Goal: Task Accomplishment & Management: Manage account settings

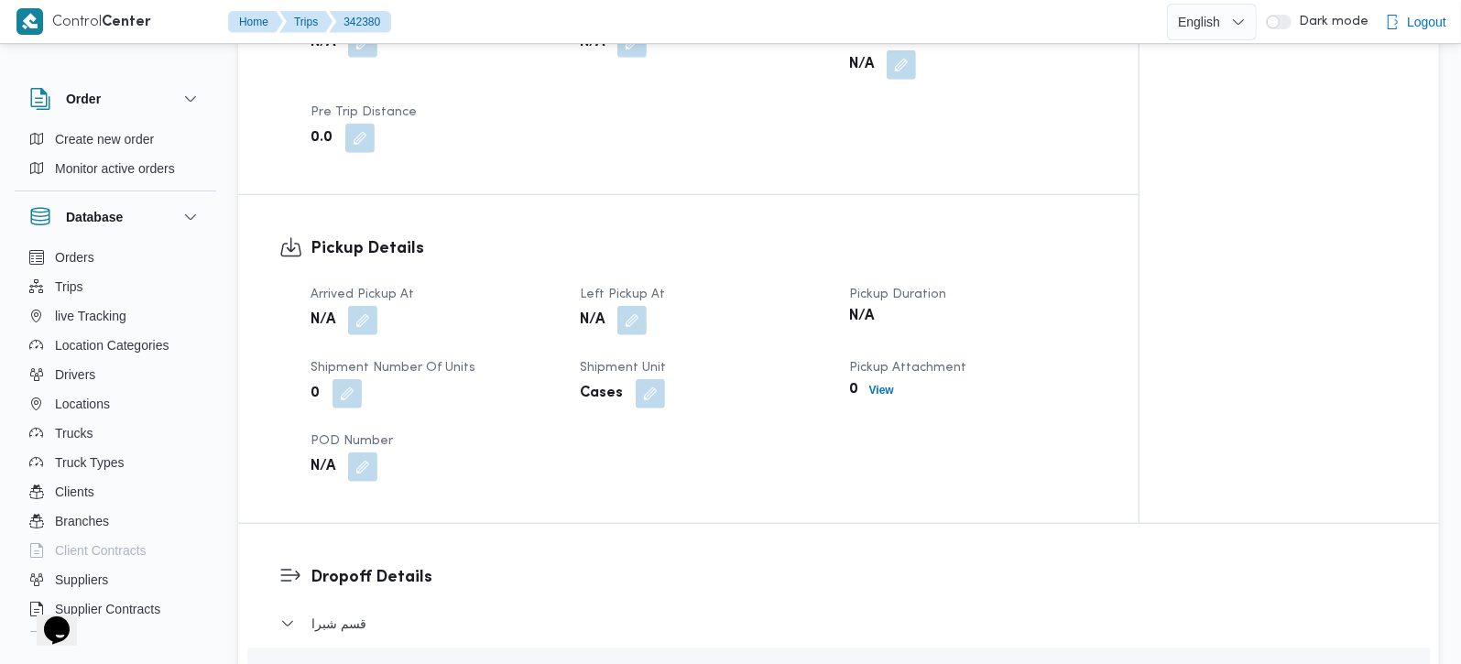
scroll to position [1077, 0]
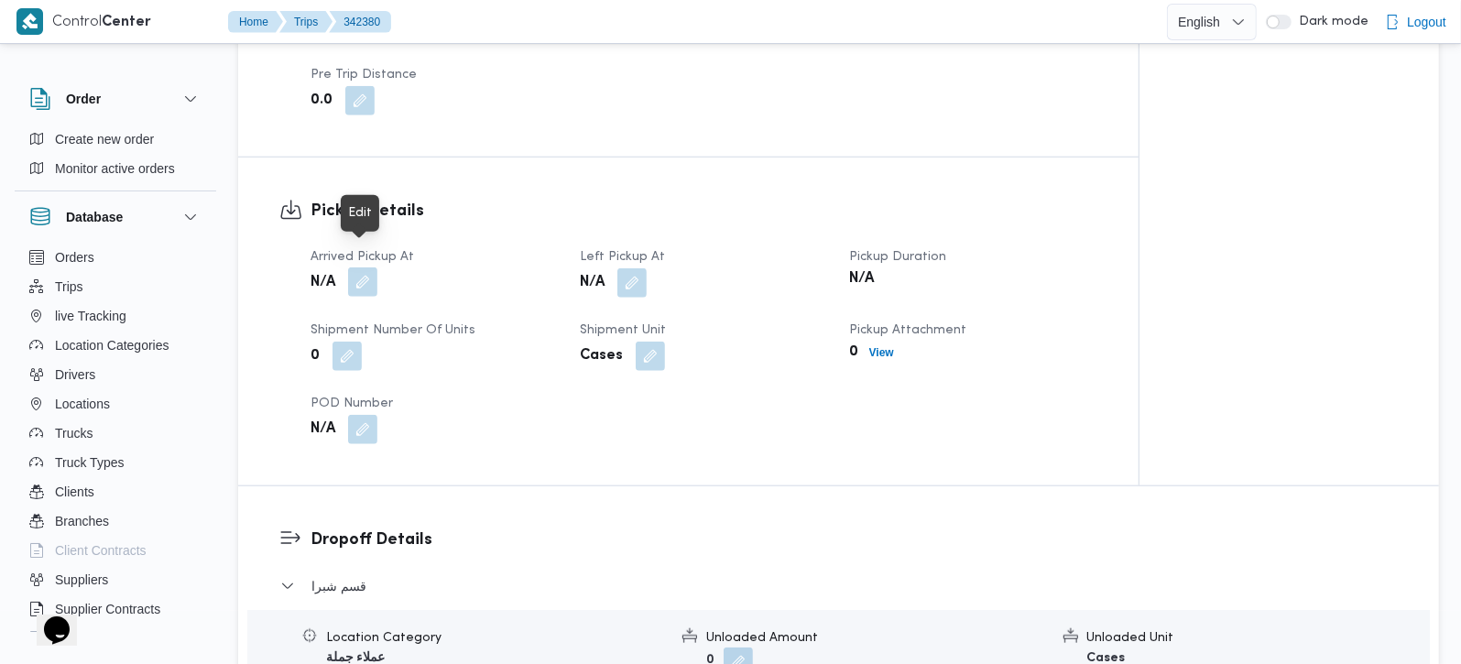
click at [351, 270] on button "button" at bounding box center [362, 281] width 29 height 29
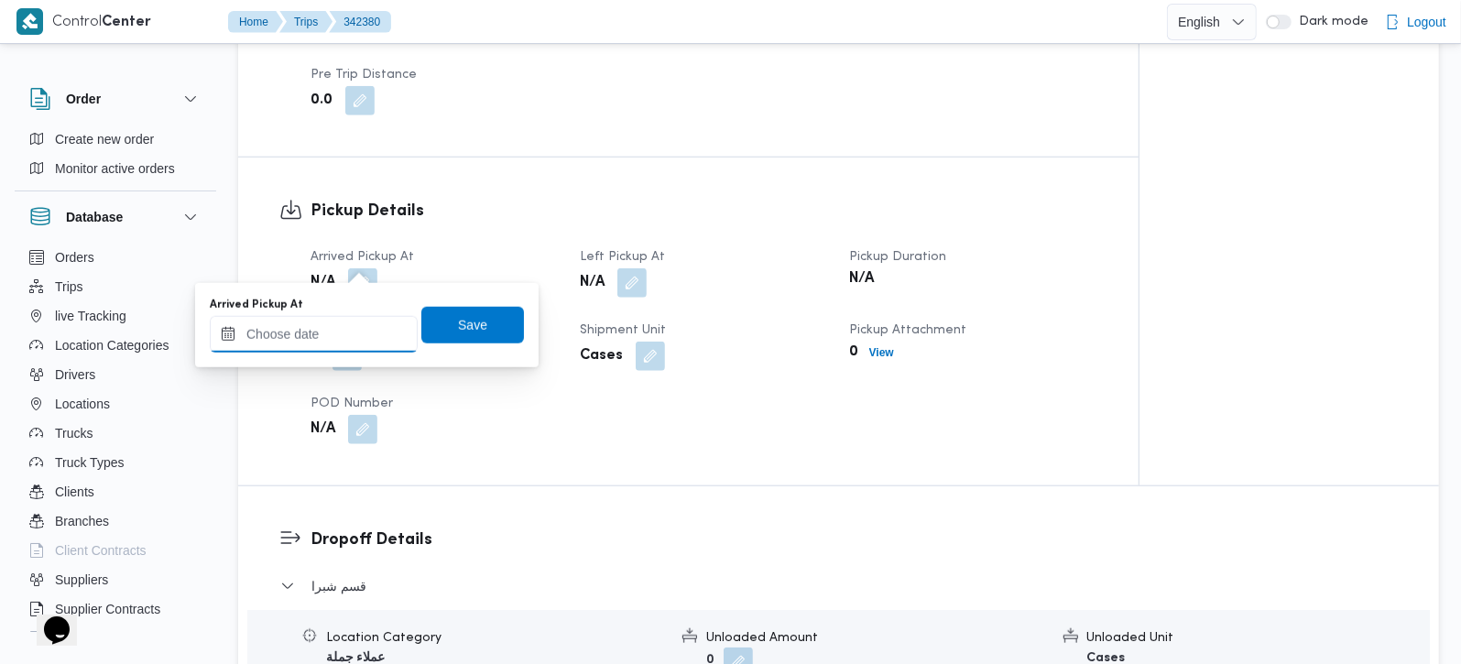
click at [340, 325] on input "Arrived Pickup At" at bounding box center [314, 334] width 208 height 37
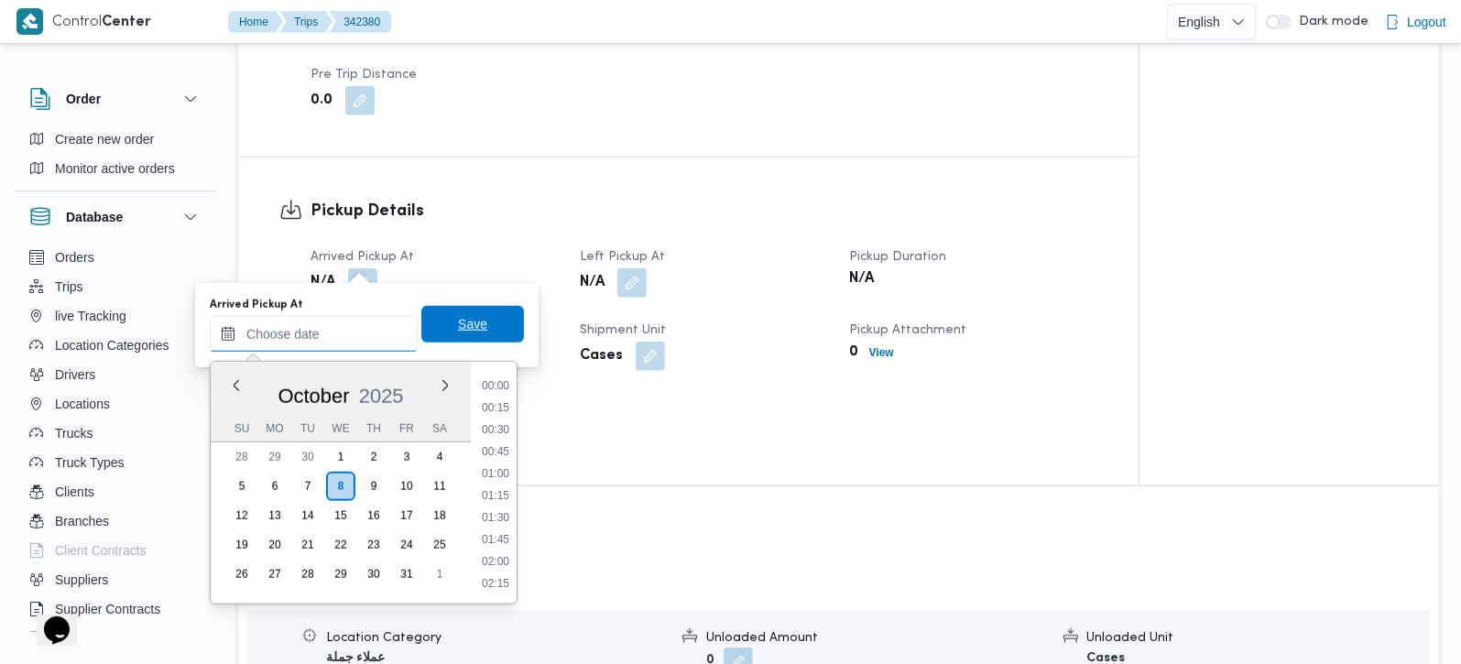
scroll to position [814, 0]
click at [496, 379] on li "09:15" at bounding box center [496, 385] width 42 height 18
type input "08/10/2025 09:15"
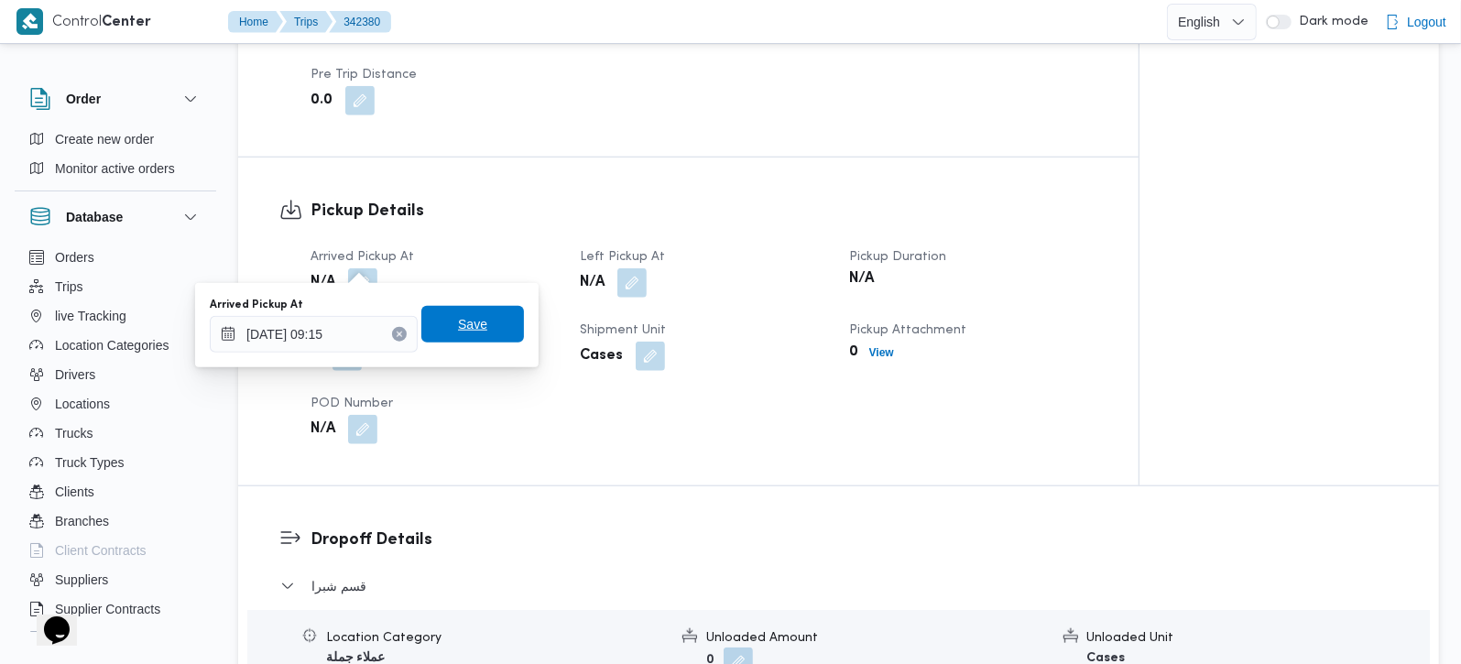
click at [472, 327] on span "Save" at bounding box center [472, 324] width 103 height 37
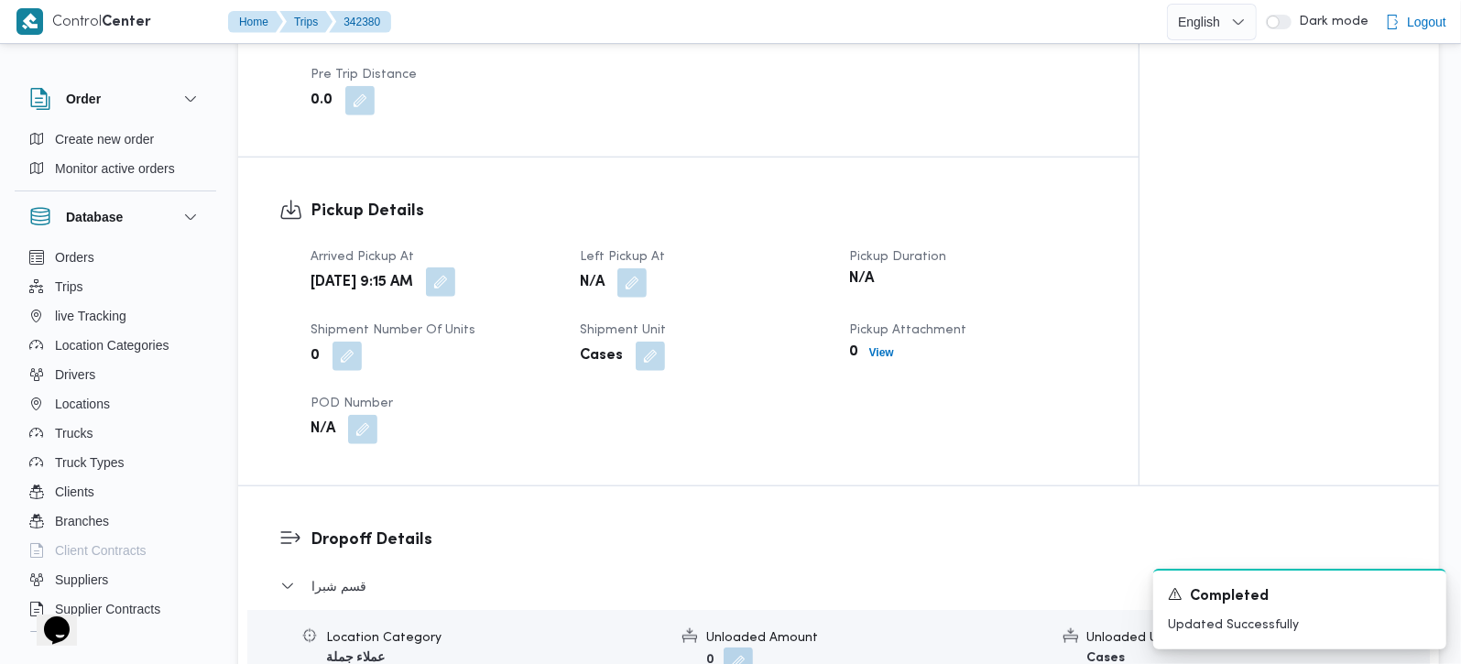
click at [455, 267] on button "button" at bounding box center [440, 281] width 29 height 29
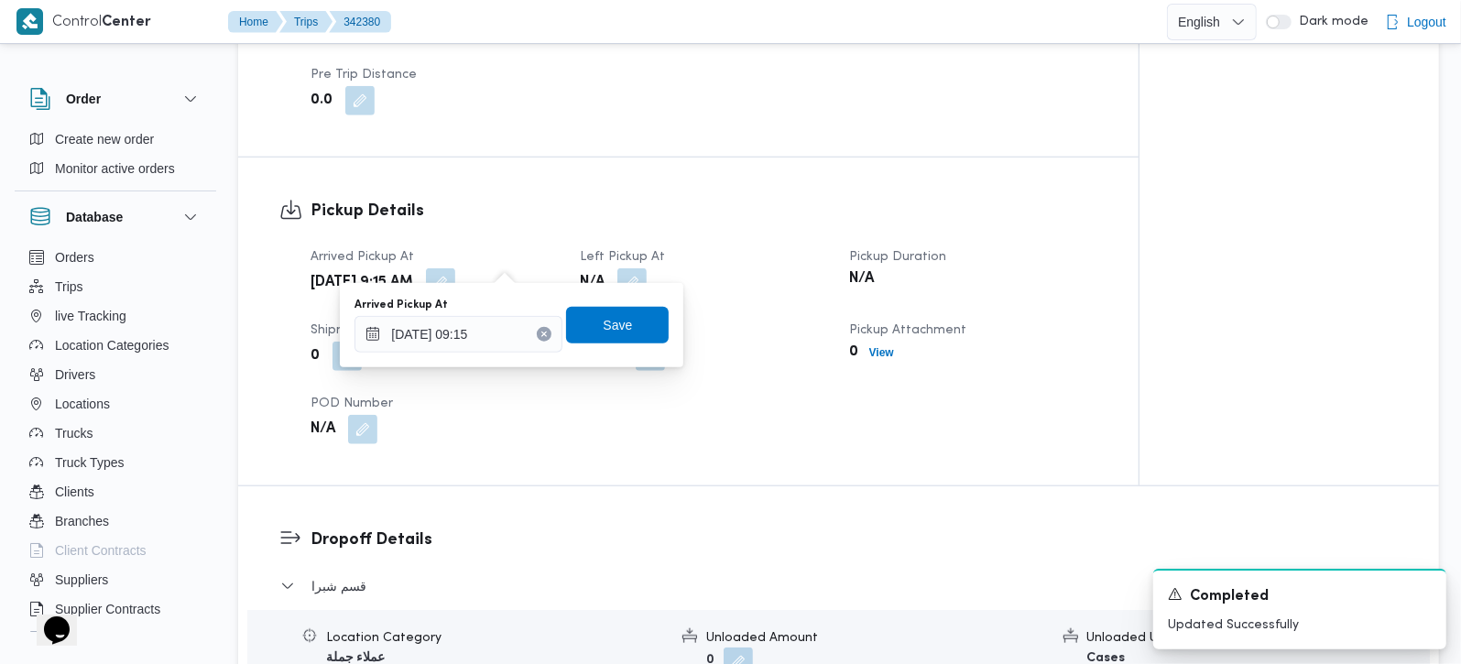
click at [561, 158] on div "Pickup Details Arrived Pickup At Wed, Oct 8, 2025 9:15 AM Left Pickup At N/A Pi…" at bounding box center [688, 322] width 900 height 328
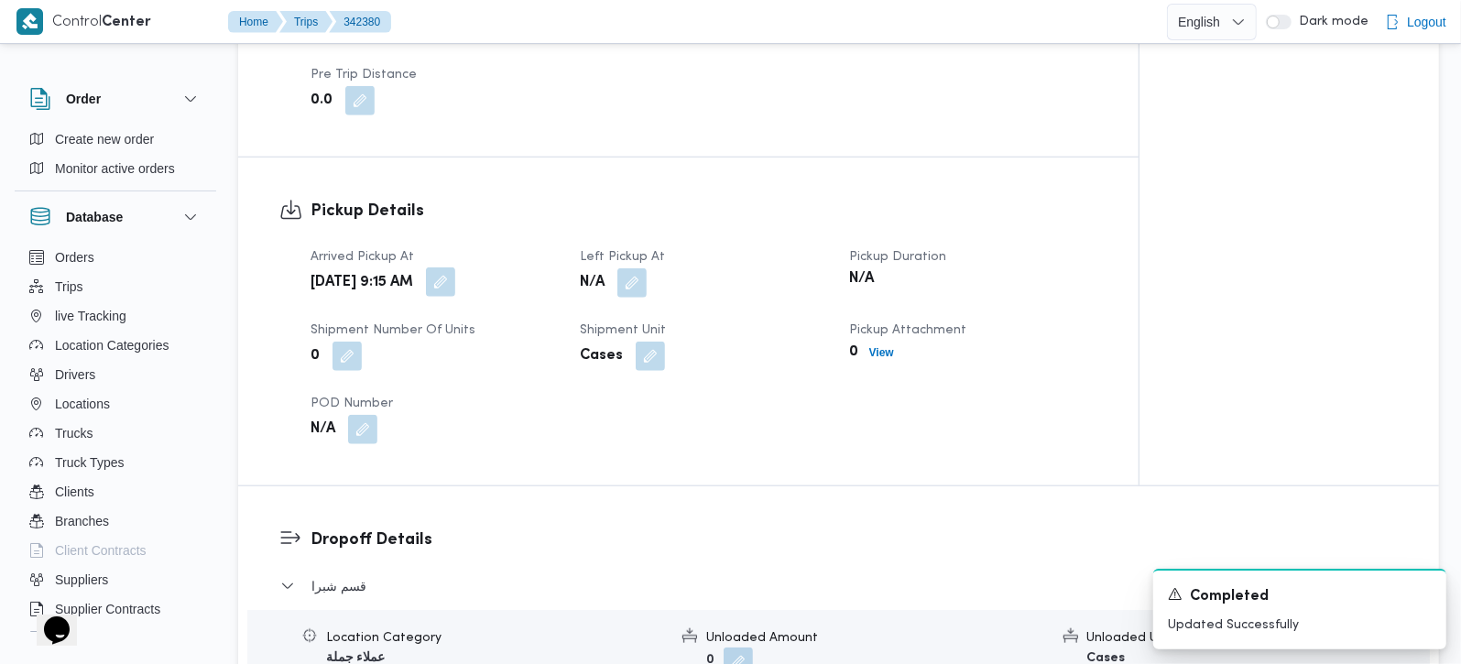
click at [455, 267] on button "button" at bounding box center [440, 281] width 29 height 29
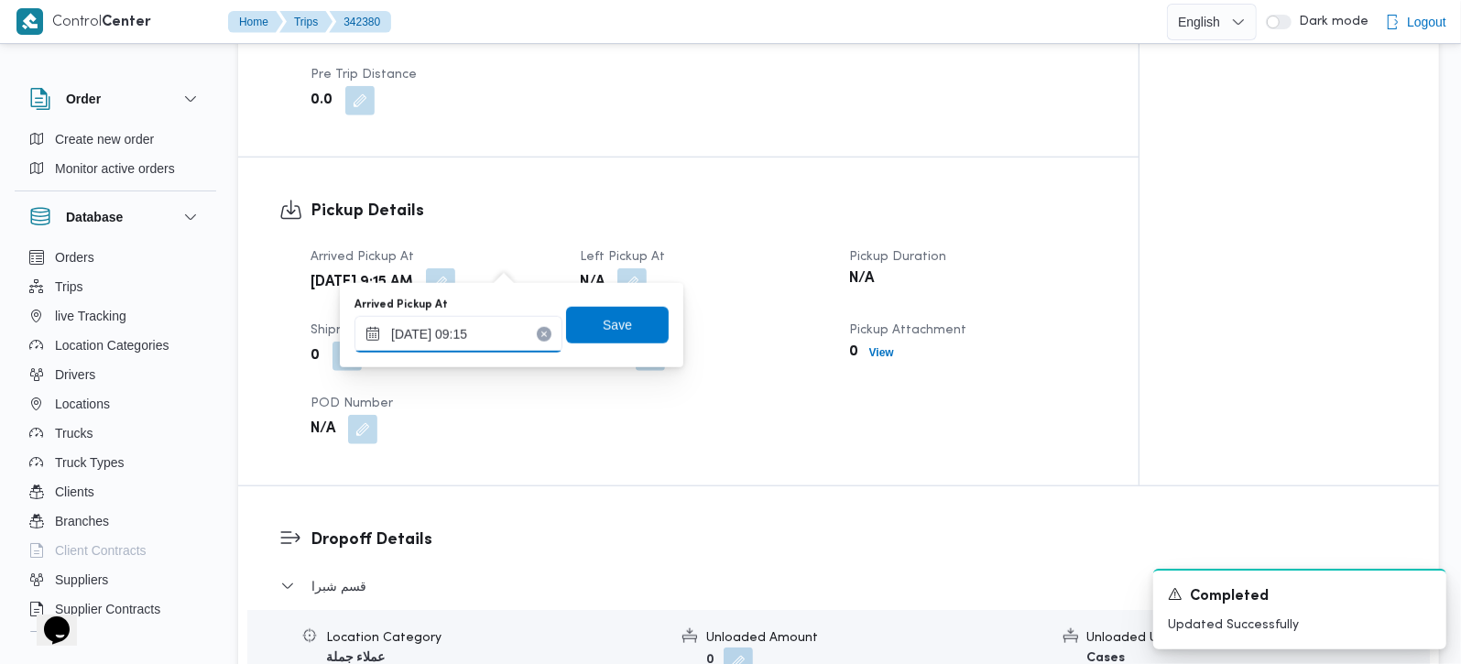
click at [493, 334] on input "[DATE] 09:15" at bounding box center [459, 334] width 208 height 37
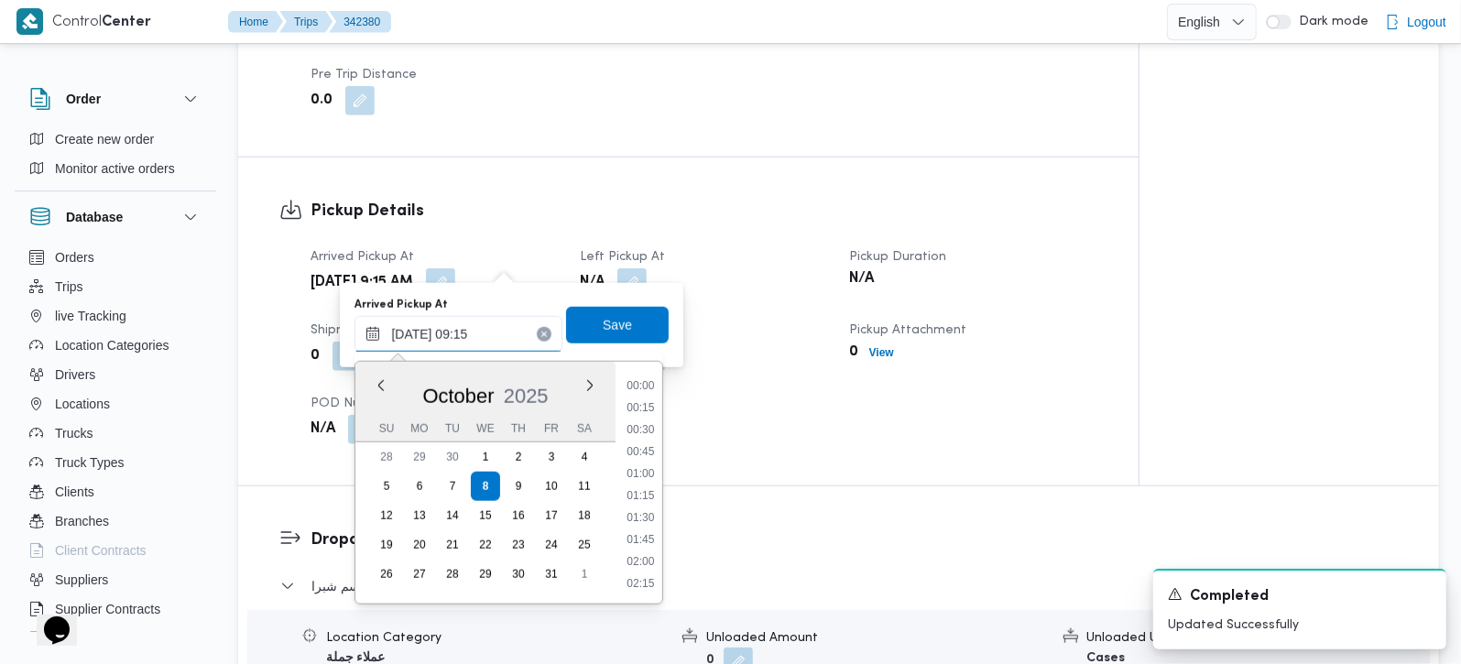
scroll to position [704, 0]
click at [640, 576] on li "10:15" at bounding box center [641, 583] width 42 height 18
type input "[DATE] 09:15"
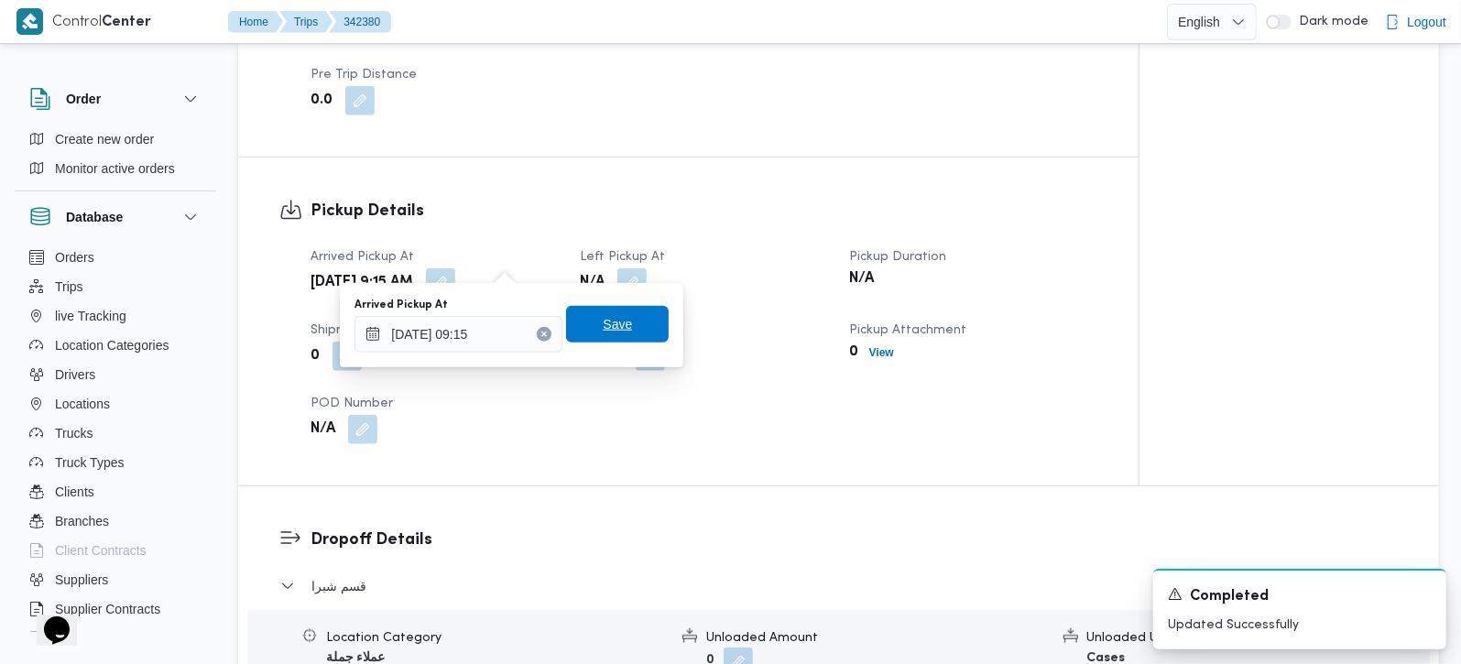
click at [585, 329] on span "Save" at bounding box center [617, 324] width 103 height 37
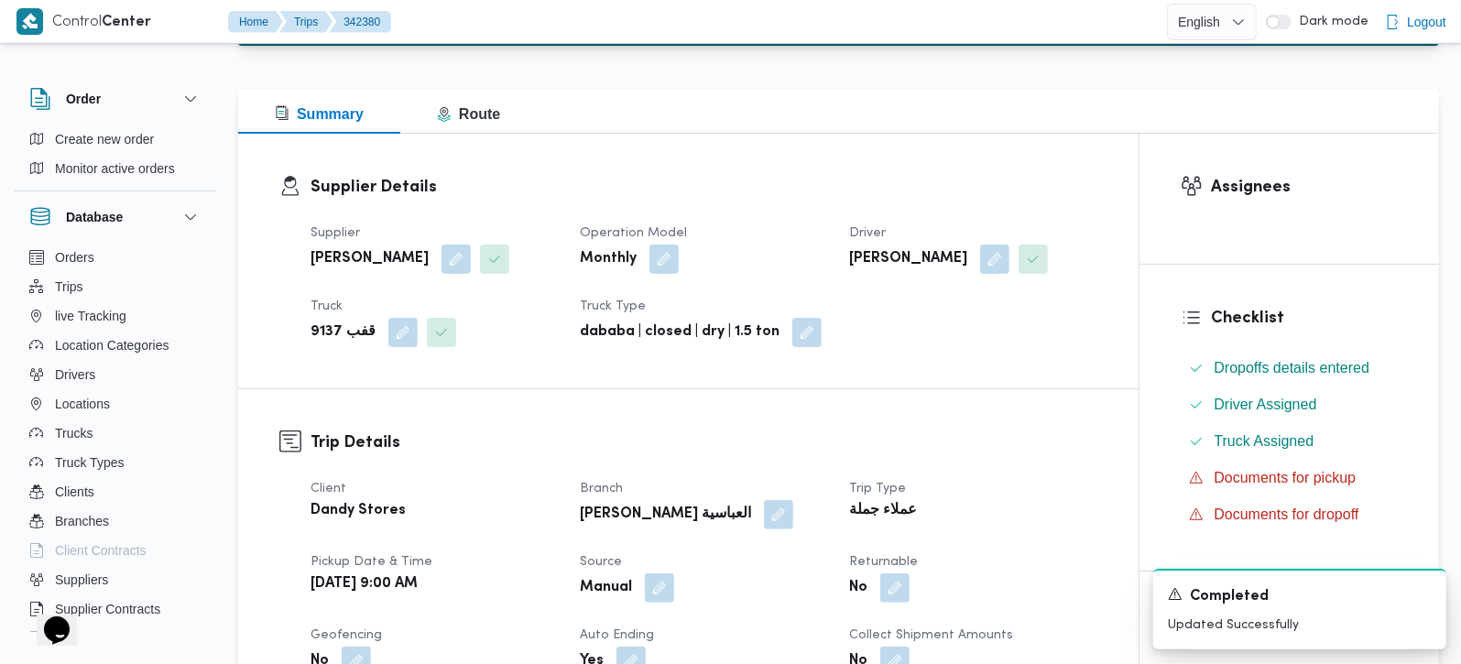
scroll to position [0, 0]
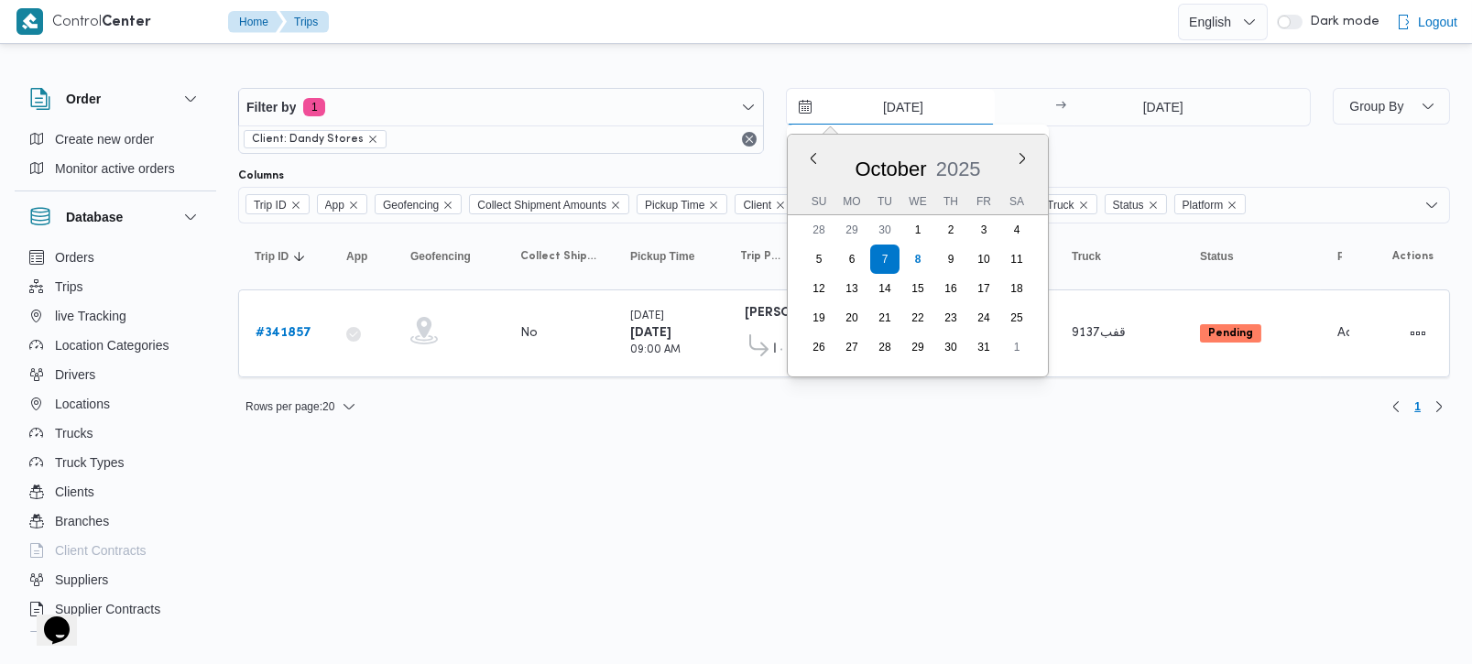
click at [886, 111] on input "7/10/2025" at bounding box center [891, 107] width 208 height 37
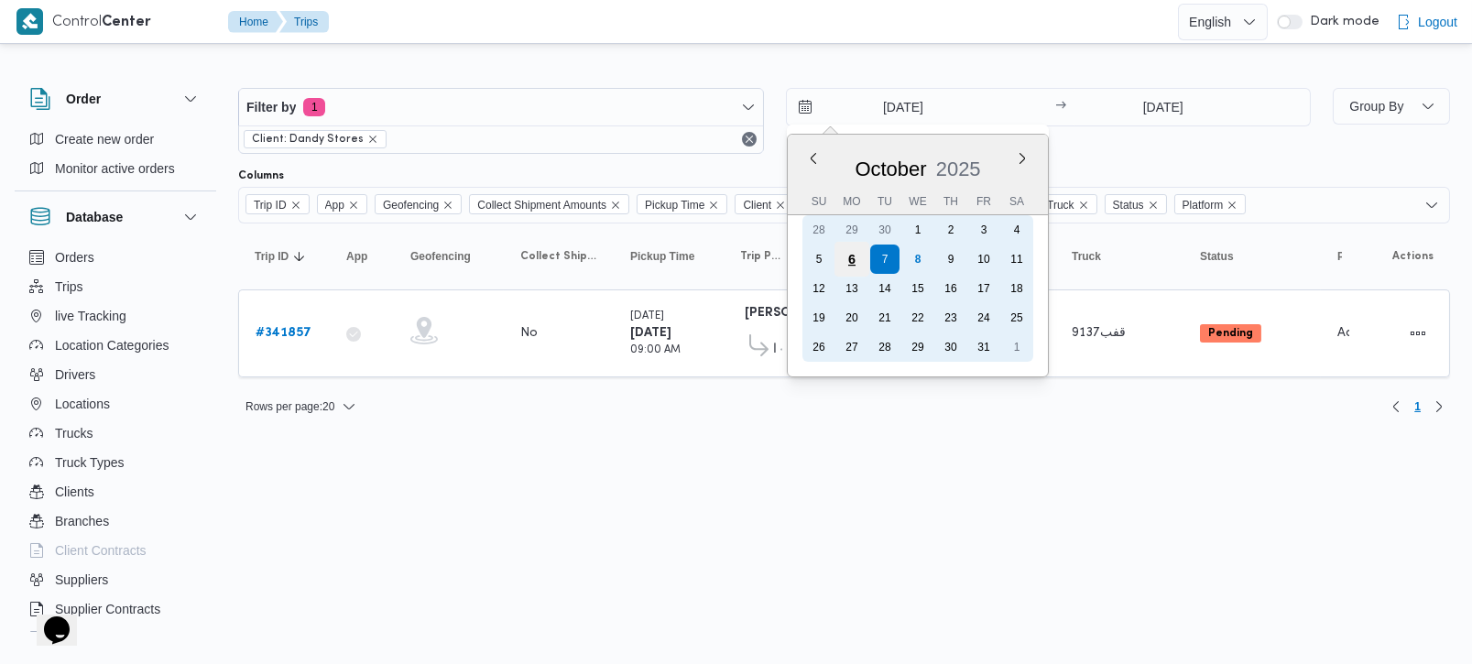
click at [852, 258] on div "6" at bounding box center [851, 259] width 35 height 35
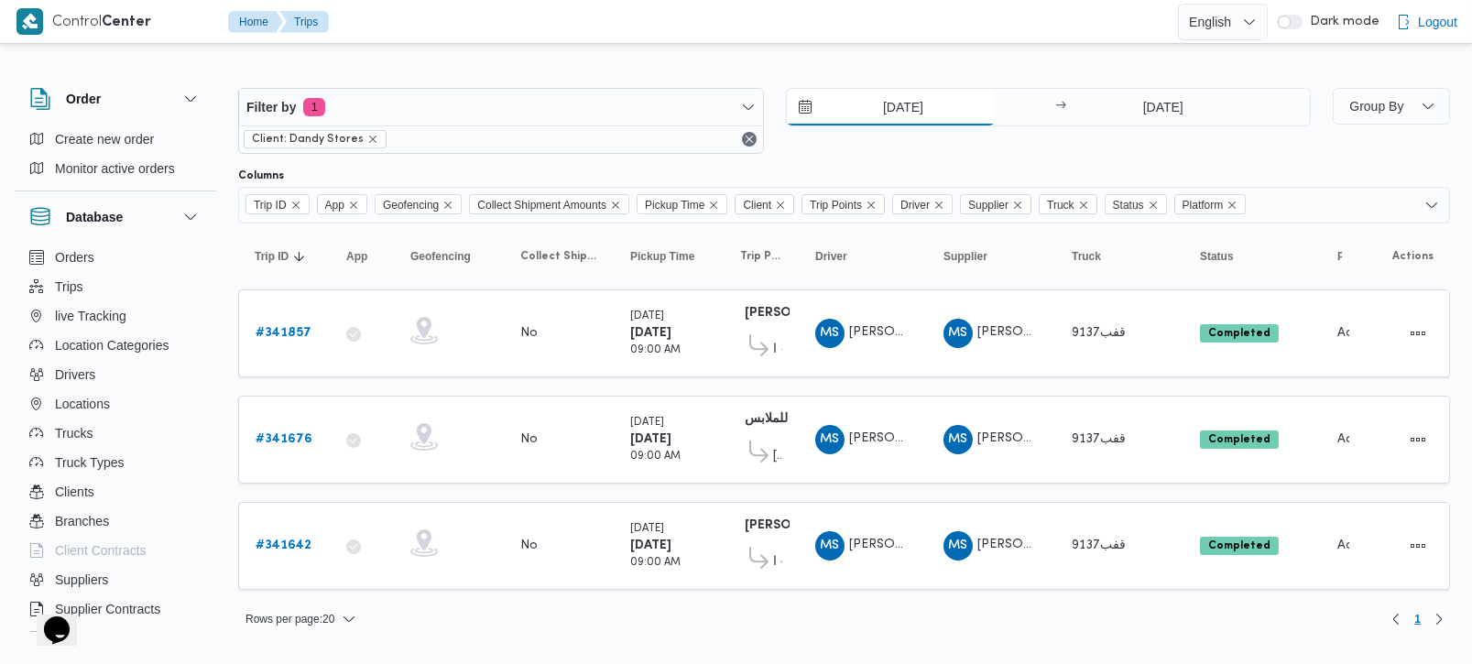
click at [897, 106] on input "6/10/2025" at bounding box center [891, 107] width 208 height 37
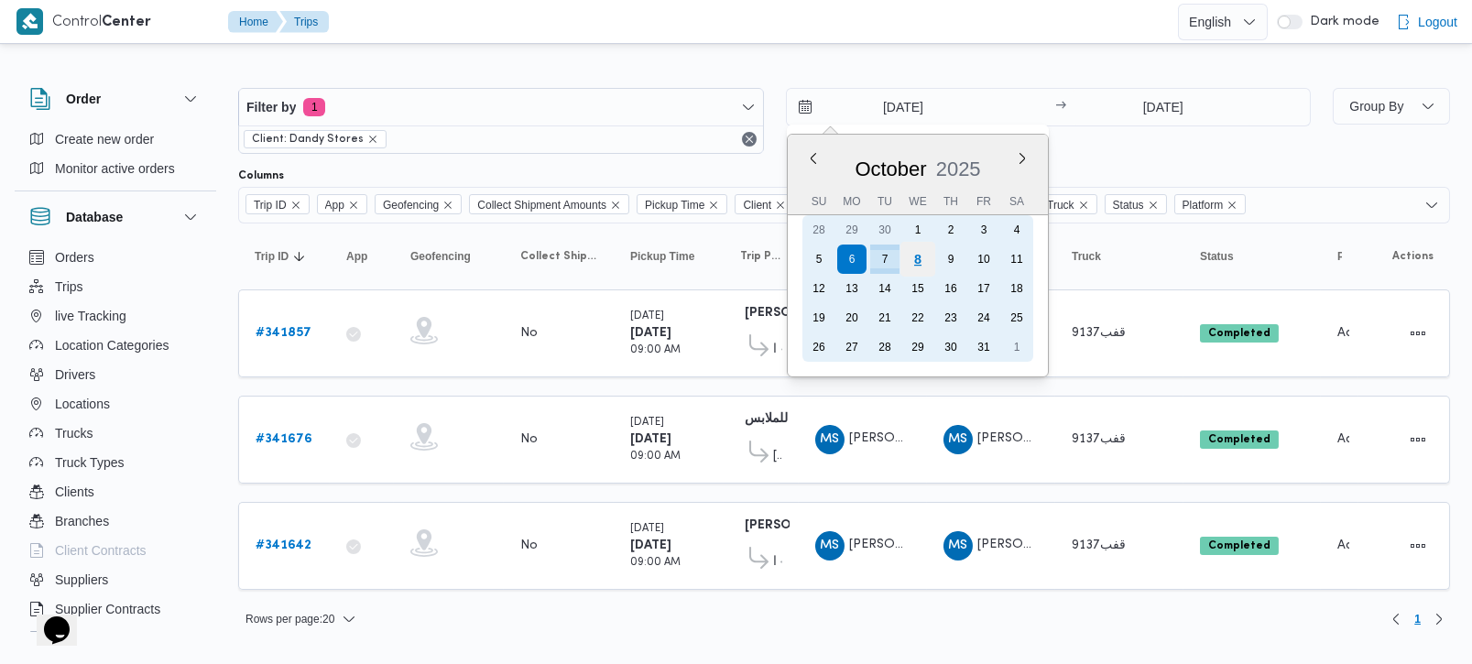
click at [917, 267] on div "8" at bounding box center [917, 259] width 35 height 35
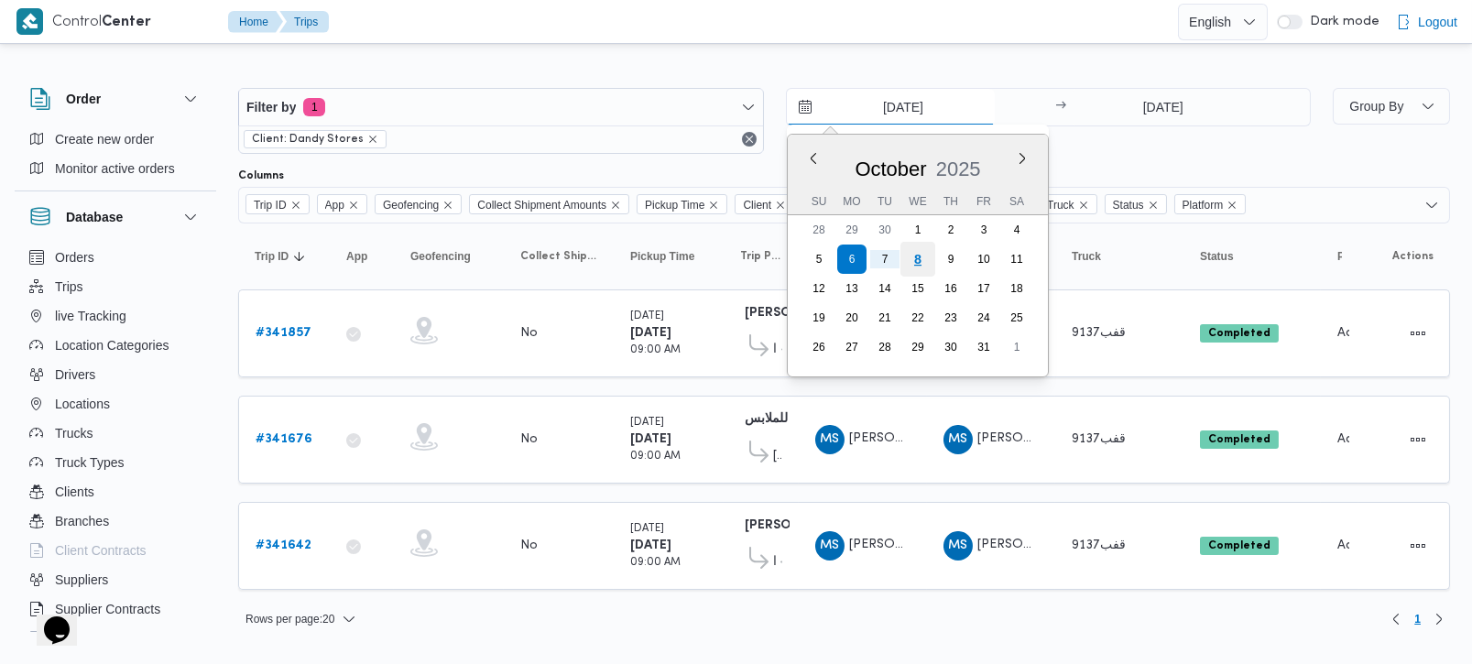
type input "8/10/2025"
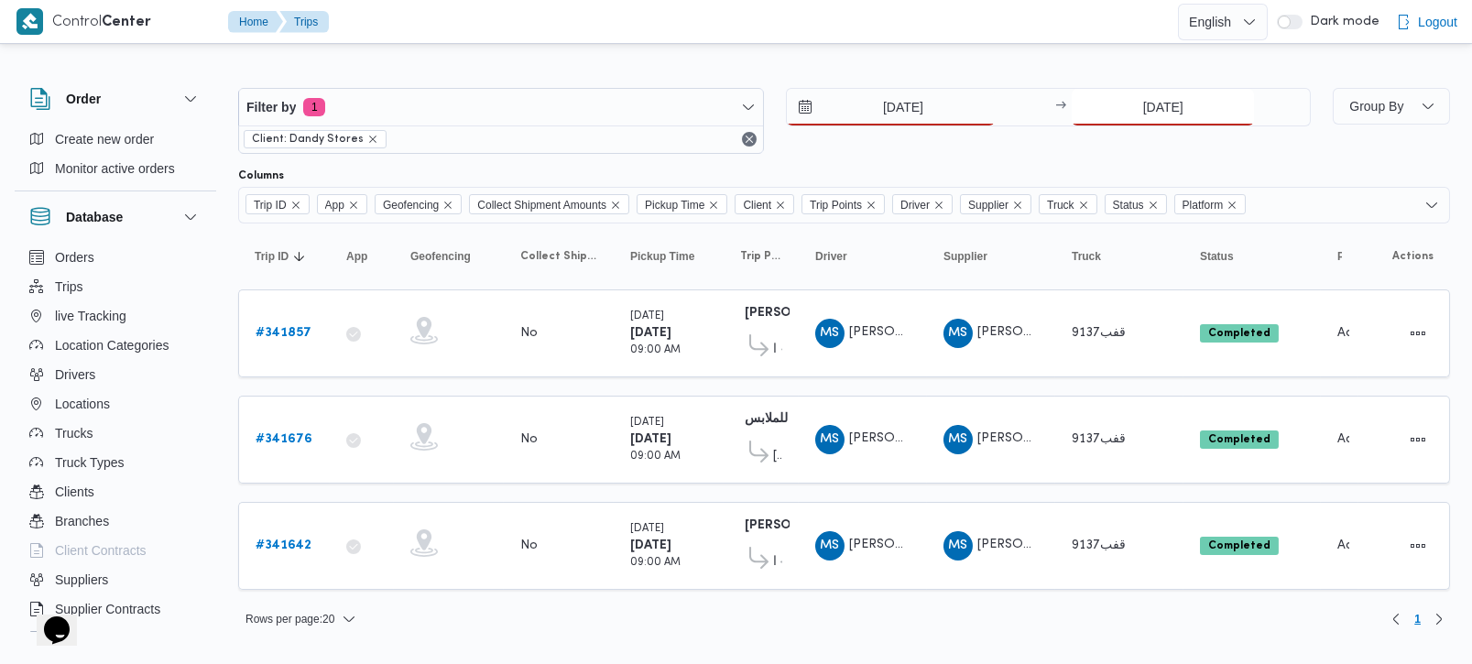
click at [1149, 108] on input "7/10/2025" at bounding box center [1163, 107] width 182 height 37
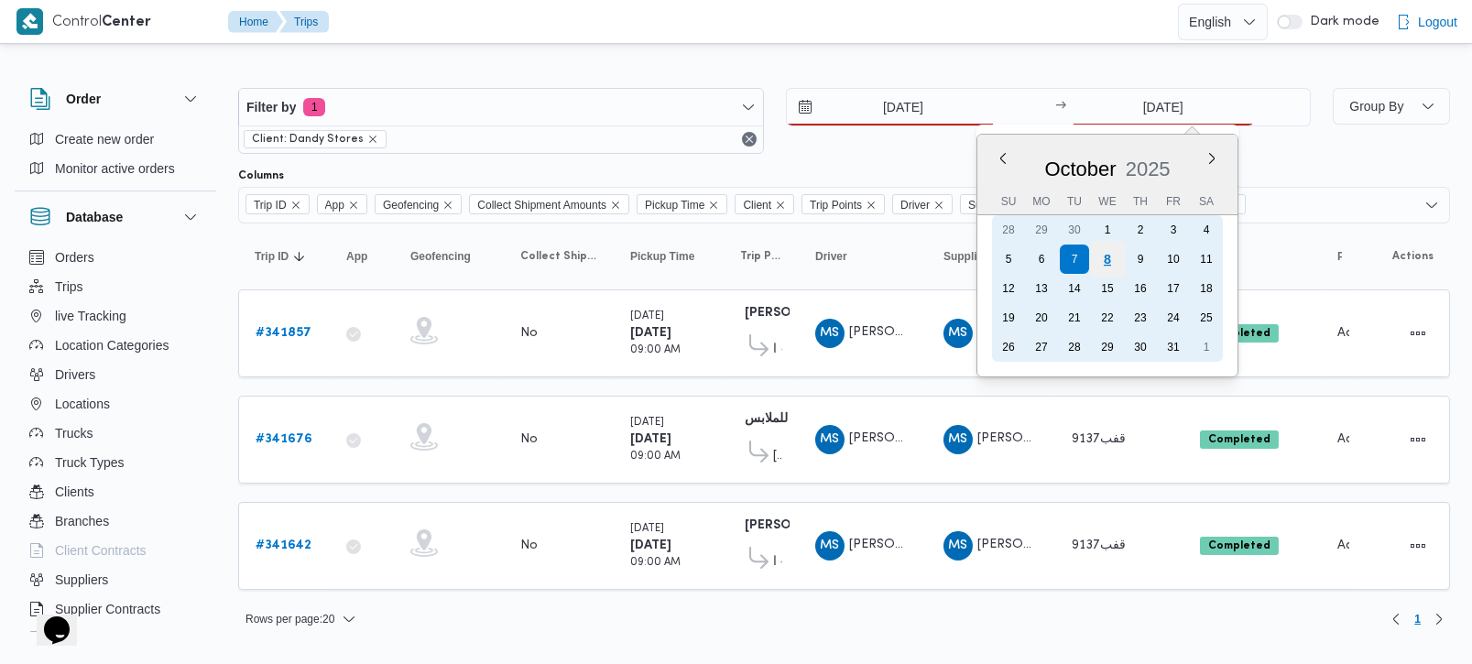
click at [1104, 261] on div "8" at bounding box center [1107, 259] width 35 height 35
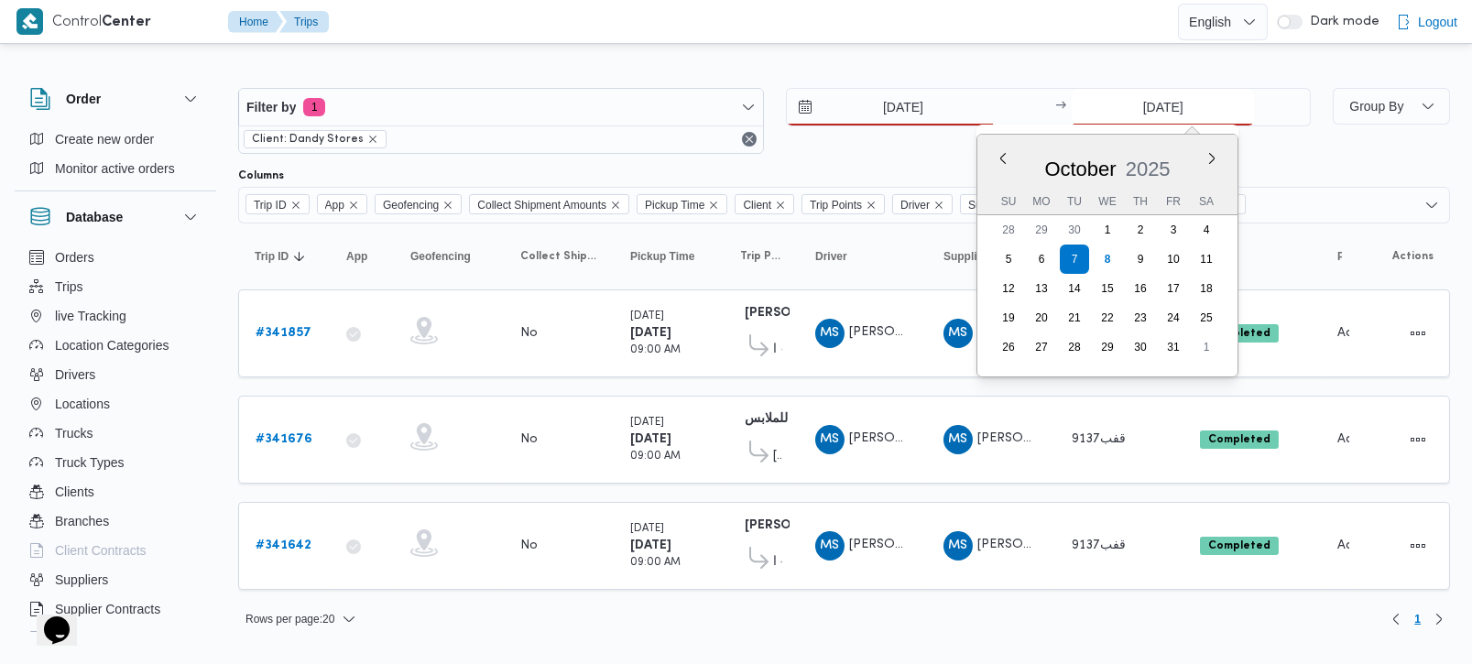
type input "8/10/2025"
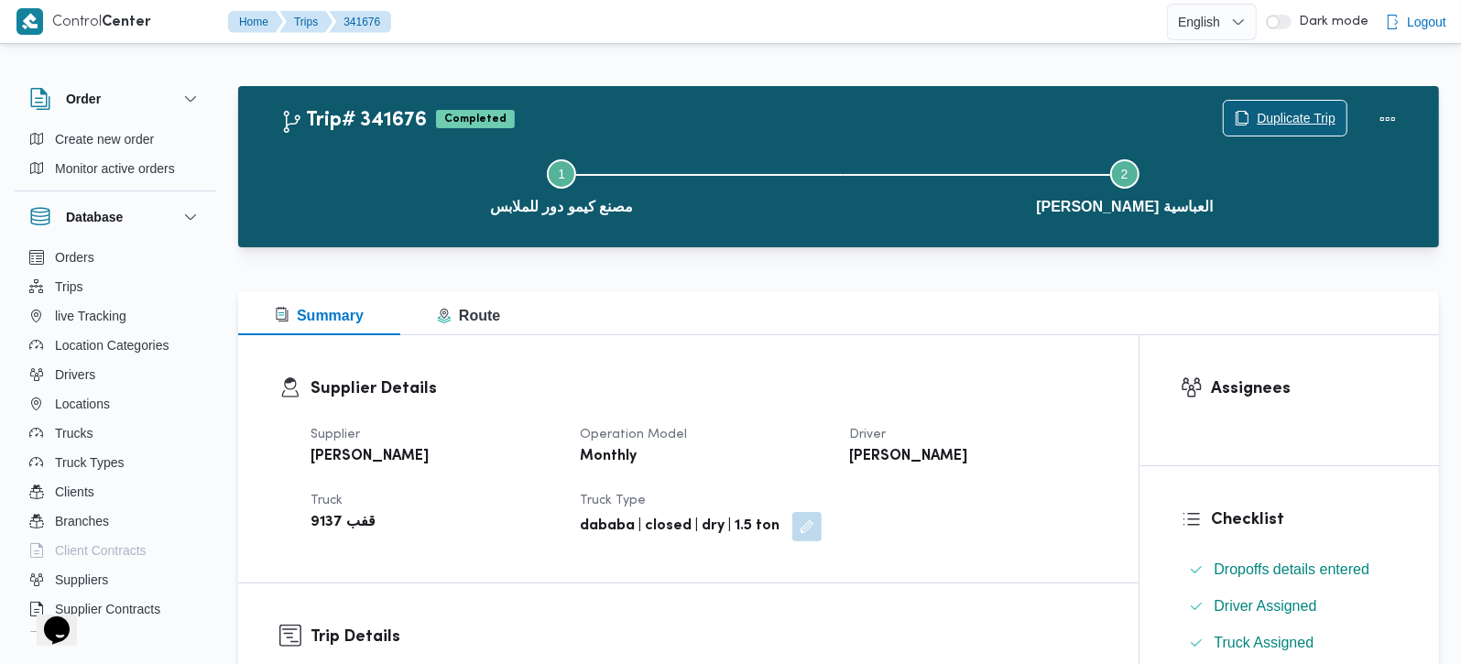
click at [1298, 101] on div "Duplicate Trip" at bounding box center [1285, 119] width 125 height 37
click at [1310, 124] on span "Duplicate Trip" at bounding box center [1296, 118] width 79 height 22
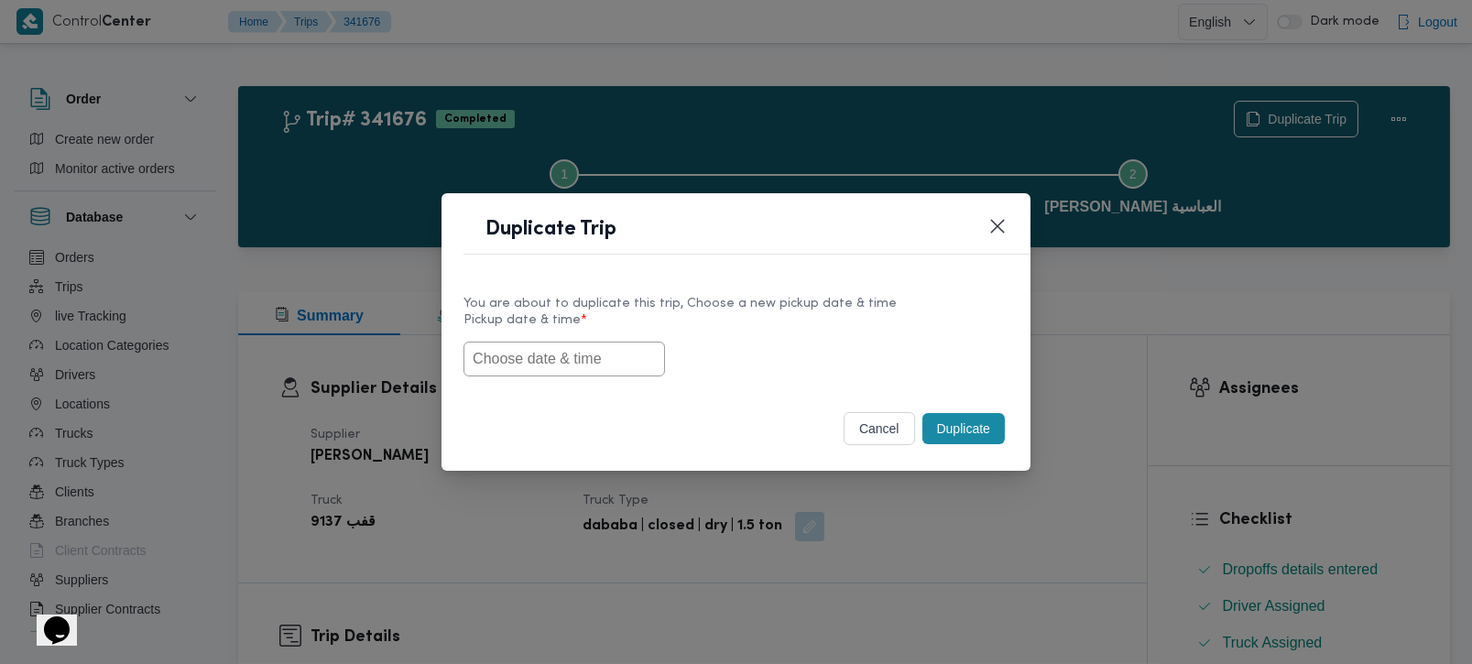
click at [562, 359] on input "text" at bounding box center [565, 359] width 202 height 35
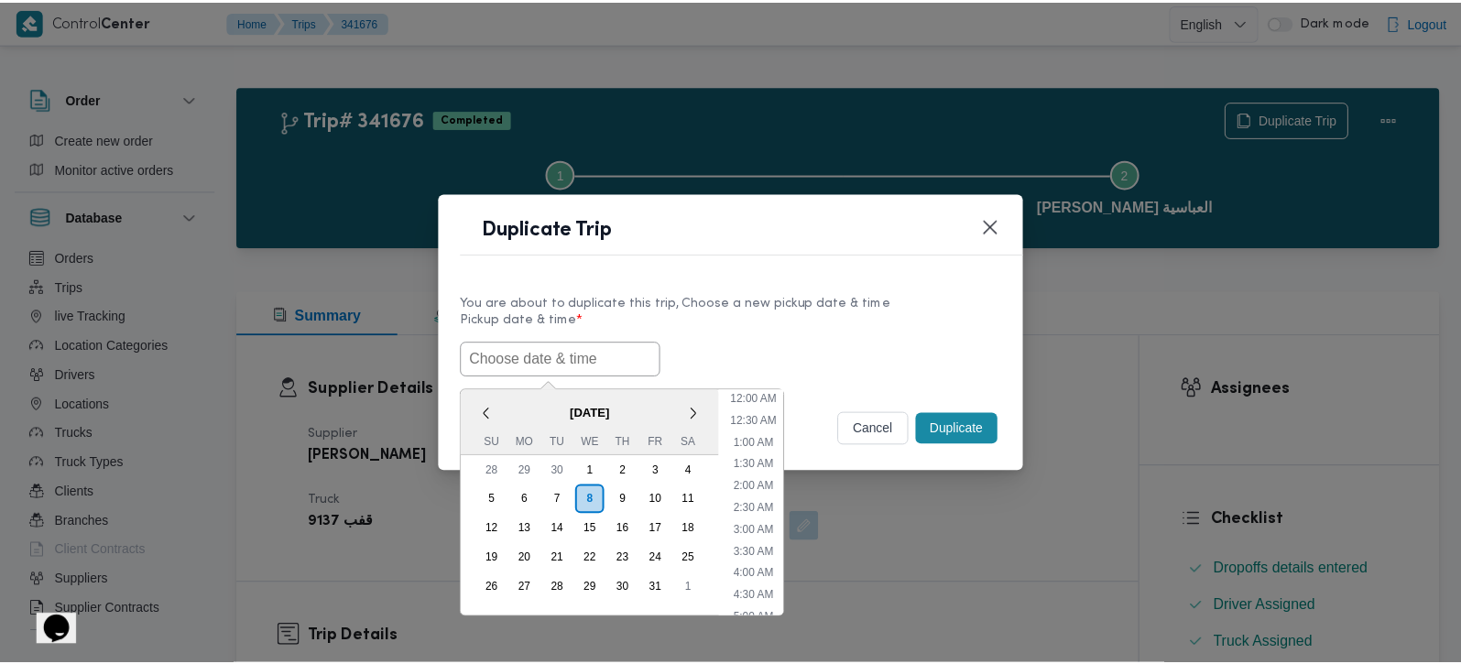
scroll to position [359, 0]
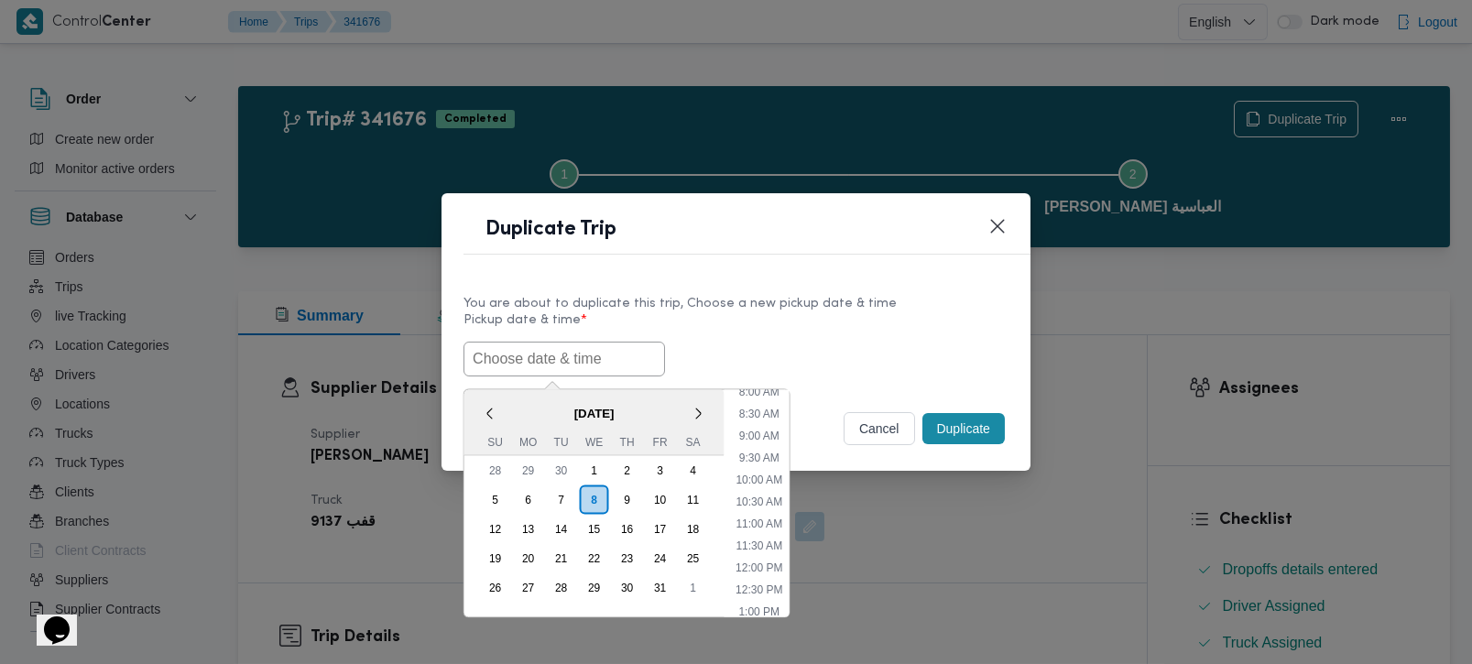
click at [518, 397] on span "October 2025" at bounding box center [594, 413] width 260 height 32
click at [761, 429] on li "9:00 AM" at bounding box center [758, 435] width 55 height 18
type input "08/10/2025 9:00AM"
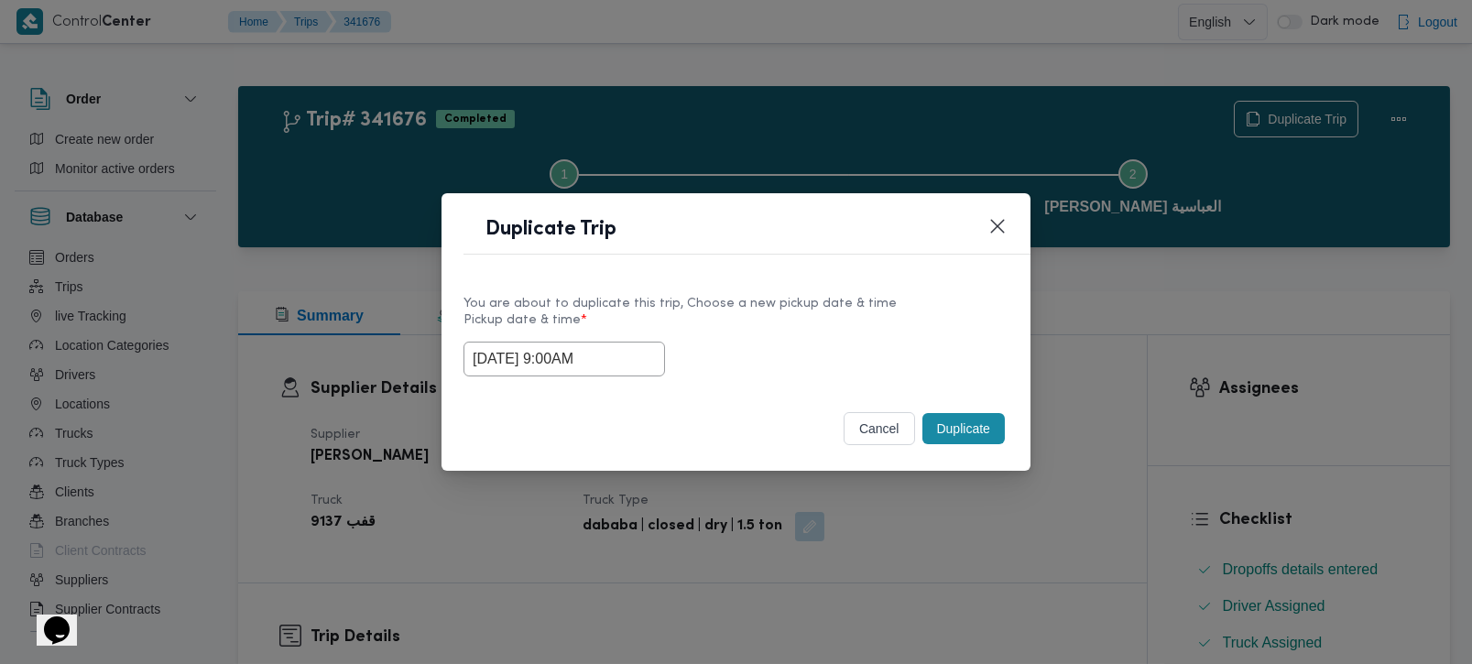
click at [944, 430] on button "Duplicate" at bounding box center [963, 428] width 82 height 31
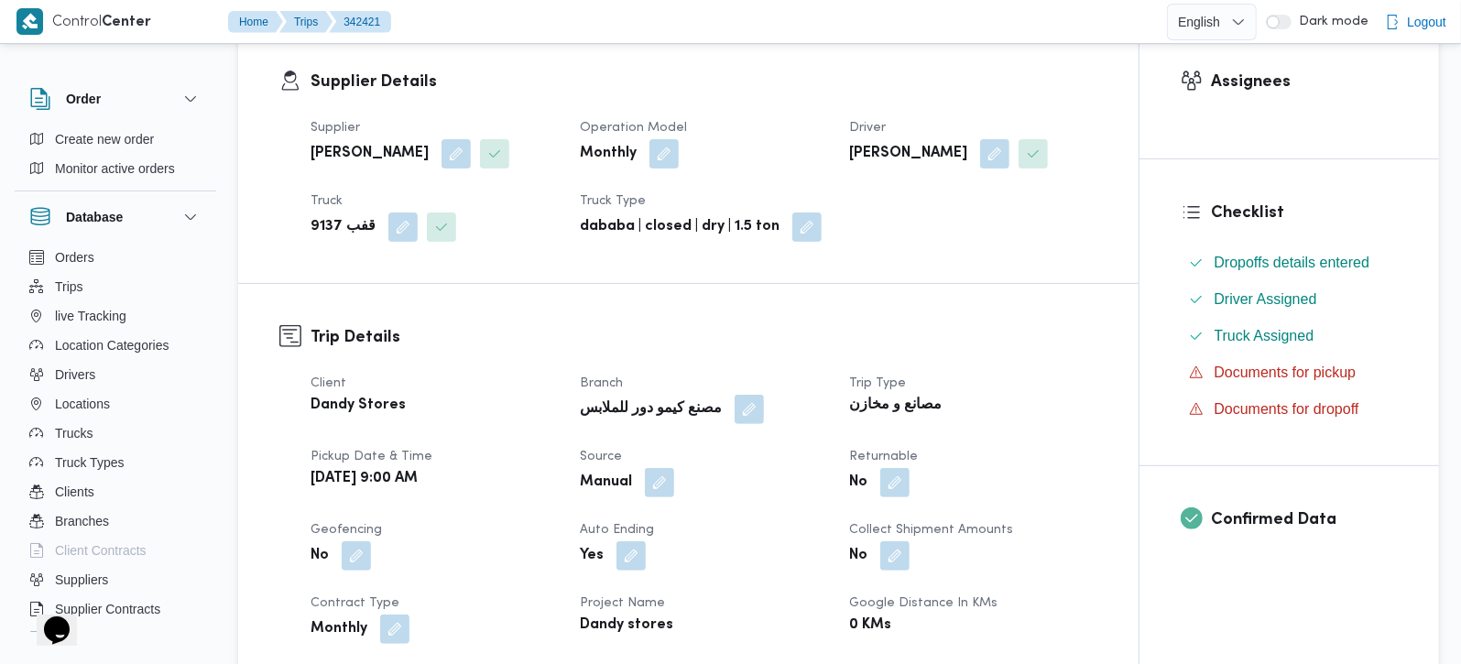
scroll to position [322, 0]
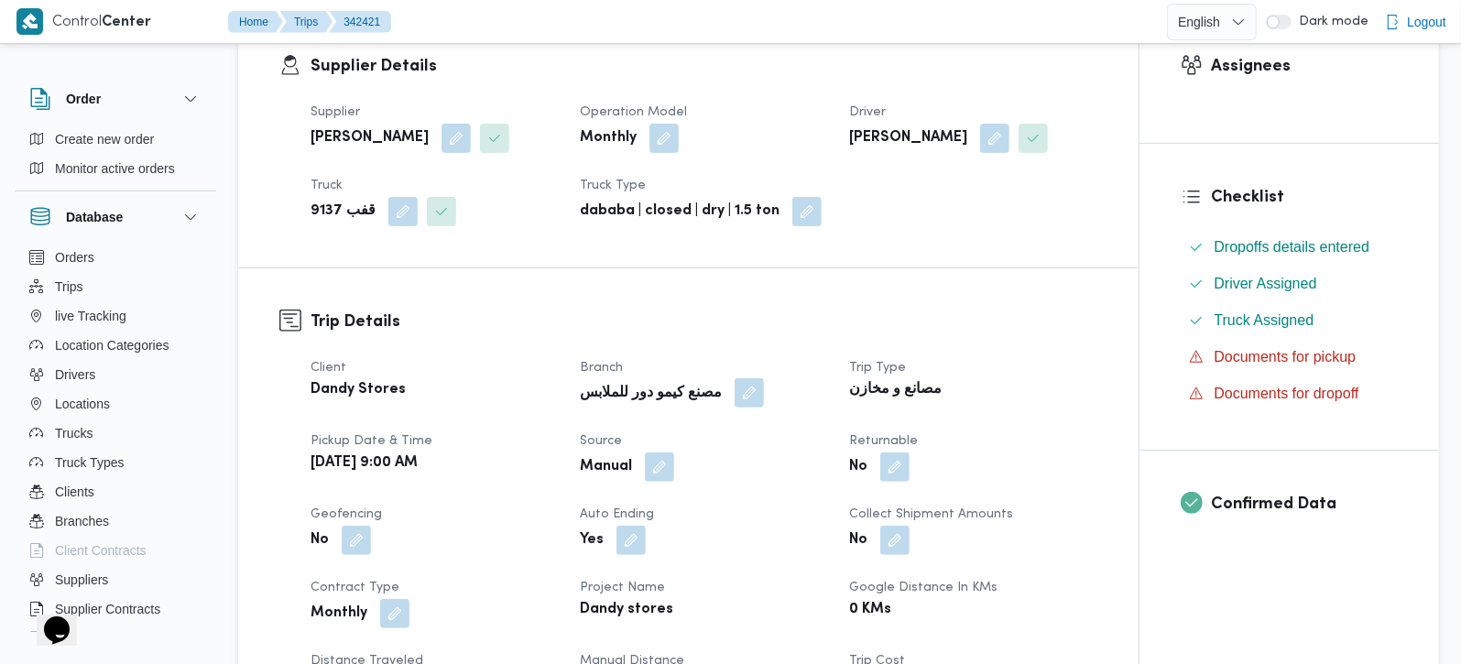
click at [735, 391] on button "button" at bounding box center [749, 392] width 29 height 29
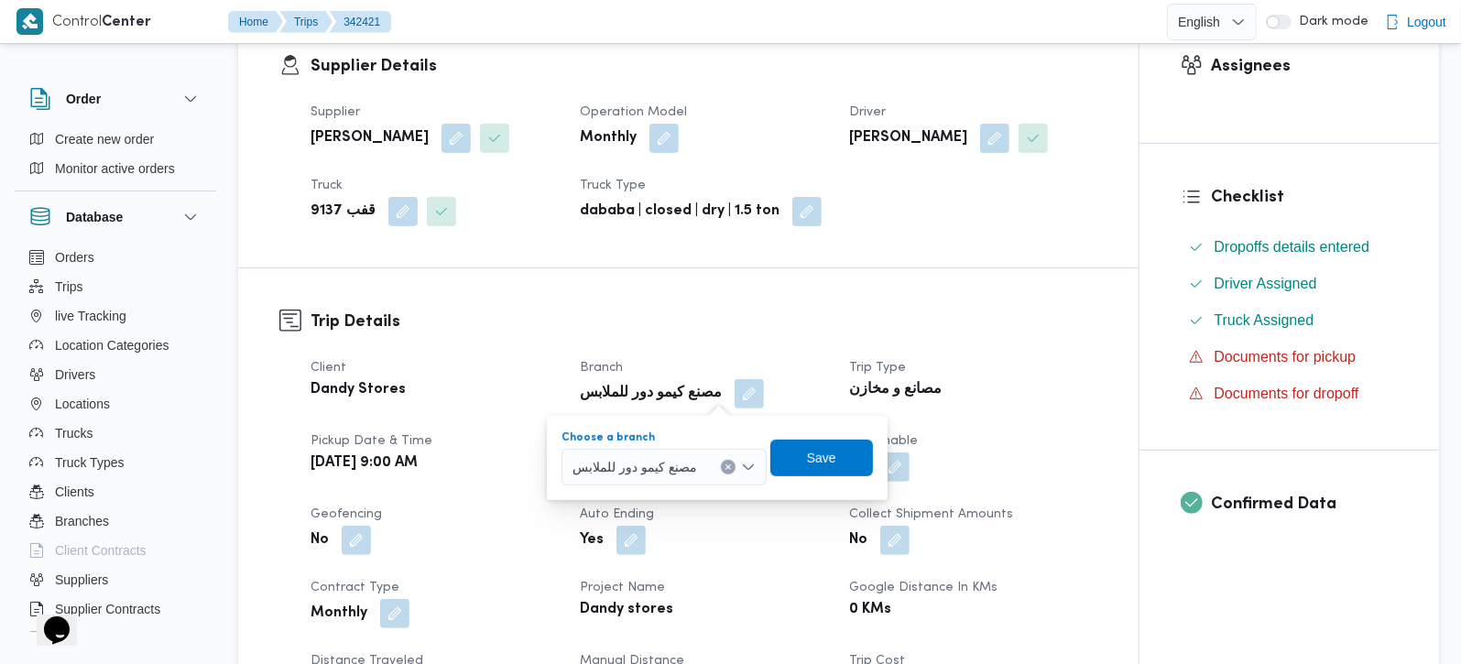
click at [732, 464] on icon "Clear input" at bounding box center [728, 467] width 7 height 7
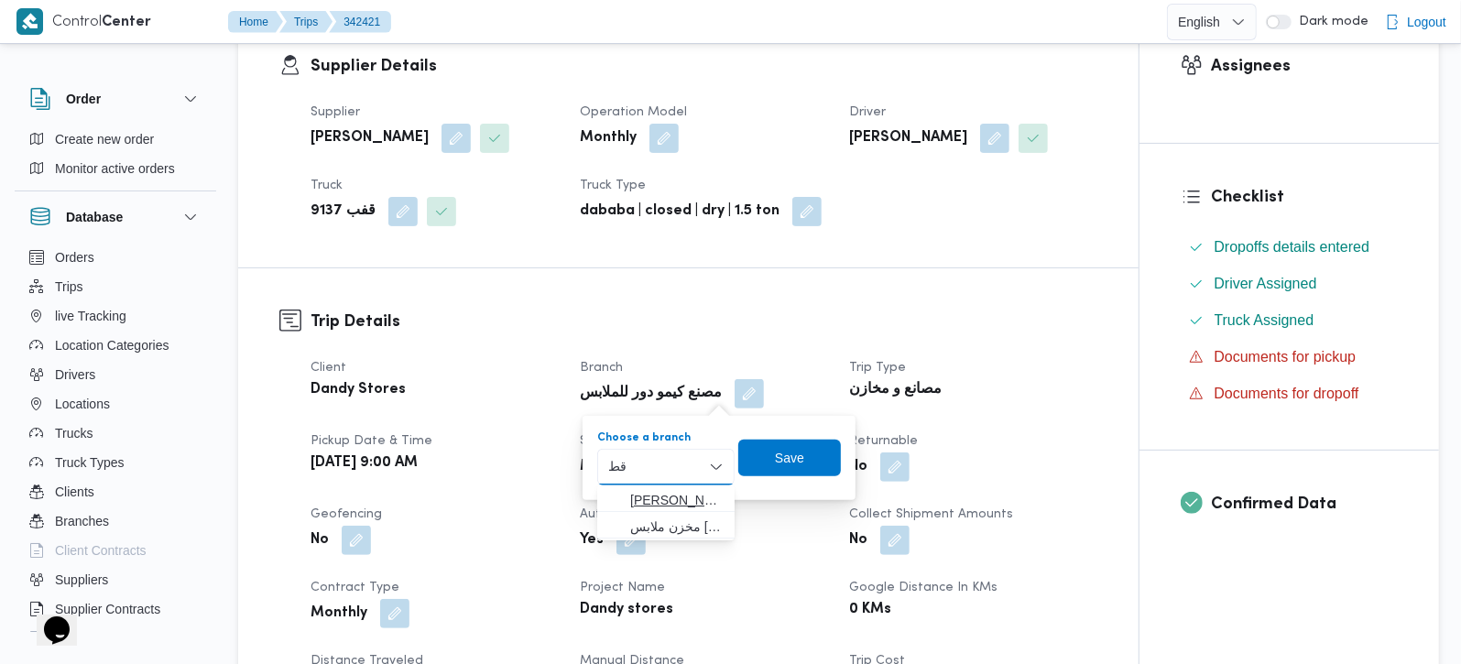
type input "قط"
click at [672, 503] on span "داندي الم قط م" at bounding box center [676, 500] width 93 height 22
click at [797, 450] on span "Save" at bounding box center [796, 457] width 29 height 22
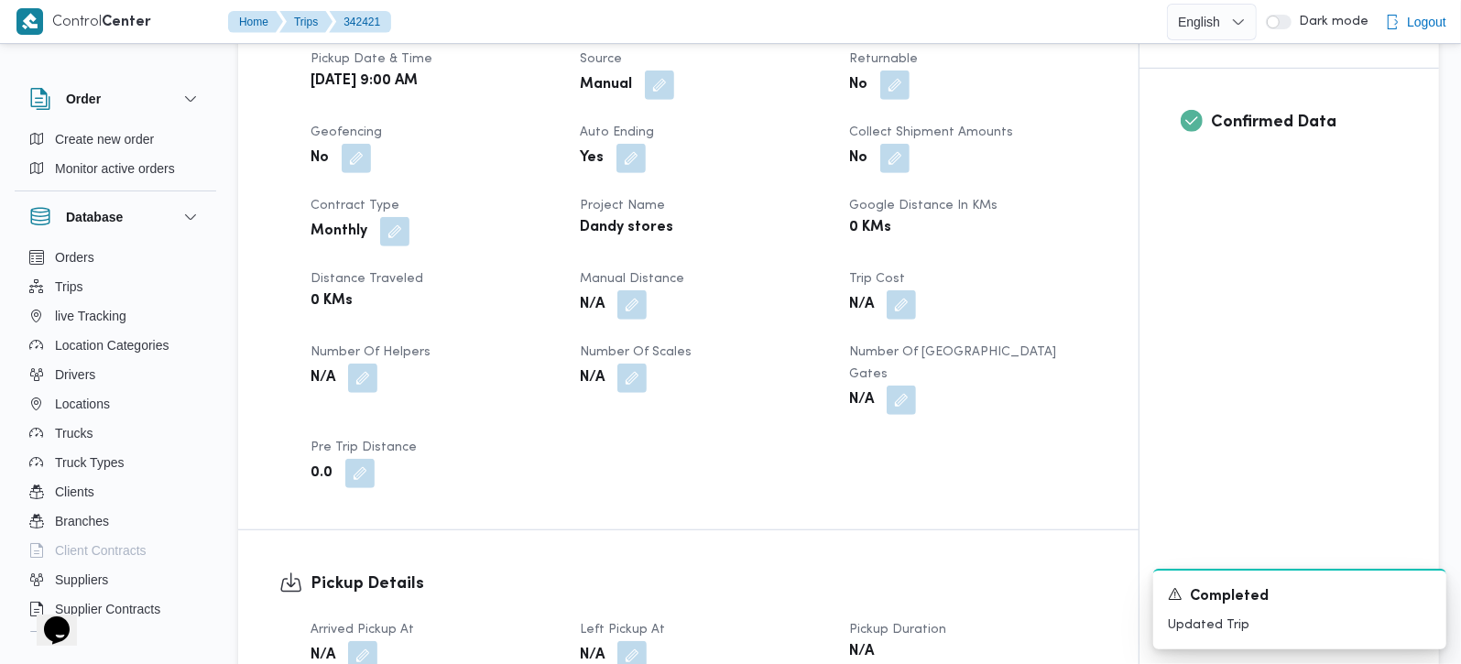
scroll to position [862, 0]
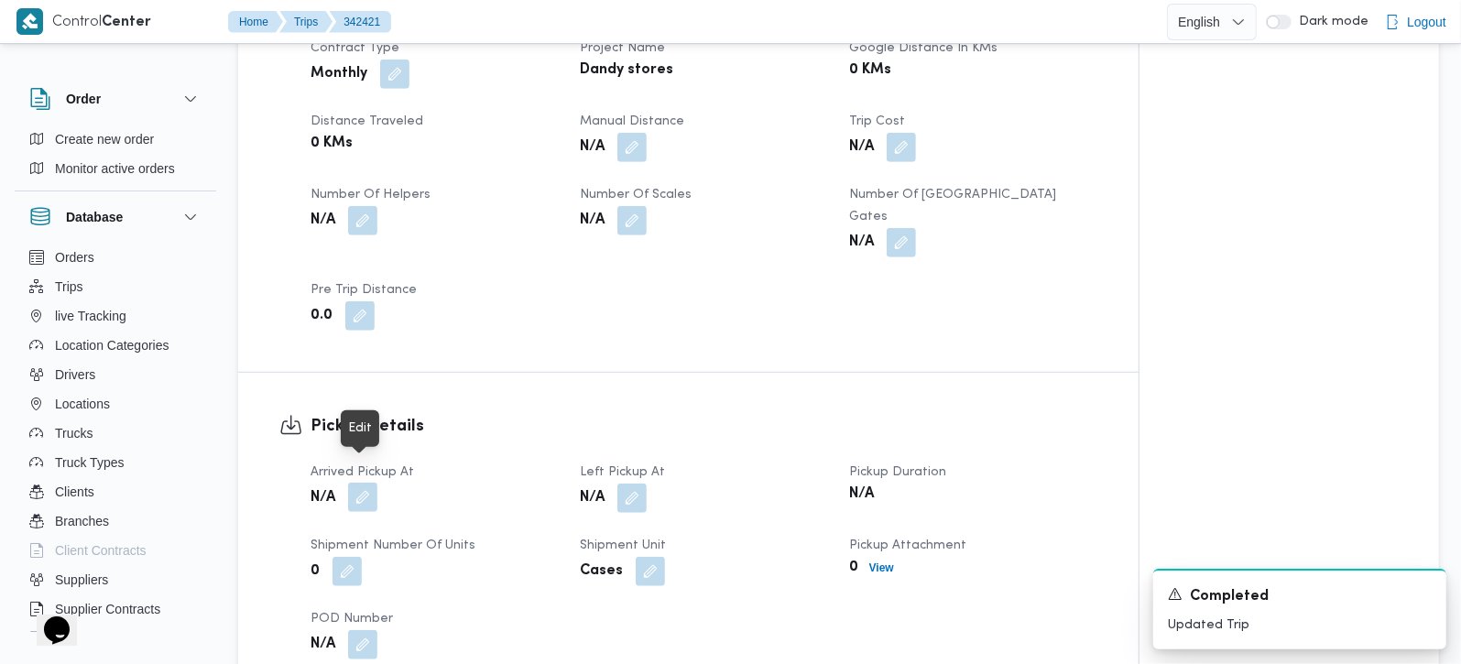
click at [358, 483] on button "button" at bounding box center [362, 497] width 29 height 29
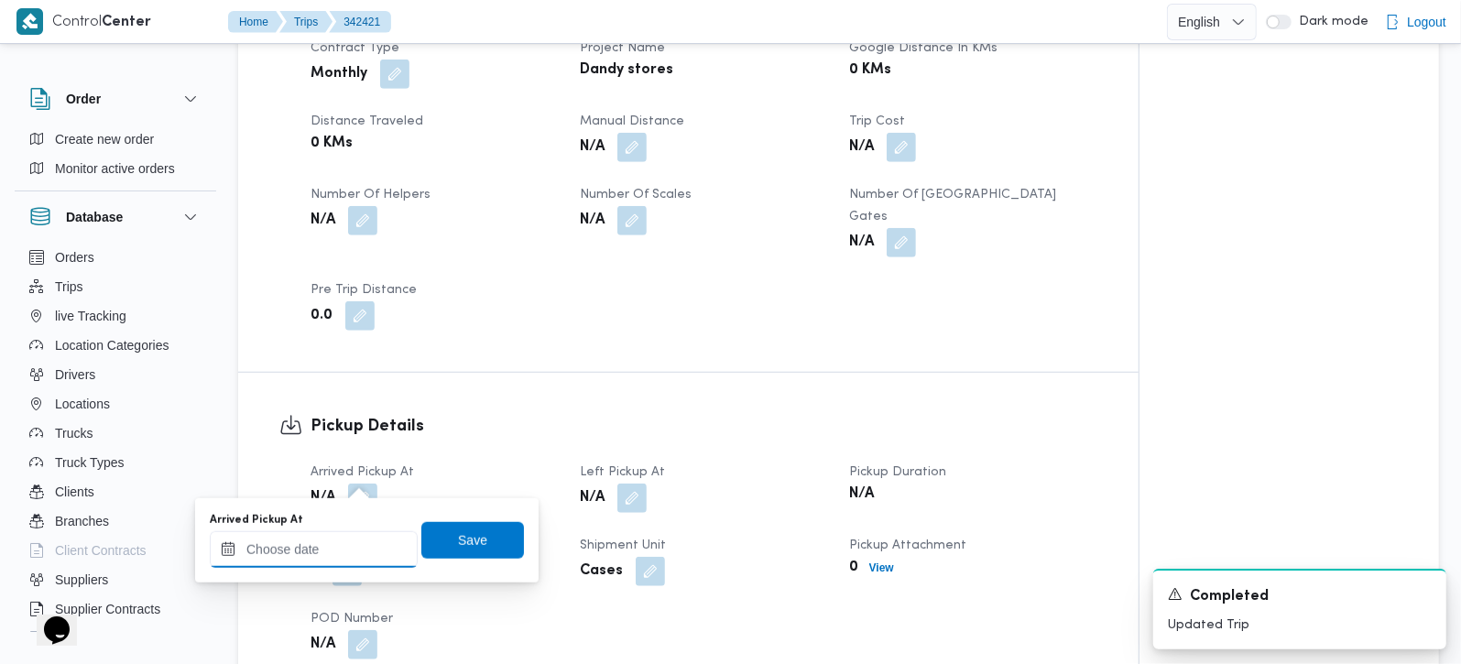
click at [345, 549] on input "Arrived Pickup At" at bounding box center [314, 549] width 208 height 37
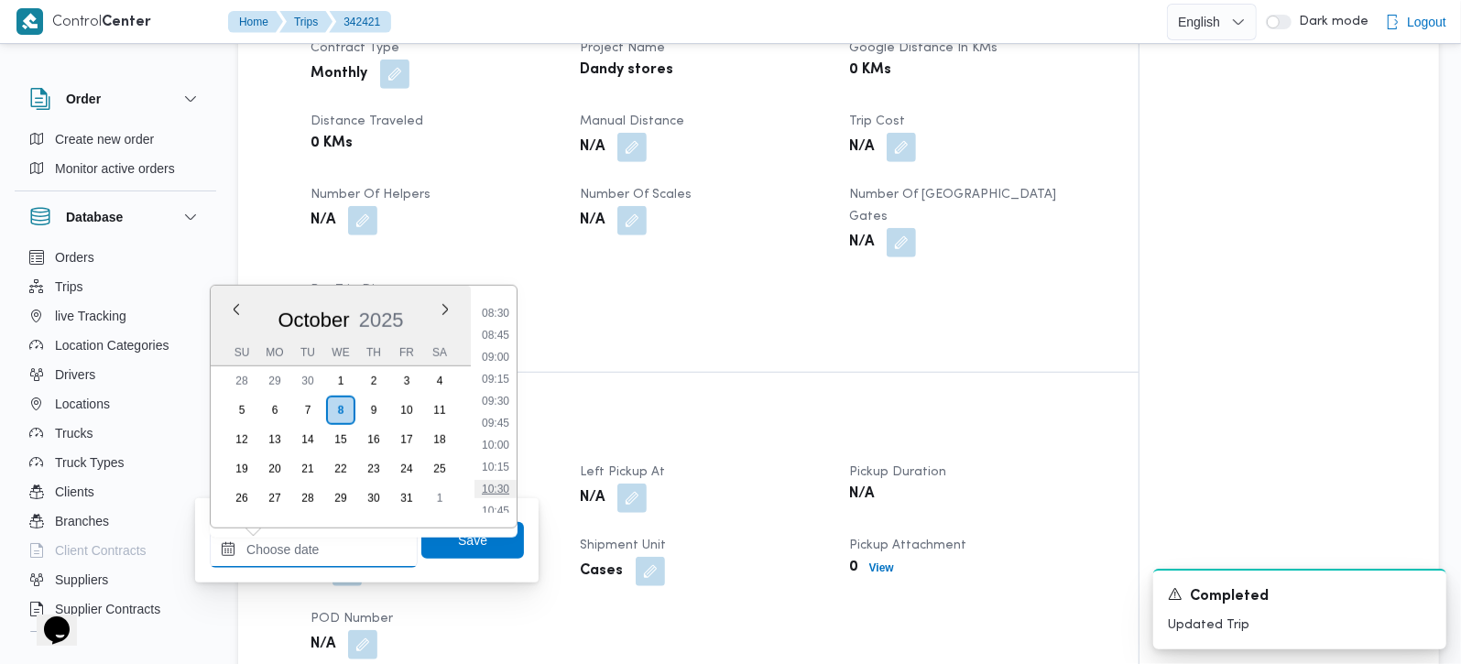
scroll to position [706, 0]
click at [509, 386] on li "09:00" at bounding box center [496, 395] width 42 height 18
type input "08/10/2025 09:00"
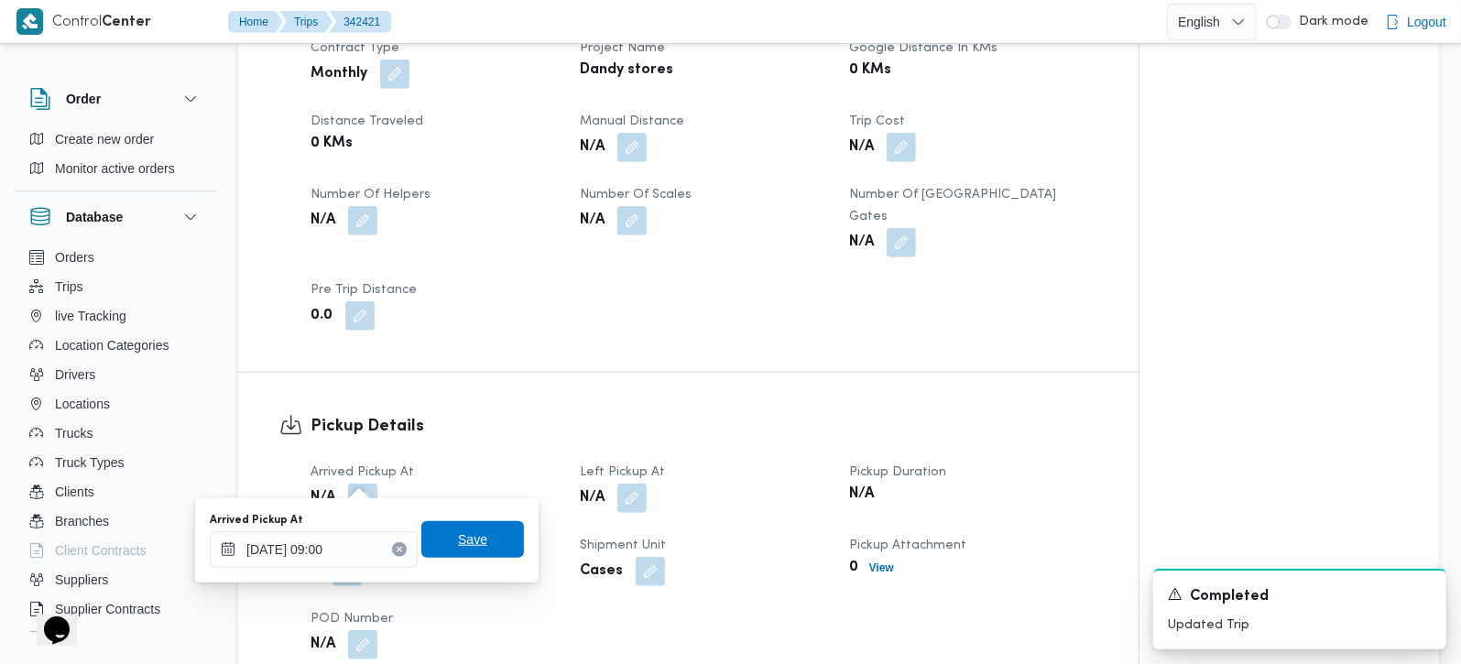
click at [475, 523] on span "Save" at bounding box center [472, 539] width 103 height 37
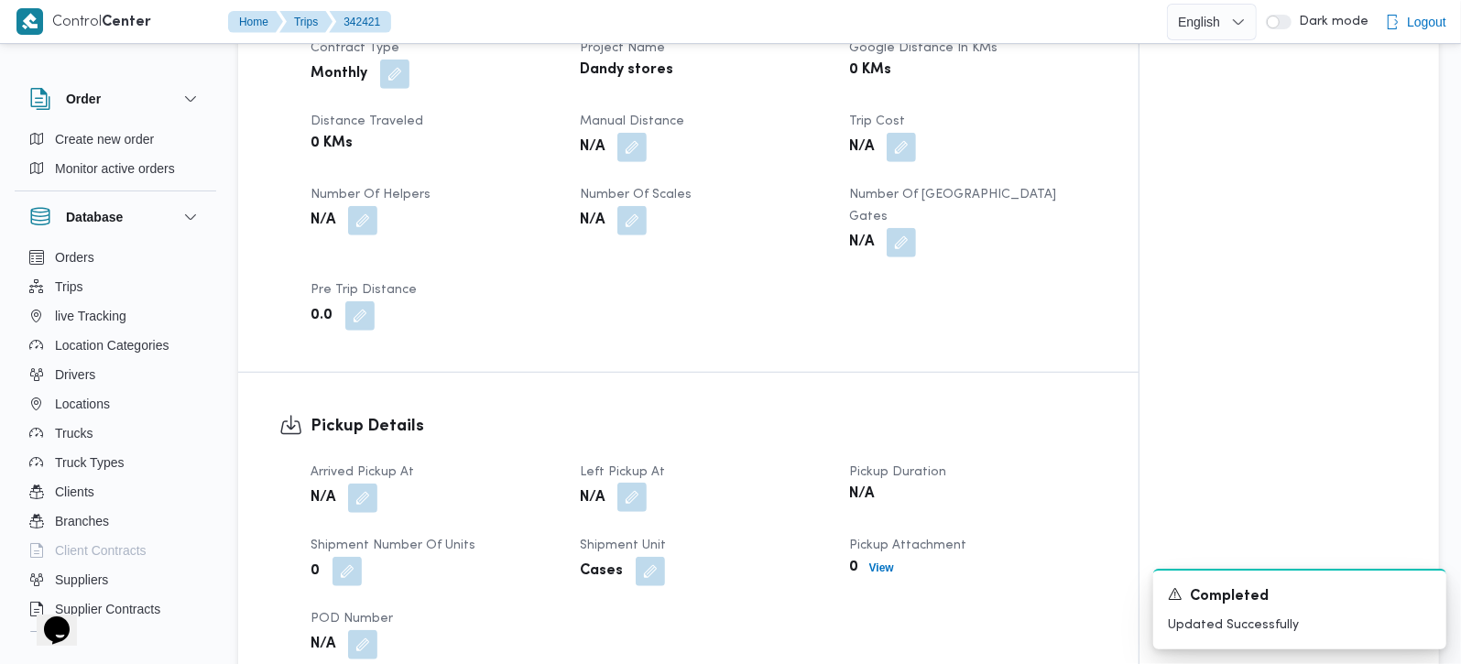
click at [640, 483] on button "button" at bounding box center [631, 497] width 29 height 29
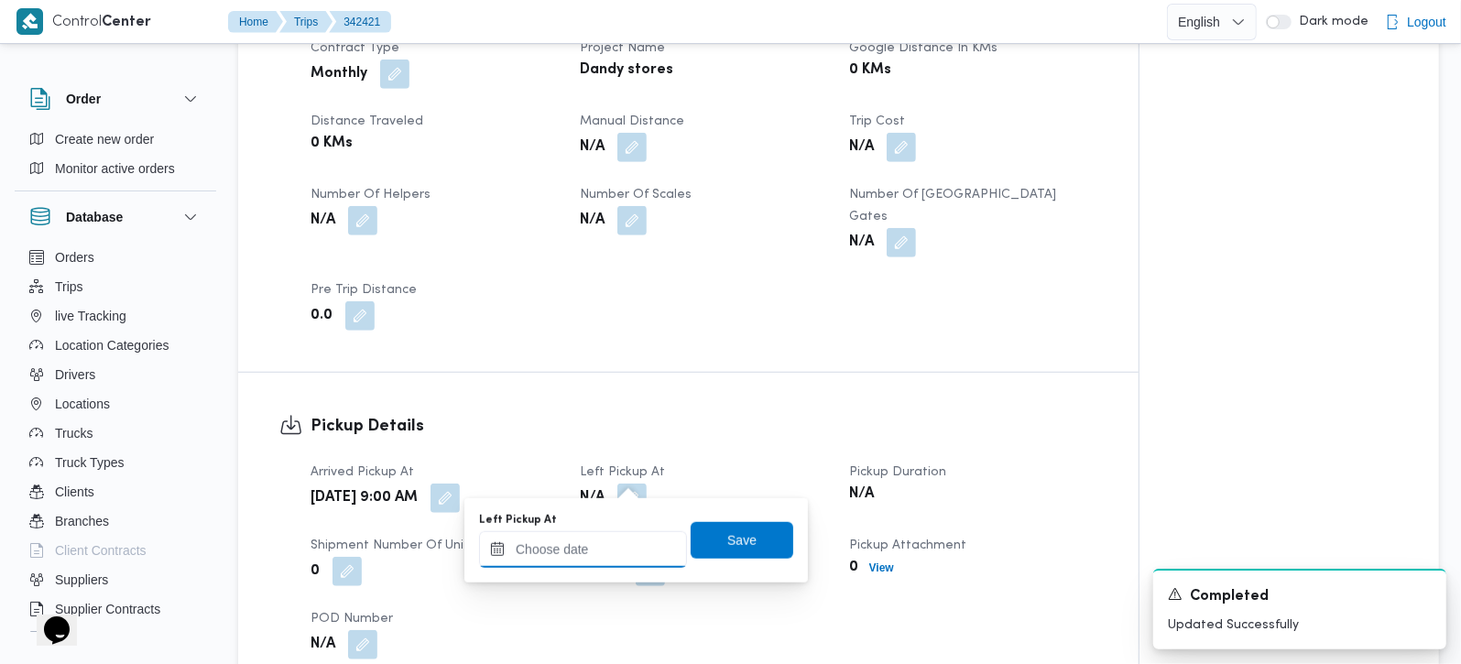
drag, startPoint x: 617, startPoint y: 548, endPoint x: 663, endPoint y: 533, distance: 48.1
click at [617, 548] on input "Left Pickup At" at bounding box center [583, 549] width 208 height 37
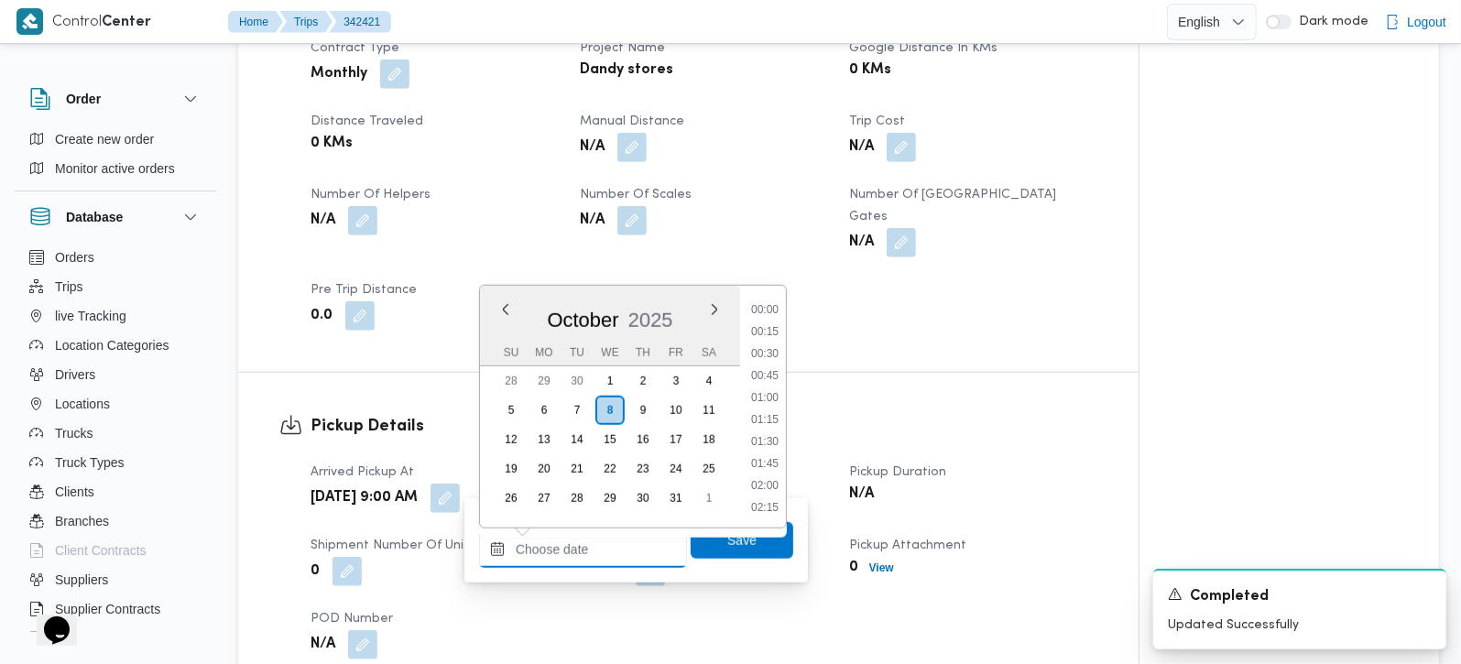
scroll to position [814, 0]
click at [765, 332] on li "09:30" at bounding box center [765, 331] width 42 height 18
type input "08/10/2025 09:30"
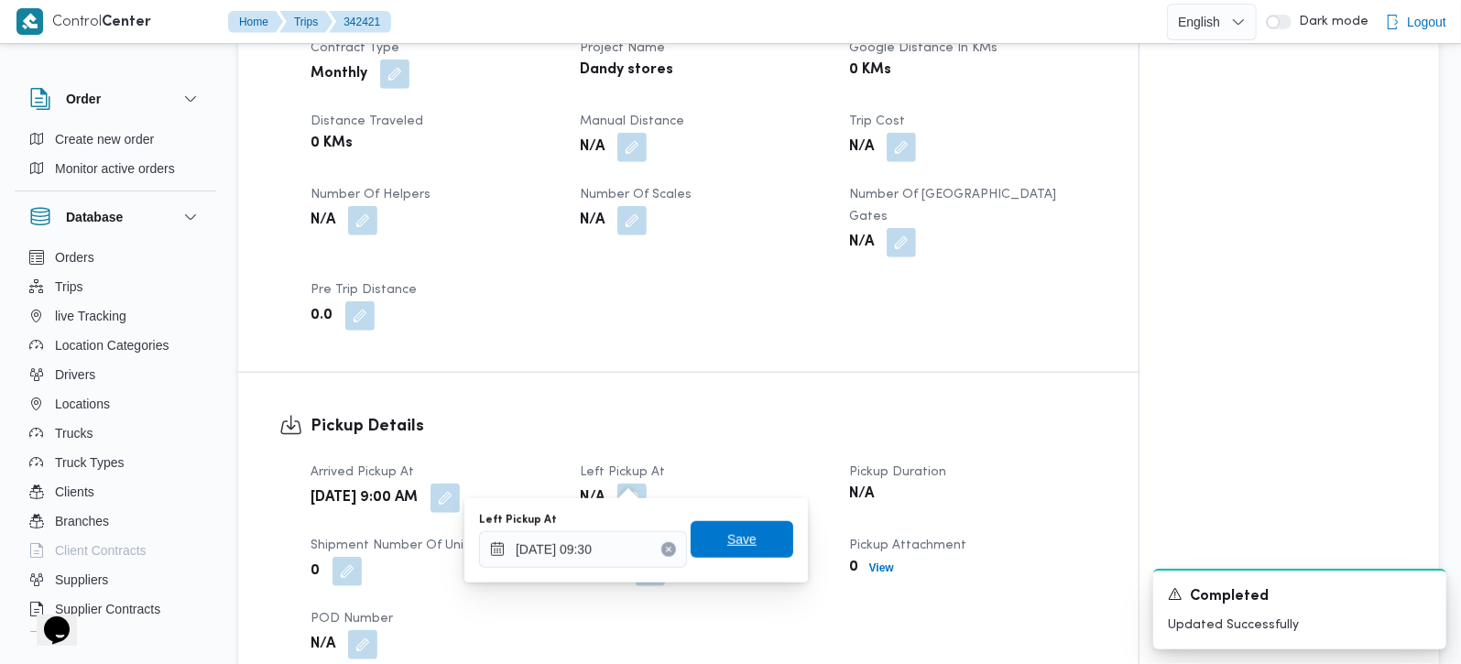
click at [736, 536] on span "Save" at bounding box center [741, 540] width 29 height 22
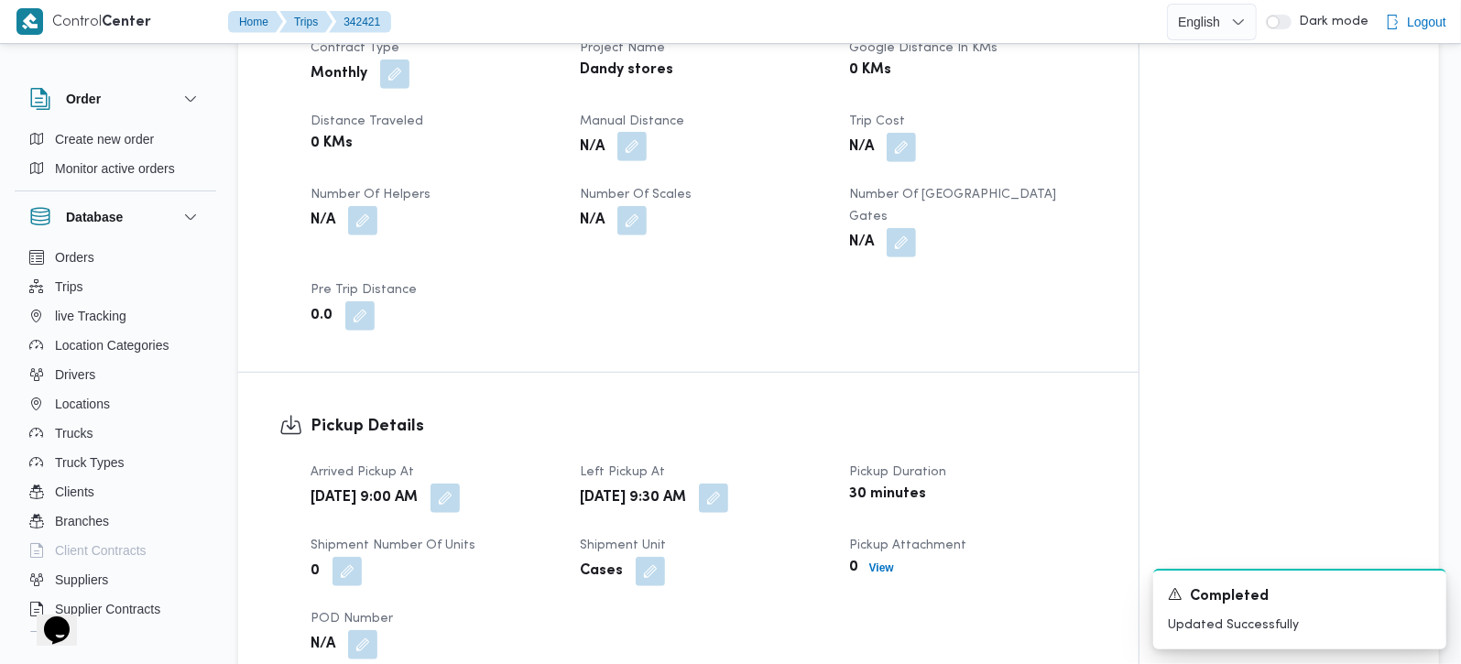
click at [624, 141] on button "button" at bounding box center [631, 146] width 29 height 29
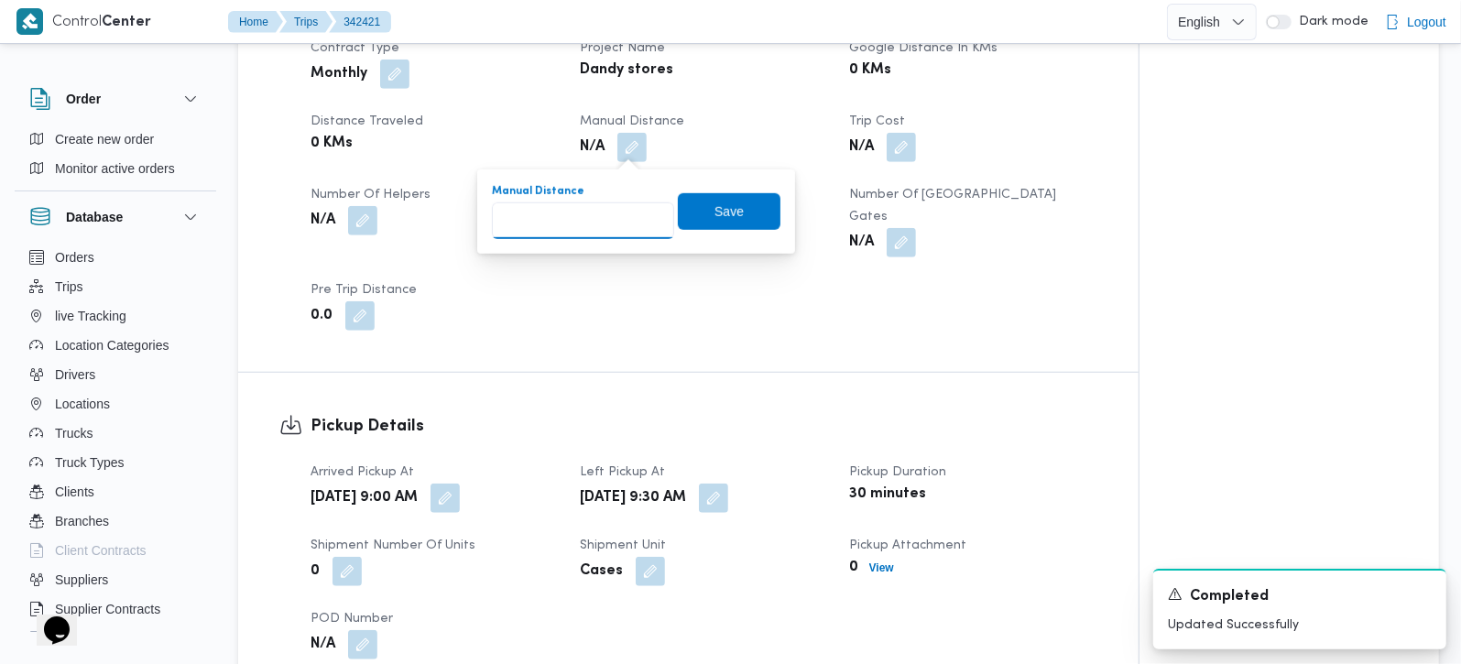
click at [606, 214] on input "Manual Distance" at bounding box center [583, 220] width 182 height 37
type input "15"
click at [716, 214] on span "Save" at bounding box center [729, 211] width 29 height 22
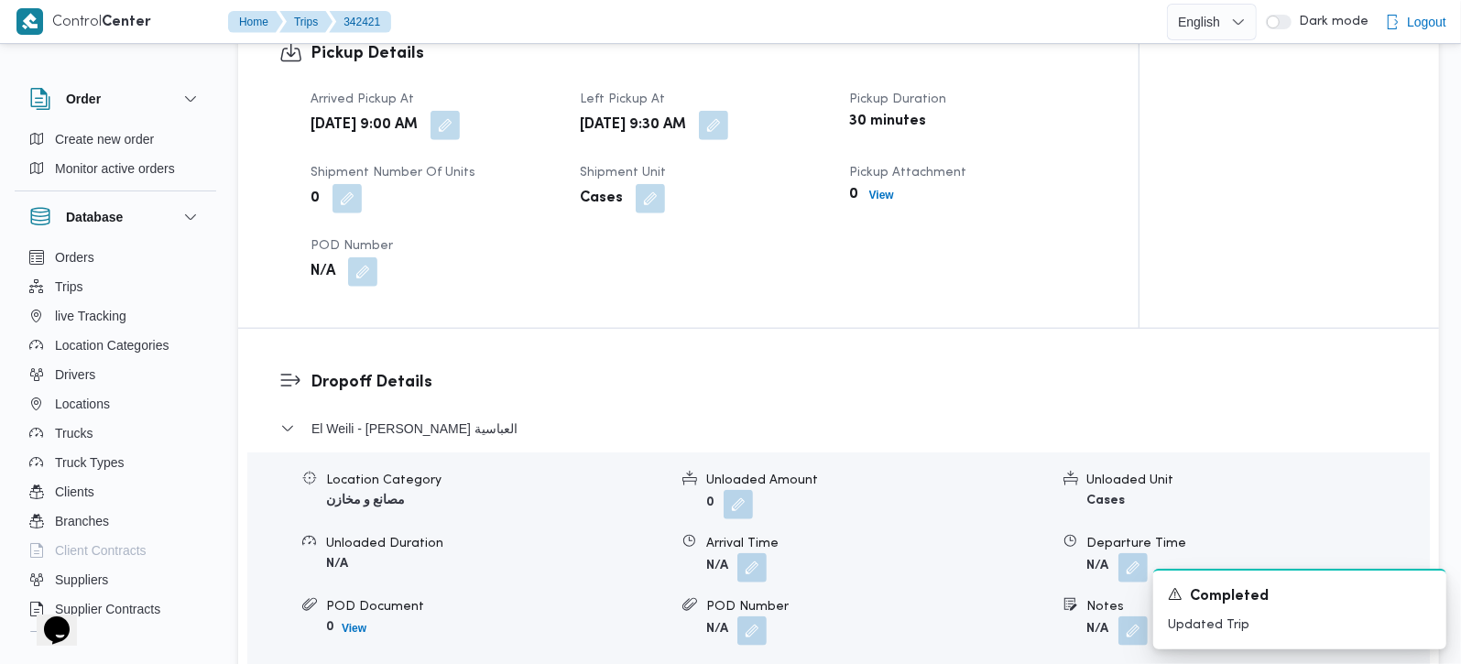
scroll to position [1185, 0]
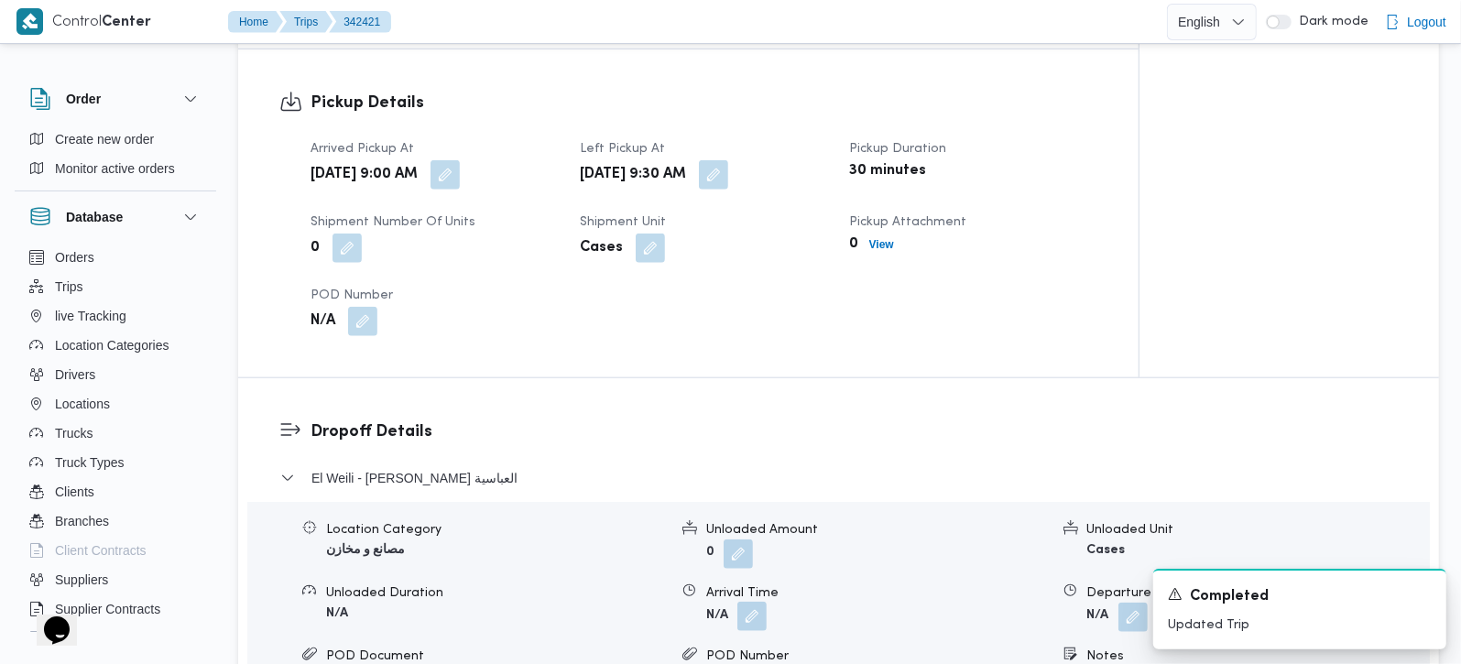
click at [765, 602] on button "button" at bounding box center [751, 616] width 29 height 29
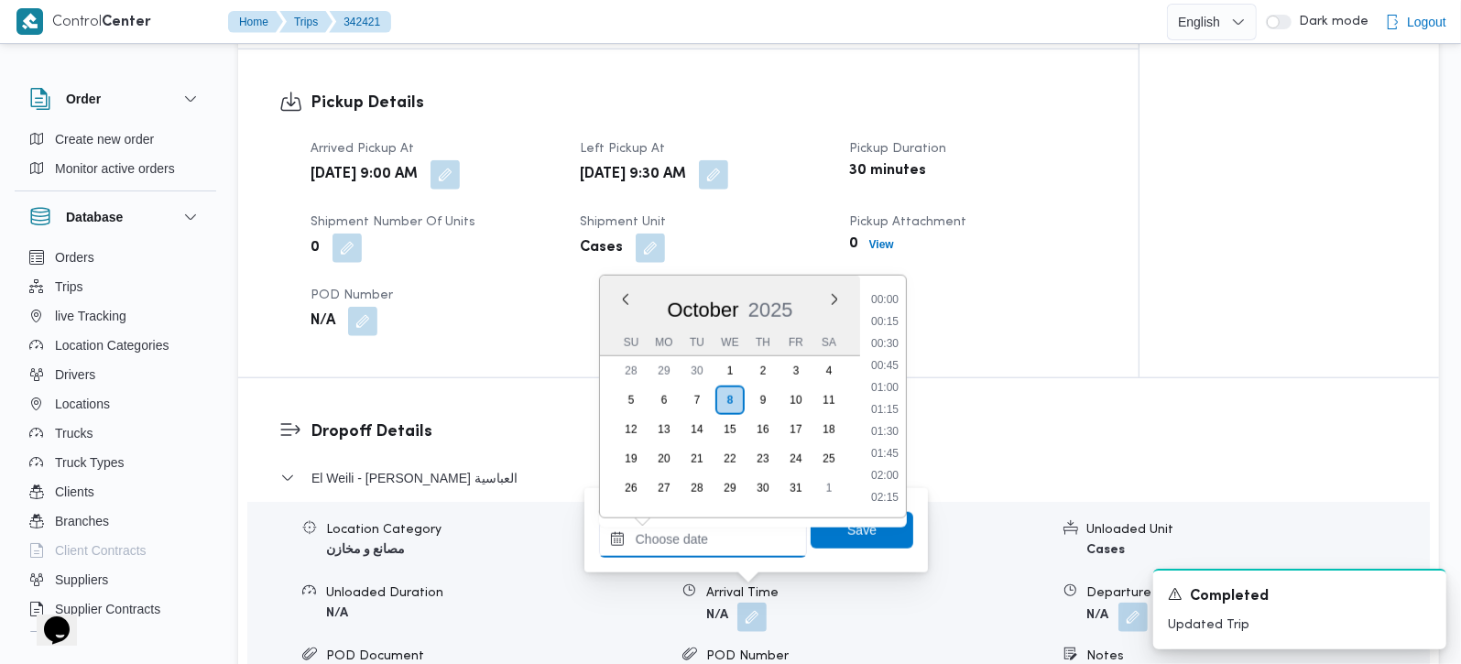
click at [721, 532] on input "Arrival Time" at bounding box center [703, 539] width 208 height 37
click at [889, 444] on li "09:45" at bounding box center [885, 451] width 42 height 18
type input "08/10/2025 09:45"
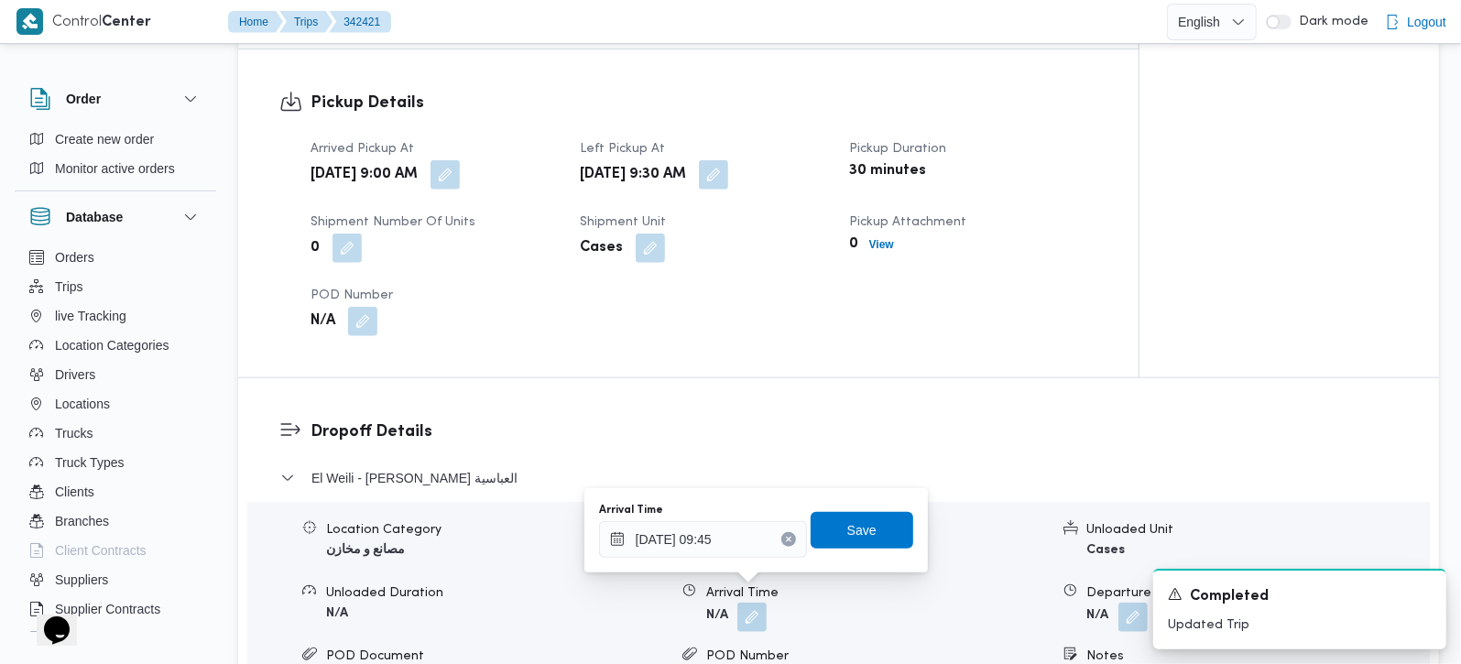
click at [849, 551] on div "Arrival Time 08/10/2025 09:45 Save" at bounding box center [756, 530] width 318 height 59
click at [847, 536] on span "Save" at bounding box center [861, 529] width 29 height 22
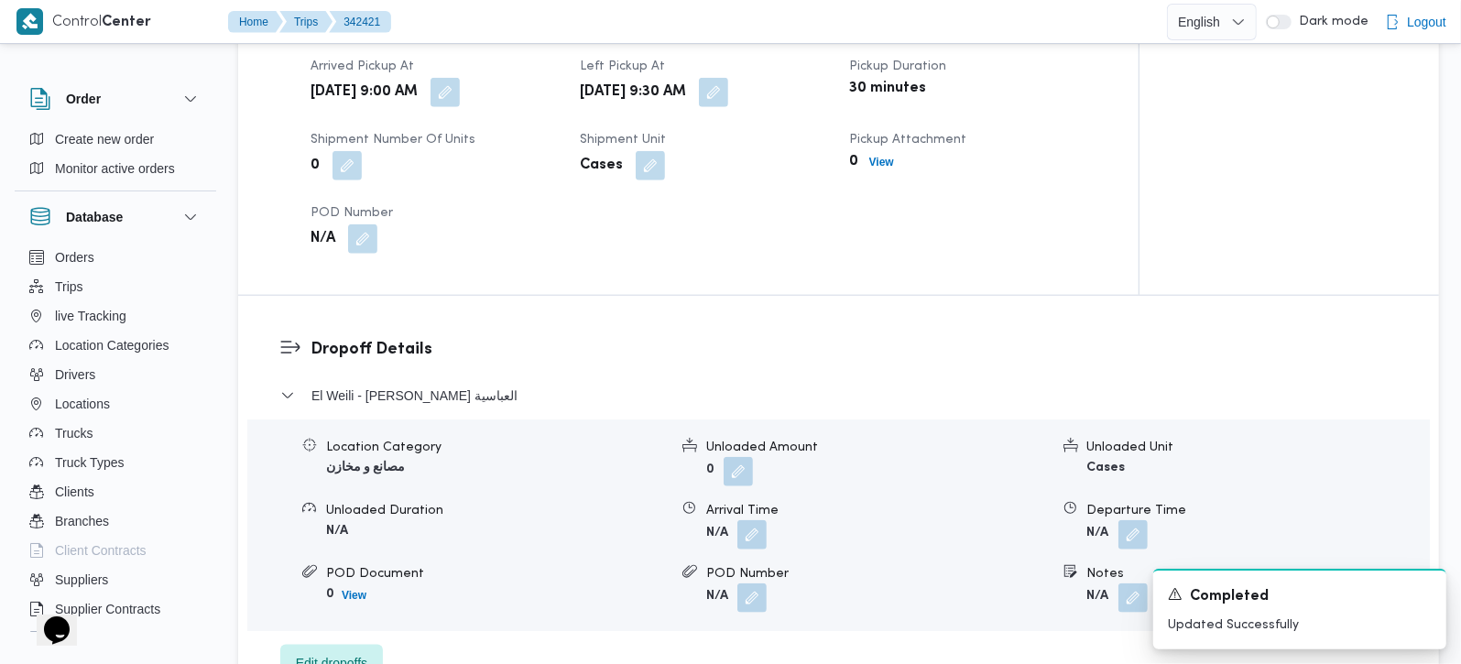
scroll to position [1293, 0]
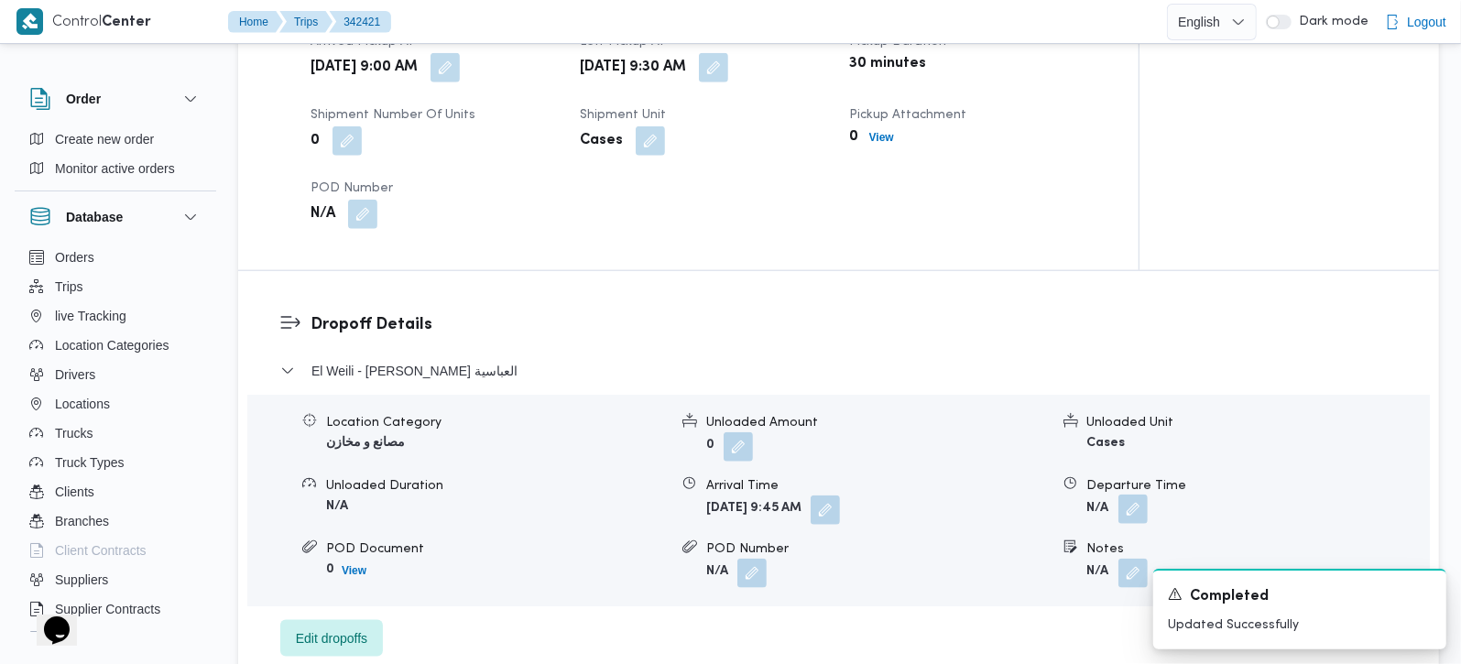
click at [1129, 495] on button "button" at bounding box center [1132, 509] width 29 height 29
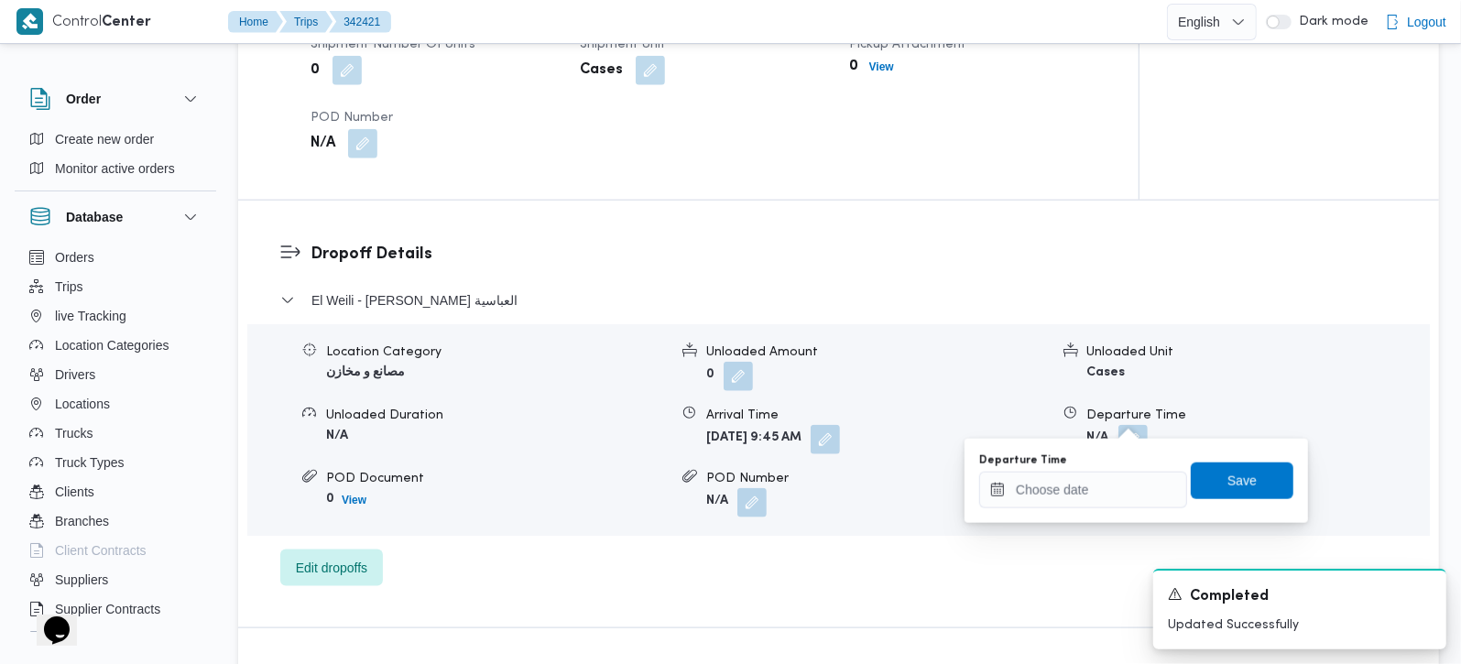
scroll to position [1401, 0]
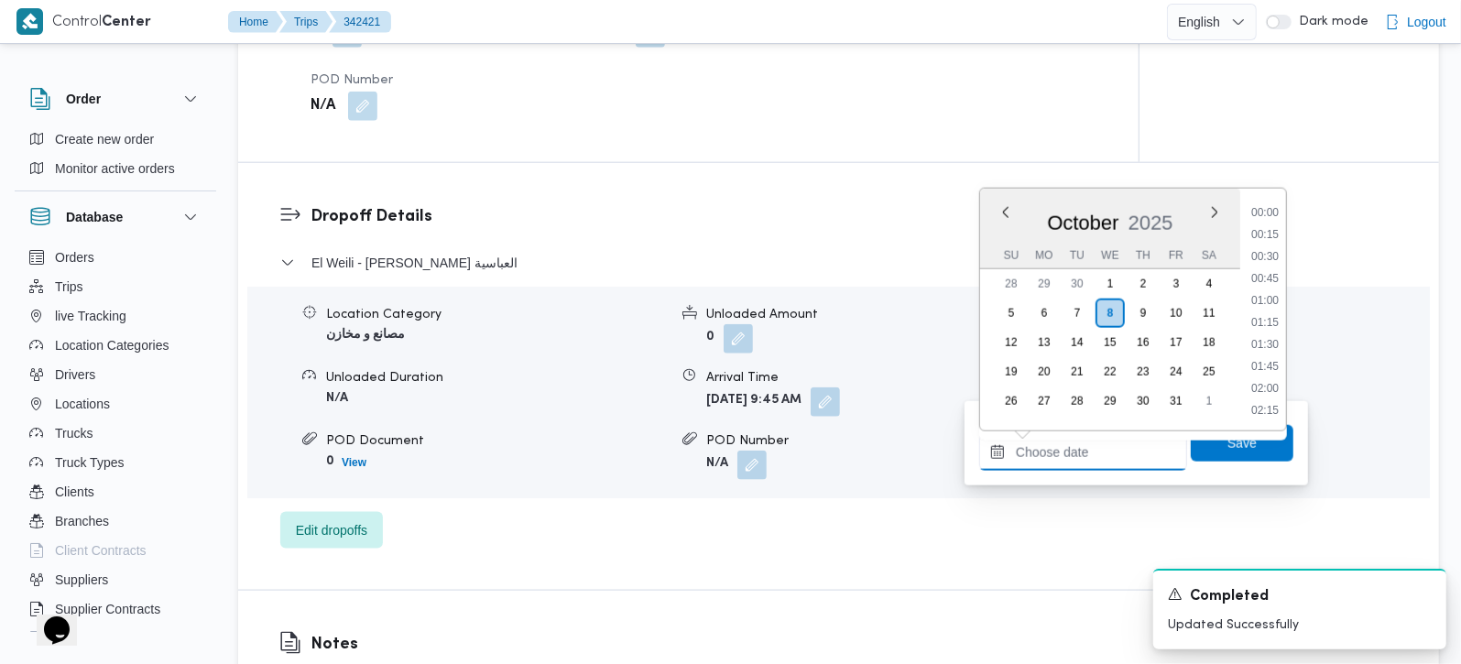
drag, startPoint x: 1085, startPoint y: 459, endPoint x: 1120, endPoint y: 450, distance: 36.0
click at [1085, 459] on input "Departure Time" at bounding box center [1083, 452] width 208 height 37
click at [1268, 304] on li "10:15" at bounding box center [1265, 299] width 42 height 18
type input "08/10/2025 10:15"
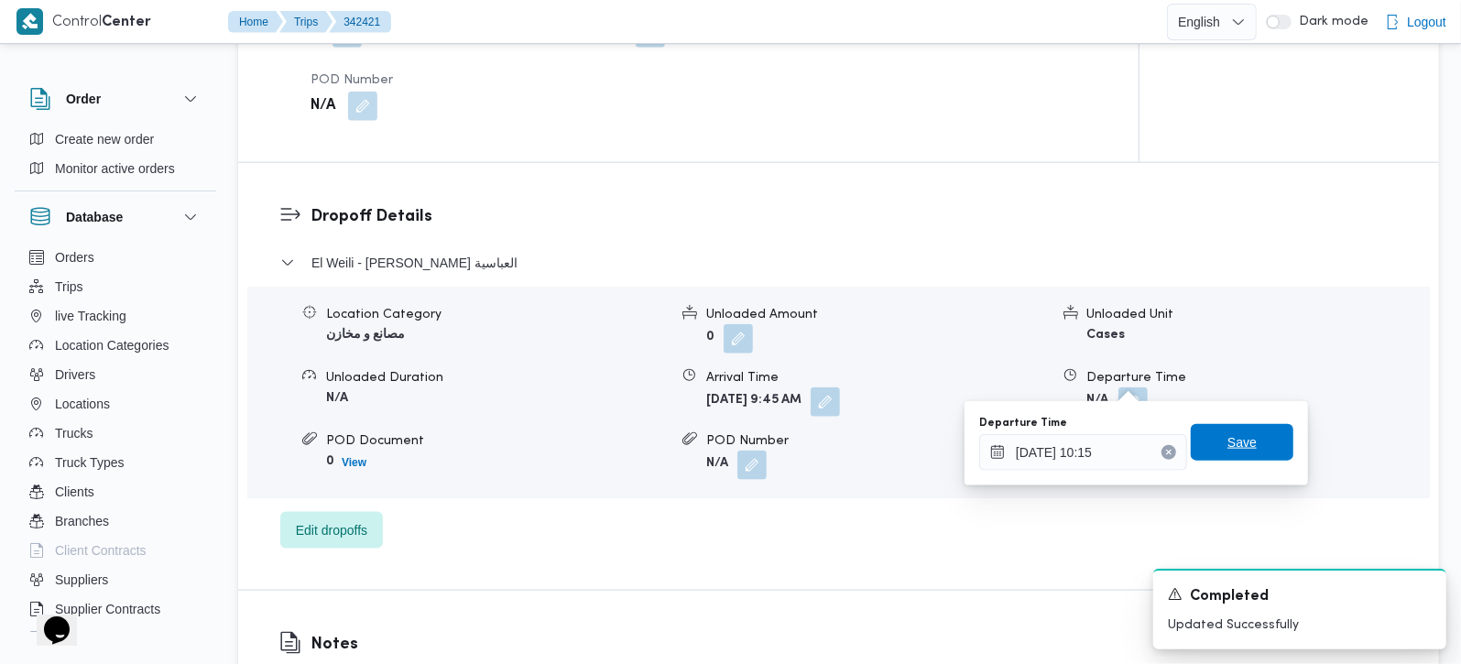
click at [1232, 437] on span "Save" at bounding box center [1241, 442] width 29 height 22
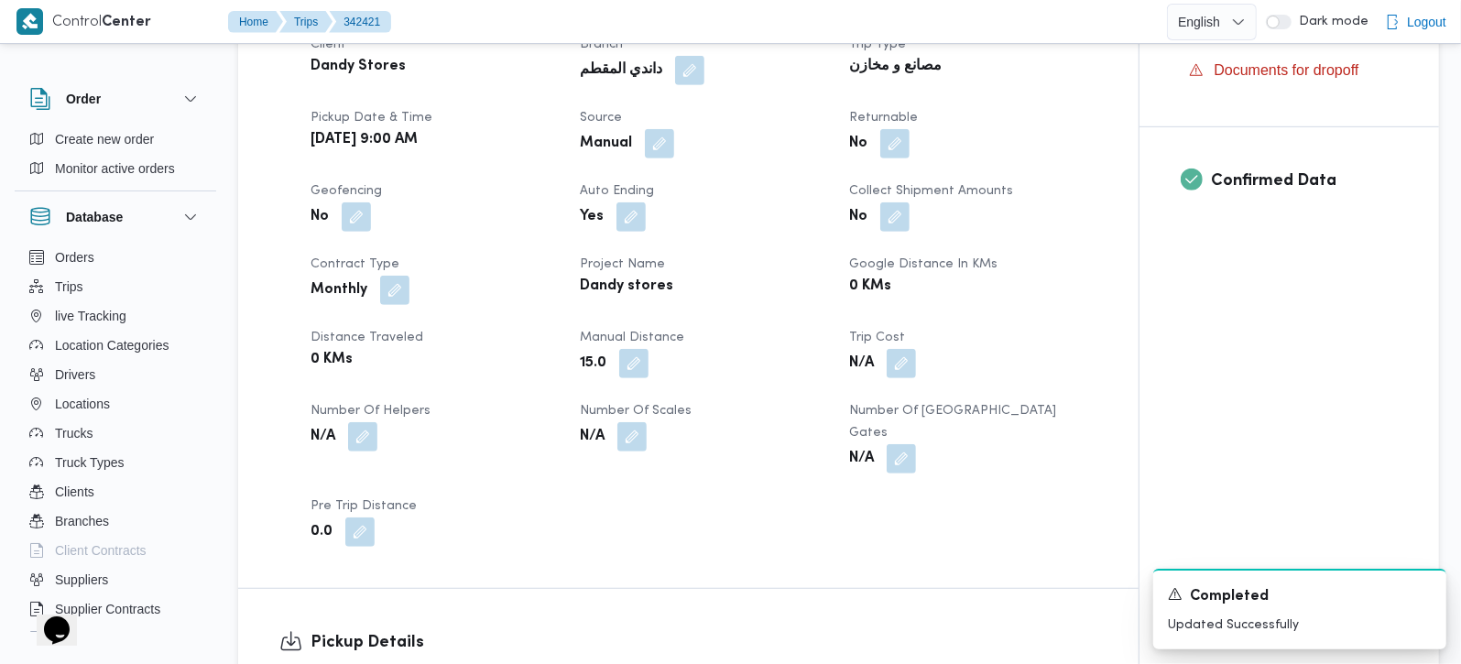
scroll to position [0, 0]
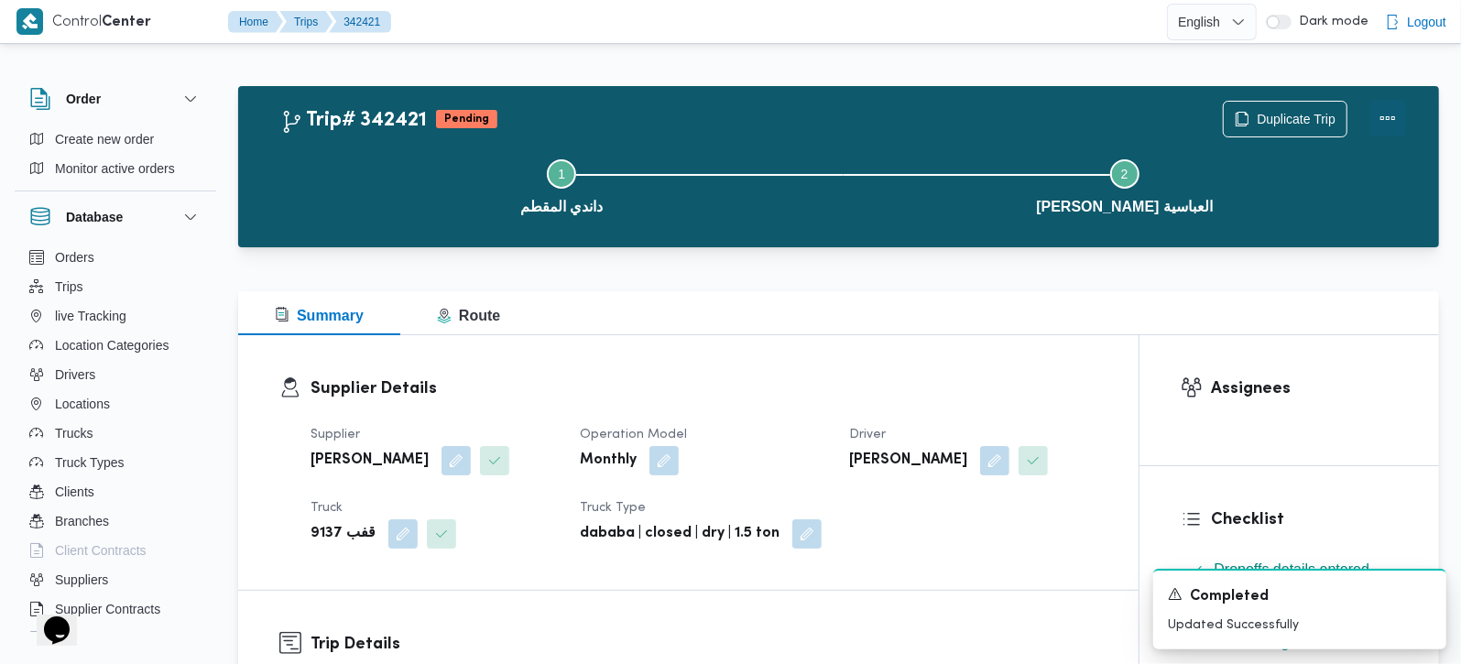
click at [1388, 113] on button "Actions" at bounding box center [1387, 118] width 37 height 37
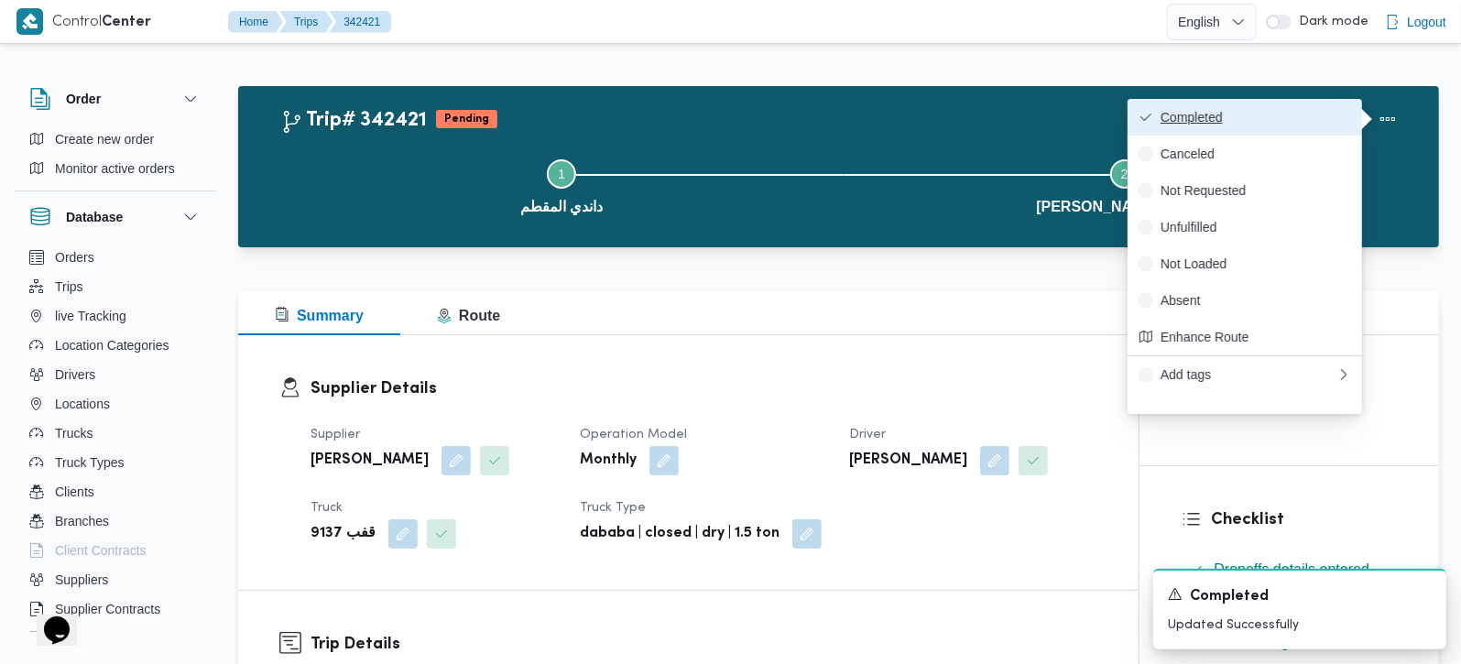
click at [1232, 105] on button "Completed" at bounding box center [1245, 117] width 235 height 37
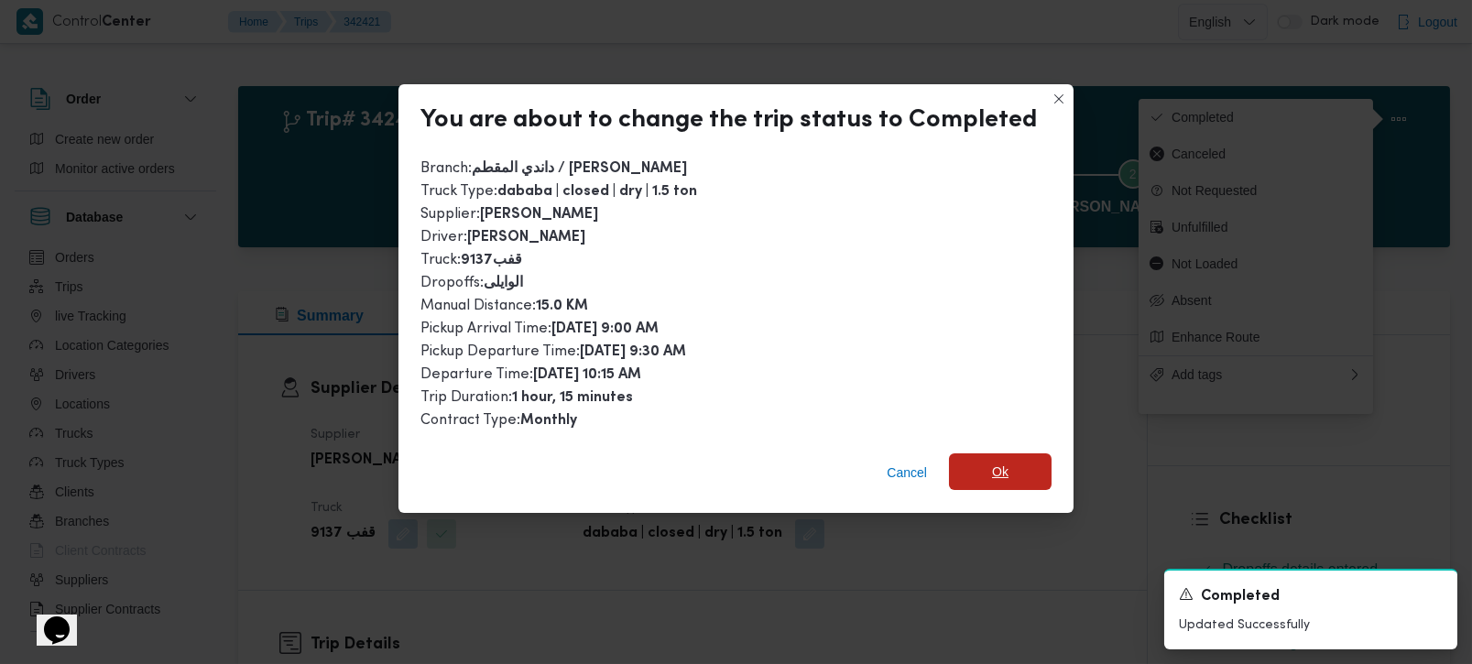
click at [992, 463] on span "Ok" at bounding box center [1000, 472] width 16 height 22
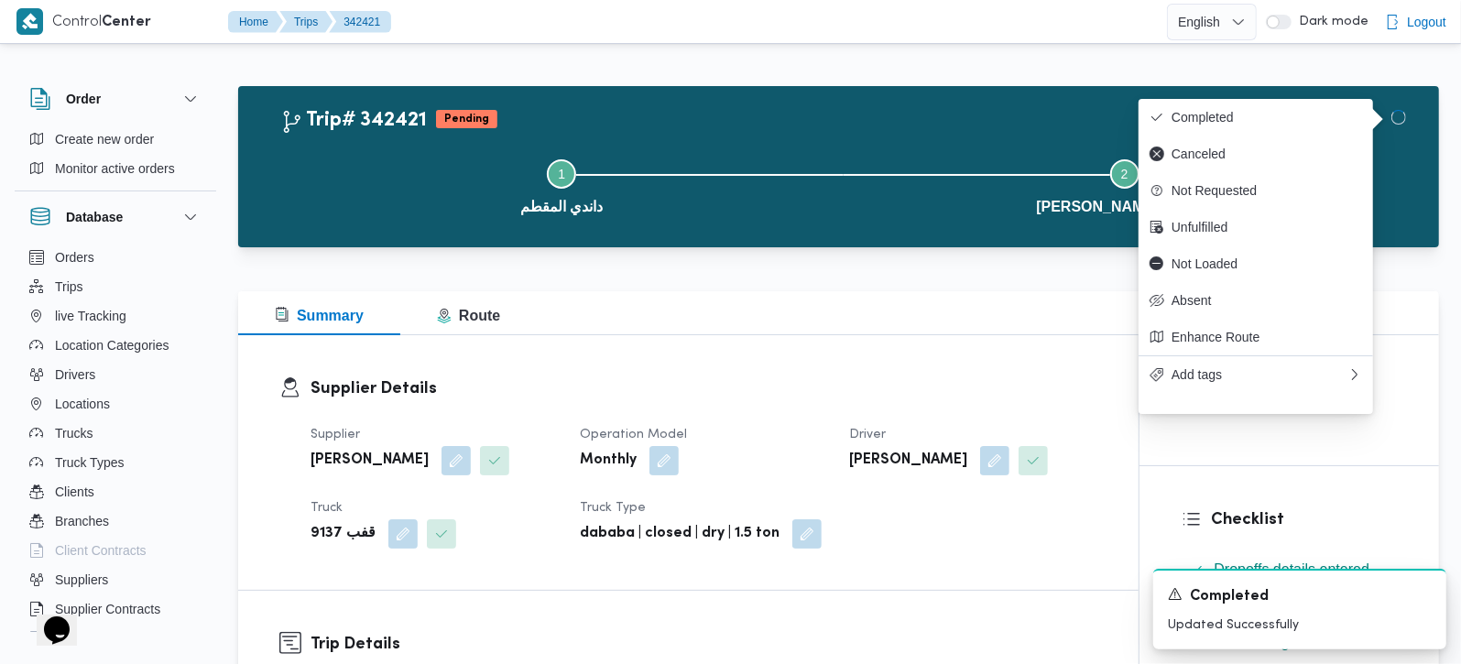
click at [863, 333] on div "Summary Route" at bounding box center [838, 313] width 1201 height 44
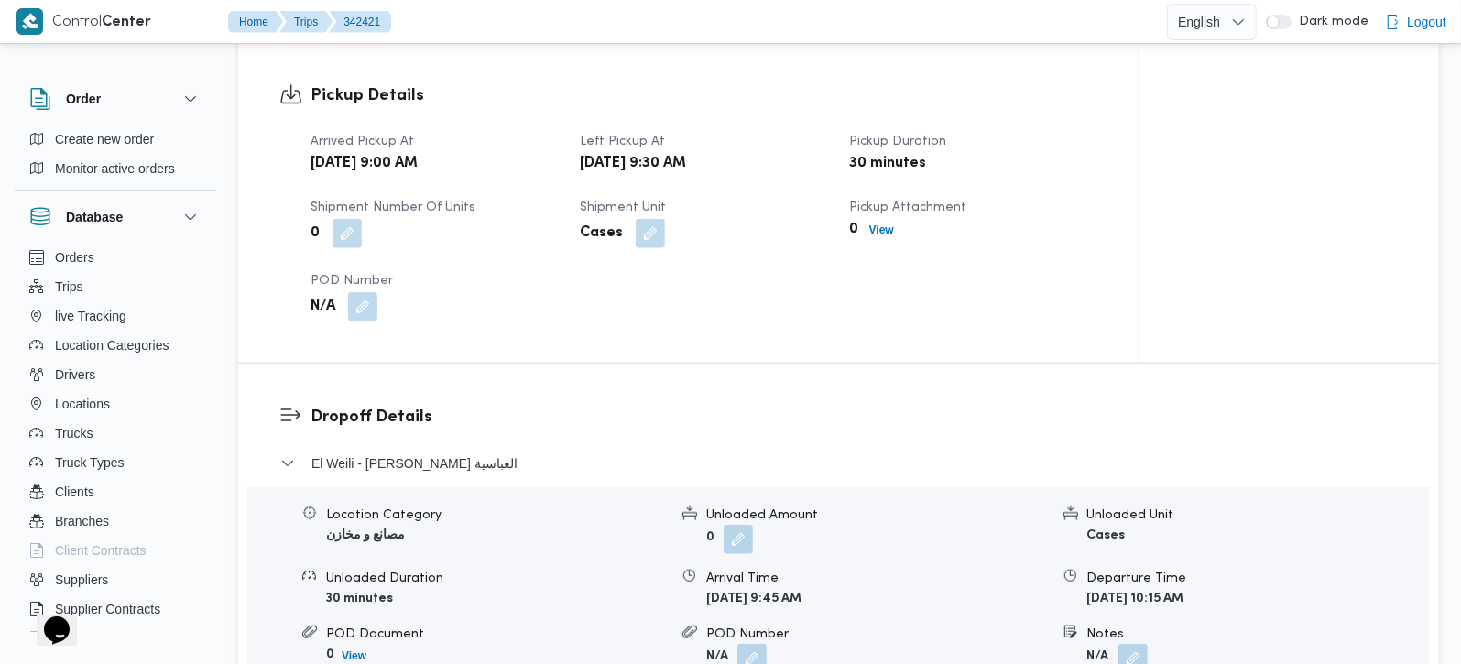
scroll to position [1206, 0]
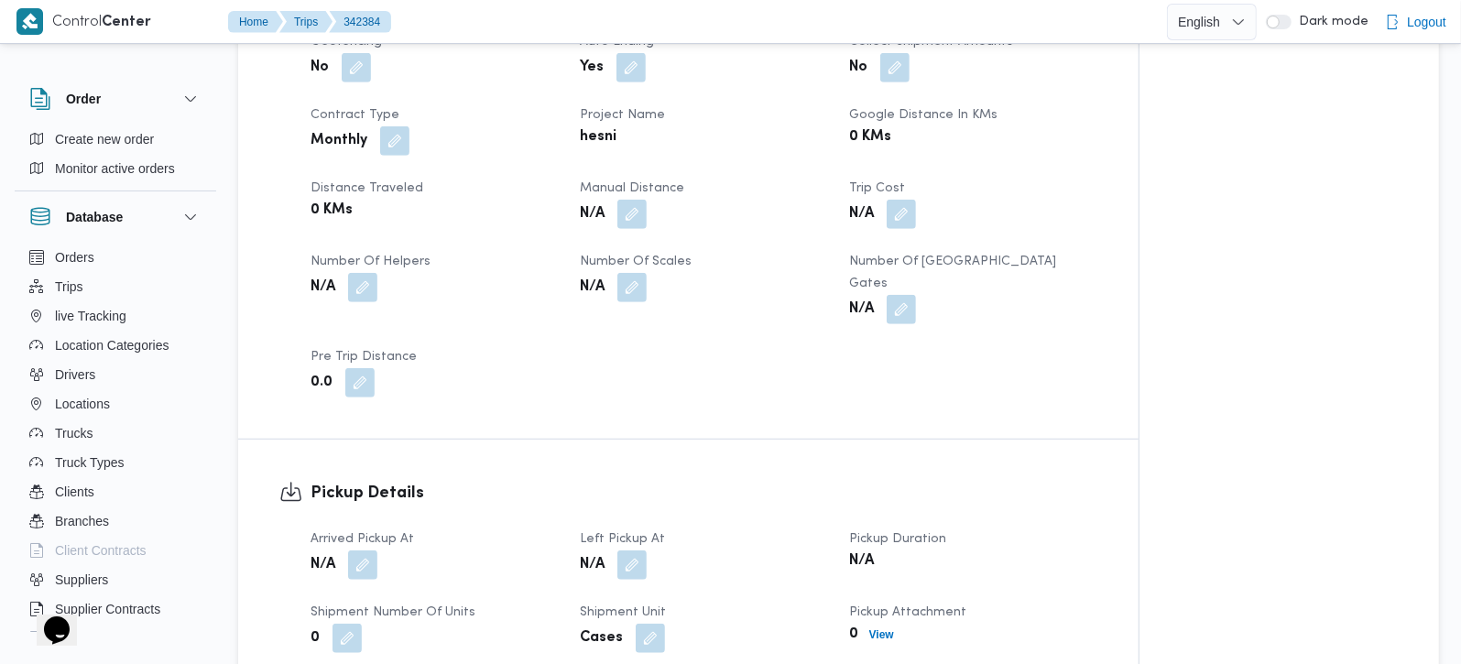
scroll to position [862, 0]
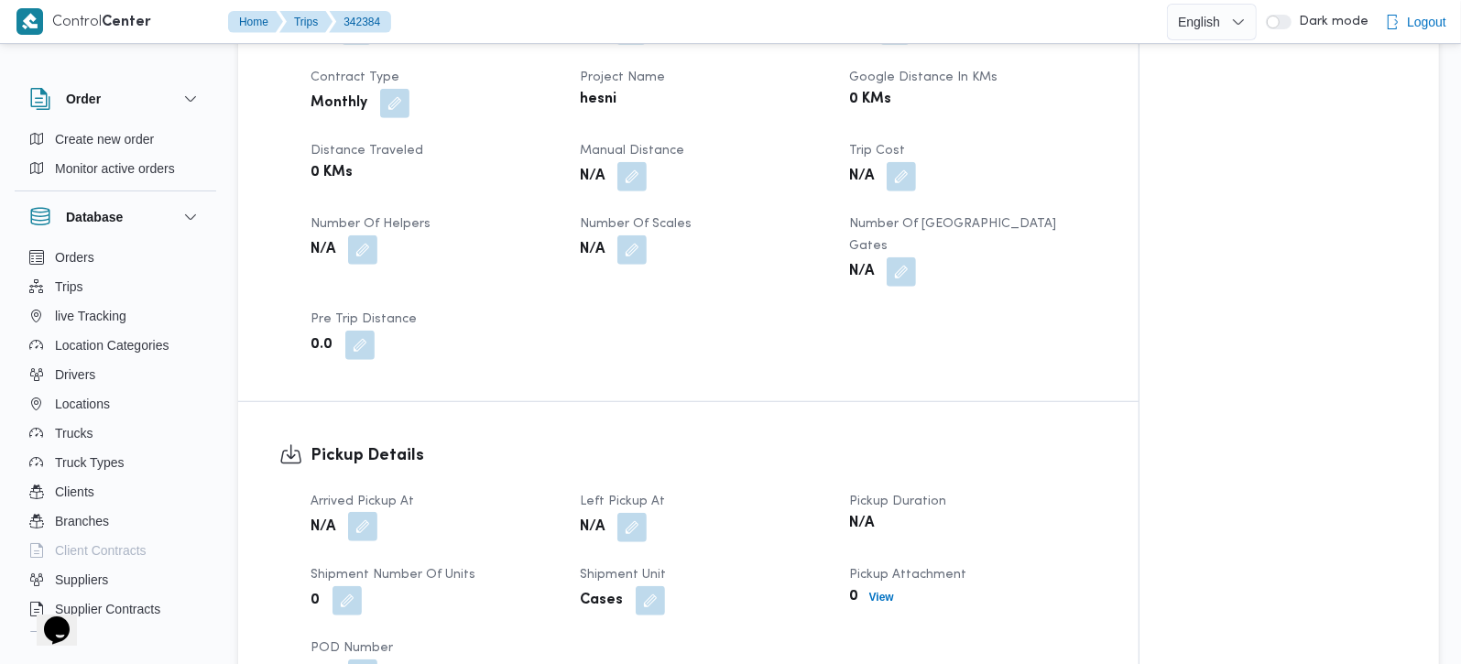
click at [359, 512] on button "button" at bounding box center [362, 526] width 29 height 29
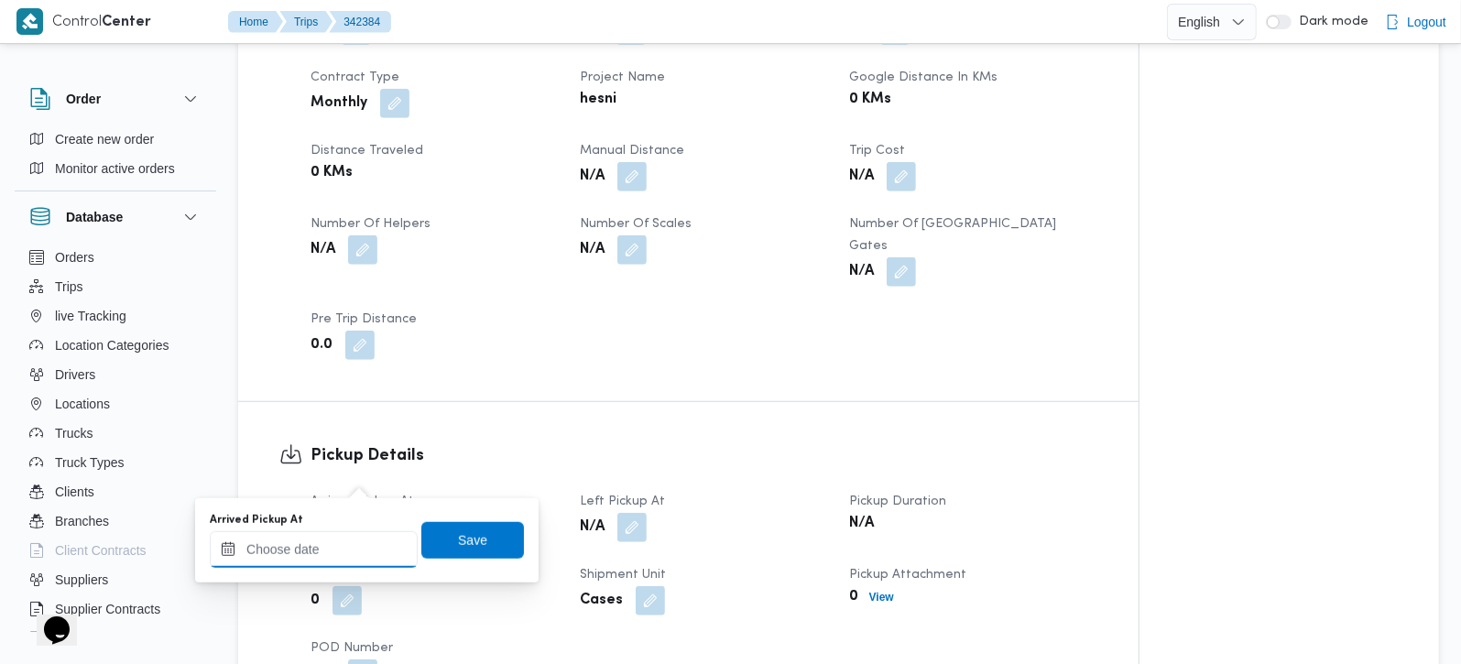
click at [345, 533] on div at bounding box center [314, 549] width 208 height 37
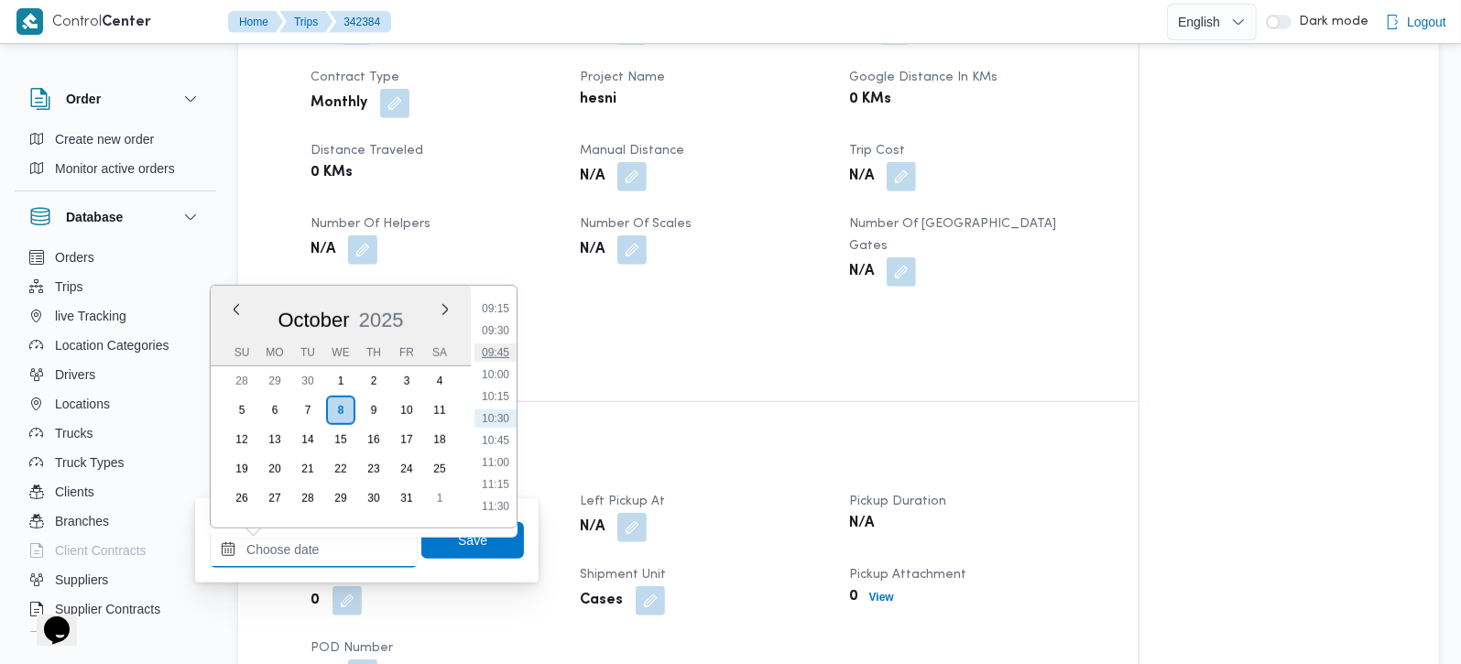
scroll to position [706, 0]
click at [492, 389] on li "09:00" at bounding box center [496, 395] width 42 height 18
type input "[DATE] 09:00"
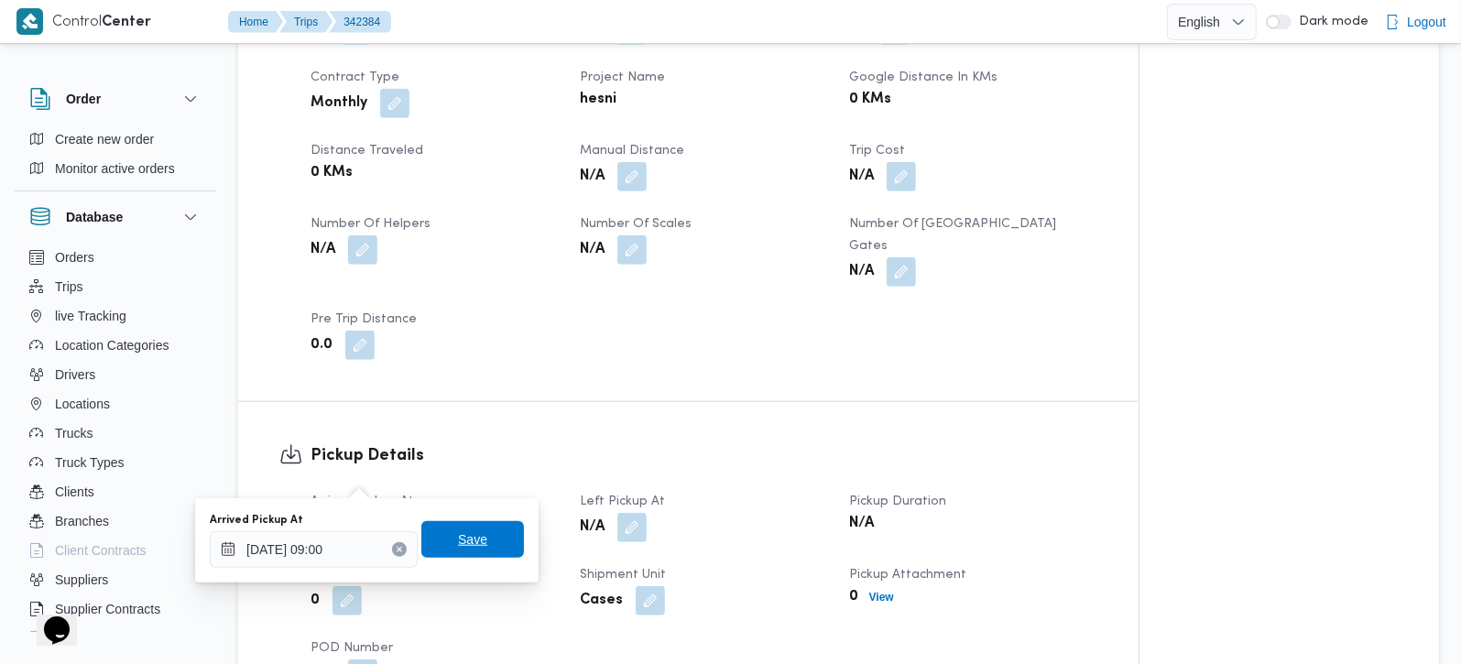
click at [459, 545] on span "Save" at bounding box center [472, 540] width 29 height 22
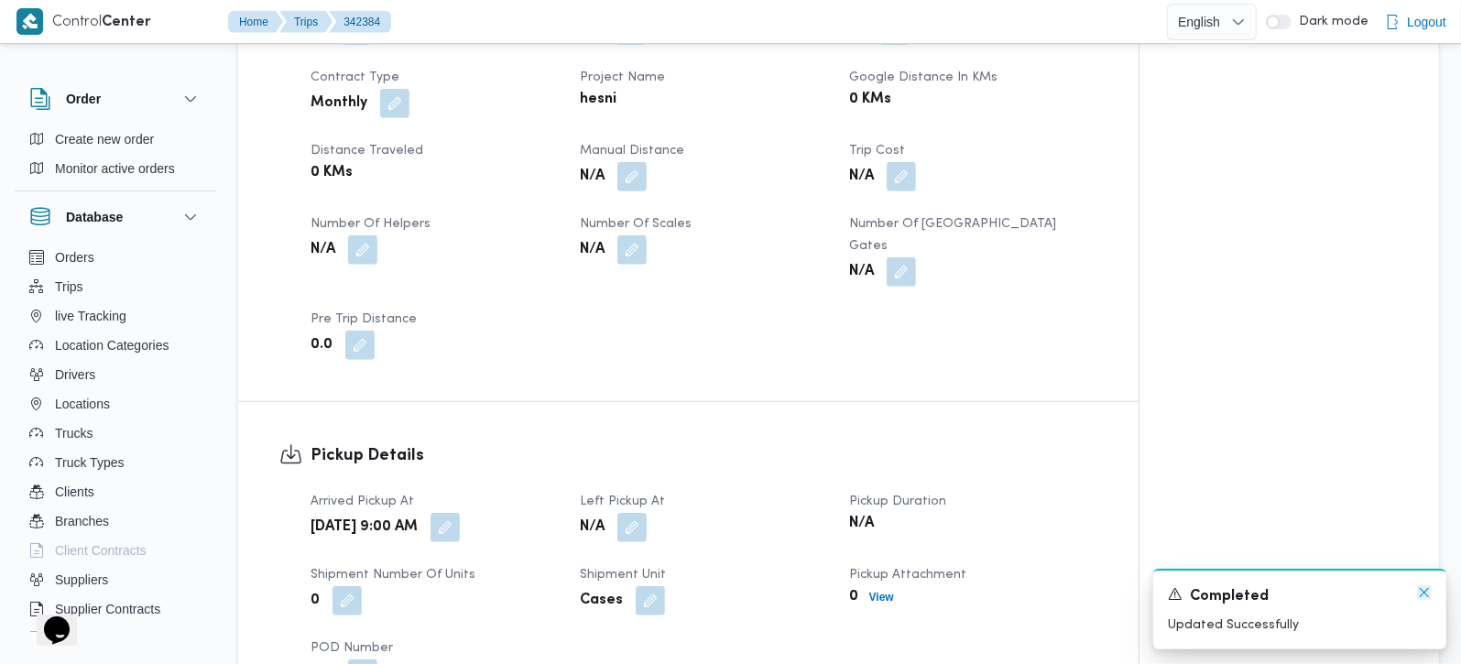
click at [1421, 600] on icon "Dismiss toast" at bounding box center [1424, 592] width 15 height 15
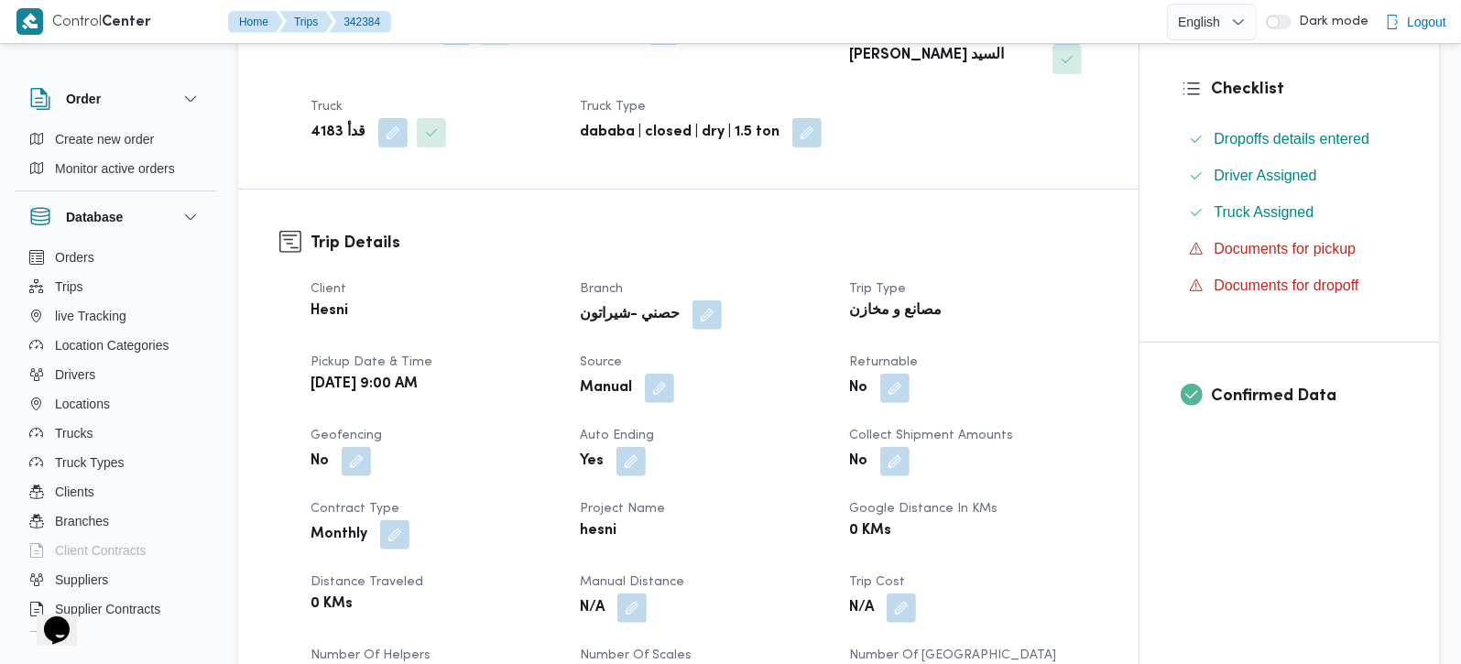
scroll to position [862, 0]
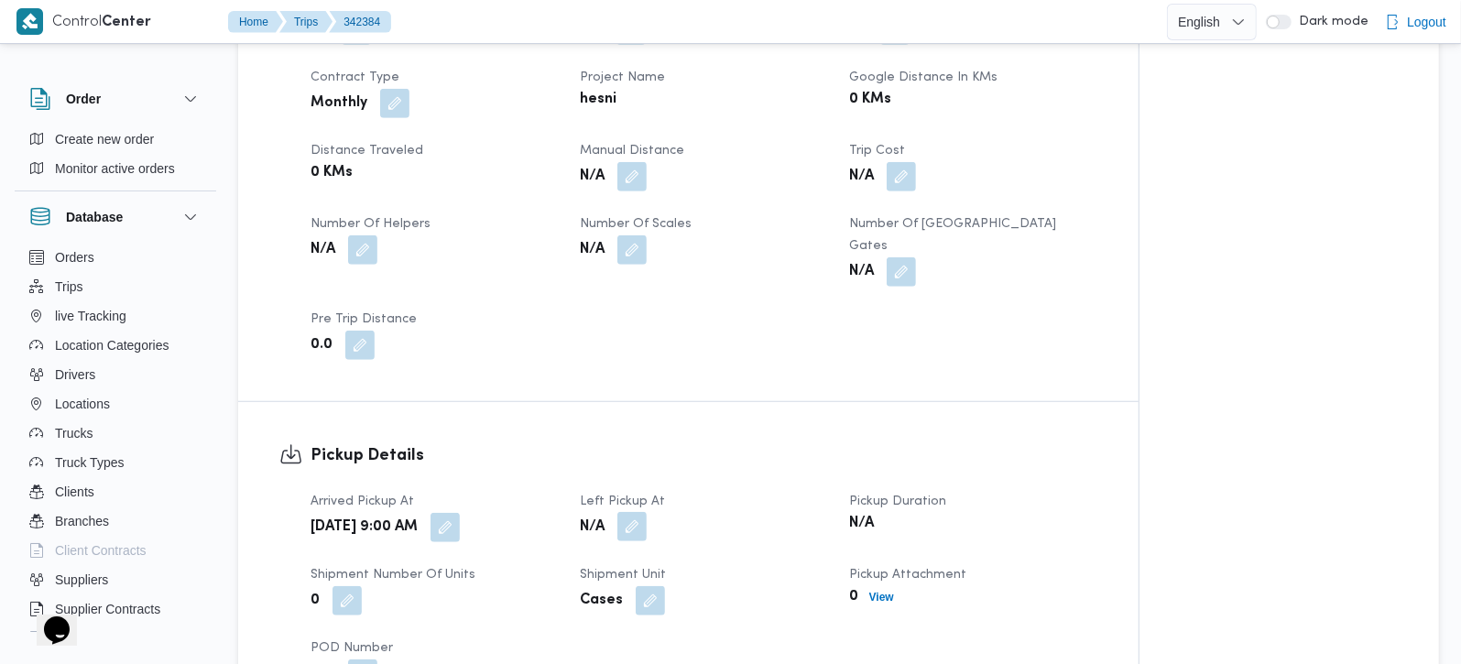
click at [637, 512] on button "button" at bounding box center [631, 526] width 29 height 29
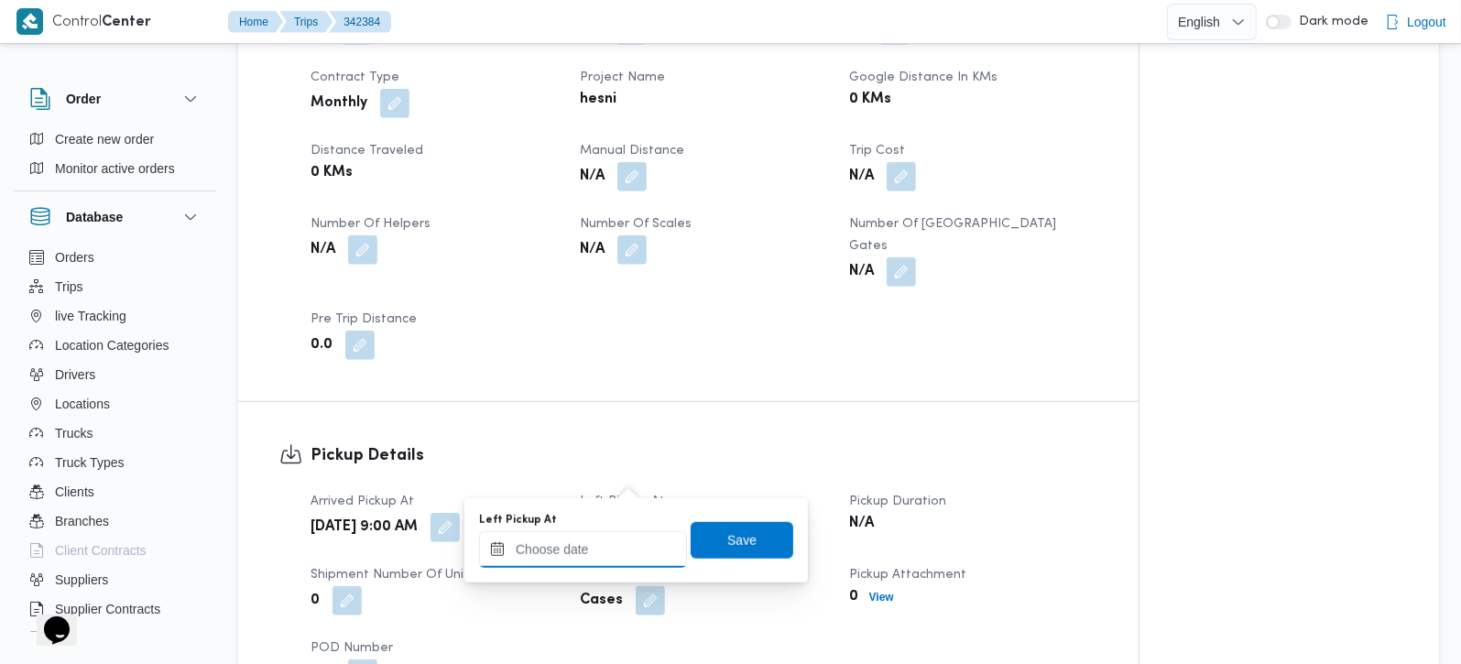
click at [616, 540] on input "Left Pickup At" at bounding box center [583, 549] width 208 height 37
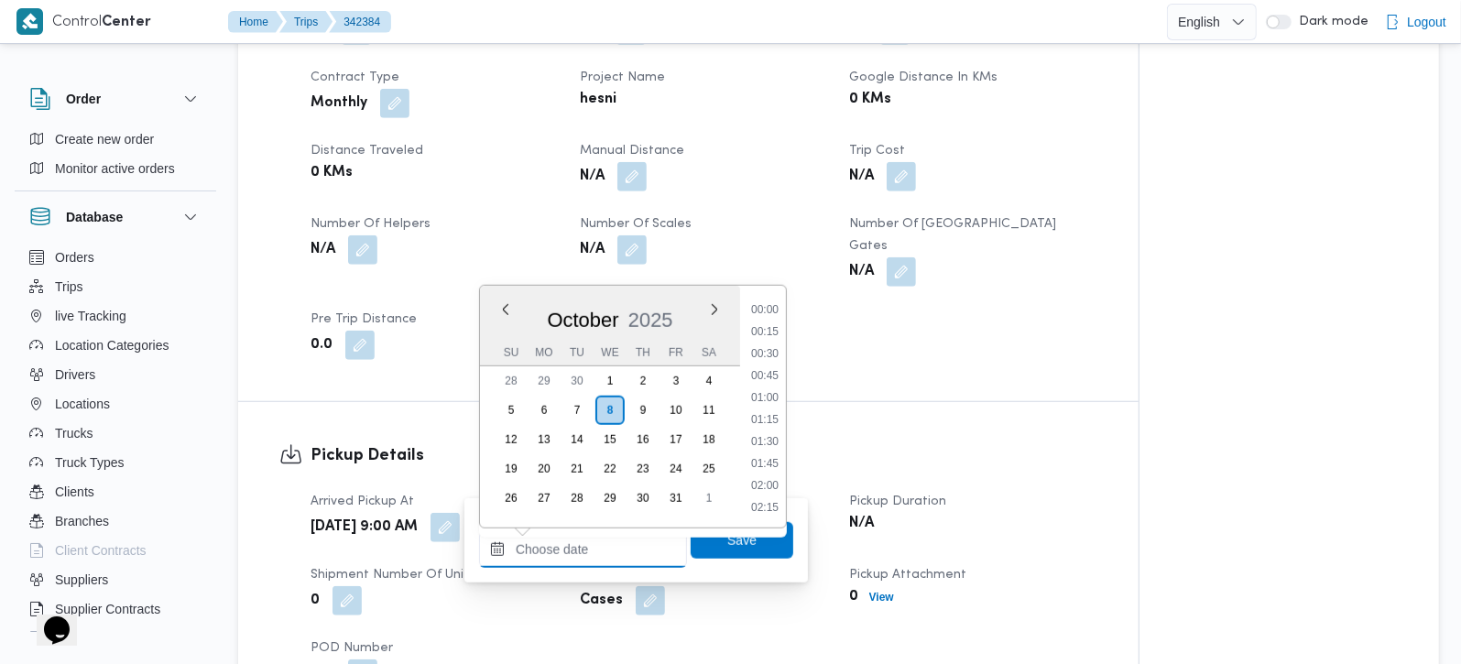
scroll to position [814, 0]
click at [773, 332] on li "09:30" at bounding box center [765, 331] width 42 height 18
type input "08/10/2025 09:30"
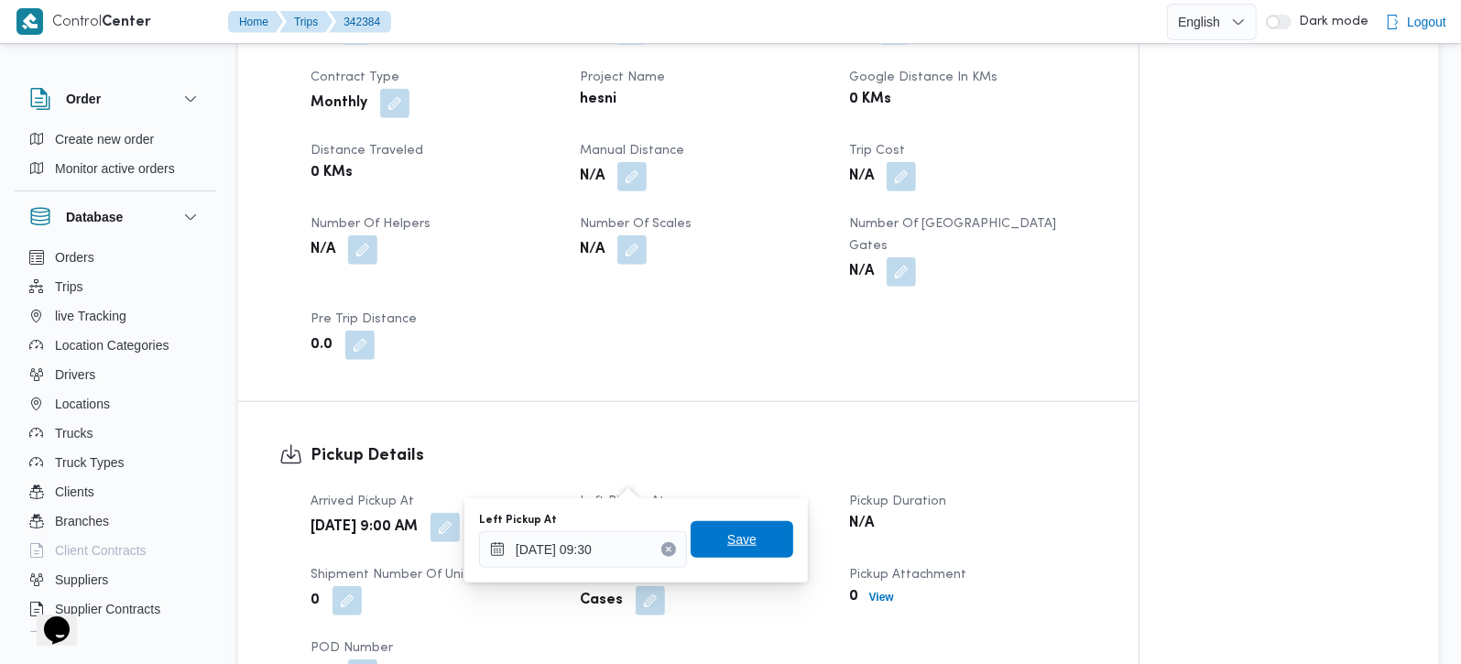
click at [728, 548] on span "Save" at bounding box center [741, 540] width 29 height 22
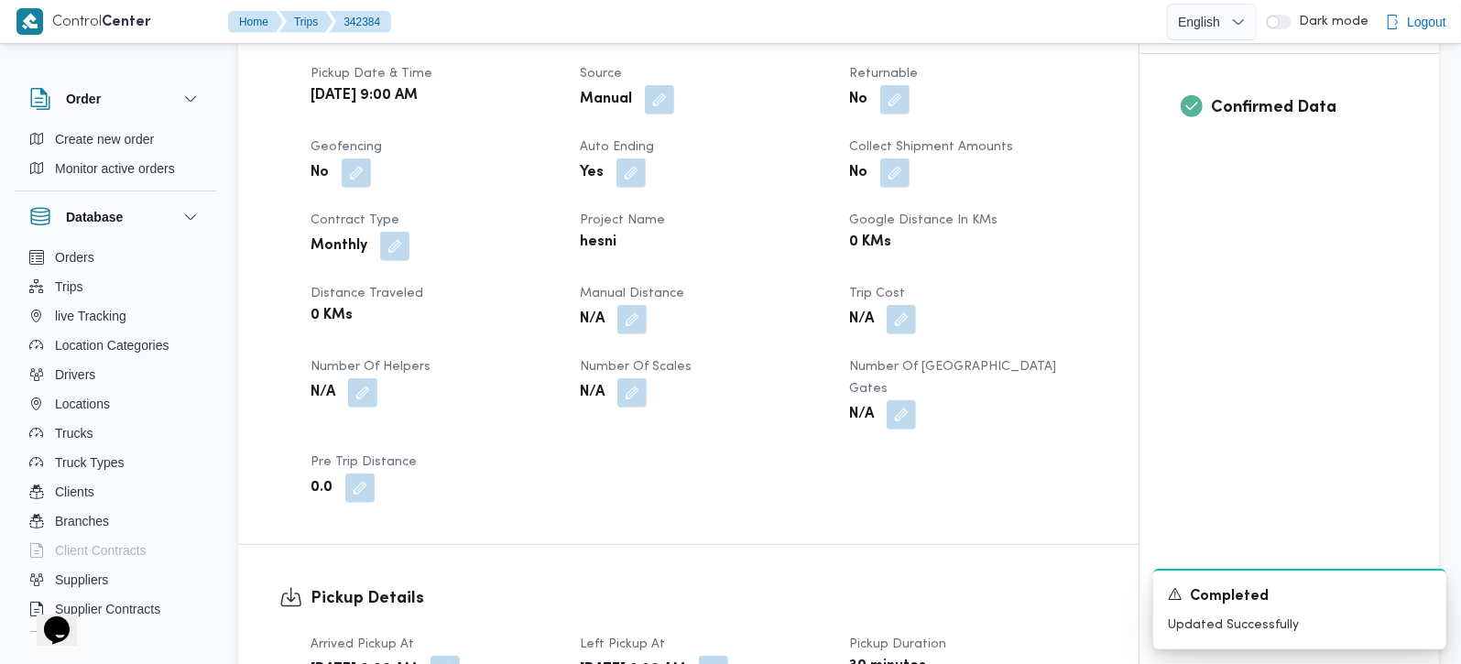
scroll to position [431, 0]
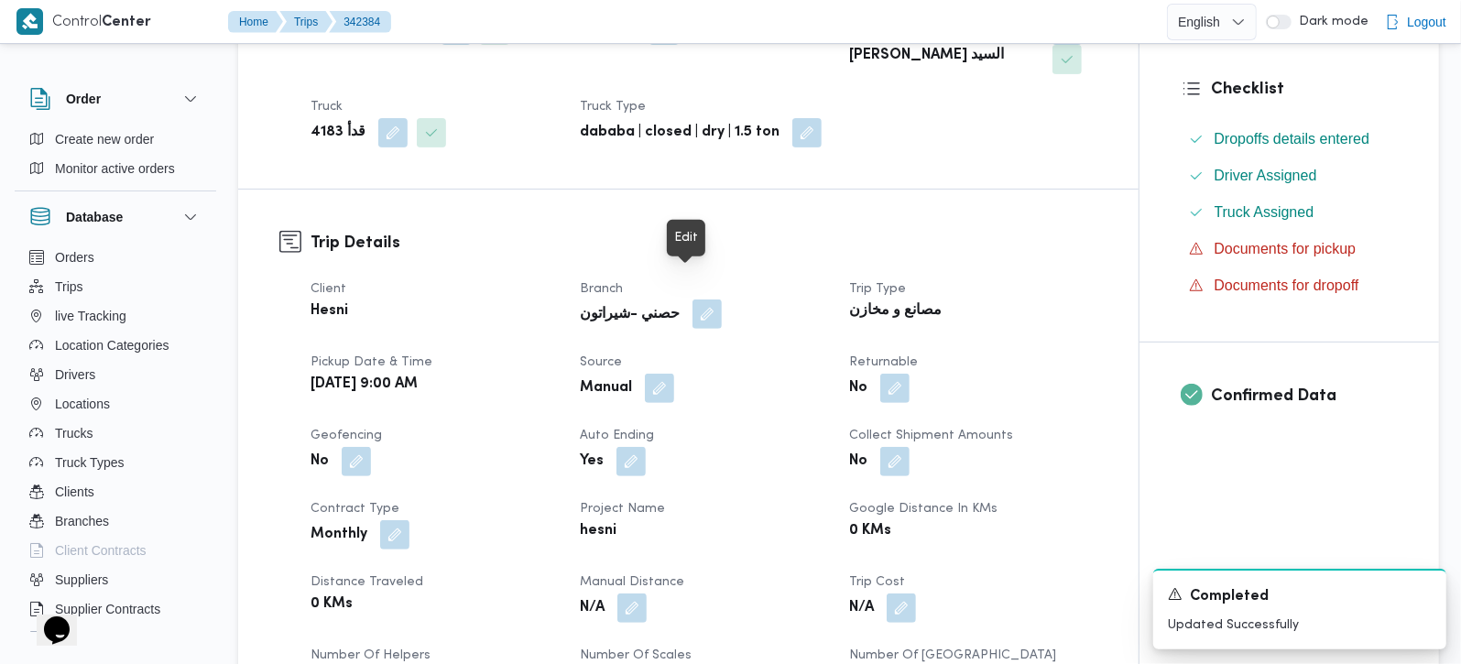
click at [693, 300] on button "button" at bounding box center [707, 314] width 29 height 29
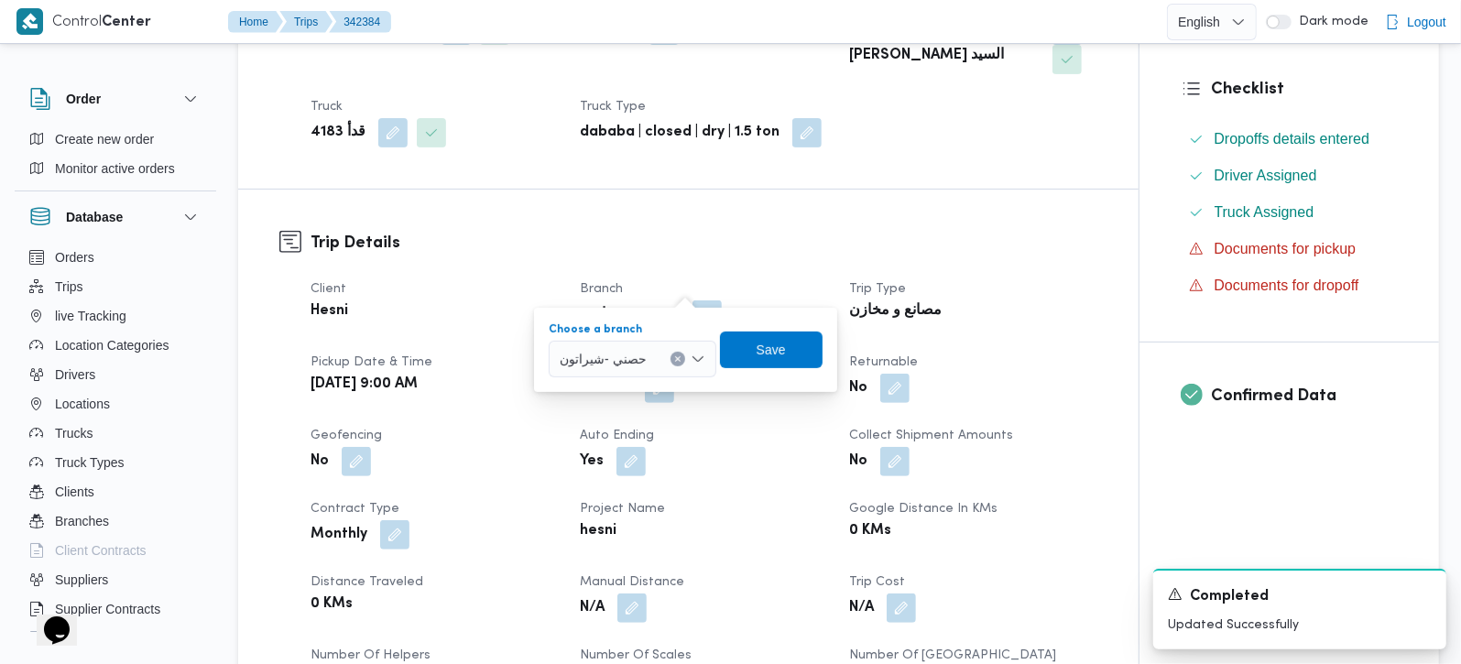
click at [677, 357] on icon "Clear input" at bounding box center [677, 358] width 5 height 5
type input "بور"
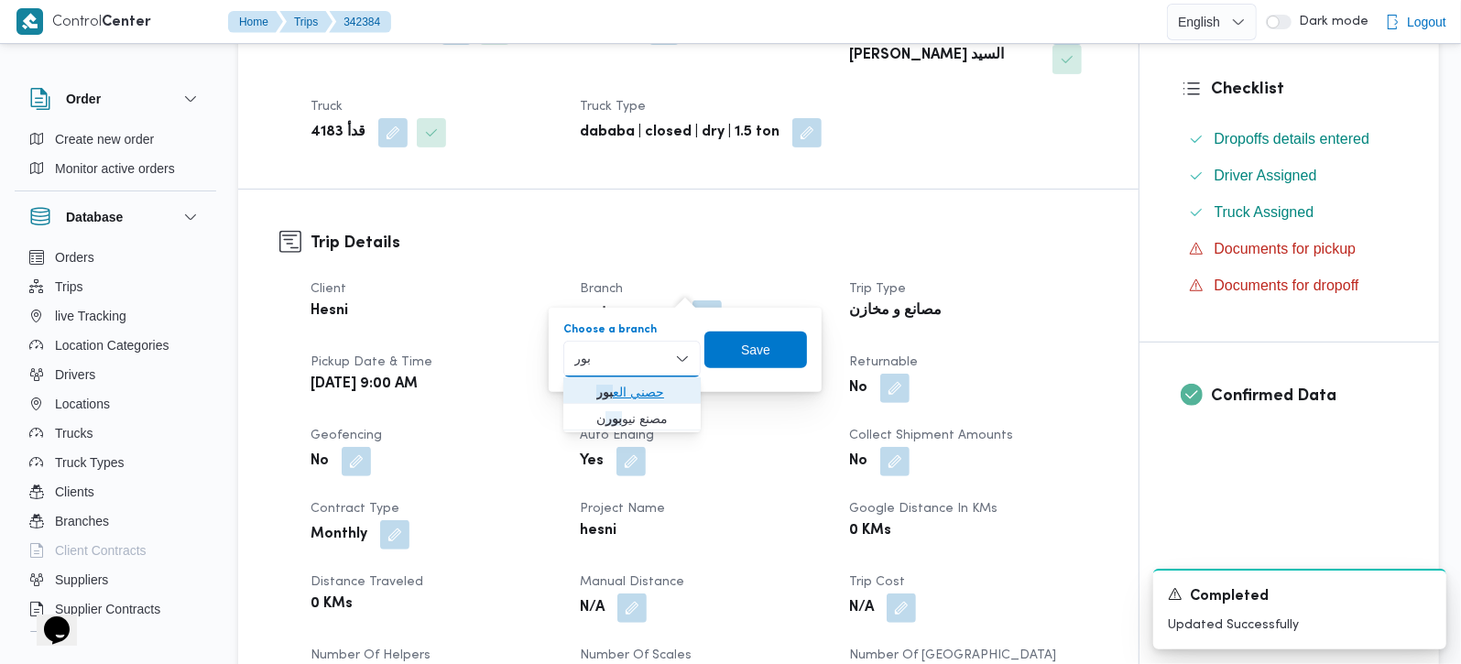
click at [643, 395] on span "حصني الع بور" at bounding box center [642, 392] width 93 height 22
click at [736, 362] on span "Save" at bounding box center [760, 349] width 103 height 37
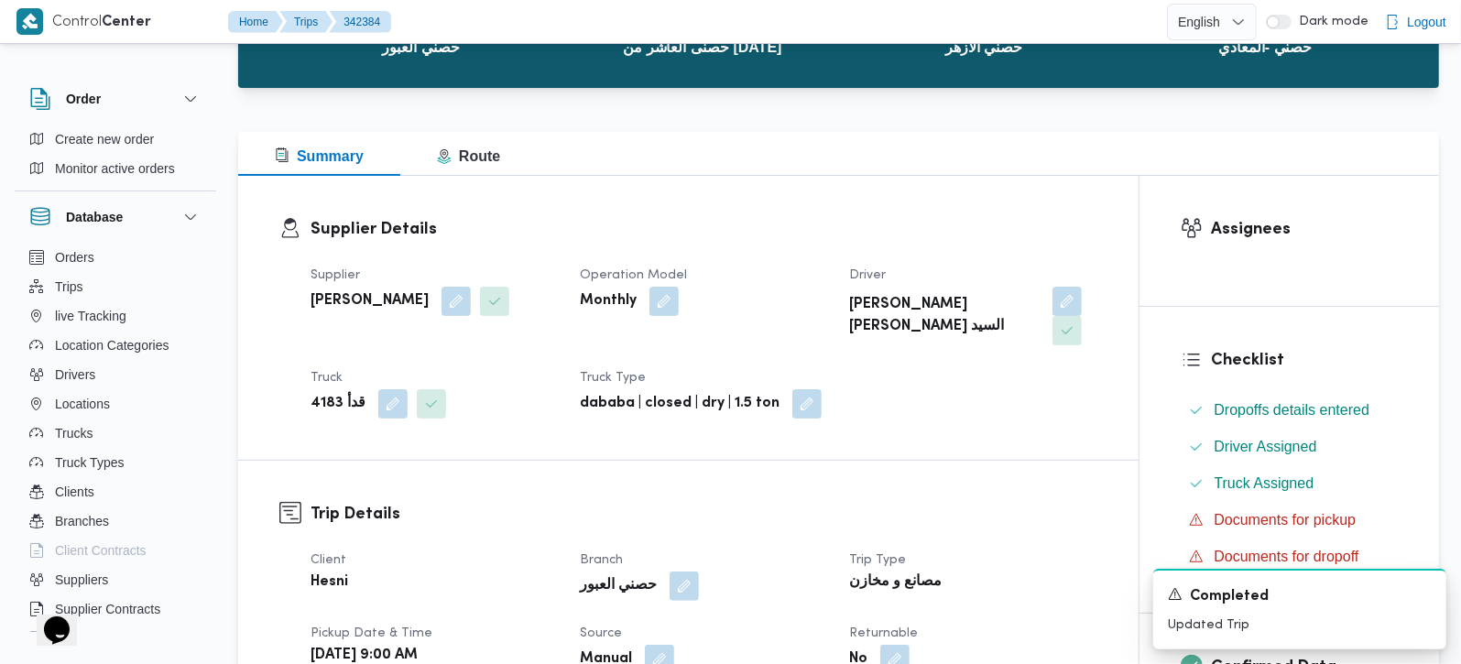
scroll to position [0, 0]
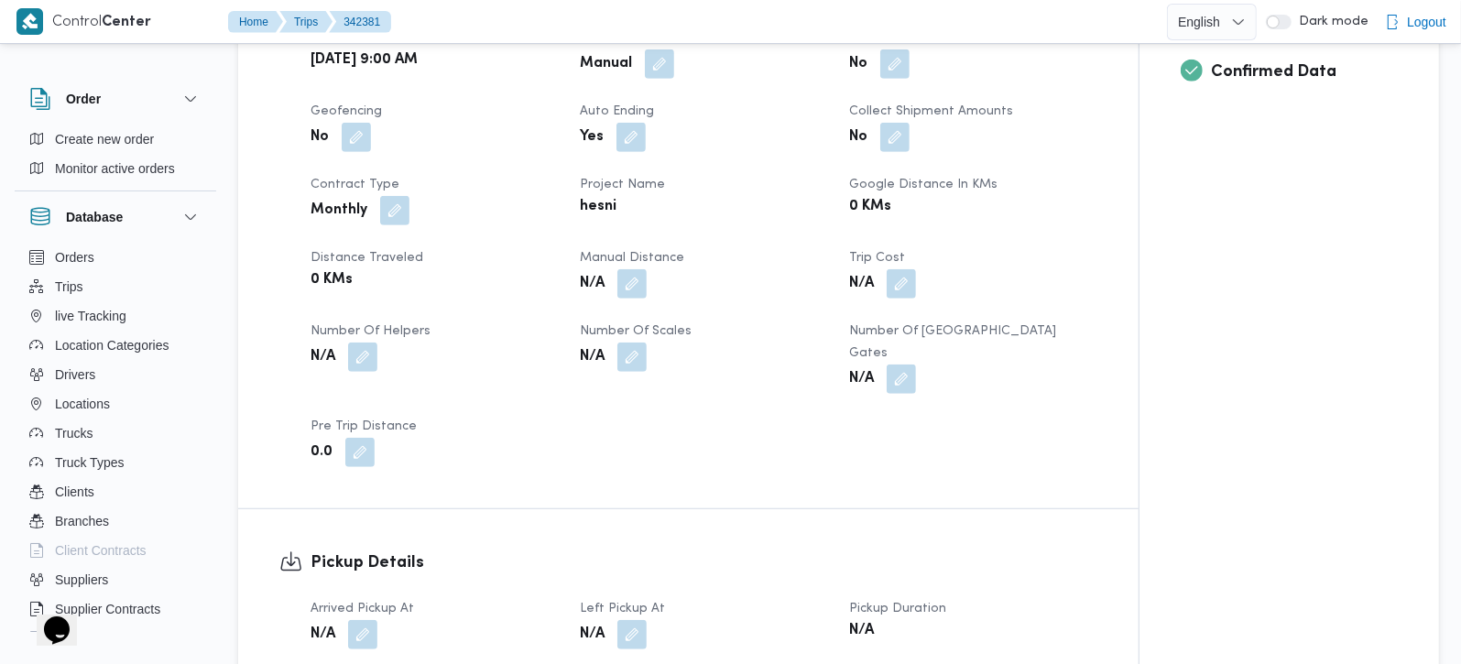
scroll to position [969, 0]
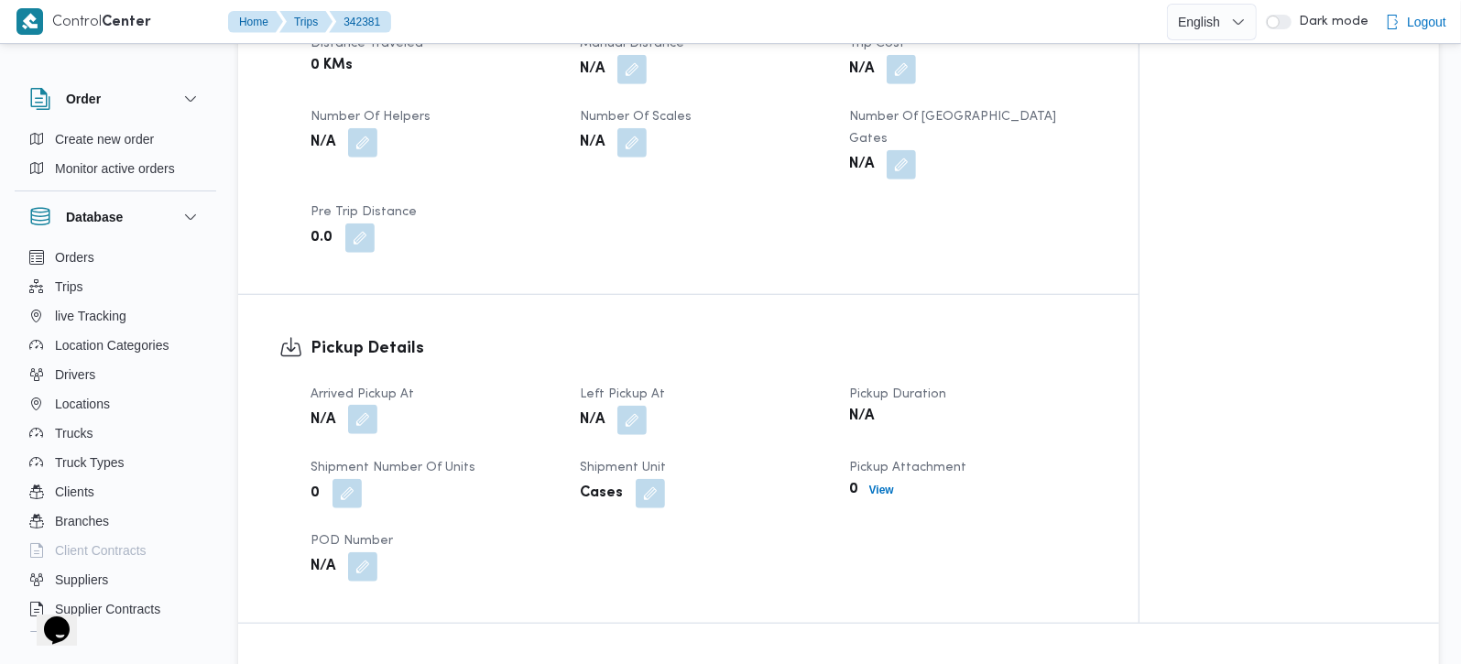
click at [353, 405] on button "button" at bounding box center [362, 419] width 29 height 29
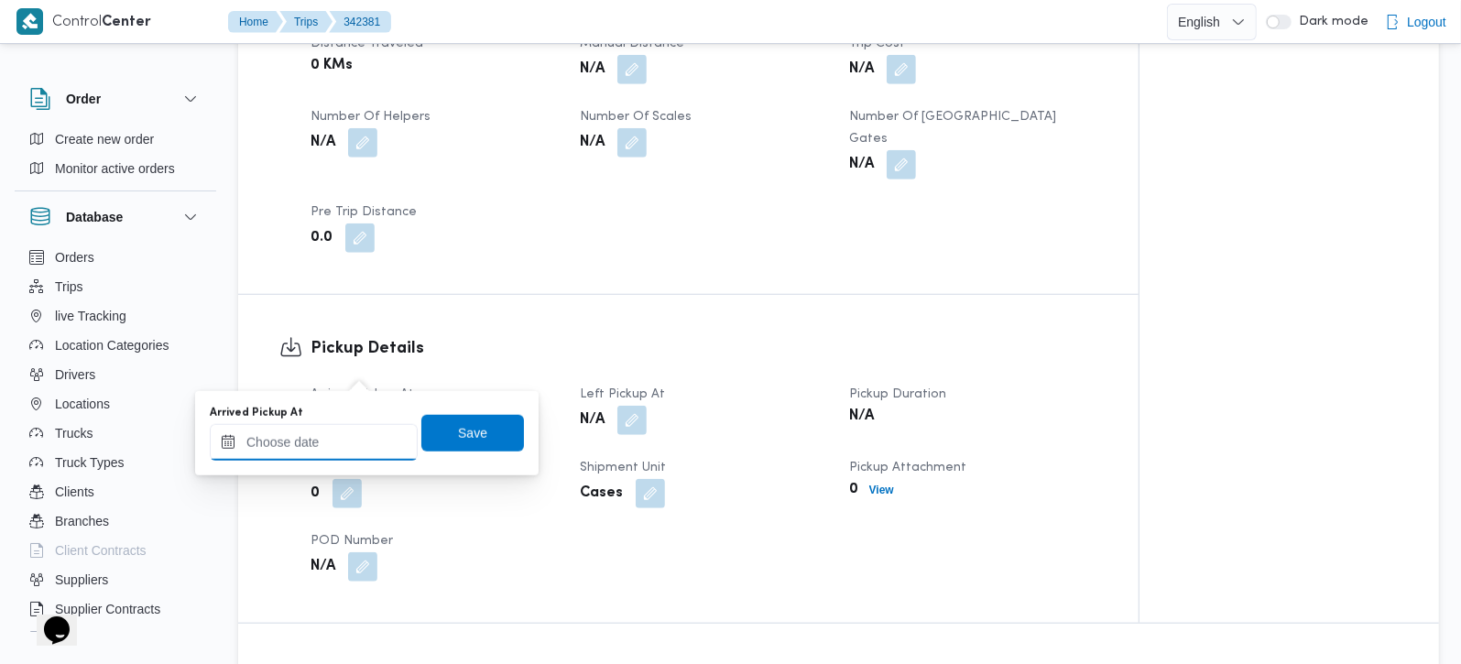
click at [349, 431] on div at bounding box center [314, 442] width 208 height 37
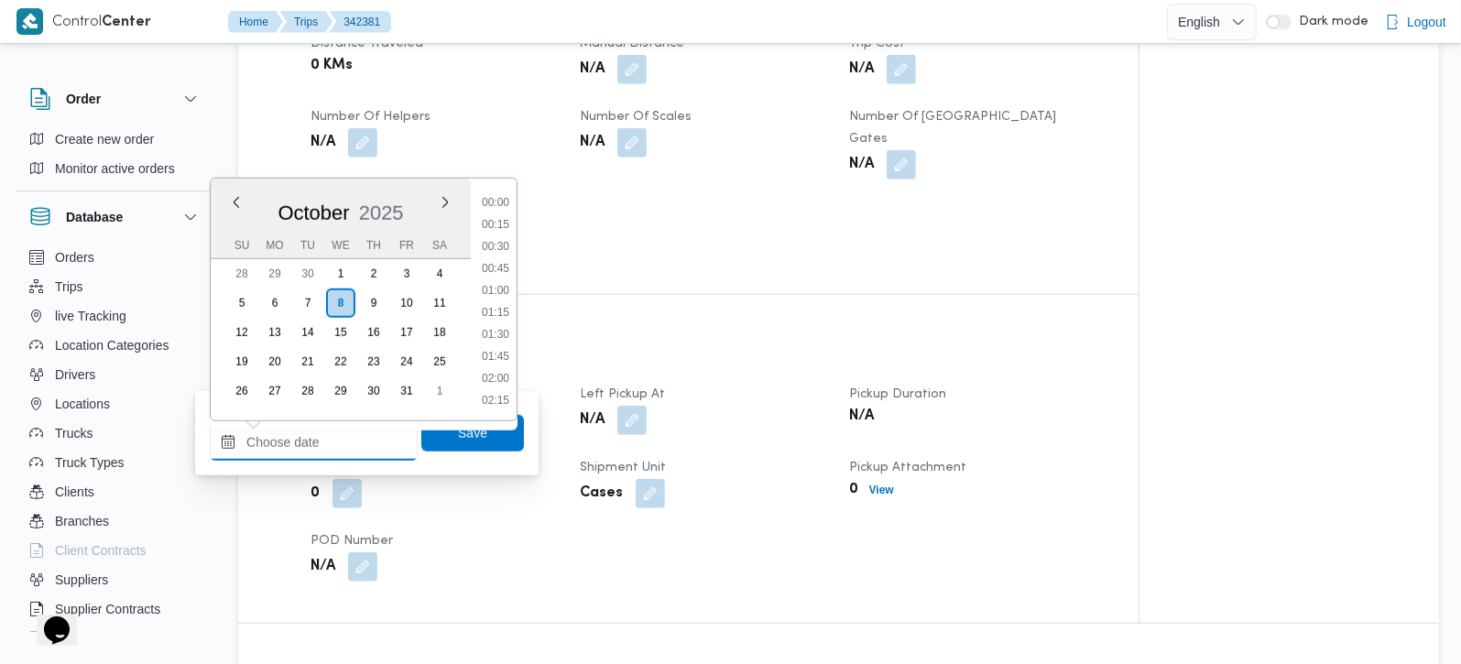
scroll to position [814, 0]
click at [492, 196] on li "09:15" at bounding box center [496, 201] width 42 height 18
type input "08/10/2025 09:15"
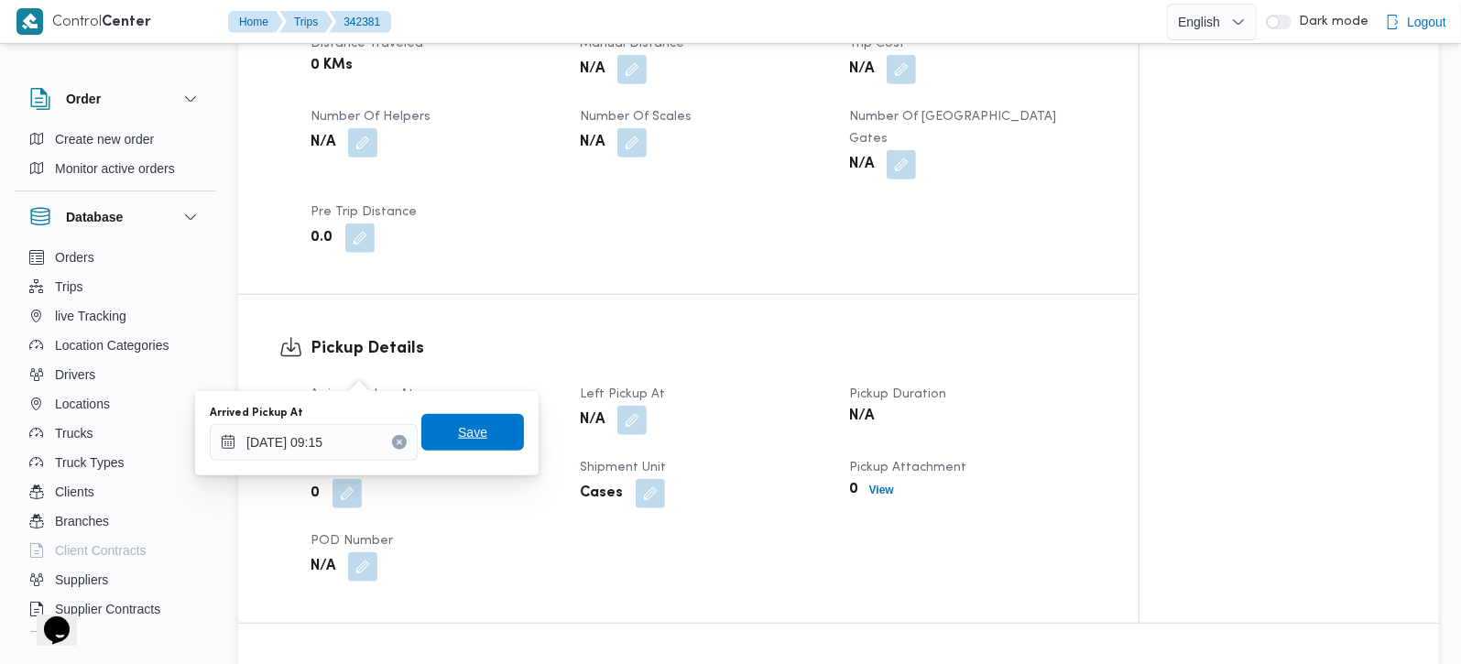
click at [462, 422] on span "Save" at bounding box center [472, 432] width 29 height 22
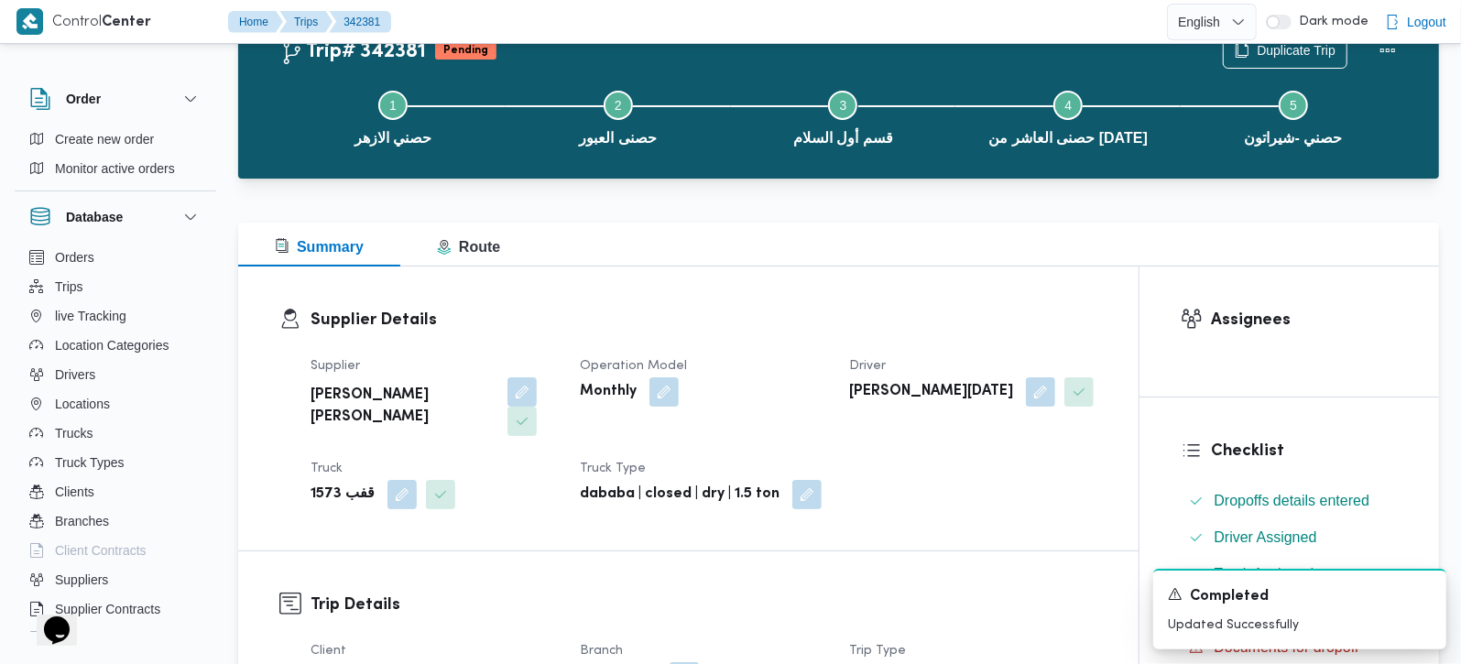
scroll to position [0, 0]
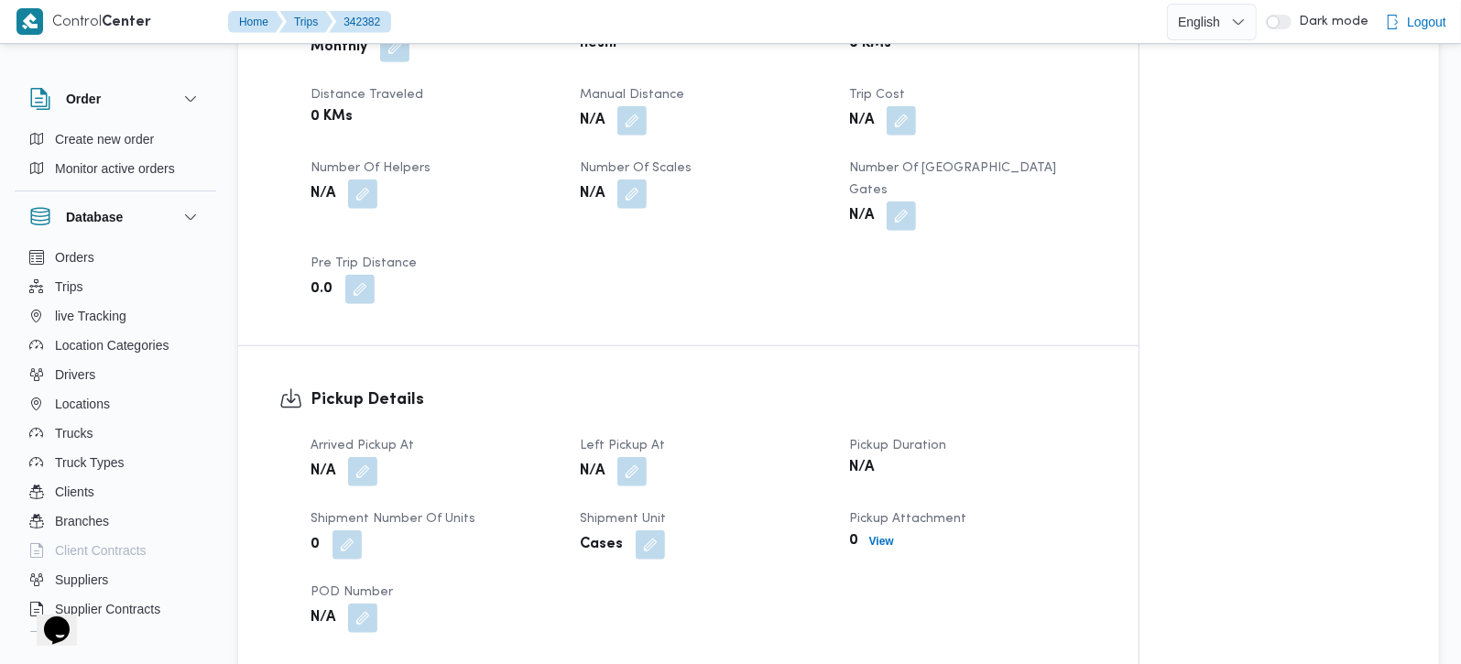
scroll to position [969, 0]
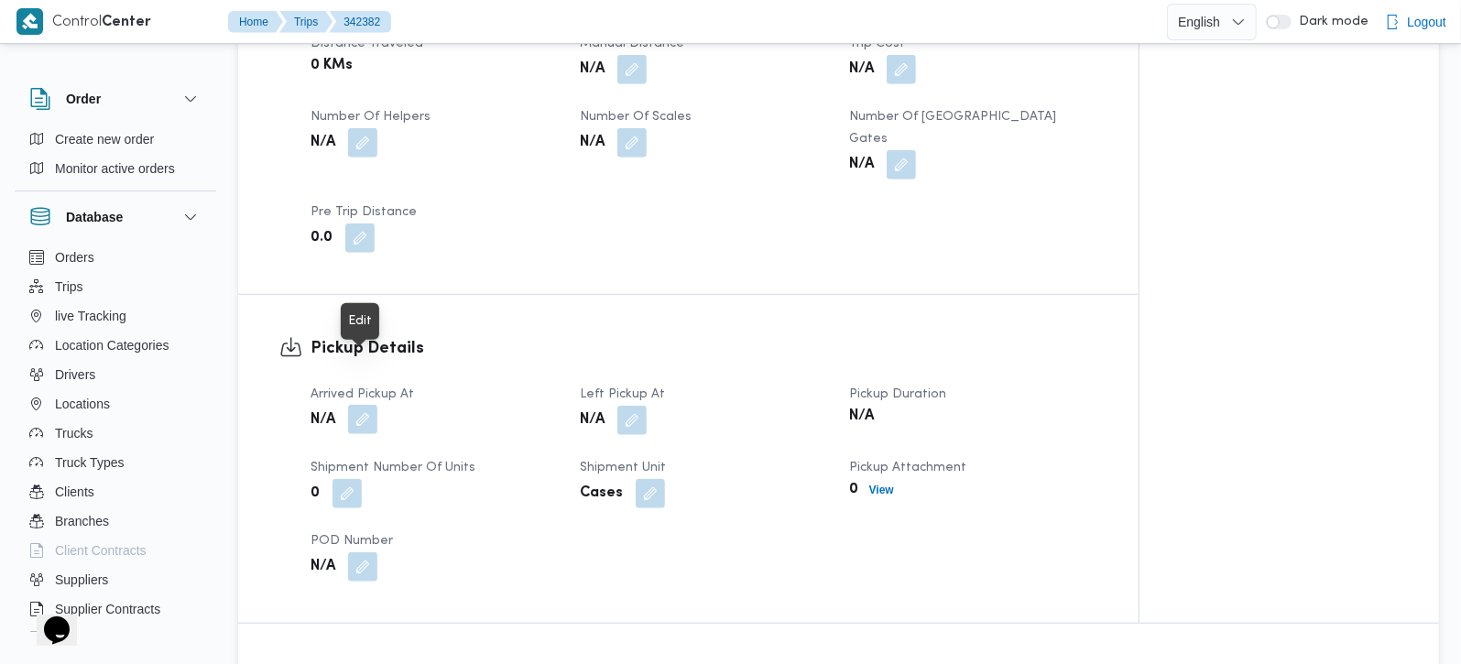
click at [358, 405] on button "button" at bounding box center [362, 419] width 29 height 29
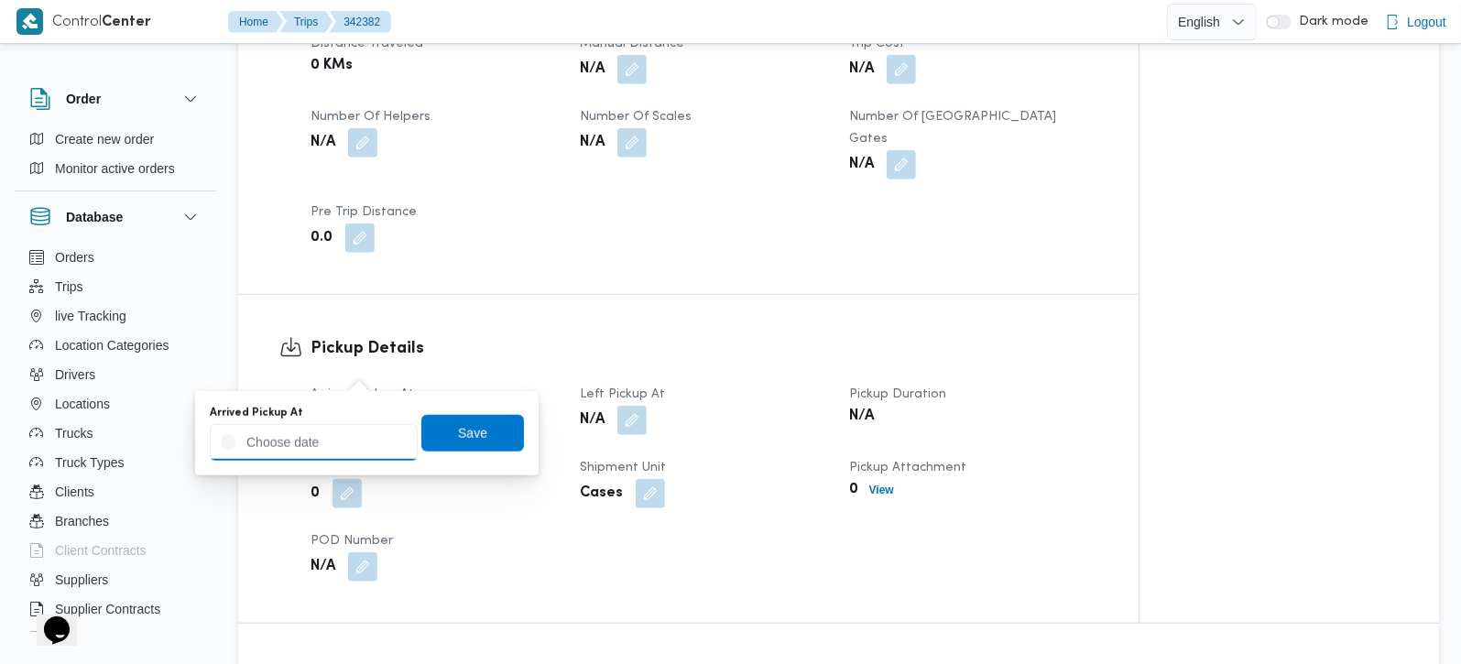
click at [352, 442] on input "Arrived Pickup At" at bounding box center [314, 442] width 208 height 37
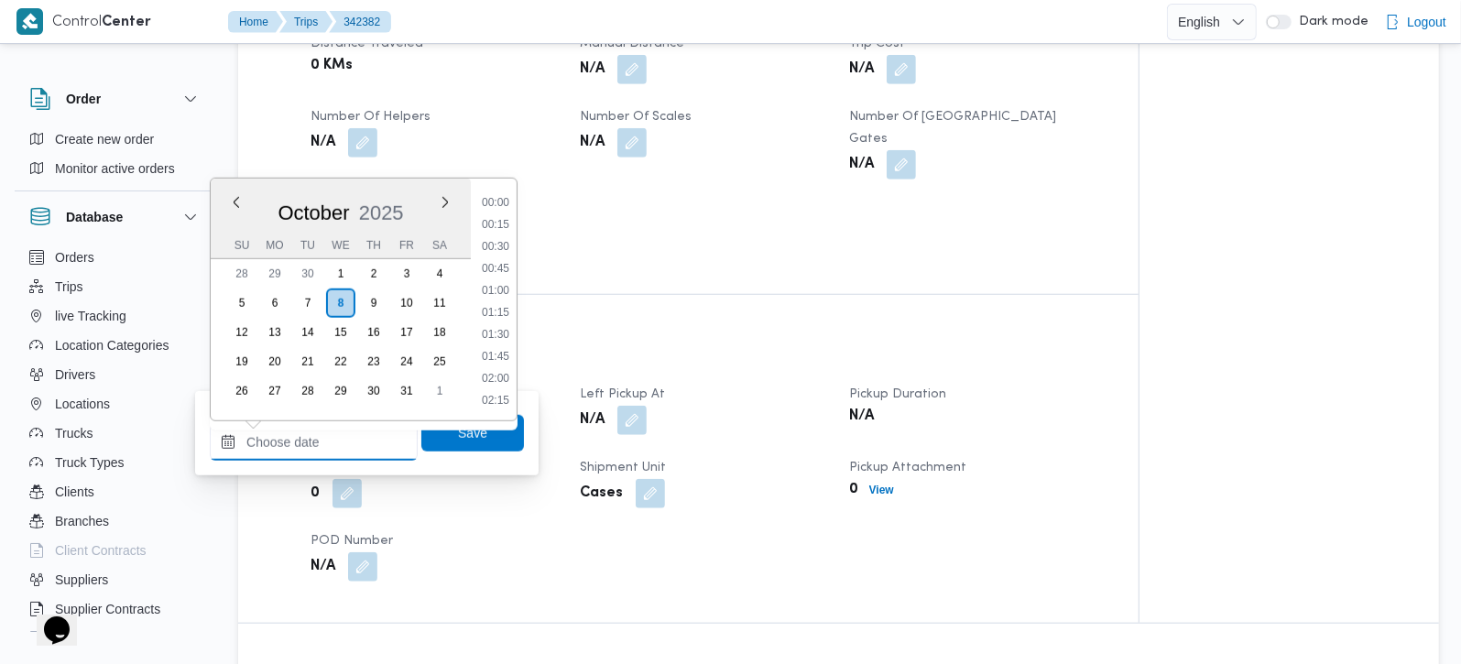
scroll to position [814, 0]
click at [509, 222] on li "09:30" at bounding box center [496, 223] width 42 height 18
type input "08/10/2025 09:30"
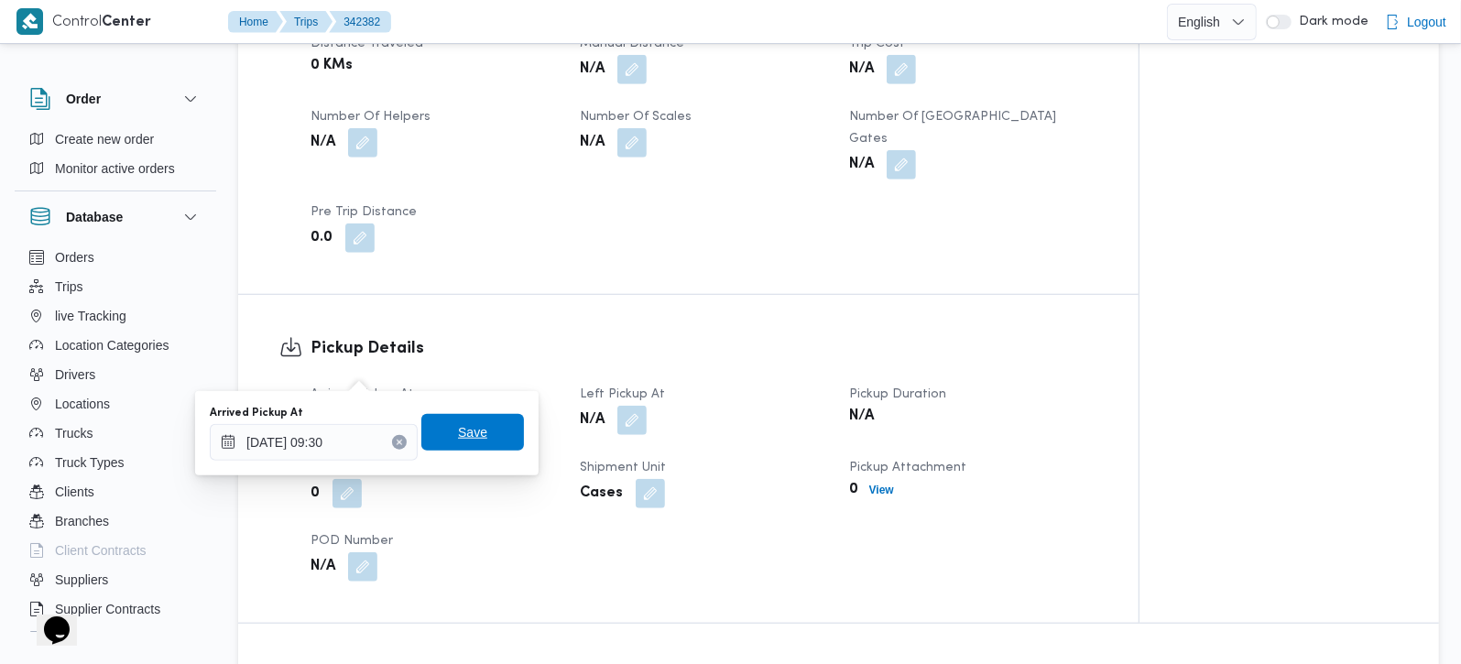
click at [479, 438] on span "Save" at bounding box center [472, 432] width 103 height 37
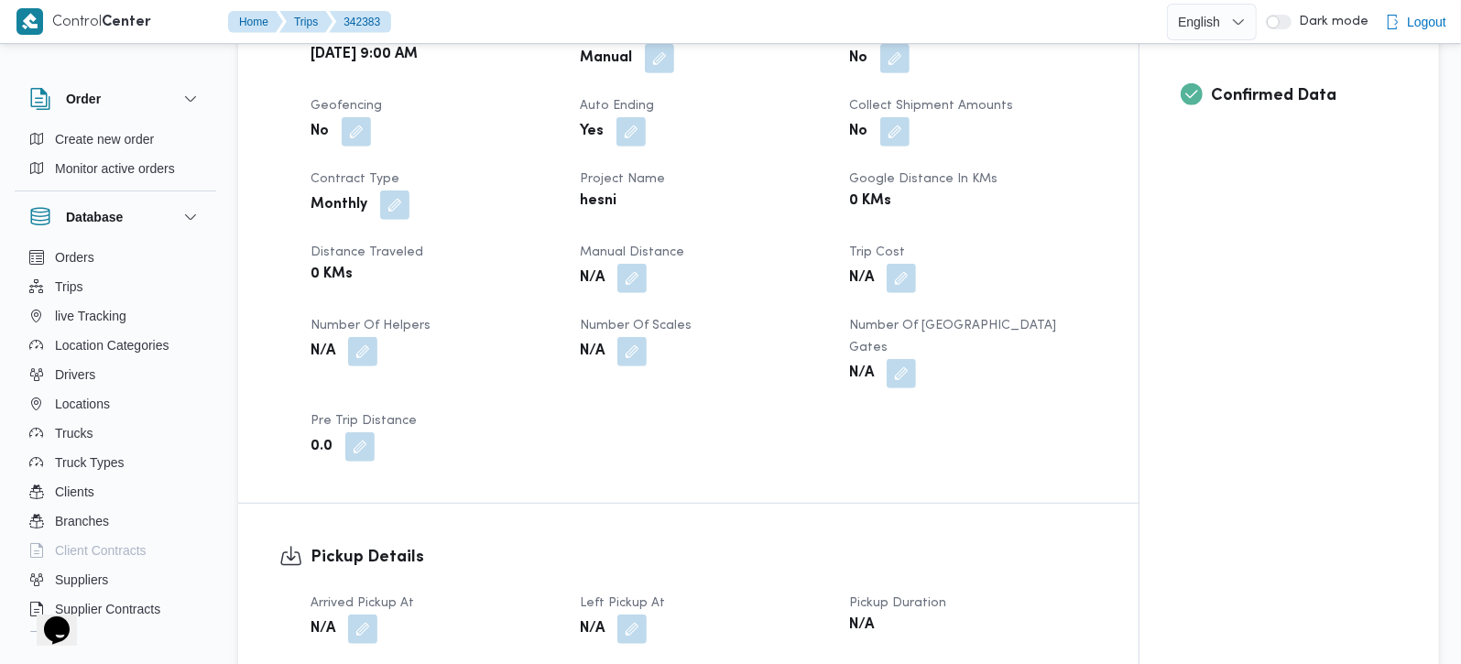
scroll to position [754, 0]
click at [362, 613] on button "button" at bounding box center [362, 627] width 29 height 29
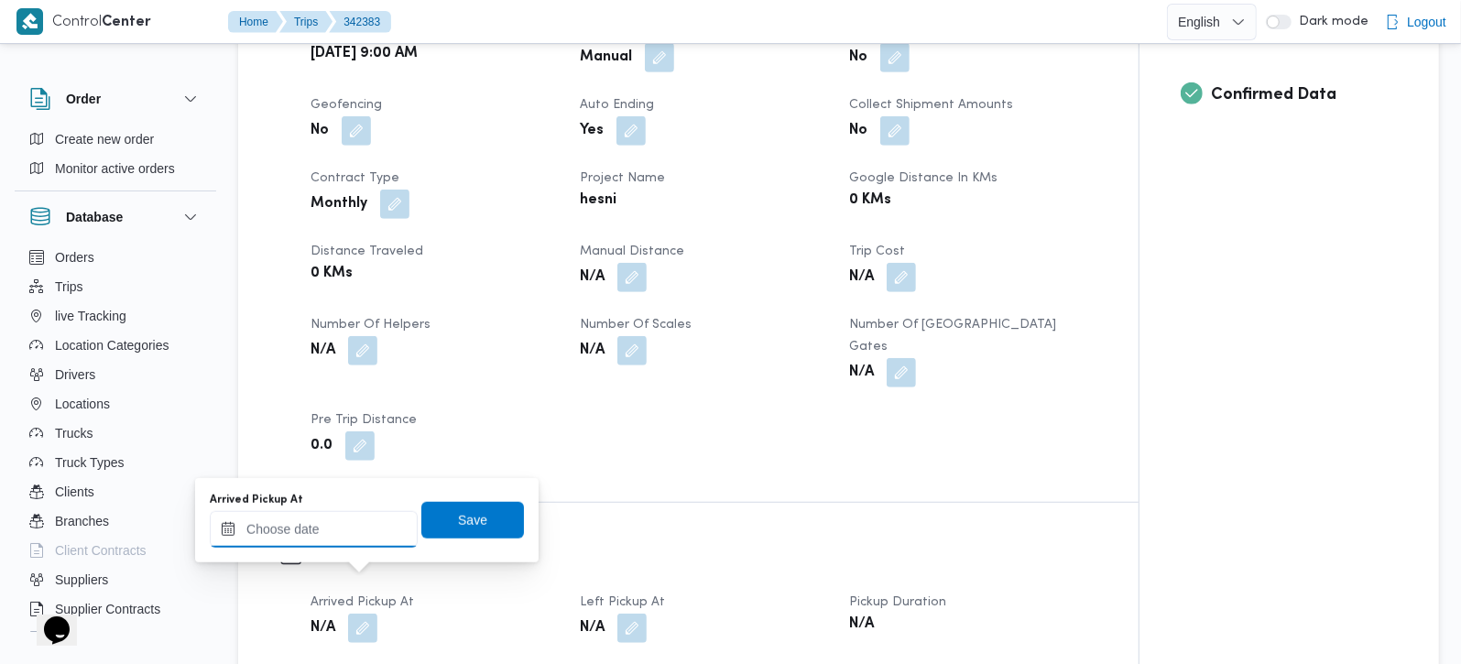
click at [321, 542] on input "Arrived Pickup At" at bounding box center [314, 529] width 208 height 37
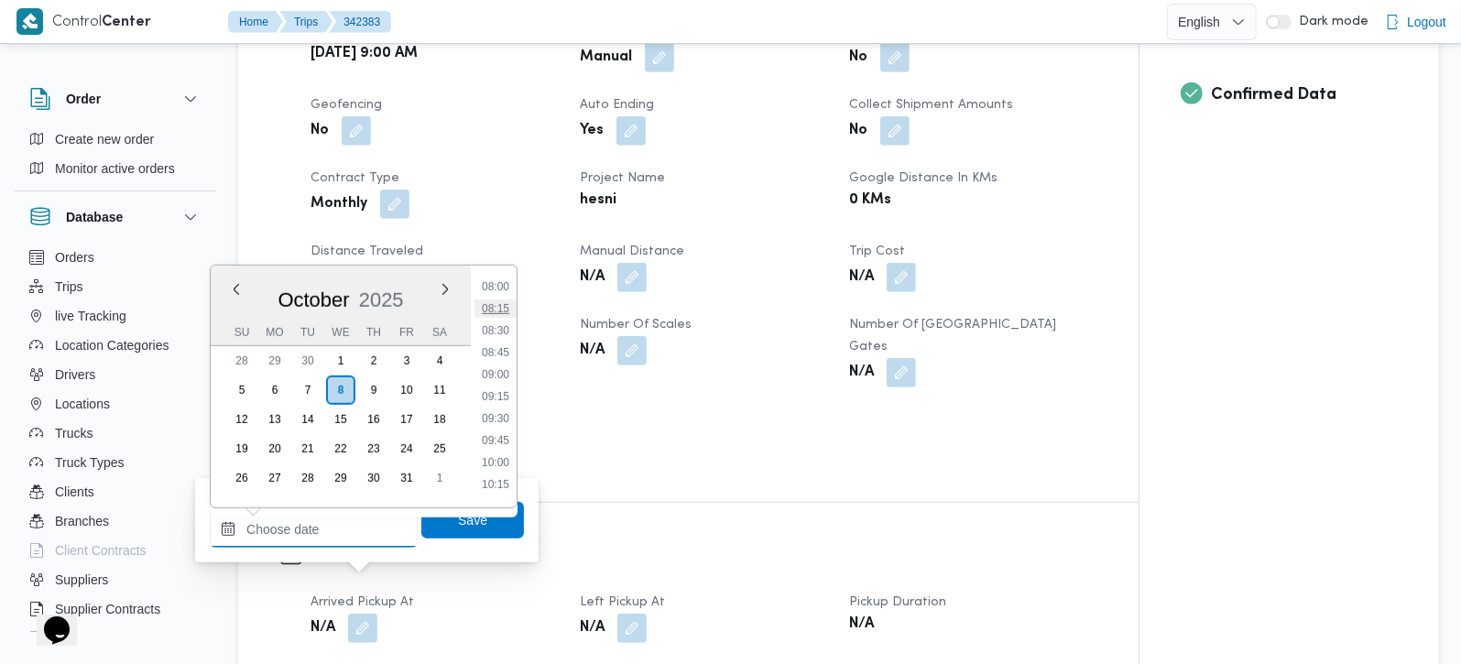
scroll to position [599, 0]
click at [494, 355] on li "07:30" at bounding box center [496, 350] width 42 height 18
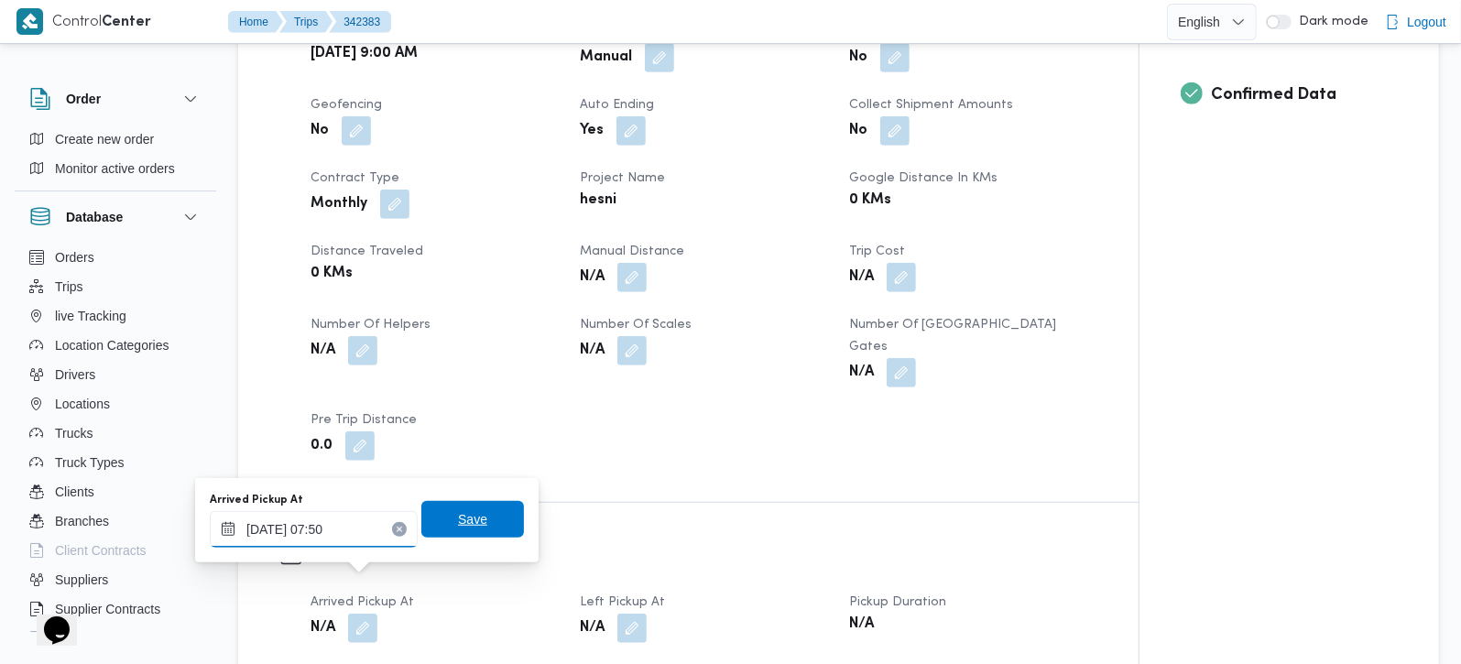
type input "08/10/2025 07:50"
click at [447, 506] on span "Save" at bounding box center [472, 519] width 103 height 37
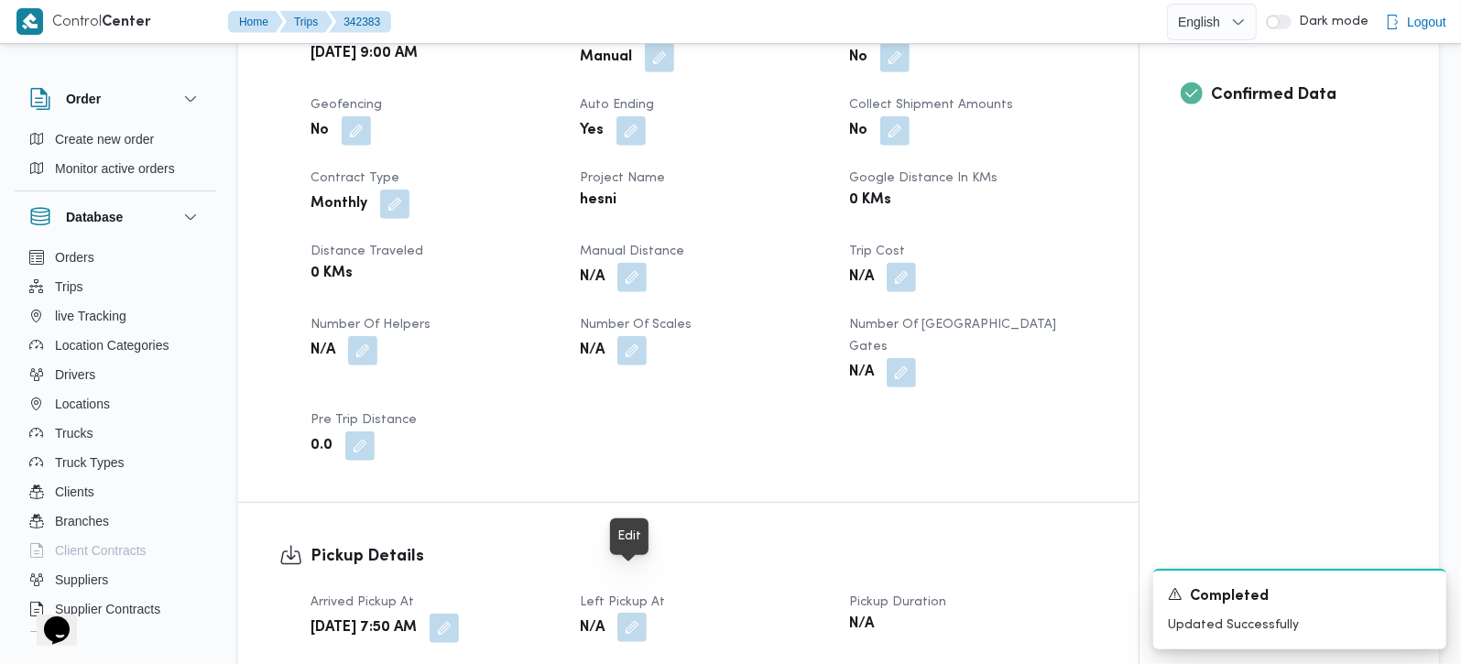
click at [638, 613] on button "button" at bounding box center [631, 627] width 29 height 29
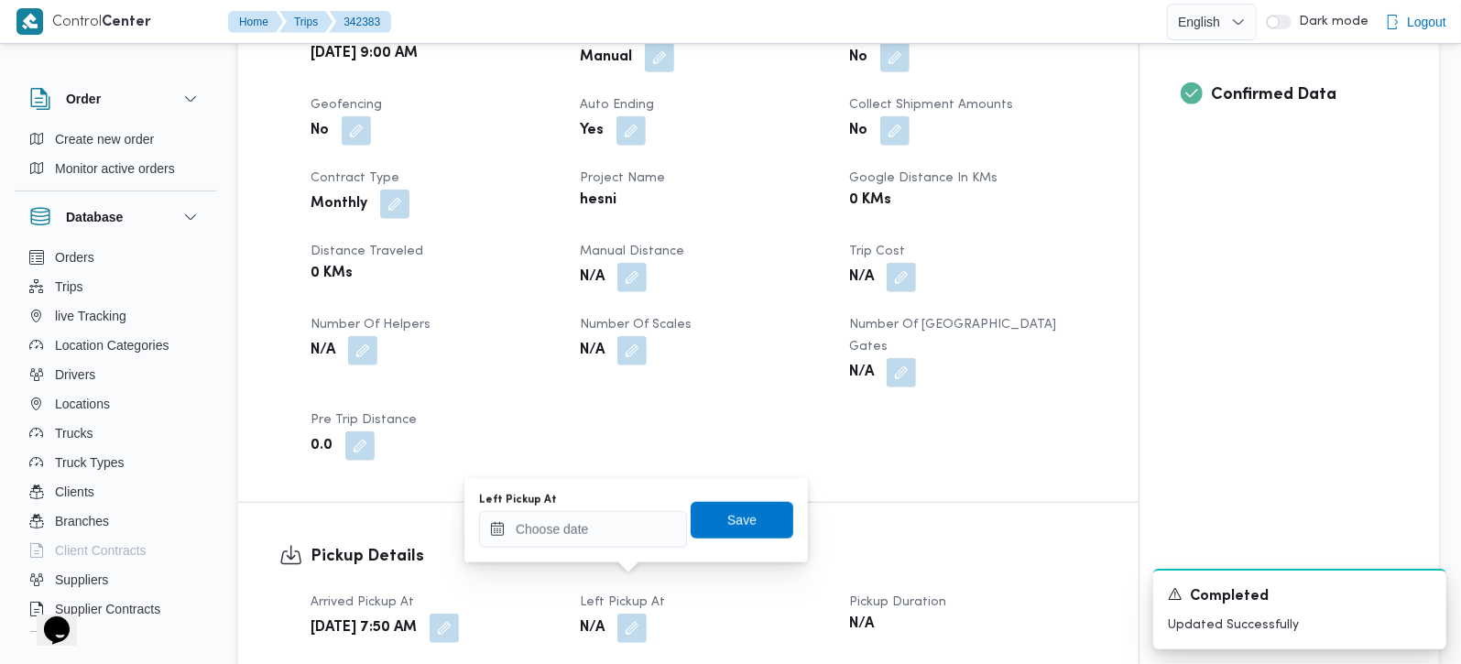
click at [597, 549] on div "You are in a dialog. To close this dialog, hit escape. Left Pickup At Save" at bounding box center [636, 520] width 344 height 84
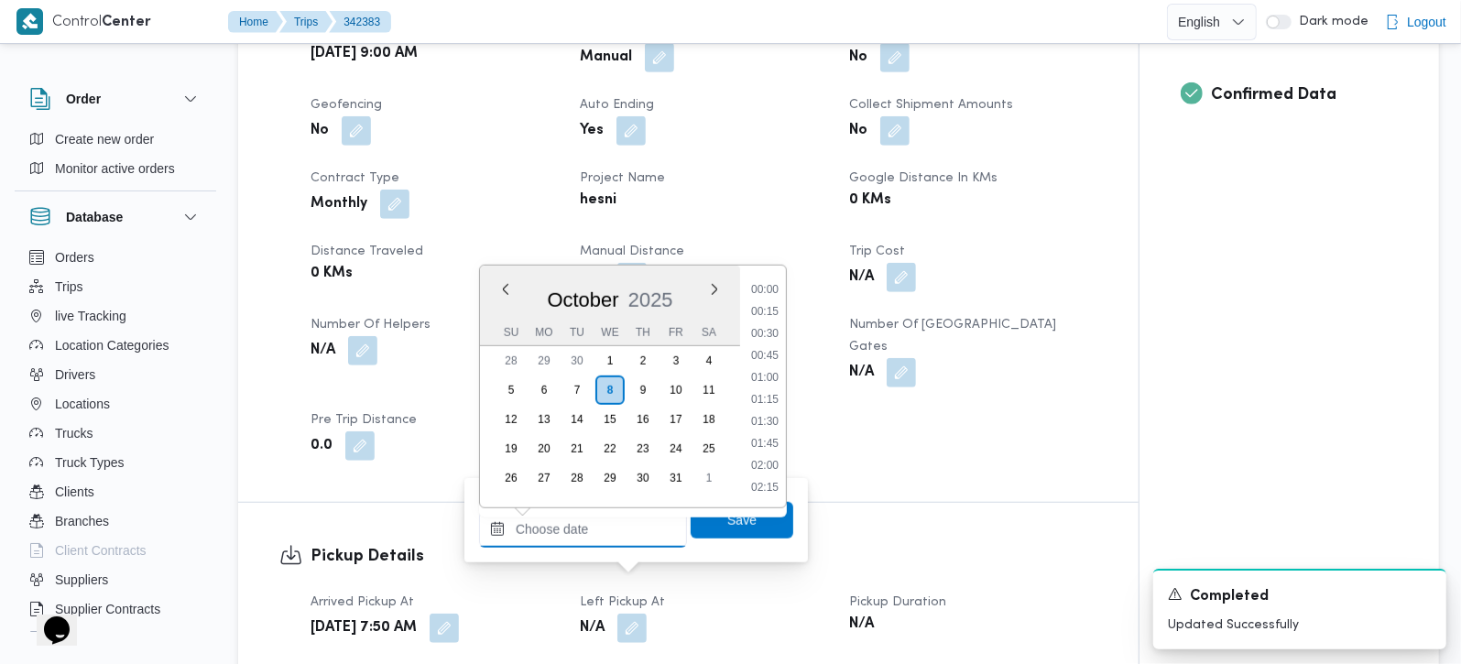
click at [593, 539] on input "Left Pickup At" at bounding box center [583, 529] width 208 height 37
click at [761, 355] on li "08:45" at bounding box center [765, 353] width 42 height 18
type input "08/10/2025 08:45"
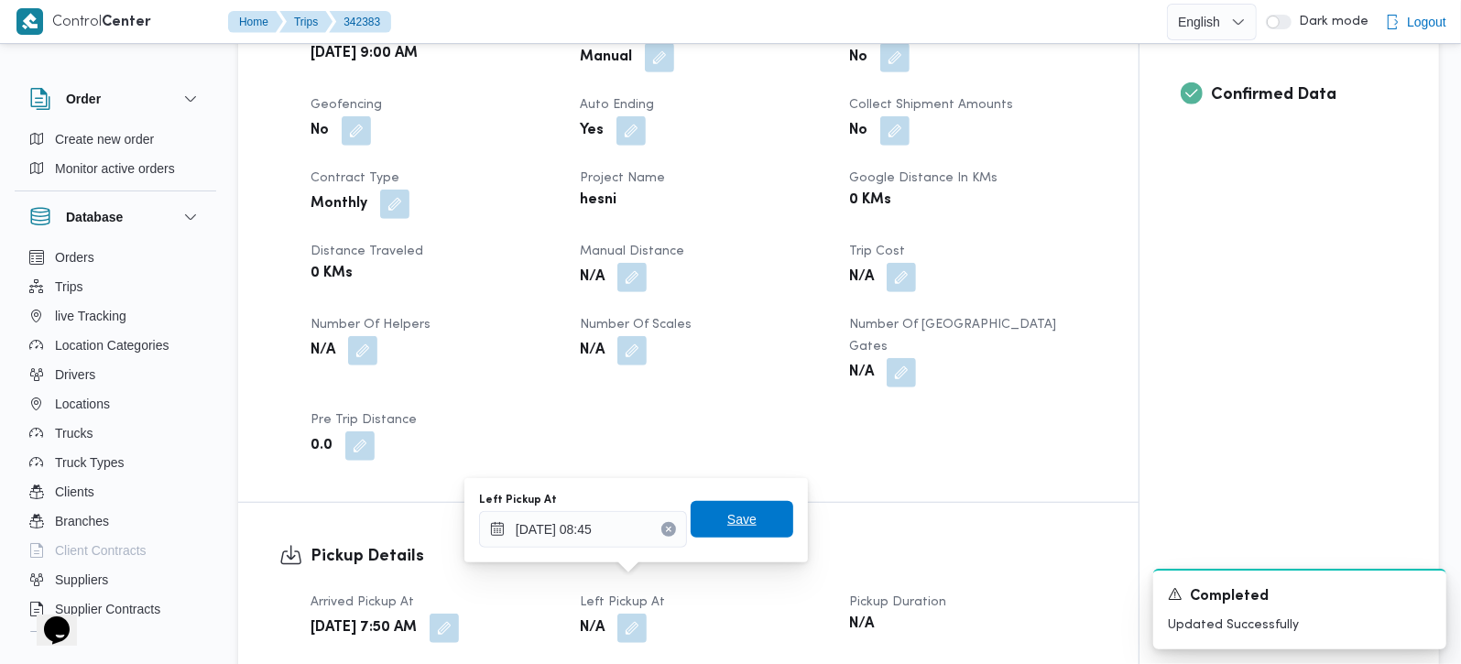
click at [732, 506] on span "Save" at bounding box center [742, 519] width 103 height 37
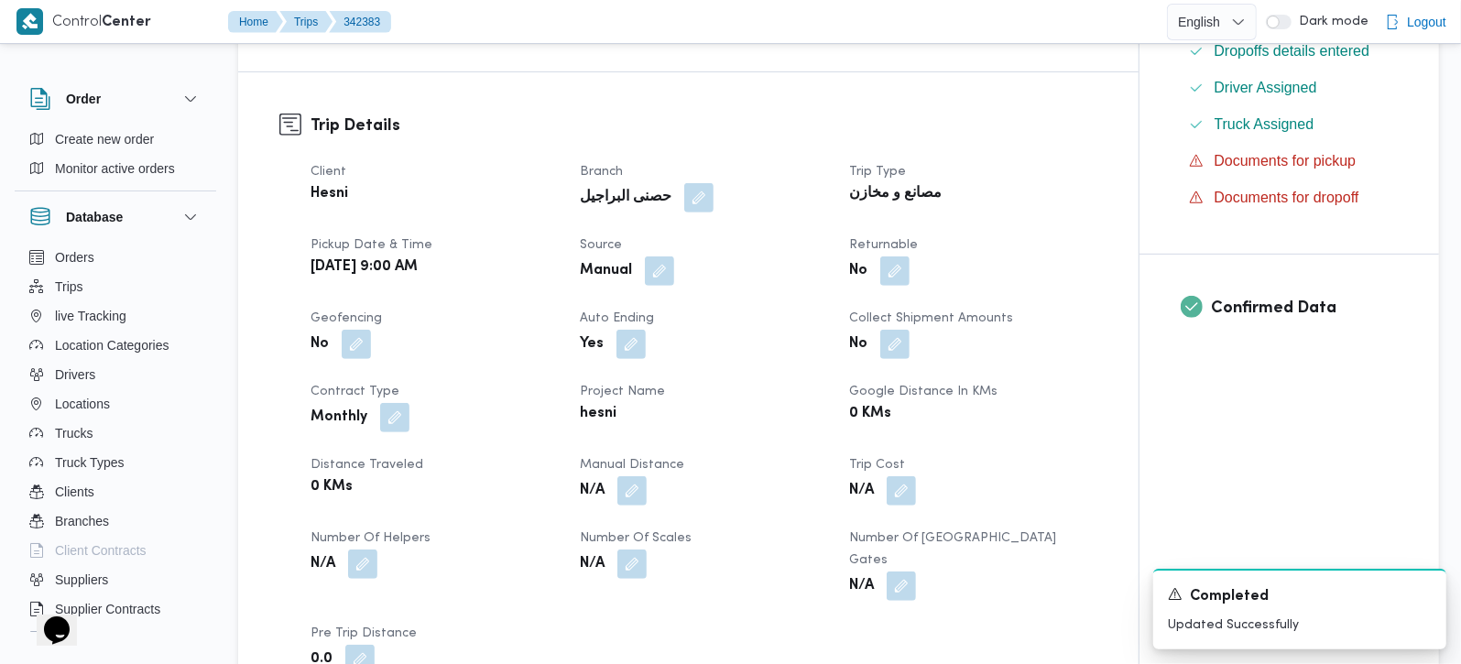
scroll to position [969, 0]
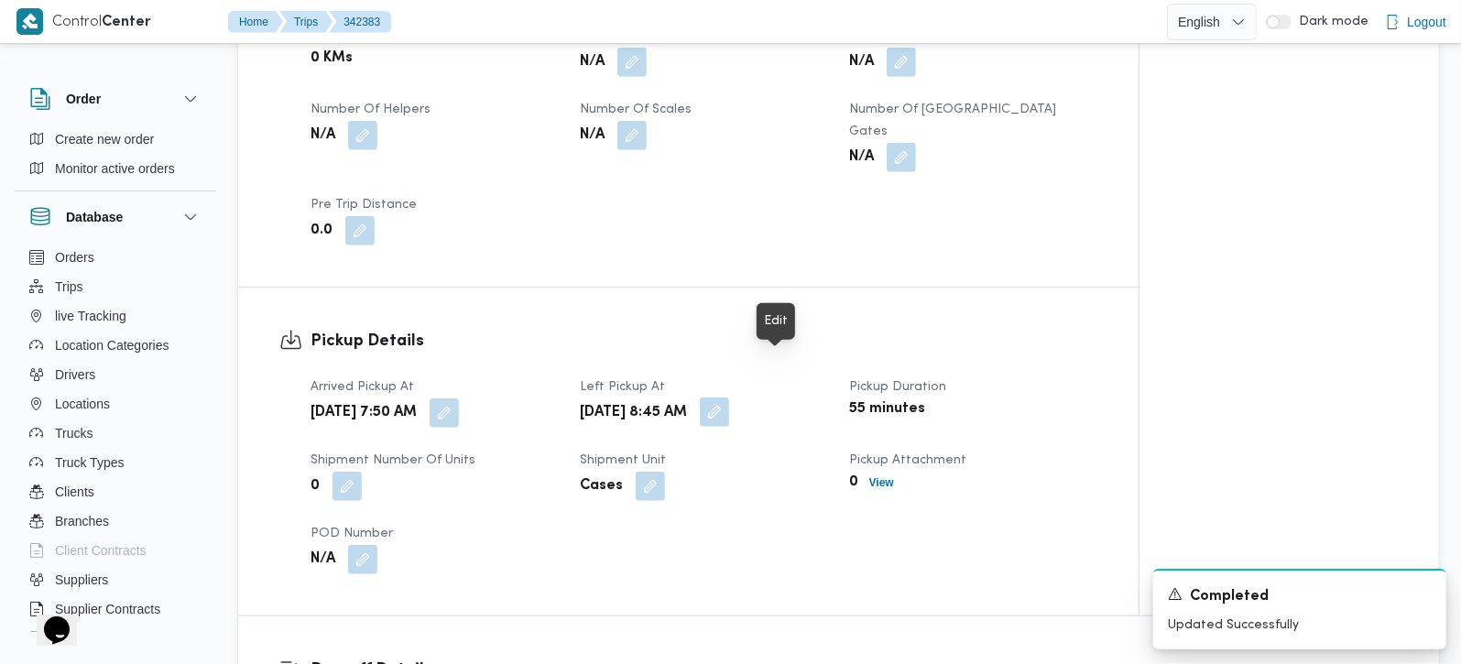
click at [729, 398] on button "button" at bounding box center [714, 412] width 29 height 29
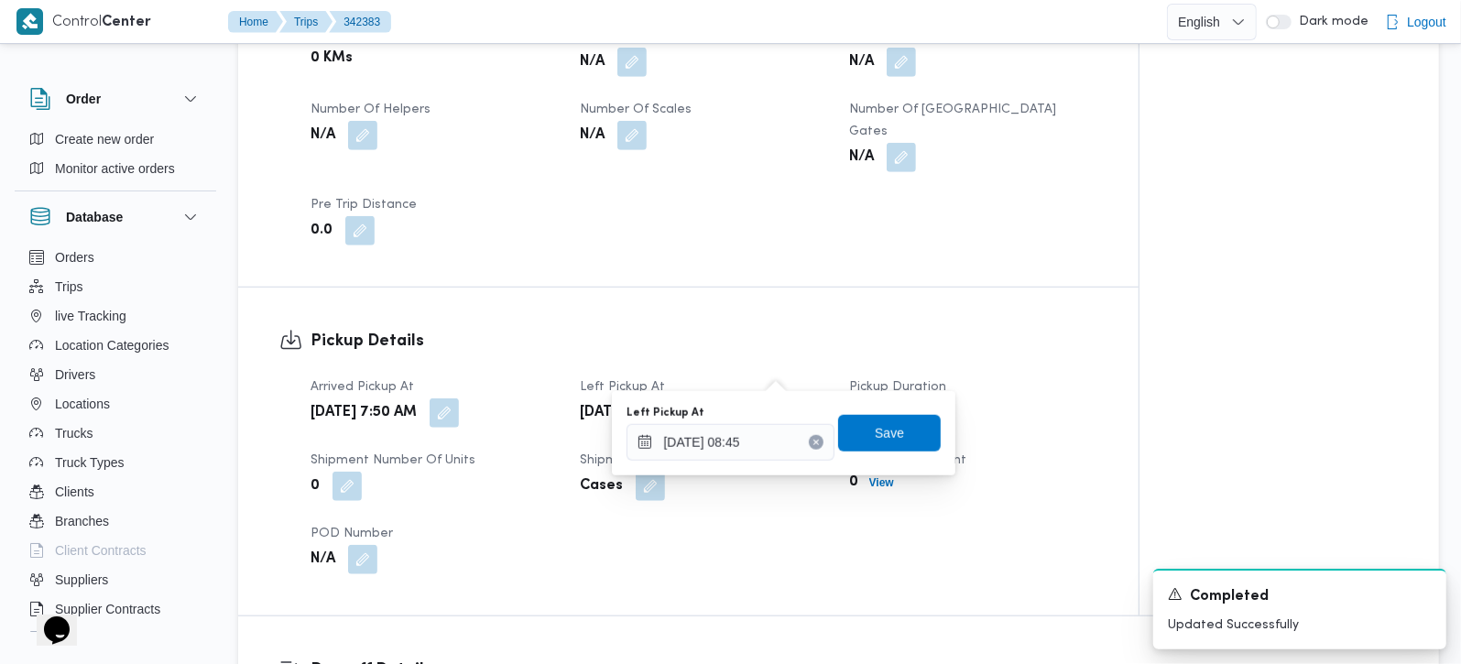
click at [723, 329] on dl "Pickup Details Arrived Pickup At Wed, Oct 8, 2025 7:50 AM Left Pickup At Wed, O…" at bounding box center [704, 451] width 787 height 245
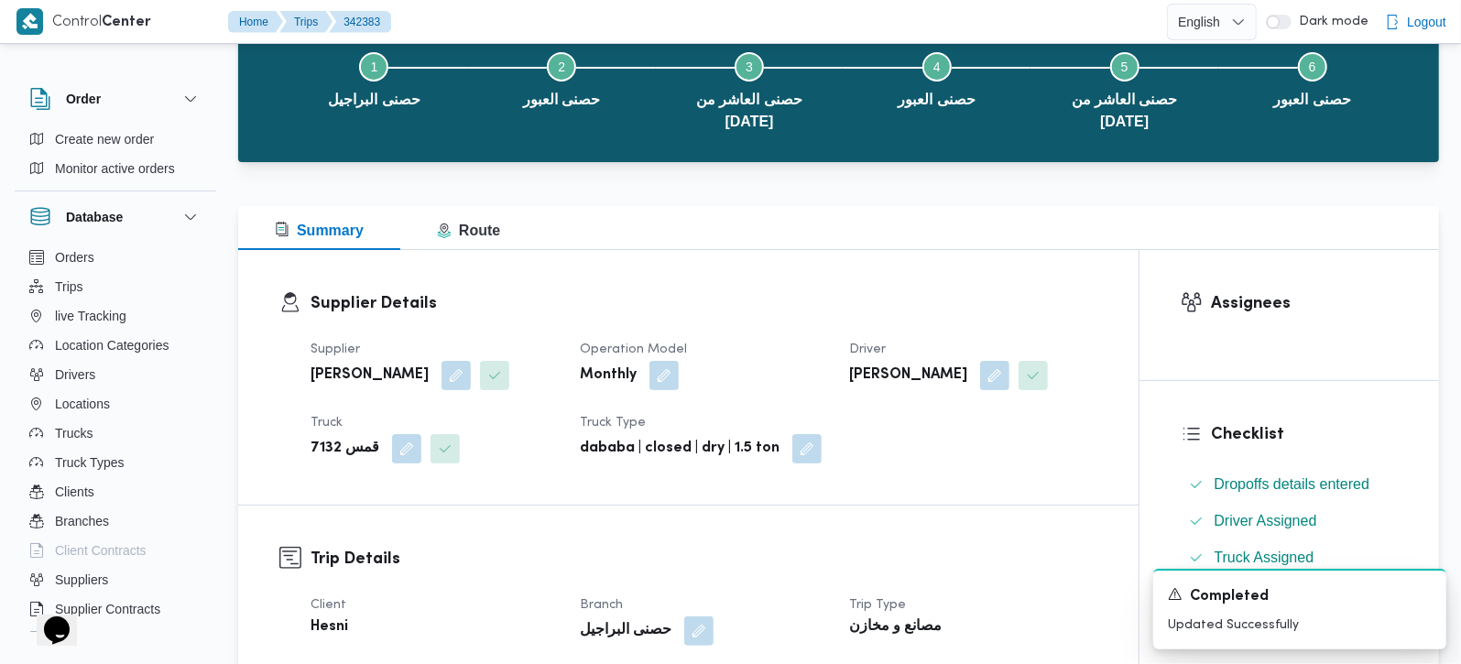
scroll to position [0, 0]
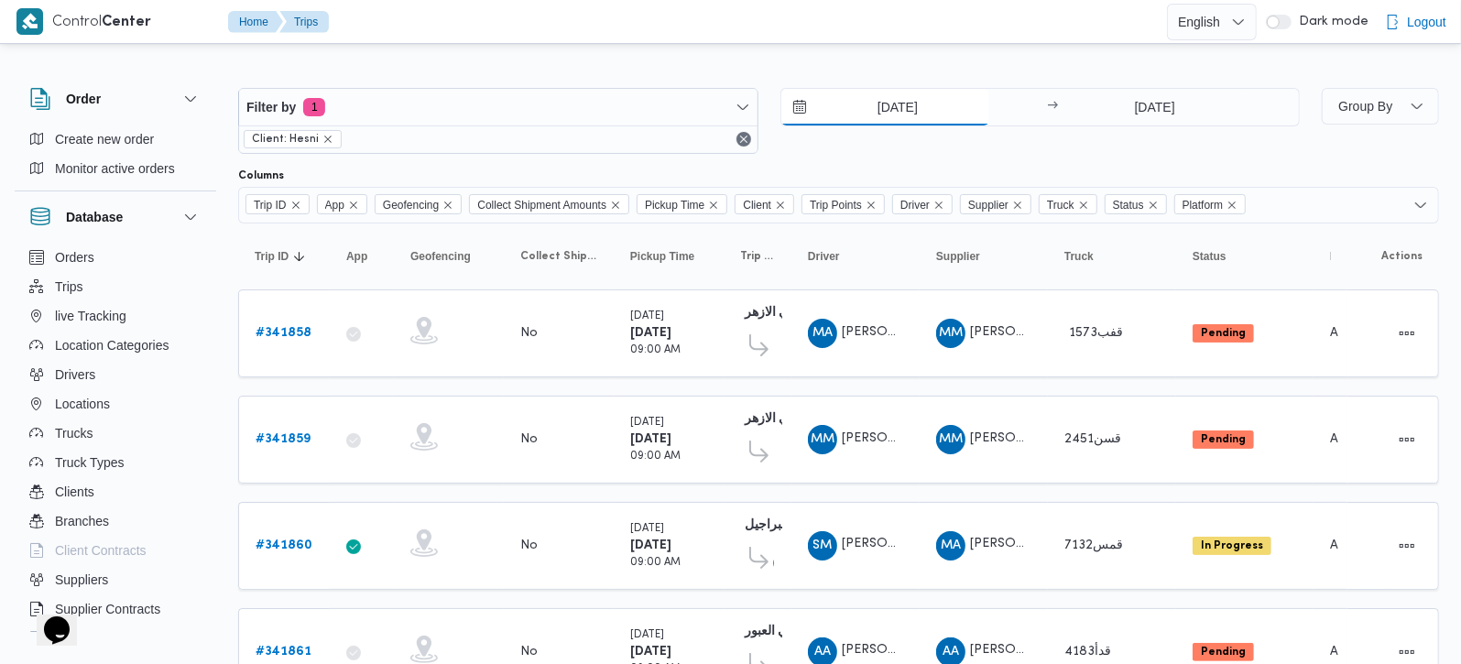
click at [884, 120] on input "7/10/2025" at bounding box center [885, 107] width 208 height 37
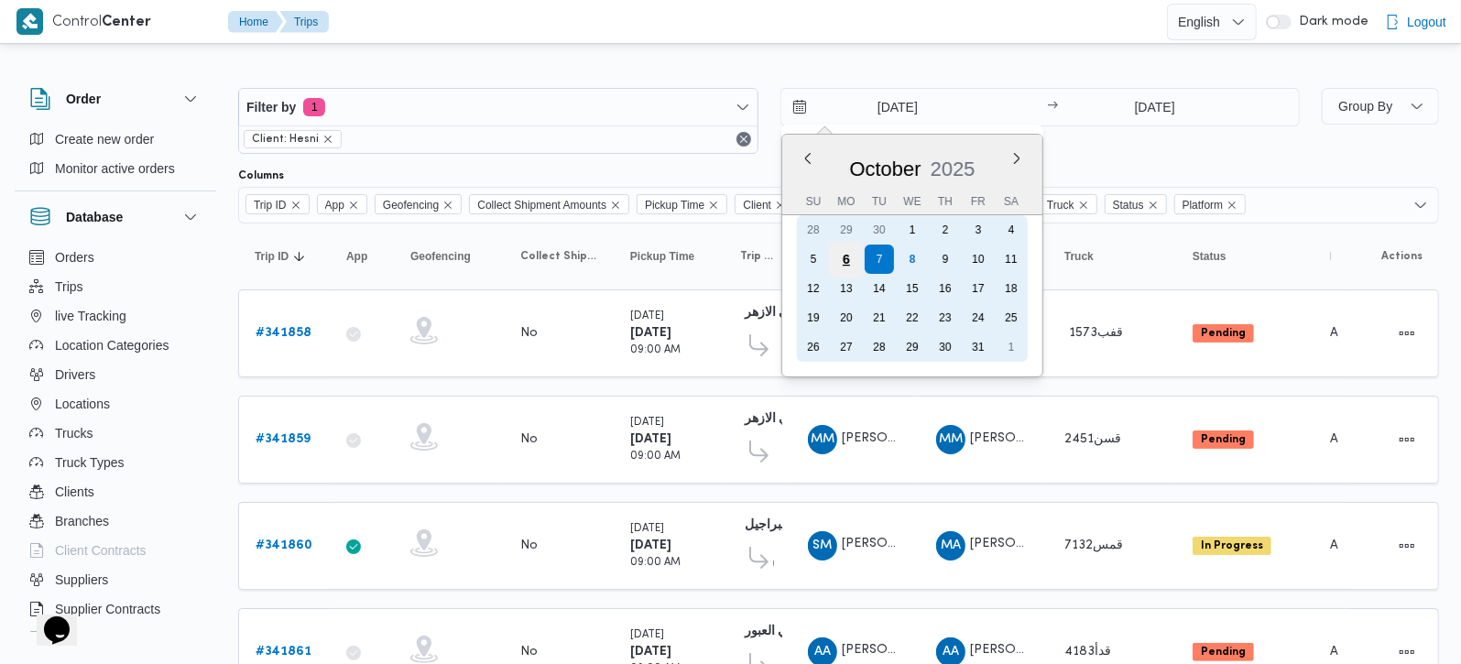
click at [845, 263] on div "6" at bounding box center [845, 259] width 35 height 35
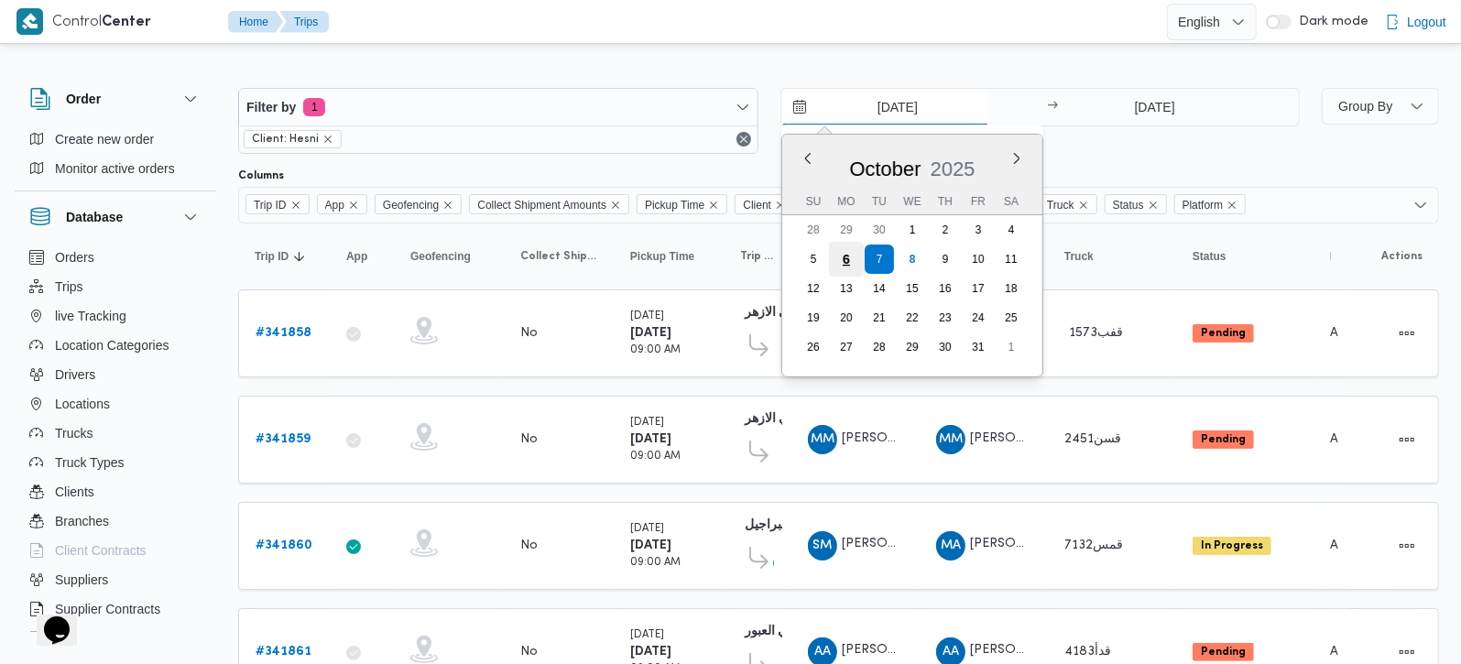
type input "6/10/2025"
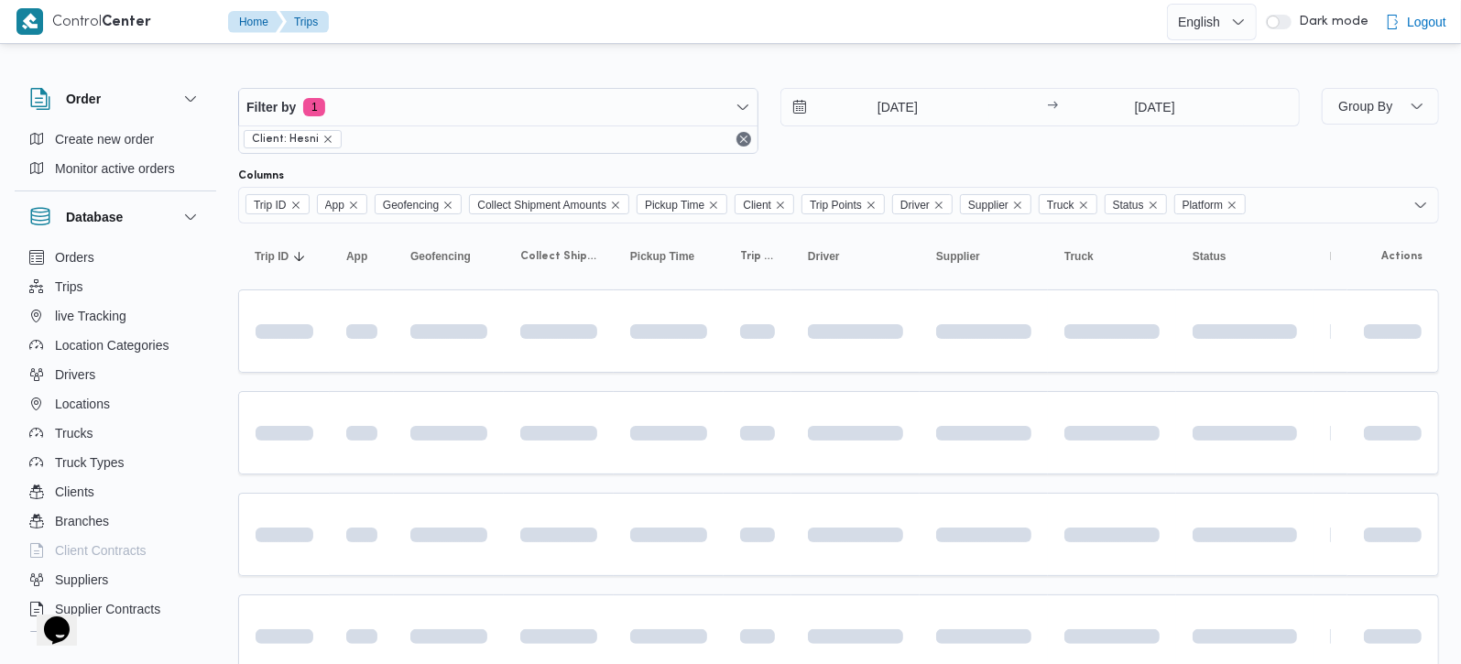
click at [845, 64] on div at bounding box center [838, 73] width 1201 height 29
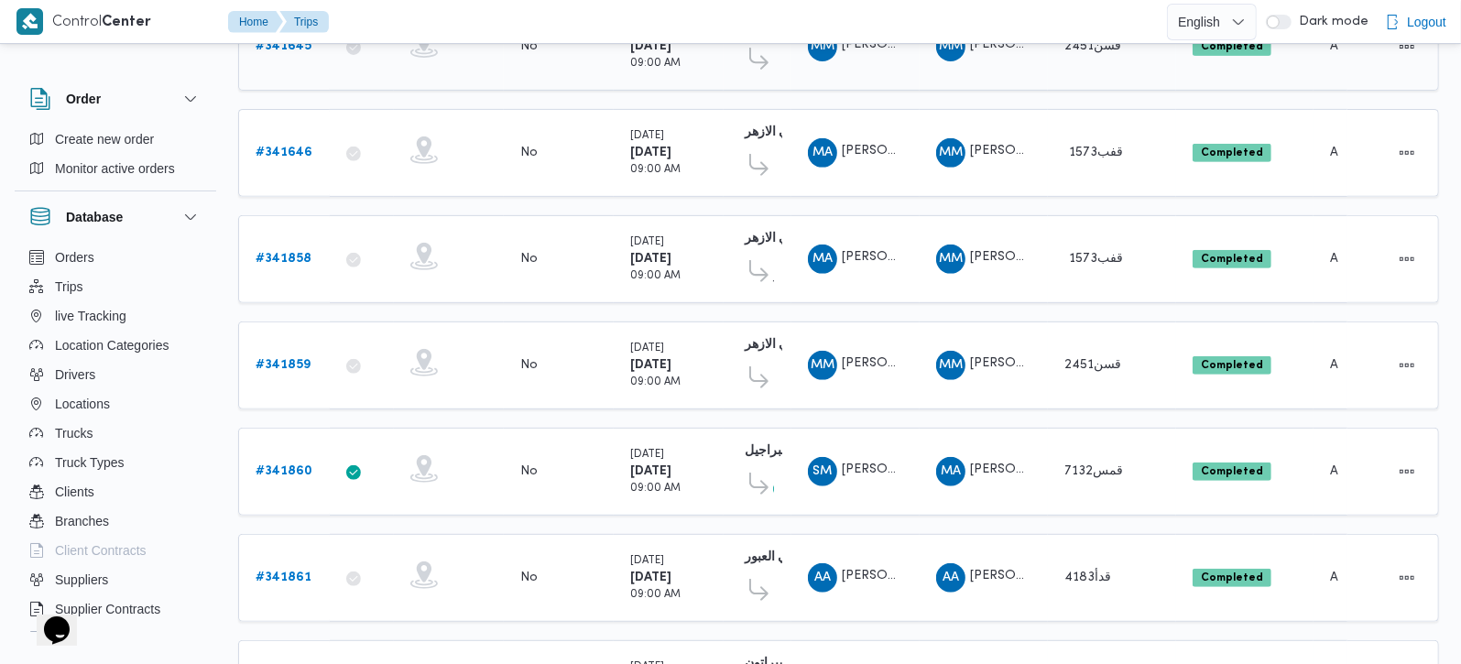
scroll to position [608, 0]
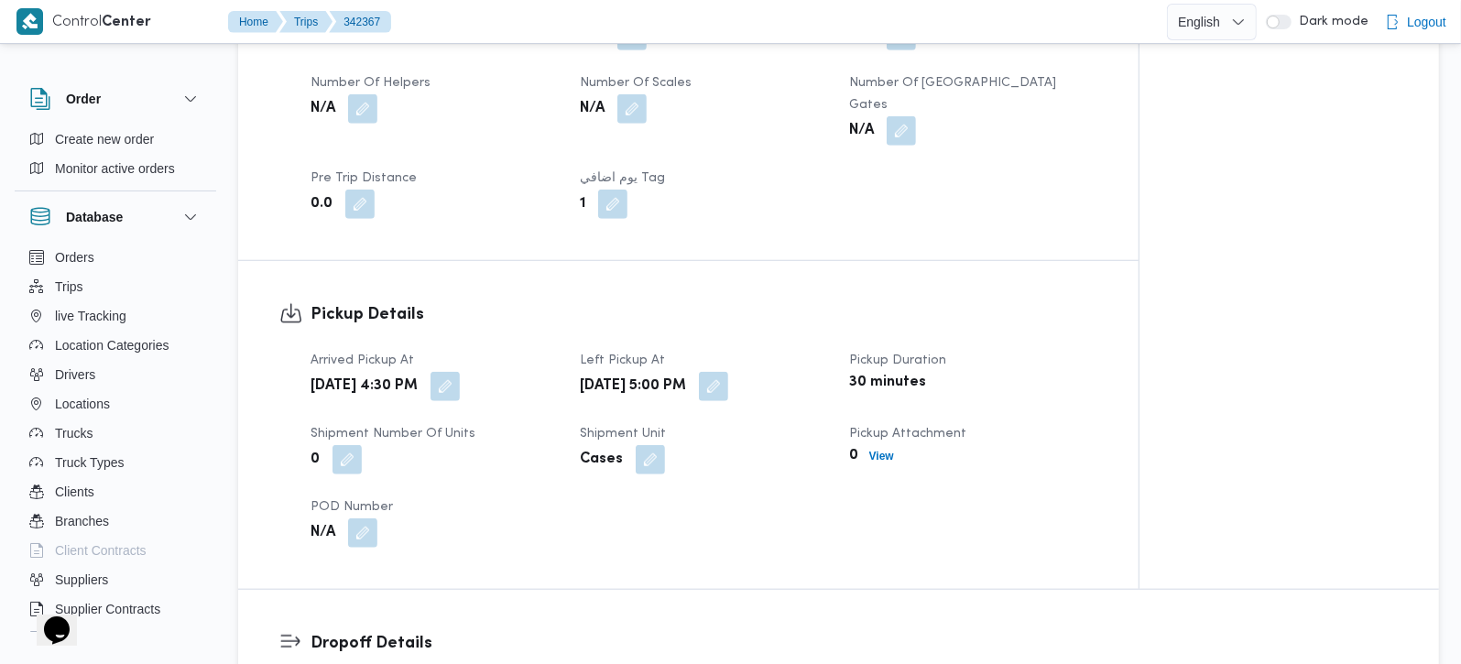
scroll to position [969, 0]
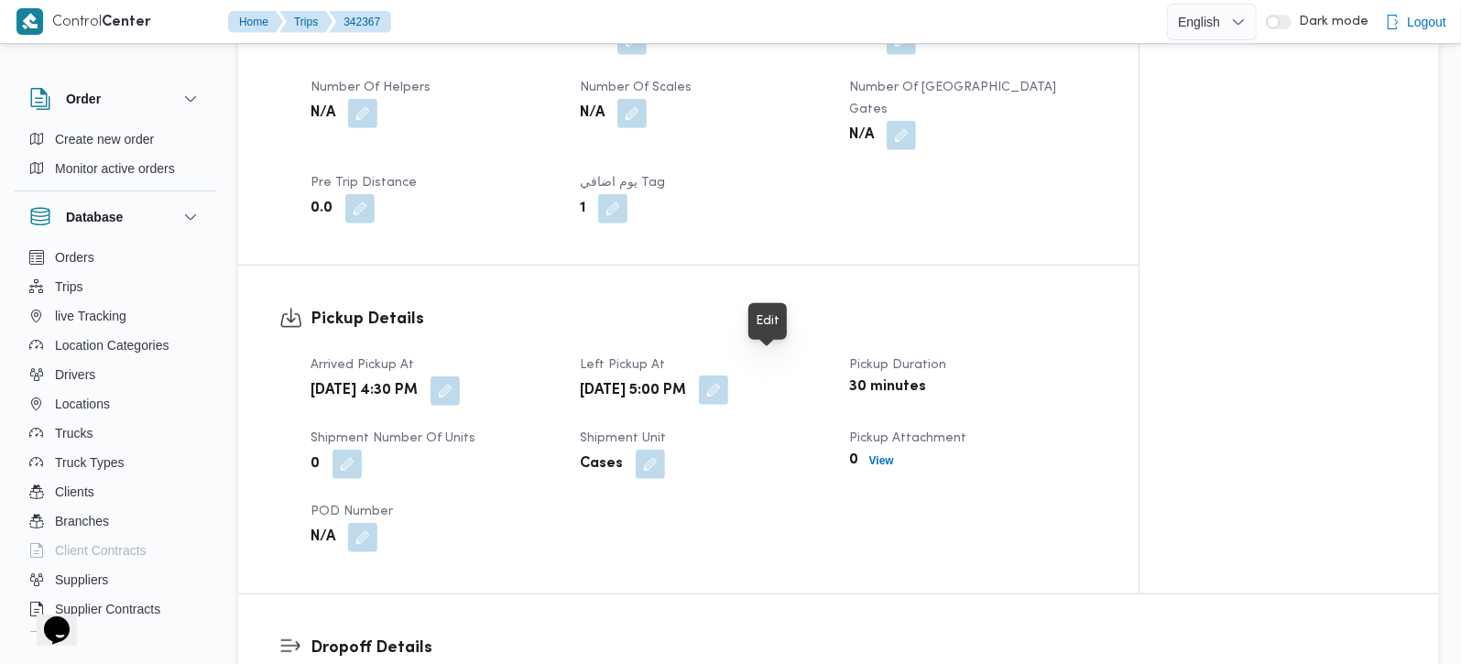
click at [728, 376] on button "button" at bounding box center [713, 390] width 29 height 29
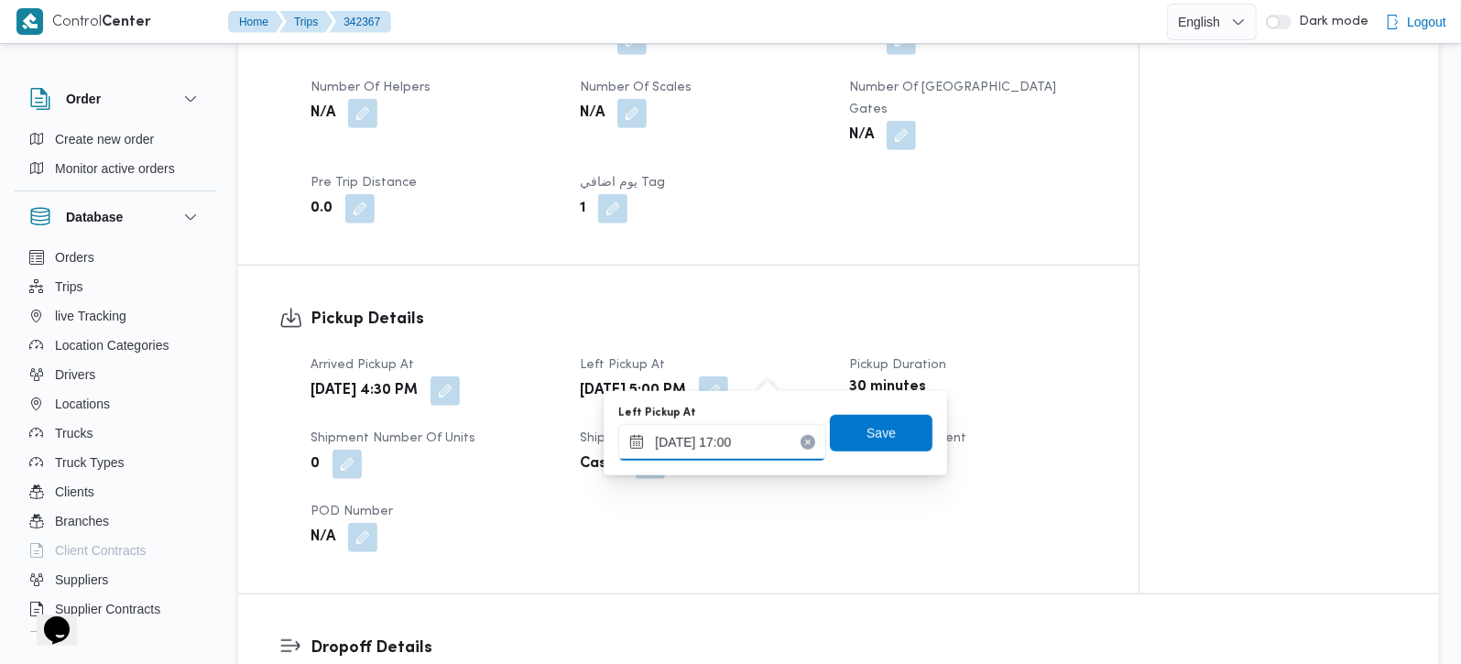
click at [744, 438] on input "07/10/2025 17:00" at bounding box center [722, 442] width 208 height 37
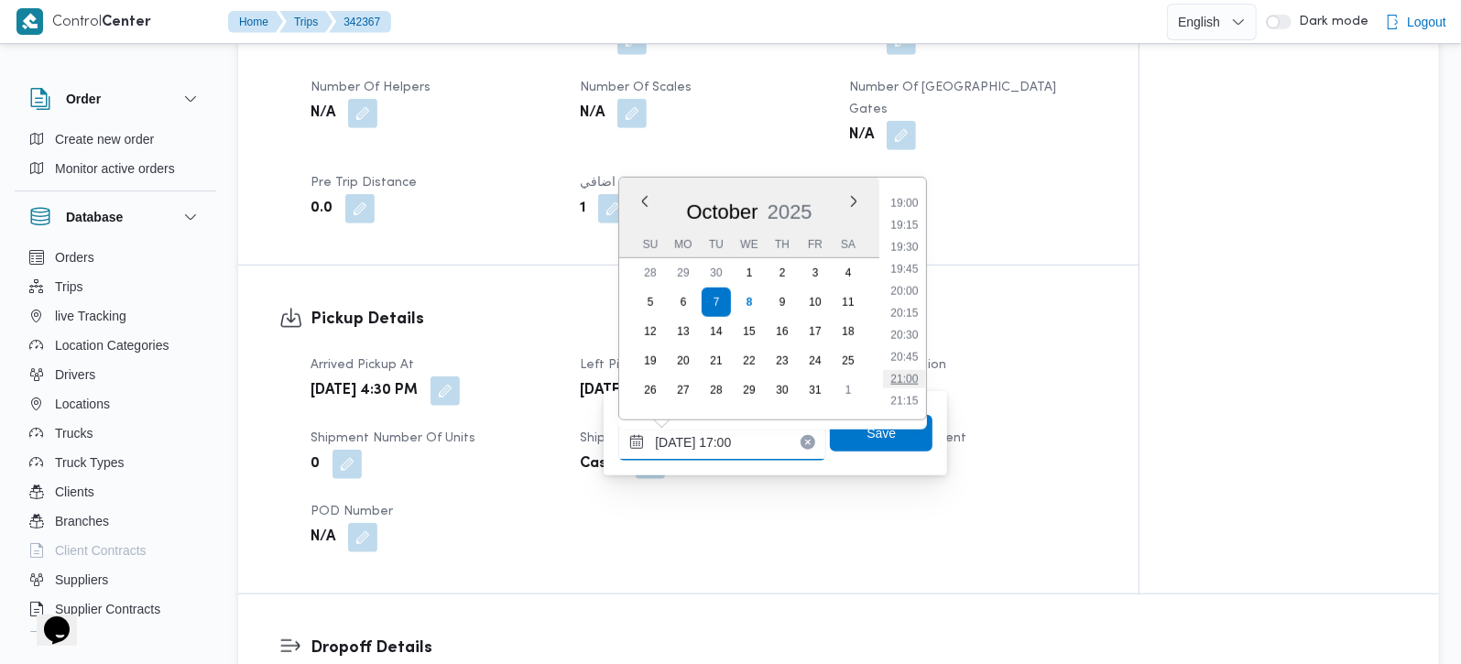
scroll to position [1707, 0]
click at [915, 361] on li "21:15" at bounding box center [905, 364] width 42 height 18
type input "07/10/2025 21:15"
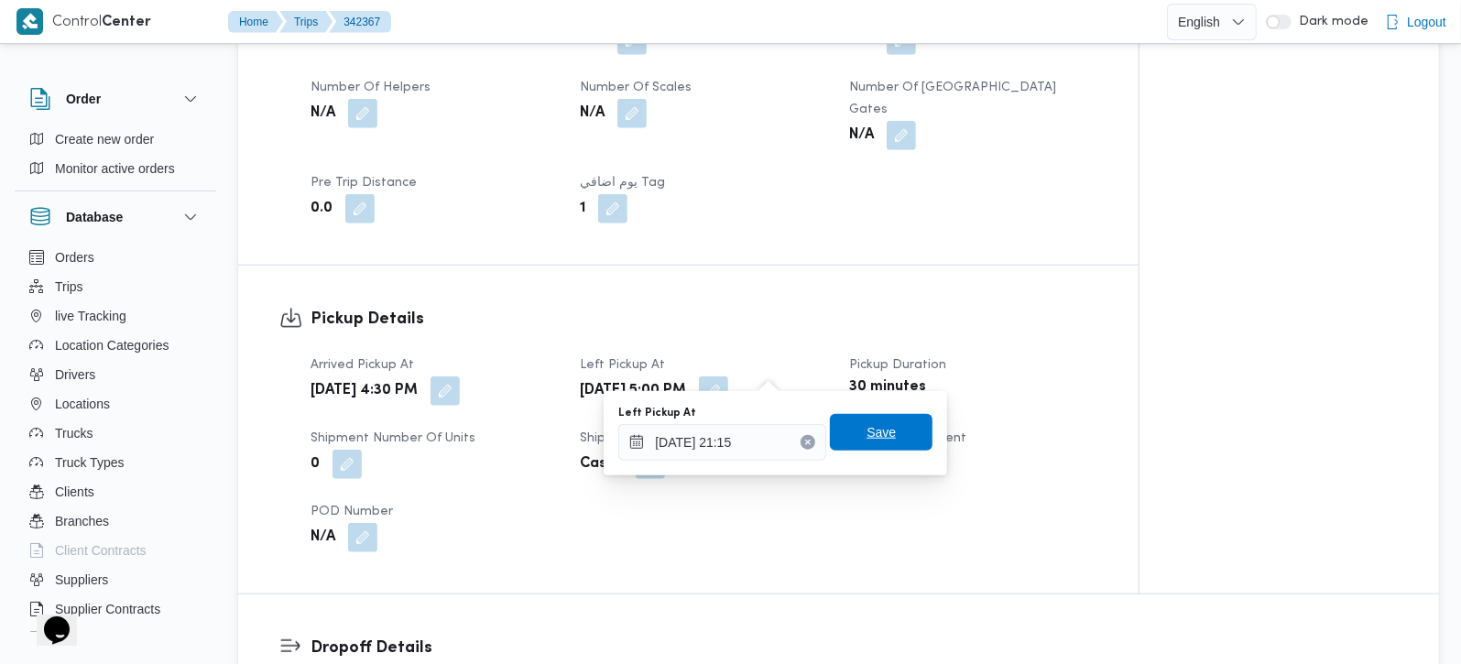
click at [887, 425] on span "Save" at bounding box center [881, 432] width 103 height 37
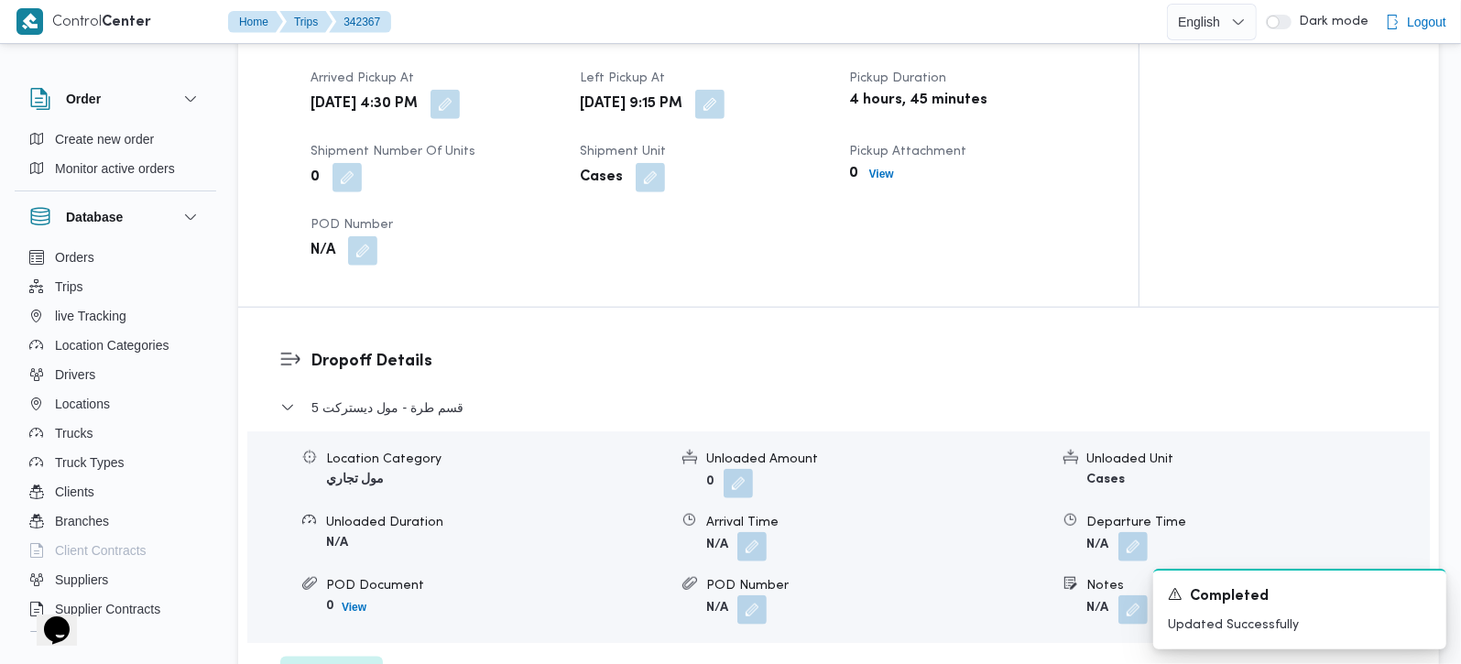
scroll to position [1293, 0]
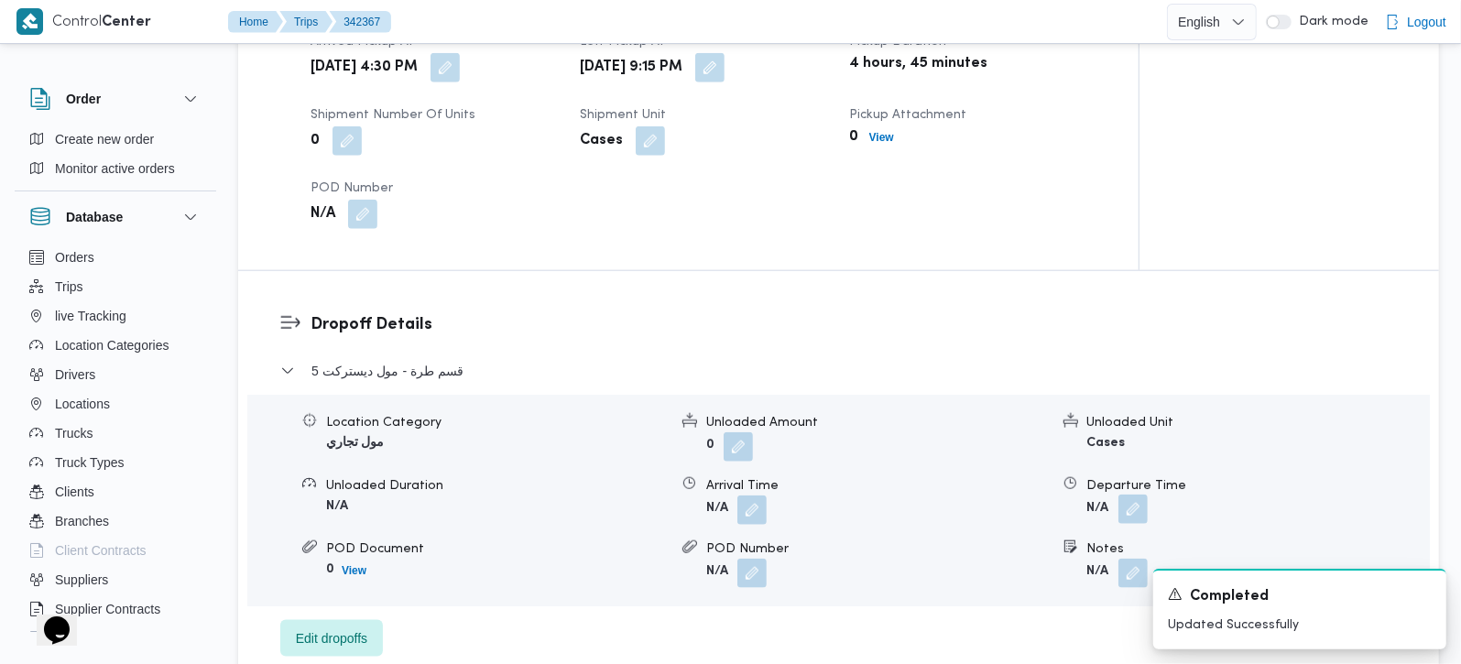
drag, startPoint x: 1137, startPoint y: 475, endPoint x: 1131, endPoint y: 496, distance: 20.9
click at [1137, 495] on button "button" at bounding box center [1132, 509] width 29 height 29
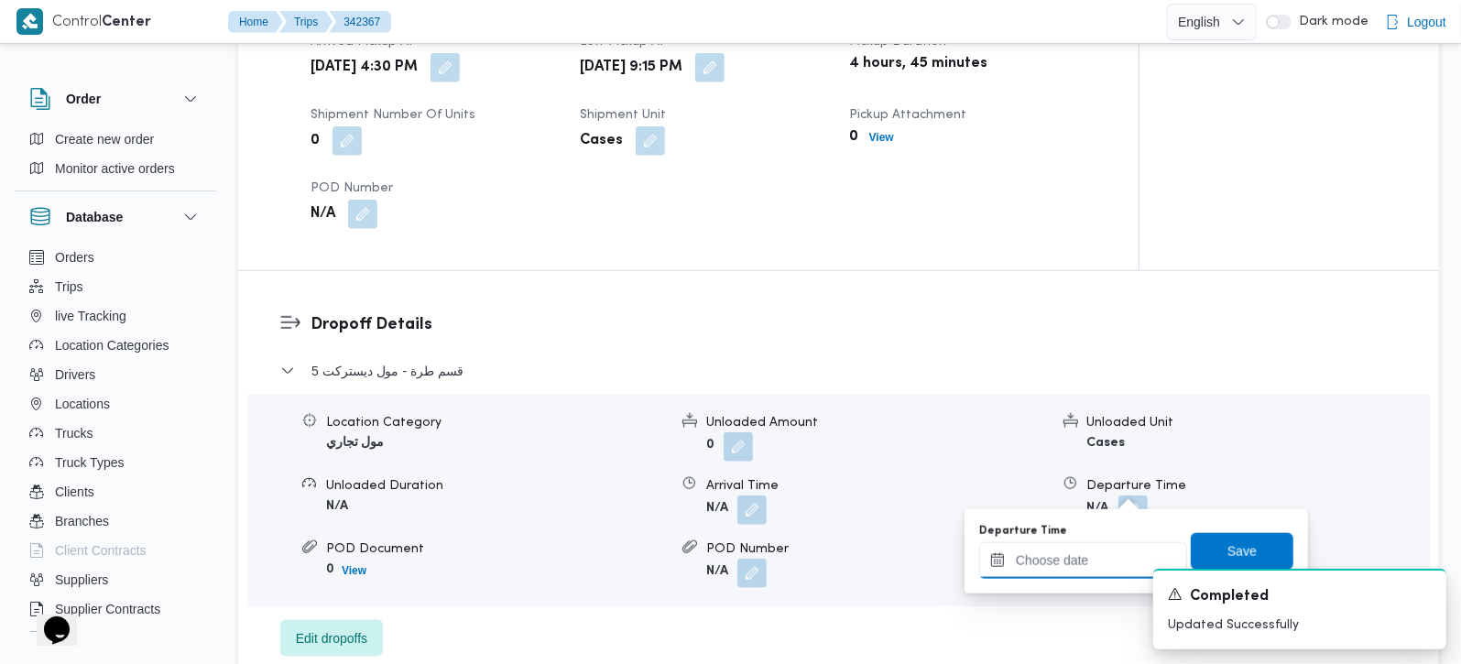
click at [1087, 563] on input "Departure Time" at bounding box center [1083, 560] width 208 height 37
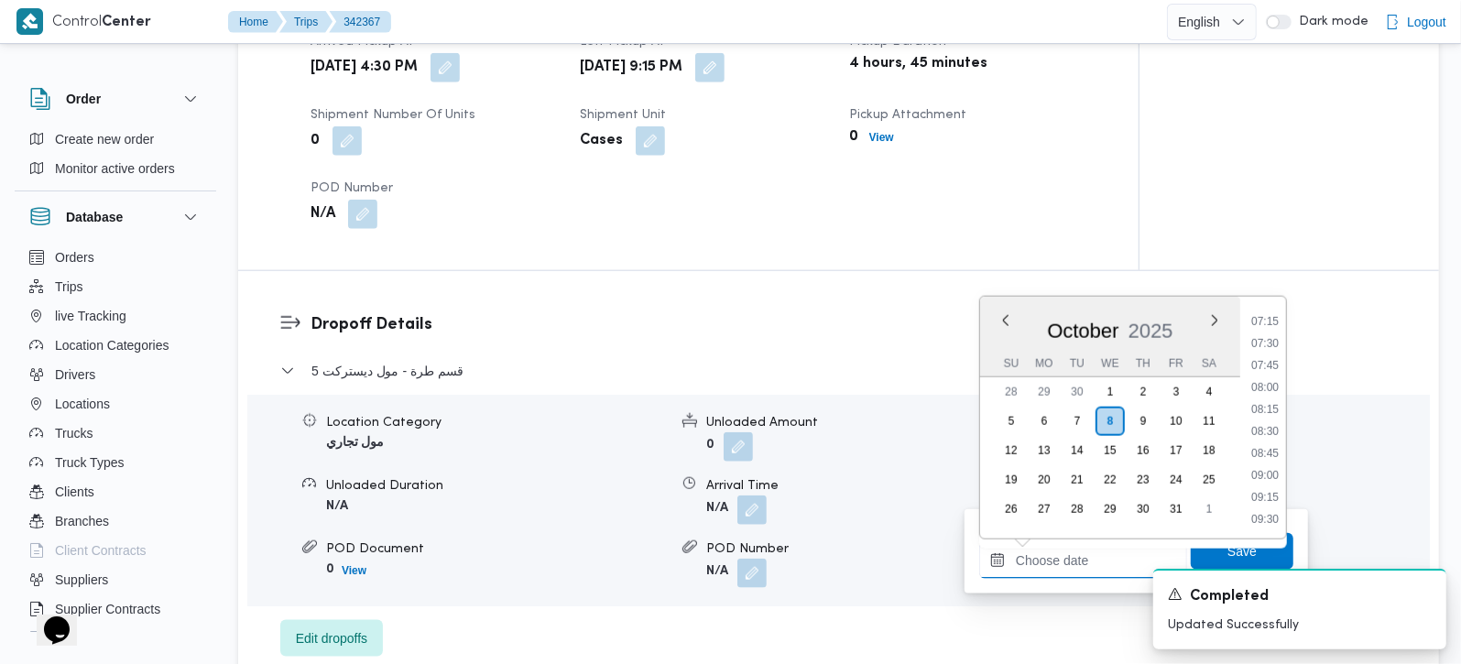
scroll to position [599, 0]
click at [1262, 336] on li "07:00" at bounding box center [1265, 337] width 42 height 18
type input "08/10/2025 07:00"
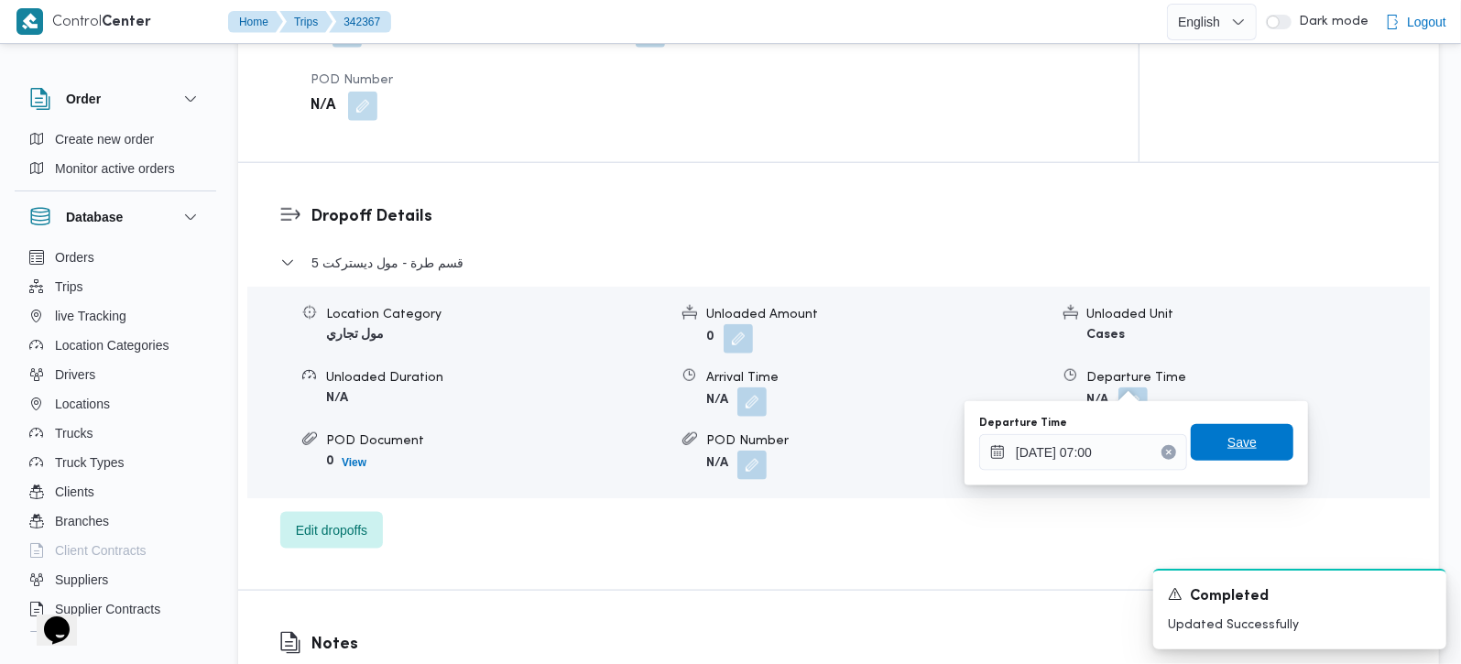
click at [1237, 451] on span "Save" at bounding box center [1241, 442] width 29 height 22
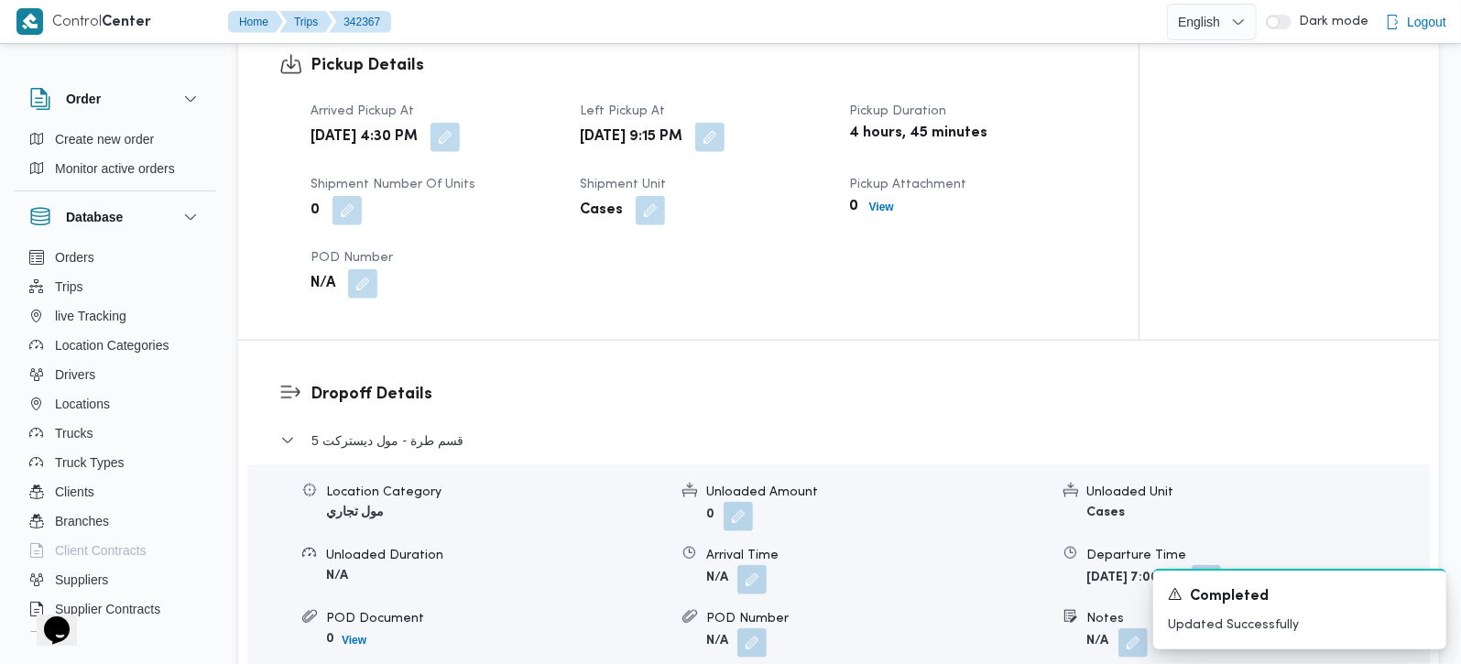
scroll to position [1185, 0]
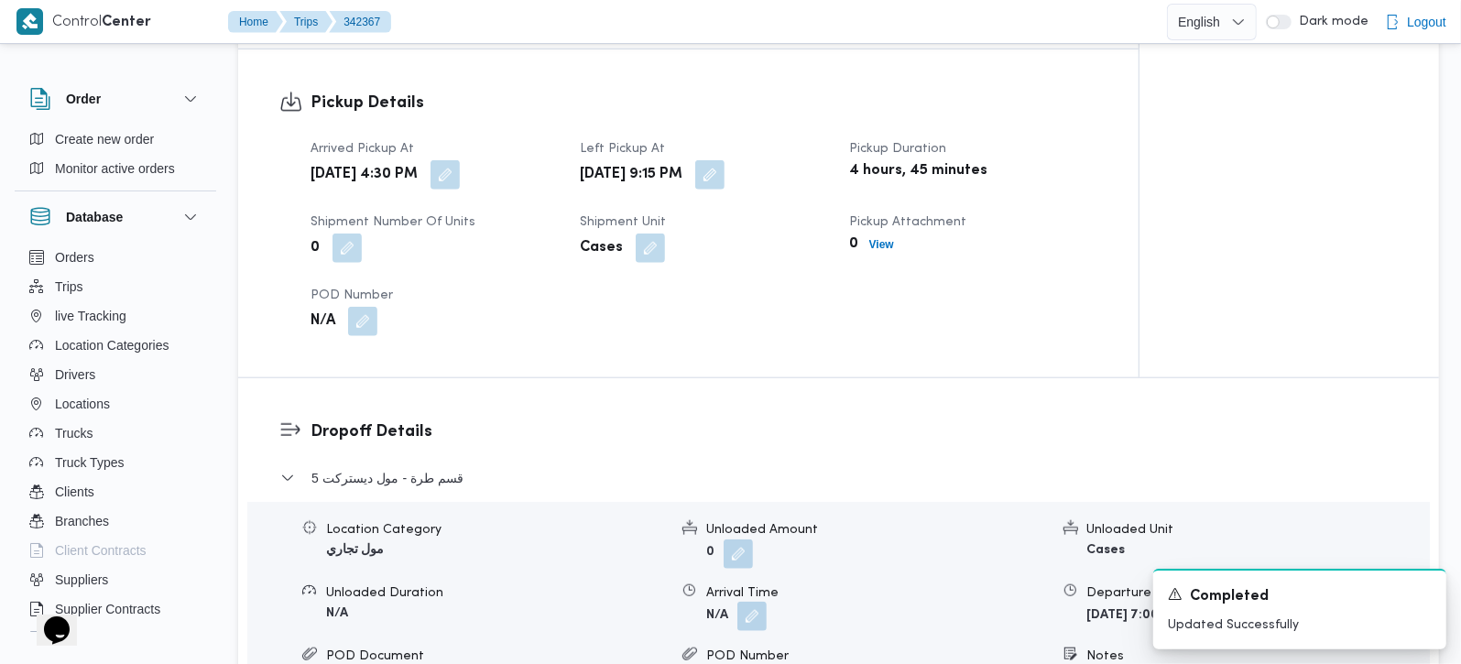
click at [761, 602] on button "button" at bounding box center [751, 616] width 29 height 29
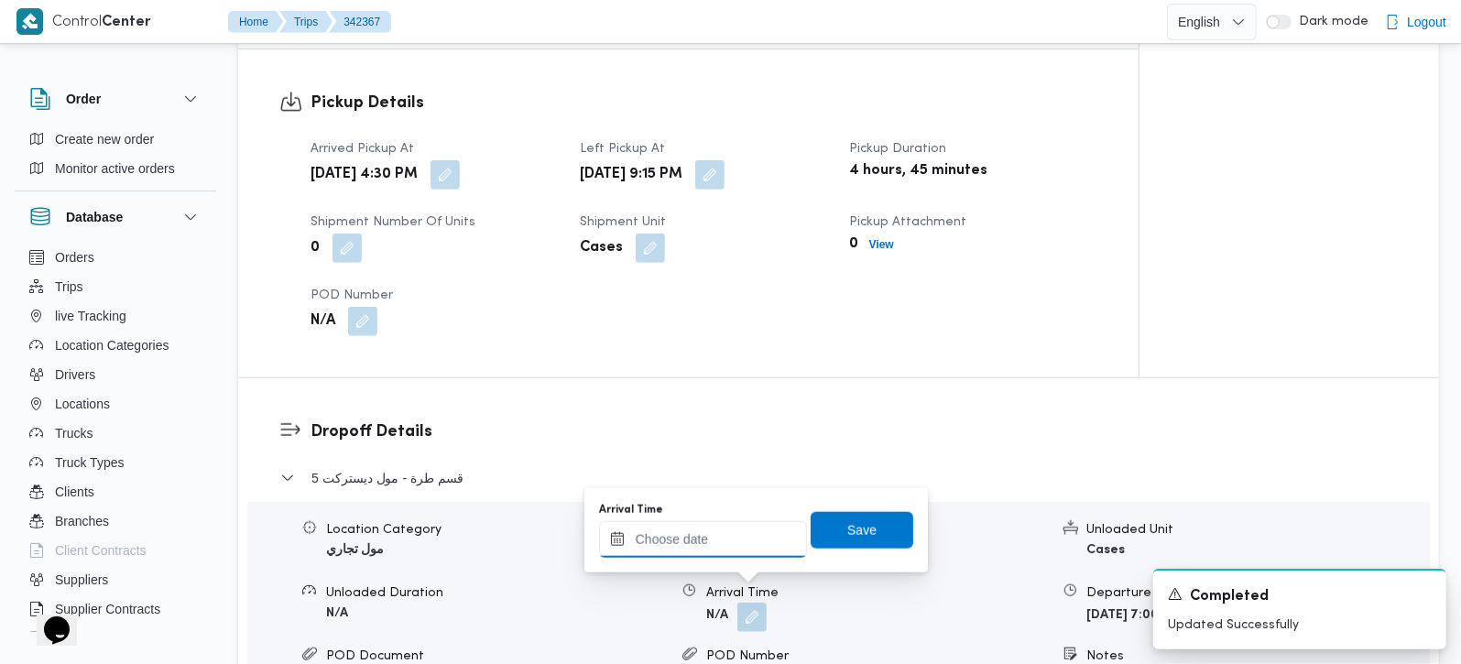
drag, startPoint x: 684, startPoint y: 540, endPoint x: 749, endPoint y: 523, distance: 67.1
click at [684, 540] on input "Arrival Time" at bounding box center [703, 539] width 208 height 37
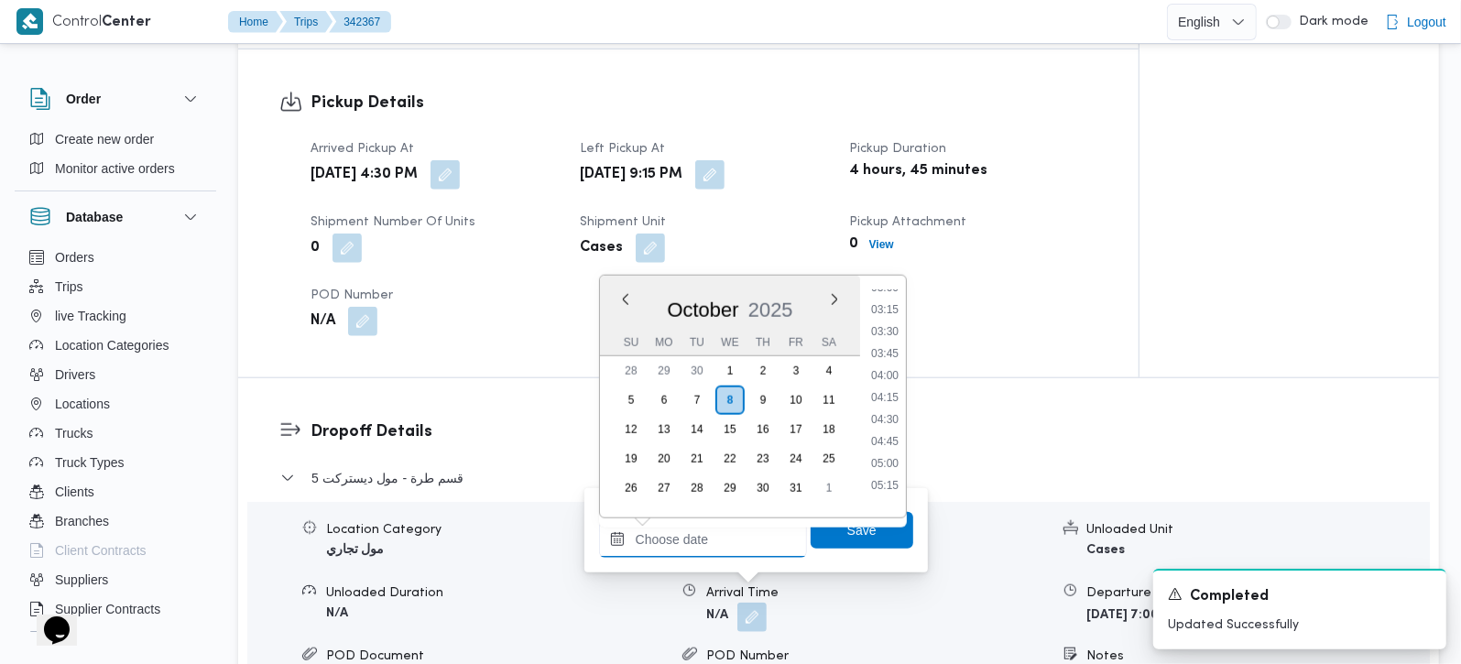
scroll to position [0, 0]
click at [1127, 297] on div "Pickup Details Arrived Pickup At Tue, Oct 7, 2025 4:30 PM Left Pickup At Tue, O…" at bounding box center [688, 213] width 900 height 328
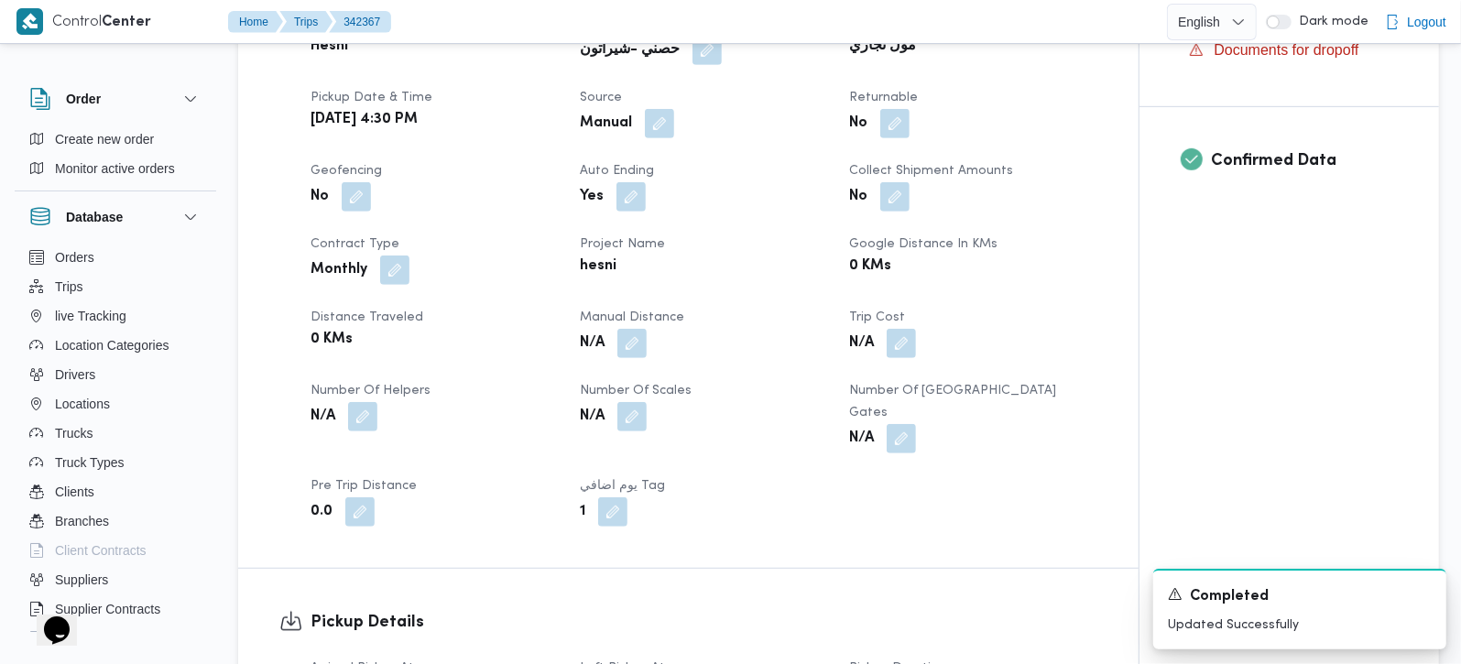
scroll to position [646, 0]
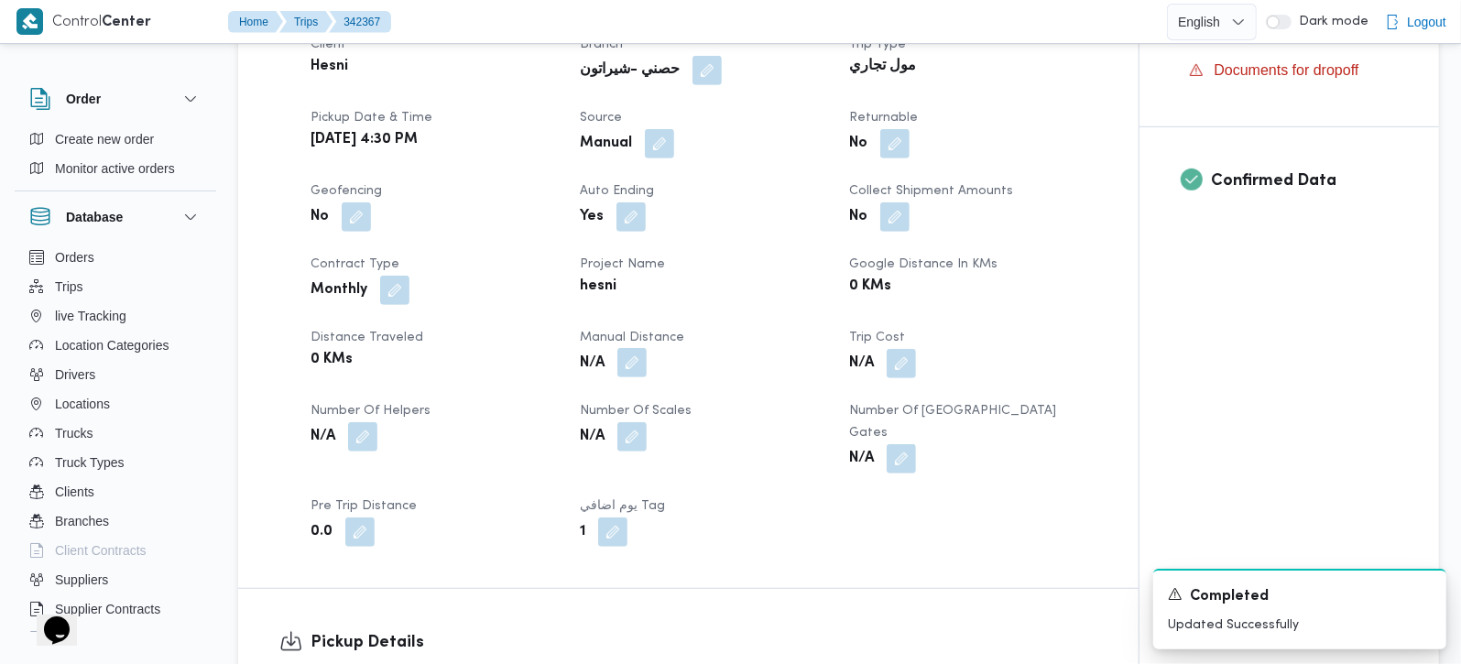
click at [624, 358] on button "button" at bounding box center [631, 362] width 29 height 29
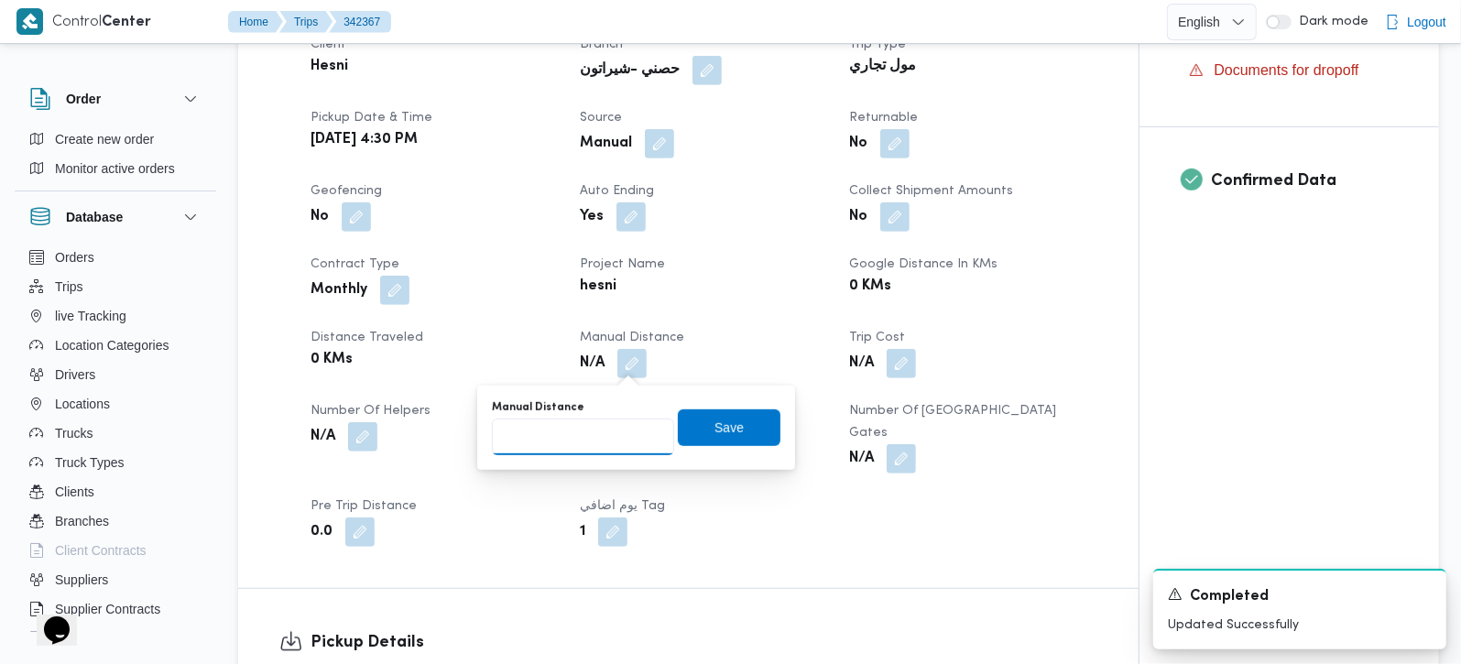
click at [601, 439] on input "Manual Distance" at bounding box center [583, 437] width 182 height 37
type input "139"
click at [741, 431] on span "Save" at bounding box center [729, 427] width 103 height 37
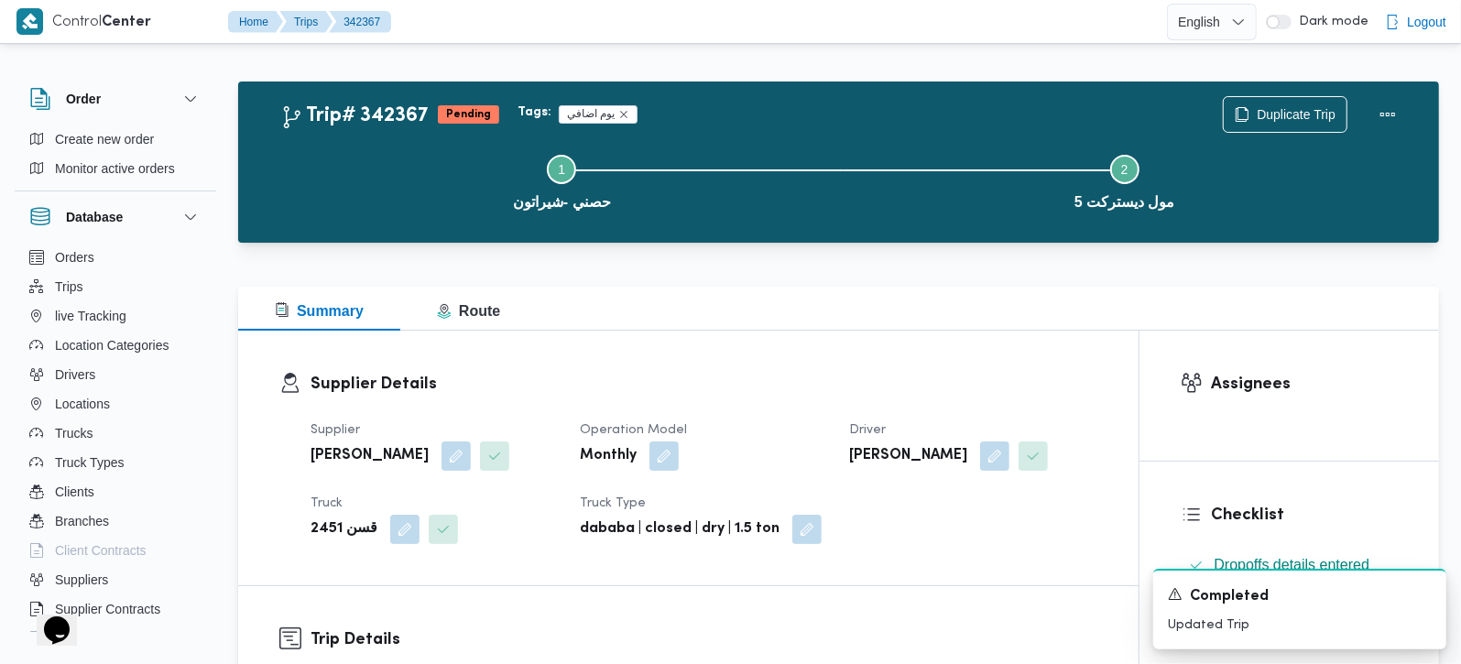
scroll to position [0, 0]
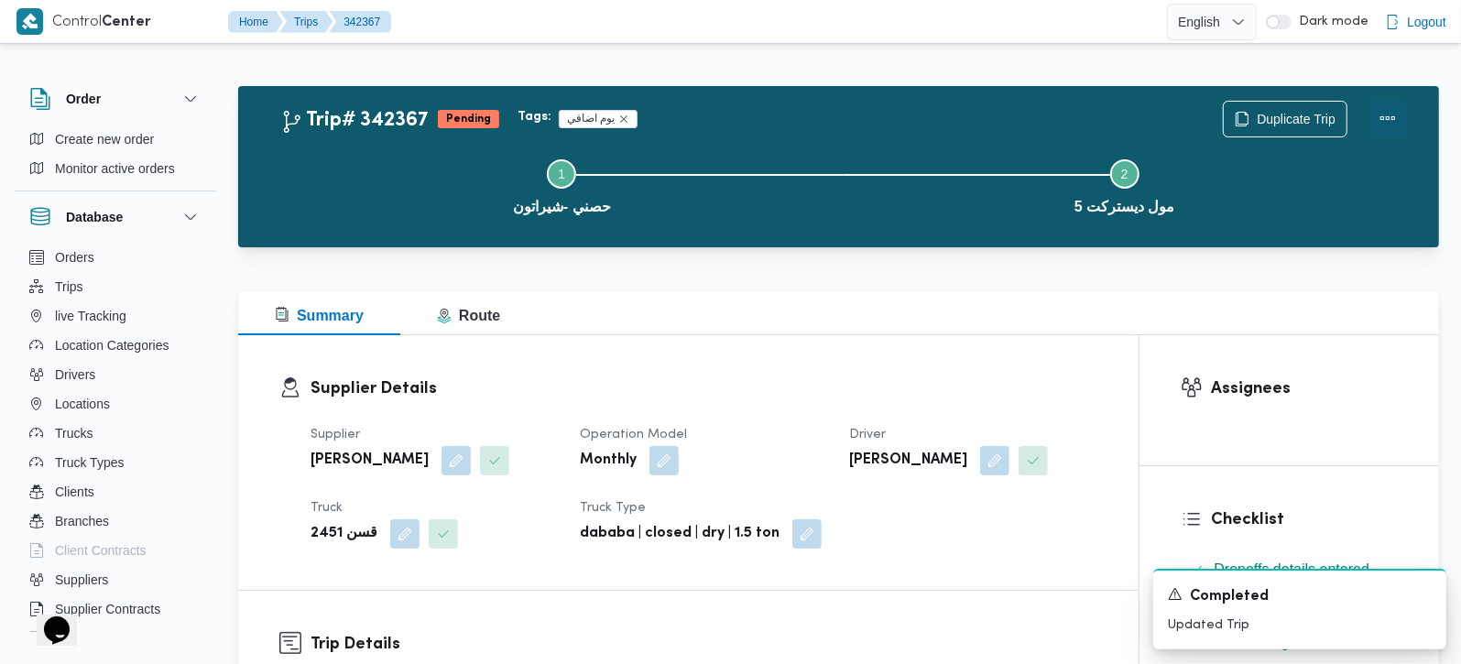
click at [1388, 107] on button "Actions" at bounding box center [1387, 118] width 37 height 37
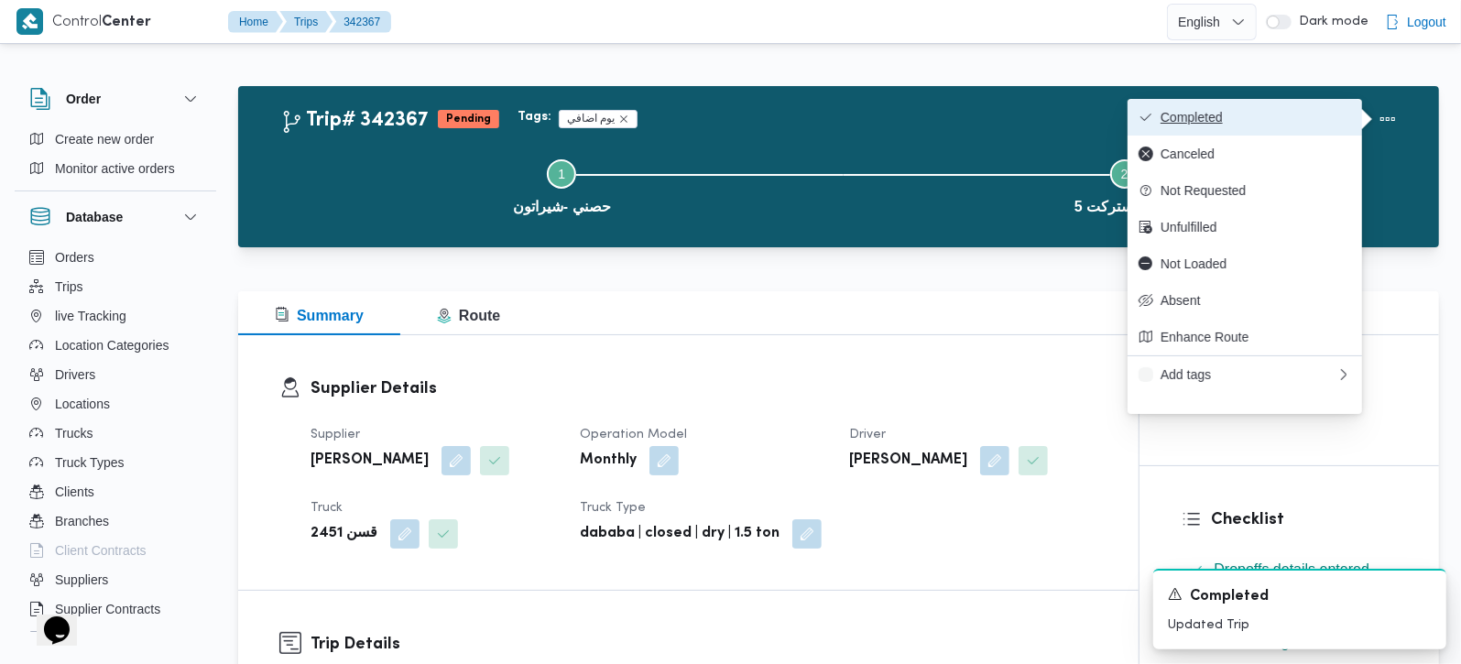
click at [1289, 111] on span "Completed" at bounding box center [1256, 117] width 191 height 15
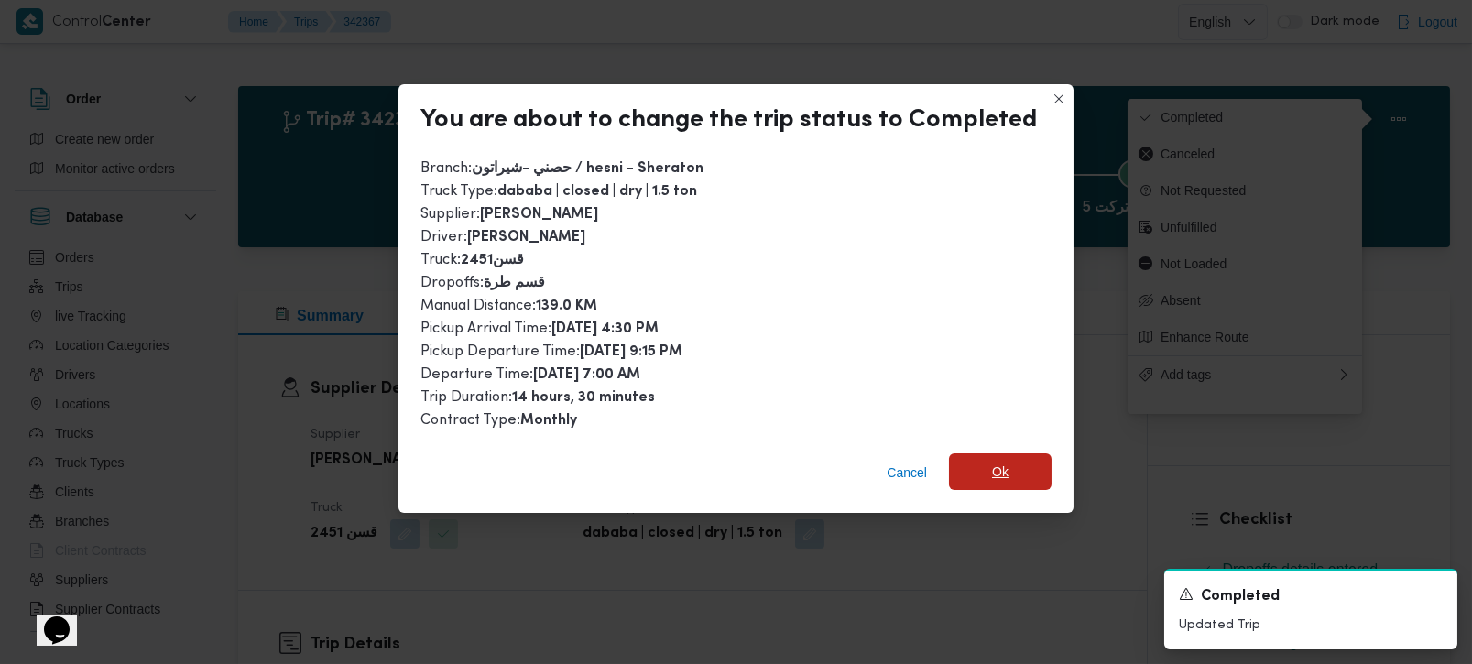
click at [1028, 472] on span "Ok" at bounding box center [1000, 471] width 103 height 37
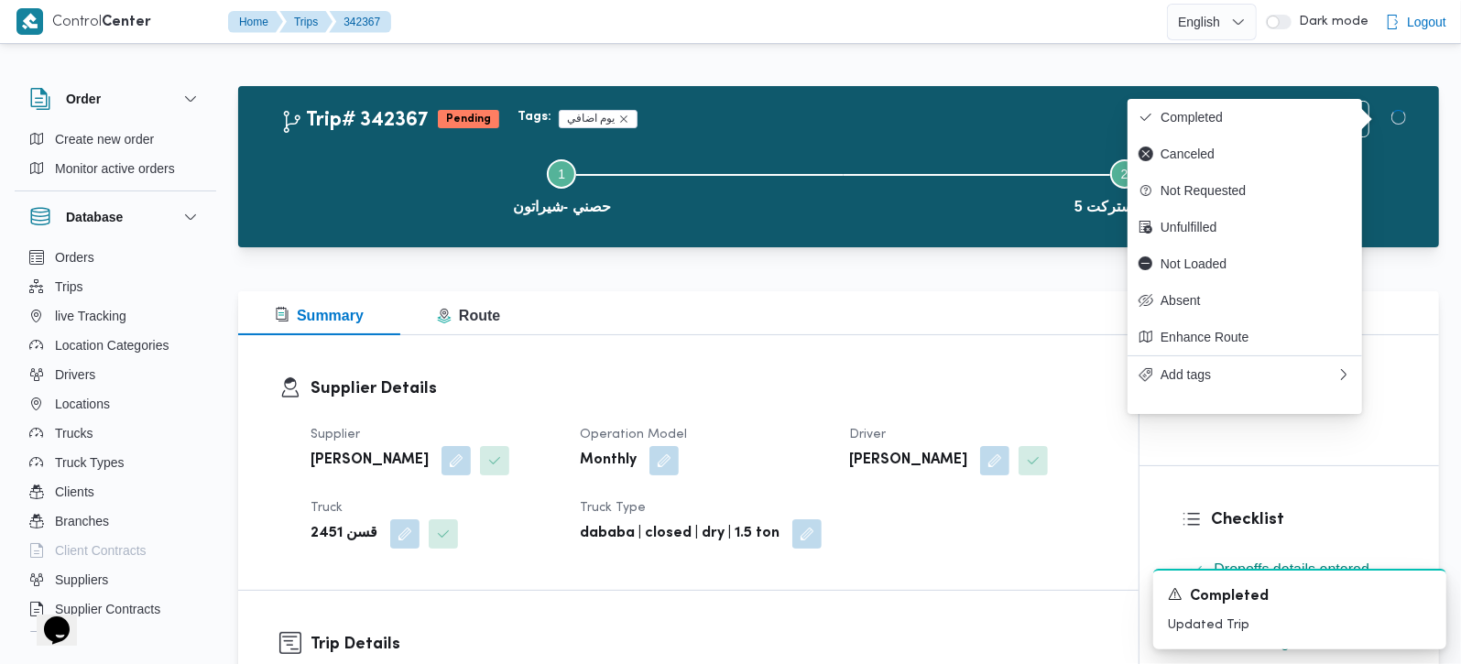
click at [838, 302] on div "Summary Route" at bounding box center [838, 313] width 1201 height 44
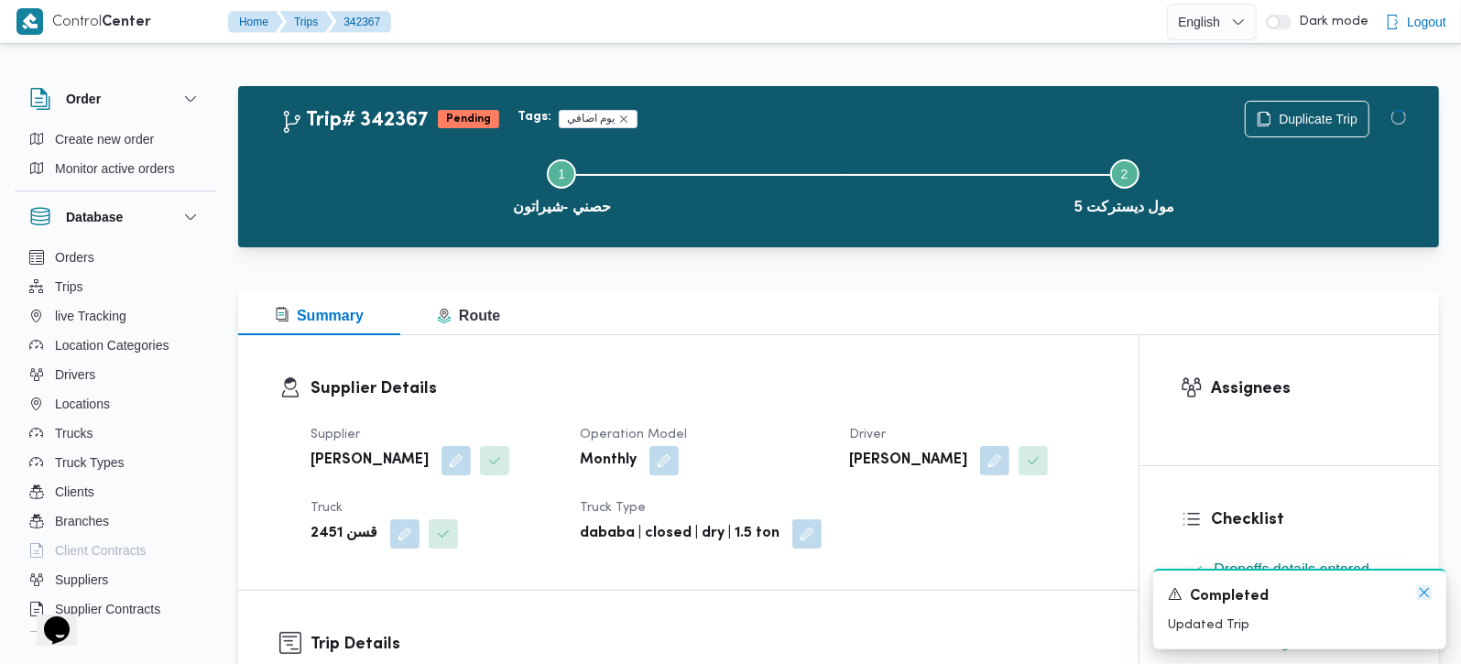
click at [1419, 593] on icon "Dismiss toast" at bounding box center [1424, 592] width 15 height 15
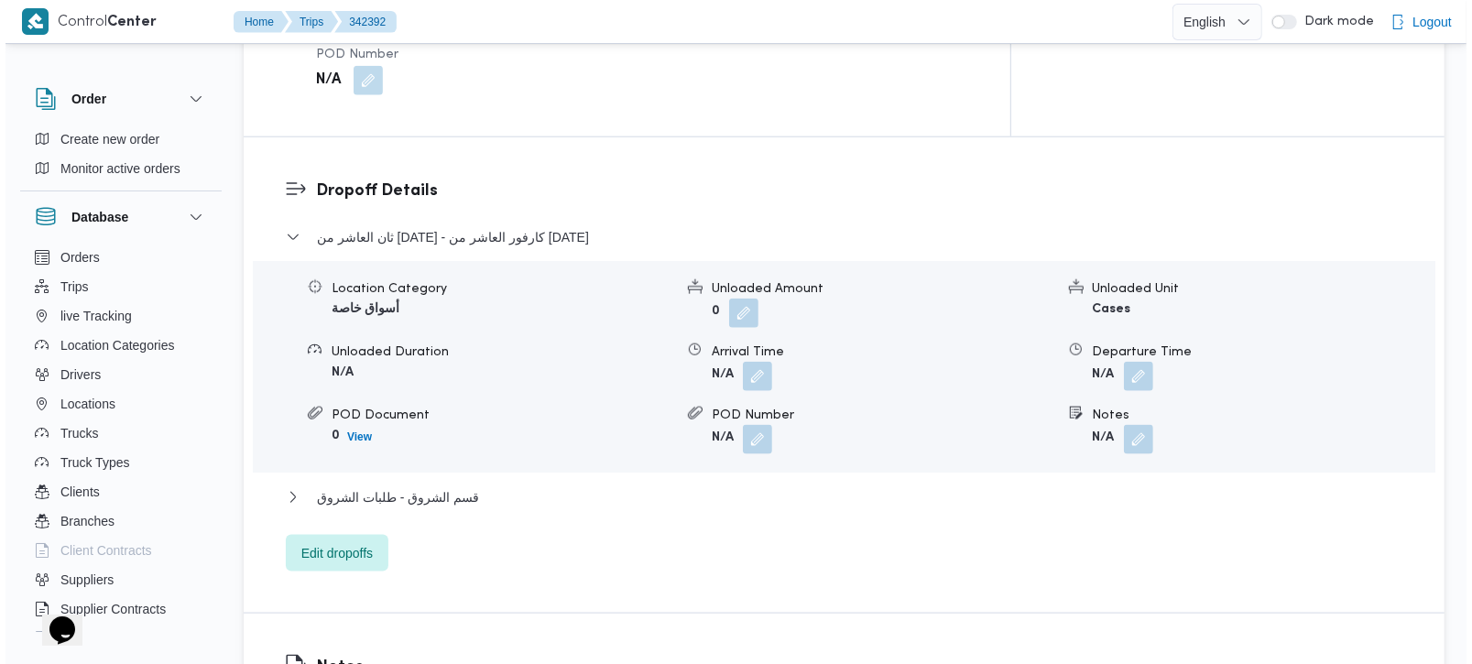
scroll to position [1509, 0]
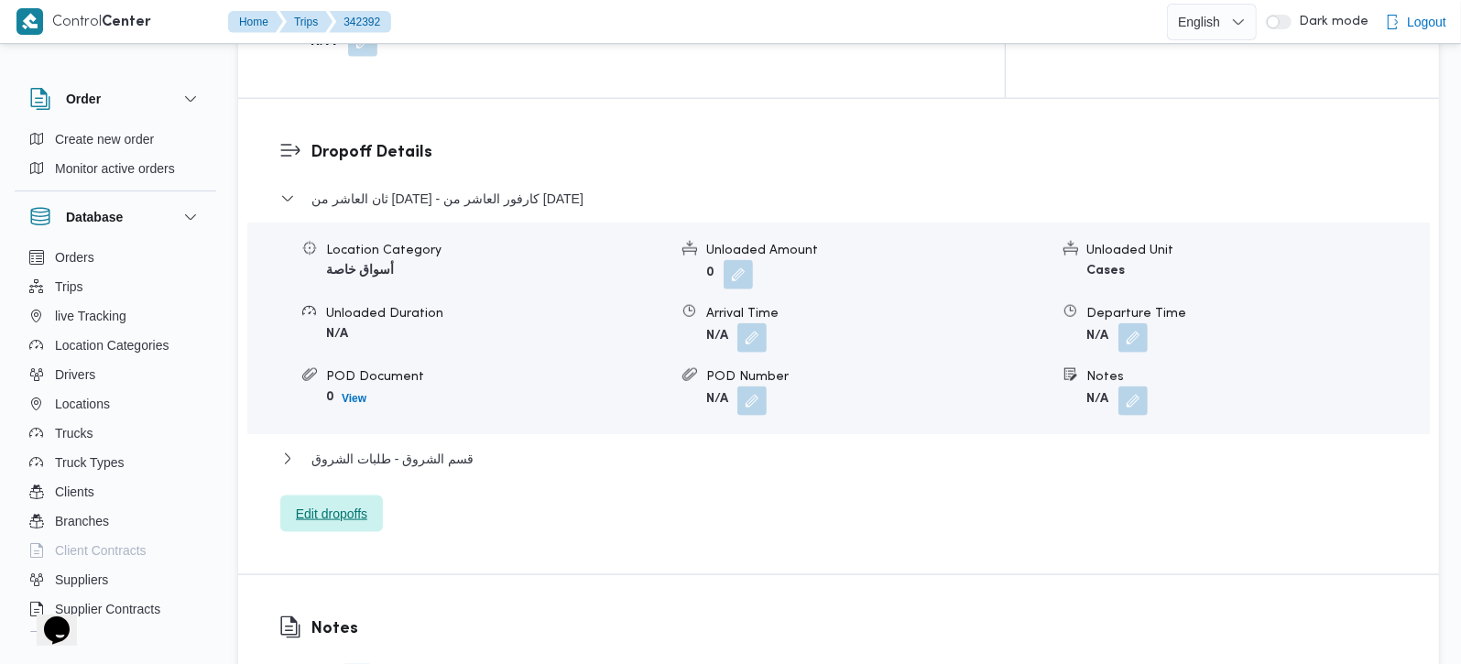
click at [349, 503] on span "Edit dropoffs" at bounding box center [331, 514] width 71 height 22
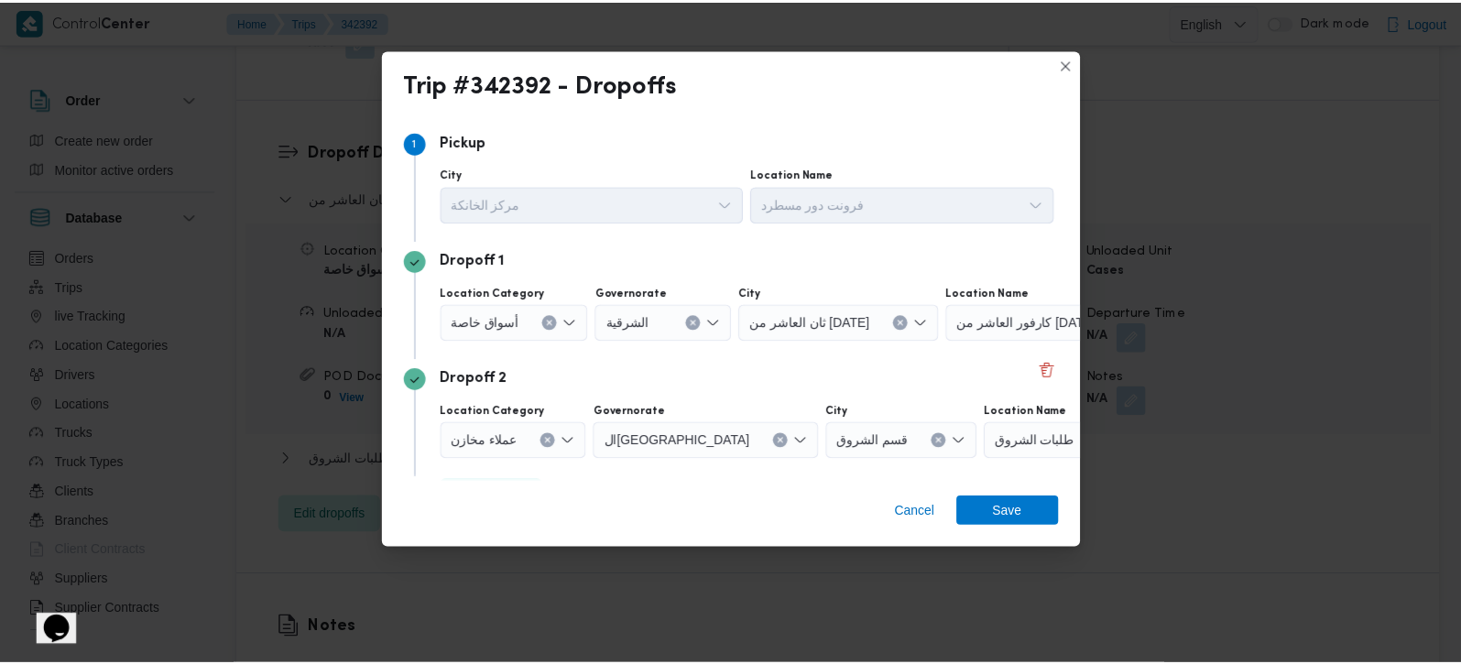
scroll to position [49, 0]
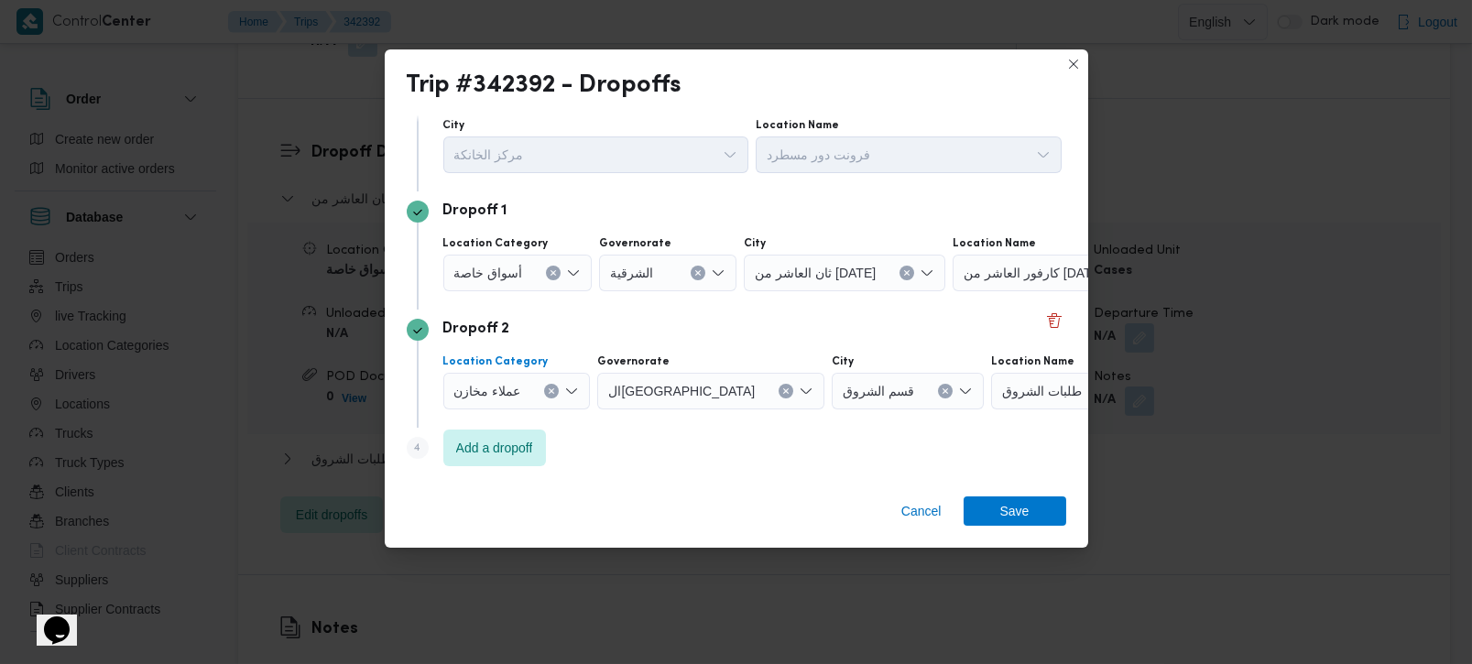
click at [544, 395] on button "Clear input" at bounding box center [551, 391] width 15 height 15
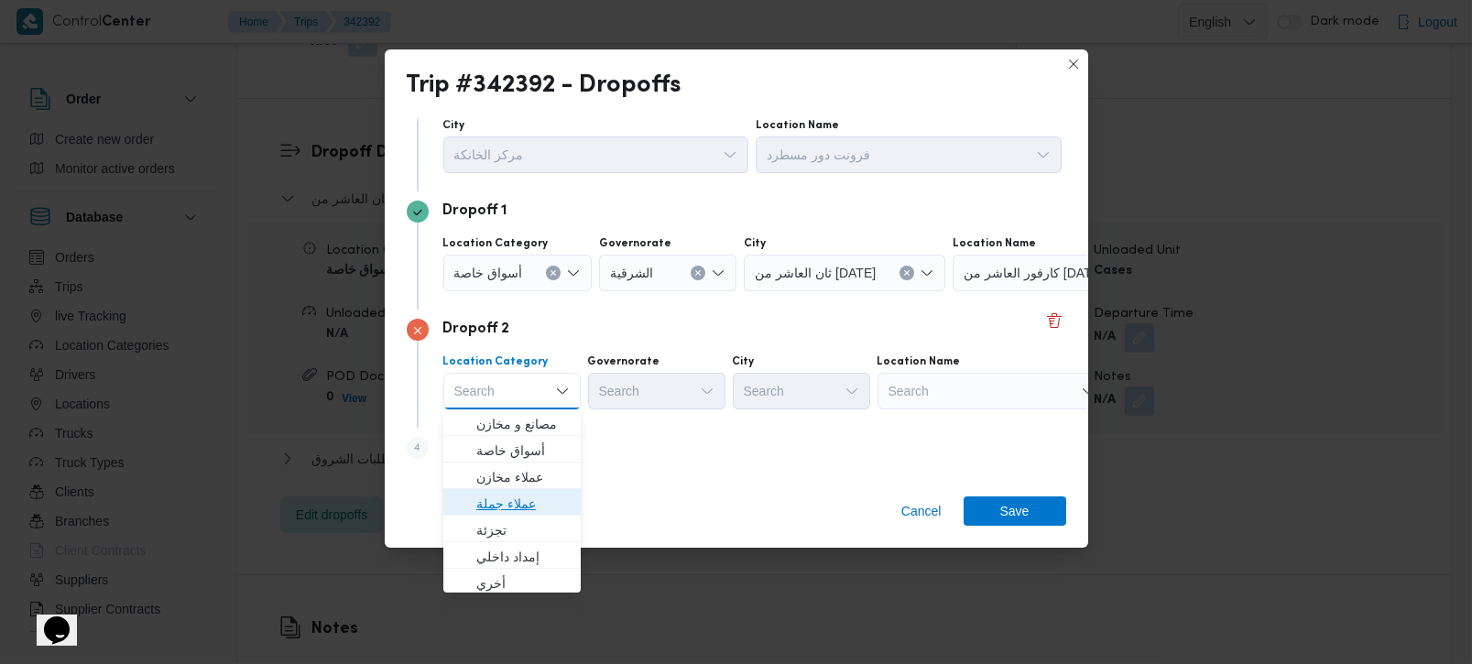
click at [514, 494] on span "عملاء جملة" at bounding box center [522, 504] width 93 height 22
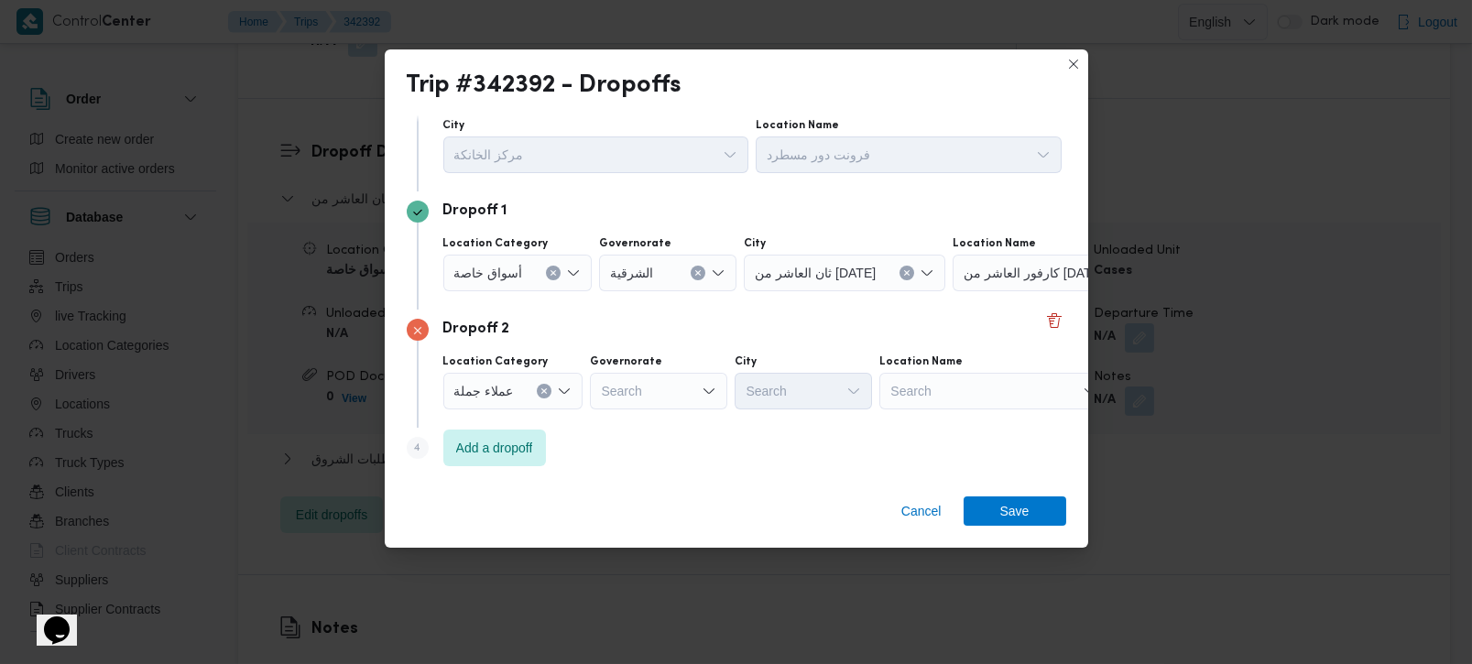
click at [639, 371] on div "Governorate Search" at bounding box center [658, 382] width 137 height 55
click at [649, 391] on div "Search" at bounding box center [658, 391] width 137 height 37
type input "رة"
drag, startPoint x: 656, startPoint y: 443, endPoint x: 811, endPoint y: 394, distance: 162.5
click at [657, 443] on span "القاه رة" at bounding box center [667, 451] width 93 height 22
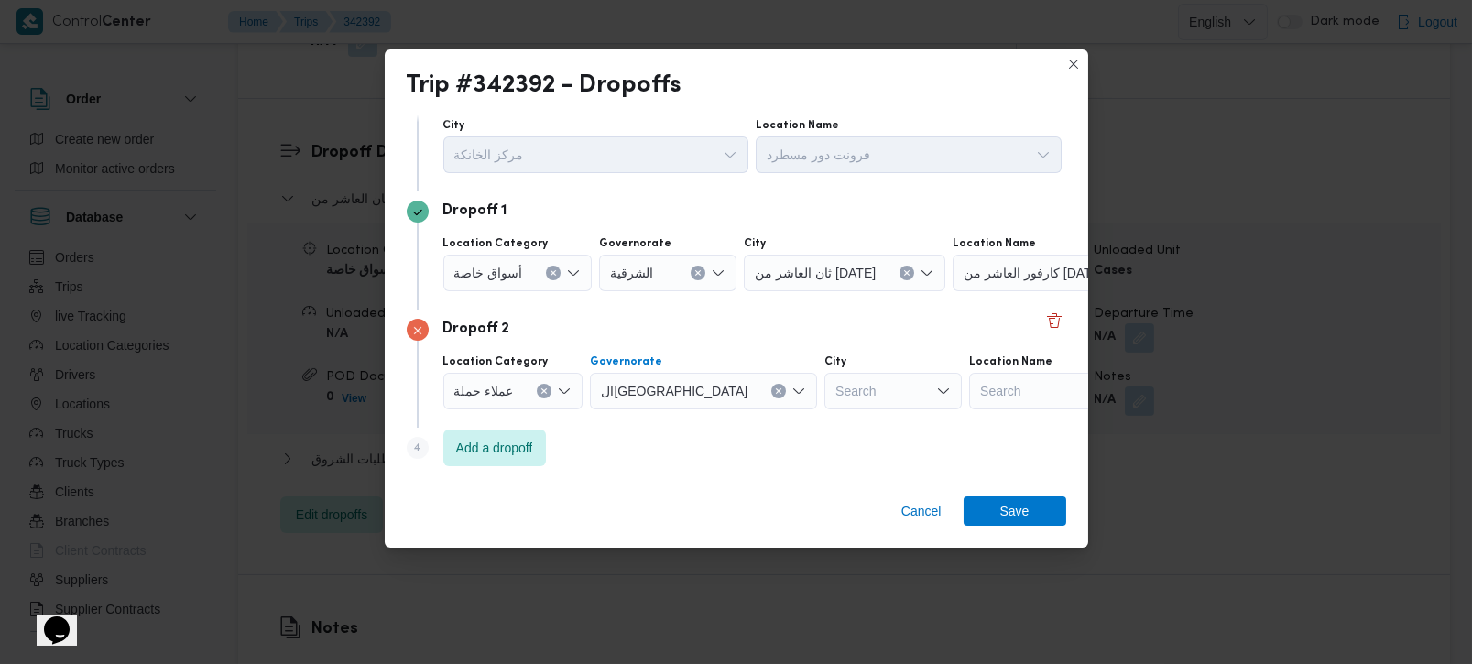
click at [824, 394] on div "Search" at bounding box center [892, 391] width 137 height 37
type input "روق"
click at [805, 420] on span "قسم الش روق" at bounding box center [812, 424] width 93 height 22
click at [1030, 514] on span "Save" at bounding box center [1015, 510] width 103 height 29
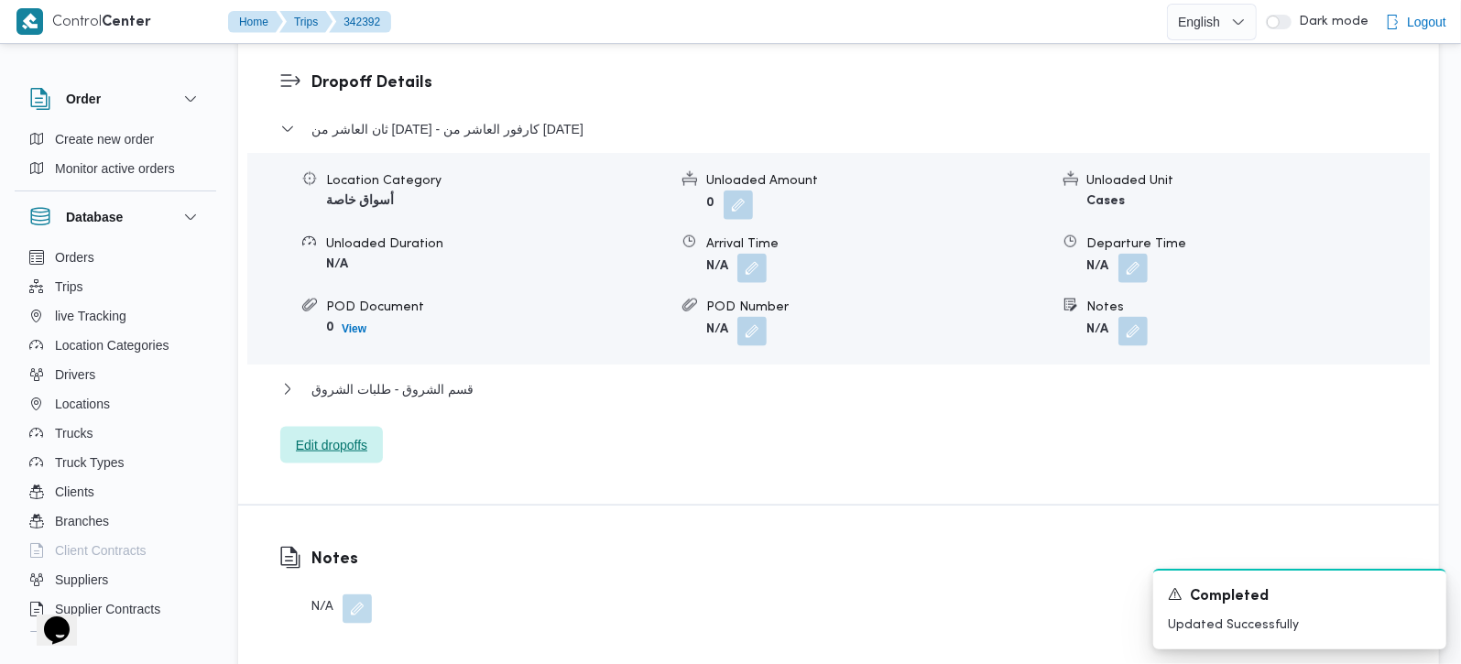
scroll to position [1616, 0]
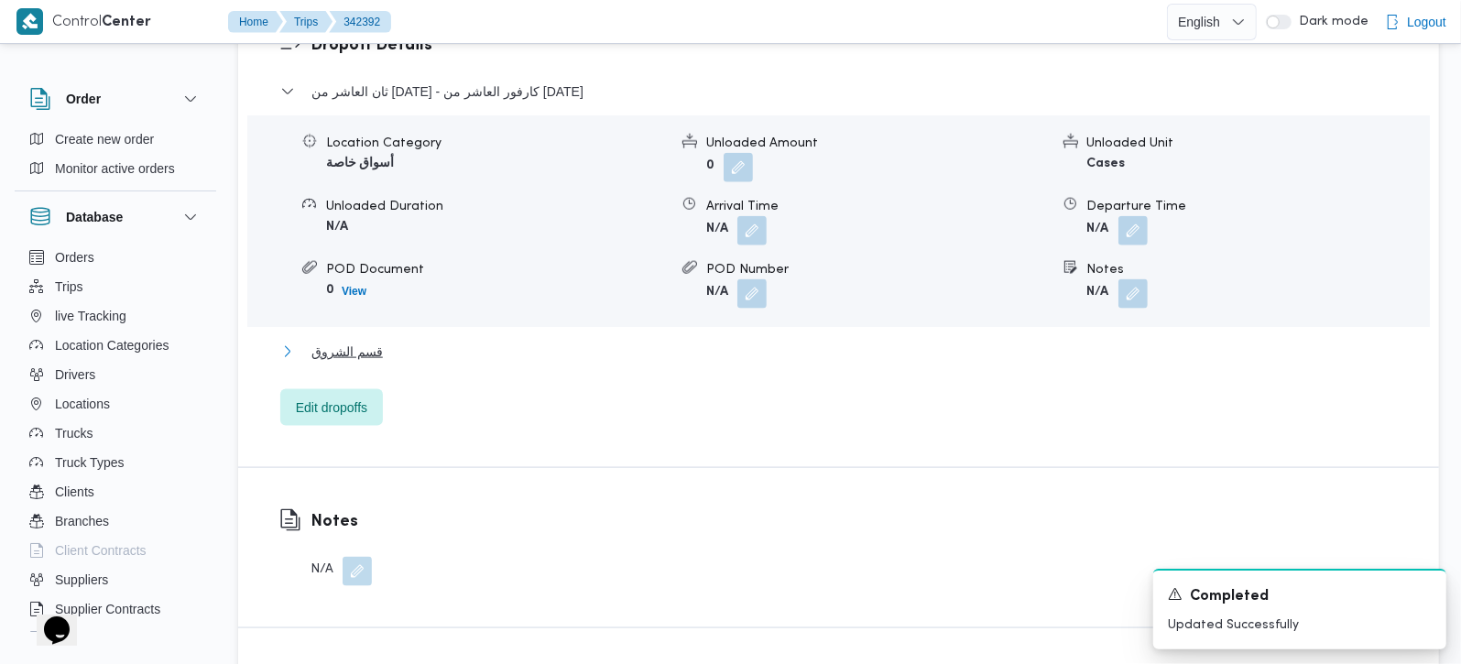
click at [374, 341] on span "قسم الشروق" at bounding box center [346, 352] width 71 height 22
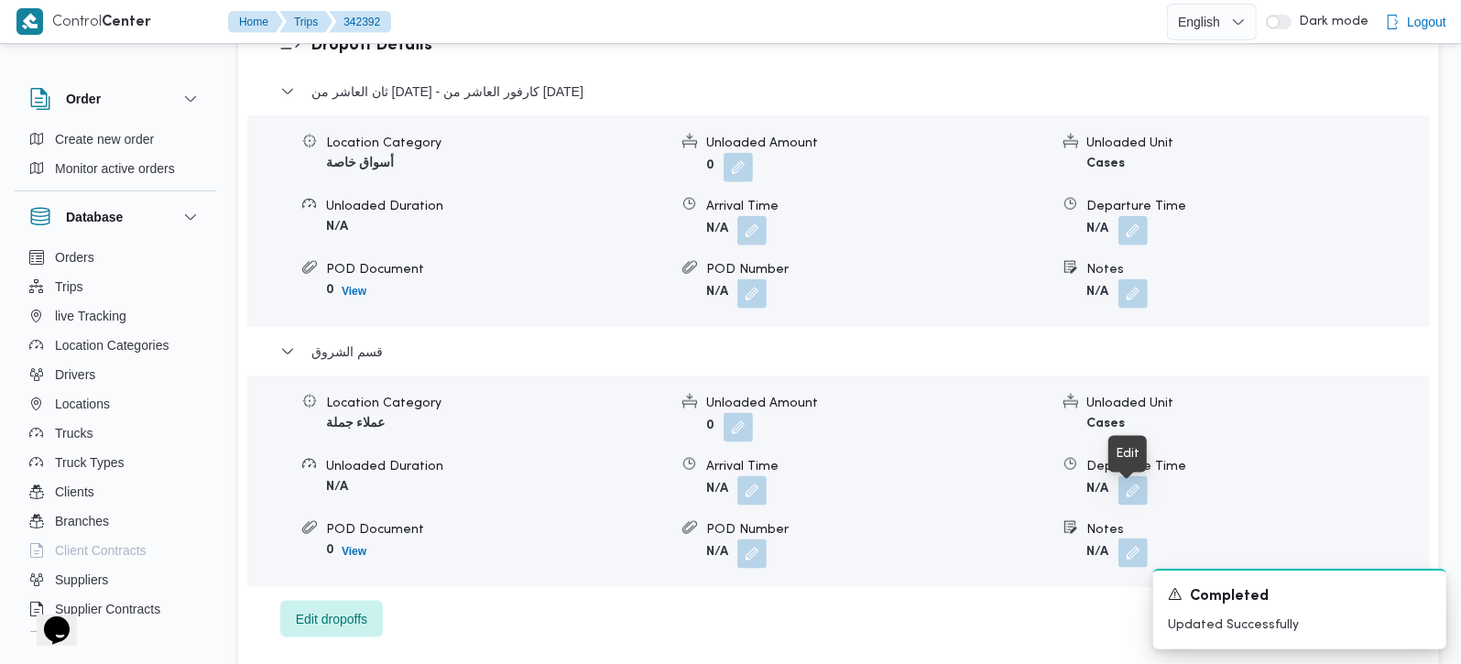
click at [1139, 539] on button "button" at bounding box center [1132, 553] width 29 height 29
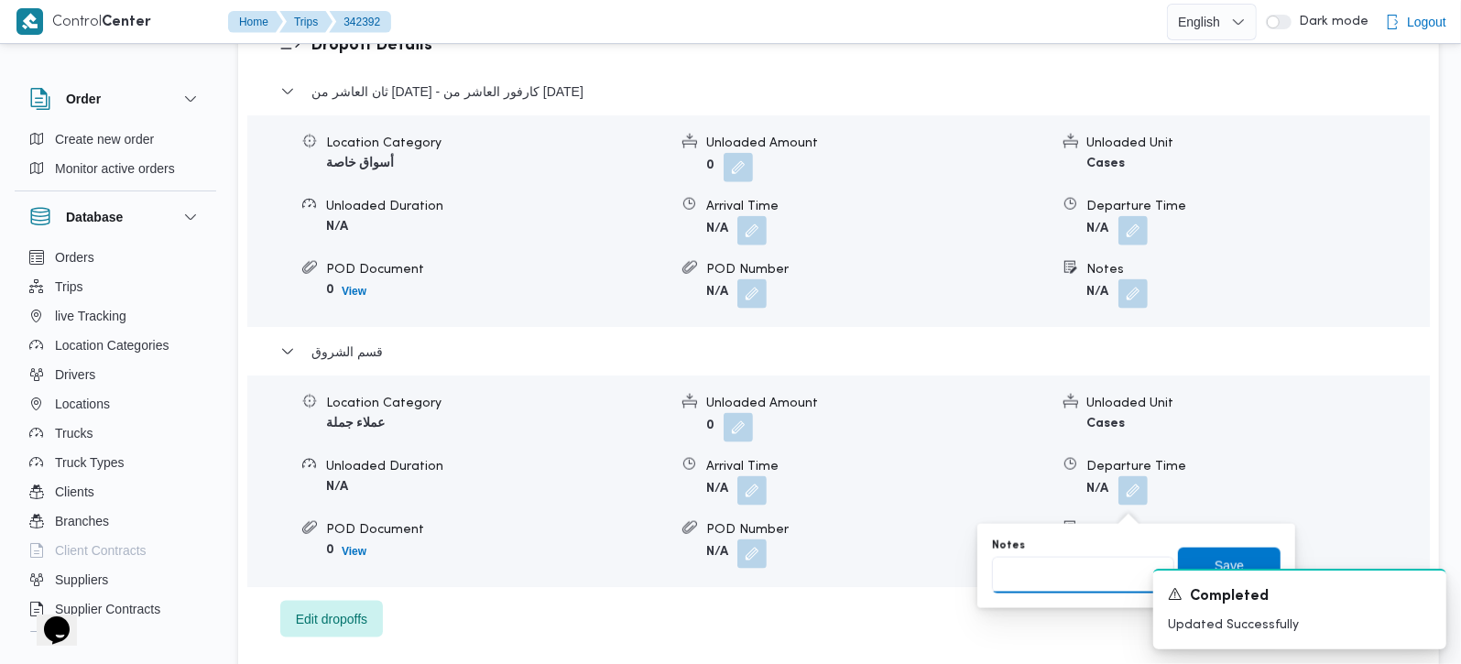
click at [1071, 561] on input "Notes" at bounding box center [1083, 575] width 182 height 37
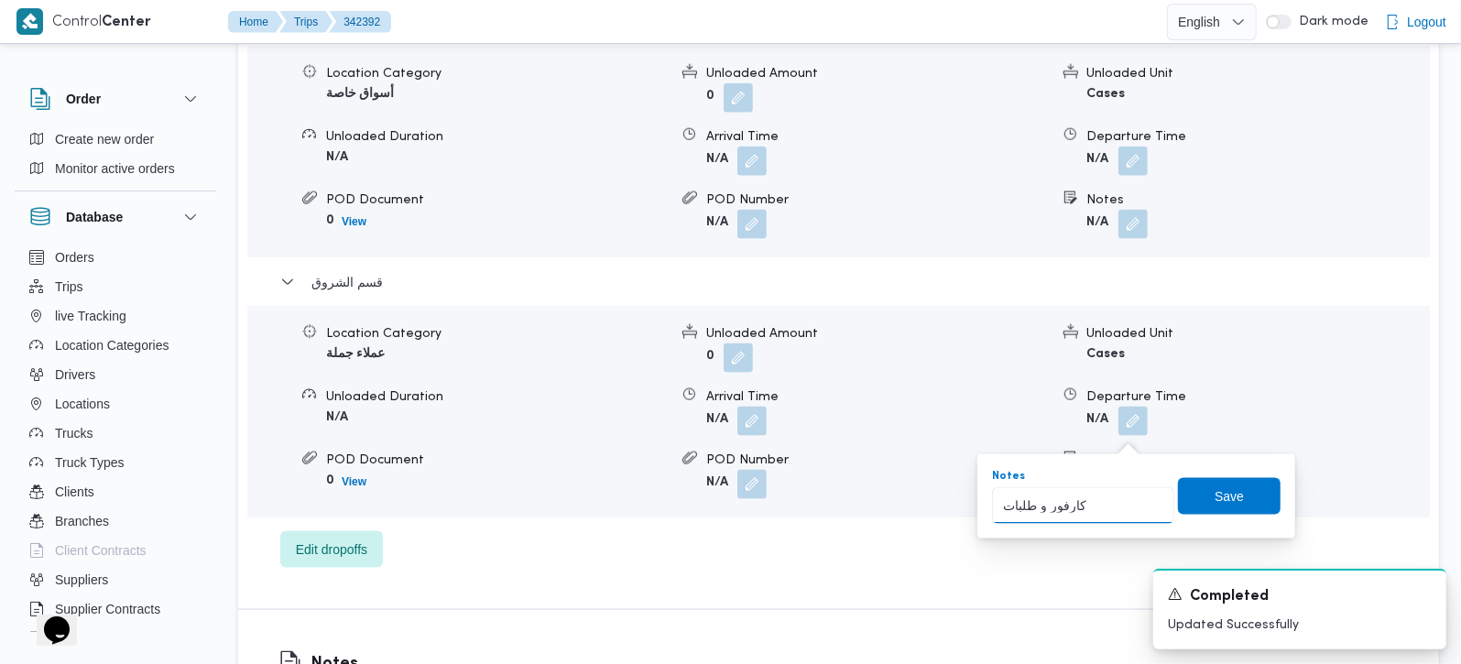
scroll to position [1724, 0]
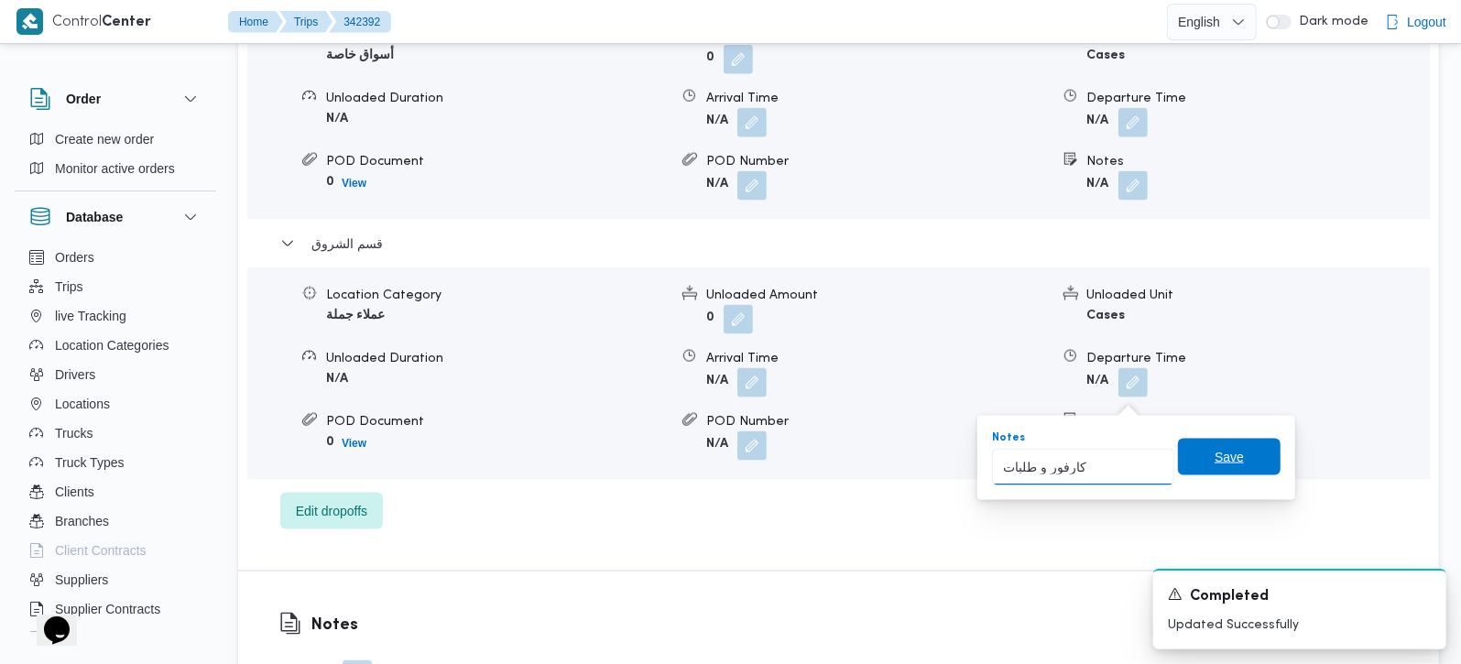
type input "كارفور و طلبات"
click at [1215, 461] on span "Save" at bounding box center [1229, 457] width 29 height 22
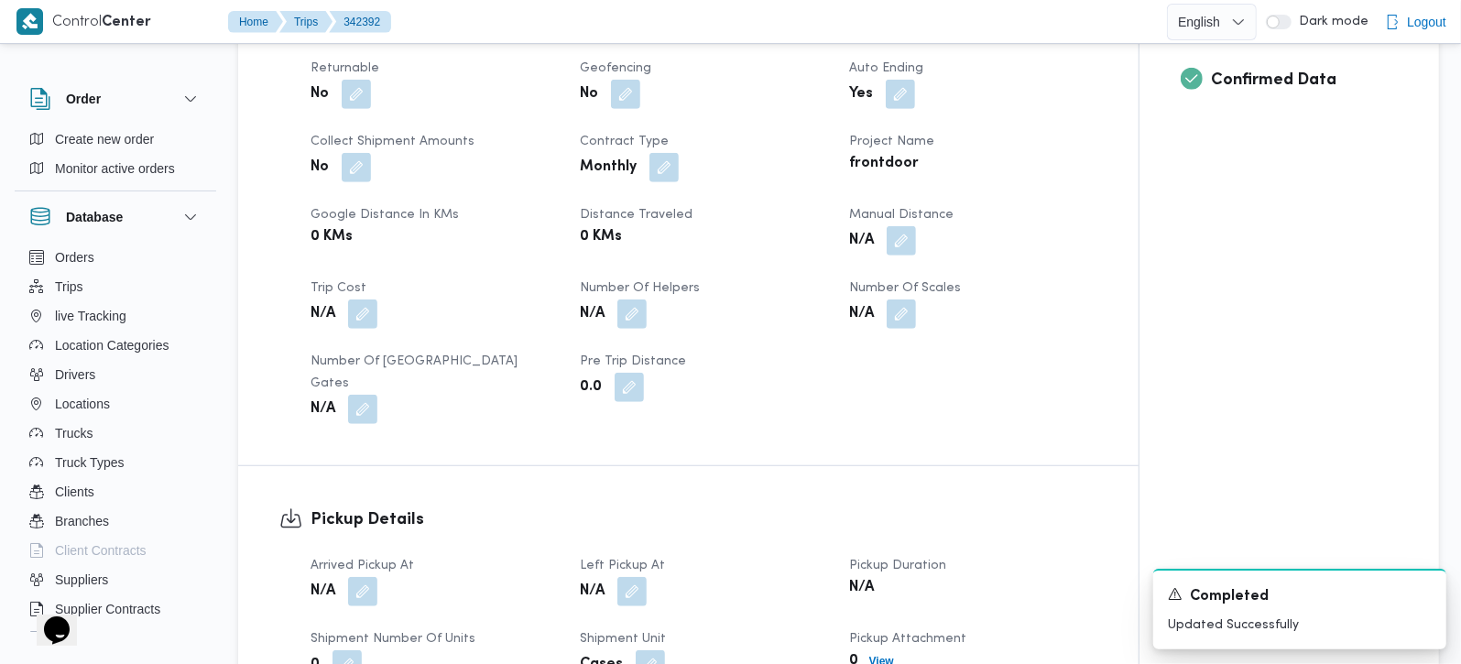
scroll to position [539, 0]
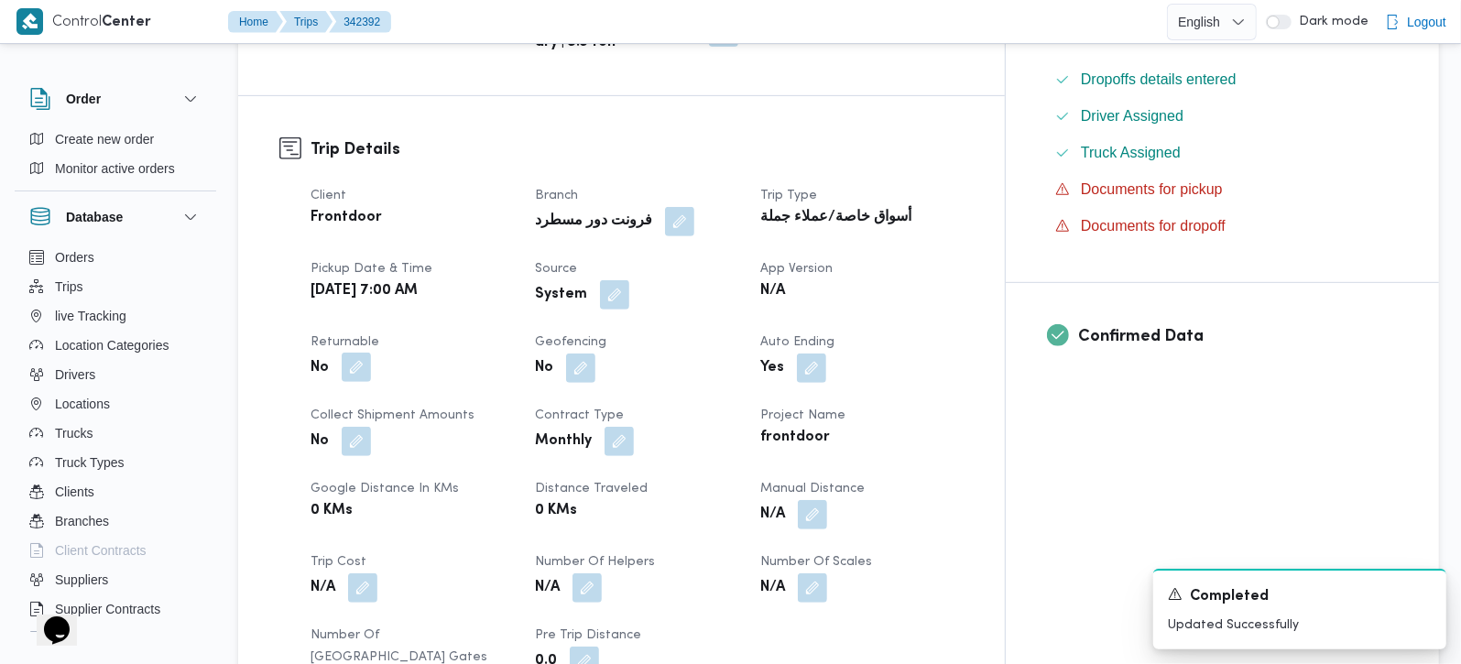
click at [368, 353] on button "button" at bounding box center [356, 367] width 29 height 29
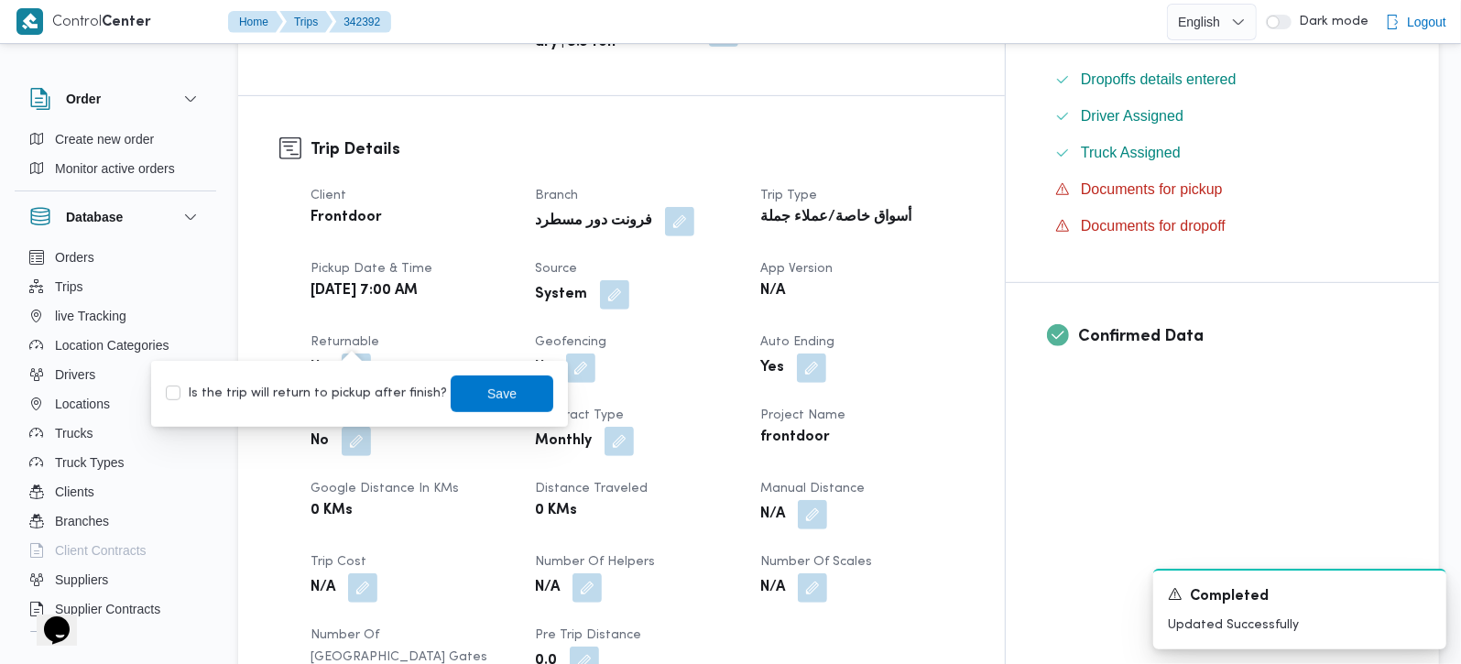
click at [339, 388] on label "Is the trip will return to pickup after finish?" at bounding box center [306, 394] width 281 height 22
checkbox input "true"
click at [451, 398] on span "Save" at bounding box center [502, 393] width 103 height 37
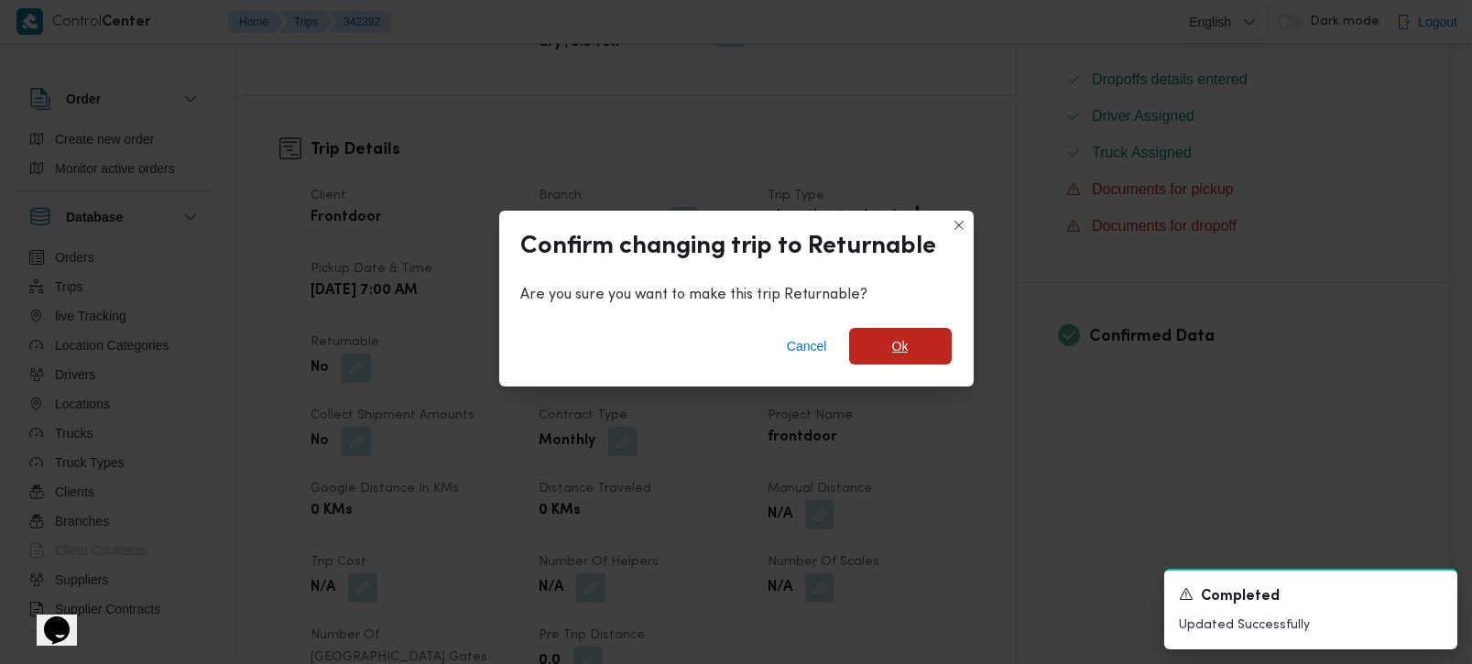
drag, startPoint x: 907, startPoint y: 346, endPoint x: 831, endPoint y: 333, distance: 77.1
click at [906, 346] on span "Ok" at bounding box center [900, 346] width 16 height 22
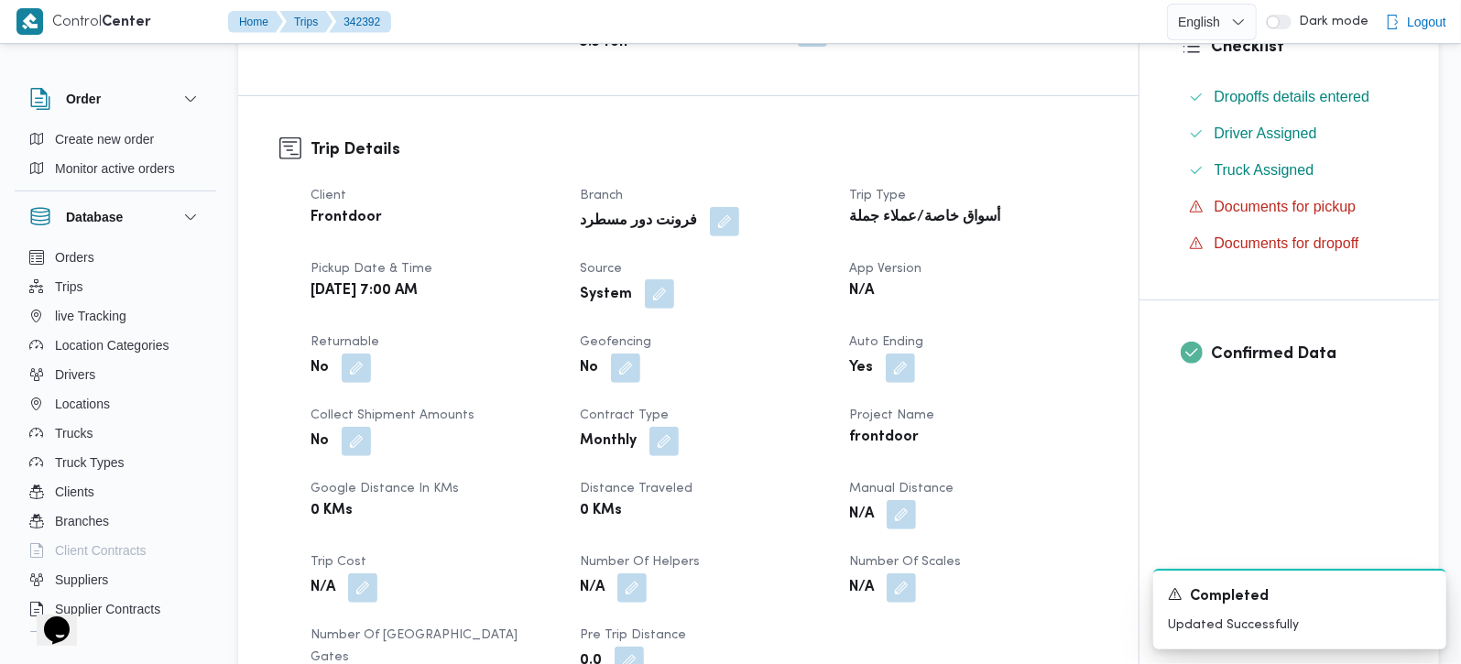
click at [667, 279] on button "button" at bounding box center [659, 293] width 29 height 29
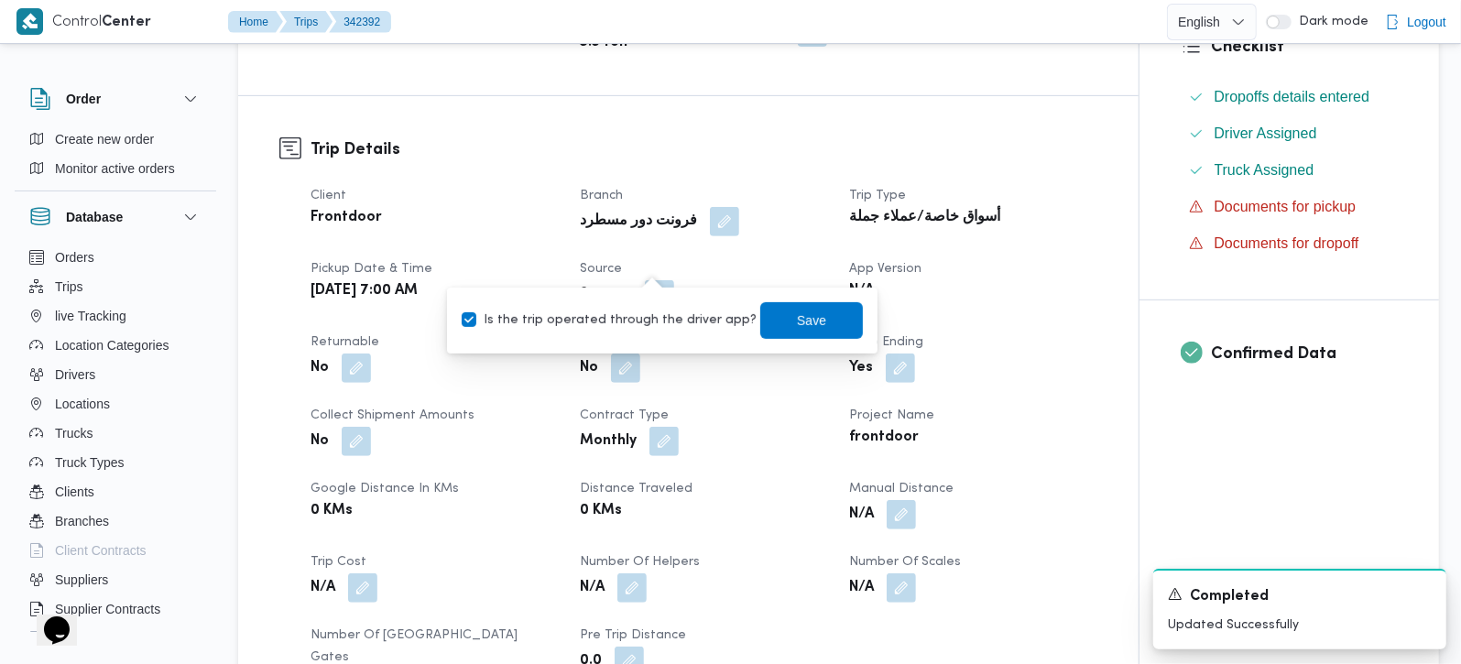
click at [650, 315] on label "Is the trip operated through the driver app?" at bounding box center [609, 321] width 295 height 22
checkbox input "false"
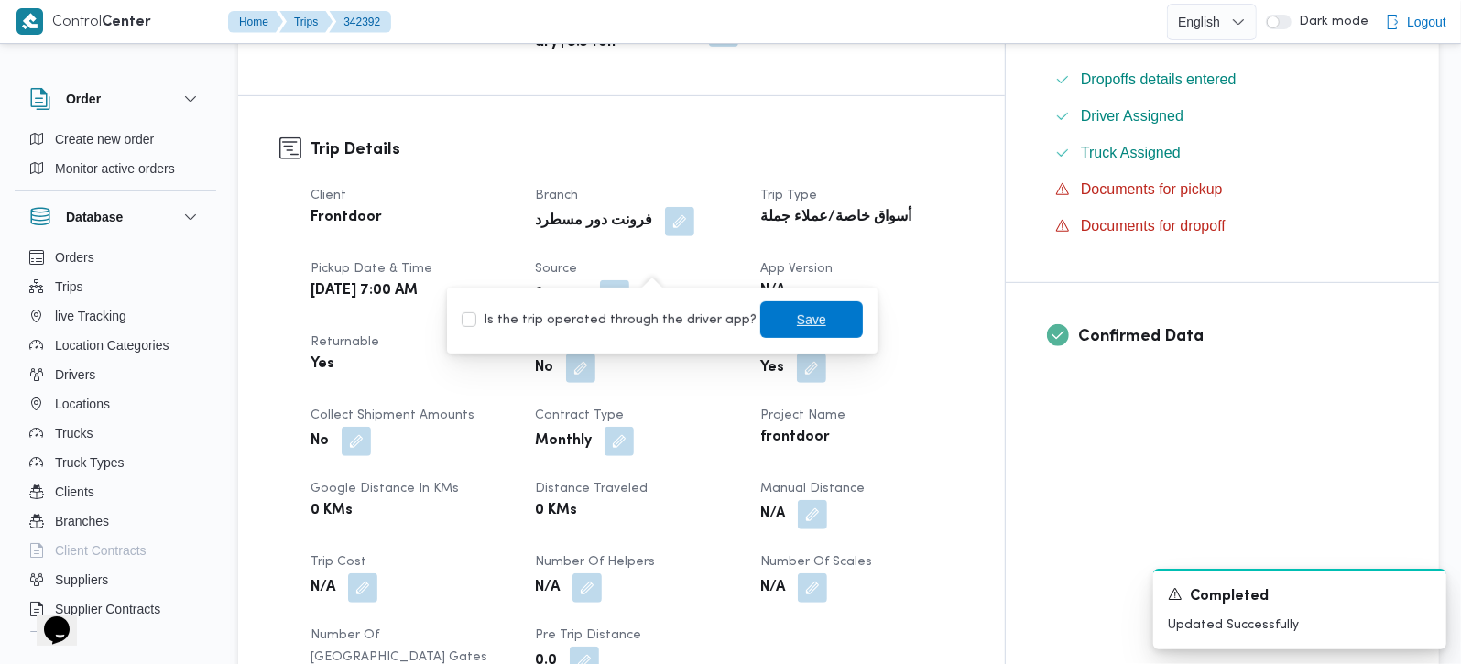
click at [764, 327] on span "Save" at bounding box center [811, 319] width 103 height 37
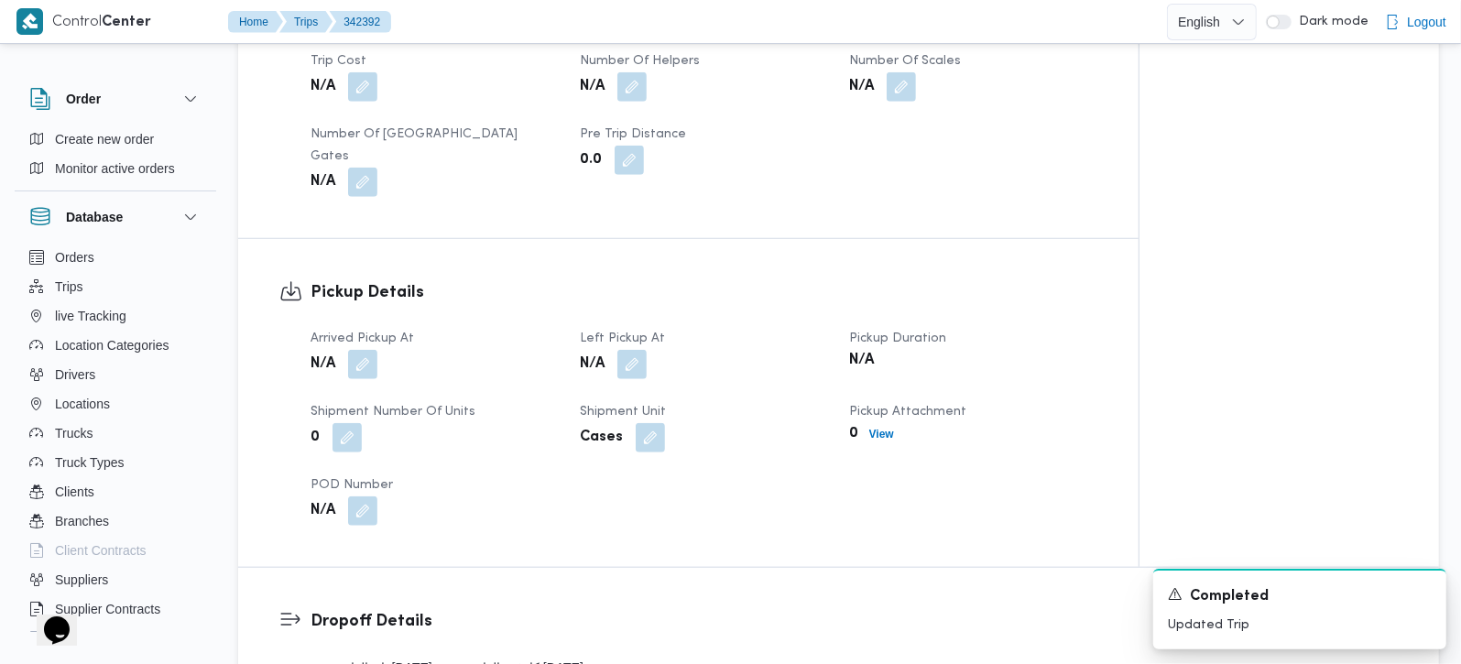
scroll to position [1077, 0]
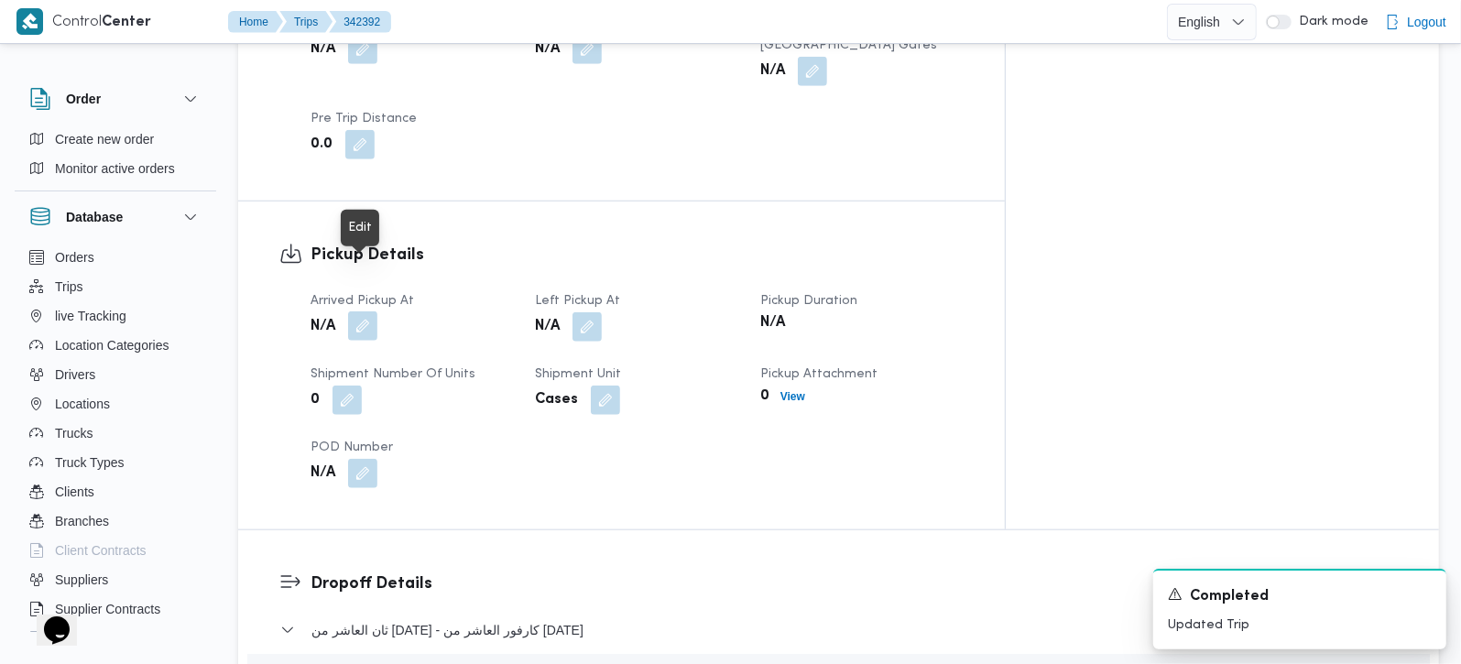
click at [375, 311] on button "button" at bounding box center [362, 325] width 29 height 29
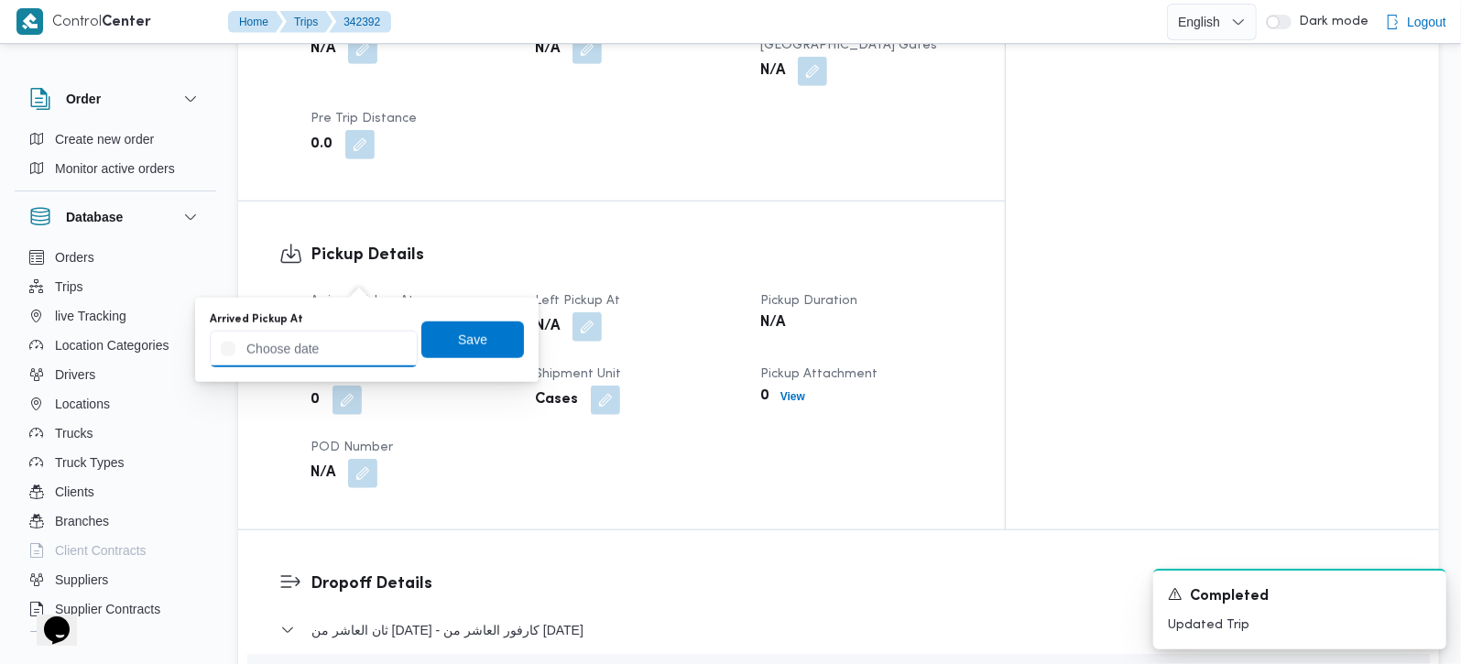
click at [349, 333] on input "Arrived Pickup At" at bounding box center [314, 349] width 208 height 37
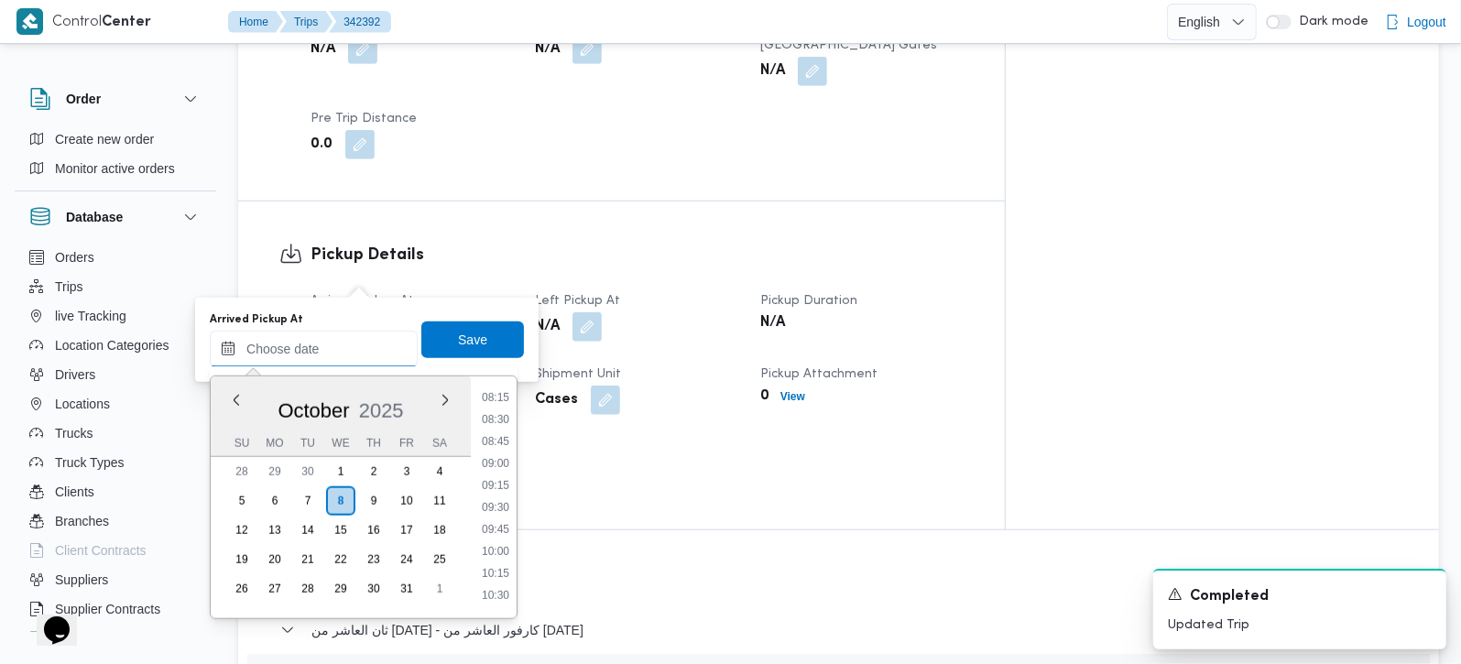
scroll to position [620, 0]
drag, startPoint x: 492, startPoint y: 416, endPoint x: 481, endPoint y: 389, distance: 28.7
click at [492, 416] on li "07:15" at bounding box center [496, 418] width 42 height 18
type input "08/10/2025 07:15"
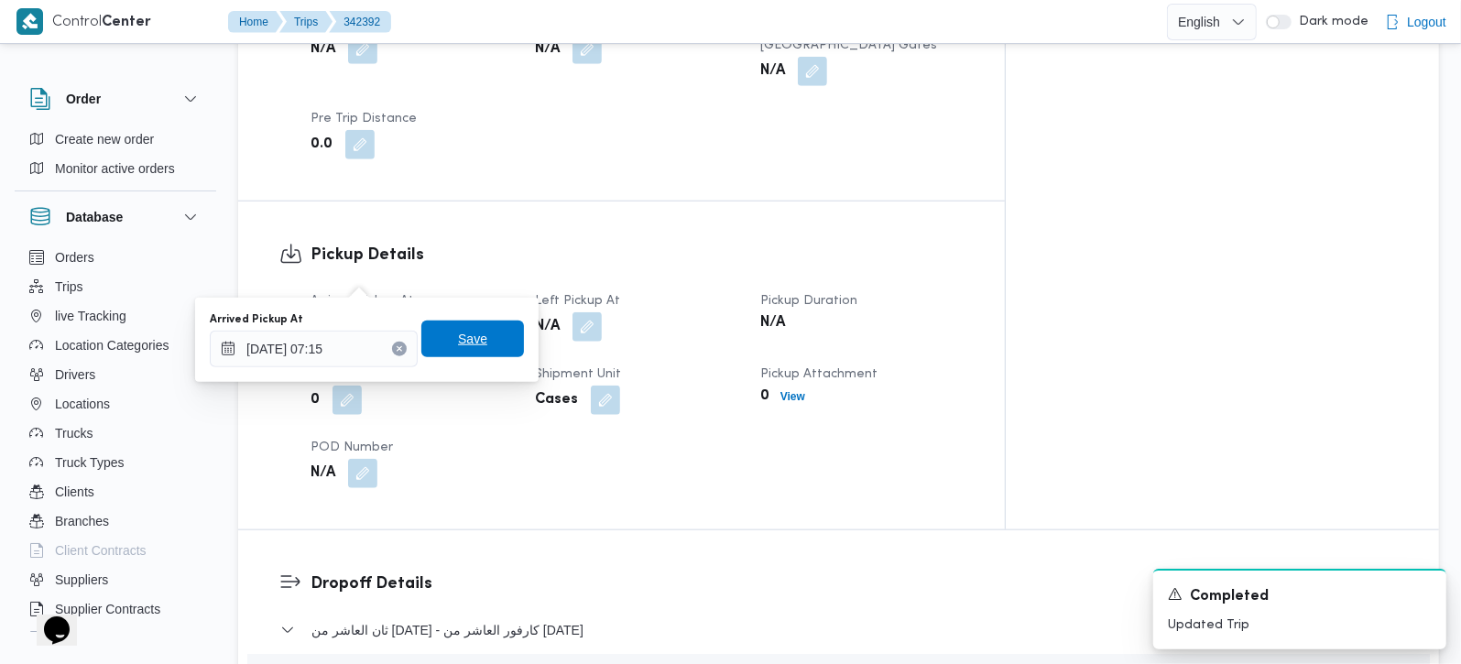
click at [462, 355] on span "Save" at bounding box center [472, 339] width 103 height 37
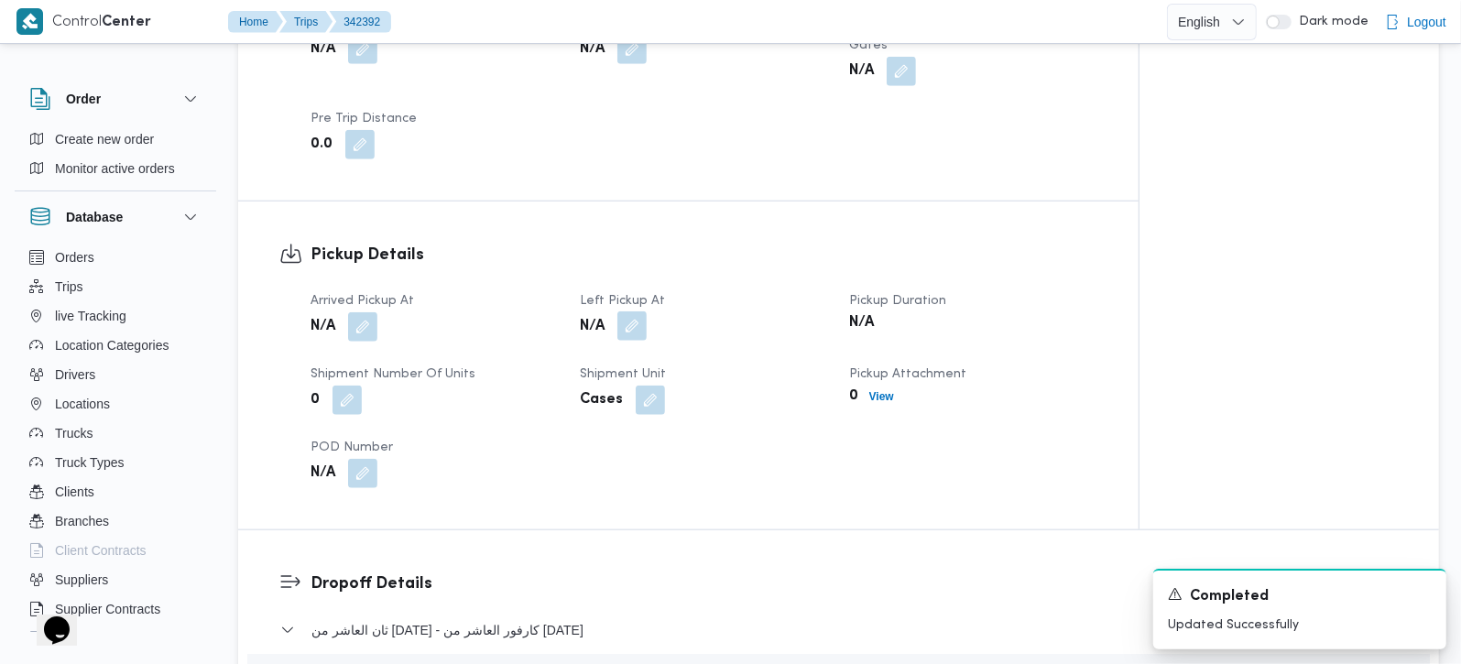
click at [629, 311] on button "button" at bounding box center [631, 325] width 29 height 29
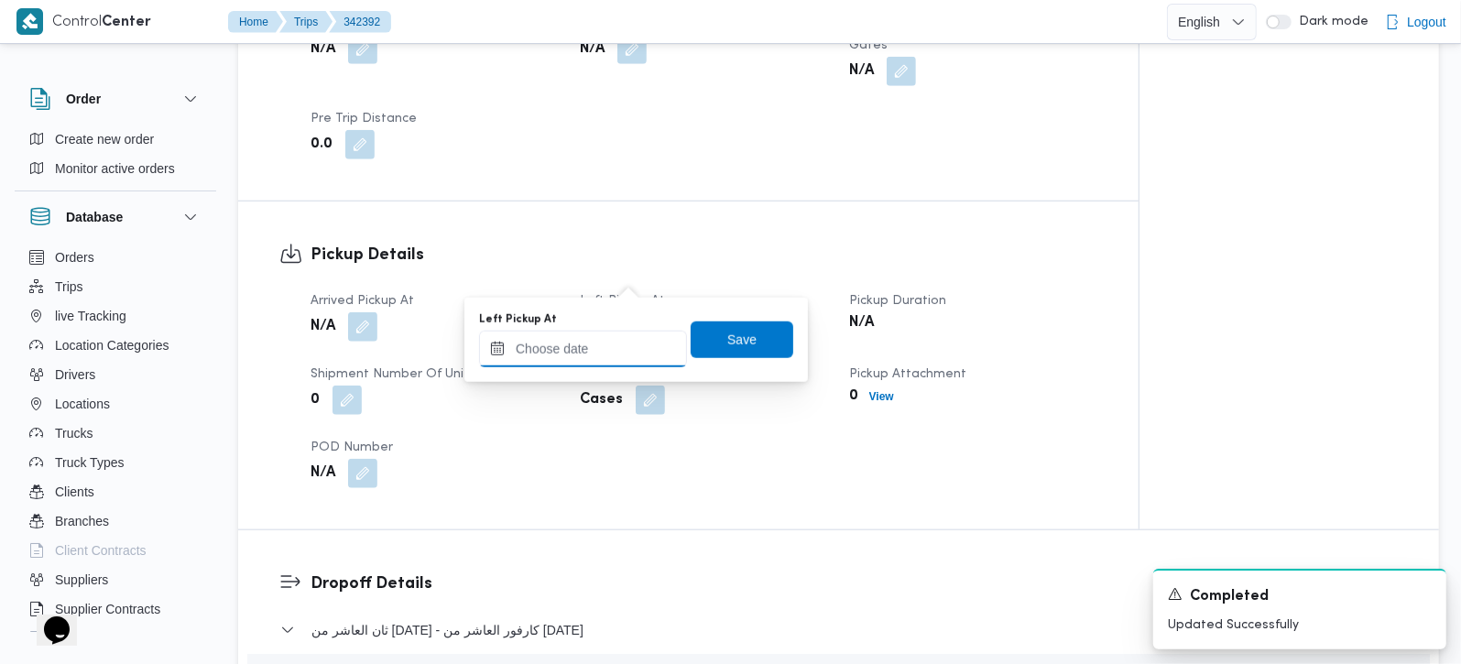
drag, startPoint x: 630, startPoint y: 281, endPoint x: 638, endPoint y: 351, distance: 70.1
click at [605, 346] on input "Left Pickup At" at bounding box center [583, 349] width 208 height 37
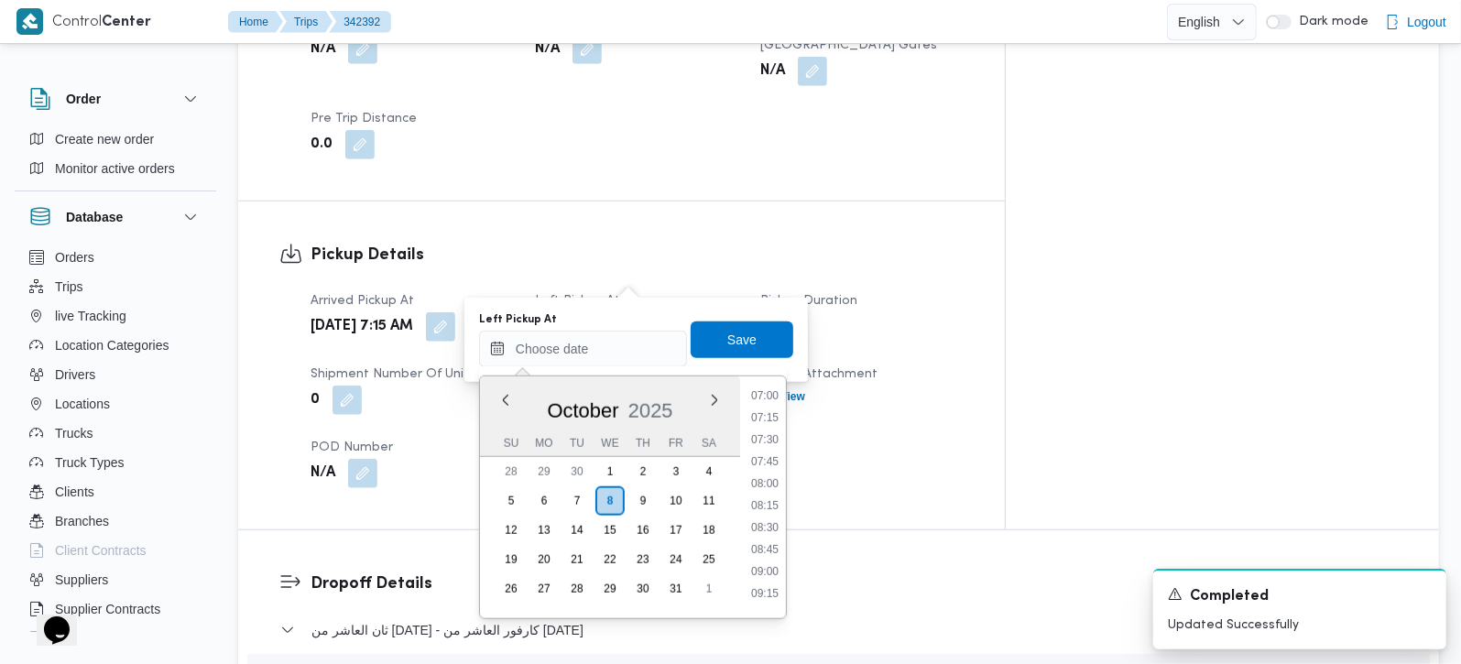
drag, startPoint x: 773, startPoint y: 481, endPoint x: 747, endPoint y: 419, distance: 67.7
click at [773, 481] on li "08:00" at bounding box center [765, 484] width 42 height 18
type input "08/10/2025 08:00"
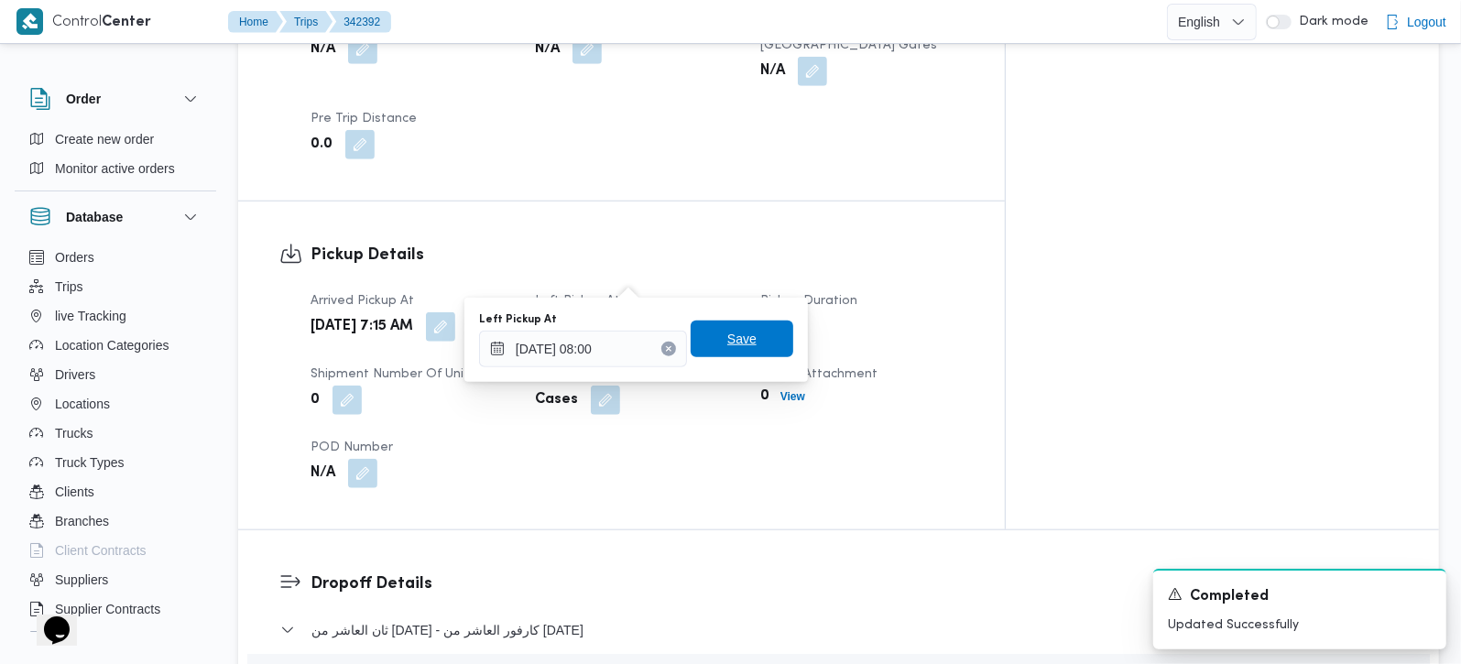
click at [719, 355] on span "Save" at bounding box center [742, 339] width 103 height 37
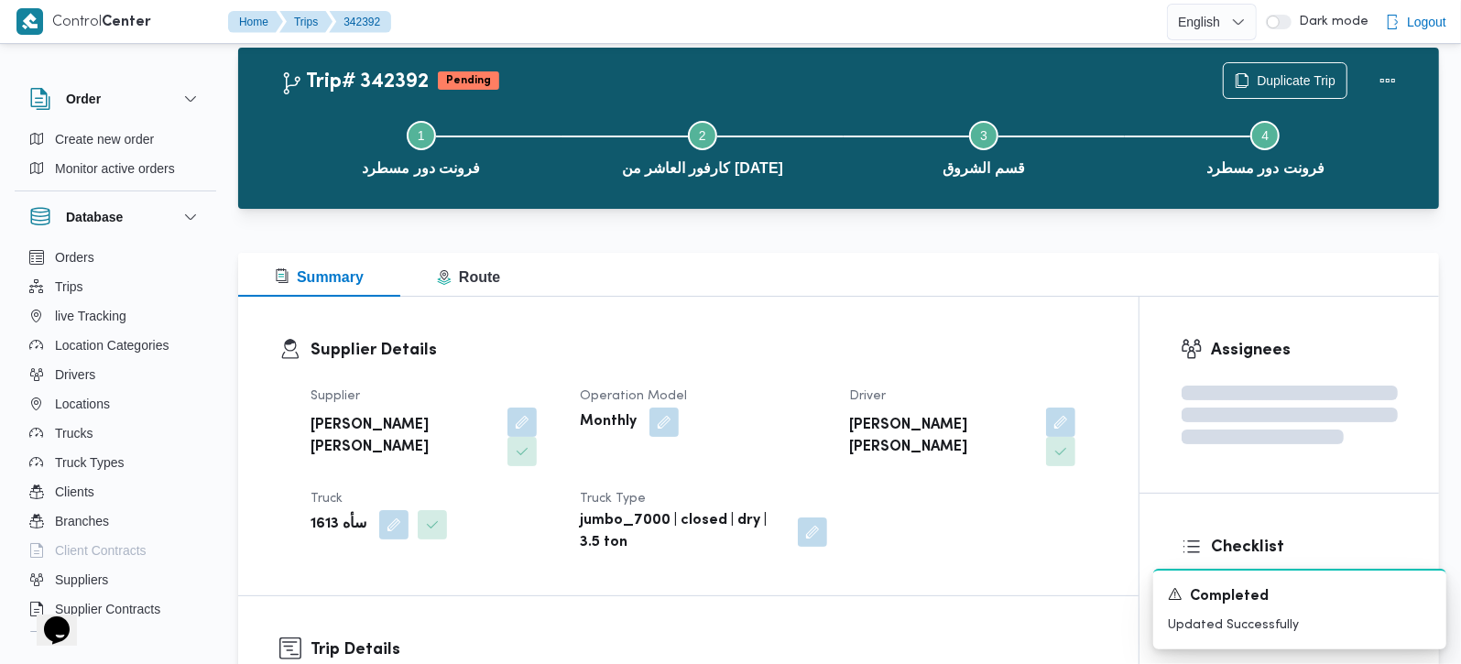
scroll to position [0, 0]
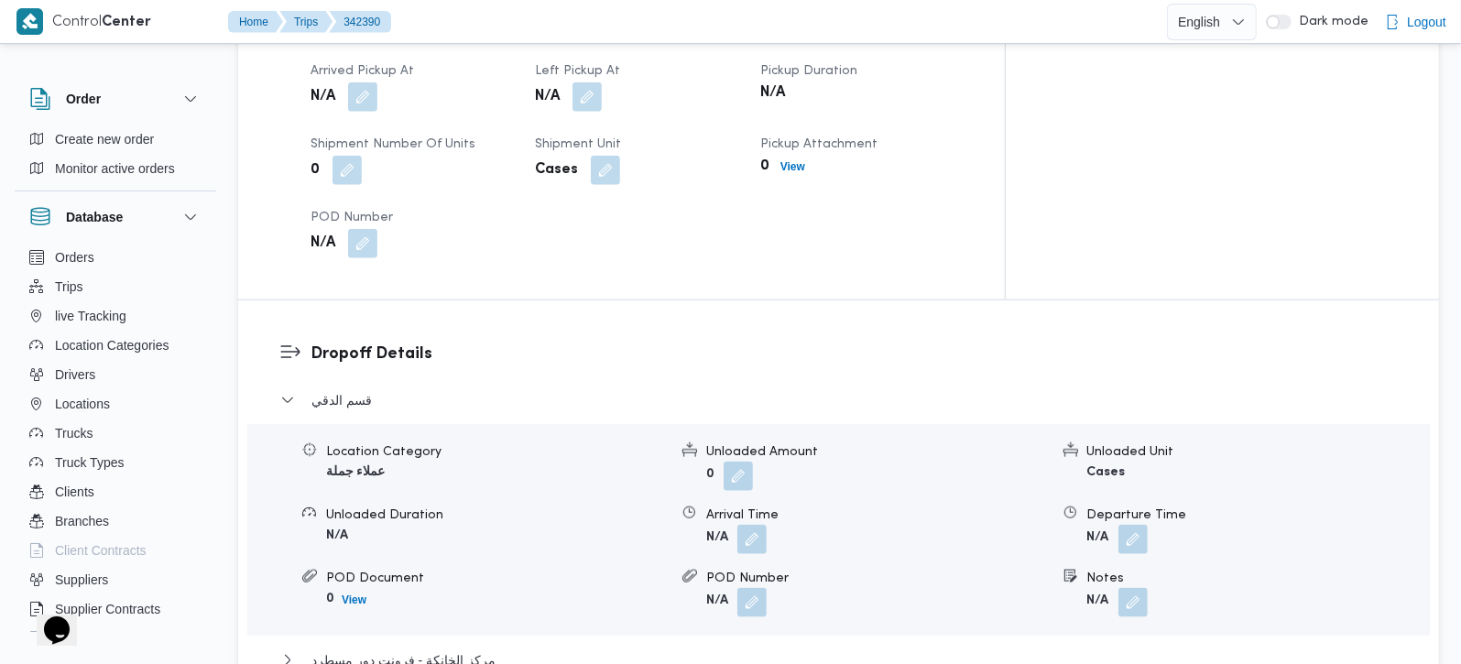
scroll to position [1401, 0]
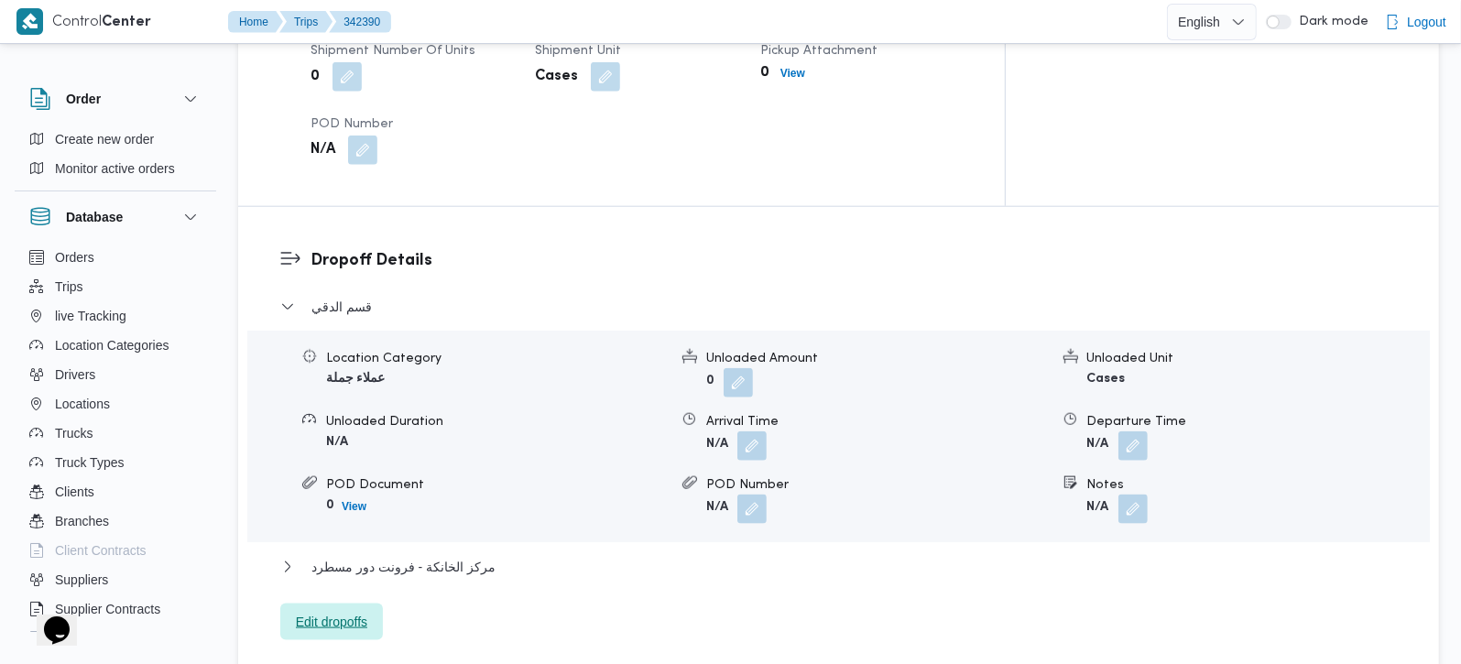
click at [365, 611] on span "Edit dropoffs" at bounding box center [331, 622] width 71 height 22
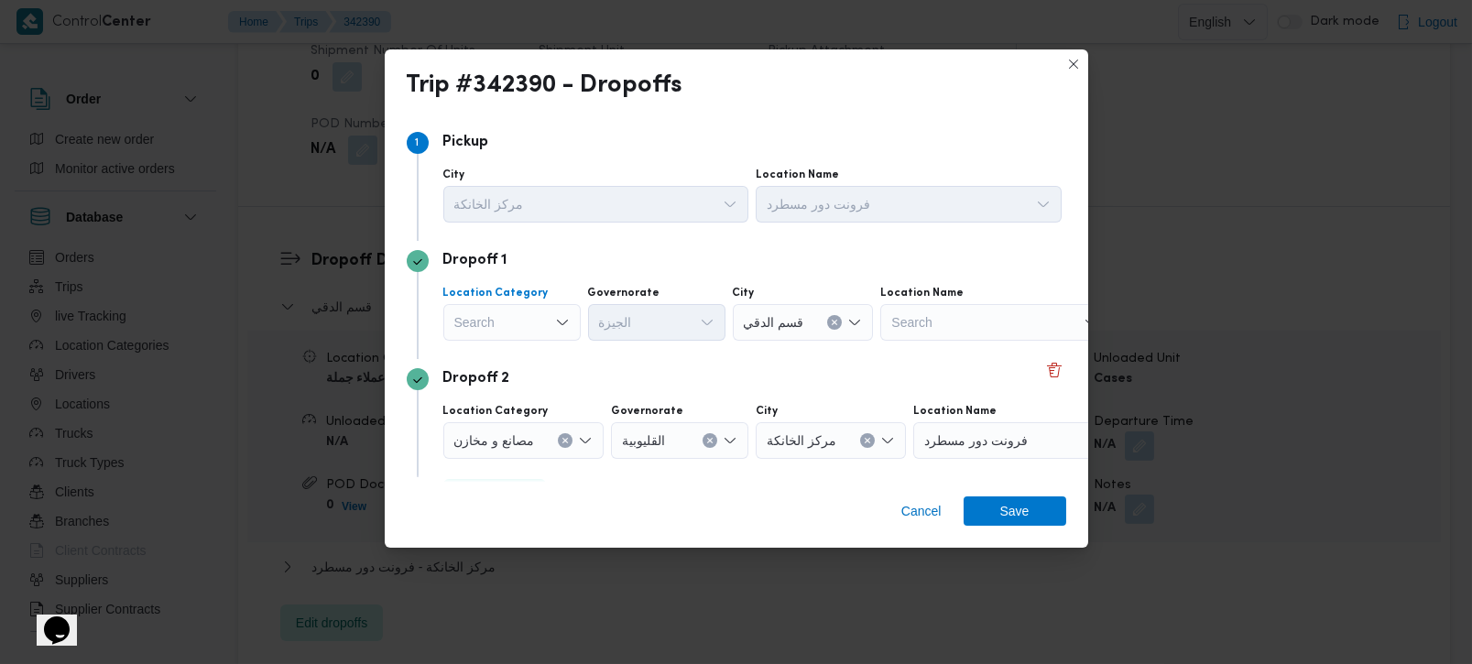
click at [554, 308] on div "Search" at bounding box center [511, 322] width 137 height 37
click at [541, 339] on div "Search Combo box. Selected. Combo box input. Search. Type some text or, to disp…" at bounding box center [511, 322] width 137 height 37
click at [534, 355] on span "مصانع و مخازن" at bounding box center [522, 356] width 93 height 22
drag, startPoint x: 563, startPoint y: 322, endPoint x: 834, endPoint y: 327, distance: 270.3
click at [564, 322] on icon "Clear input" at bounding box center [565, 322] width 7 height 7
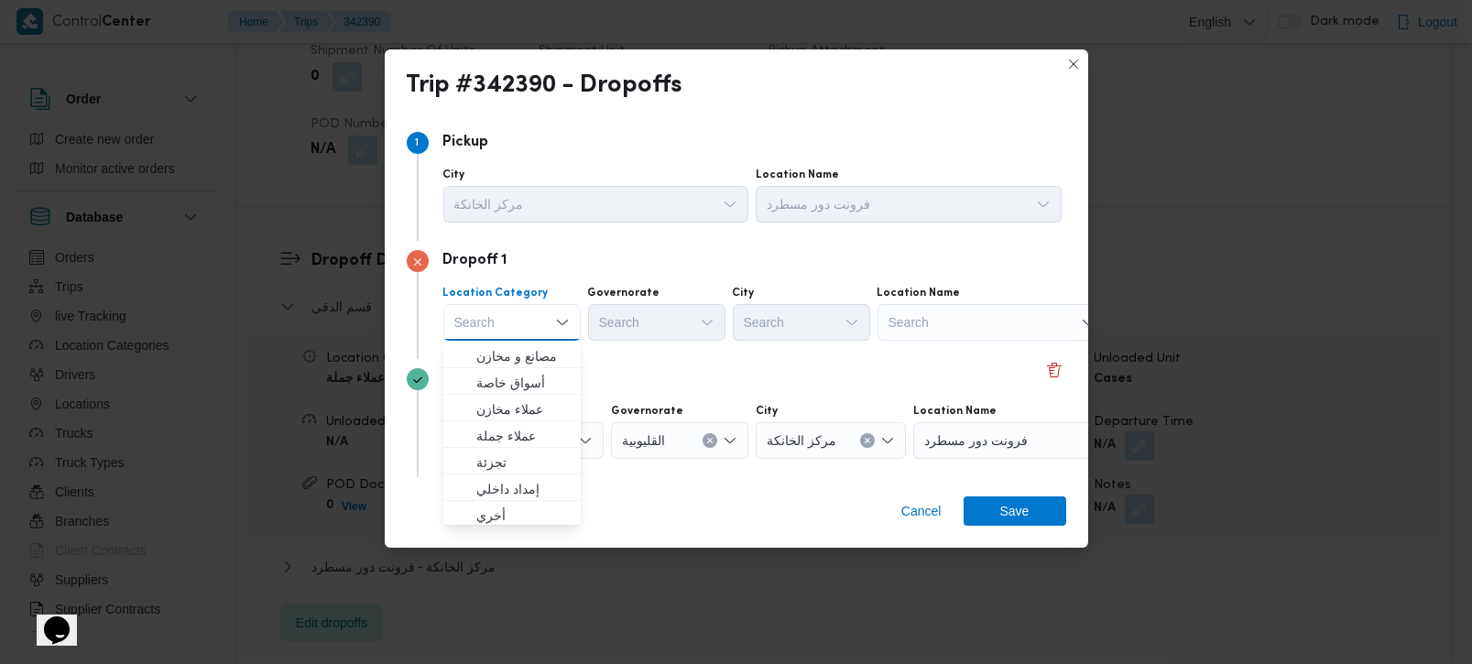
click at [911, 328] on div "Search" at bounding box center [992, 322] width 229 height 37
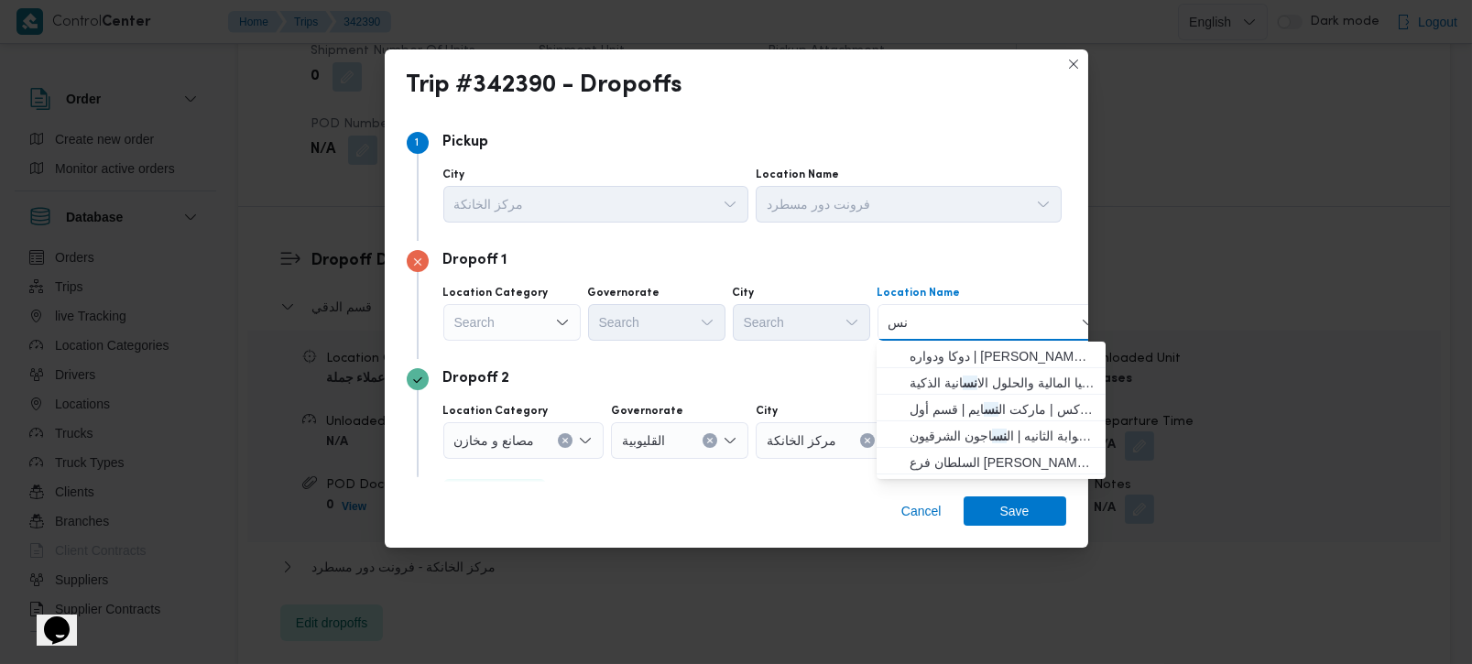
type input "ن"
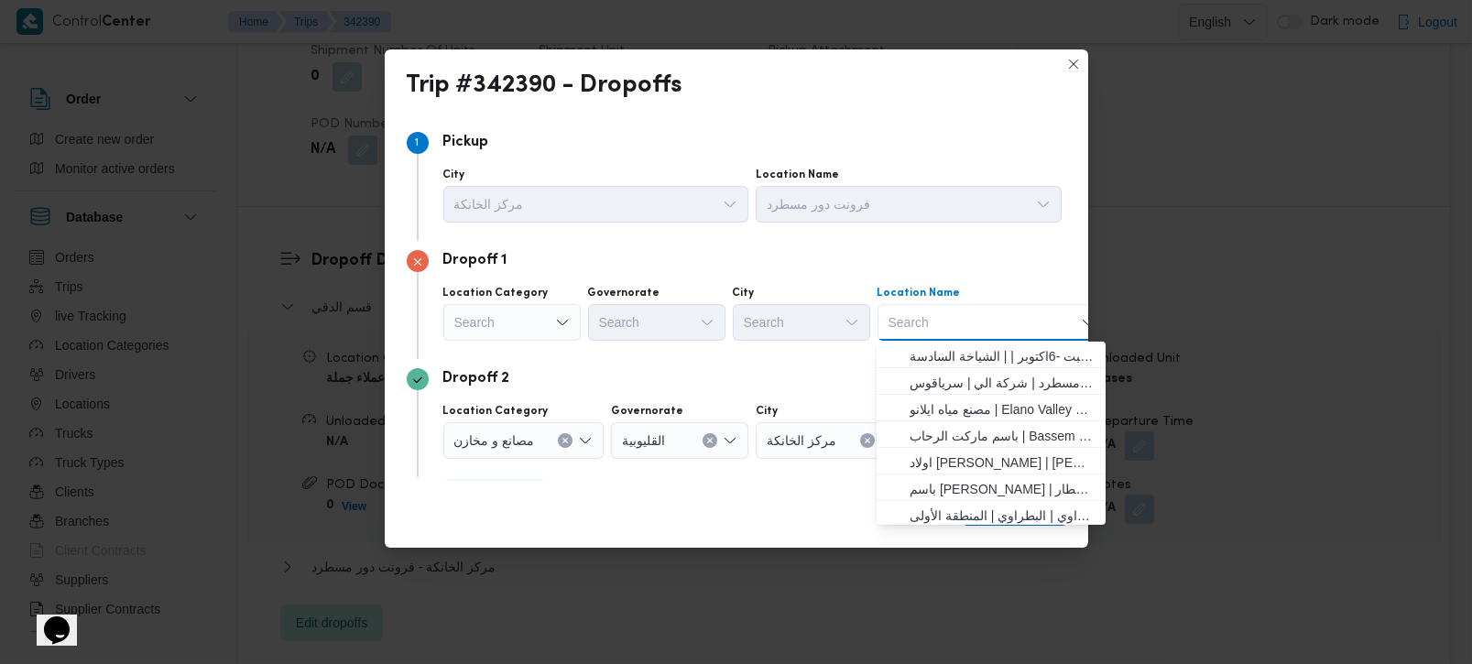
click at [542, 322] on div "Search" at bounding box center [511, 322] width 137 height 37
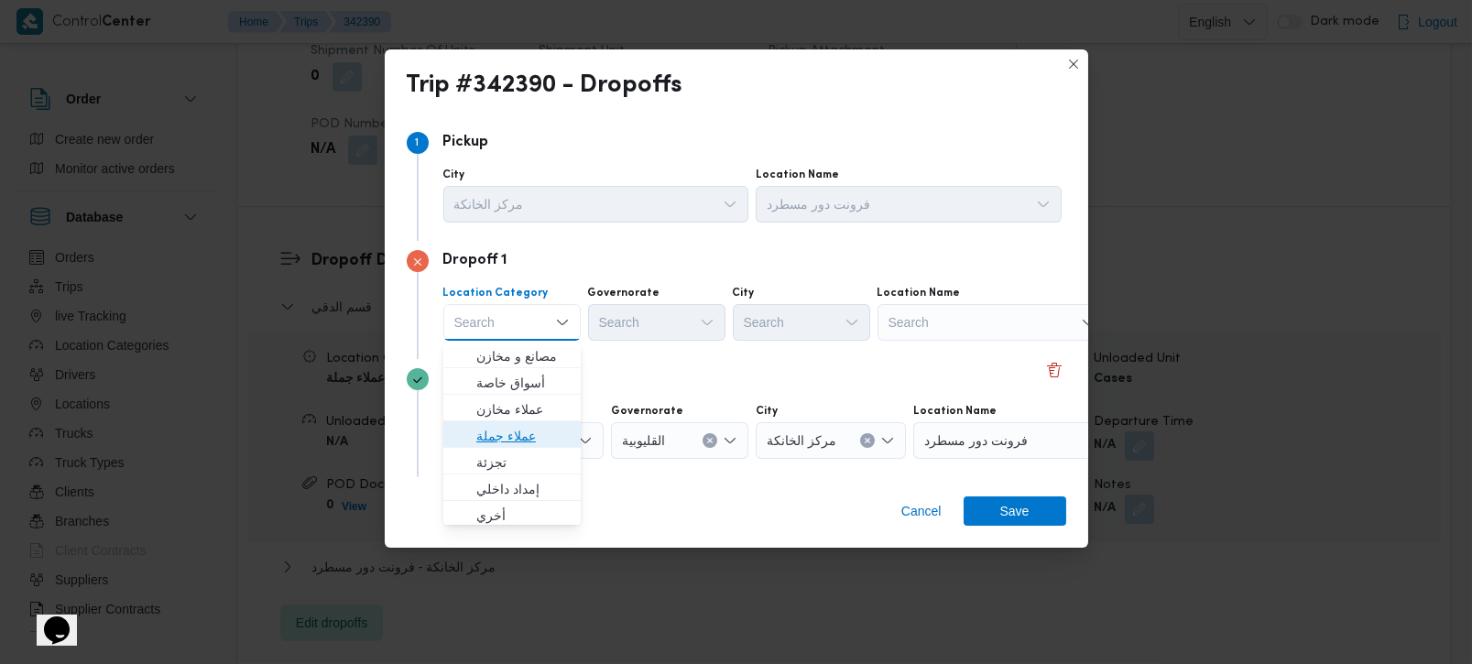
click at [520, 429] on span "عملاء جملة" at bounding box center [522, 436] width 93 height 22
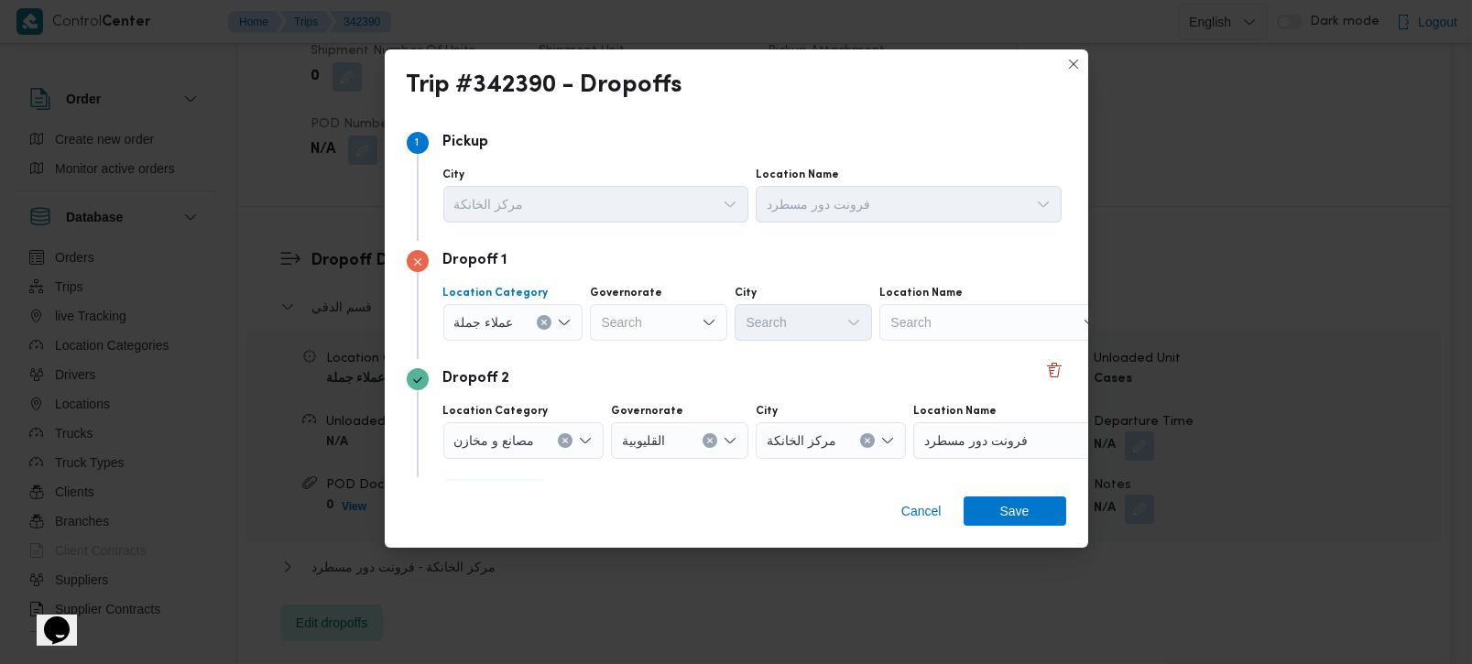
click at [622, 332] on div "Search" at bounding box center [658, 322] width 137 height 37
type input "رة"
click at [645, 376] on span "القاه رة" at bounding box center [667, 383] width 93 height 22
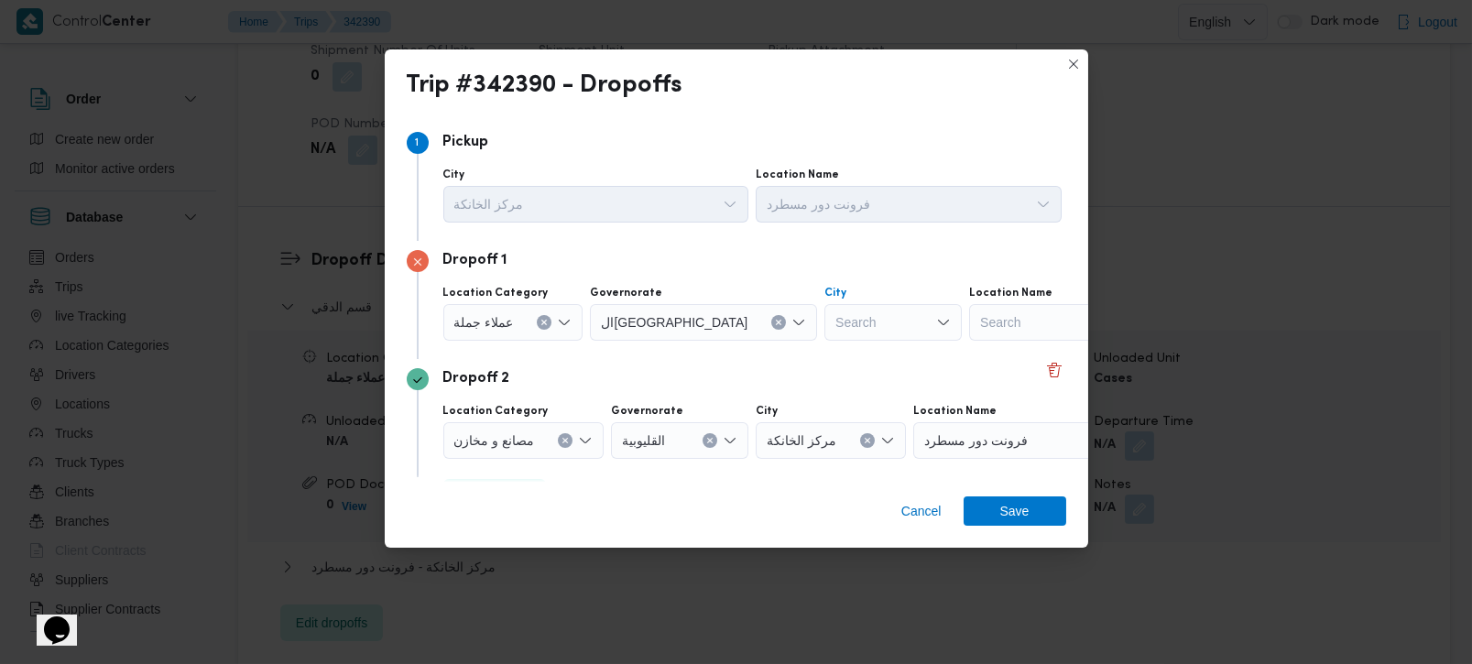
click at [824, 322] on div "Search" at bounding box center [892, 322] width 137 height 37
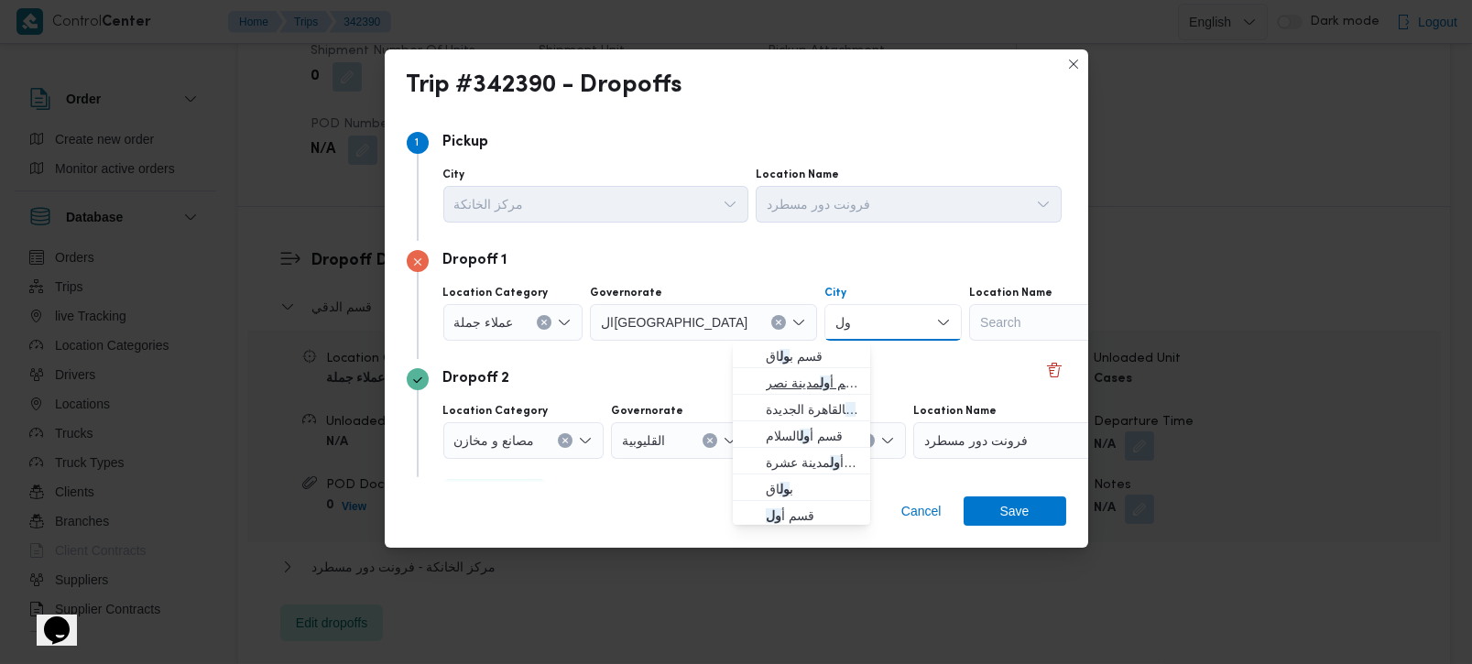
type input "ول"
click at [813, 380] on span "قسم أ ول مدينة نصر" at bounding box center [812, 383] width 93 height 22
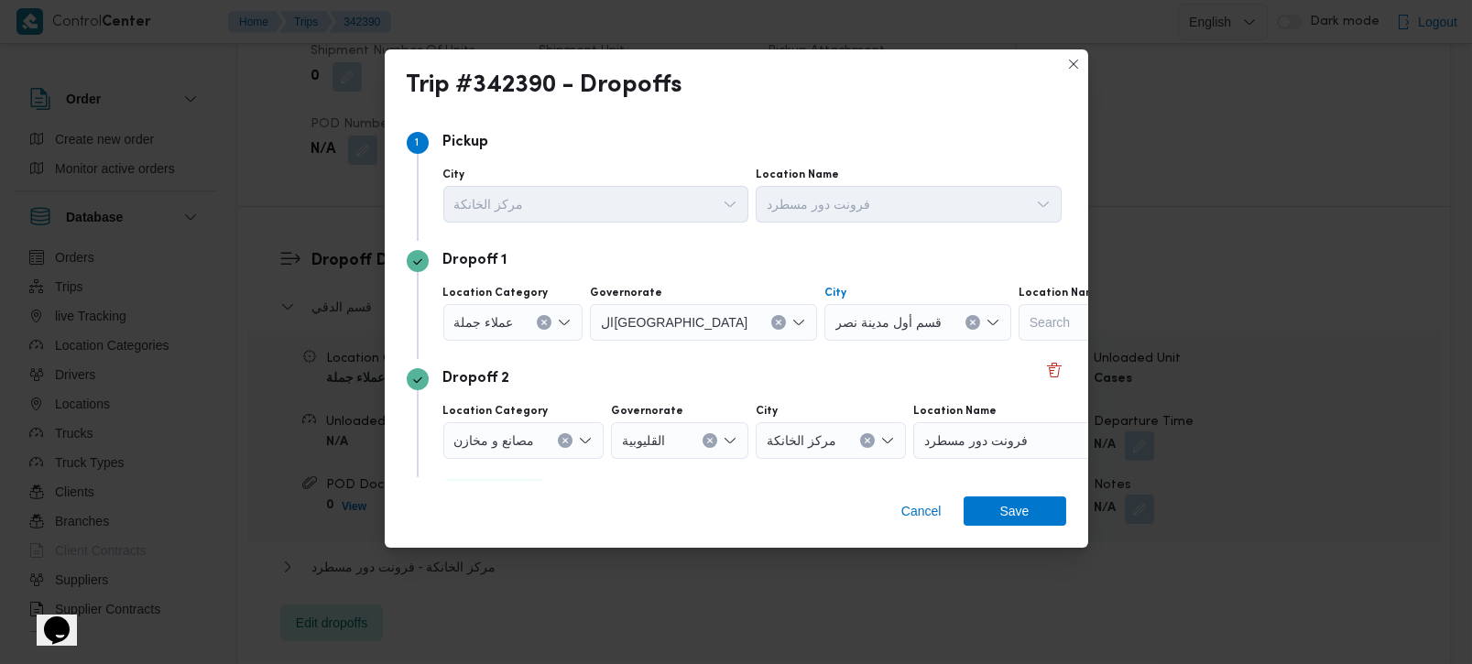
click at [969, 321] on icon "Clear input" at bounding box center [972, 322] width 7 height 7
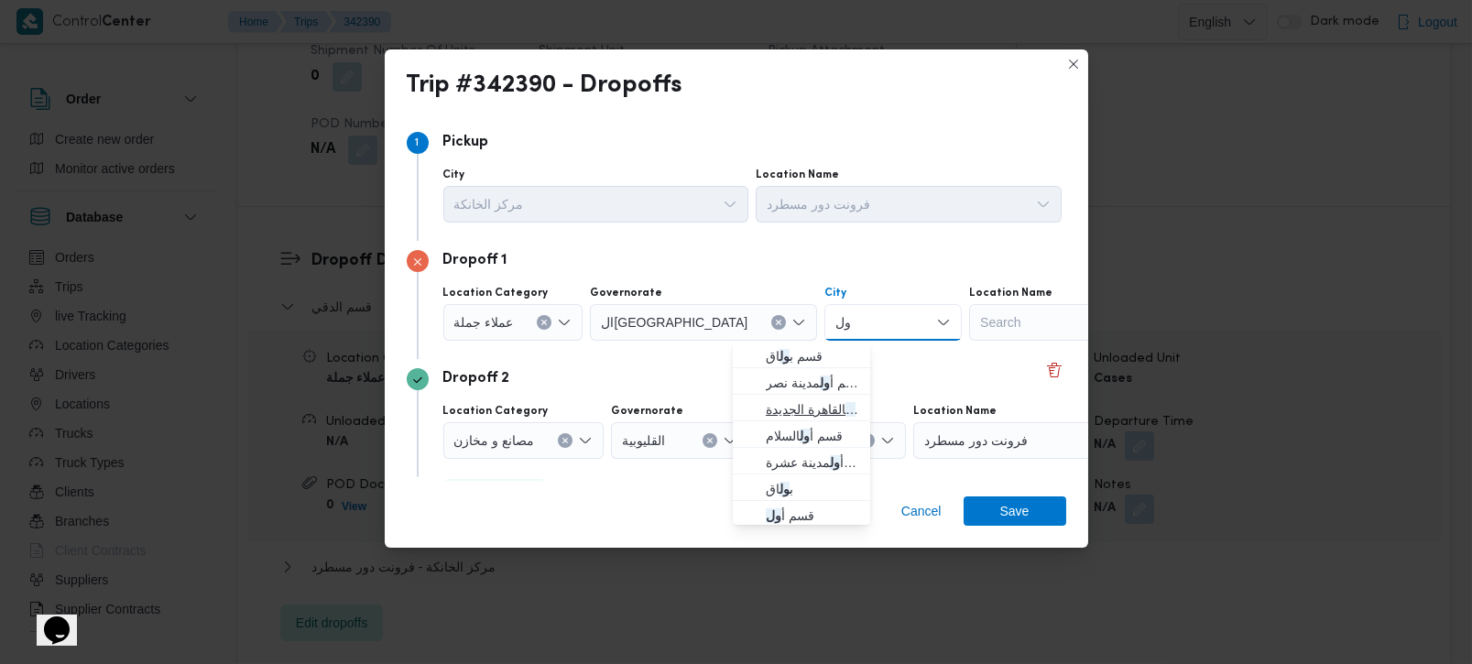
type input "ول"
click at [834, 399] on span "قسم أ ول القاهرة الجديدة" at bounding box center [812, 409] width 93 height 22
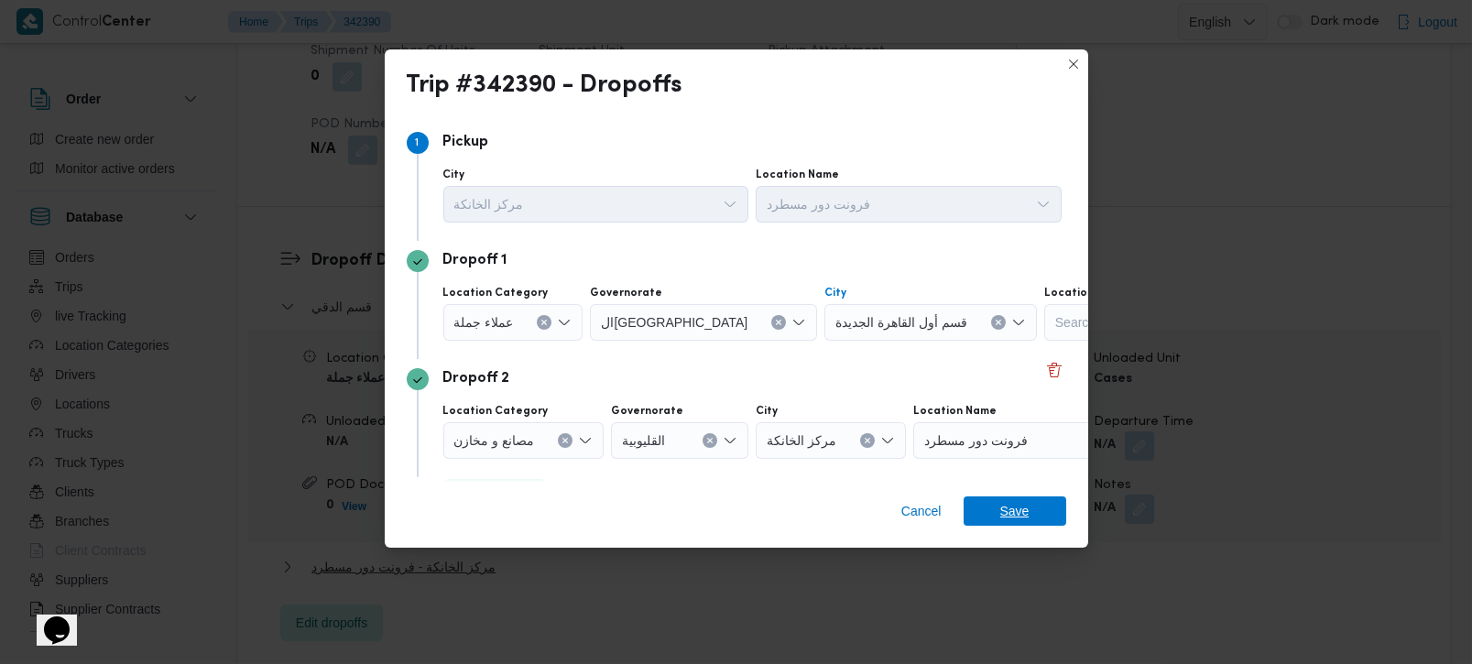
click at [1010, 505] on span "Save" at bounding box center [1014, 510] width 29 height 29
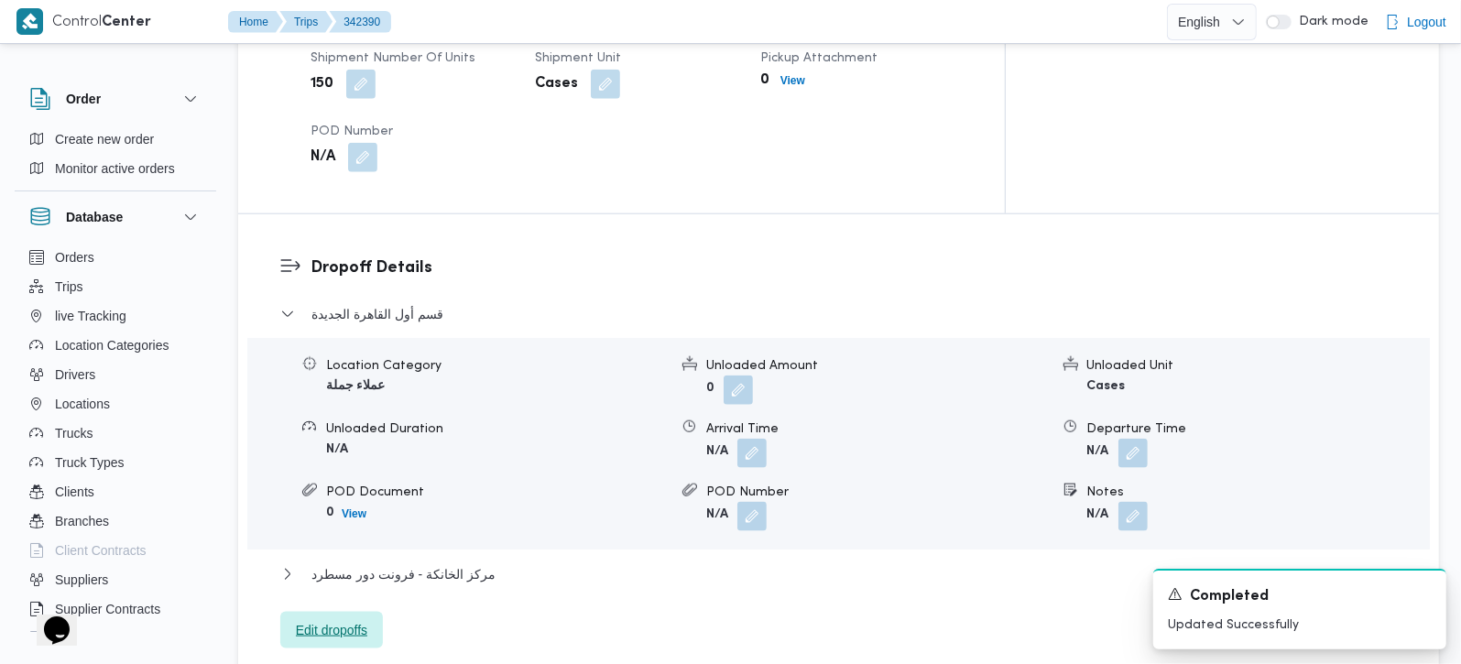
scroll to position [1408, 0]
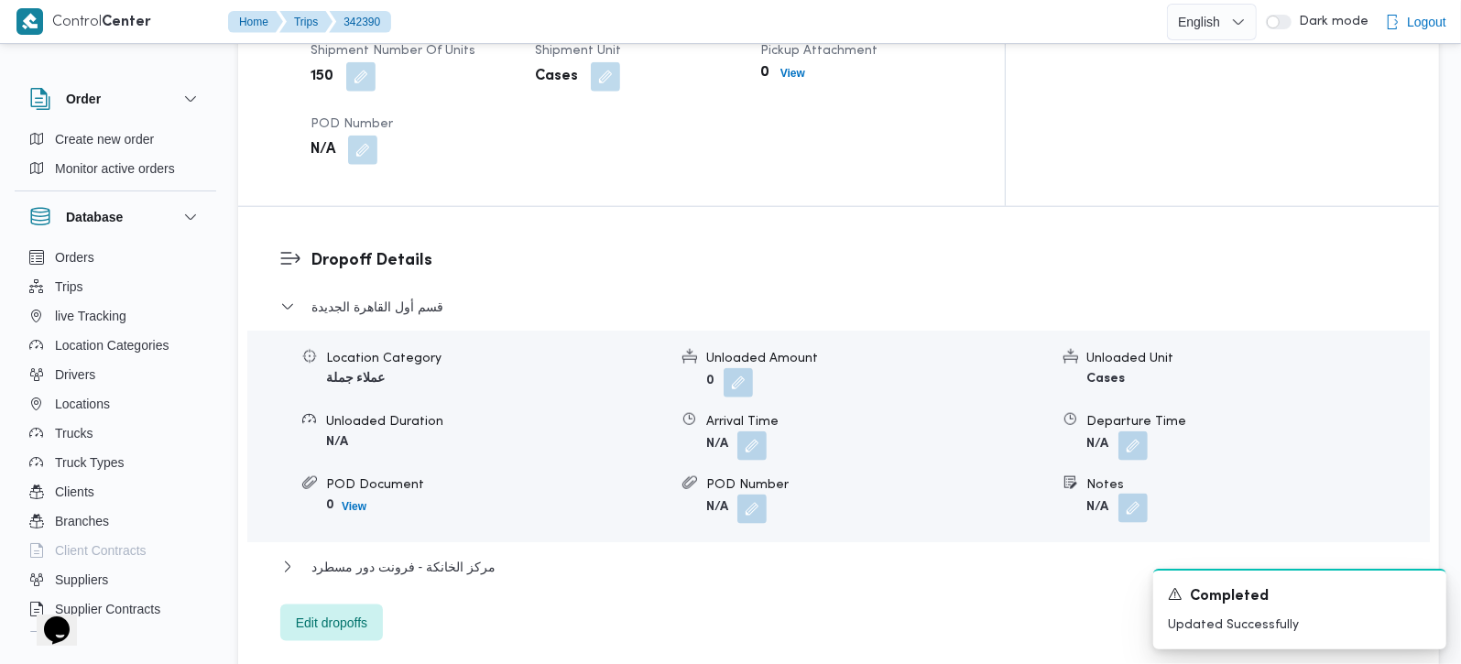
click at [1144, 494] on button "button" at bounding box center [1132, 508] width 29 height 29
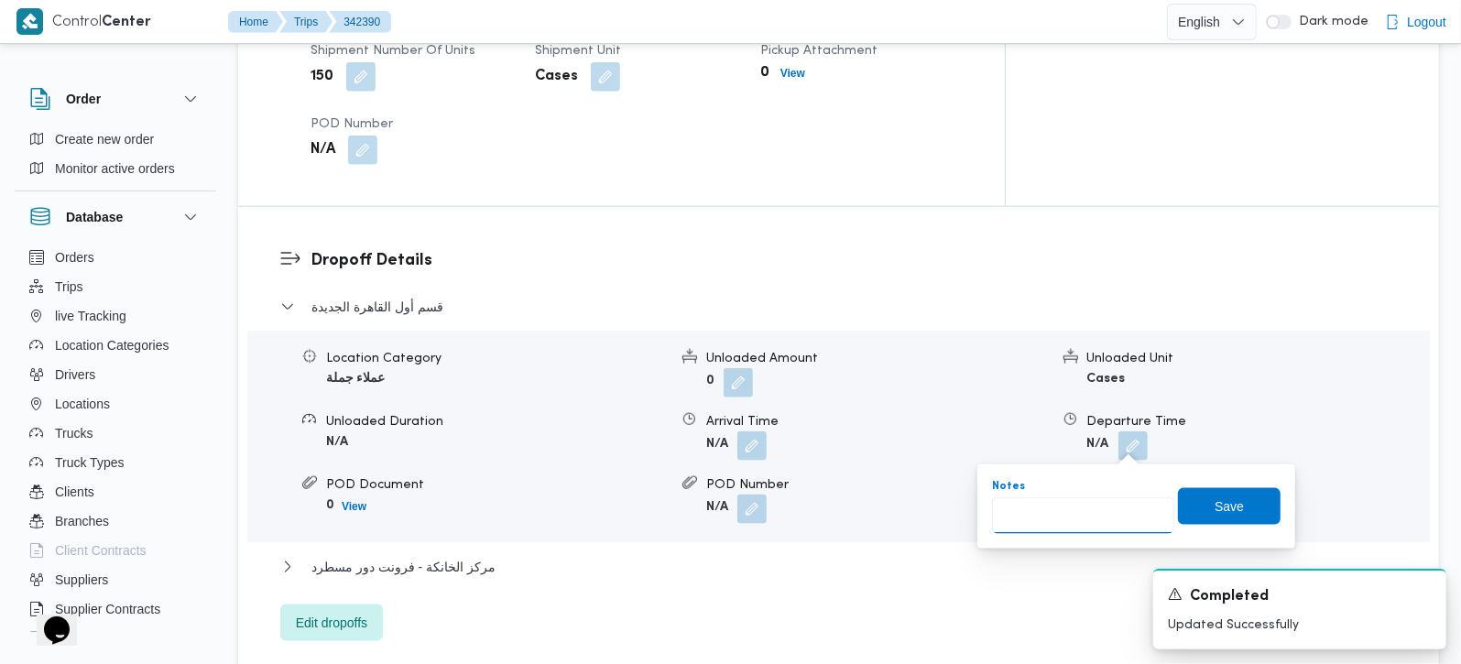
click at [1114, 504] on input "Notes" at bounding box center [1083, 515] width 182 height 37
paste input "Nasaem Medical Services"
type input "Nasaem Medical Services"
click at [1234, 505] on span "Save" at bounding box center [1229, 505] width 103 height 37
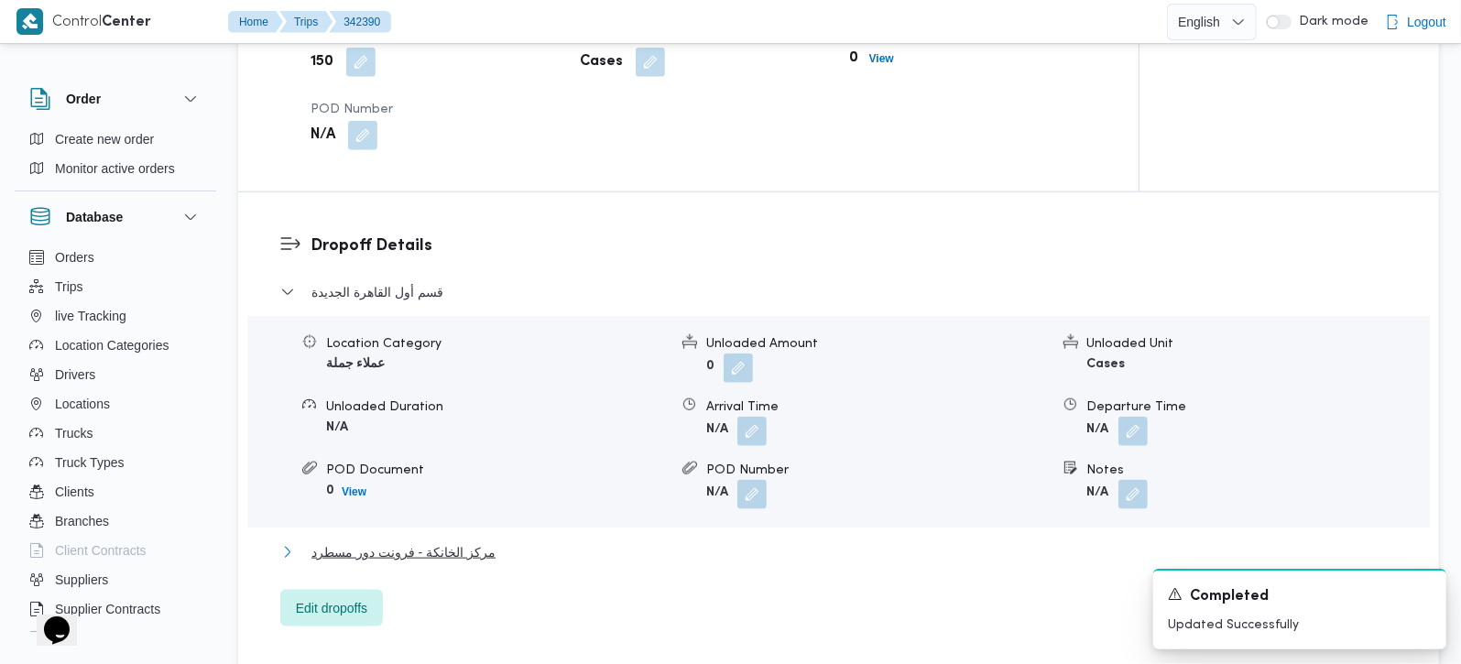
click at [450, 541] on span "مركز الخانكة - فرونت دور مسطرد" at bounding box center [403, 552] width 184 height 22
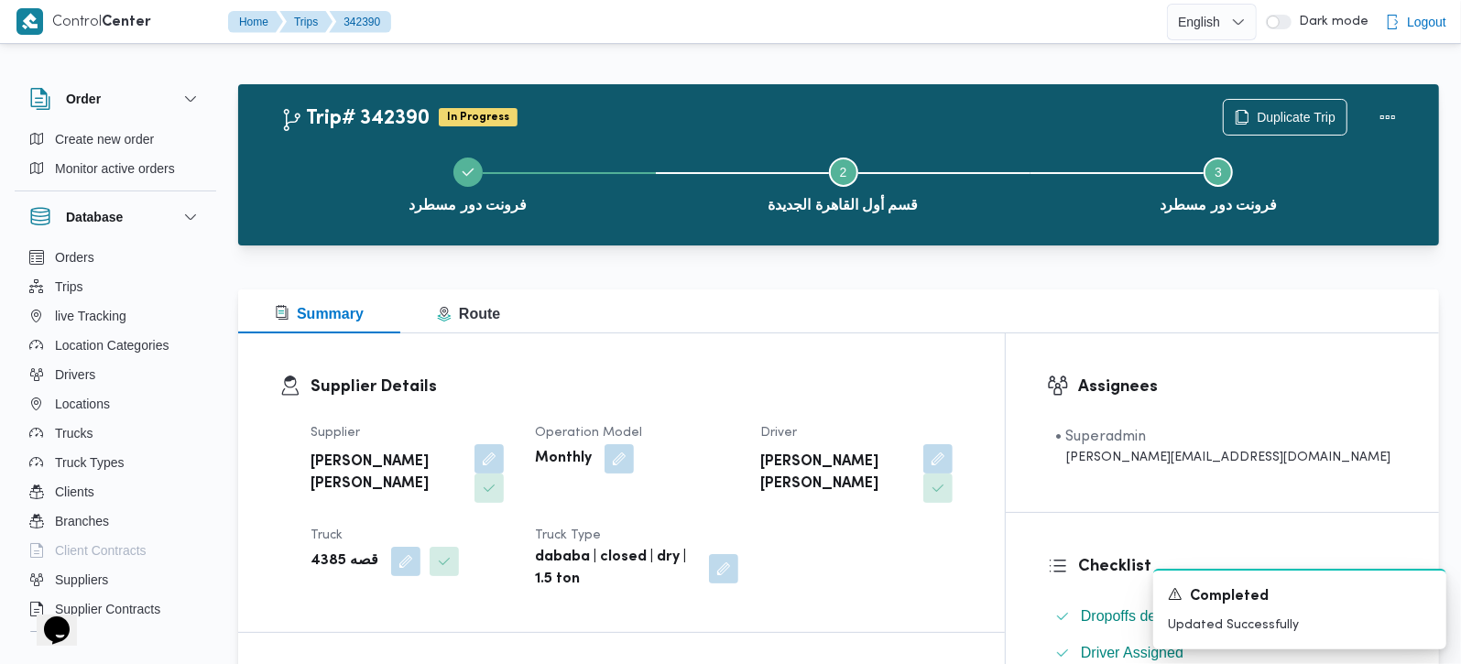
scroll to position [0, 0]
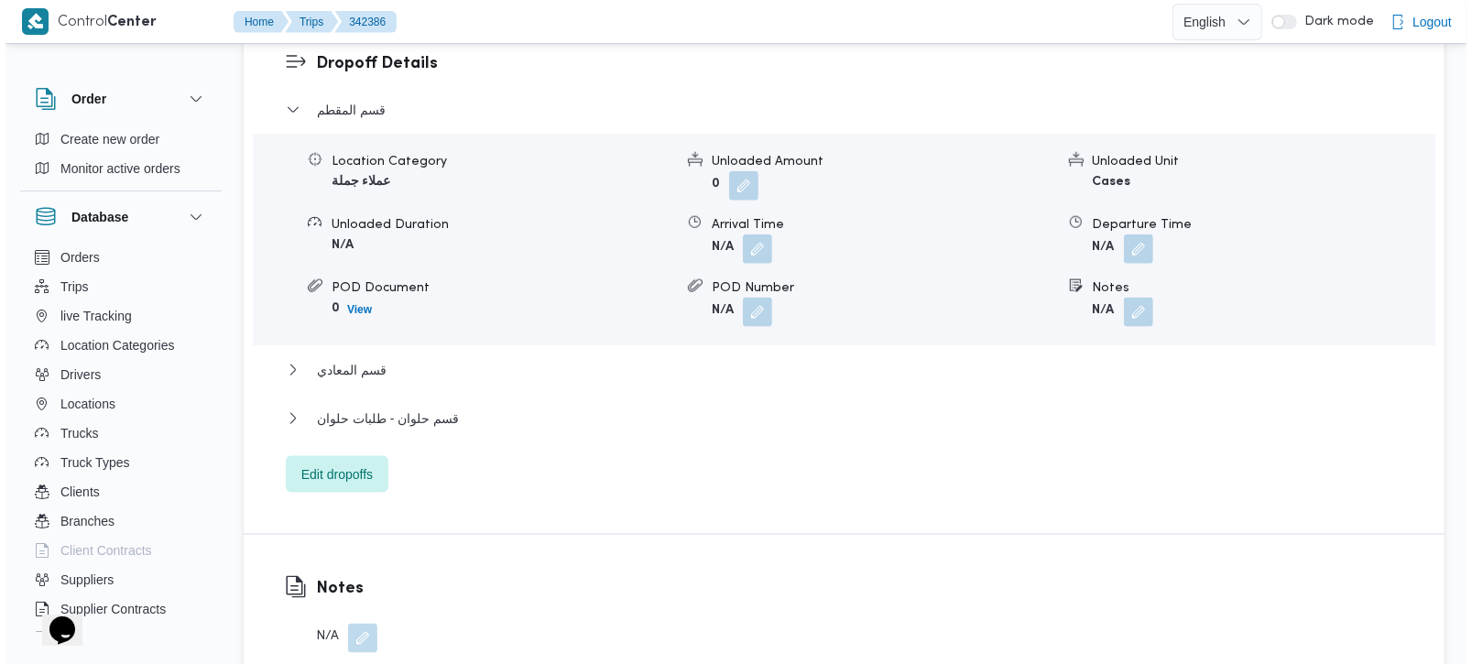
scroll to position [1616, 0]
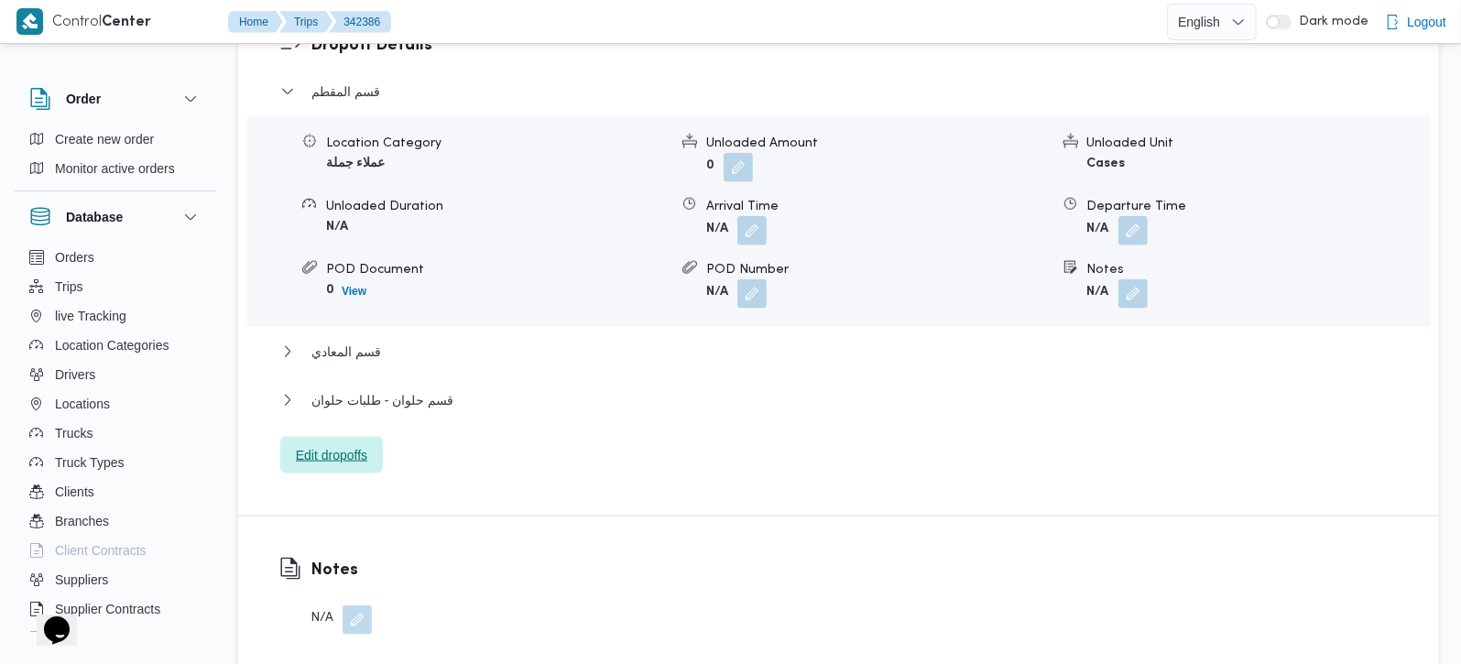
click at [320, 444] on span "Edit dropoffs" at bounding box center [331, 455] width 71 height 22
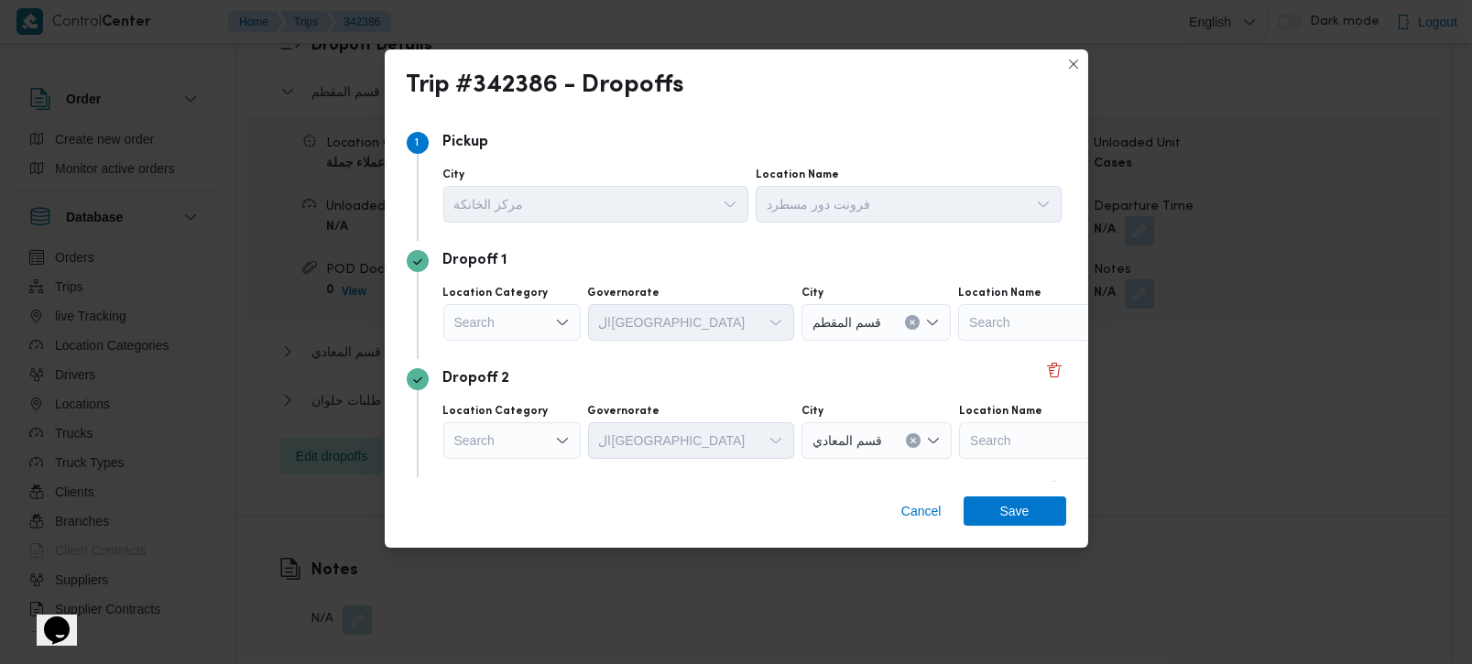
click at [552, 319] on div "Search" at bounding box center [511, 322] width 137 height 37
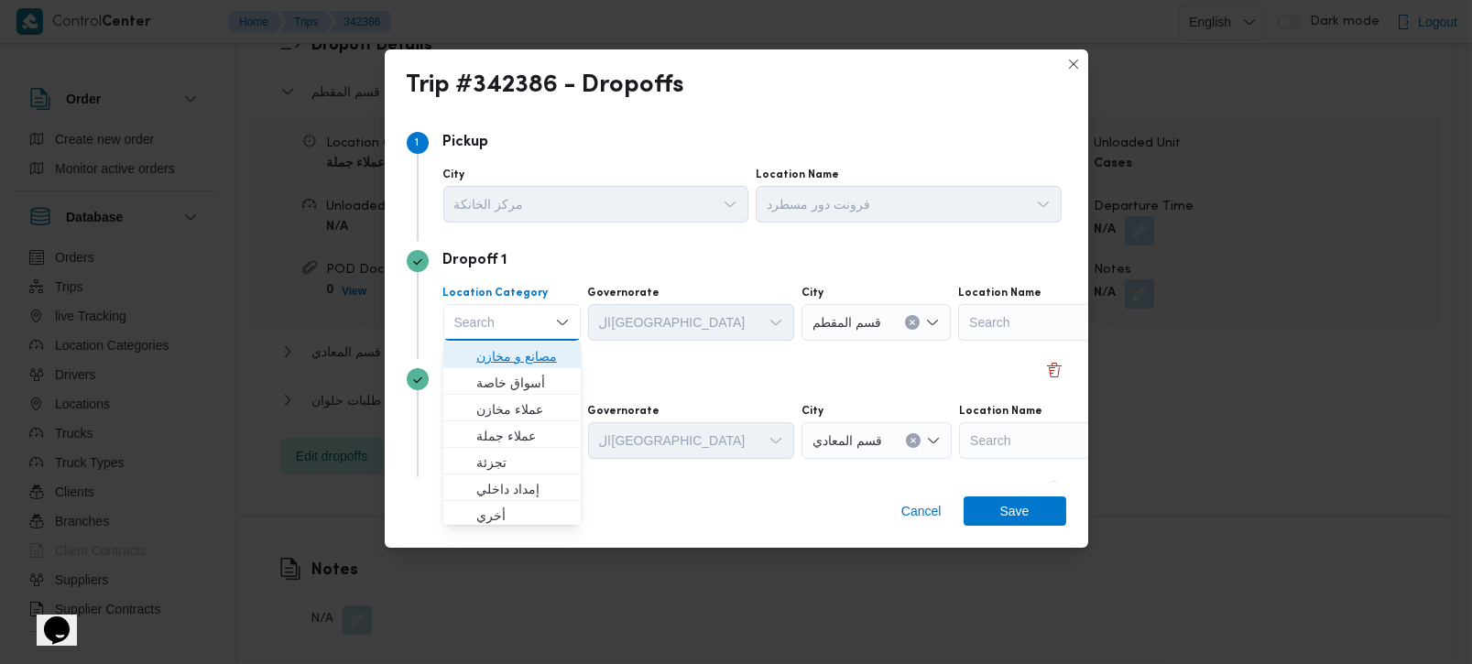
click at [540, 346] on span "مصانع و مخازن" at bounding box center [522, 356] width 93 height 22
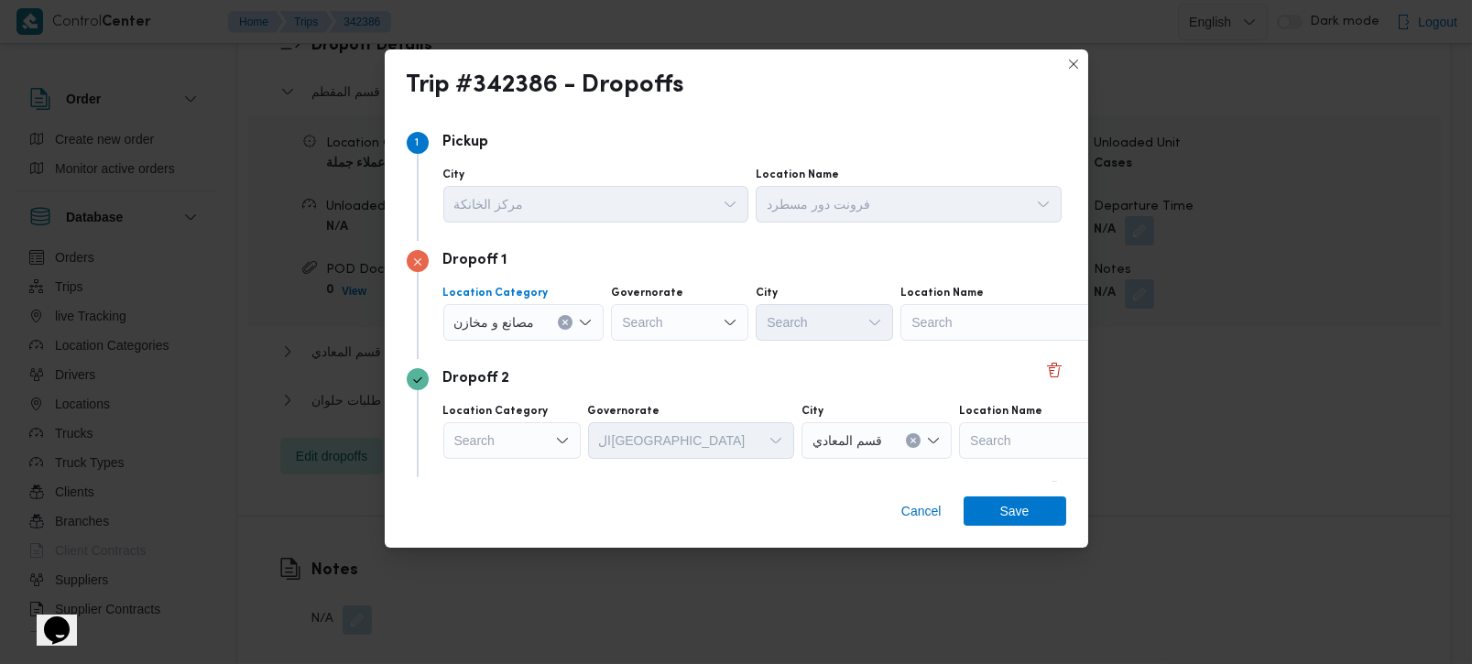
click at [565, 321] on icon "Clear input" at bounding box center [565, 322] width 7 height 7
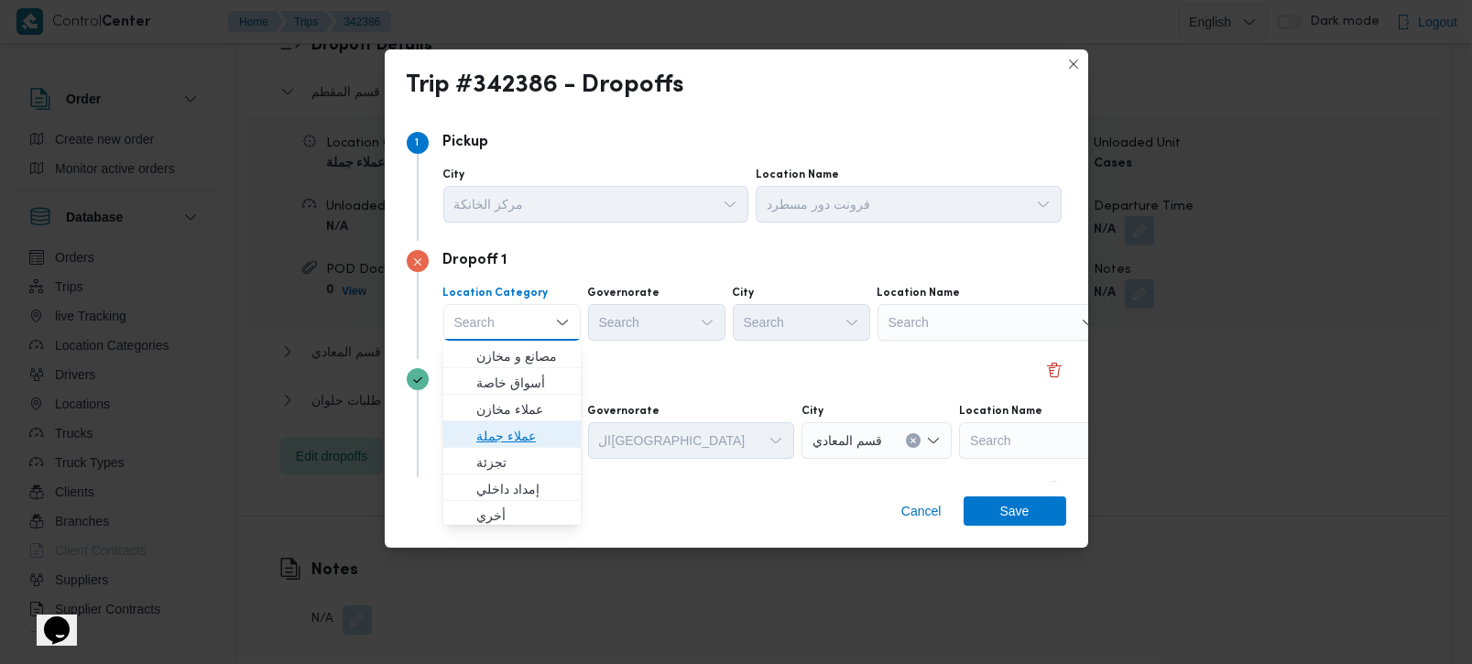
click at [541, 436] on span "عملاء جملة" at bounding box center [522, 436] width 93 height 22
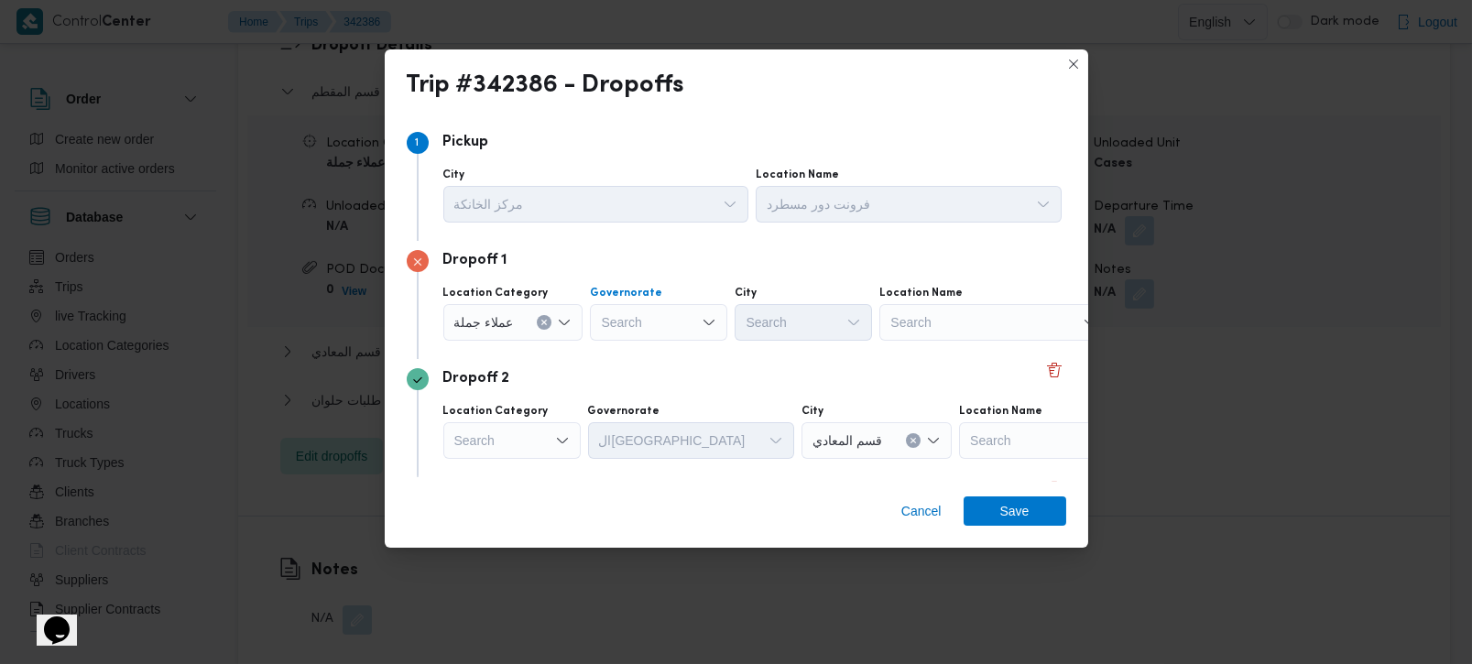
click at [657, 322] on div "Search" at bounding box center [658, 322] width 137 height 37
type input "رة"
drag, startPoint x: 672, startPoint y: 387, endPoint x: 694, endPoint y: 376, distance: 25.0
click at [672, 389] on span "القاه رة" at bounding box center [667, 383] width 93 height 22
click at [824, 325] on div "Search" at bounding box center [892, 322] width 137 height 37
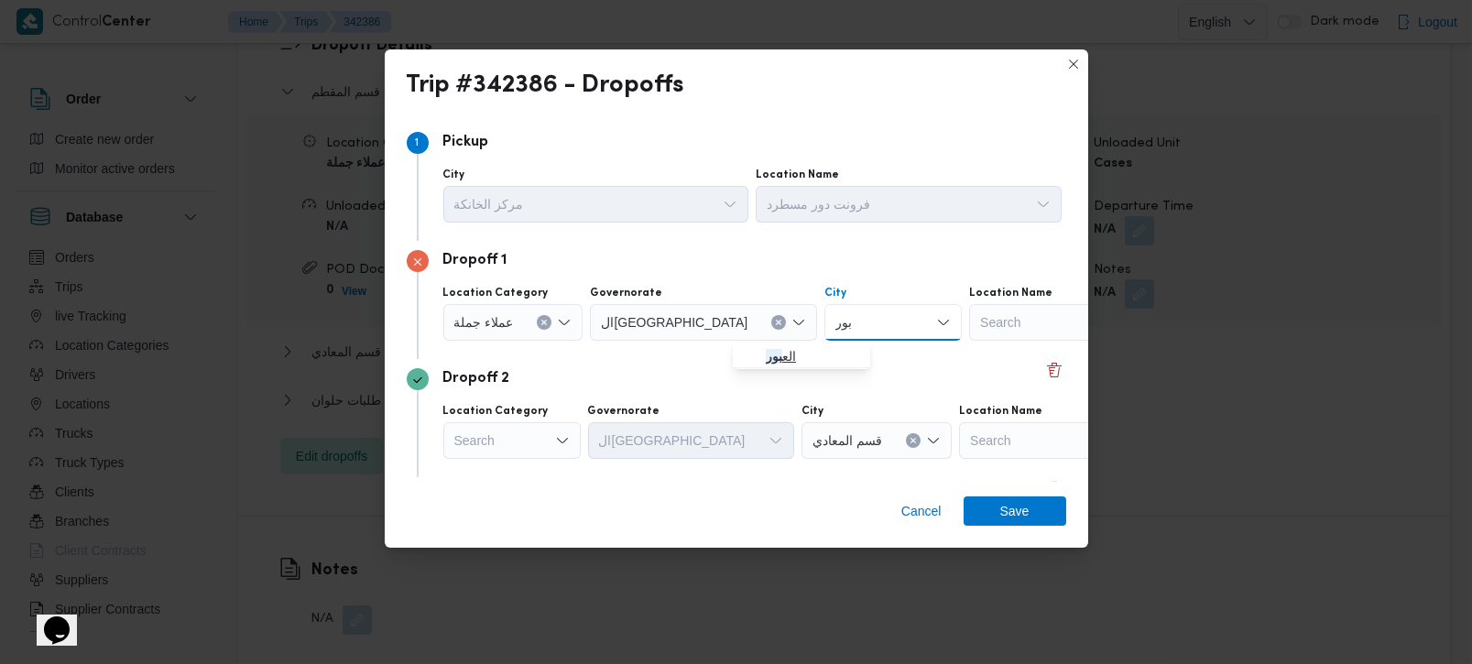
type input "بور"
click at [791, 351] on span "الع بور" at bounding box center [812, 356] width 93 height 22
click at [528, 434] on div "Search" at bounding box center [511, 440] width 137 height 37
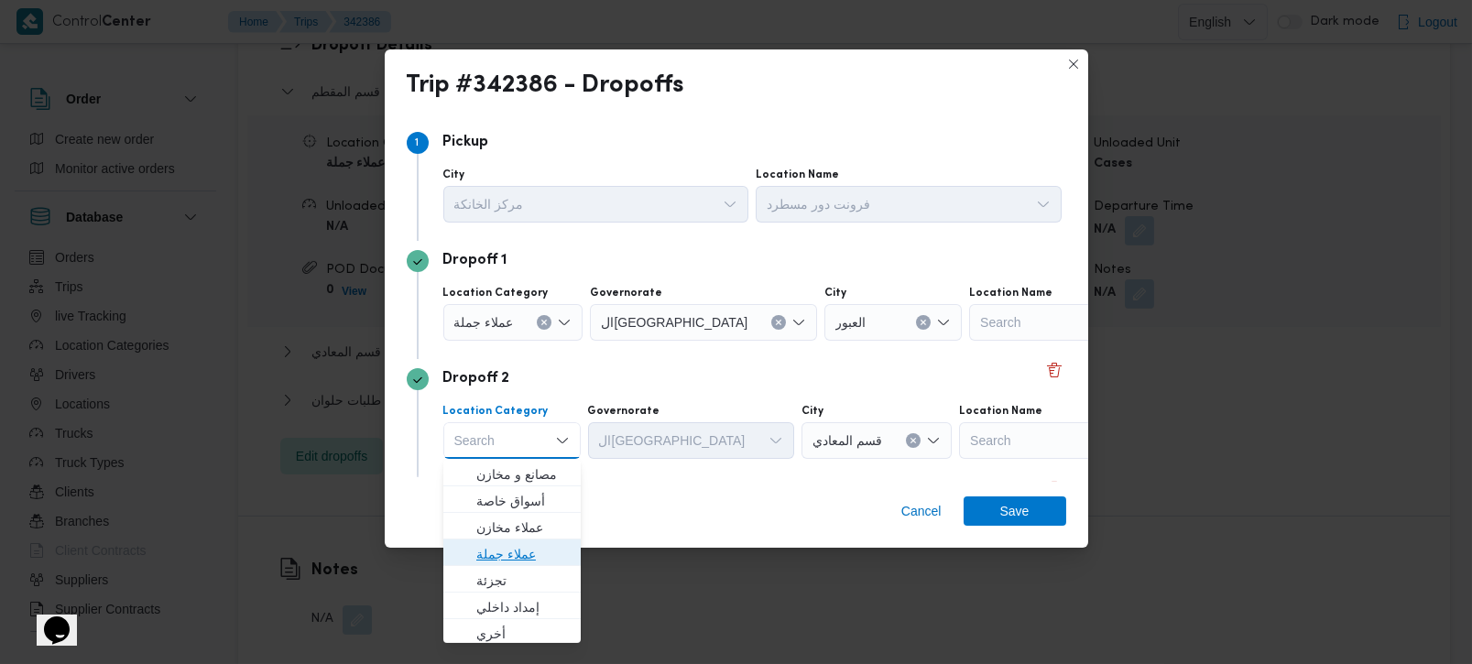
click at [523, 548] on span "عملاء جملة" at bounding box center [522, 554] width 93 height 22
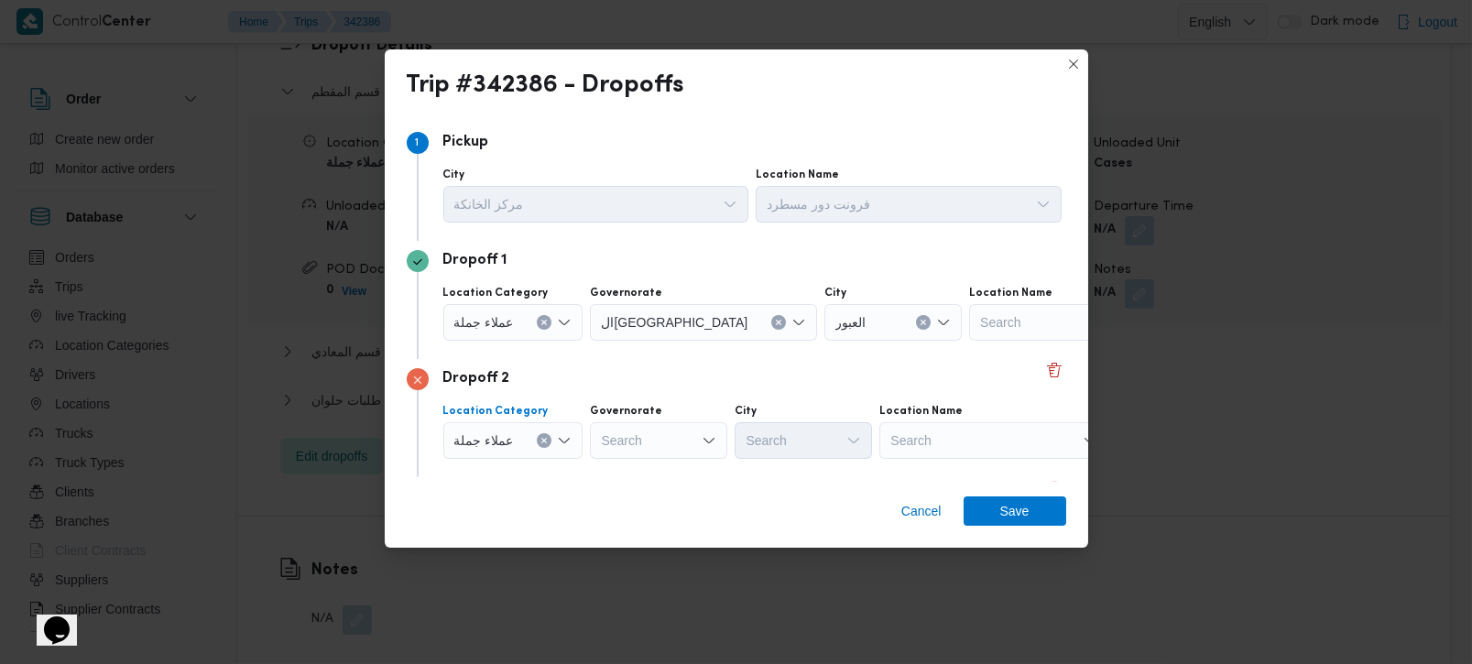
click at [624, 443] on div "Search" at bounding box center [658, 440] width 137 height 37
type input "رة"
click at [652, 498] on span "القاه رة" at bounding box center [667, 501] width 93 height 22
click at [824, 437] on div "Search" at bounding box center [892, 440] width 137 height 37
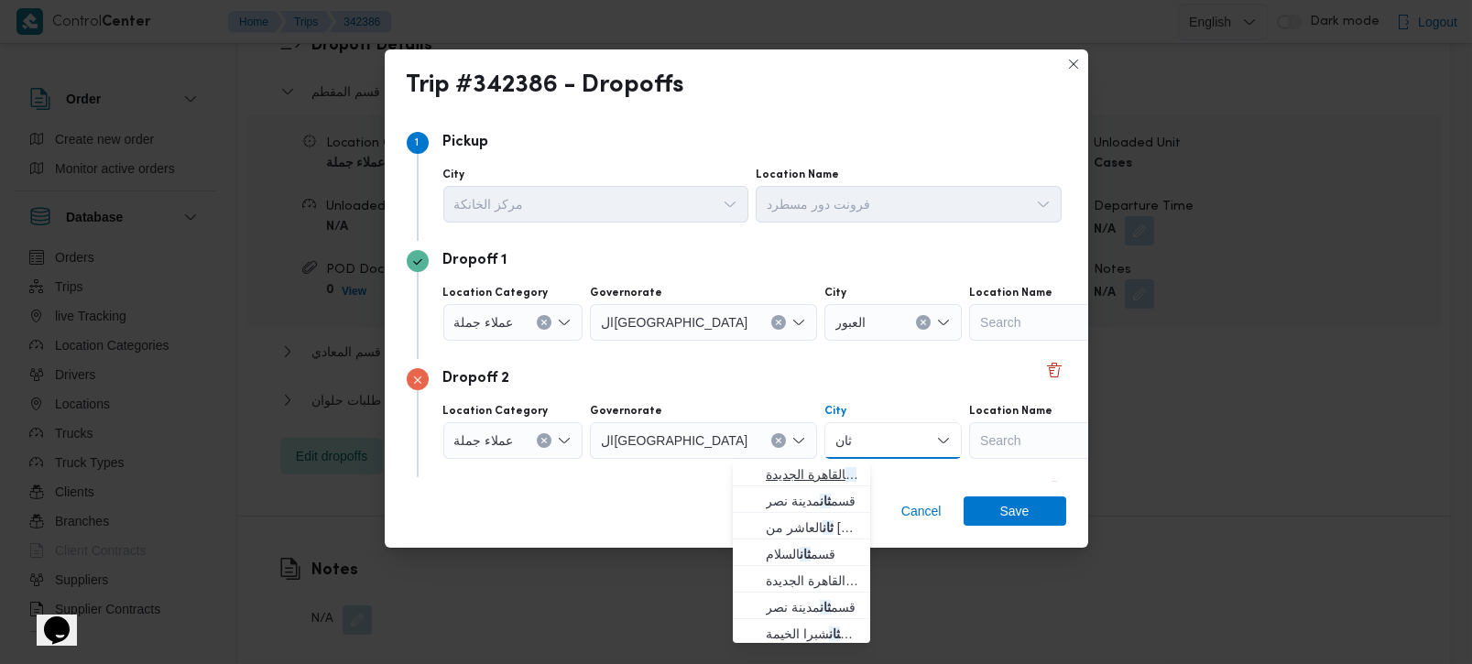
type input "ثان"
click at [804, 481] on span "قسم ثان القاهرة الجديدة" at bounding box center [812, 475] width 93 height 22
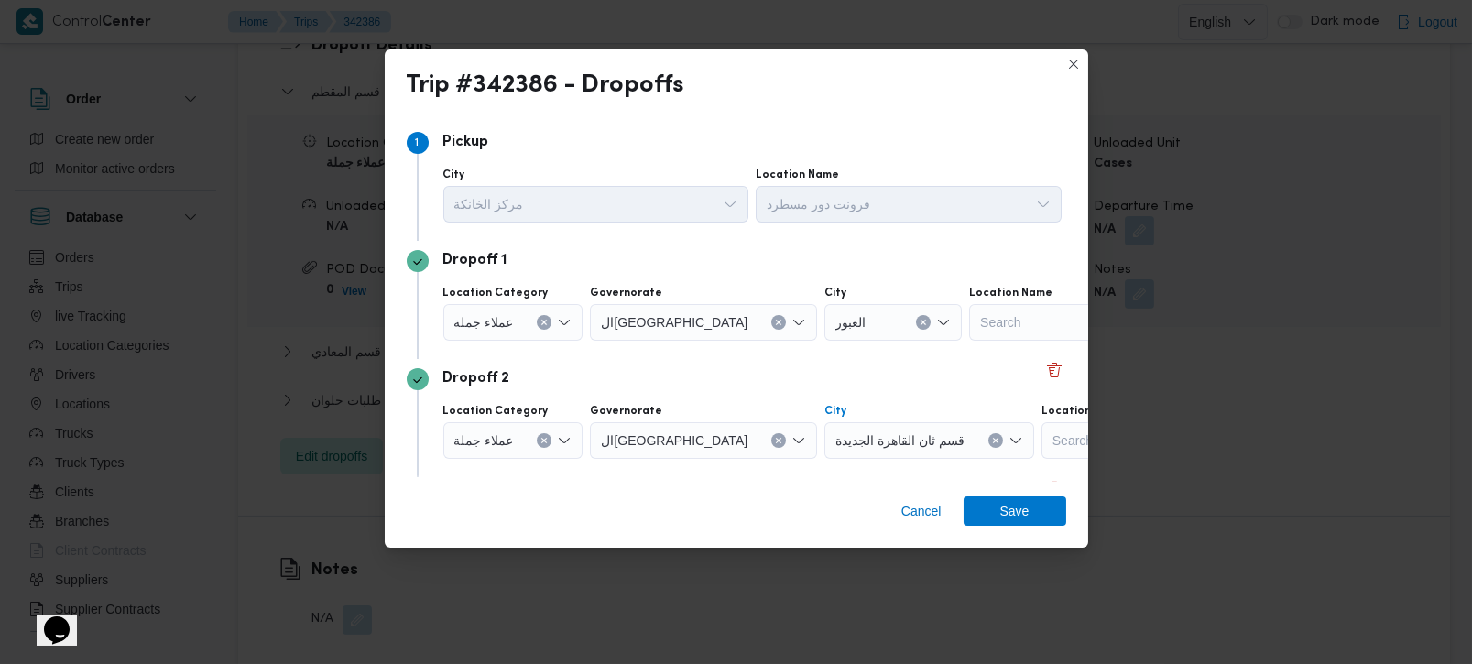
click at [777, 492] on div "Cancel Save" at bounding box center [737, 515] width 704 height 66
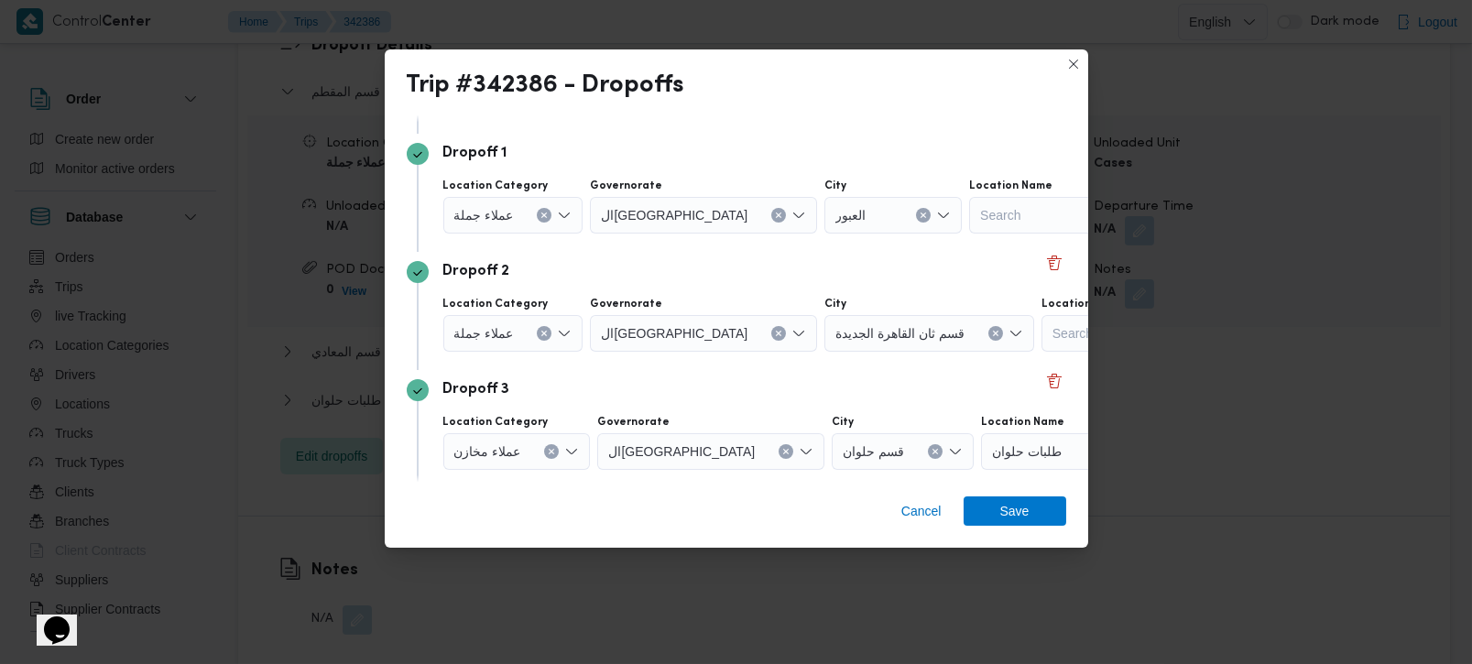
scroll to position [168, 0]
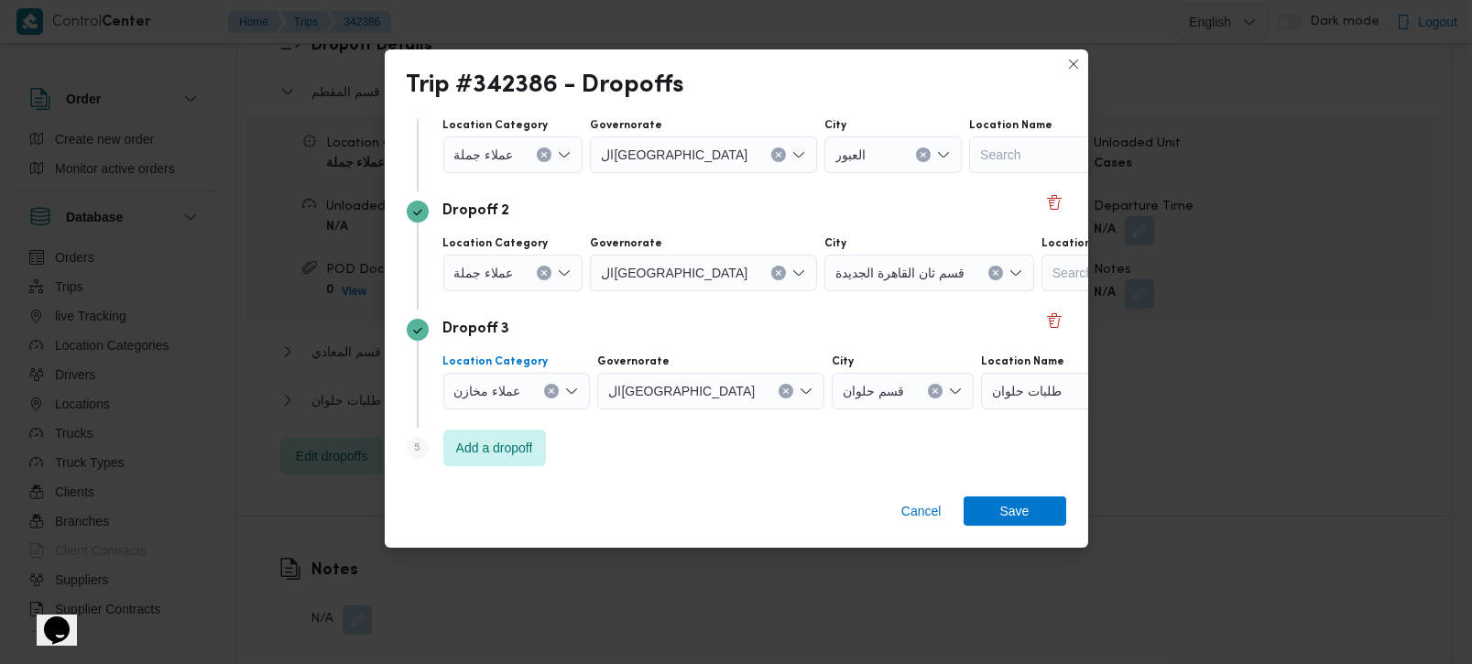
click at [550, 392] on icon "Clear input" at bounding box center [552, 391] width 5 height 5
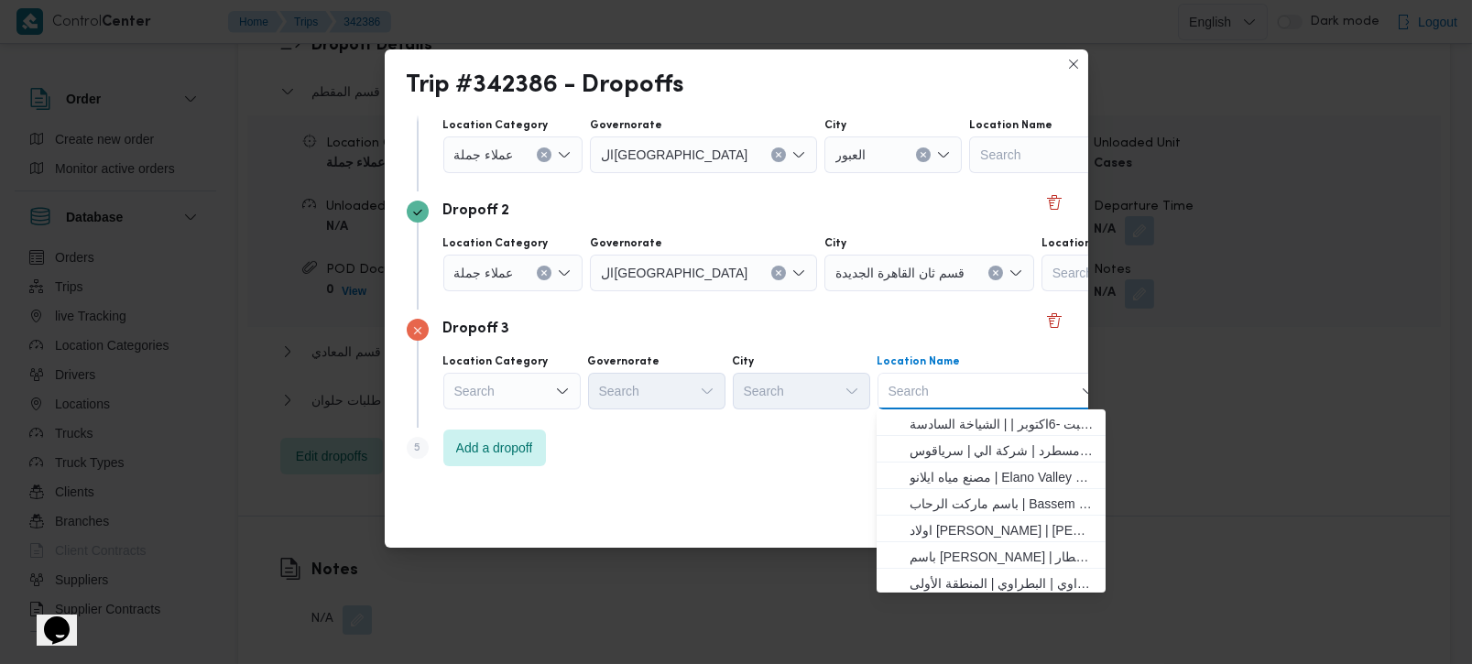
click at [889, 399] on input "Location Name" at bounding box center [890, 391] width 2 height 22
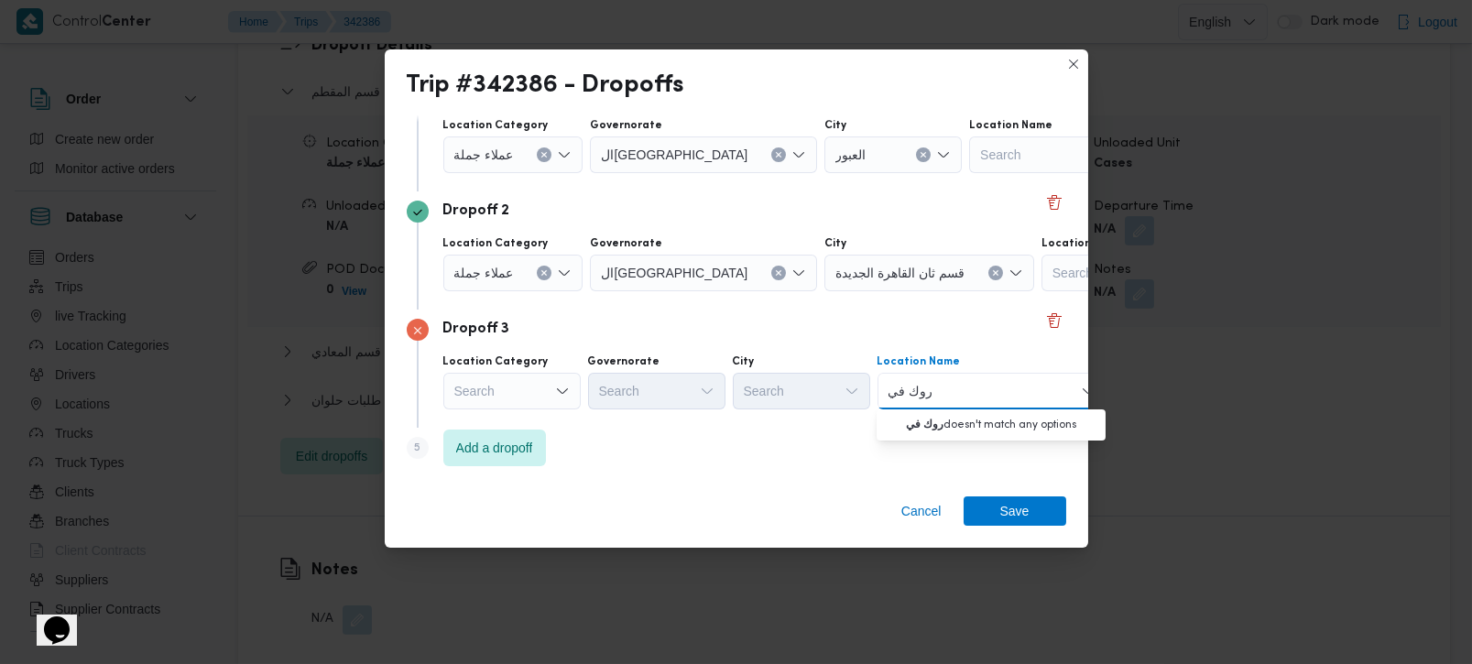
type input "روك في"
click at [897, 391] on input "روك في" at bounding box center [911, 391] width 44 height 22
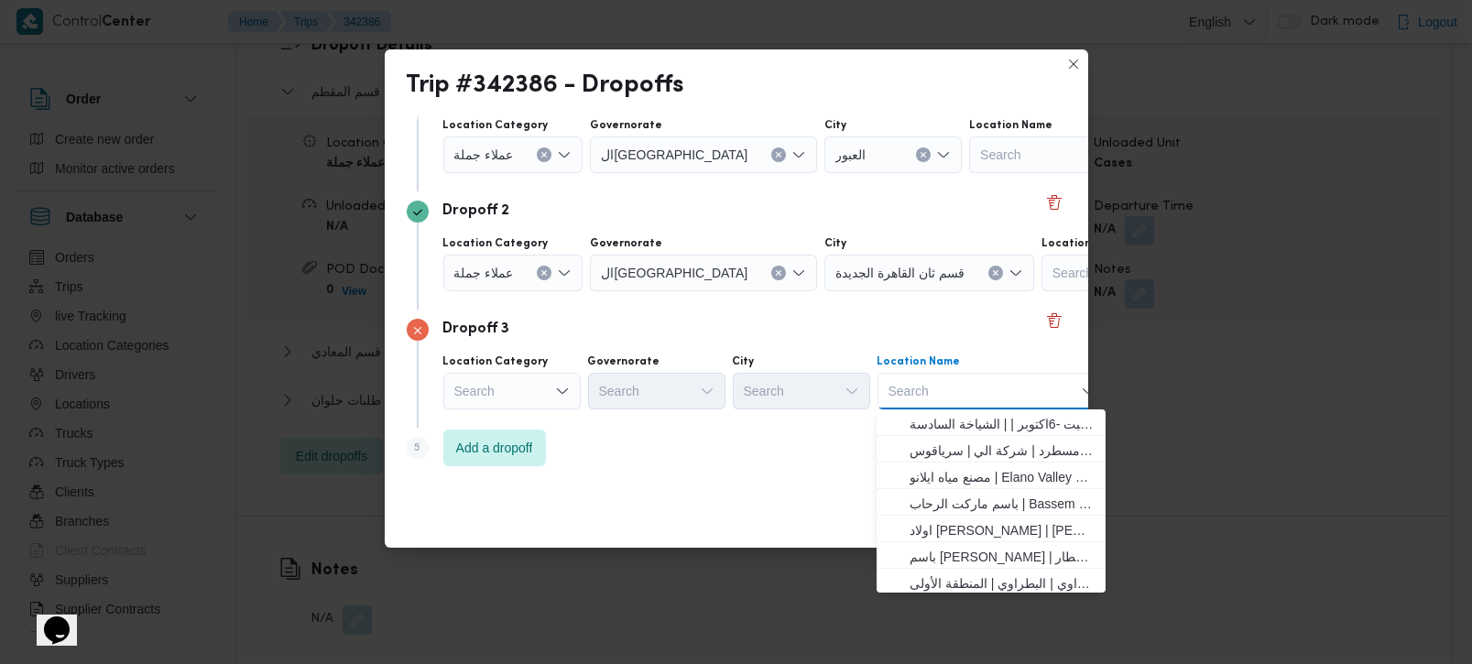
click at [521, 398] on div "Search" at bounding box center [511, 391] width 137 height 37
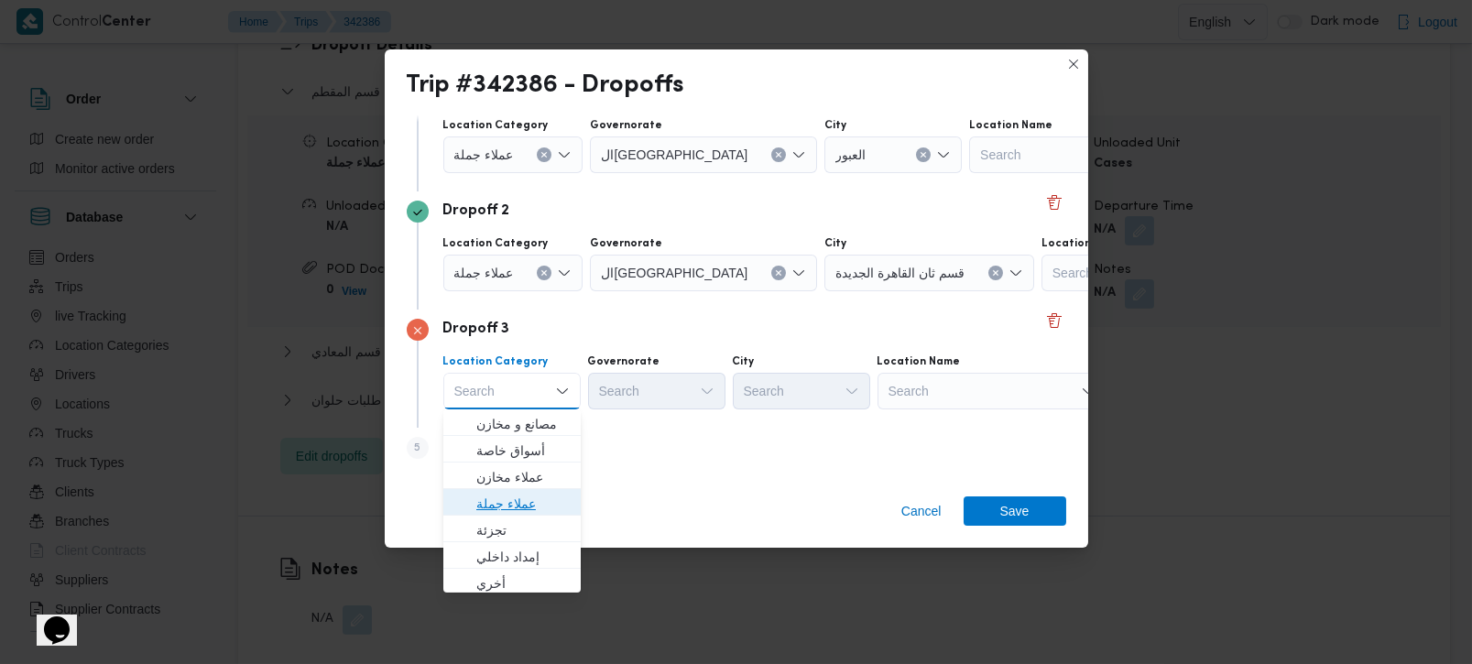
click at [518, 507] on span "عملاء جملة" at bounding box center [522, 504] width 93 height 22
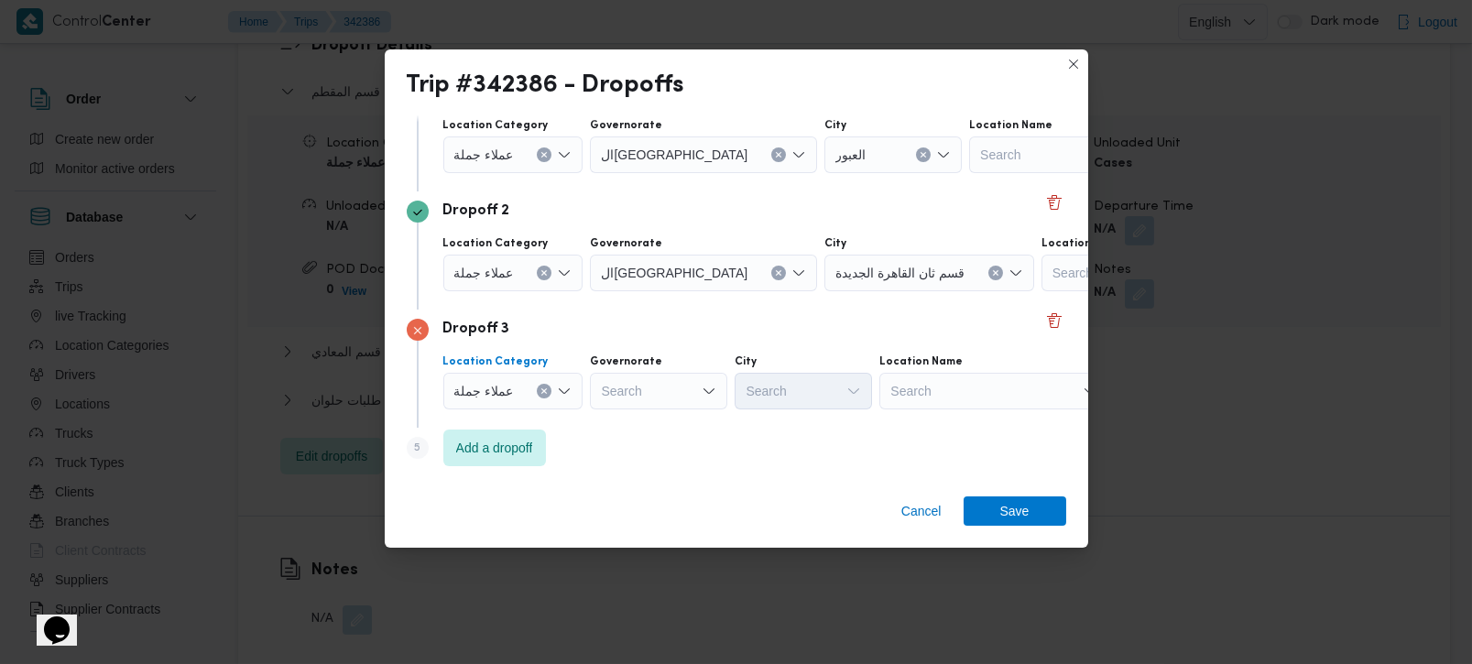
click at [655, 377] on div "Search" at bounding box center [658, 391] width 137 height 37
type input "v"
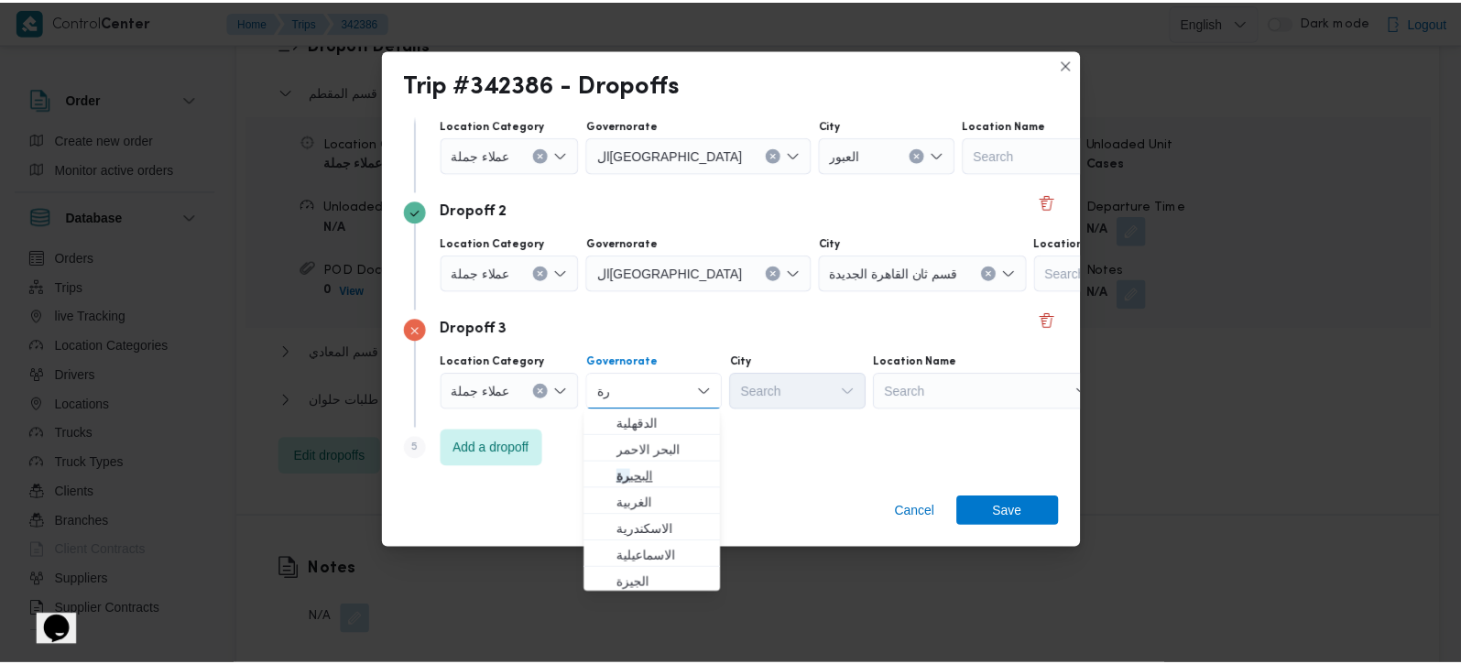
scroll to position [107, 0]
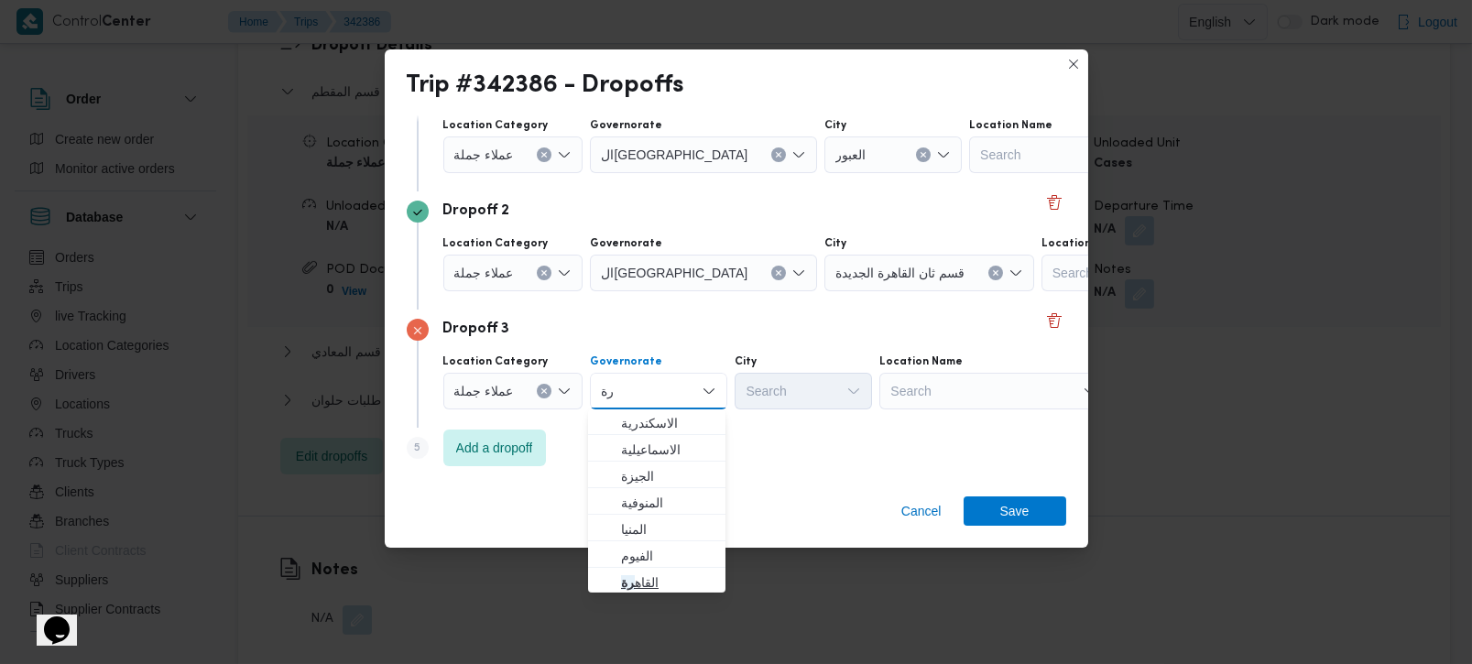
type input "رة"
click at [638, 587] on span "القاه رة" at bounding box center [667, 583] width 93 height 22
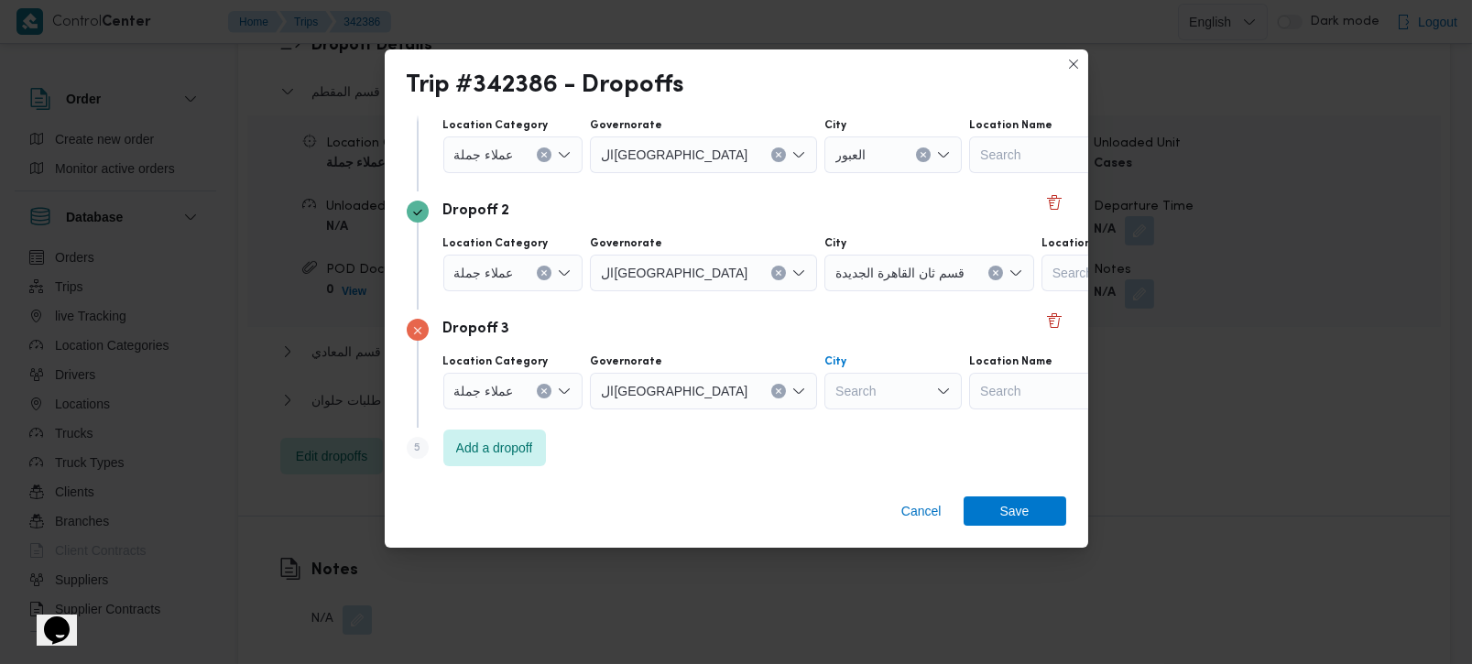
click at [824, 394] on div "Search" at bounding box center [892, 391] width 137 height 37
type input "روق"
click at [815, 426] on span "قسم الش روق" at bounding box center [812, 424] width 93 height 22
click at [1016, 519] on span "Save" at bounding box center [1014, 510] width 29 height 29
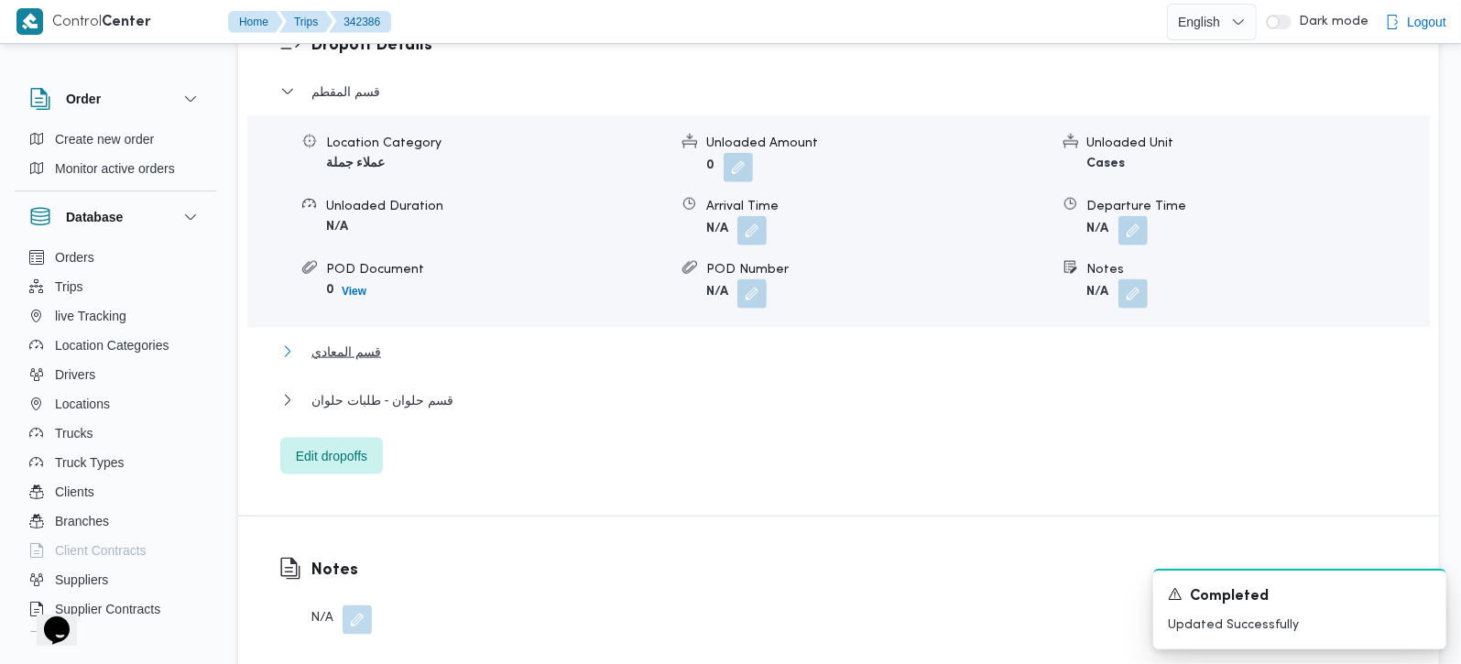
click at [364, 341] on span "قسم المعادي" at bounding box center [346, 352] width 70 height 22
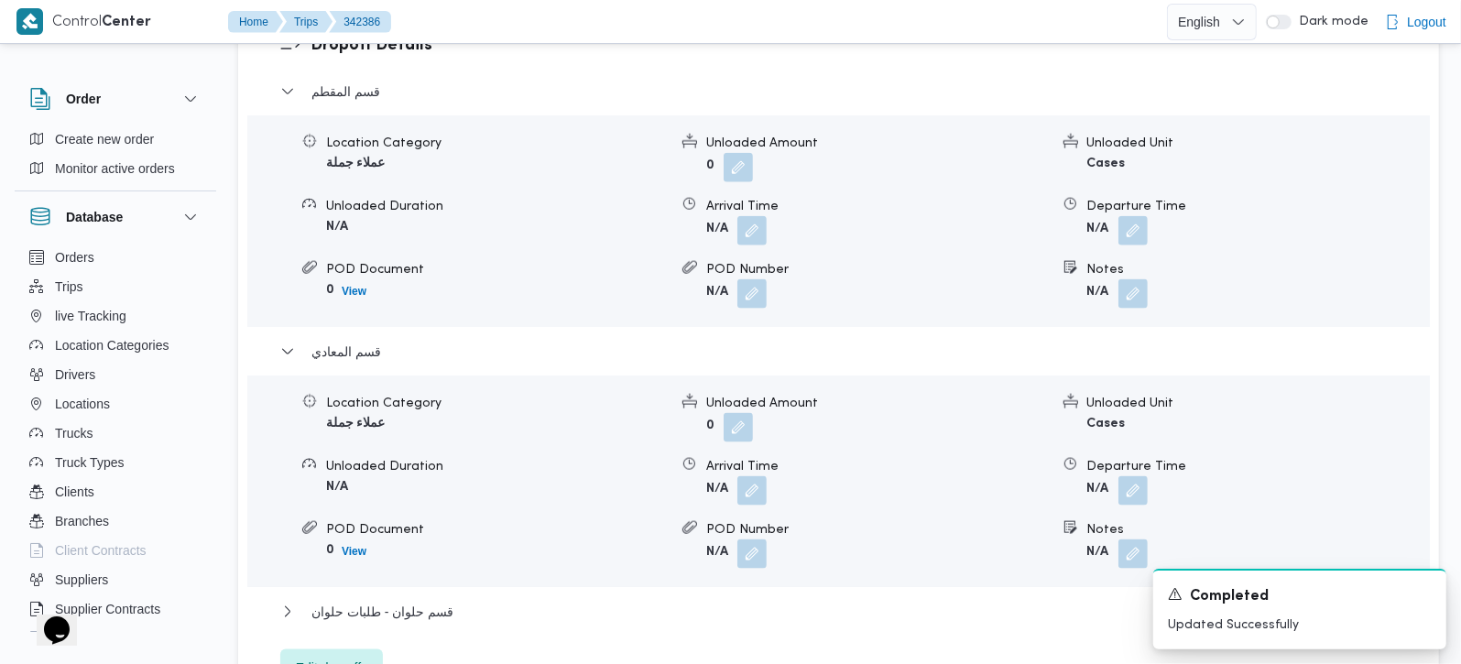
scroll to position [1509, 0]
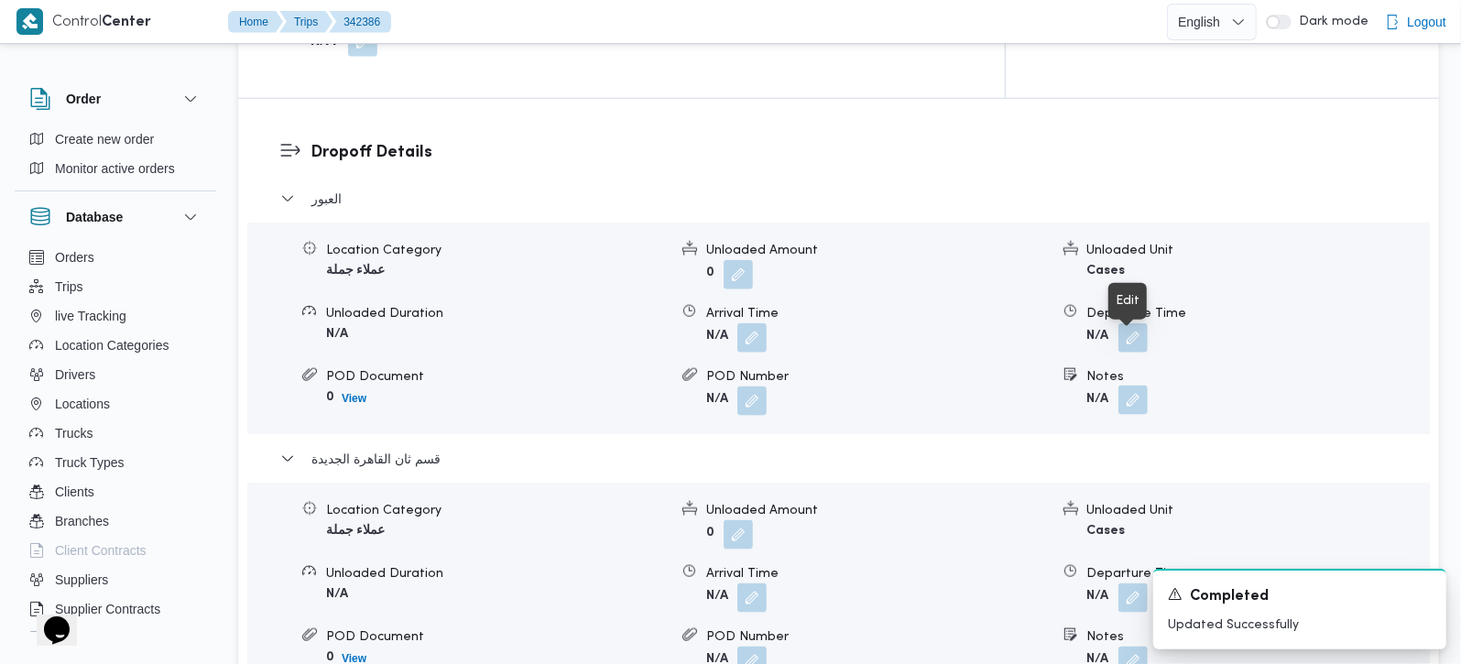
click at [1134, 386] on button "button" at bounding box center [1132, 400] width 29 height 29
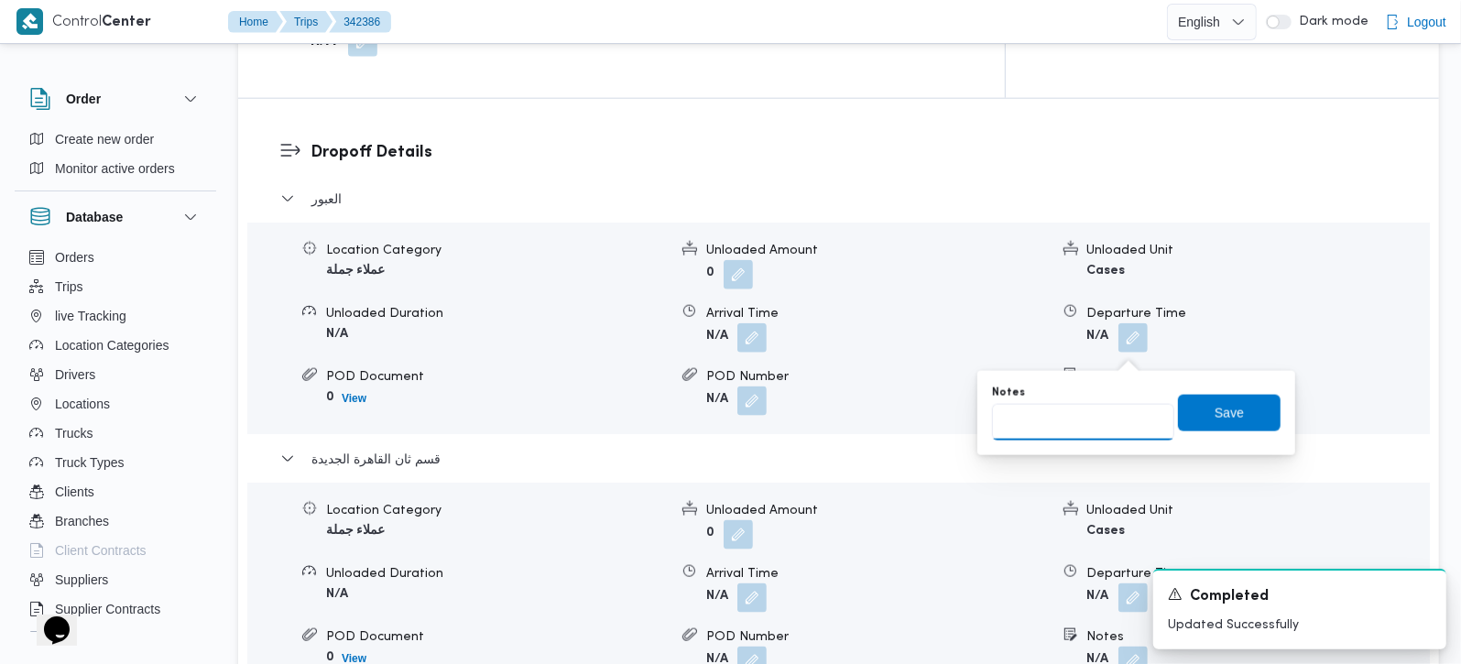
click at [1088, 424] on input "Notes" at bounding box center [1083, 422] width 182 height 37
type input "بيت الجملة و طلبات"
click at [1224, 429] on span "Save" at bounding box center [1229, 412] width 103 height 37
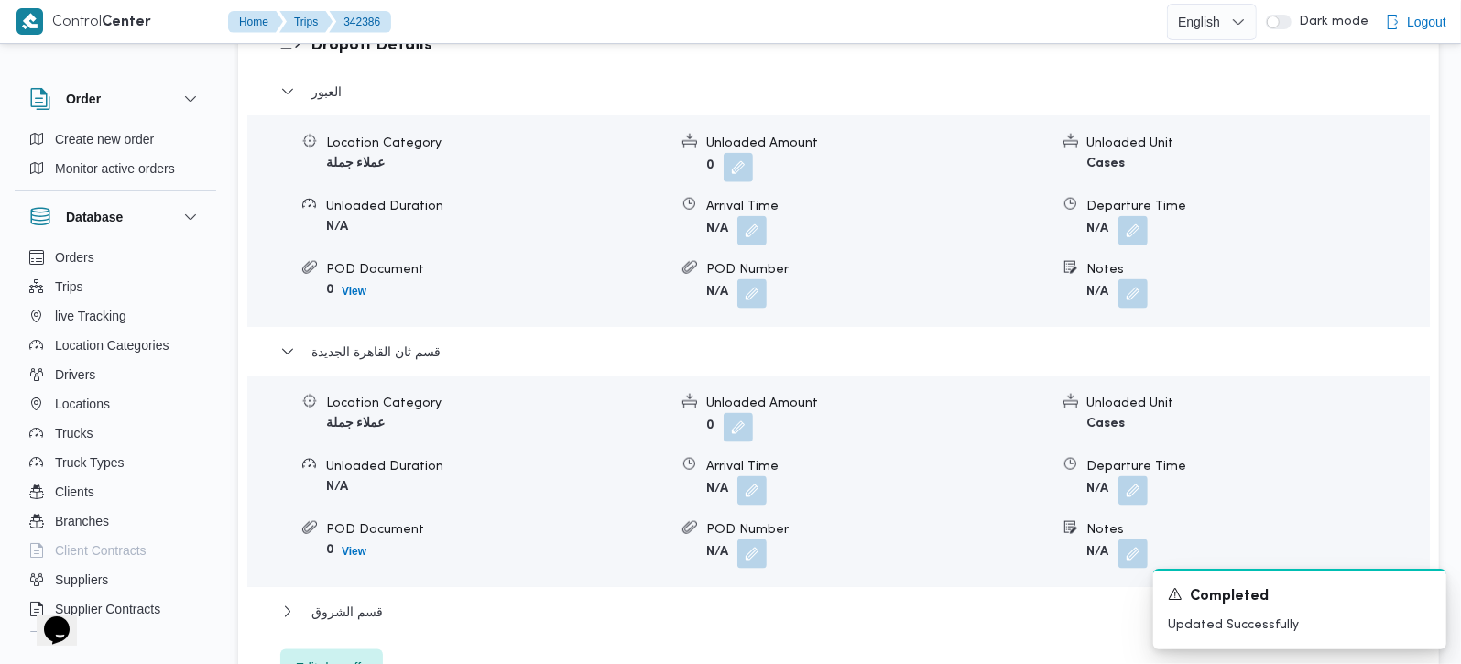
scroll to position [1724, 0]
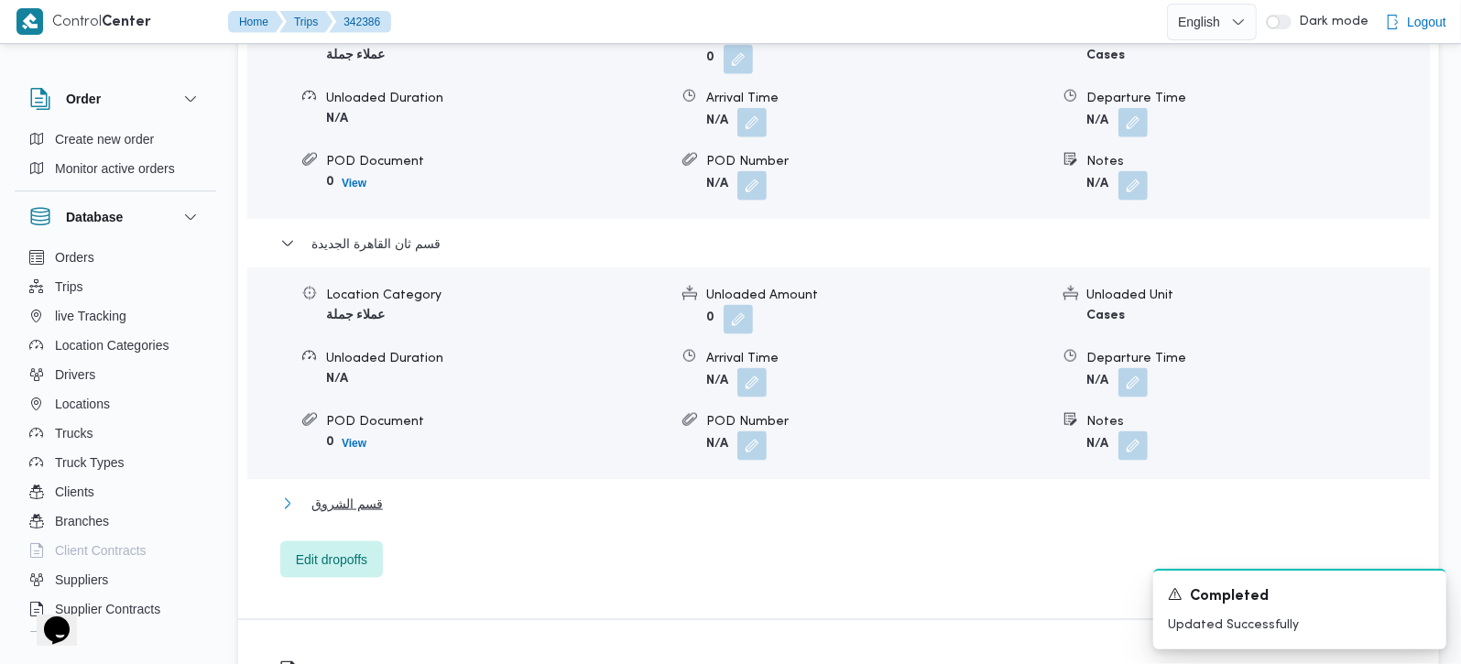
click at [373, 493] on span "قسم الشروق" at bounding box center [346, 504] width 71 height 22
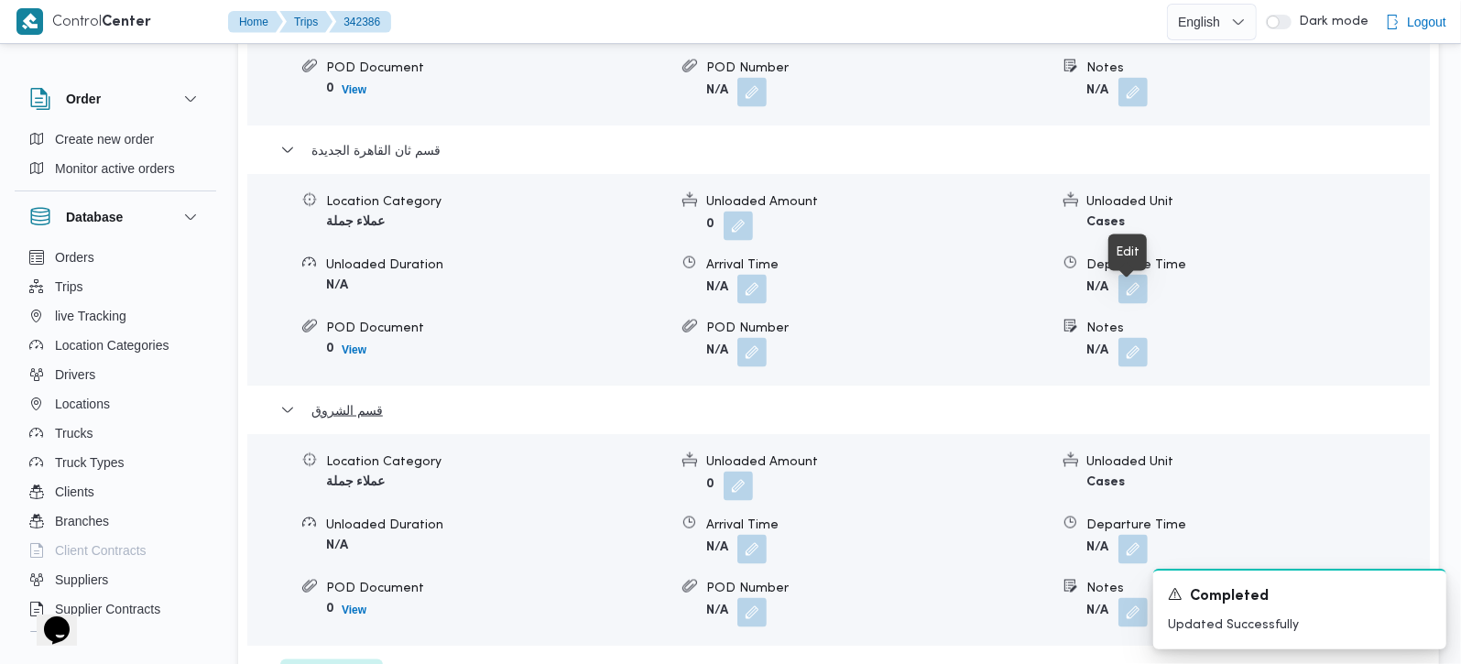
scroll to position [1832, 0]
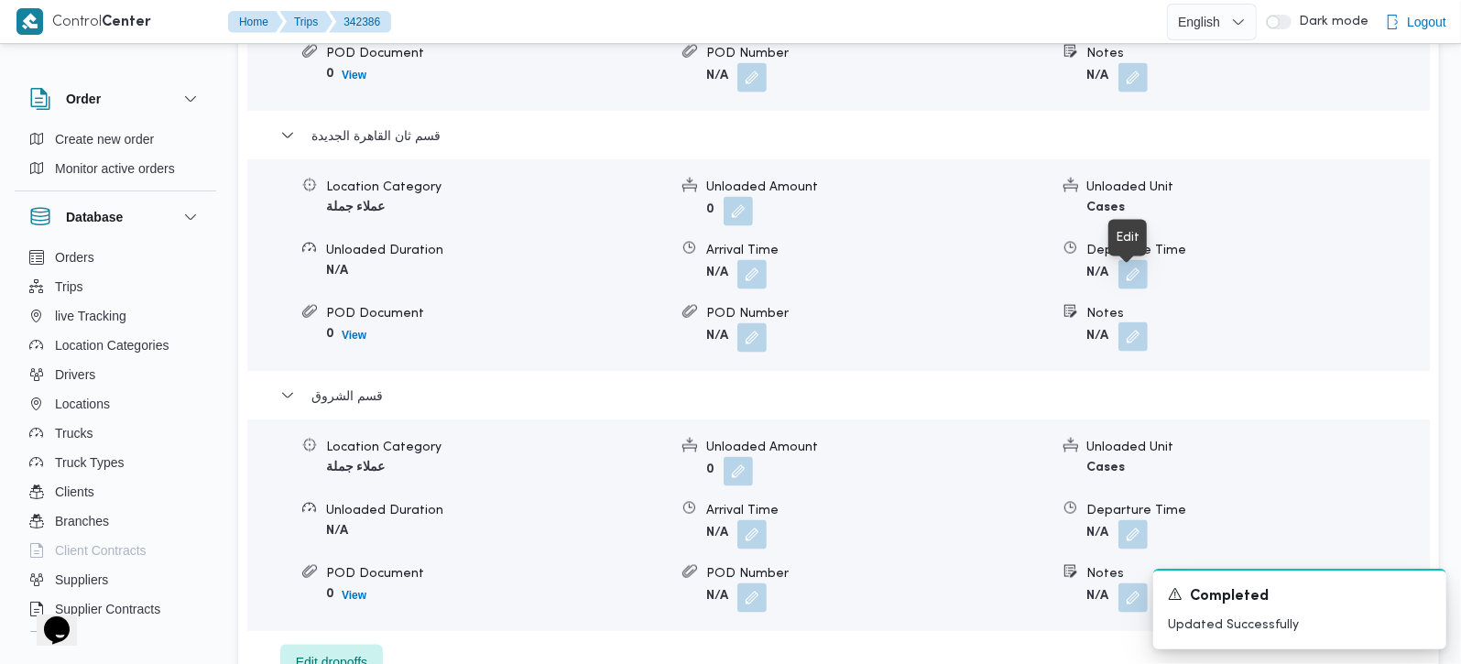
click at [1134, 322] on button "button" at bounding box center [1132, 336] width 29 height 29
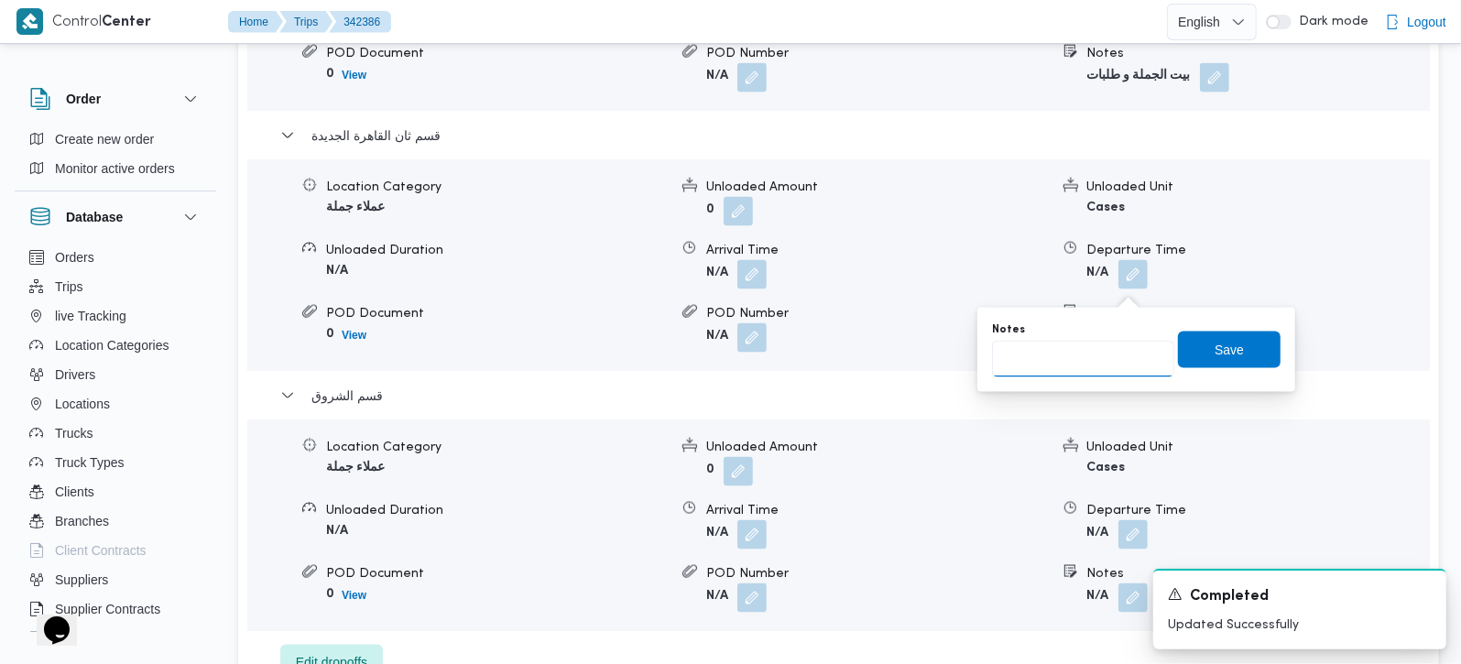
click at [1080, 361] on input "Notes" at bounding box center [1083, 359] width 182 height 37
type input "فتح الله الرحاب و روك فيرا مول و بيت الجملة مدينتي و مدينتي الجديدة"
click at [1242, 331] on div "Notes فتح الله الرحاب و روك فيرا مول و بيت الجملة مدينتي و مدينتي الجديدة Save" at bounding box center [1136, 350] width 292 height 59
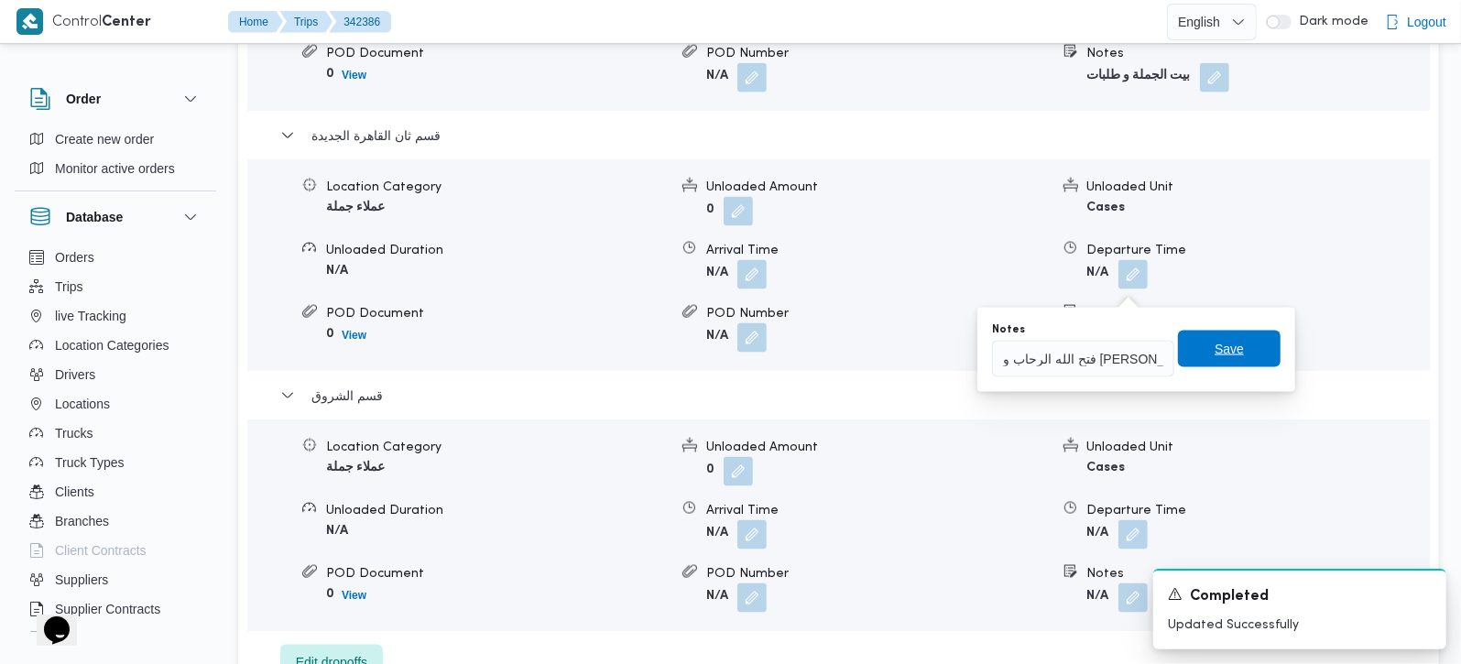
click at [1242, 346] on span "Save" at bounding box center [1229, 349] width 103 height 37
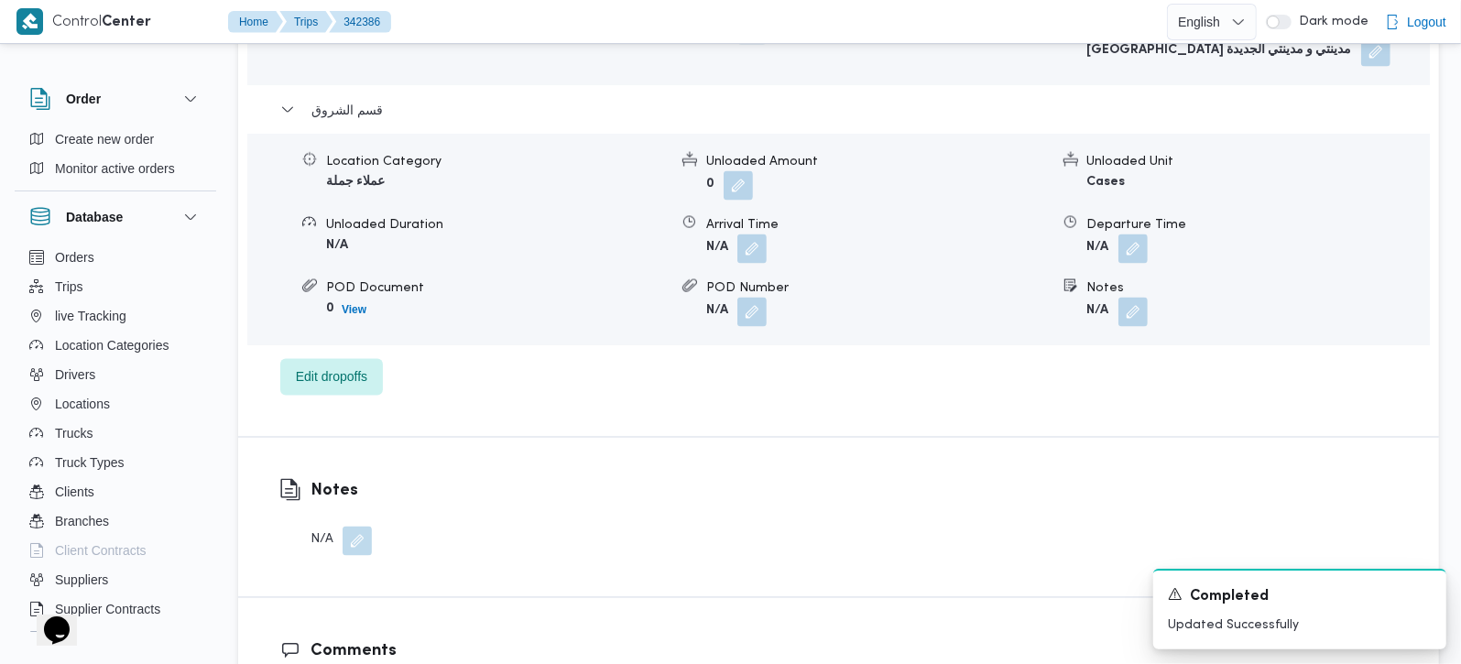
scroll to position [2263, 0]
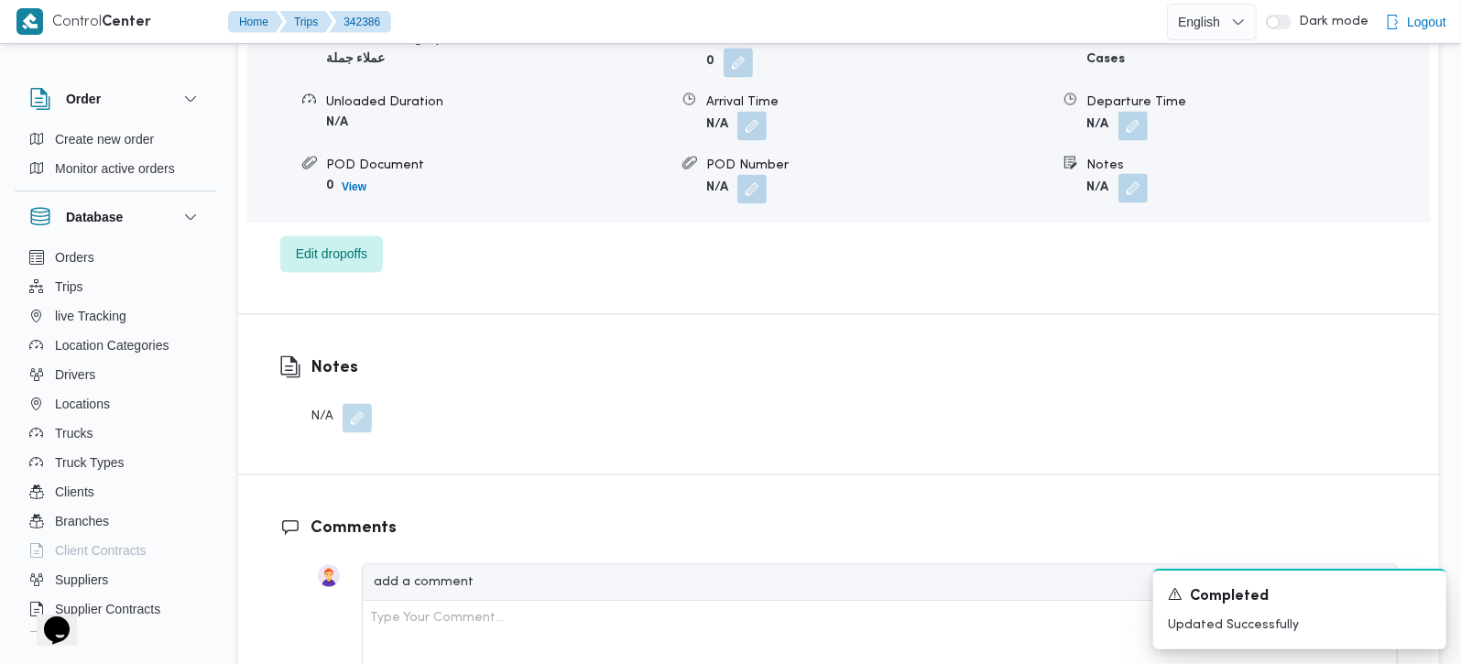
click at [1140, 174] on button "button" at bounding box center [1132, 188] width 29 height 29
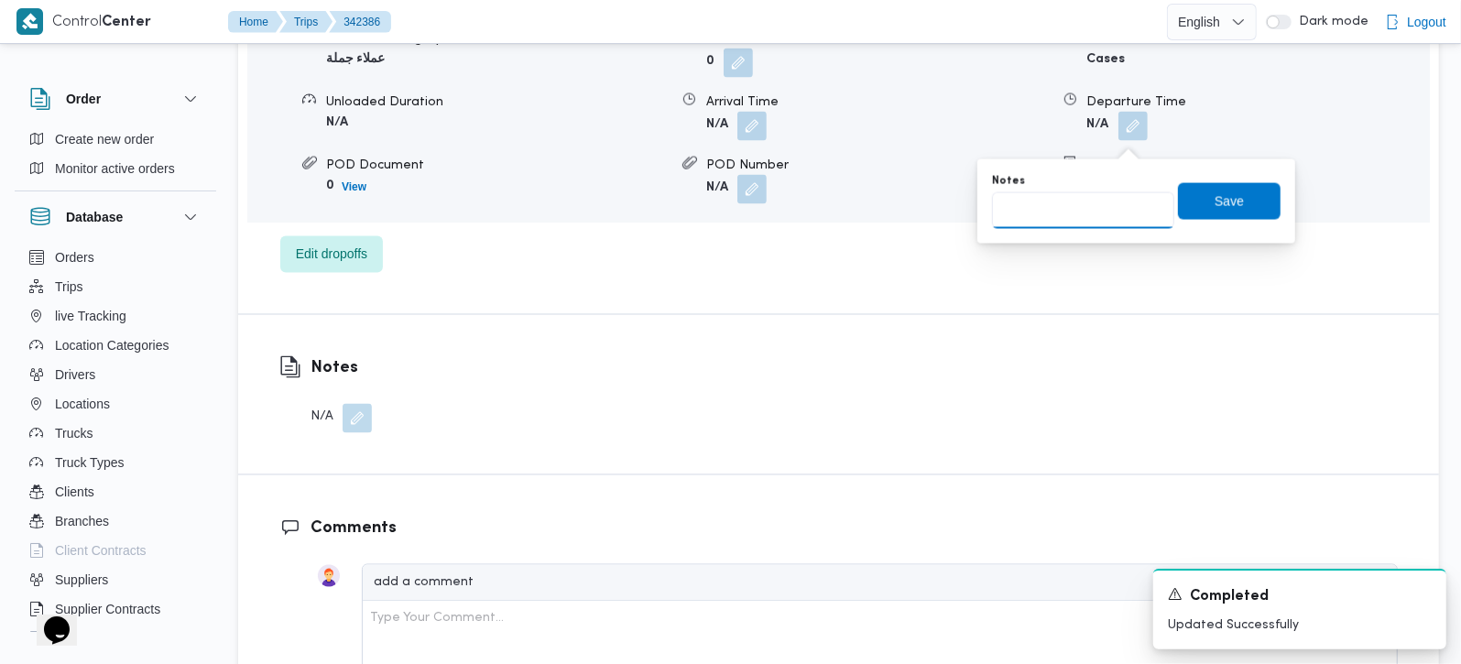
click at [1095, 213] on input "Notes" at bounding box center [1083, 210] width 182 height 37
type input "الشروق و الشروق المجاورة التانية"
click at [1230, 215] on span "Save" at bounding box center [1229, 200] width 103 height 37
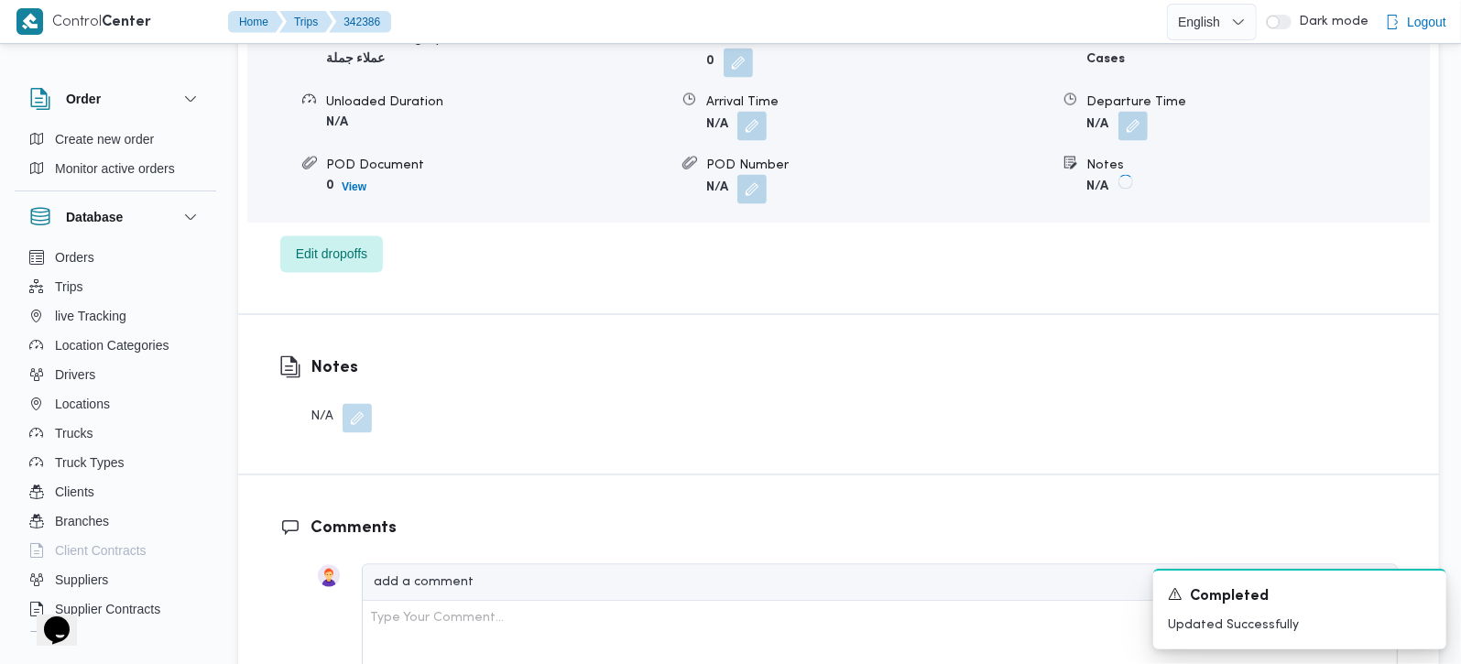
scroll to position [2154, 0]
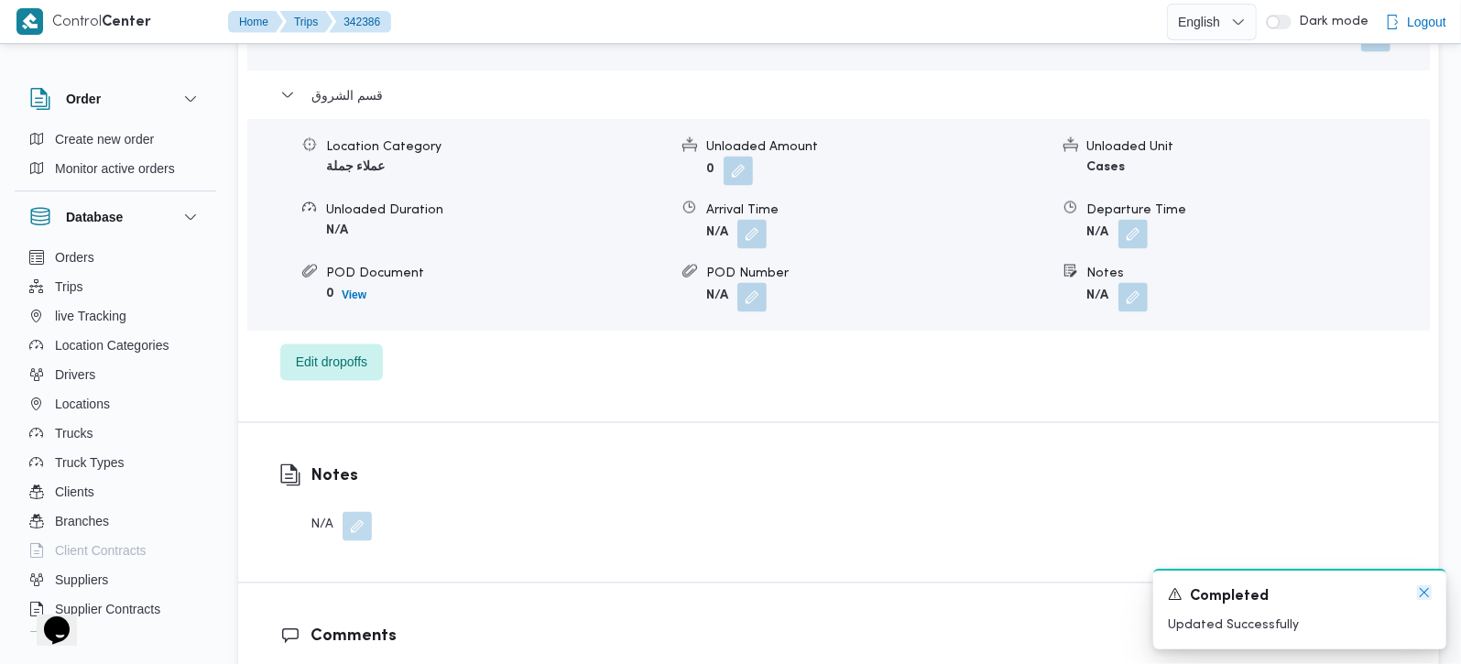
click at [1425, 594] on icon "Dismiss toast" at bounding box center [1424, 592] width 15 height 15
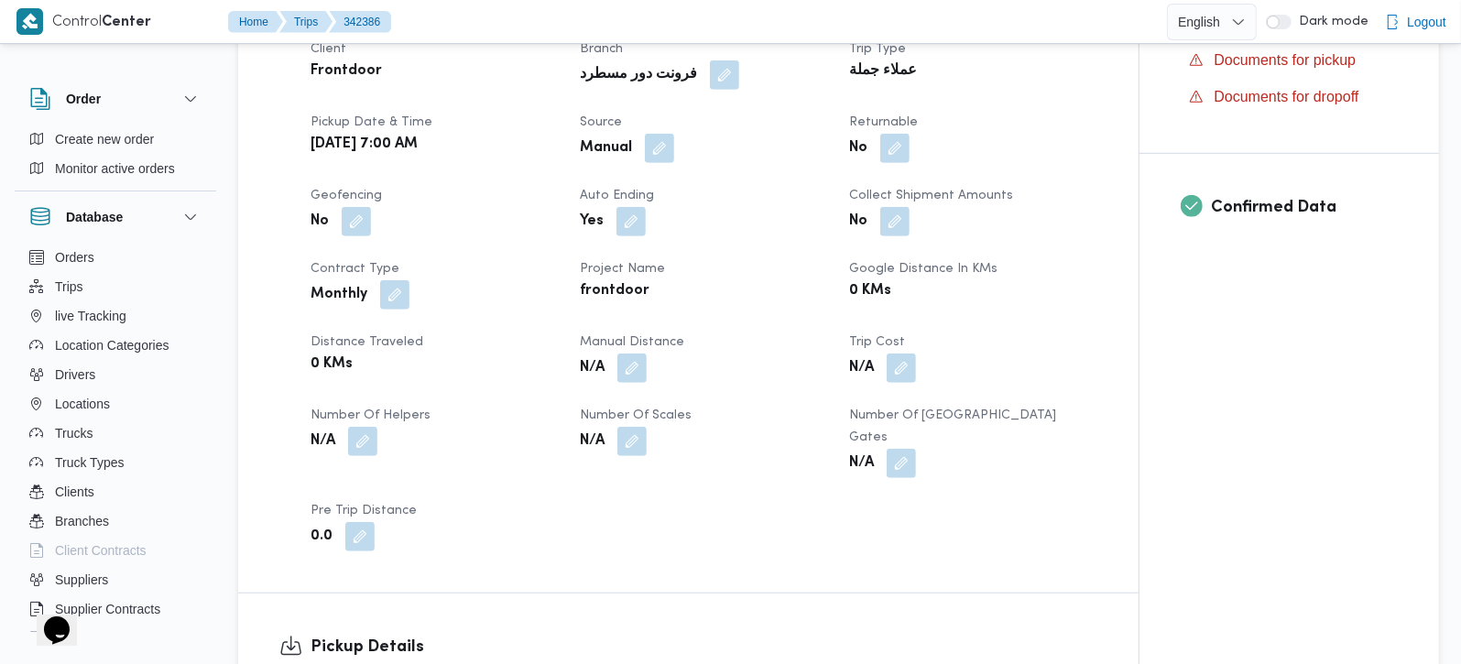
scroll to position [646, 0]
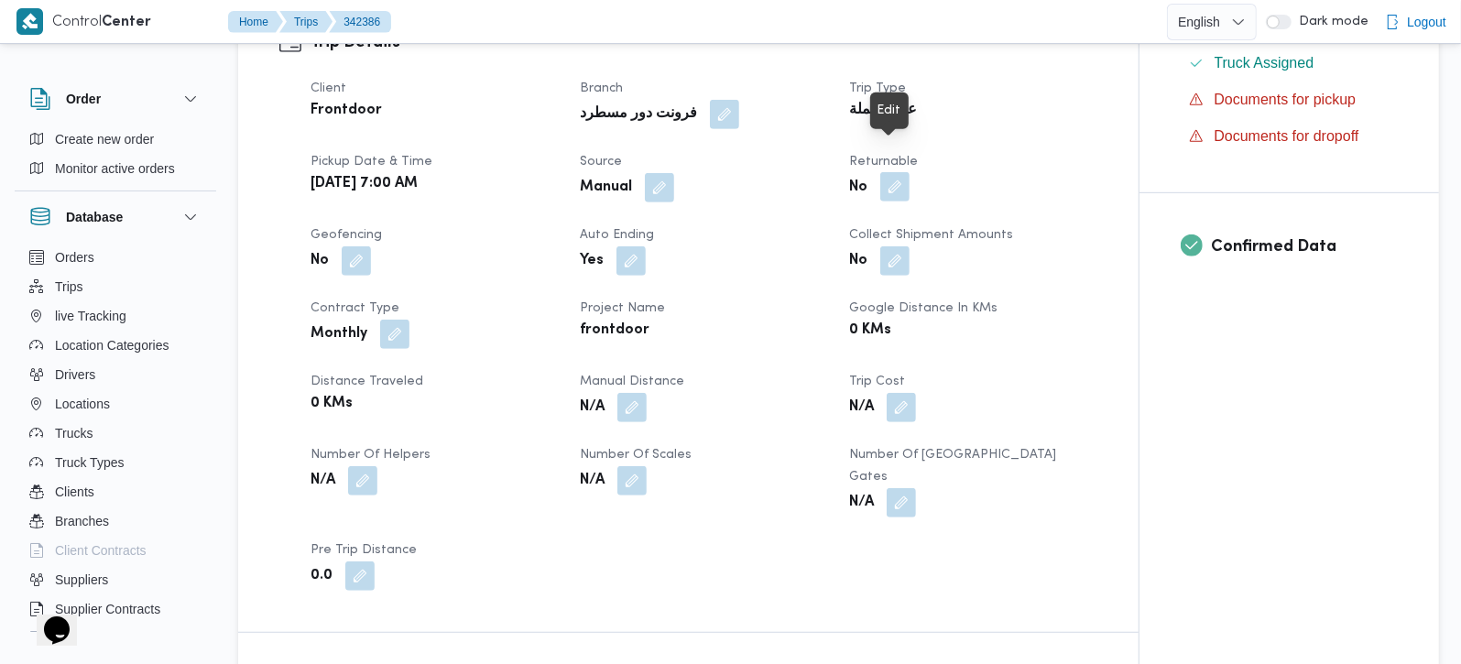
click at [892, 172] on button "button" at bounding box center [894, 186] width 29 height 29
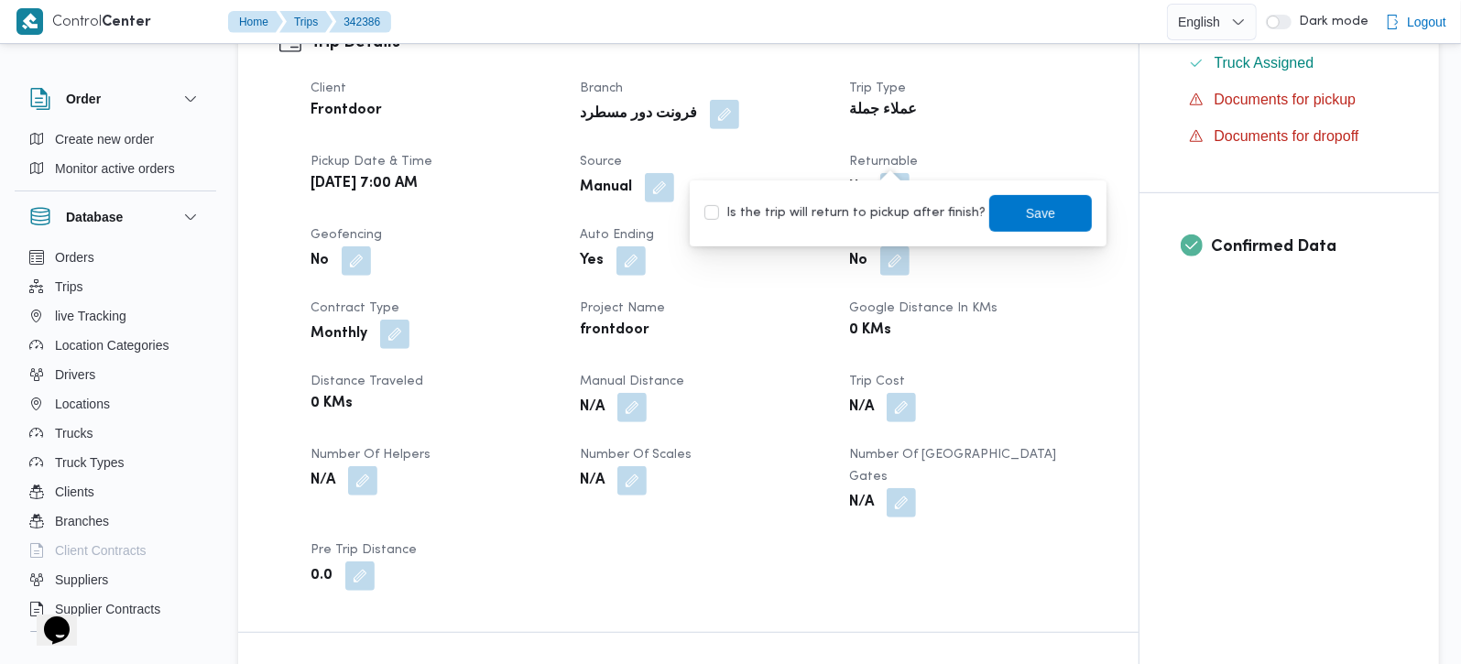
click at [892, 222] on label "Is the trip will return to pickup after finish?" at bounding box center [844, 213] width 281 height 22
checkbox input "true"
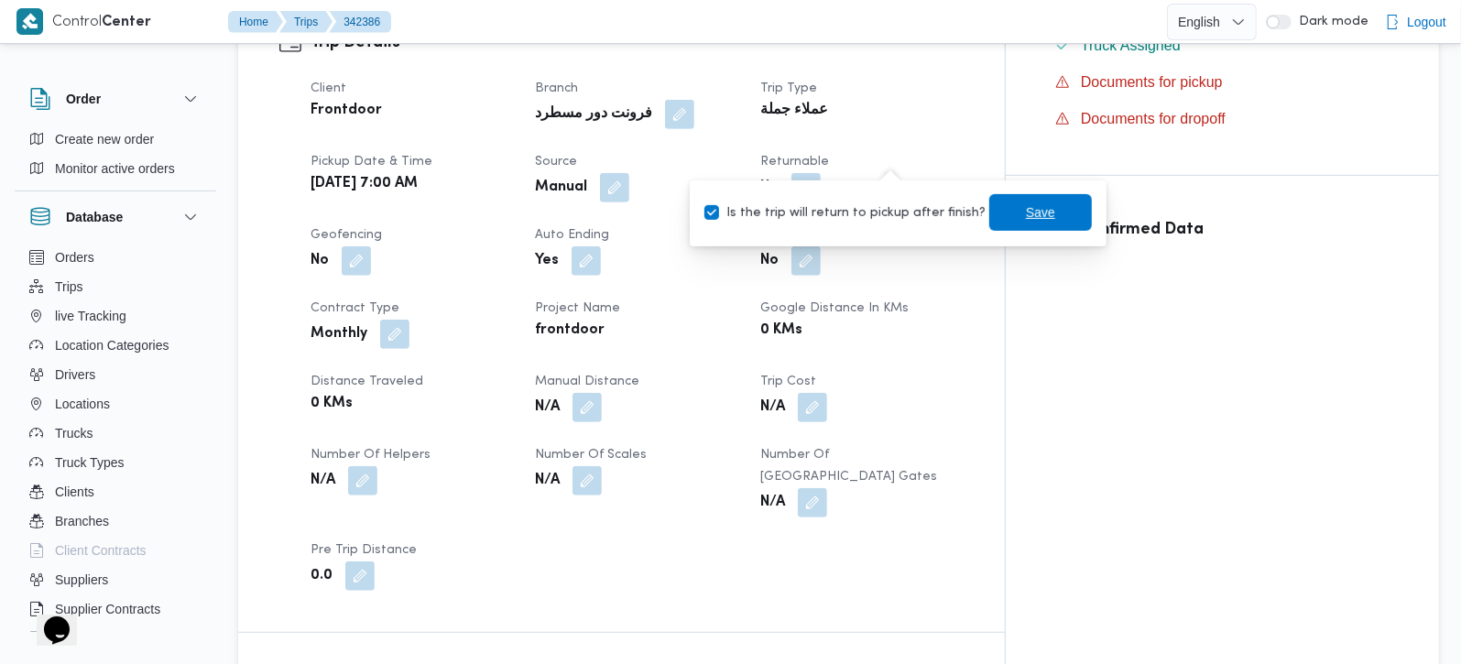
click at [1026, 212] on span "Save" at bounding box center [1040, 213] width 29 height 22
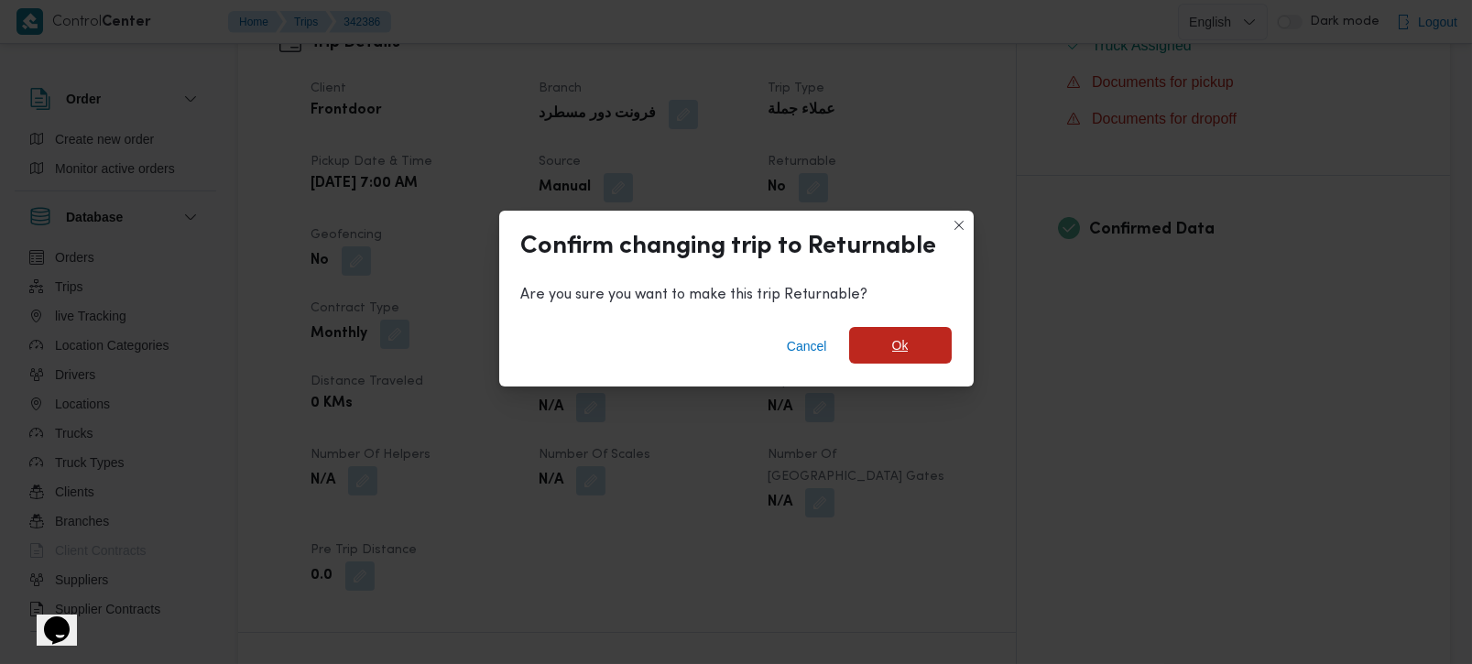
click at [894, 340] on span "Ok" at bounding box center [900, 345] width 16 height 22
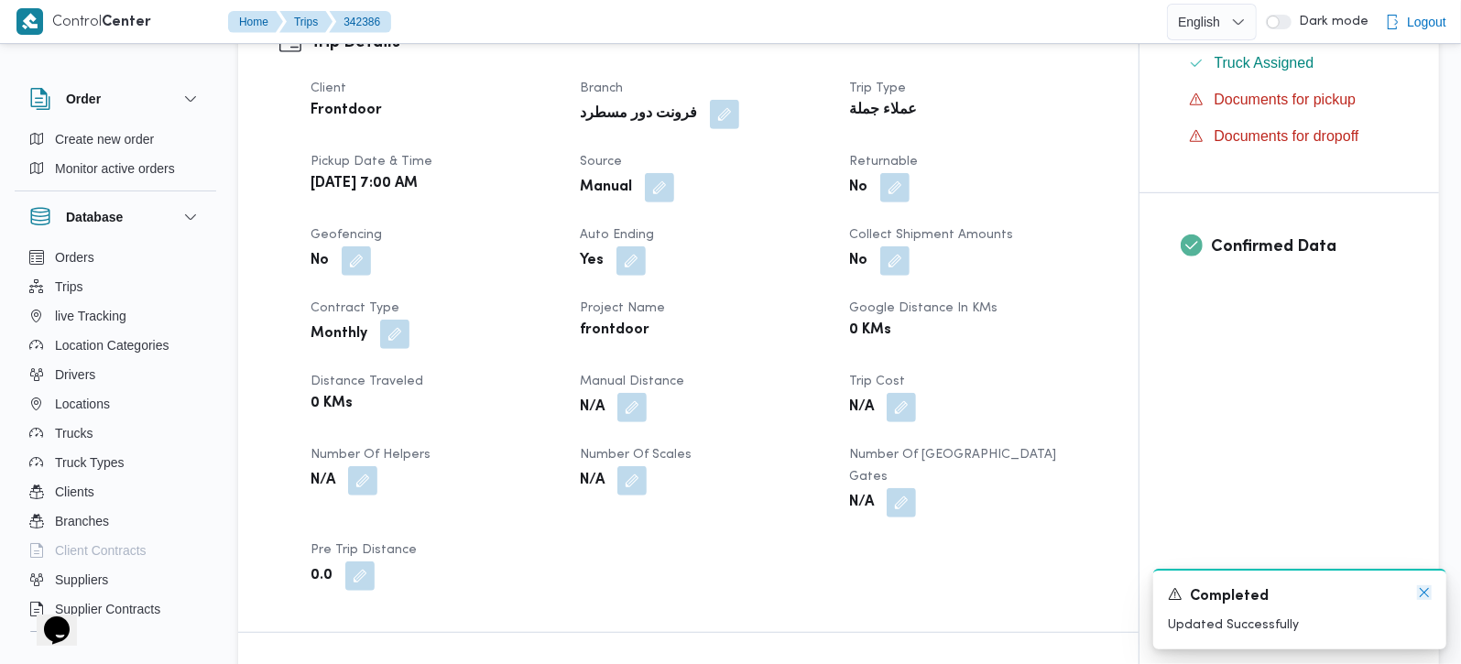
click at [1421, 597] on icon "Dismiss toast" at bounding box center [1424, 592] width 9 height 9
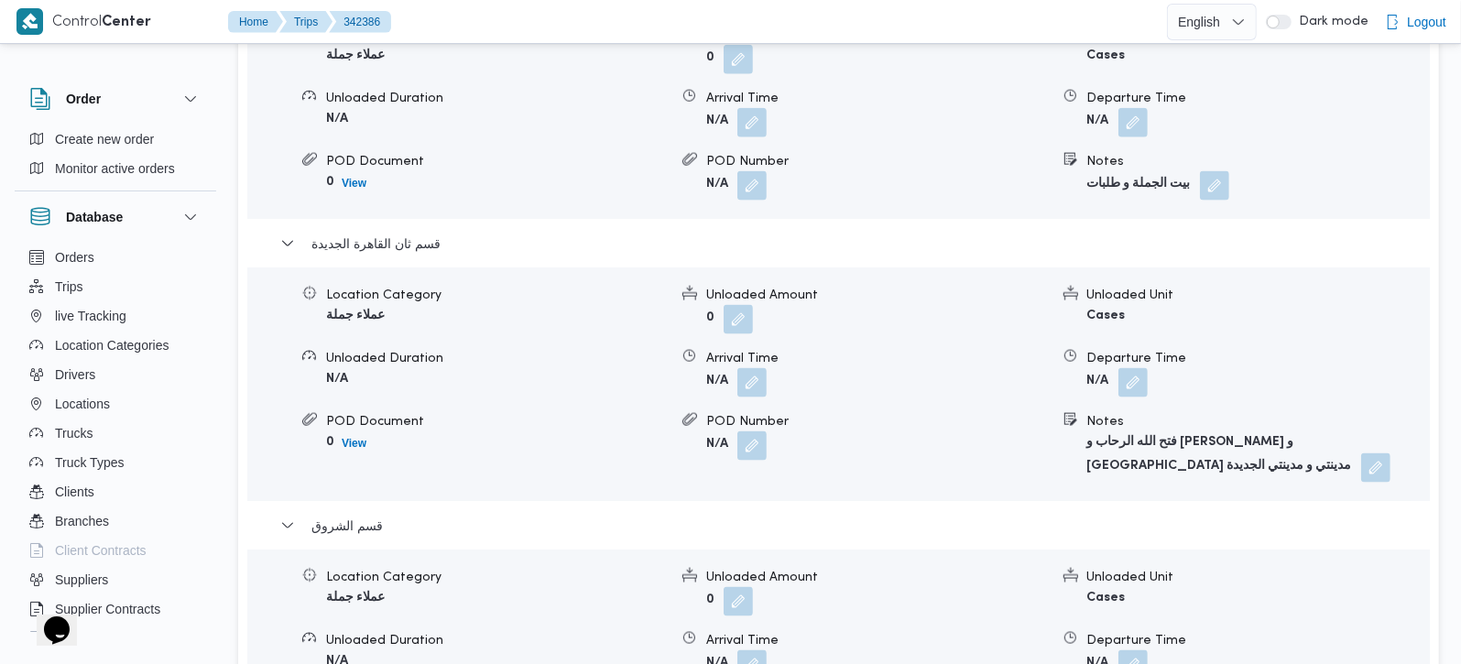
scroll to position [1939, 0]
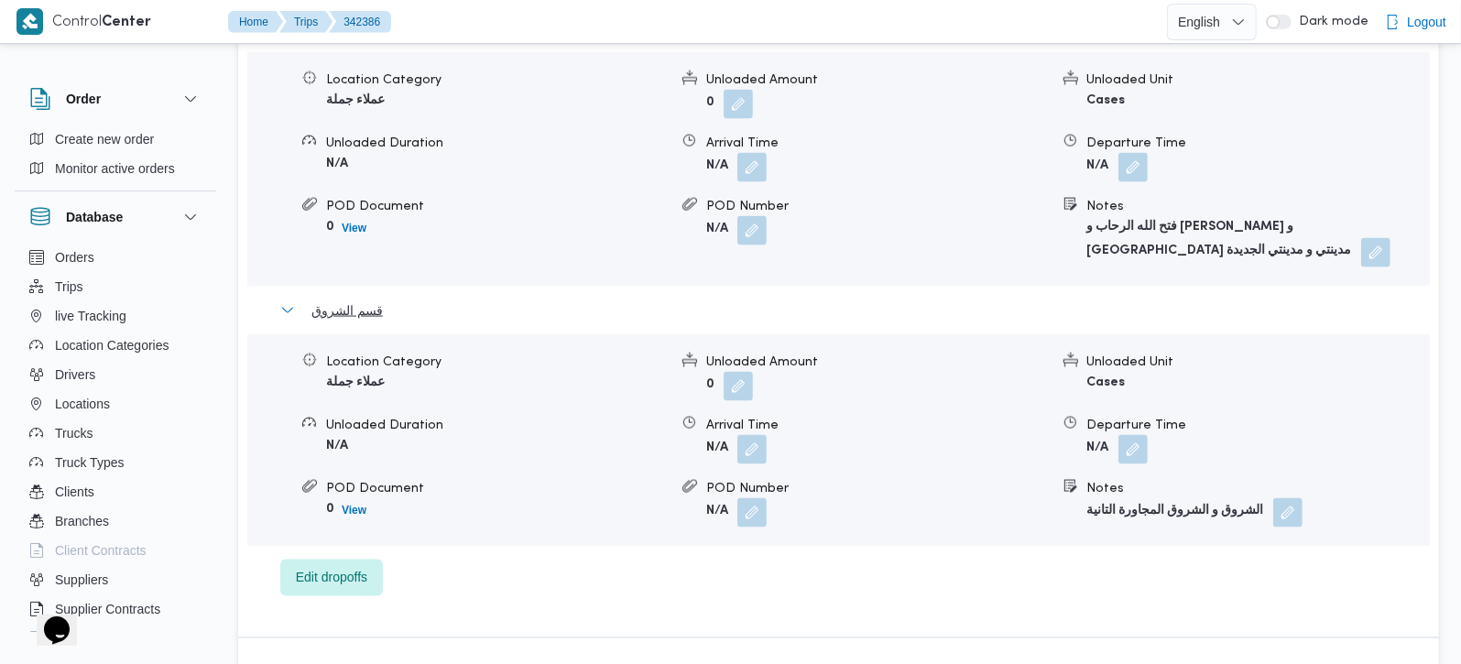
click at [345, 300] on span "قسم الشروق" at bounding box center [346, 311] width 71 height 22
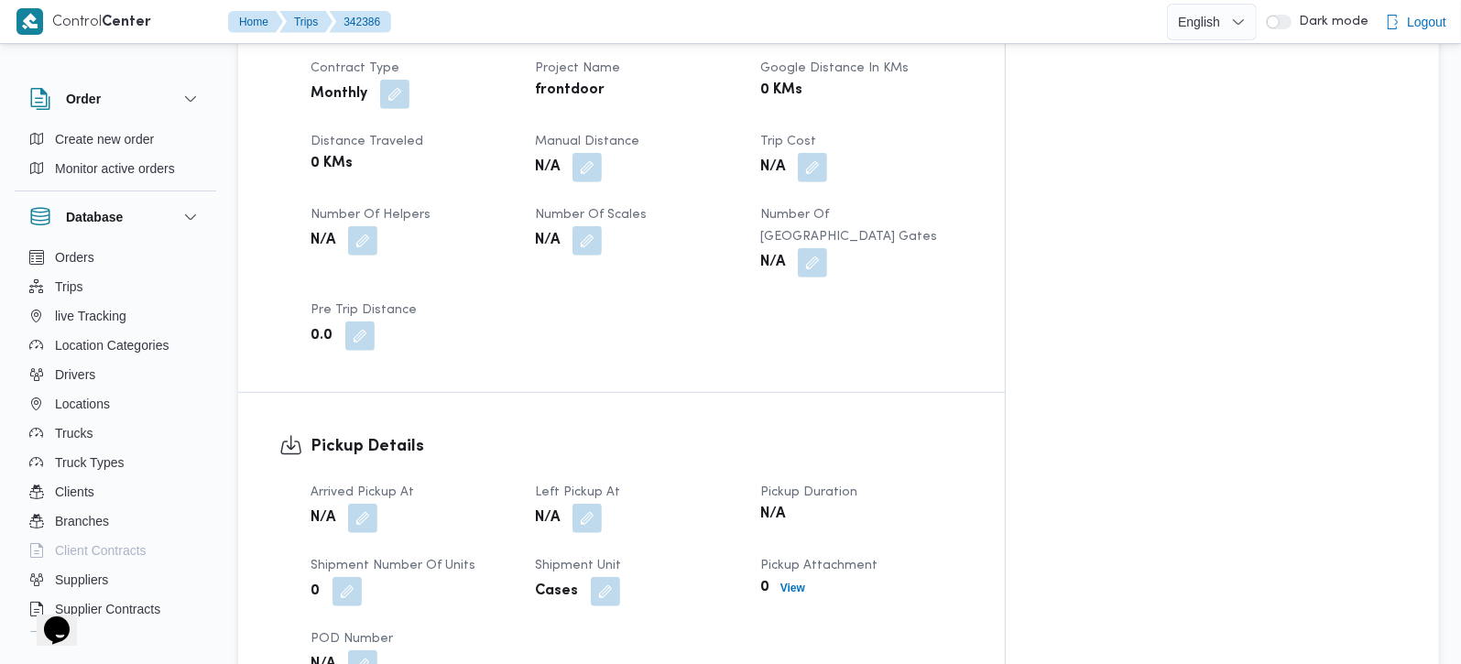
scroll to position [1077, 0]
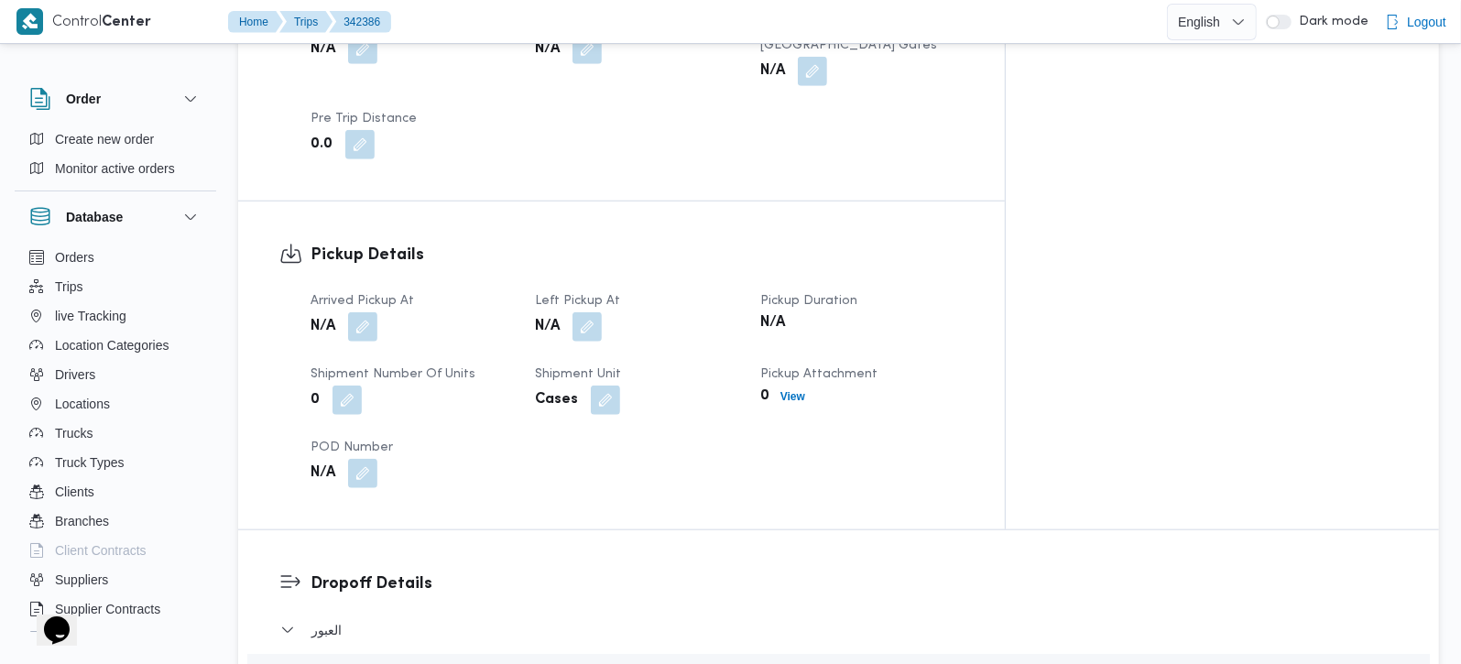
click at [417, 311] on div "N/A" at bounding box center [412, 327] width 206 height 33
click at [367, 311] on button "button" at bounding box center [362, 325] width 29 height 29
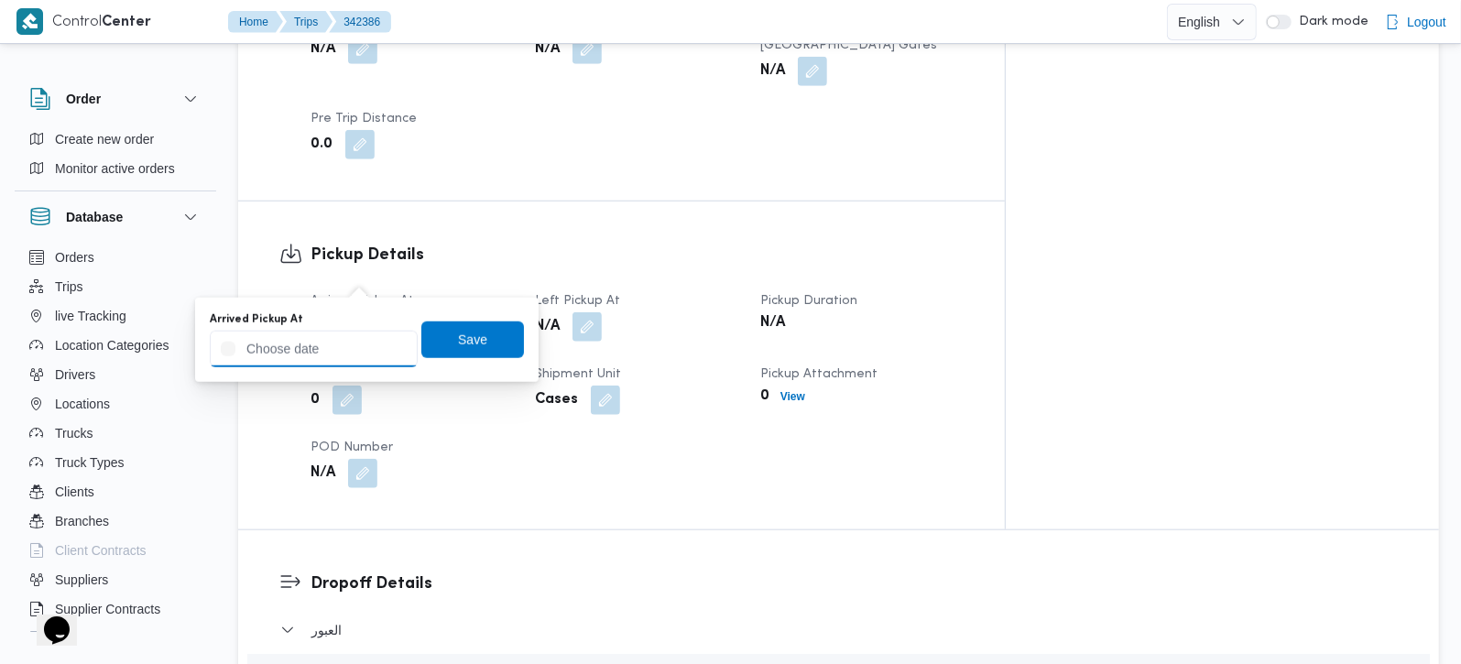
click at [336, 351] on input "Arrived Pickup At" at bounding box center [314, 349] width 208 height 37
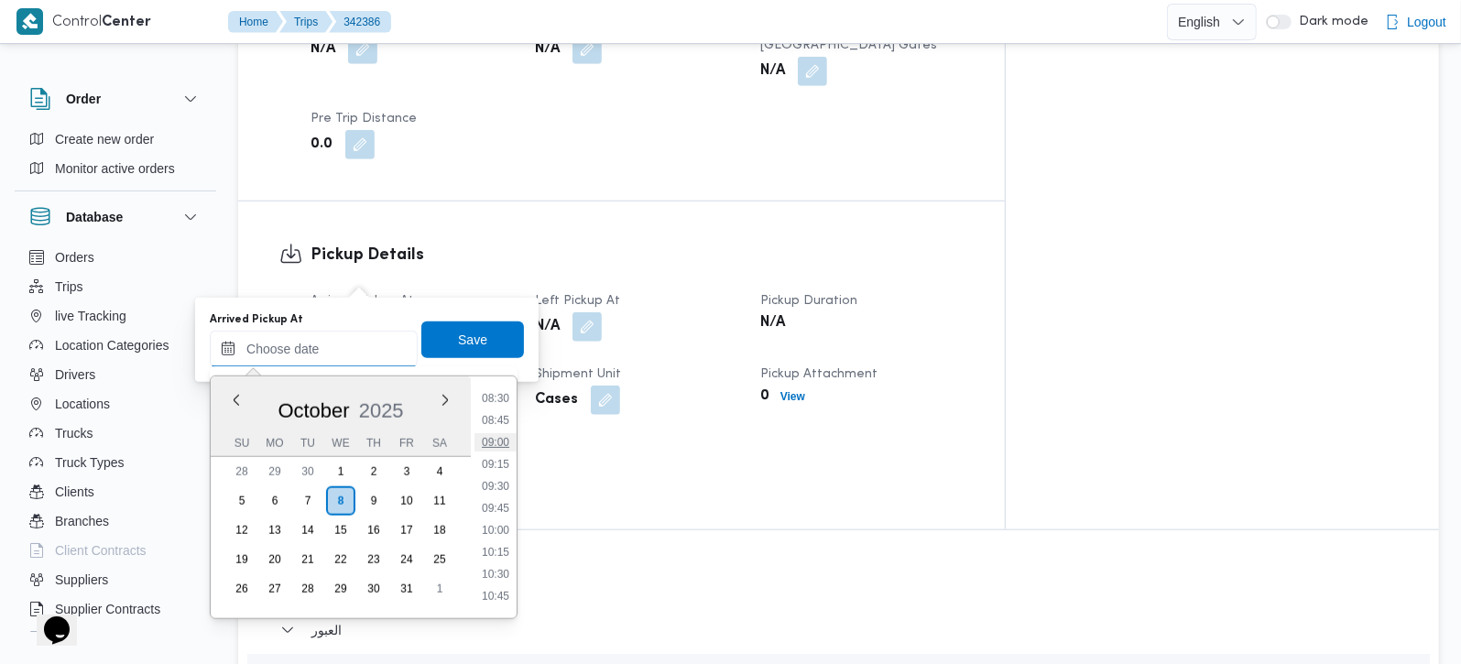
scroll to position [642, 0]
click at [490, 434] on li "07:45" at bounding box center [496, 440] width 42 height 18
type input "08/10/2025 07:45"
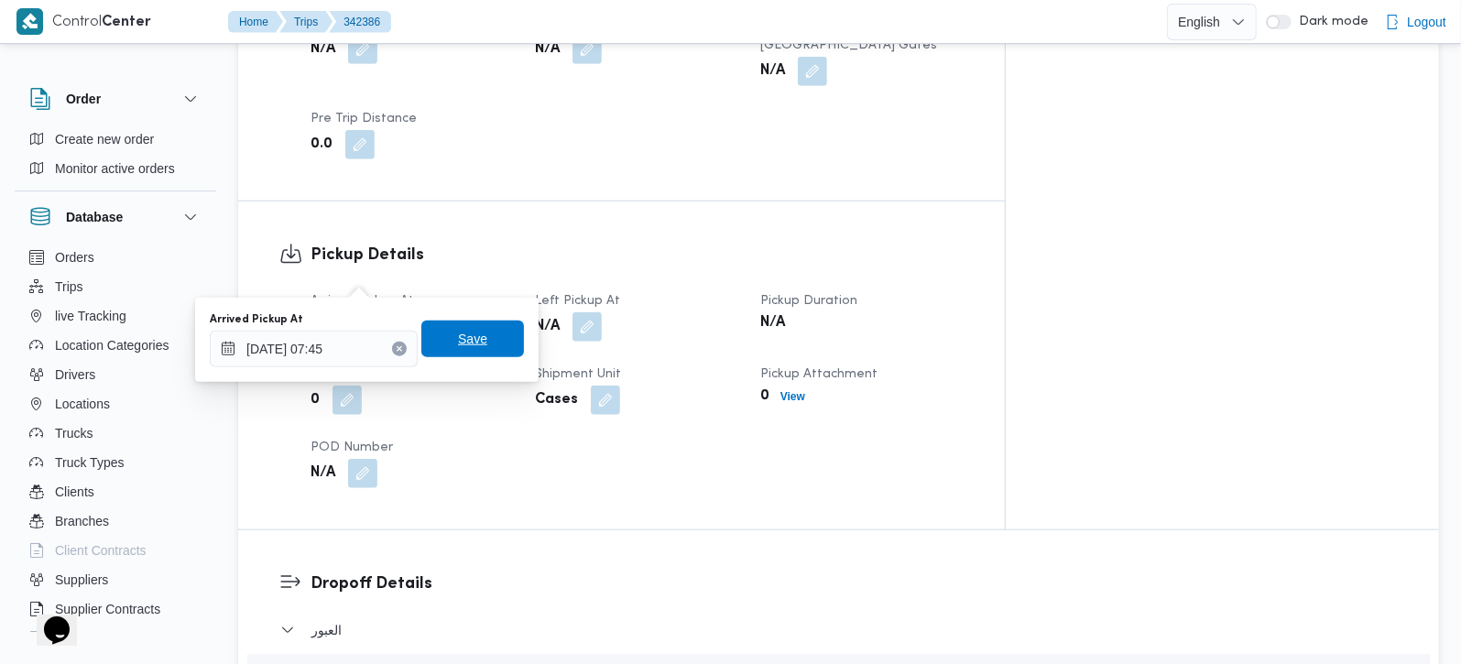
click at [466, 351] on span "Save" at bounding box center [472, 339] width 103 height 37
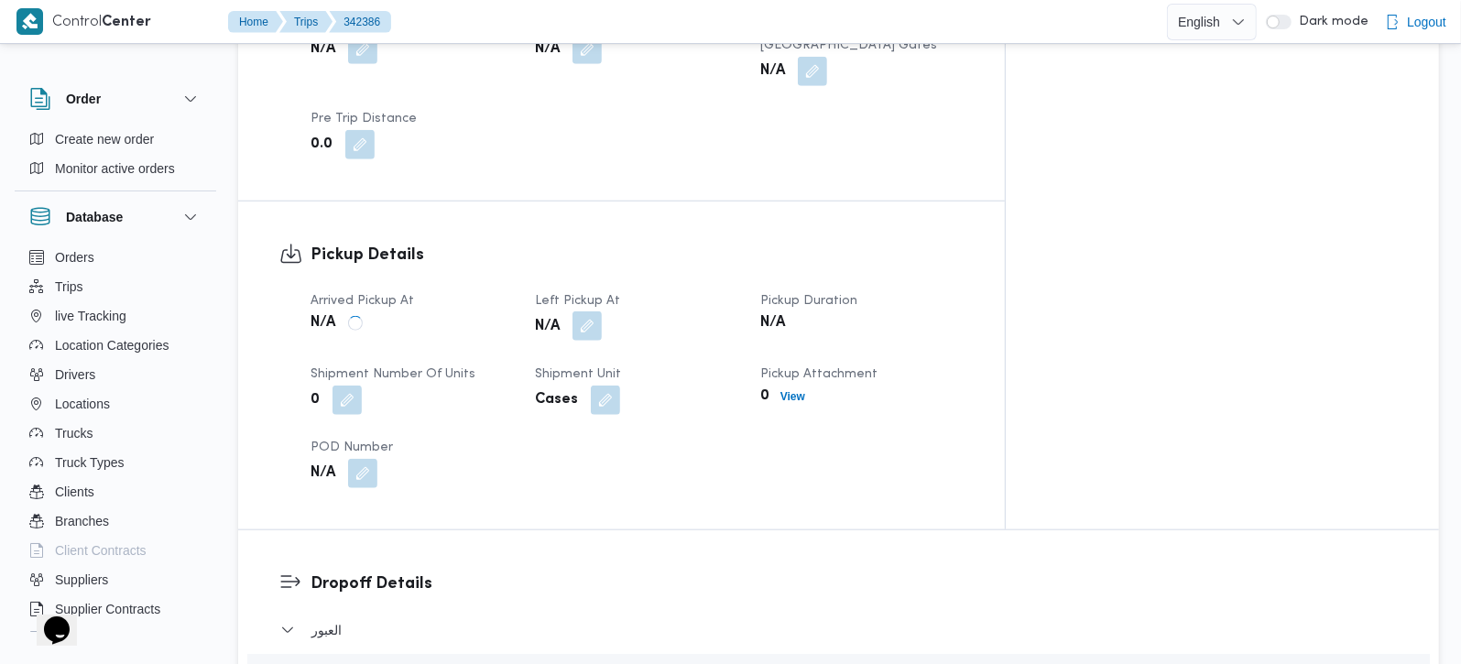
click at [602, 311] on button "button" at bounding box center [587, 325] width 29 height 29
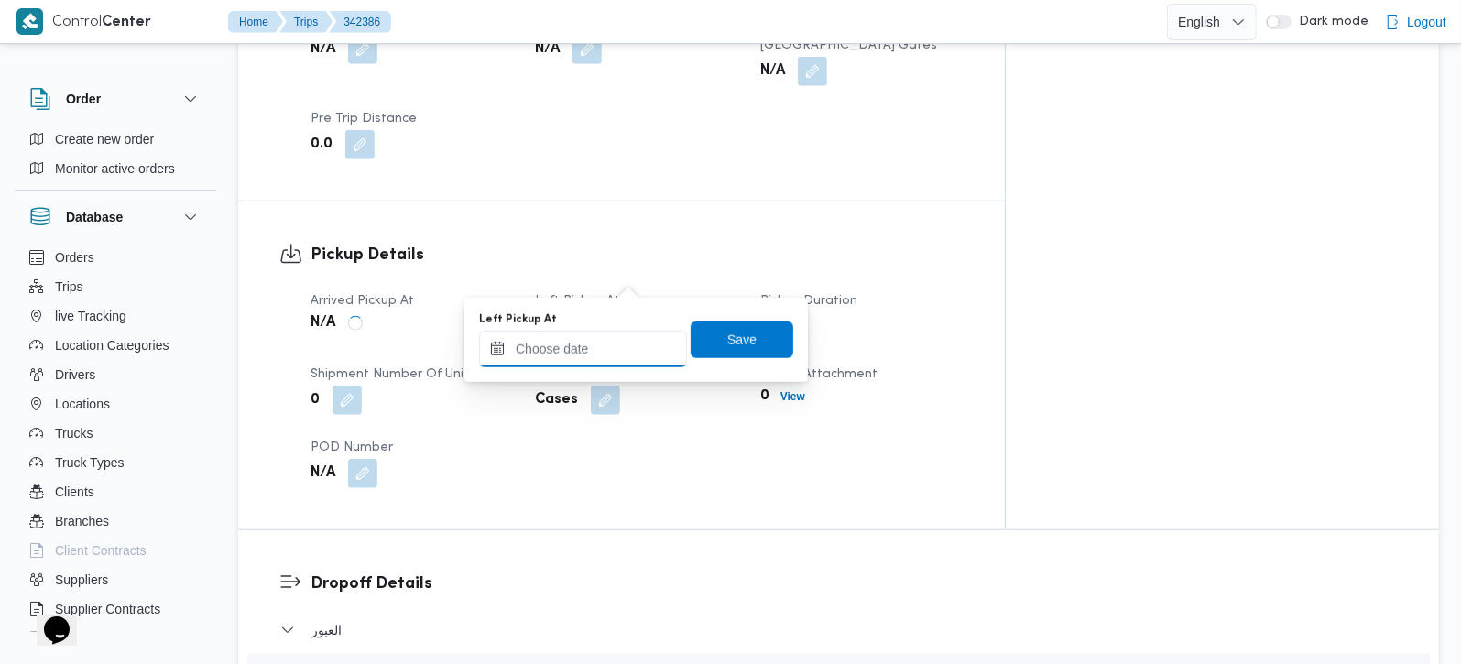
click at [591, 344] on input "Left Pickup At" at bounding box center [583, 349] width 208 height 37
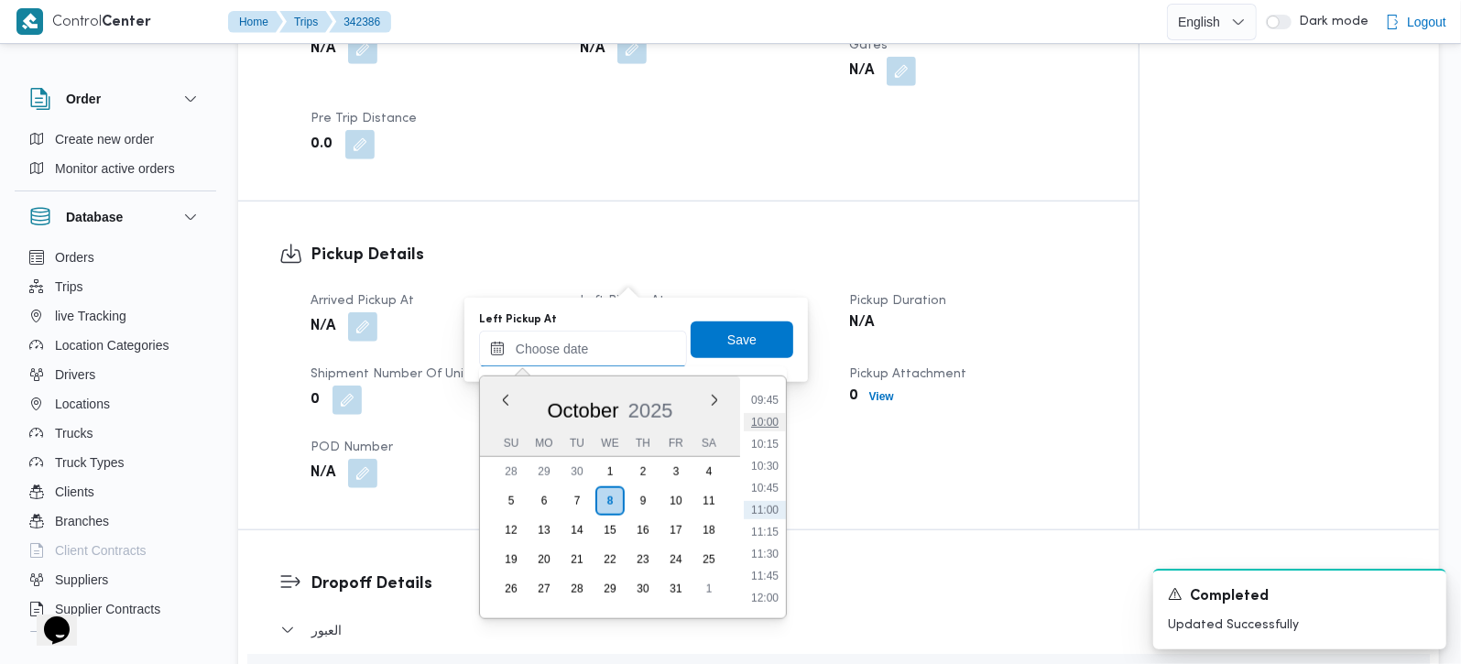
scroll to position [749, 0]
drag, startPoint x: 762, startPoint y: 424, endPoint x: 762, endPoint y: 408, distance: 16.5
click at [762, 424] on li "08:45" at bounding box center [765, 420] width 42 height 18
type input "08/10/2025 08:45"
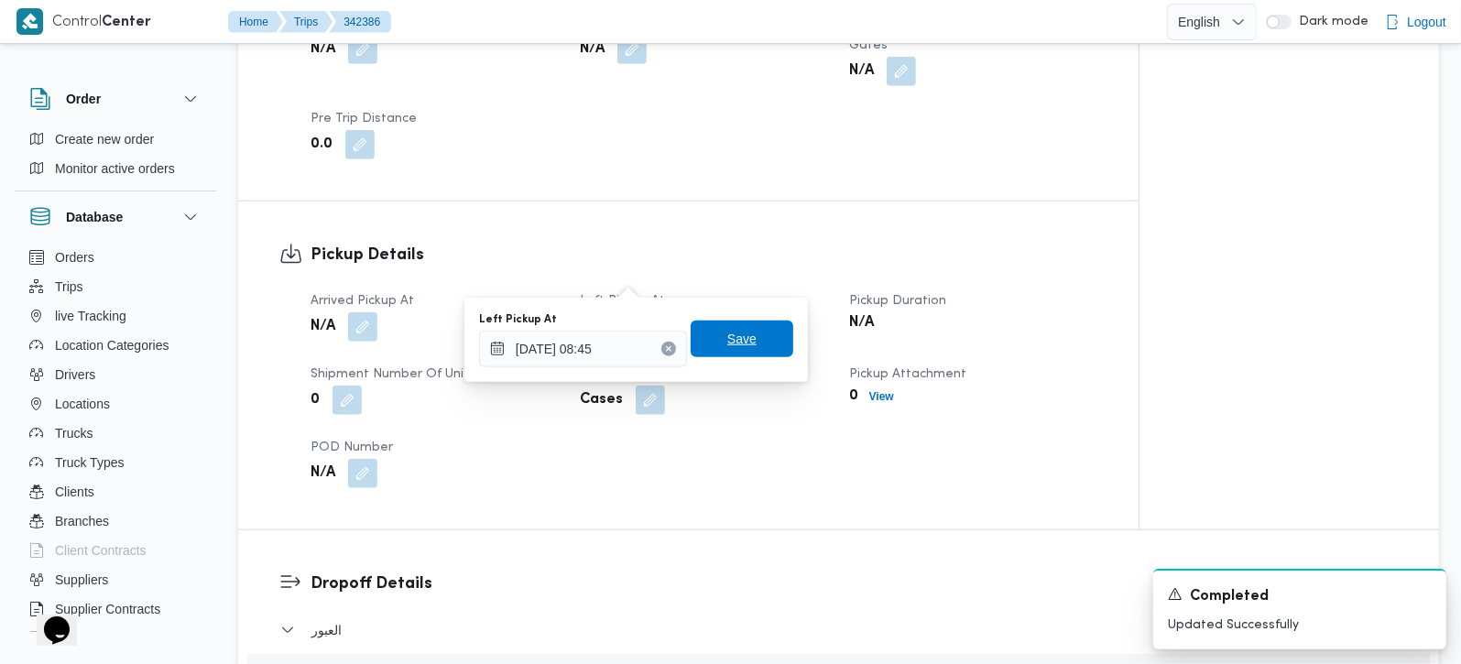
click at [758, 336] on span "Save" at bounding box center [742, 339] width 103 height 37
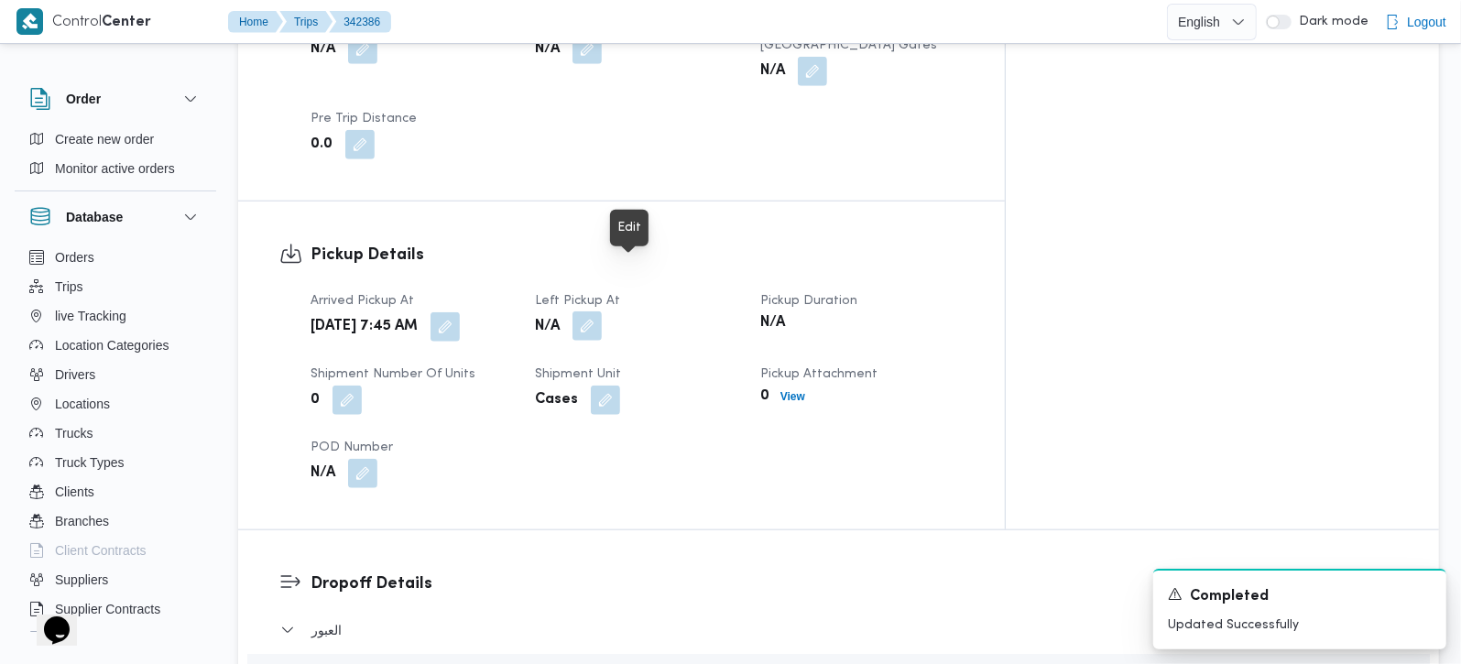
click at [602, 311] on button "button" at bounding box center [587, 325] width 29 height 29
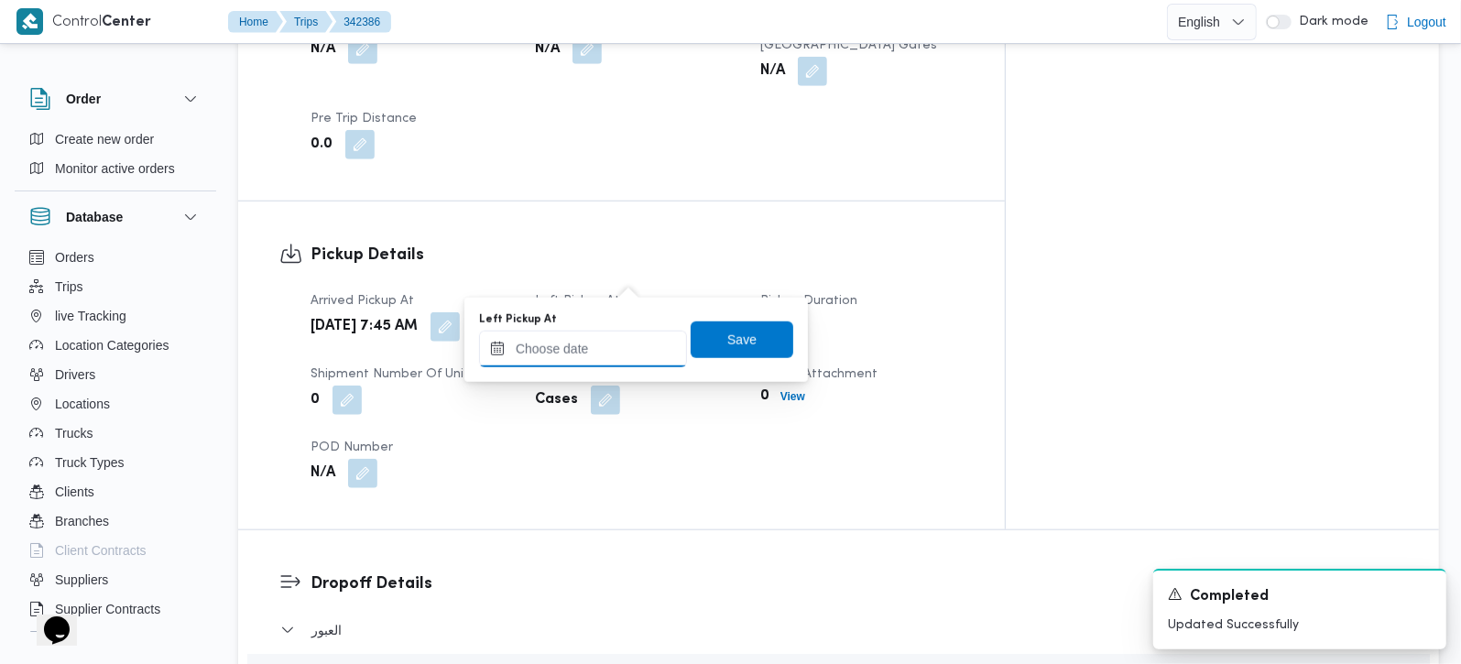
click at [617, 340] on input "Left Pickup At" at bounding box center [583, 349] width 208 height 37
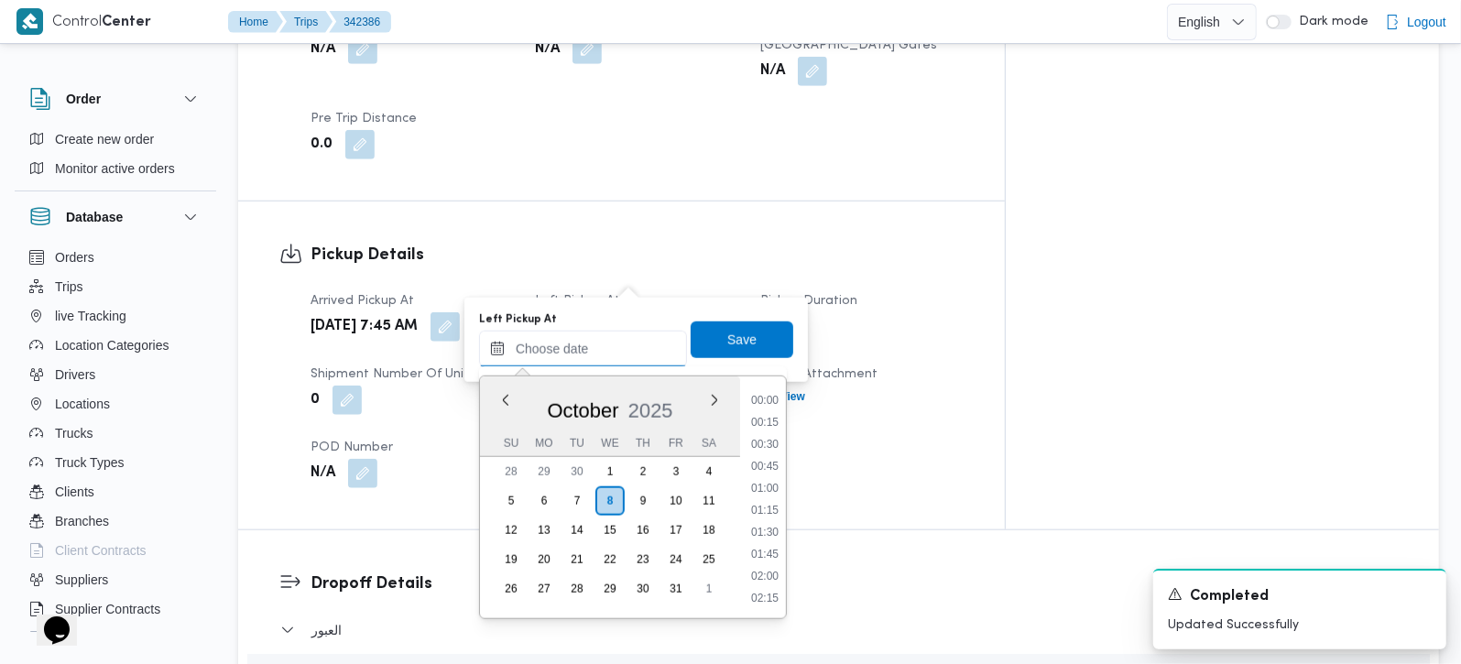
scroll to position [857, 0]
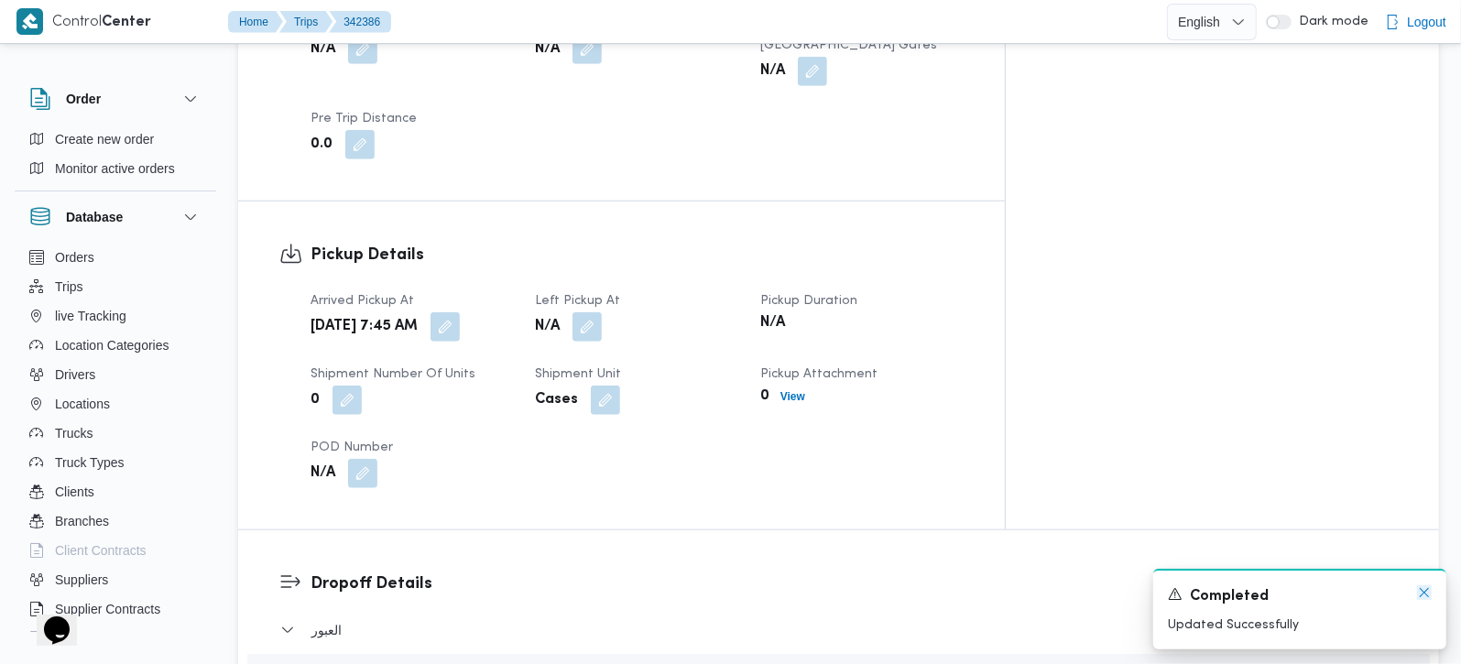
click at [1424, 589] on icon "Dismiss toast" at bounding box center [1424, 592] width 15 height 15
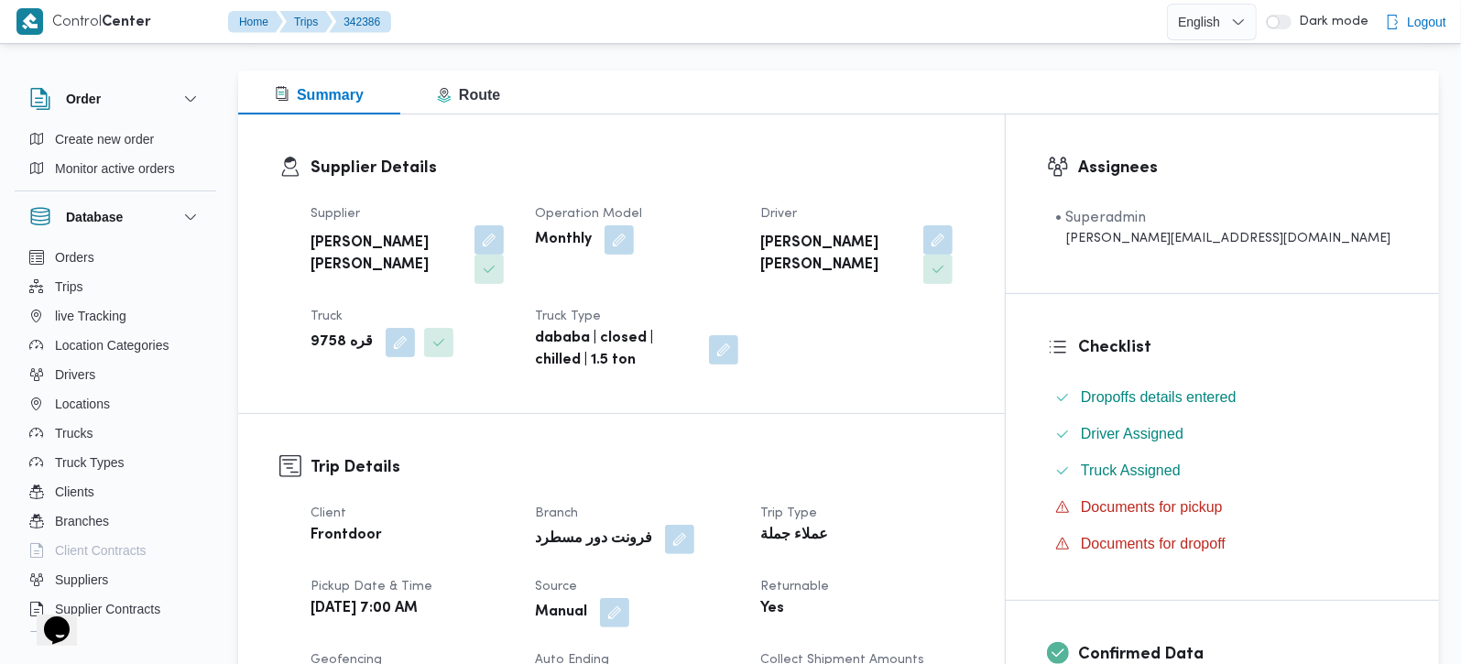
scroll to position [0, 0]
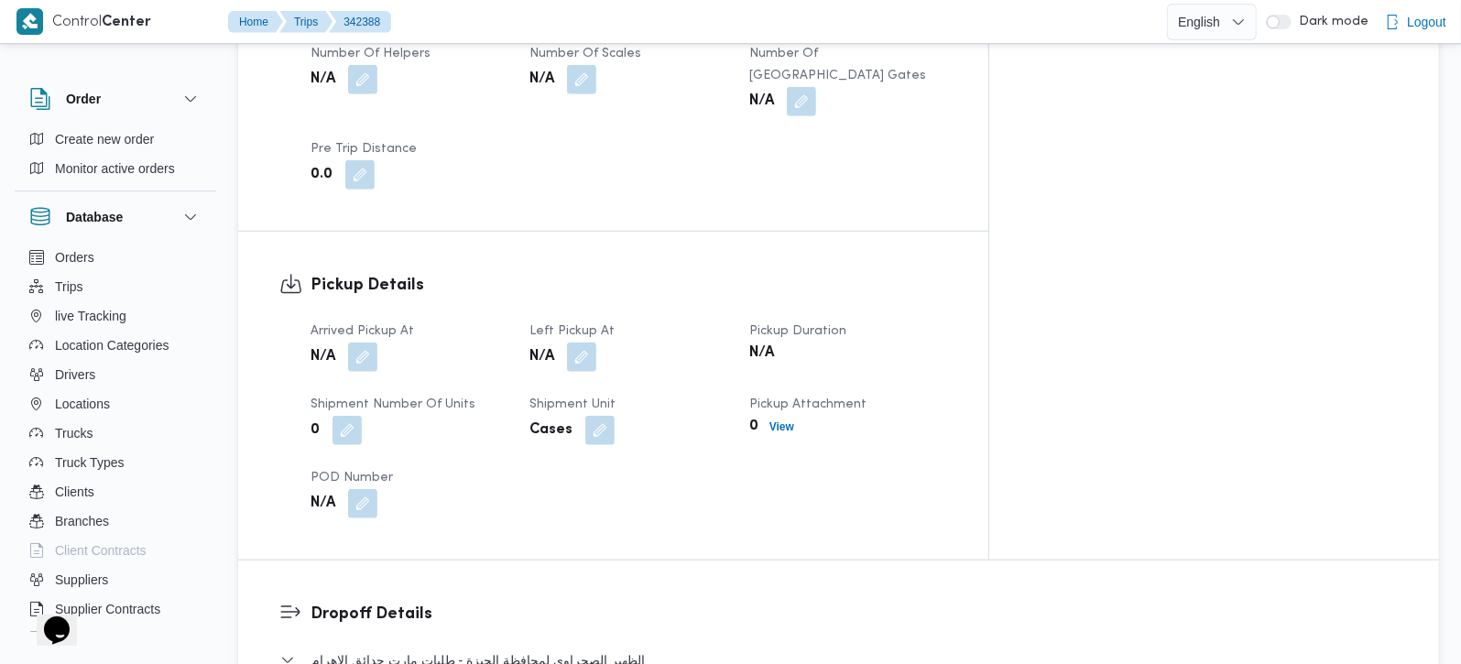
scroll to position [1077, 0]
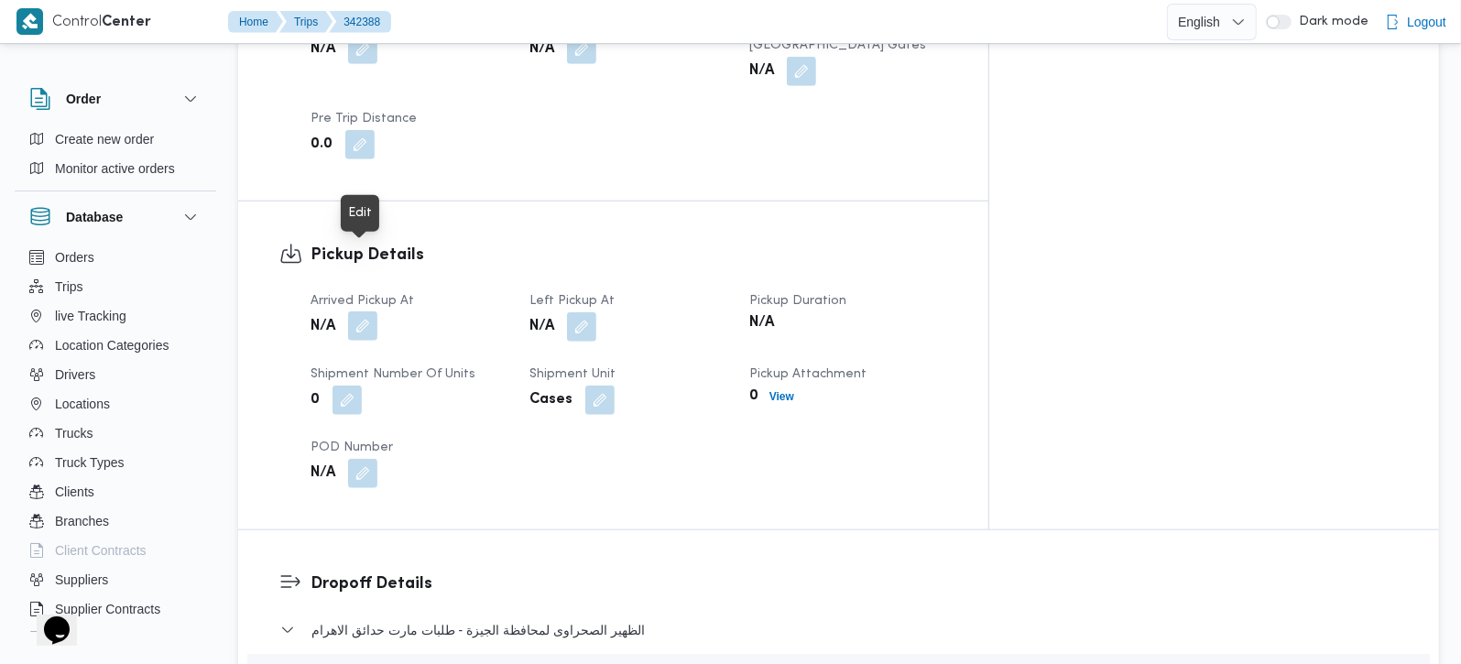
click at [361, 311] on button "button" at bounding box center [362, 325] width 29 height 29
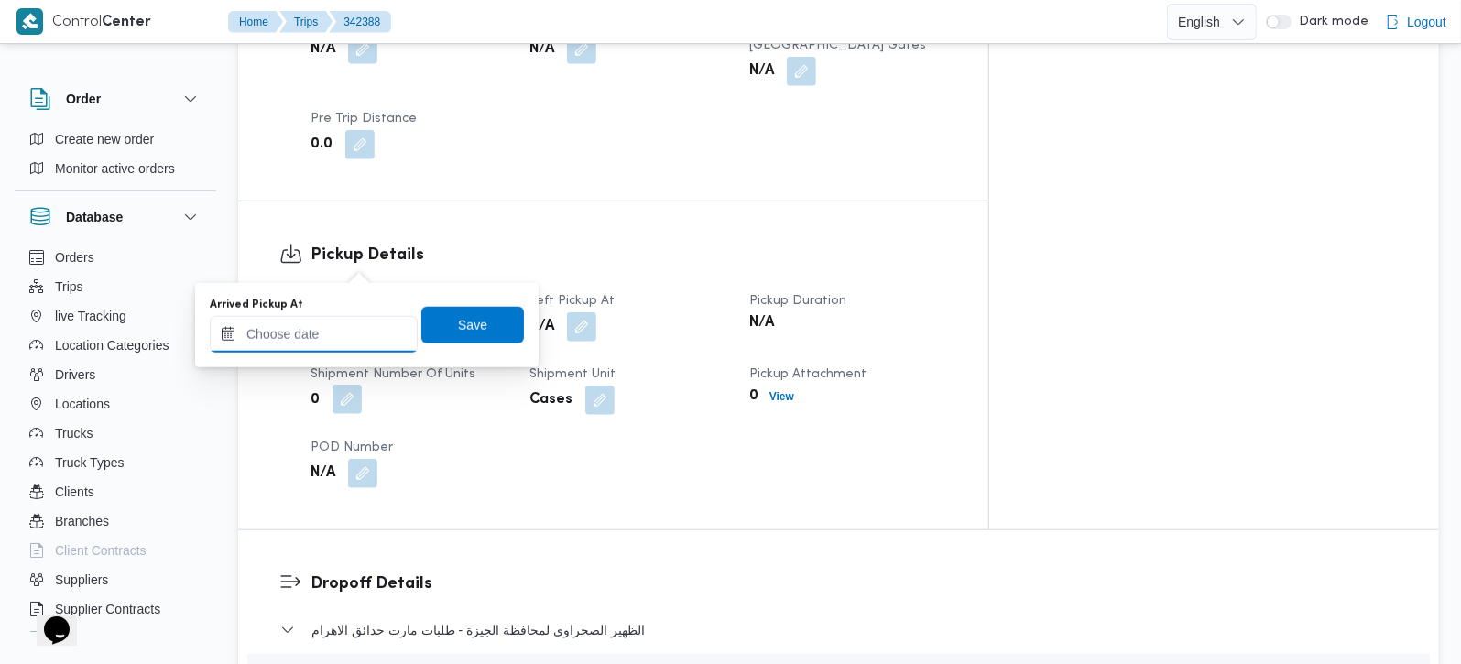
click at [341, 331] on input "Arrived Pickup At" at bounding box center [314, 334] width 208 height 37
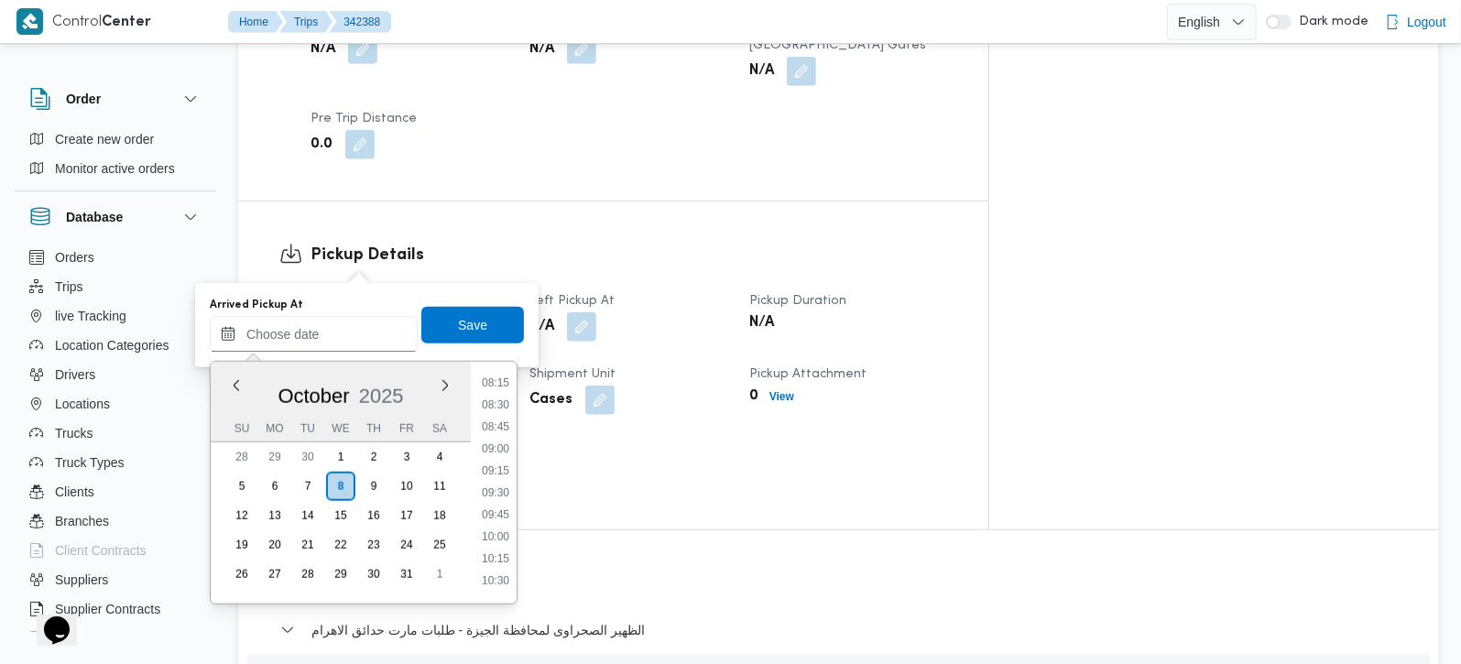
scroll to position [620, 0]
click at [502, 395] on li "07:15" at bounding box center [496, 403] width 42 height 18
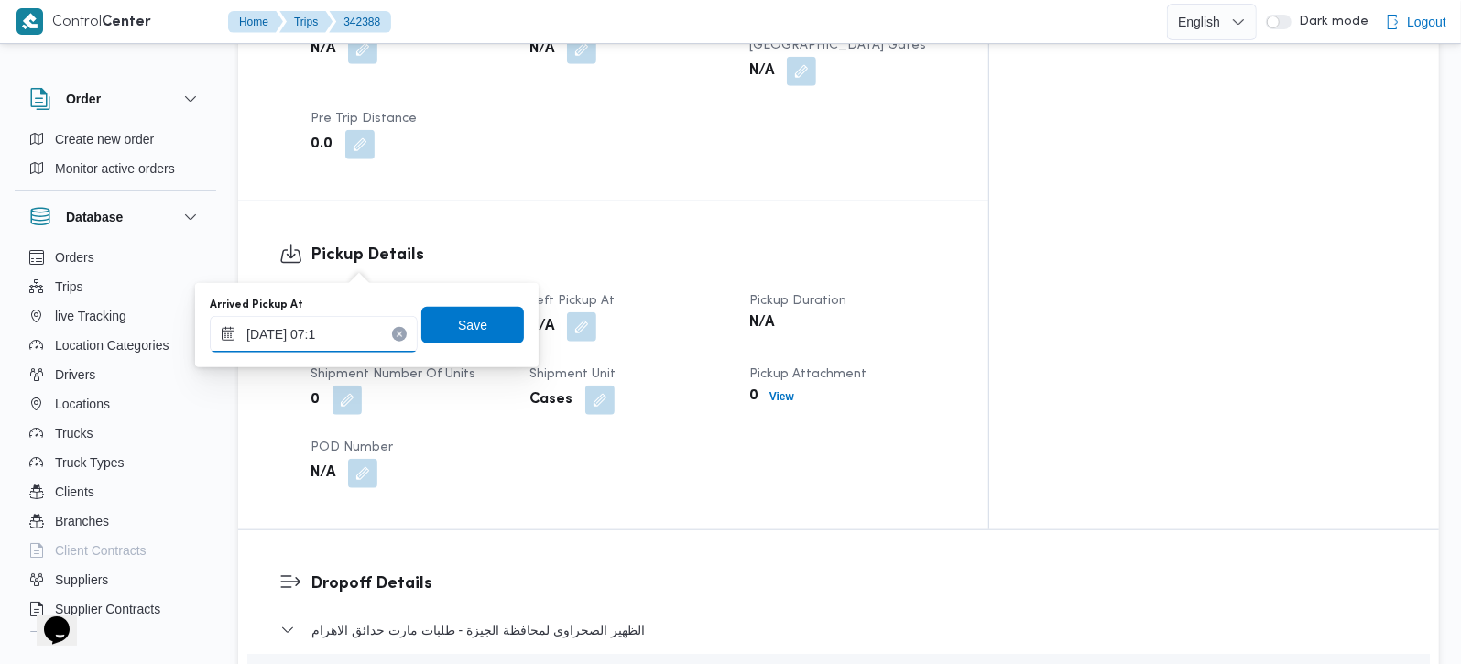
type input "08/10/2025 07:10"
click at [458, 318] on span "Save" at bounding box center [472, 324] width 29 height 22
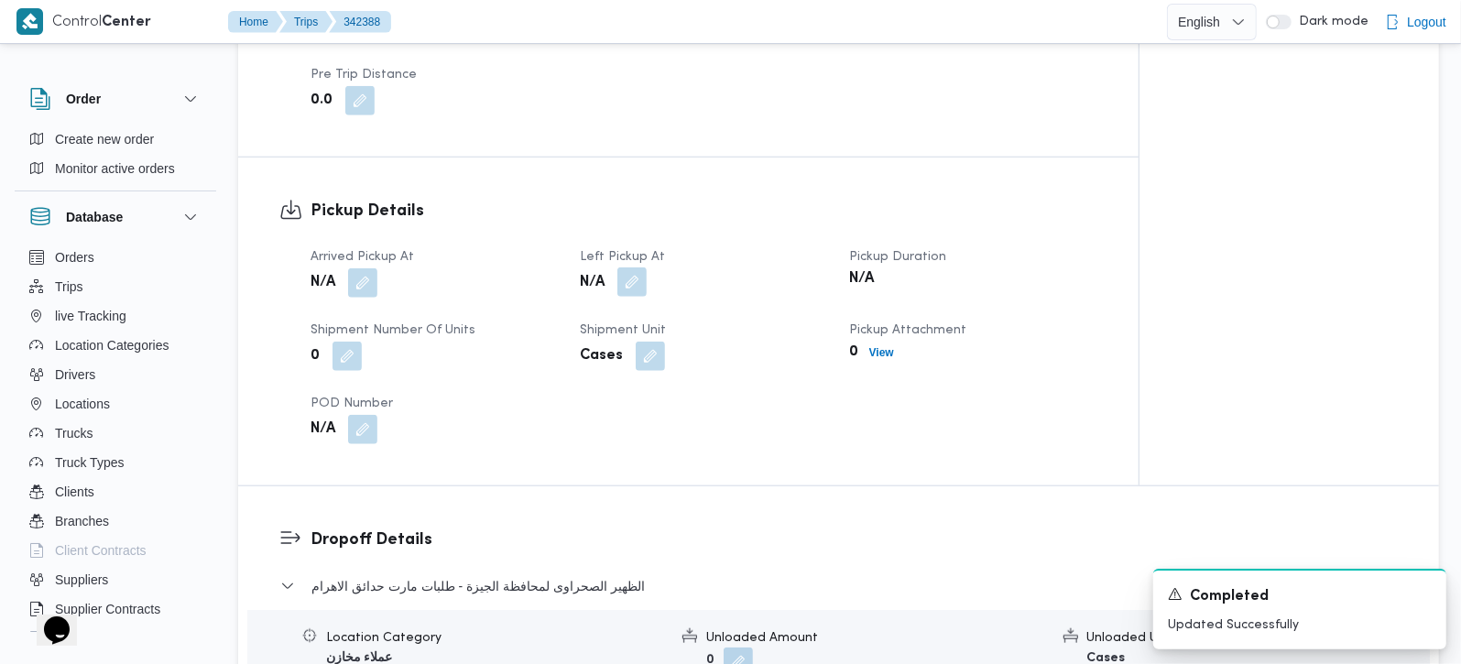
click at [637, 267] on button "button" at bounding box center [631, 281] width 29 height 29
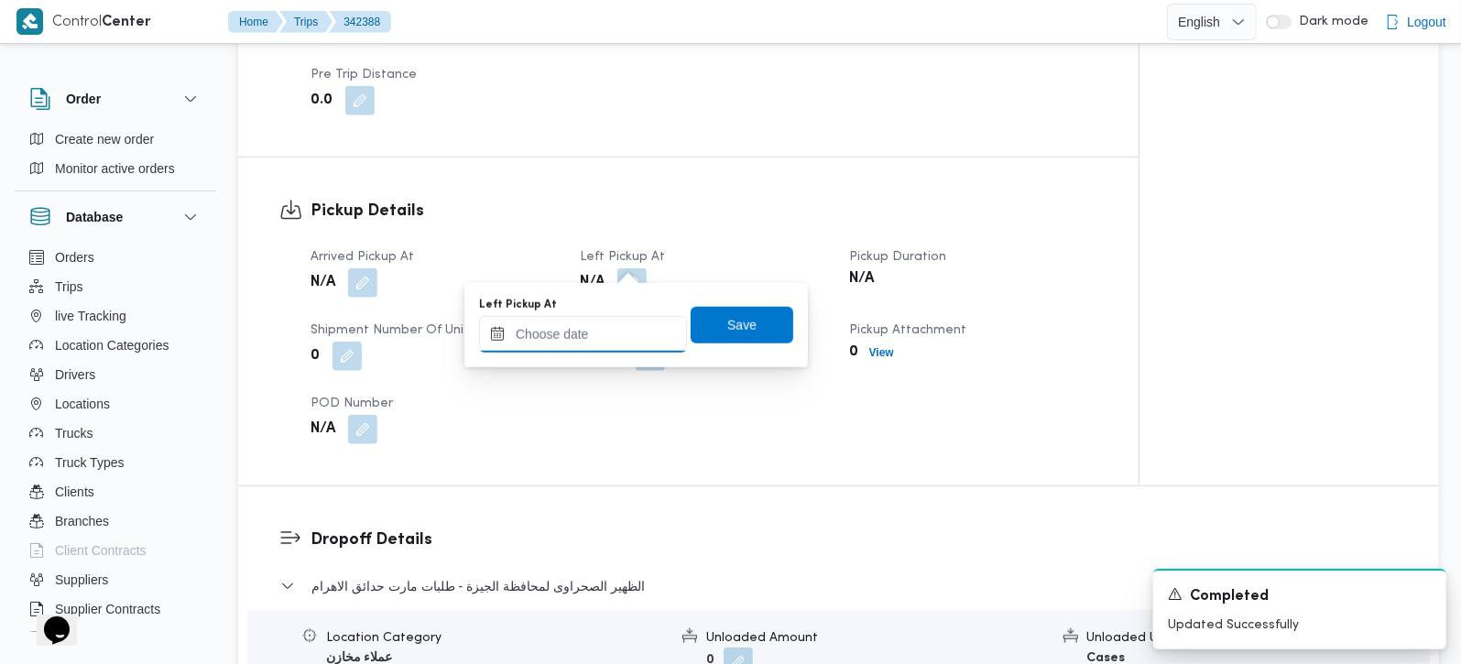
click at [615, 337] on input "Left Pickup At" at bounding box center [583, 334] width 208 height 37
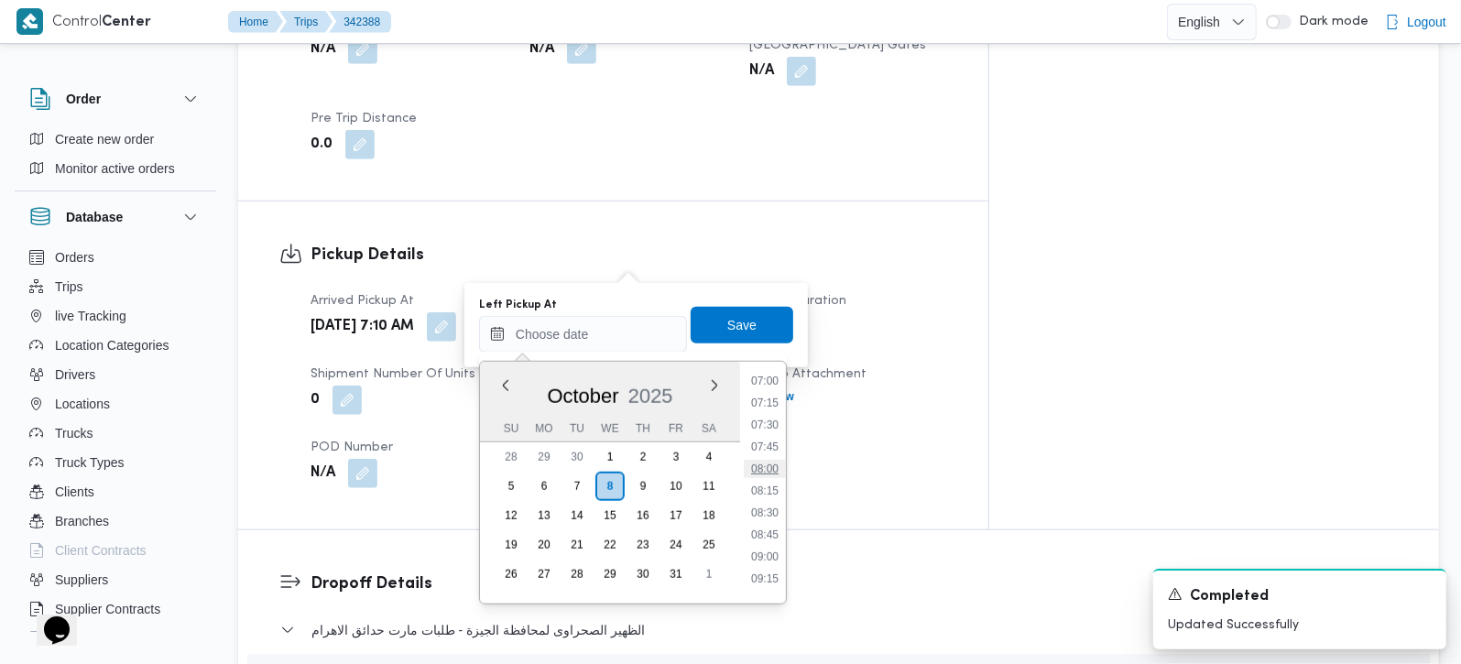
click at [778, 460] on li "08:00" at bounding box center [765, 469] width 42 height 18
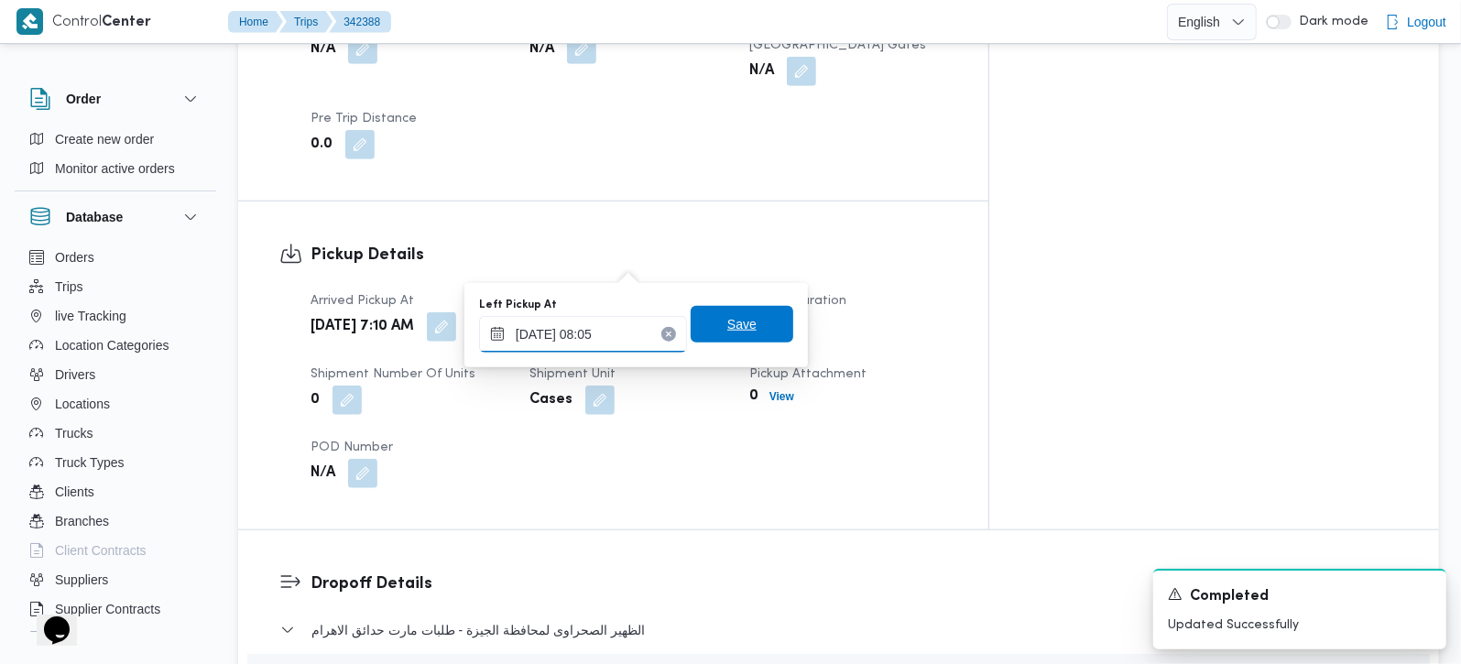
type input "08/10/2025 08:05"
click at [706, 320] on span "Save" at bounding box center [742, 324] width 103 height 37
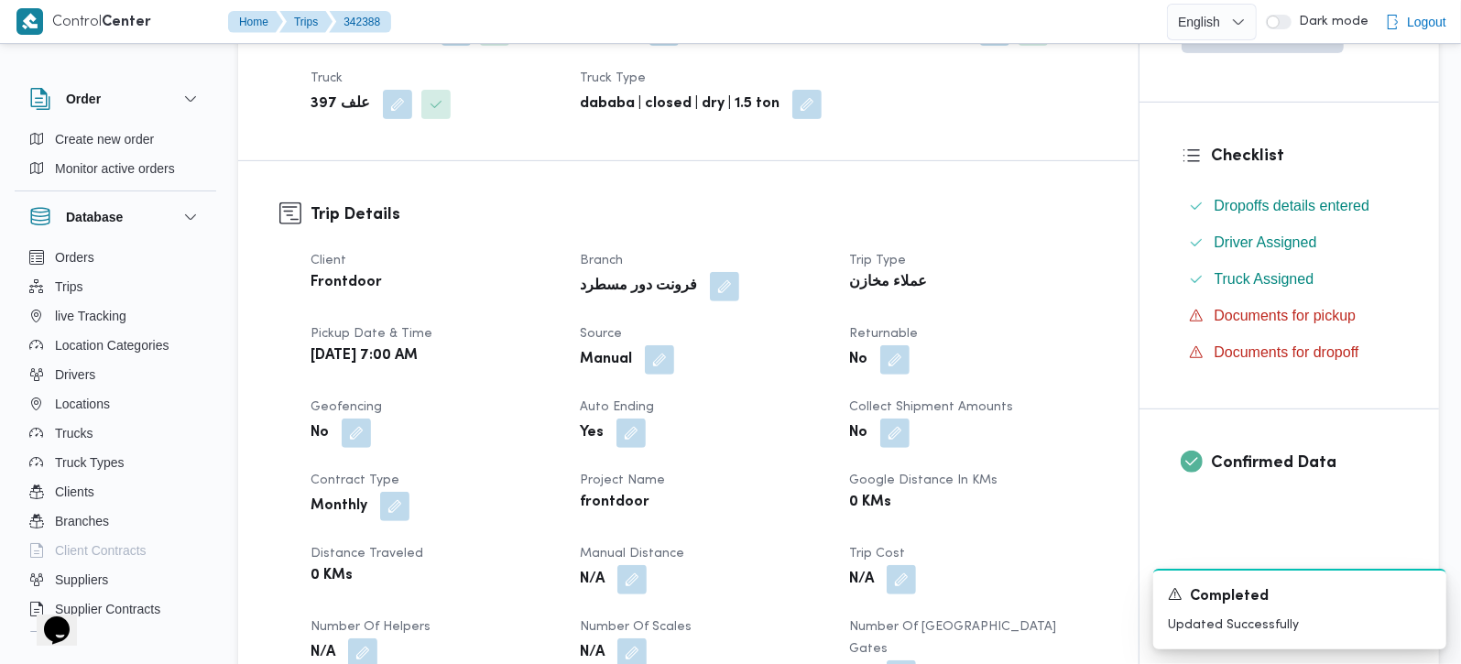
scroll to position [0, 0]
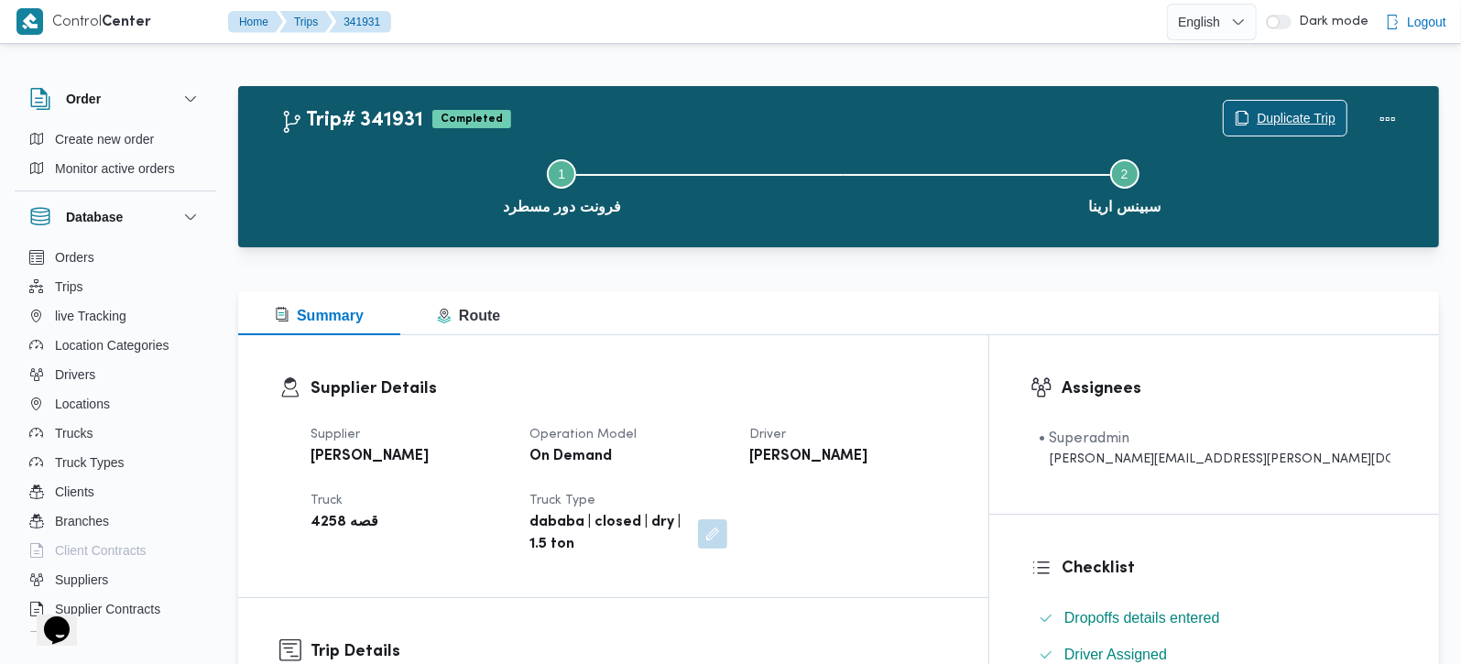
click at [1275, 114] on span "Duplicate Trip" at bounding box center [1296, 118] width 79 height 22
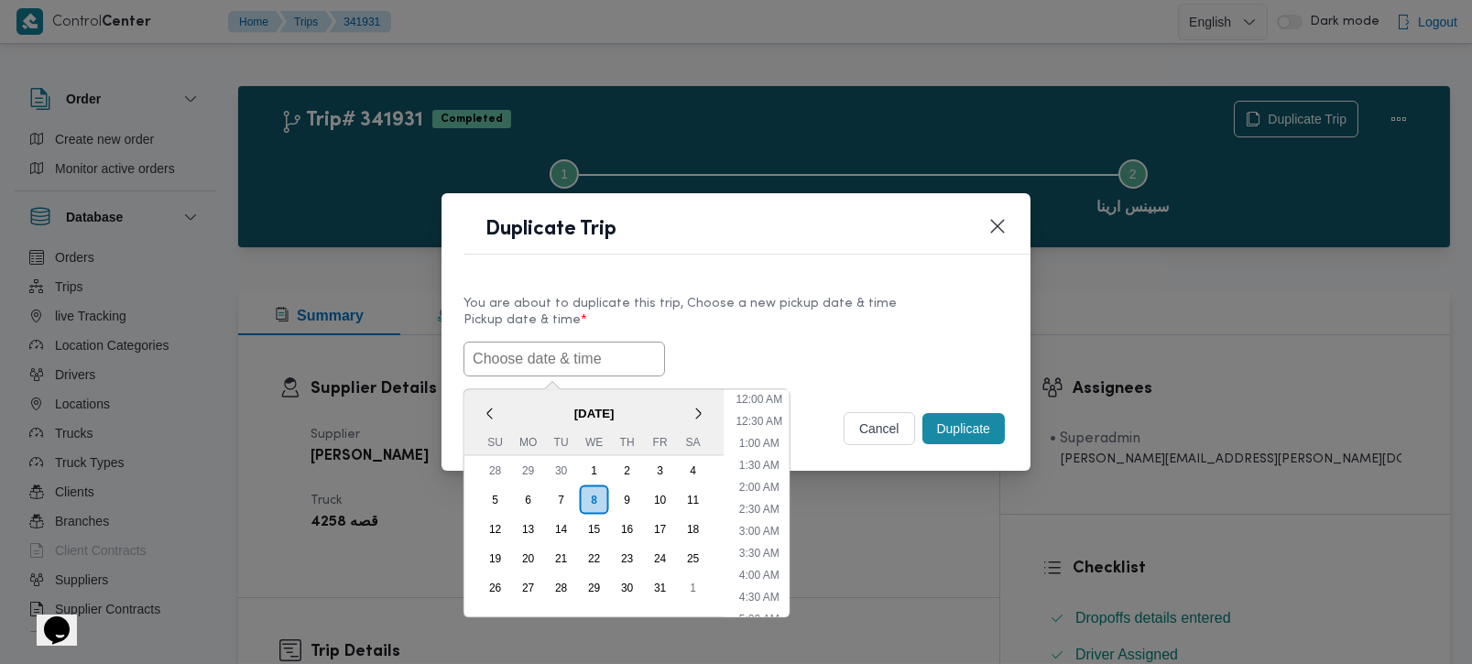
click at [627, 349] on input "text" at bounding box center [565, 359] width 202 height 35
click at [506, 391] on div "< [DATE] > Su Mo Tu We Th Fr Sa" at bounding box center [594, 422] width 260 height 66
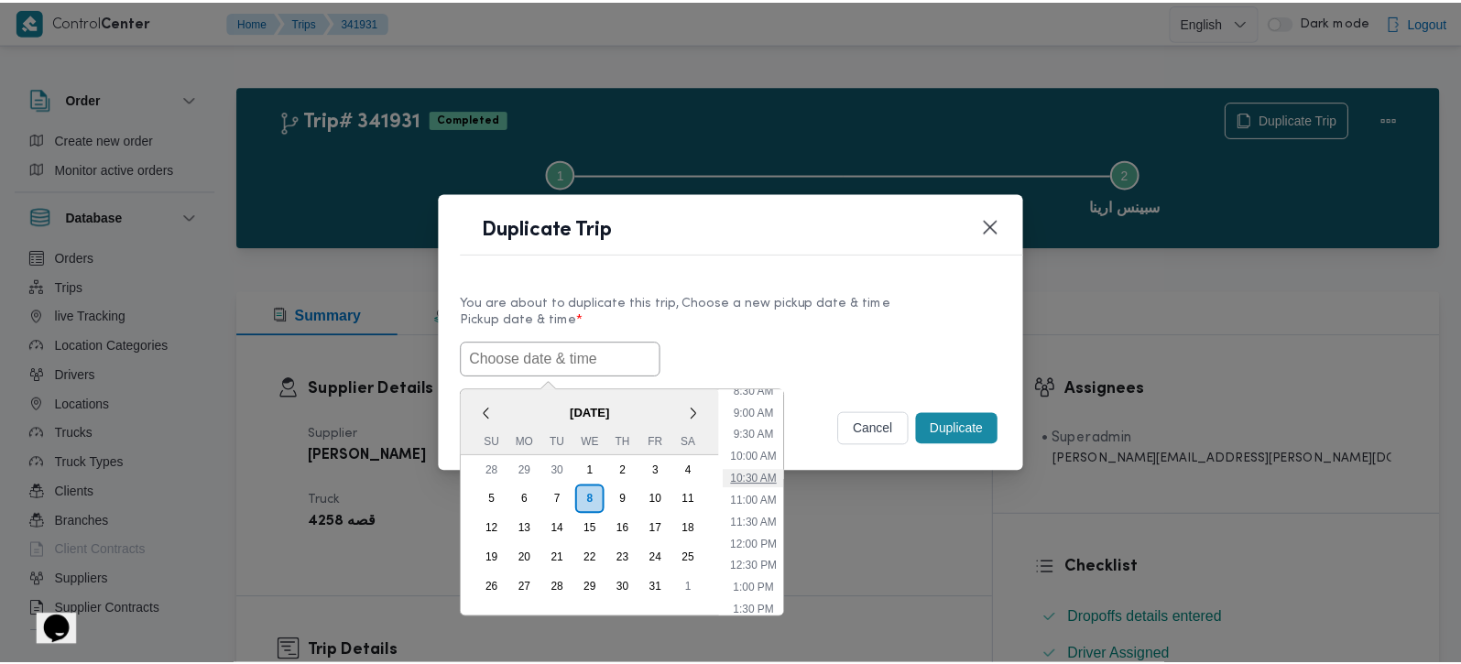
scroll to position [273, 0]
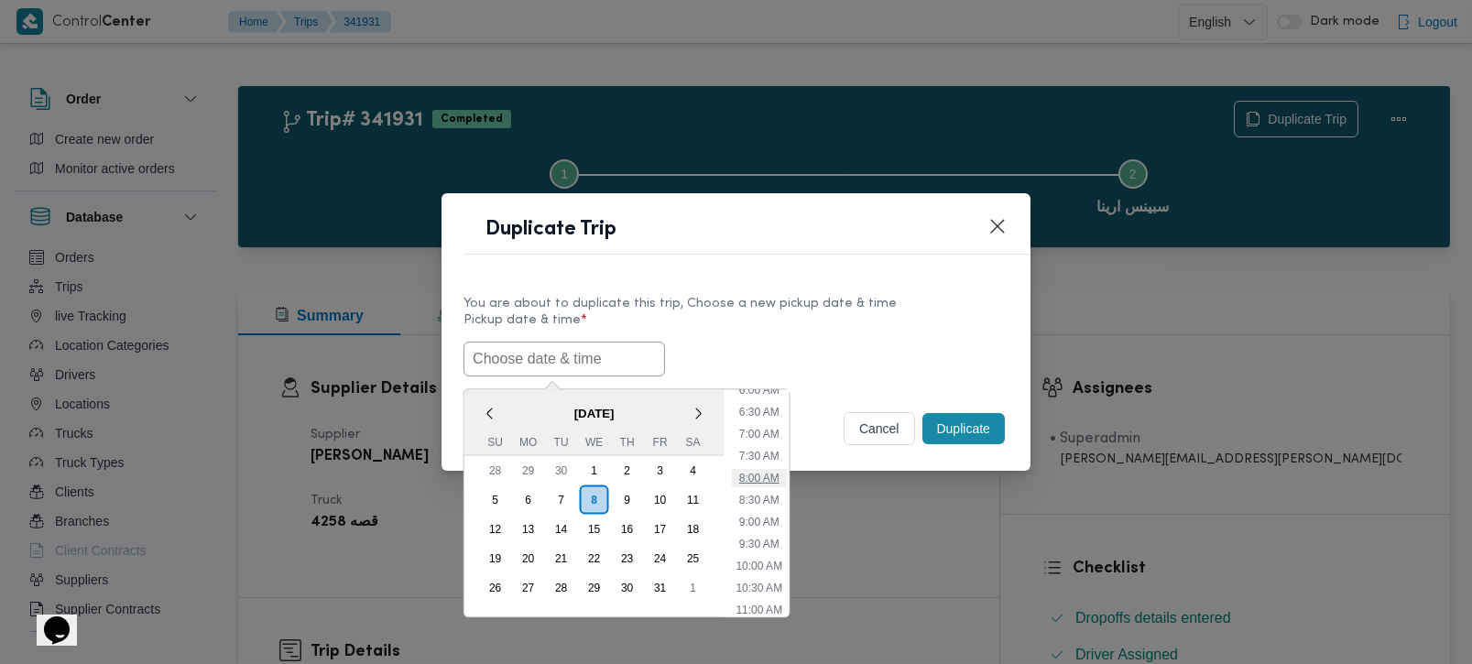
click at [769, 468] on li "8:00 AM" at bounding box center [758, 477] width 55 height 18
type input "[DATE] 8:00AM"
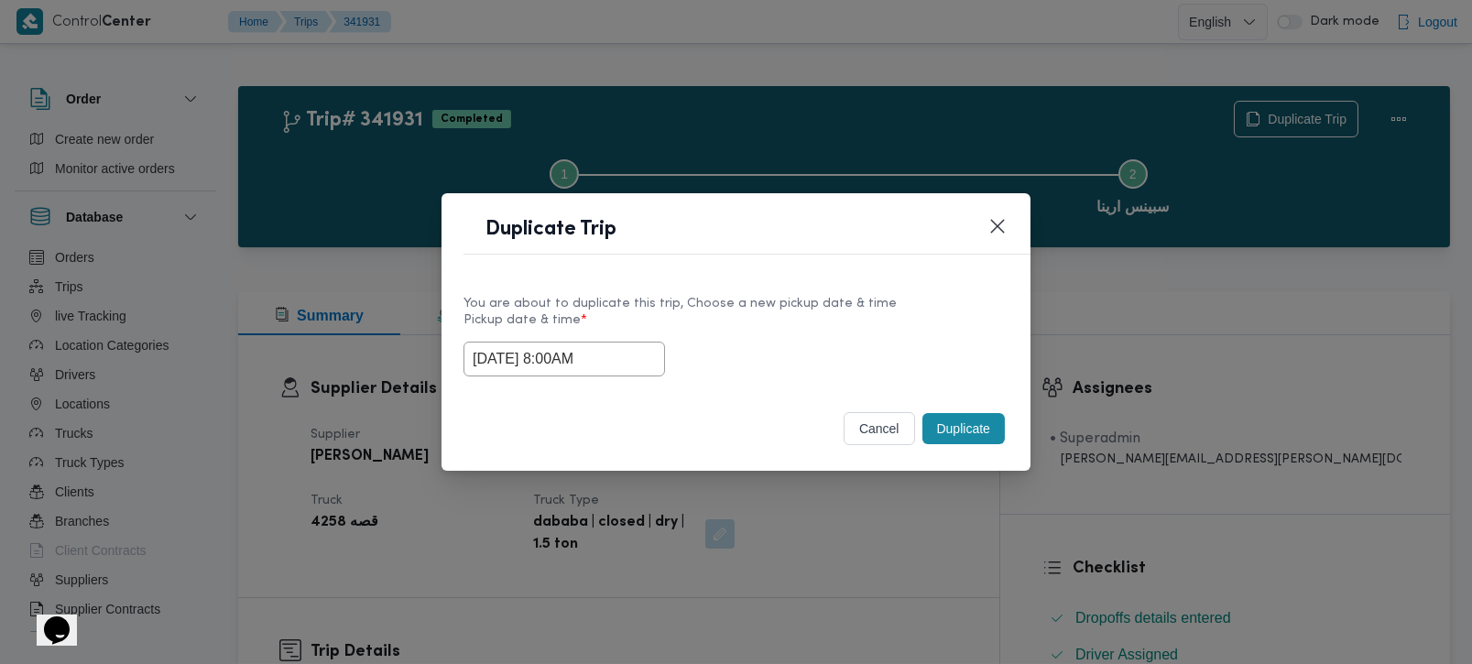
click at [981, 423] on button "Duplicate" at bounding box center [963, 428] width 82 height 31
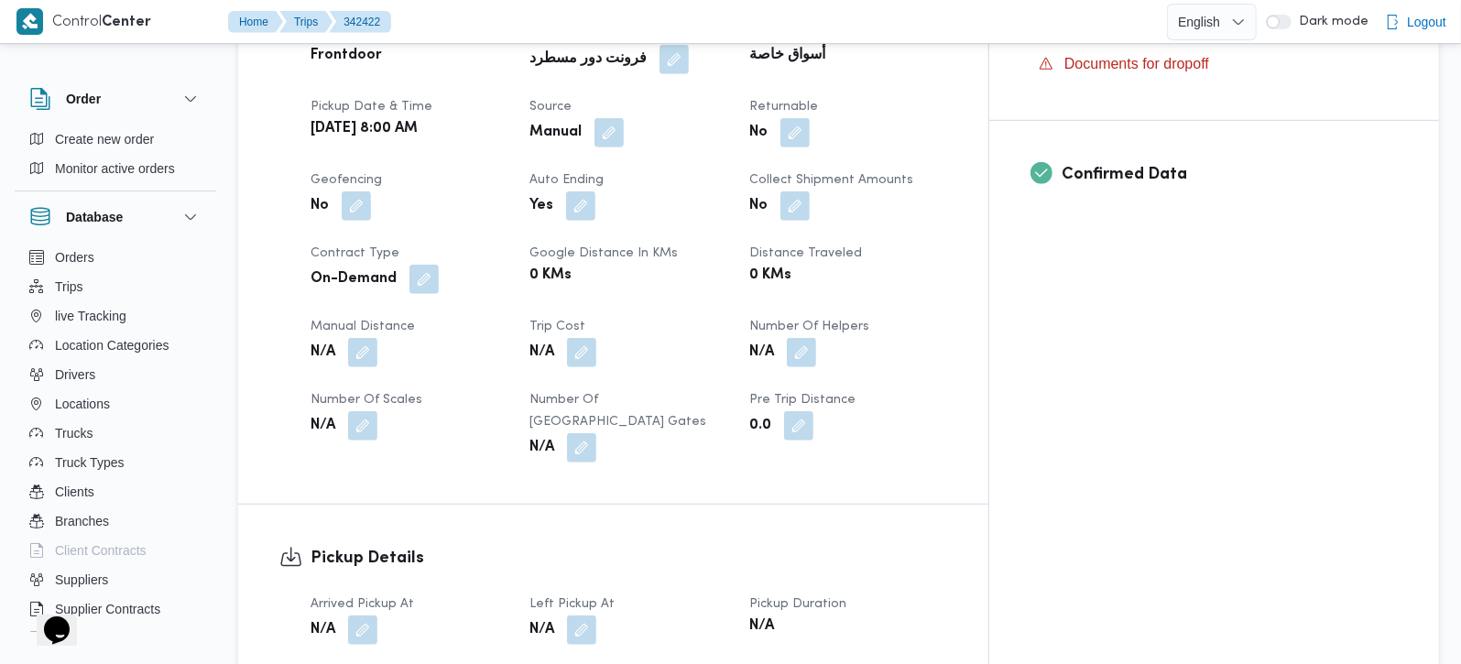
scroll to position [754, 0]
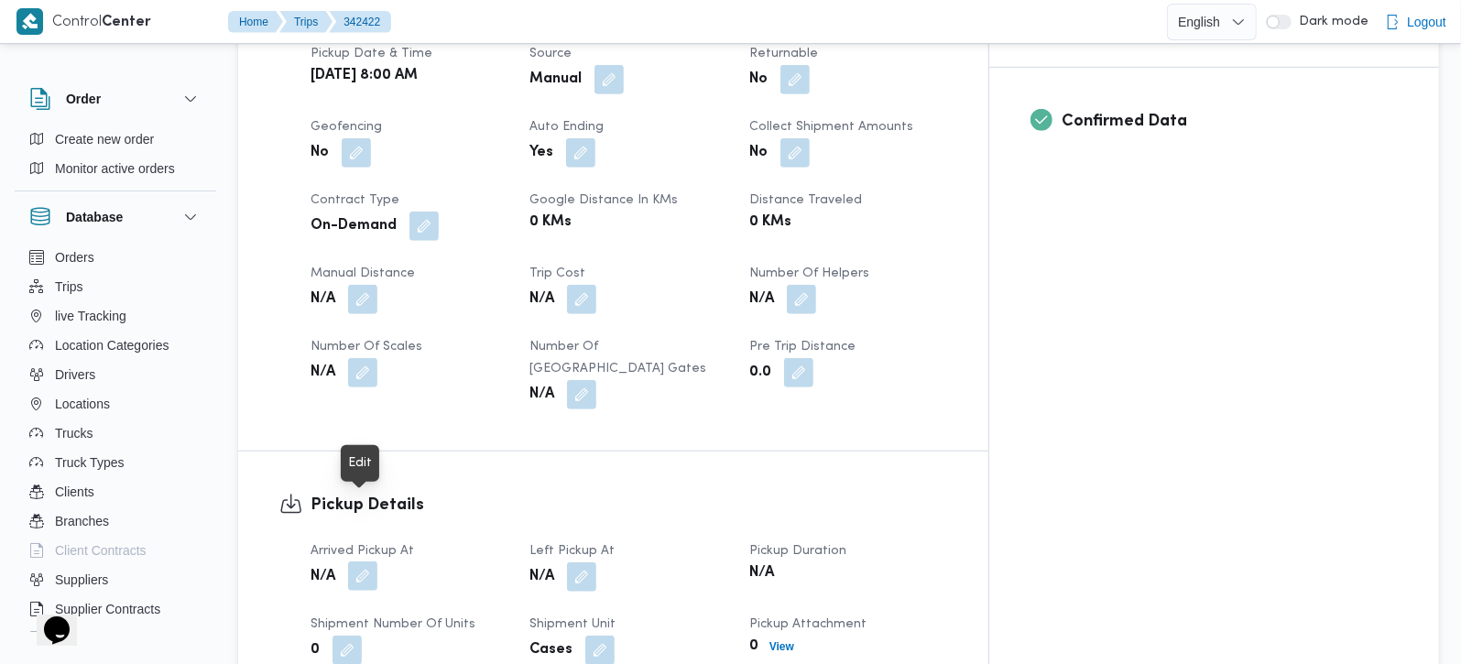
click at [370, 562] on button "button" at bounding box center [362, 576] width 29 height 29
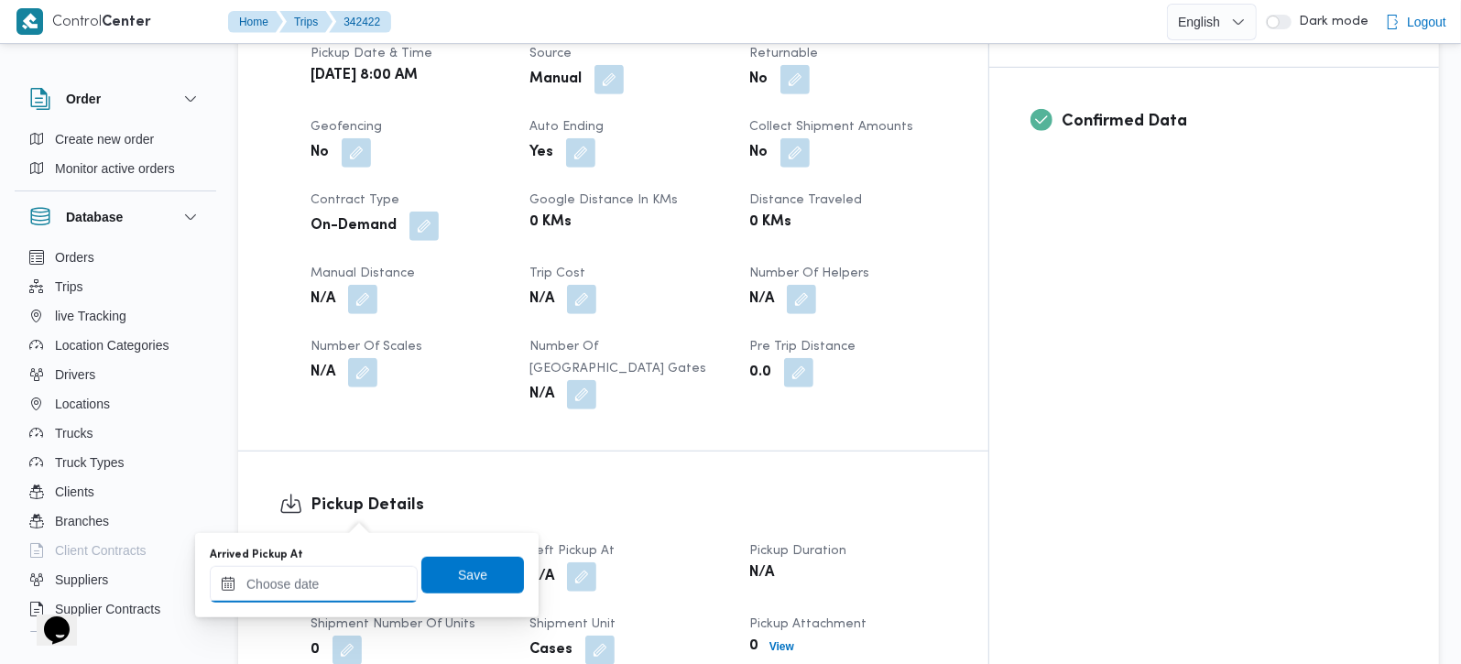
drag, startPoint x: 349, startPoint y: 571, endPoint x: 369, endPoint y: 564, distance: 21.1
click at [349, 572] on input "Arrived Pickup At" at bounding box center [314, 584] width 208 height 37
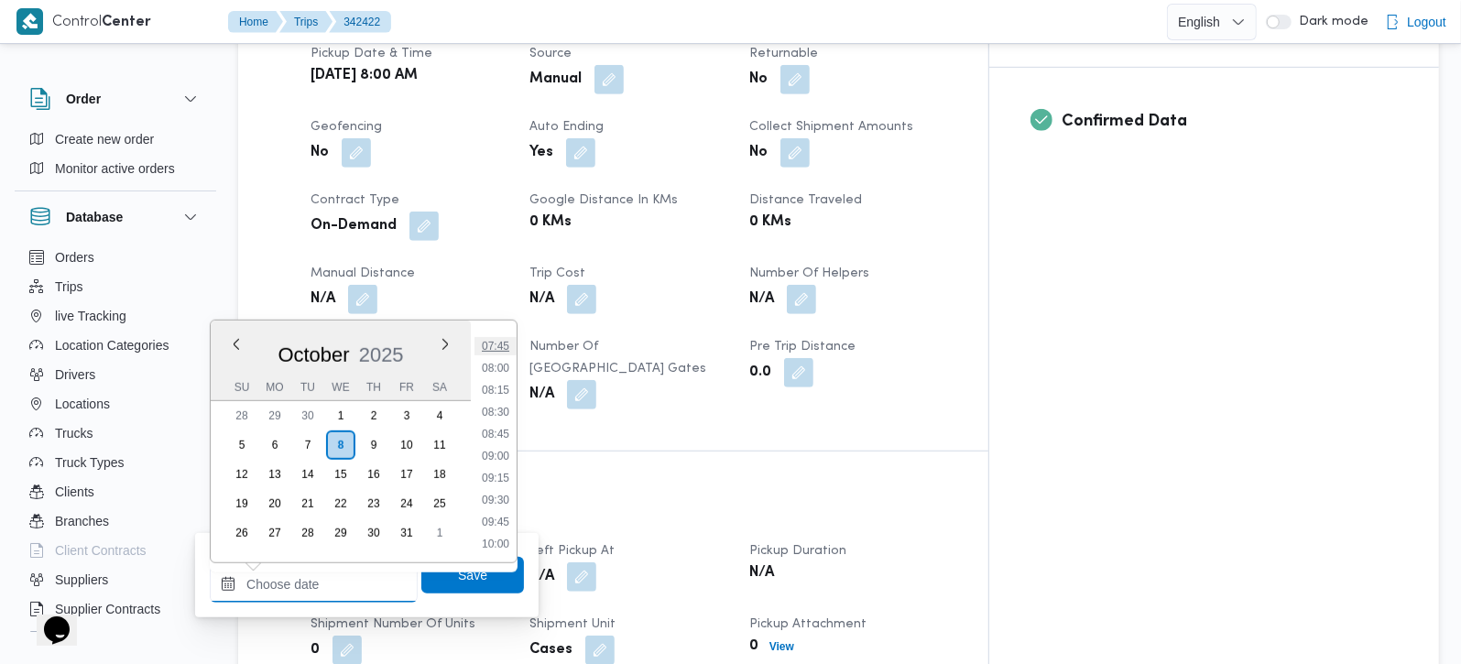
scroll to position [642, 0]
drag, startPoint x: 505, startPoint y: 406, endPoint x: 505, endPoint y: 425, distance: 19.2
click at [505, 406] on li "08:00" at bounding box center [496, 406] width 42 height 18
type input "[DATE] 08:00"
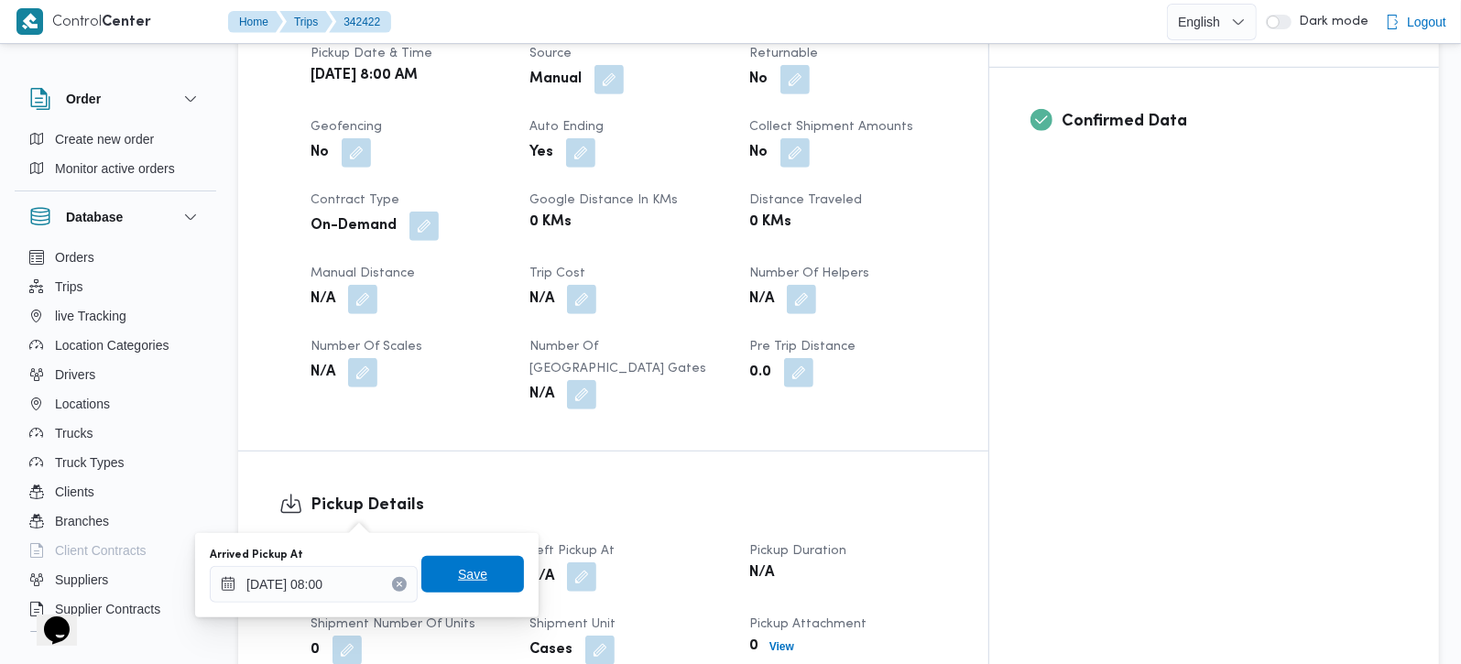
click at [492, 571] on span "Save" at bounding box center [472, 574] width 103 height 37
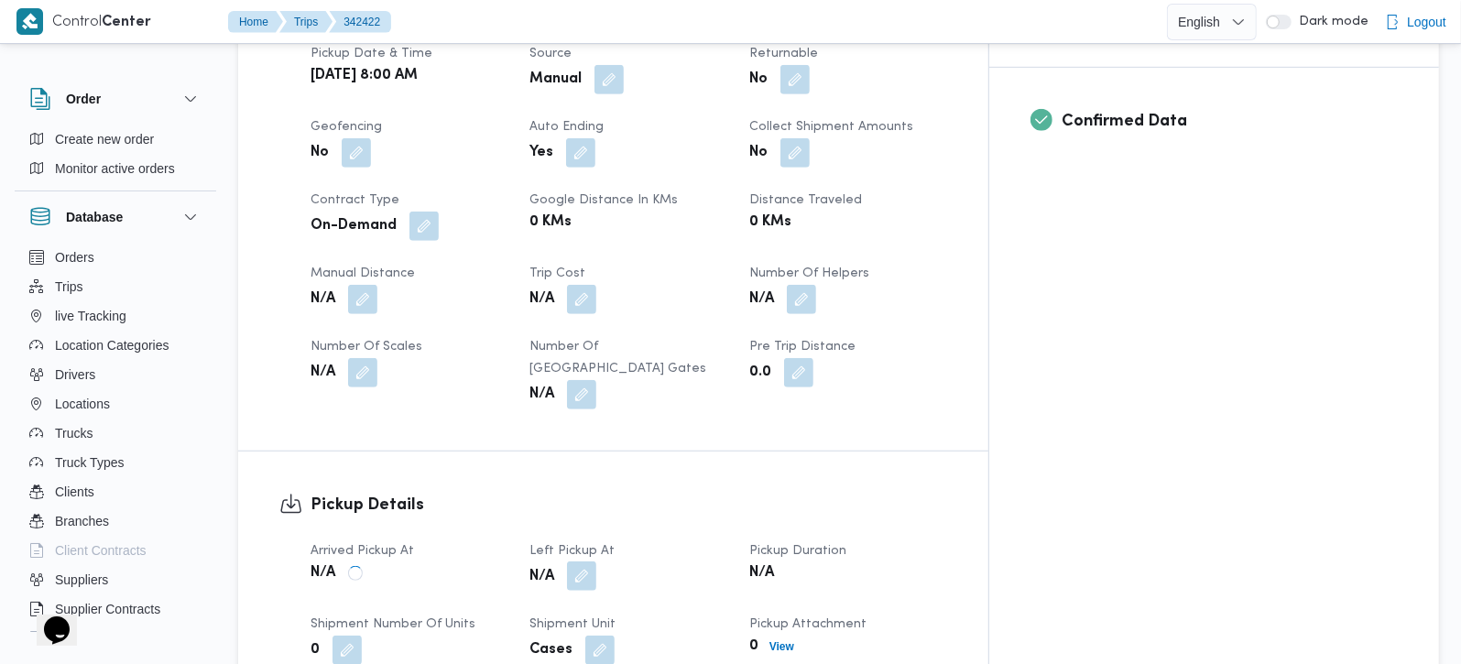
click at [596, 562] on button "button" at bounding box center [581, 576] width 29 height 29
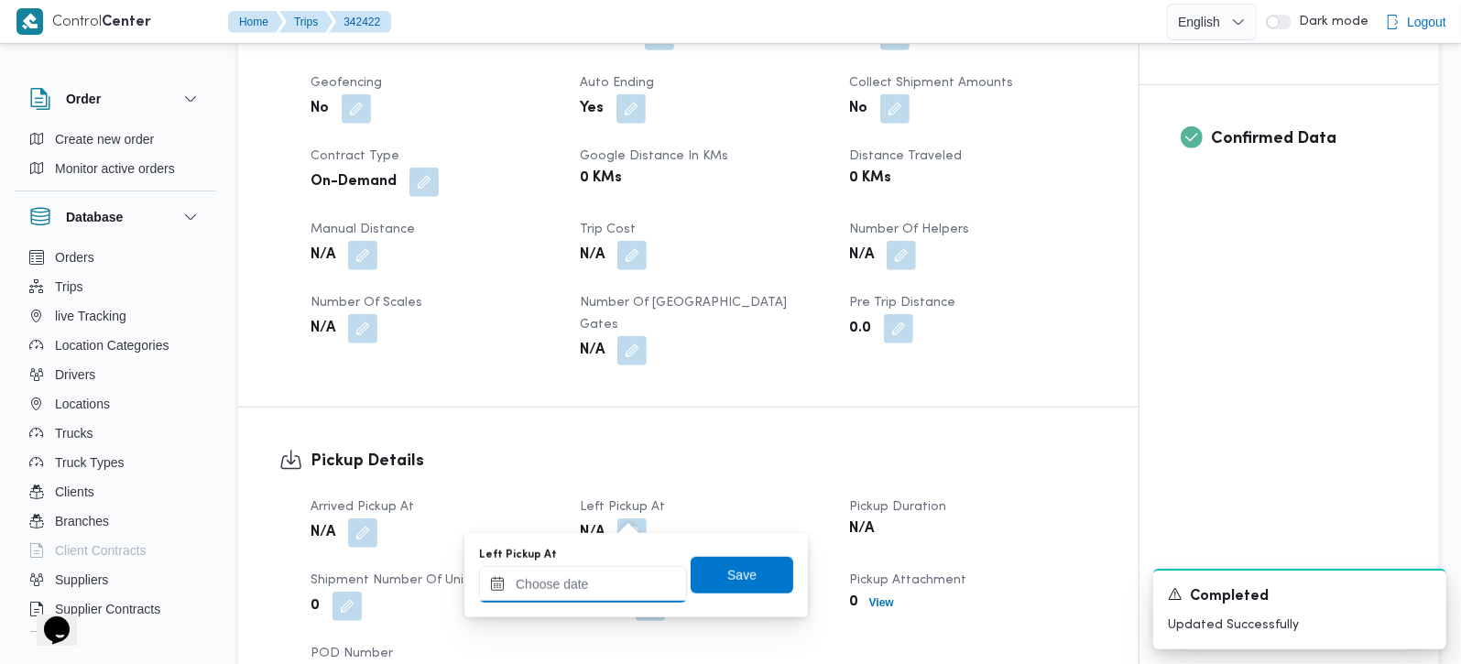
click at [599, 584] on input "Left Pickup At" at bounding box center [583, 584] width 208 height 37
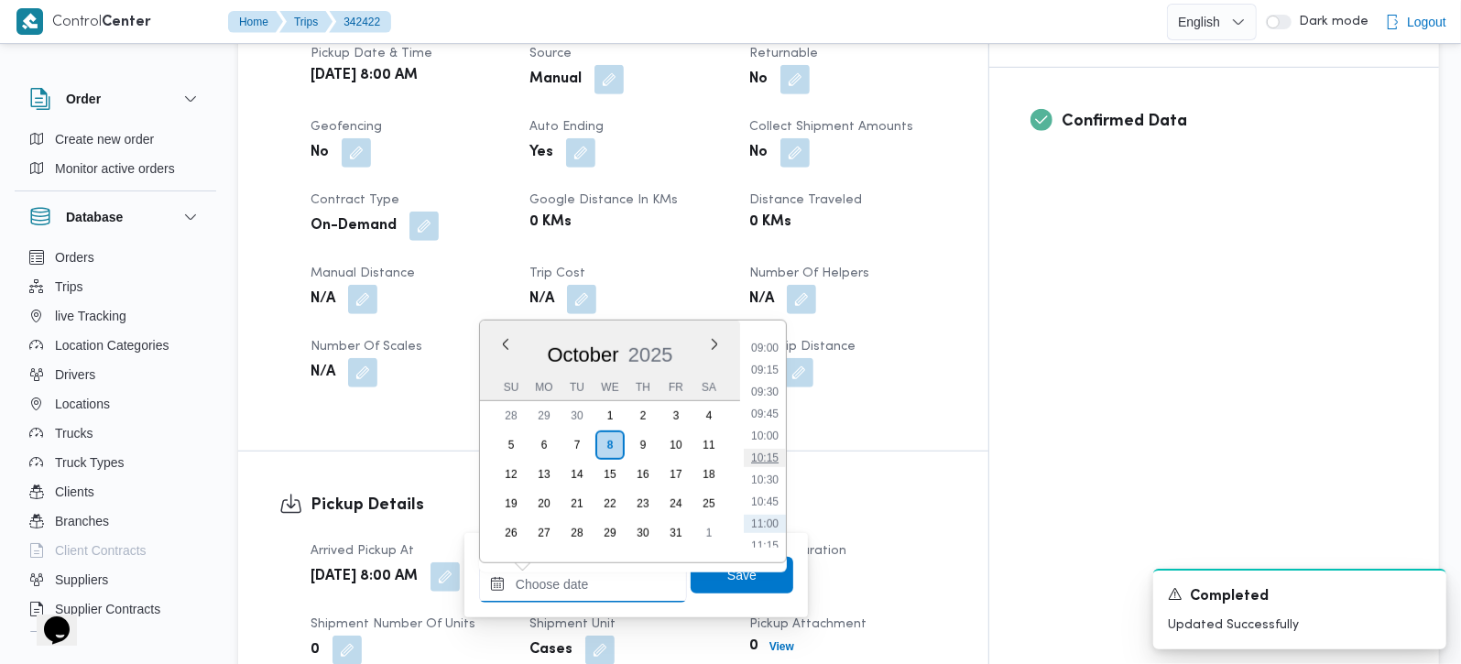
scroll to position [749, 0]
click at [772, 380] on li "09:00" at bounding box center [765, 386] width 42 height 18
type input "[DATE] 09:00"
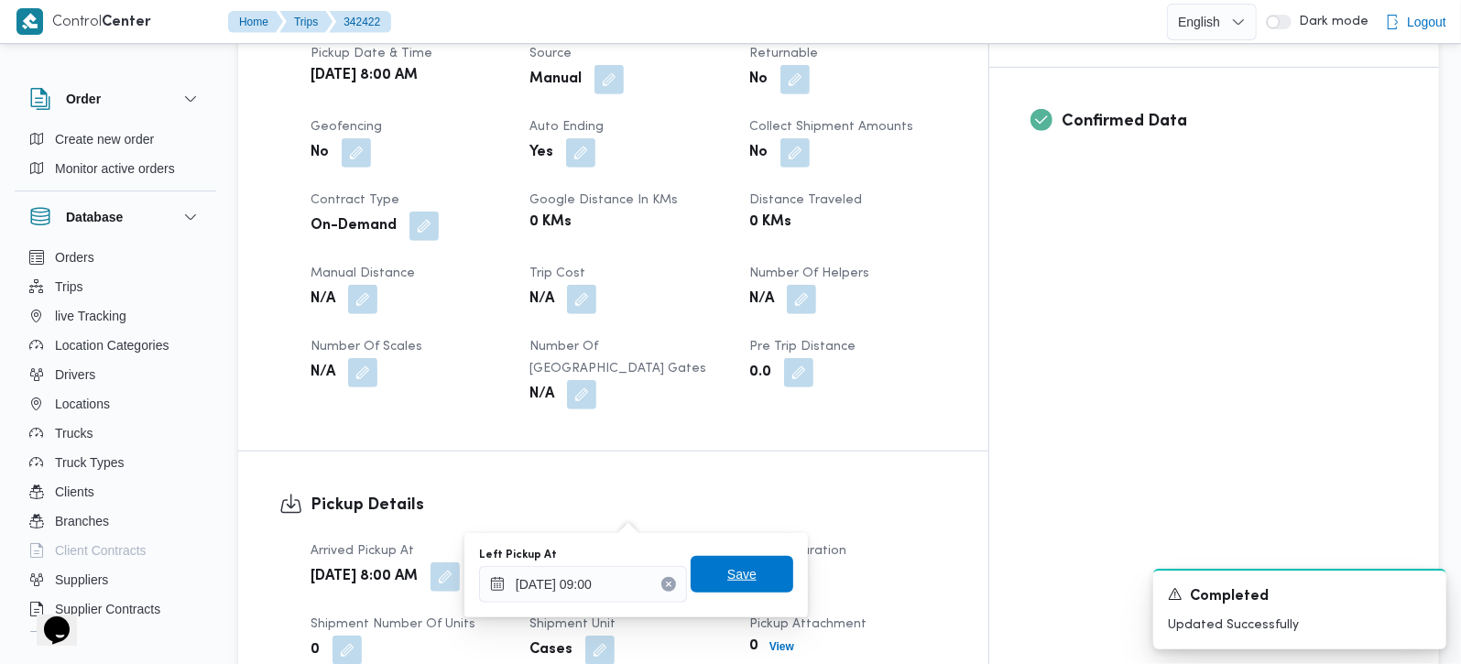
click at [727, 571] on span "Save" at bounding box center [741, 574] width 29 height 22
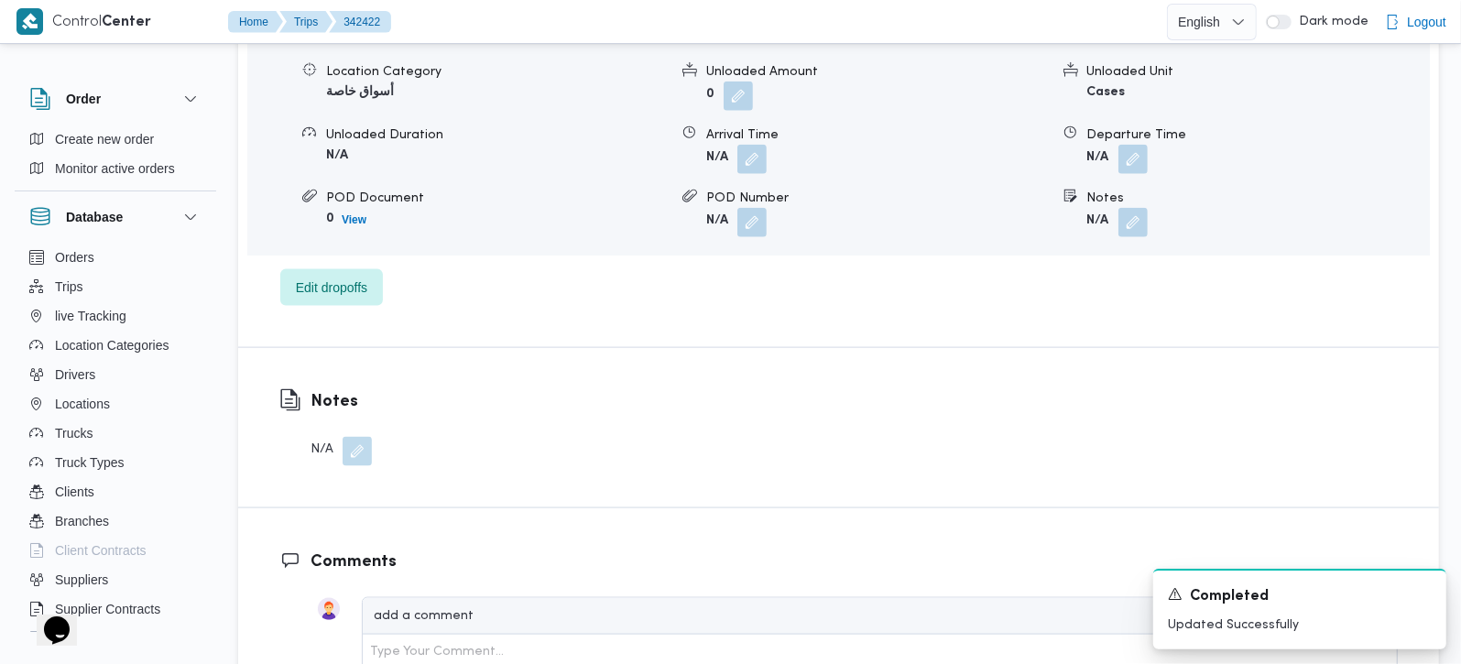
scroll to position [1616, 0]
click at [345, 274] on span "Edit dropoffs" at bounding box center [331, 285] width 71 height 22
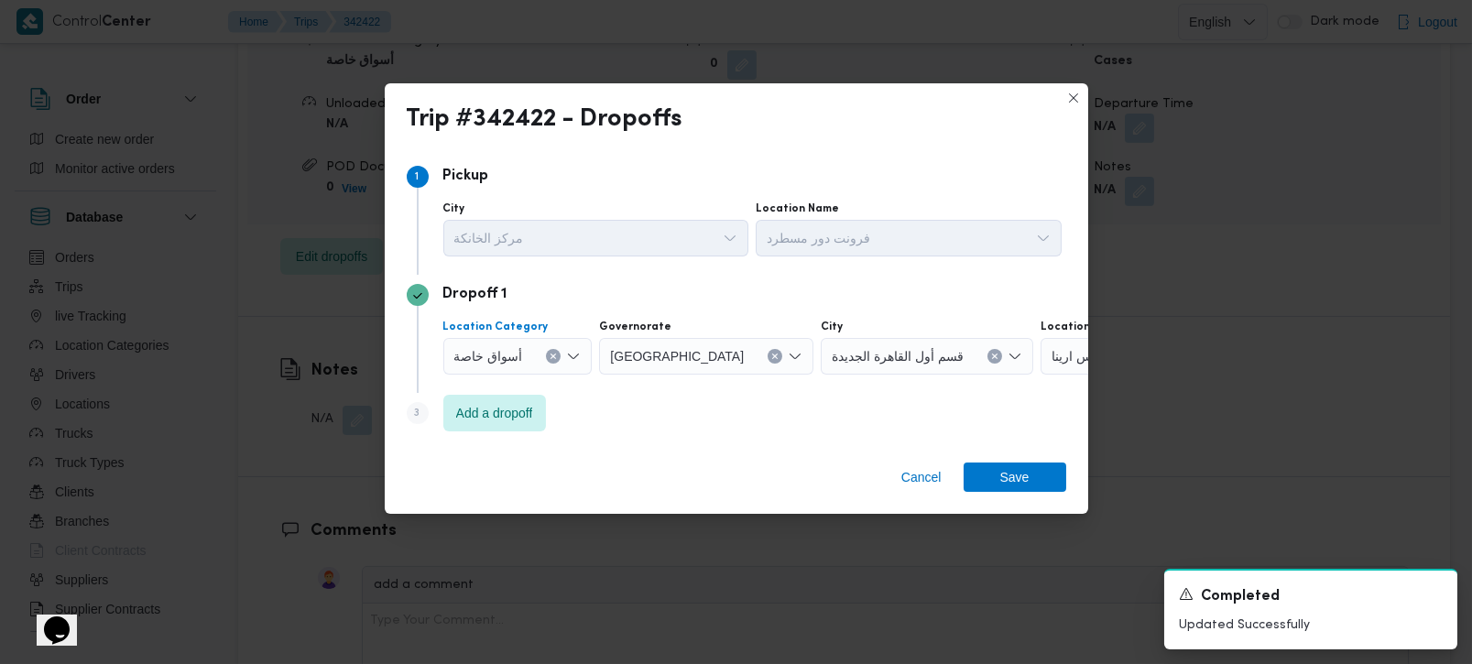
click at [548, 351] on button "Clear input" at bounding box center [553, 356] width 15 height 15
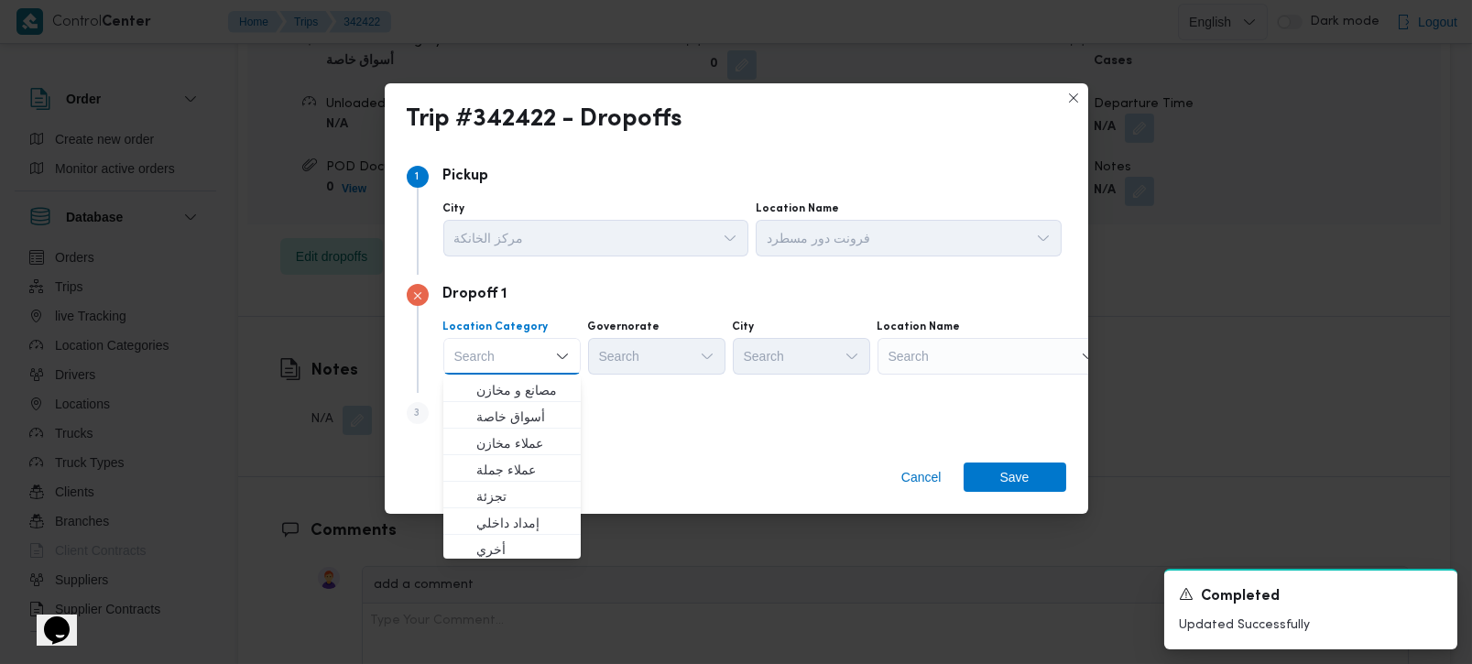
click at [908, 345] on div "Search" at bounding box center [992, 356] width 229 height 37
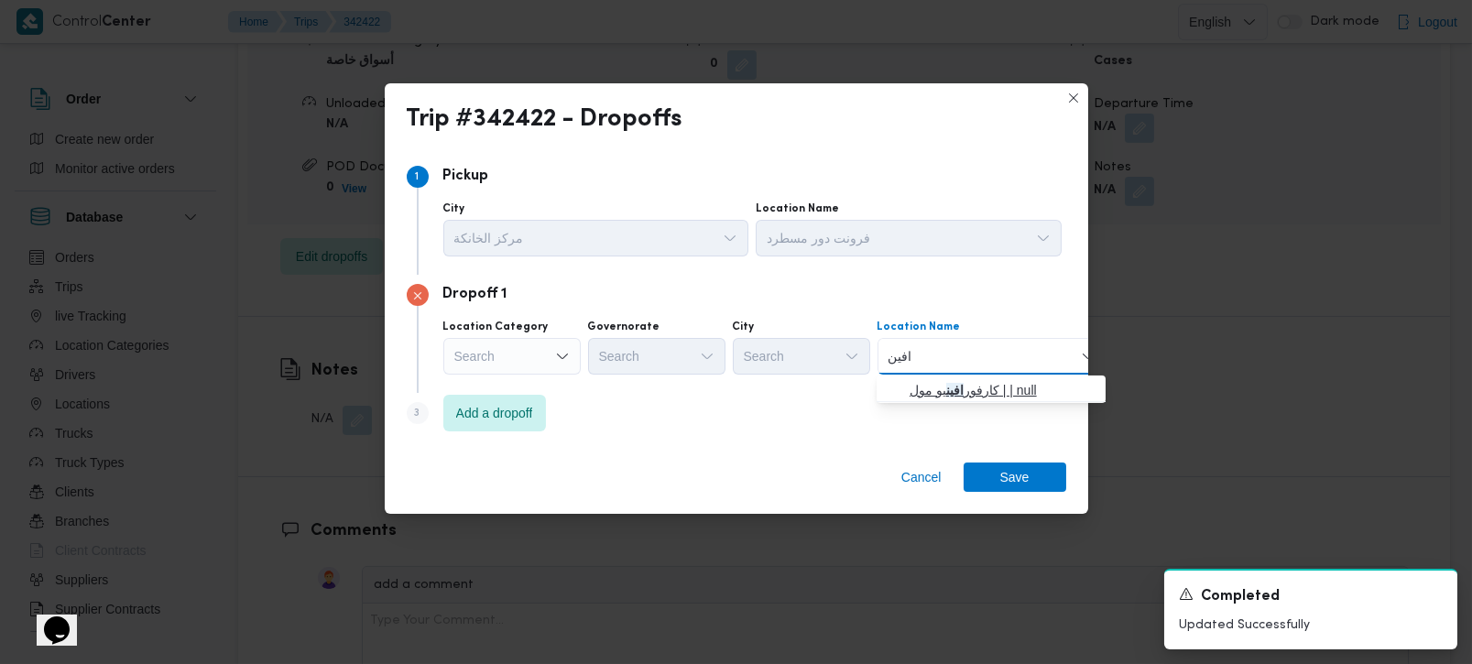
type input "افين"
click at [1016, 383] on span "كارفور افين يو مول | | null" at bounding box center [1002, 390] width 185 height 22
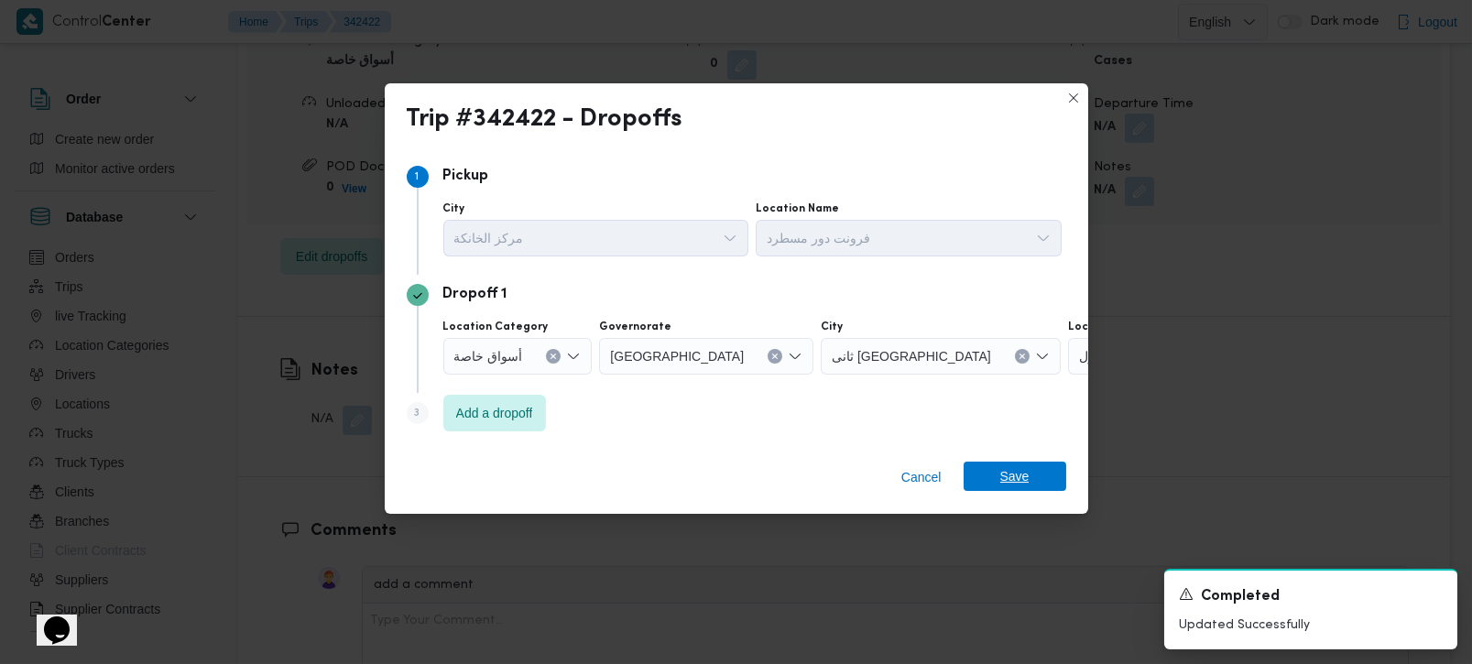
click at [1020, 469] on span "Save" at bounding box center [1014, 476] width 29 height 29
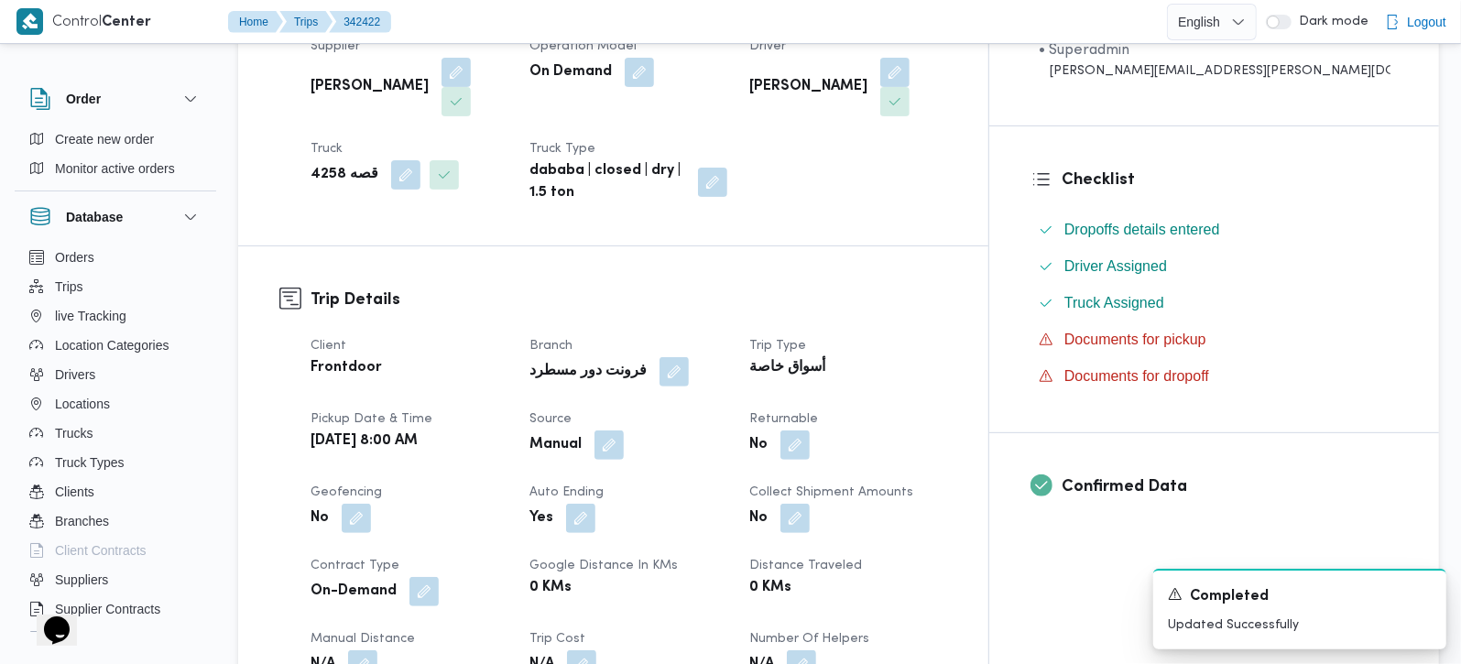
scroll to position [0, 0]
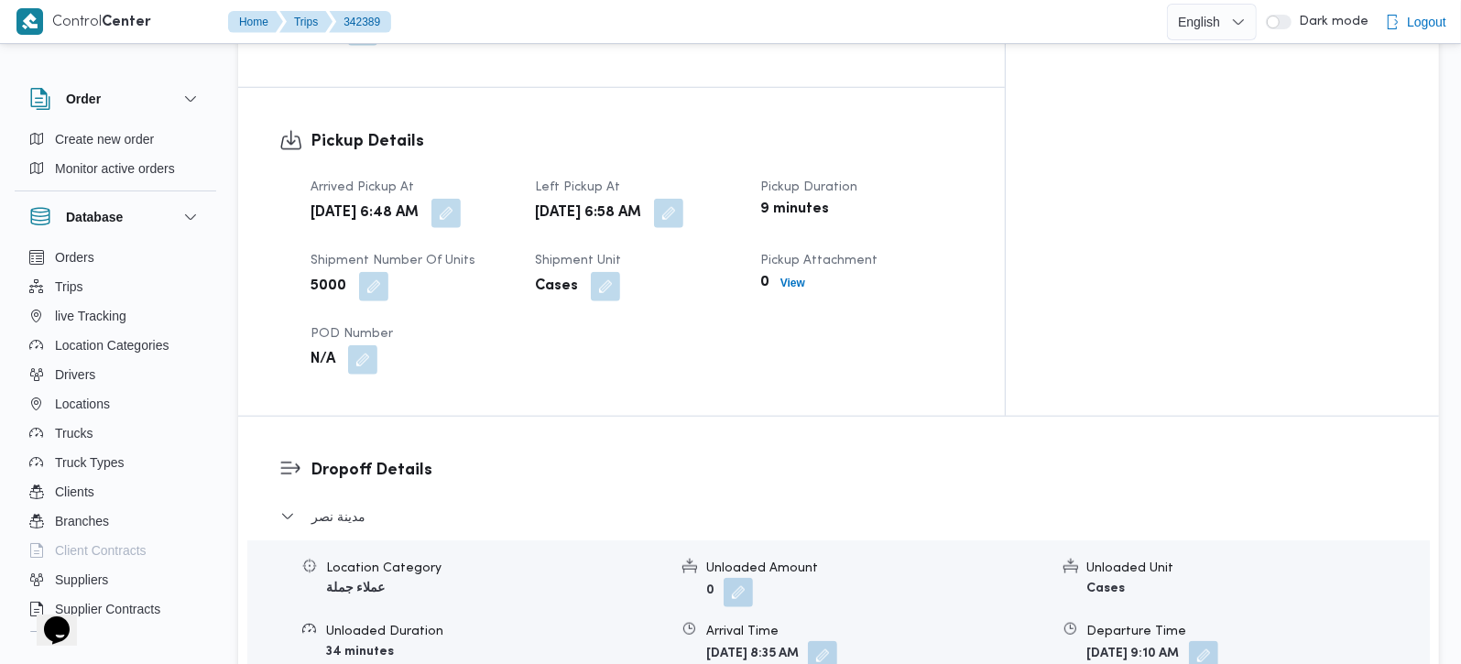
scroll to position [1401, 0]
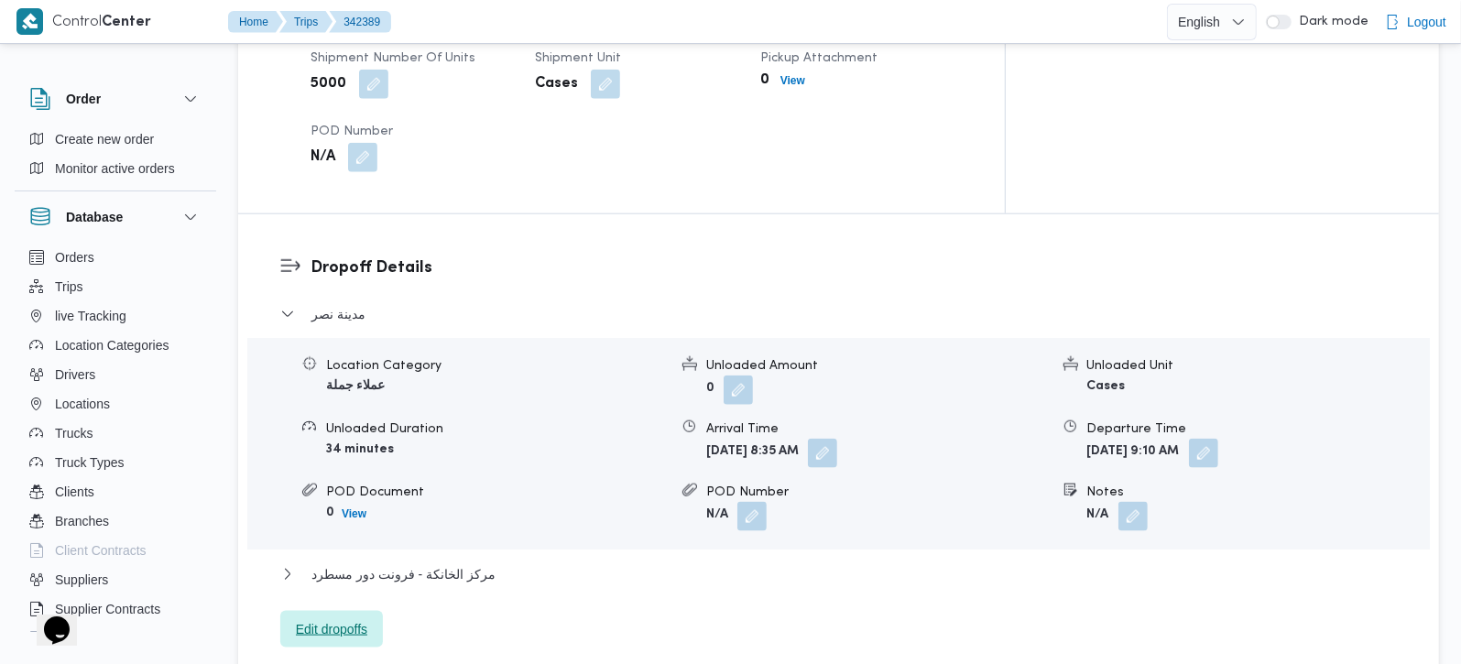
click at [361, 611] on span "Edit dropoffs" at bounding box center [331, 629] width 103 height 37
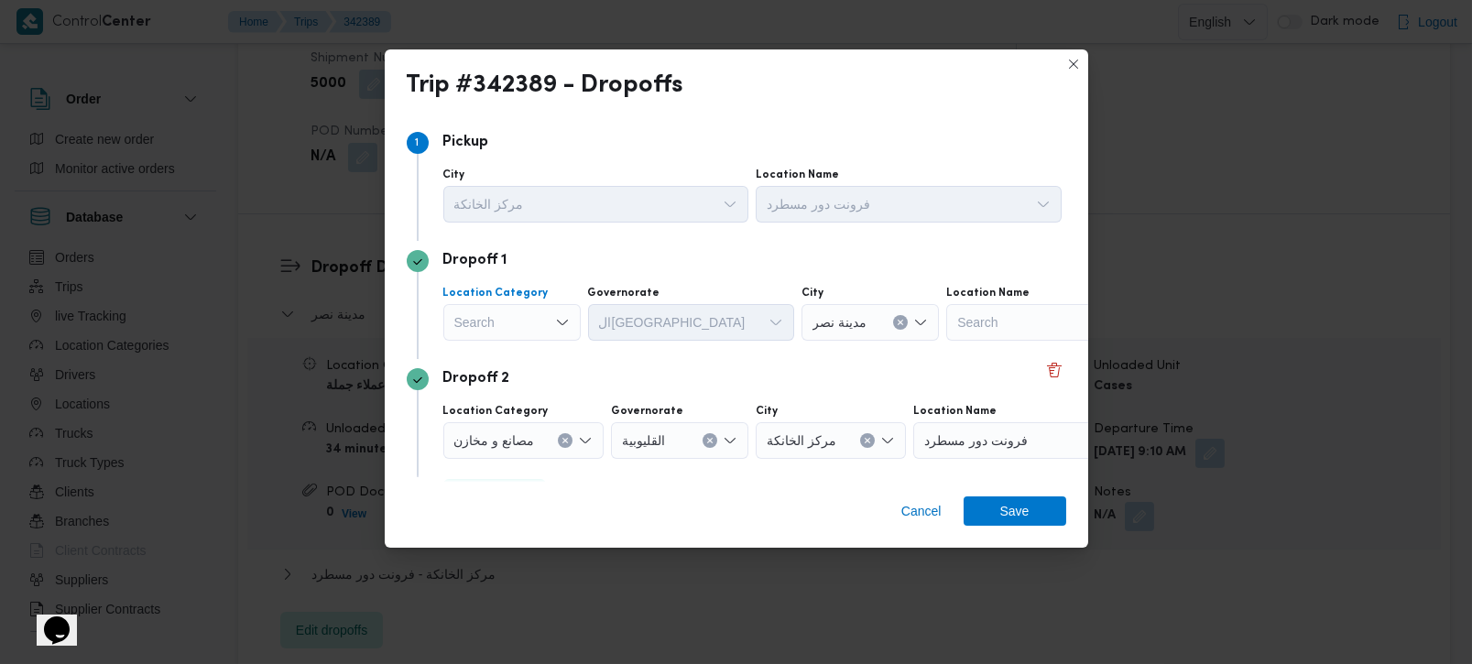
click at [545, 321] on div "Search" at bounding box center [511, 322] width 137 height 37
click at [512, 349] on span "مصانع و مخازن" at bounding box center [522, 356] width 93 height 22
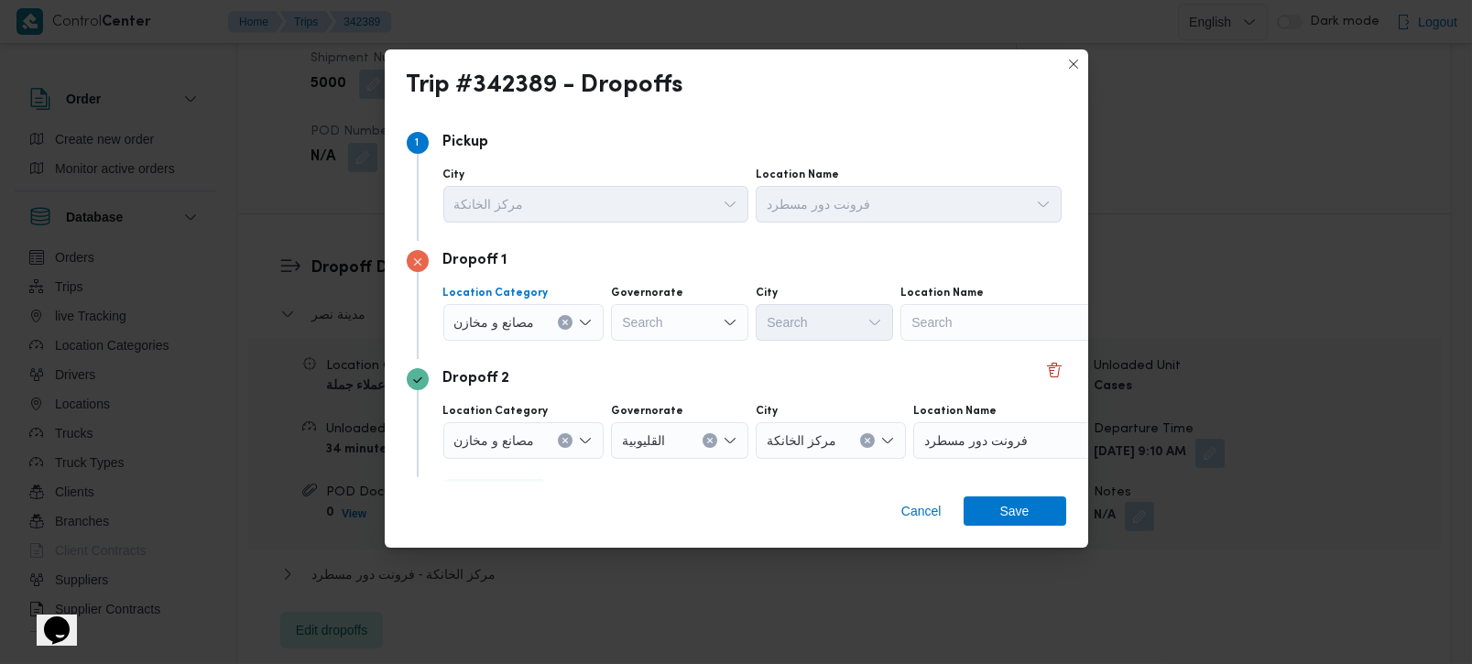
click at [558, 321] on button "Clear input" at bounding box center [565, 322] width 15 height 15
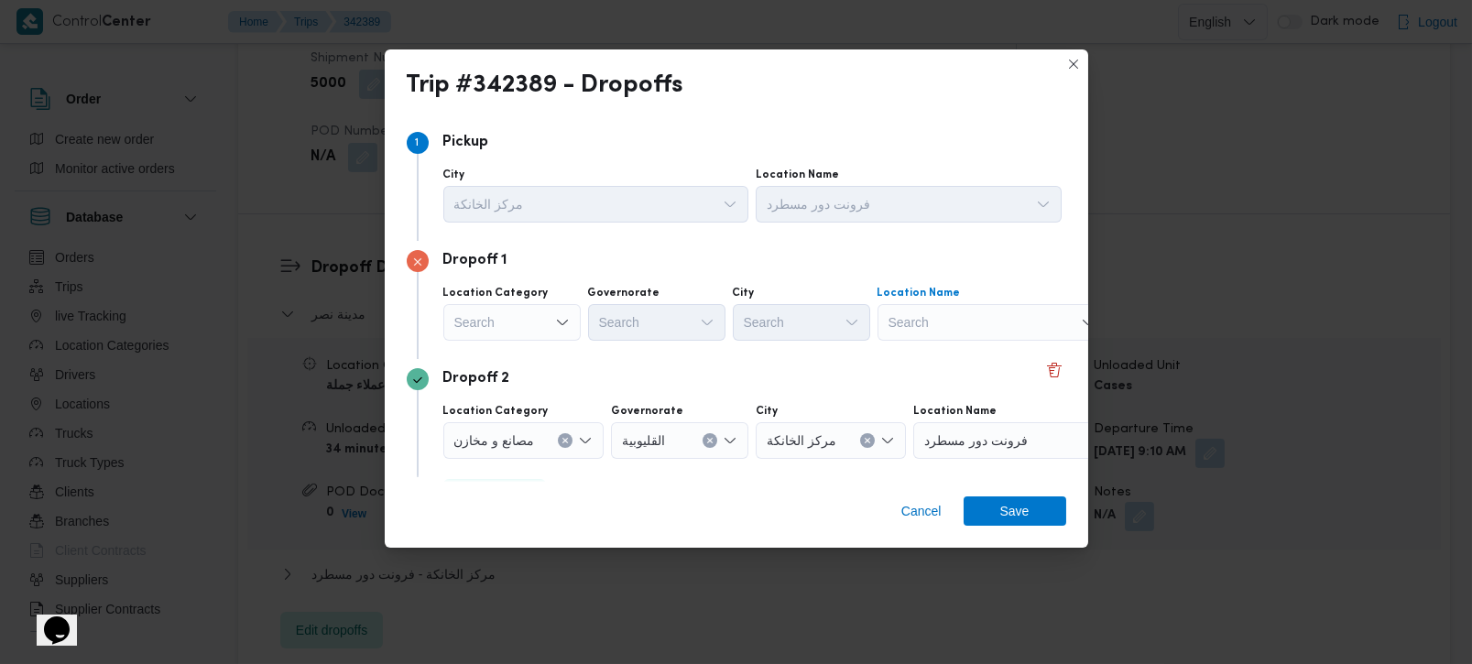
click at [972, 322] on div "Search" at bounding box center [992, 322] width 229 height 37
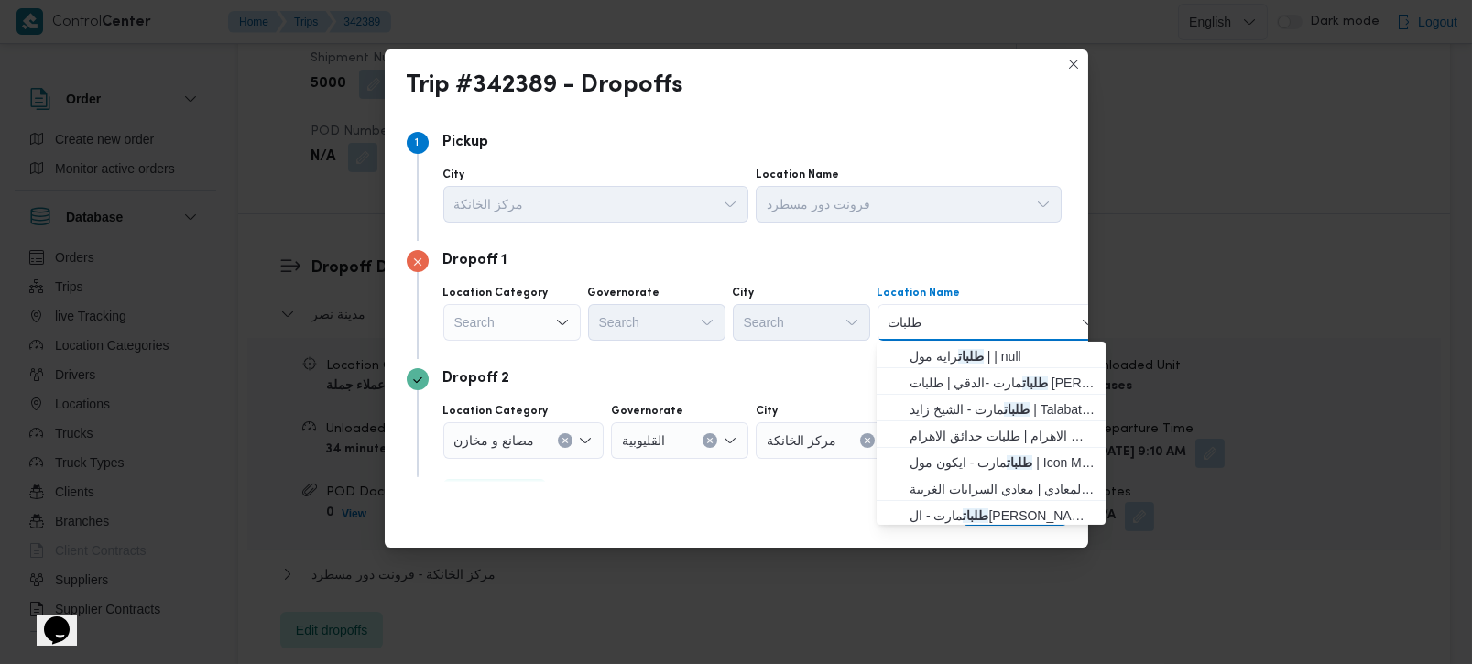
type input "طلبات حد"
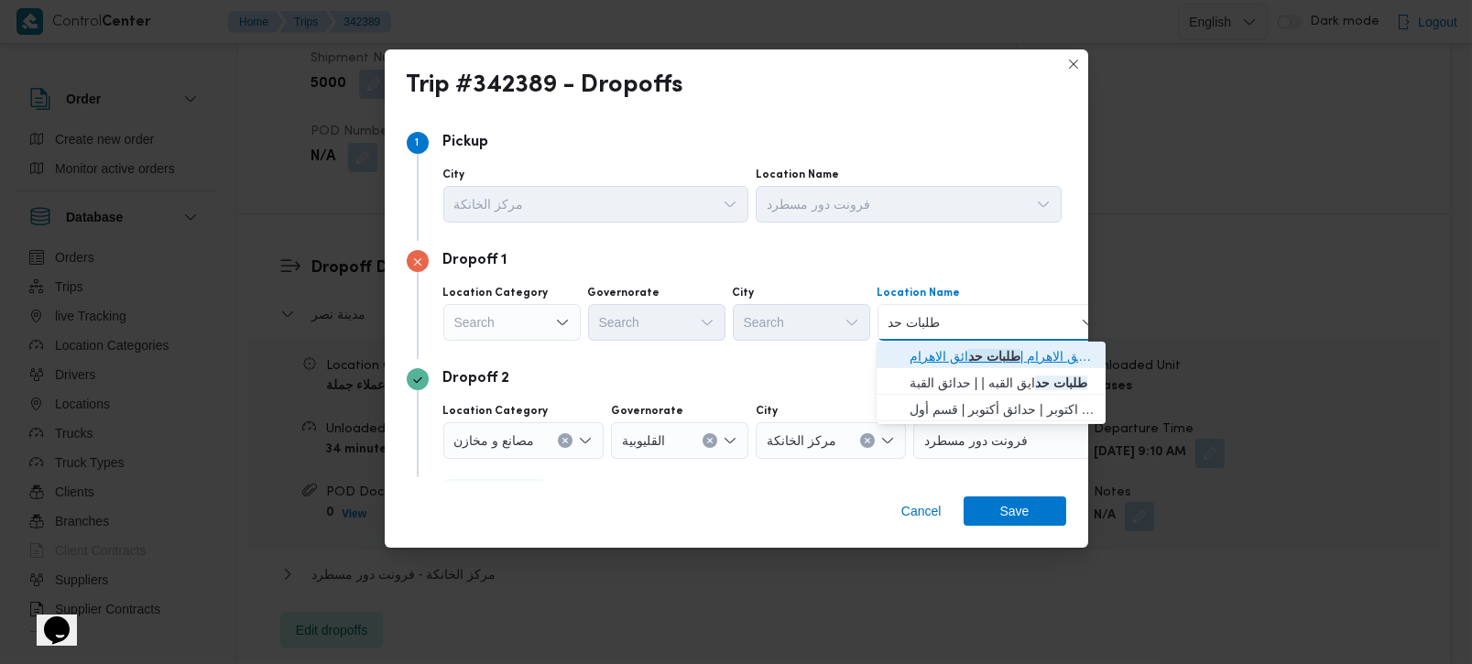
click at [1029, 355] on span "طلبات مارت حدائق الاهرام | طلبات حد ائق الاهرام | null" at bounding box center [1002, 356] width 185 height 22
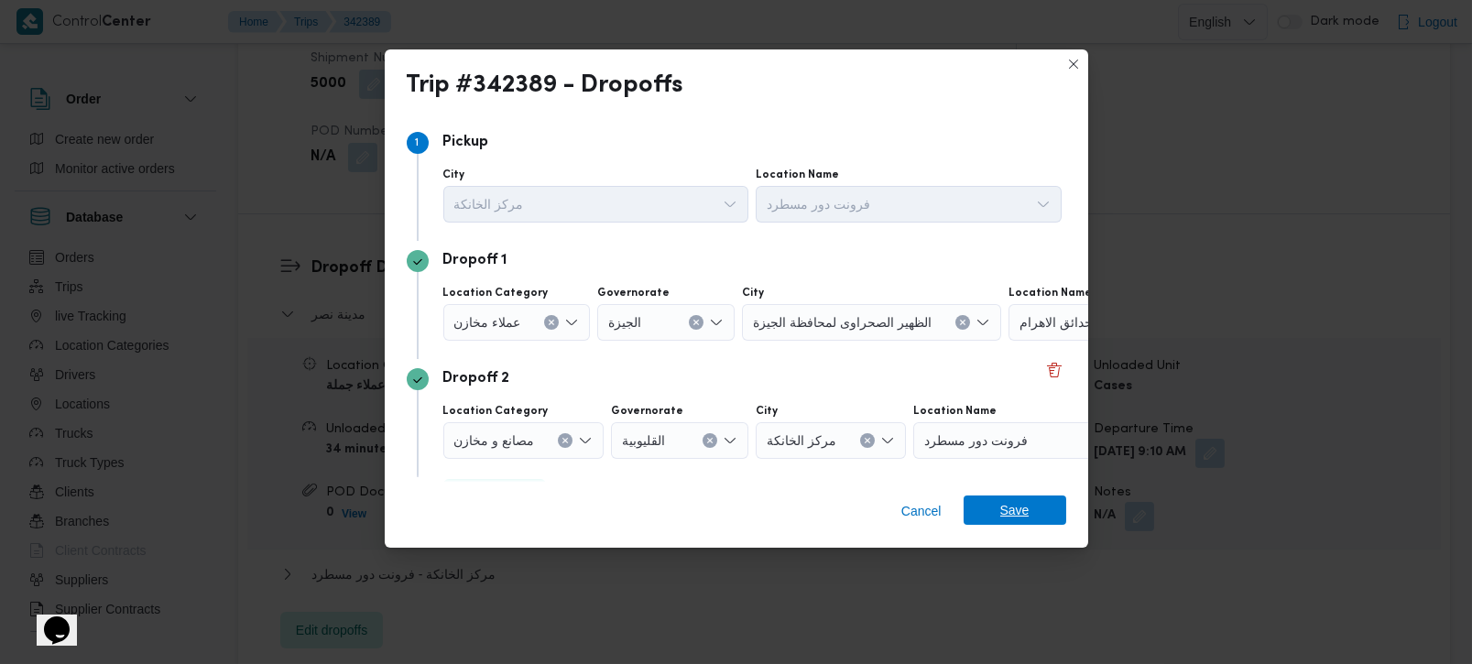
click at [1025, 510] on span "Save" at bounding box center [1014, 510] width 29 height 29
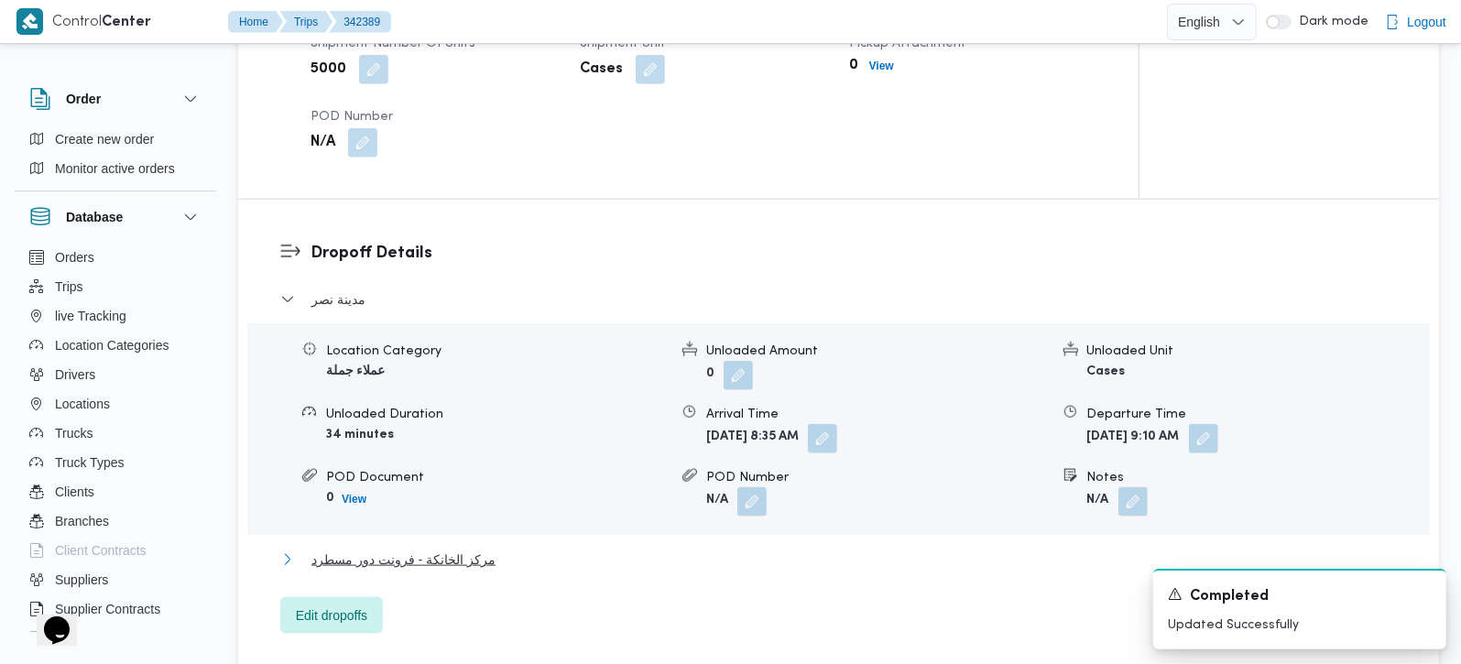
click at [431, 549] on span "مركز الخانكة - فرونت دور مسطرد" at bounding box center [403, 560] width 184 height 22
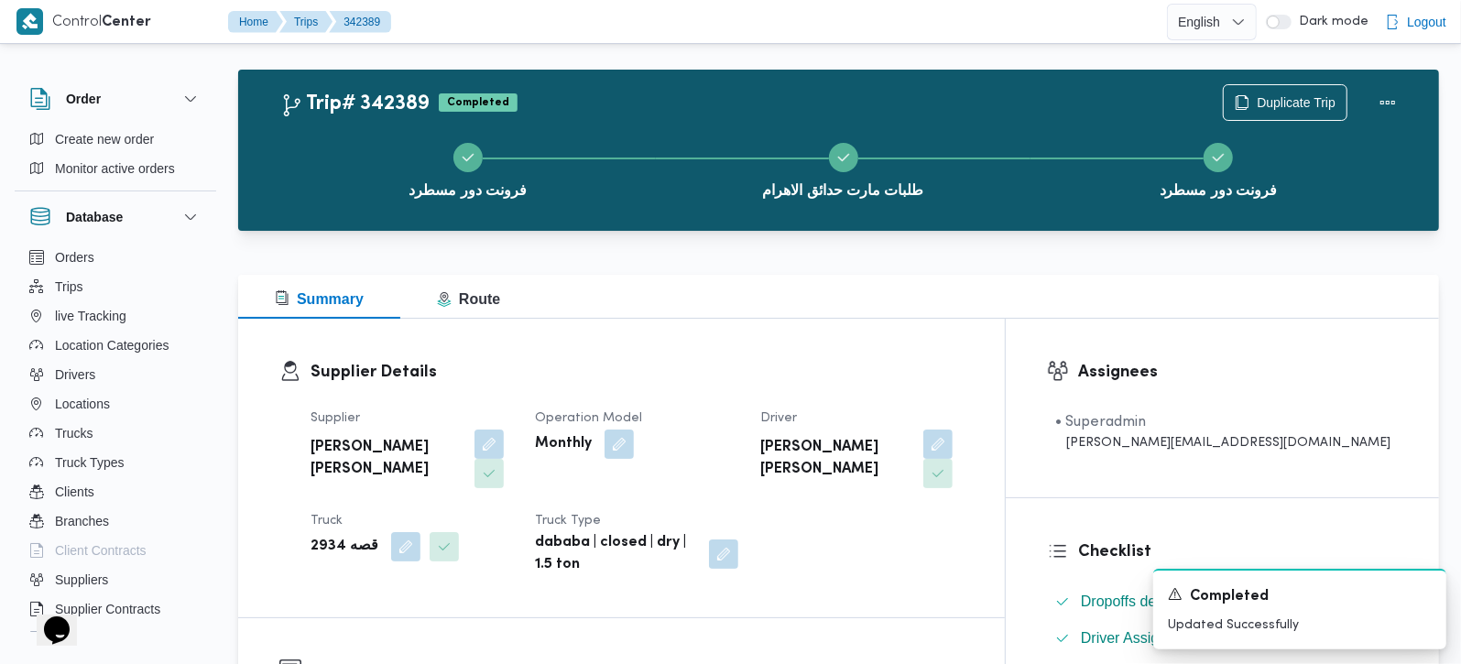
scroll to position [0, 0]
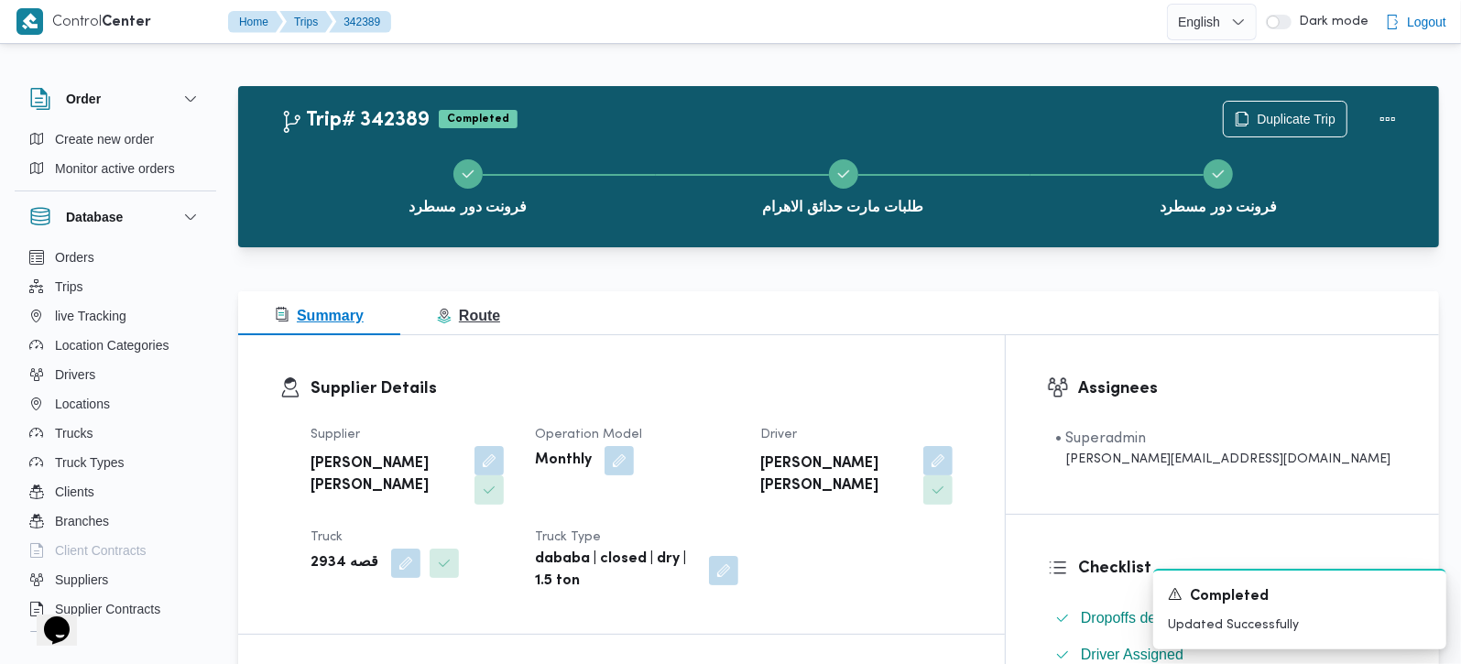
click at [447, 297] on button "Route" at bounding box center [468, 313] width 136 height 44
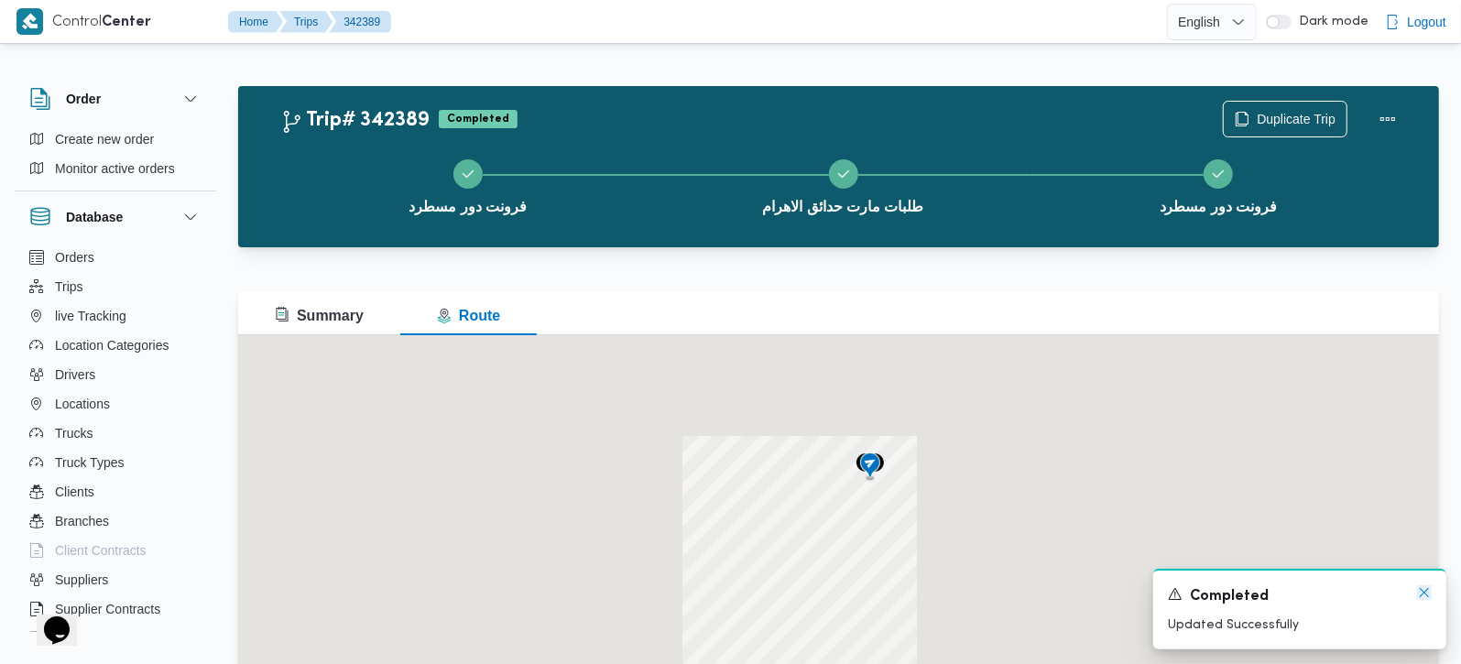
click at [1422, 588] on icon "Dismiss toast" at bounding box center [1424, 592] width 15 height 15
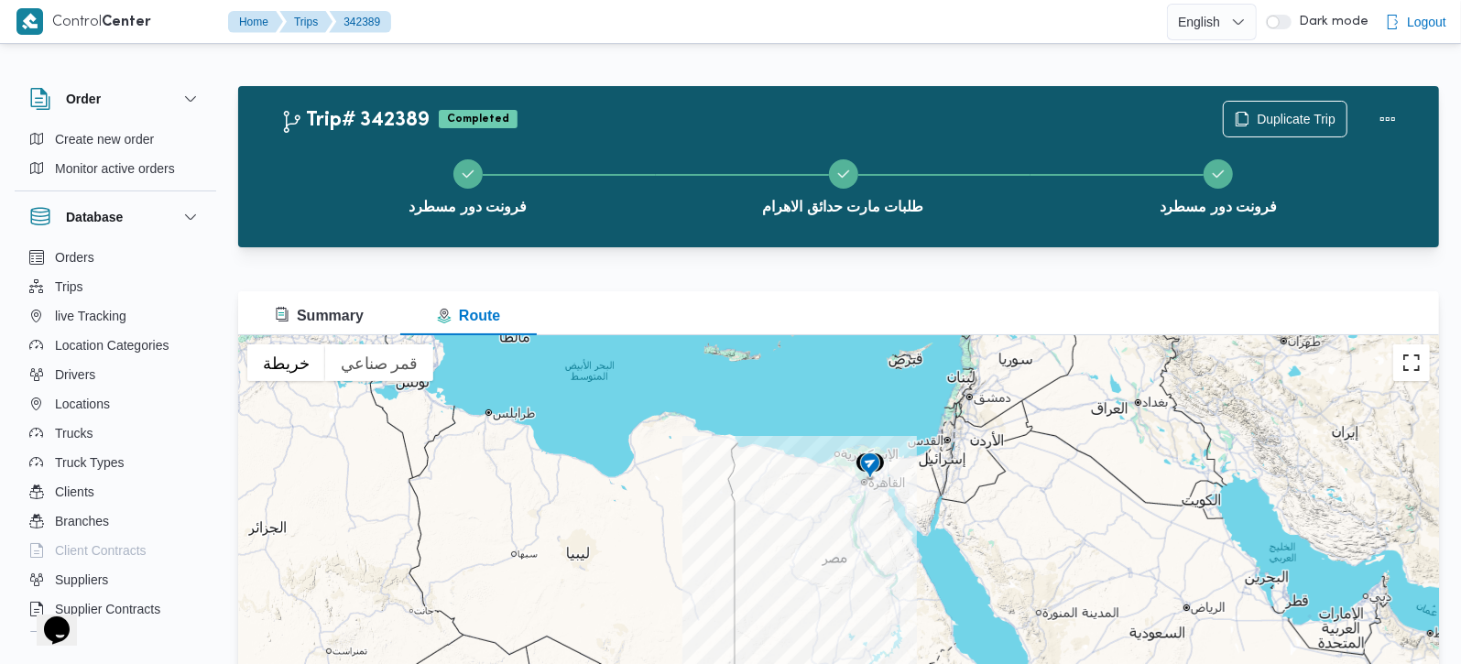
click at [1417, 359] on button "تبديل إلى العرض ملء الشاشة" at bounding box center [1411, 362] width 37 height 37
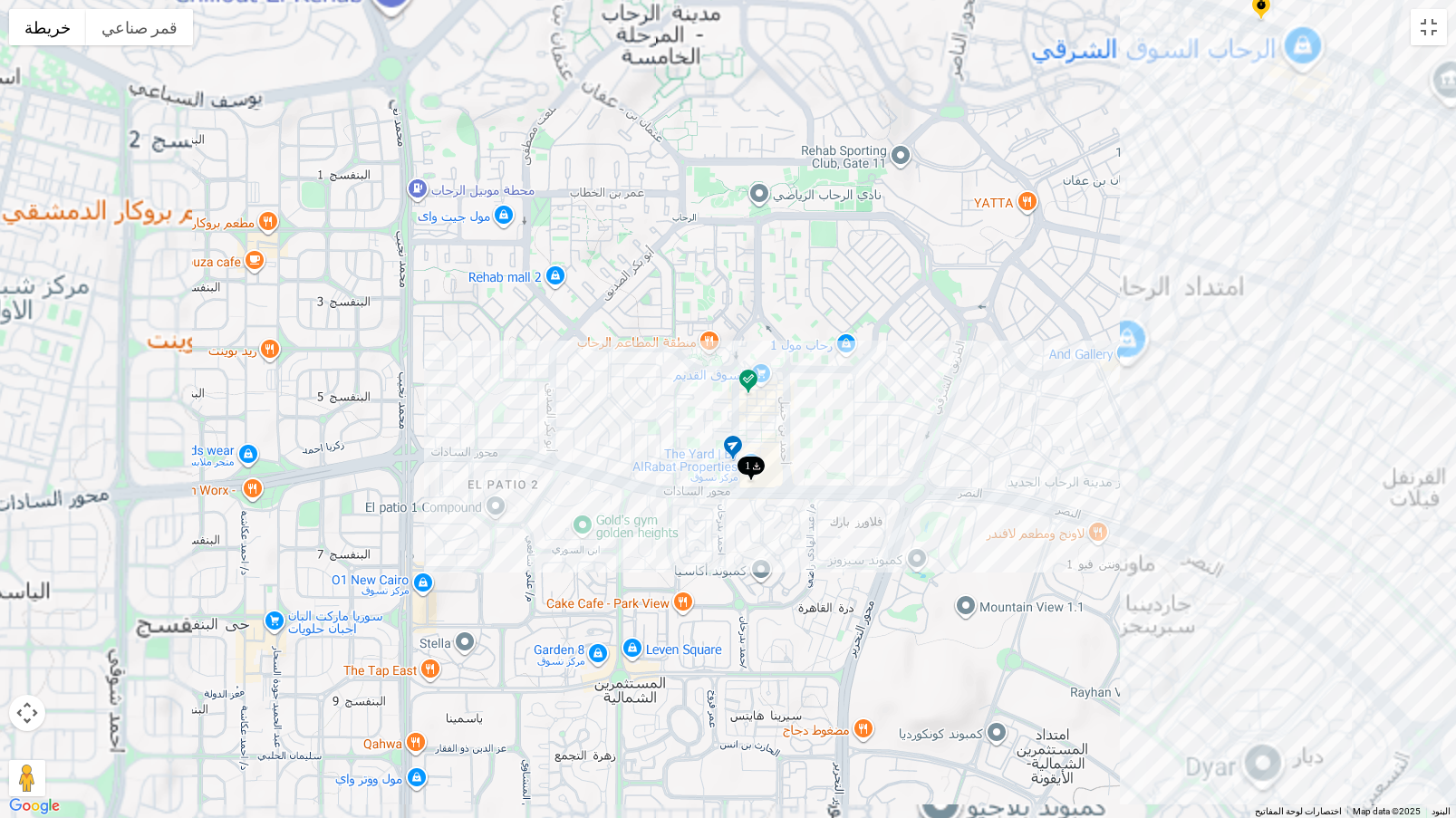
click at [731, 443] on img at bounding box center [732, 449] width 29 height 30
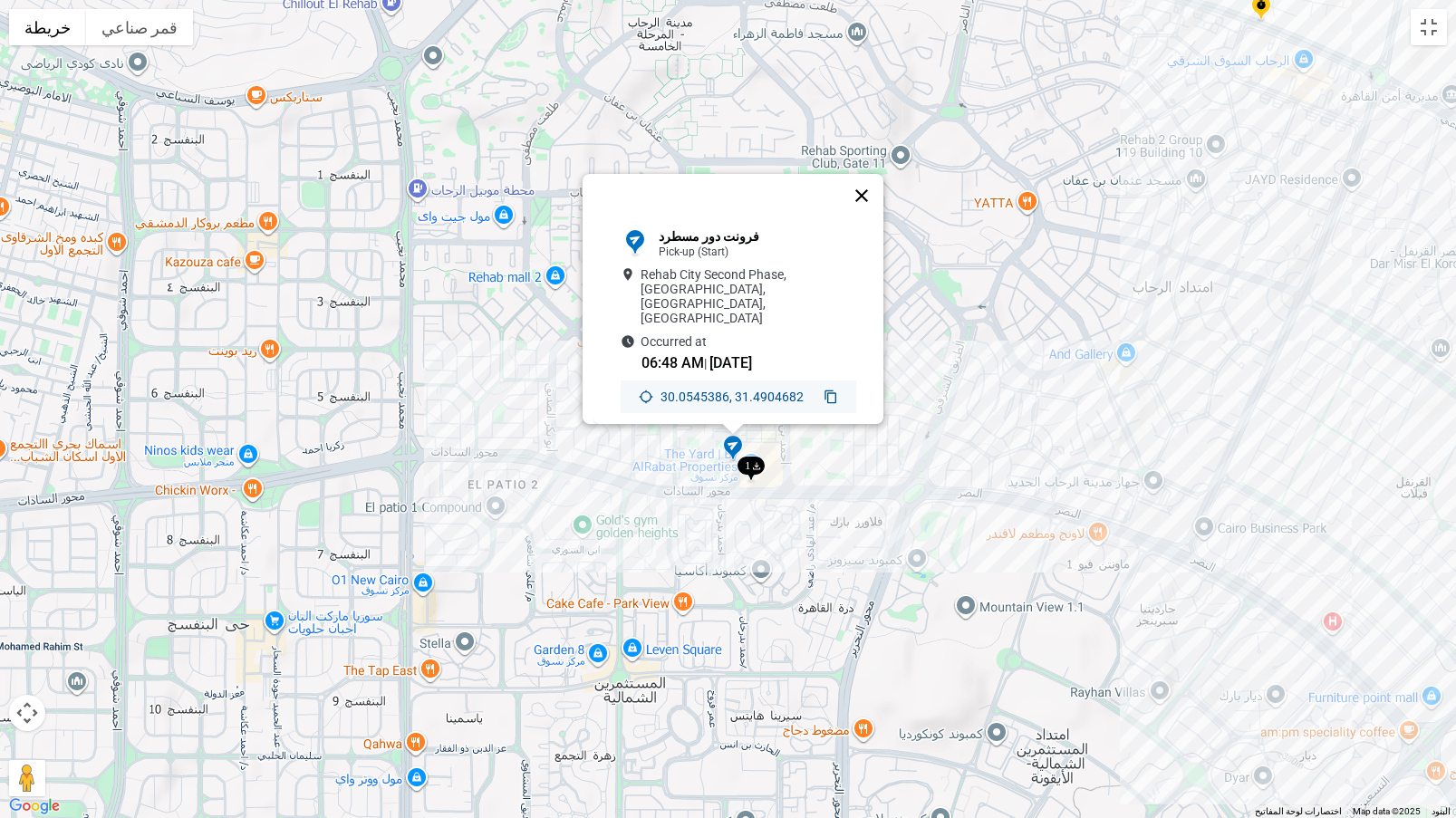
click at [865, 204] on button "إغلاق" at bounding box center [862, 196] width 44 height 44
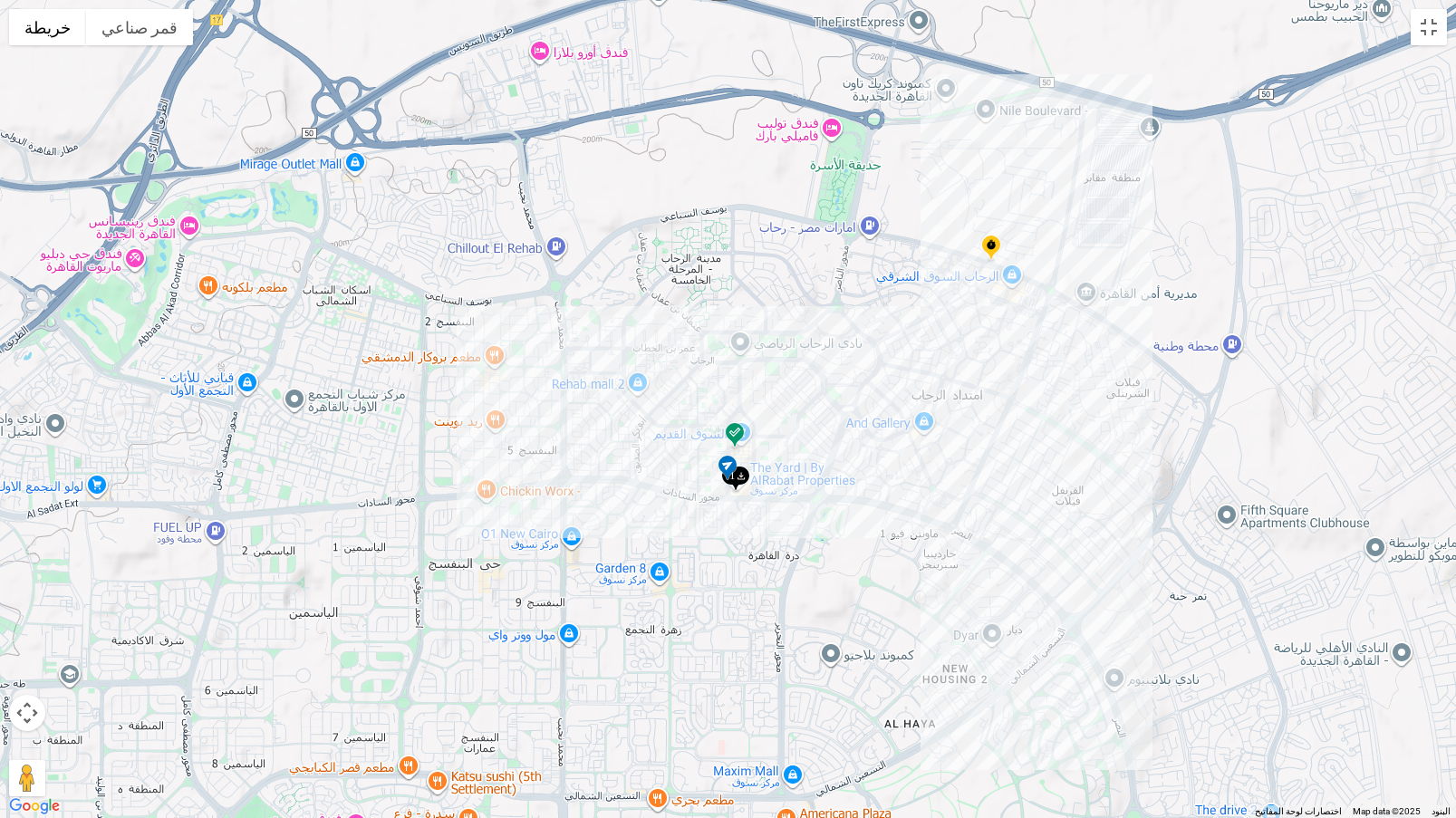
drag, startPoint x: 611, startPoint y: 349, endPoint x: 624, endPoint y: 426, distance: 78.1
click at [624, 426] on div at bounding box center [728, 409] width 1456 height 818
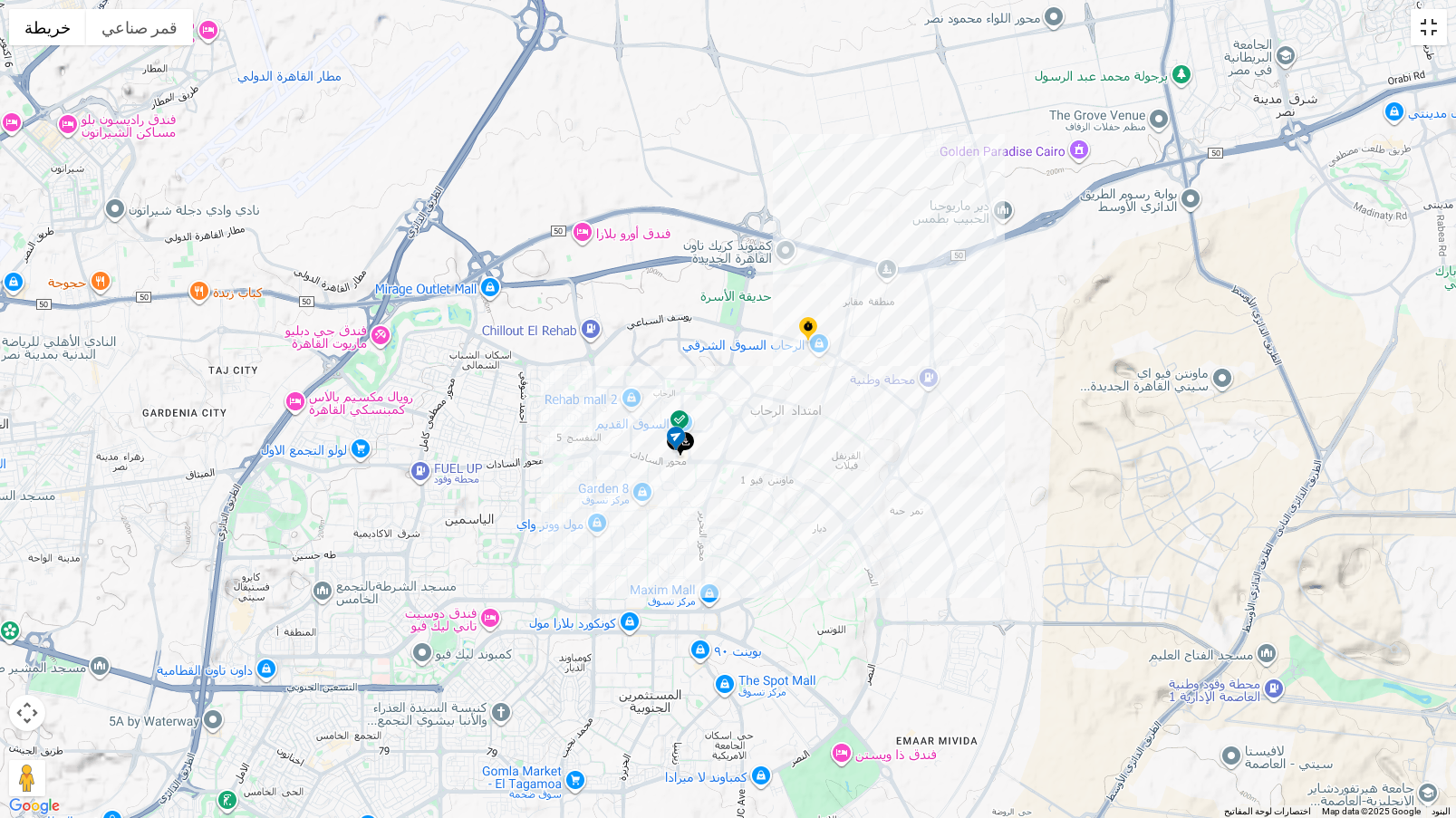
click at [1439, 22] on button "تبديل إلى العرض ملء الشاشة" at bounding box center [1428, 27] width 37 height 37
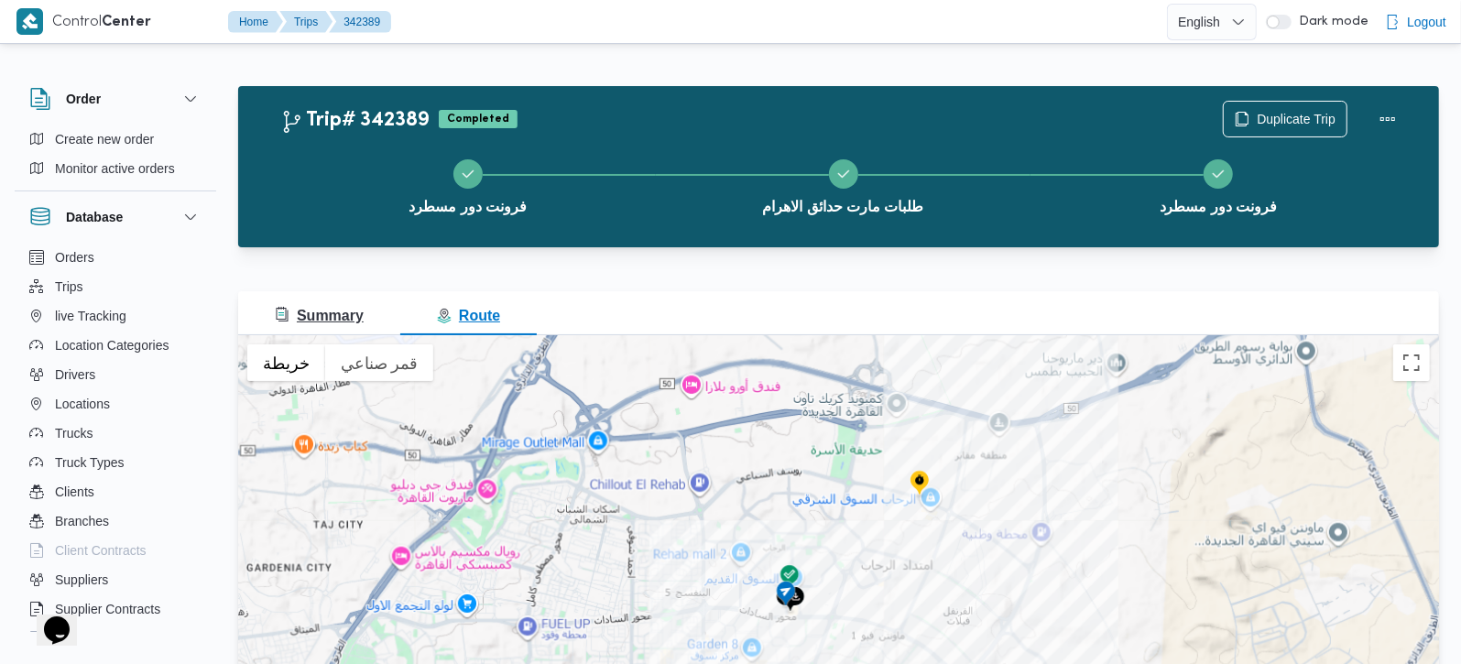
click at [321, 315] on span "Summary" at bounding box center [319, 316] width 89 height 16
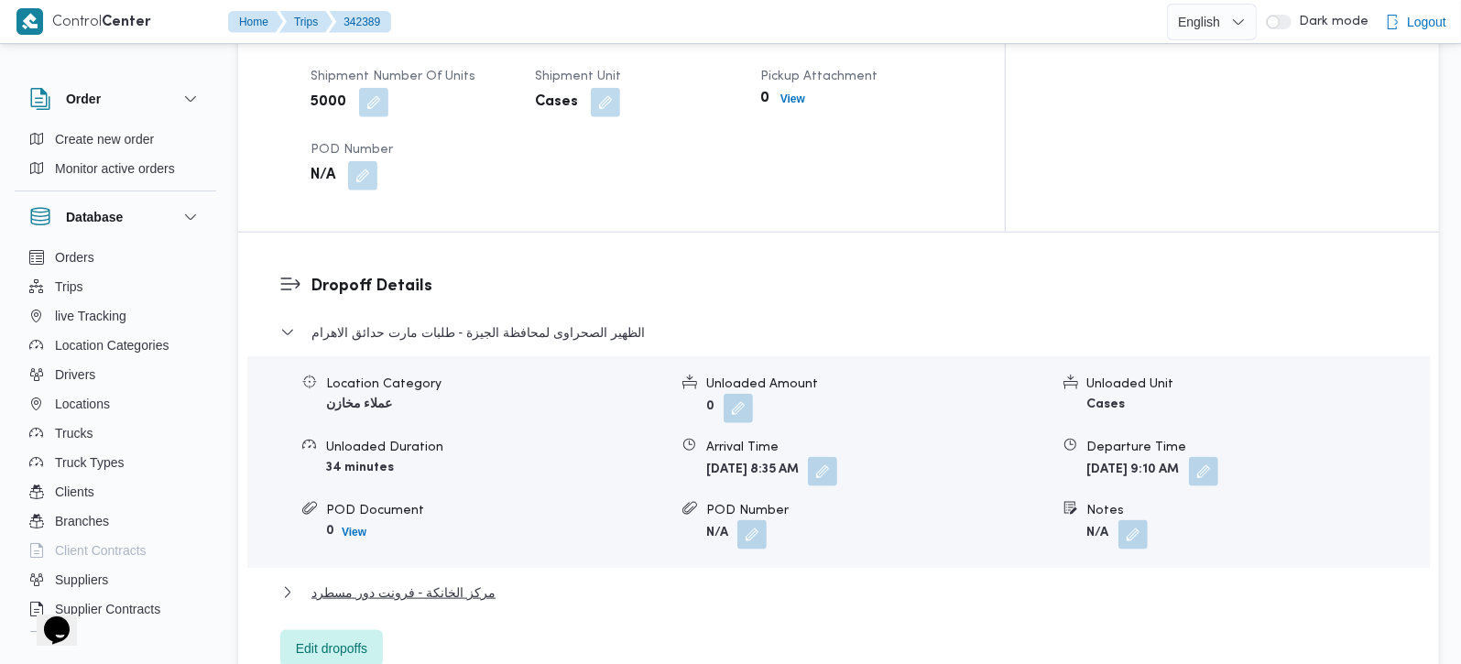
scroll to position [1509, 0]
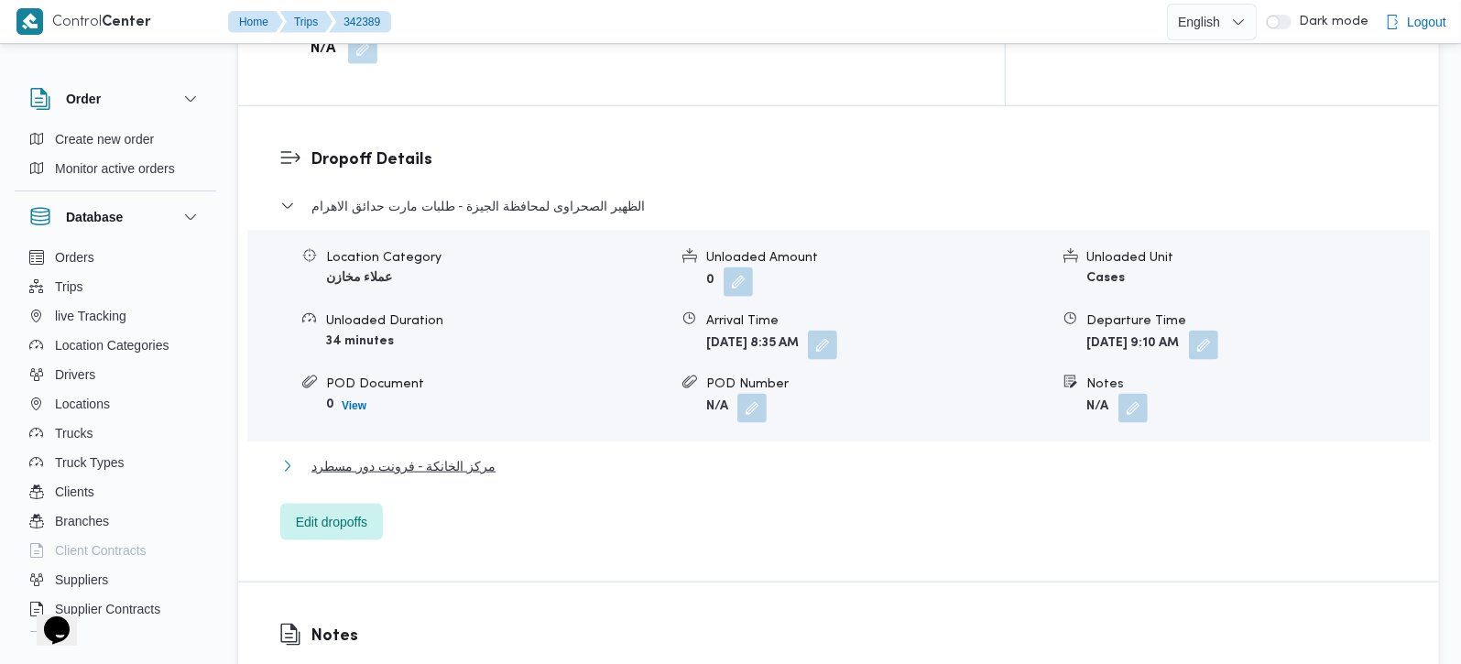
click at [469, 455] on span "مركز الخانكة - فرونت دور مسطرد" at bounding box center [403, 466] width 184 height 22
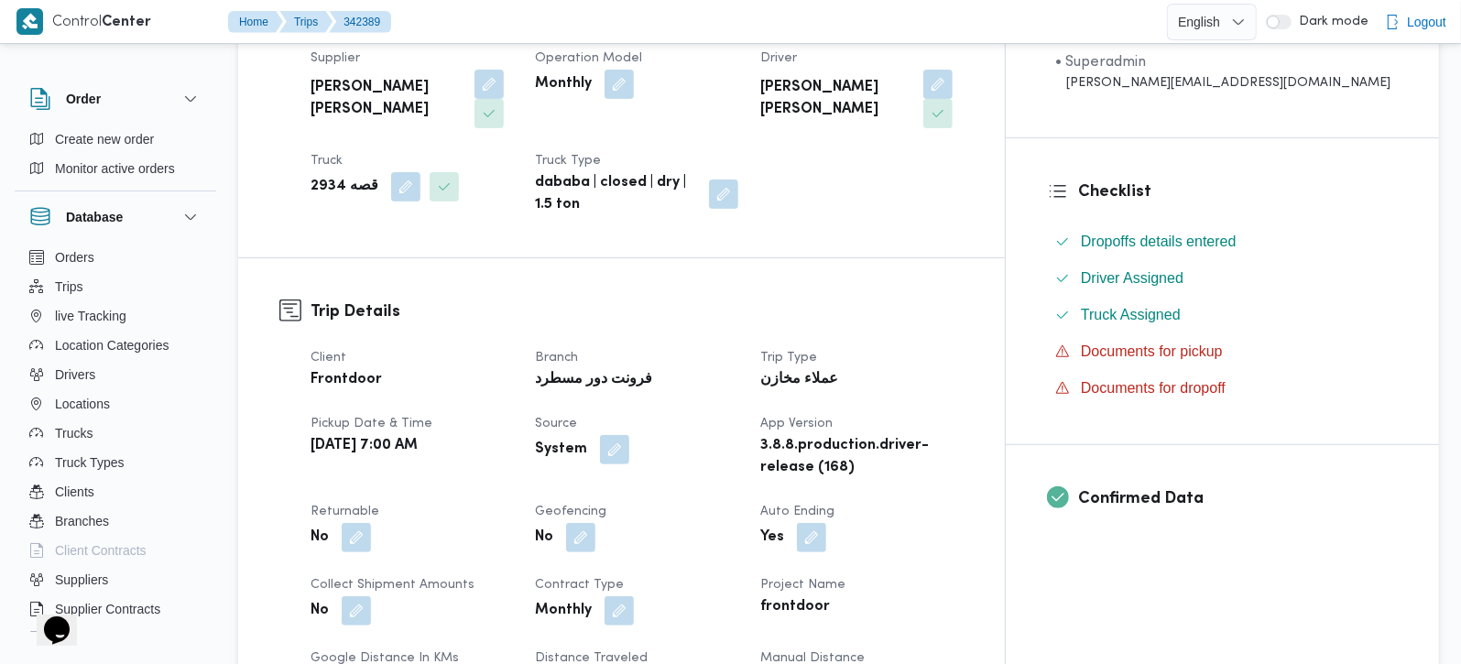
scroll to position [107, 0]
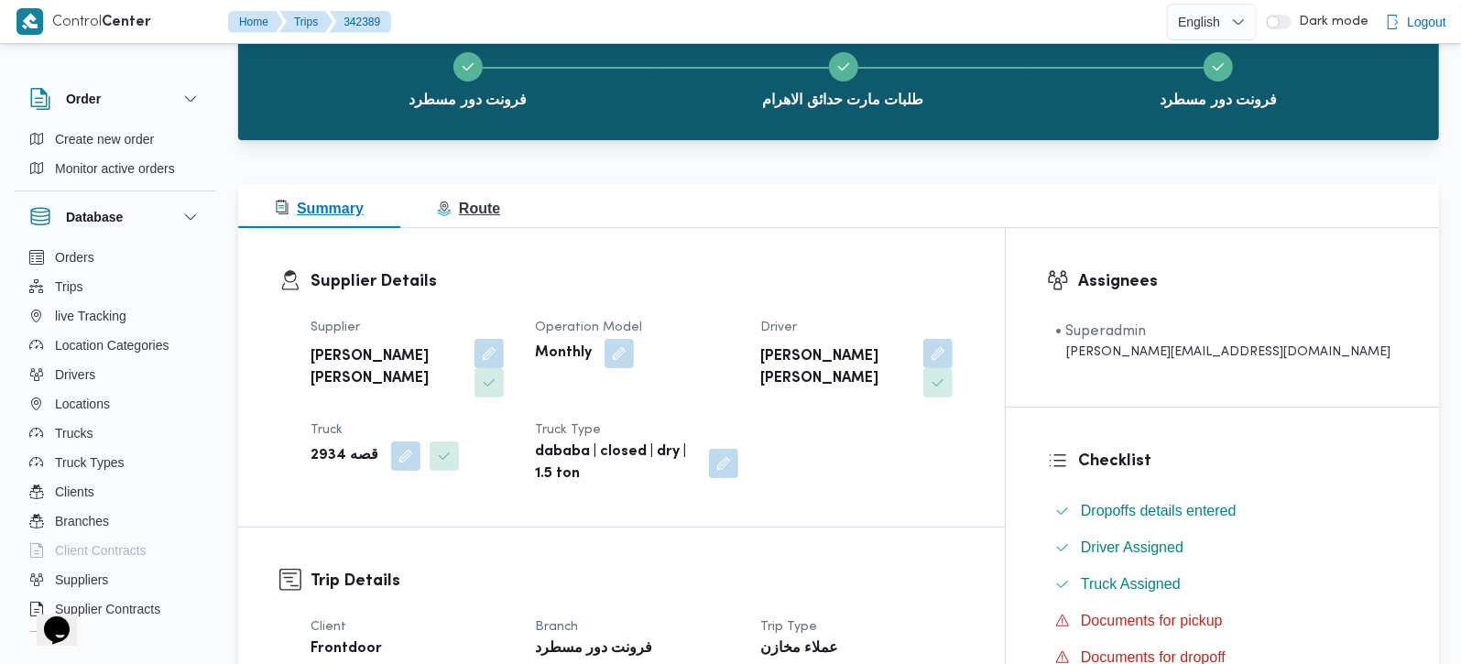
click at [466, 218] on span "Route" at bounding box center [468, 209] width 63 height 22
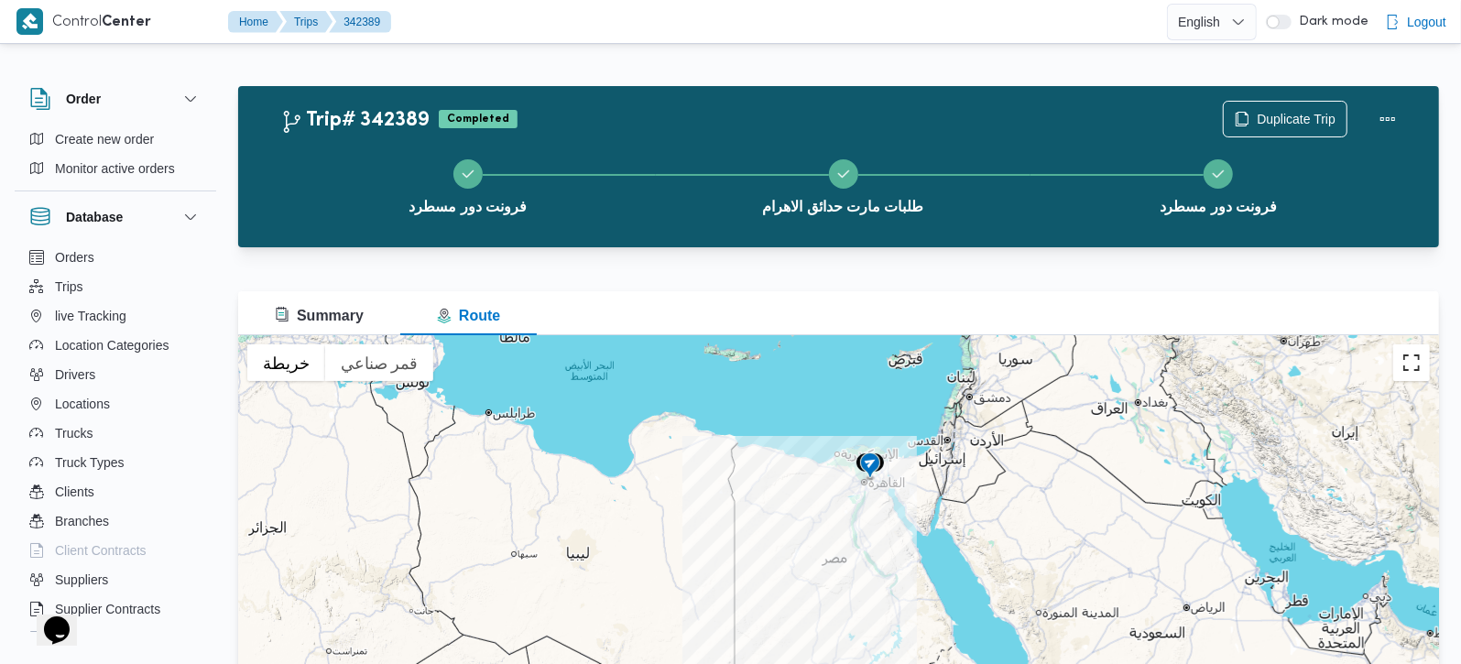
click at [1407, 371] on button "تبديل إلى العرض ملء الشاشة" at bounding box center [1411, 362] width 37 height 37
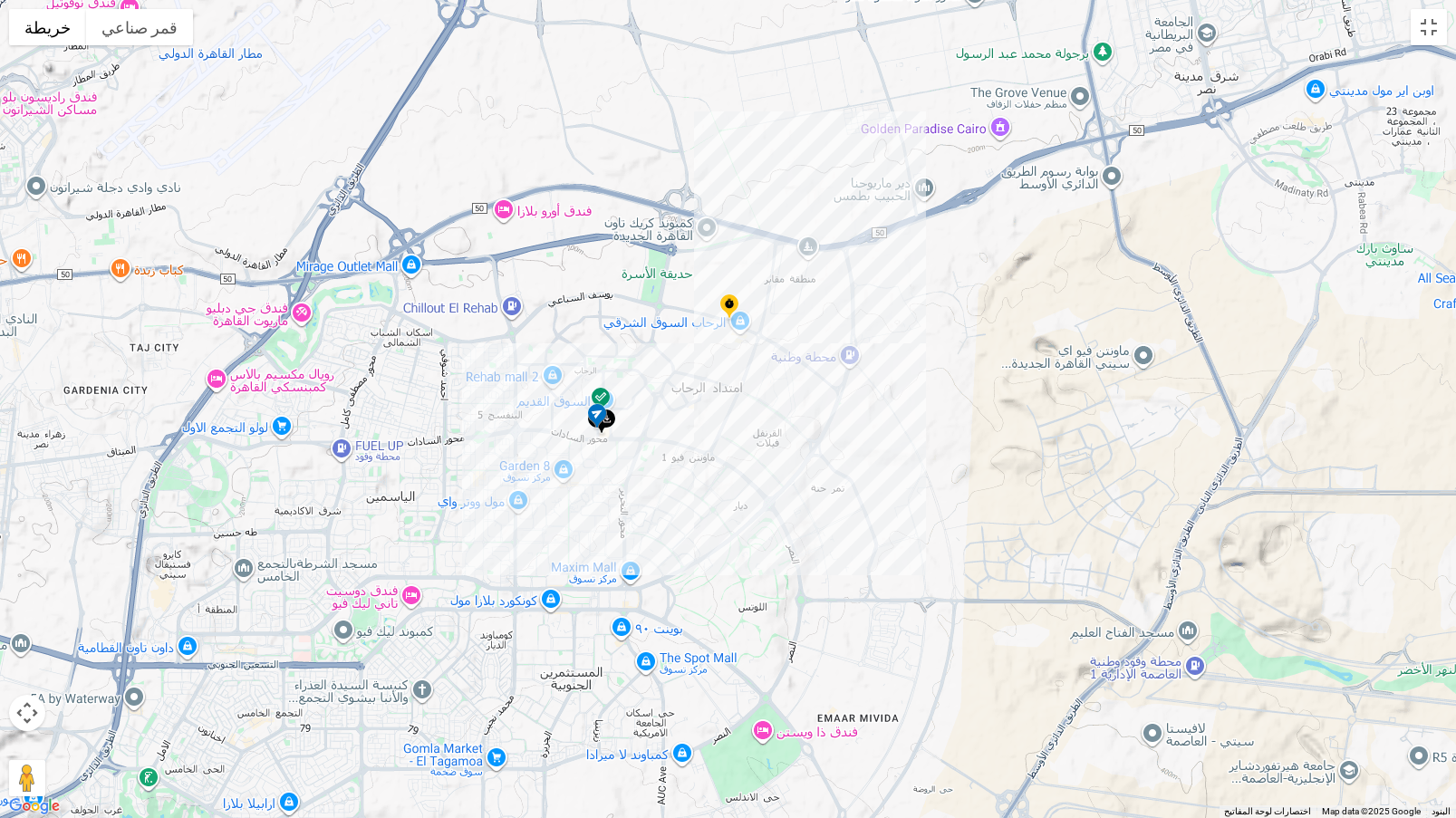
click at [731, 298] on img at bounding box center [729, 308] width 29 height 30
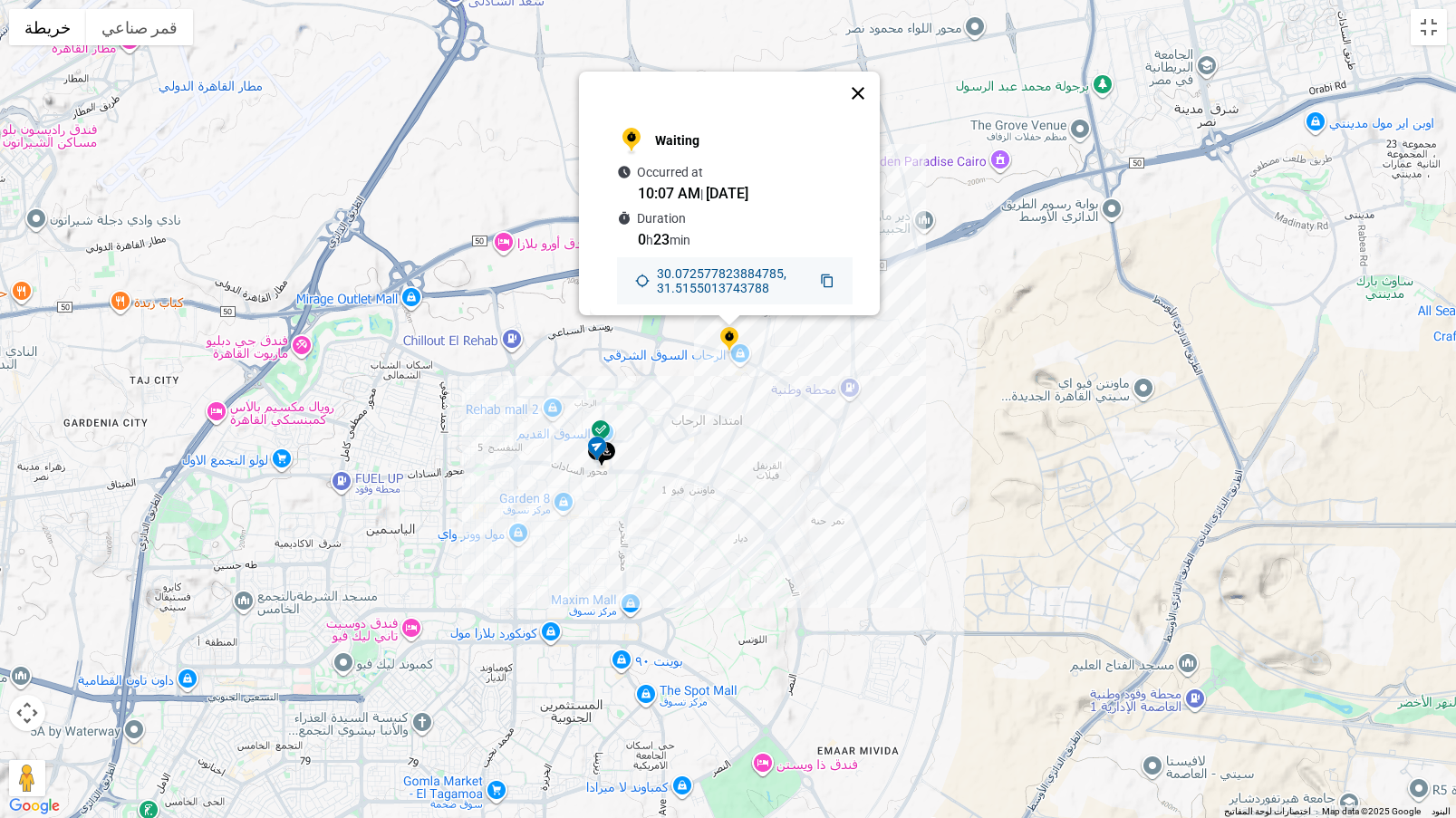
click at [870, 75] on button "إغلاق" at bounding box center [858, 93] width 44 height 44
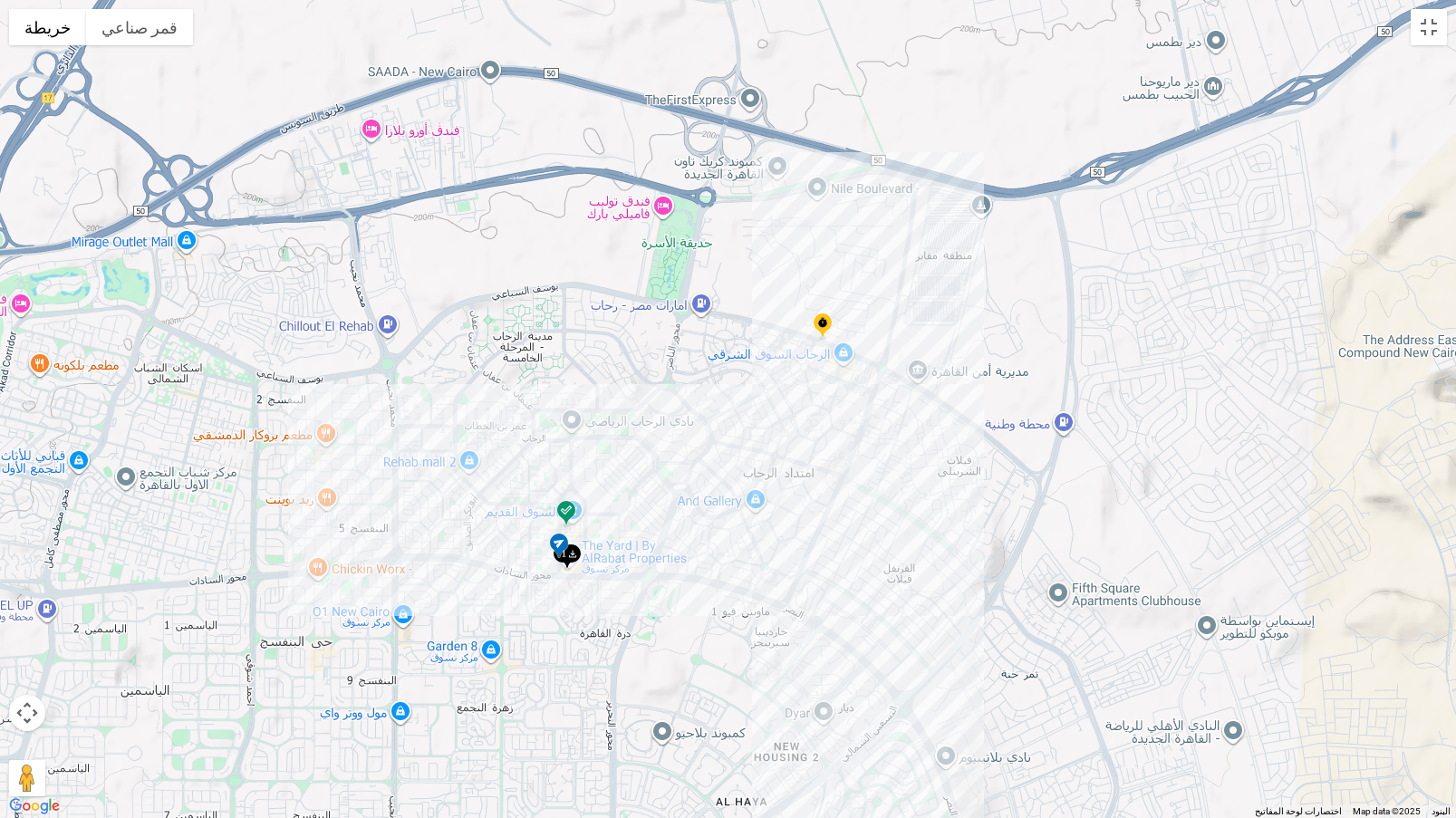
click at [572, 550] on img at bounding box center [559, 547] width 29 height 30
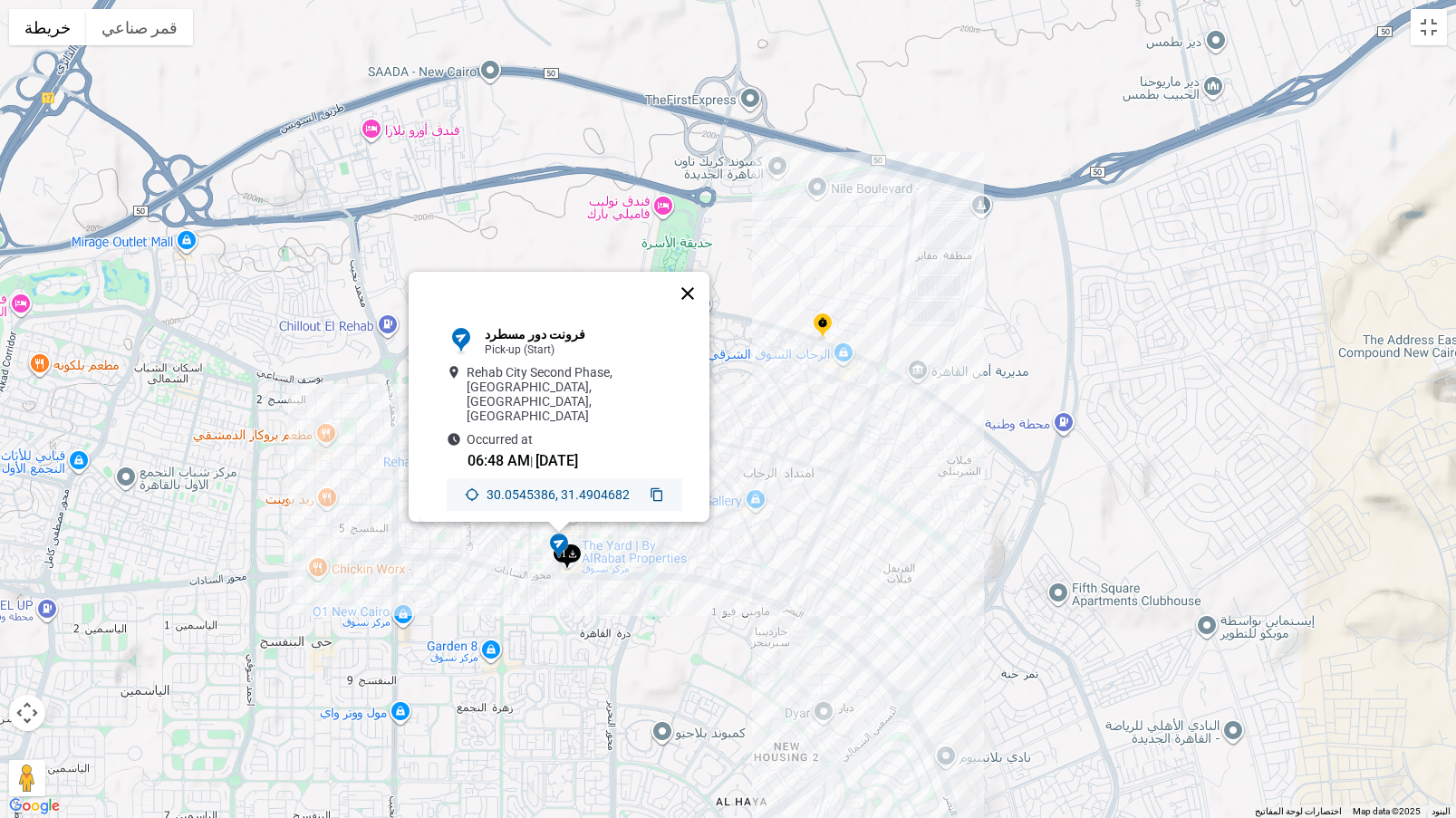
click at [696, 301] on button "إغلاق" at bounding box center [687, 294] width 44 height 44
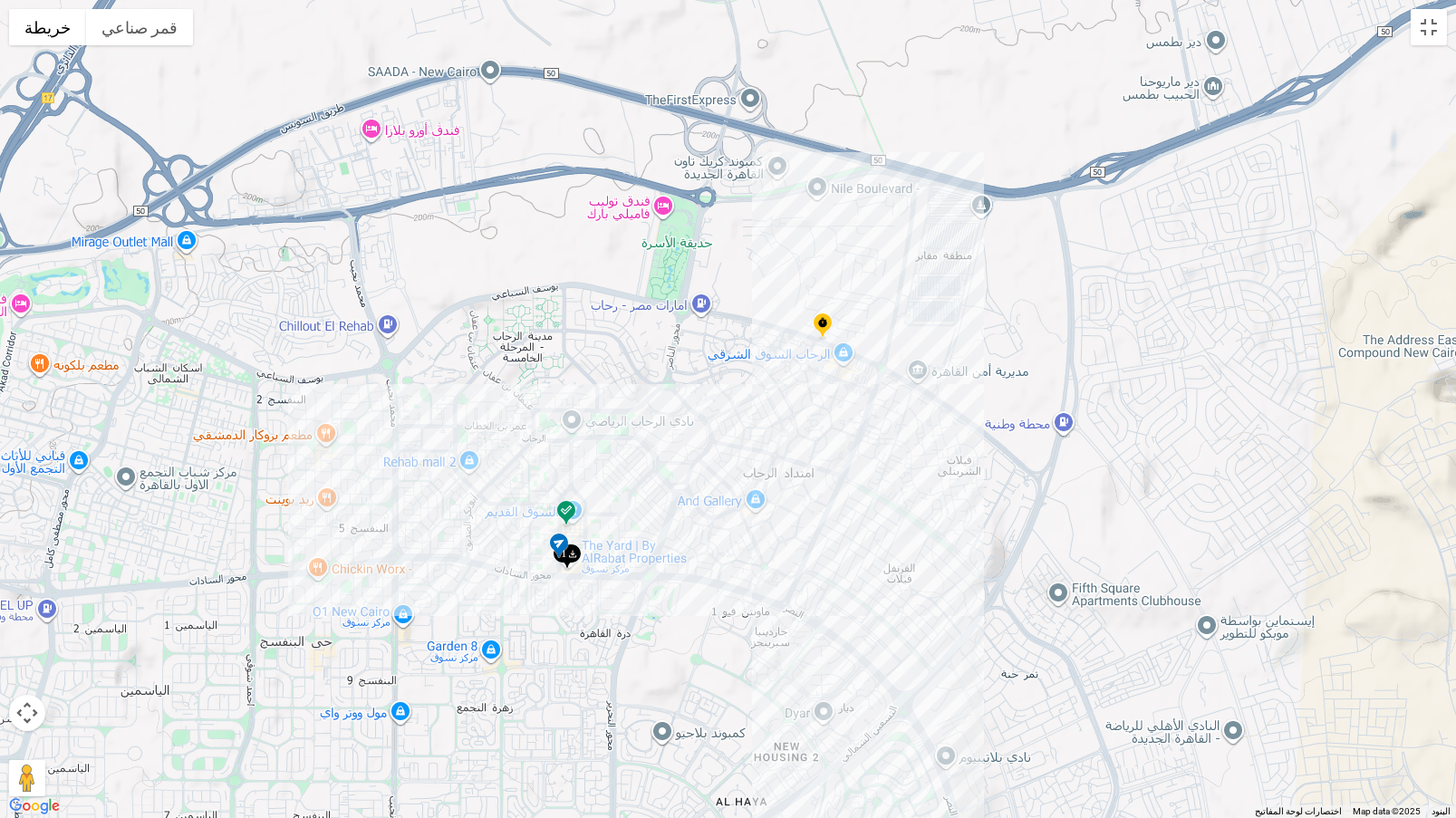
click at [565, 515] on img at bounding box center [566, 514] width 29 height 30
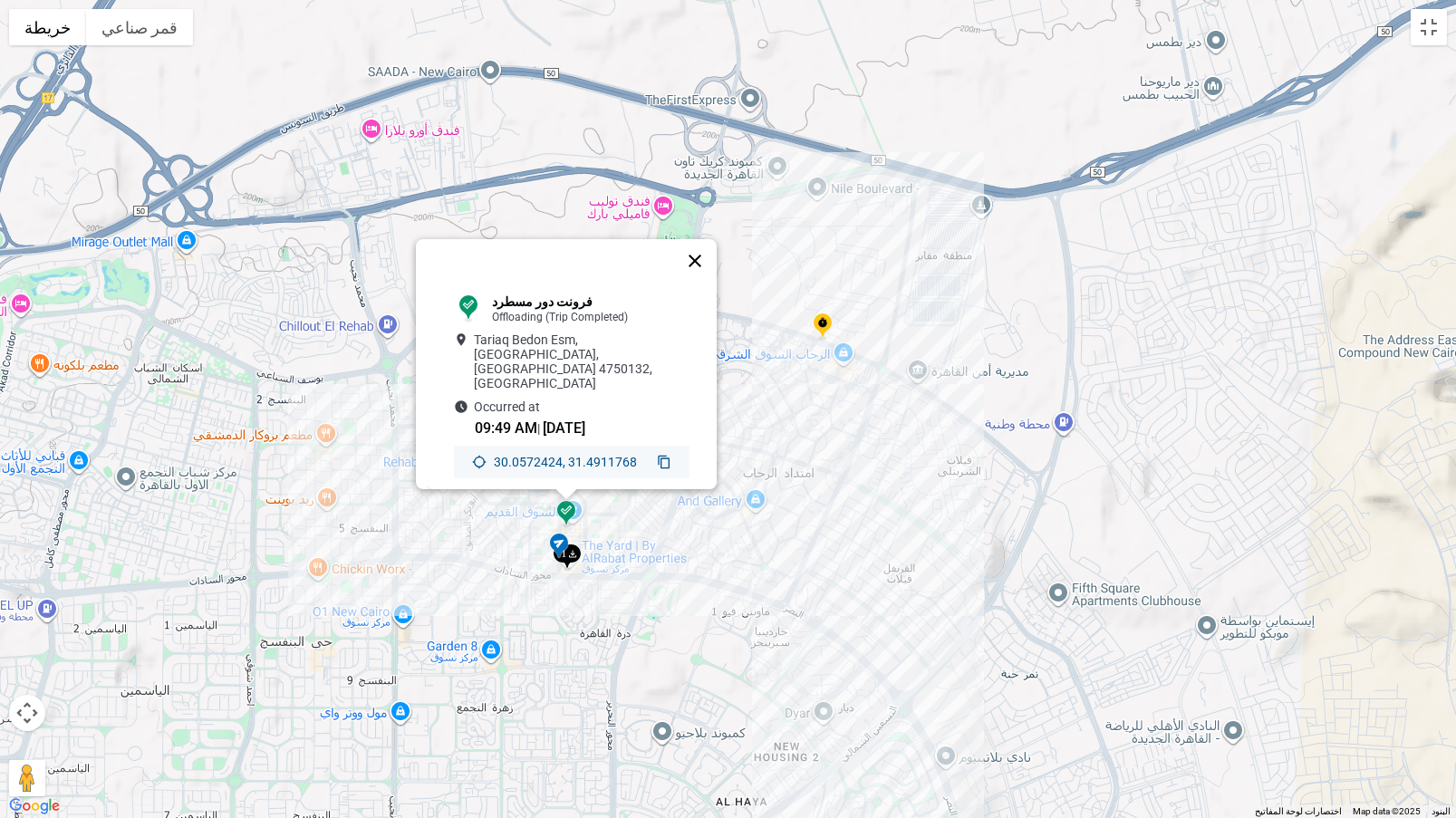
click at [703, 260] on button "إغلاق" at bounding box center [695, 261] width 44 height 44
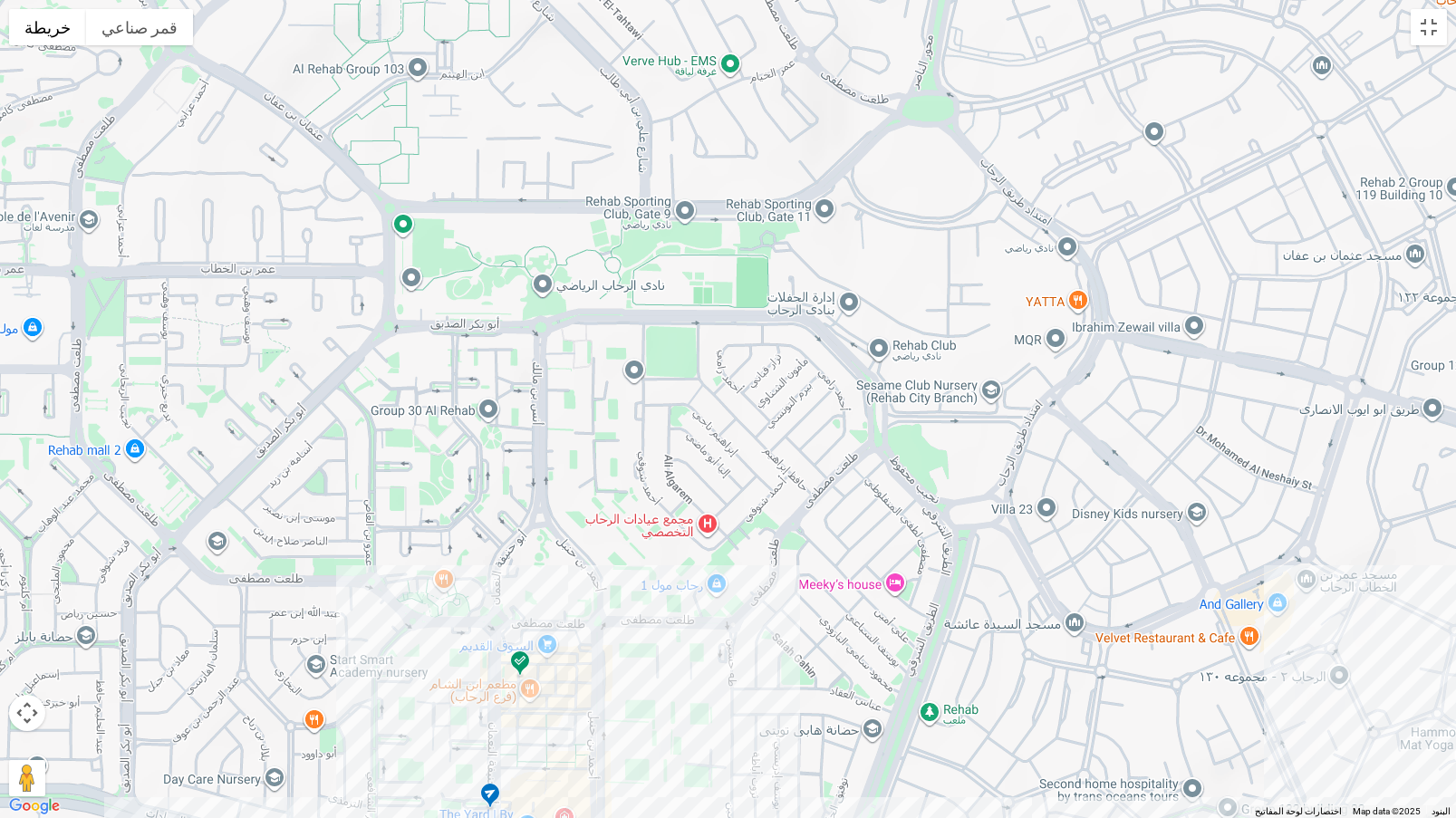
click at [523, 655] on img at bounding box center [519, 665] width 29 height 30
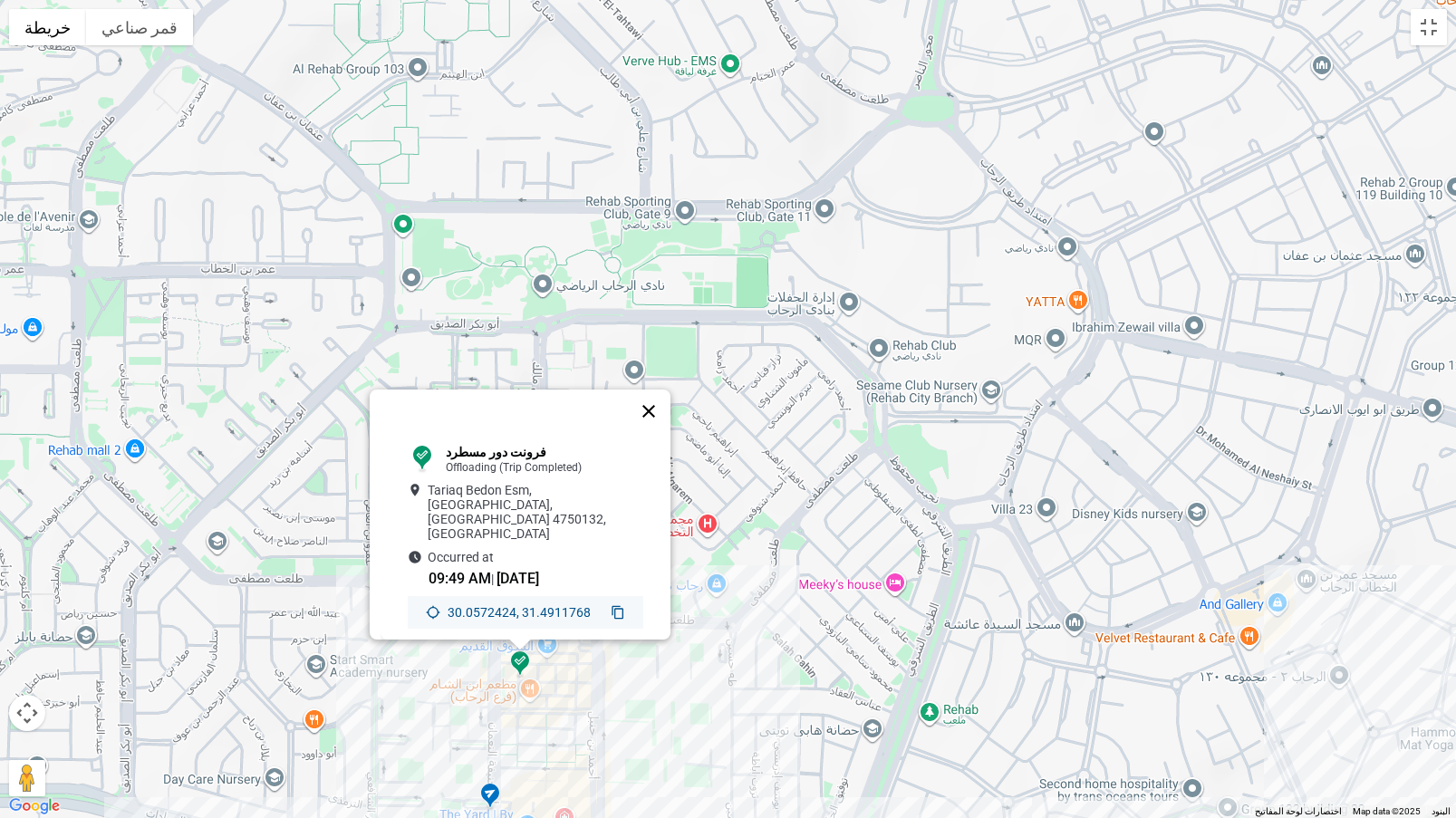
click at [665, 426] on button "إغلاق" at bounding box center [649, 411] width 44 height 44
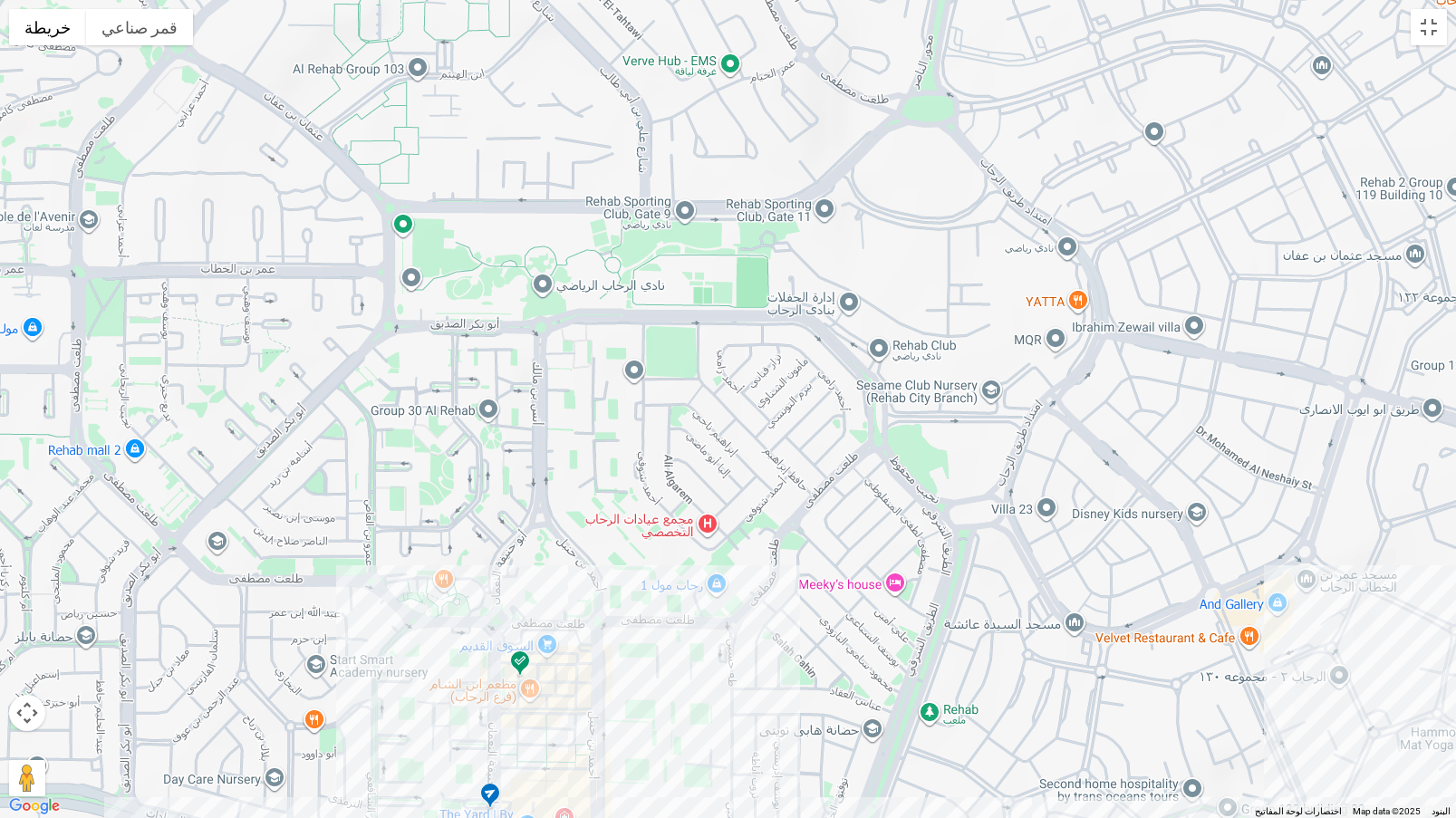
click at [1447, 19] on div "للتنقّل، يُرجى الضغط على مفاتيح الأسهم." at bounding box center [728, 409] width 1456 height 818
click at [1429, 29] on button "تبديل إلى العرض ملء الشاشة" at bounding box center [1428, 27] width 37 height 37
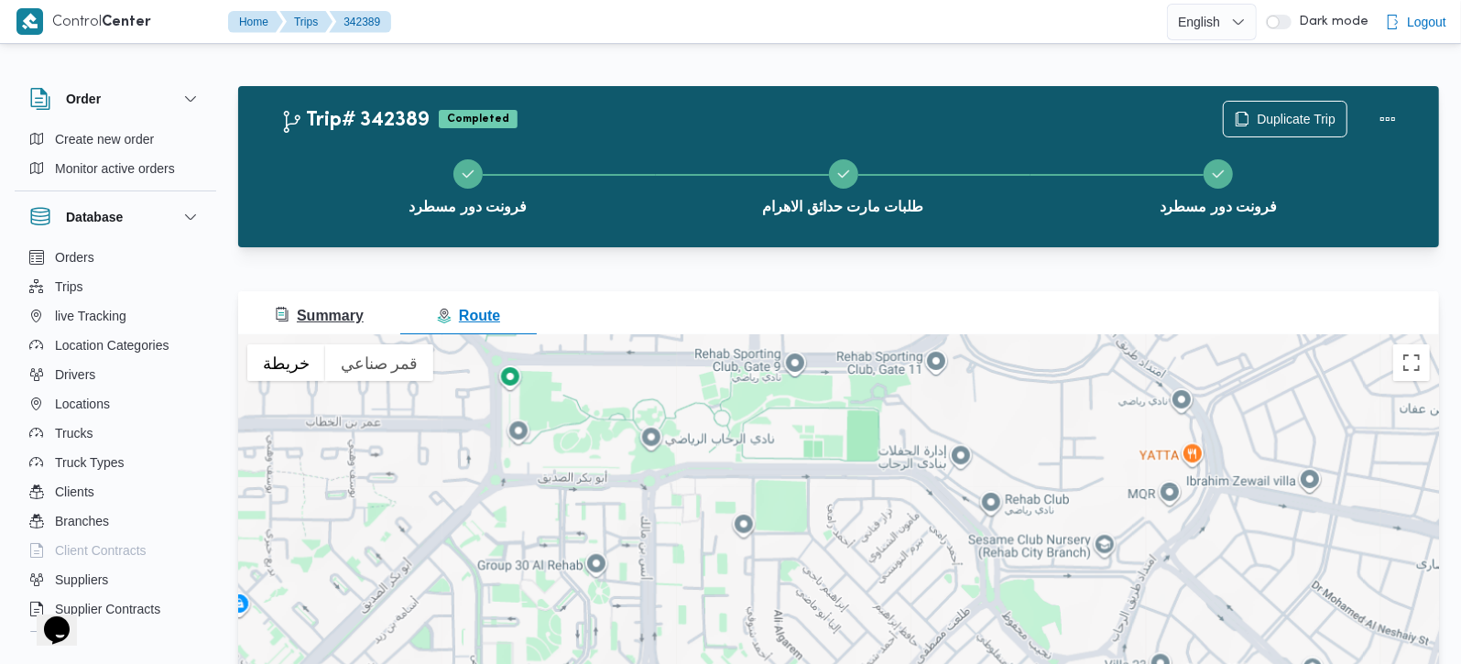
click at [318, 320] on span "Summary" at bounding box center [319, 316] width 89 height 16
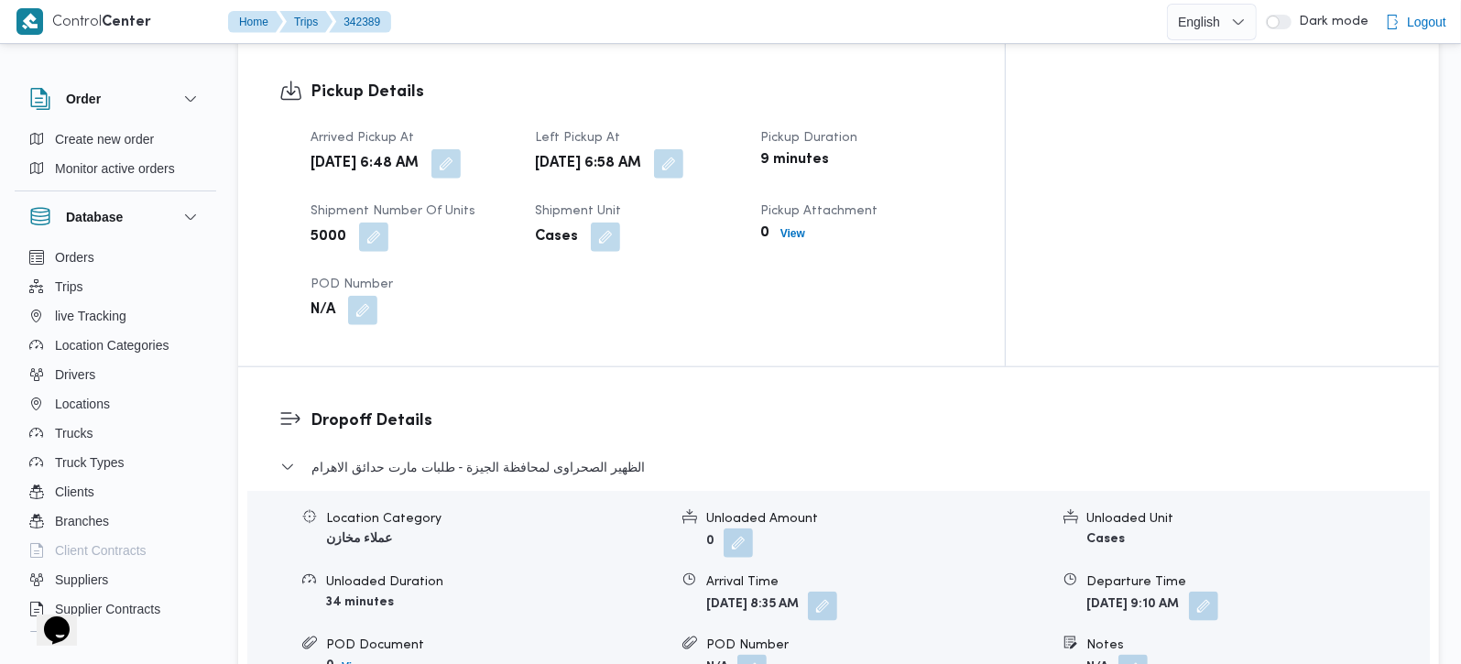
scroll to position [1401, 0]
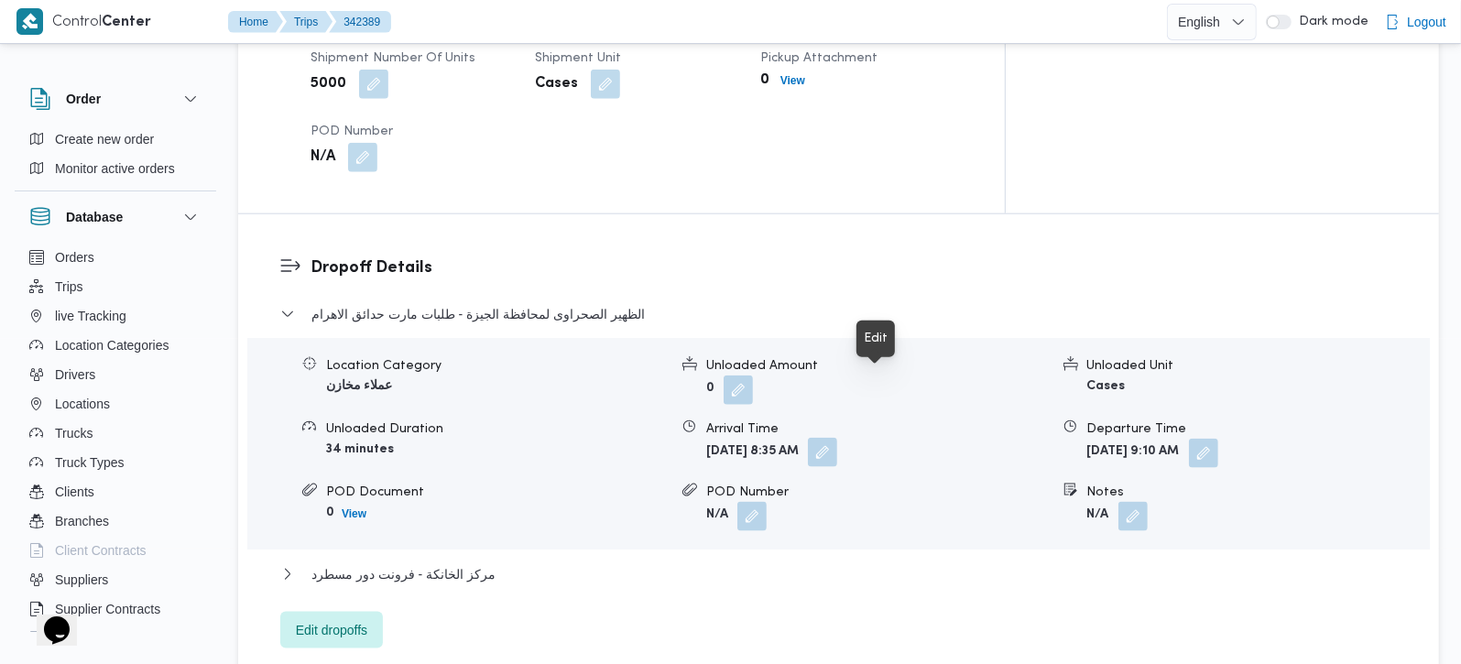
click at [837, 438] on button "button" at bounding box center [822, 452] width 29 height 29
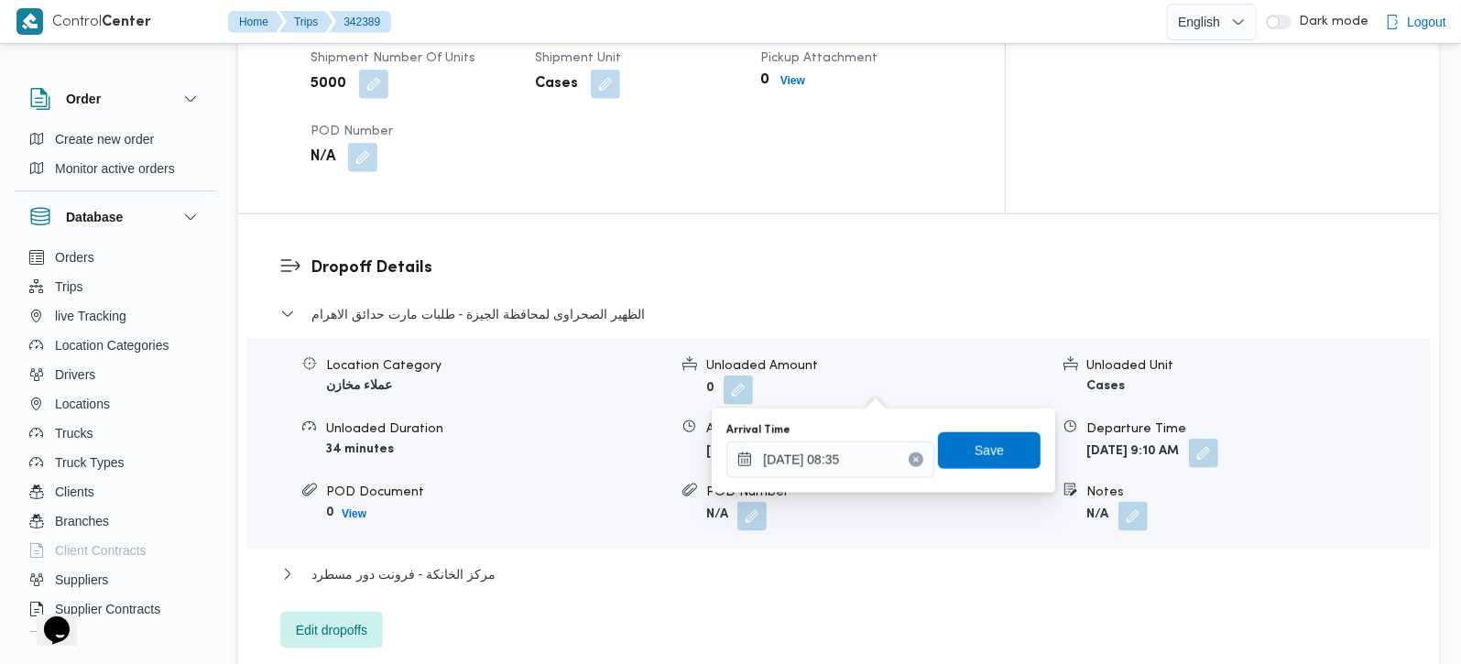
click at [909, 460] on button "Clear input" at bounding box center [916, 460] width 15 height 15
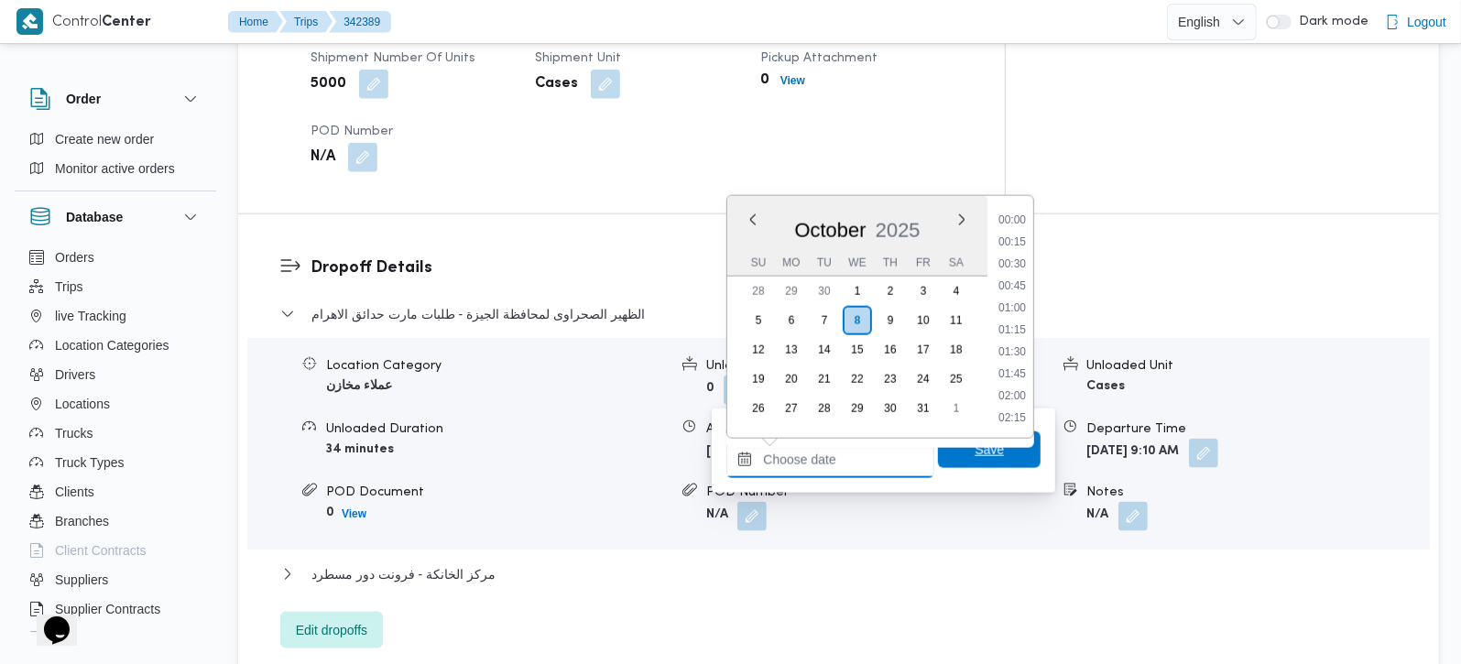
scroll to position [835, 0]
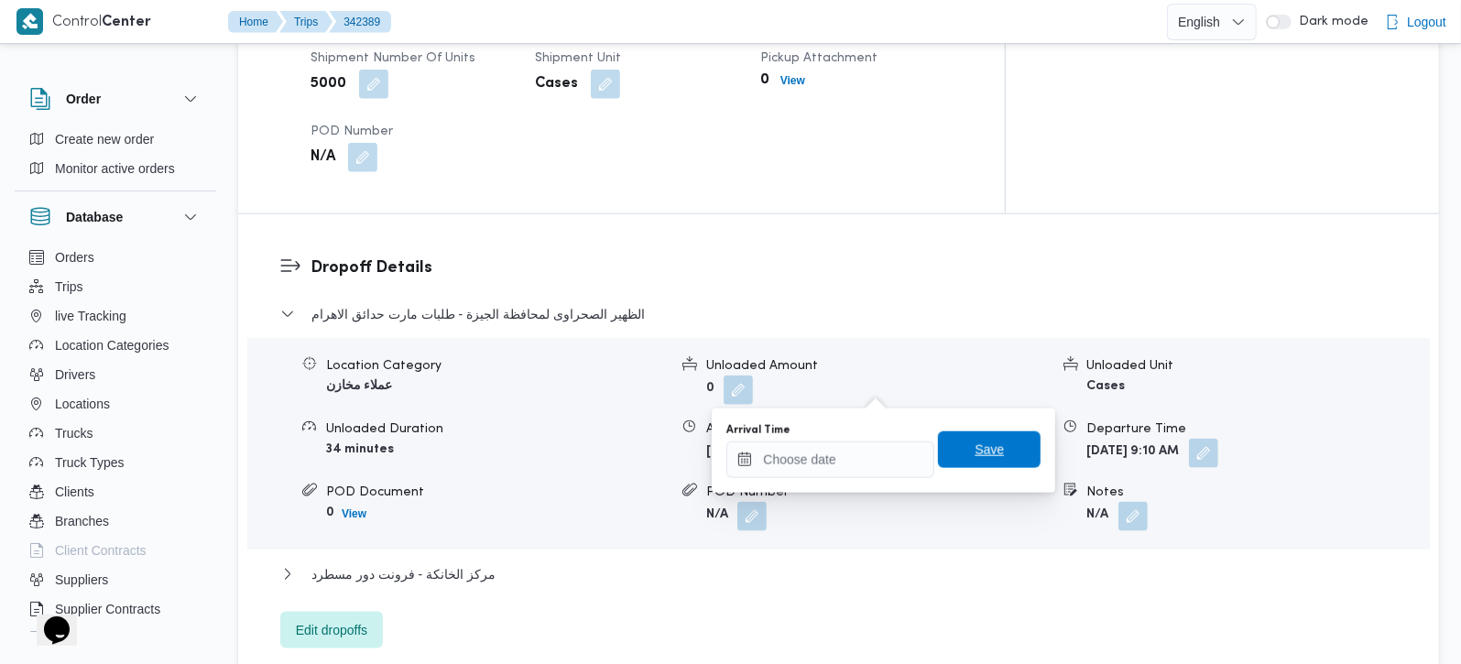
click at [939, 459] on span "Save" at bounding box center [989, 449] width 103 height 37
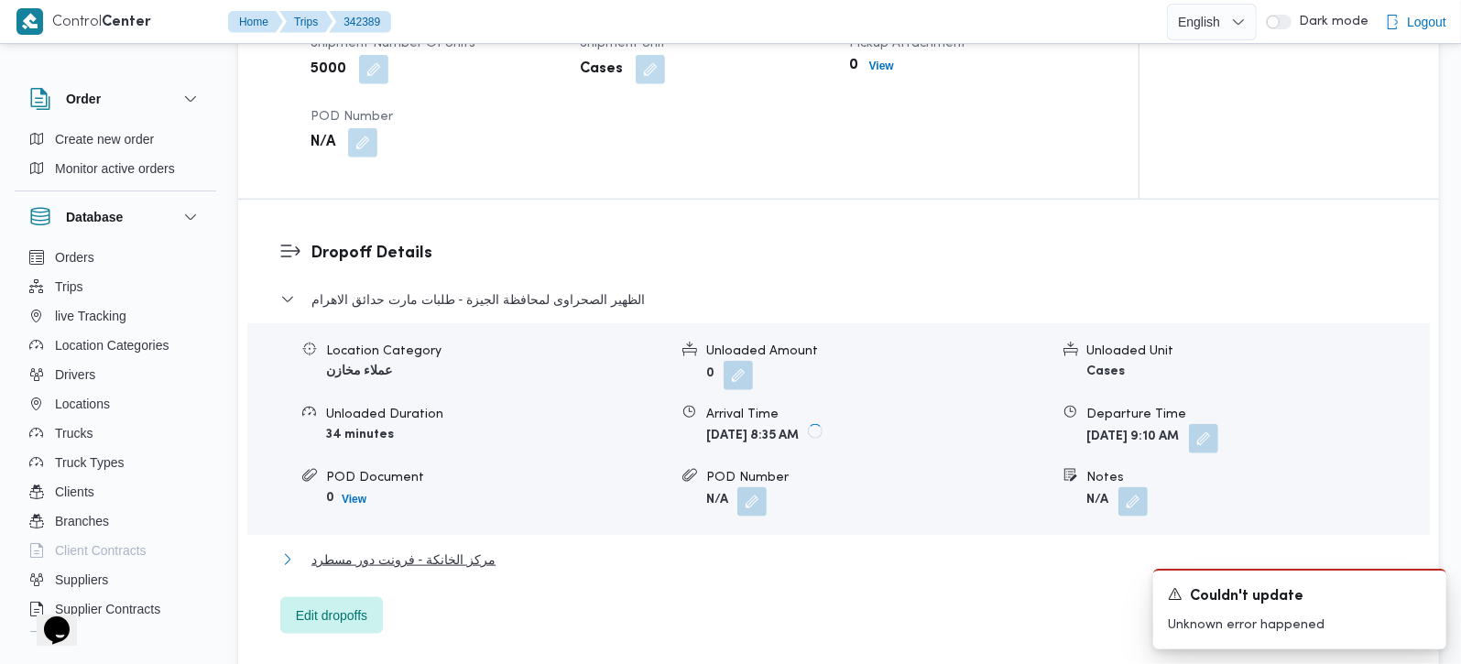
click at [398, 549] on span "مركز الخانكة - فرونت دور مسطرد" at bounding box center [403, 560] width 184 height 22
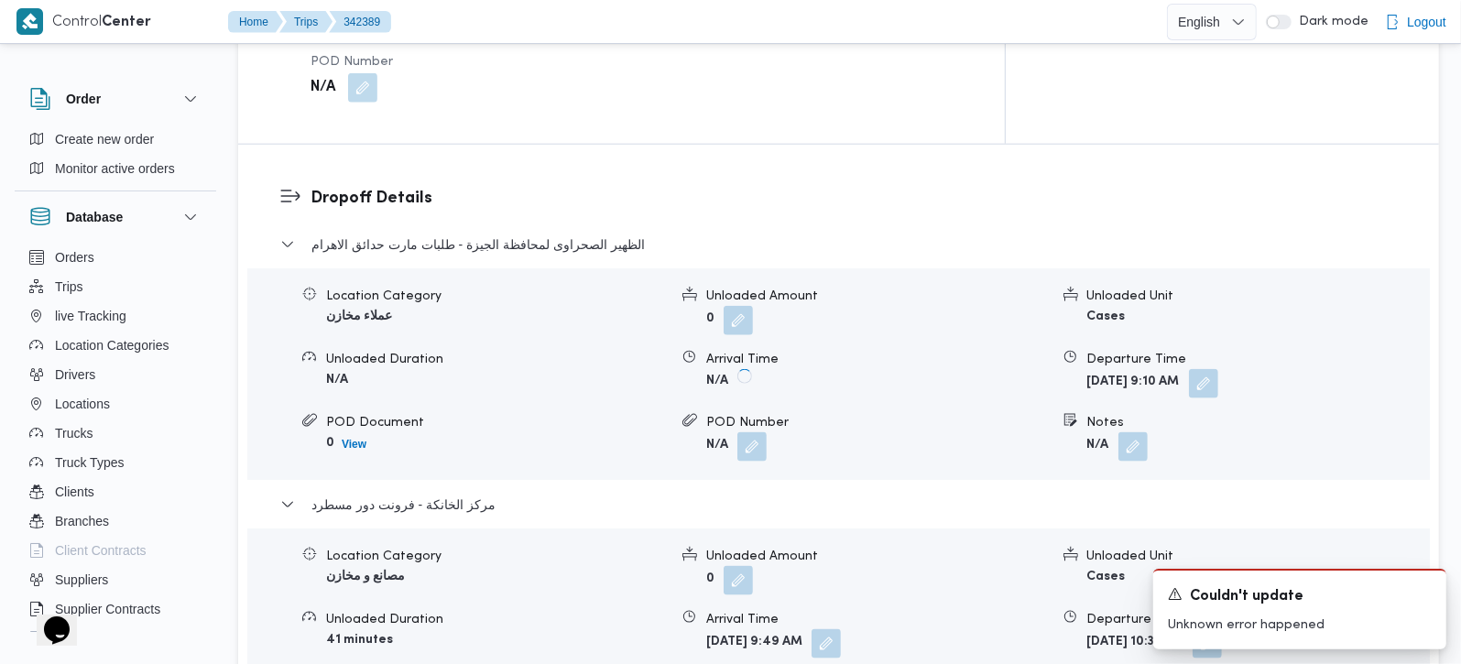
scroll to position [1509, 0]
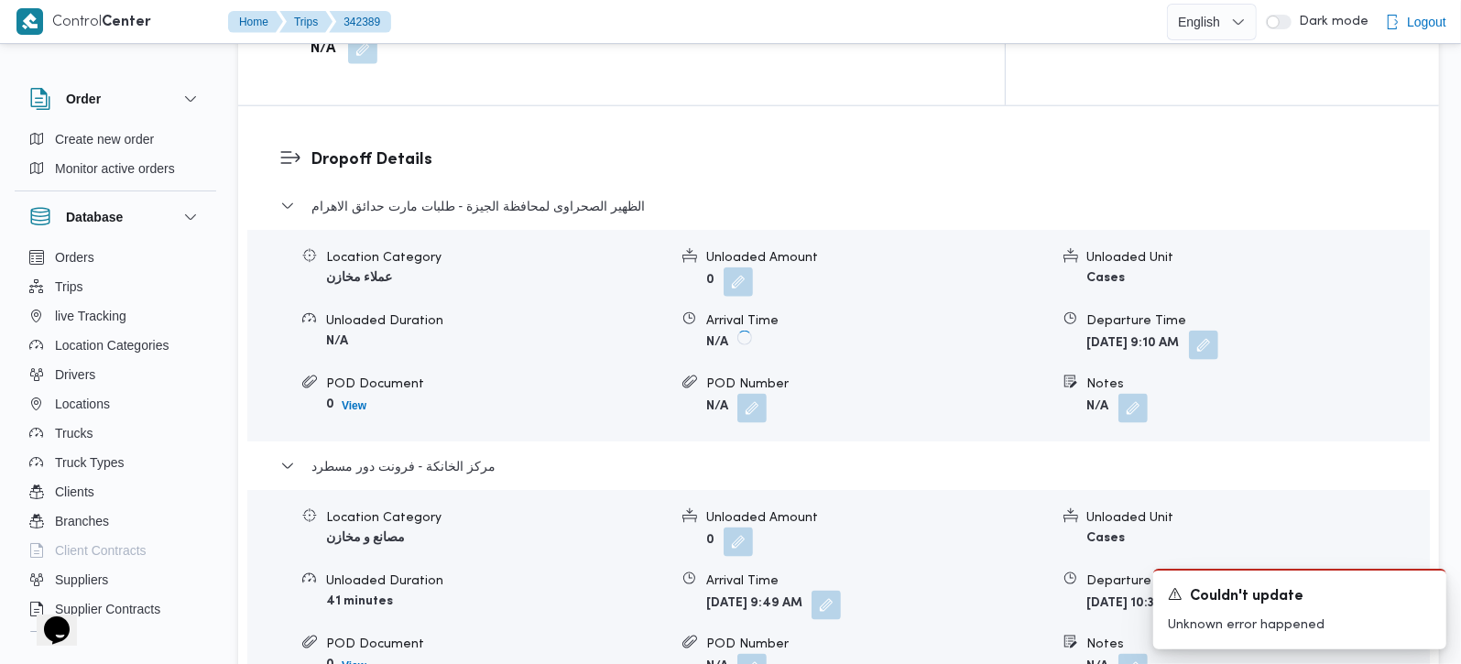
click at [1222, 590] on button "button" at bounding box center [1207, 604] width 29 height 29
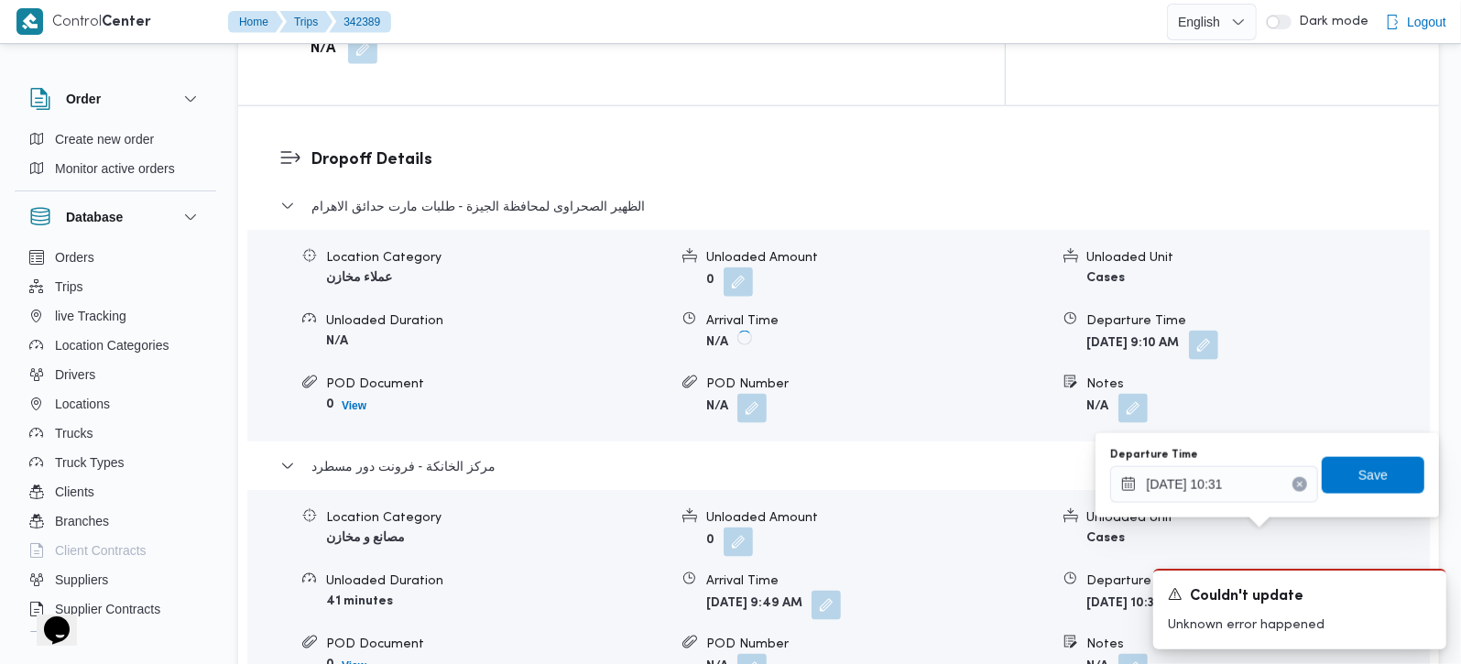
click at [1293, 489] on button "Clear input" at bounding box center [1300, 484] width 15 height 15
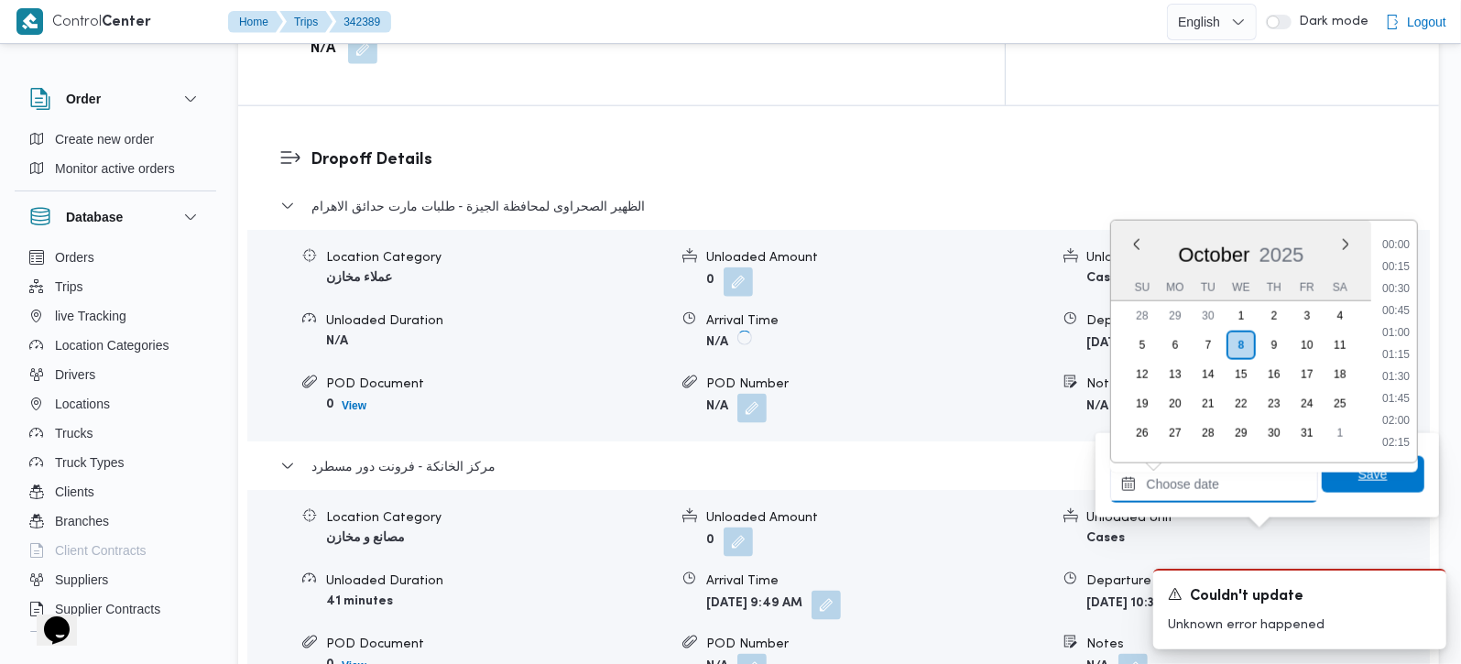
scroll to position [835, 0]
click at [1329, 485] on span "Save" at bounding box center [1373, 474] width 103 height 37
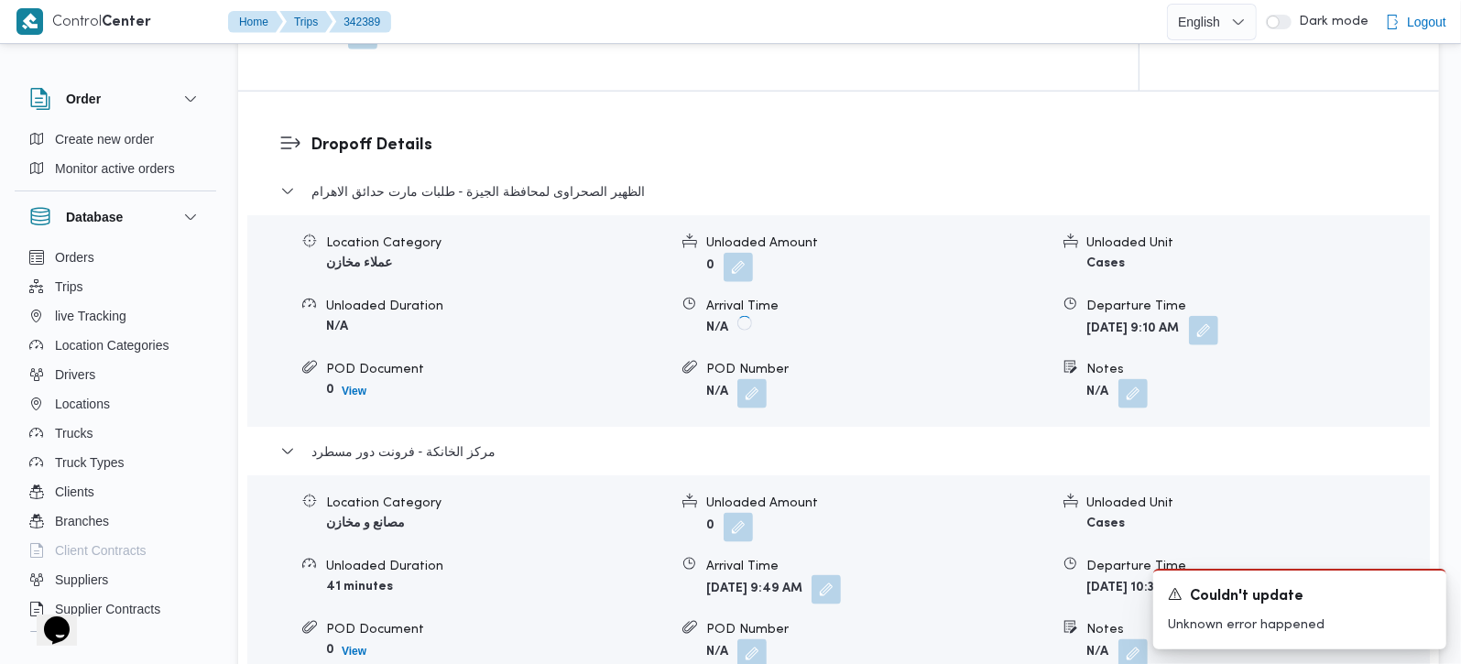
click at [841, 576] on span at bounding box center [821, 590] width 38 height 29
click at [878, 554] on div "Location Category مصانع و مخازن Unloaded Amount 0 Unloaded Unit Cases Unloaded …" at bounding box center [838, 581] width 1197 height 208
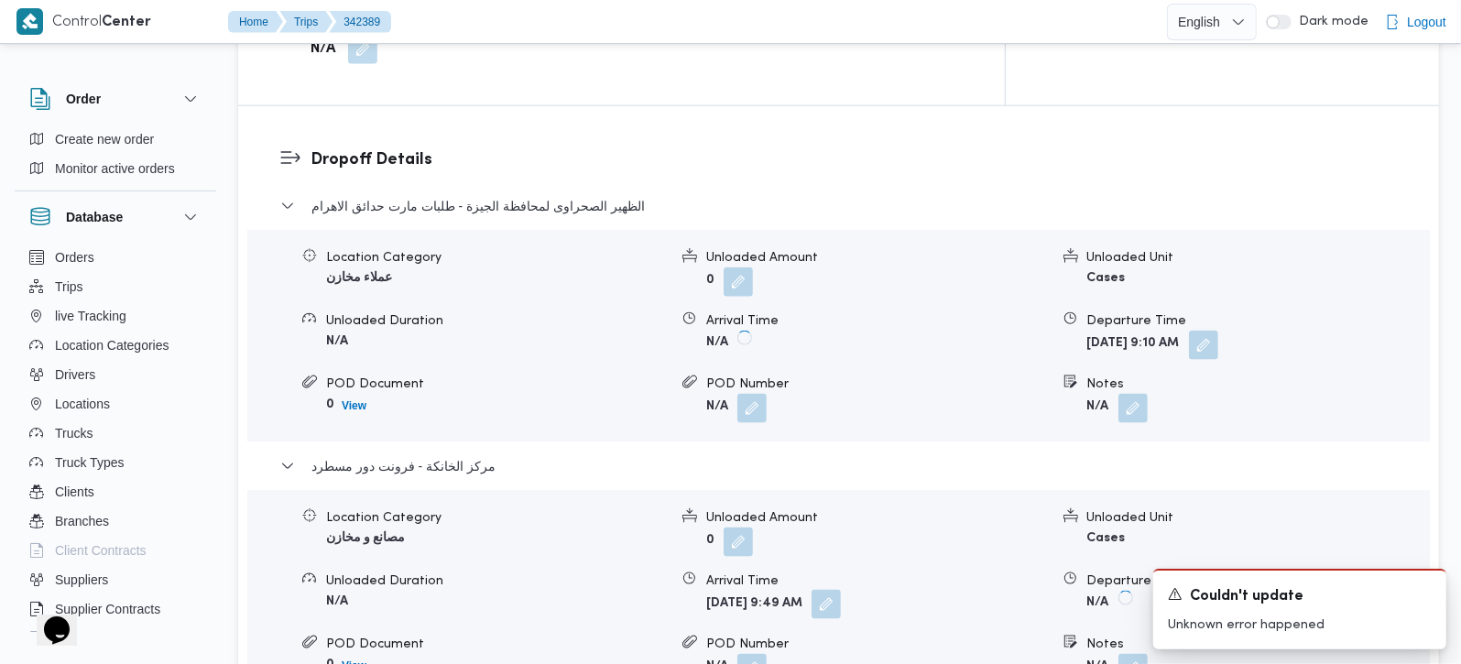
click at [841, 590] on button "button" at bounding box center [826, 604] width 29 height 29
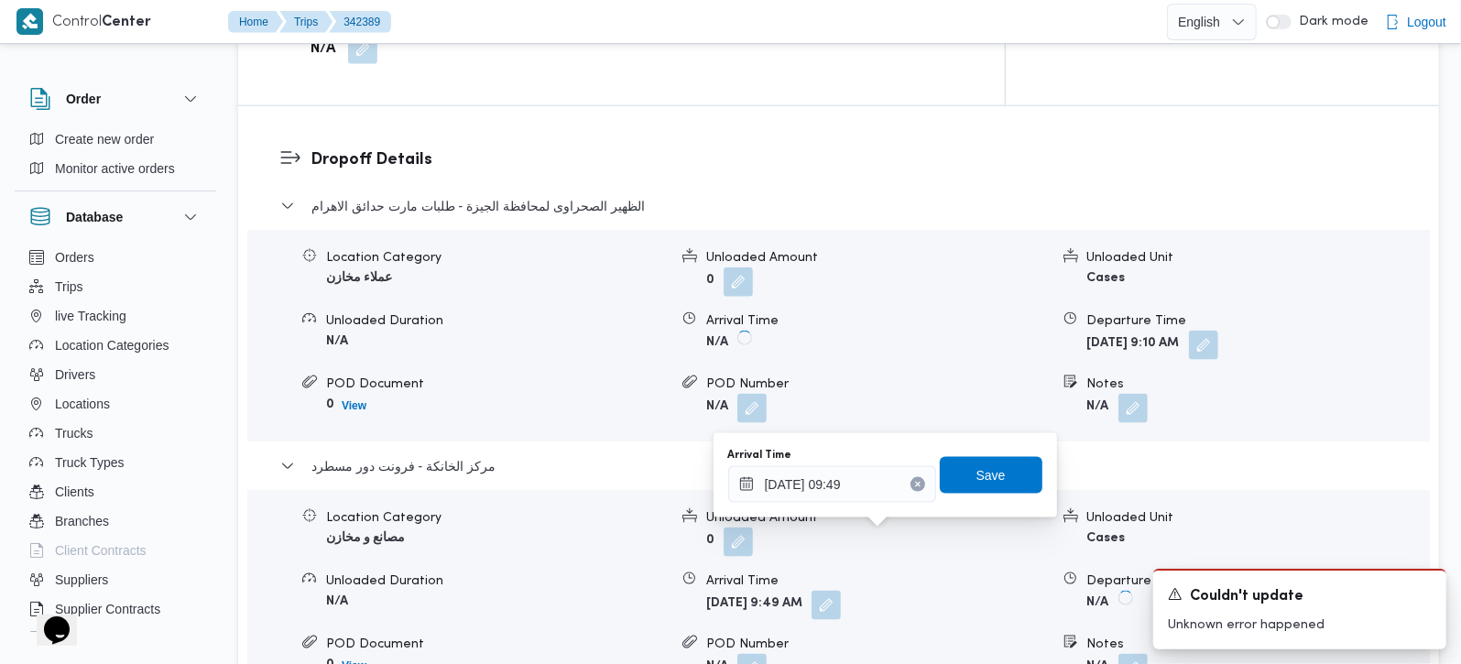
click at [911, 486] on button "Clear input" at bounding box center [918, 484] width 15 height 15
click at [956, 475] on span "Save" at bounding box center [991, 474] width 103 height 37
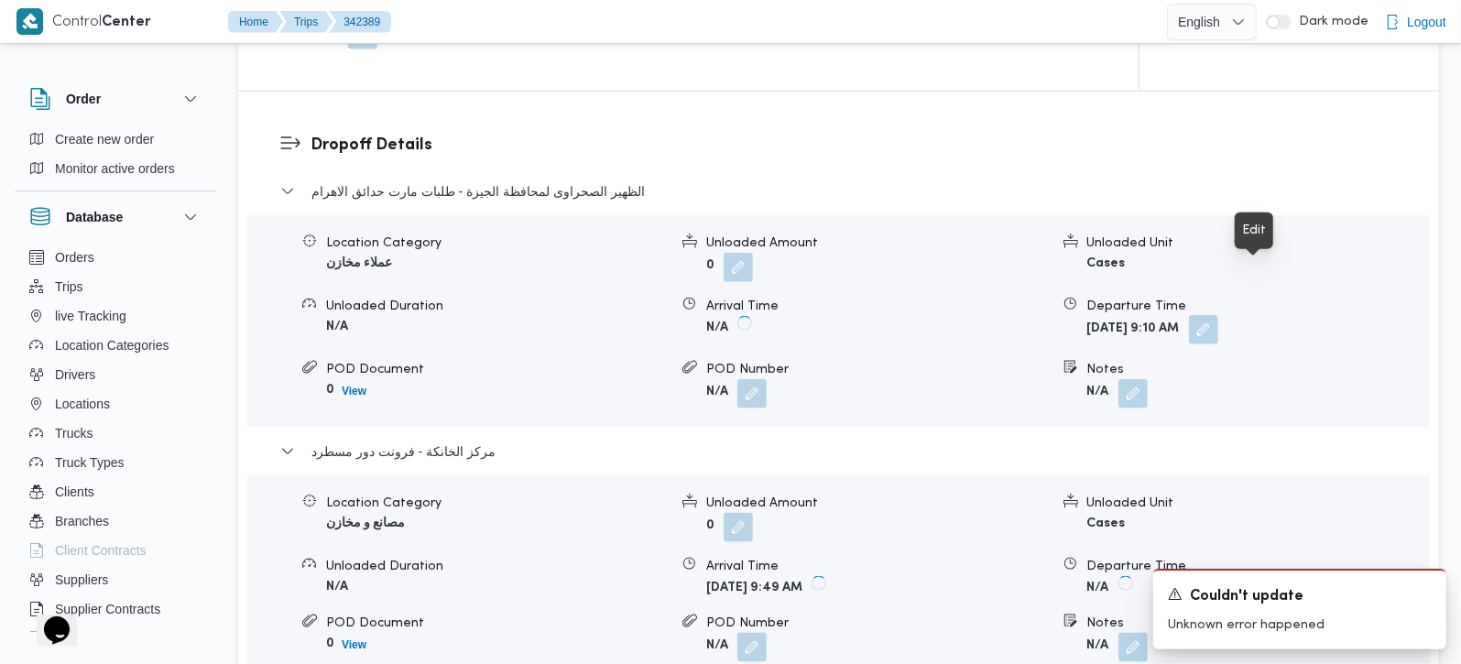
click at [1218, 315] on button "button" at bounding box center [1203, 329] width 29 height 29
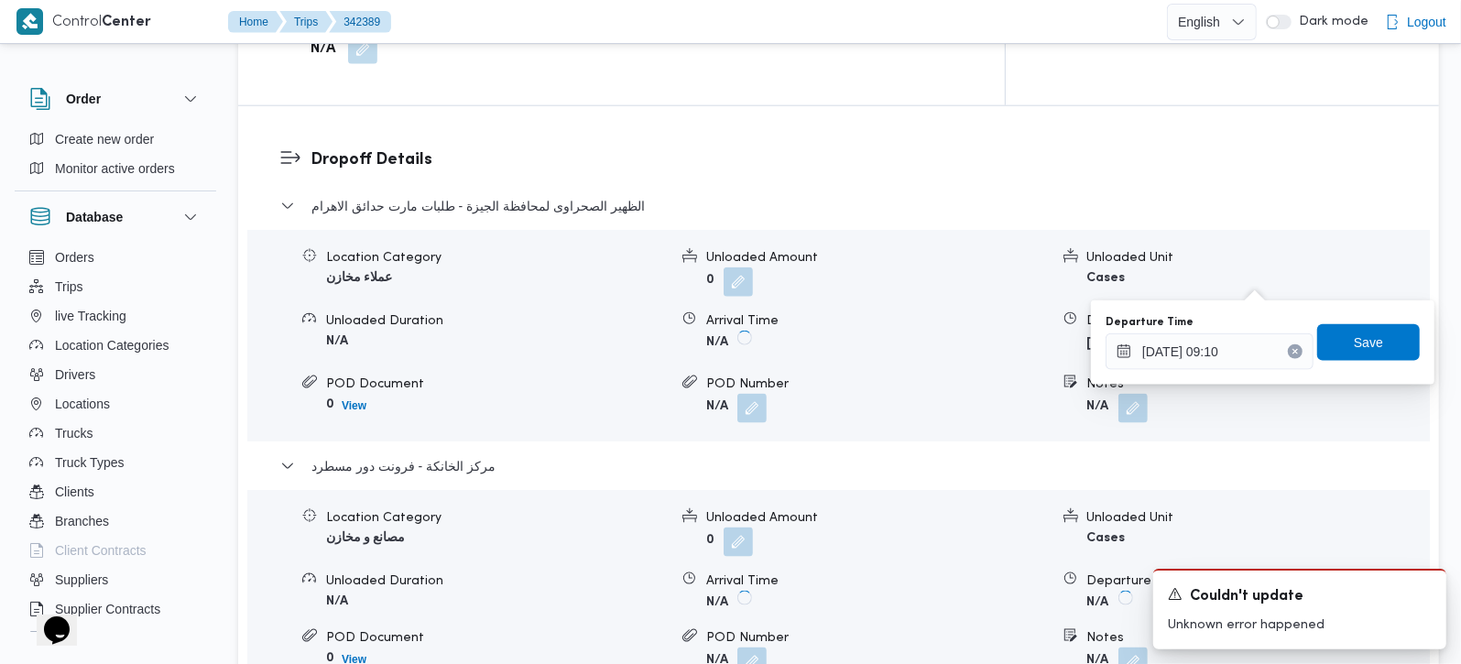
click at [1288, 357] on button "Clear input" at bounding box center [1295, 351] width 15 height 15
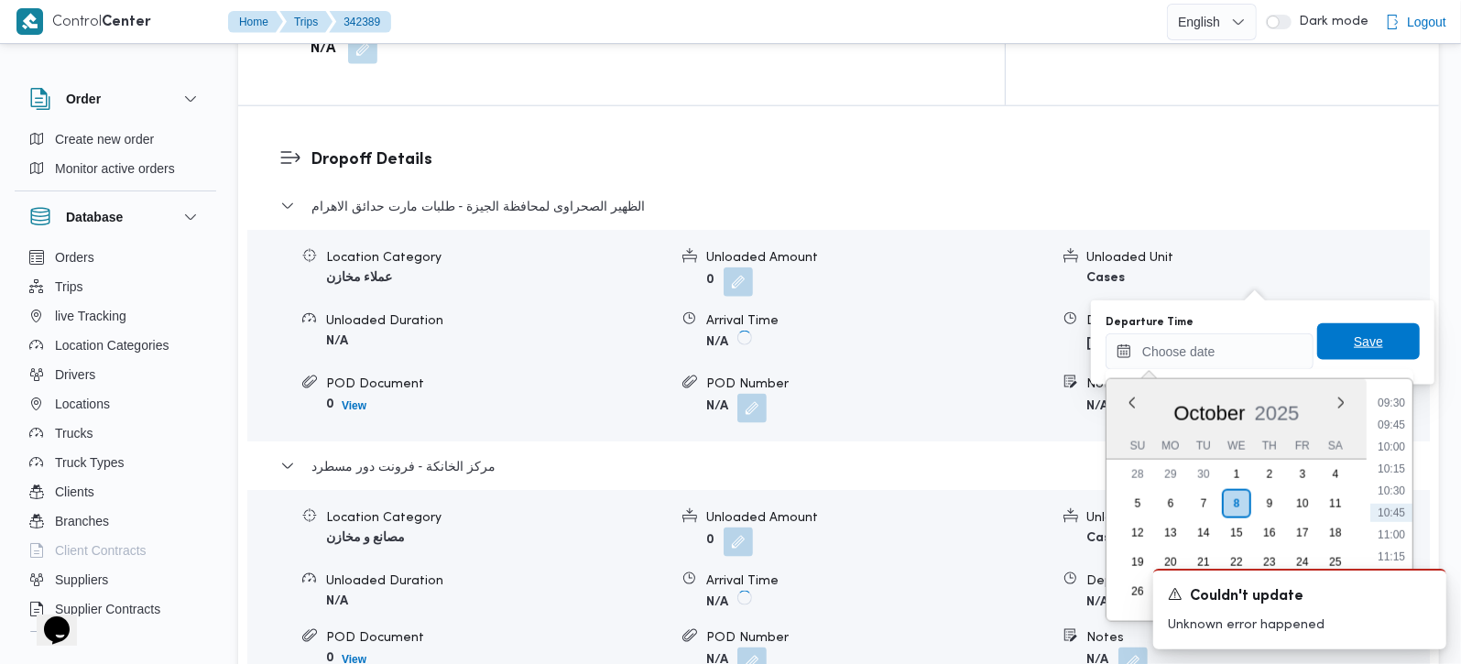
click at [1358, 328] on span "Save" at bounding box center [1368, 341] width 103 height 37
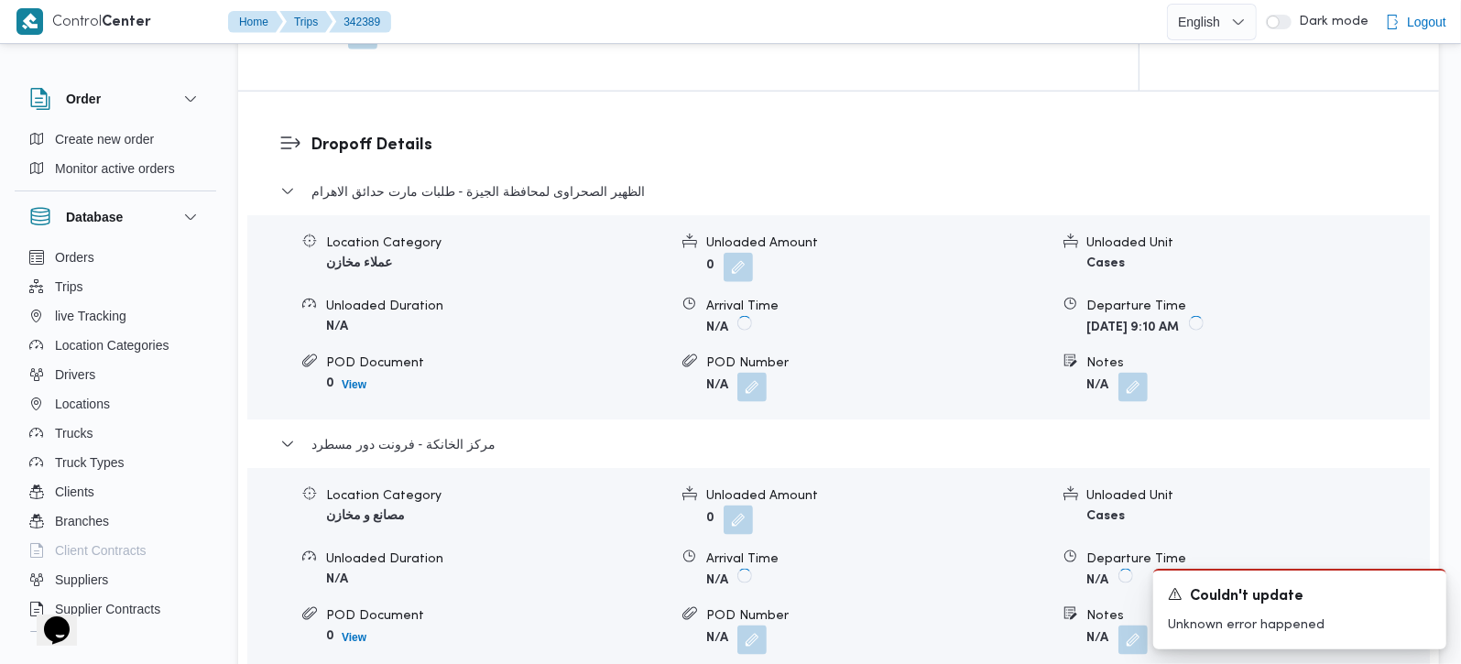
scroll to position [1077, 0]
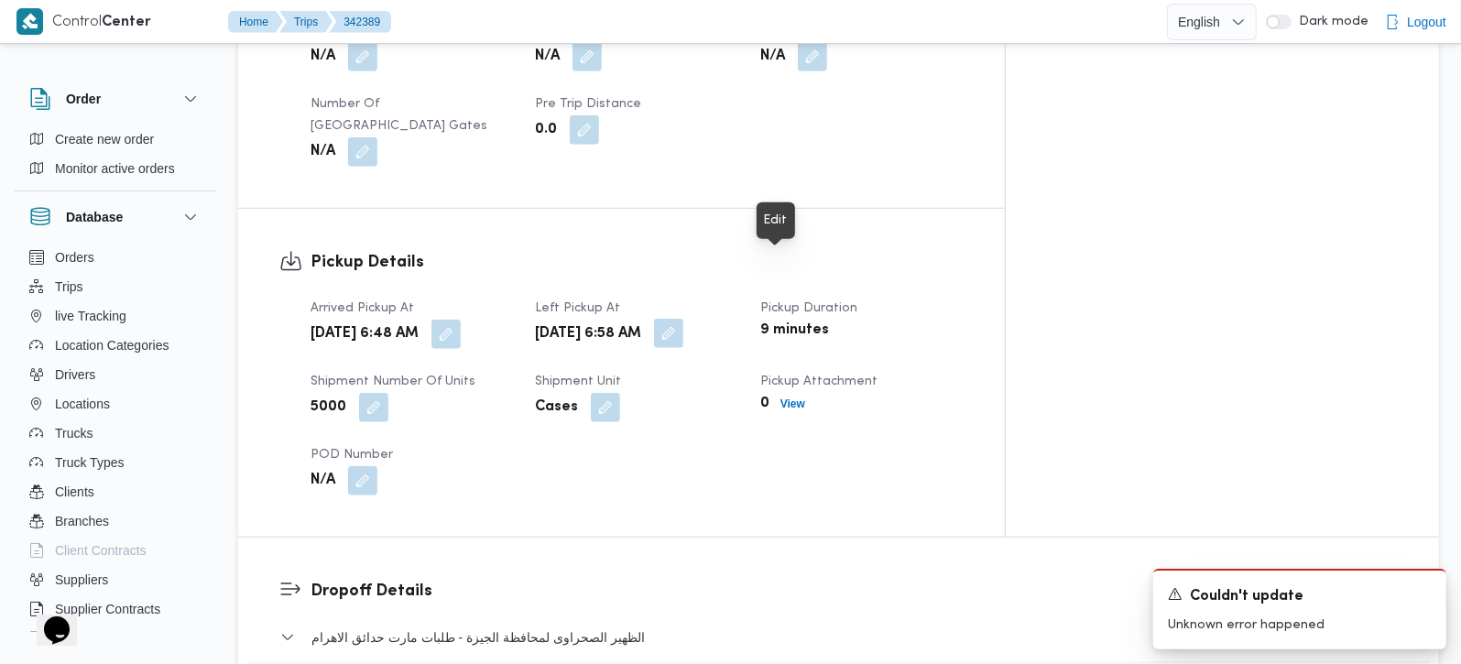
click at [683, 319] on button "button" at bounding box center [668, 333] width 29 height 29
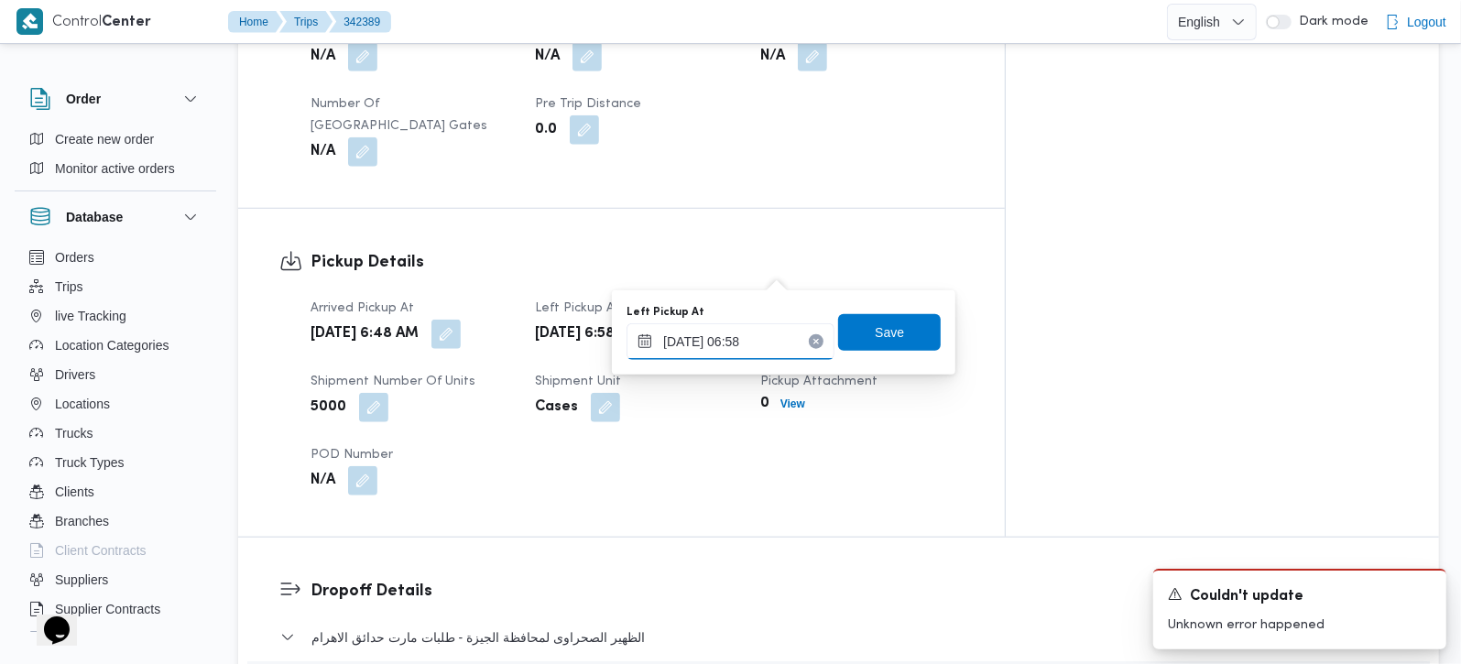
click at [710, 340] on input "08/10/2025 06:58" at bounding box center [731, 341] width 208 height 37
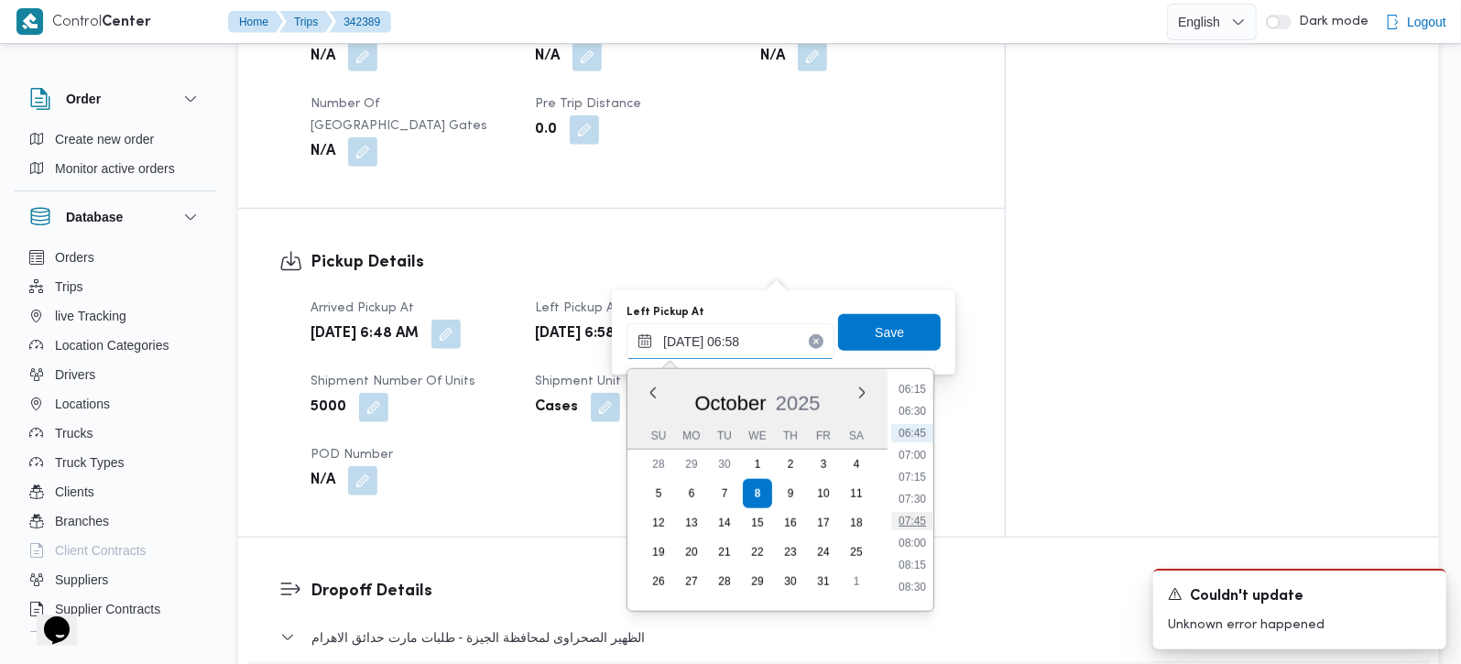
scroll to position [591, 0]
click at [923, 529] on li "08:15" at bounding box center [912, 527] width 42 height 18
type input "08/10/2025 08:15"
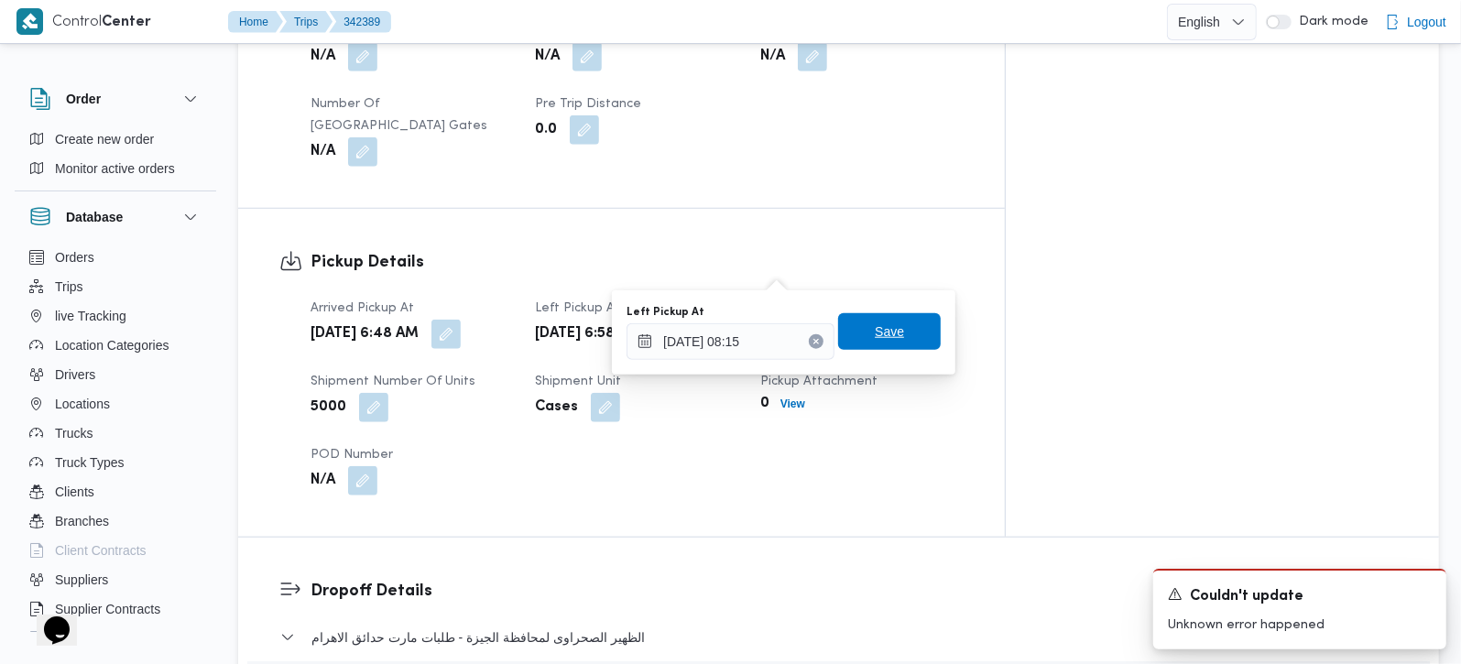
click at [900, 333] on span "Save" at bounding box center [889, 331] width 103 height 37
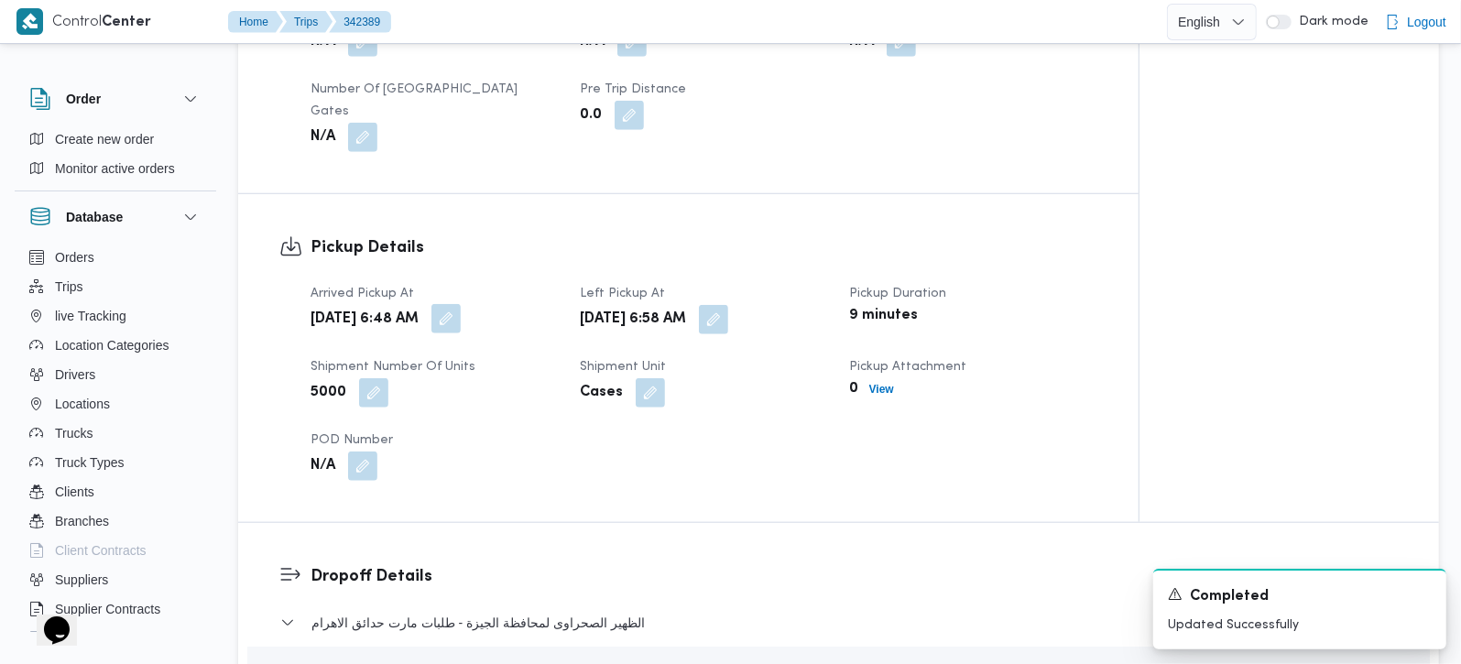
click at [461, 304] on button "button" at bounding box center [445, 318] width 29 height 29
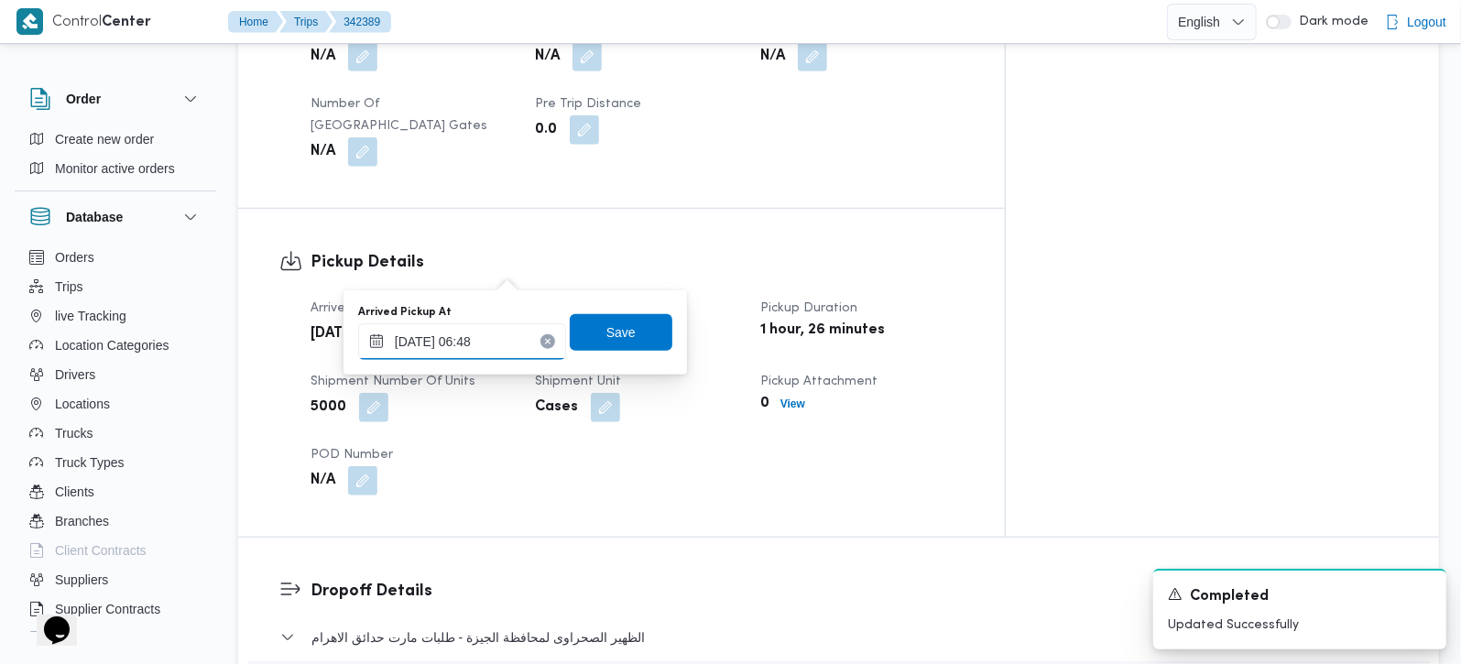
click at [471, 329] on input "08/10/2025 06:48" at bounding box center [462, 341] width 208 height 37
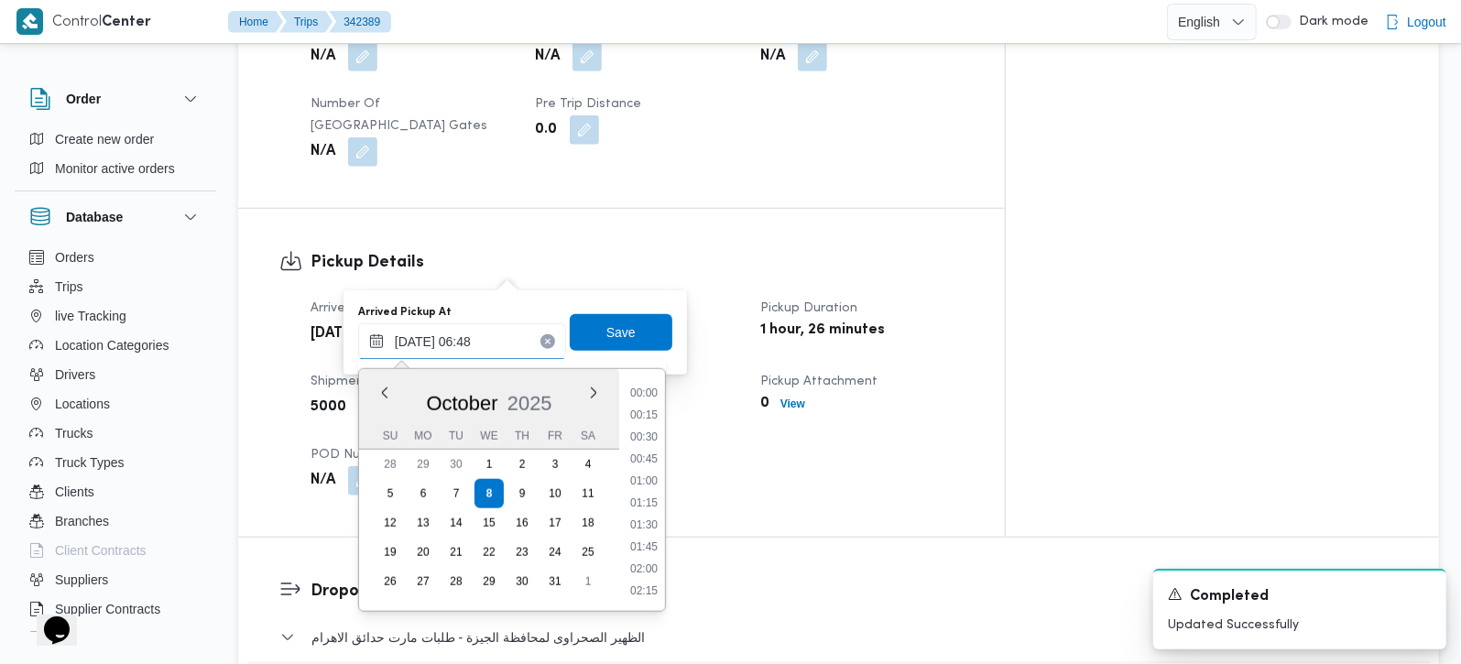
scroll to position [484, 0]
click at [651, 540] on li "07:15" at bounding box center [644, 547] width 42 height 18
type input "08/10/2025 07:15"
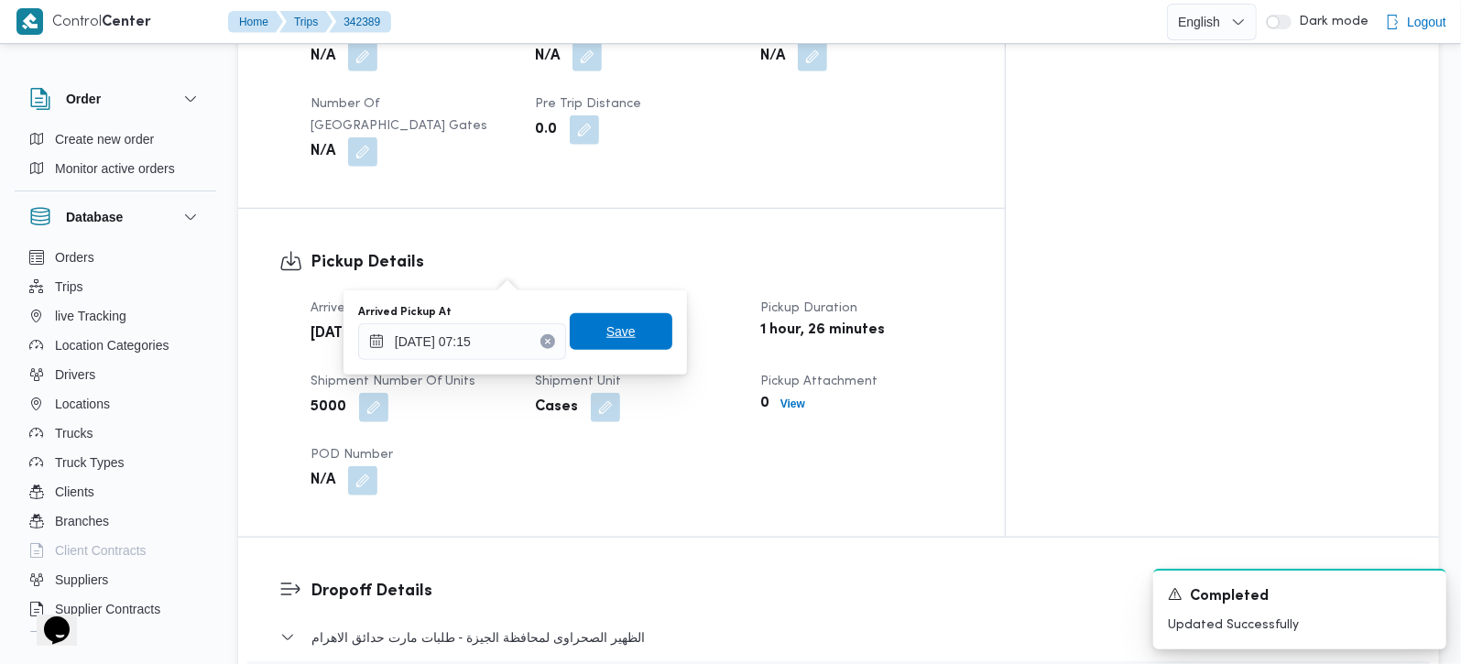
click at [608, 343] on span "Save" at bounding box center [621, 331] width 103 height 37
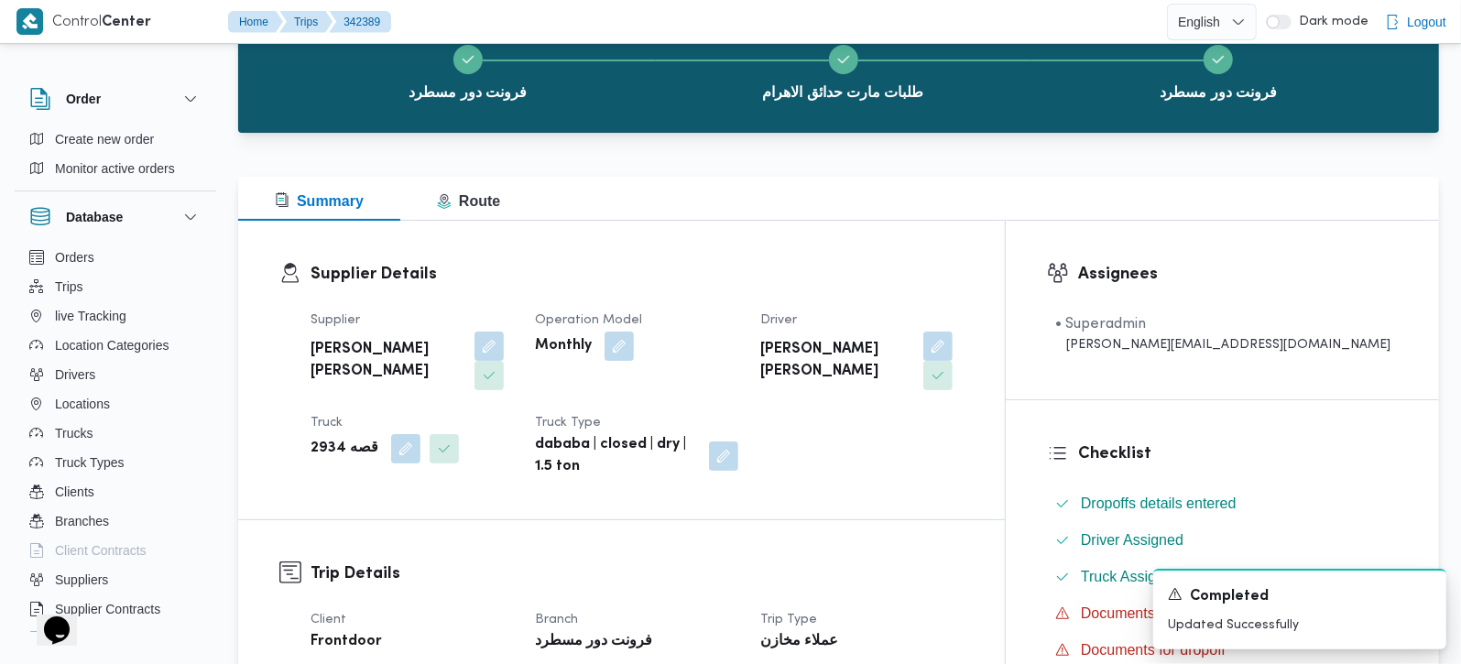
scroll to position [0, 0]
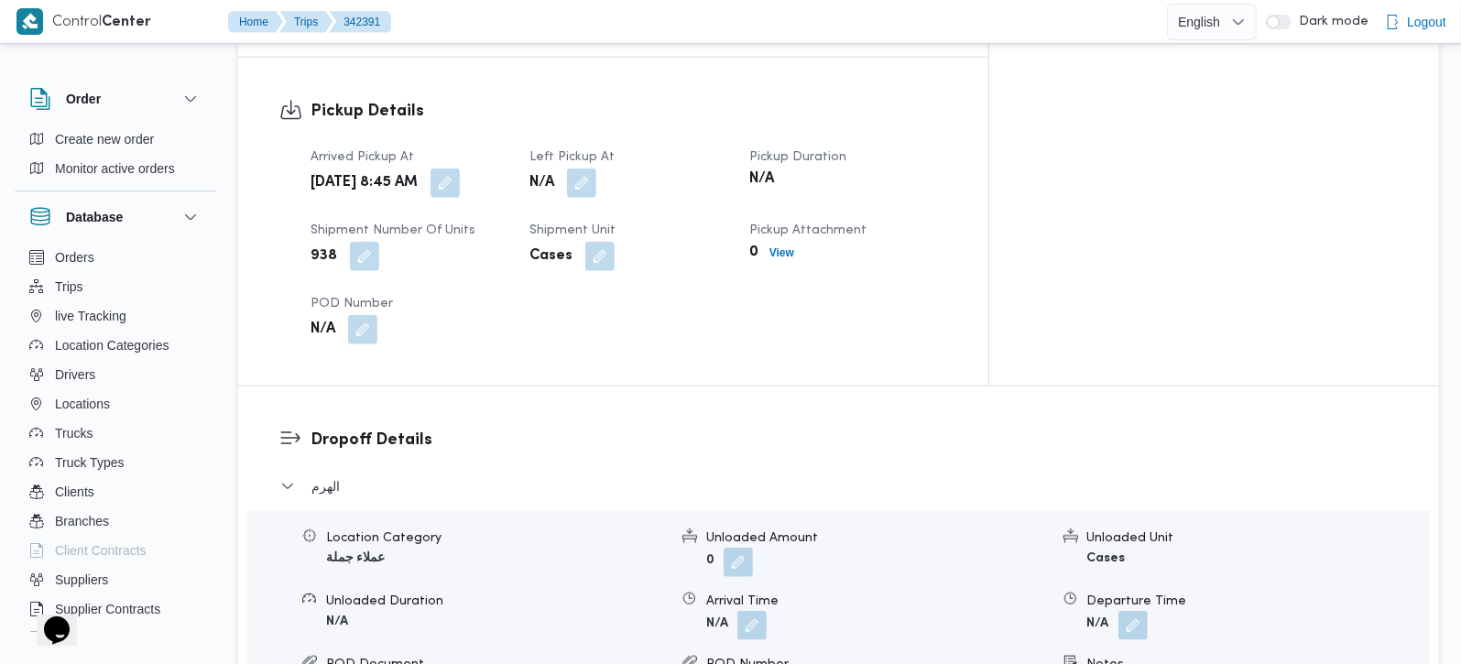
scroll to position [1509, 0]
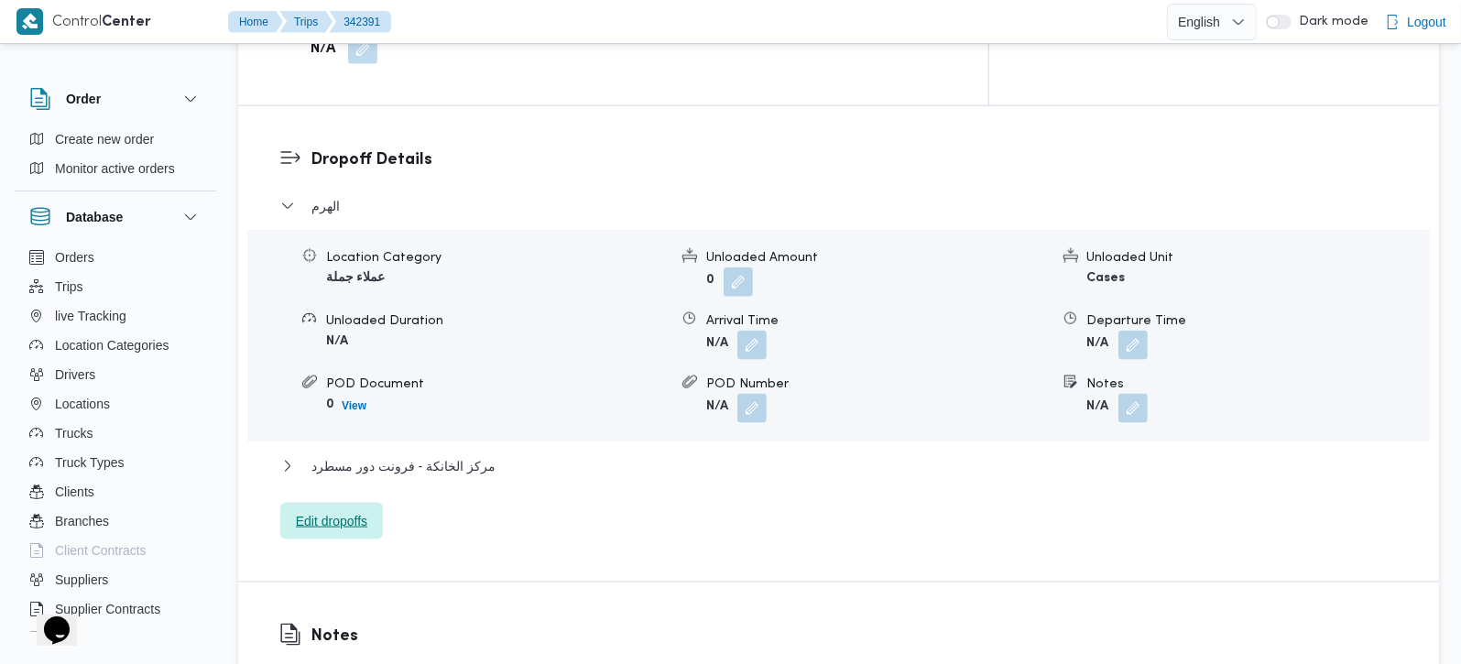
click at [361, 503] on span "Edit dropoffs" at bounding box center [331, 521] width 103 height 37
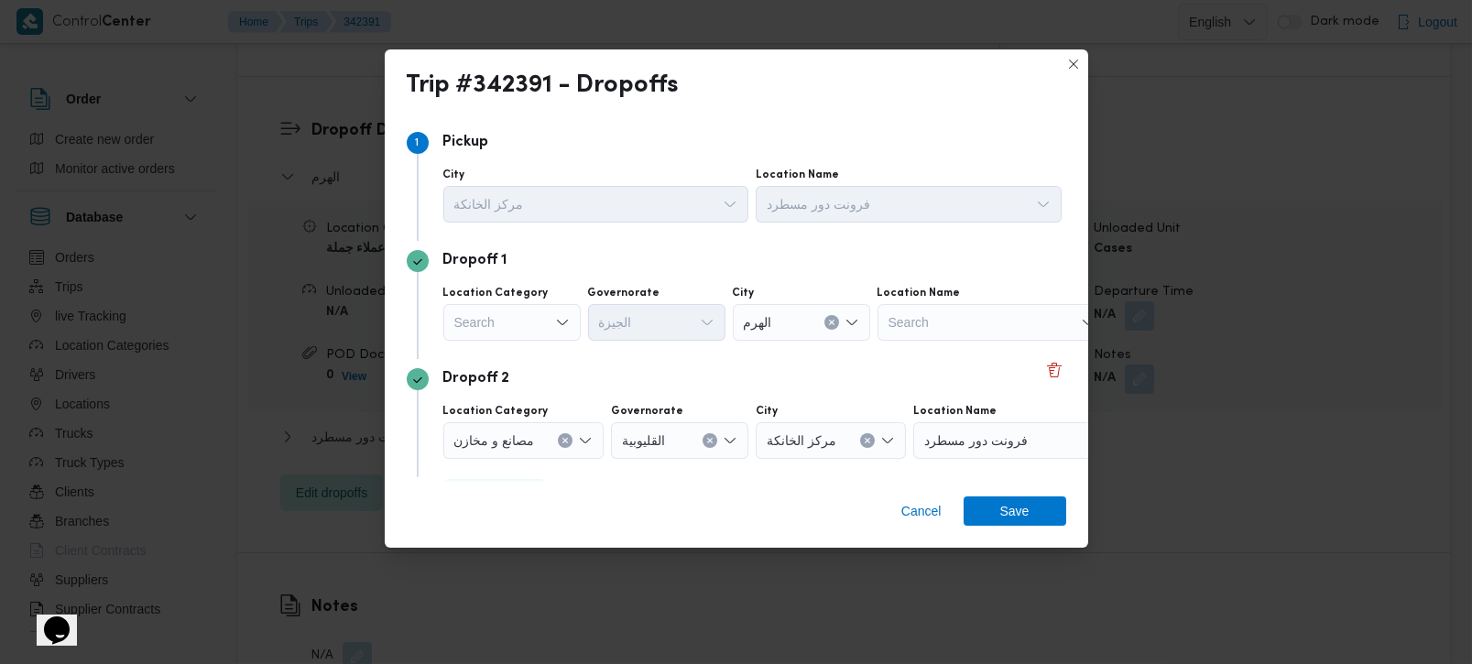
click at [510, 320] on div "Search" at bounding box center [511, 322] width 137 height 37
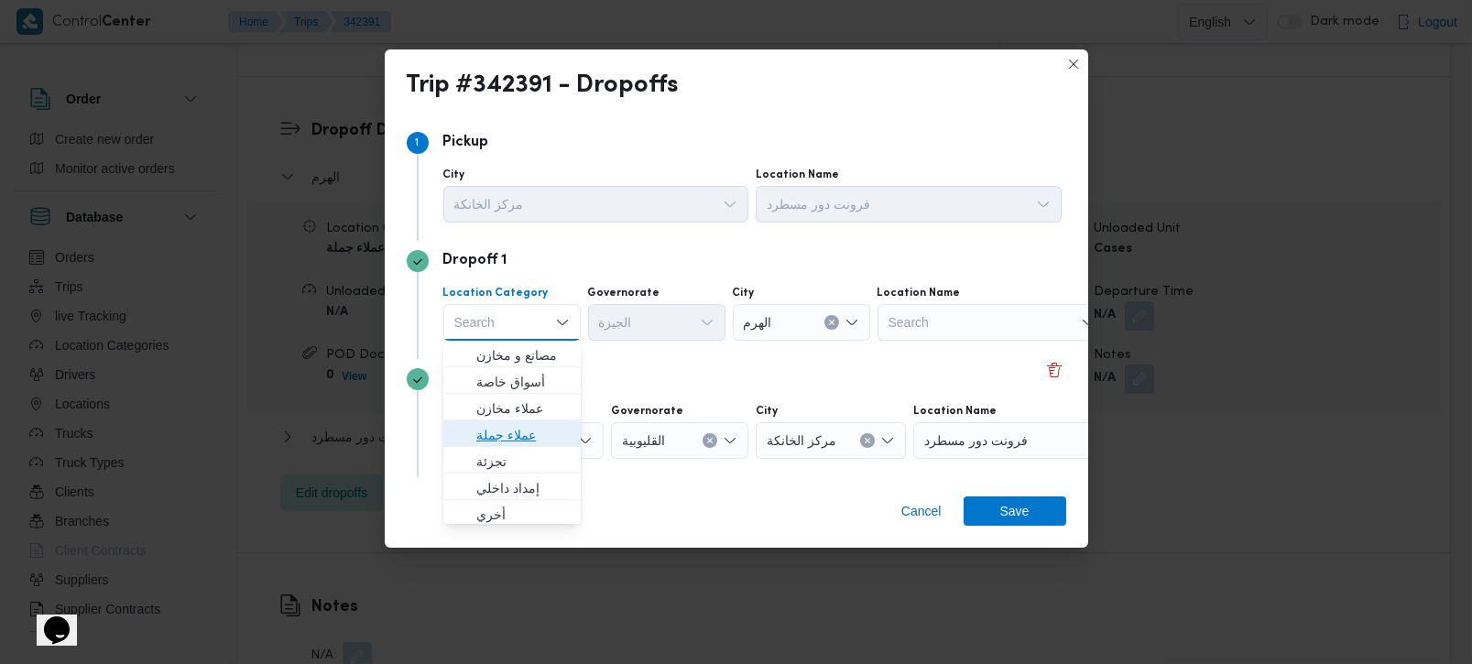
click at [501, 425] on span "عملاء جملة" at bounding box center [522, 435] width 93 height 22
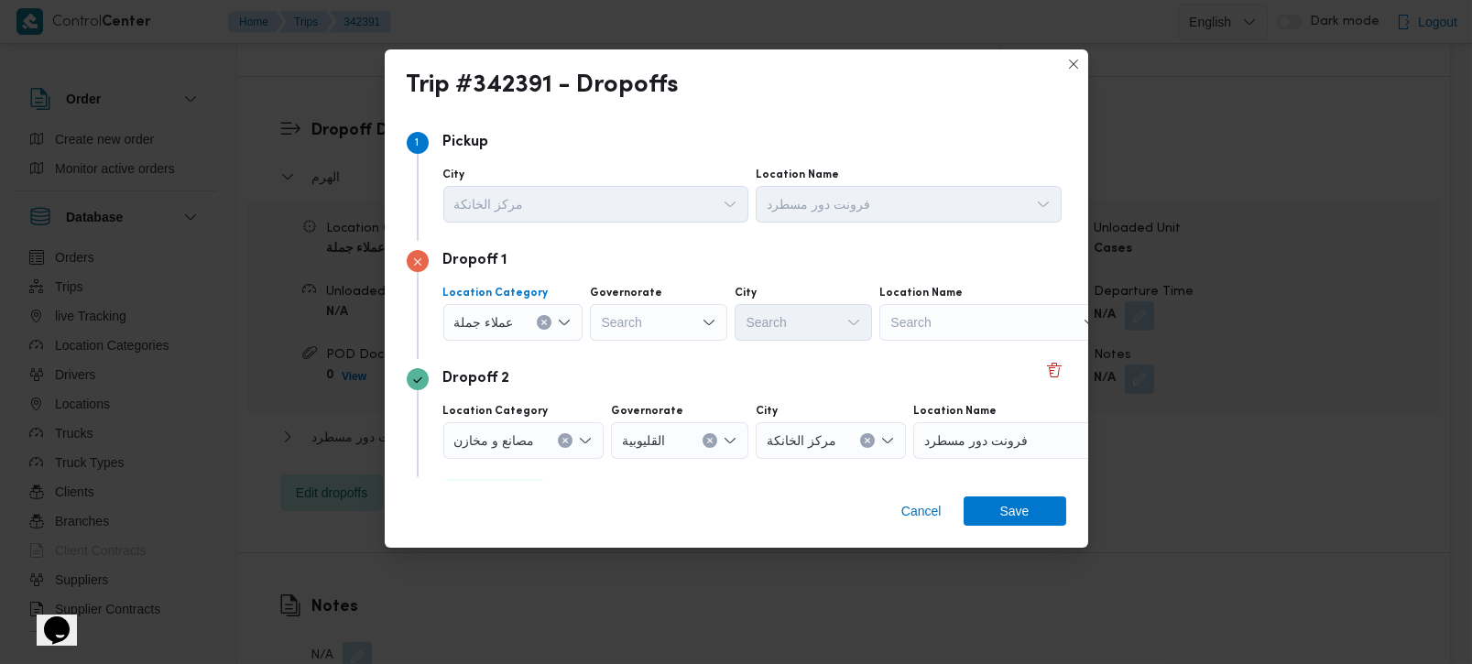
click at [601, 327] on input "Governorate" at bounding box center [602, 322] width 2 height 22
type input "رة"
click at [672, 387] on span "القاه رة" at bounding box center [667, 382] width 93 height 22
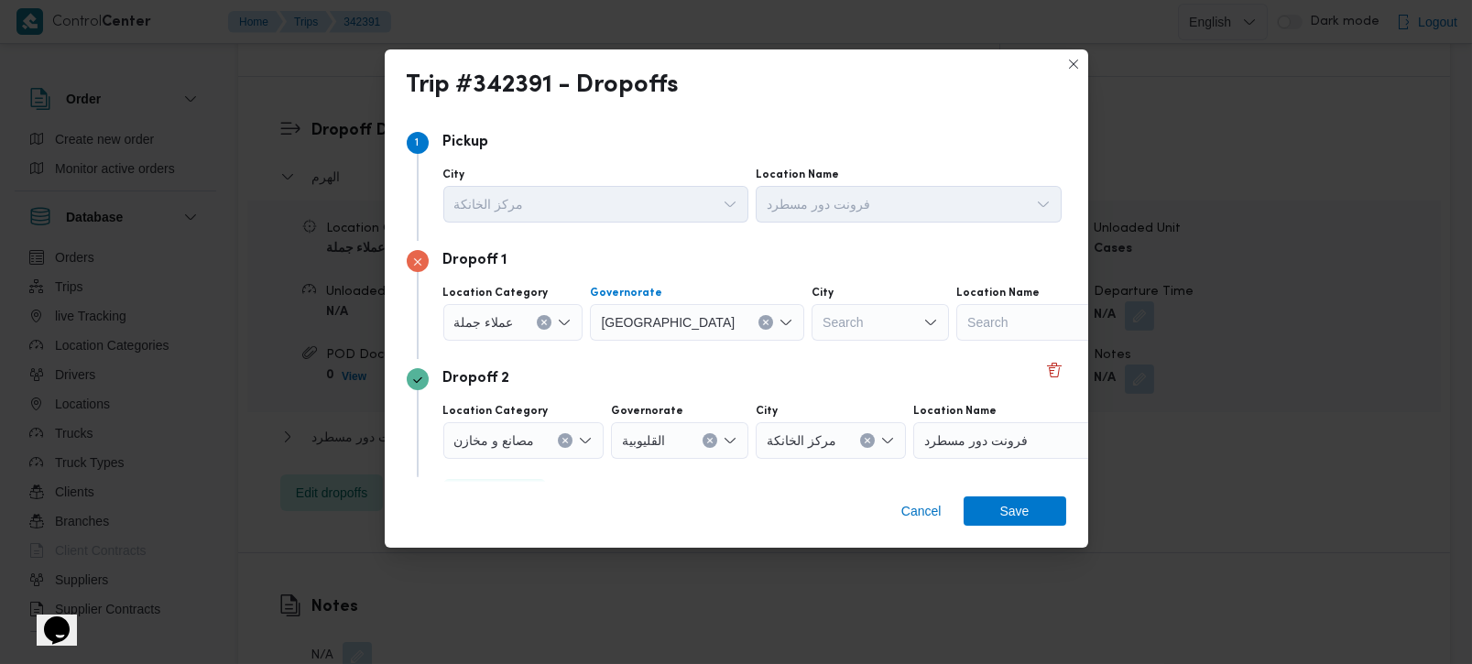
click at [812, 334] on div "Search" at bounding box center [880, 322] width 137 height 37
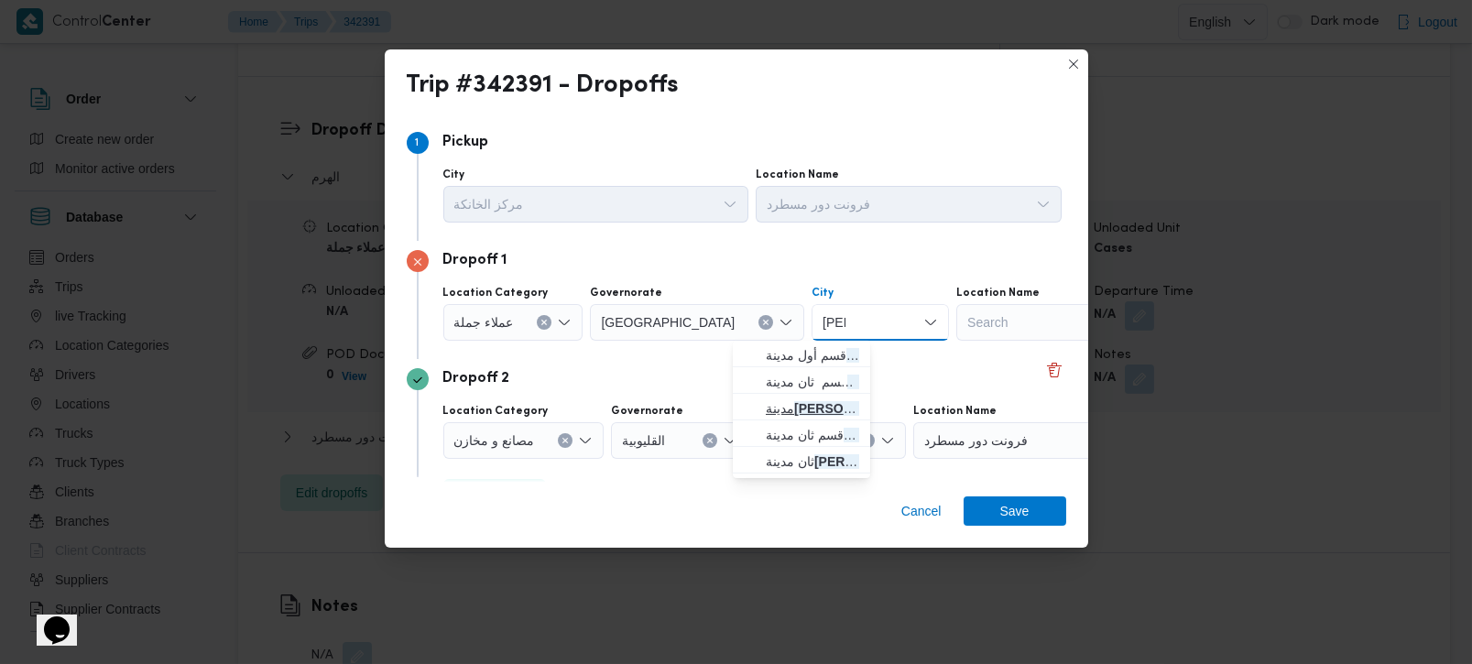
type input "نصر"
click at [804, 398] on span "مدينة نصر" at bounding box center [812, 409] width 93 height 22
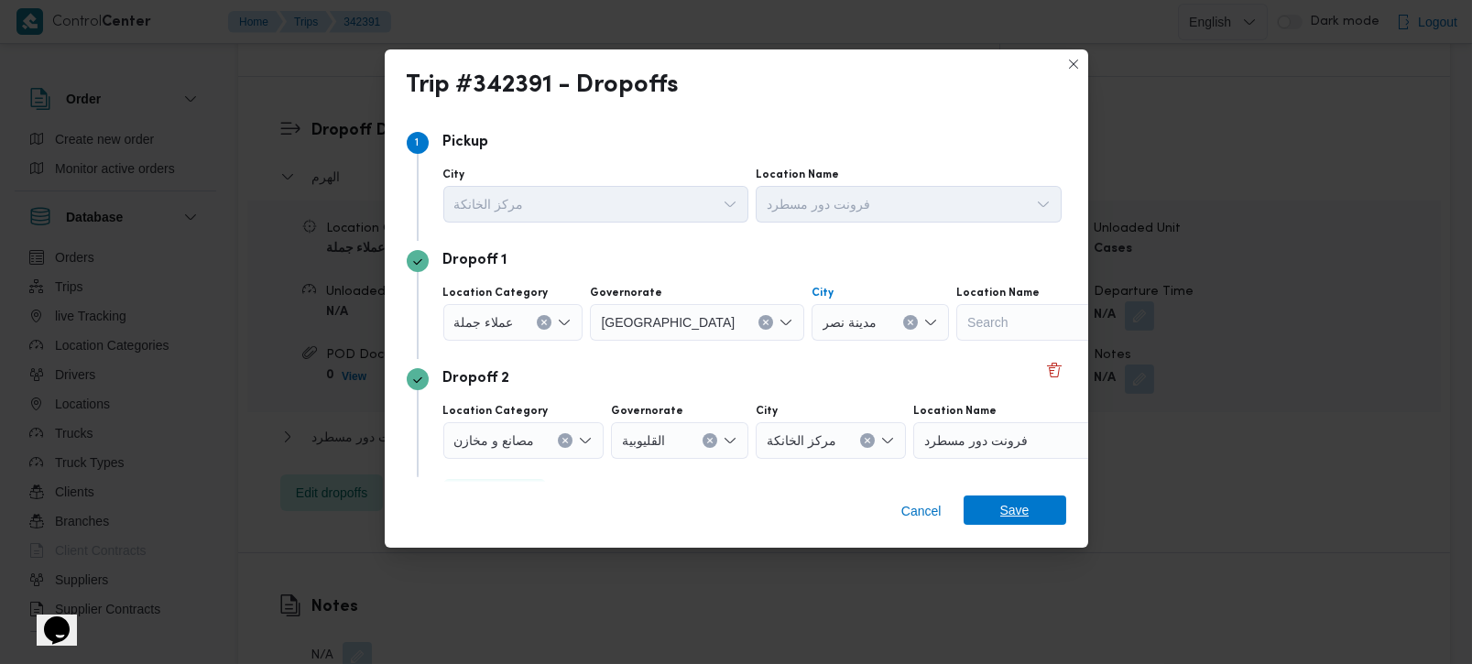
click at [1012, 503] on span "Save" at bounding box center [1014, 510] width 29 height 29
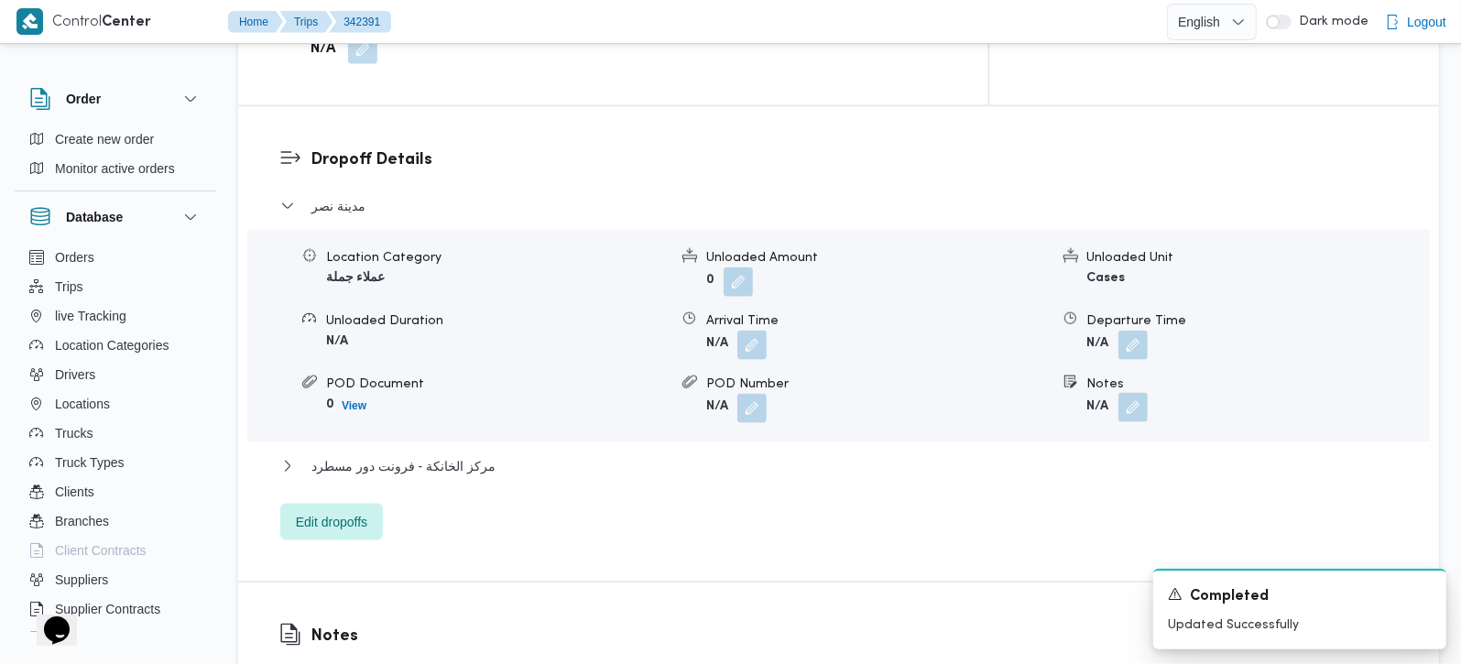
click at [1122, 393] on button "button" at bounding box center [1132, 407] width 29 height 29
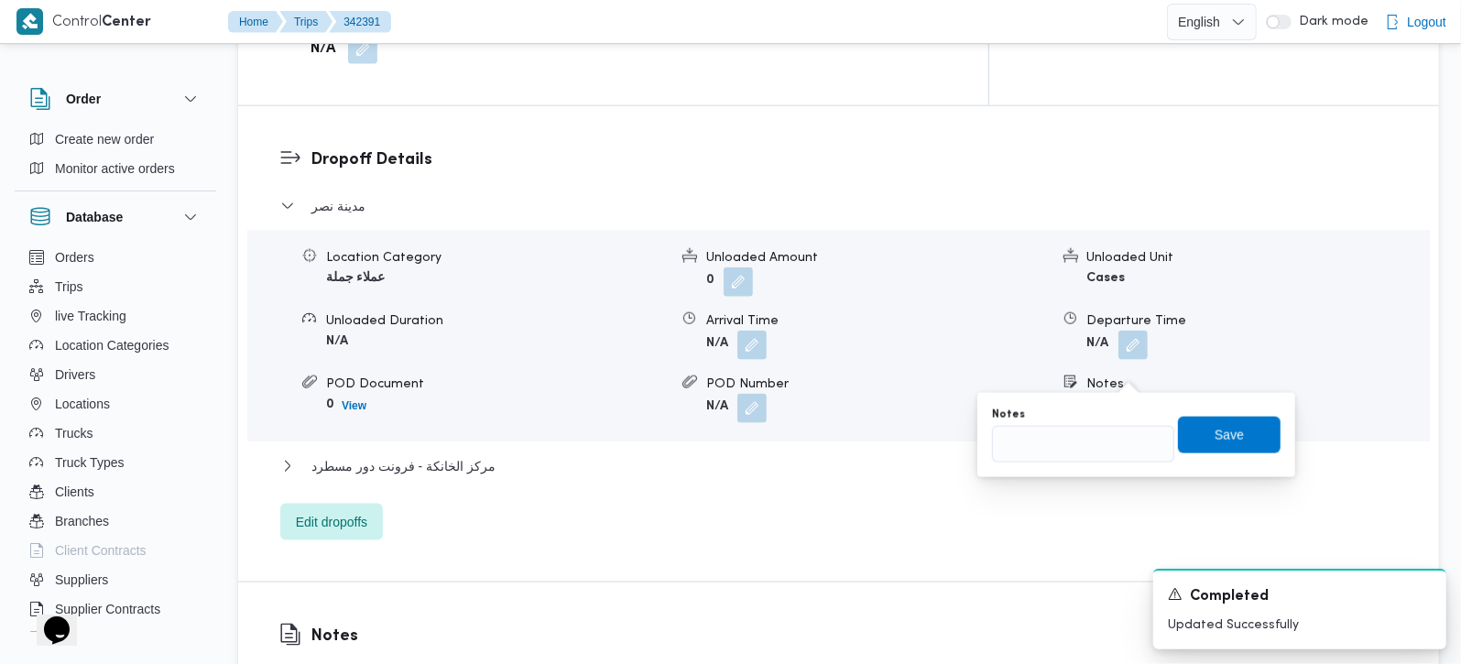
click at [1065, 463] on div "Notes Save" at bounding box center [1136, 435] width 292 height 59
click at [1053, 436] on input "Notes" at bounding box center [1083, 444] width 182 height 37
type input "سبينس و طلبات"
click at [1249, 412] on div "Notes سبينس و طلبات Save" at bounding box center [1136, 435] width 292 height 59
click at [1243, 429] on span "Save" at bounding box center [1229, 434] width 103 height 37
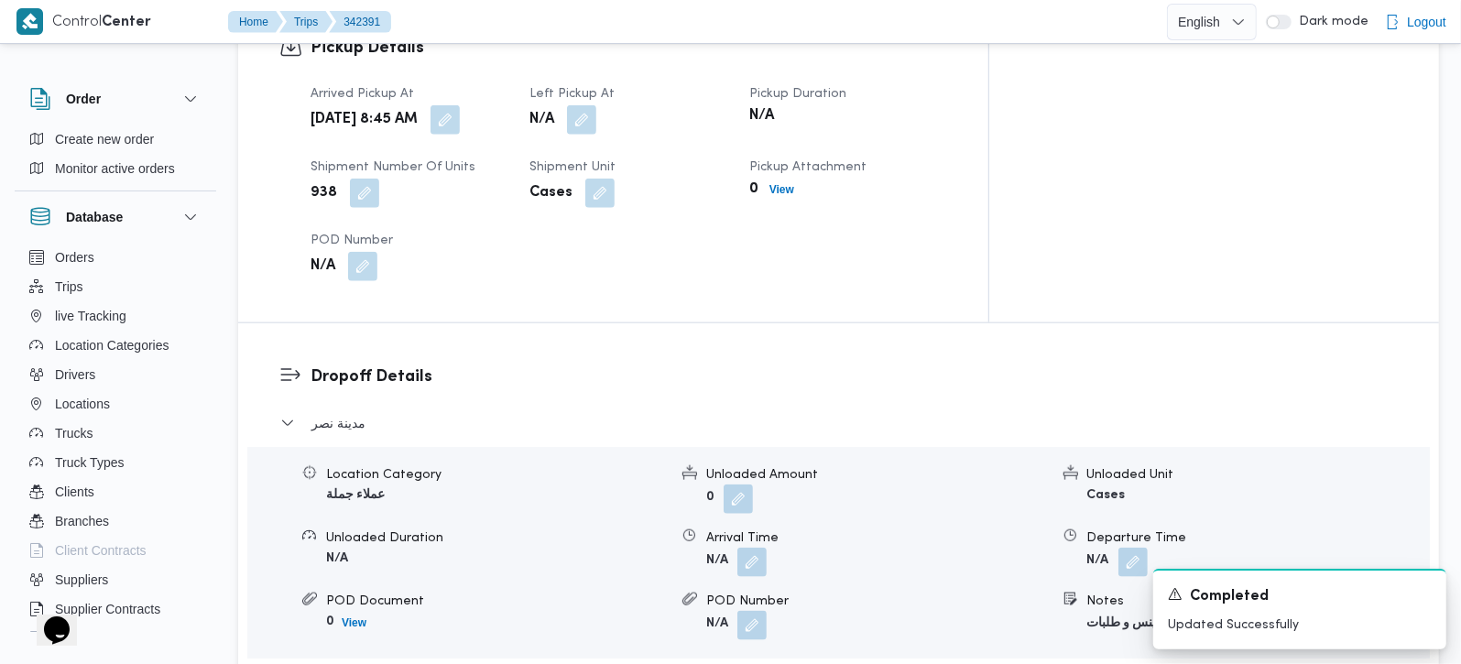
scroll to position [1185, 0]
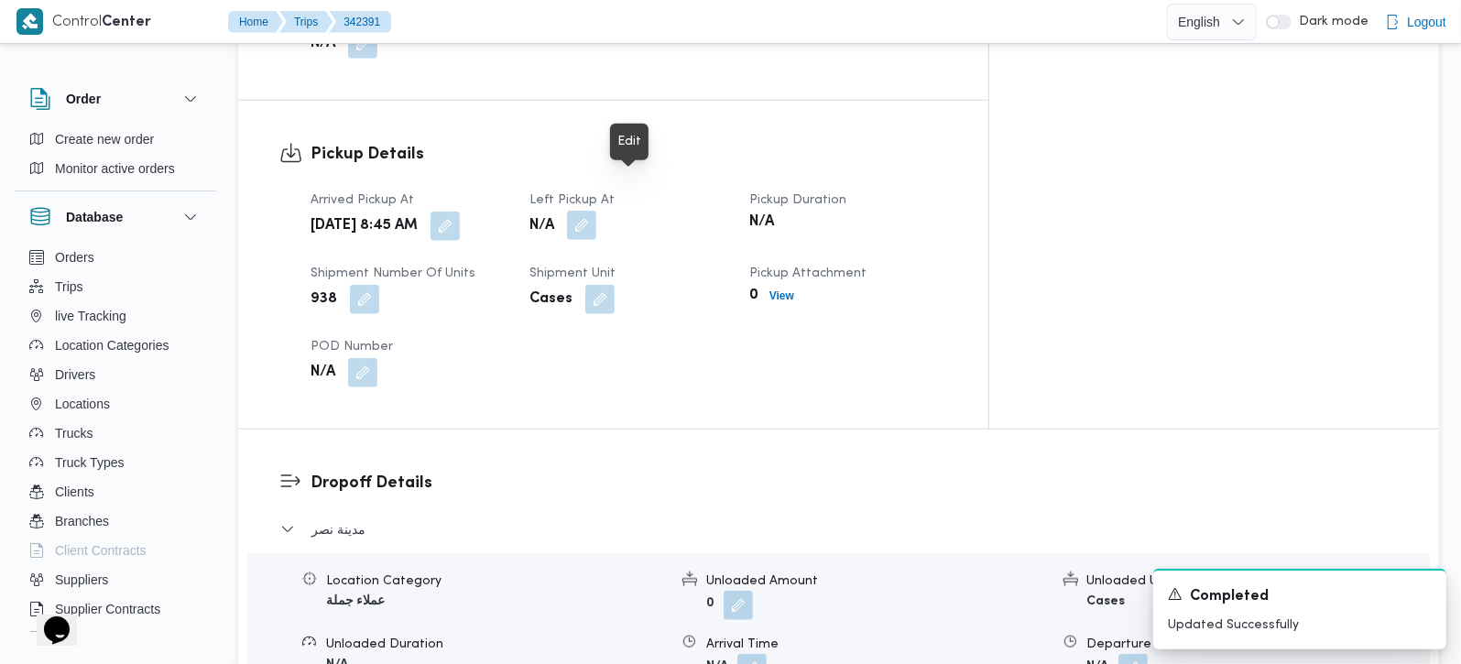
click at [596, 211] on button "button" at bounding box center [581, 225] width 29 height 29
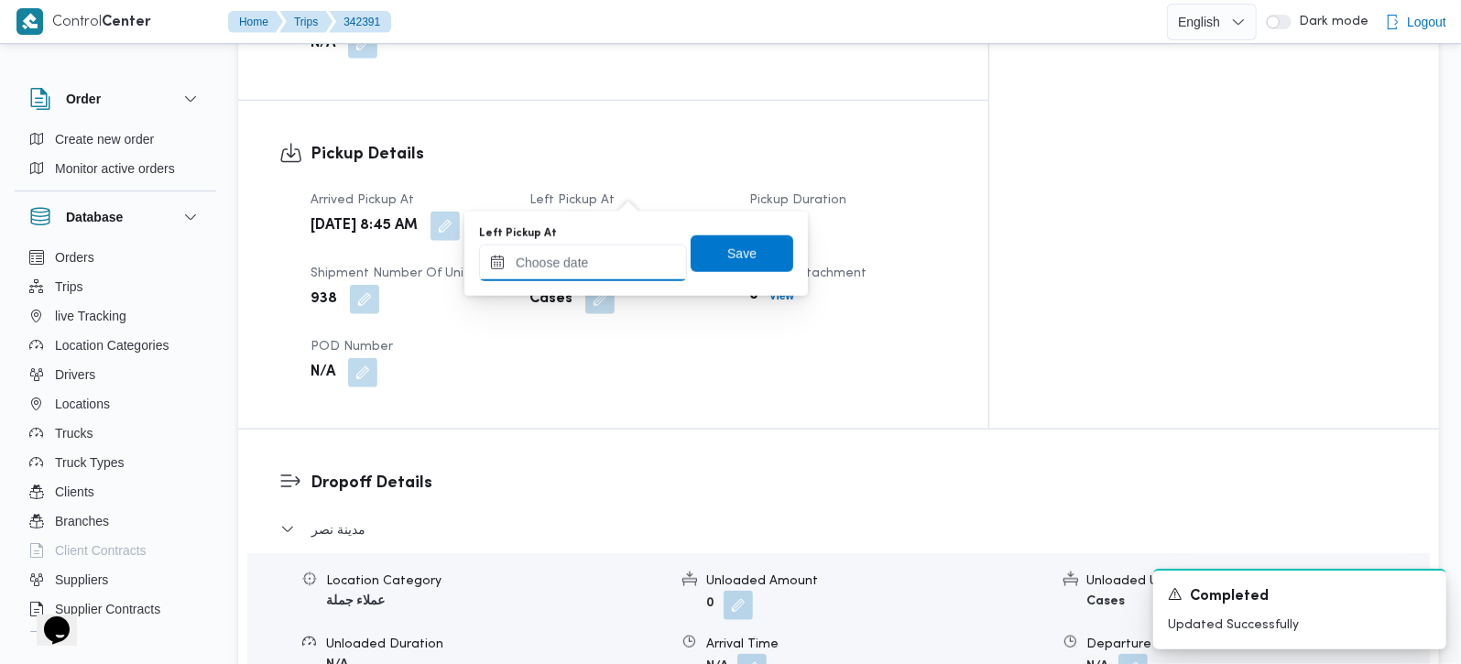
click at [587, 269] on input "Left Pickup At" at bounding box center [583, 263] width 208 height 37
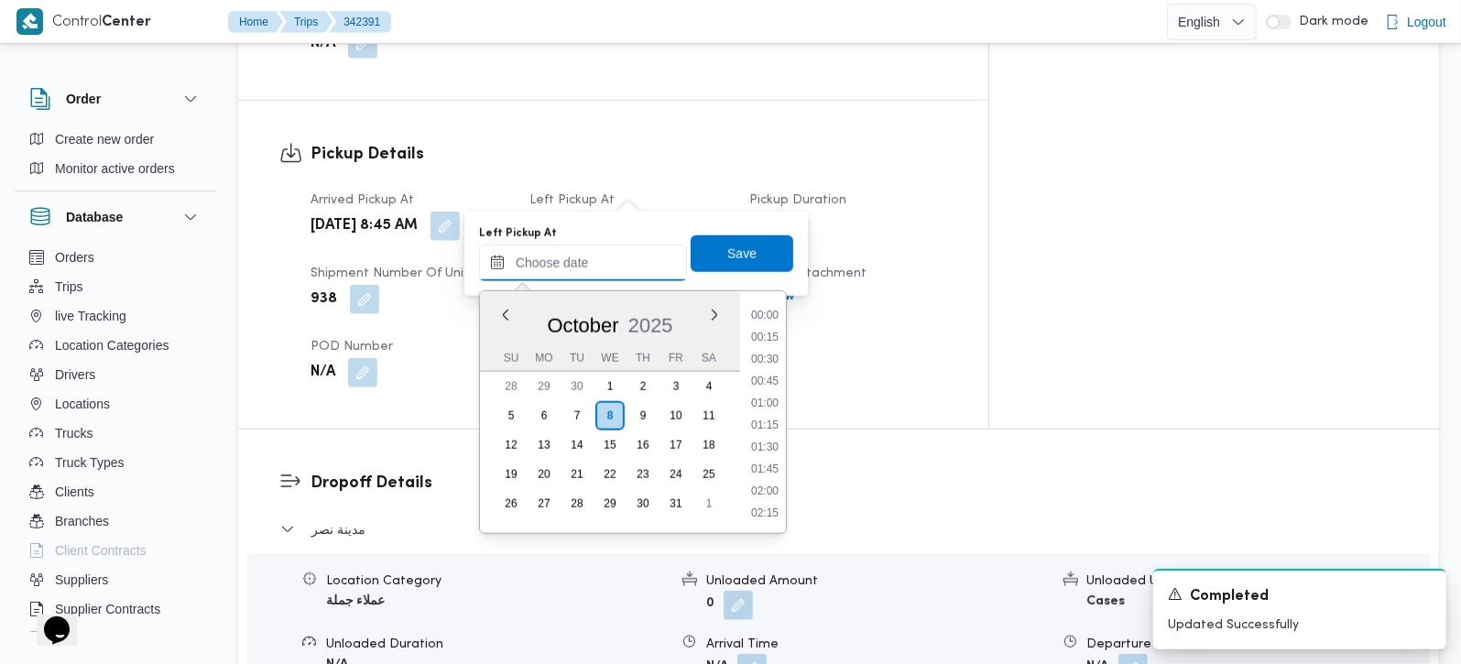
scroll to position [835, 0]
drag, startPoint x: 846, startPoint y: 373, endPoint x: 826, endPoint y: 369, distance: 20.5
click at [846, 373] on div "Pickup Details Arrived Pickup At Wed, Oct 8, 2025 8:45 AM Left Pickup At N/A Pi…" at bounding box center [613, 265] width 750 height 328
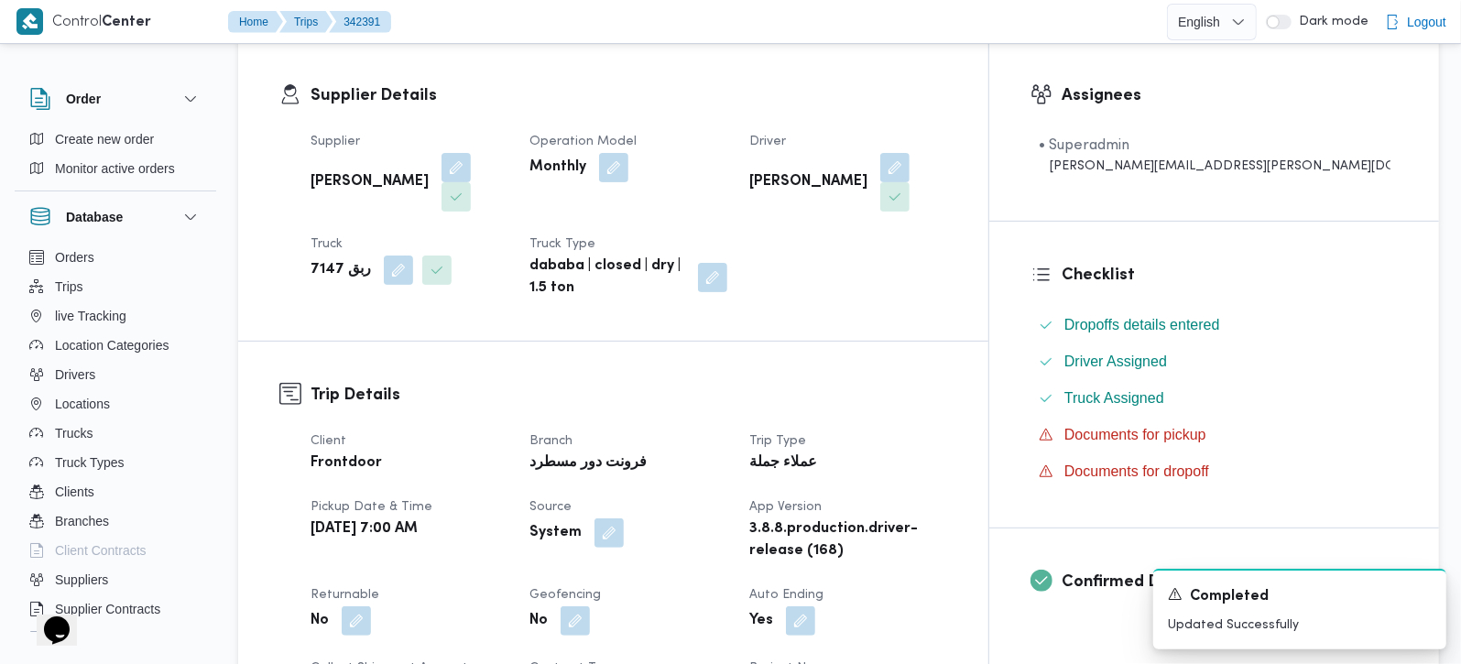
scroll to position [107, 0]
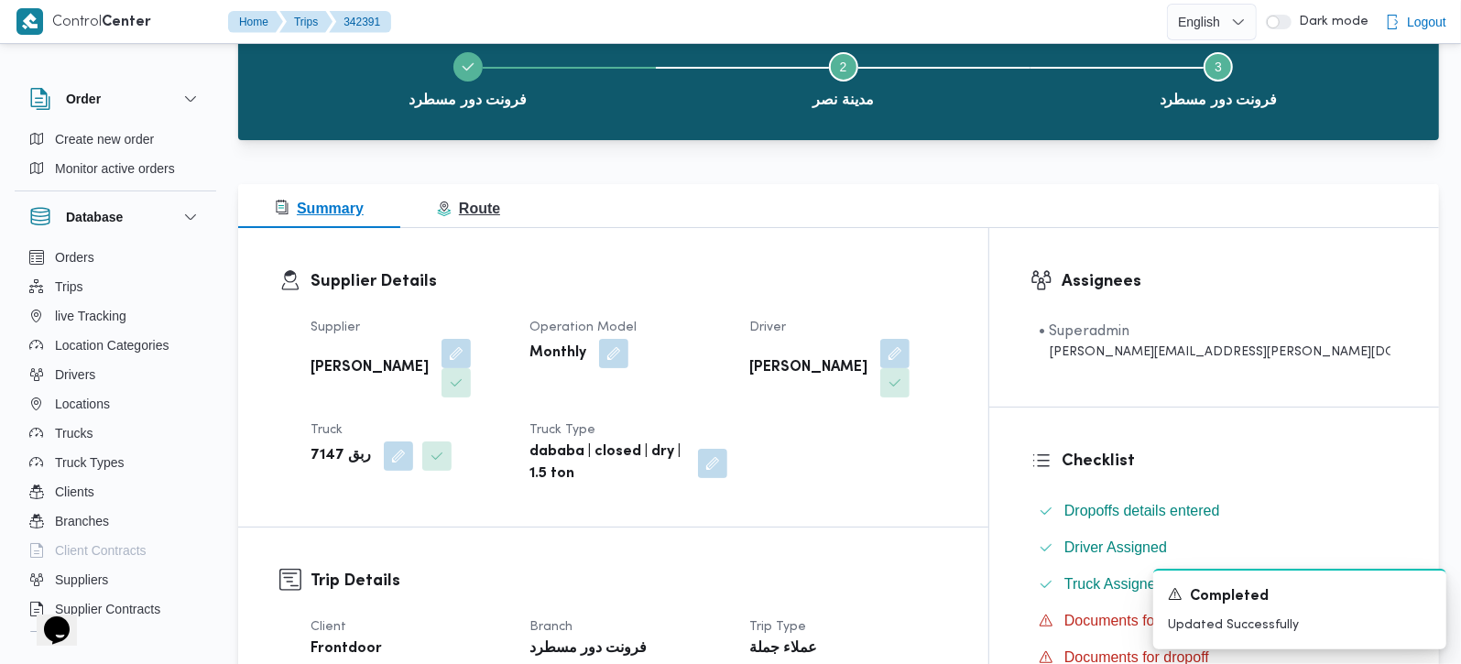
click at [461, 224] on button "Route" at bounding box center [468, 206] width 136 height 44
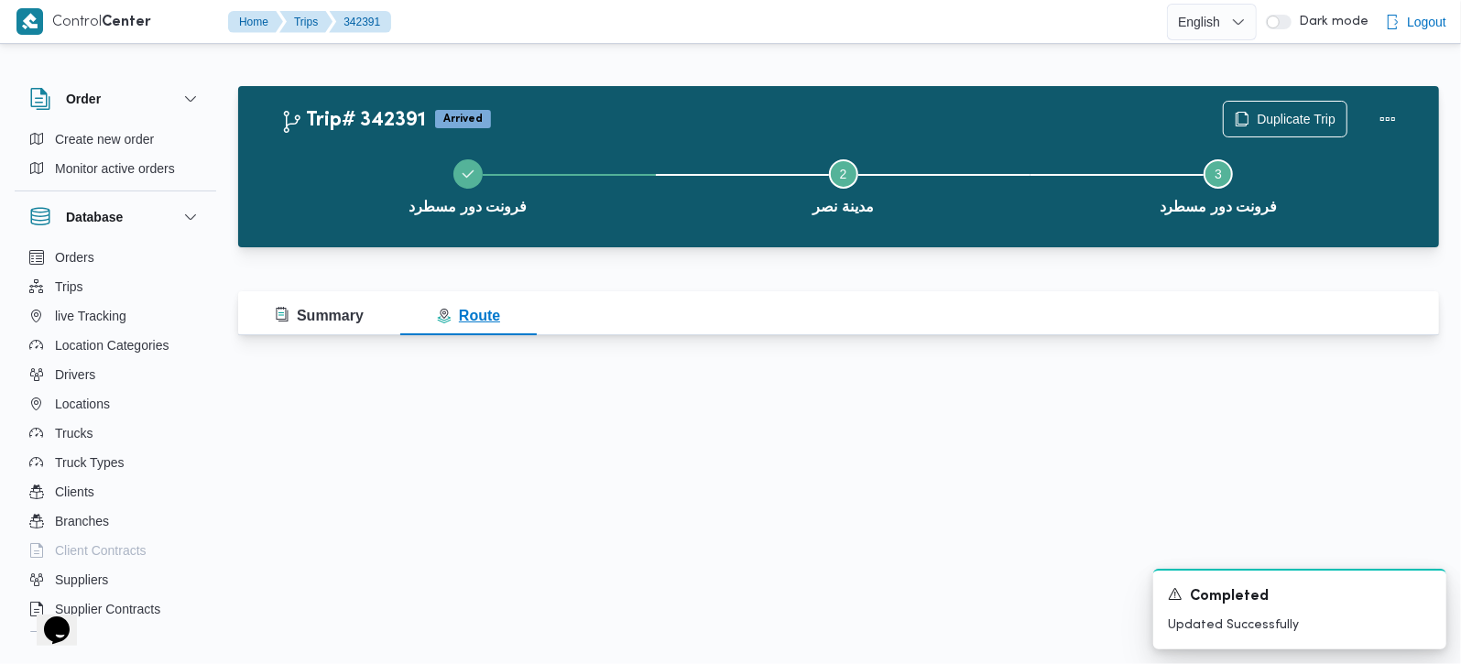
scroll to position [0, 0]
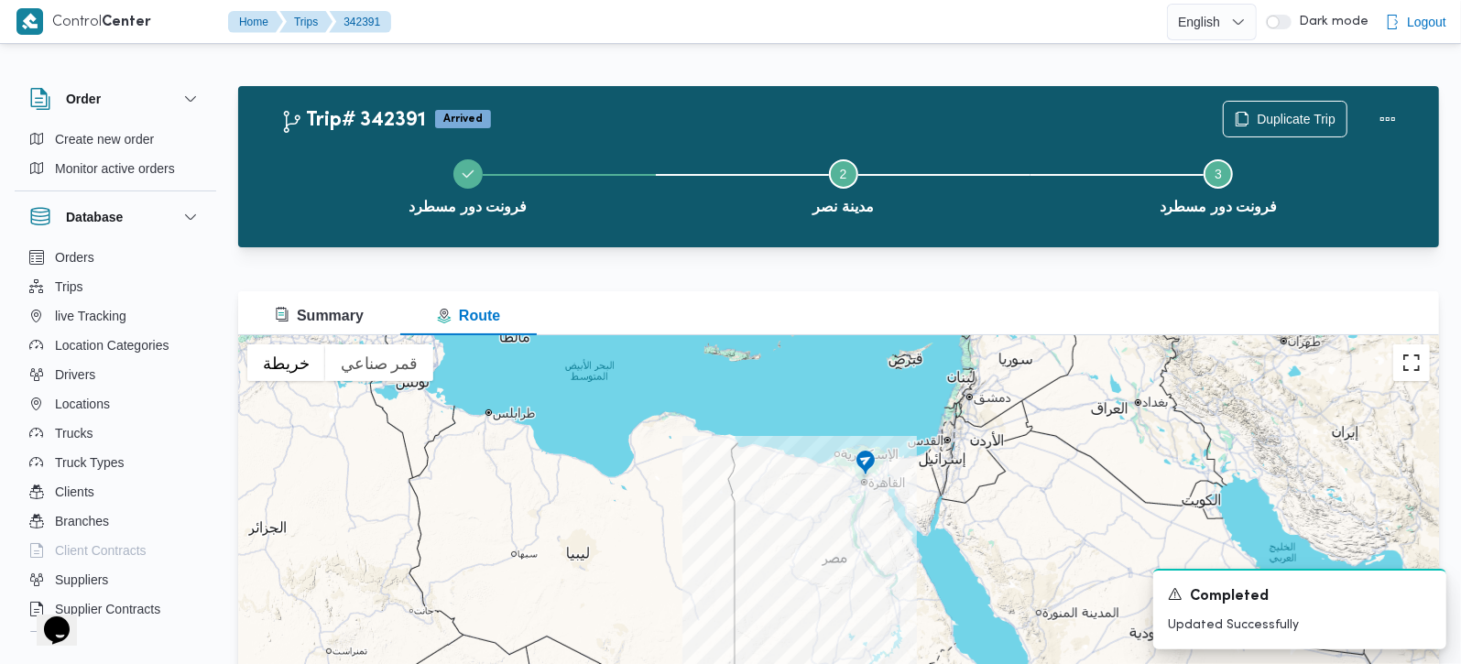
click at [1417, 363] on button "تبديل إلى العرض ملء الشاشة" at bounding box center [1411, 362] width 37 height 37
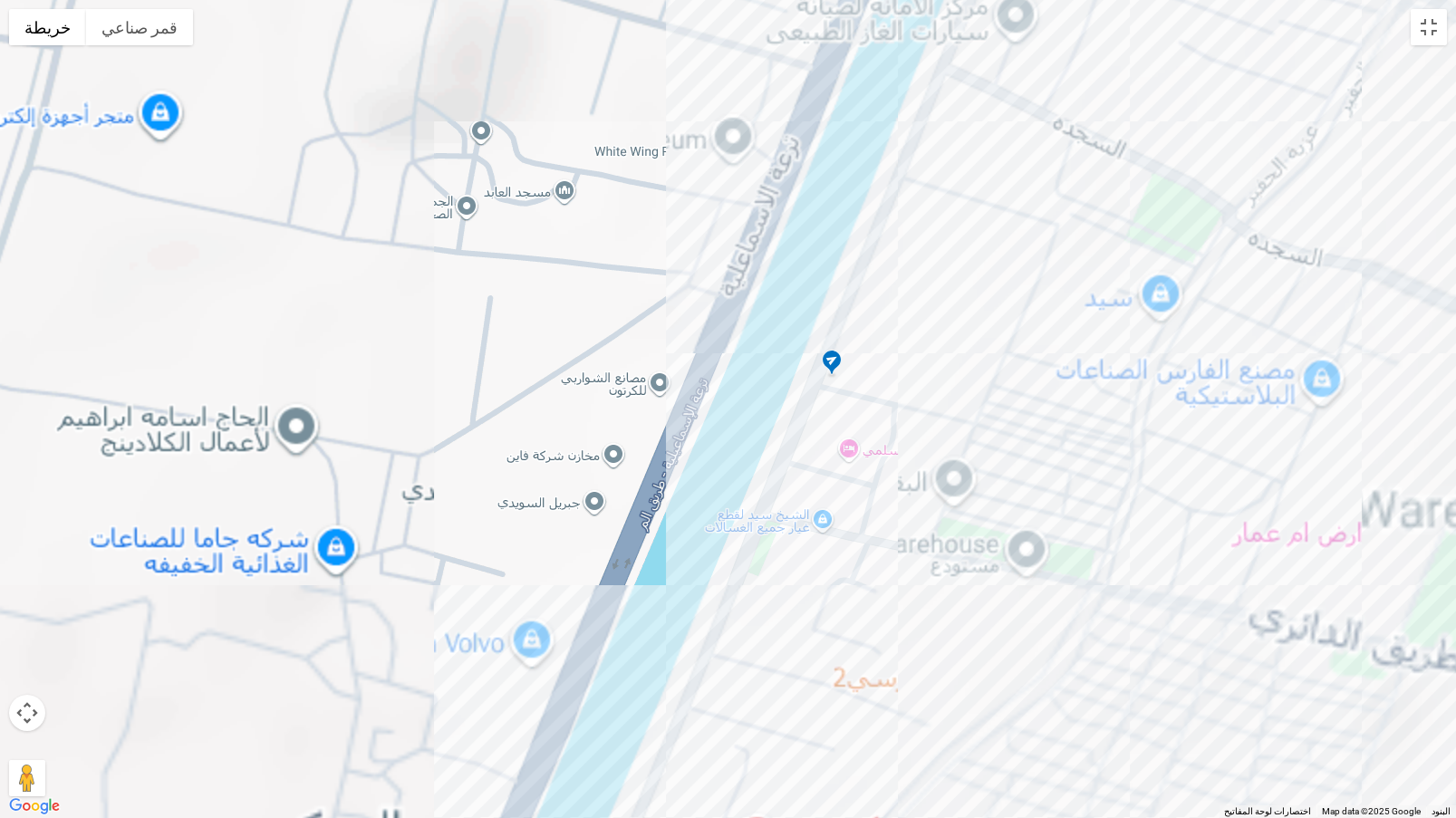
click at [828, 360] on img at bounding box center [831, 364] width 29 height 30
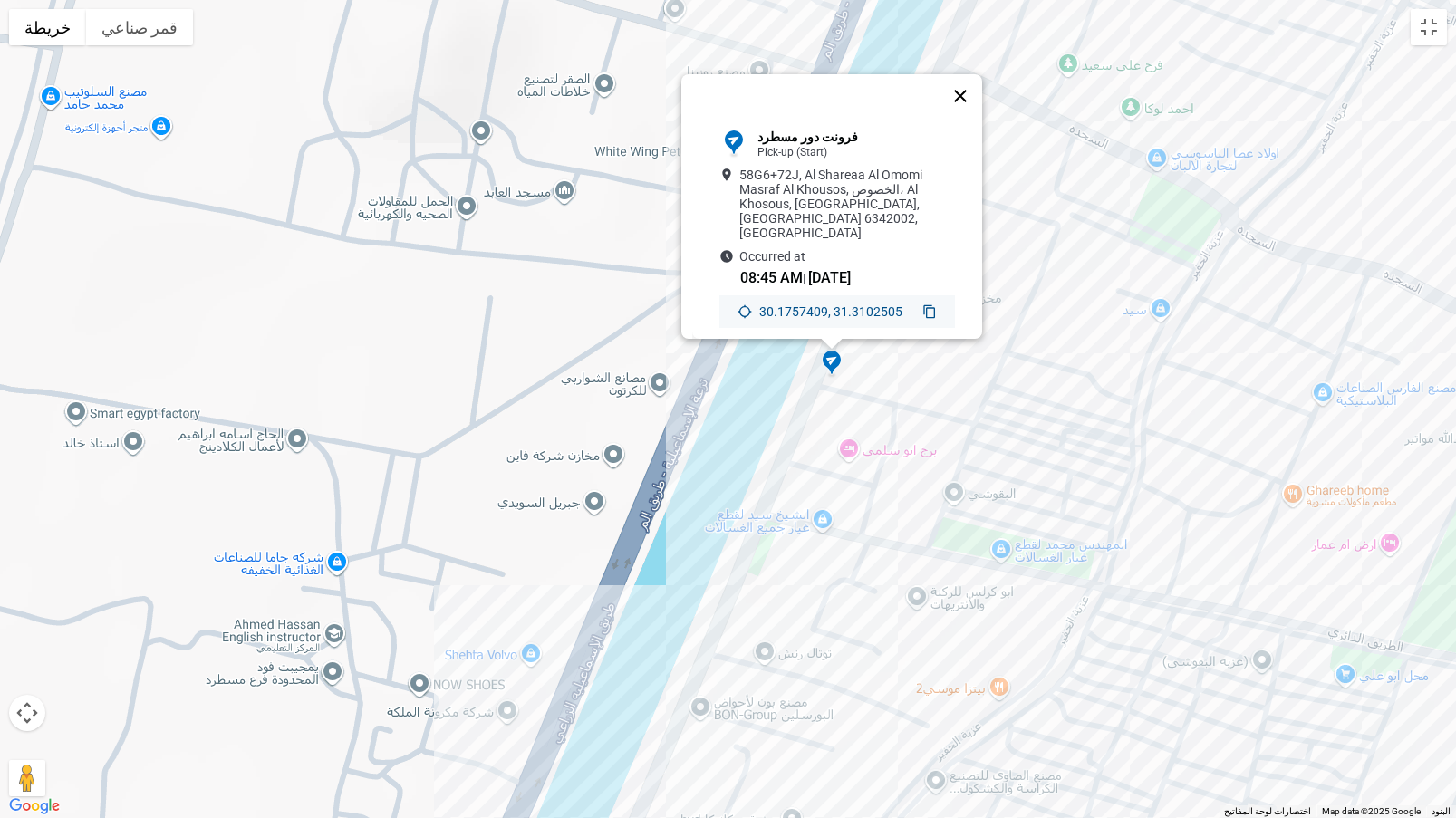
click at [962, 85] on button "إغلاق" at bounding box center [960, 96] width 44 height 44
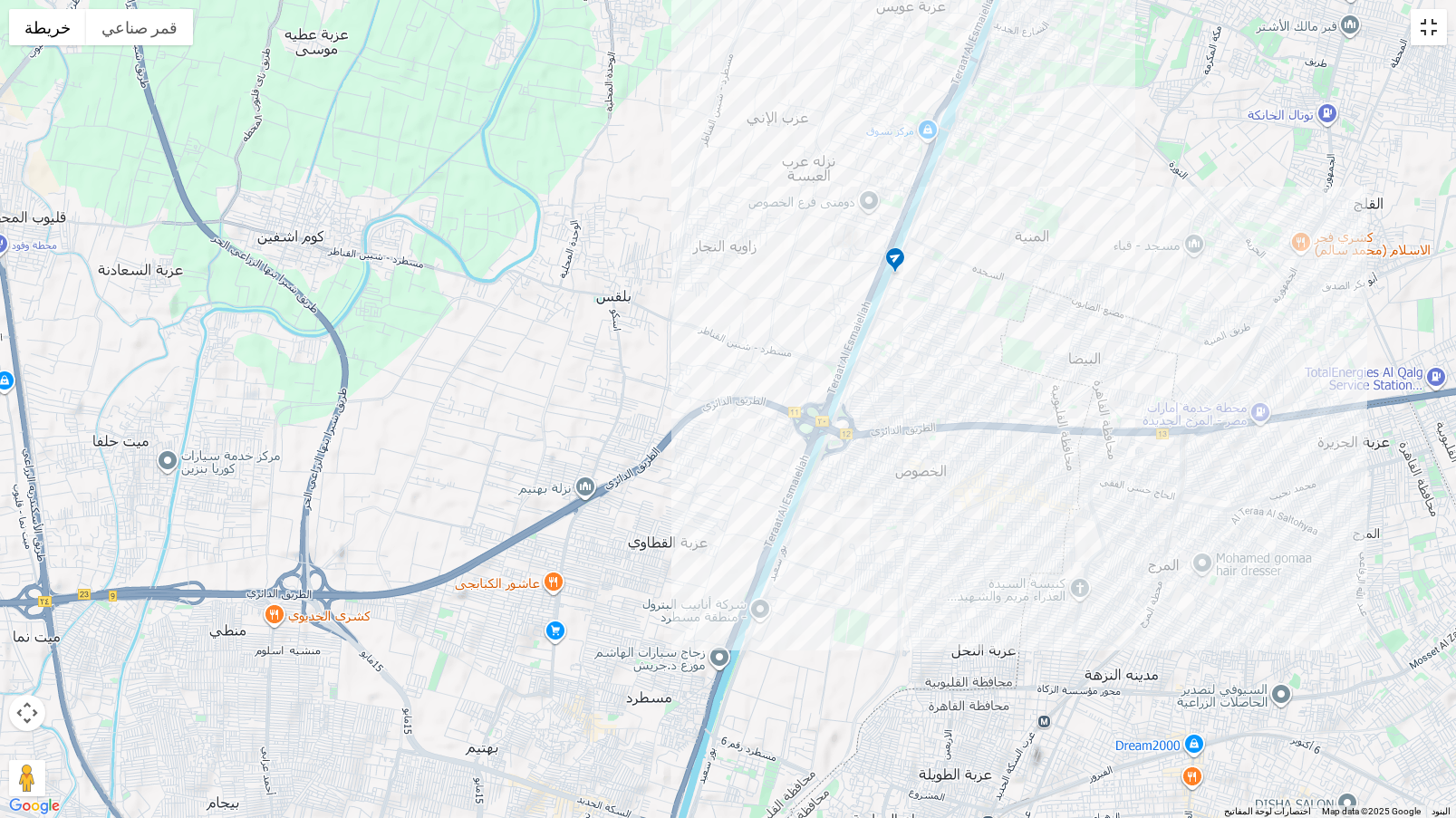
click at [1444, 34] on button "تبديل إلى العرض ملء الشاشة" at bounding box center [1428, 27] width 37 height 37
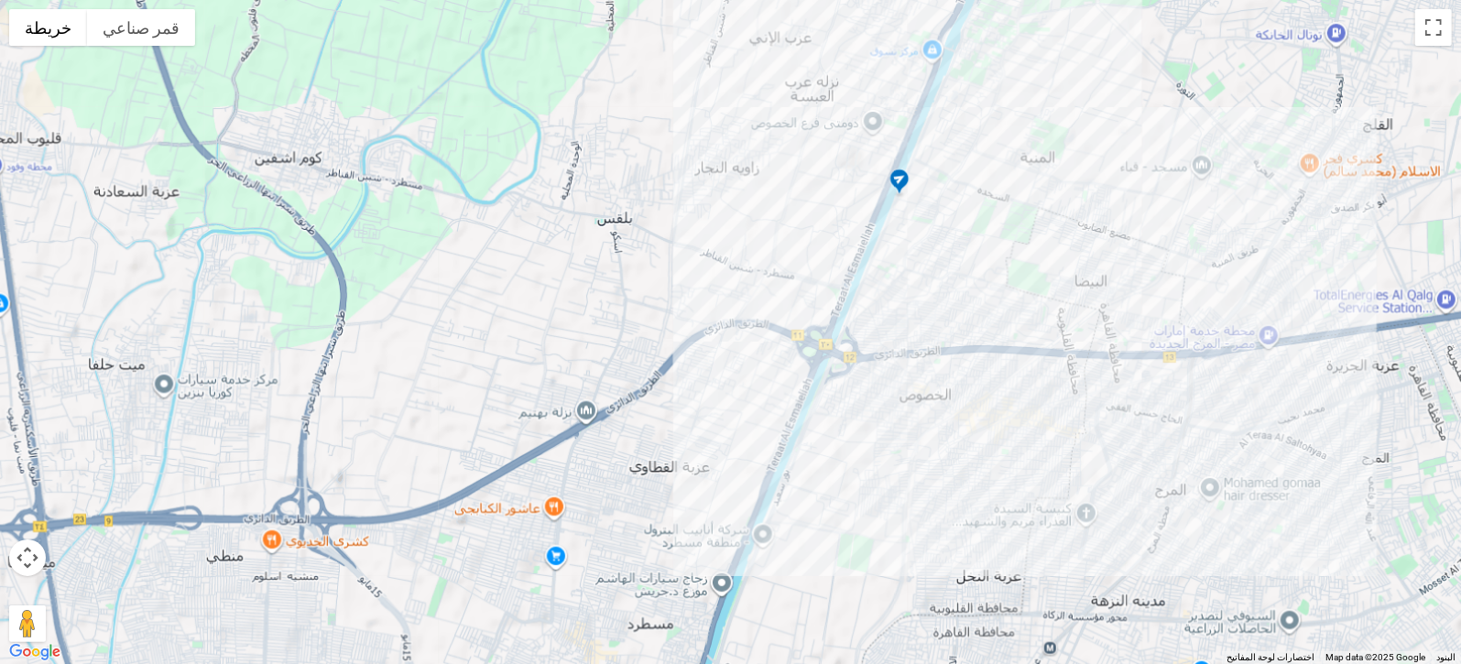
click at [358, 309] on span "Summary" at bounding box center [319, 316] width 89 height 16
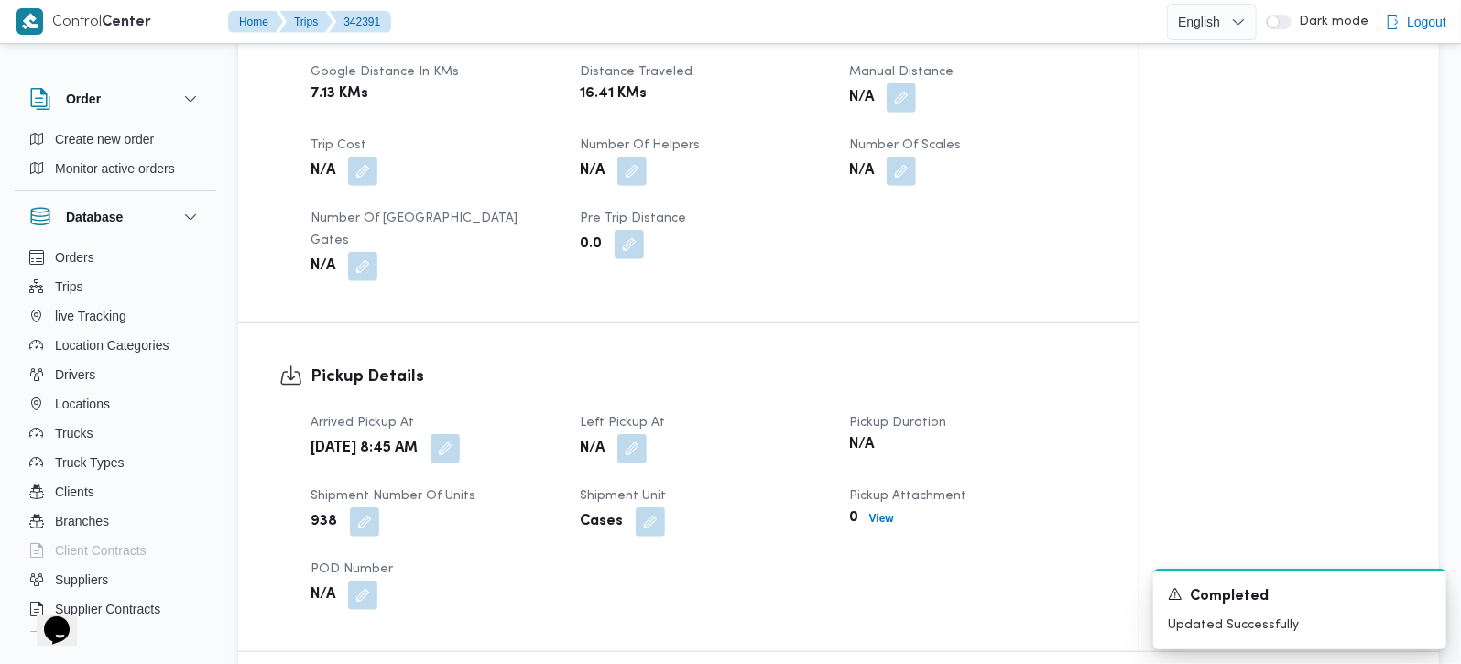
scroll to position [1293, 0]
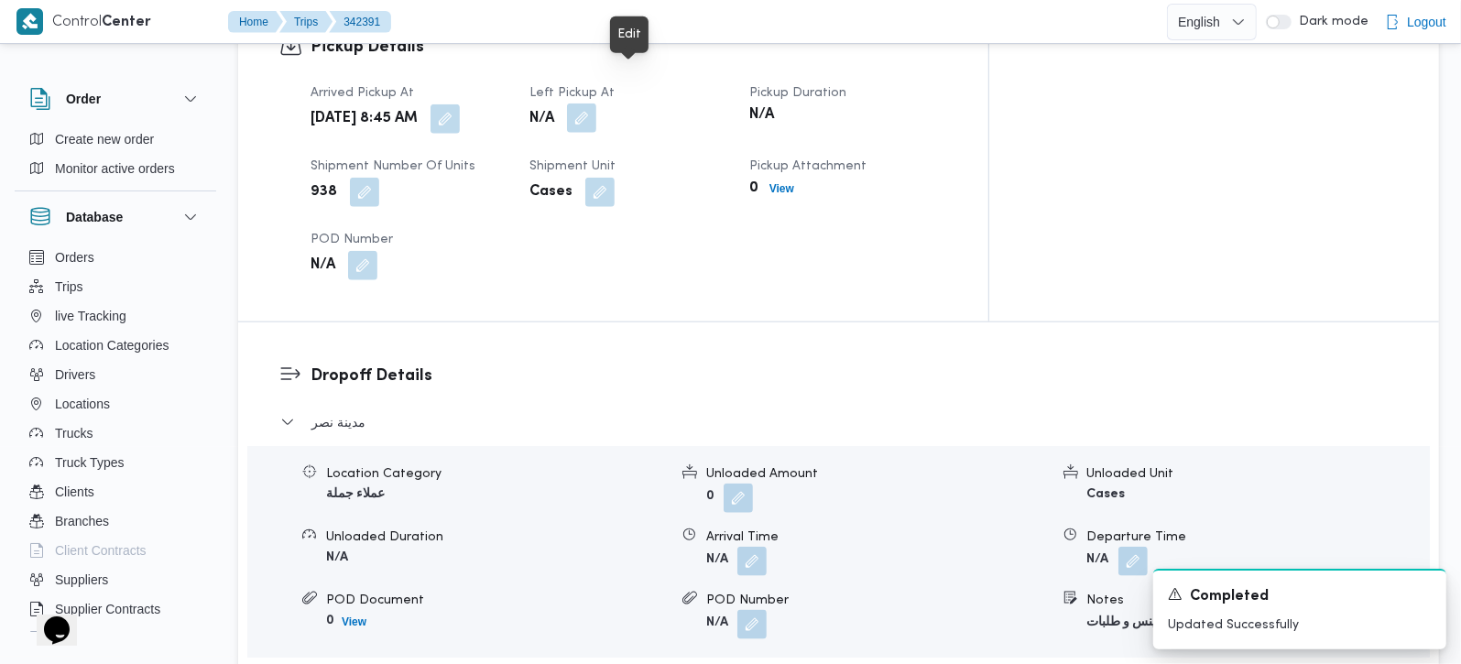
click at [596, 104] on button "button" at bounding box center [581, 118] width 29 height 29
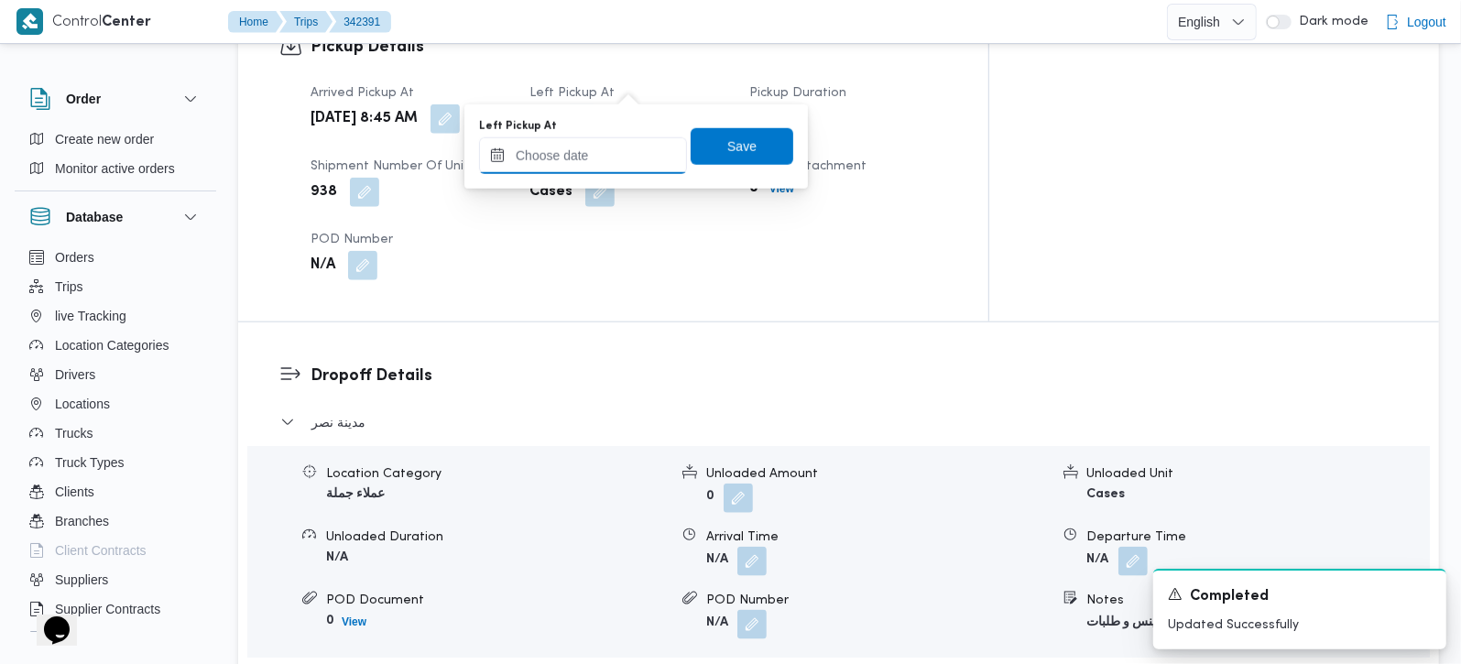
click at [611, 142] on input "Left Pickup At" at bounding box center [583, 155] width 208 height 37
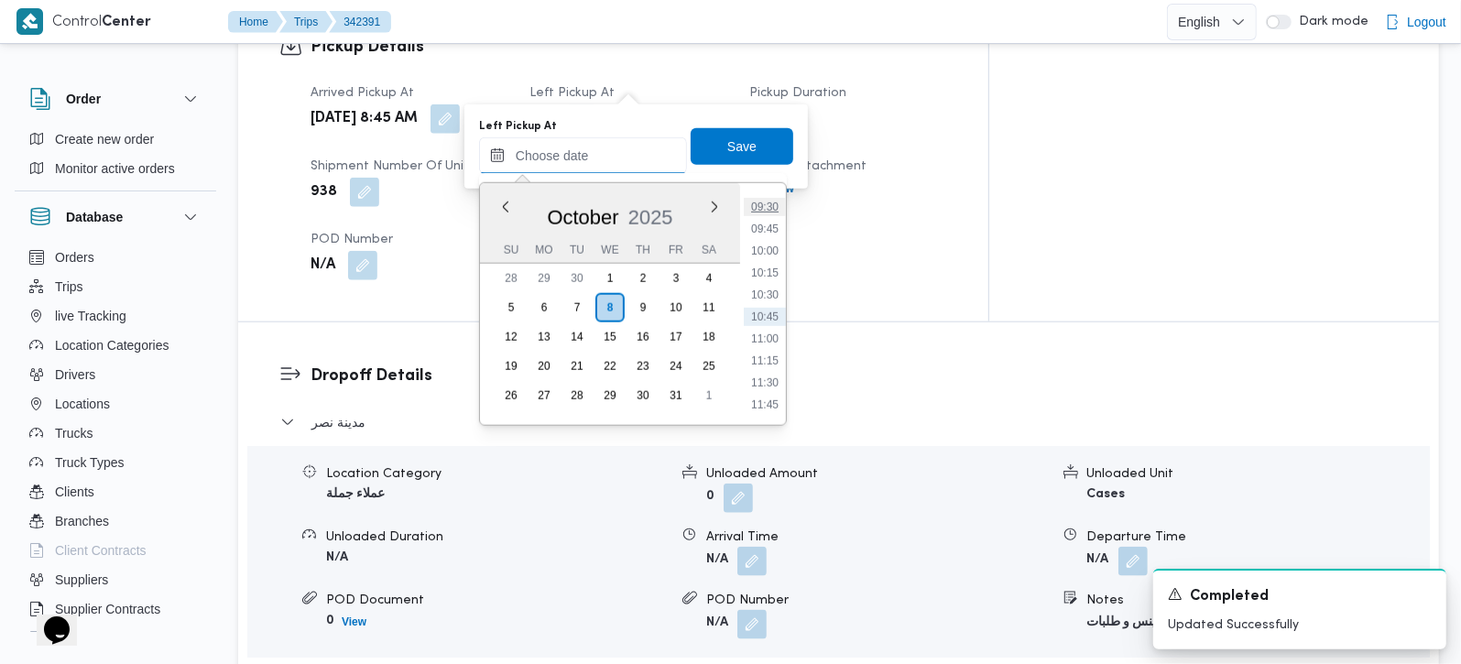
scroll to position [728, 0]
click at [764, 289] on li "09:15" at bounding box center [765, 292] width 42 height 18
type input "08/10/2025 09:15"
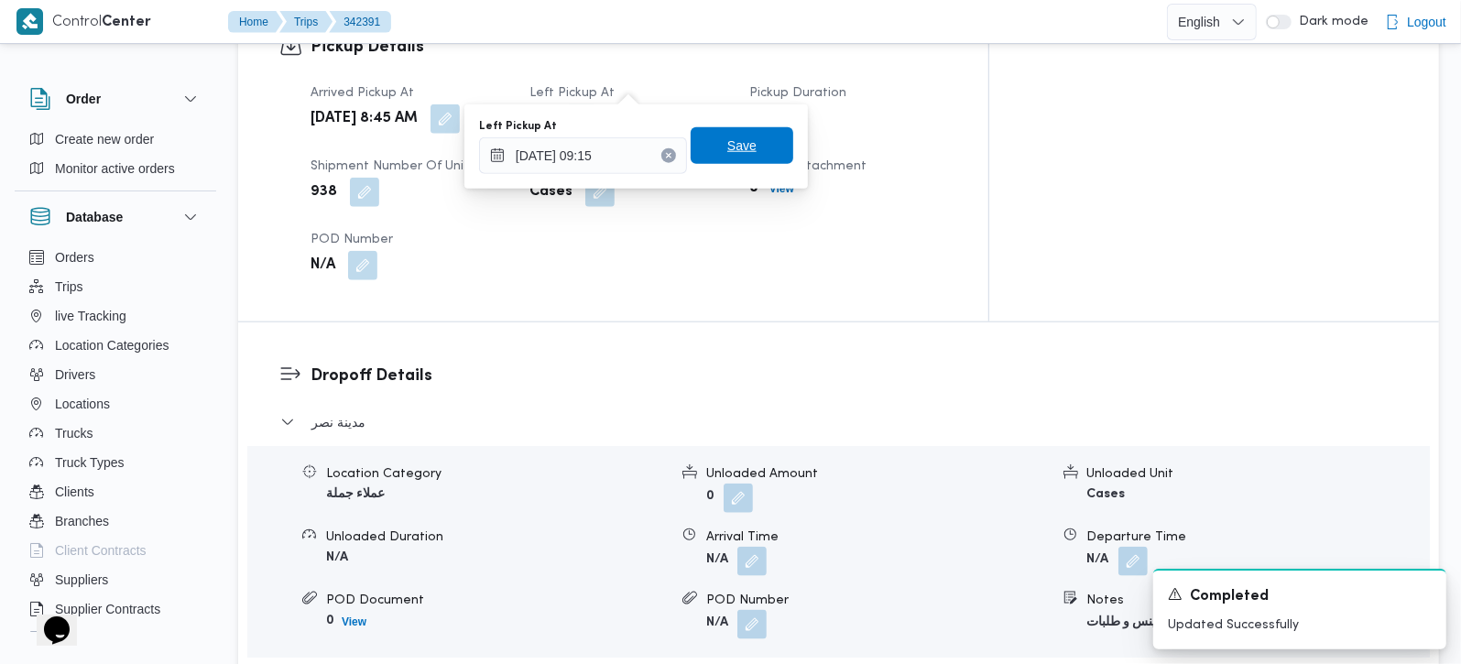
click at [736, 145] on span "Save" at bounding box center [741, 146] width 29 height 22
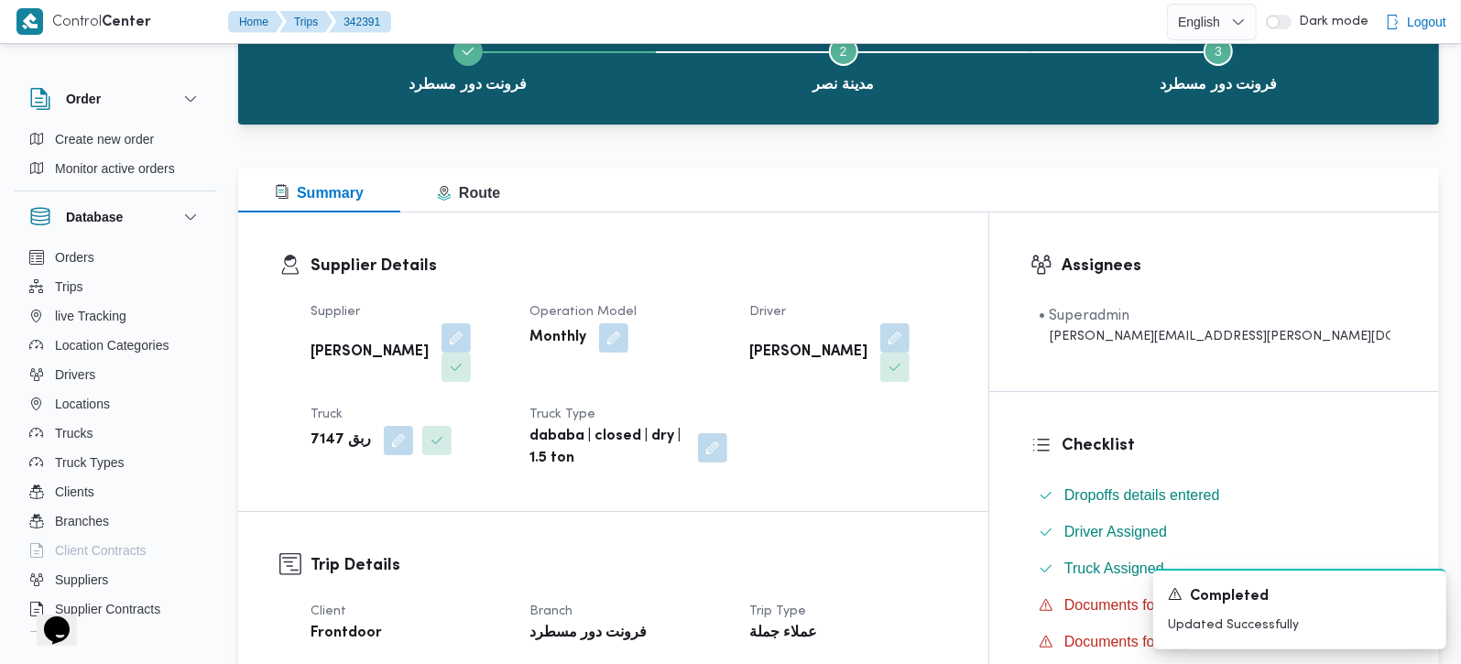
scroll to position [0, 0]
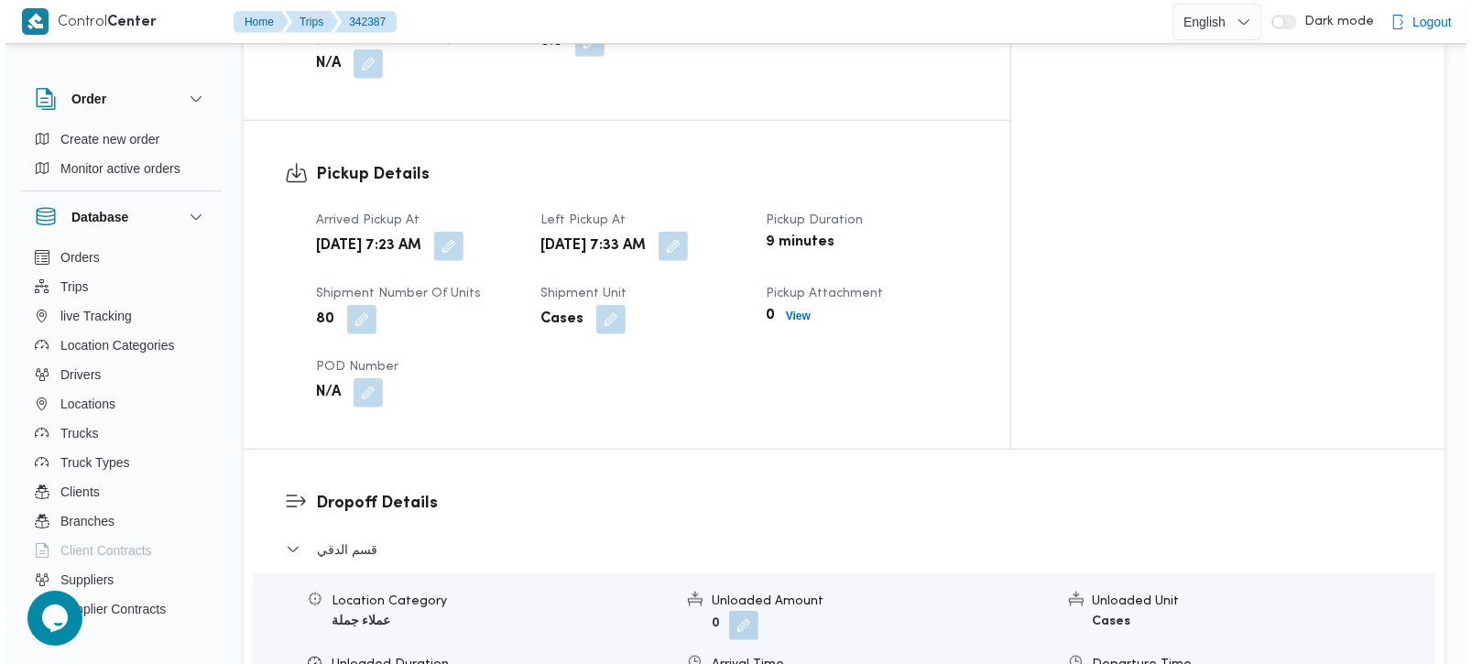
scroll to position [1401, 0]
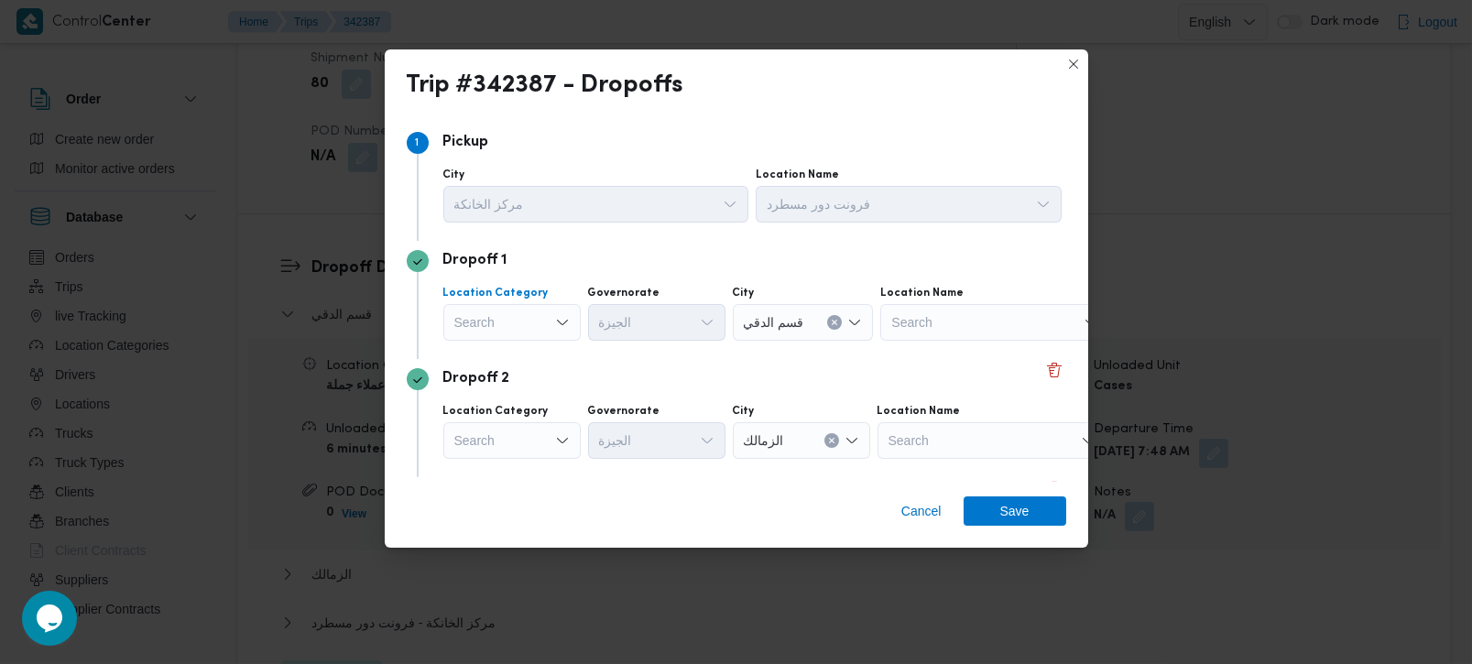
click at [560, 313] on div "Search" at bounding box center [511, 322] width 137 height 37
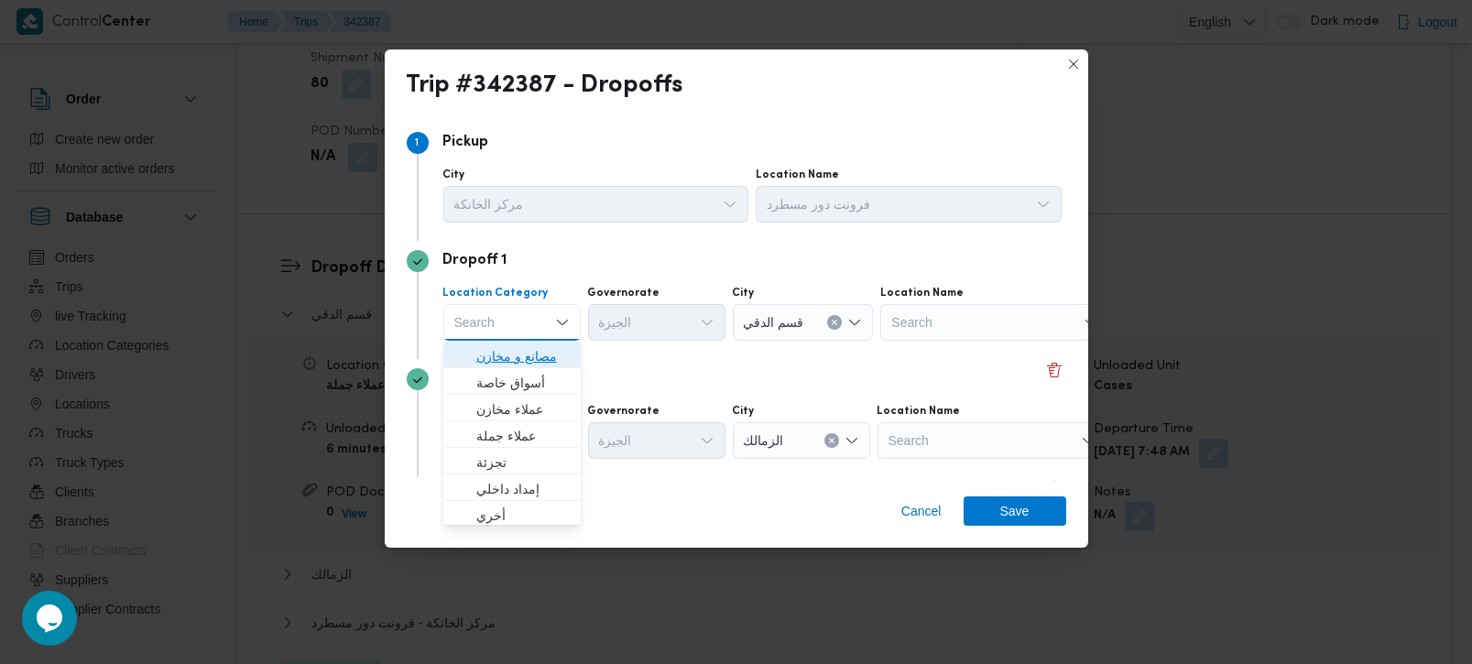
click at [551, 349] on span "مصانع و مخازن" at bounding box center [522, 356] width 93 height 22
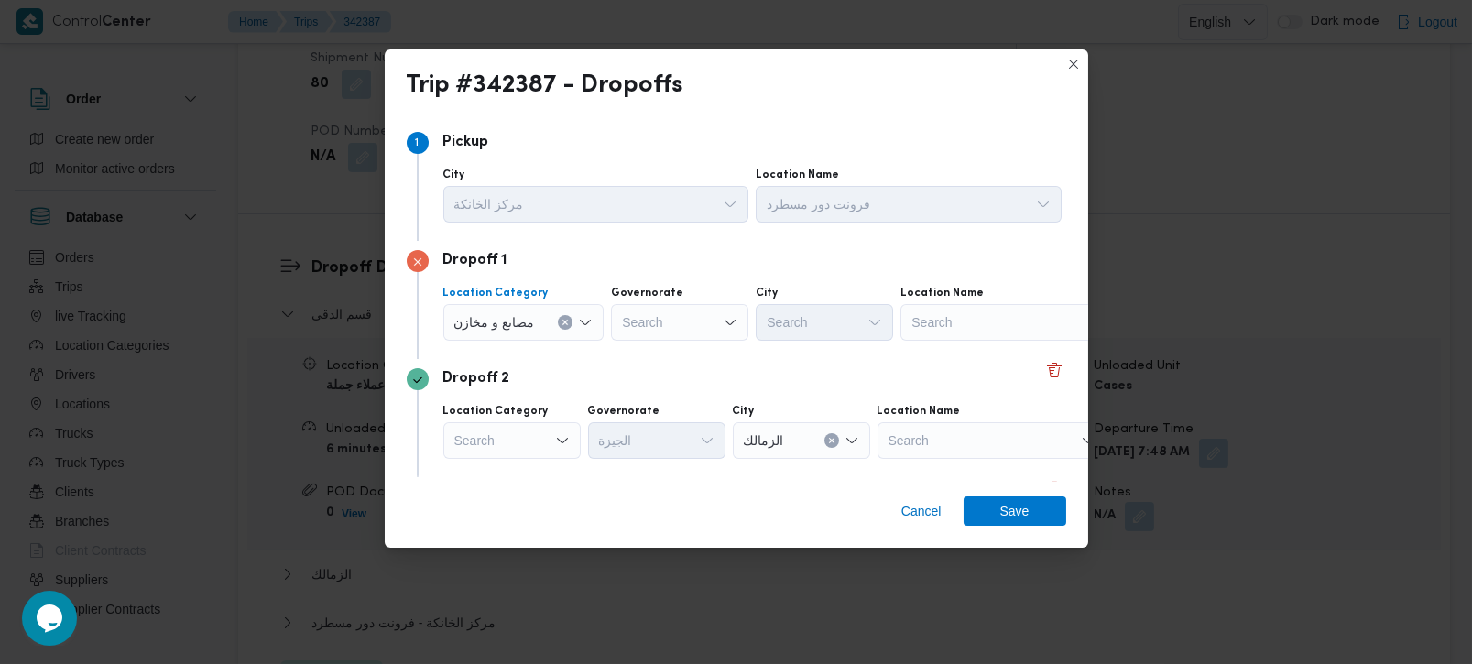
click at [566, 326] on button "Clear input" at bounding box center [565, 322] width 15 height 15
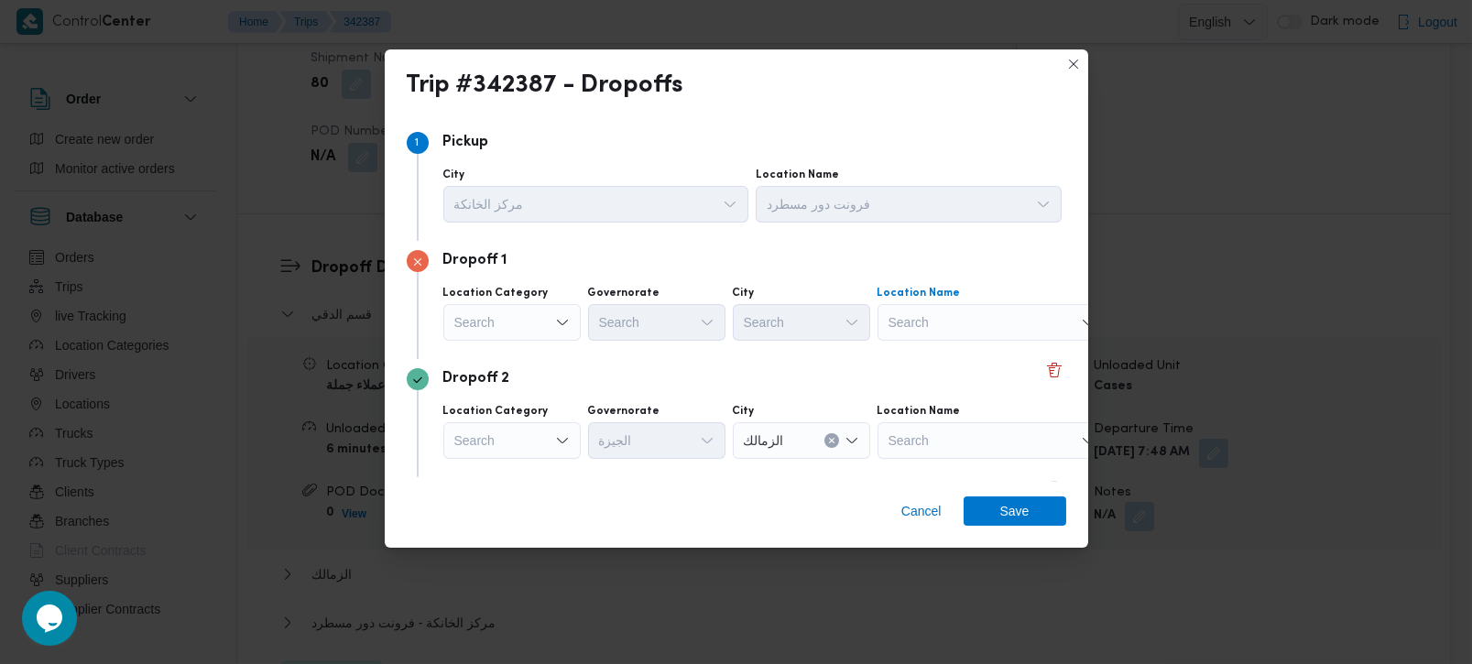
click at [1047, 322] on div "Search" at bounding box center [992, 322] width 229 height 37
type input "د"
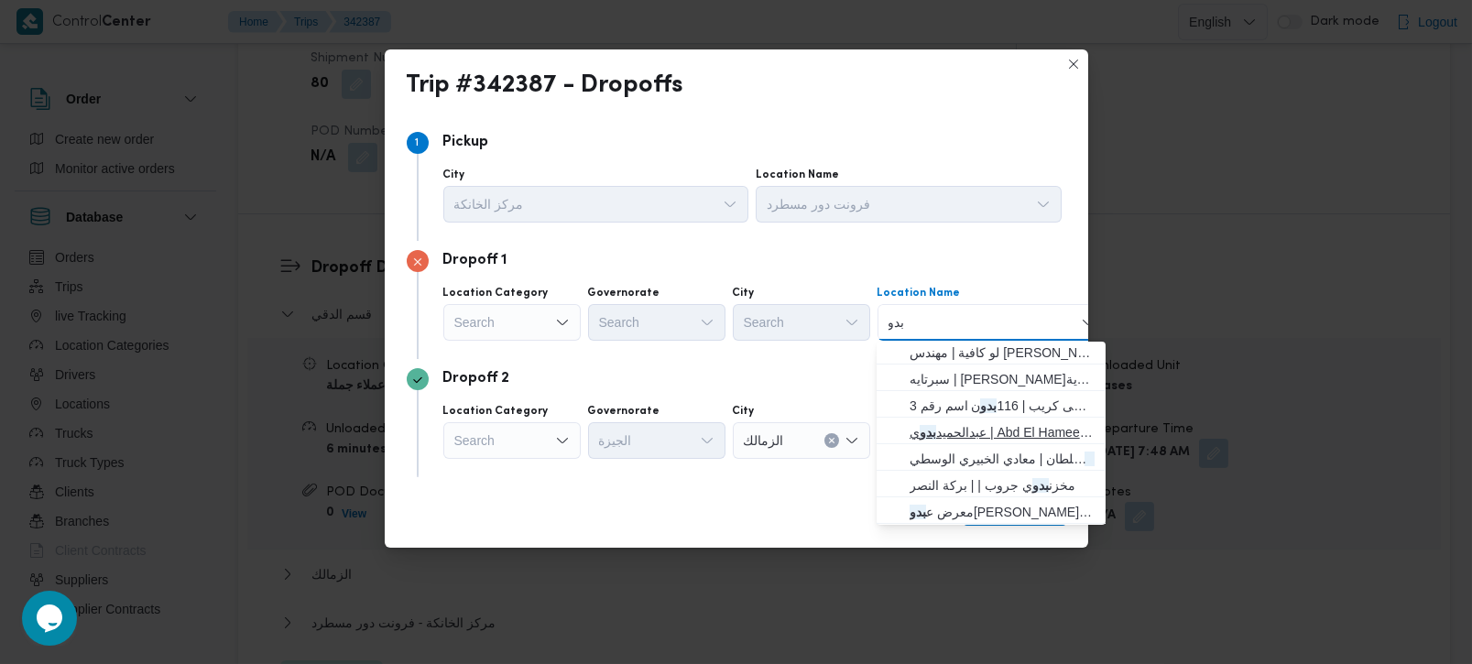
scroll to position [5, 0]
type input "بدو"
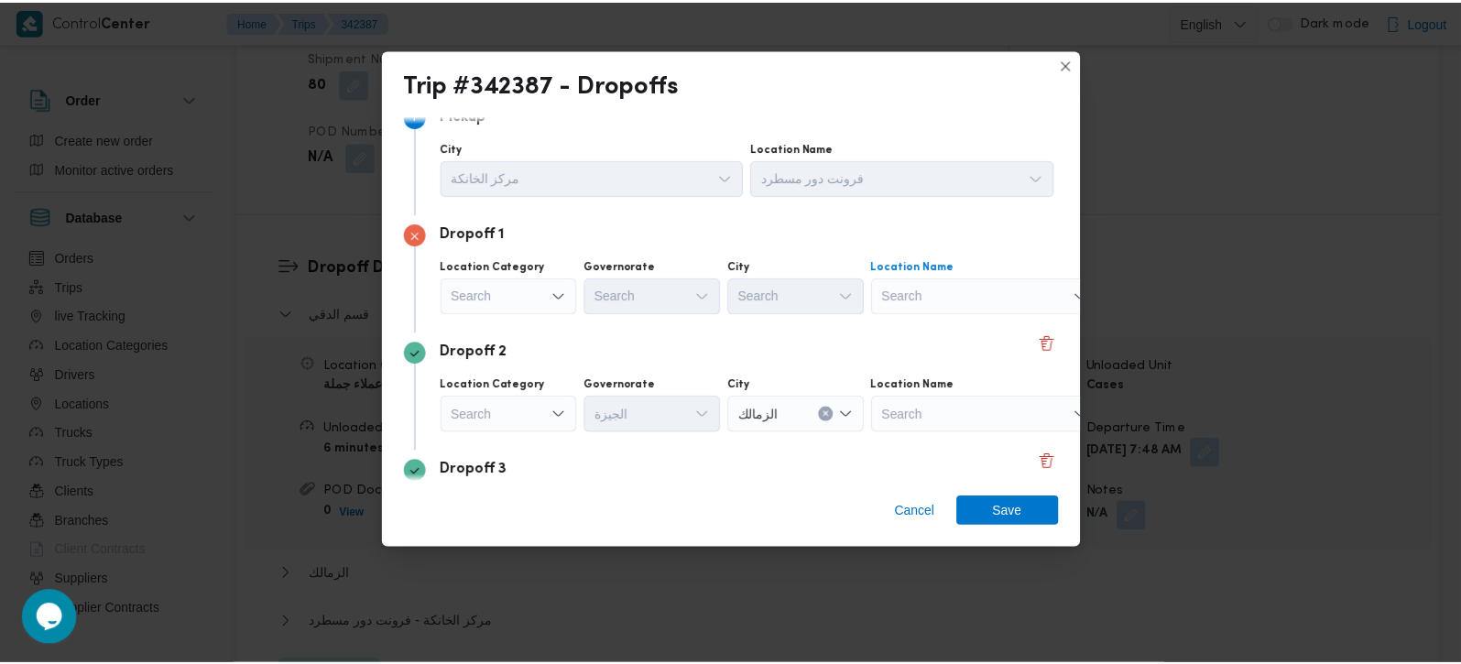
scroll to position [107, 0]
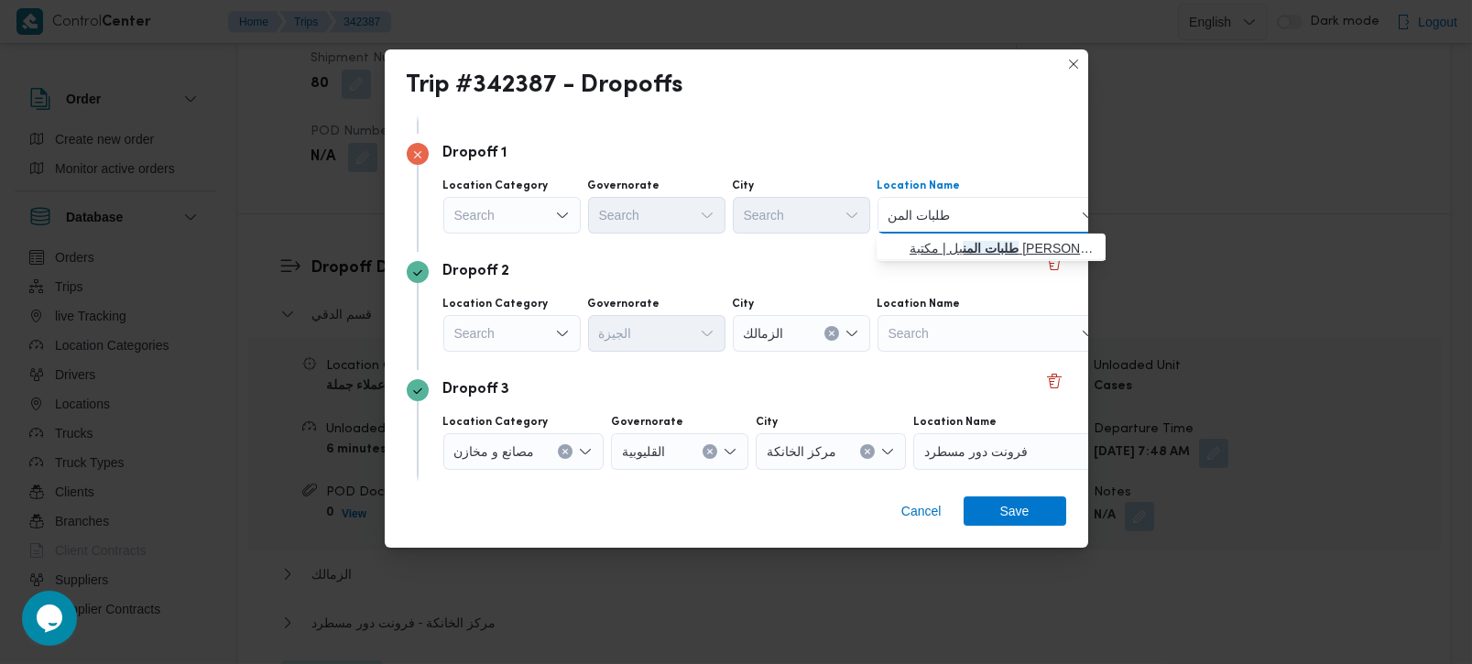
type input "طلبات المن"
click at [967, 251] on span "طلبات المن يل | مكتبة مونديال كوبي . المنيل | المنيل الغربي" at bounding box center [1002, 248] width 185 height 22
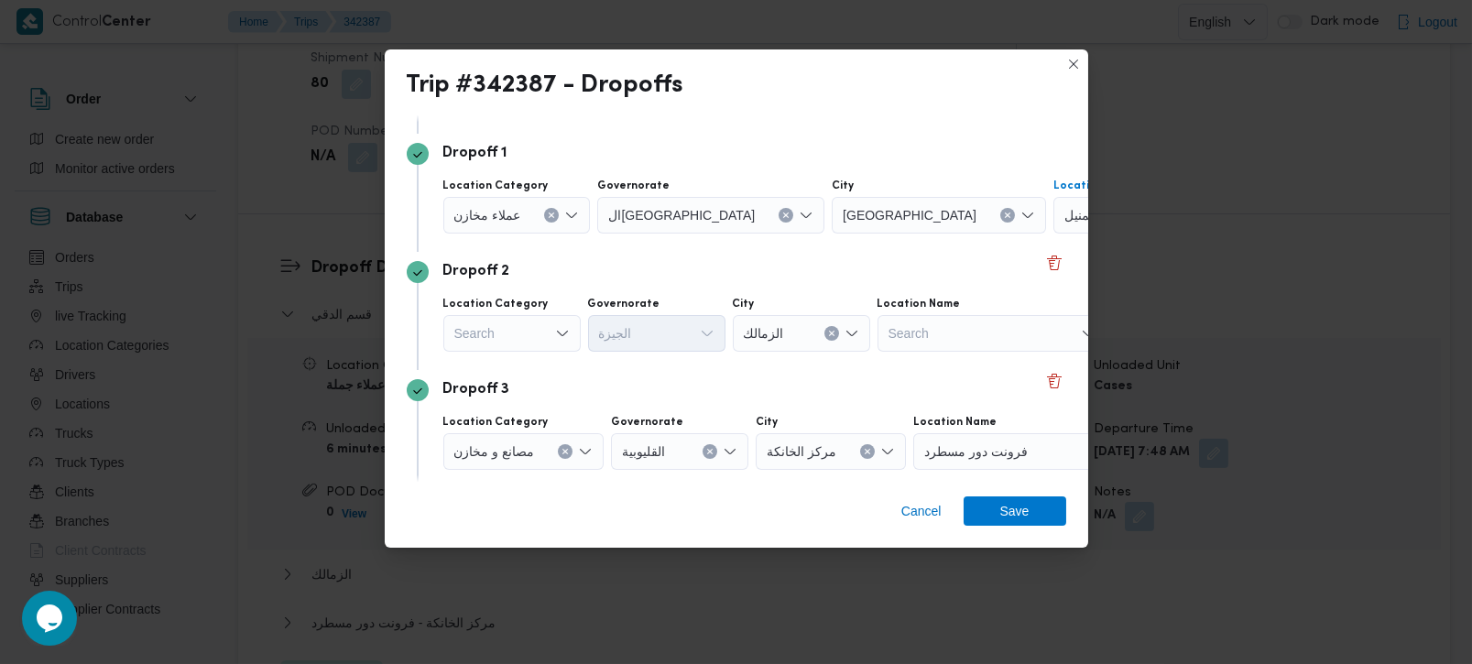
click at [549, 212] on icon "Clear input" at bounding box center [551, 215] width 7 height 7
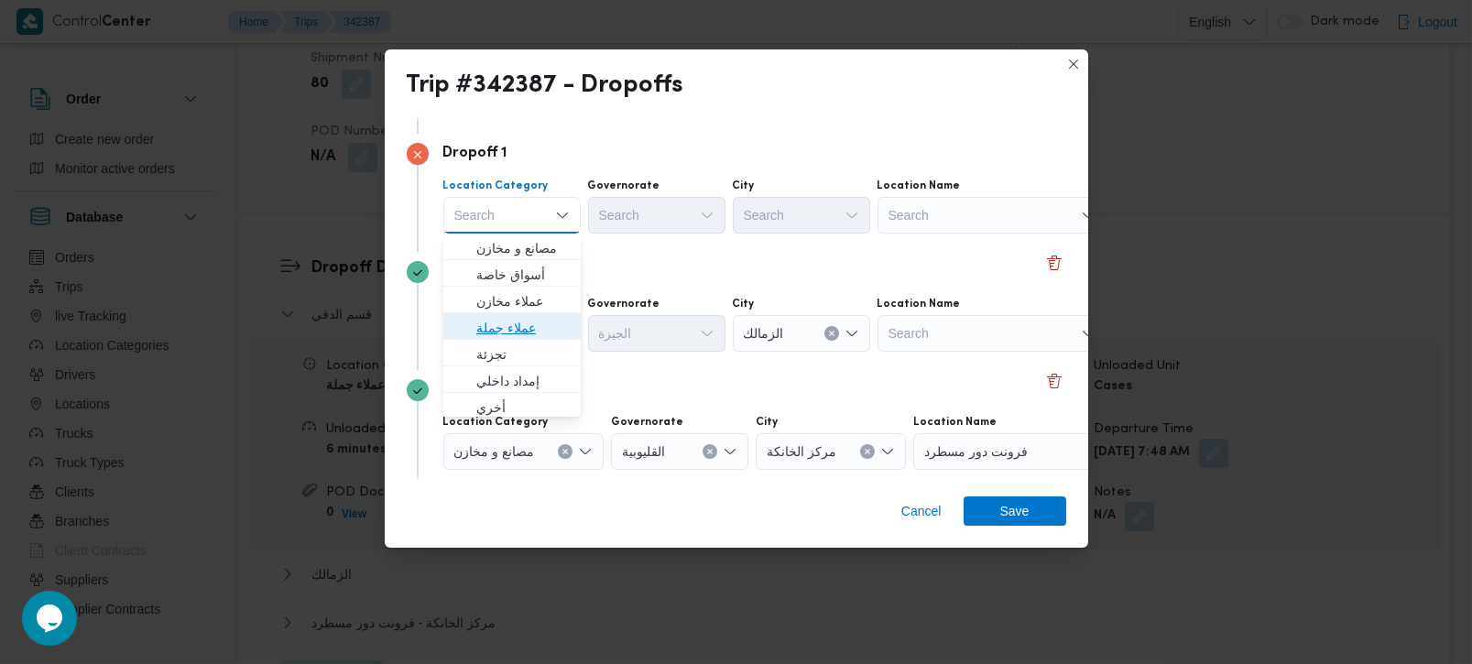
click at [489, 326] on span "عملاء جملة" at bounding box center [522, 328] width 93 height 22
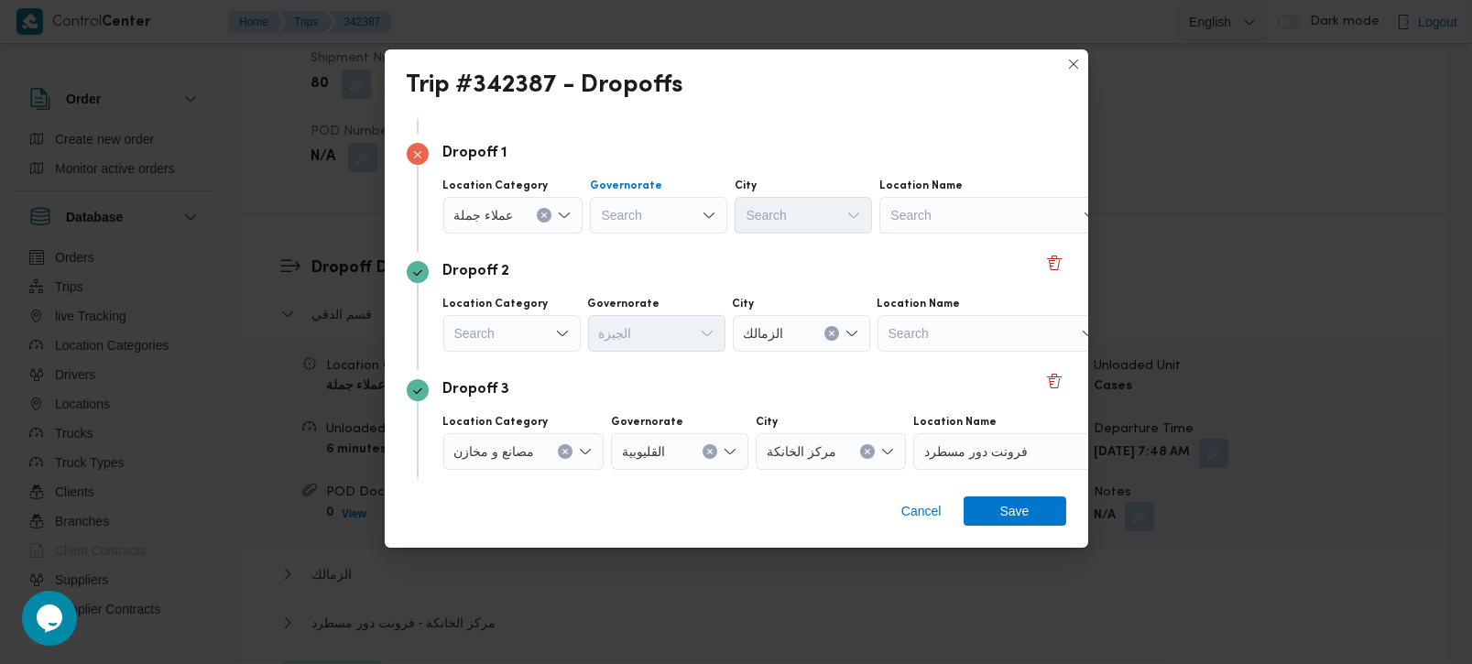
click at [630, 215] on div "Search" at bounding box center [658, 215] width 137 height 37
type input "رة"
click at [651, 282] on span "القاه رة" at bounding box center [667, 275] width 93 height 22
click at [824, 199] on div "Search" at bounding box center [892, 215] width 137 height 37
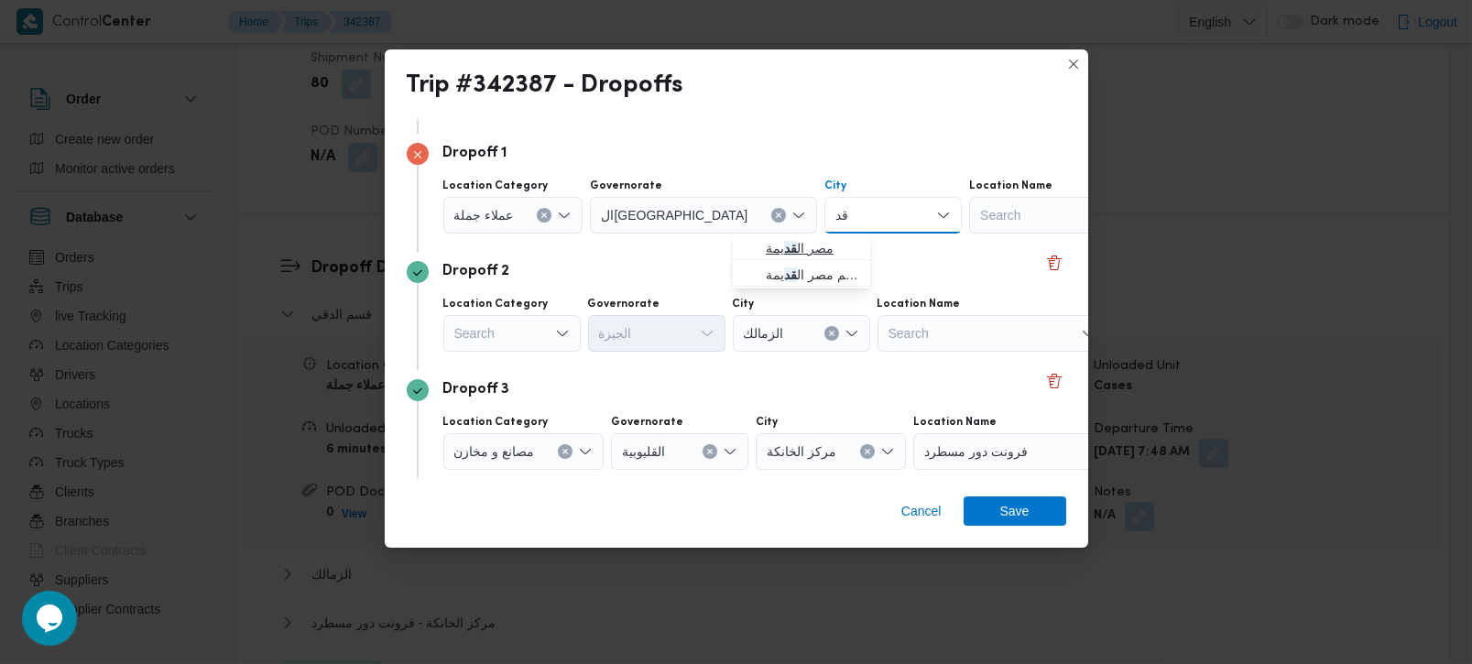
type input "قد"
click at [797, 257] on span "مصر ال قد يمة" at bounding box center [812, 248] width 93 height 22
click at [1040, 522] on span "Save" at bounding box center [1015, 510] width 103 height 29
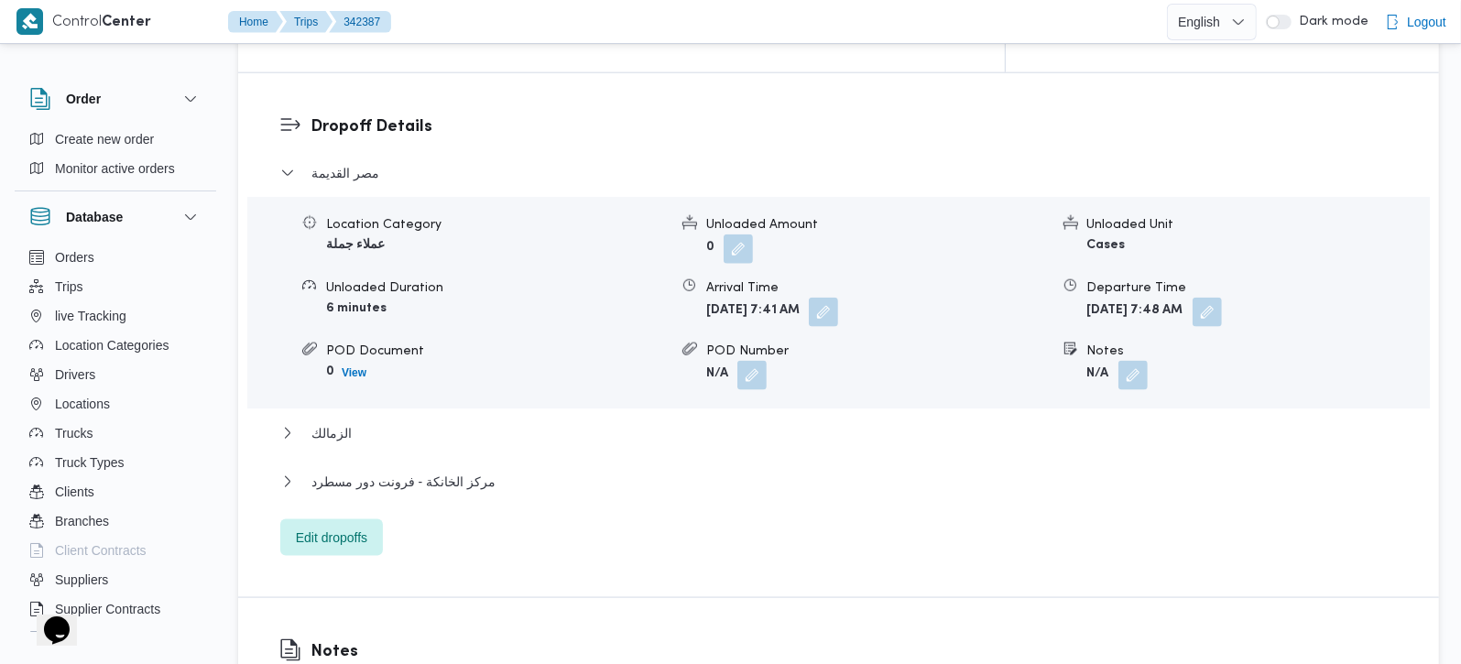
scroll to position [1558, 0]
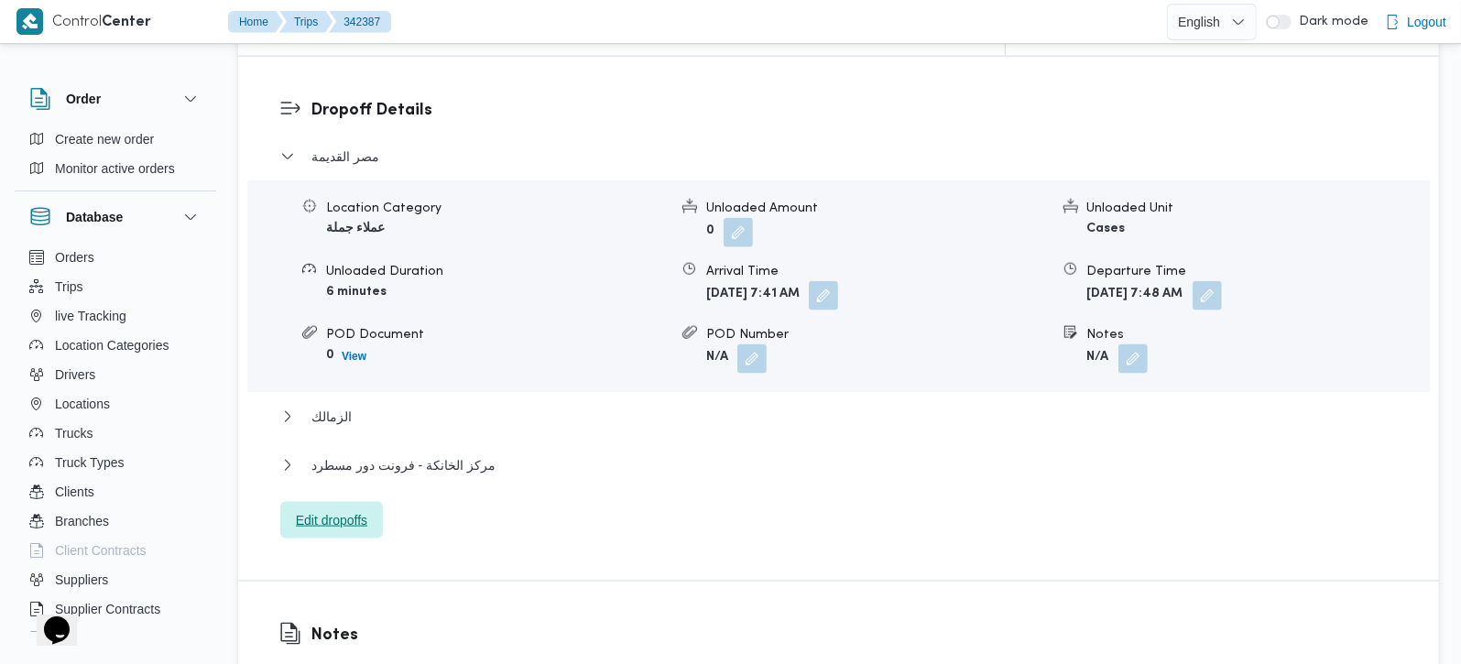
click at [373, 502] on span "Edit dropoffs" at bounding box center [331, 520] width 103 height 37
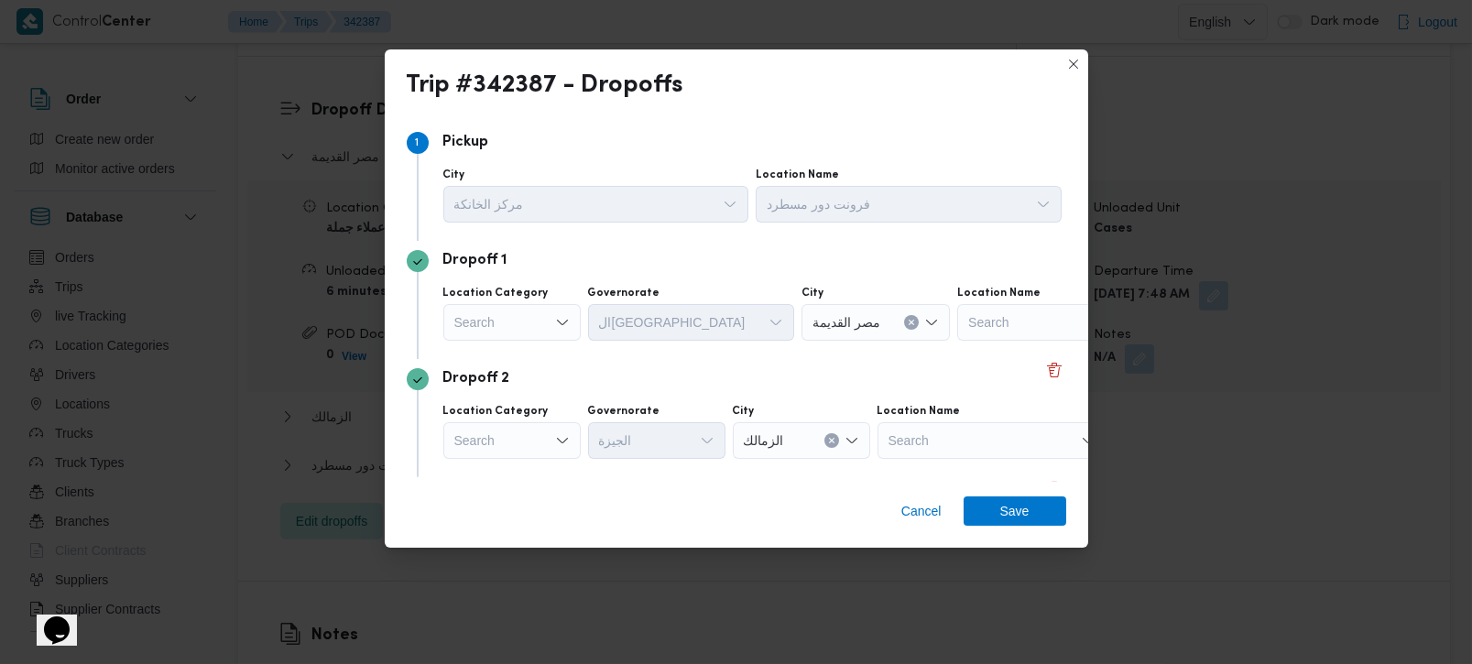
click at [509, 448] on div "Search" at bounding box center [511, 440] width 137 height 37
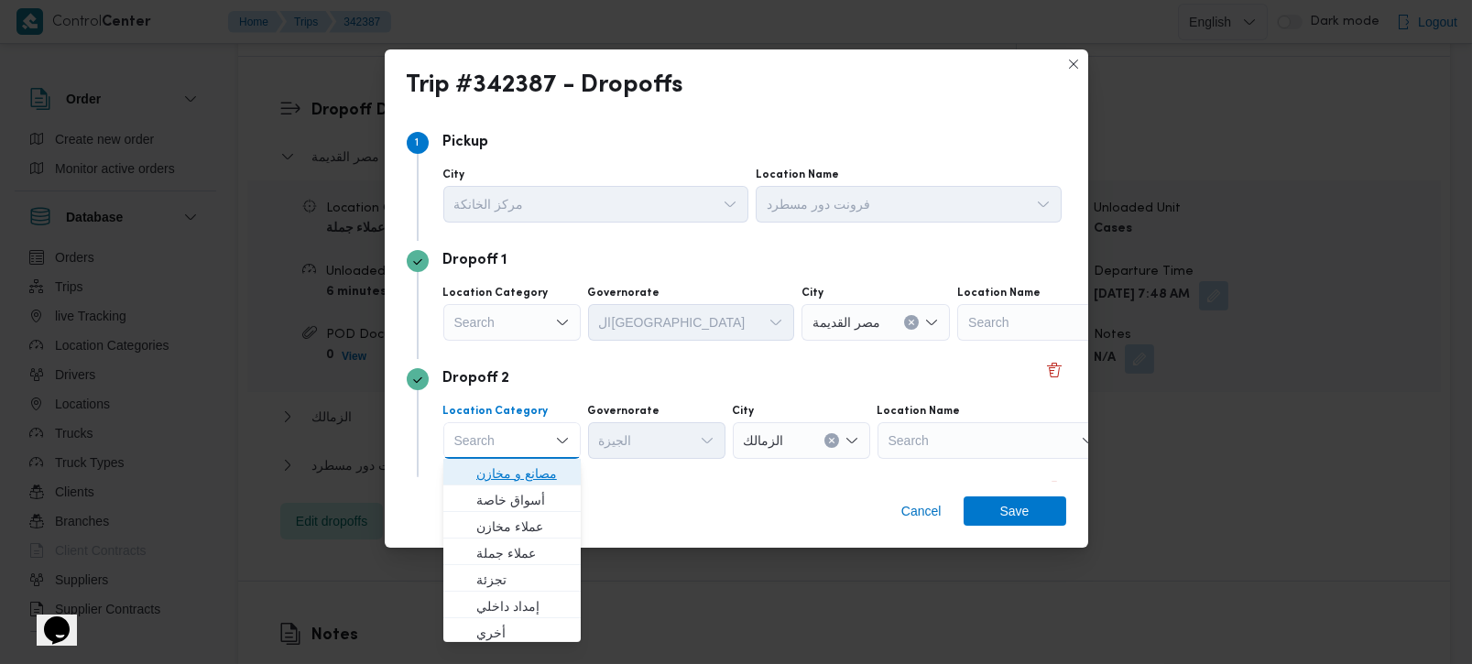
click at [526, 466] on span "مصانع و مخازن" at bounding box center [522, 474] width 93 height 22
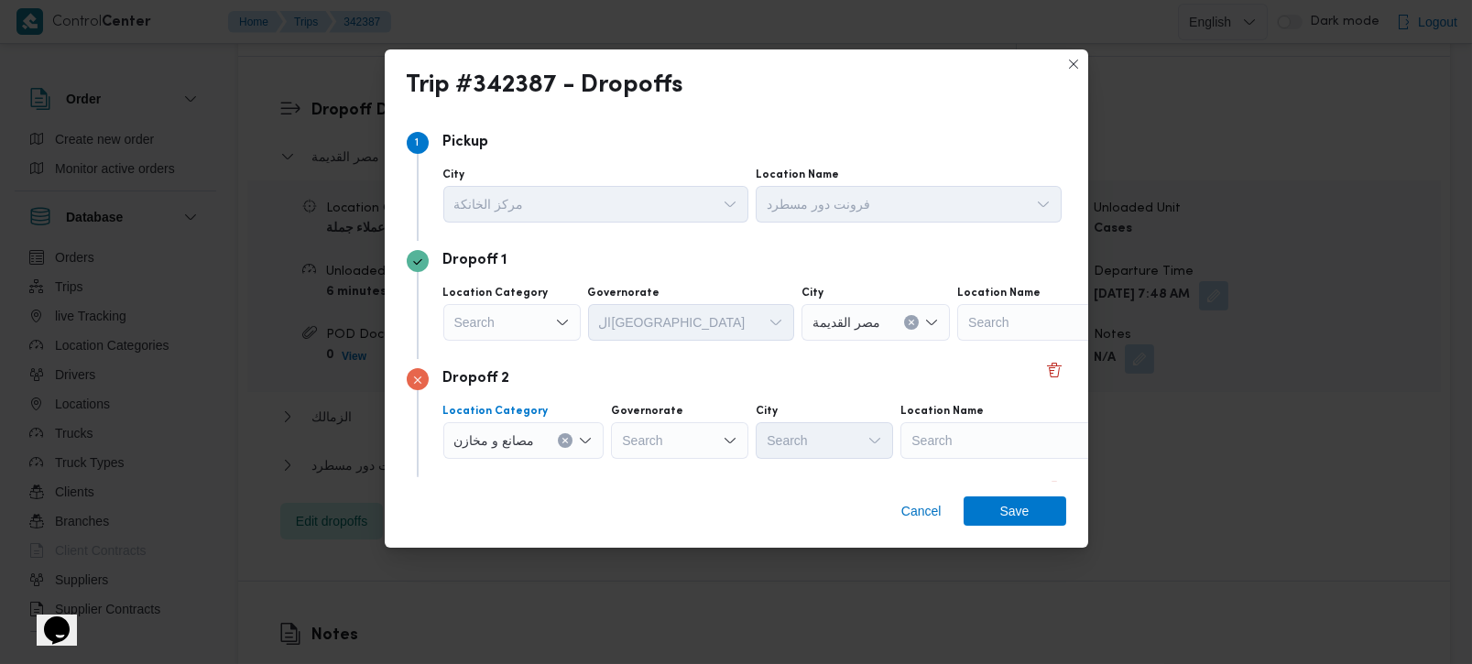
click at [566, 442] on icon "Clear input" at bounding box center [565, 441] width 5 height 5
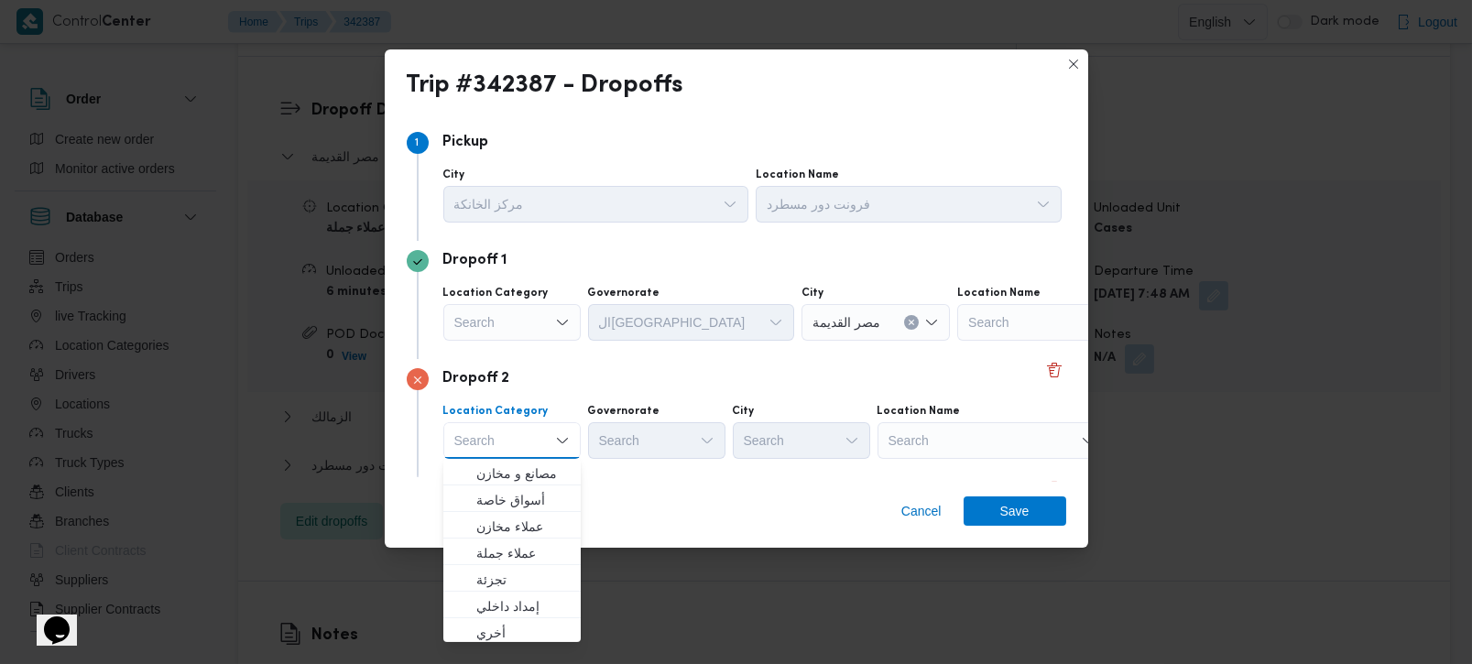
click at [1006, 425] on div "Search" at bounding box center [992, 440] width 229 height 37
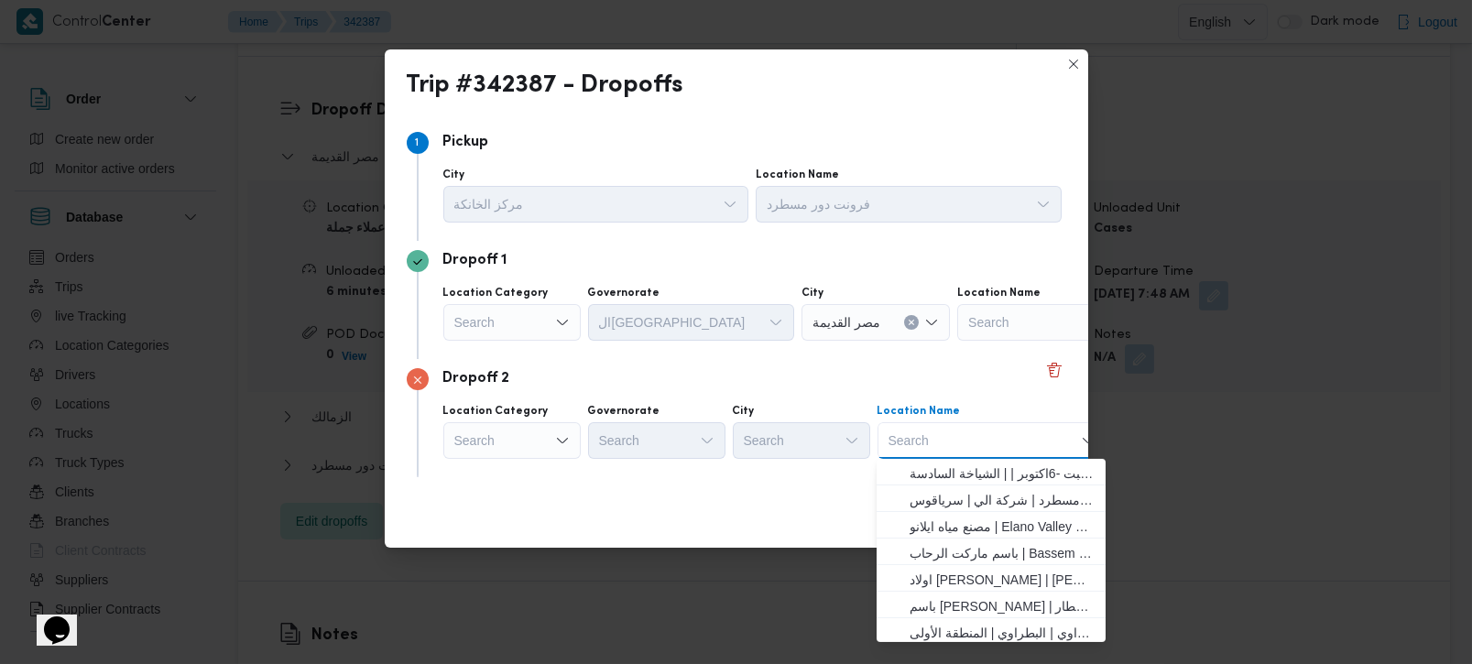
paste input "Tarbiya"
type input "Tarbiya"
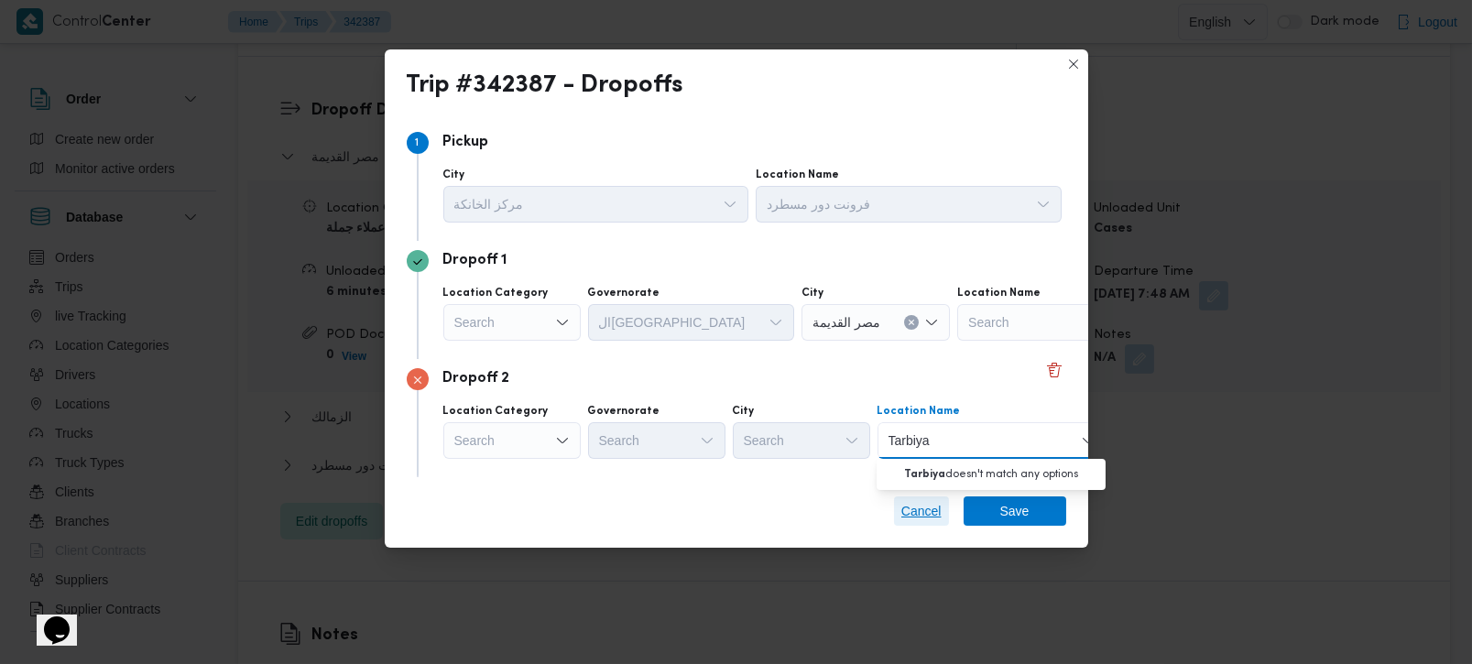
click at [926, 517] on span "Cancel" at bounding box center [921, 511] width 40 height 22
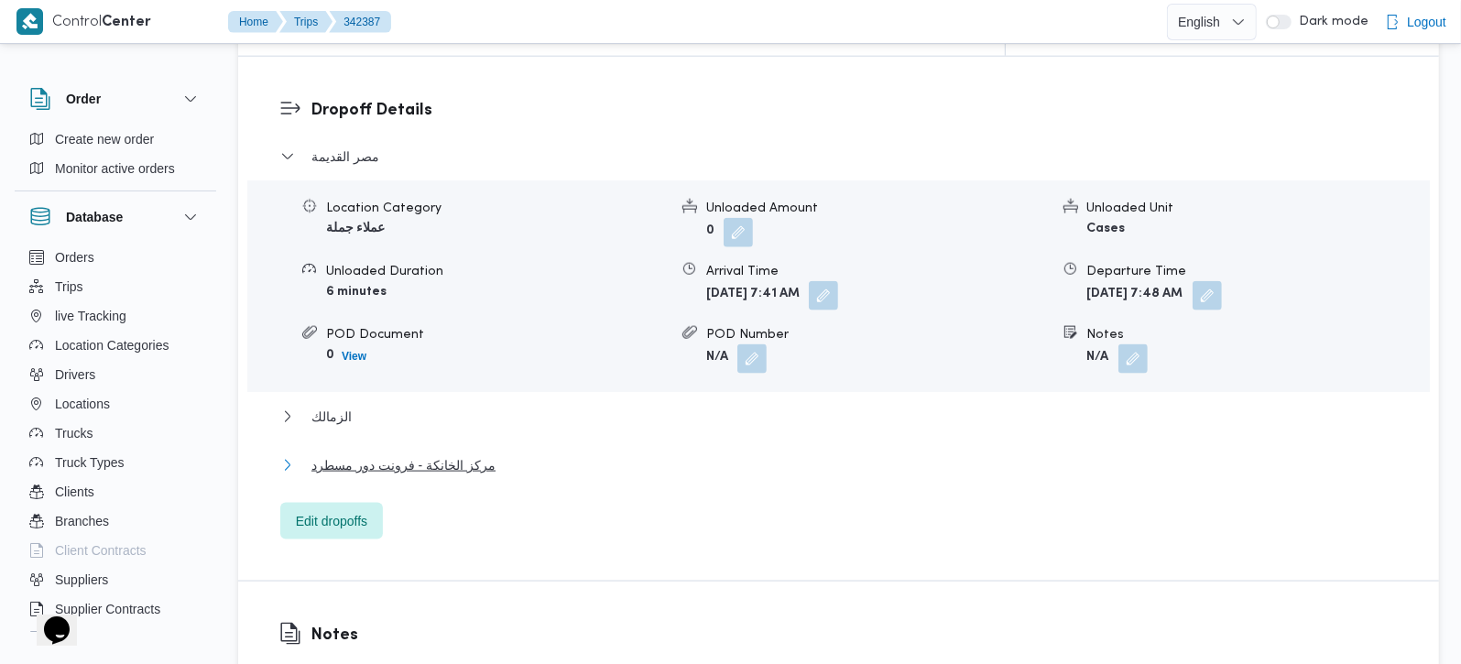
click at [325, 454] on span "مركز الخانكة - فرونت دور مسطرد" at bounding box center [403, 465] width 184 height 22
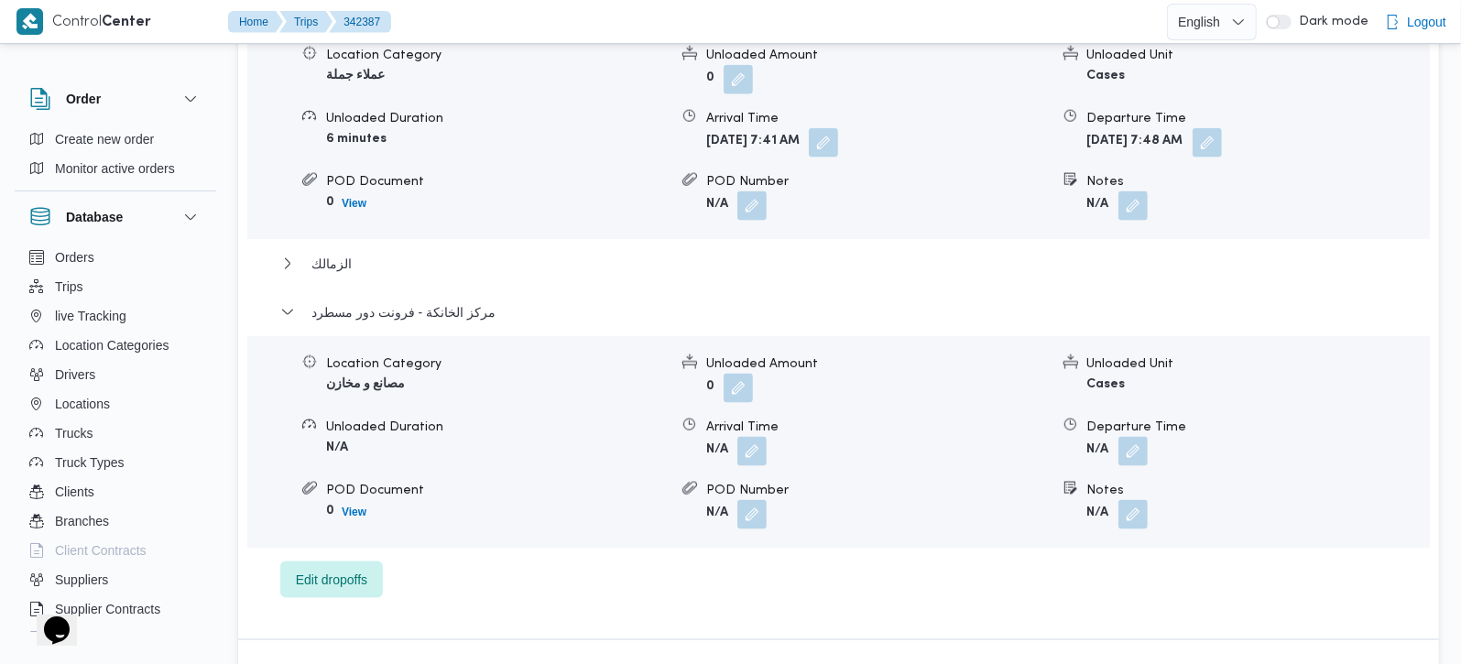
scroll to position [1450, 0]
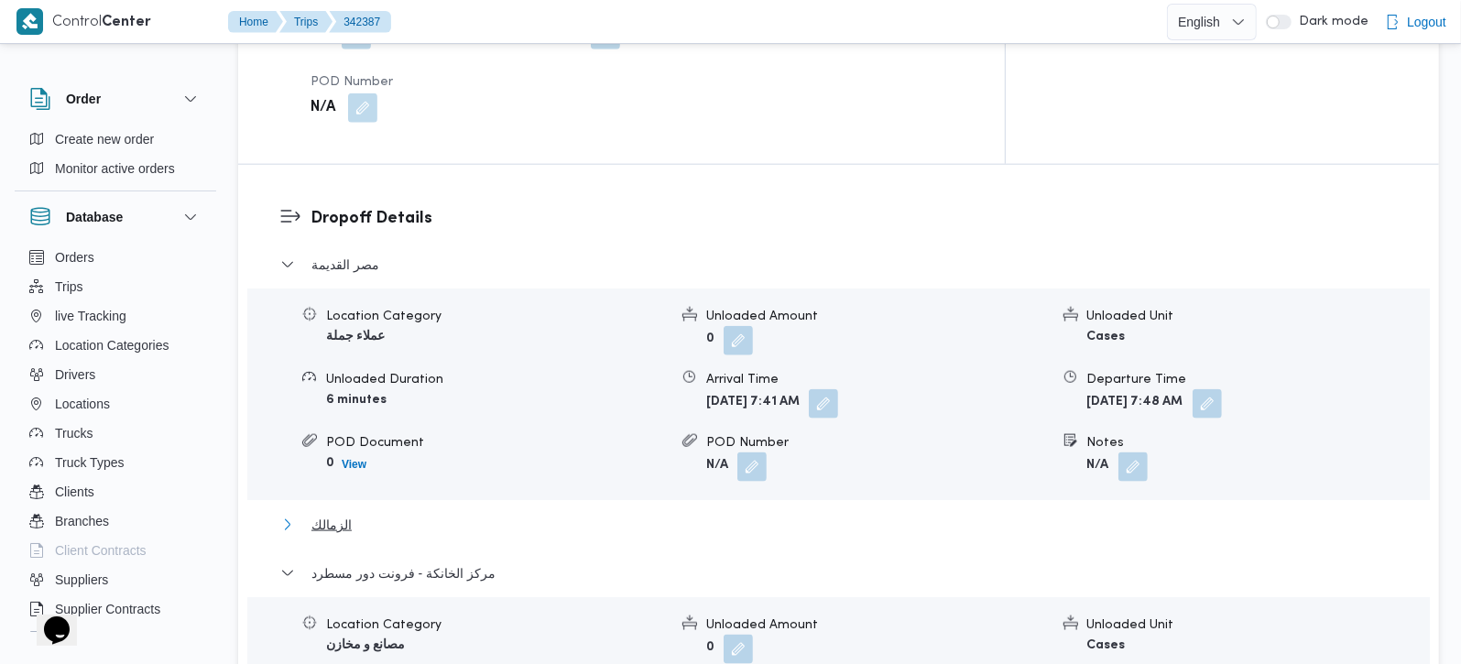
click at [358, 514] on button "الزمالك" at bounding box center [839, 525] width 1118 height 22
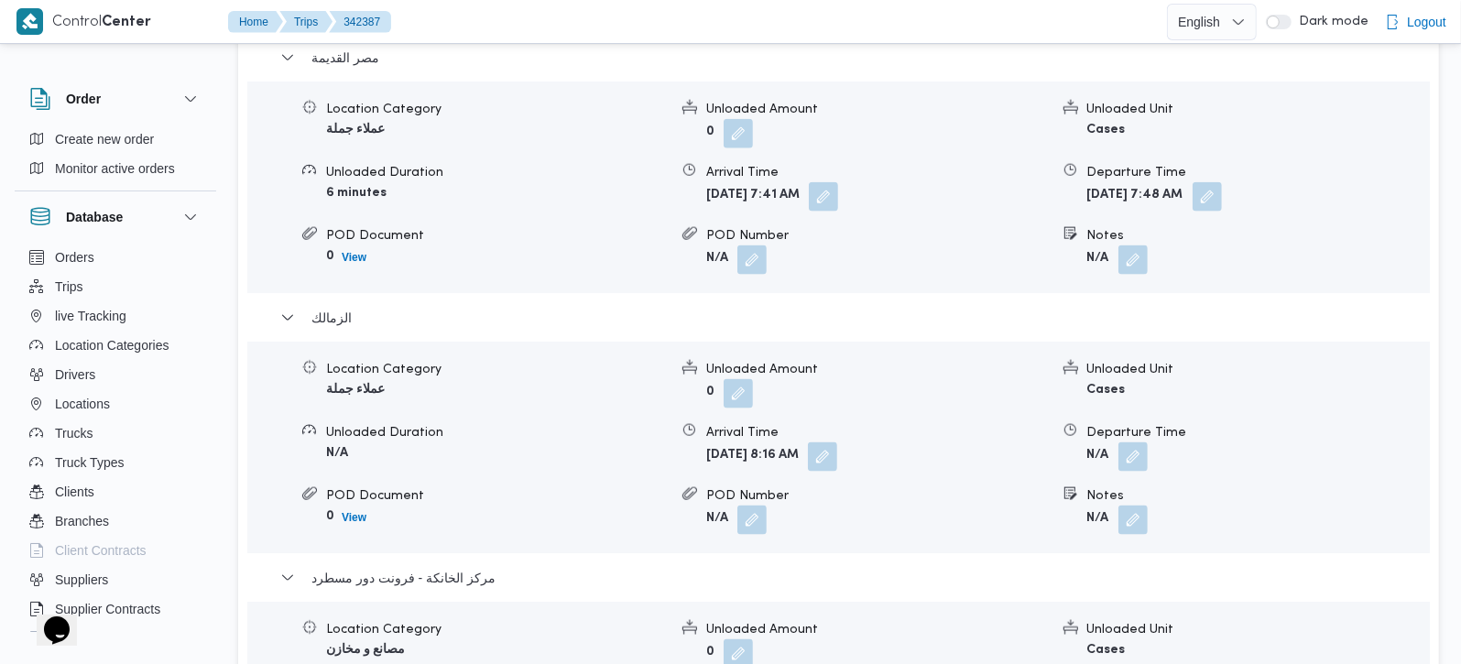
scroll to position [1665, 0]
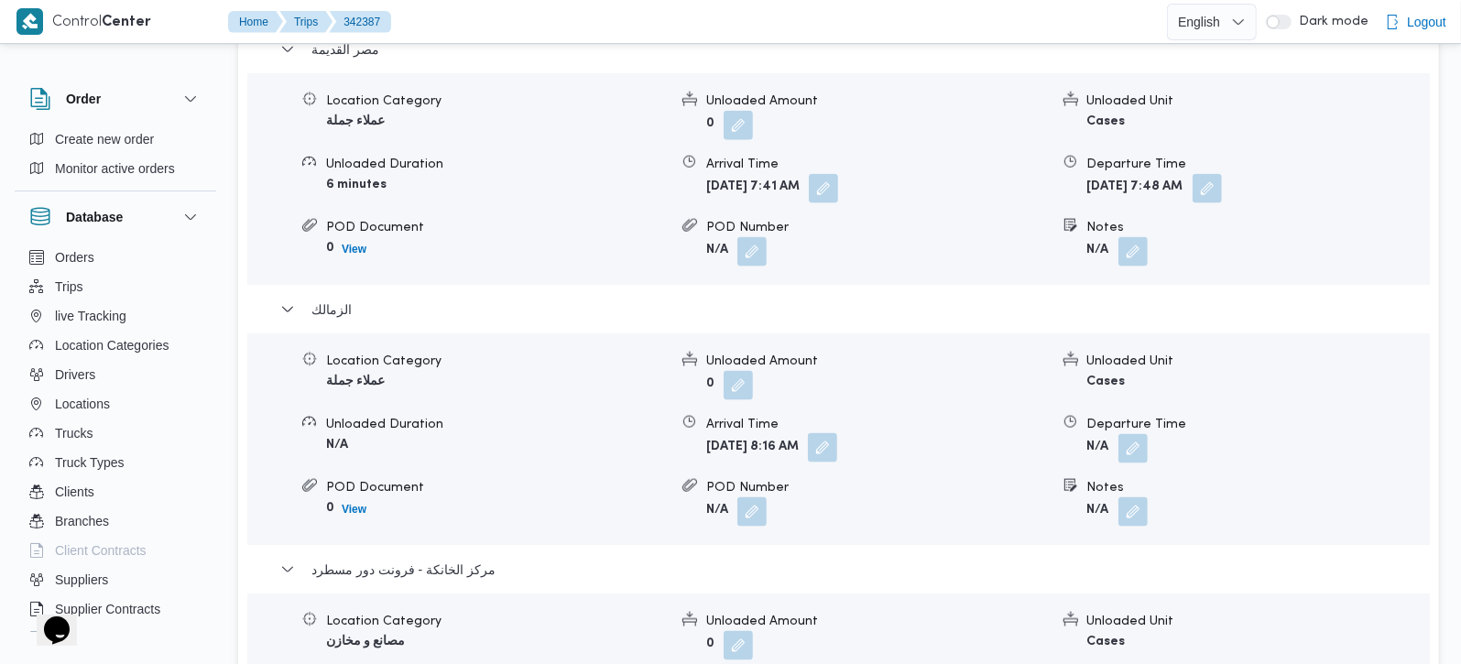
click at [837, 433] on button "button" at bounding box center [822, 447] width 29 height 29
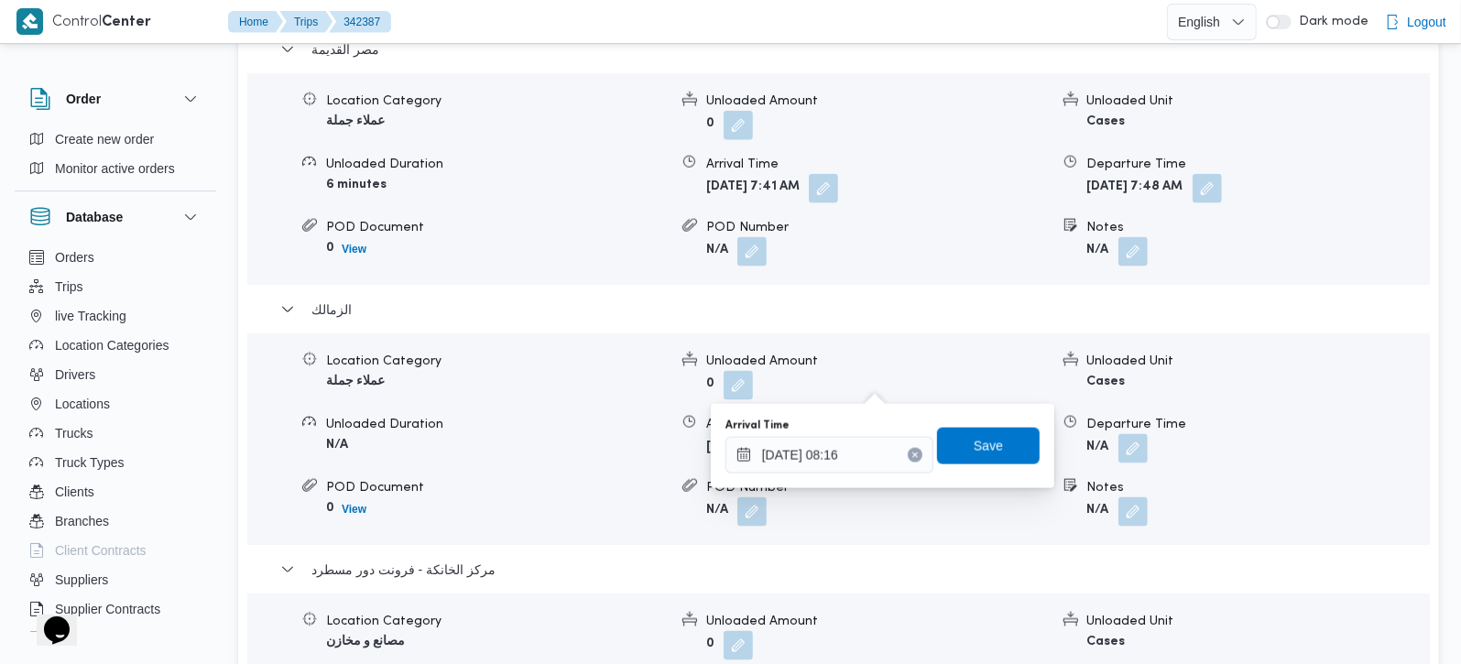
click at [912, 455] on icon "Clear input" at bounding box center [914, 455] width 5 height 5
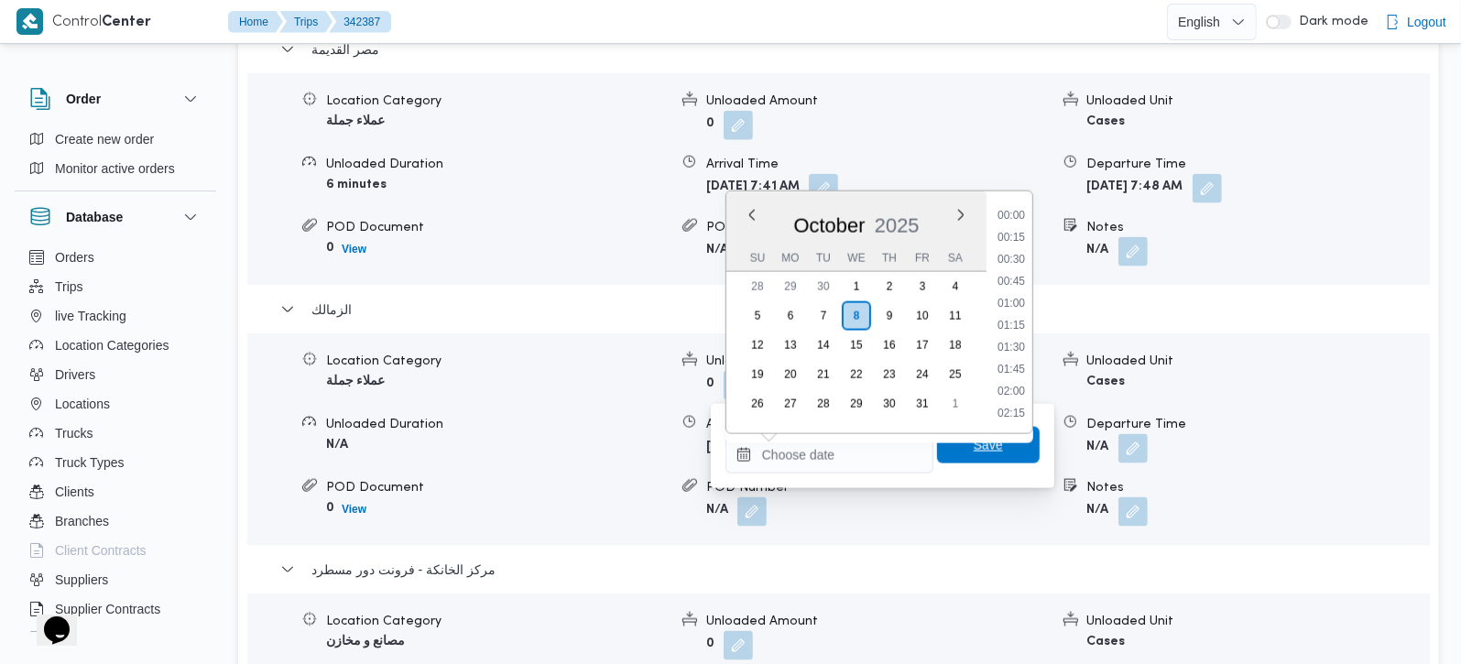
click at [956, 448] on span "Save" at bounding box center [988, 445] width 103 height 37
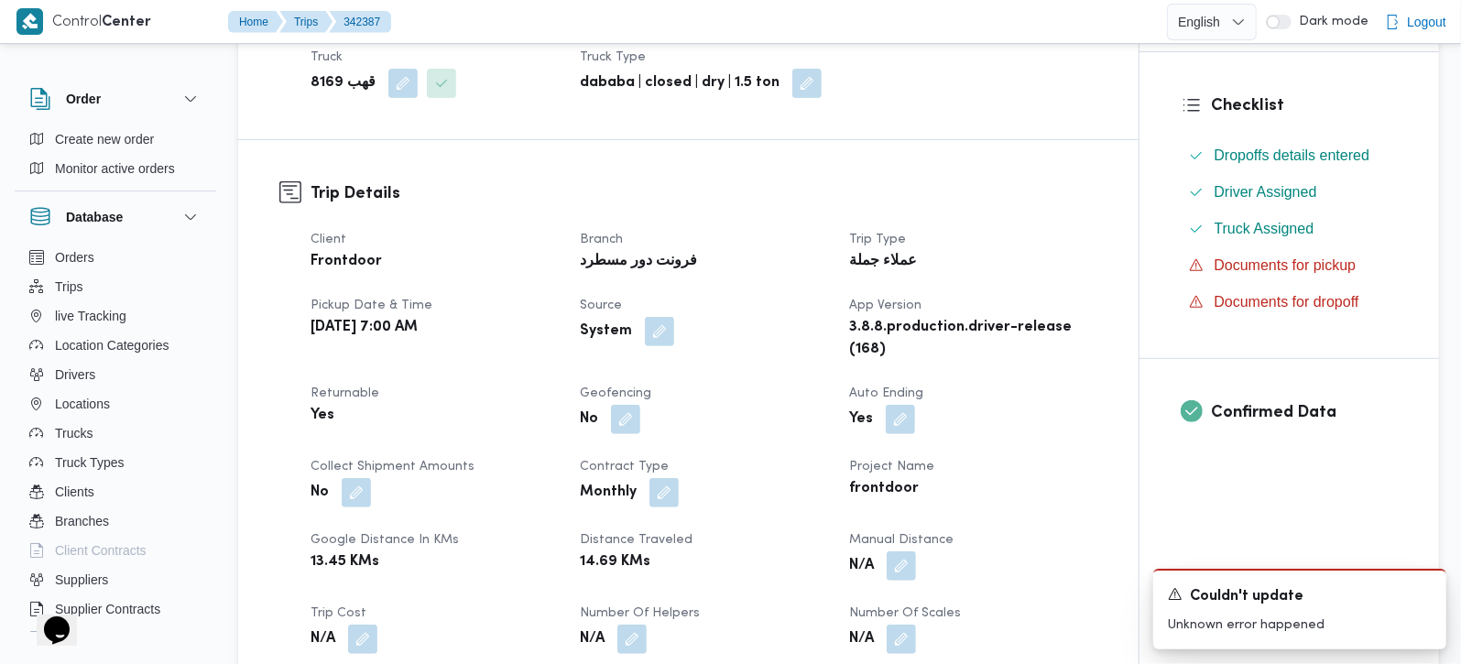
scroll to position [49, 0]
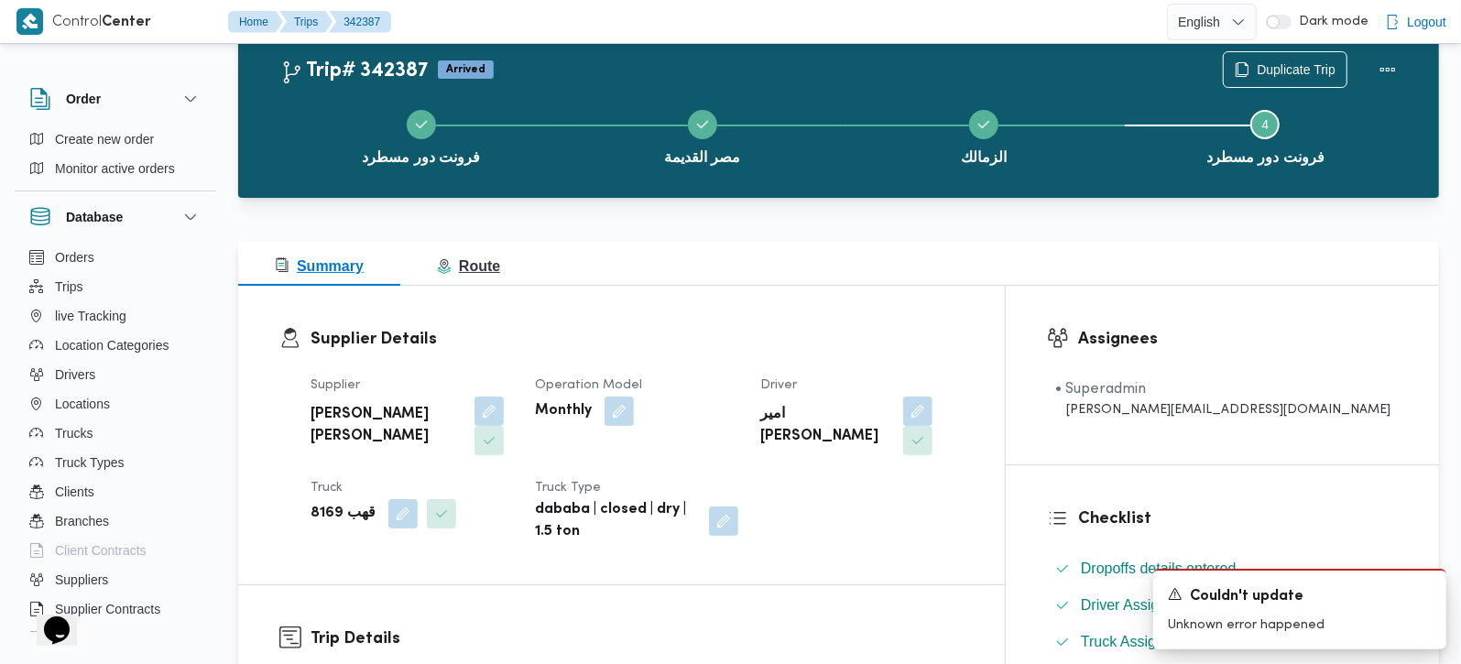
click at [489, 274] on span "Route" at bounding box center [468, 266] width 63 height 16
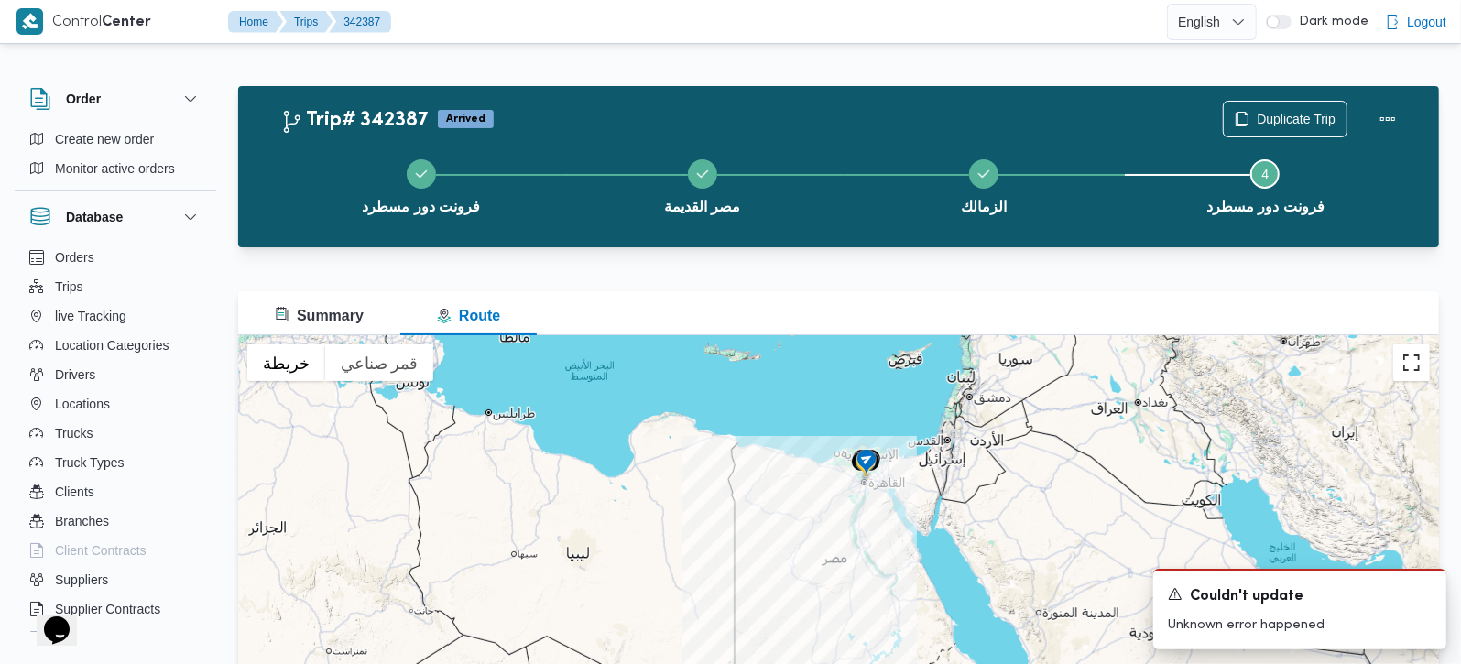
click at [1413, 375] on button "تبديل إلى العرض ملء الشاشة" at bounding box center [1411, 362] width 37 height 37
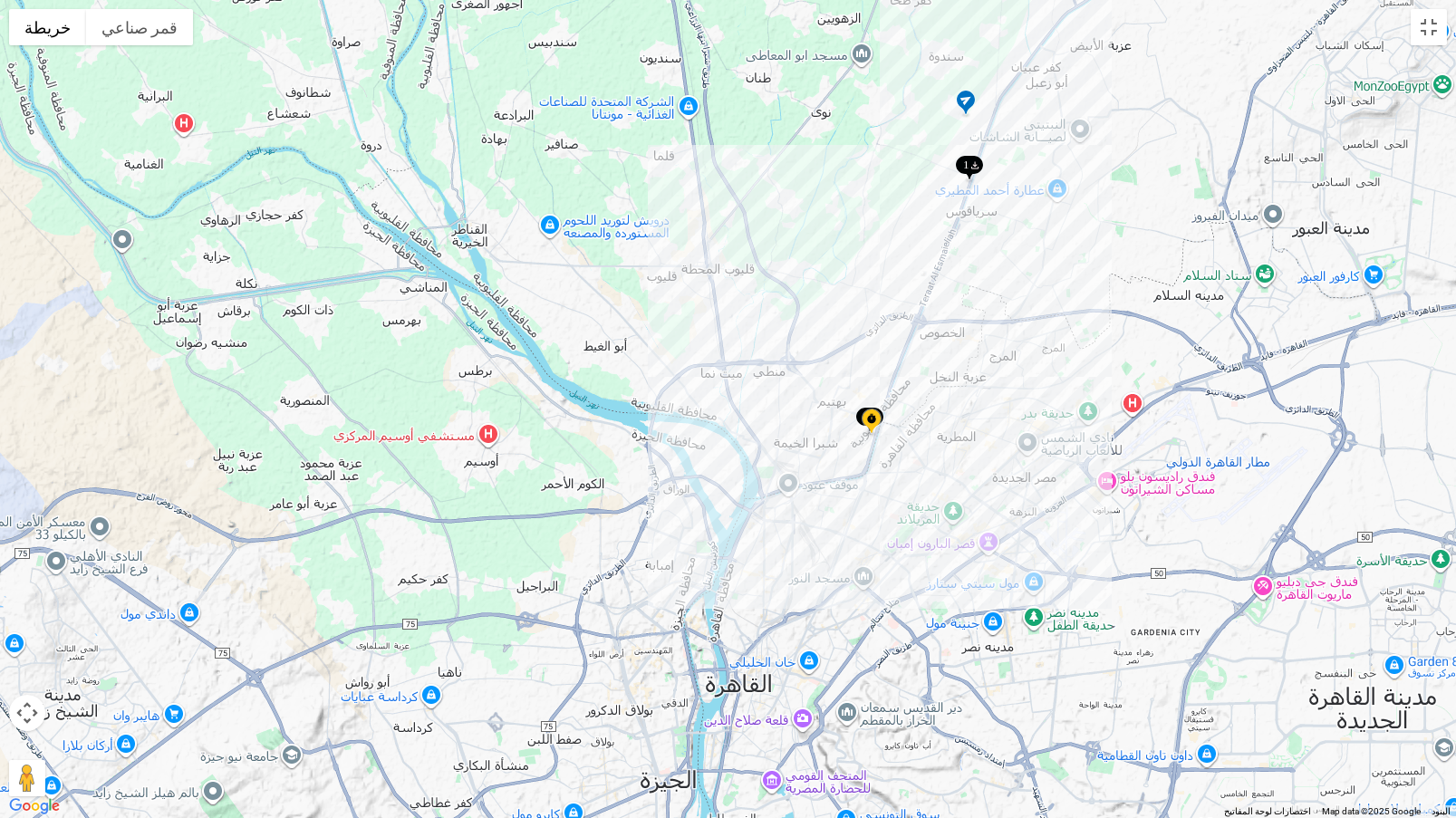
click at [980, 161] on img at bounding box center [968, 169] width 29 height 30
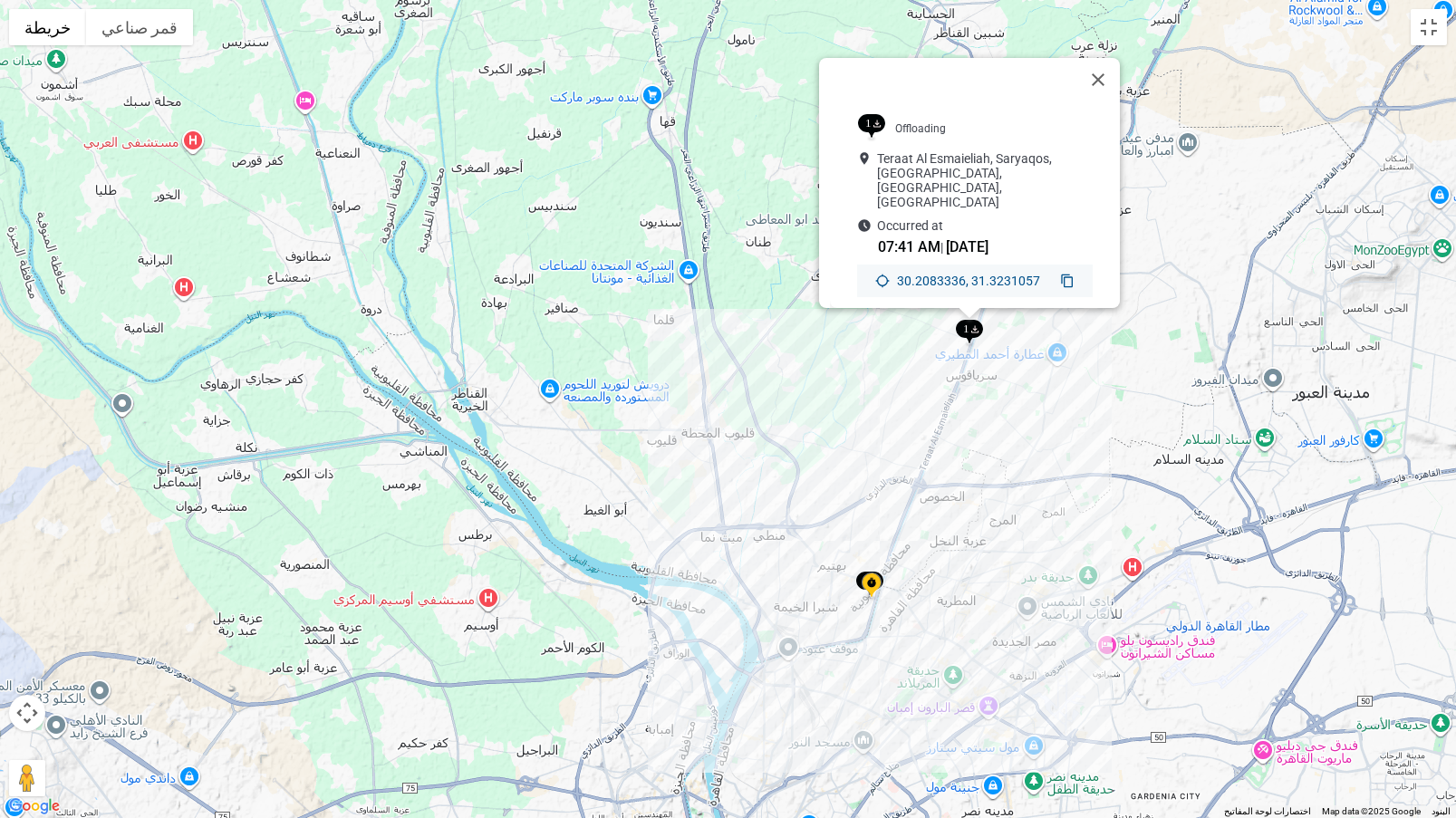
click at [1104, 70] on button "إغلاق" at bounding box center [1098, 80] width 44 height 44
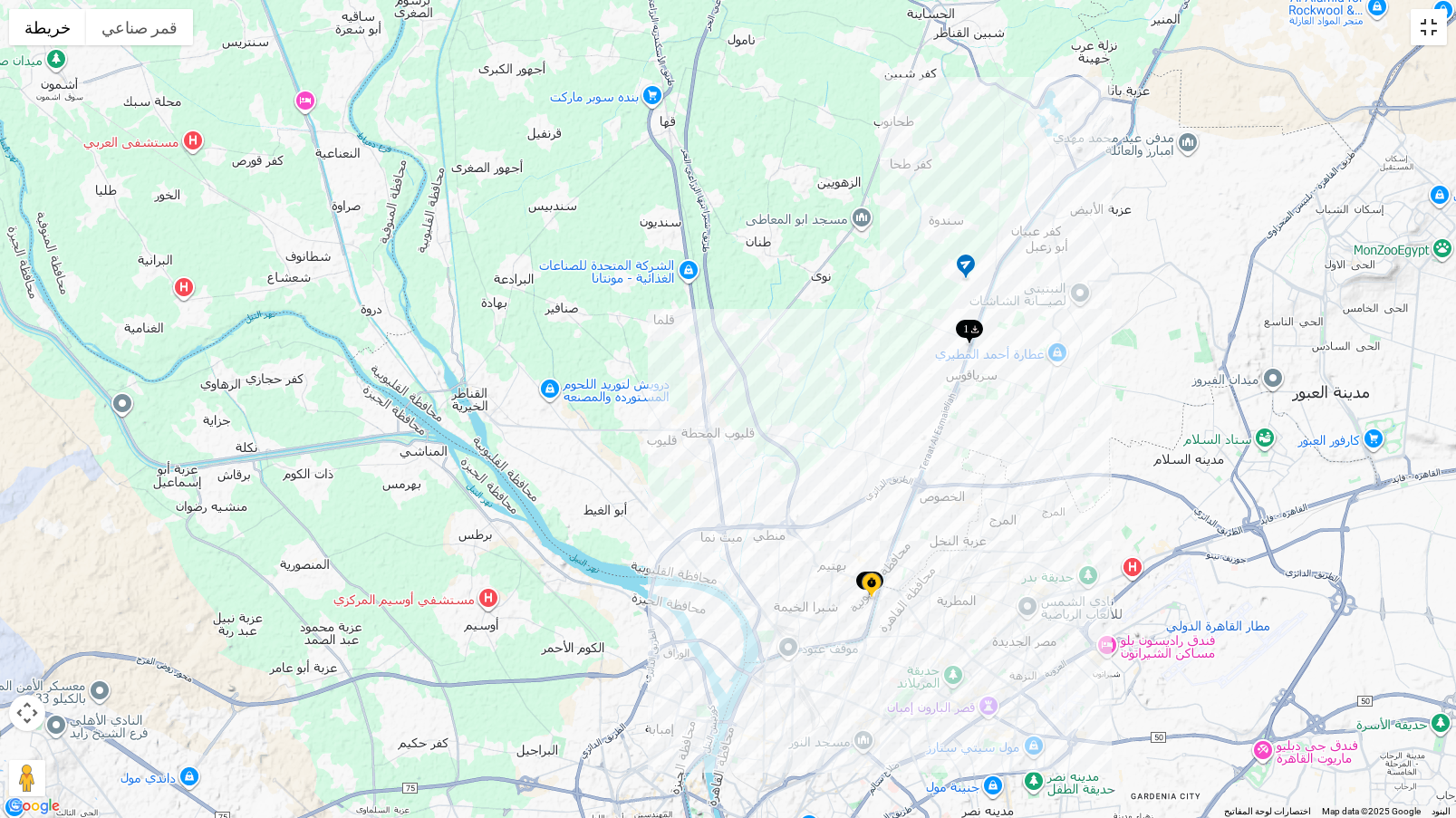
click at [1433, 38] on button "تبديل إلى العرض ملء الشاشة" at bounding box center [1428, 27] width 37 height 37
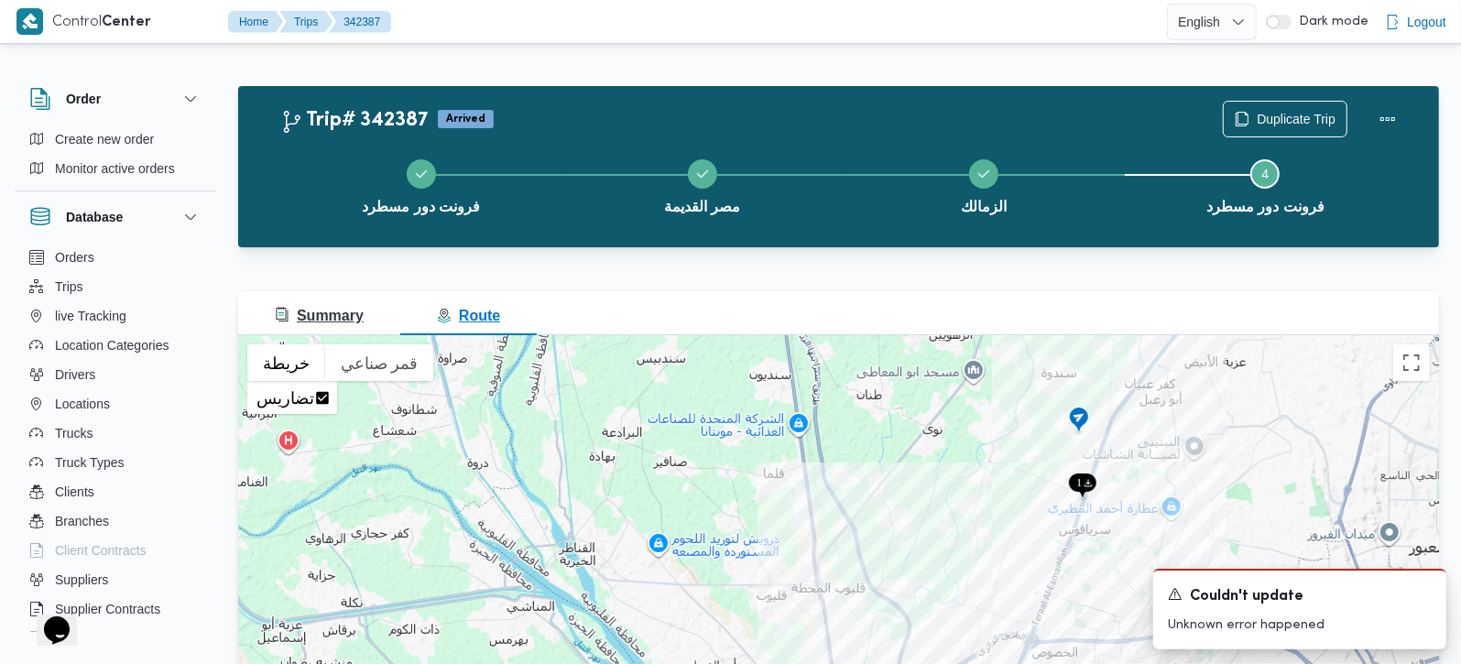
click at [314, 316] on span "Summary" at bounding box center [319, 316] width 89 height 16
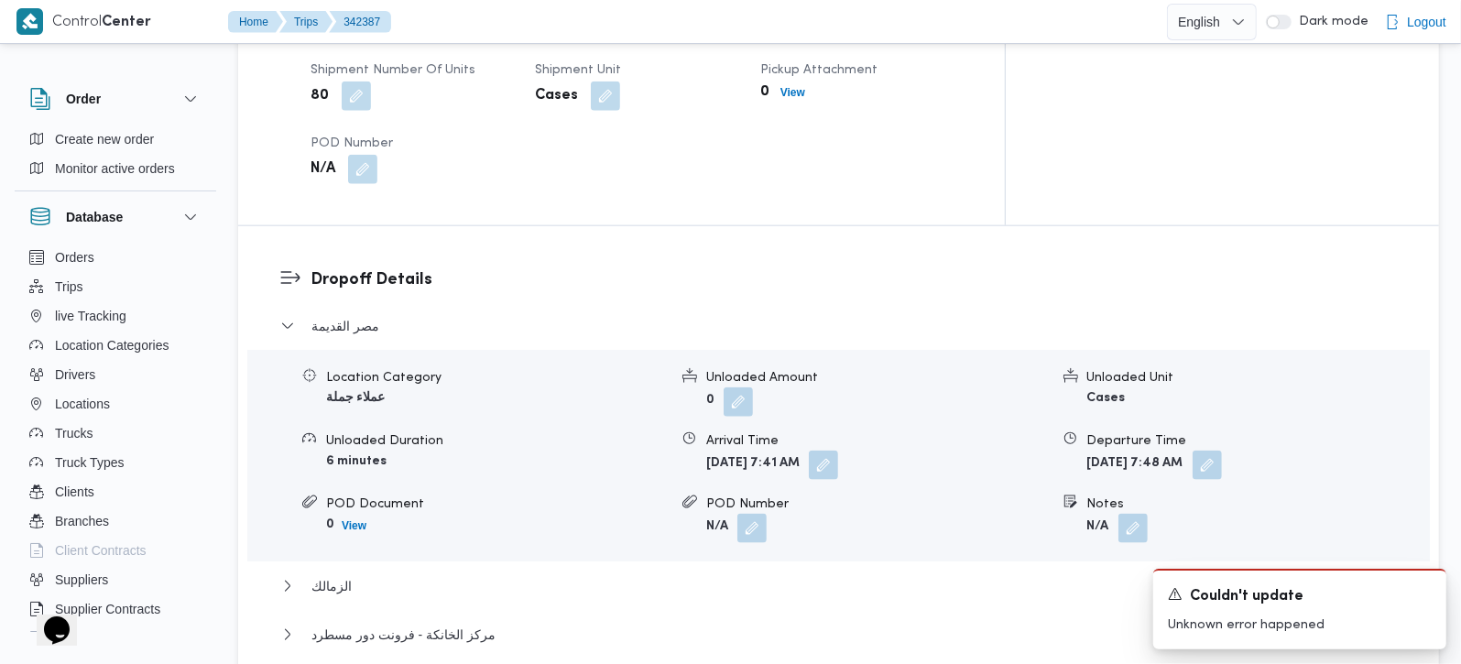
scroll to position [1401, 0]
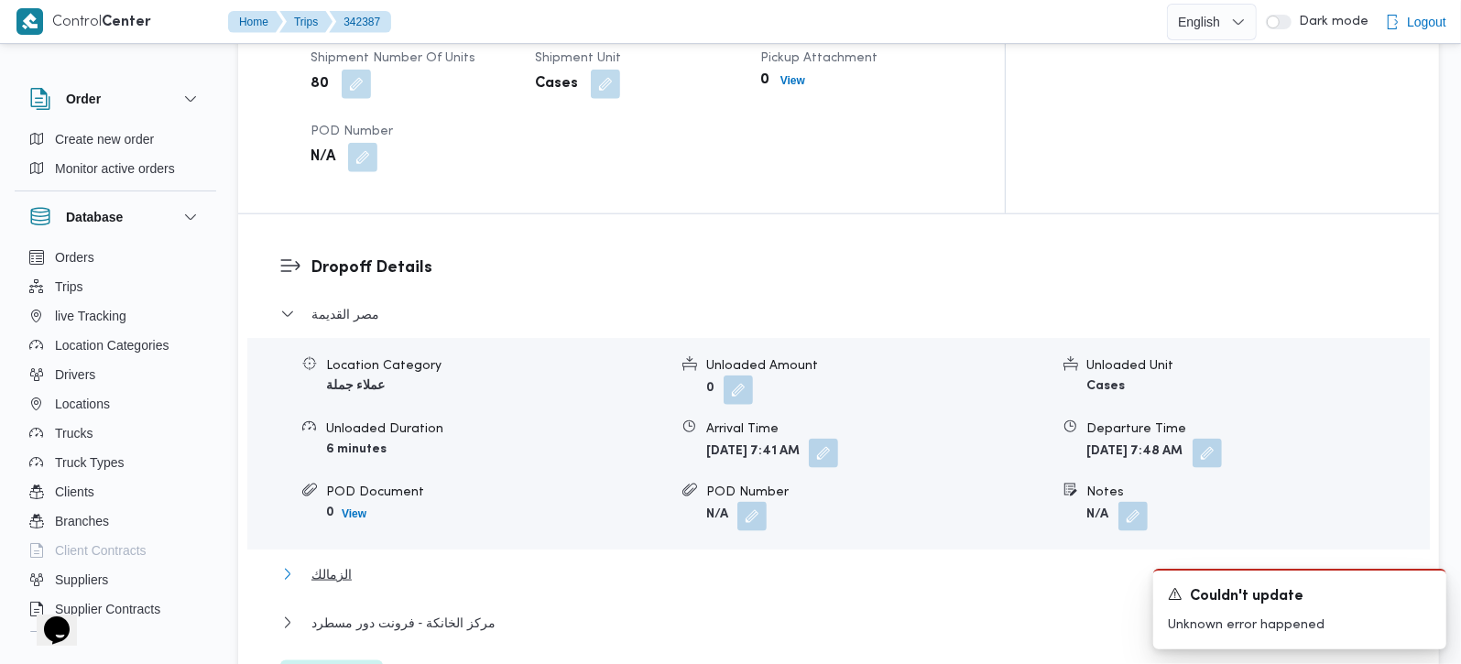
click at [313, 563] on span "الزمالك" at bounding box center [331, 574] width 40 height 22
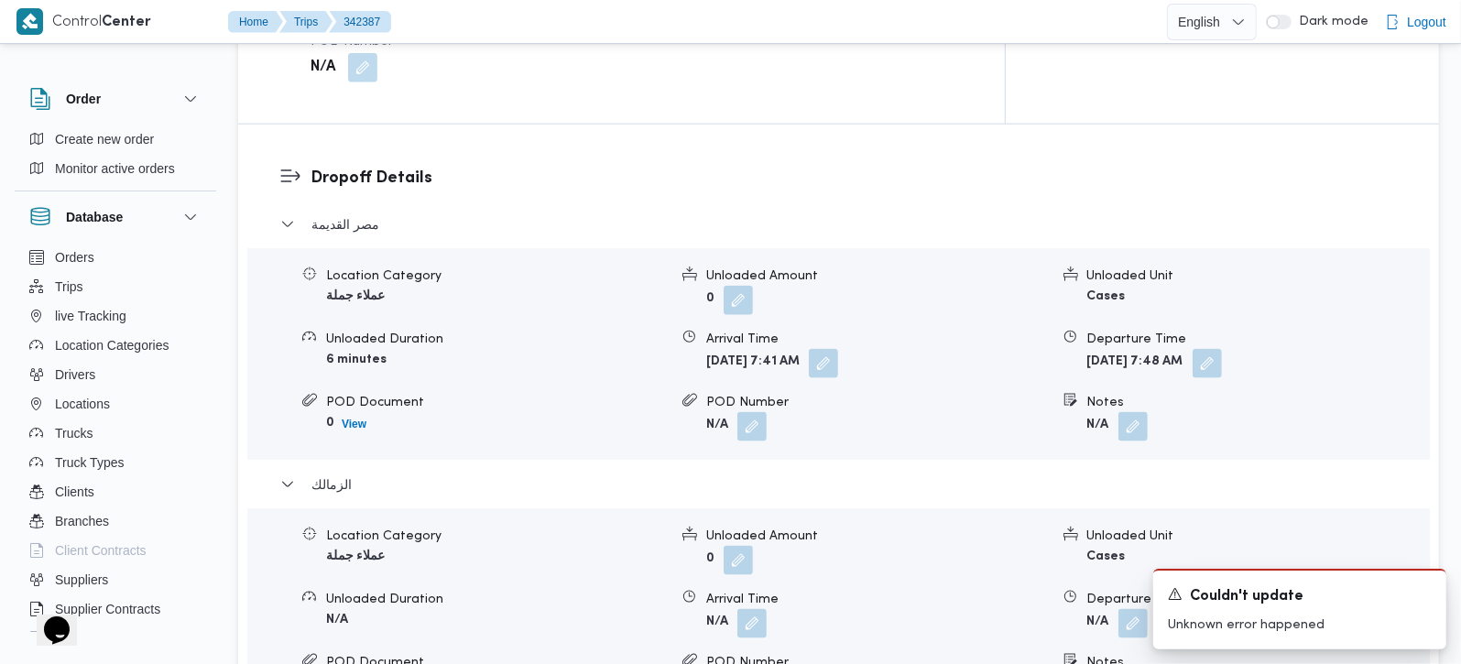
scroll to position [1724, 0]
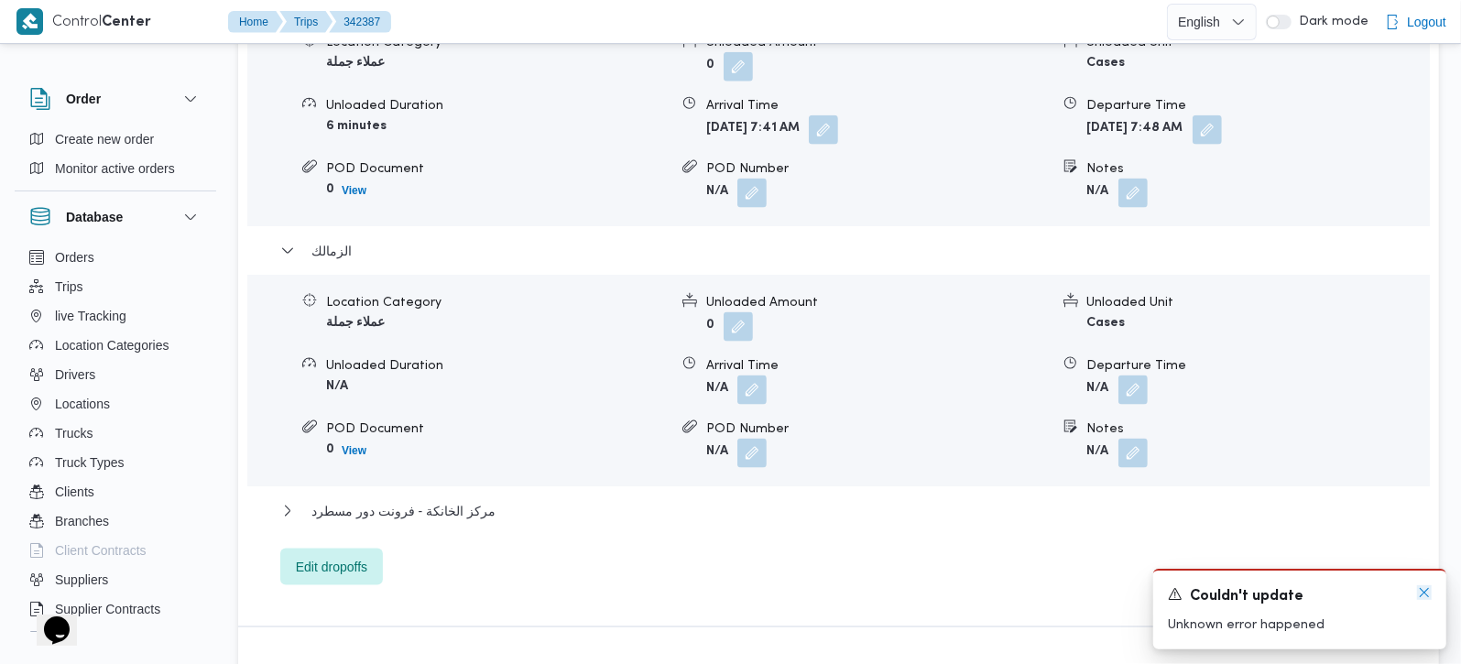
click at [1427, 595] on icon "Dismiss toast" at bounding box center [1424, 592] width 15 height 15
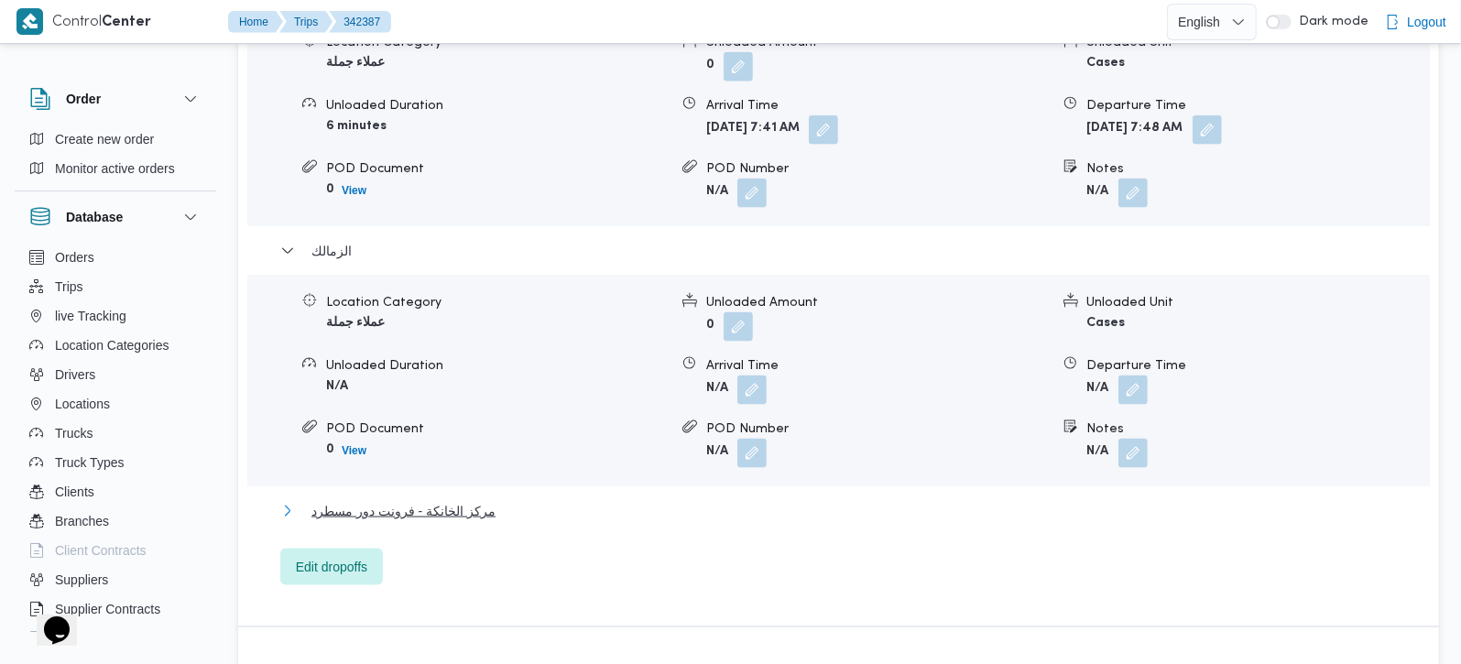
click at [334, 500] on span "مركز الخانكة - فرونت دور مسطرد" at bounding box center [403, 511] width 184 height 22
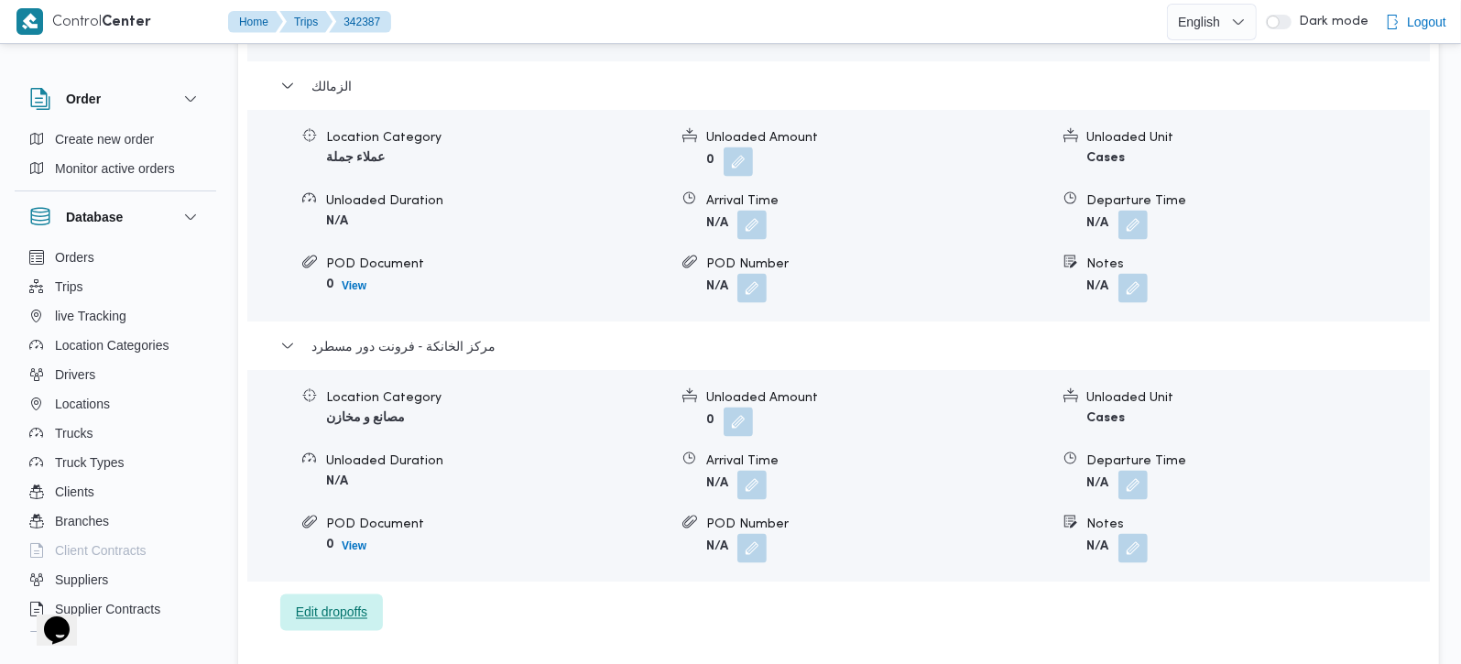
scroll to position [1939, 0]
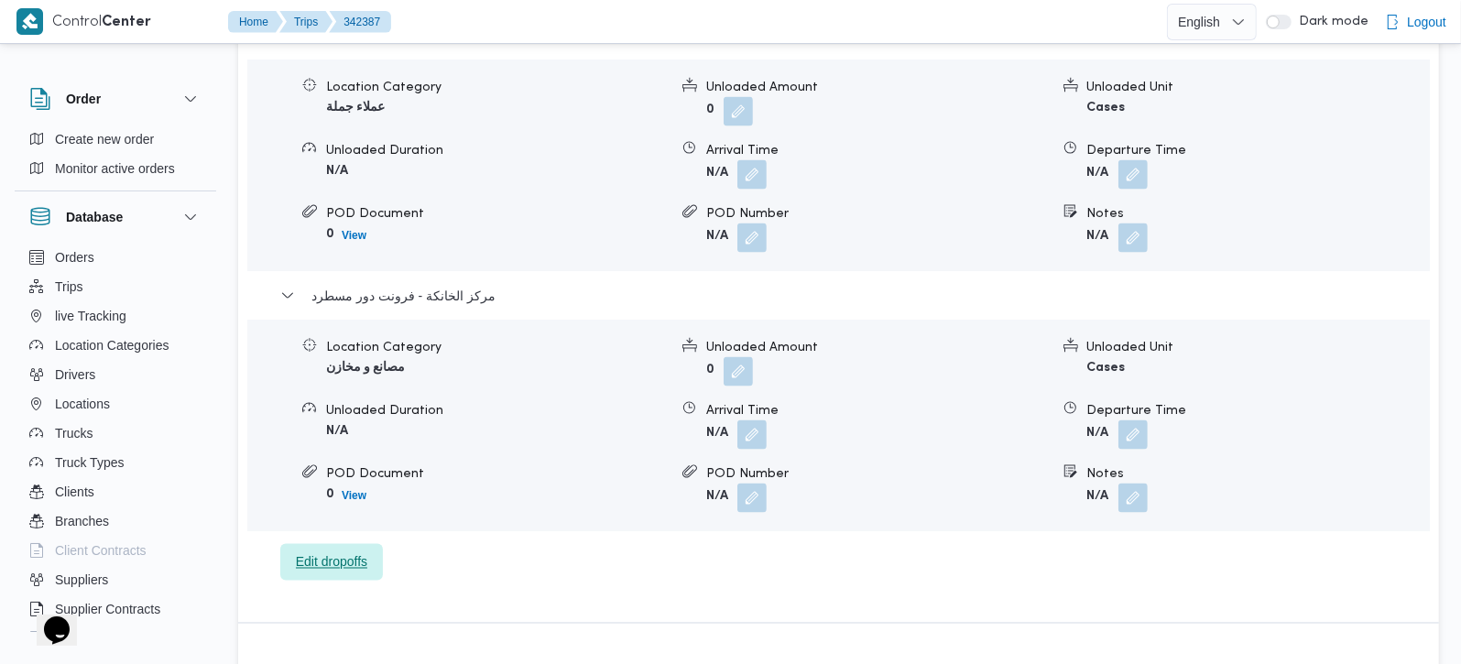
click at [338, 544] on span "Edit dropoffs" at bounding box center [331, 562] width 103 height 37
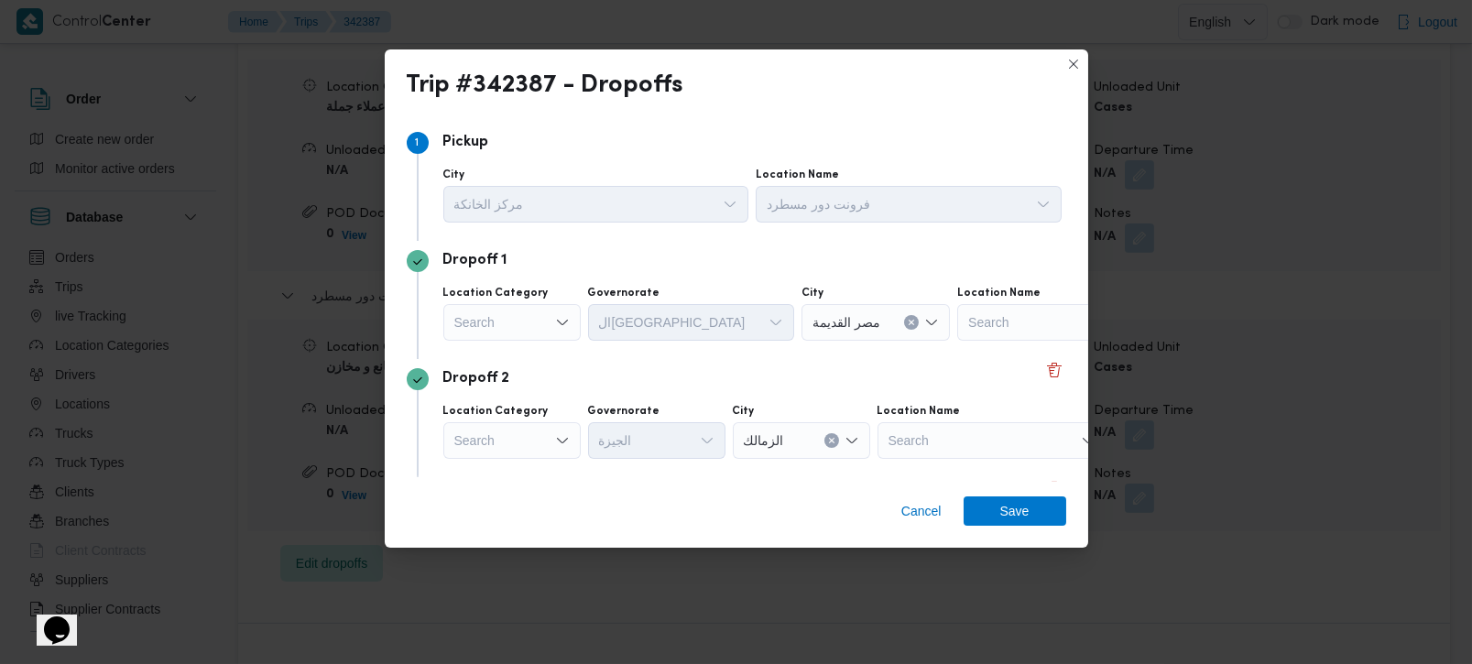
click at [569, 321] on icon "Open list of options" at bounding box center [562, 322] width 15 height 15
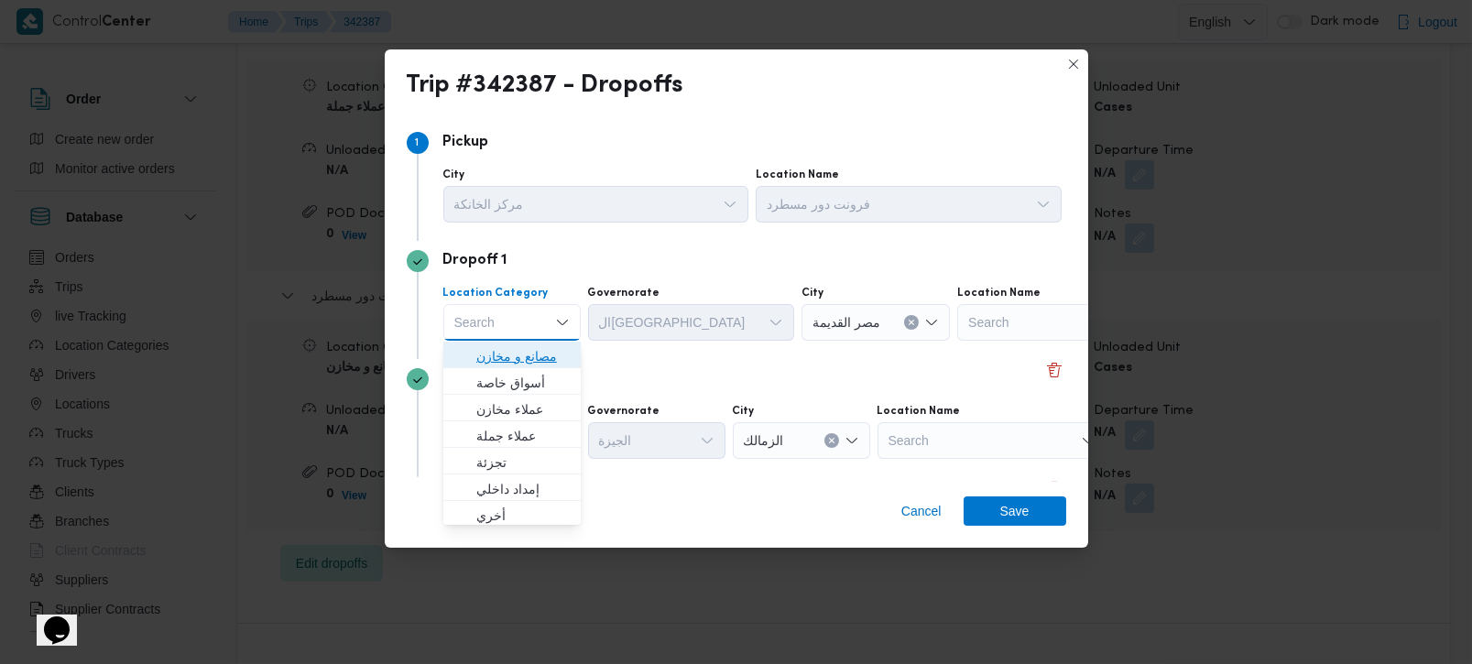
click at [528, 362] on span "مصانع و مخازن" at bounding box center [522, 356] width 93 height 22
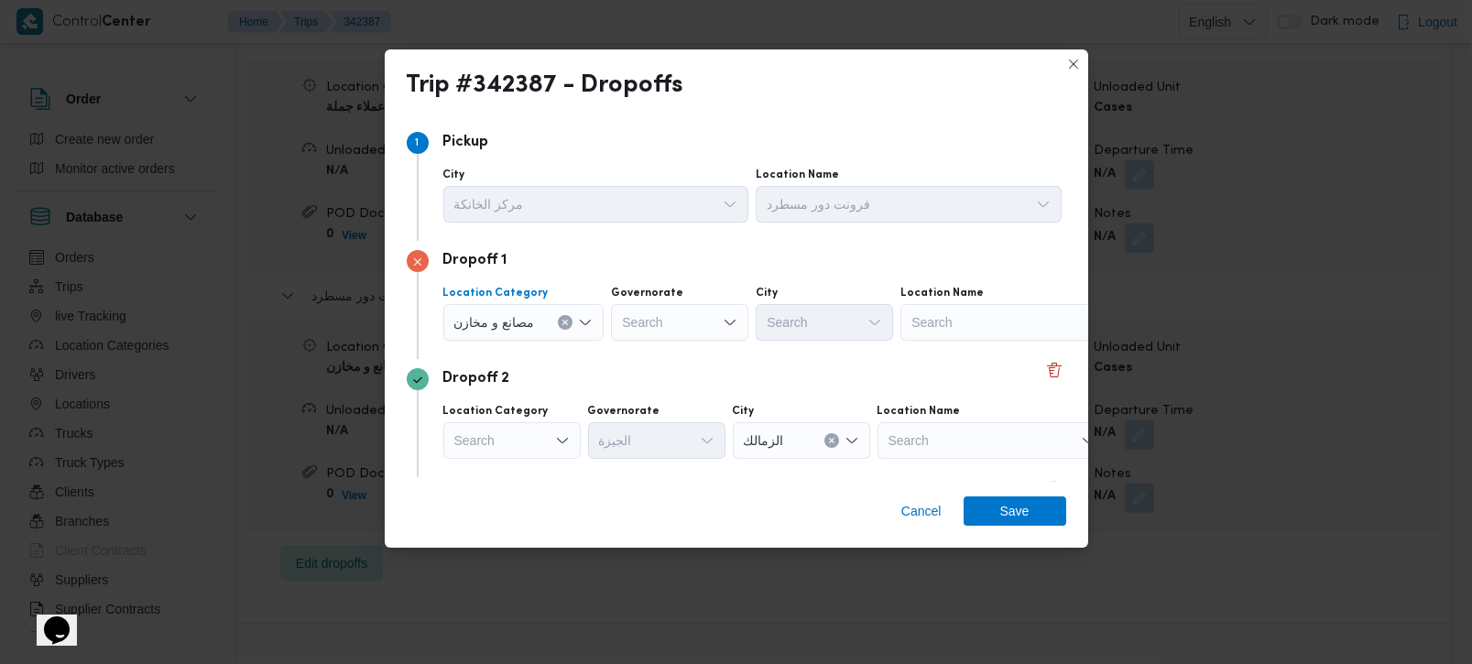
drag, startPoint x: 565, startPoint y: 328, endPoint x: 747, endPoint y: 309, distance: 183.3
click at [566, 327] on button "Clear input" at bounding box center [565, 322] width 15 height 15
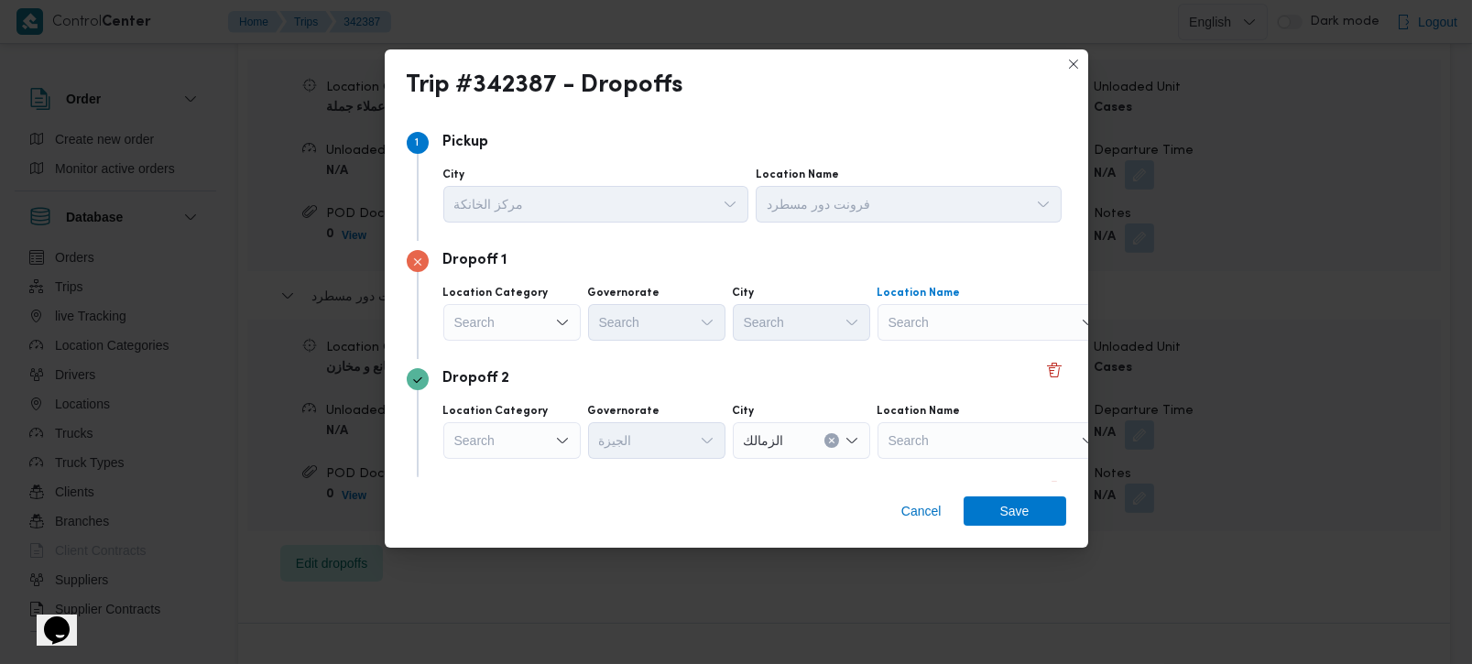
click at [924, 313] on div "Search" at bounding box center [992, 322] width 229 height 37
type input "طلبات المن"
click at [969, 345] on span "طلبات المن يل | مكتبة مونديال كوبي . المنيل | المنيل الغربي" at bounding box center [1002, 356] width 185 height 22
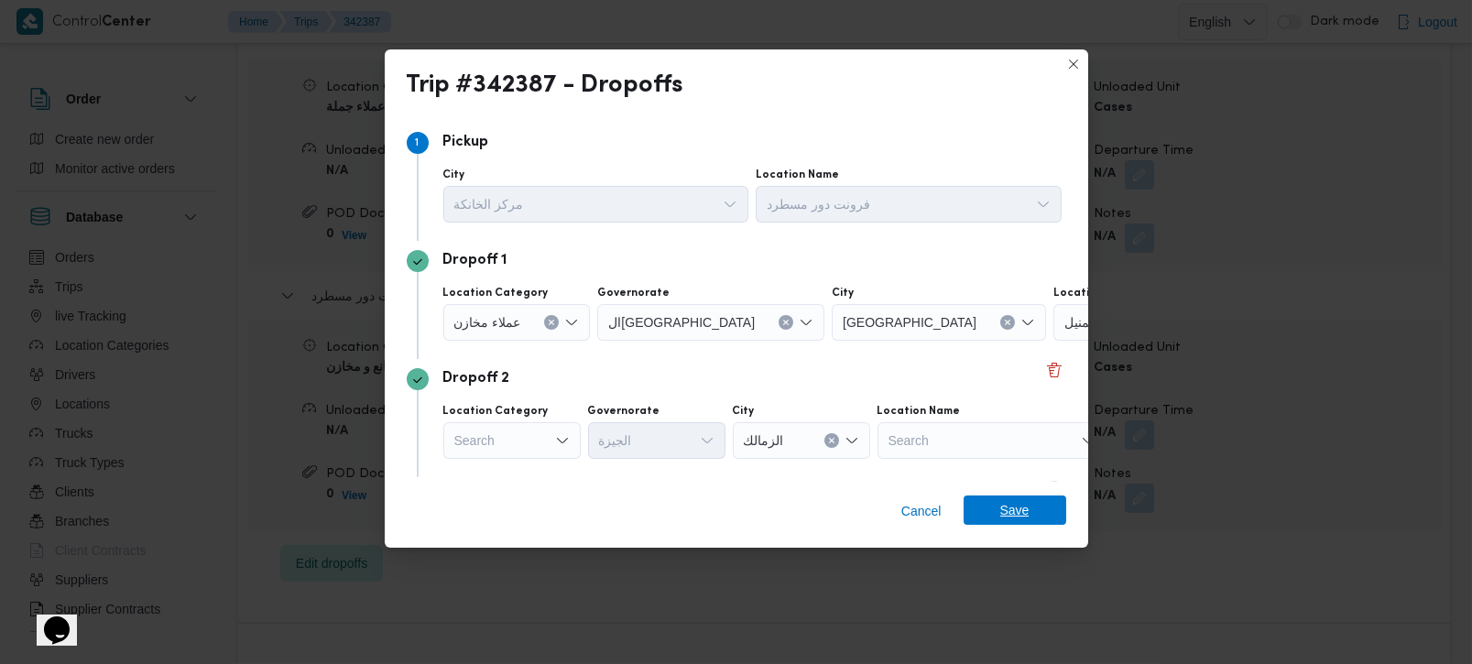
click at [1012, 510] on span "Save" at bounding box center [1014, 510] width 29 height 29
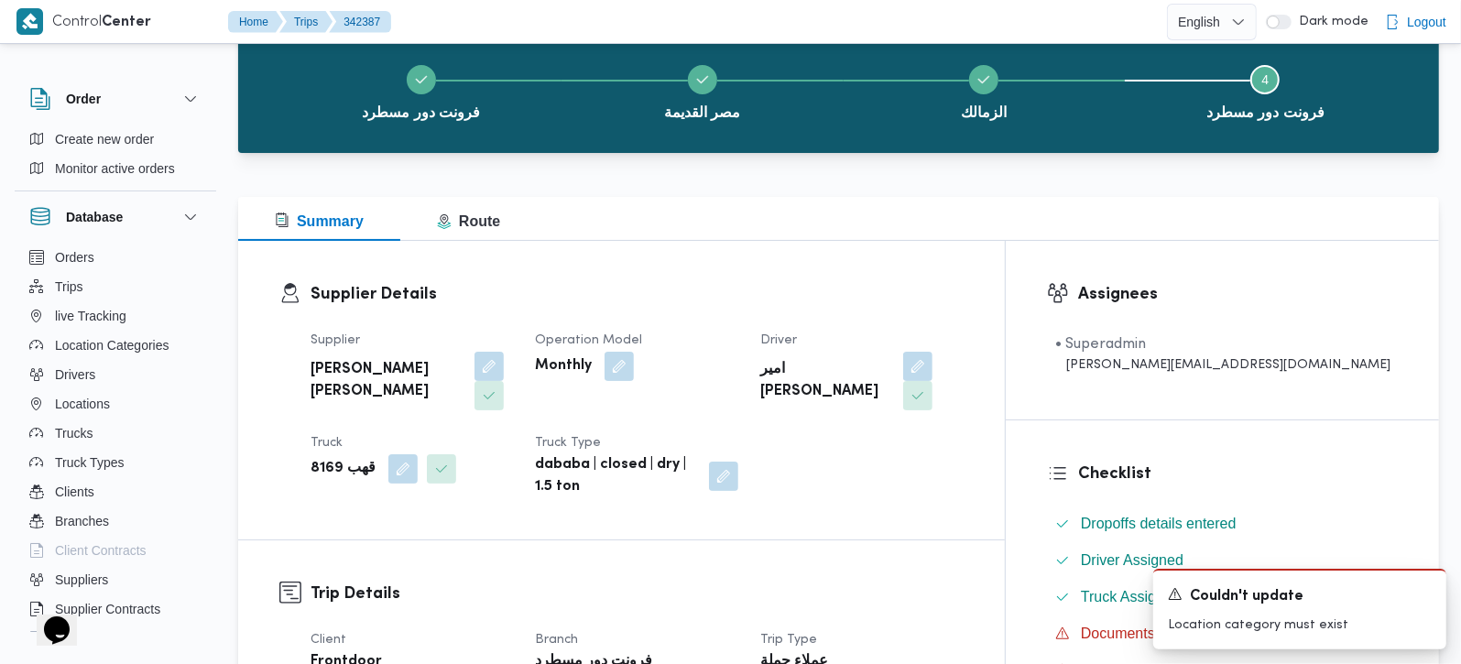
scroll to position [0, 0]
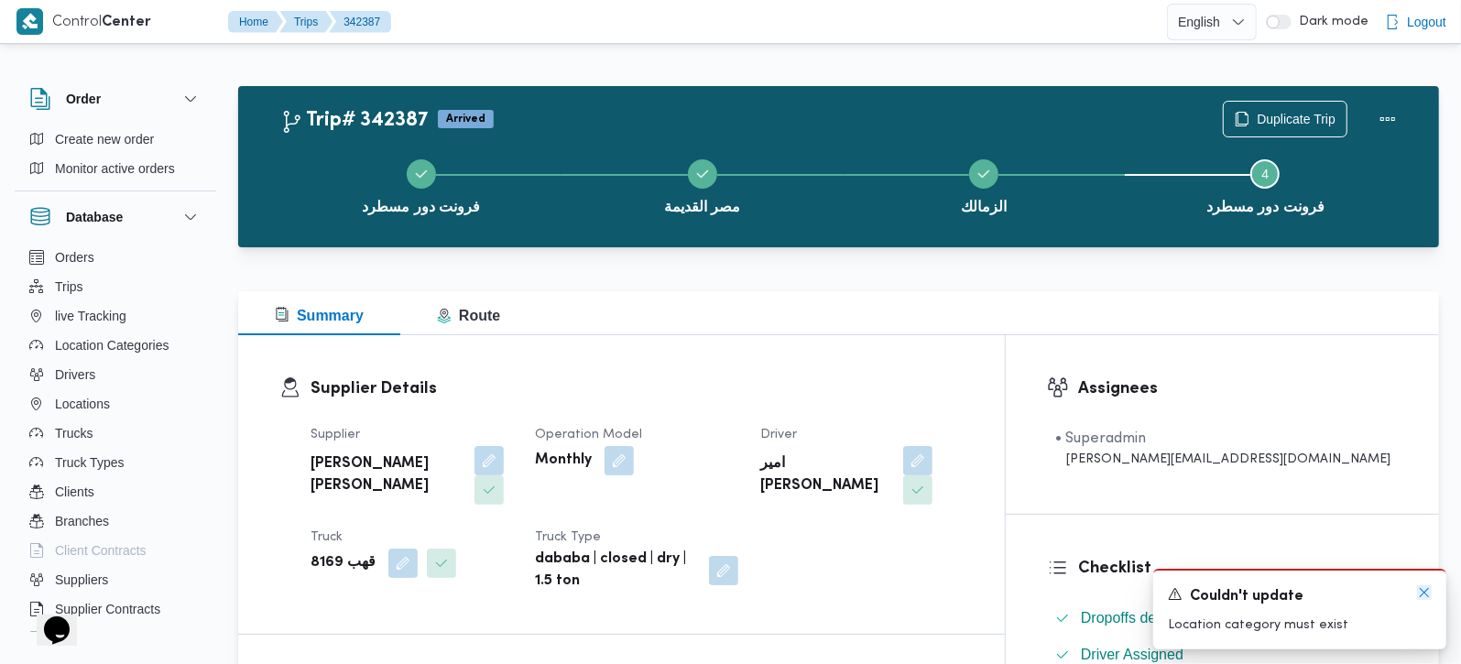
drag, startPoint x: 1424, startPoint y: 594, endPoint x: 1414, endPoint y: 591, distance: 9.6
click at [1424, 595] on icon "Dismiss toast" at bounding box center [1424, 592] width 9 height 9
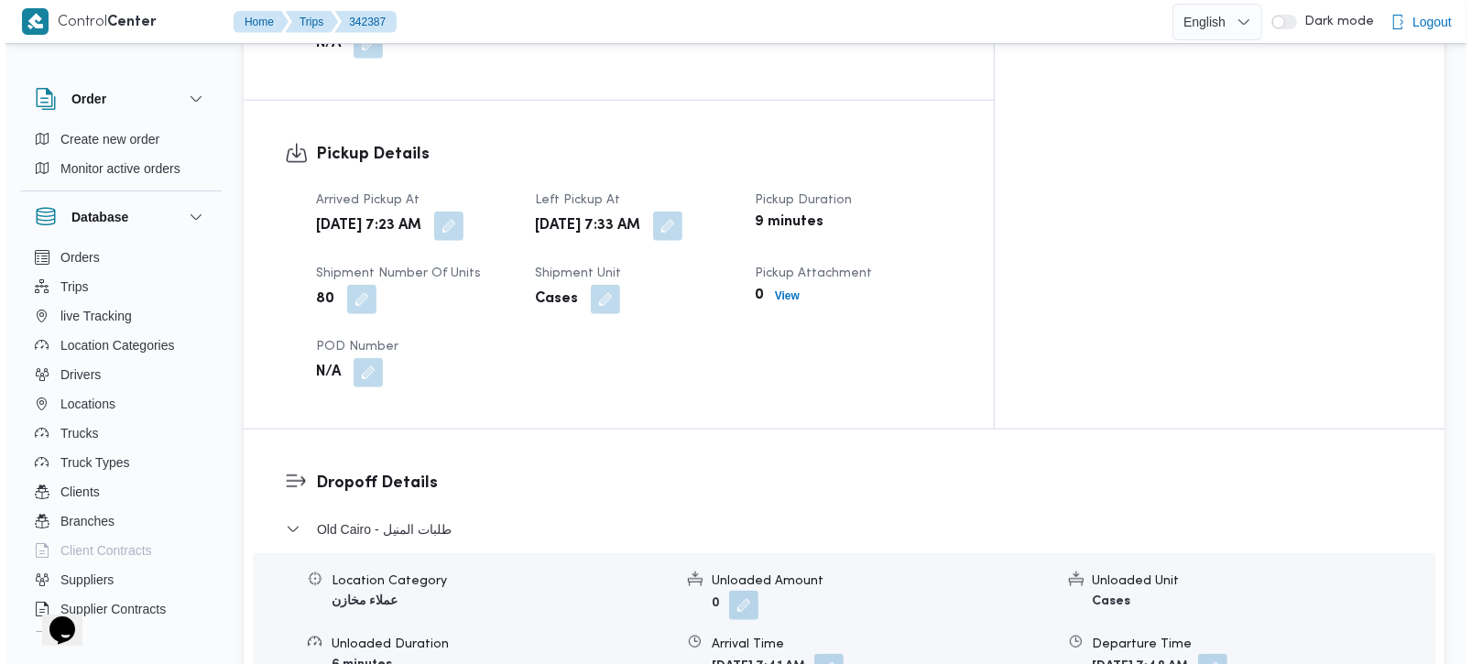
scroll to position [1509, 0]
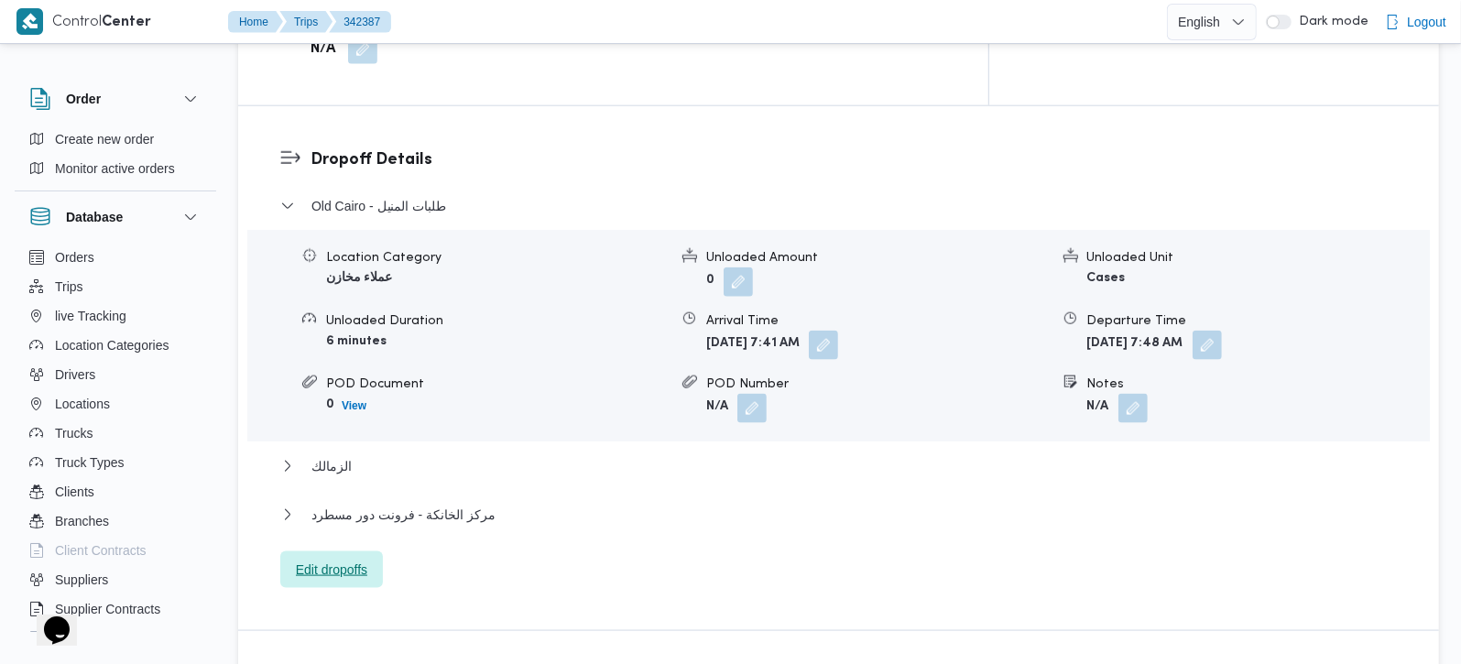
click at [329, 559] on span "Edit dropoffs" at bounding box center [331, 570] width 71 height 22
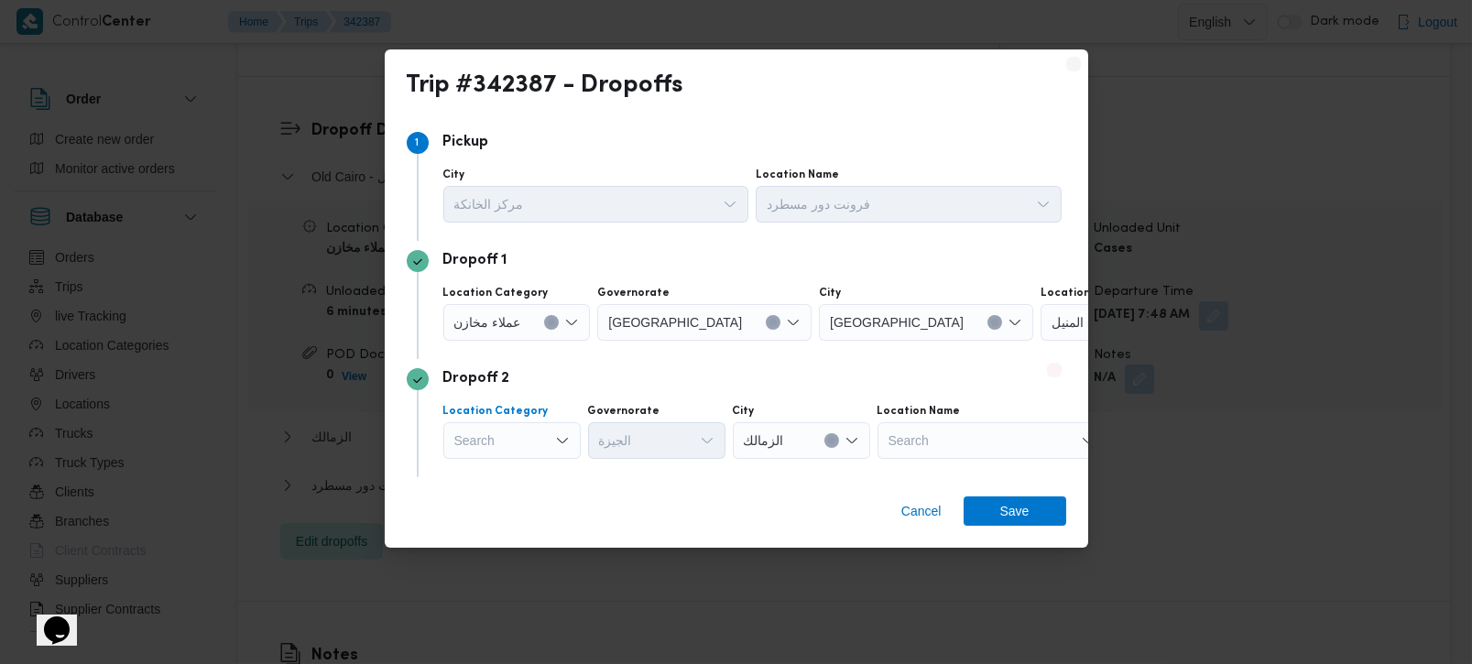
click at [557, 437] on icon "Open list of options" at bounding box center [562, 440] width 15 height 15
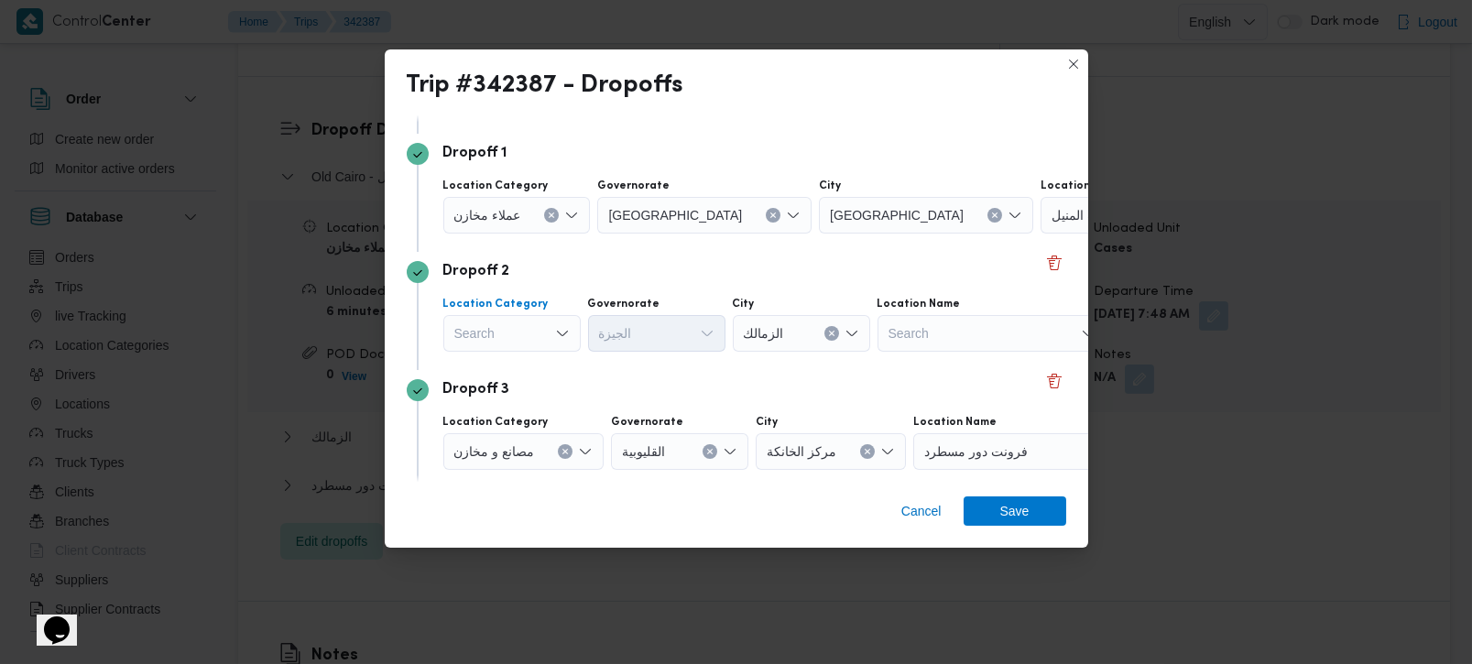
click at [518, 345] on div "Search Combo box. Selected. Combo box input. Search. Type some text or, to disp…" at bounding box center [511, 333] width 137 height 37
drag, startPoint x: 512, startPoint y: 439, endPoint x: 613, endPoint y: 370, distance: 122.0
click at [512, 441] on span "عملاء جملة" at bounding box center [522, 446] width 93 height 22
click at [636, 343] on div "Search" at bounding box center [658, 333] width 137 height 37
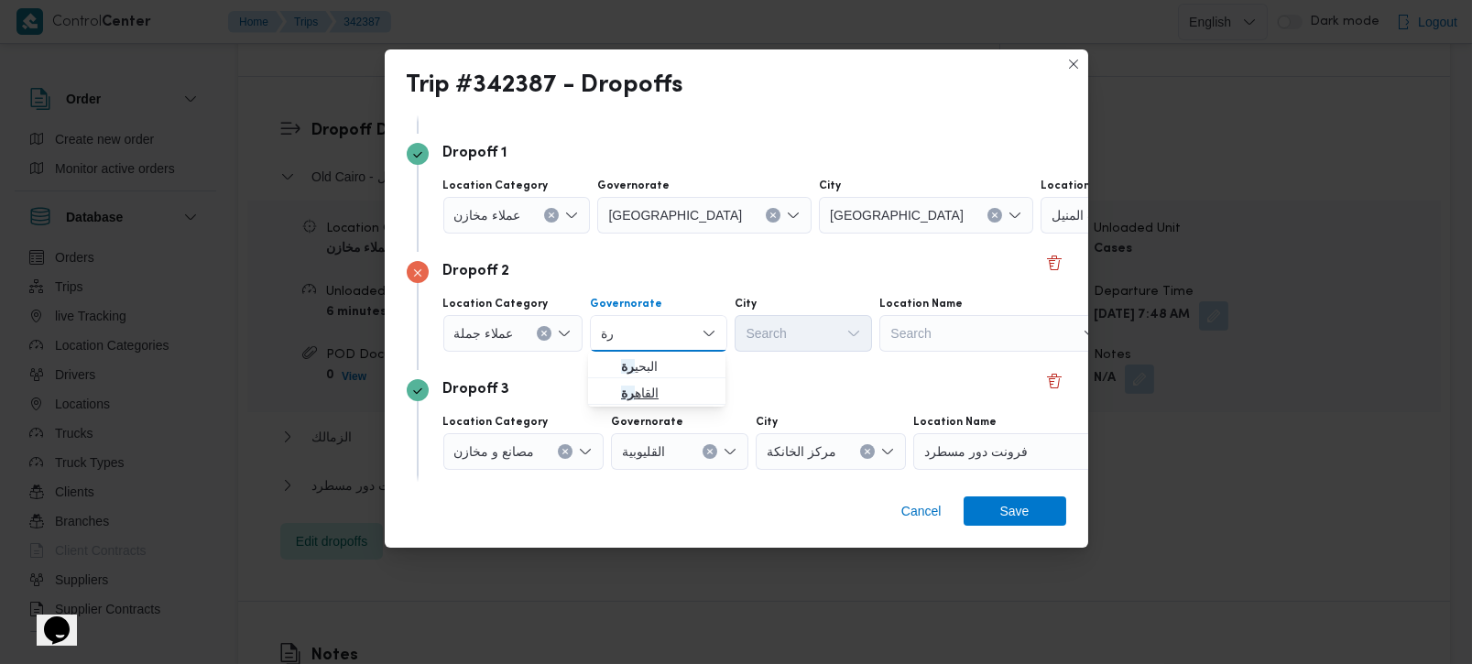
type input "رة"
click at [772, 338] on div "Search" at bounding box center [803, 333] width 137 height 37
click at [682, 400] on span "الفيوم" at bounding box center [667, 391] width 93 height 22
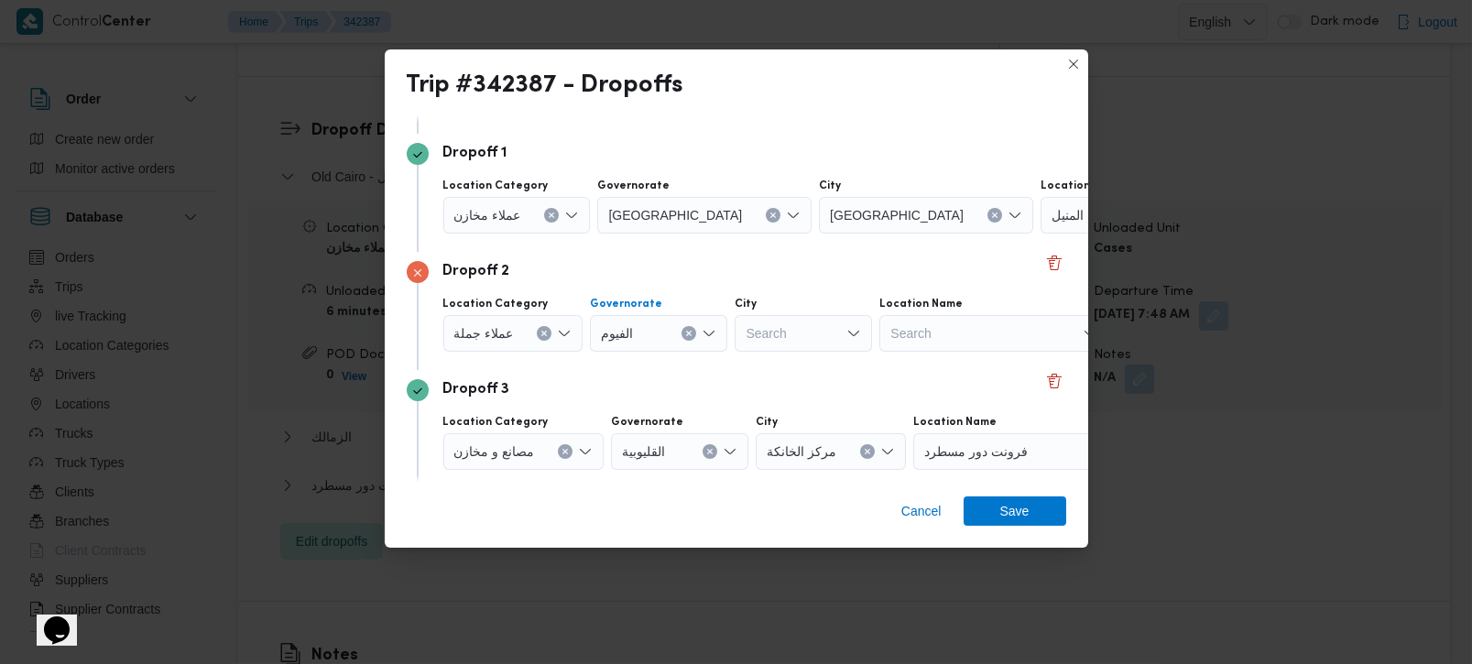
click at [687, 334] on icon "Clear input" at bounding box center [688, 333] width 7 height 7
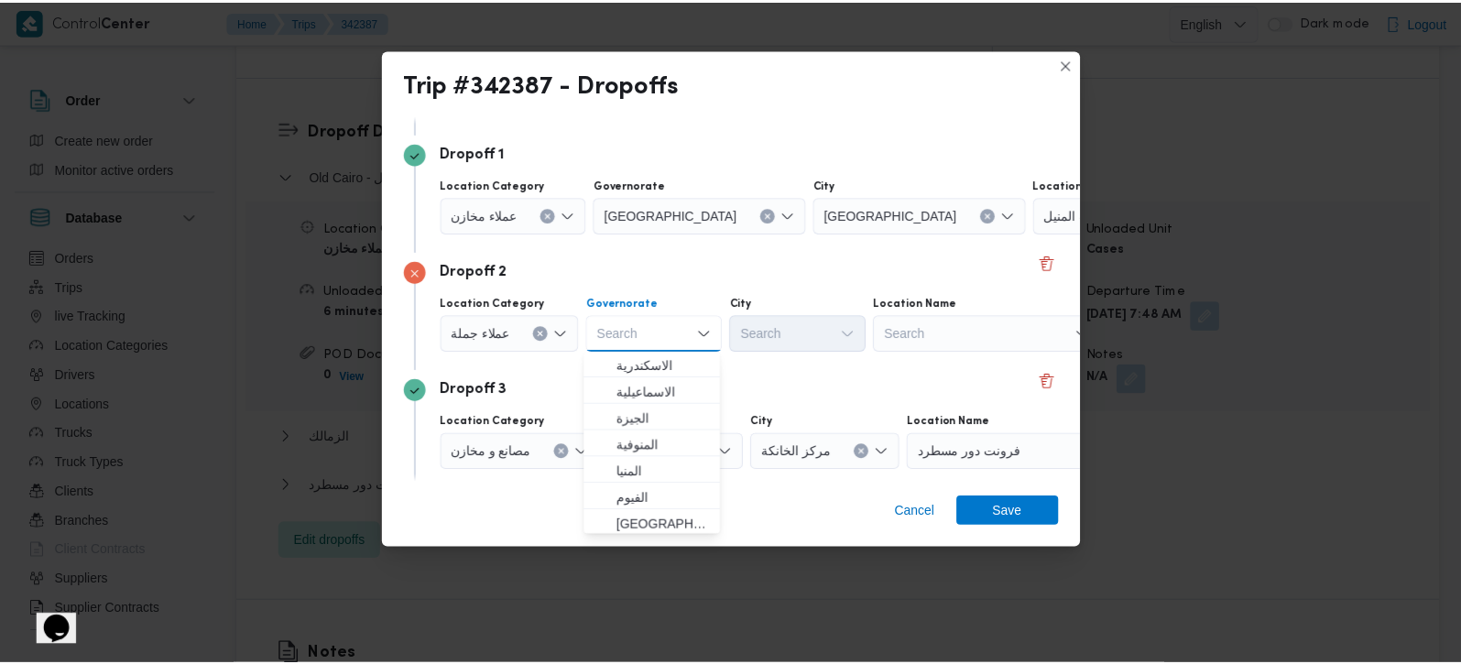
scroll to position [215, 0]
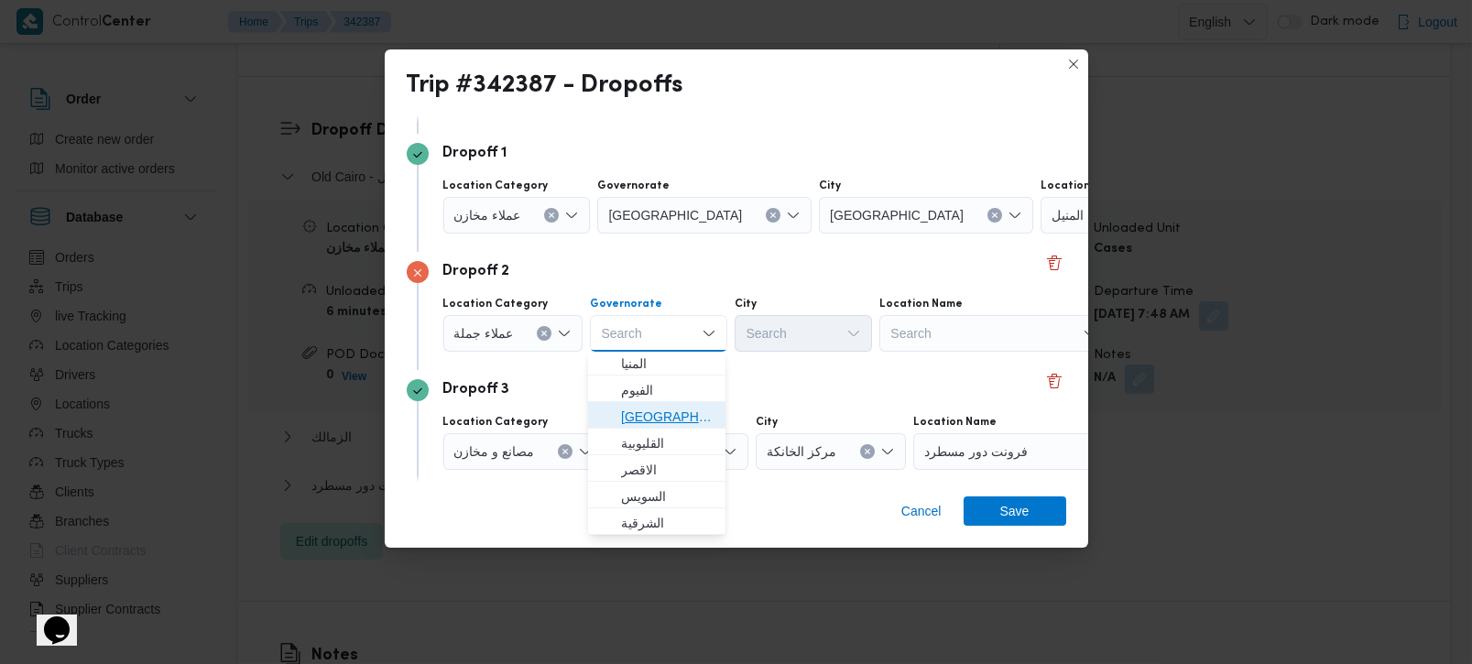
click at [649, 425] on span "[GEOGRAPHIC_DATA]" at bounding box center [667, 417] width 93 height 22
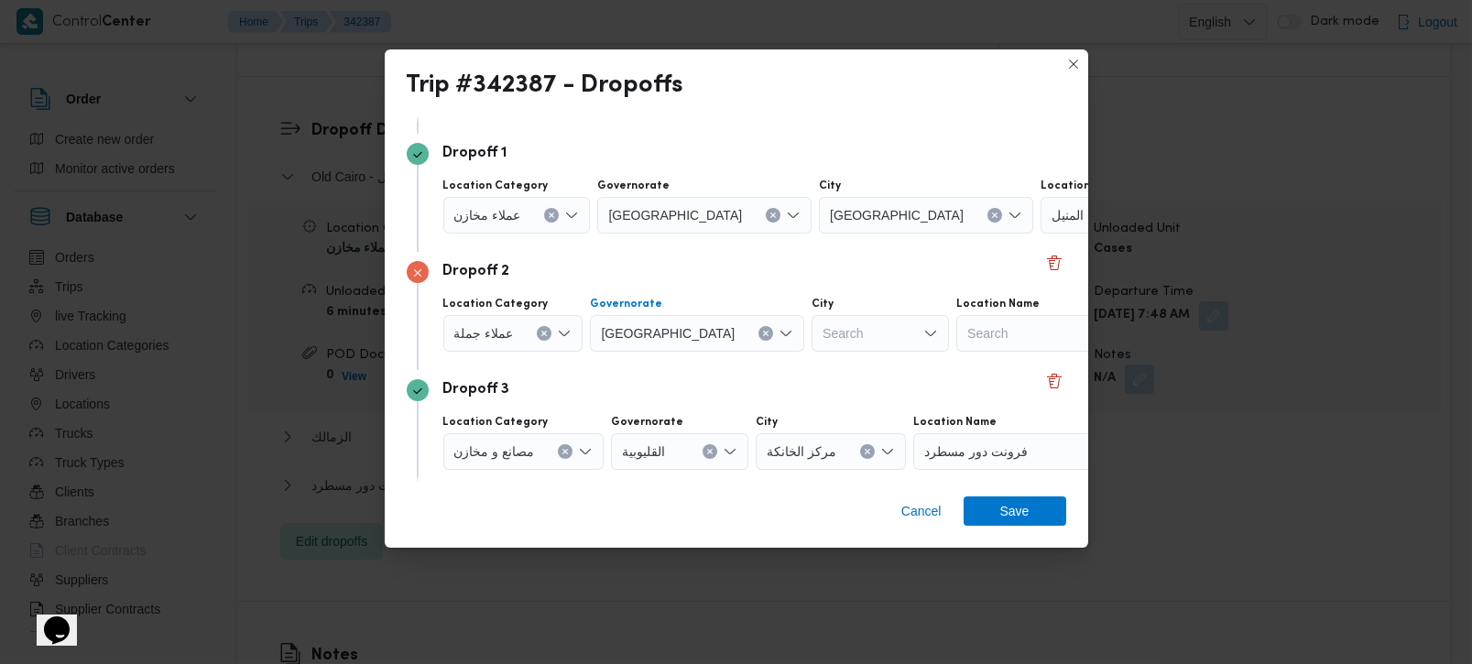
click at [812, 338] on div "Search" at bounding box center [880, 333] width 137 height 37
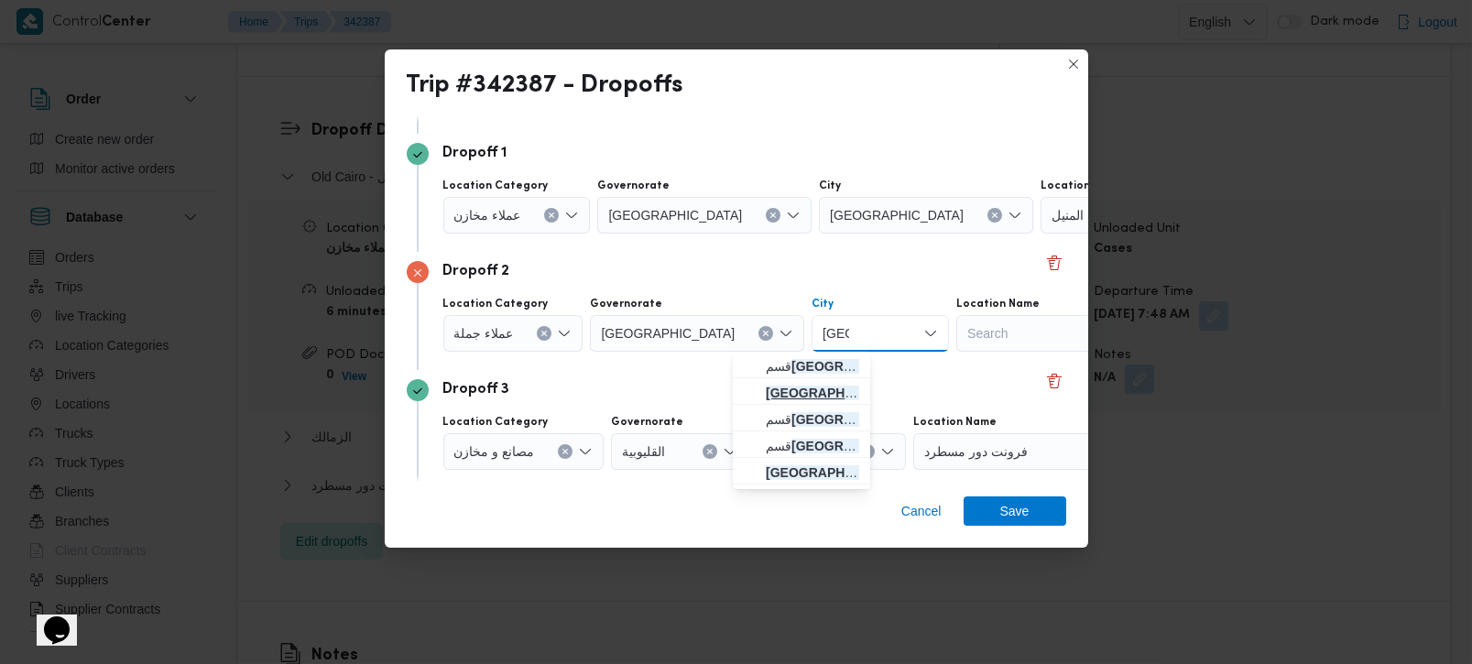
type input "[GEOGRAPHIC_DATA]"
click at [791, 384] on span "مصر القديمة" at bounding box center [812, 393] width 93 height 22
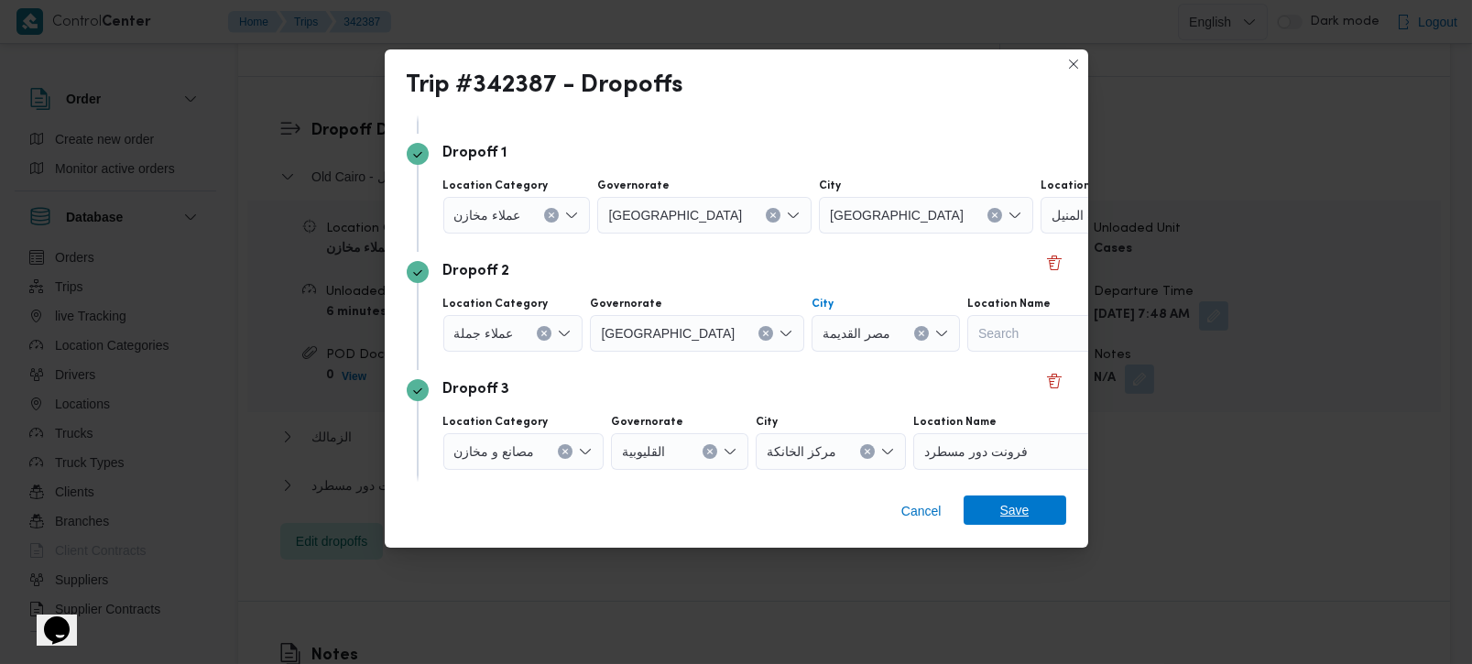
click at [987, 506] on span "Save" at bounding box center [1015, 510] width 103 height 29
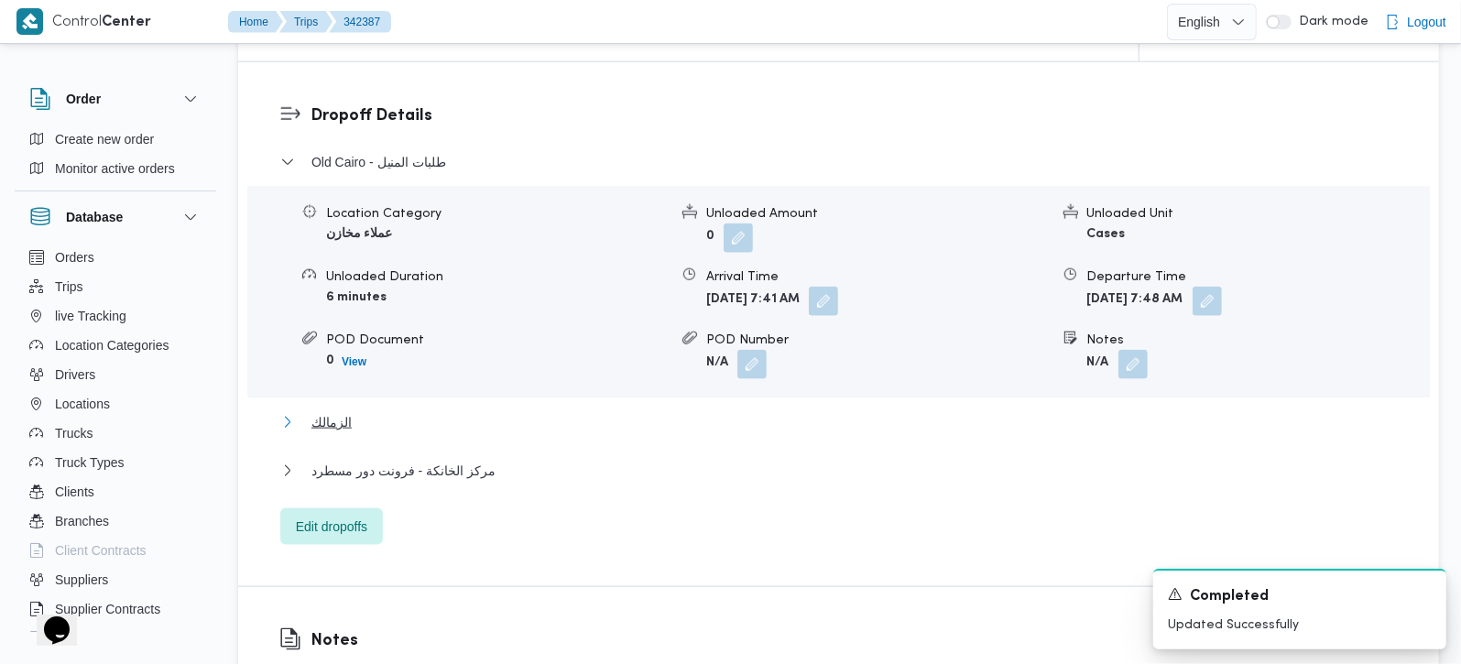
click at [316, 411] on span "الزمالك" at bounding box center [331, 422] width 40 height 22
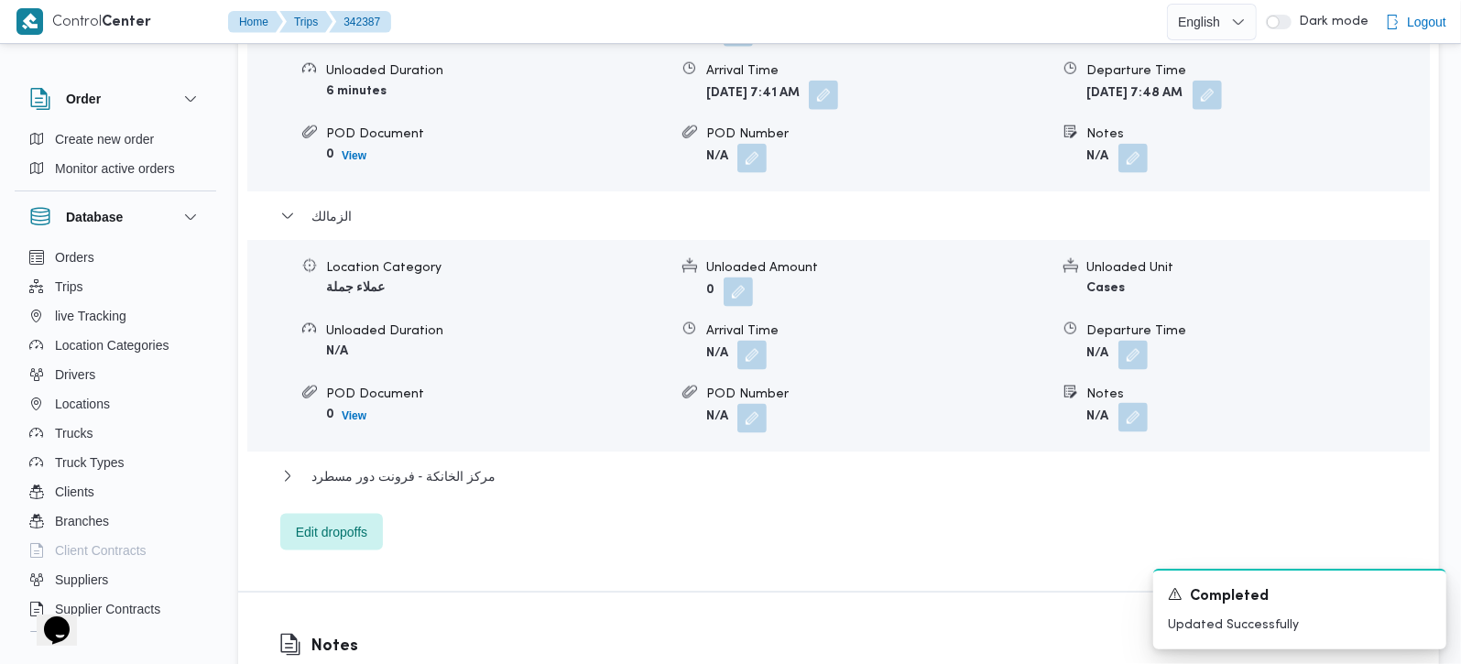
scroll to position [1724, 0]
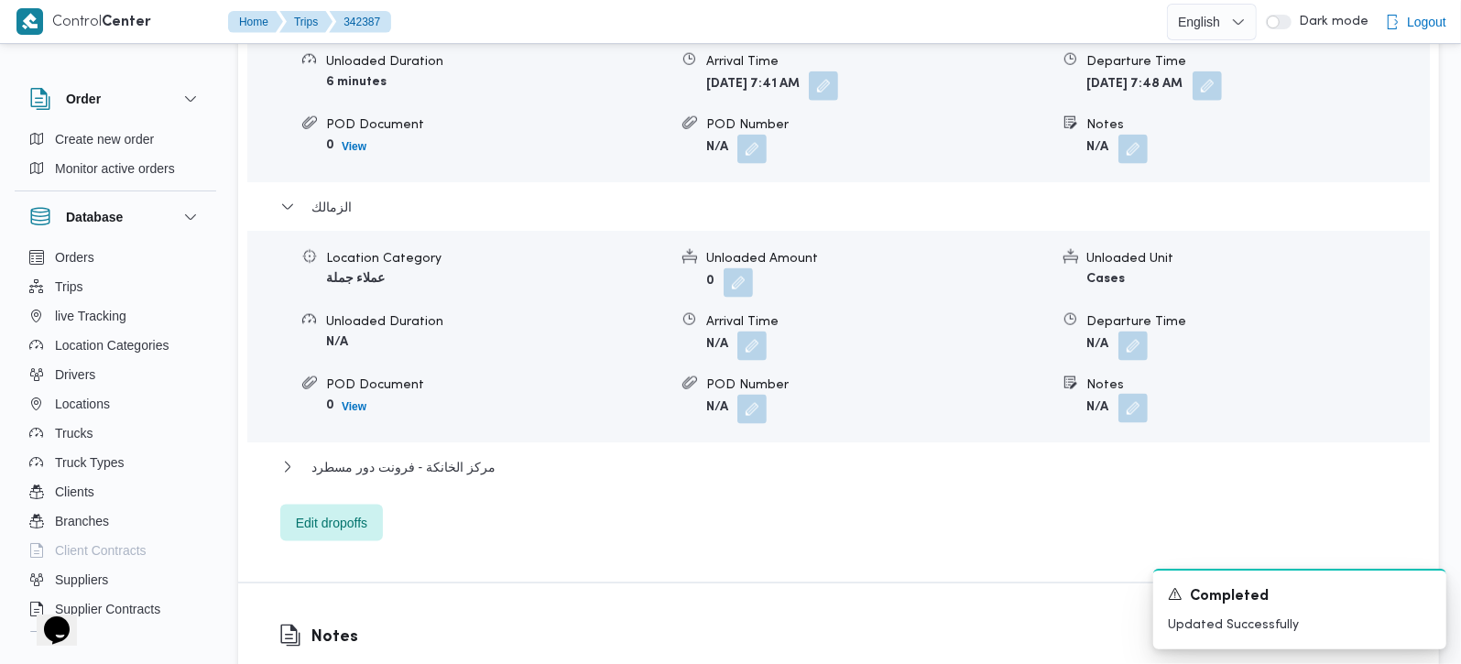
click at [1129, 398] on button "button" at bounding box center [1132, 408] width 29 height 29
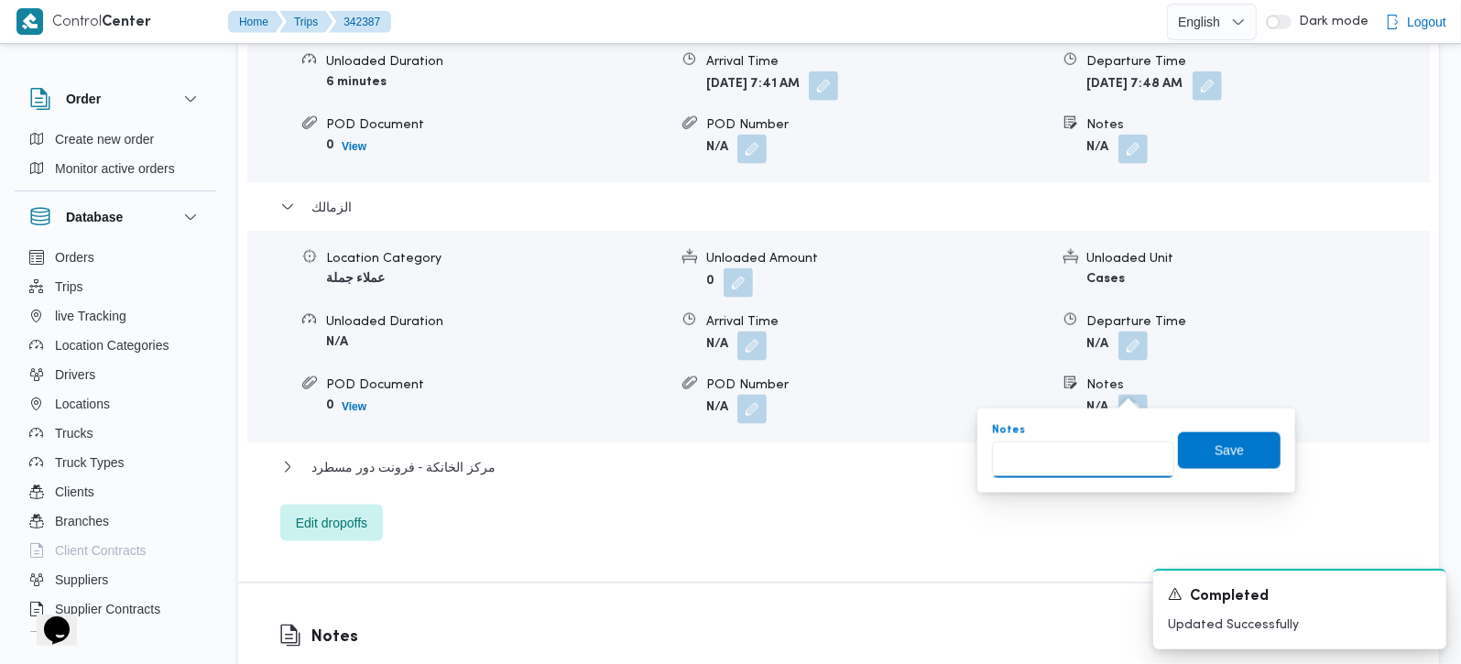
click at [1089, 453] on input "Notes" at bounding box center [1083, 460] width 182 height 37
paste input "Mohamed Badawy - Dar Al Tarbiya School"
type input "Mohamed Badawy - Dar Al Tarbiya School"
click at [1217, 461] on span "Save" at bounding box center [1229, 449] width 103 height 37
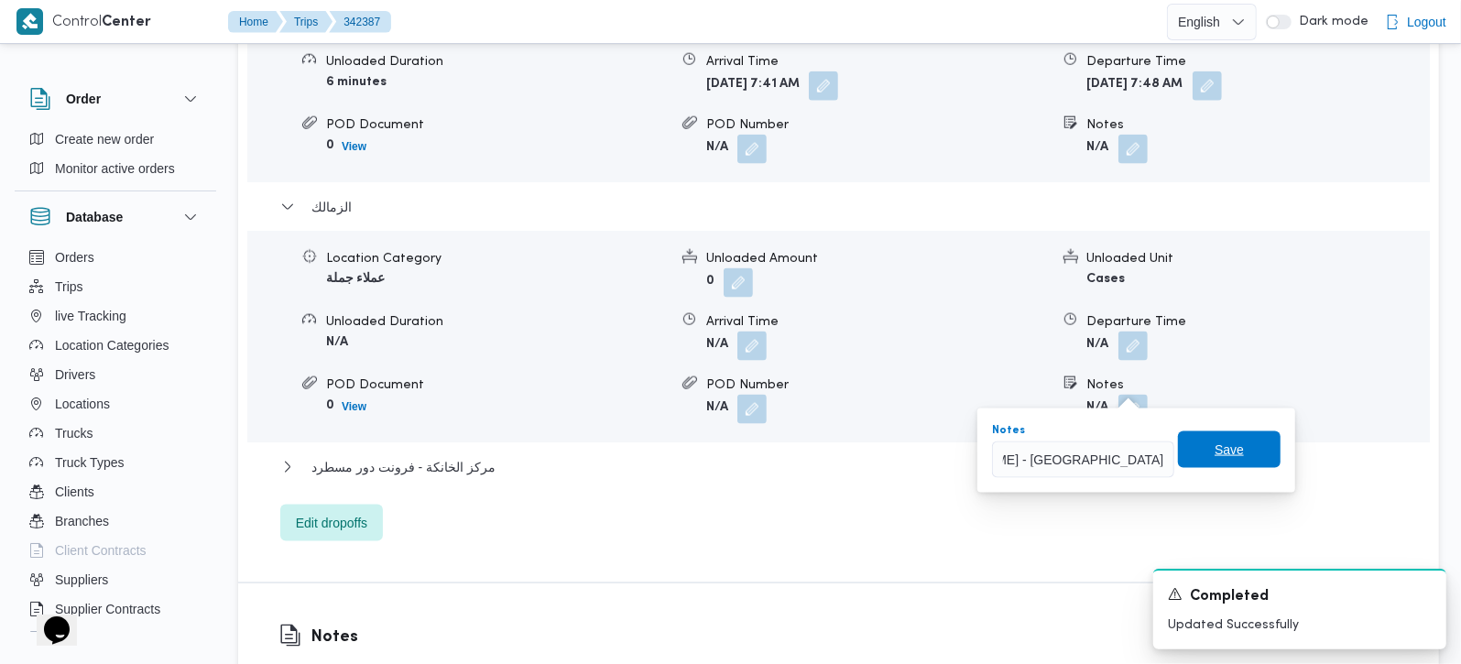
scroll to position [0, 0]
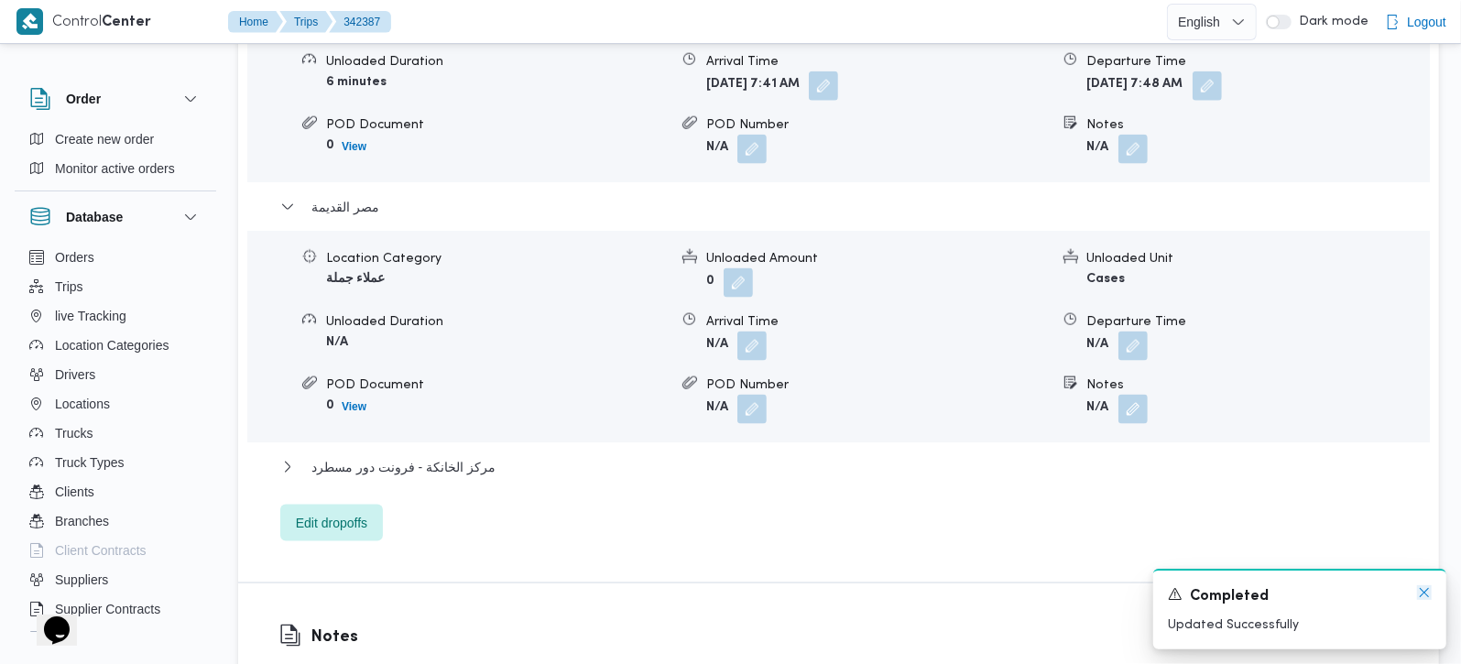
click at [1425, 590] on icon "Dismiss toast" at bounding box center [1424, 592] width 15 height 15
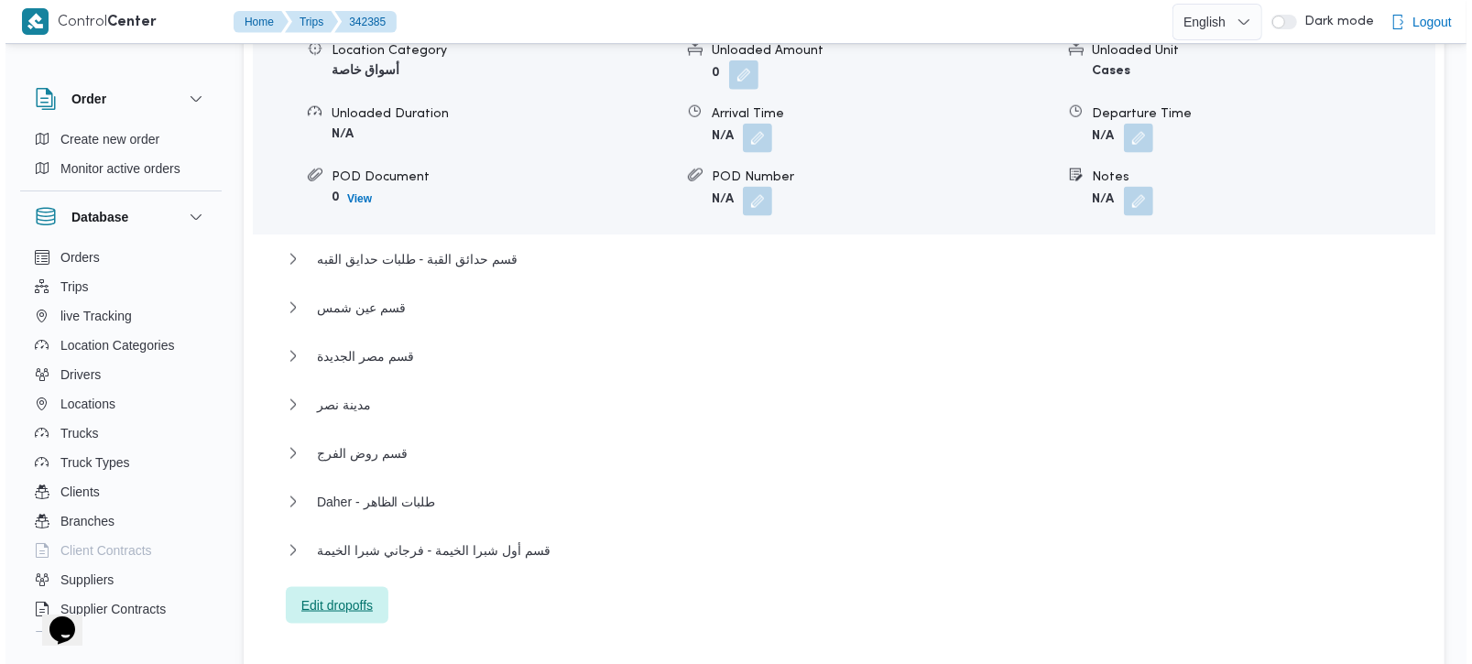
scroll to position [1724, 0]
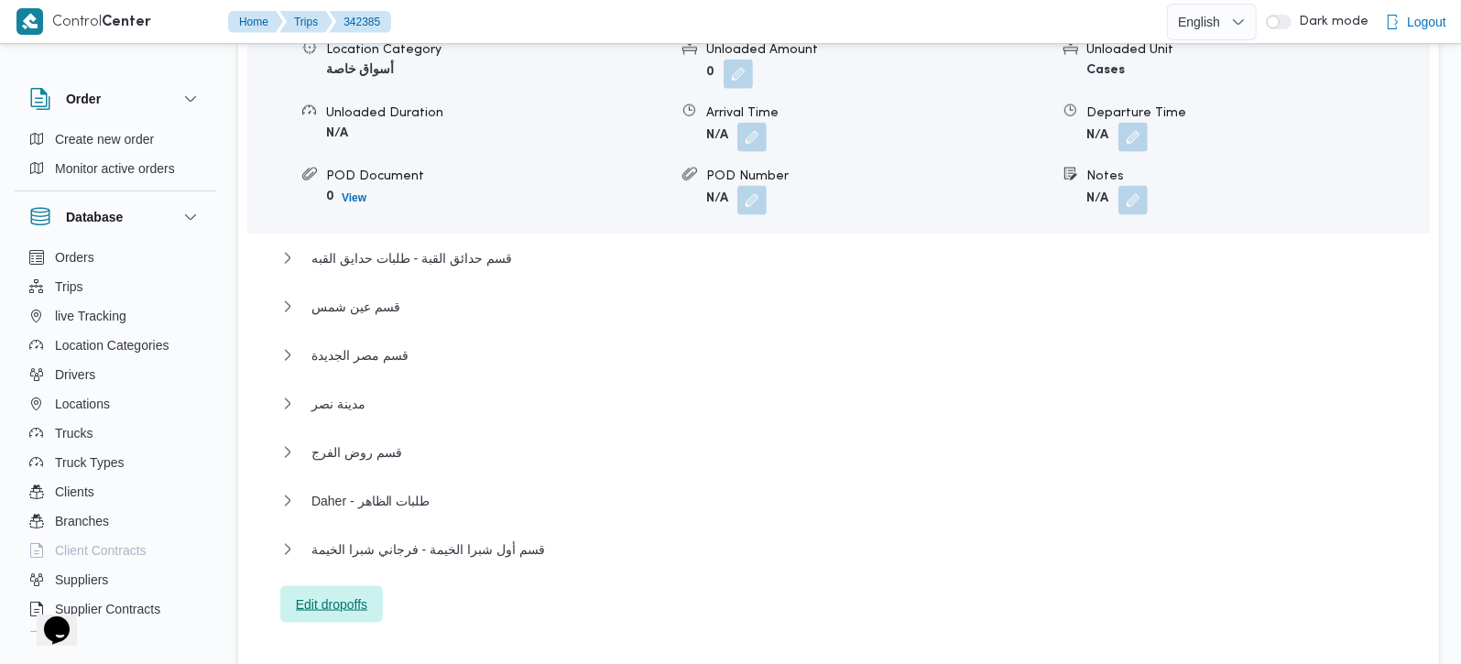
click at [355, 594] on span "Edit dropoffs" at bounding box center [331, 605] width 71 height 22
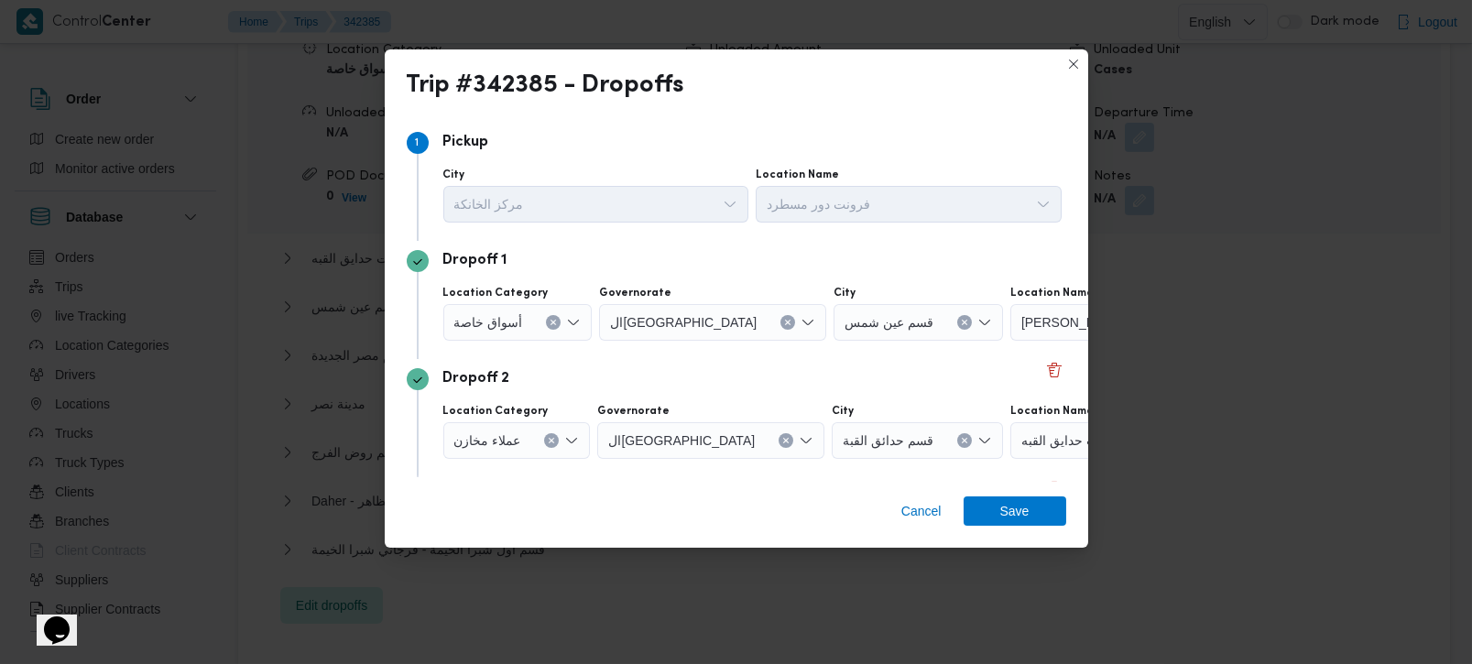
click at [554, 315] on button "Clear input" at bounding box center [553, 322] width 15 height 15
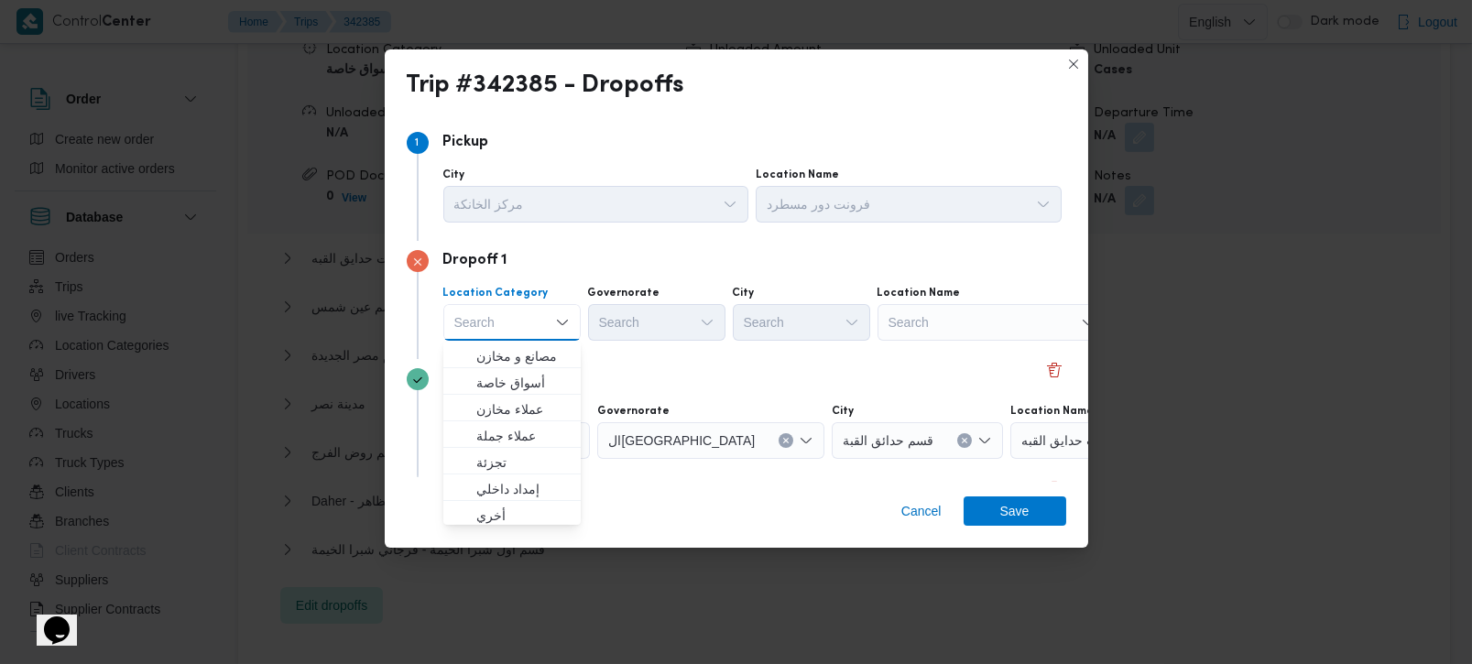
click at [1012, 326] on div "Search" at bounding box center [992, 322] width 229 height 37
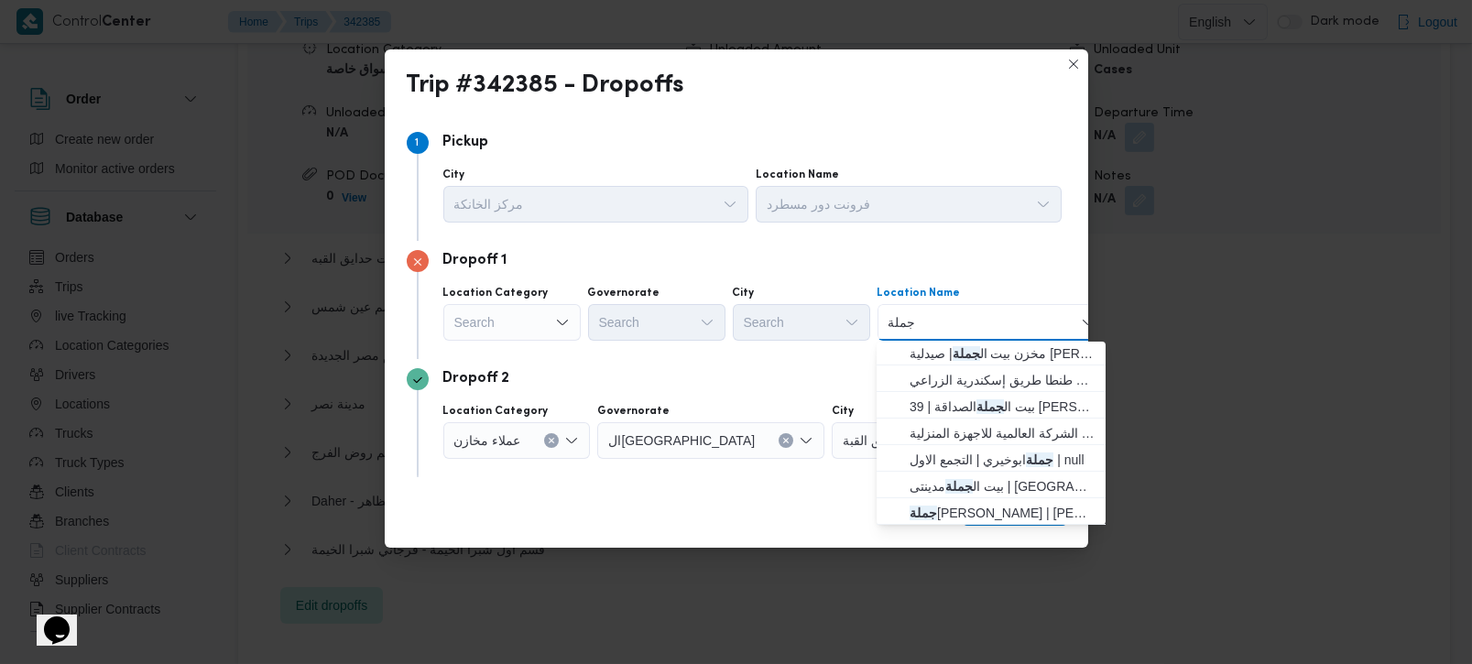
scroll to position [297, 0]
type input "جملة"
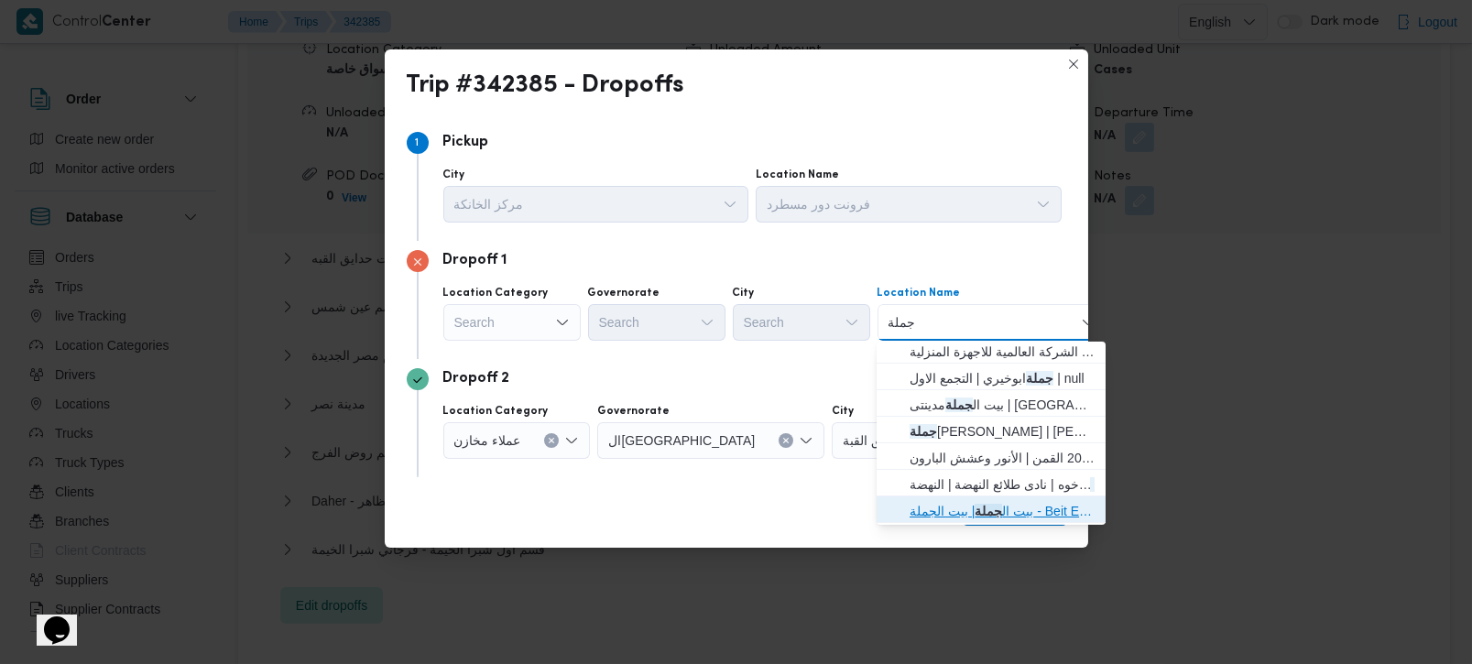
click at [1018, 507] on span "بيت ال جملة | بيت الجملة - Beit Elgomla | null" at bounding box center [1002, 511] width 185 height 22
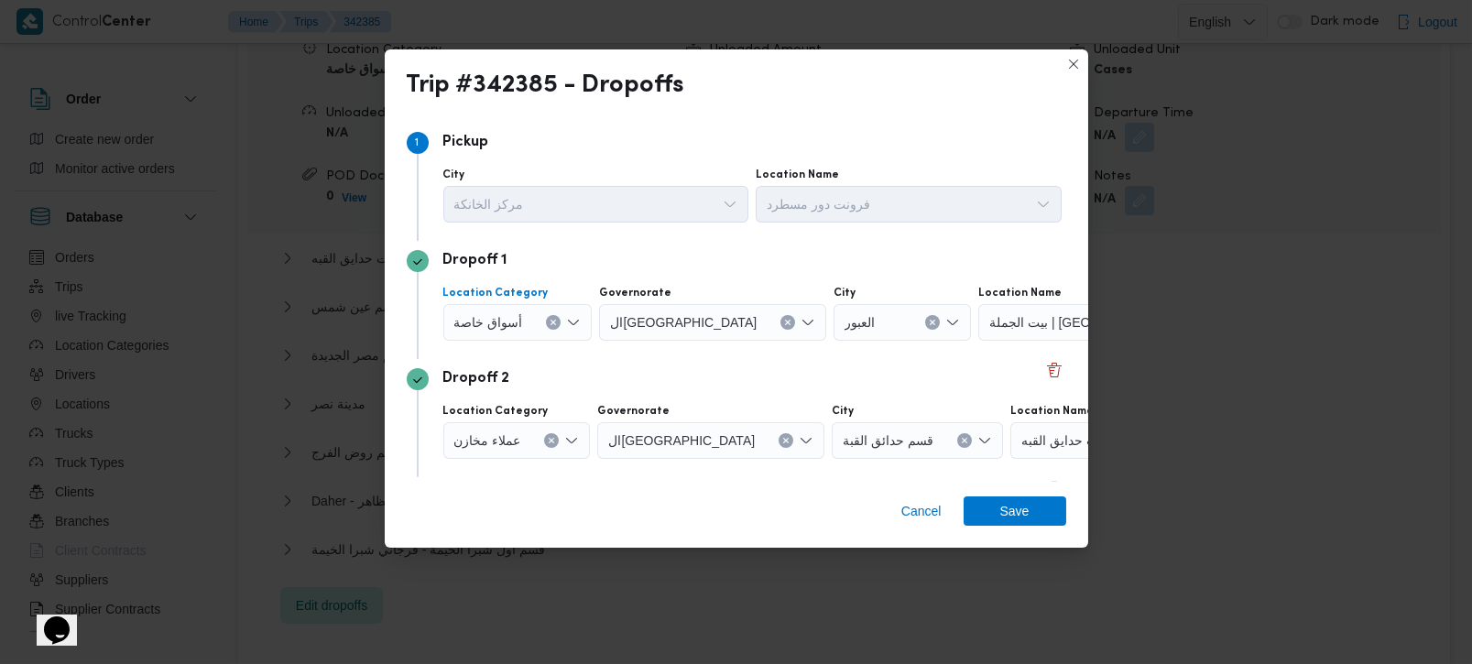
click at [553, 322] on icon "Clear input" at bounding box center [553, 322] width 7 height 7
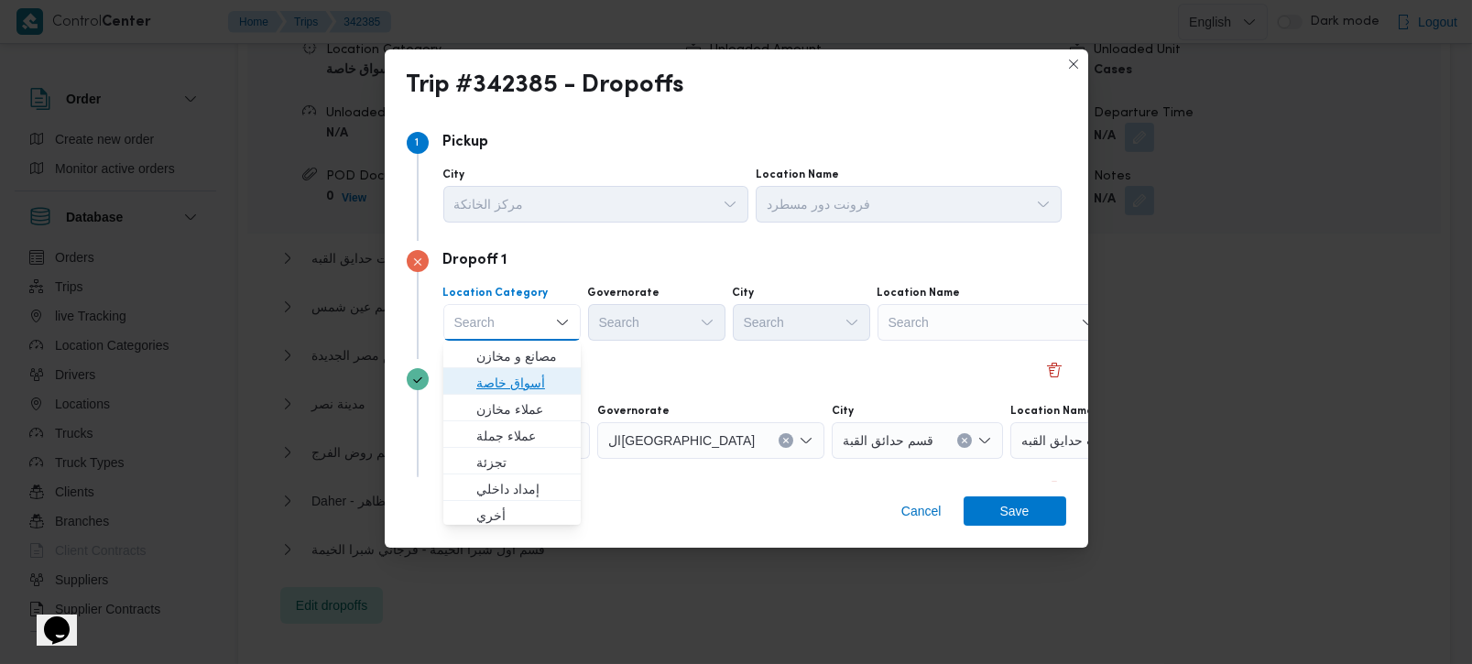
click at [549, 386] on span "أسواق خاصة" at bounding box center [522, 383] width 93 height 22
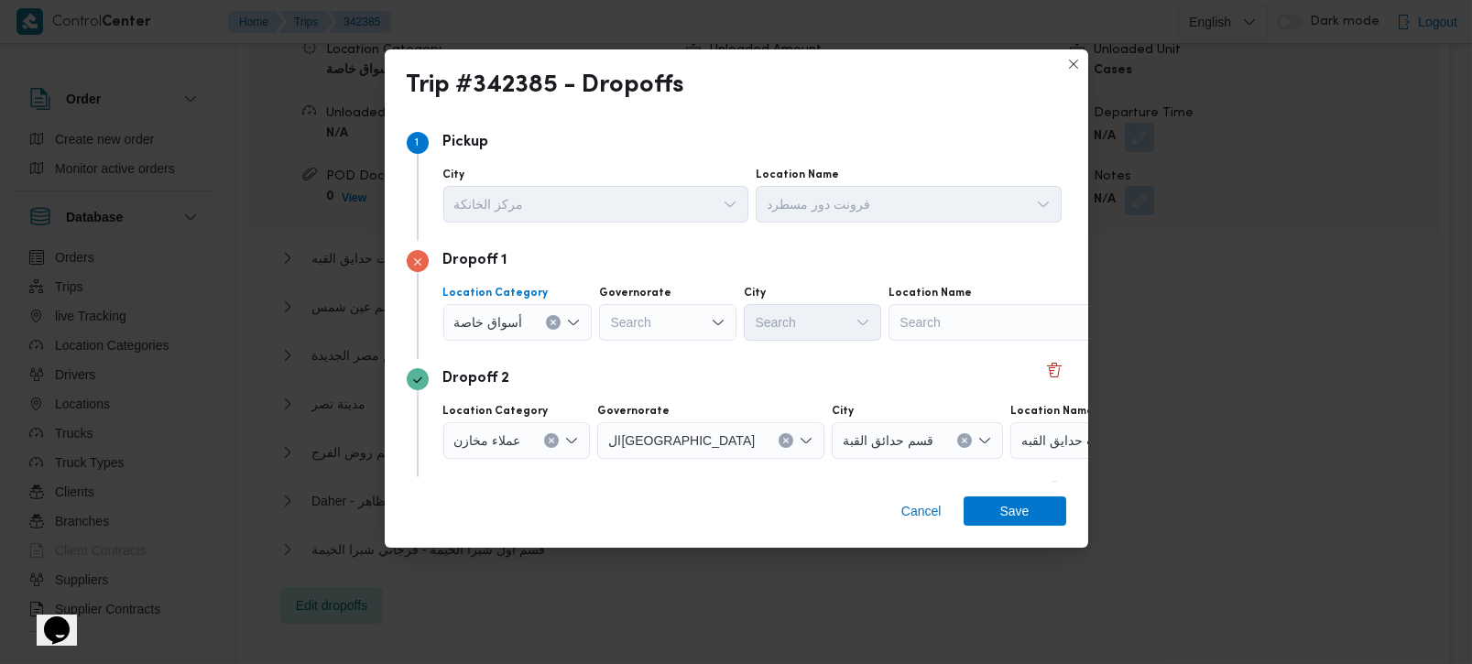
click at [645, 329] on div "Search" at bounding box center [667, 322] width 137 height 37
type input "زة"
click at [648, 347] on span "الجي زة" at bounding box center [676, 356] width 93 height 22
click at [998, 328] on div "Search" at bounding box center [1003, 322] width 229 height 37
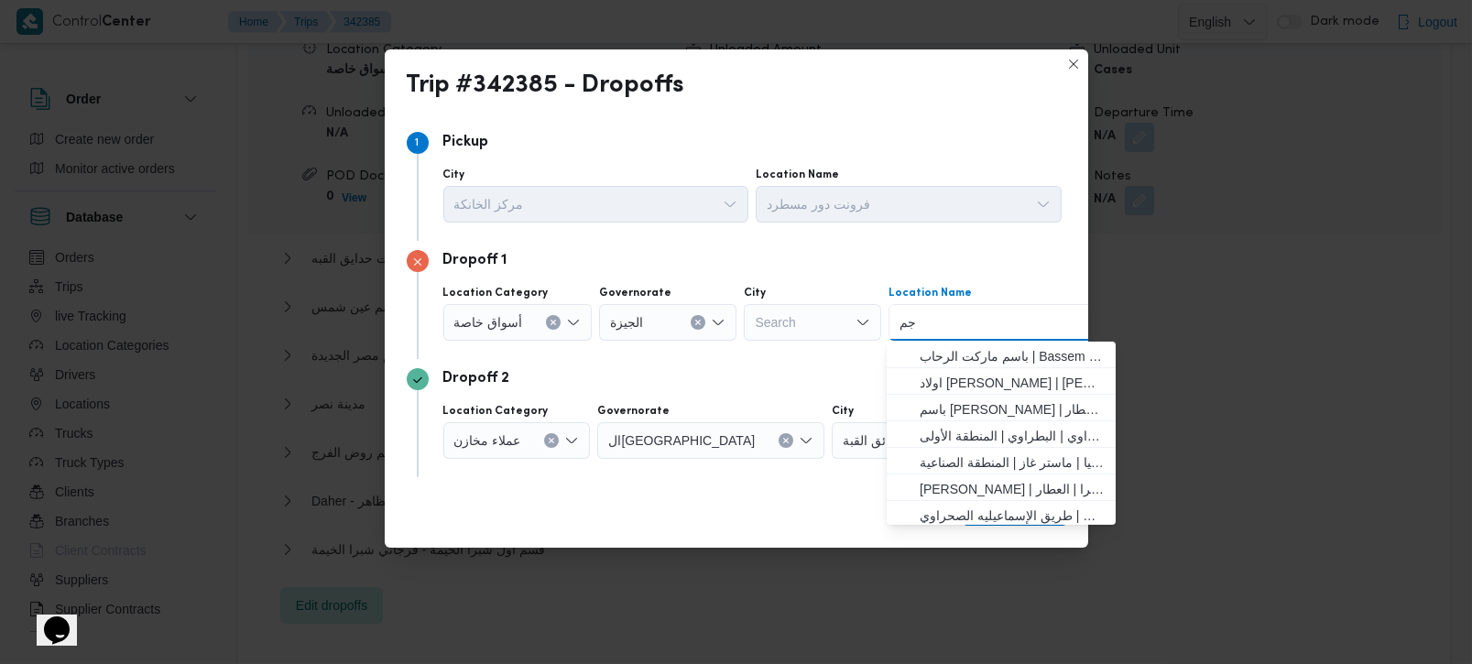
type input "جمل"
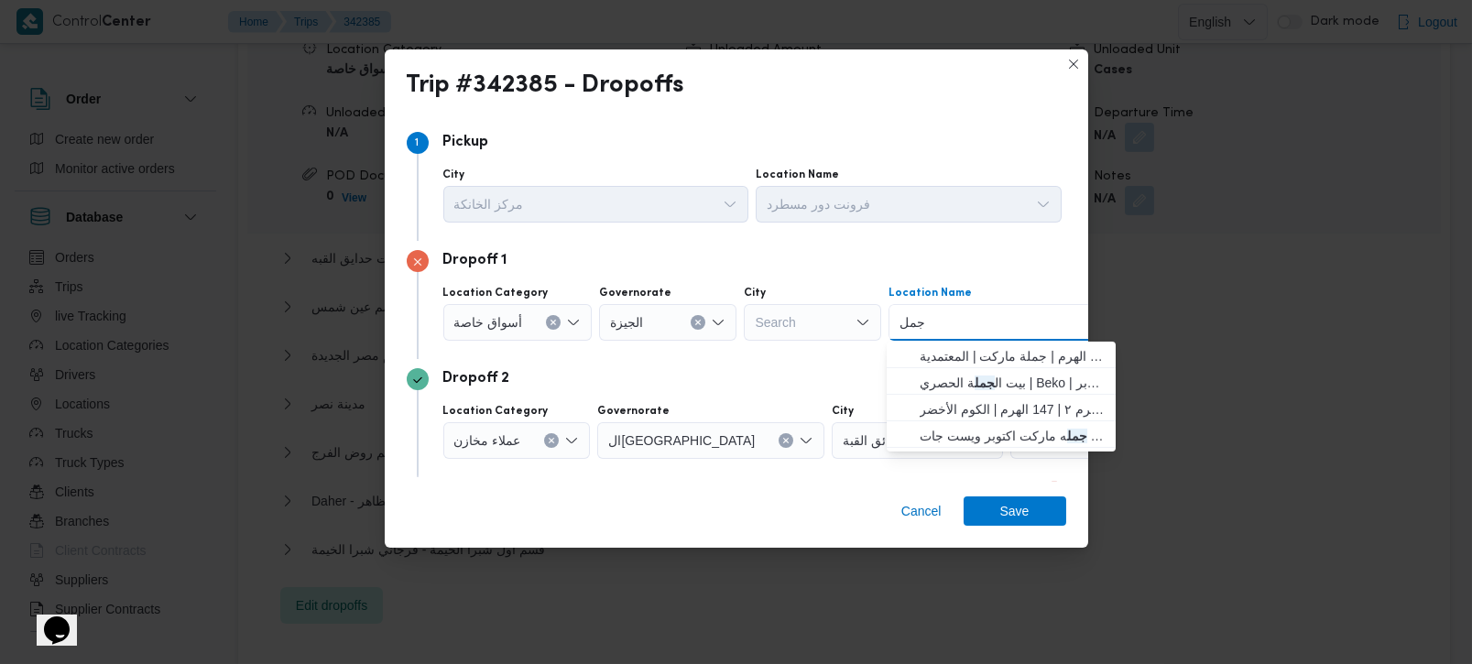
click at [911, 316] on input "جمل" at bounding box center [913, 322] width 26 height 22
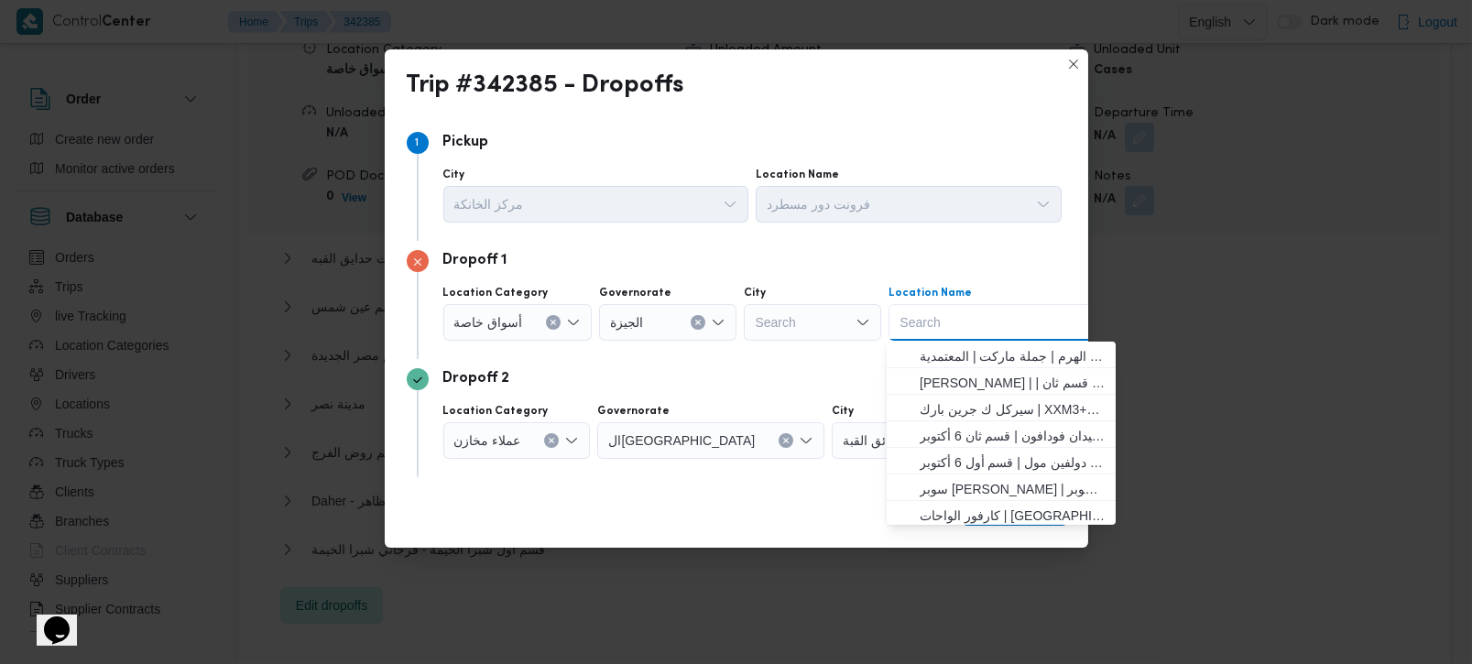
click at [574, 327] on icon "Open list of options" at bounding box center [573, 322] width 15 height 15
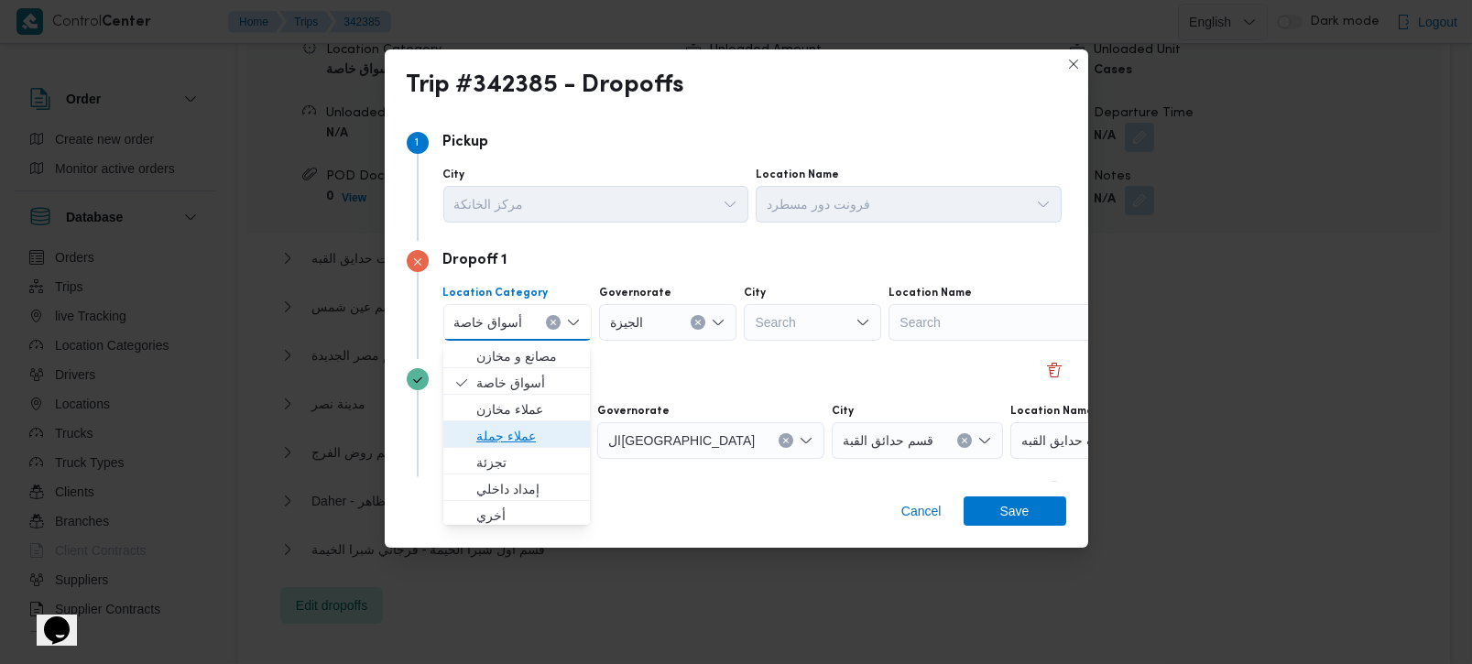
click at [535, 436] on span "عملاء جملة" at bounding box center [528, 436] width 104 height 22
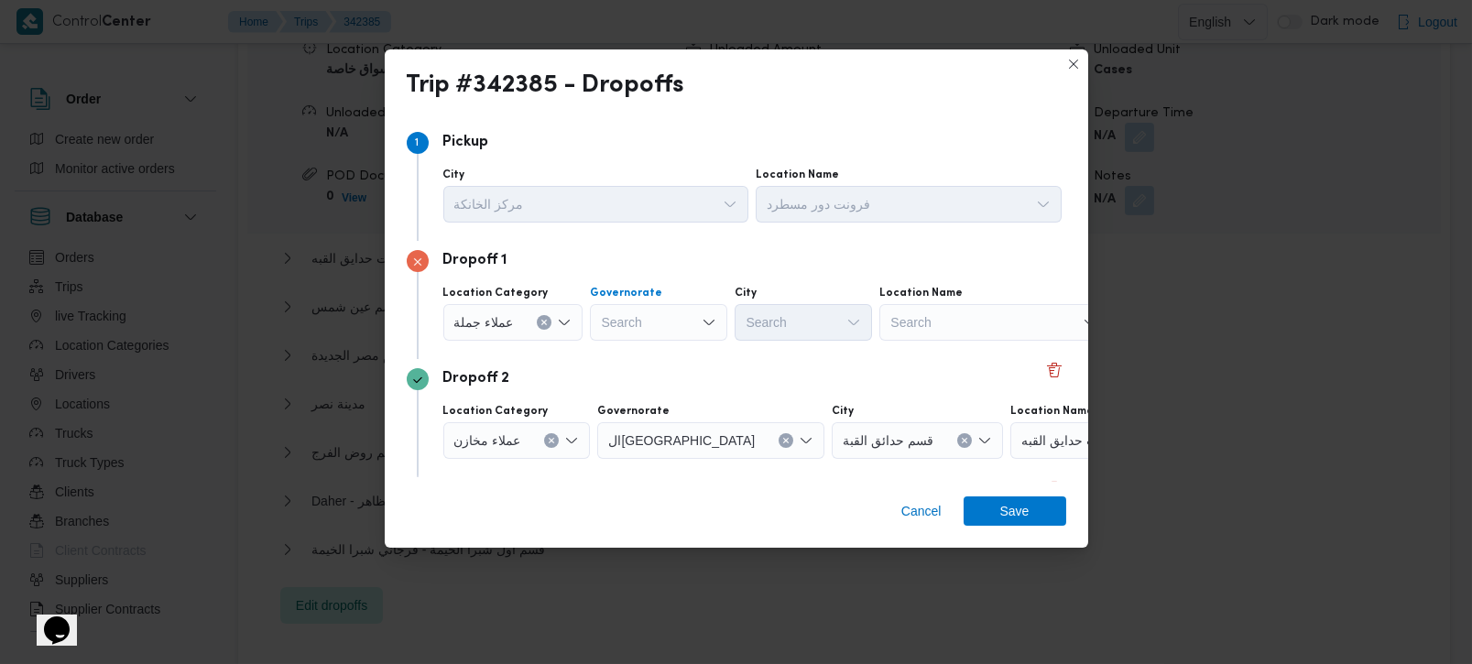
click at [654, 315] on div "Search" at bounding box center [658, 322] width 137 height 37
type input "زة"
click at [666, 345] on span "الجي زة" at bounding box center [667, 356] width 93 height 22
click at [786, 309] on div "Search" at bounding box center [803, 322] width 137 height 37
type input "رم"
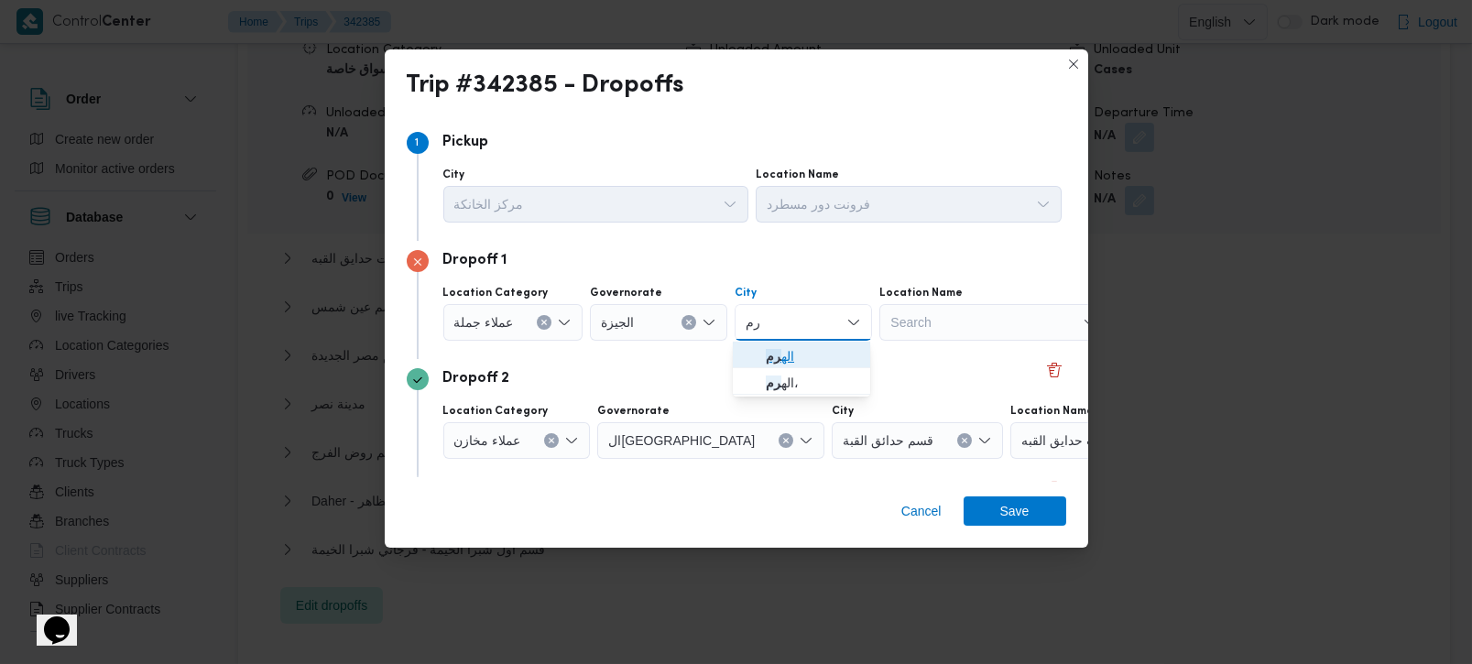
click at [786, 355] on span "اله رم" at bounding box center [812, 356] width 93 height 22
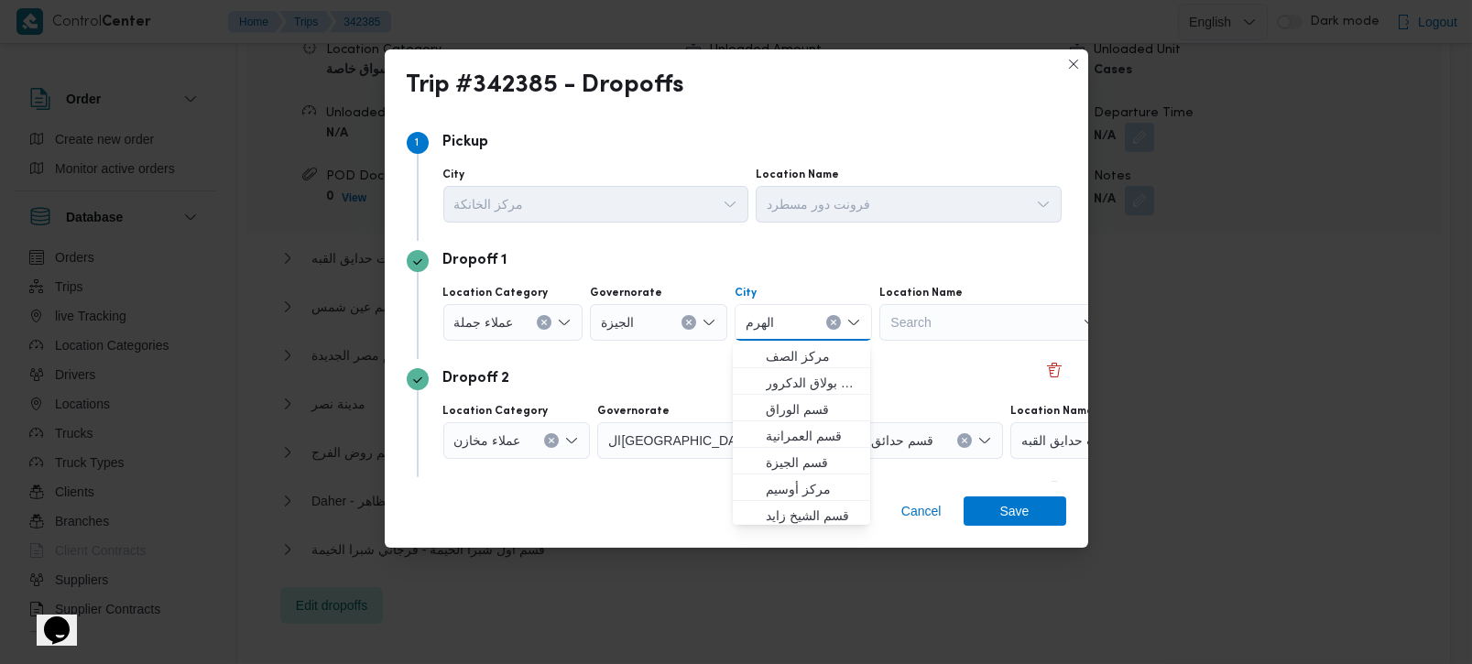
click at [657, 365] on div "Dropoff 2 Location Category عملاء مخازن Governorate القاهرة City قسم حدائق القب…" at bounding box center [737, 418] width 660 height 118
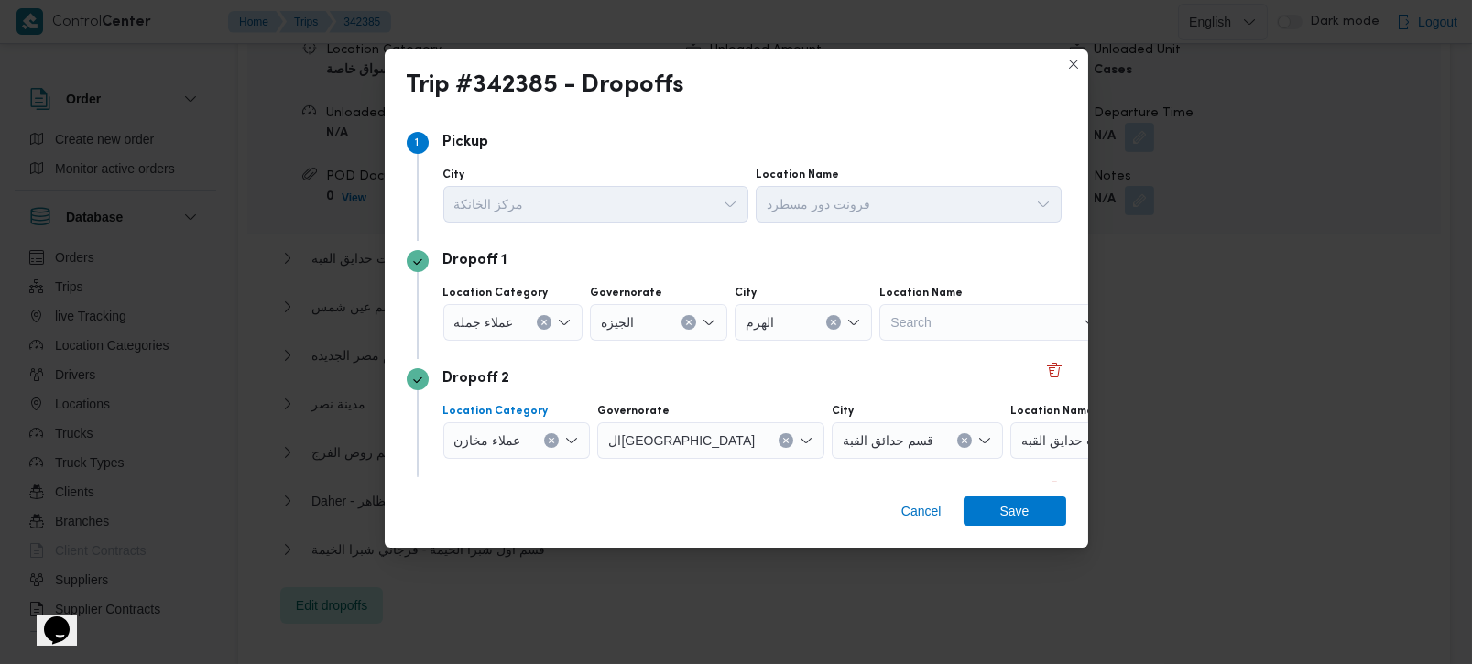
click at [548, 444] on button "Clear input" at bounding box center [551, 440] width 15 height 15
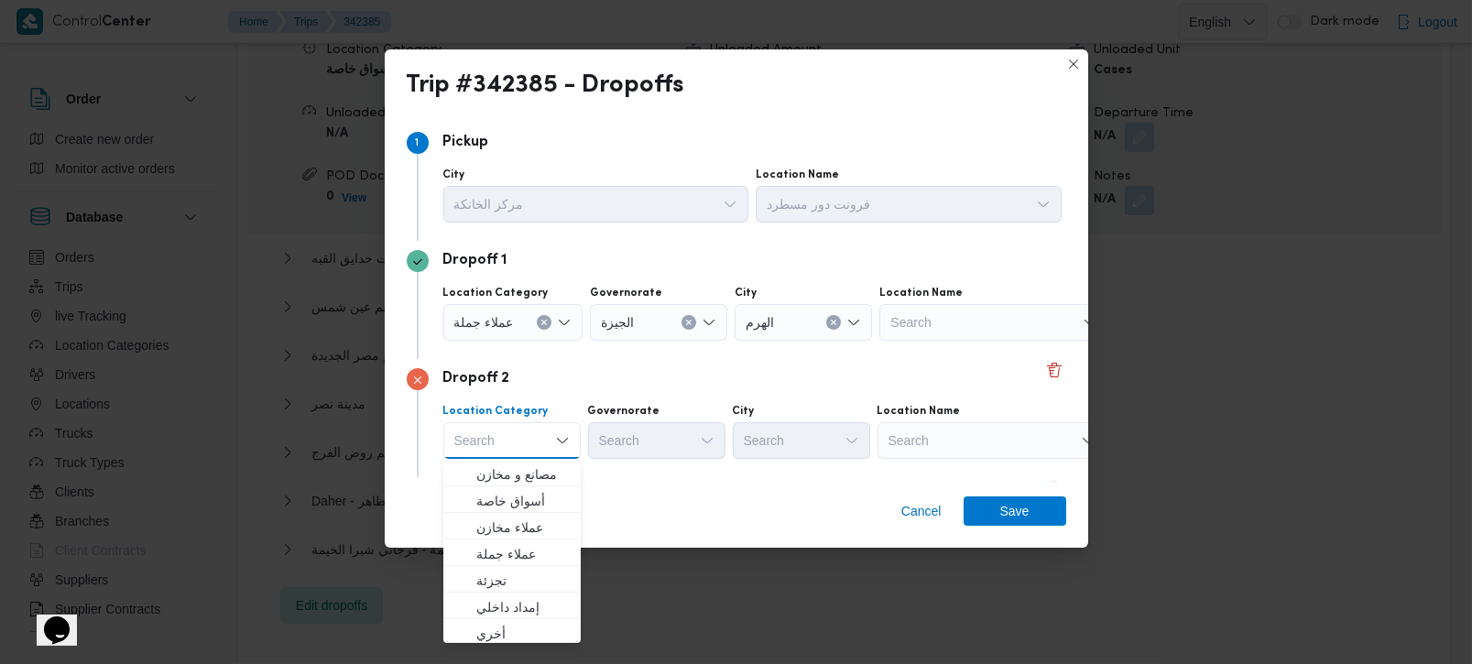
click at [982, 431] on div "Search" at bounding box center [992, 440] width 229 height 37
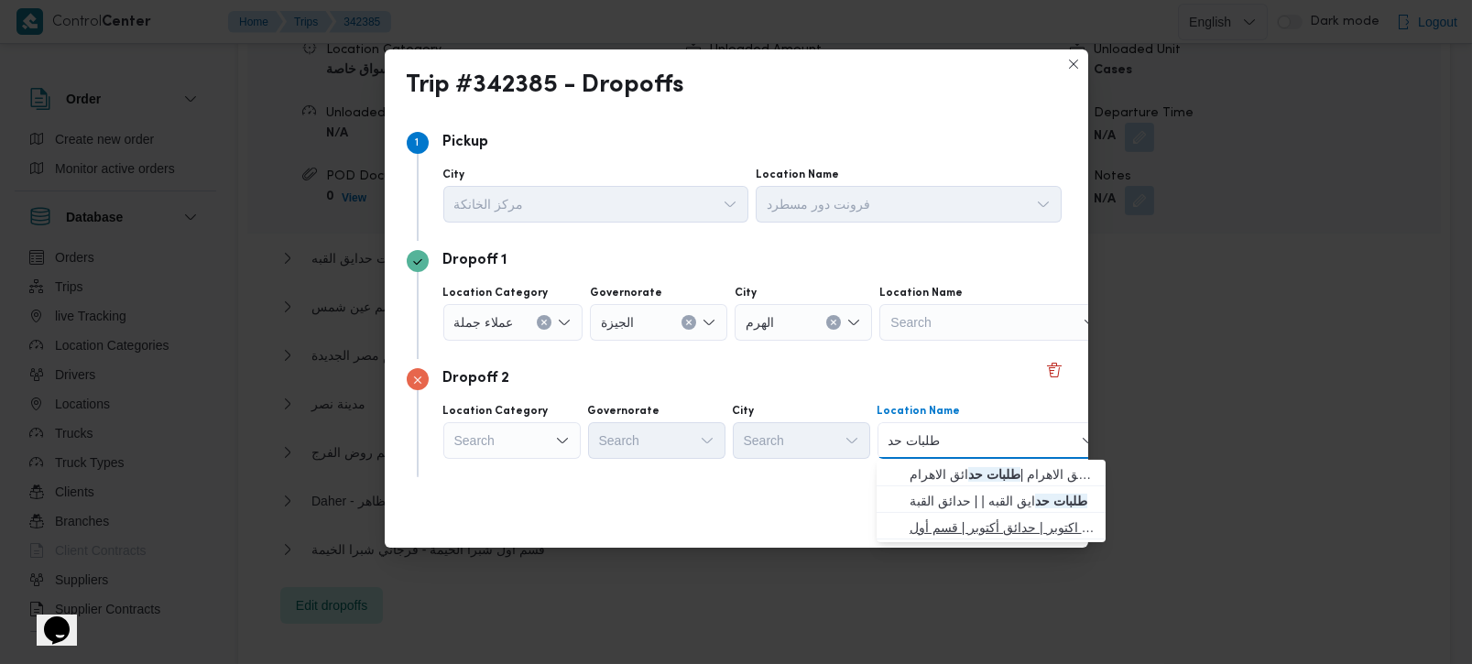
type input "طلبات حد"
click at [996, 523] on span "طلبات حد ائق اكتوبر | حدائق أكتوبر | قسم أول 6 أكتوبر" at bounding box center [1002, 528] width 185 height 22
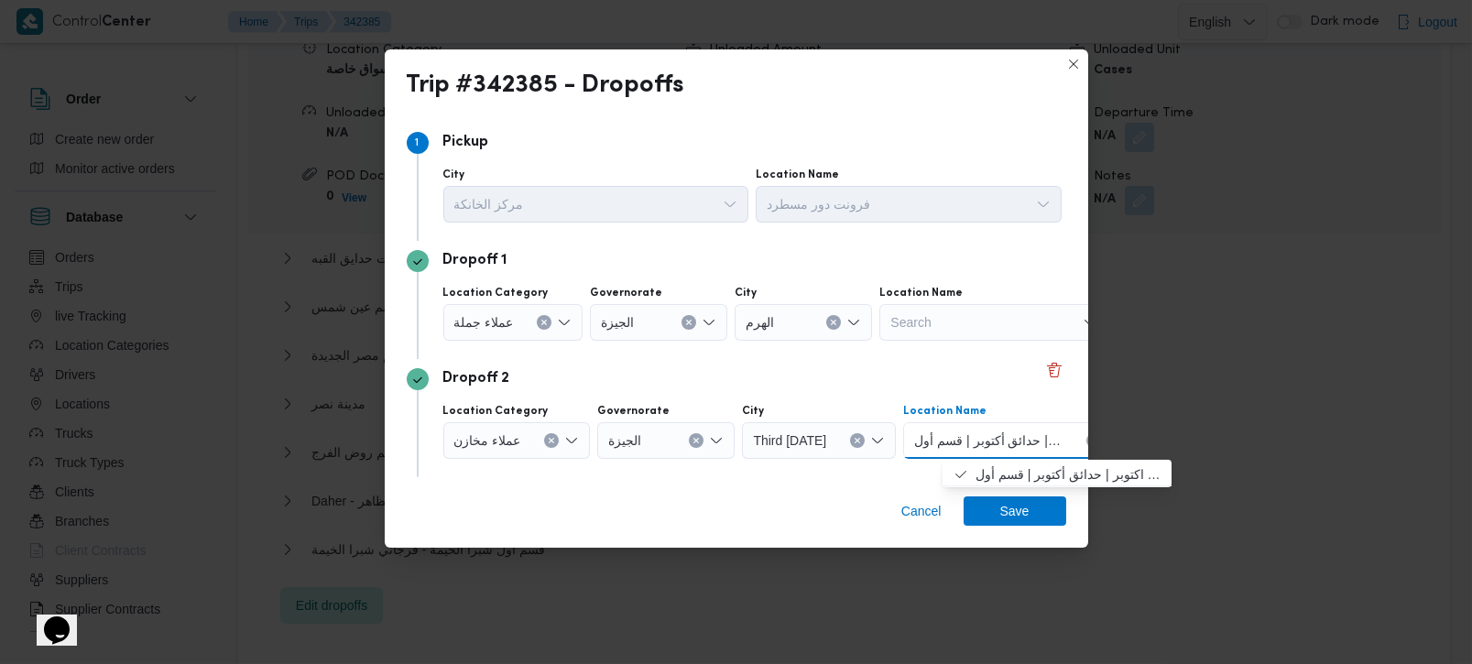
click at [727, 362] on div "Dropoff 2 Location Category عملاء مخازن Governorate الجيزة City Third 6th of Oc…" at bounding box center [737, 418] width 660 height 118
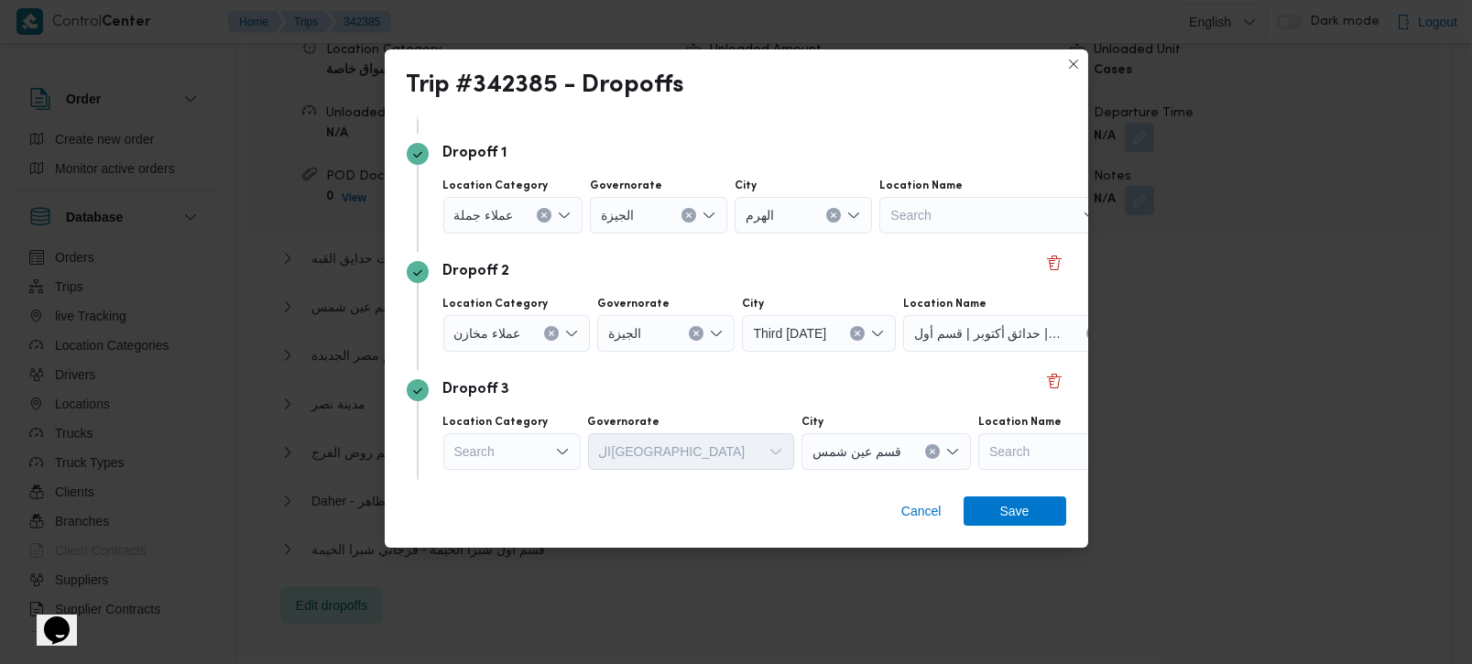
scroll to position [215, 0]
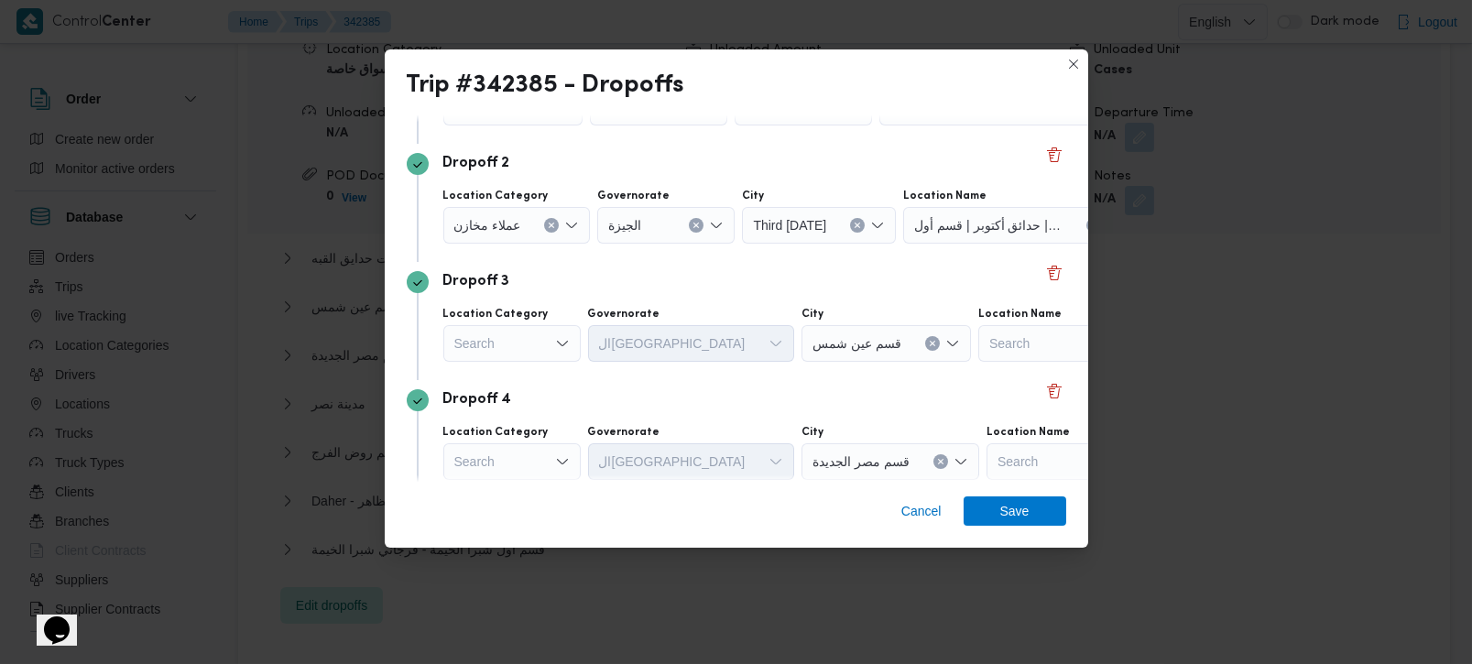
click at [546, 350] on div "Search" at bounding box center [511, 343] width 137 height 37
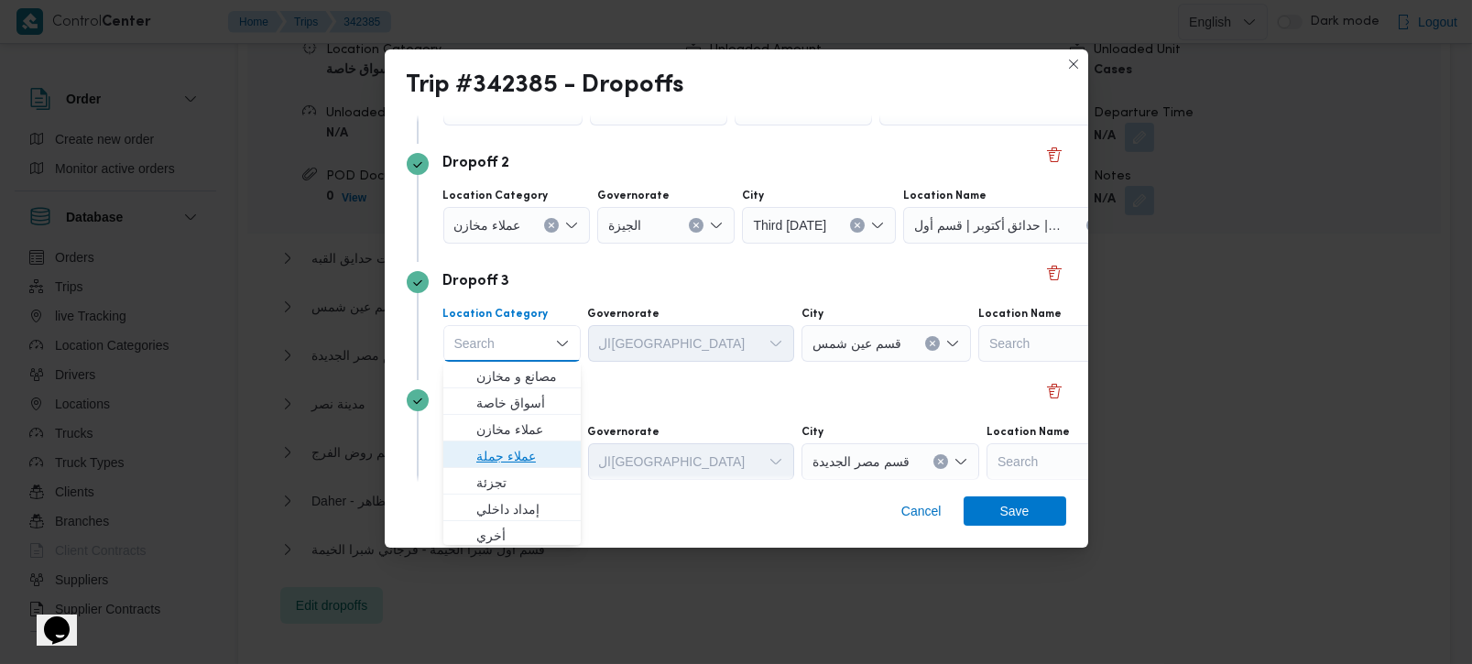
click at [534, 455] on span "عملاء جملة" at bounding box center [522, 456] width 93 height 22
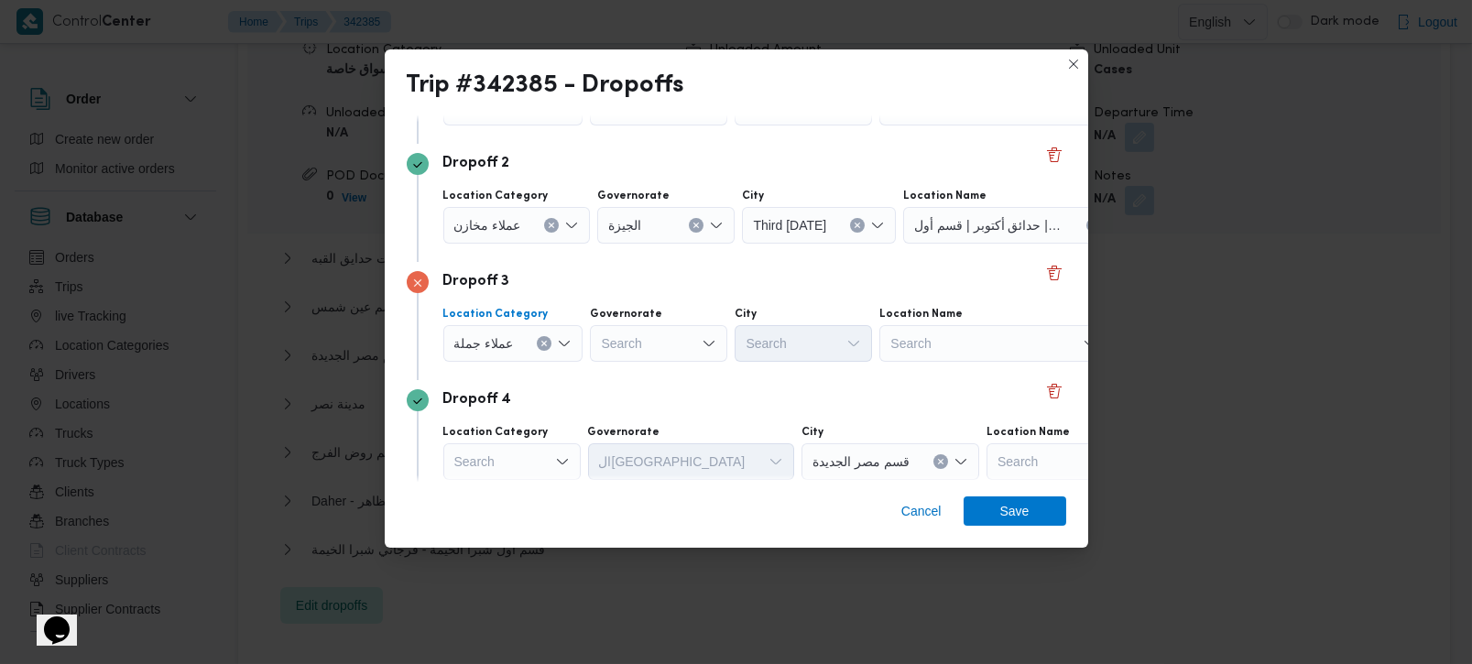
click at [624, 336] on div "Search" at bounding box center [658, 343] width 137 height 37
type input "زة"
click at [656, 384] on span "الجي زة" at bounding box center [667, 376] width 93 height 22
click at [772, 359] on div "Search" at bounding box center [803, 343] width 137 height 37
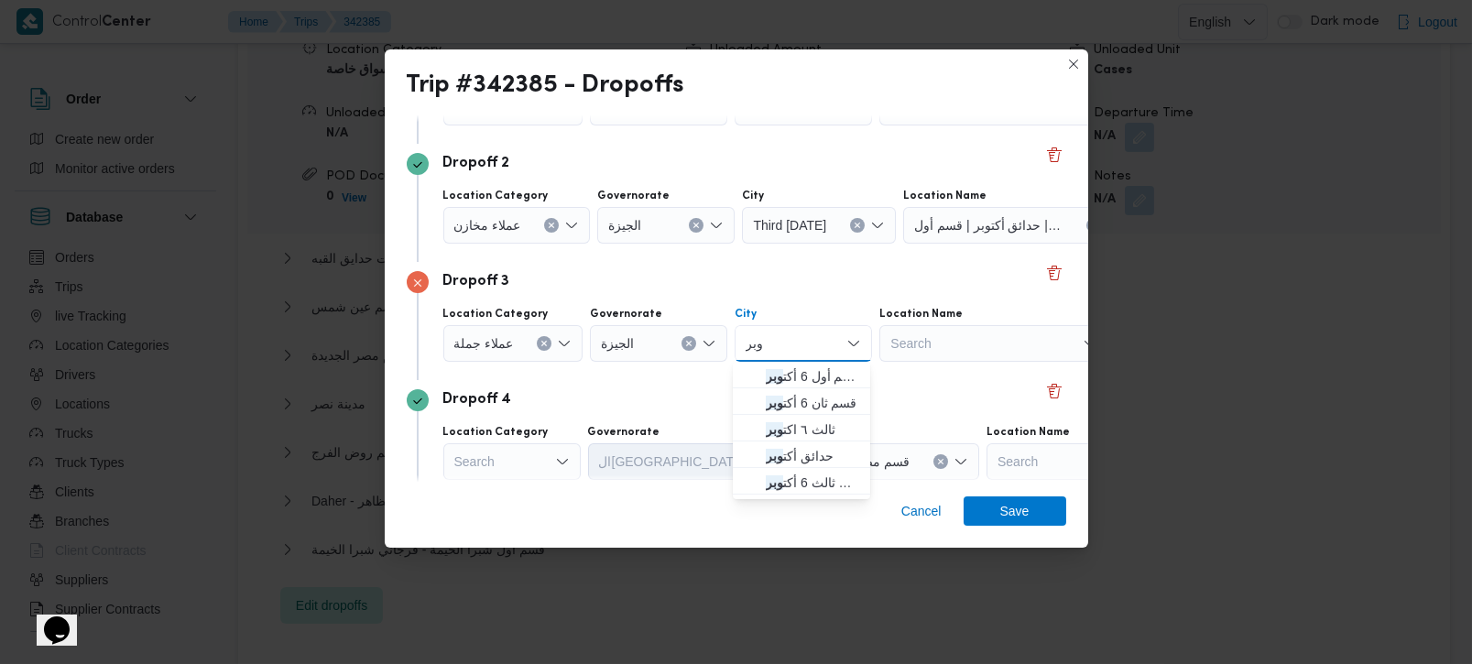
type input "وبر"
click at [802, 376] on span "قسم أول 6 أكت وبر" at bounding box center [812, 376] width 93 height 22
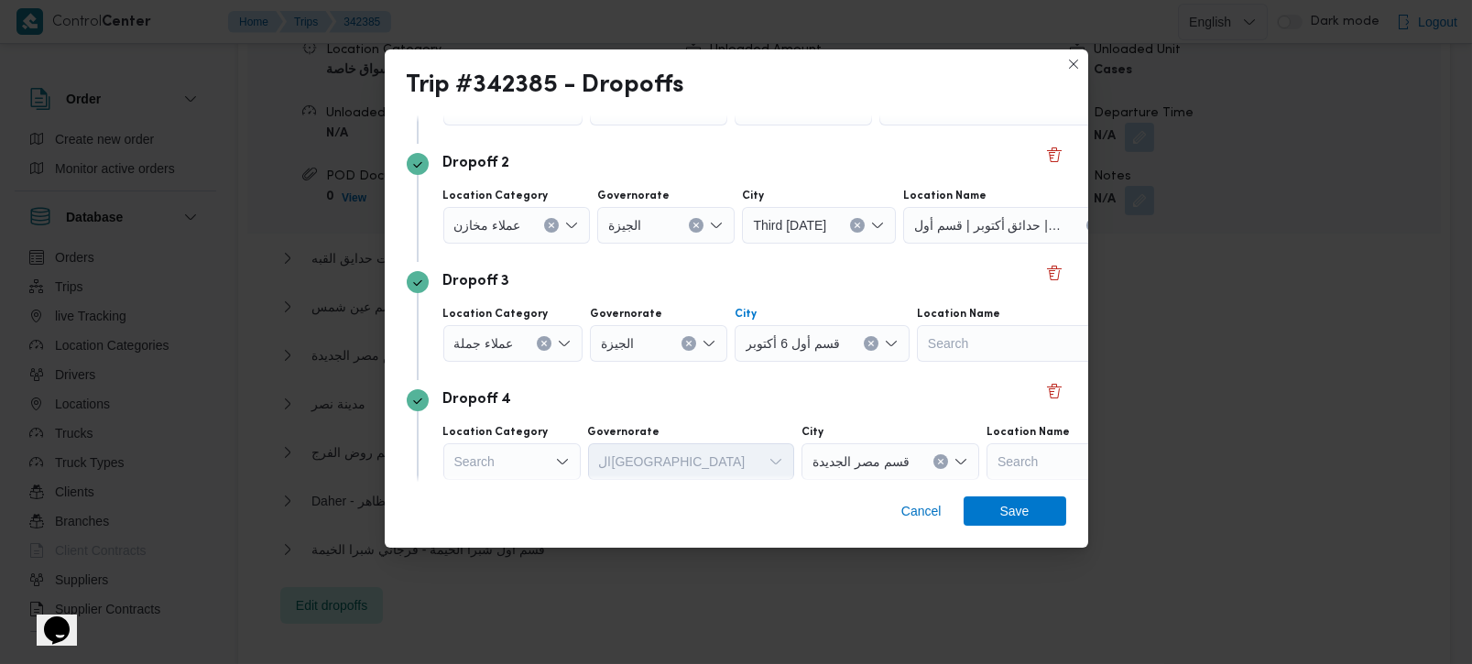
click at [774, 393] on div "Dropoff 4" at bounding box center [737, 400] width 660 height 22
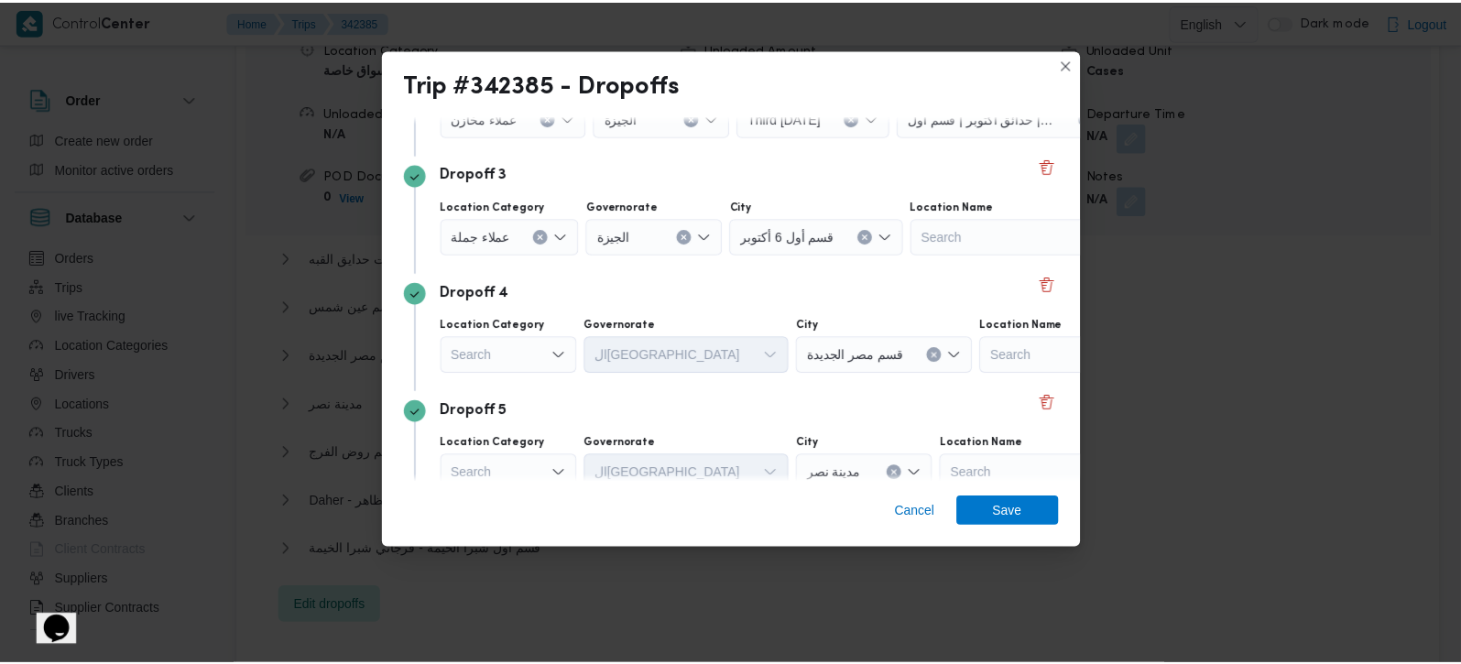
scroll to position [431, 0]
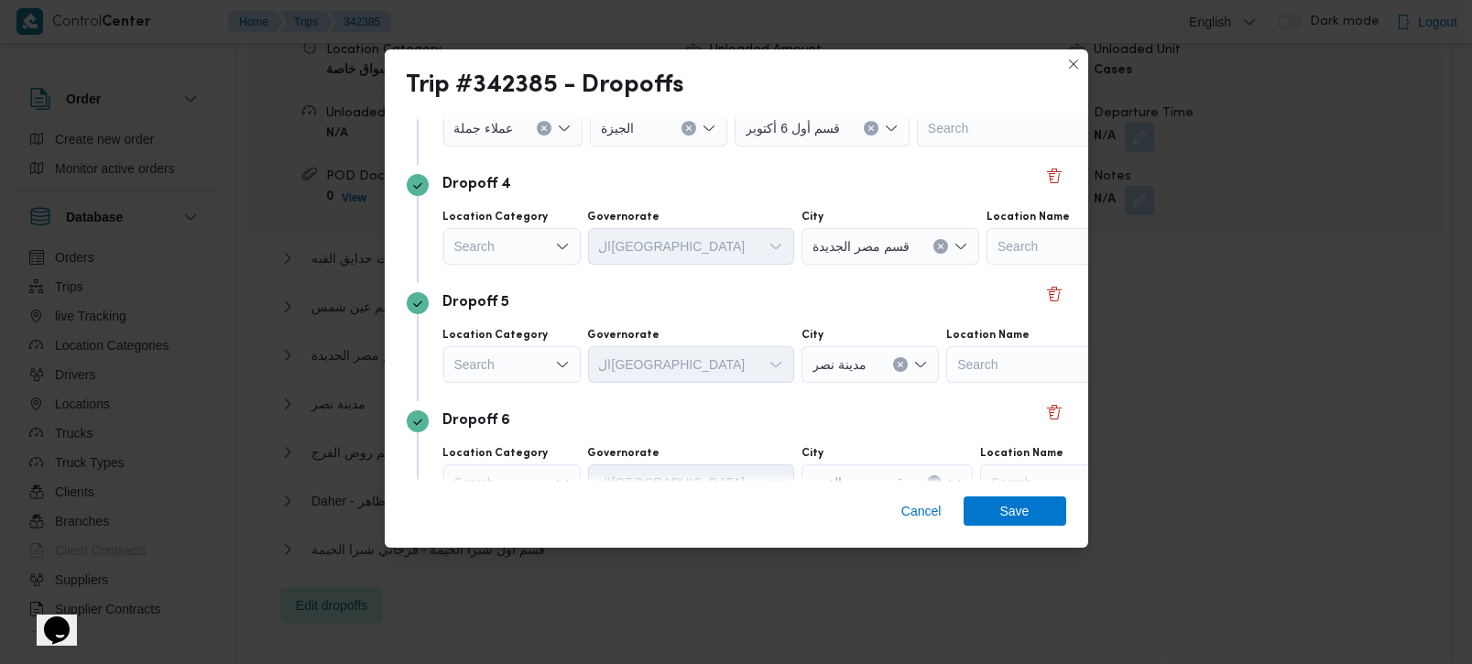
click at [523, 235] on div "Search" at bounding box center [511, 246] width 137 height 37
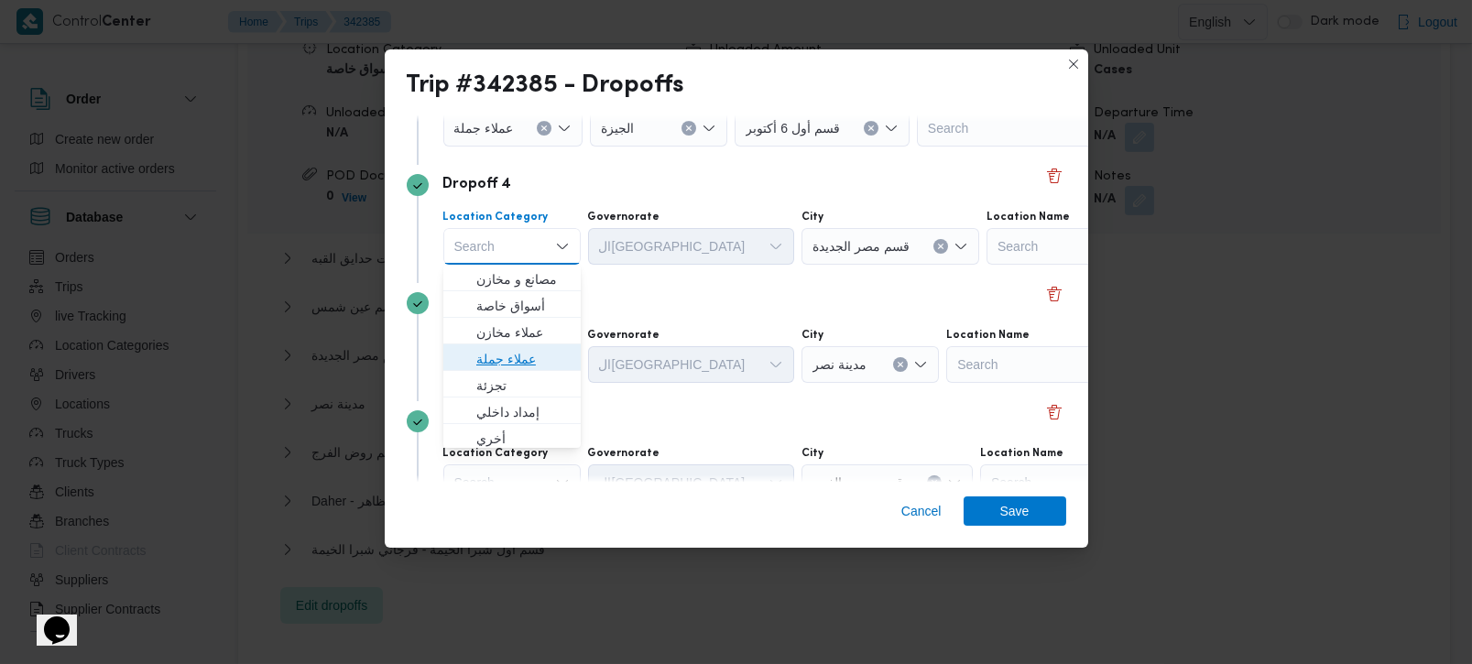
click at [508, 356] on span "عملاء جملة" at bounding box center [522, 359] width 93 height 22
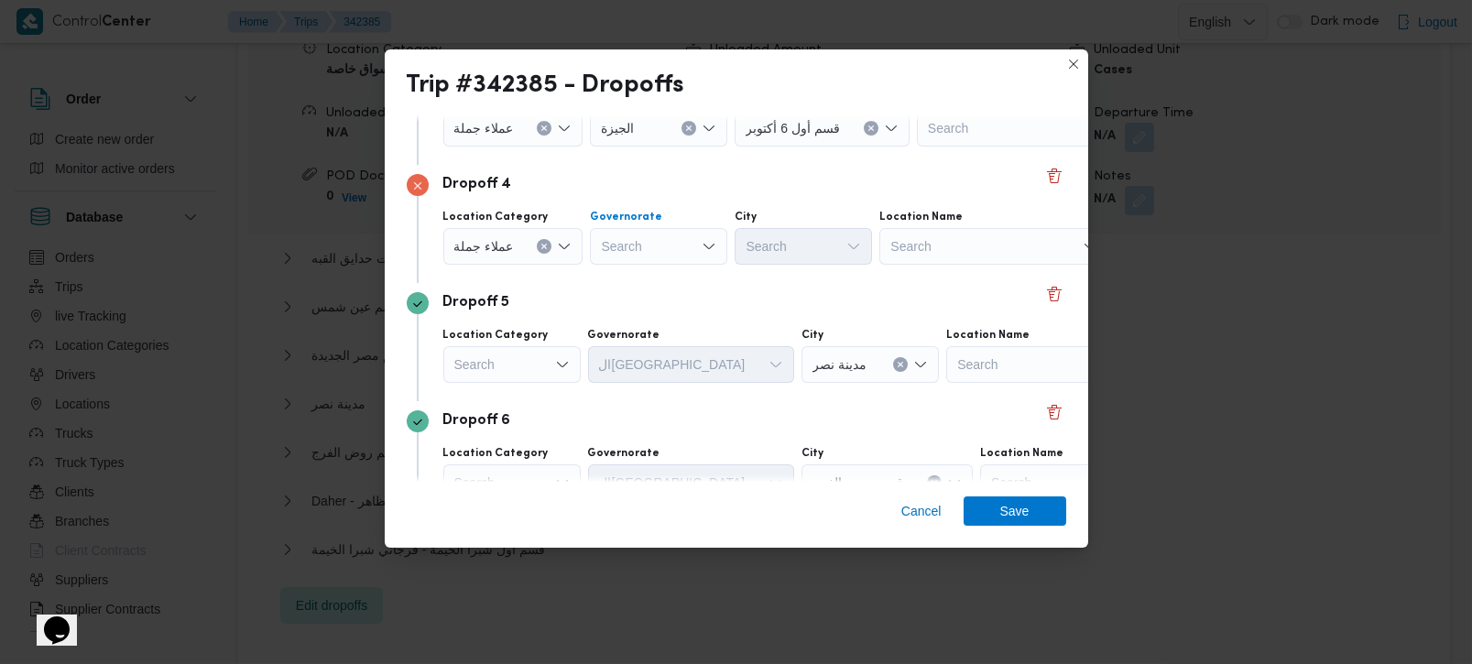
click at [657, 247] on div "Search" at bounding box center [658, 246] width 137 height 37
type input "زة"
click at [655, 274] on span "الجي زة" at bounding box center [667, 279] width 93 height 22
click at [761, 251] on div "Search" at bounding box center [803, 246] width 137 height 37
type input "زايد"
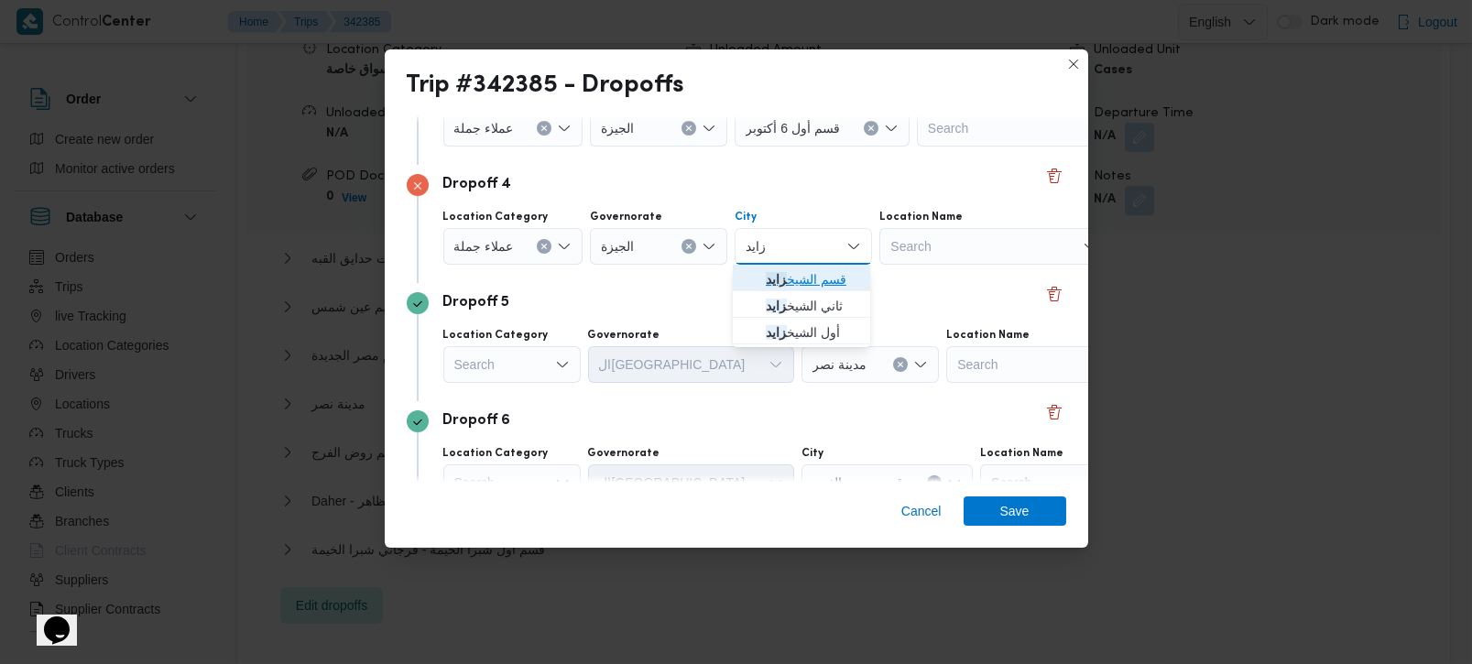
click at [804, 283] on span "قسم الشيخ زايد" at bounding box center [812, 279] width 93 height 22
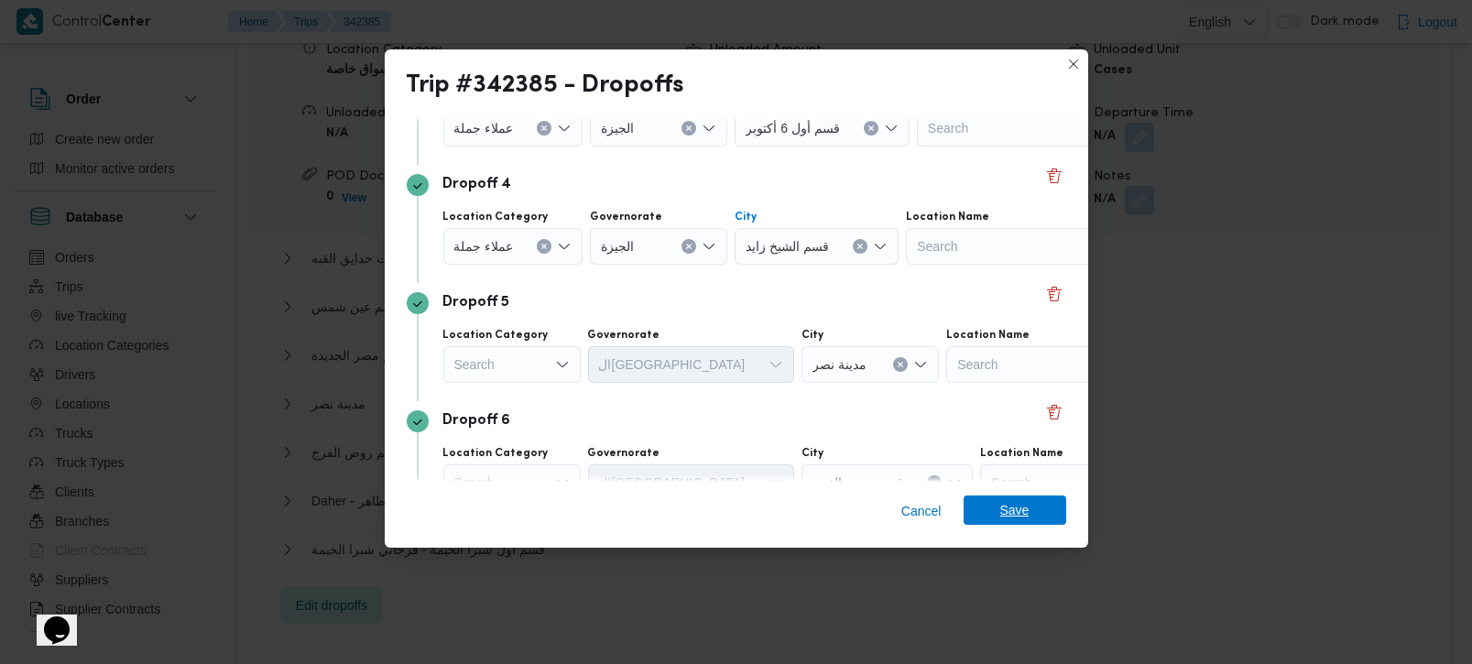
click at [991, 512] on span "Save" at bounding box center [1015, 510] width 103 height 29
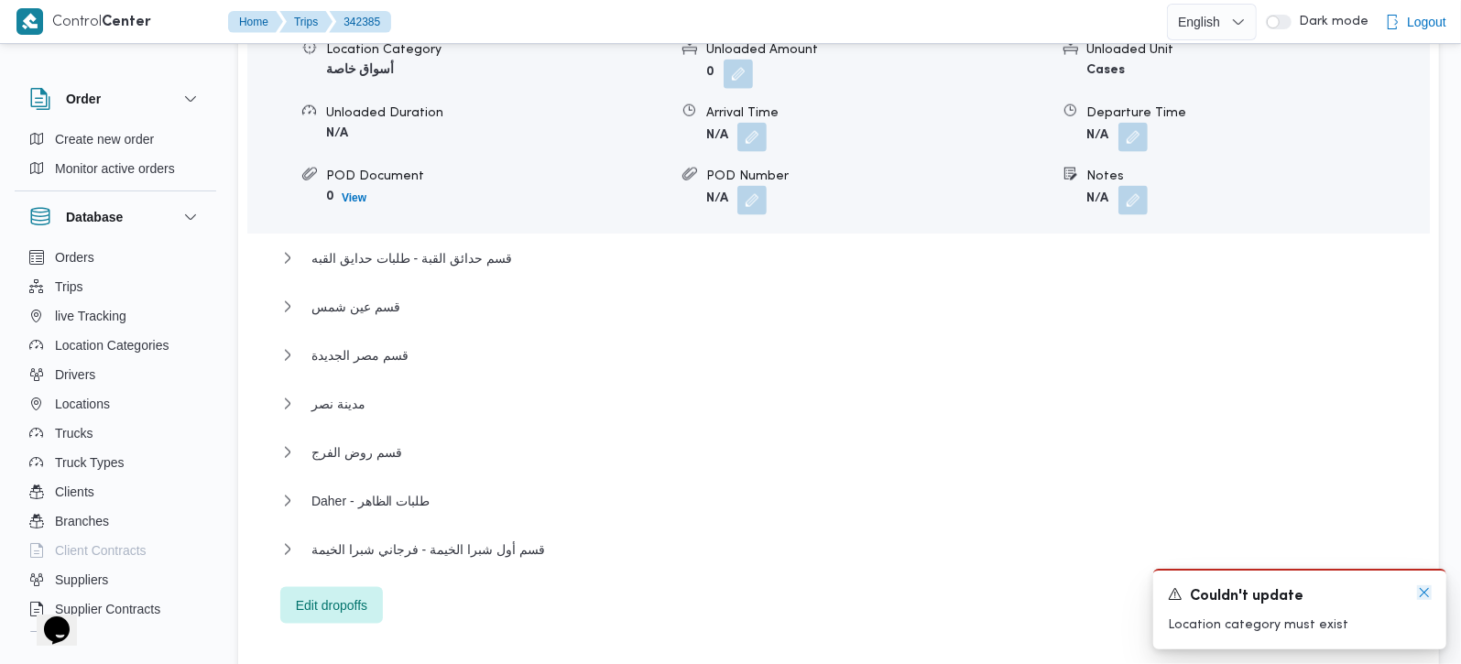
click at [1422, 600] on icon "Dismiss toast" at bounding box center [1424, 592] width 15 height 15
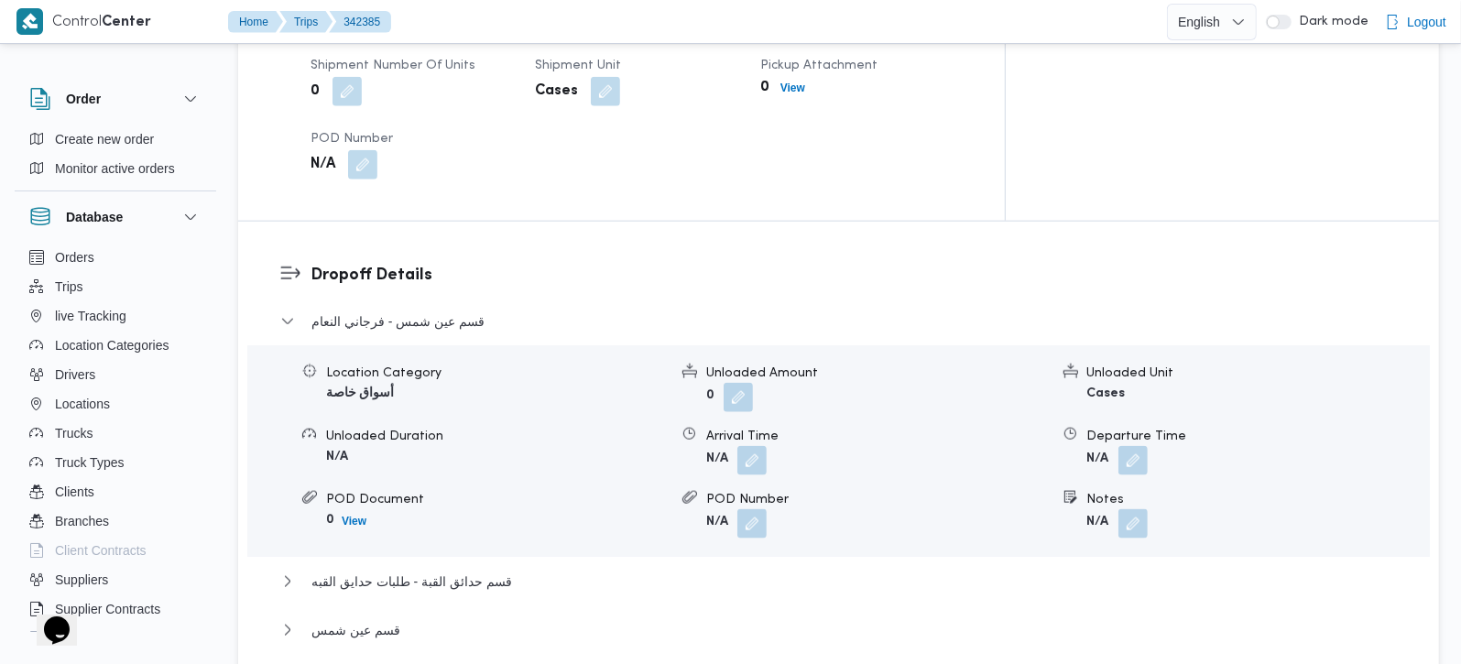
scroll to position [1509, 0]
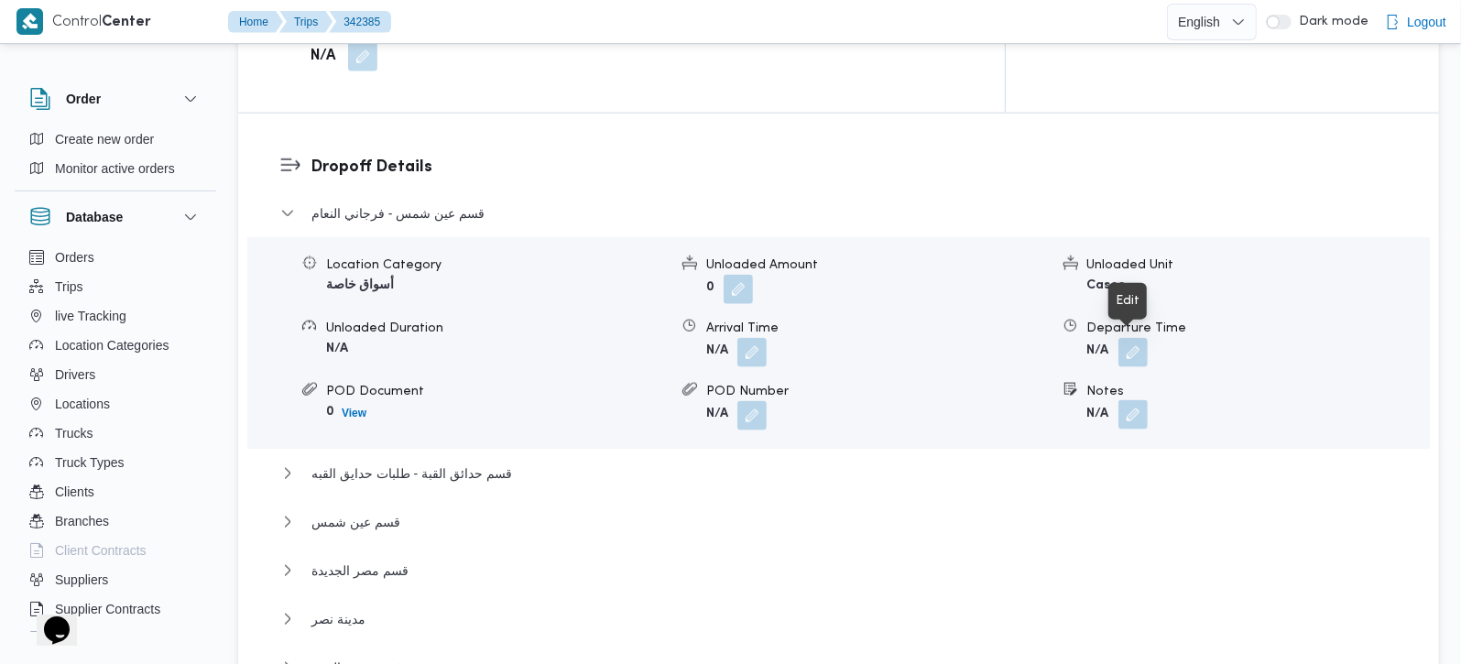
click at [1127, 400] on button "button" at bounding box center [1132, 414] width 29 height 29
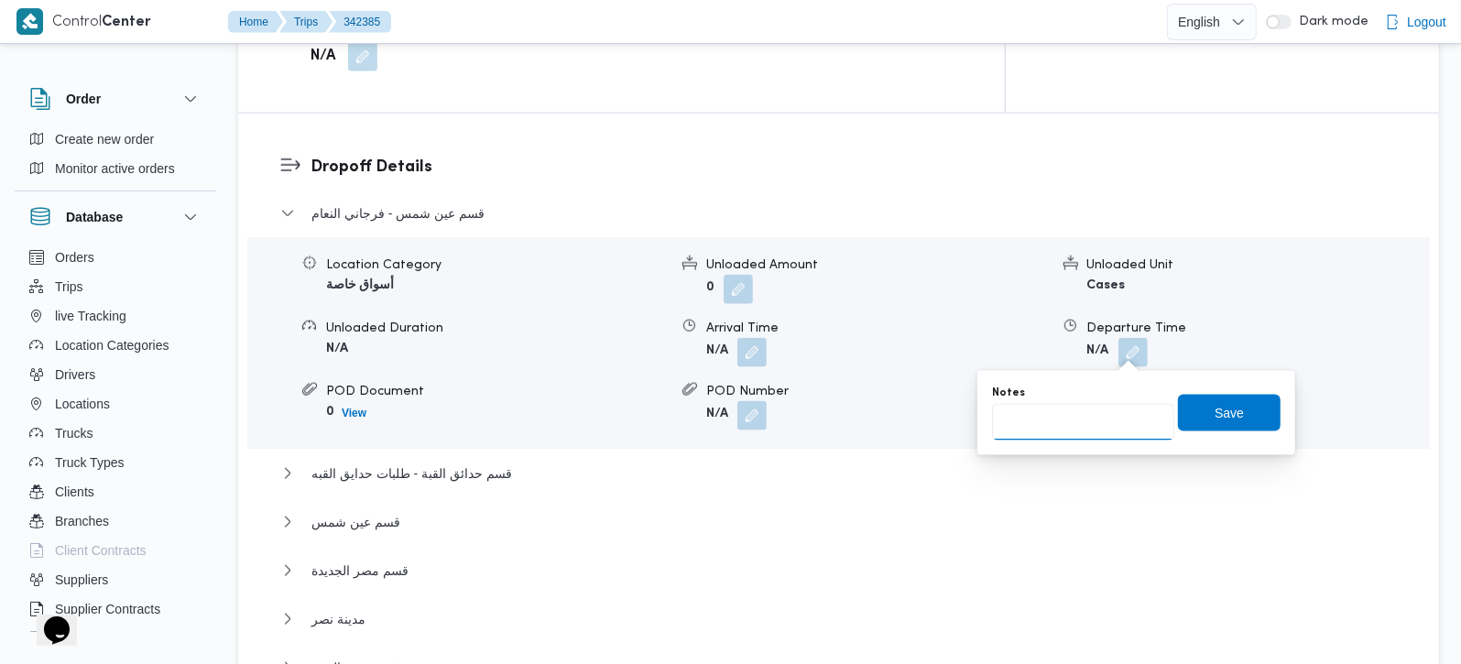
click at [1098, 417] on input "Notes" at bounding box center [1083, 422] width 182 height 37
type input "جملة ماركت حدائق الاهرام"
click at [1215, 417] on span "Save" at bounding box center [1229, 412] width 29 height 22
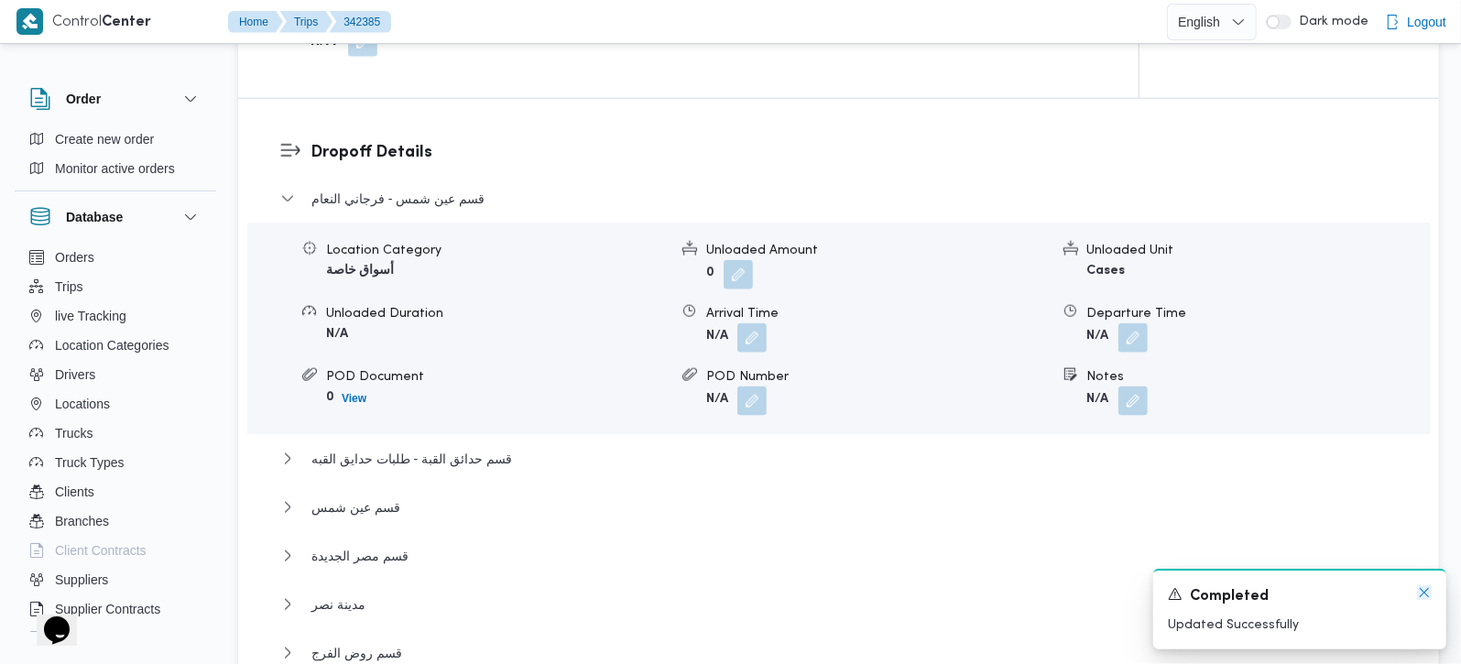
click at [1422, 600] on icon "Dismiss toast" at bounding box center [1424, 592] width 15 height 15
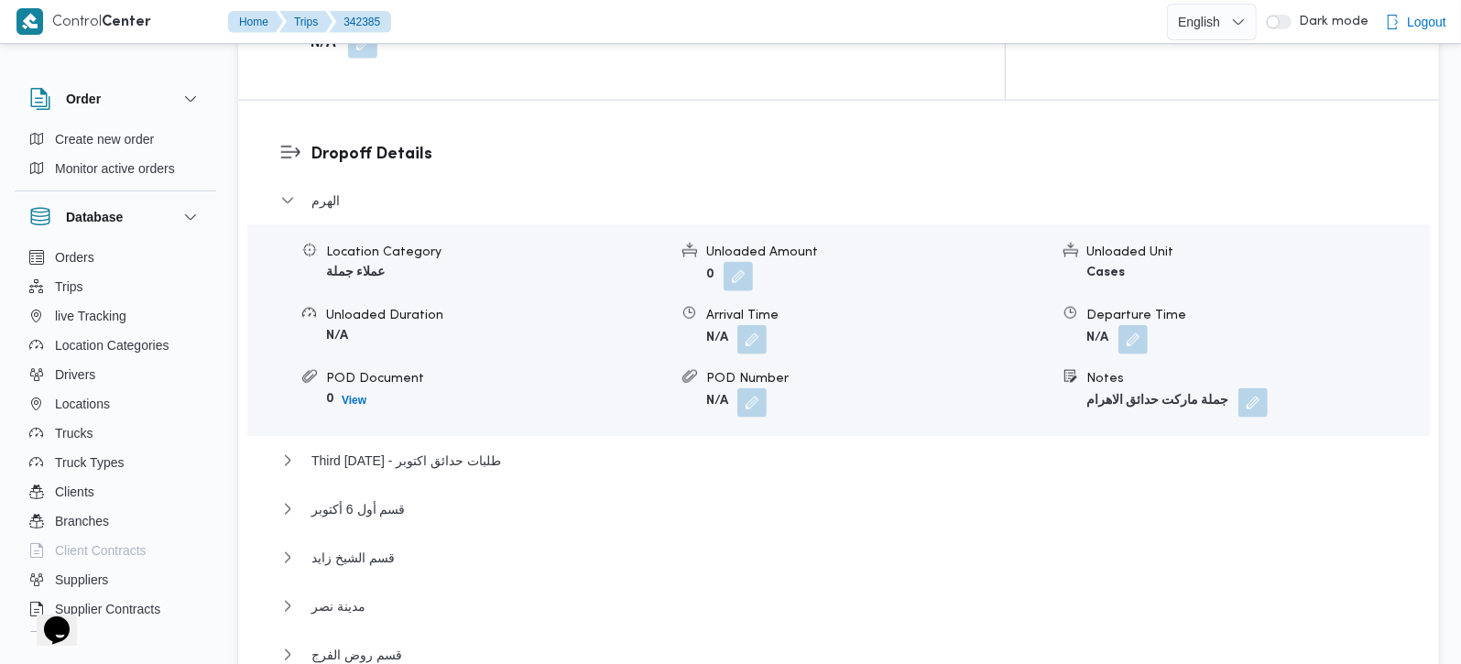
scroll to position [1574, 0]
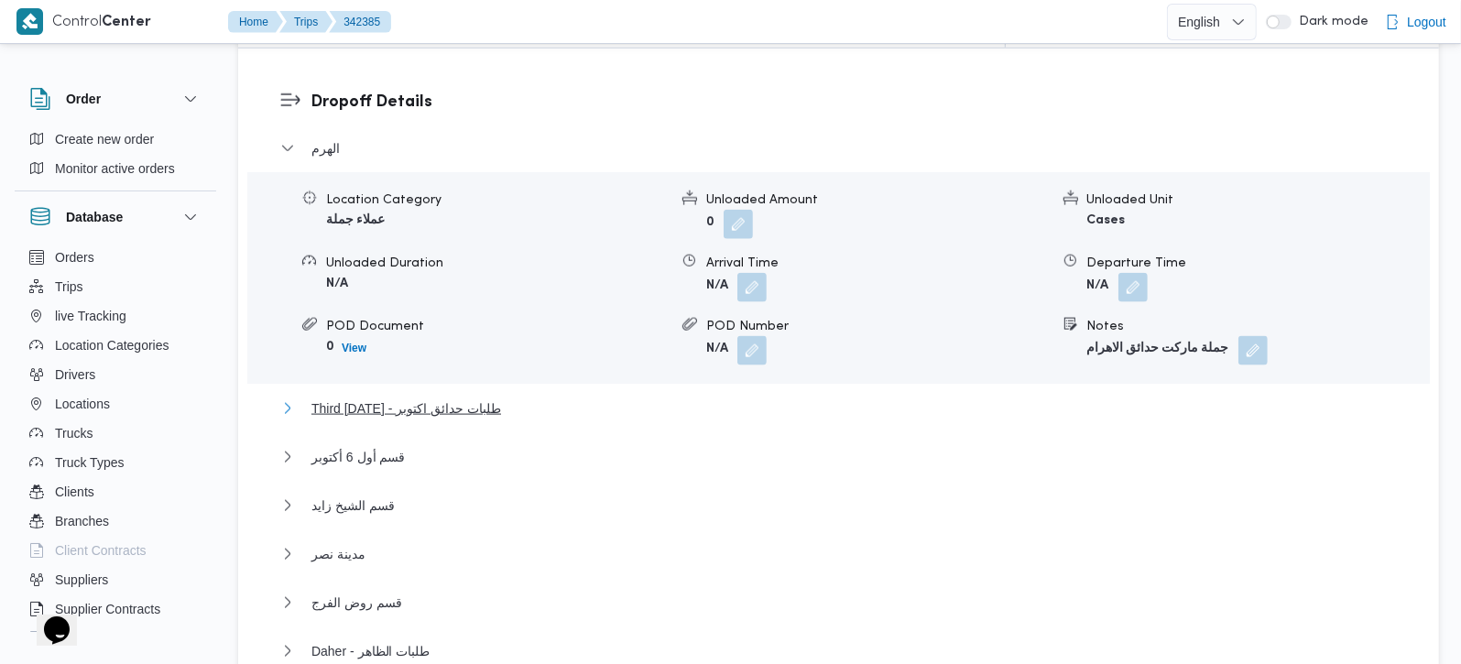
click at [383, 398] on span "Third 6th of October - طلبات حدائق اكتوبر" at bounding box center [406, 409] width 190 height 22
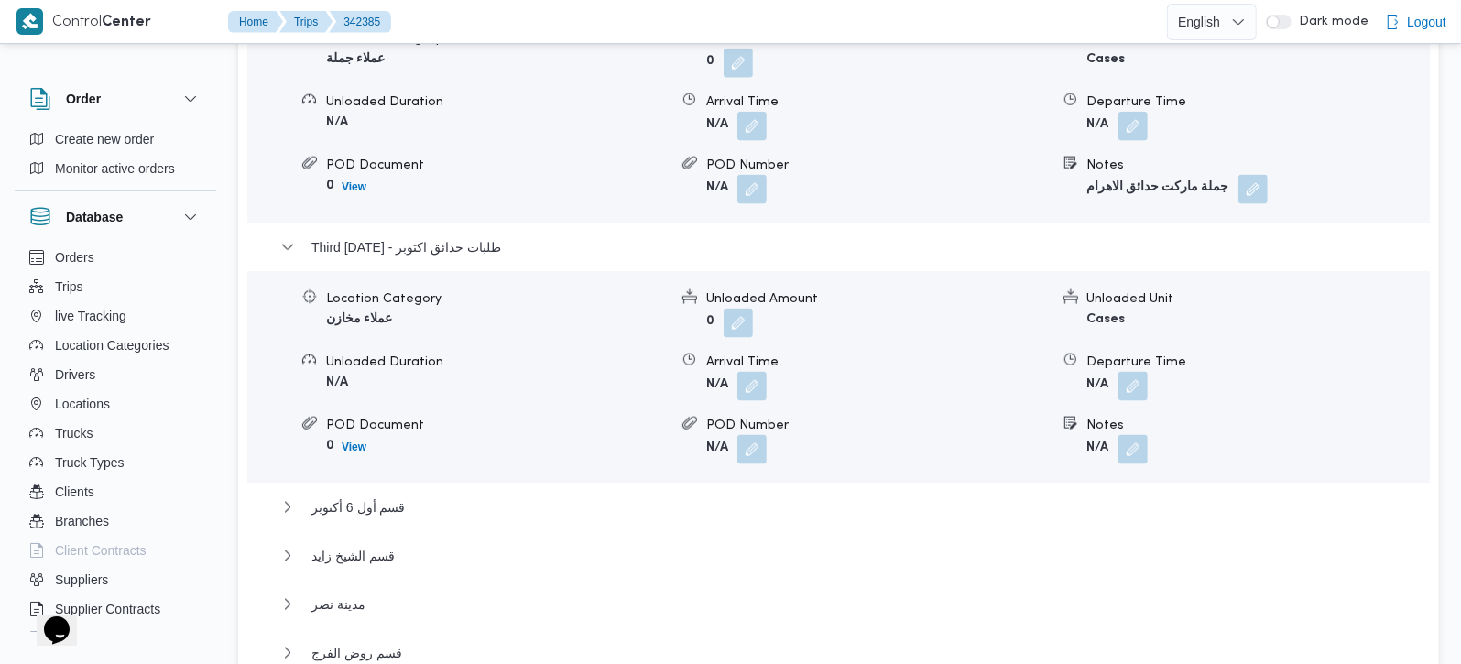
scroll to position [1897, 0]
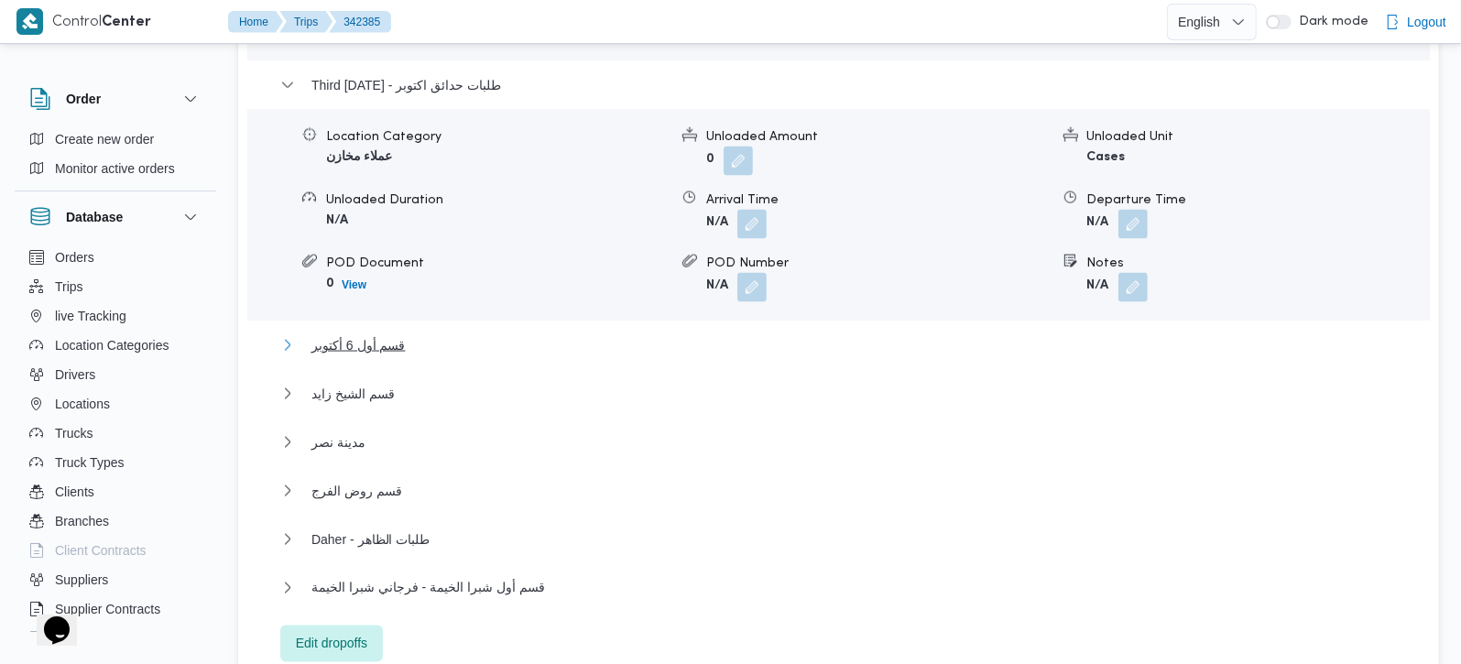
click at [364, 334] on span "قسم أول 6 أكتوبر" at bounding box center [357, 345] width 93 height 22
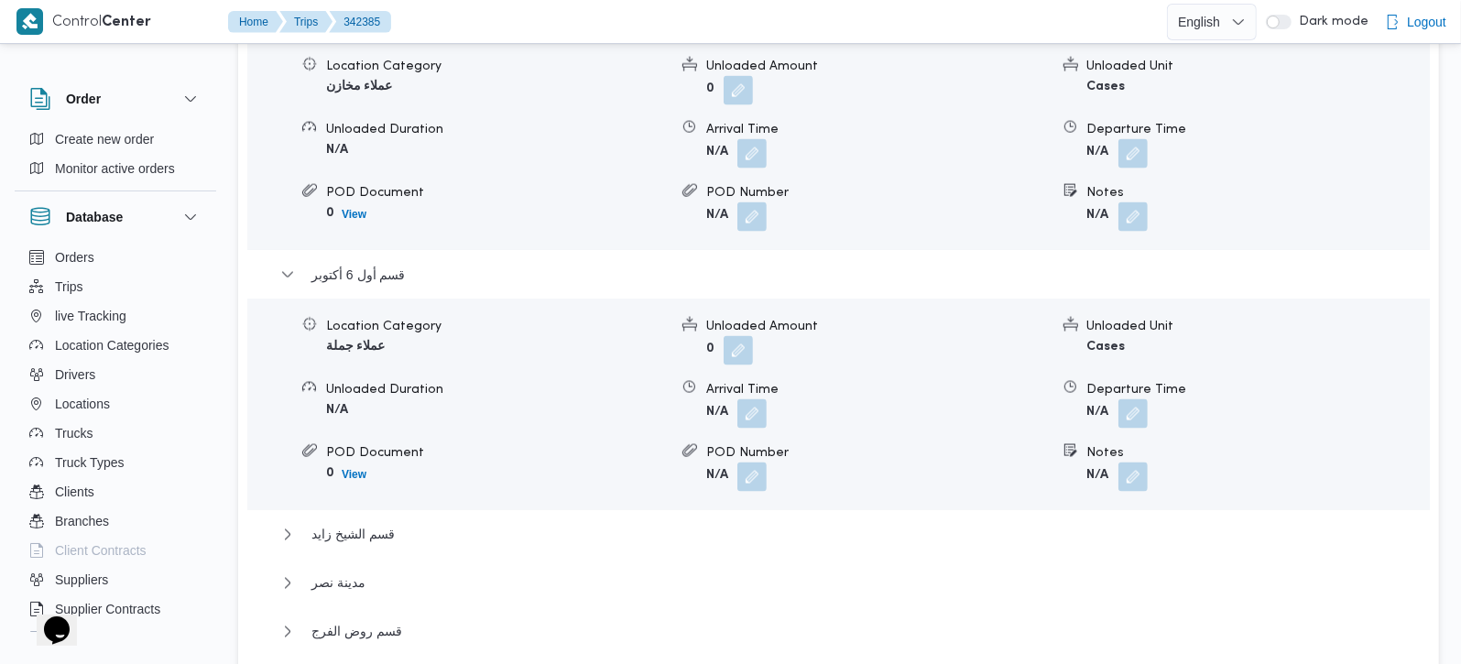
scroll to position [2005, 0]
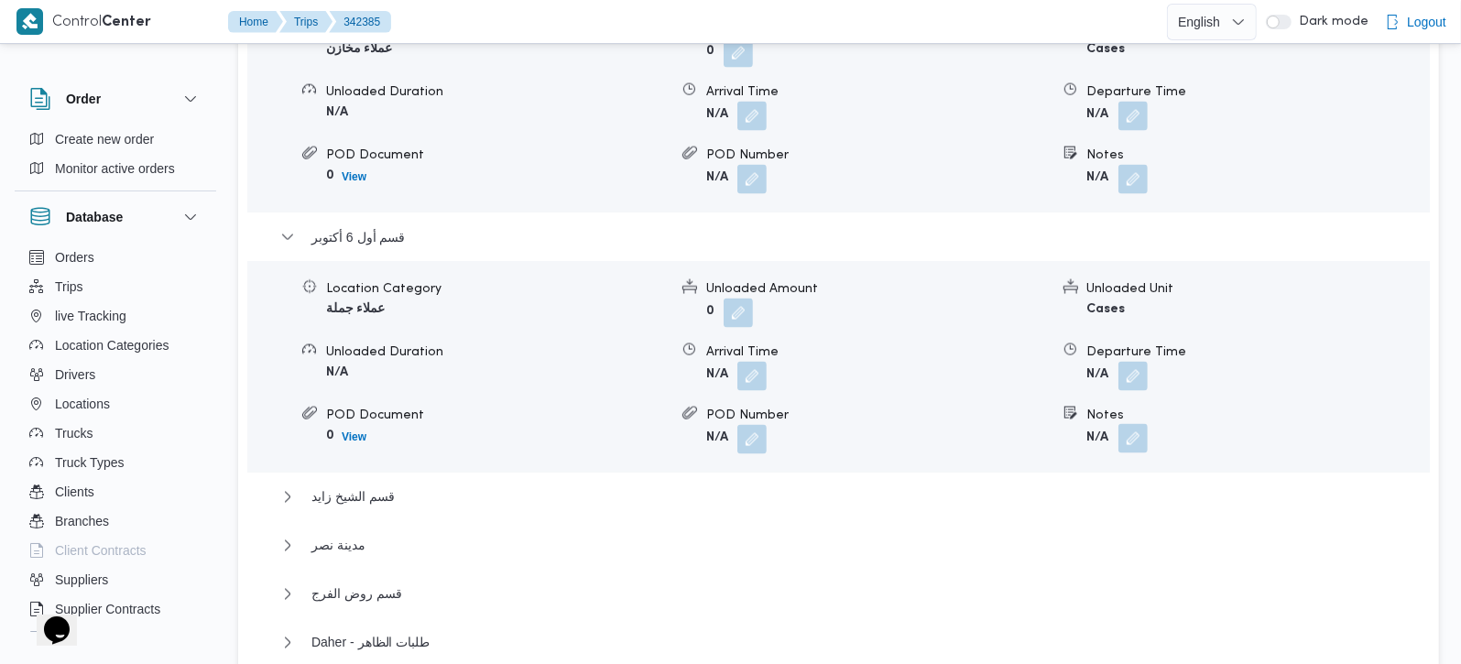
click at [1131, 424] on button "button" at bounding box center [1132, 438] width 29 height 29
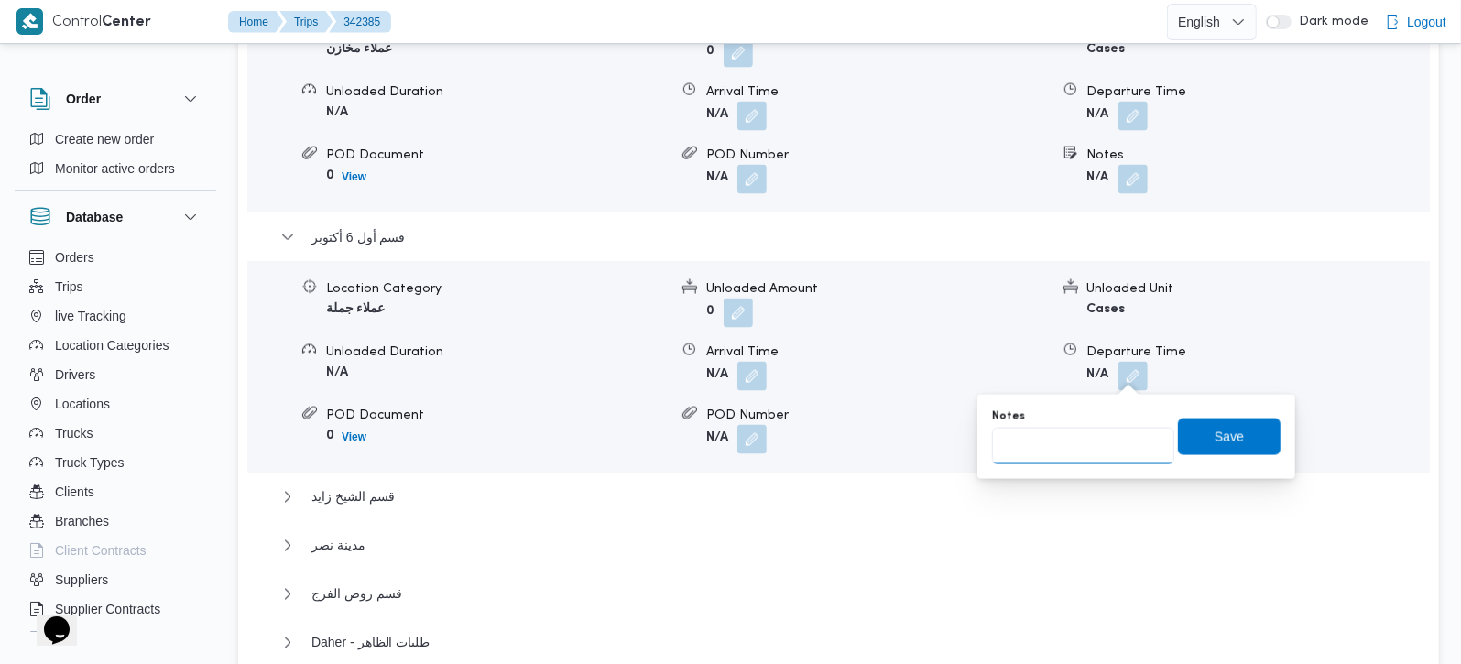
click at [1107, 453] on input "Notes" at bounding box center [1083, 446] width 182 height 37
type input "مول برايت ستارز و ايكون مول"
click at [1232, 423] on span "Save" at bounding box center [1229, 436] width 103 height 37
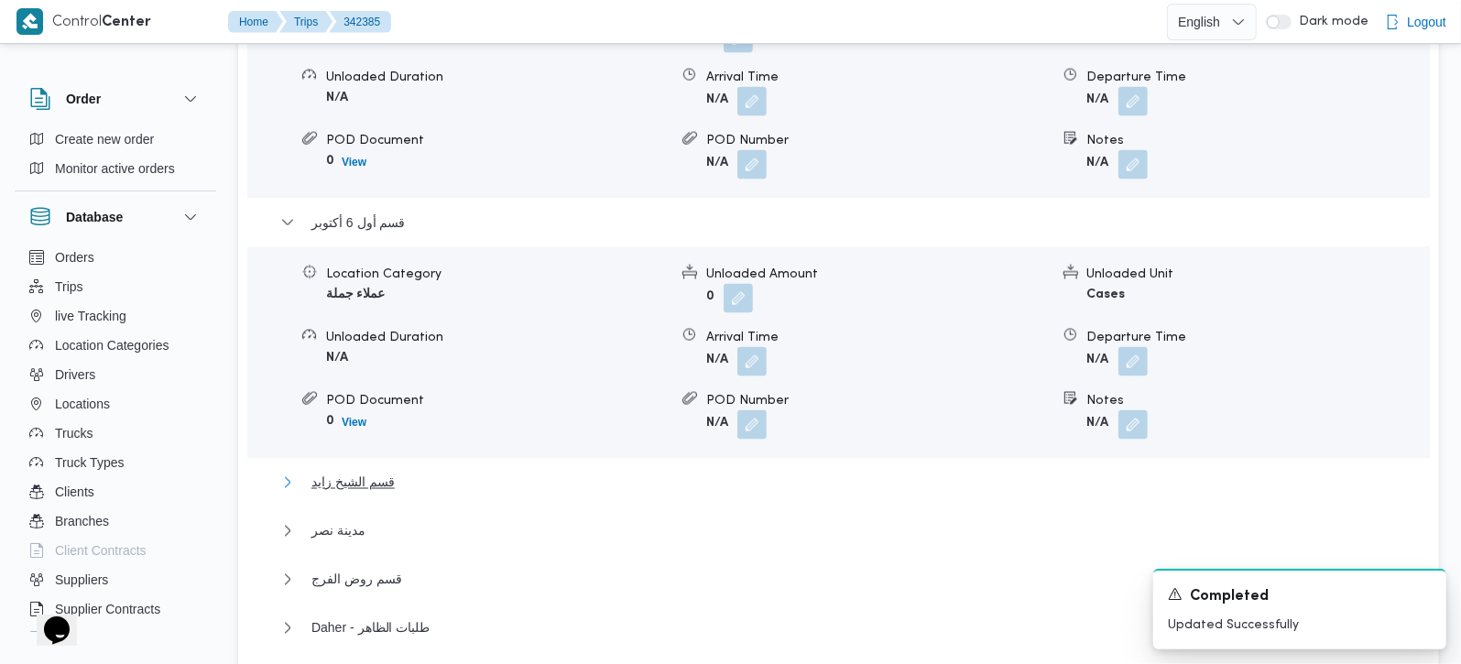
click at [351, 472] on span "قسم الشيخ زايد" at bounding box center [352, 483] width 83 height 22
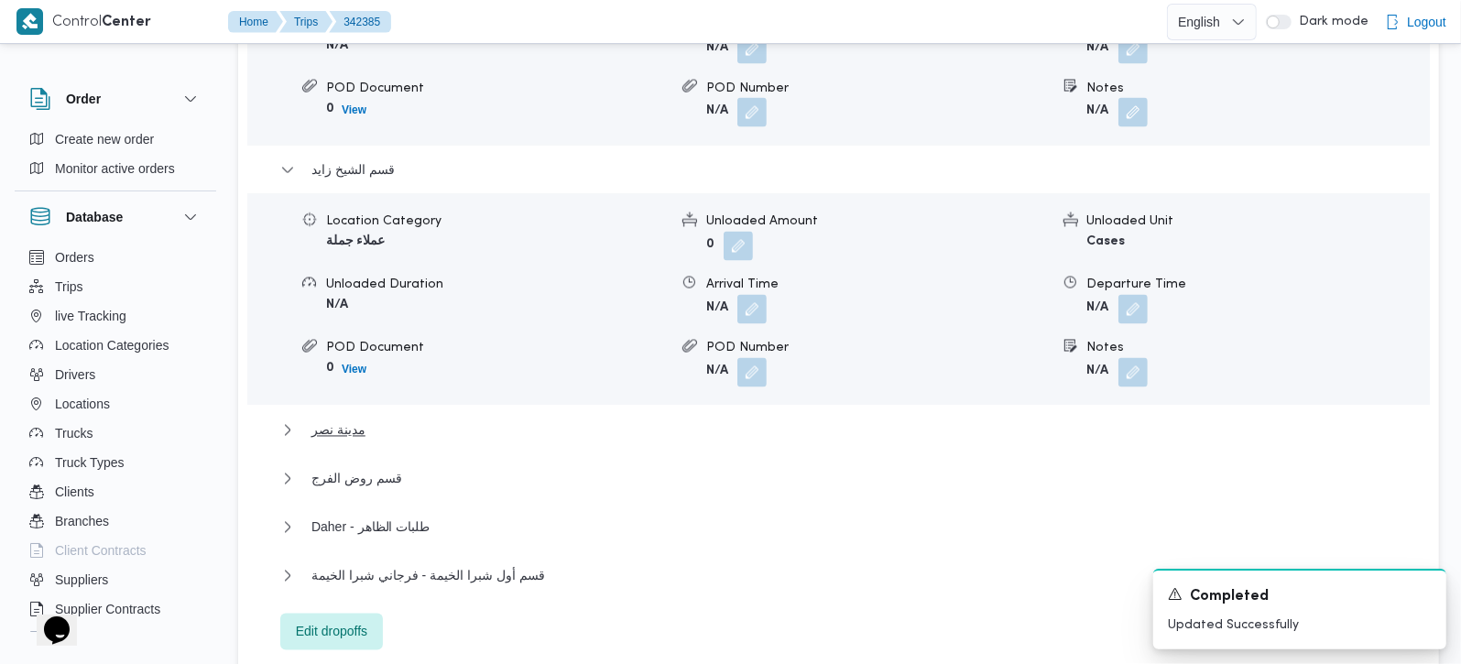
scroll to position [2329, 0]
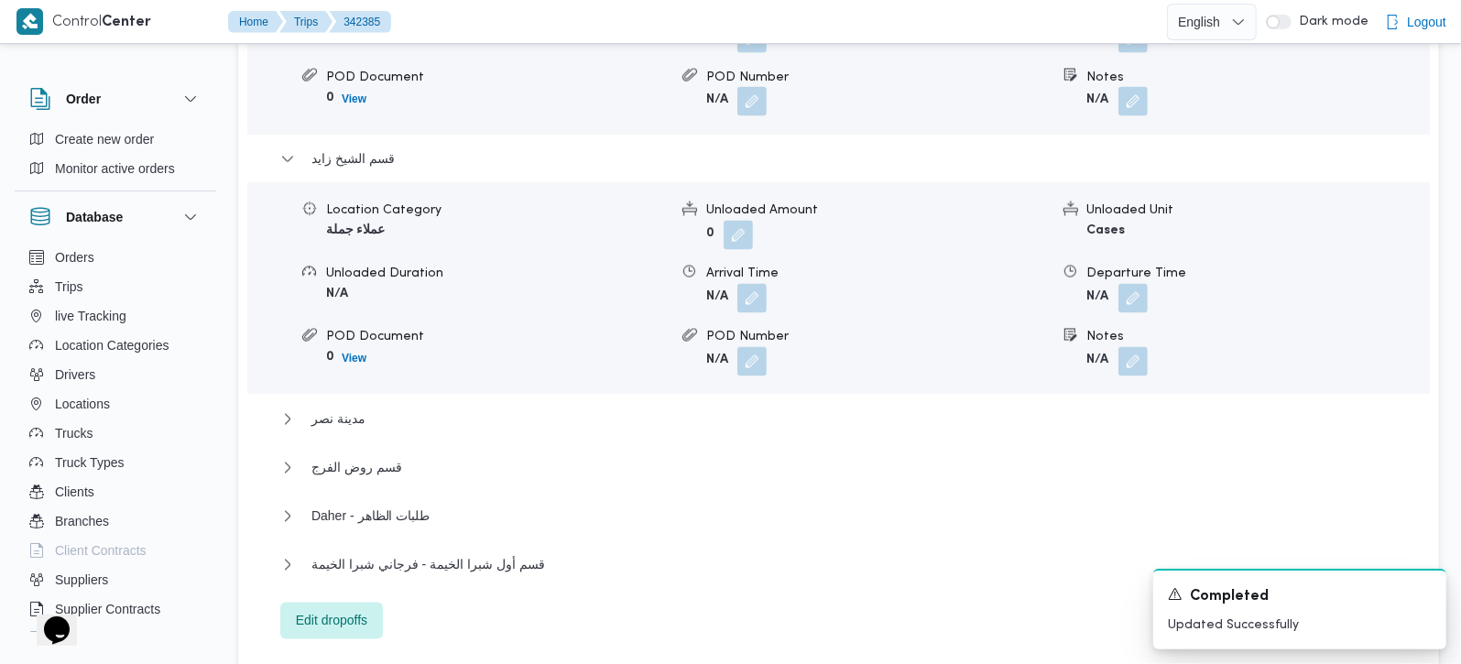
click at [1150, 347] on form "N/A" at bounding box center [1258, 361] width 342 height 29
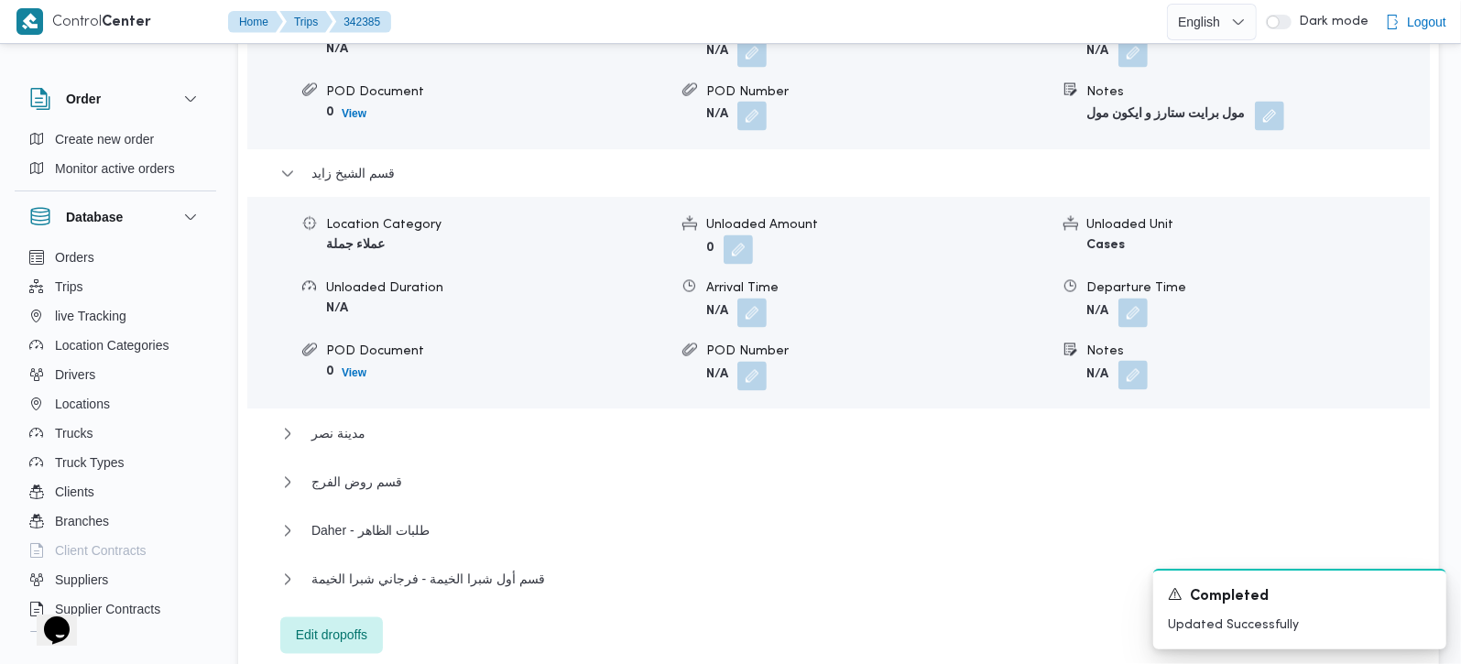
click at [1140, 361] on button "button" at bounding box center [1132, 375] width 29 height 29
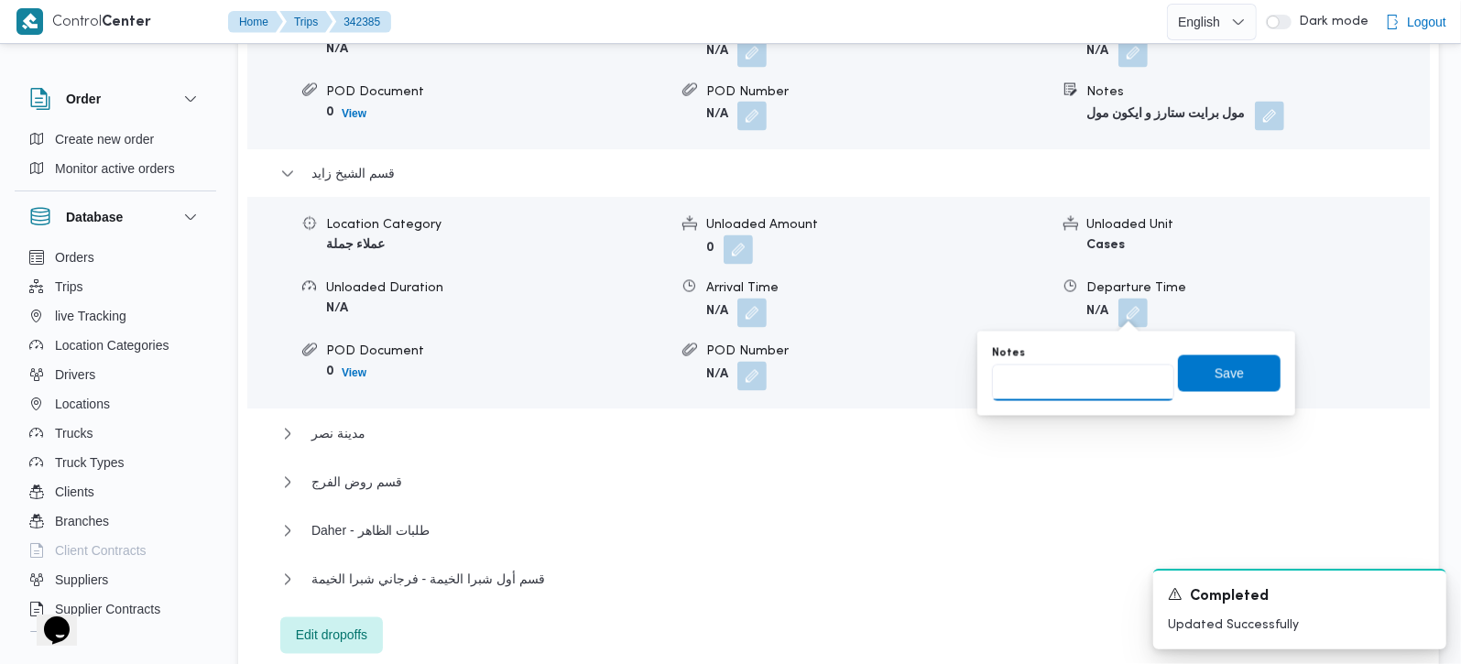
click at [1087, 376] on input "Notes" at bounding box center [1083, 383] width 182 height 37
type input "الشيخ زايد و بالم هيلز"
click at [1250, 373] on span "Save" at bounding box center [1229, 373] width 103 height 37
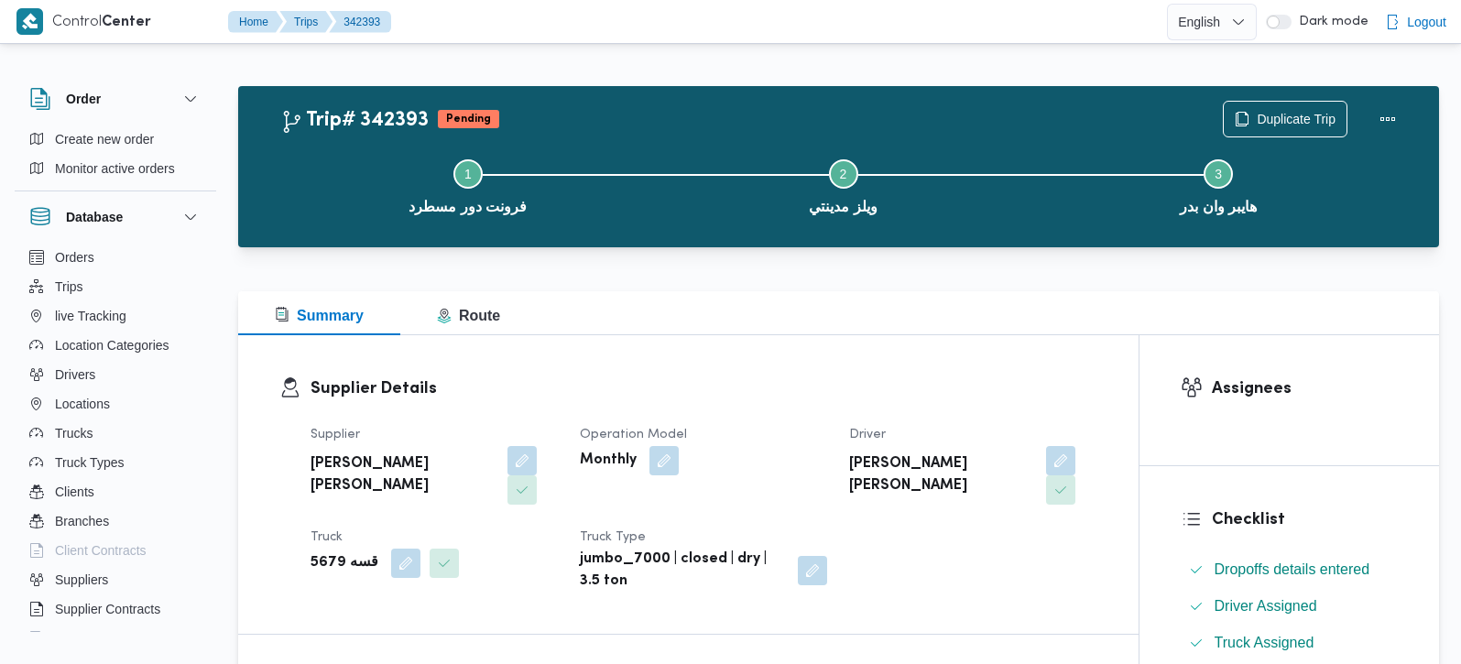
click at [331, 552] on b "قسه 5679" at bounding box center [345, 563] width 68 height 22
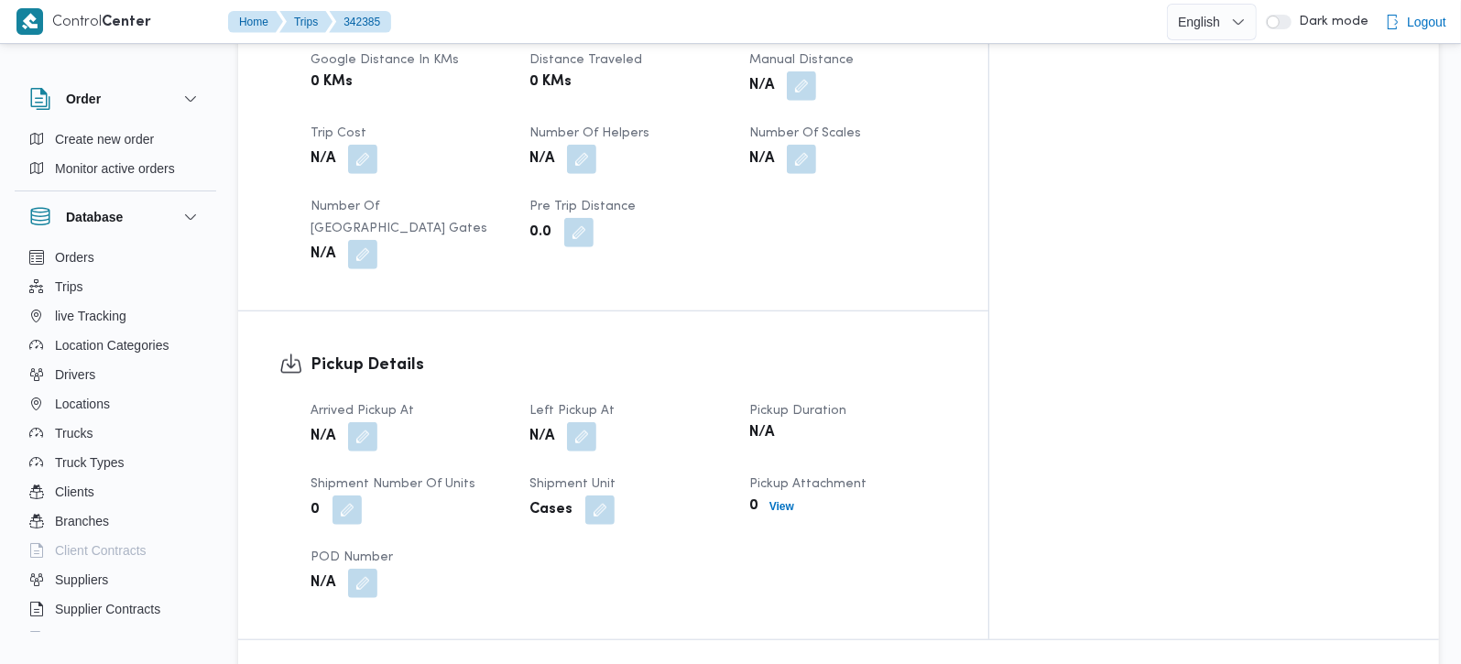
scroll to position [605, 0]
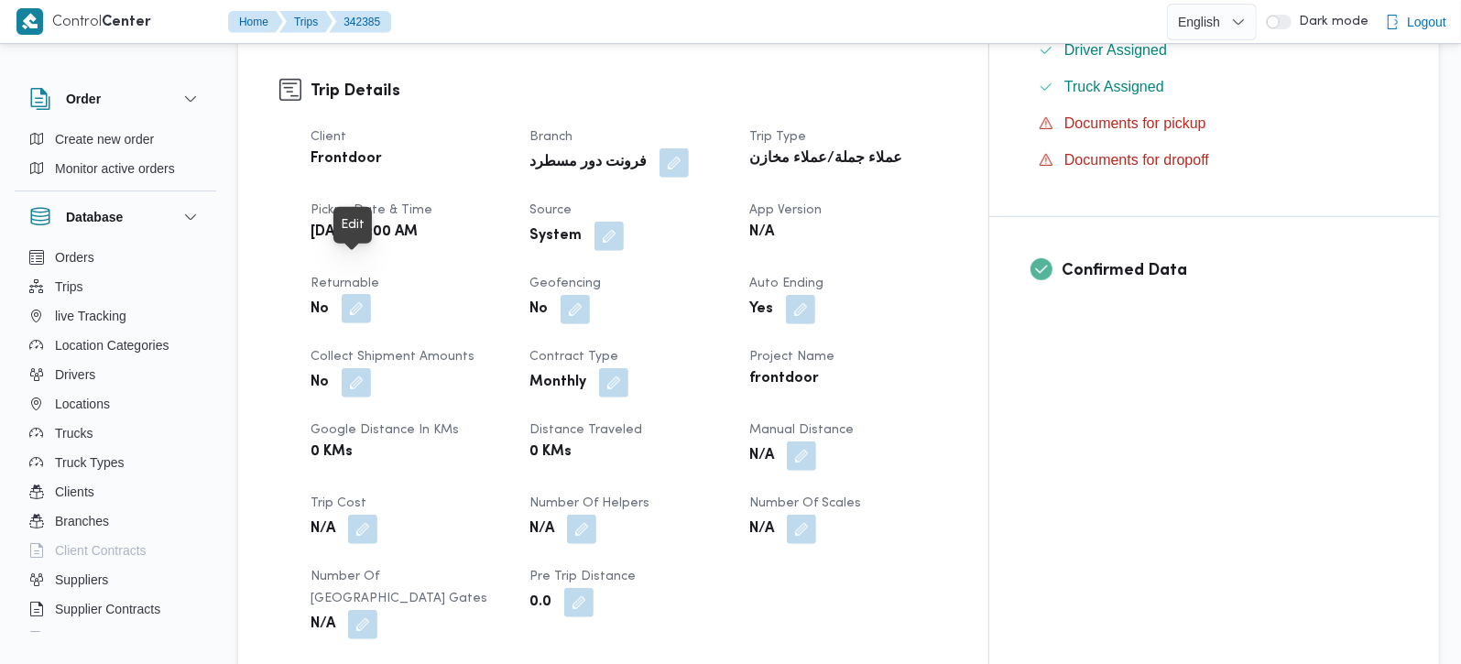
click at [365, 294] on button "button" at bounding box center [356, 308] width 29 height 29
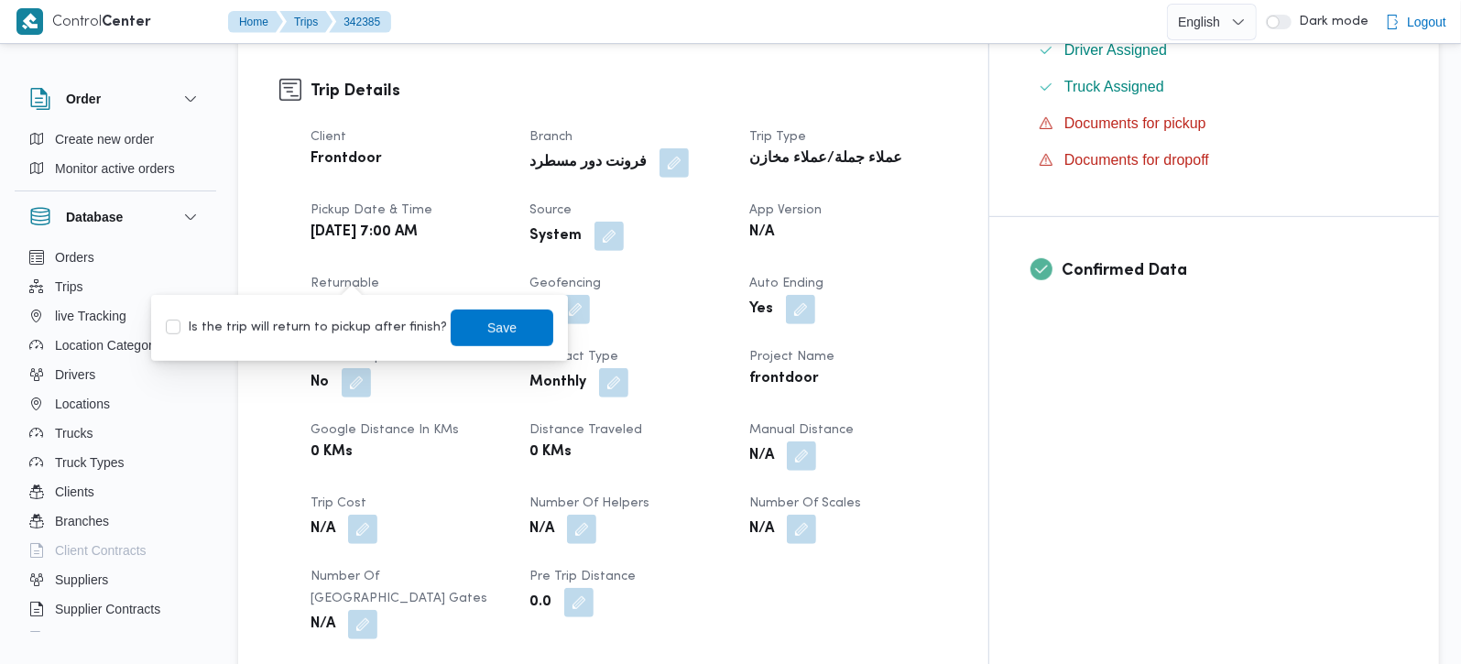
scroll to position [605, 0]
click at [329, 339] on div "Is the trip will return to pickup after finish? Save" at bounding box center [359, 327] width 391 height 40
click at [329, 325] on label "Is the trip will return to pickup after finish?" at bounding box center [306, 327] width 281 height 22
checkbox input "true"
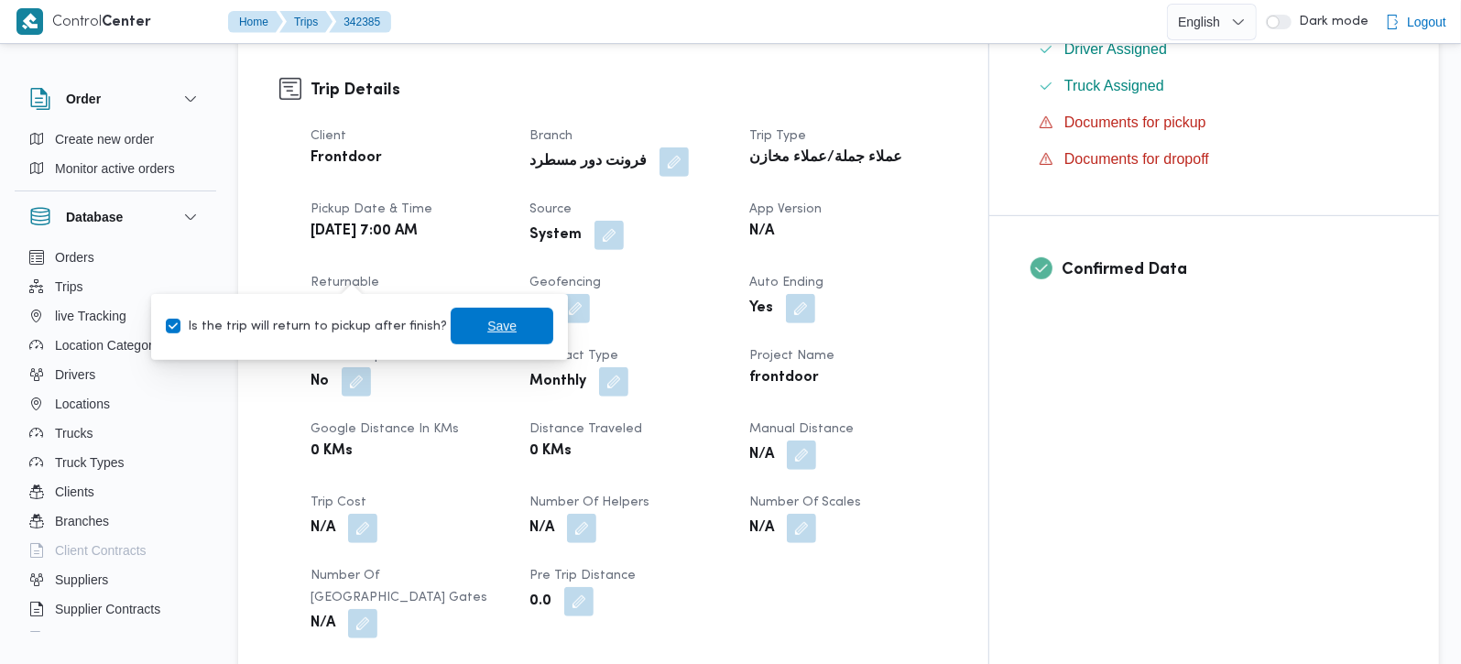
click at [451, 325] on span "Save" at bounding box center [502, 326] width 103 height 37
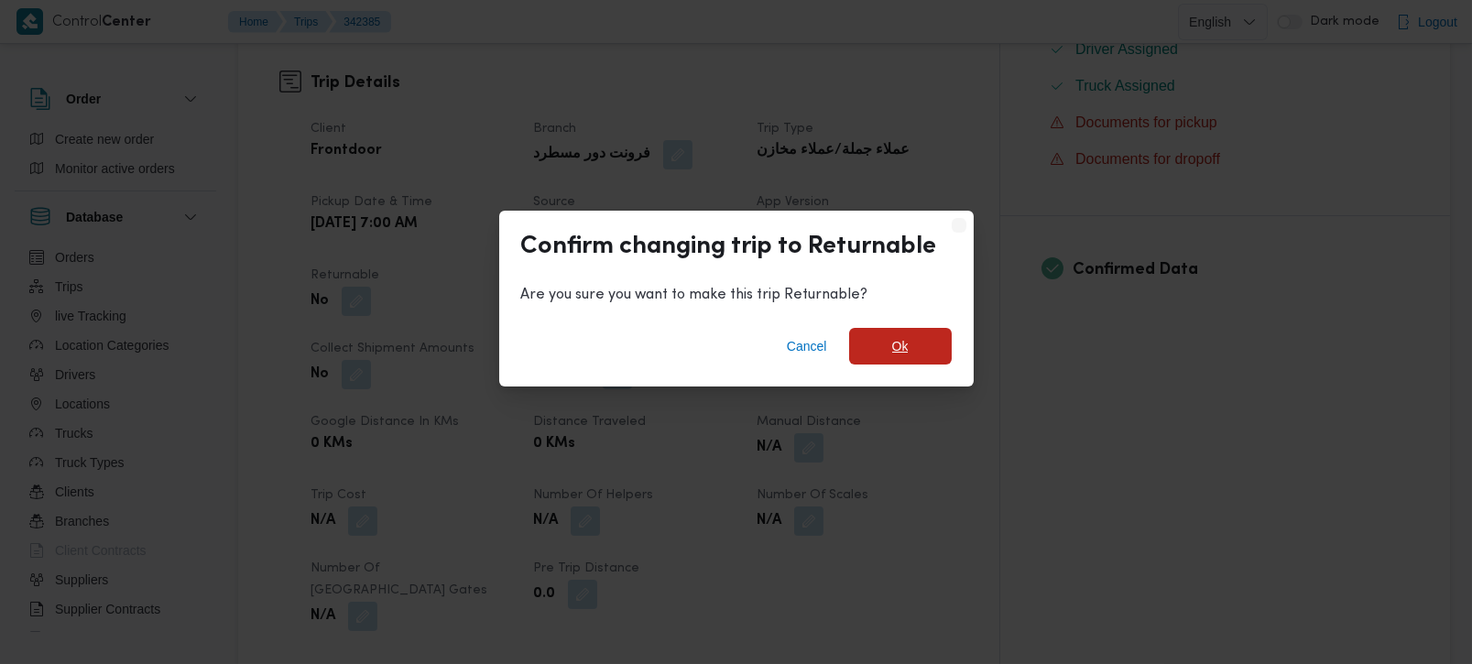
click at [920, 337] on span "Ok" at bounding box center [900, 346] width 103 height 37
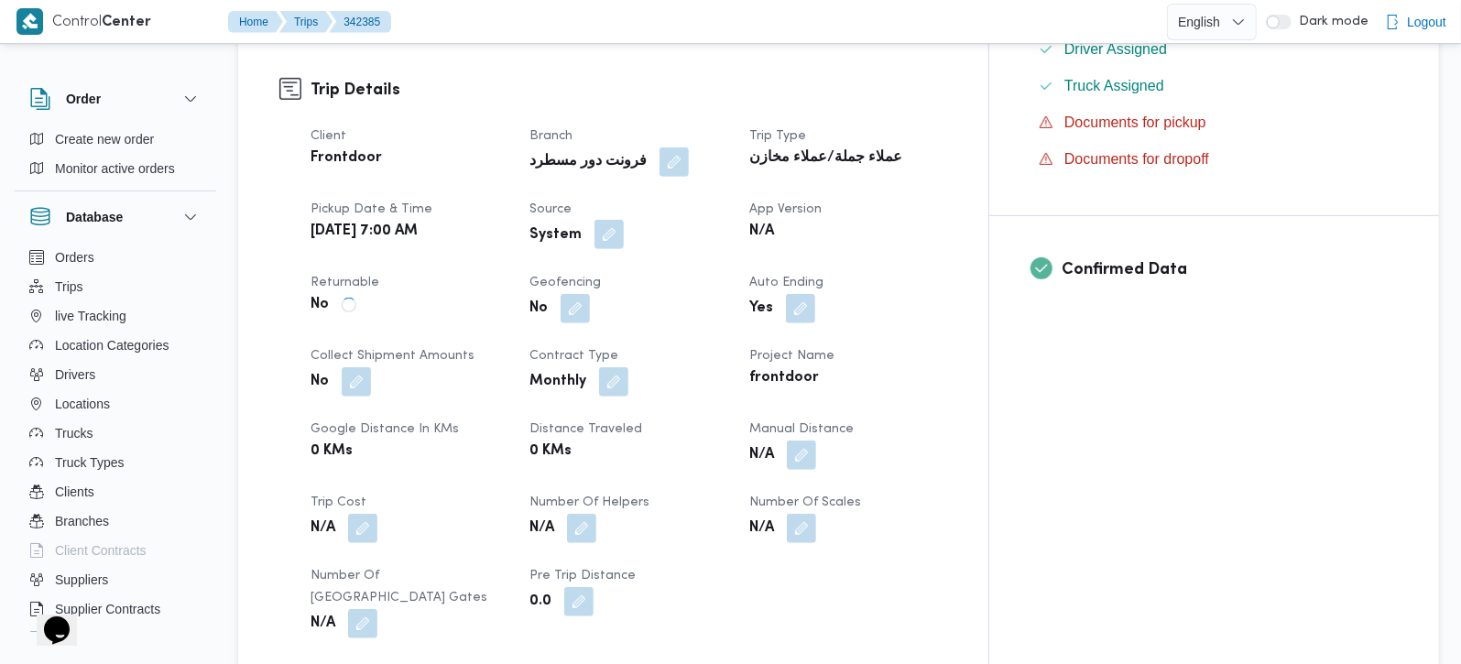
scroll to position [0, 0]
click at [624, 220] on button "button" at bounding box center [609, 234] width 29 height 29
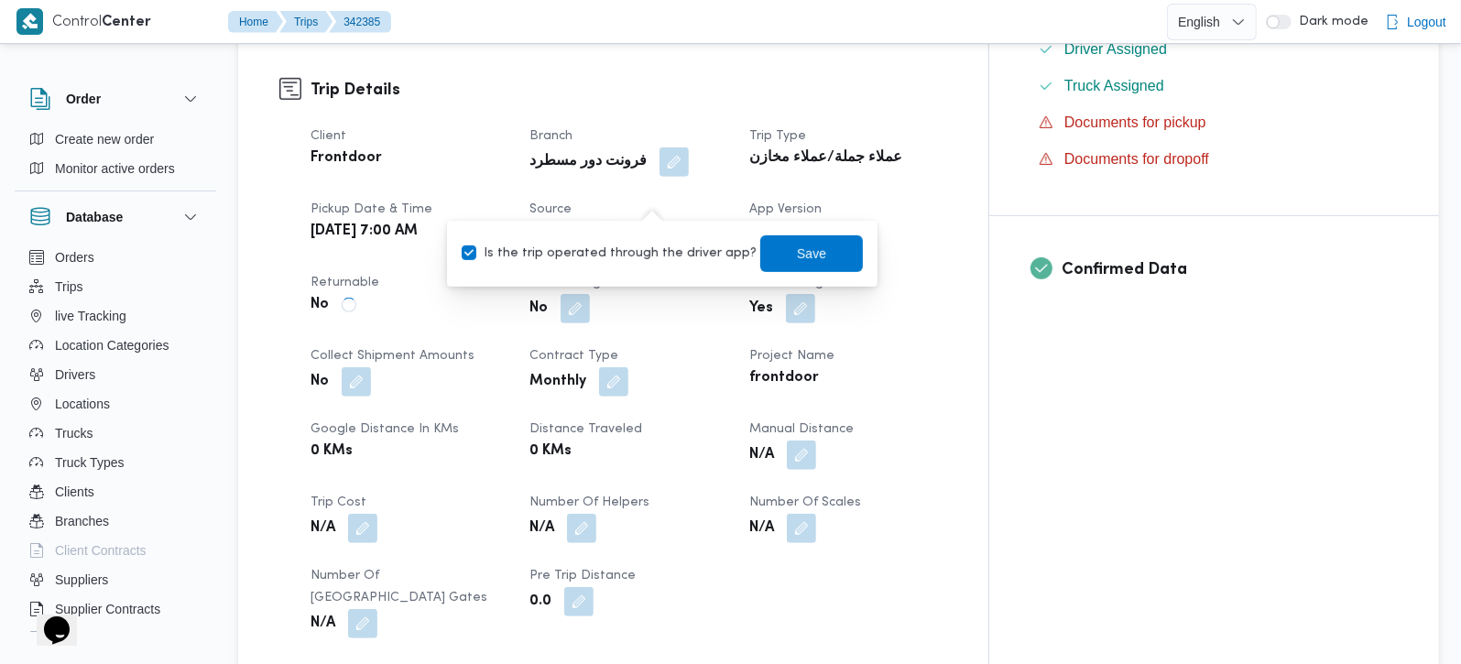
click at [619, 253] on label "Is the trip operated through the driver app?" at bounding box center [609, 254] width 295 height 22
checkbox input "false"
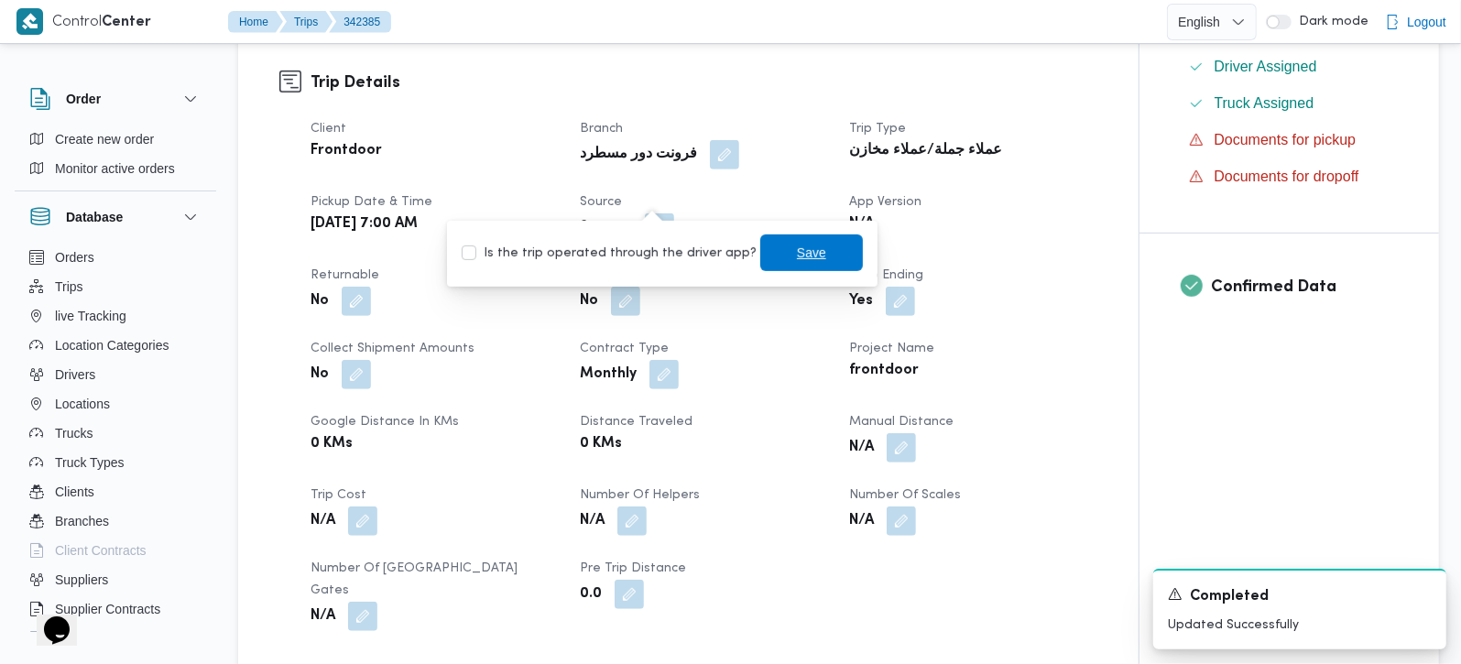
click at [797, 251] on span "Save" at bounding box center [811, 253] width 29 height 22
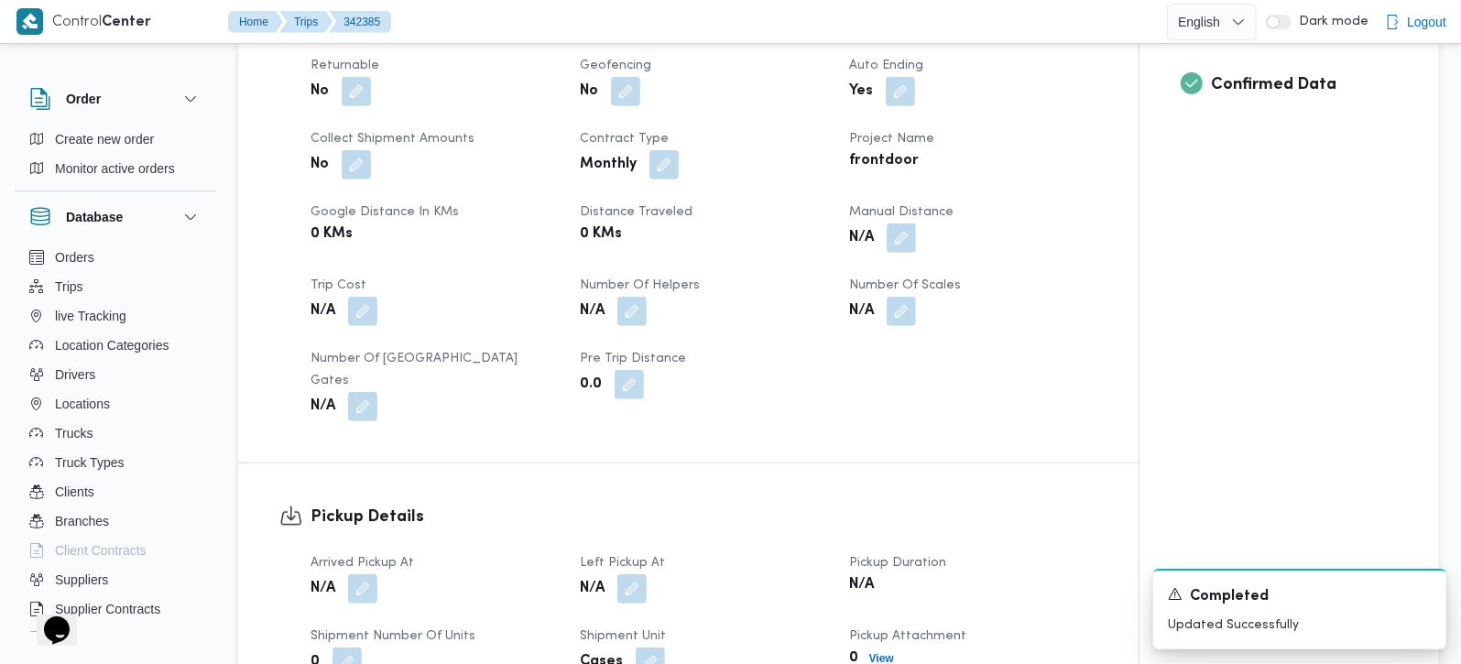
scroll to position [1036, 0]
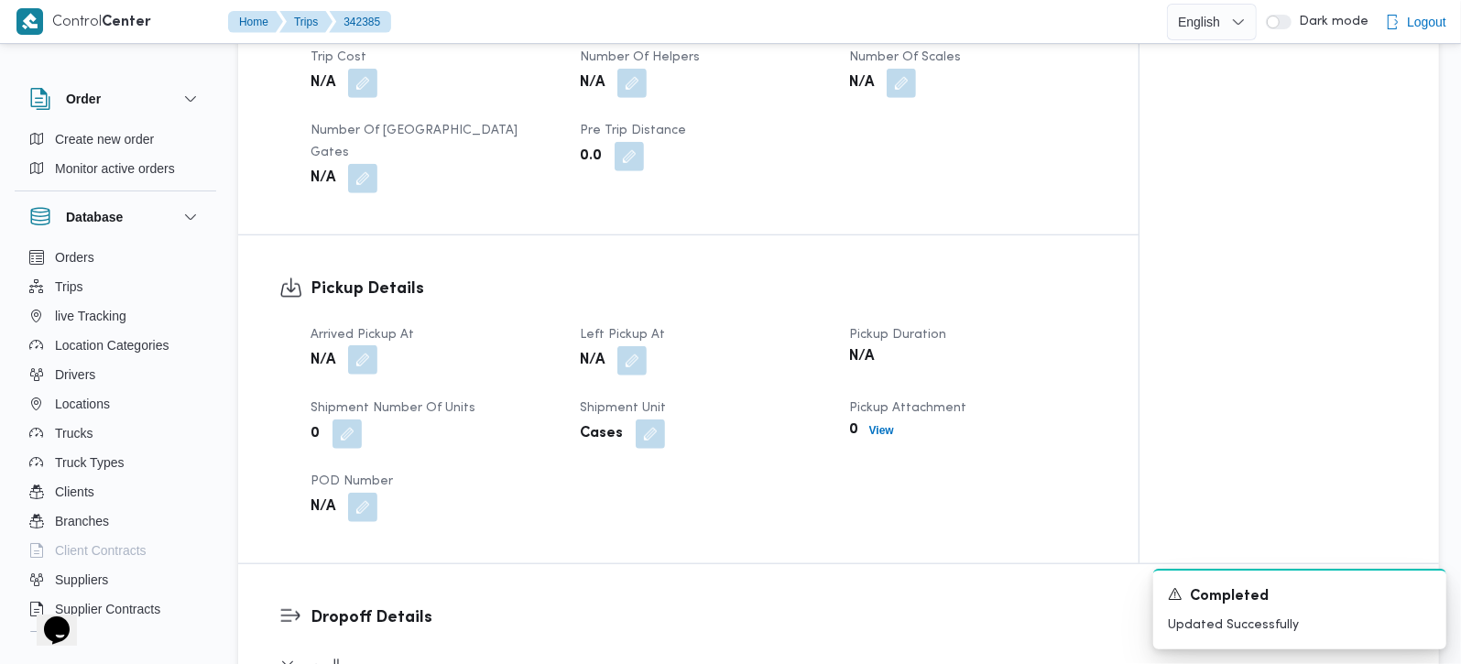
click at [352, 345] on button "button" at bounding box center [362, 359] width 29 height 29
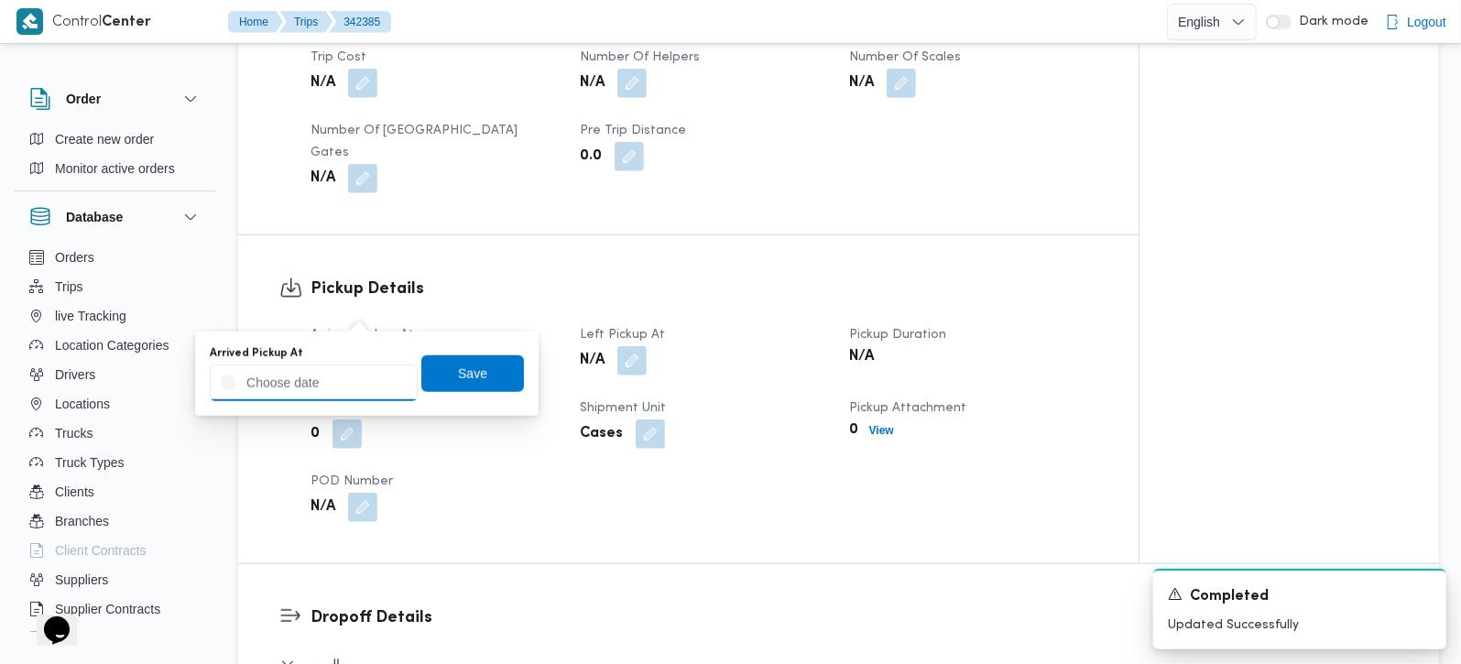
click at [331, 383] on input "Arrived Pickup At" at bounding box center [314, 383] width 208 height 37
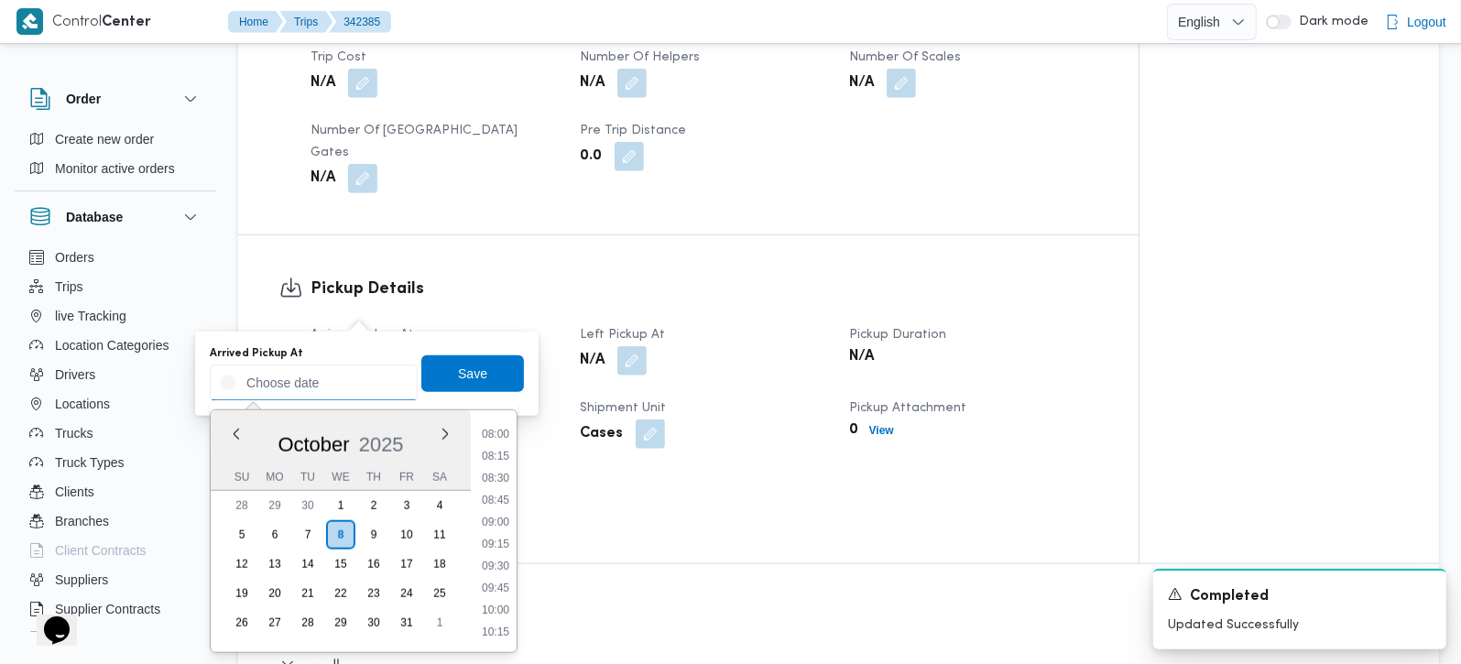
scroll to position [664, 0]
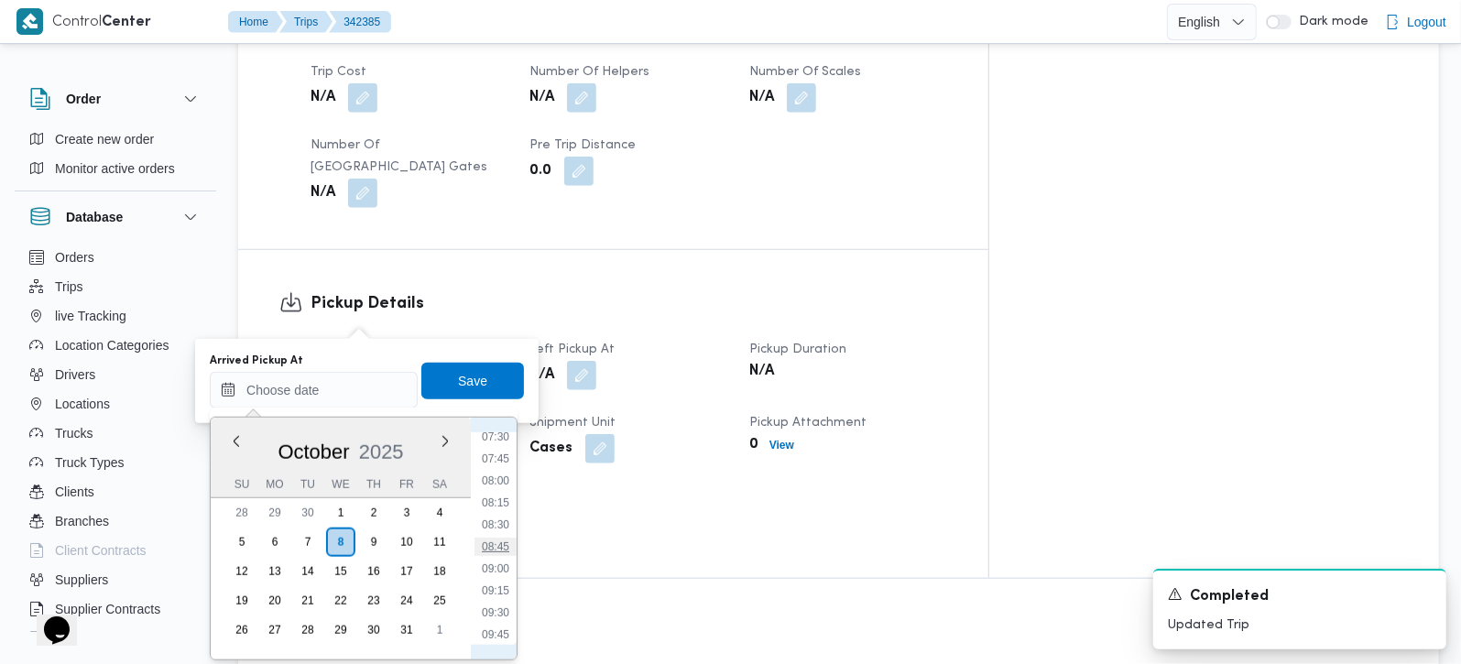
click at [496, 538] on li "08:45" at bounding box center [496, 547] width 42 height 18
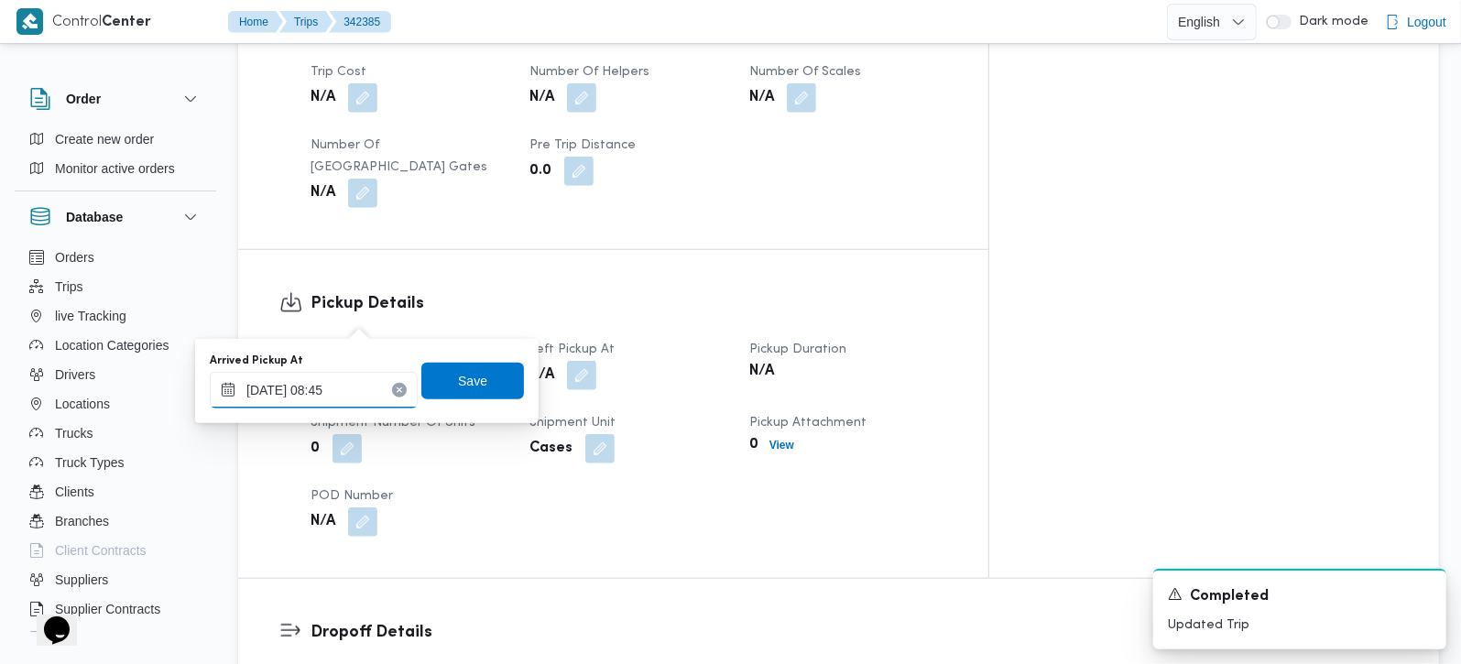
click at [274, 386] on input "08/10/2025 08:45" at bounding box center [314, 390] width 208 height 37
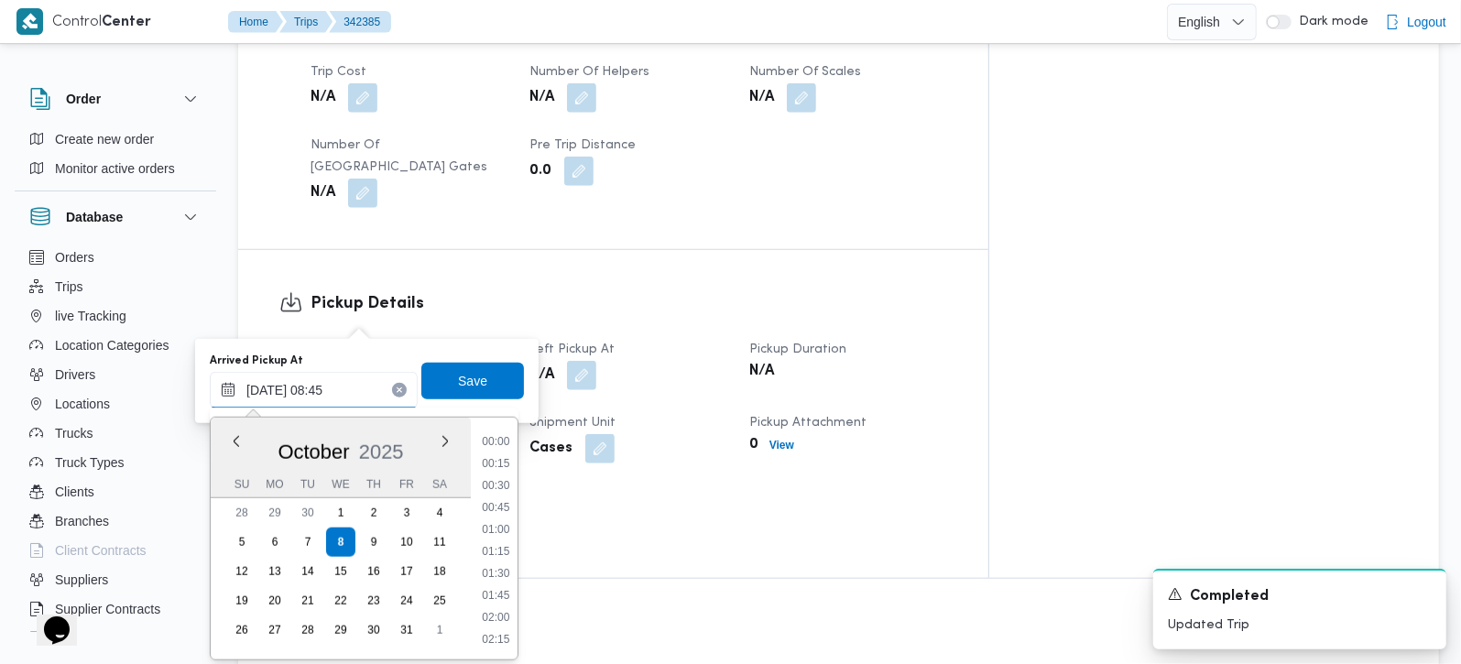
scroll to position [660, 0]
click at [502, 504] on li "08:15" at bounding box center [496, 507] width 42 height 18
type input "08/10/2025 08:15"
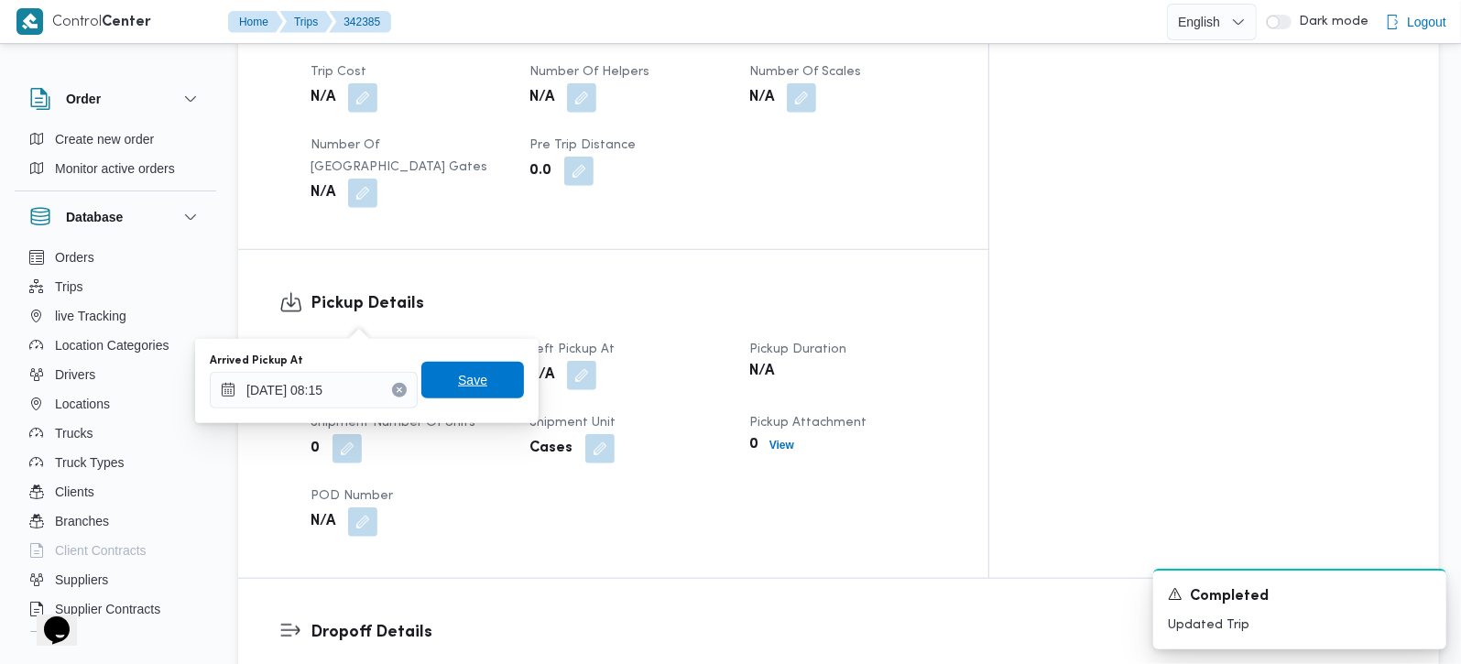
click at [464, 384] on span "Save" at bounding box center [472, 380] width 29 height 22
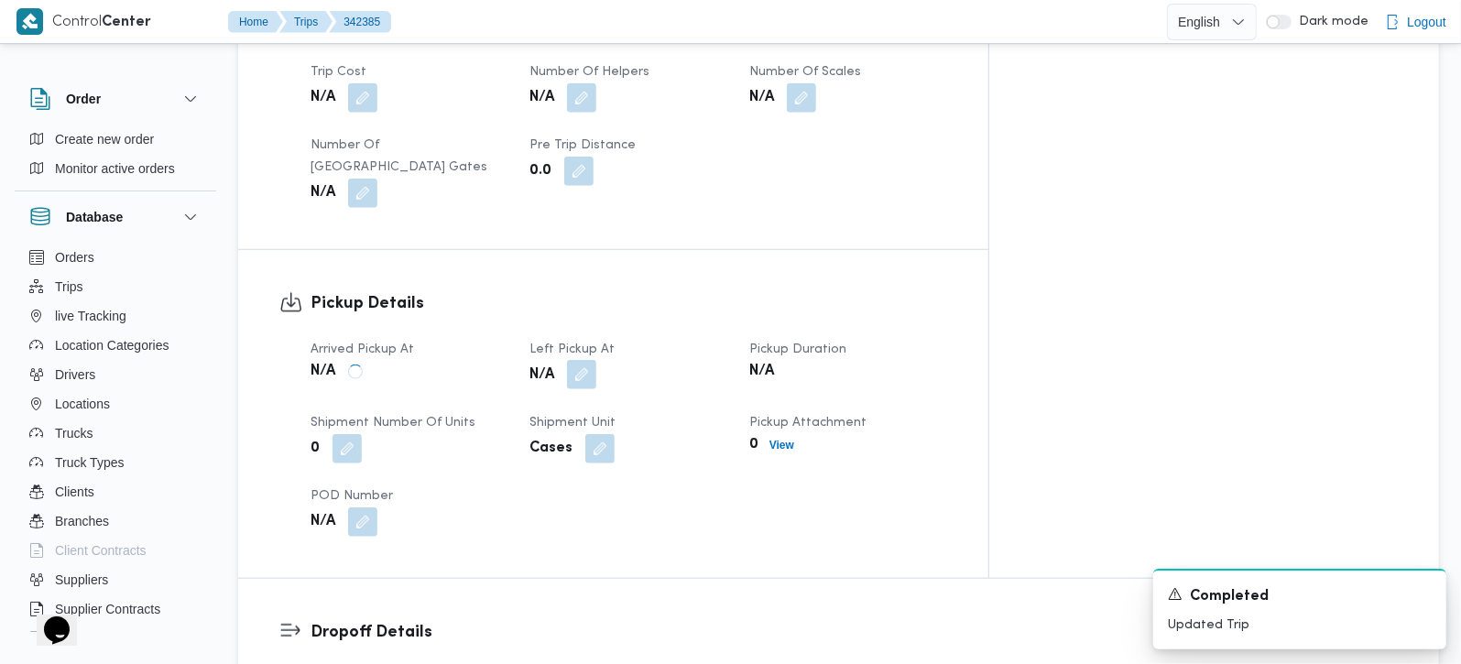
click at [596, 360] on button "button" at bounding box center [581, 374] width 29 height 29
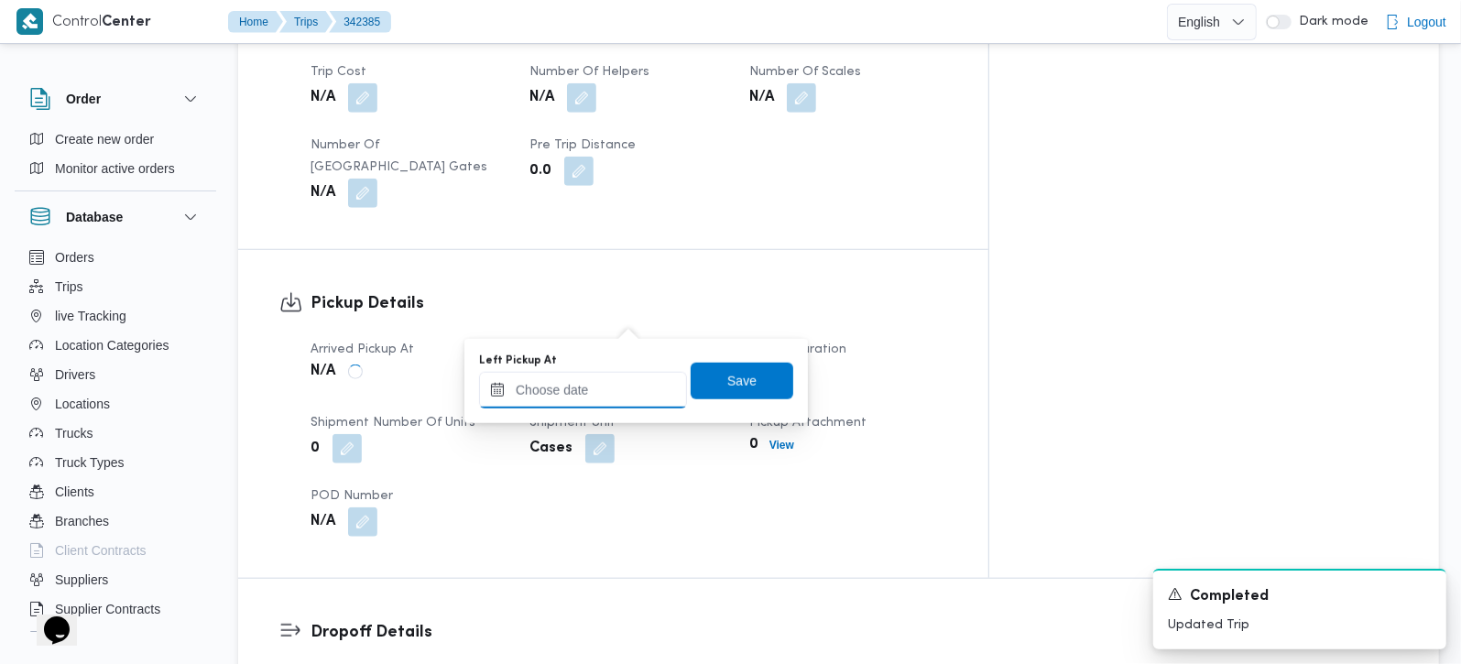
click at [578, 394] on input "Left Pickup At" at bounding box center [583, 390] width 208 height 37
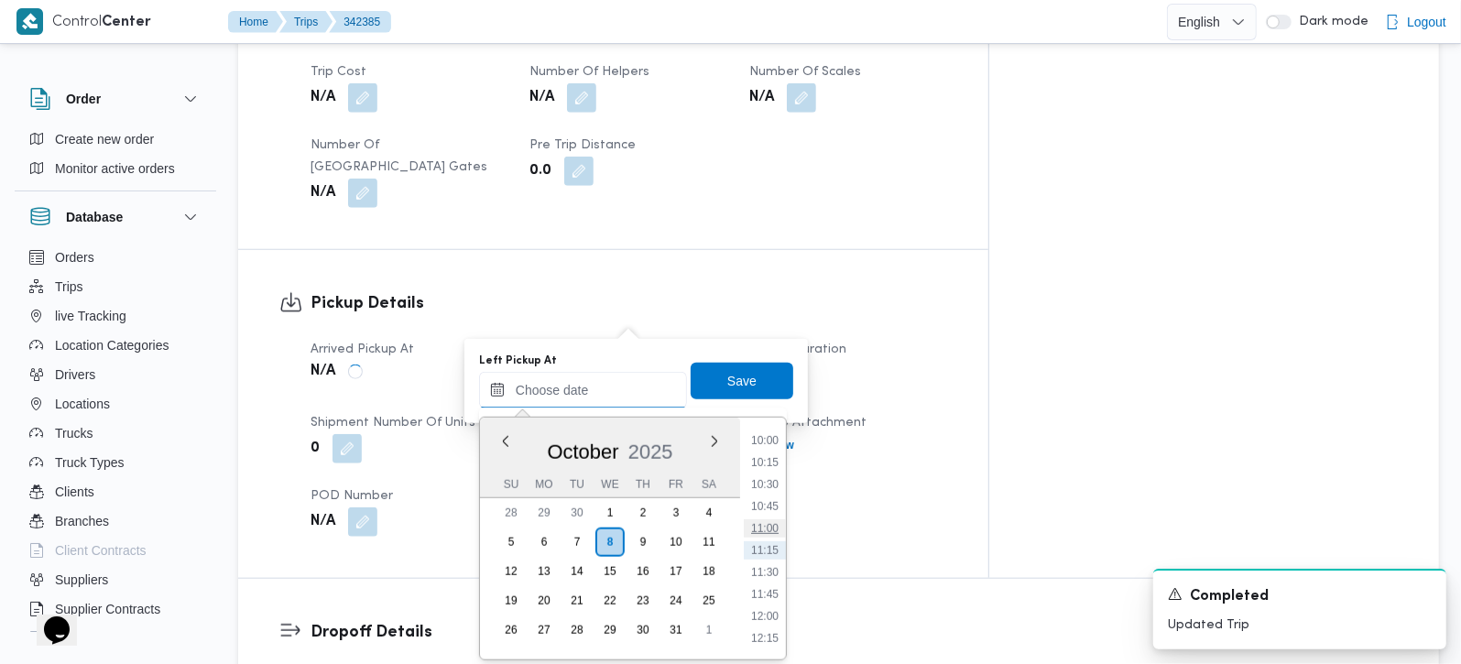
scroll to position [772, 0]
click at [767, 474] on li "09:15" at bounding box center [765, 483] width 42 height 18
type input "08/10/2025 09:15"
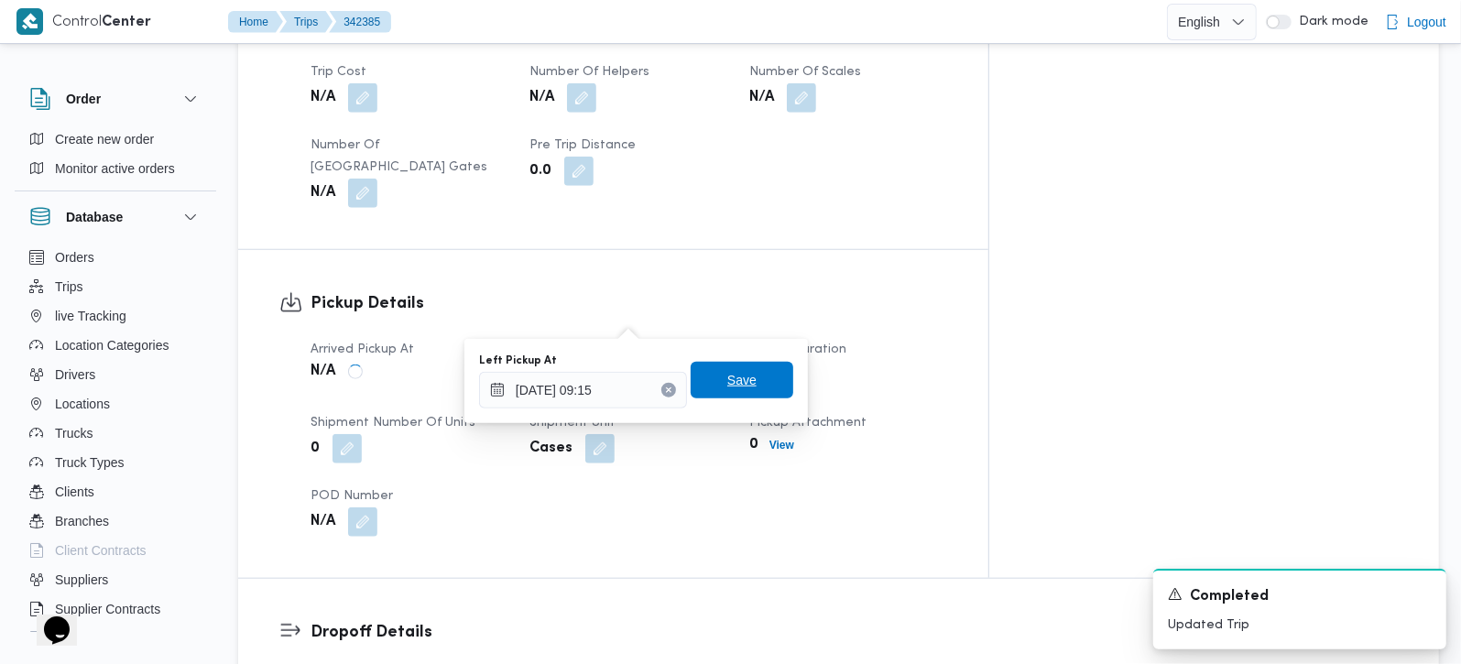
click at [730, 396] on span "Save" at bounding box center [742, 380] width 103 height 37
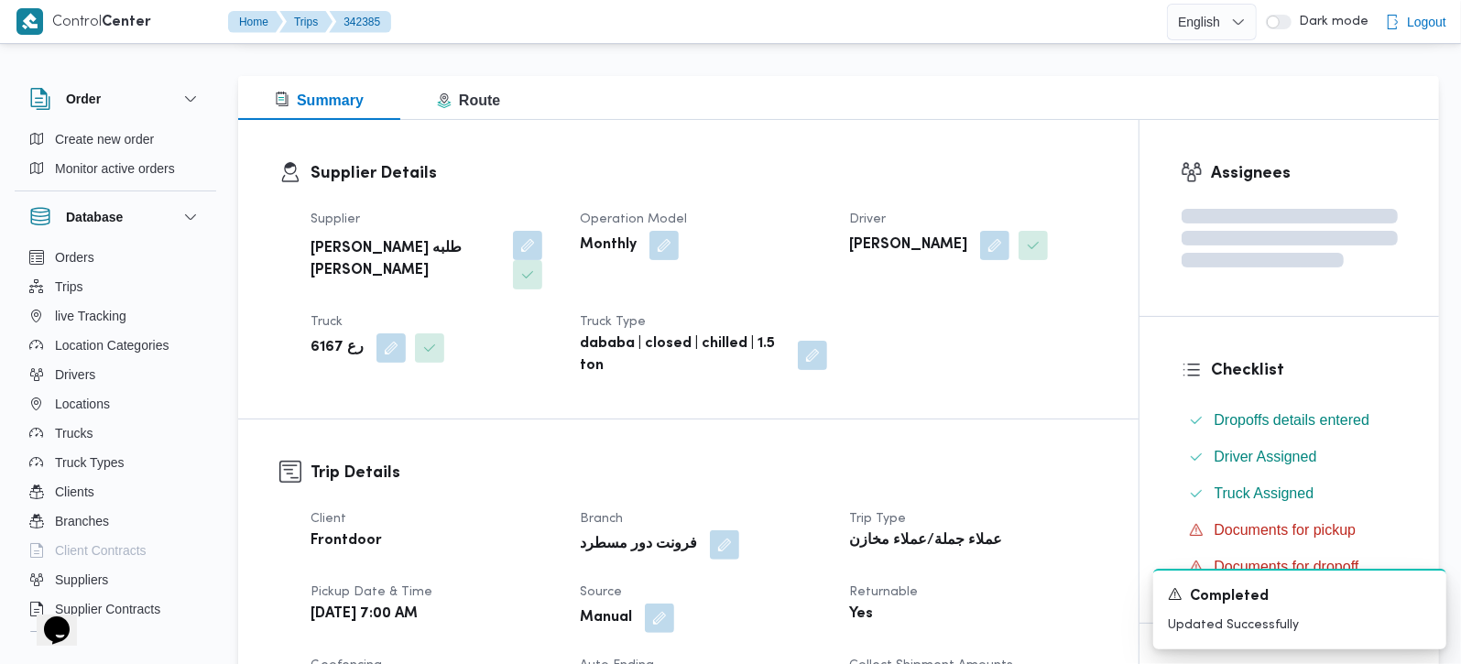
scroll to position [0, 0]
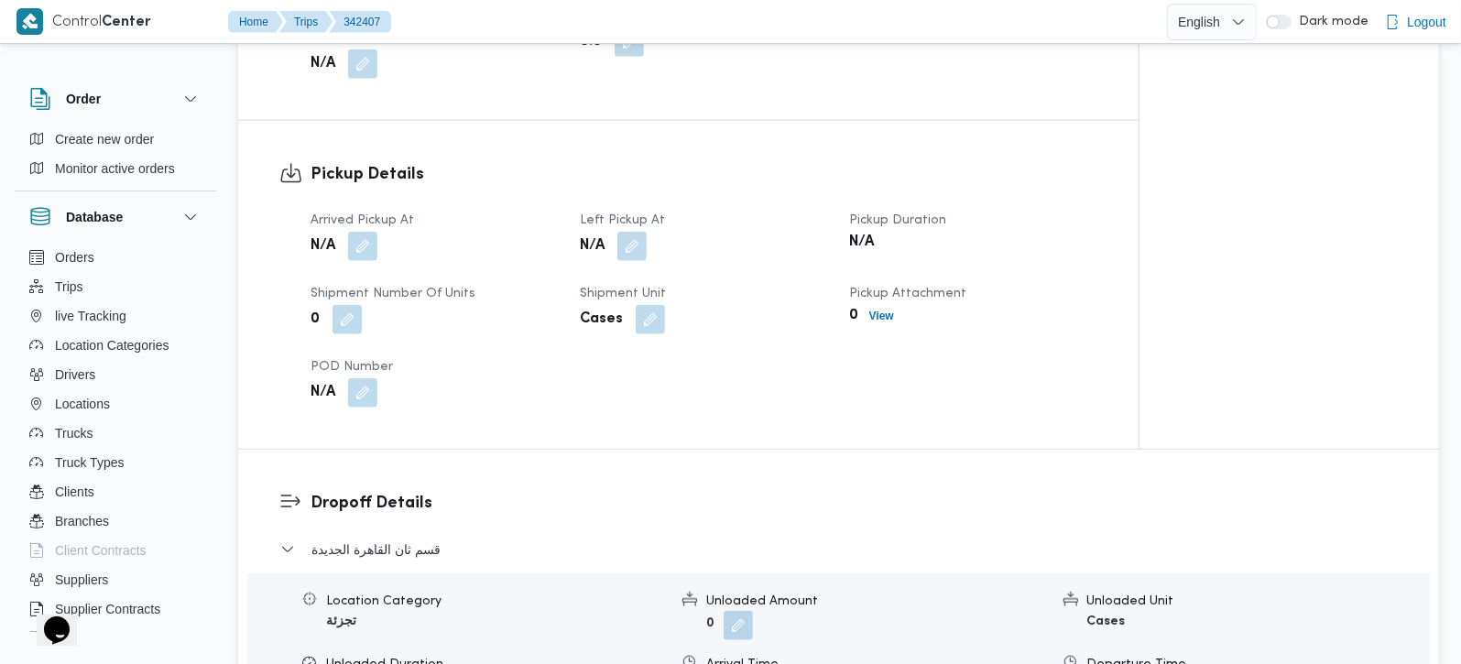
scroll to position [1185, 0]
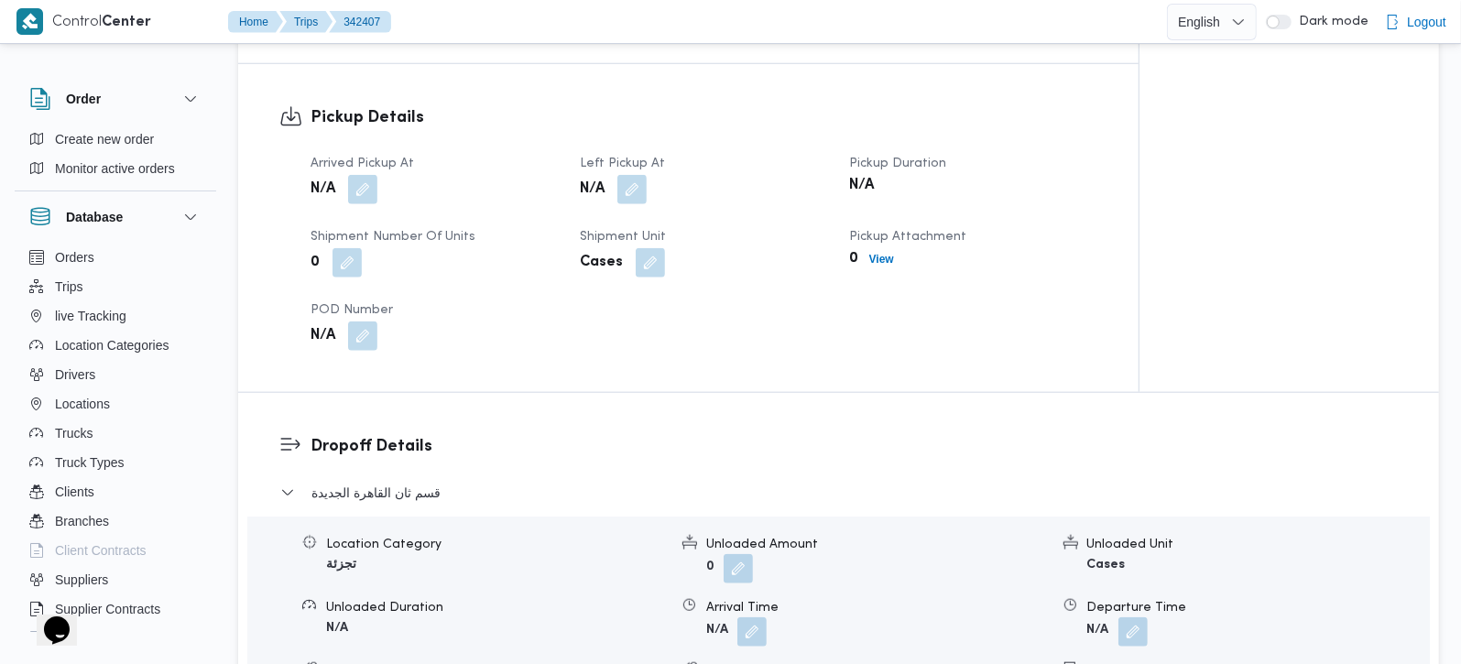
click at [358, 175] on button "button" at bounding box center [362, 189] width 29 height 29
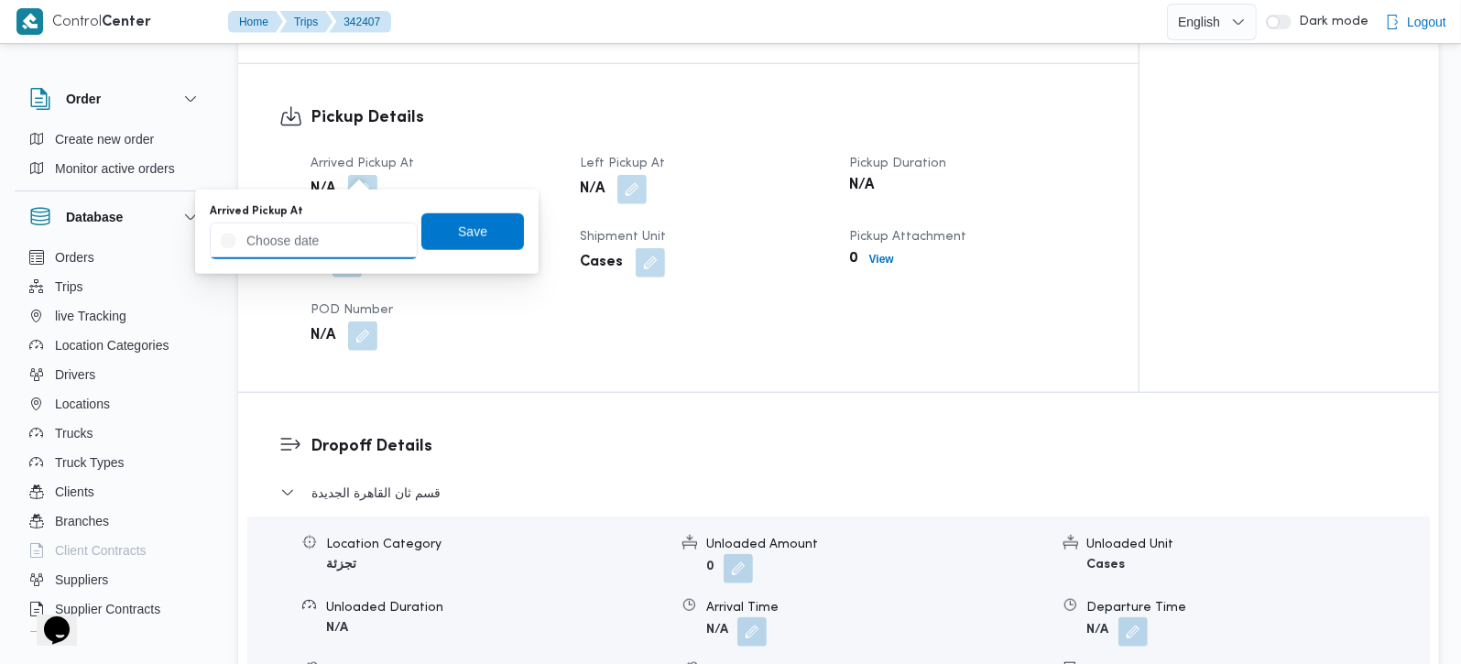
click at [336, 252] on input "Arrived Pickup At" at bounding box center [314, 241] width 208 height 37
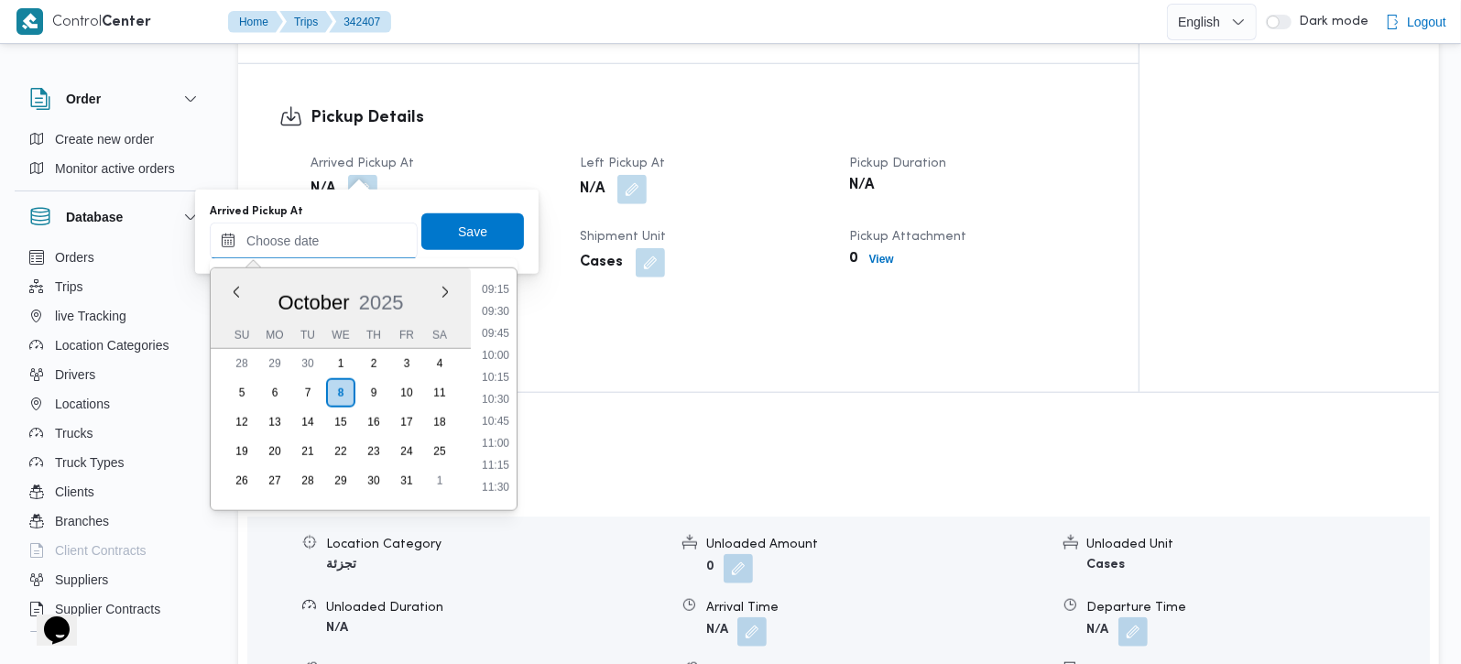
scroll to position [709, 0]
click at [504, 324] on li "08:30" at bounding box center [496, 331] width 42 height 18
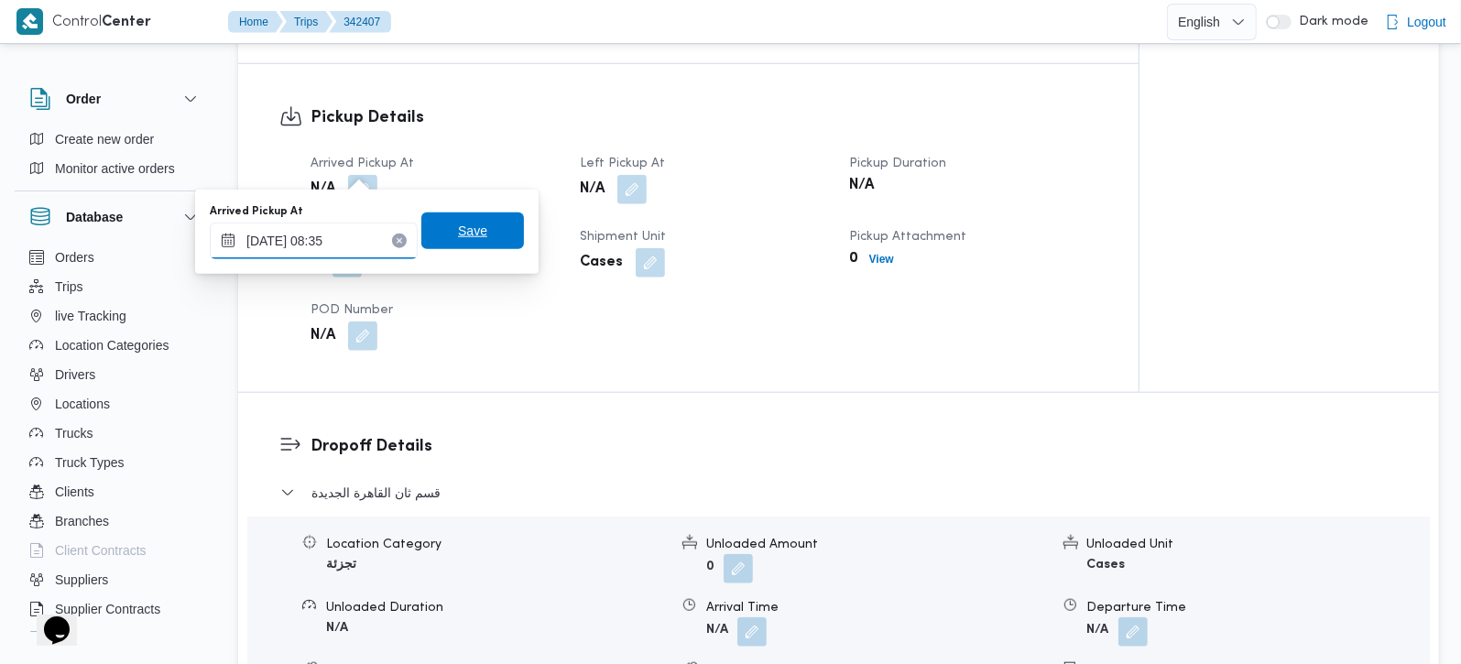
type input "[DATE] 08:35"
click at [490, 217] on span "Save" at bounding box center [472, 231] width 103 height 37
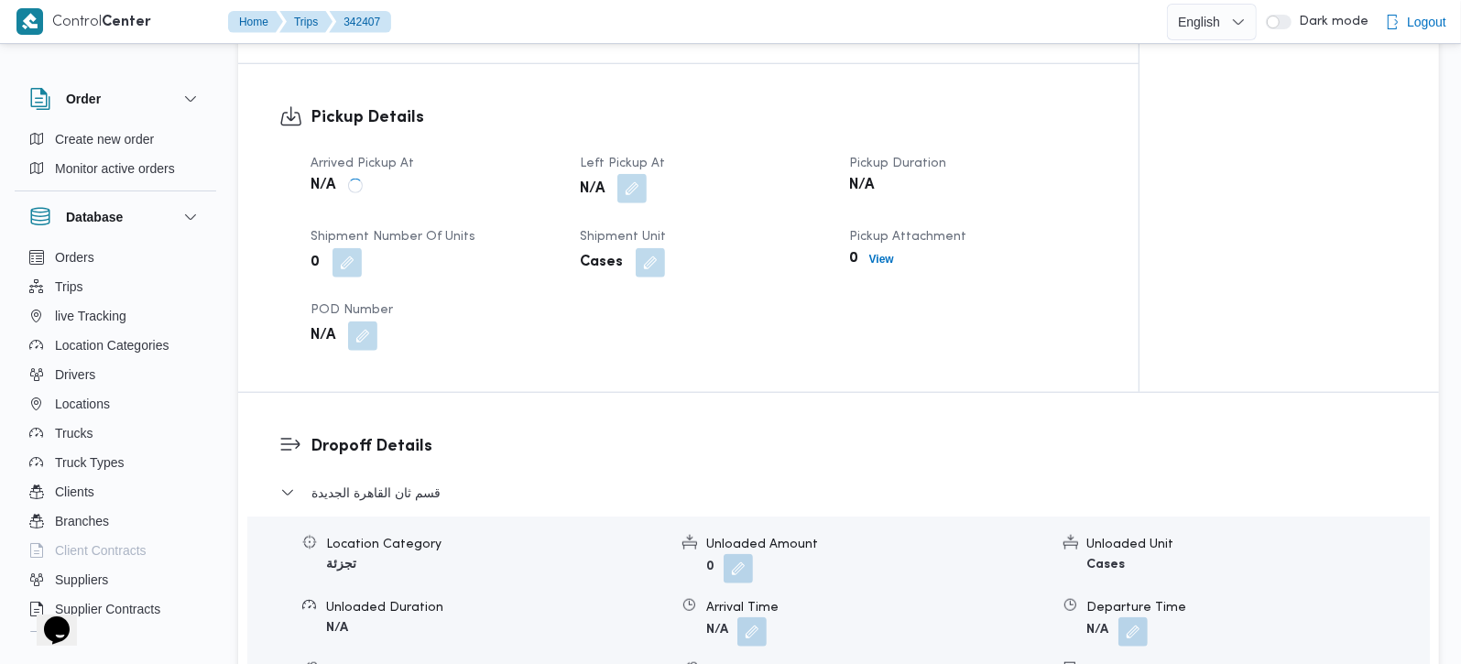
click at [625, 178] on button "button" at bounding box center [631, 188] width 29 height 29
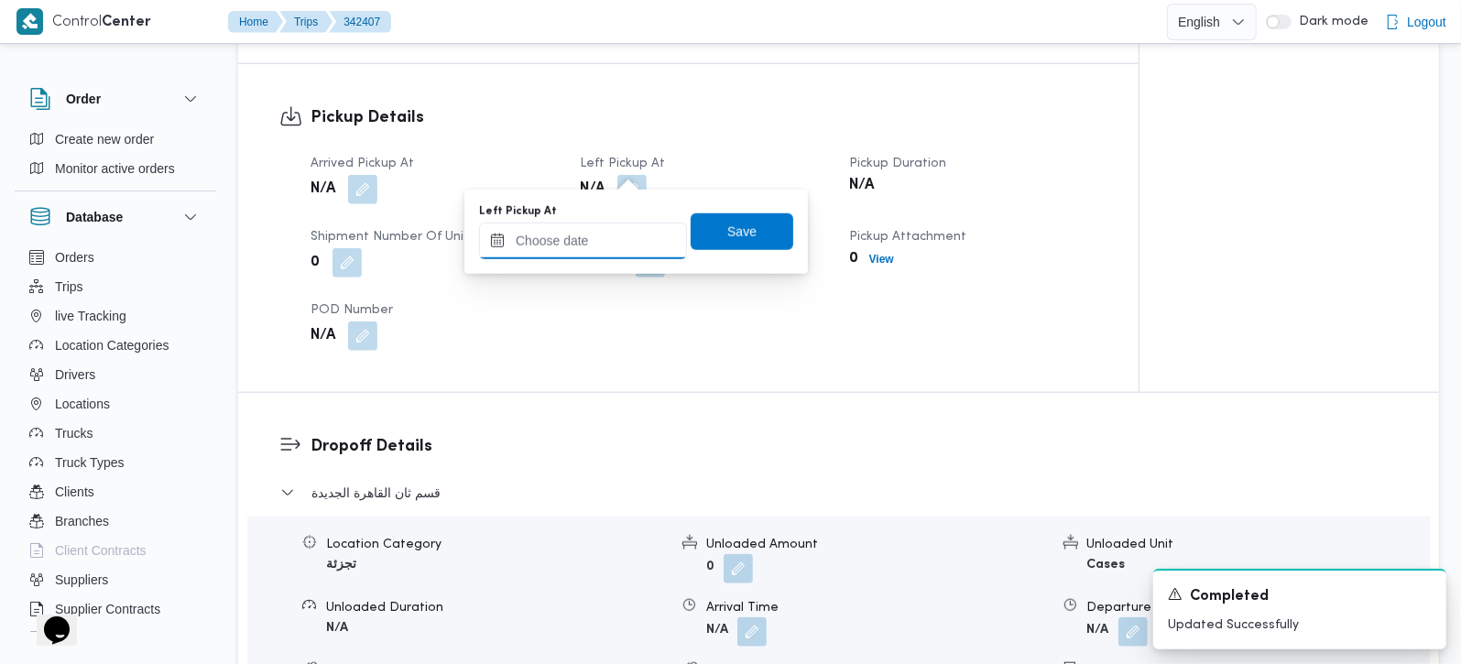
click at [587, 254] on input "Left Pickup At" at bounding box center [583, 241] width 208 height 37
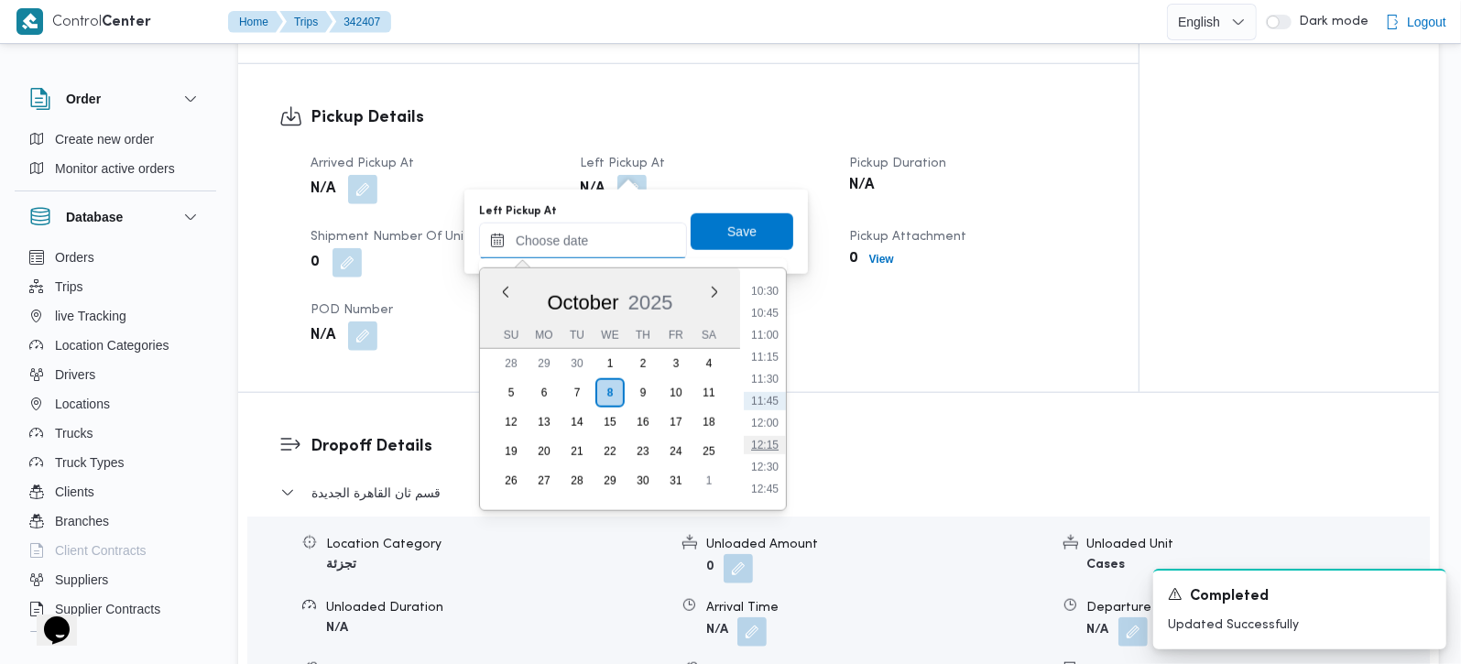
scroll to position [816, 0]
type input "08/10/2025 09:54"
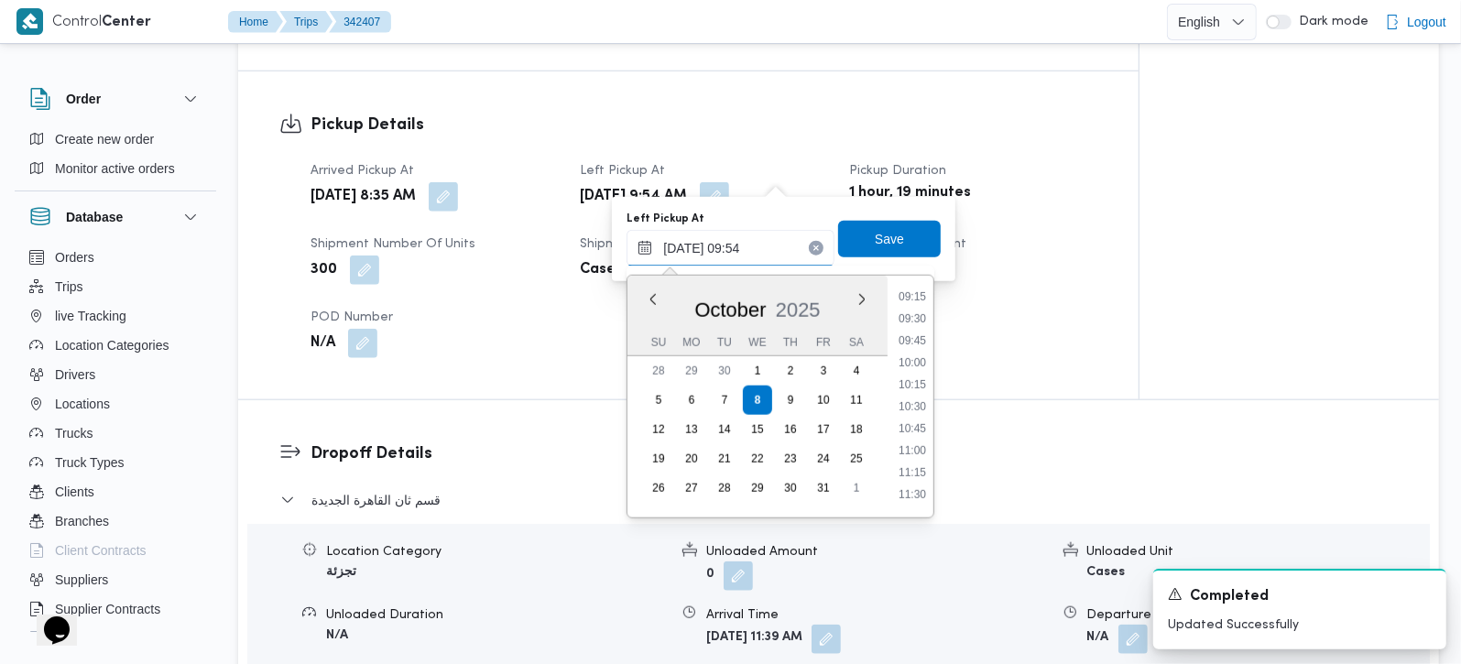
scroll to position [1193, 0]
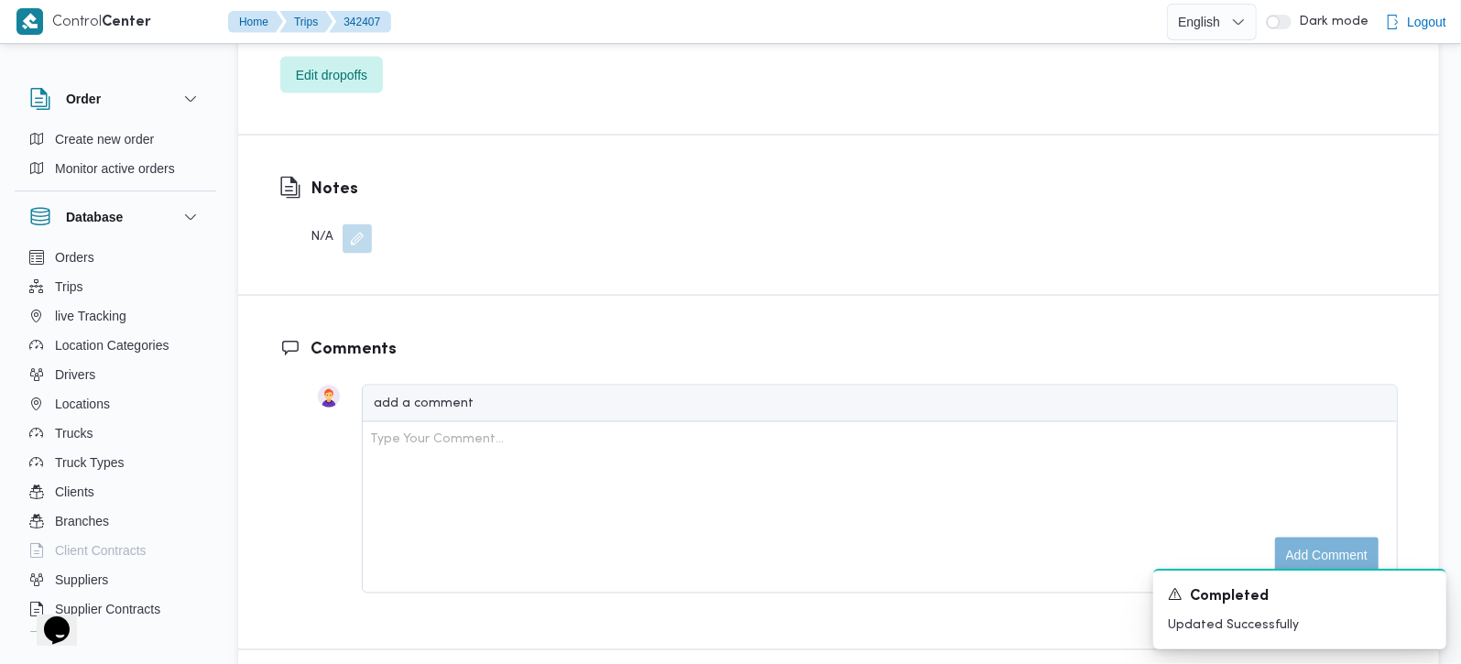
scroll to position [1596, 0]
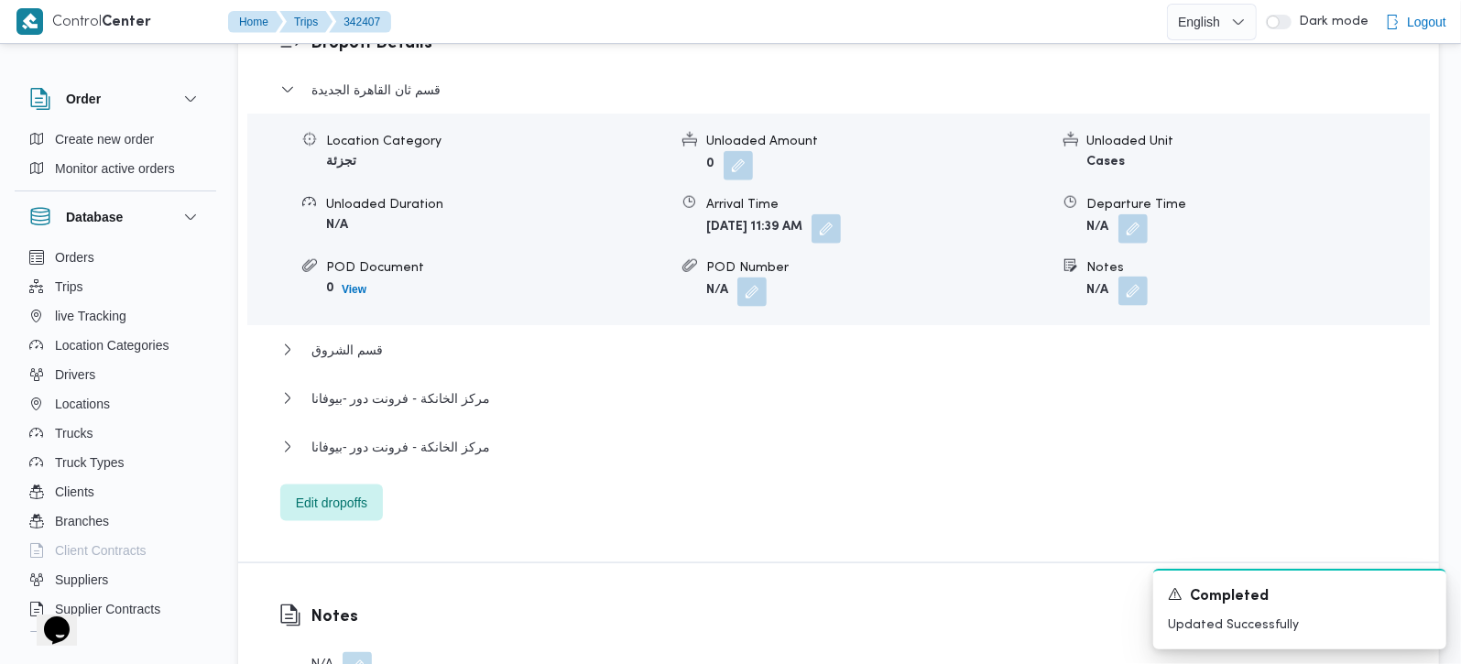
click at [1134, 277] on button "button" at bounding box center [1132, 291] width 29 height 29
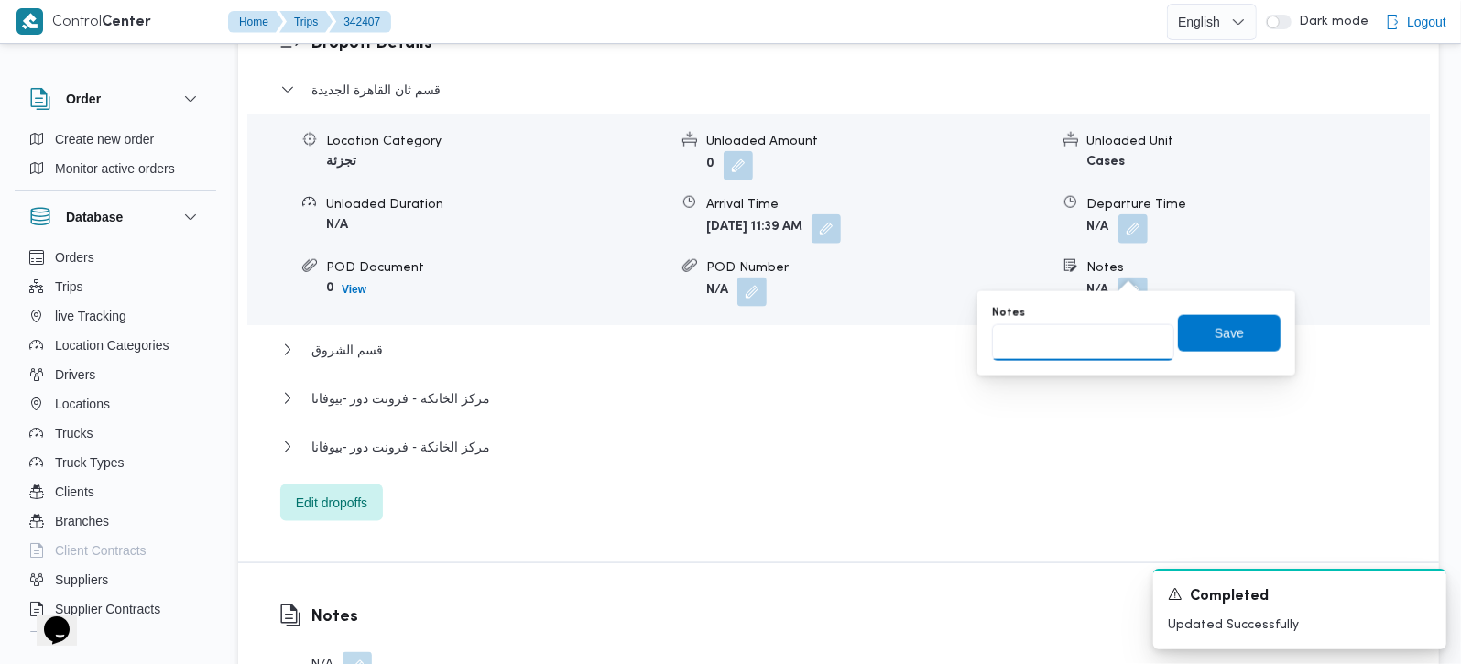
click at [1100, 344] on input "Notes" at bounding box center [1083, 342] width 182 height 37
paste input "مدينتي"
type input "مدينتي"
click at [1243, 327] on span "Save" at bounding box center [1229, 332] width 103 height 37
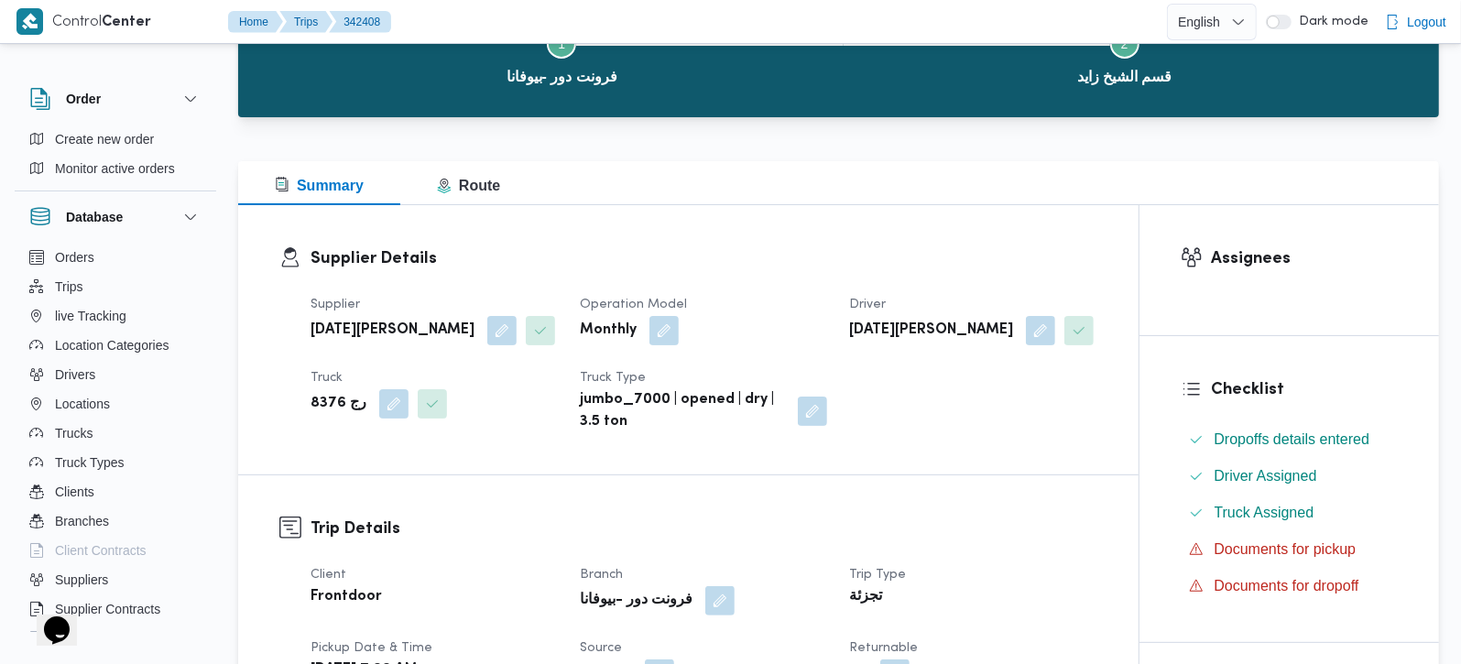
scroll to position [431, 0]
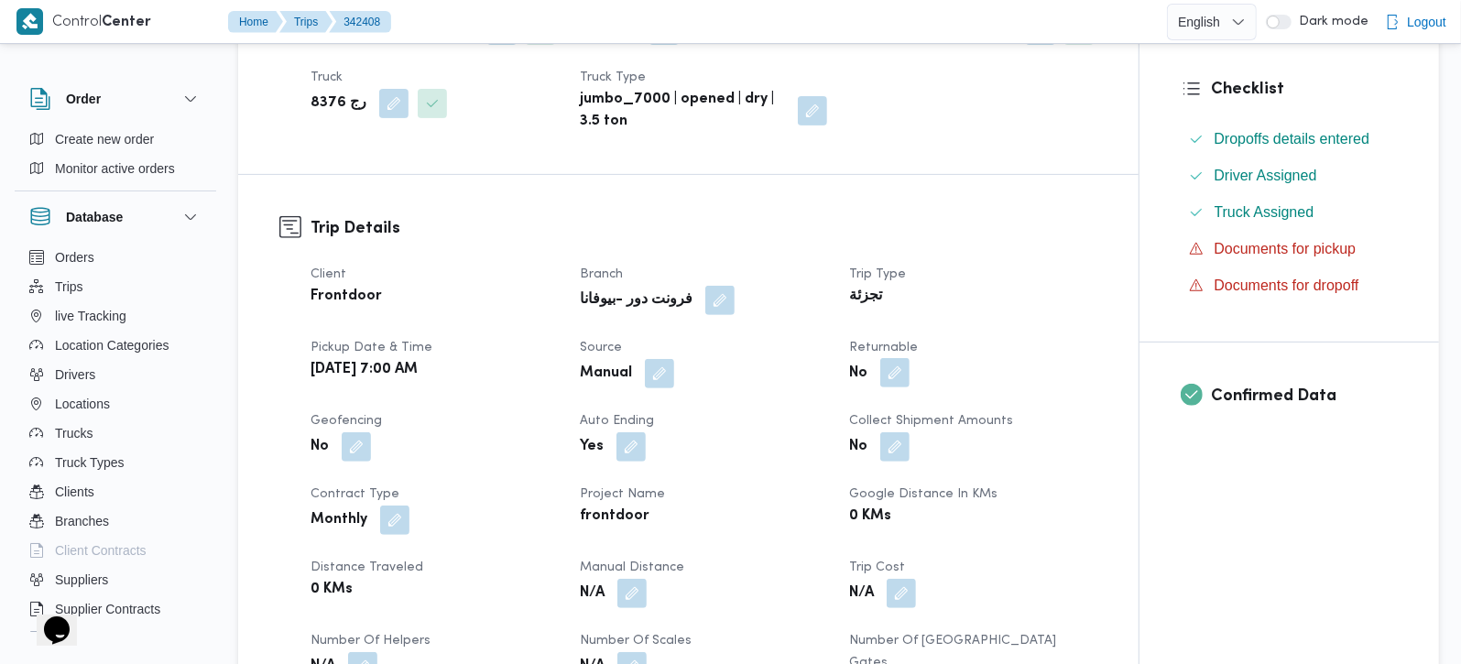
click at [901, 368] on button "button" at bounding box center [894, 372] width 29 height 29
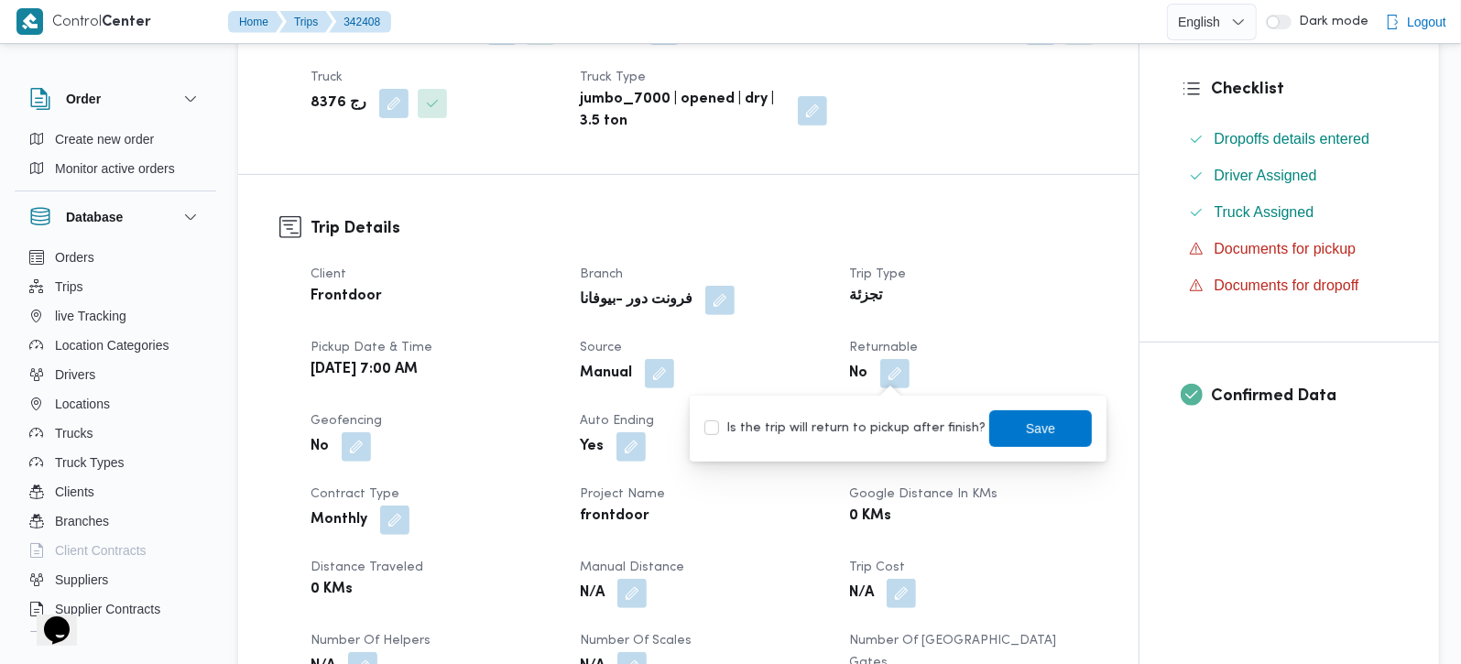
click at [892, 418] on label "Is the trip will return to pickup after finish?" at bounding box center [844, 429] width 281 height 22
checkbox input "true"
click at [1058, 424] on span "Save" at bounding box center [1040, 427] width 103 height 37
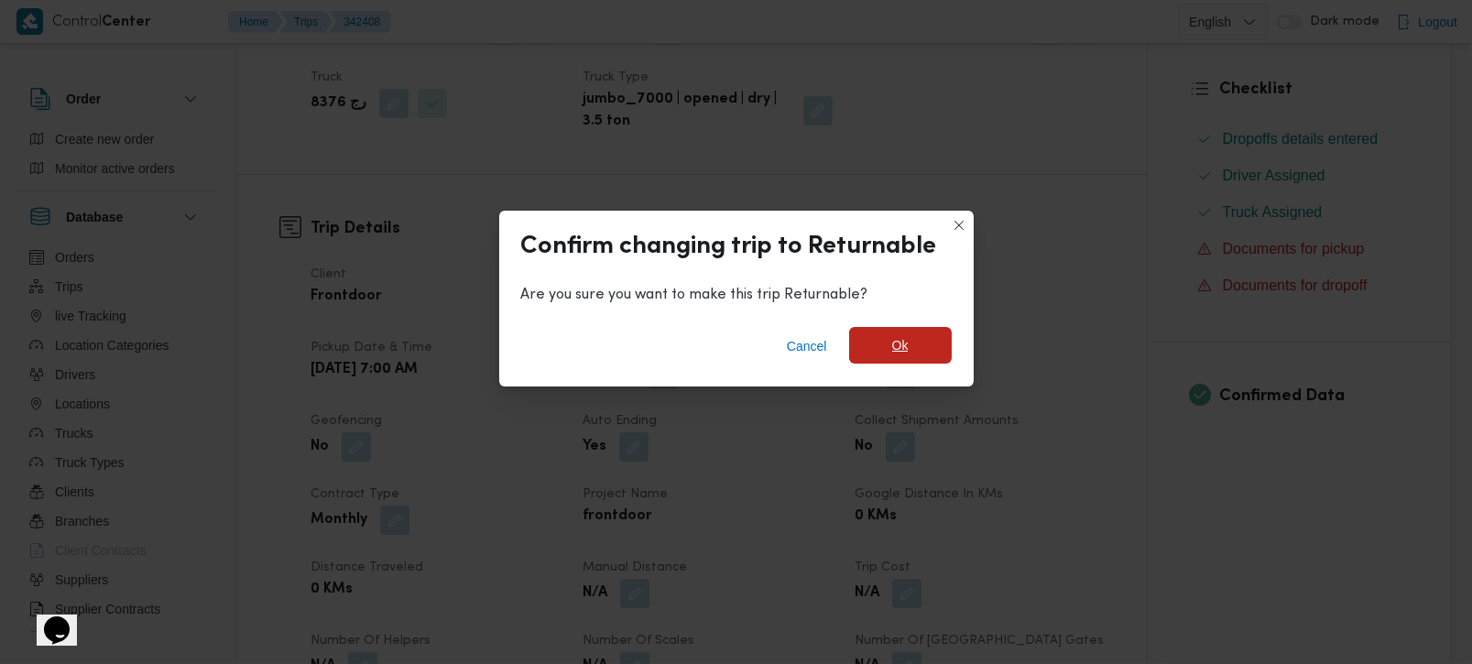
click at [919, 349] on span "Ok" at bounding box center [900, 345] width 103 height 37
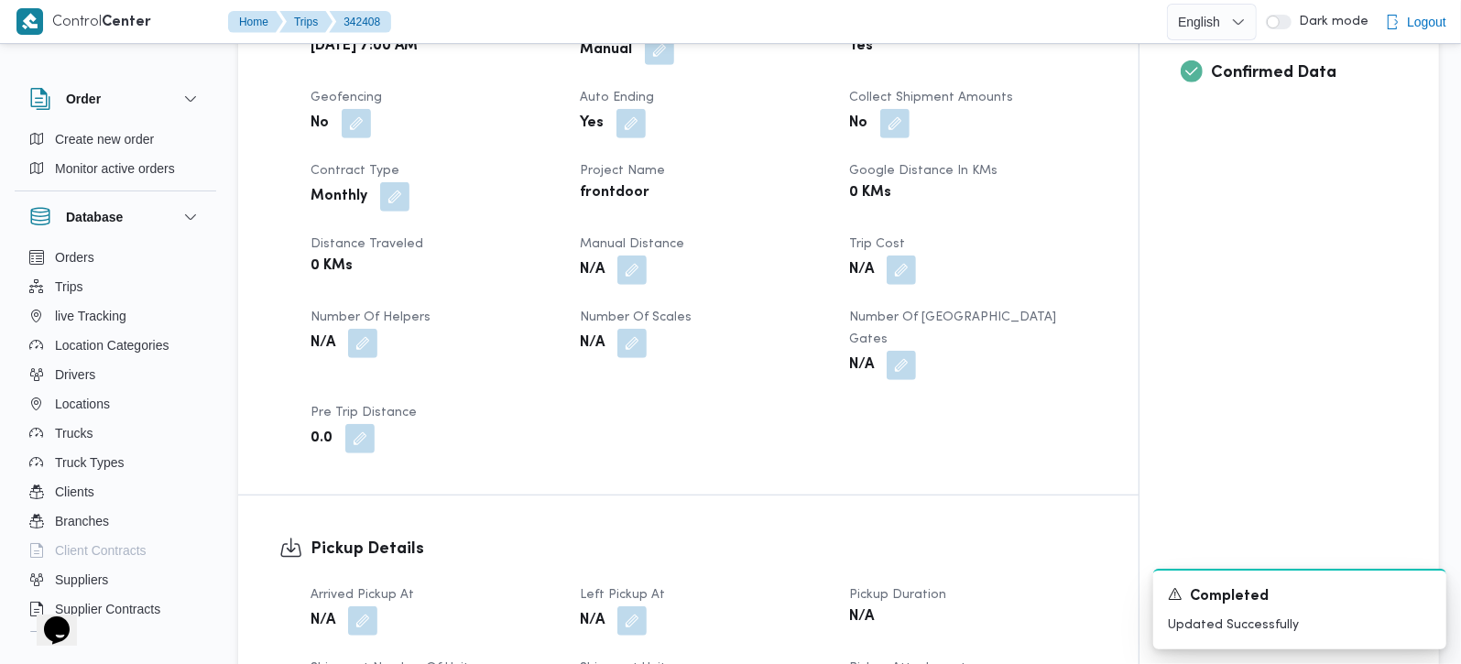
scroll to position [862, 0]
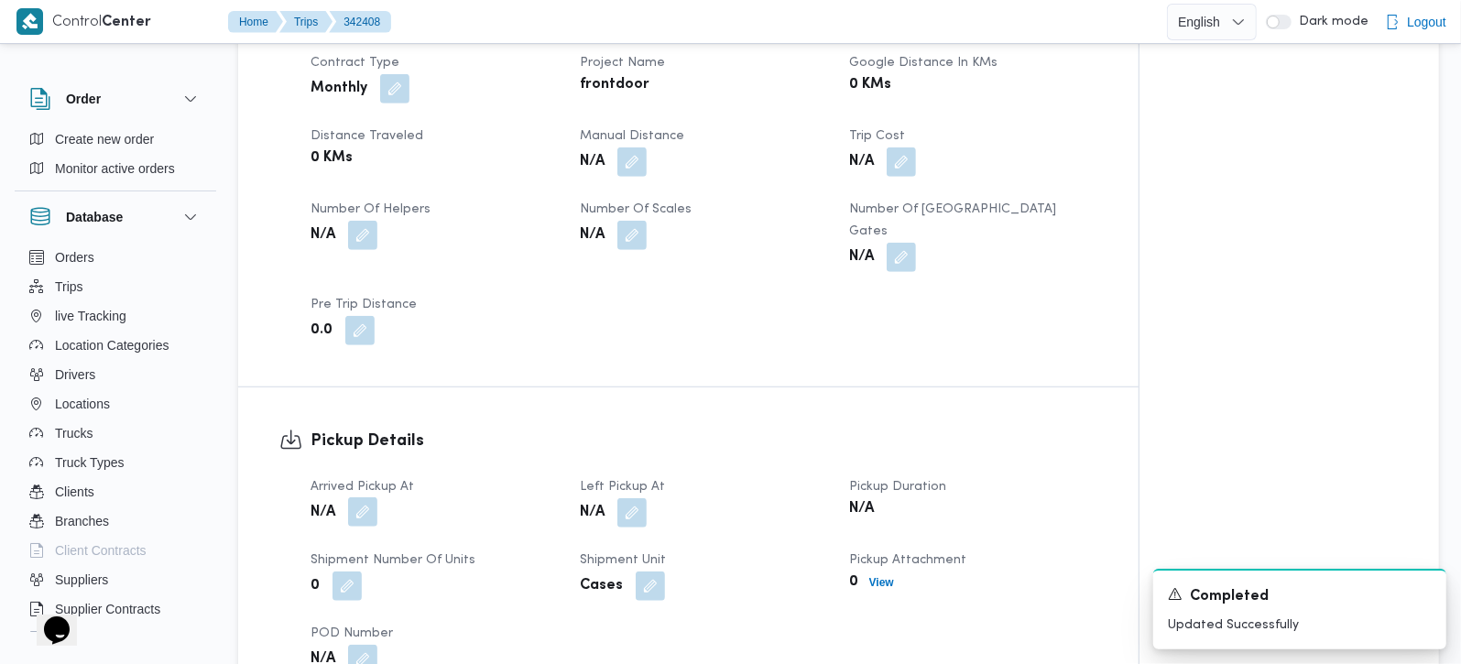
click at [355, 497] on button "button" at bounding box center [362, 511] width 29 height 29
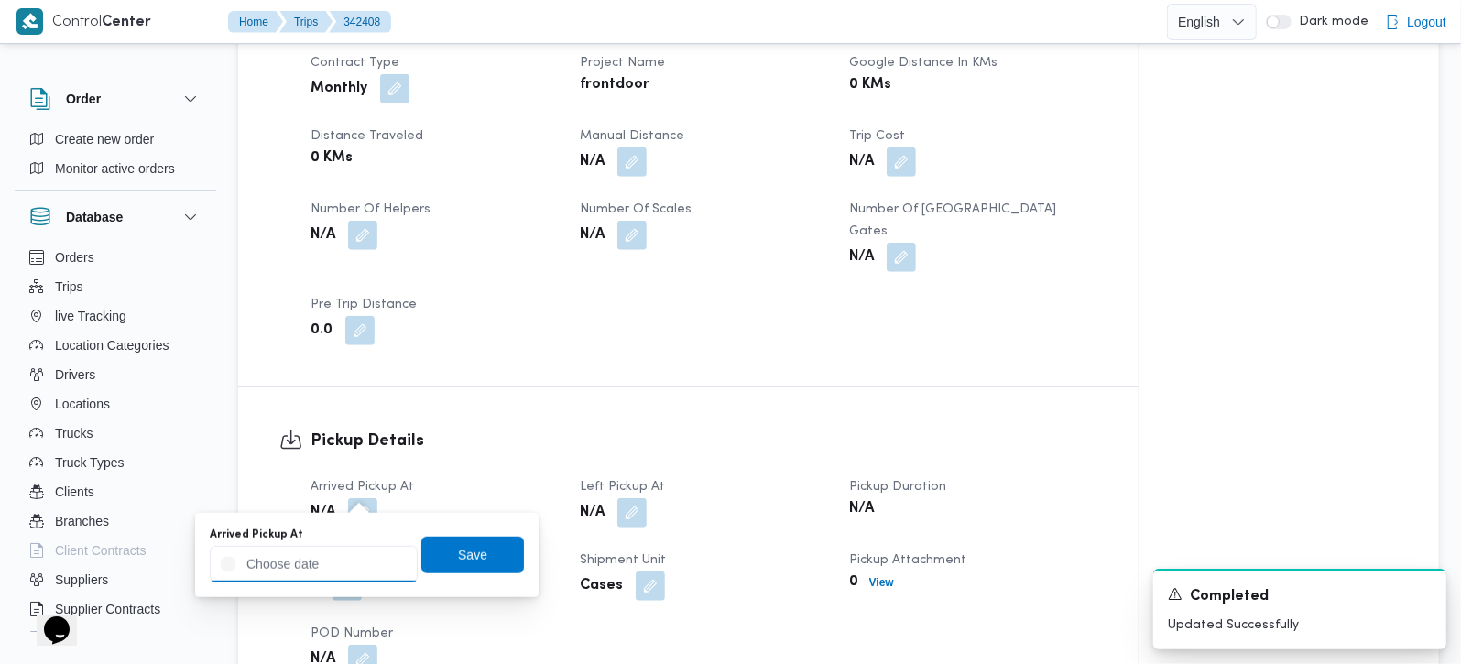
click at [333, 567] on input "Arrived Pickup At" at bounding box center [314, 564] width 208 height 37
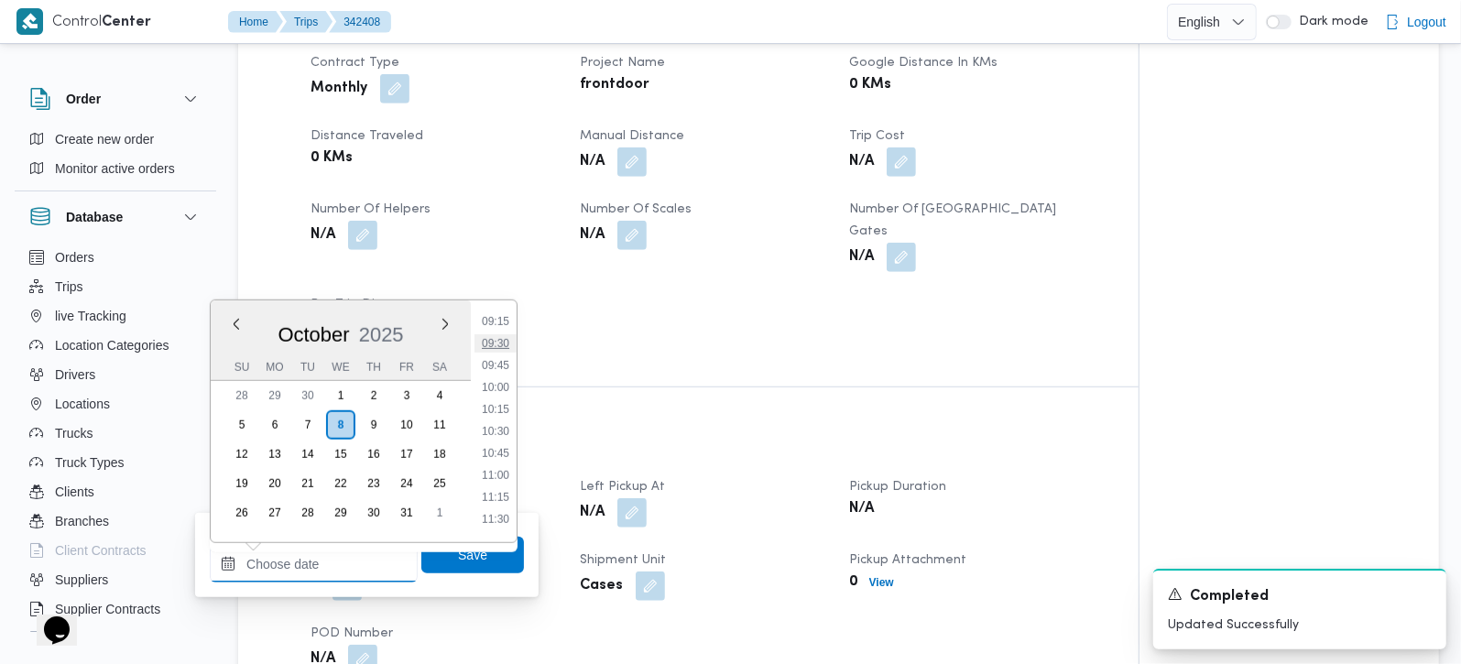
scroll to position [709, 0]
click at [496, 407] on li "09:00" at bounding box center [496, 407] width 42 height 18
type input "08/10/2025 09:00"
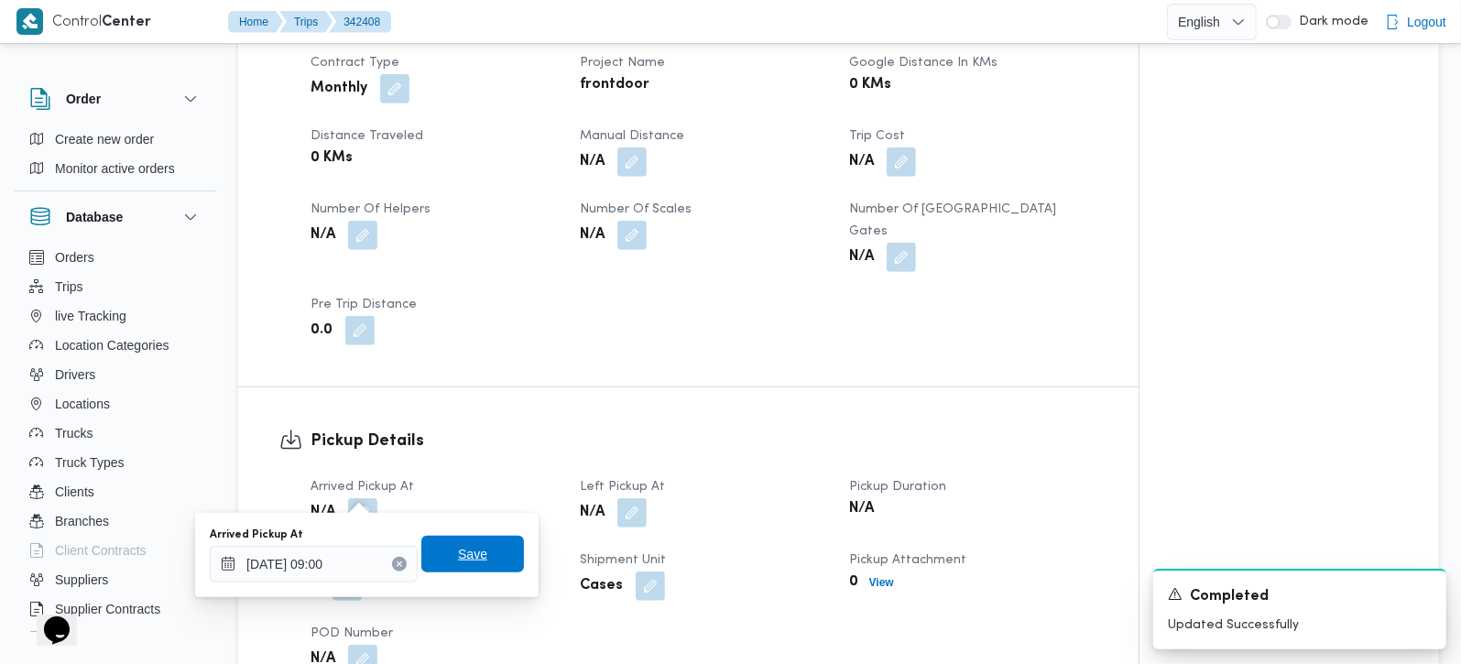
click at [485, 560] on span "Save" at bounding box center [472, 554] width 103 height 37
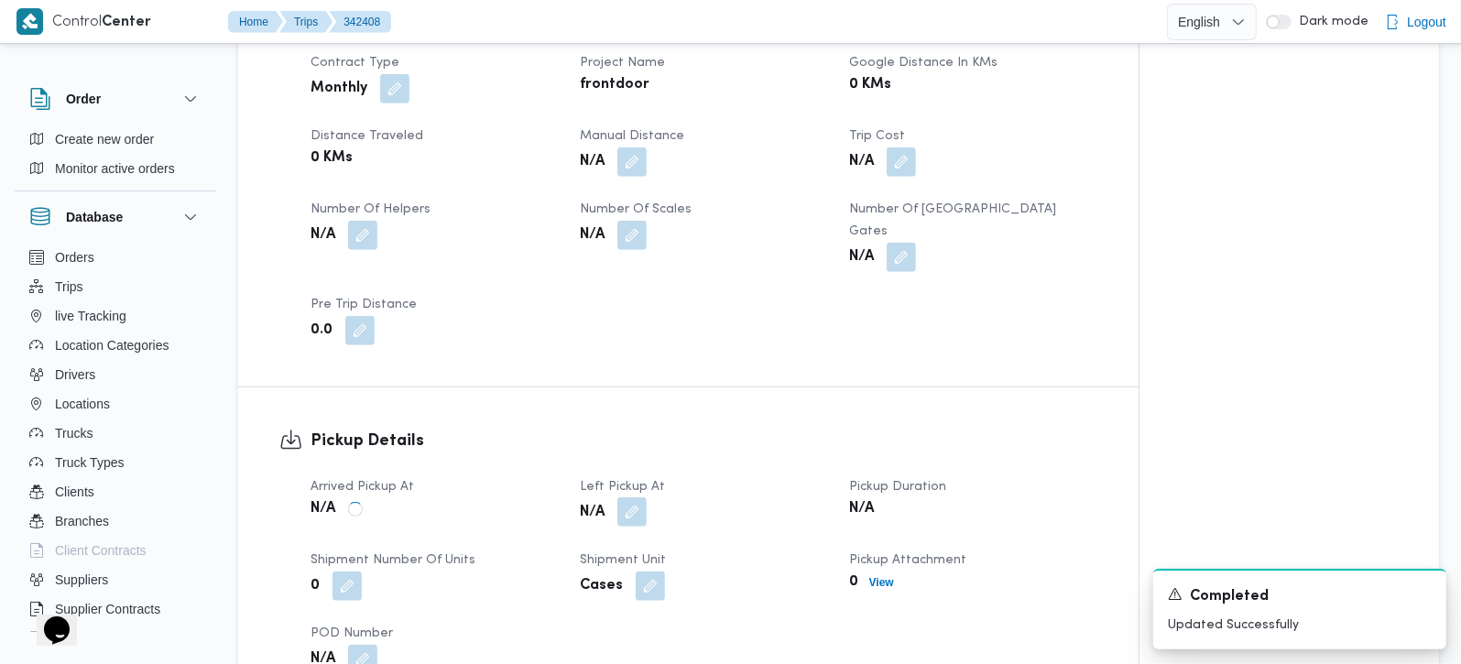
click at [627, 497] on button "button" at bounding box center [631, 511] width 29 height 29
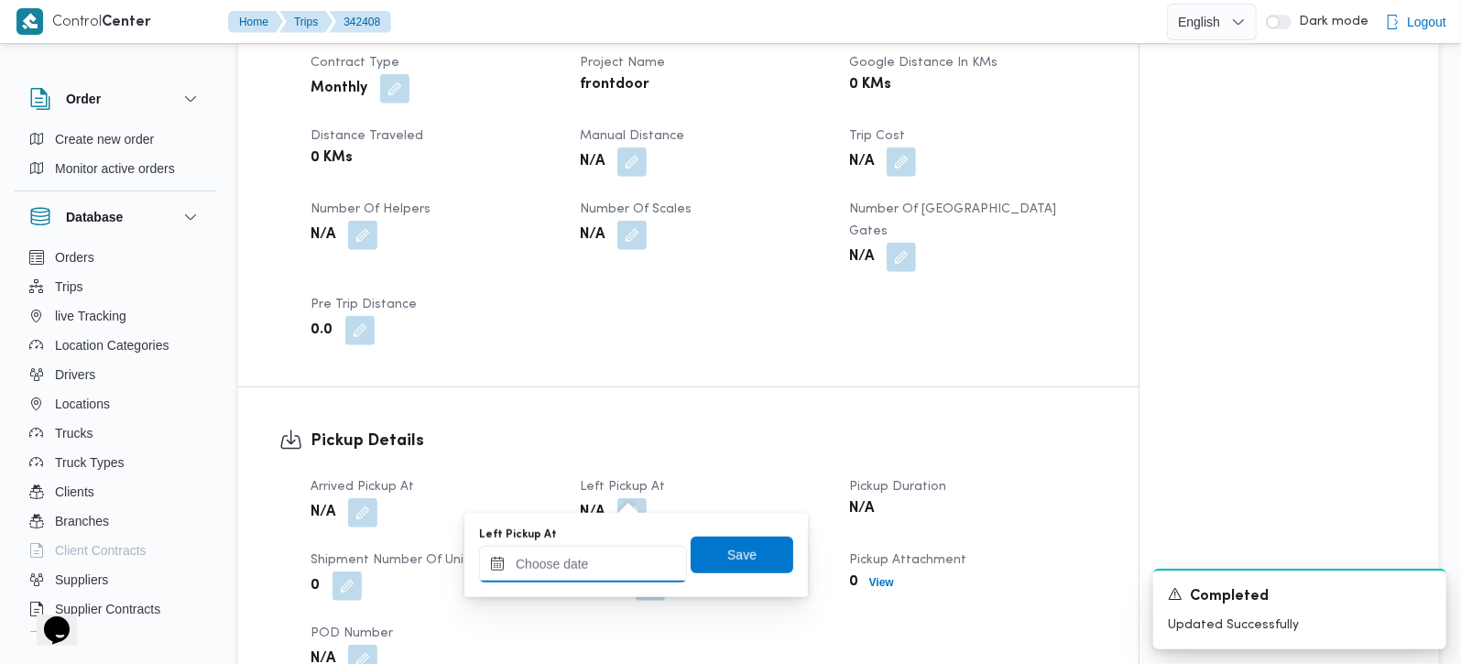
click at [611, 558] on input "Left Pickup At" at bounding box center [583, 564] width 208 height 37
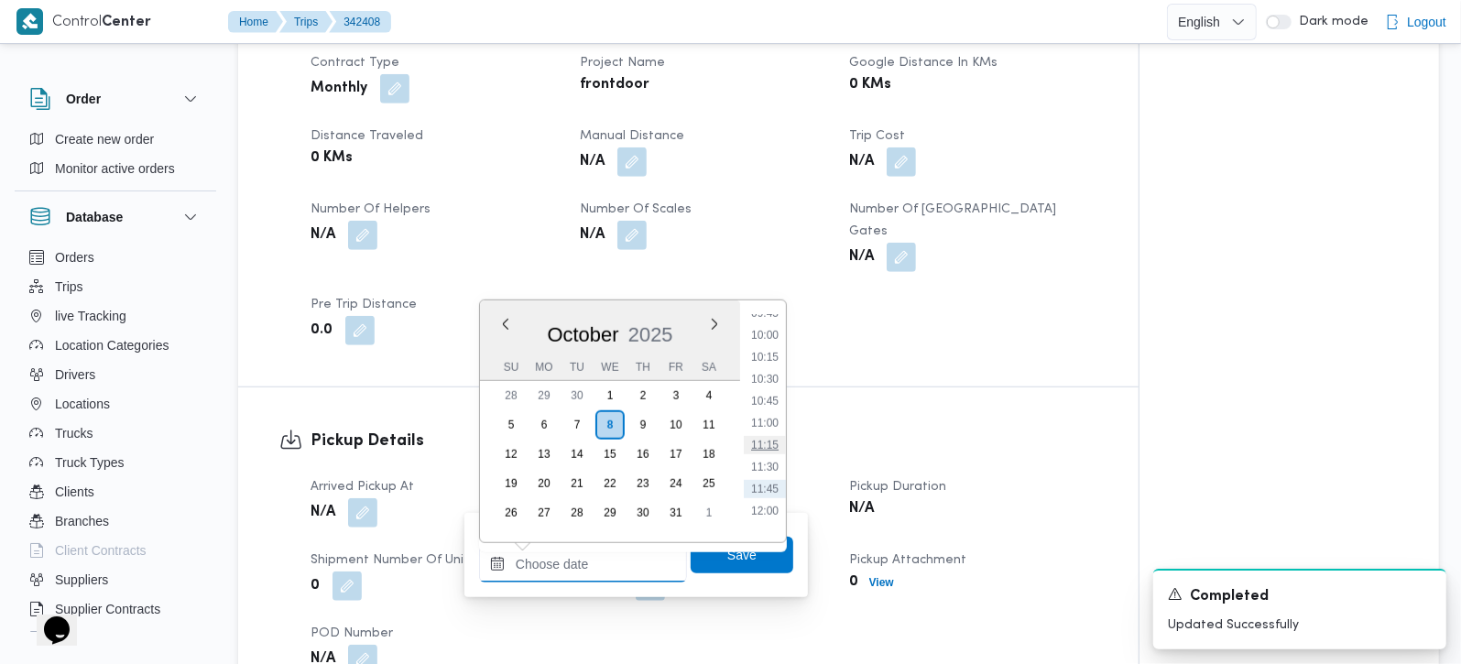
scroll to position [816, 0]
drag, startPoint x: 778, startPoint y: 405, endPoint x: 778, endPoint y: 416, distance: 11.0
click at [778, 405] on li "10:15" at bounding box center [765, 409] width 42 height 18
type input "08/10/2025 10:15"
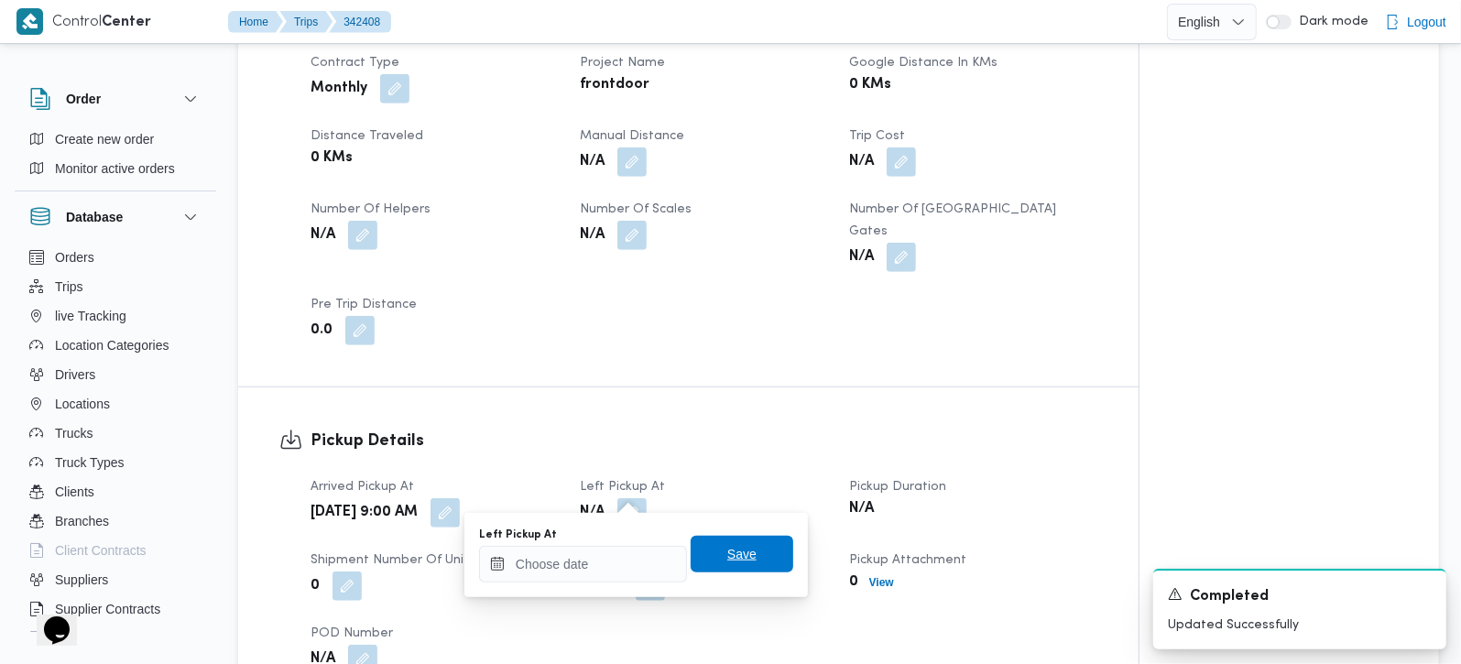
click at [747, 560] on span "Save" at bounding box center [742, 554] width 103 height 37
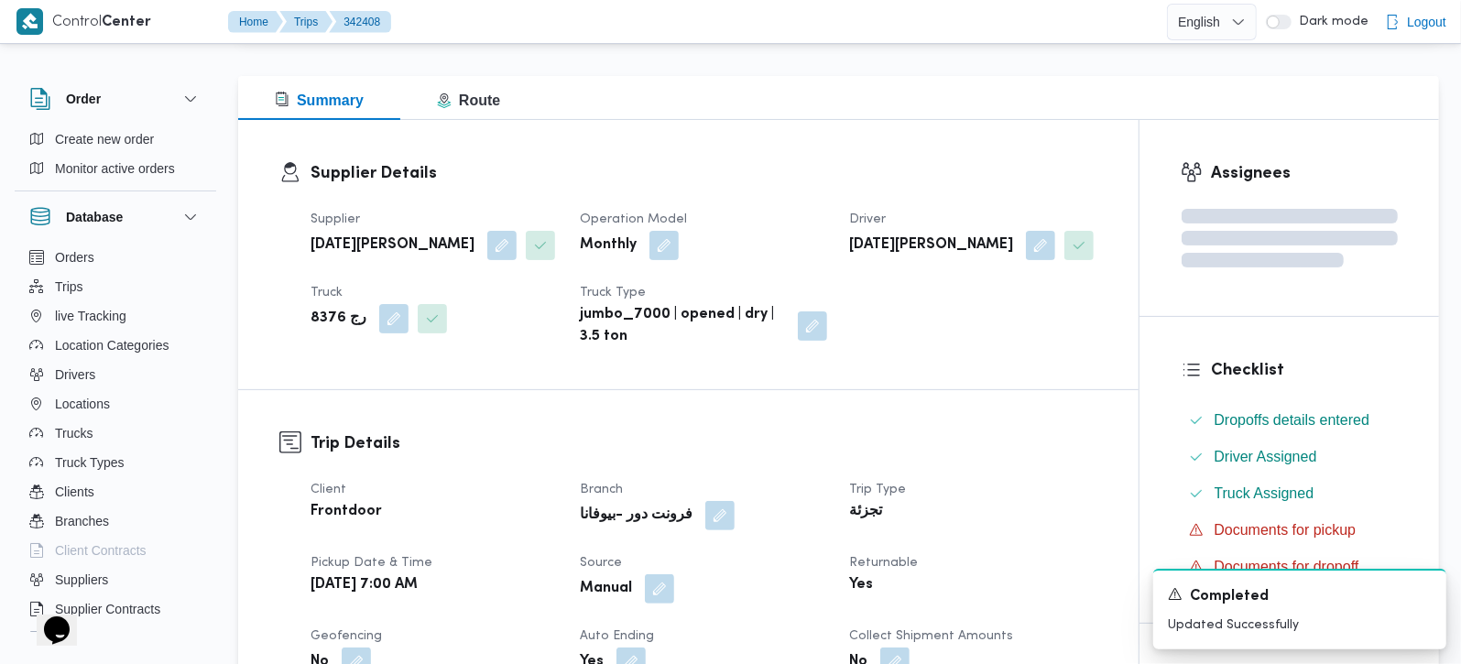
scroll to position [0, 0]
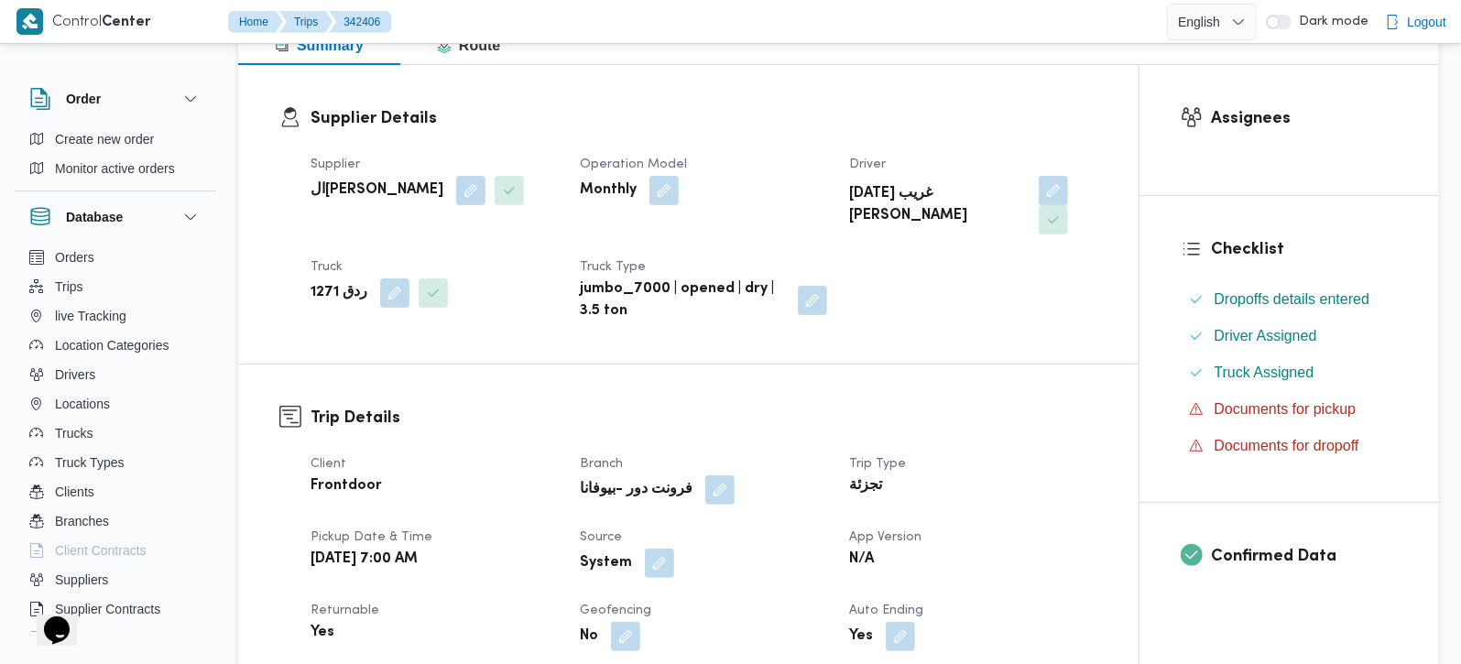
scroll to position [322, 0]
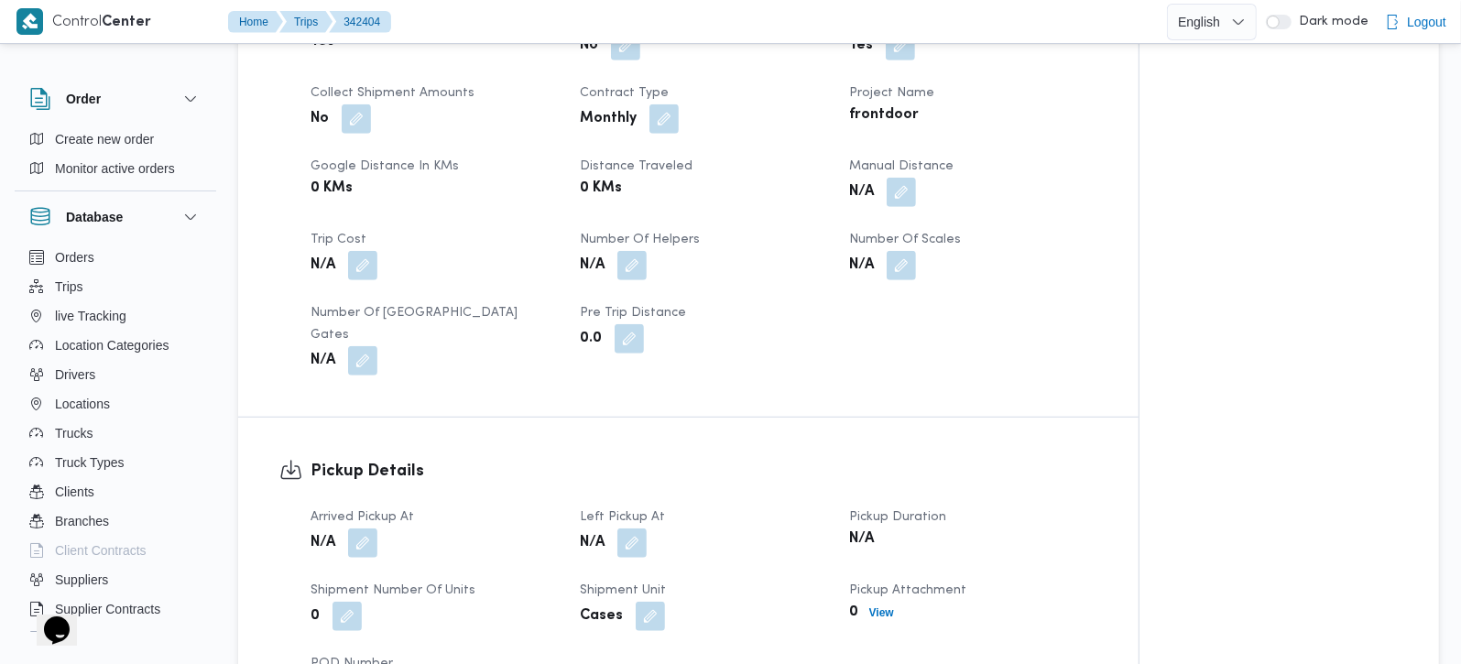
scroll to position [862, 0]
click at [353, 527] on button "button" at bounding box center [362, 541] width 29 height 29
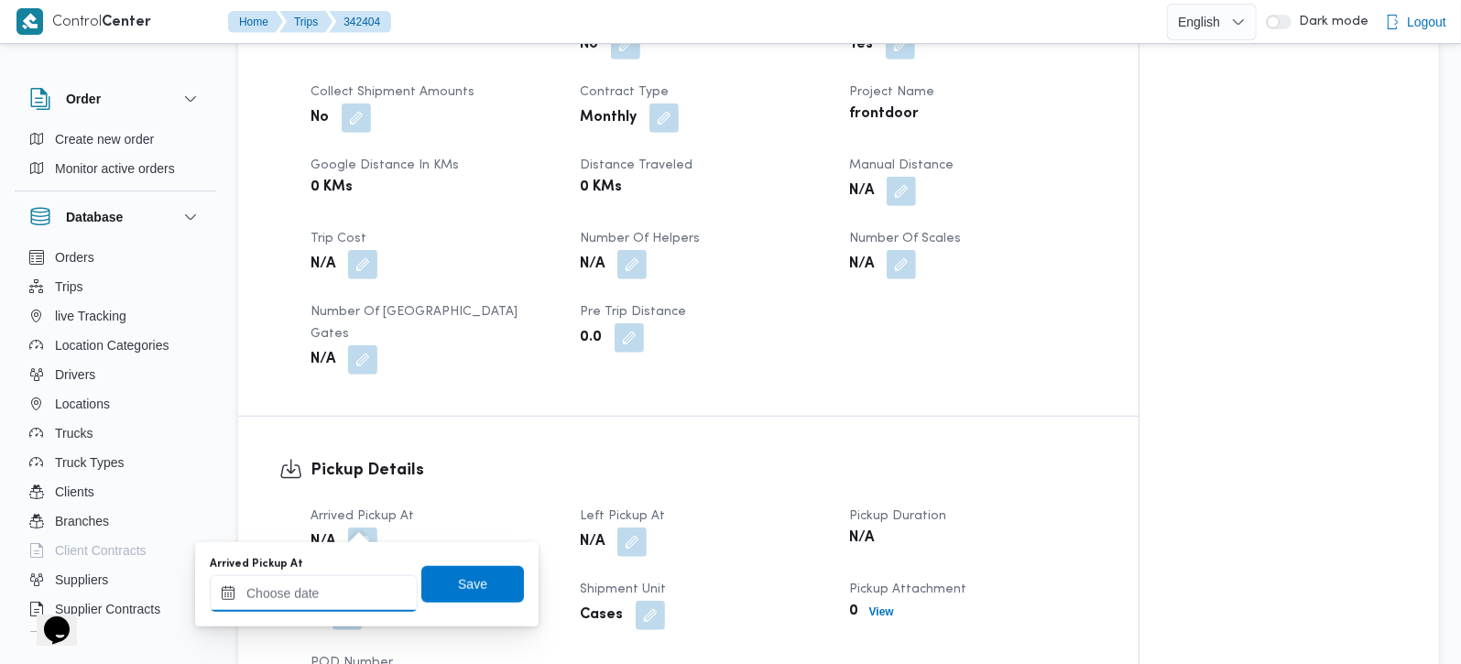
click at [352, 576] on input "Arrived Pickup At" at bounding box center [314, 593] width 208 height 37
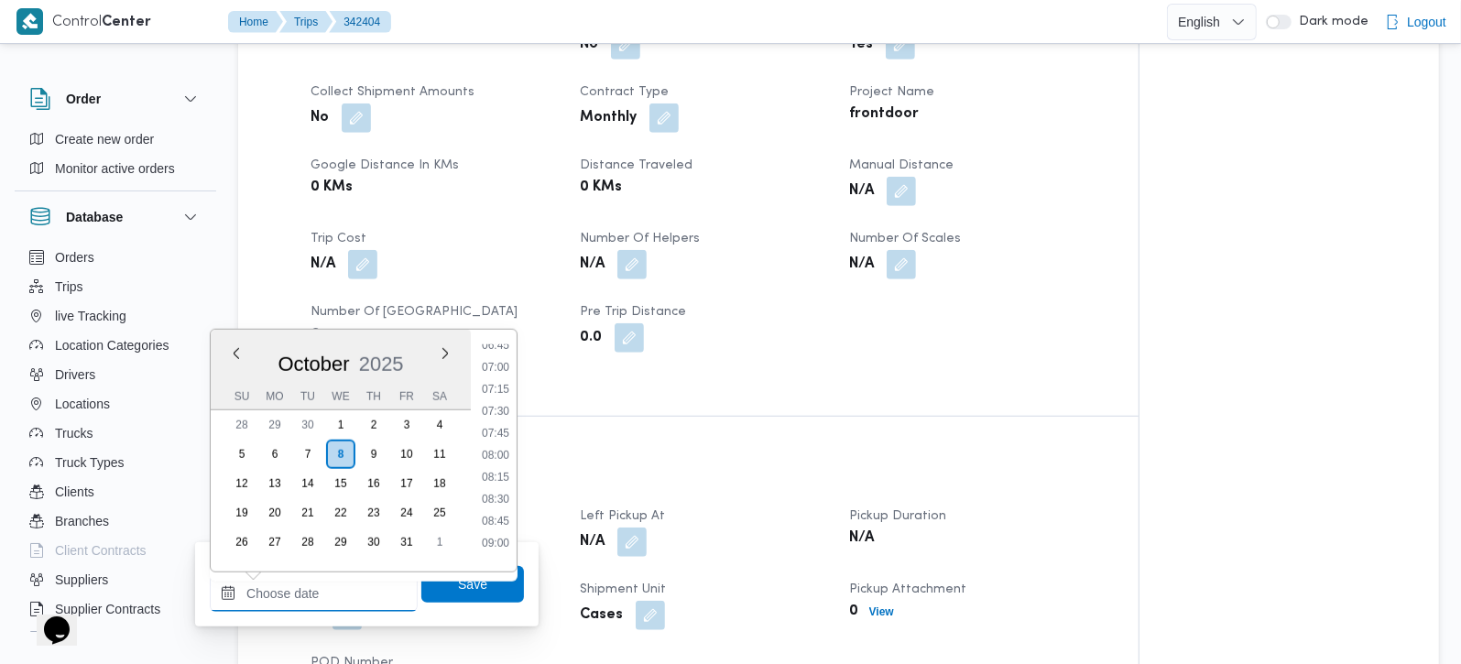
scroll to position [601, 0]
click at [499, 413] on li "07:30" at bounding box center [496, 412] width 42 height 18
type input "[DATE] 07:30"
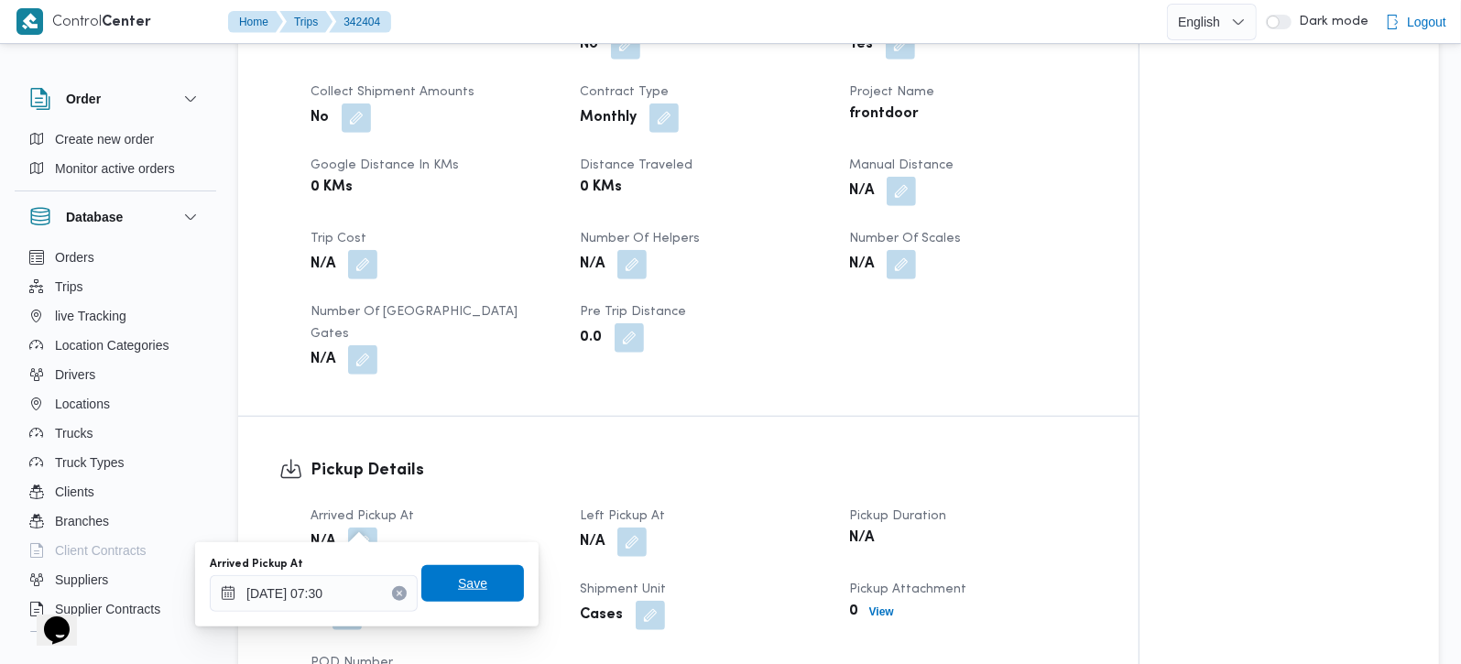
click at [475, 574] on span "Save" at bounding box center [472, 583] width 103 height 37
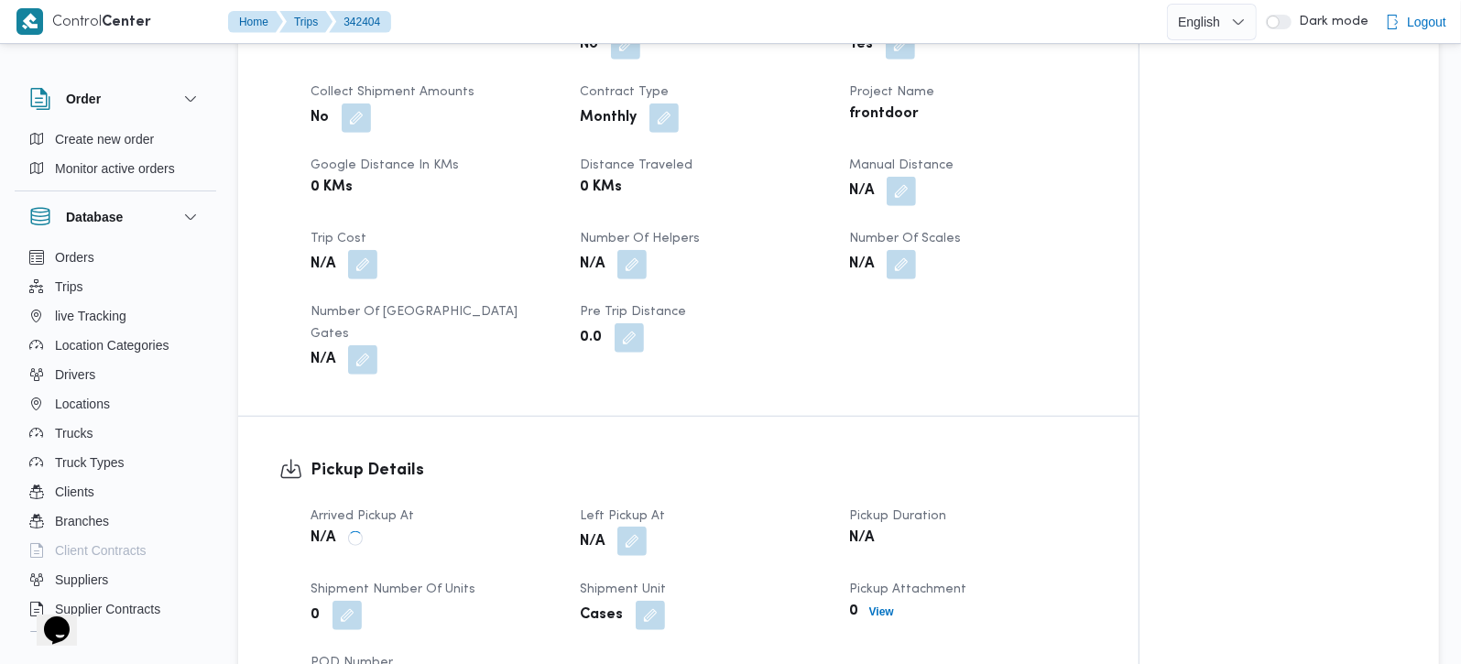
click at [638, 527] on button "button" at bounding box center [631, 541] width 29 height 29
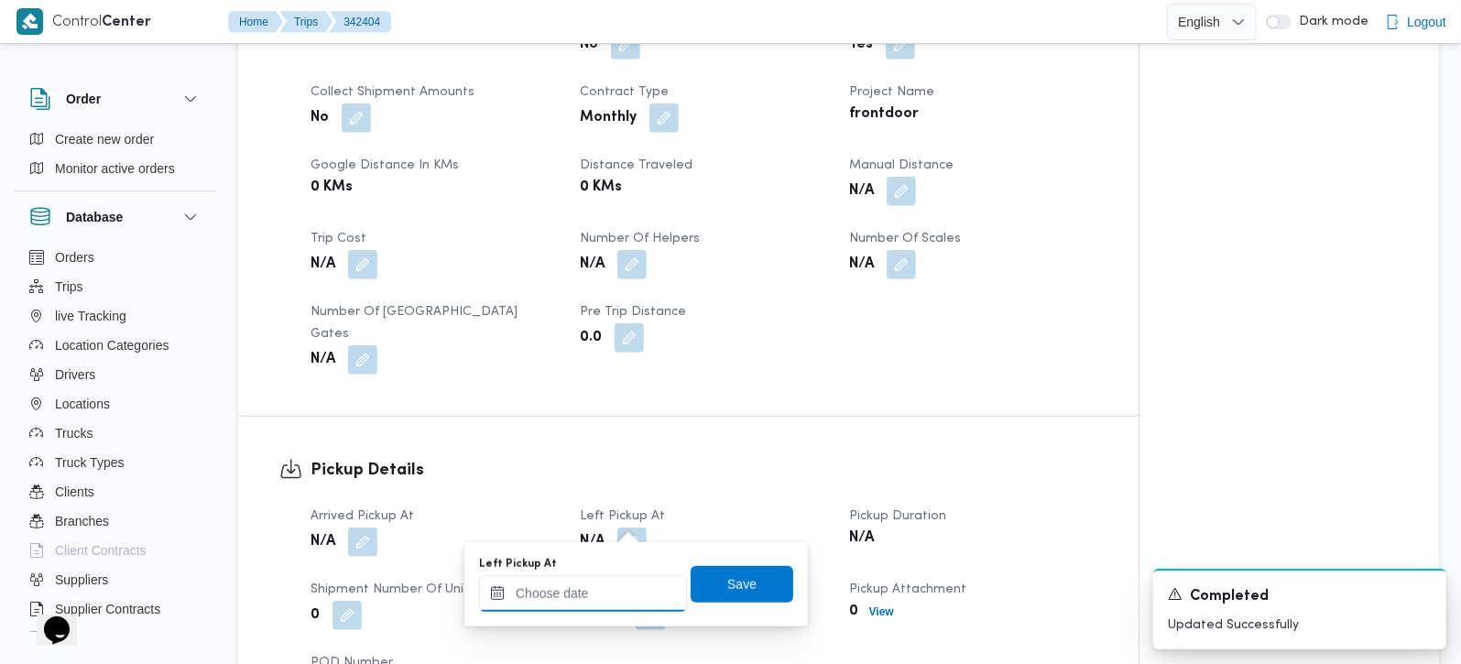
click at [618, 588] on input "Left Pickup At" at bounding box center [583, 593] width 208 height 37
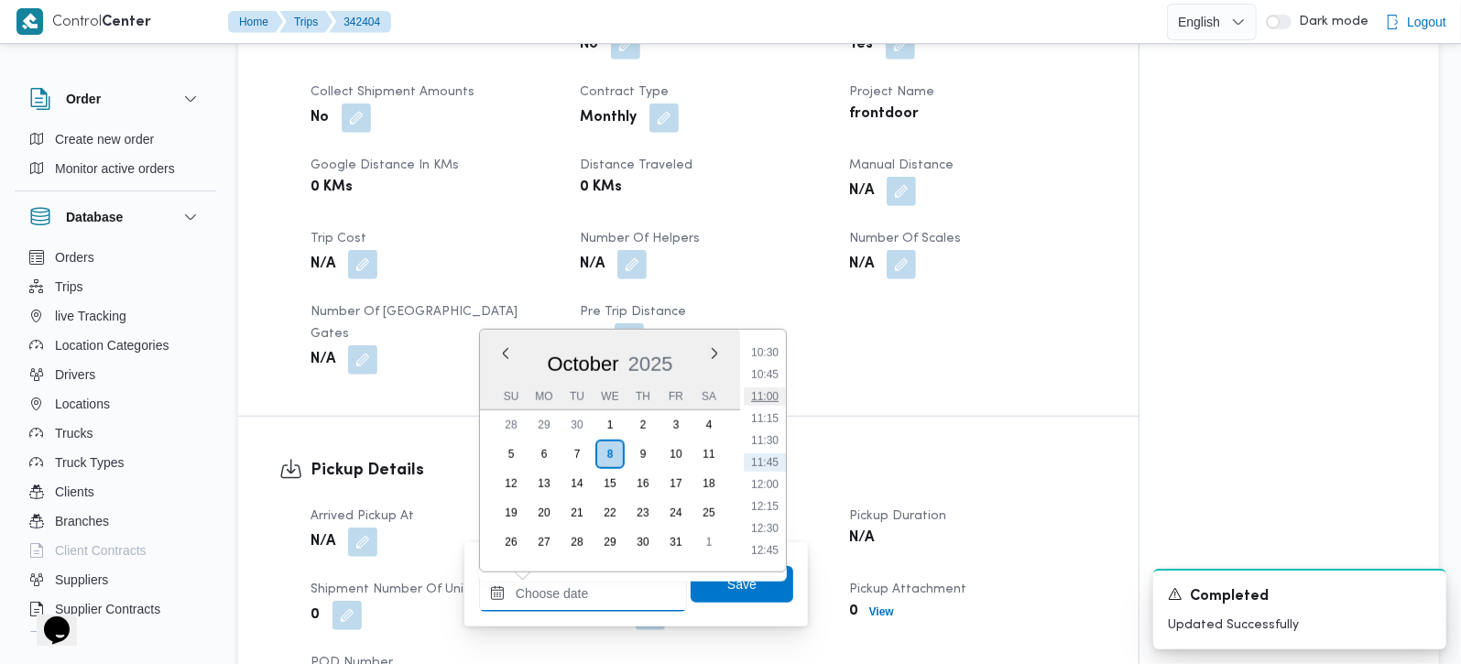
scroll to position [816, 0]
type input "[DATE] 09:25"
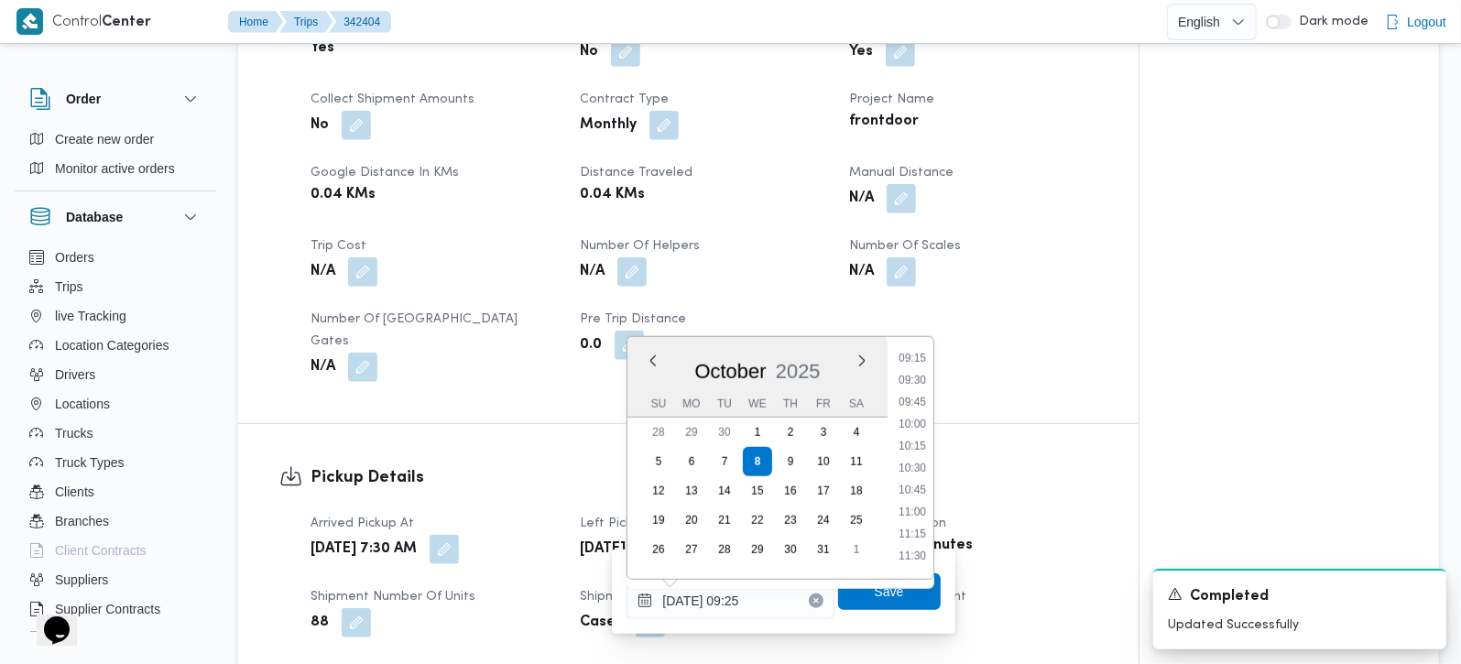
click at [1100, 367] on div "Client Frontdoor Branch فرونت دور -بيوفانا Trip Type عملاء جملة Pickup date & t…" at bounding box center [704, 122] width 809 height 542
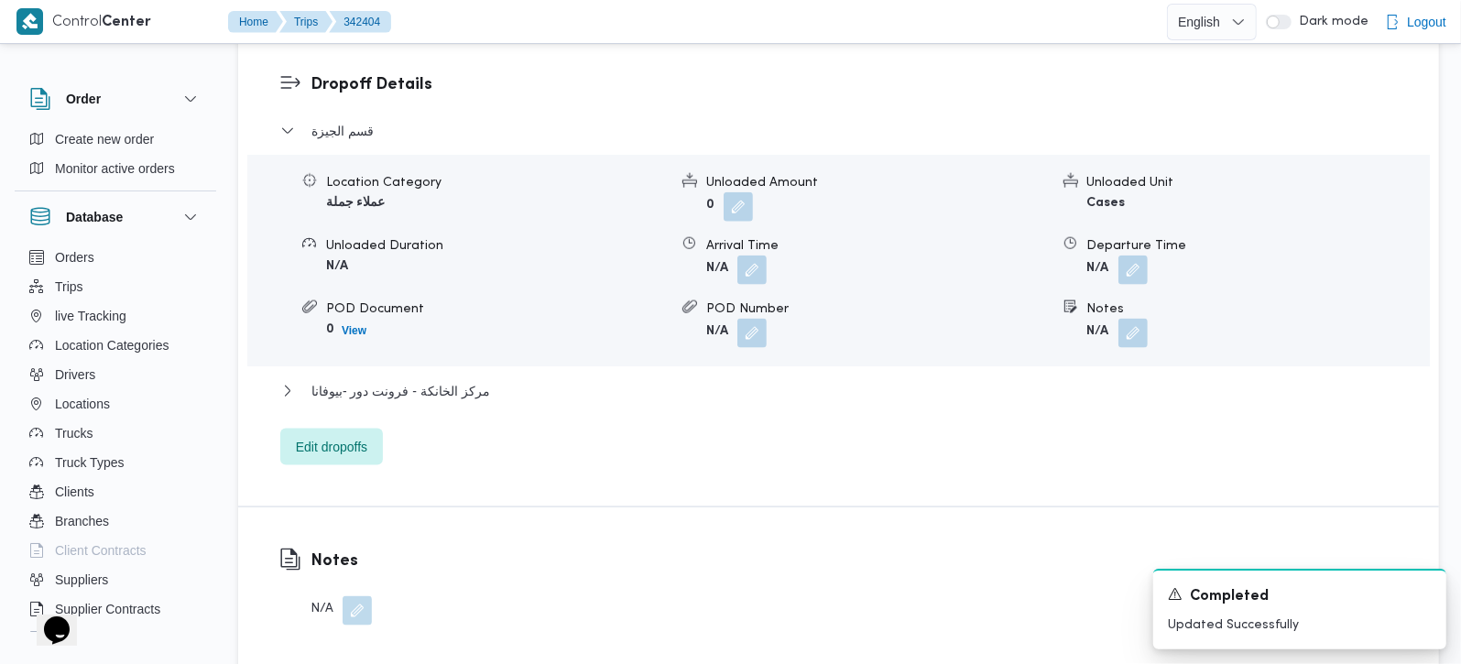
scroll to position [1476, 0]
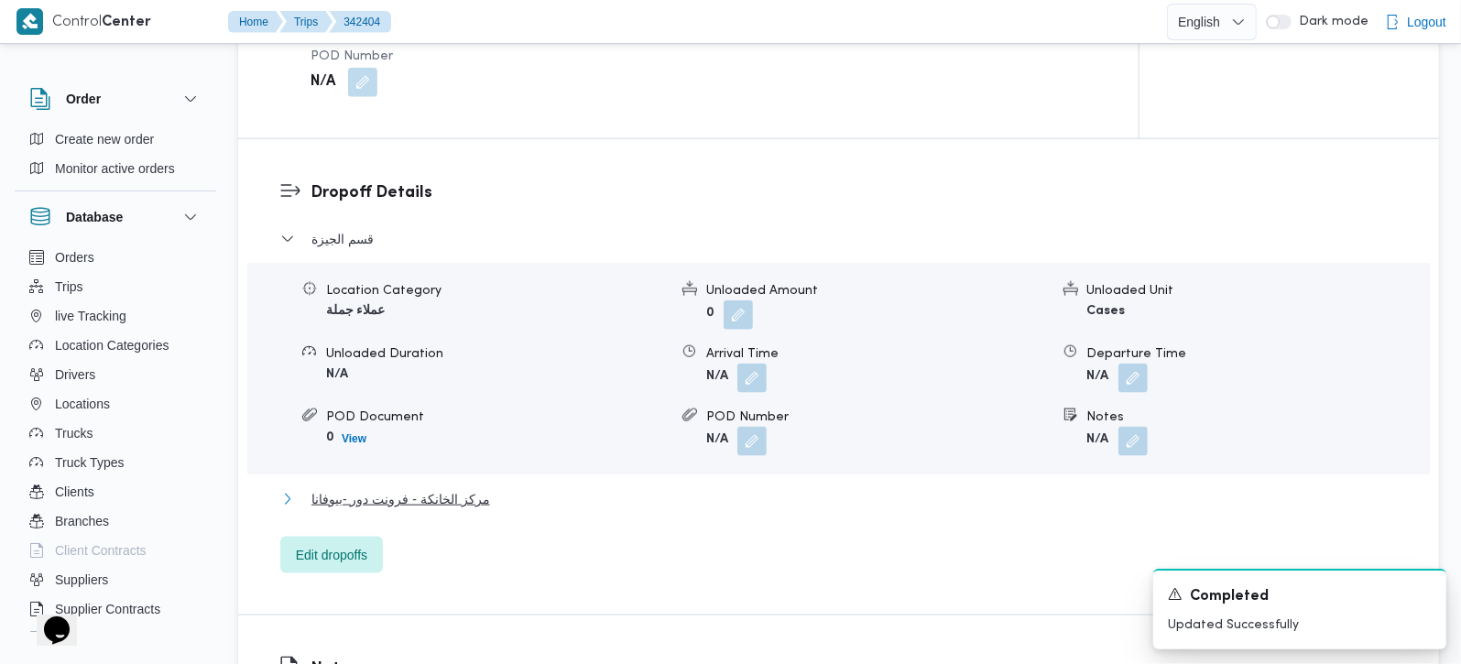
click at [462, 488] on span "مركز الخانكة - فرونت دور -بيوفانا" at bounding box center [400, 499] width 179 height 22
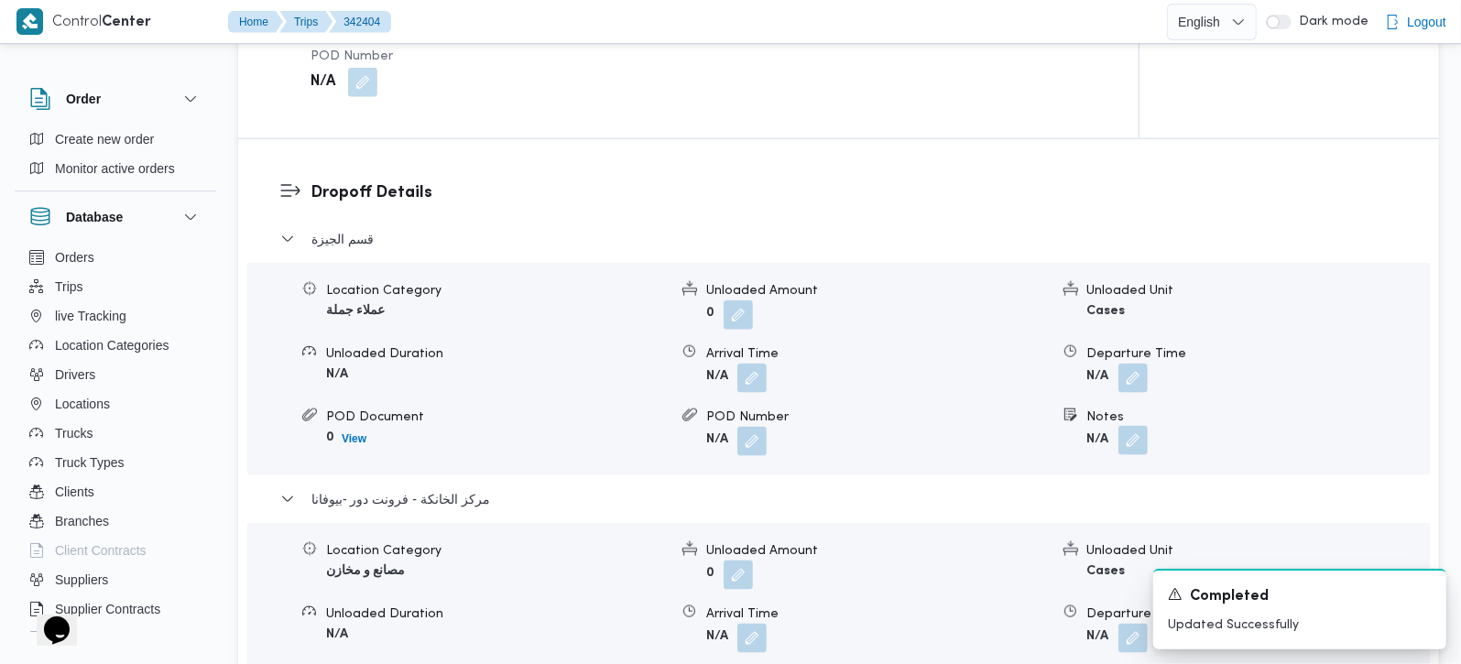
click at [1129, 426] on button "button" at bounding box center [1132, 440] width 29 height 29
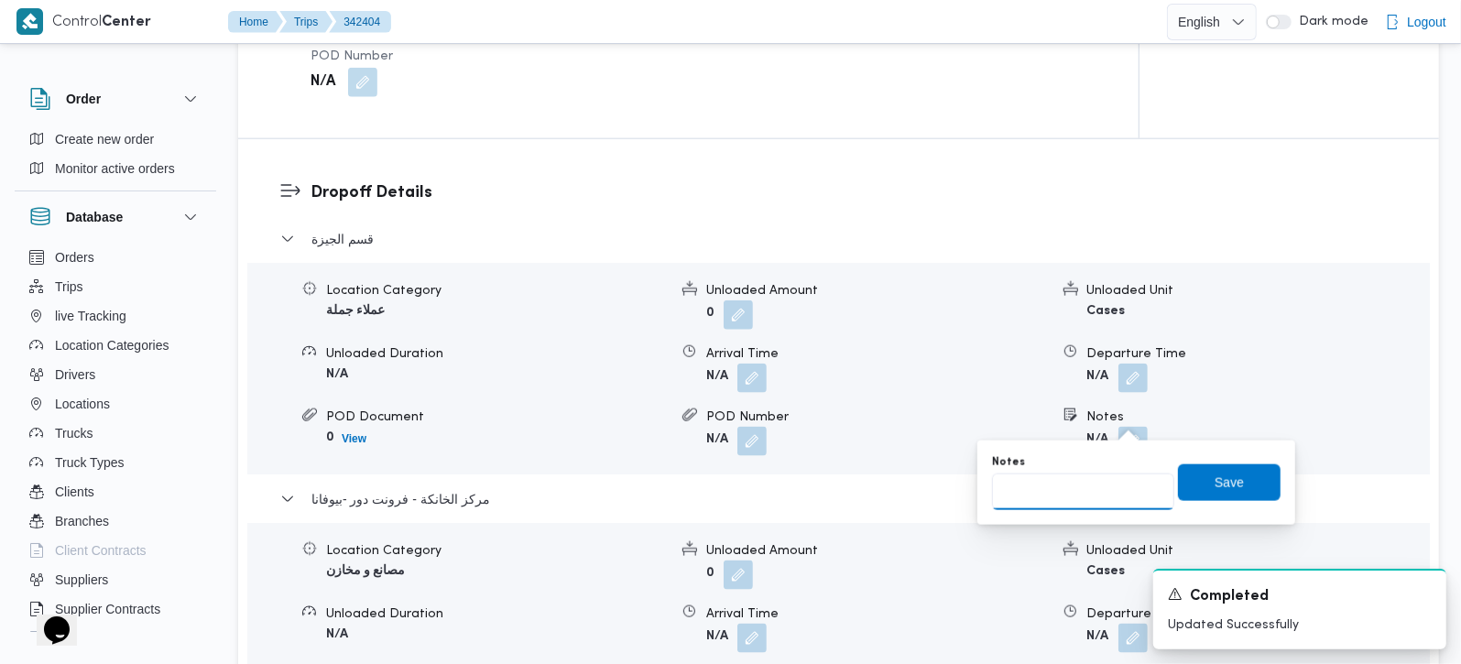
click at [1079, 497] on input "Notes" at bounding box center [1083, 492] width 182 height 37
paste input "البحر الاعظم."
type input "البحر الاعظم"
click at [1197, 491] on span "Save" at bounding box center [1229, 482] width 103 height 37
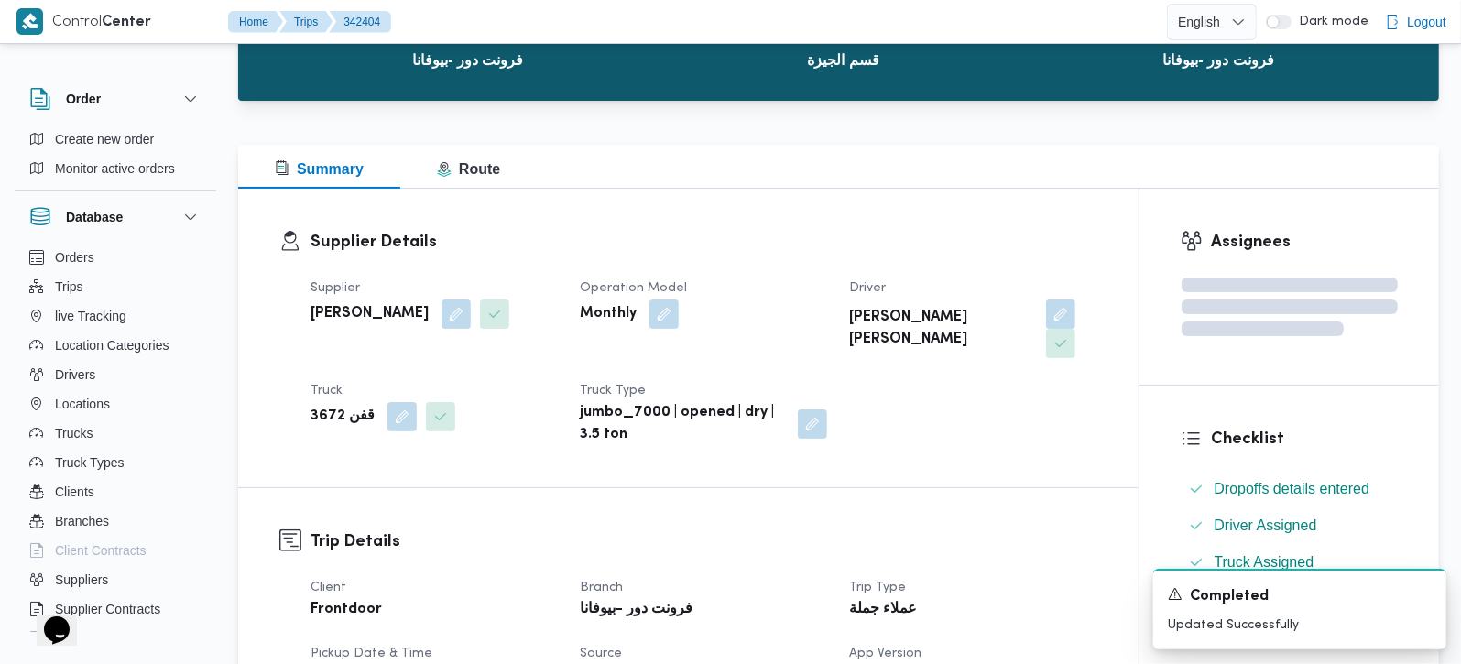
scroll to position [0, 0]
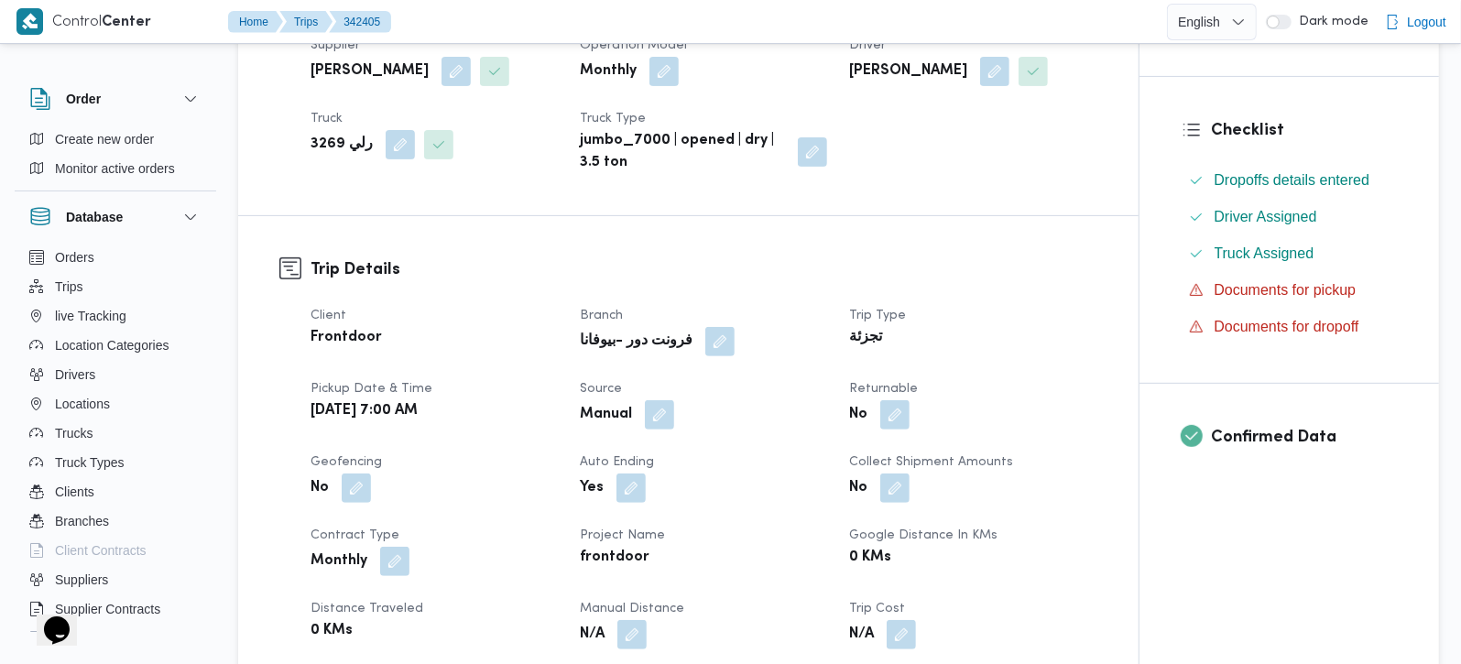
scroll to position [431, 0]
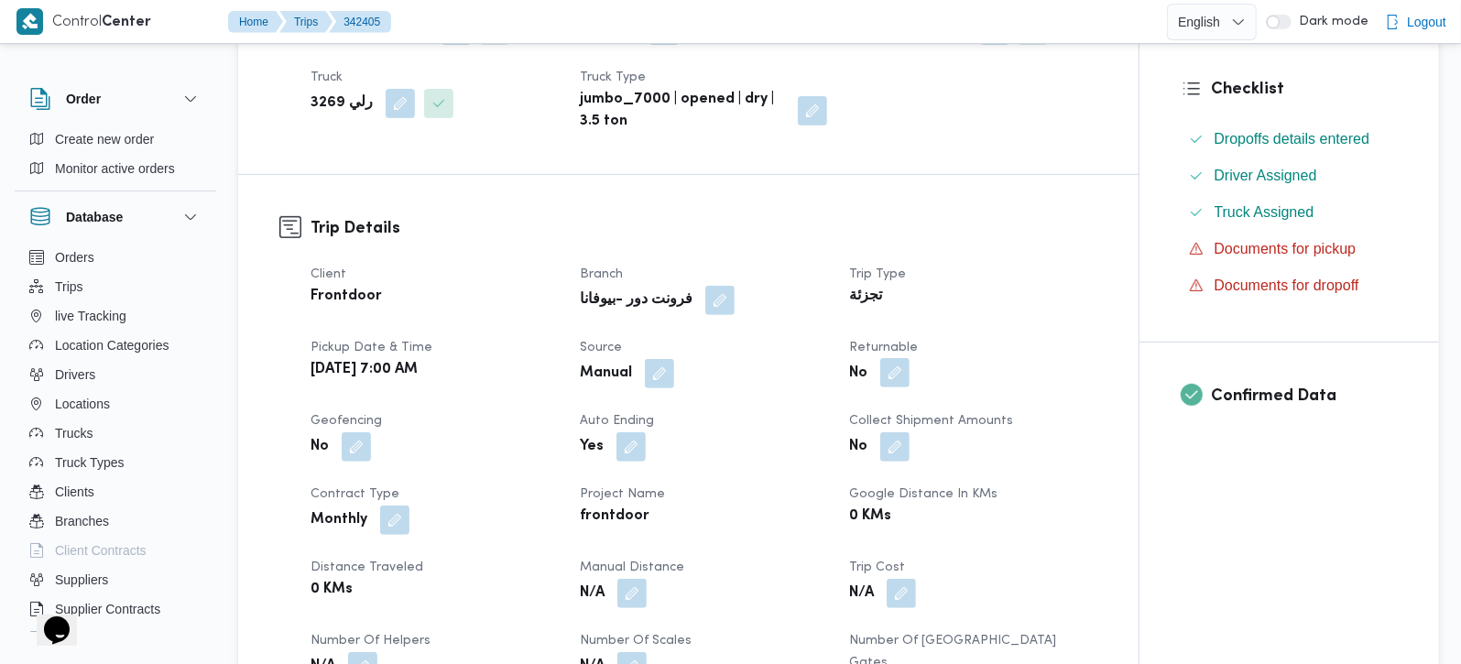
click at [893, 375] on button "button" at bounding box center [894, 372] width 29 height 29
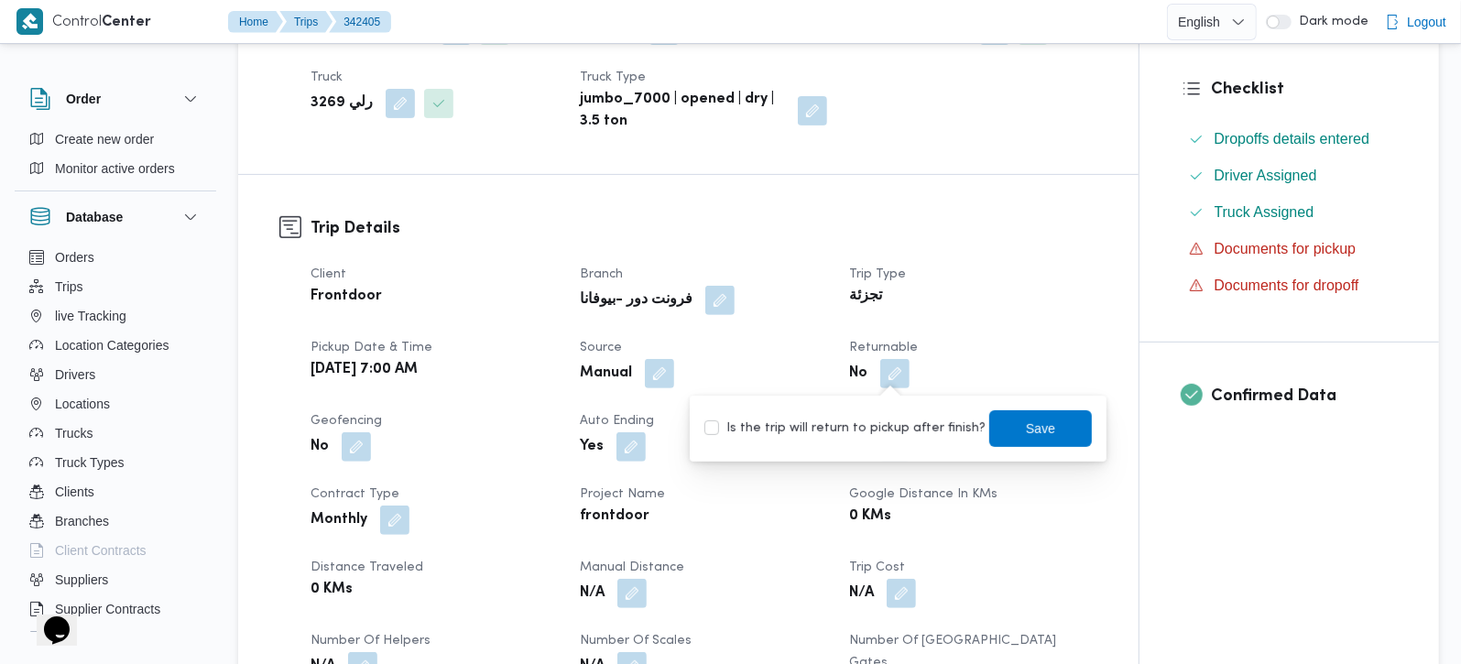
click at [888, 436] on label "Is the trip will return to pickup after finish?" at bounding box center [844, 429] width 281 height 22
checkbox input "true"
click at [1026, 422] on span "Save" at bounding box center [1040, 428] width 29 height 22
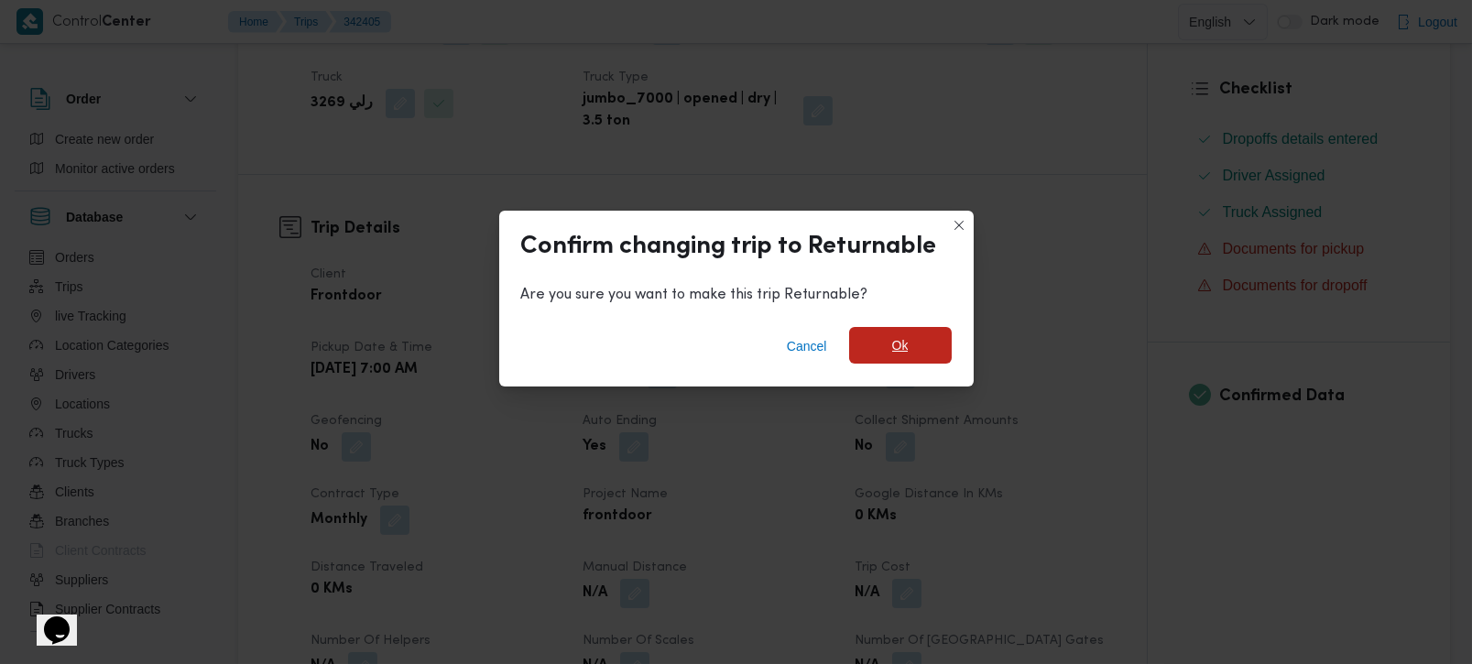
click at [932, 355] on span "Ok" at bounding box center [900, 345] width 103 height 37
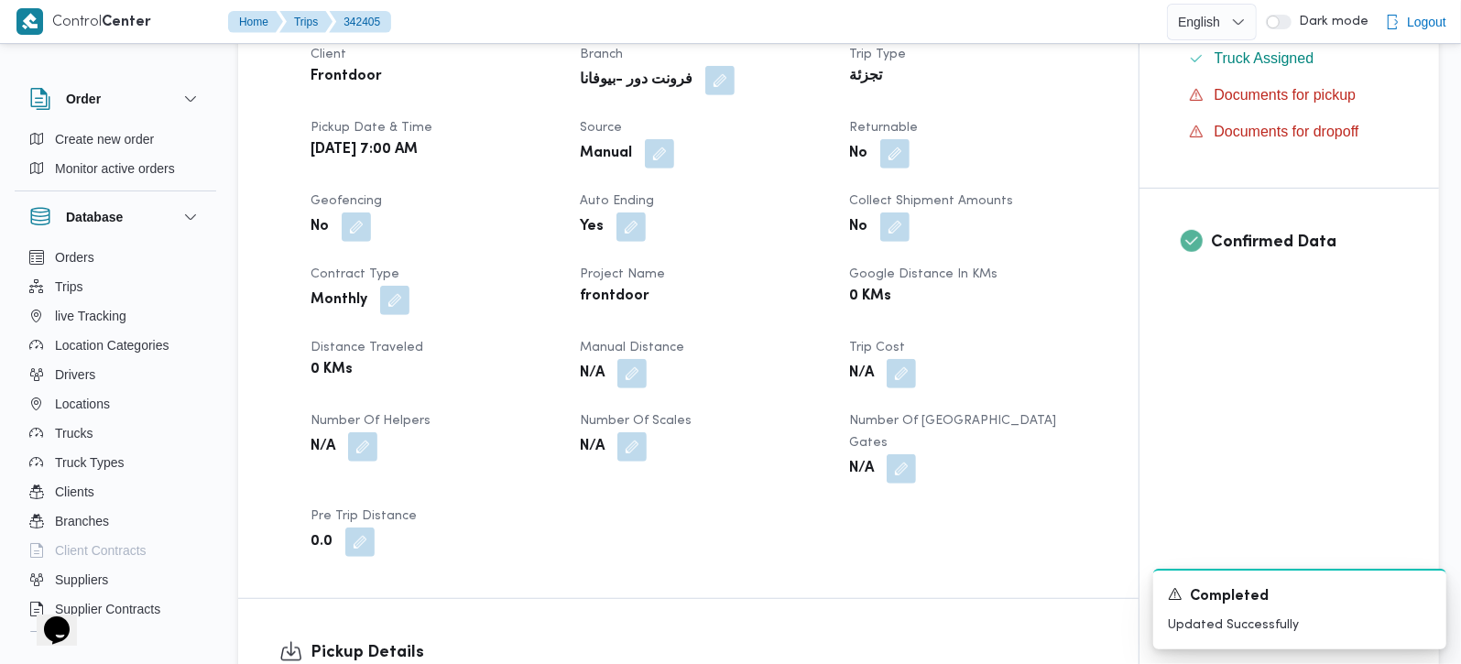
scroll to position [862, 0]
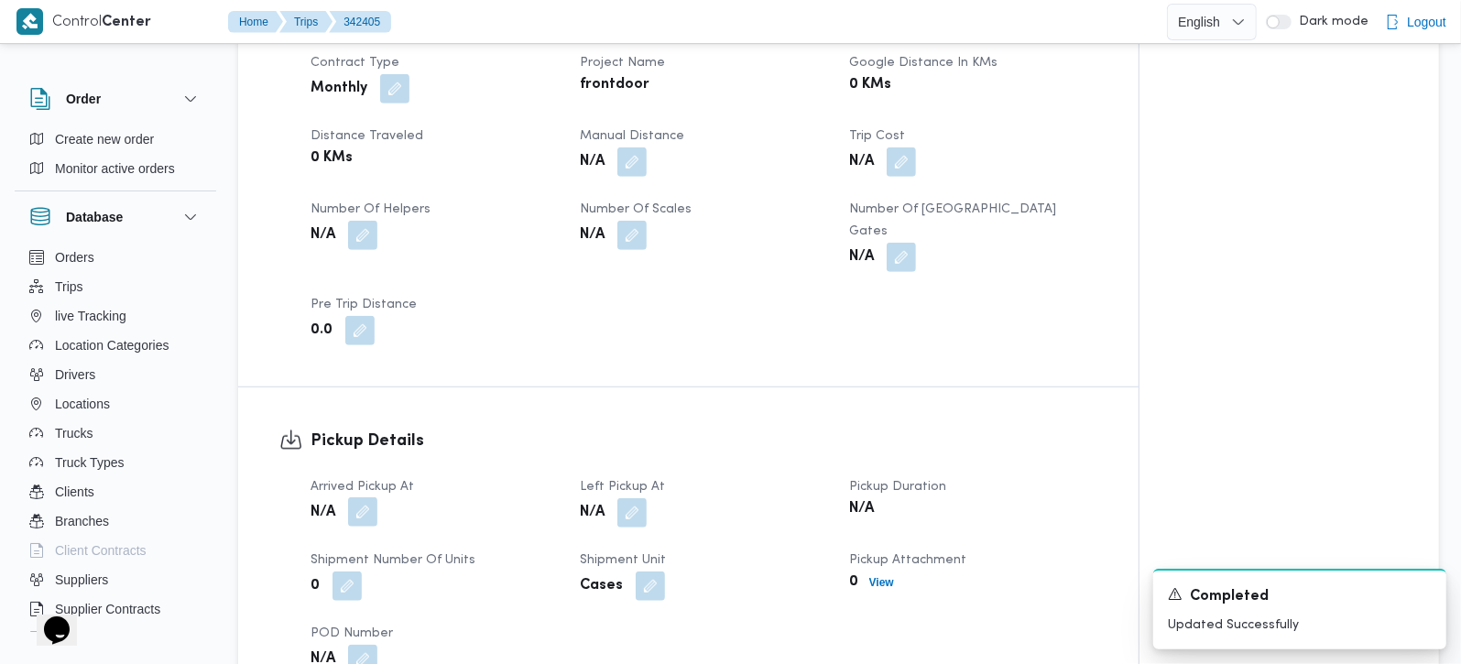
click at [355, 497] on button "button" at bounding box center [362, 511] width 29 height 29
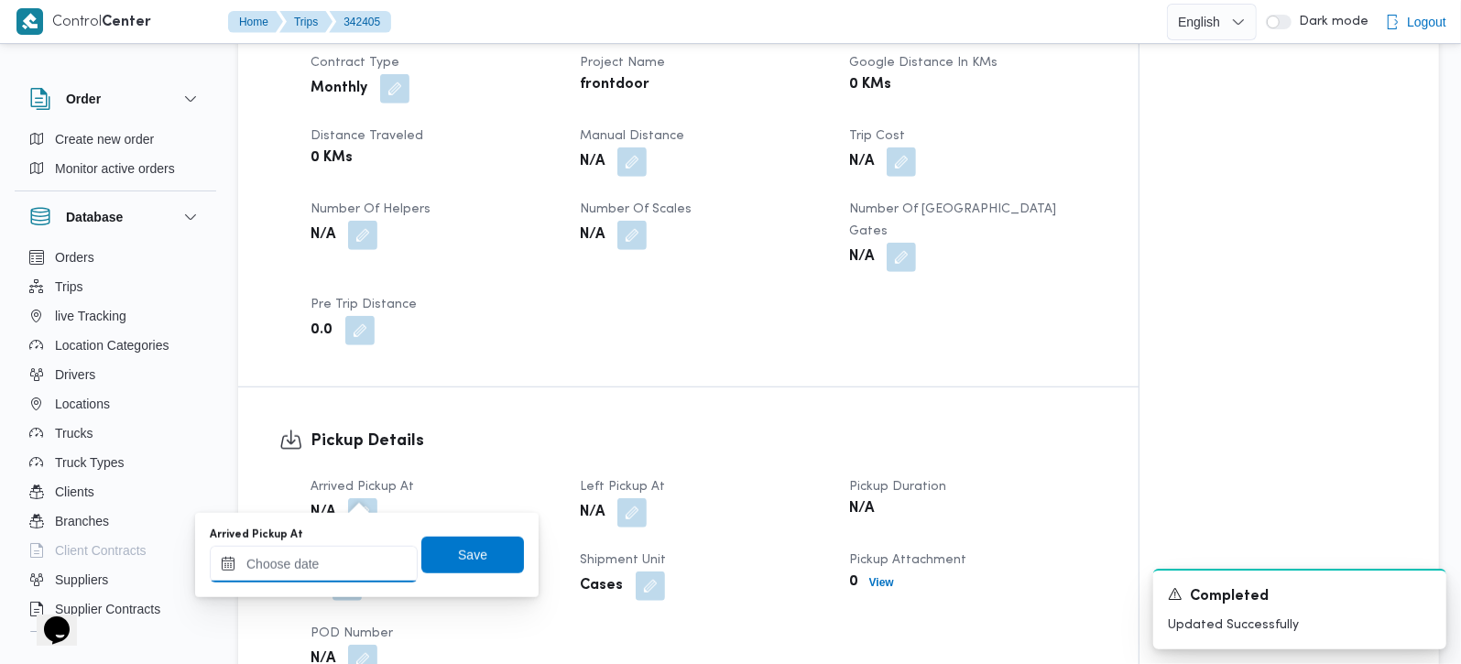
click at [356, 567] on input "Arrived Pickup At" at bounding box center [314, 564] width 208 height 37
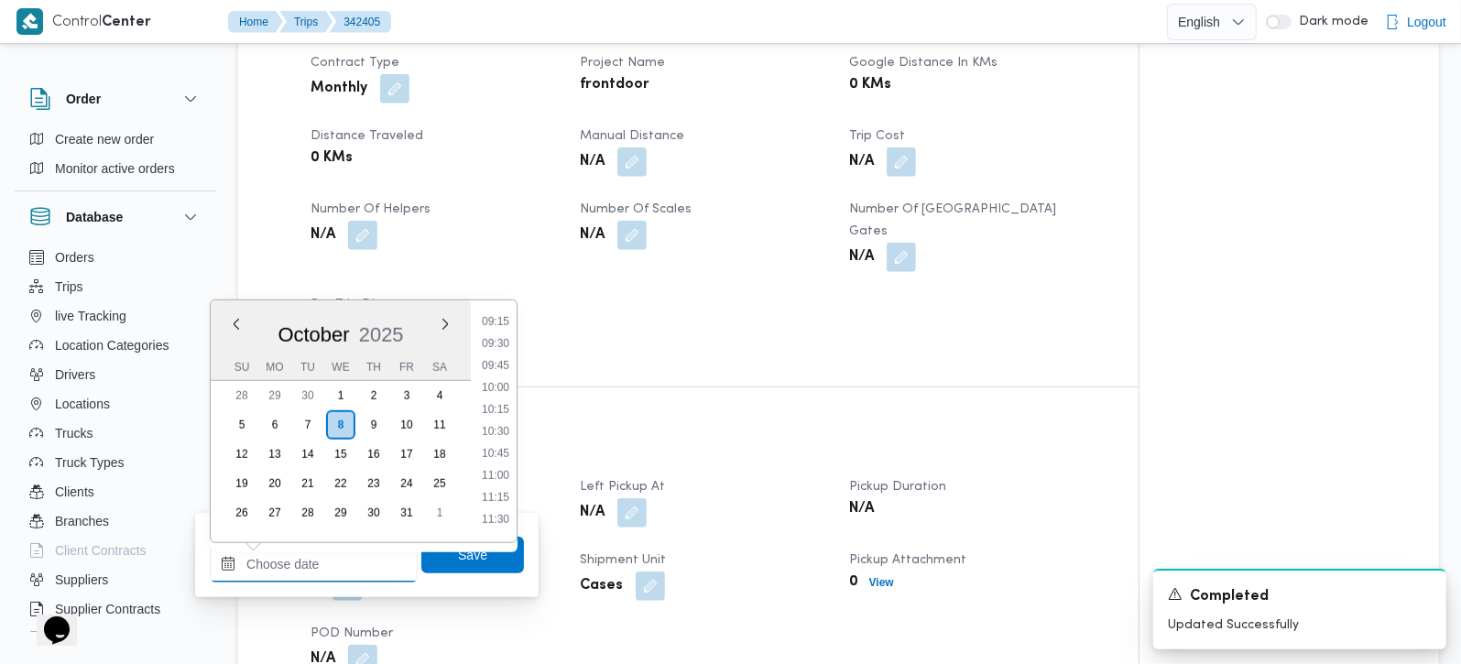
scroll to position [709, 0]
click at [497, 365] on li "08:30" at bounding box center [496, 363] width 42 height 18
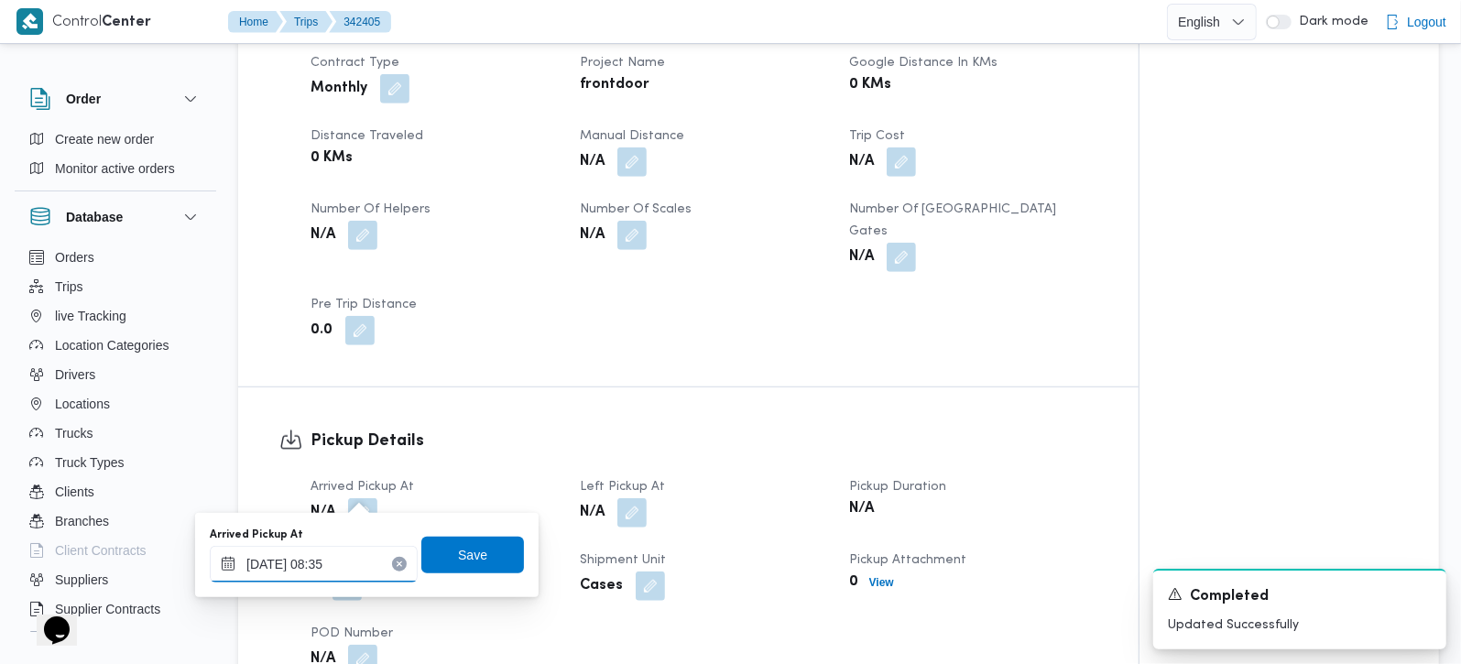
type input "08/10/2025 08:35"
click at [471, 542] on span "Save" at bounding box center [472, 555] width 103 height 37
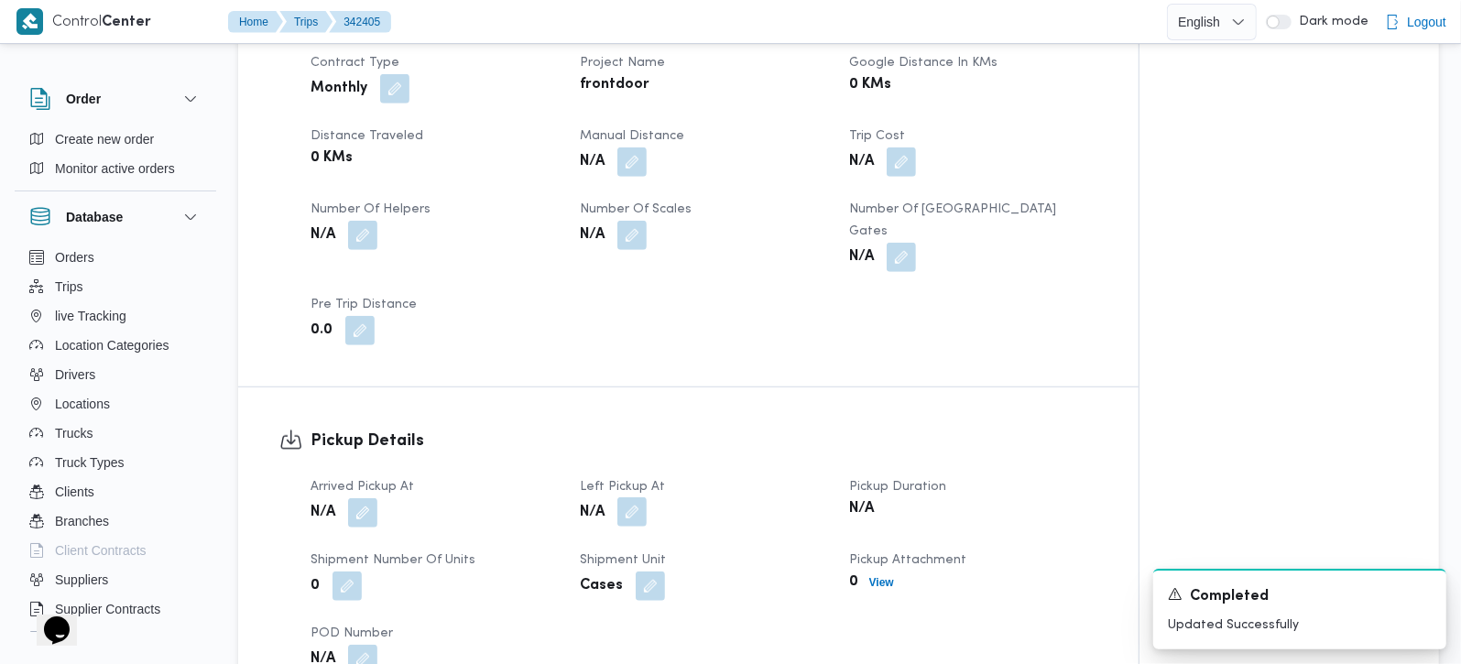
click at [633, 497] on button "button" at bounding box center [631, 511] width 29 height 29
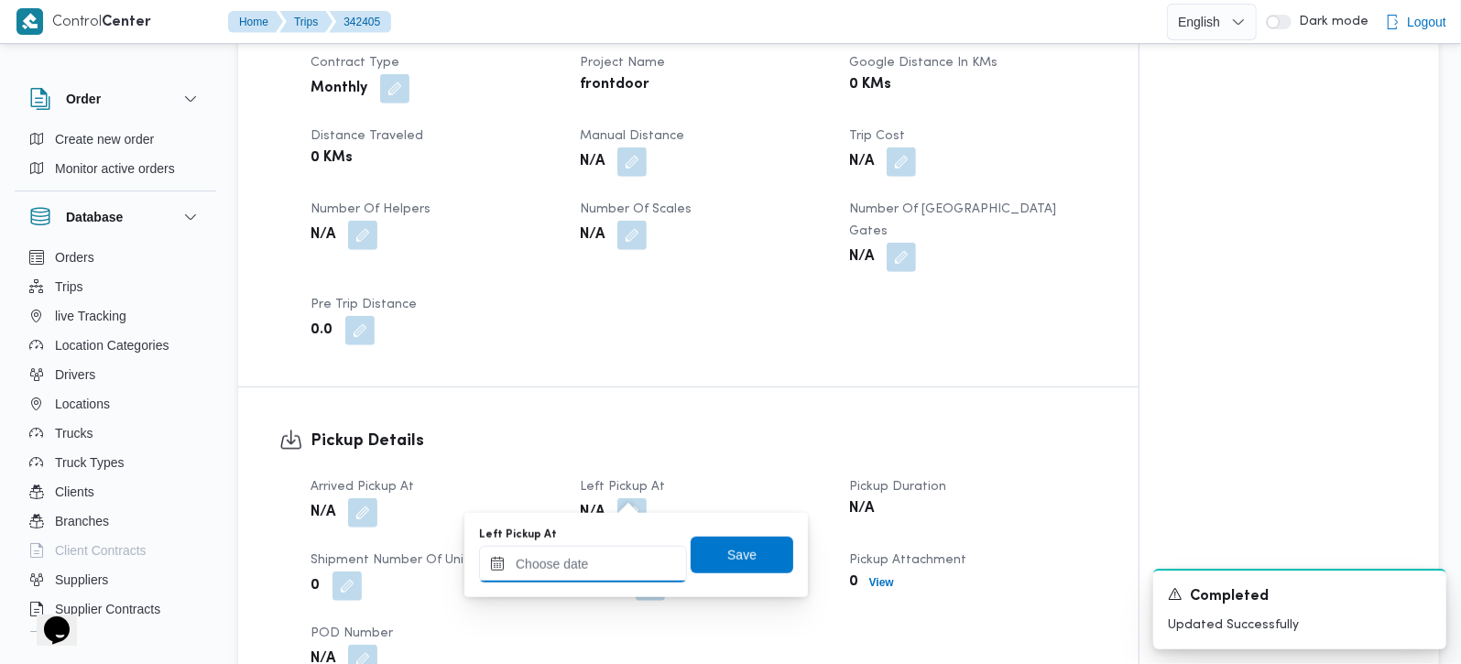
click at [582, 567] on input "Left Pickup At" at bounding box center [583, 564] width 208 height 37
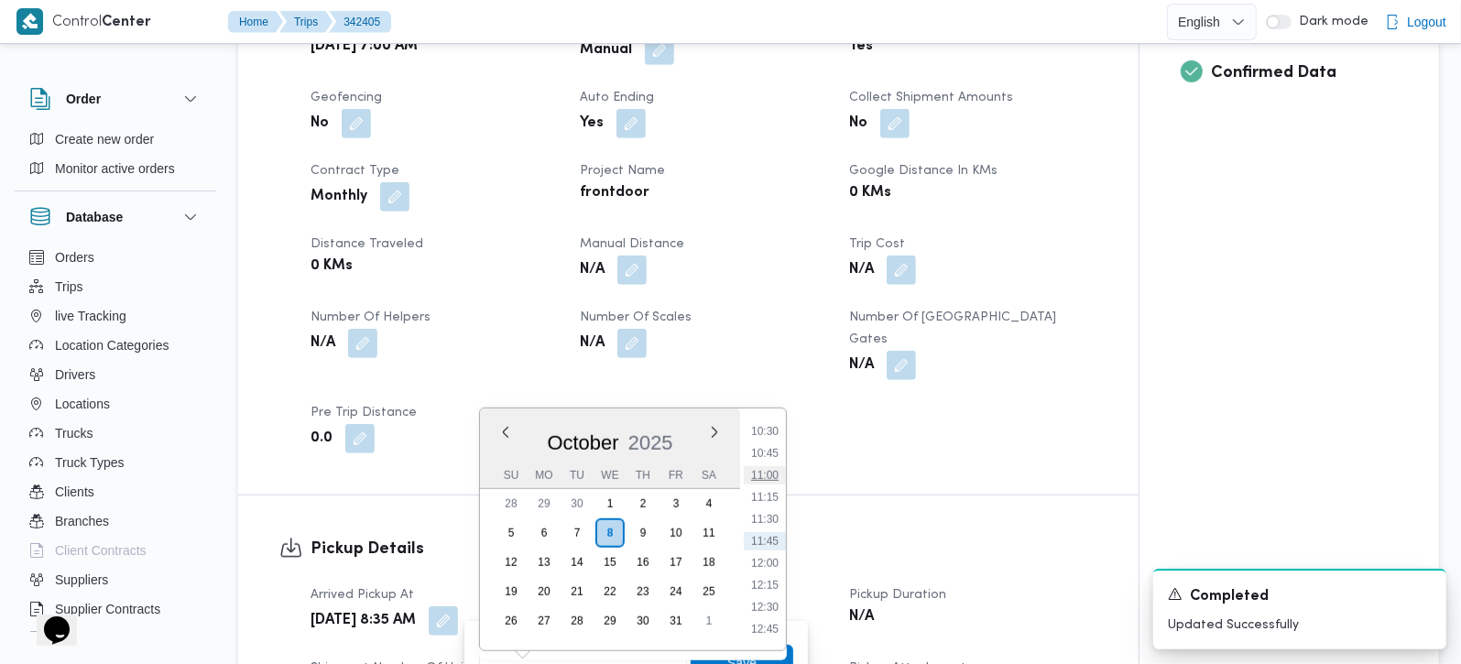
scroll to position [816, 0]
click at [780, 519] on li "10:15" at bounding box center [765, 517] width 42 height 18
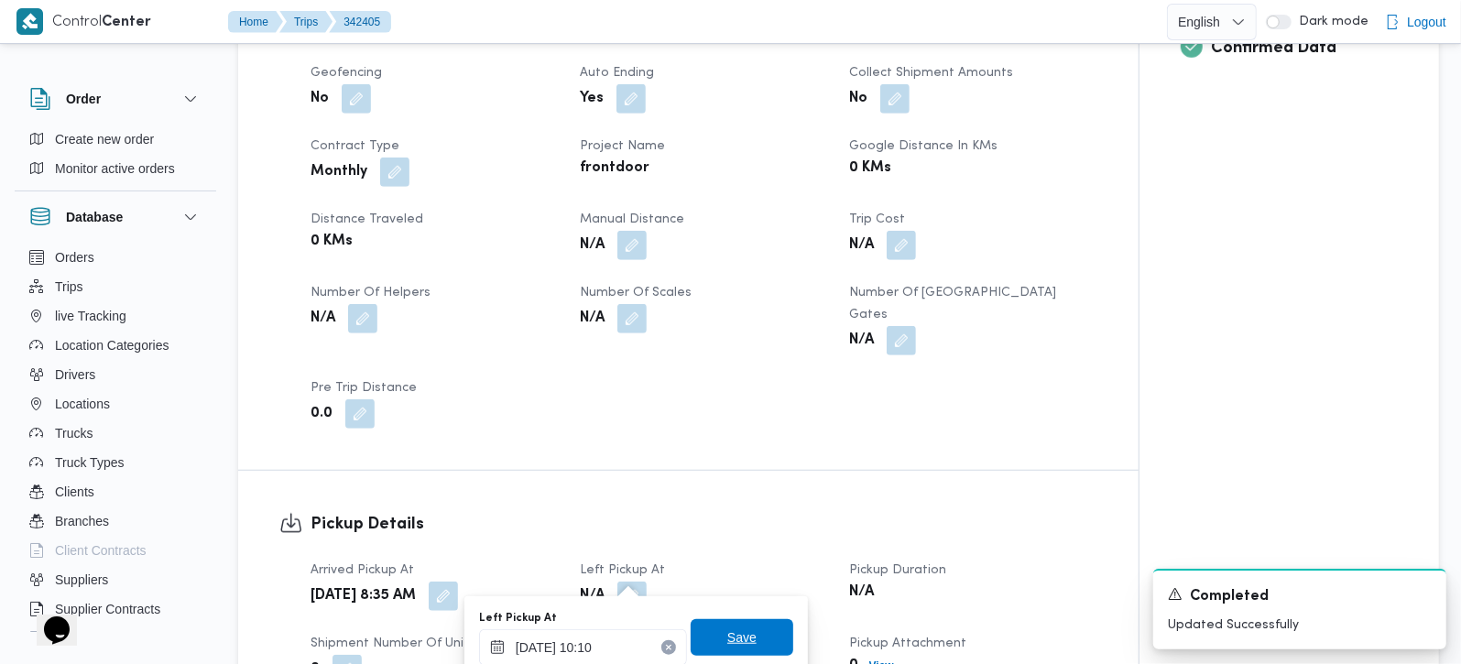
type input "08/10/2025 10:10"
click at [768, 622] on span "Save" at bounding box center [742, 637] width 103 height 37
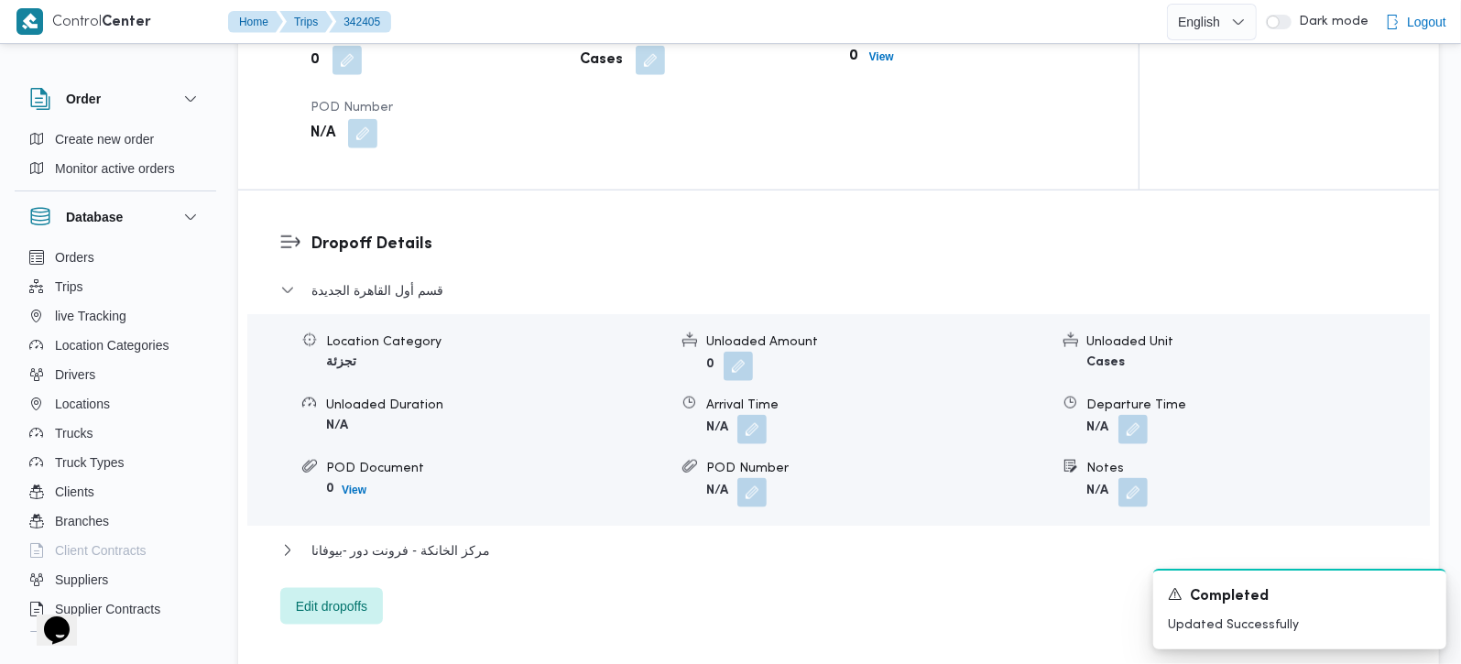
scroll to position [1425, 0]
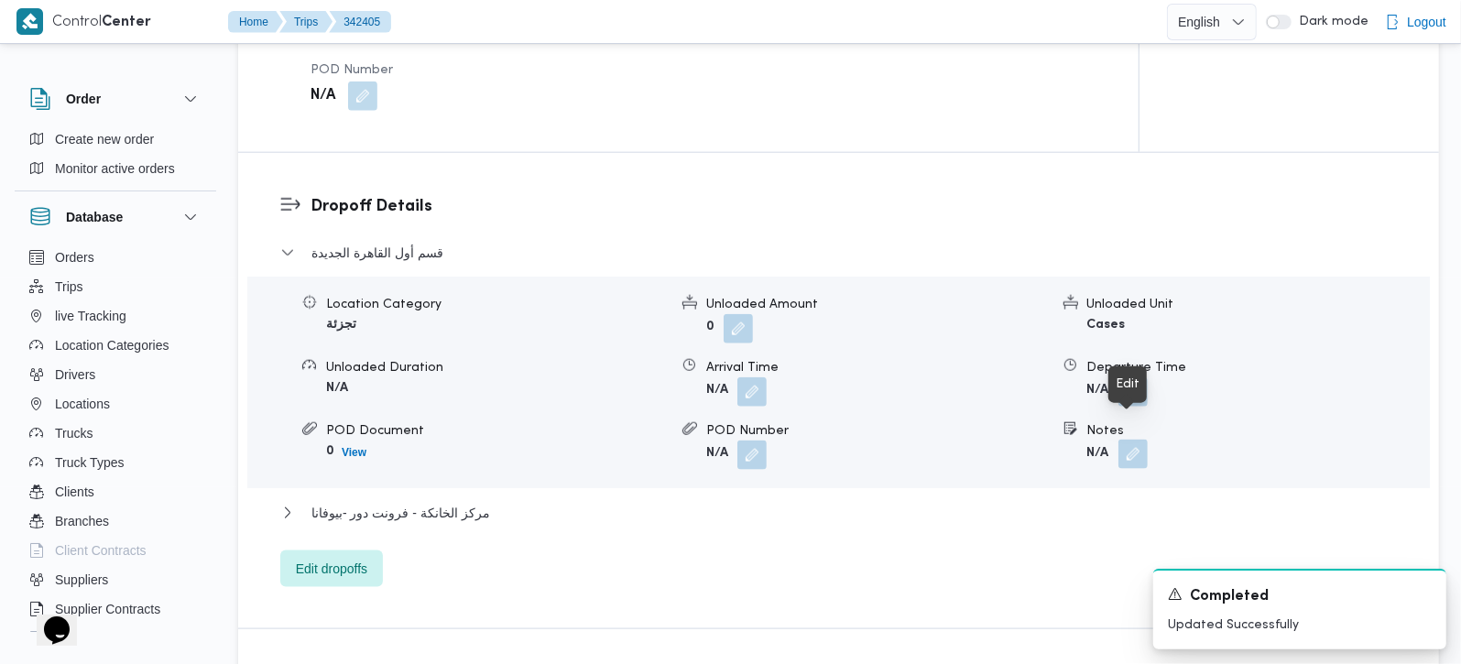
click at [1127, 440] on button "button" at bounding box center [1132, 454] width 29 height 29
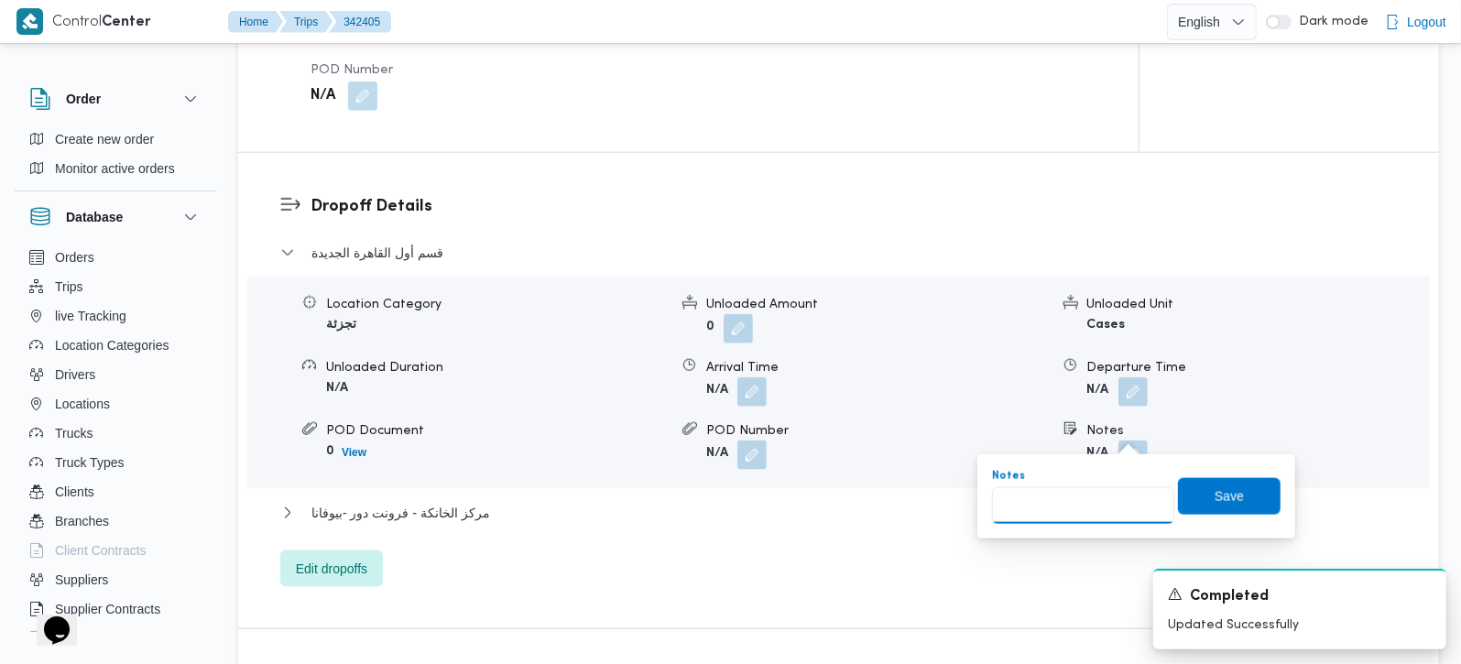
click at [1085, 504] on input "Notes" at bounding box center [1083, 505] width 182 height 37
paste input "لتجمع الخامس"
type input "لتجمع الخامس"
click at [1212, 484] on span "Save" at bounding box center [1229, 495] width 103 height 37
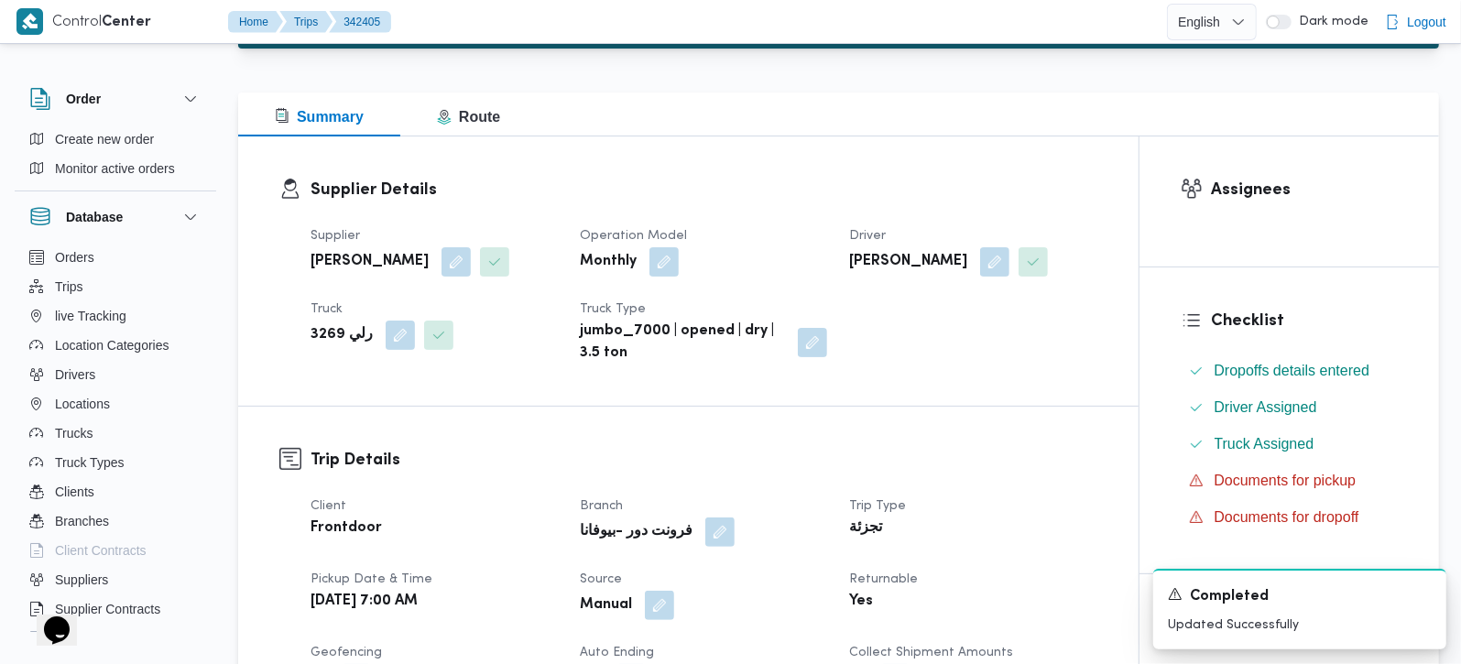
scroll to position [0, 0]
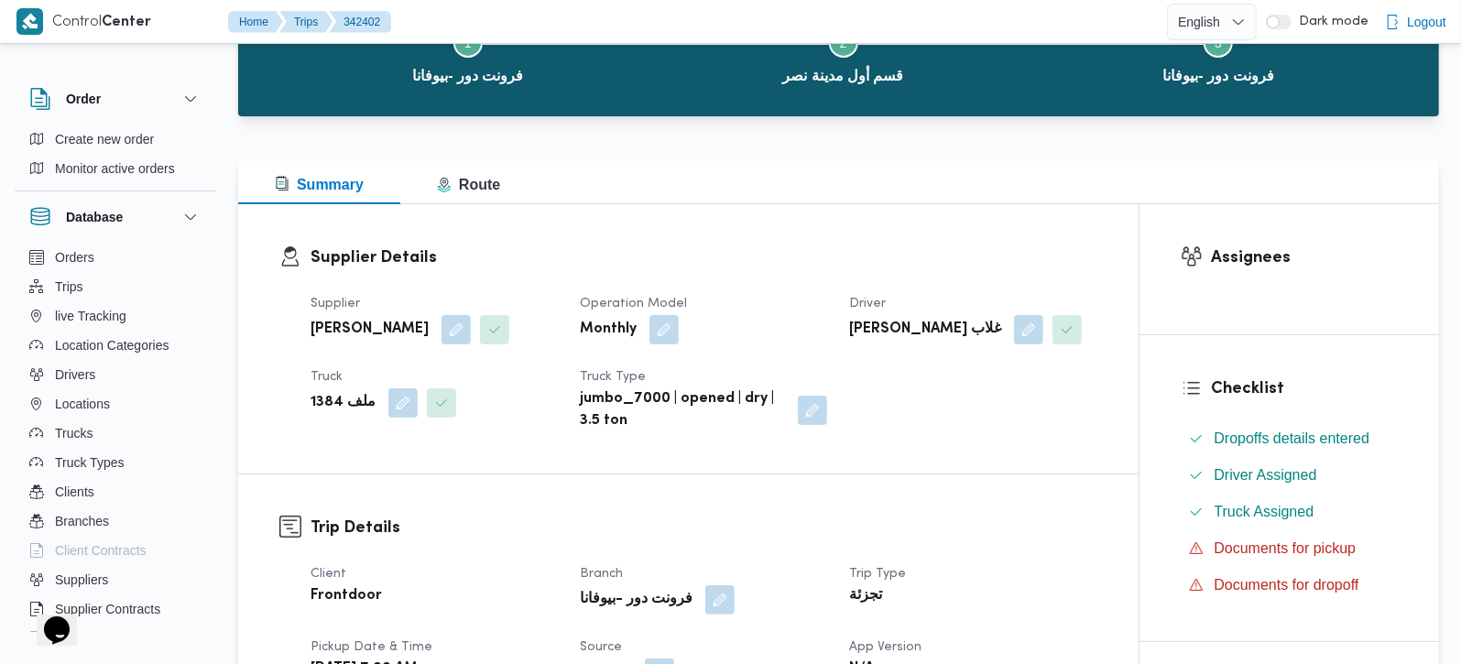
scroll to position [431, 0]
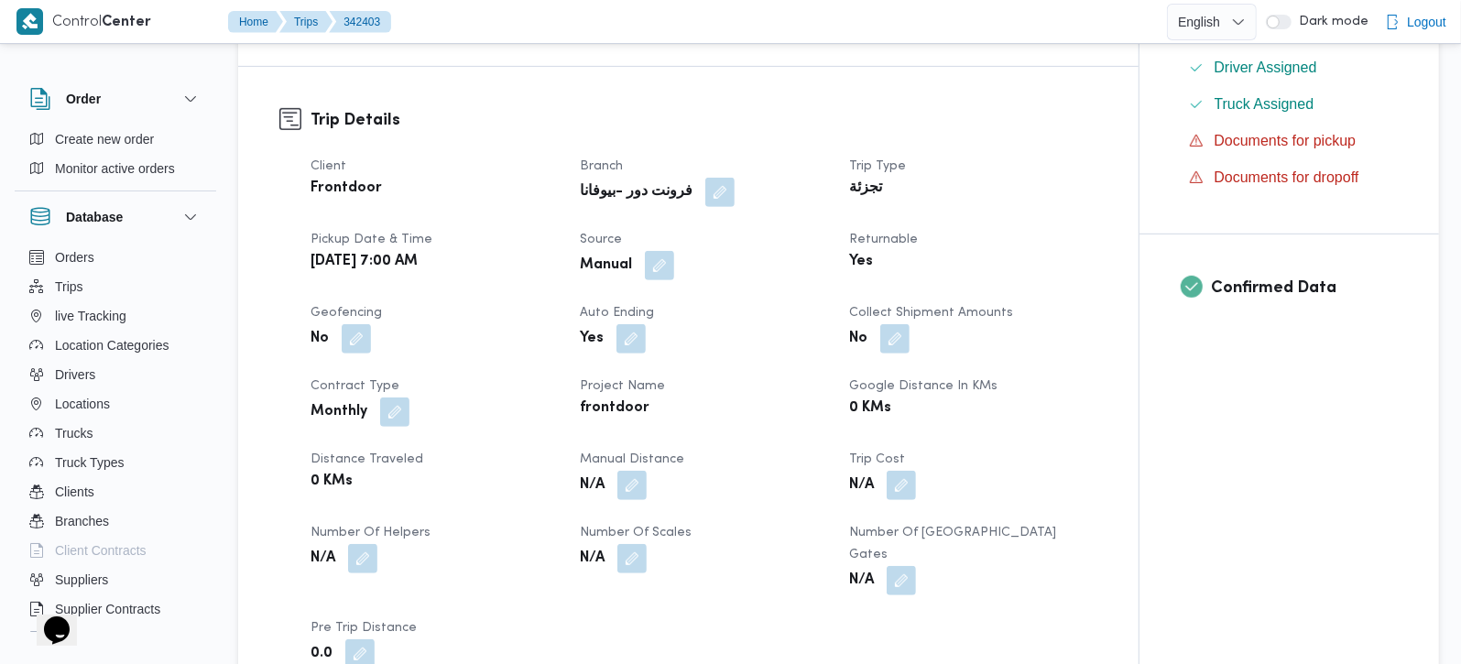
scroll to position [862, 0]
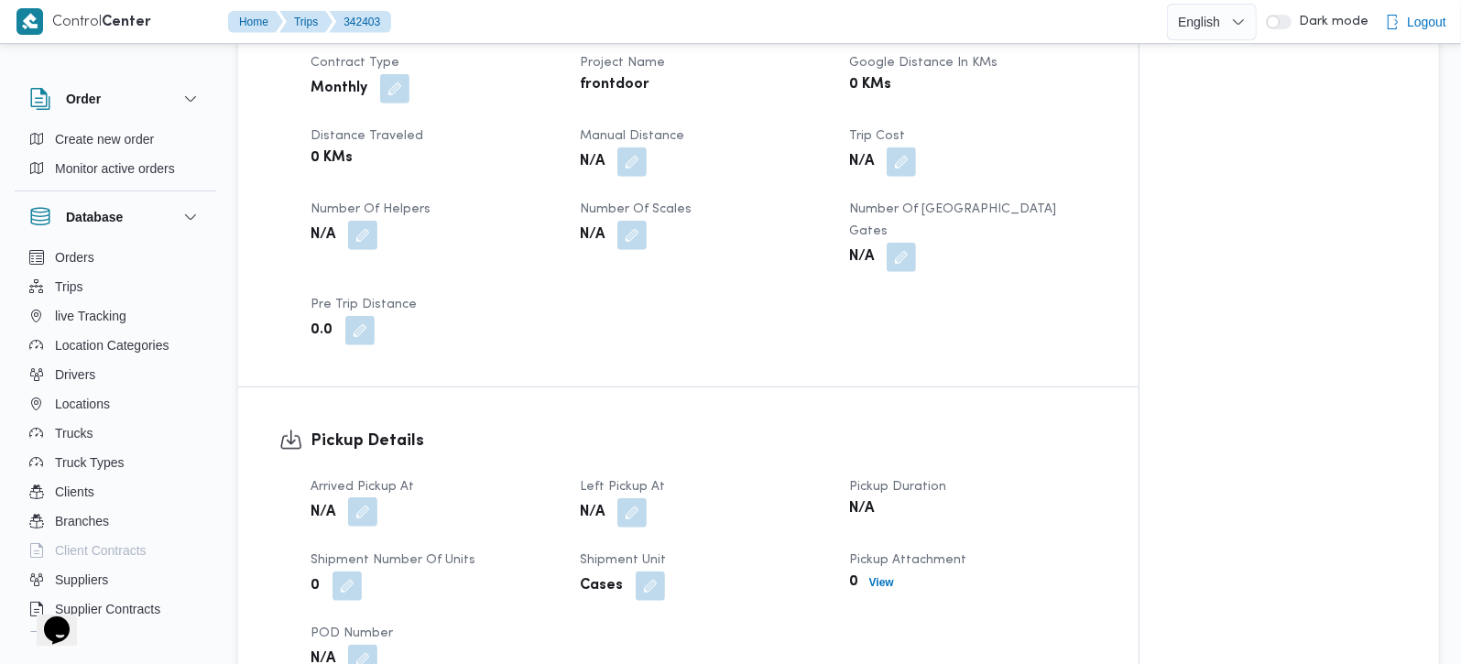
click at [374, 497] on button "button" at bounding box center [362, 511] width 29 height 29
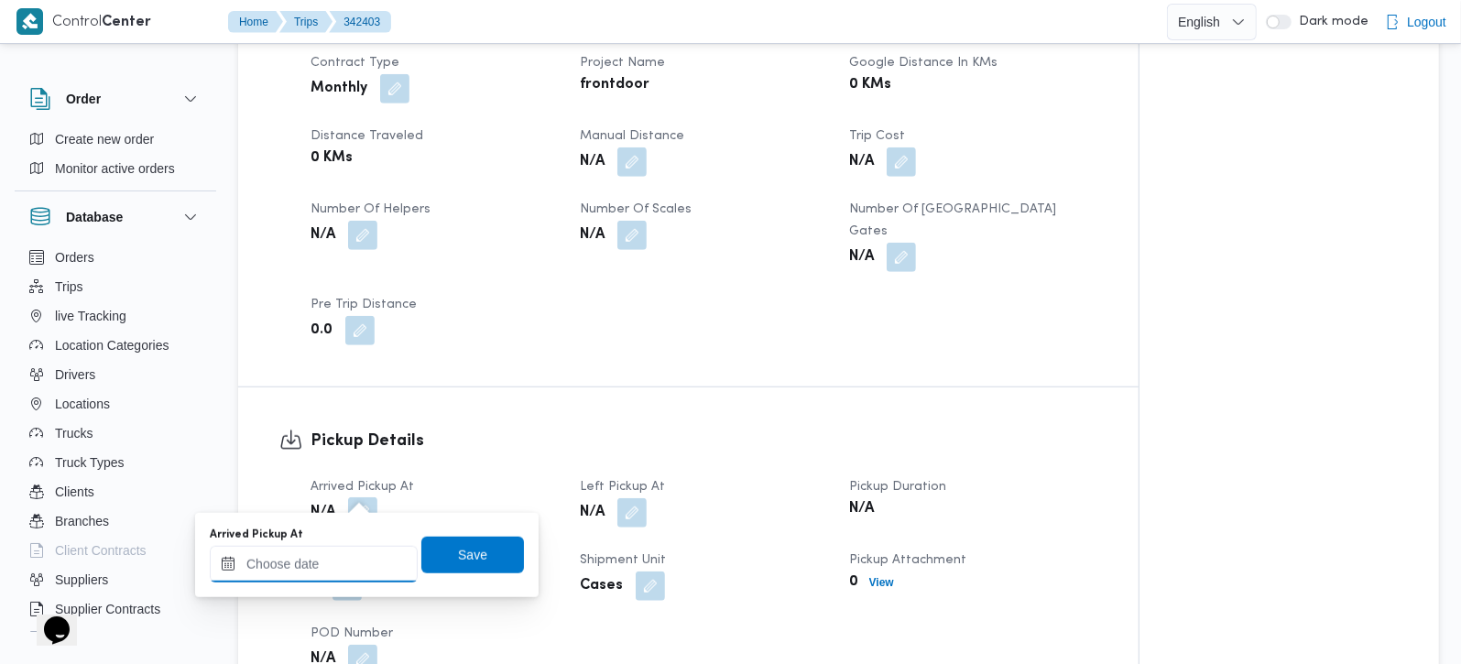
click at [344, 549] on div at bounding box center [314, 564] width 208 height 37
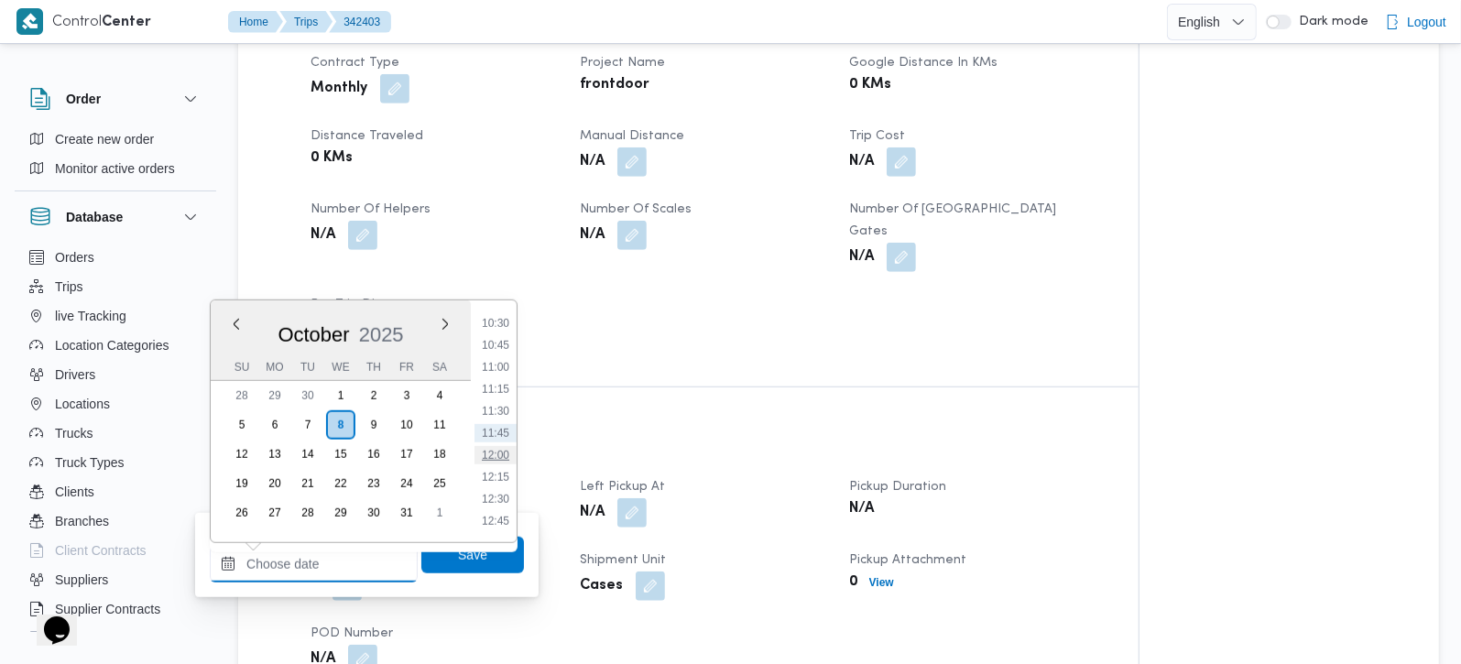
scroll to position [709, 0]
click at [502, 411] on li "09:00" at bounding box center [496, 407] width 42 height 18
type input "08/10/2025 09:00"
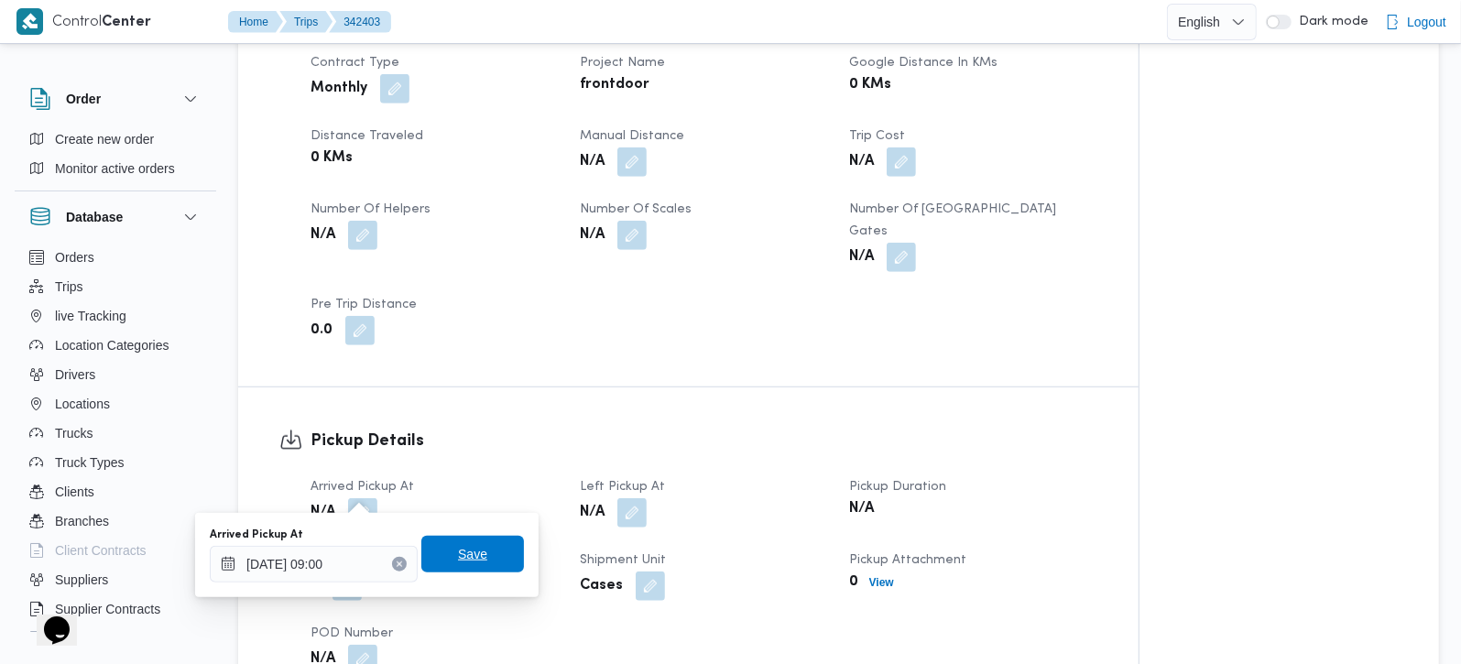
click at [481, 548] on span "Save" at bounding box center [472, 554] width 103 height 37
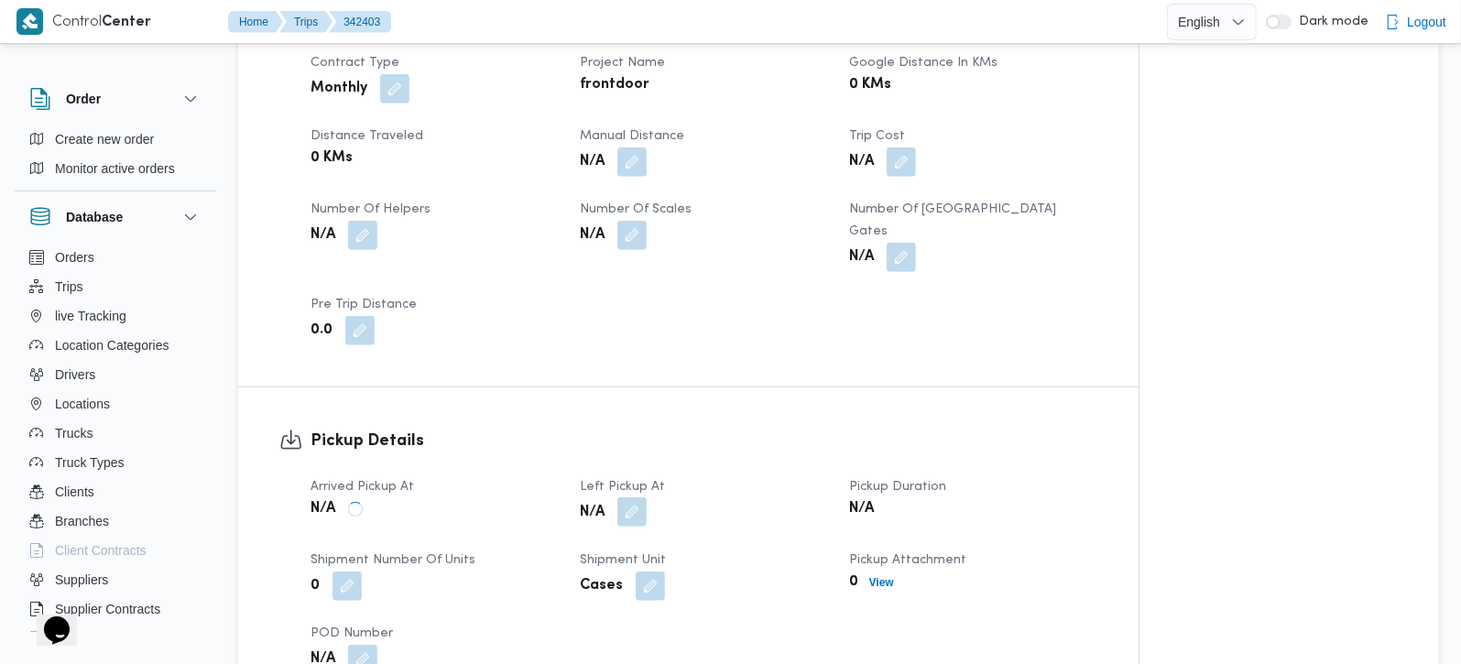
click at [630, 497] on button "button" at bounding box center [631, 511] width 29 height 29
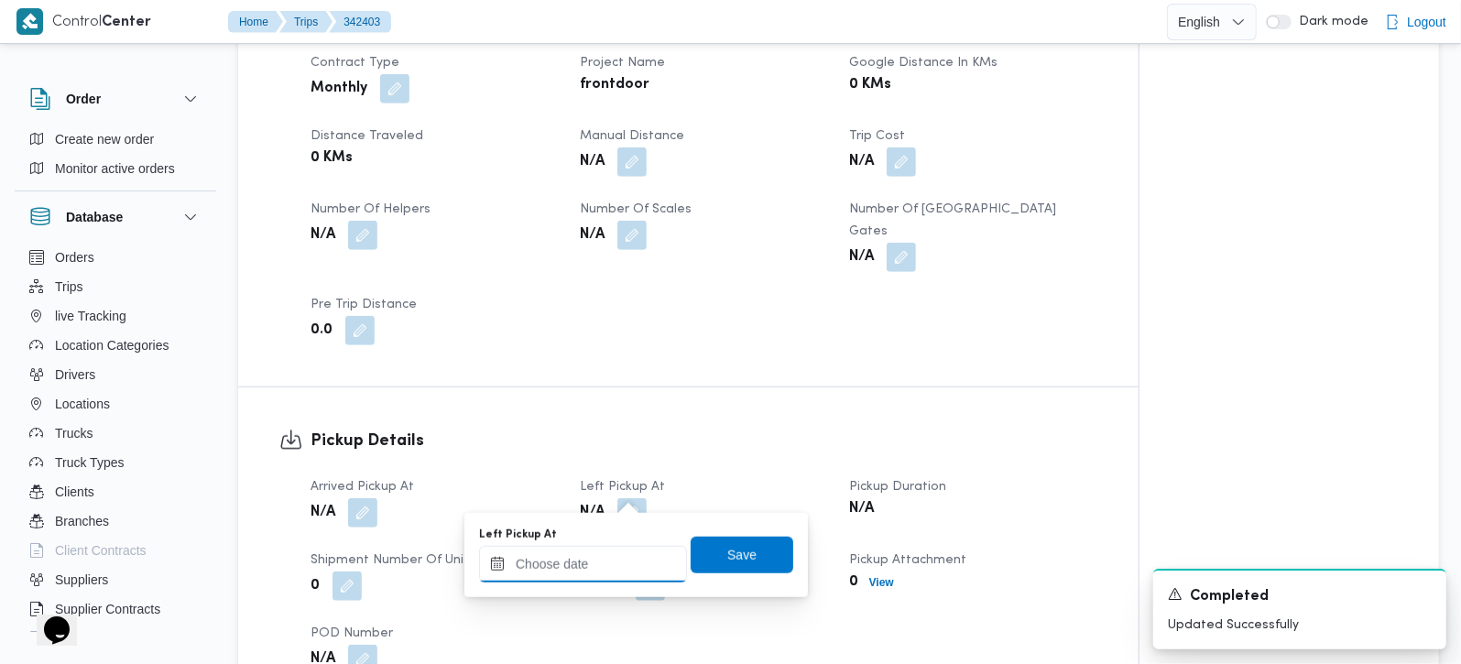
drag, startPoint x: 627, startPoint y: 517, endPoint x: 611, endPoint y: 571, distance: 56.2
click at [611, 571] on input "Left Pickup At" at bounding box center [583, 564] width 208 height 37
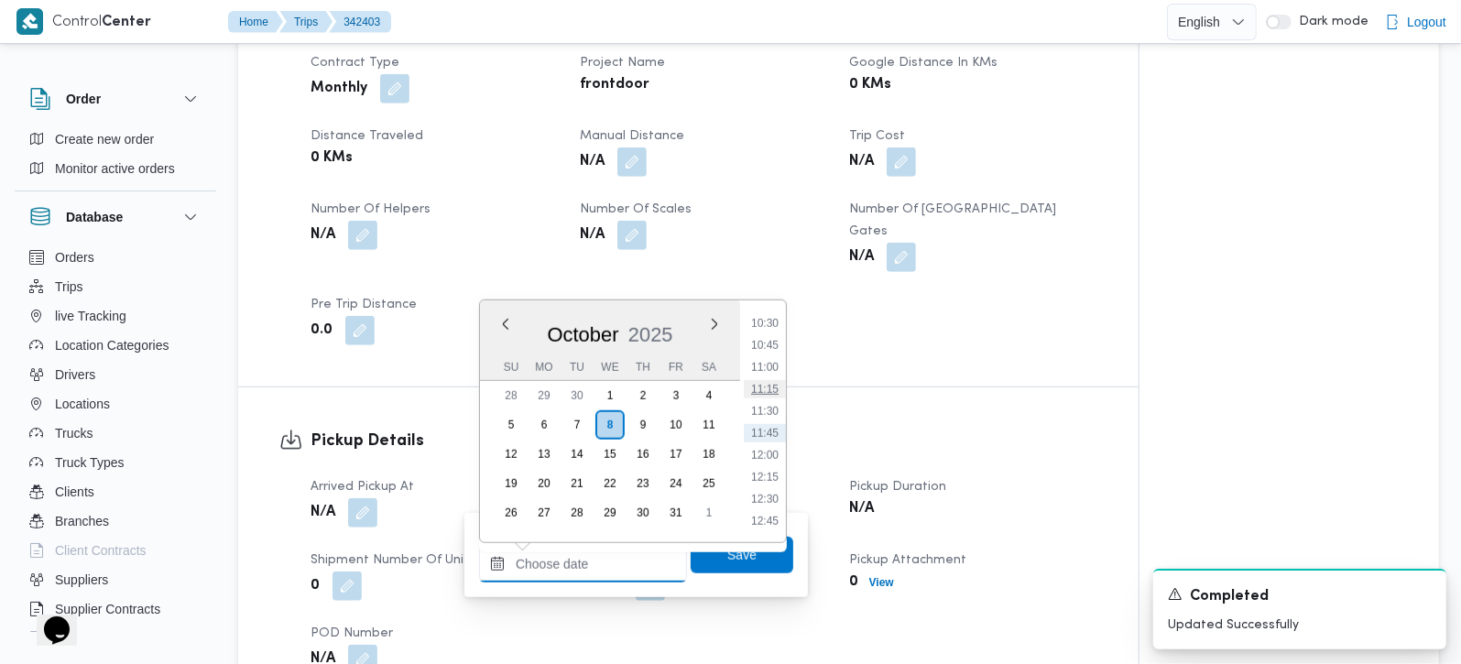
scroll to position [816, 0]
drag, startPoint x: 774, startPoint y: 379, endPoint x: 770, endPoint y: 400, distance: 21.4
click at [774, 379] on li "10:00" at bounding box center [765, 387] width 42 height 18
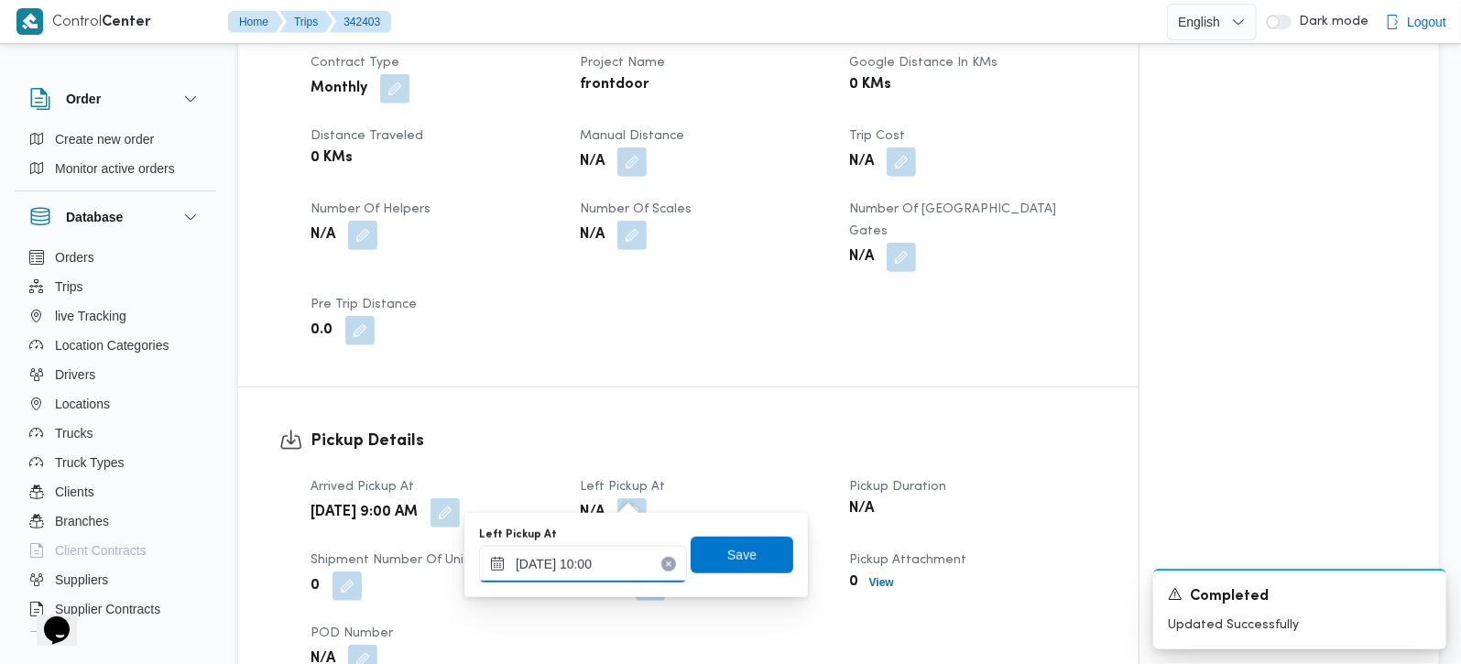
type input "08/10/2025 10:00"
click at [739, 546] on span "Save" at bounding box center [741, 554] width 29 height 22
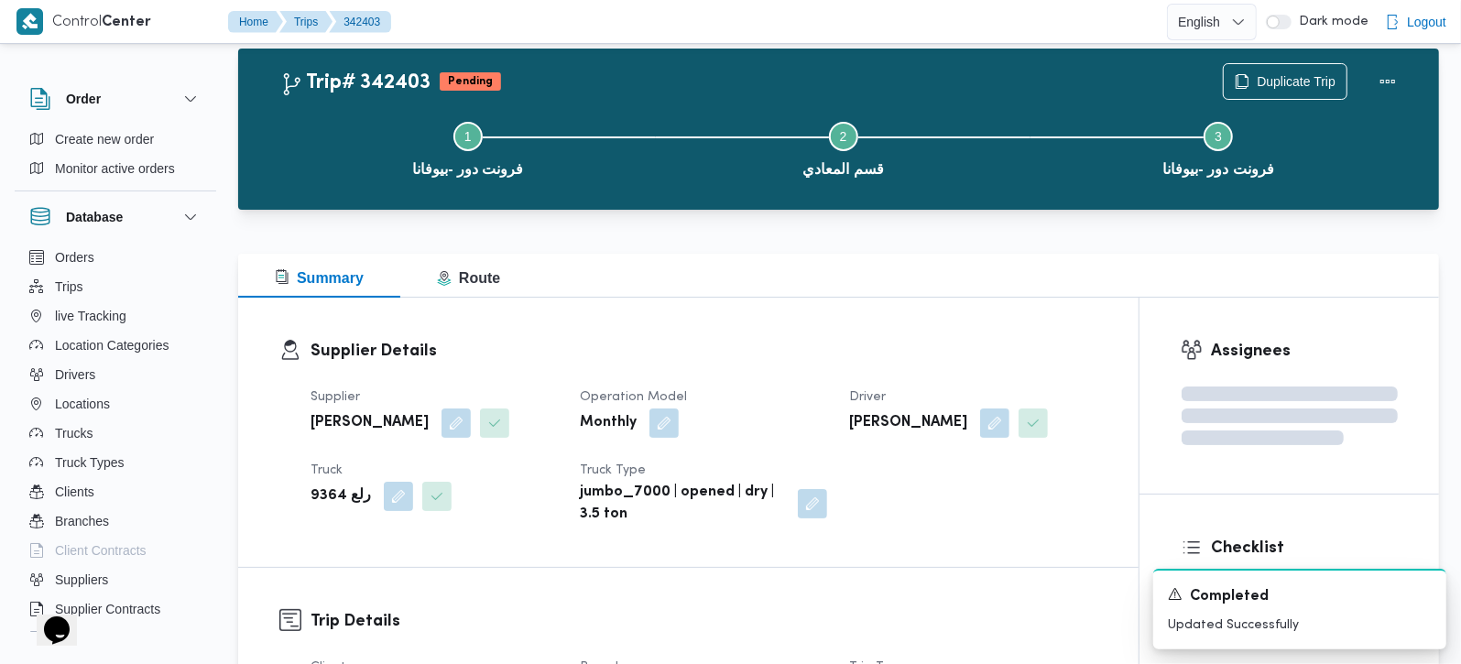
scroll to position [0, 0]
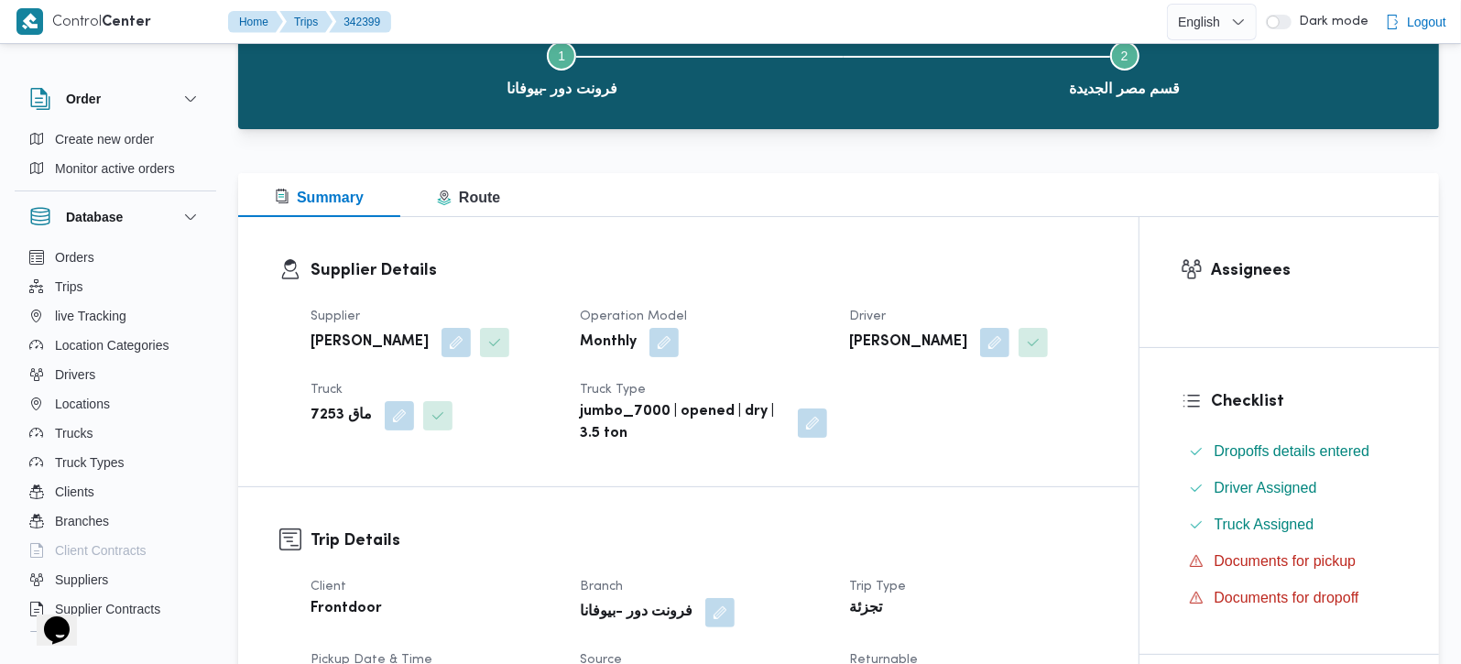
scroll to position [322, 0]
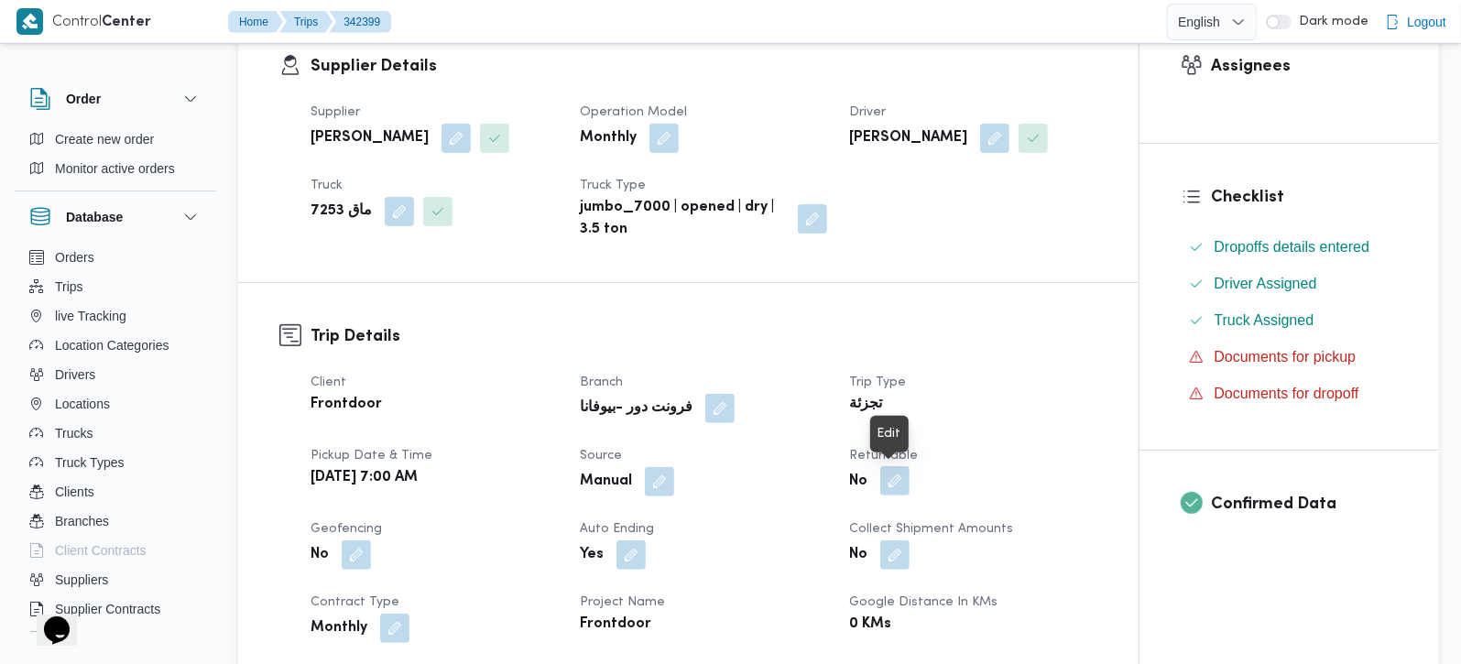
click at [902, 486] on button "button" at bounding box center [894, 480] width 29 height 29
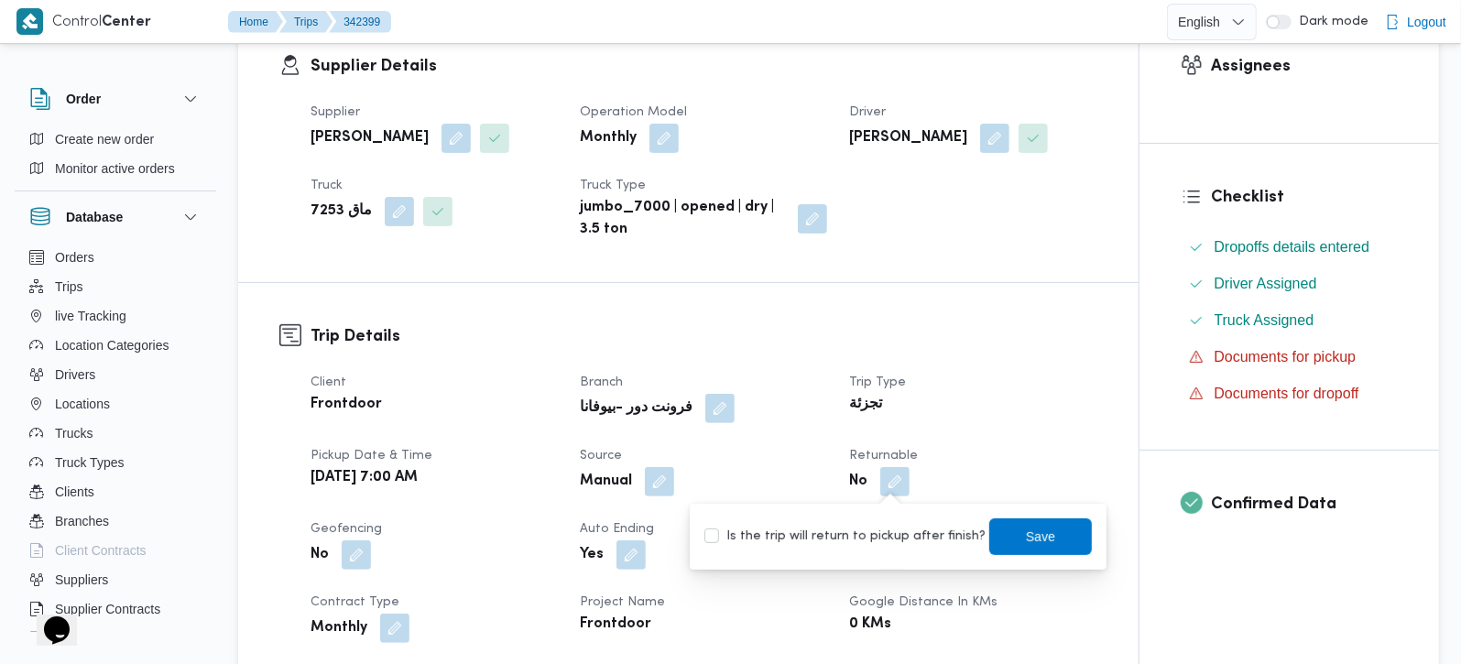
click at [900, 527] on label "Is the trip will return to pickup after finish?" at bounding box center [844, 537] width 281 height 22
checkbox input "true"
click at [989, 530] on span "Save" at bounding box center [1040, 536] width 103 height 37
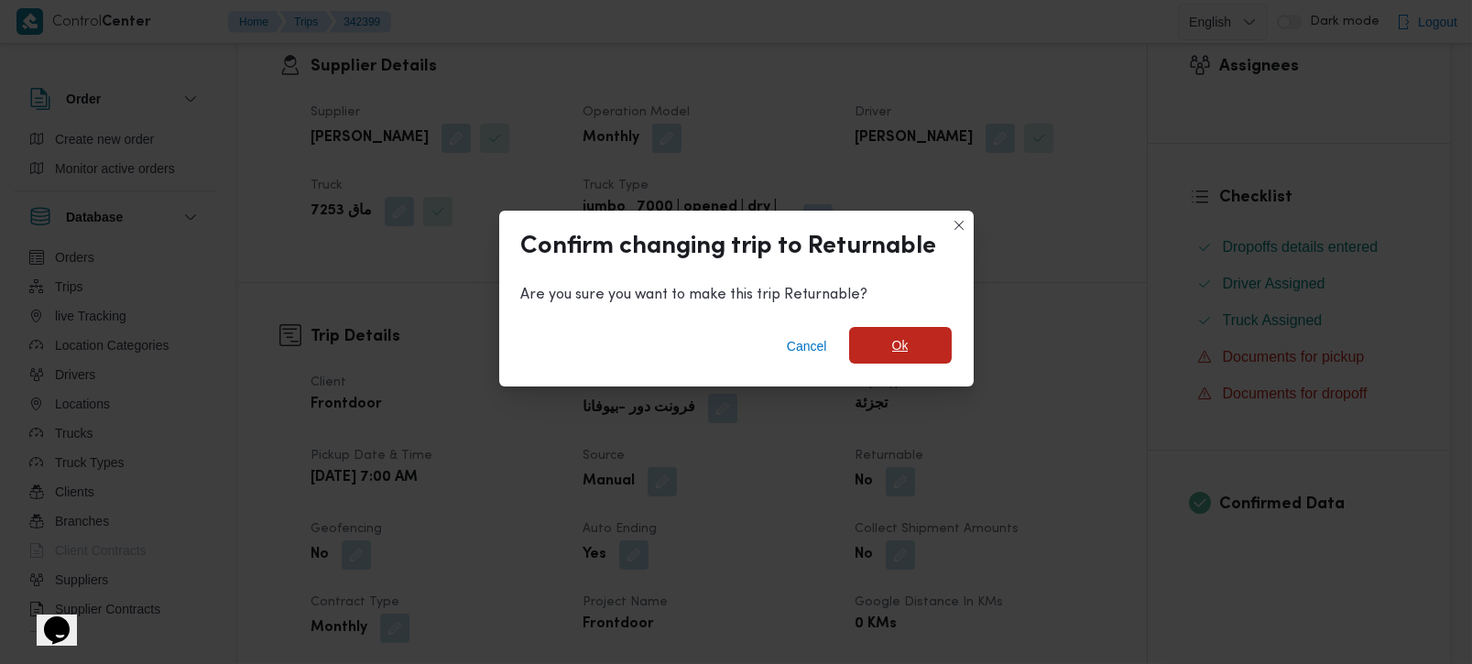
click at [887, 349] on span "Ok" at bounding box center [900, 345] width 103 height 37
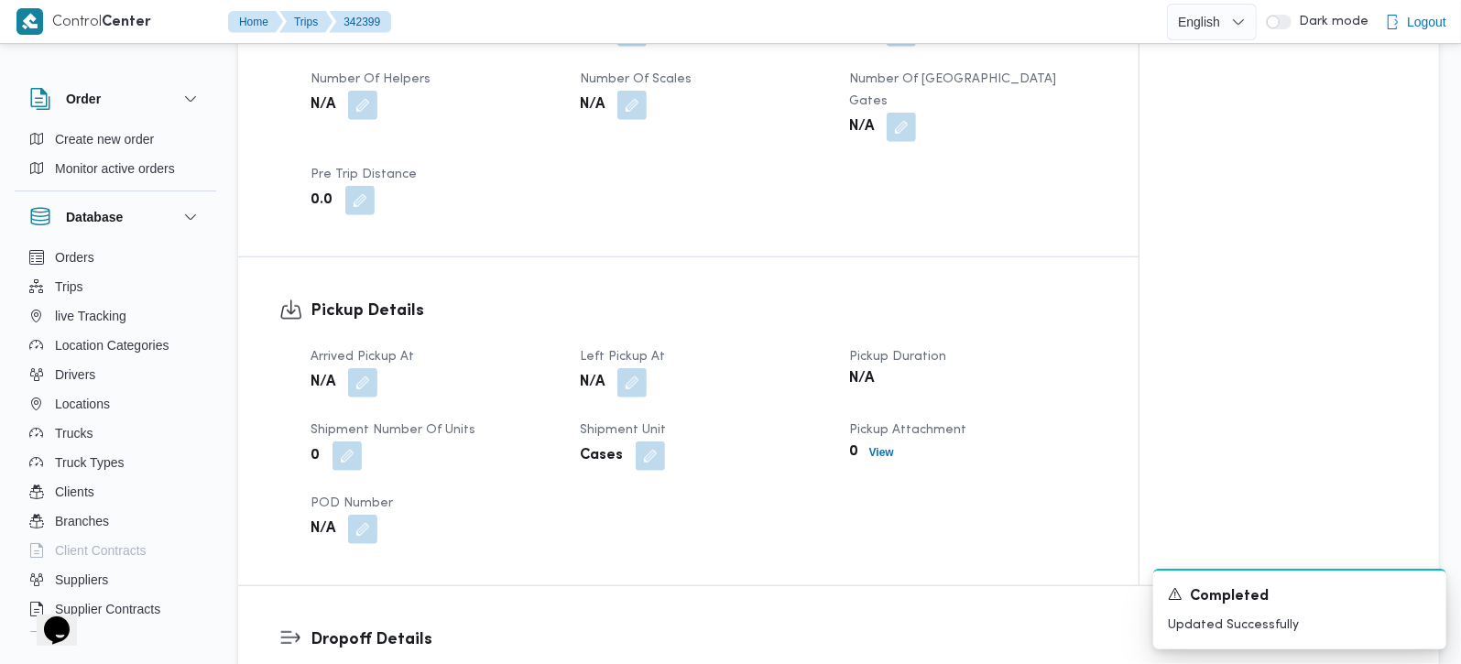
scroll to position [1077, 0]
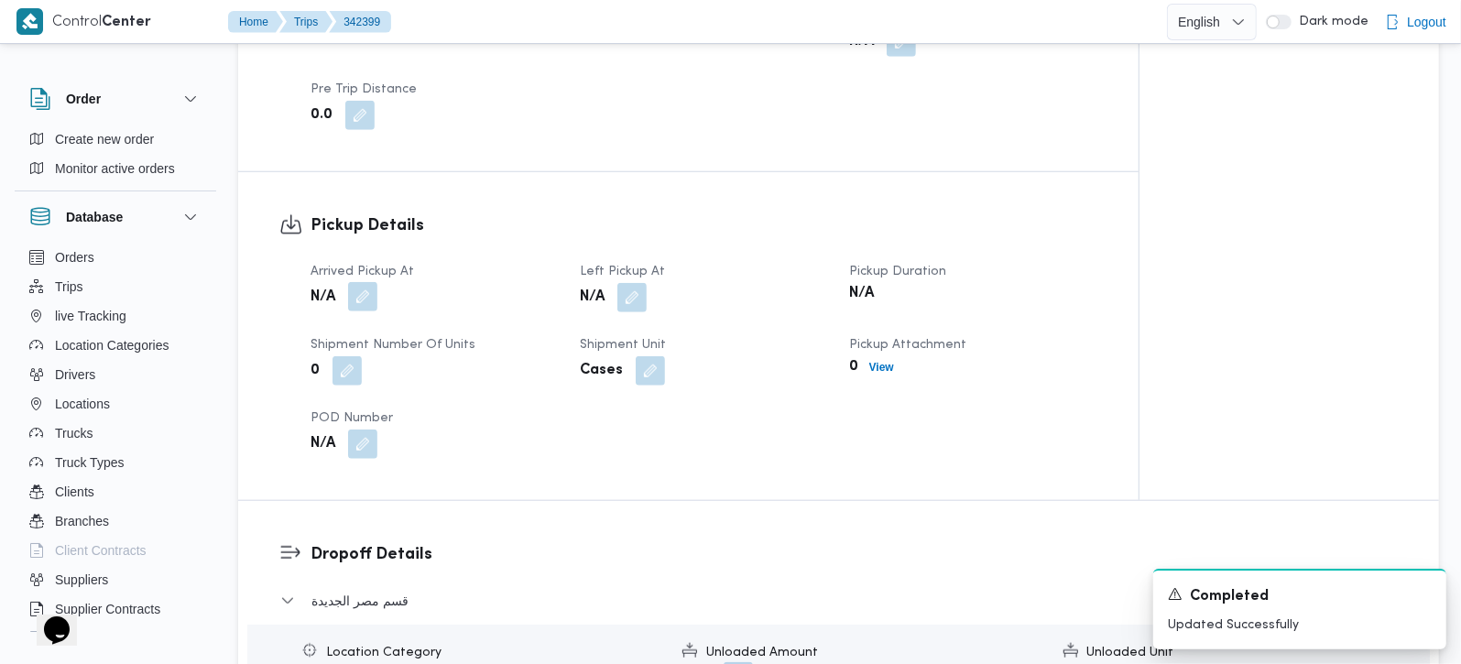
click at [365, 283] on button "button" at bounding box center [362, 296] width 29 height 29
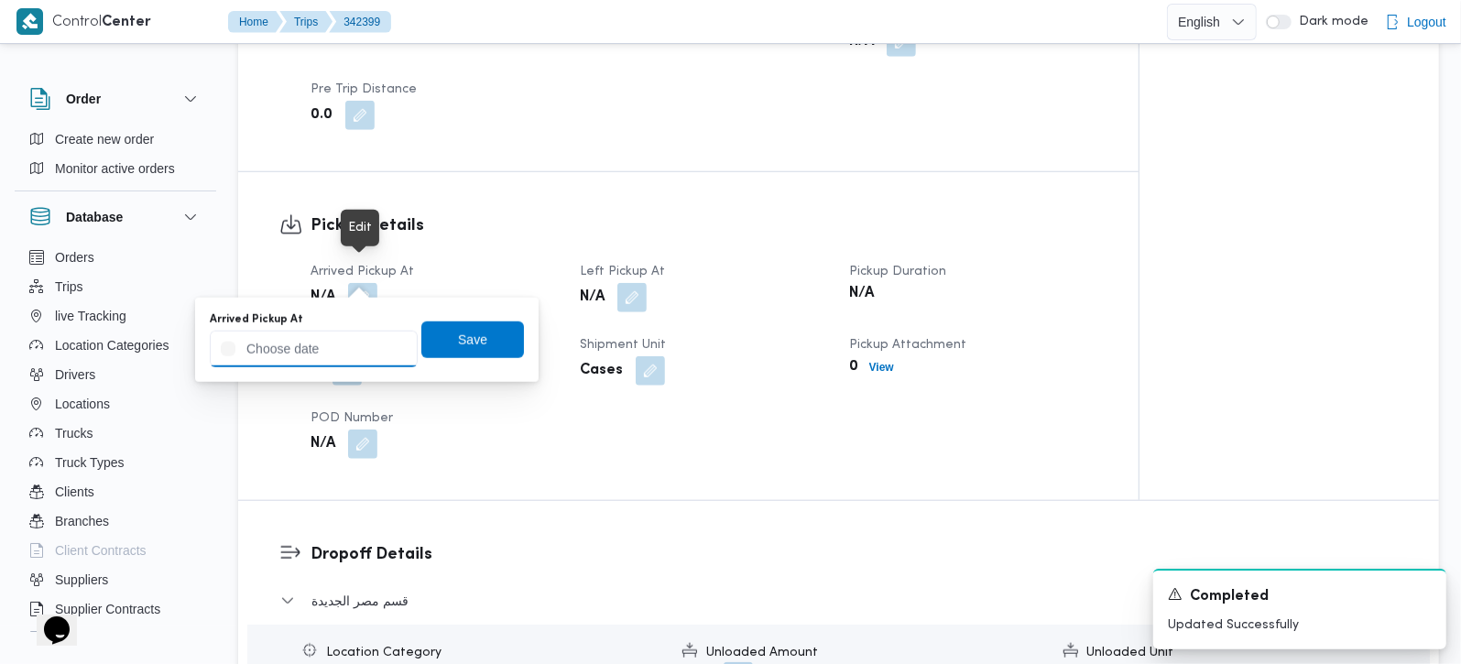
click at [336, 350] on input "Arrived Pickup At" at bounding box center [314, 349] width 208 height 37
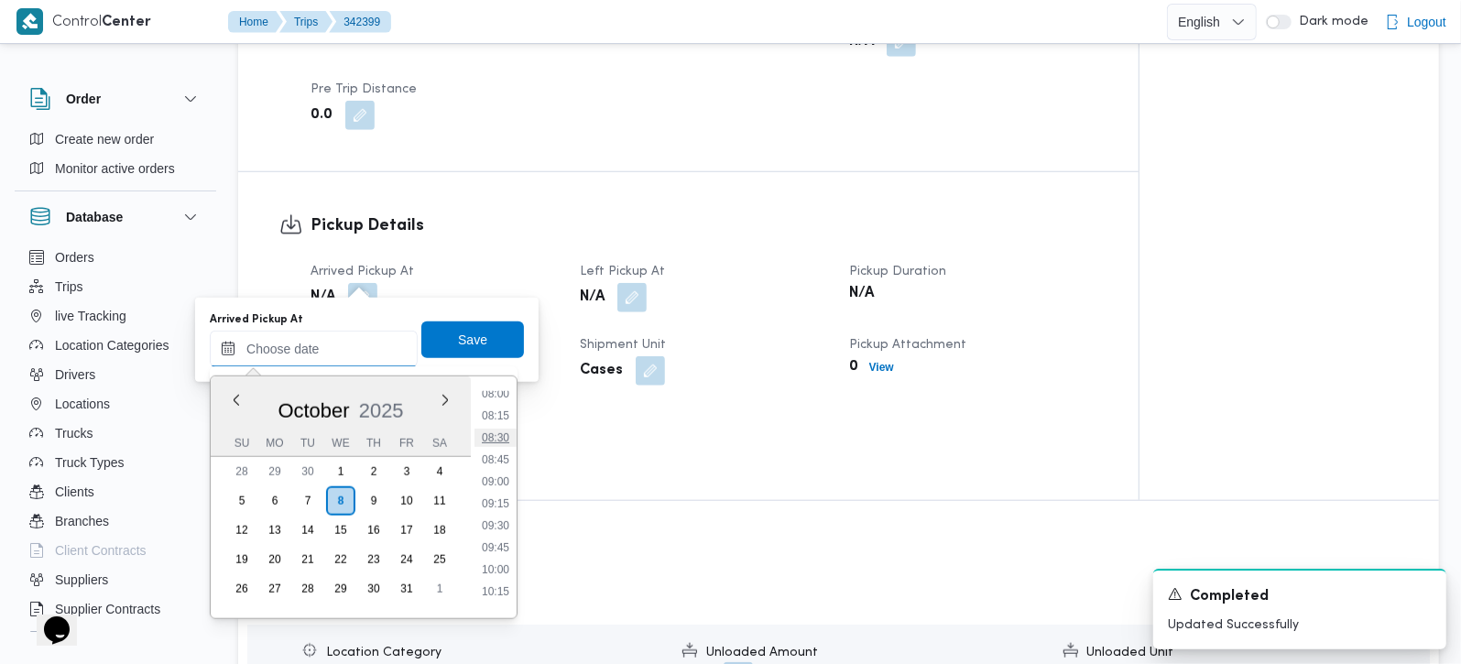
scroll to position [709, 0]
click at [502, 455] on li "08:45" at bounding box center [496, 461] width 42 height 18
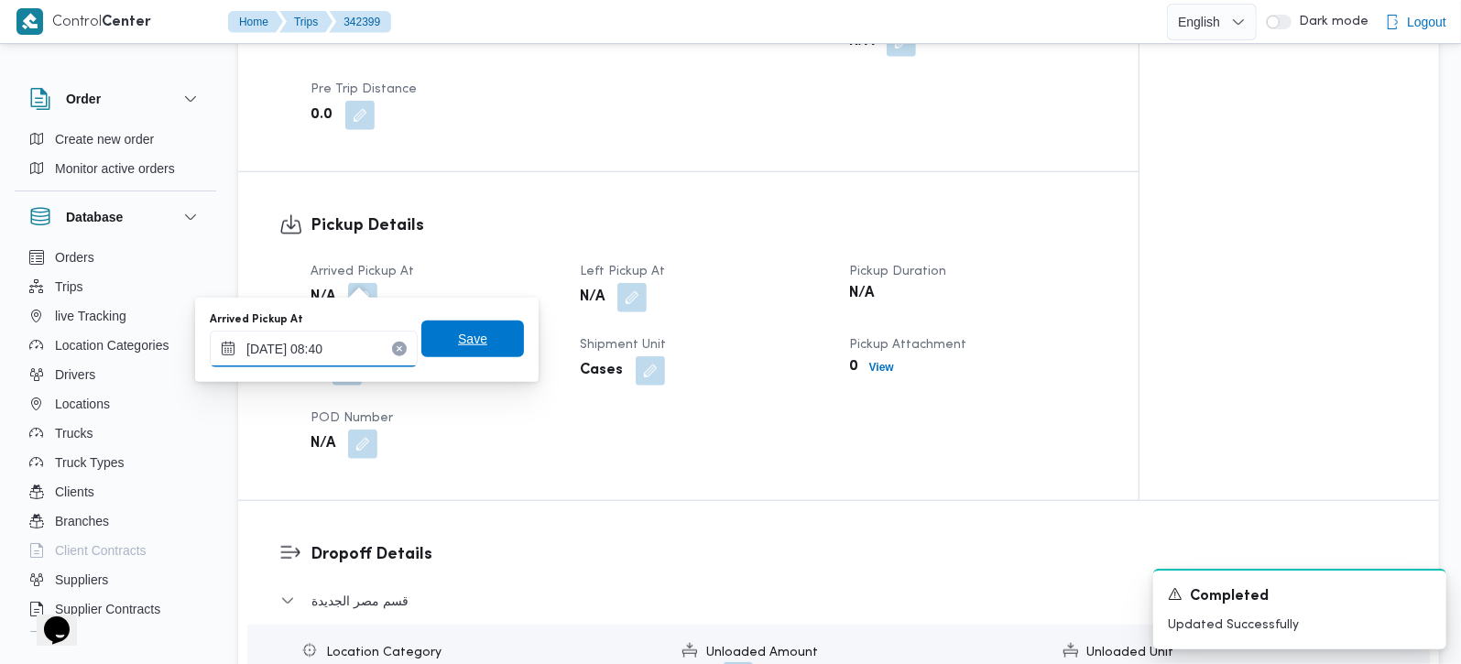
type input "[DATE] 08:40"
click at [491, 333] on span "Save" at bounding box center [472, 339] width 103 height 37
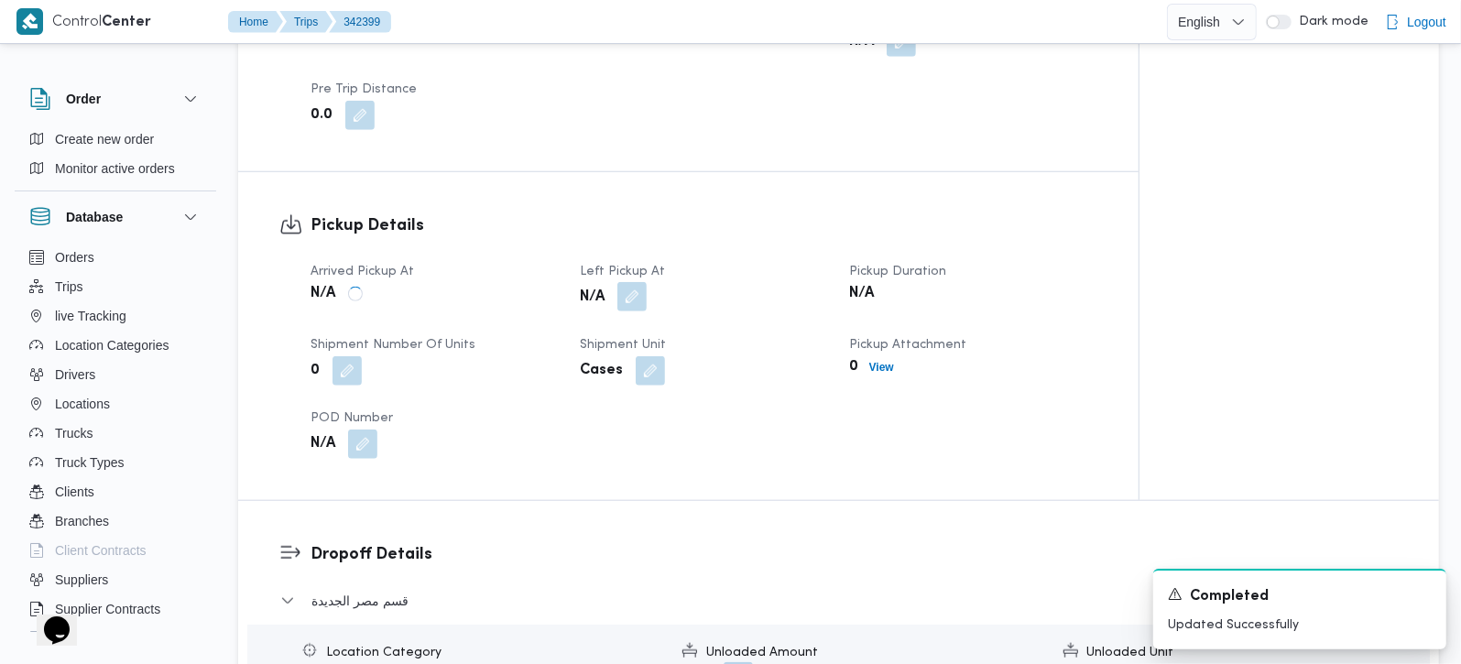
click at [639, 282] on button "button" at bounding box center [631, 296] width 29 height 29
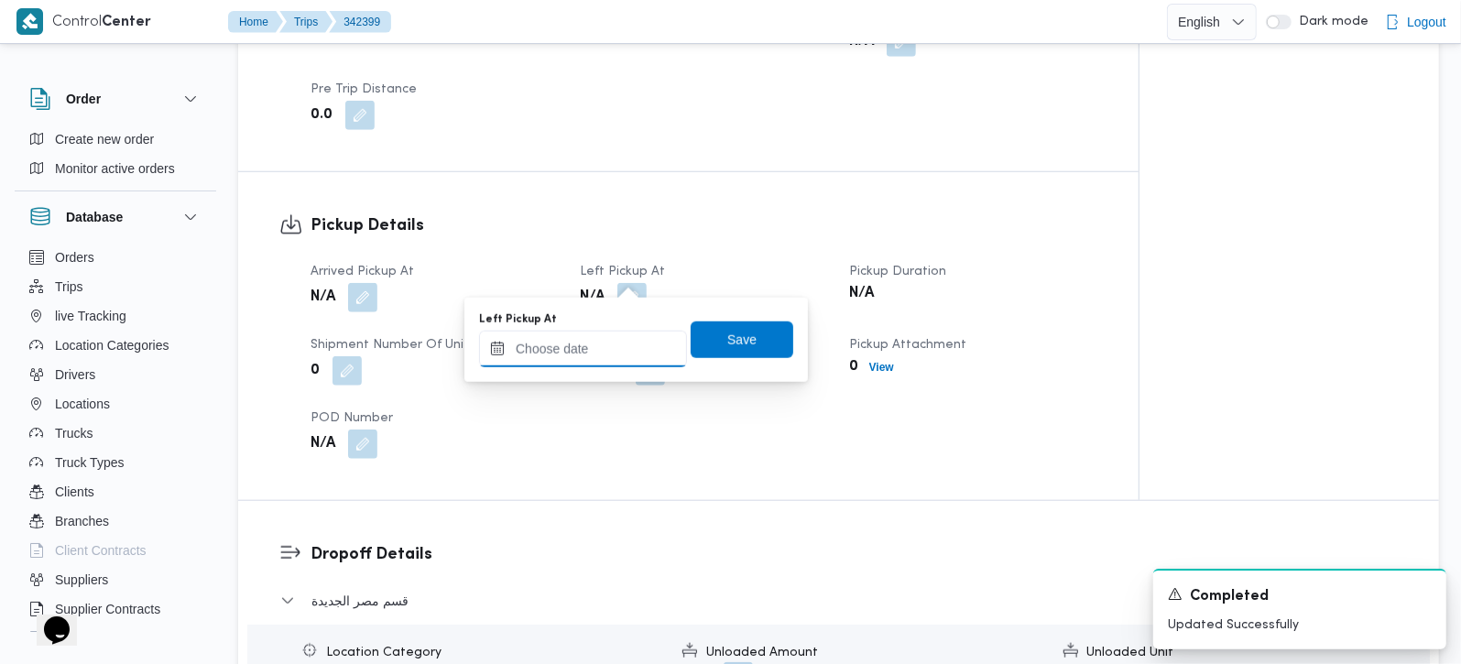
click at [608, 355] on input "Left Pickup At" at bounding box center [583, 349] width 208 height 37
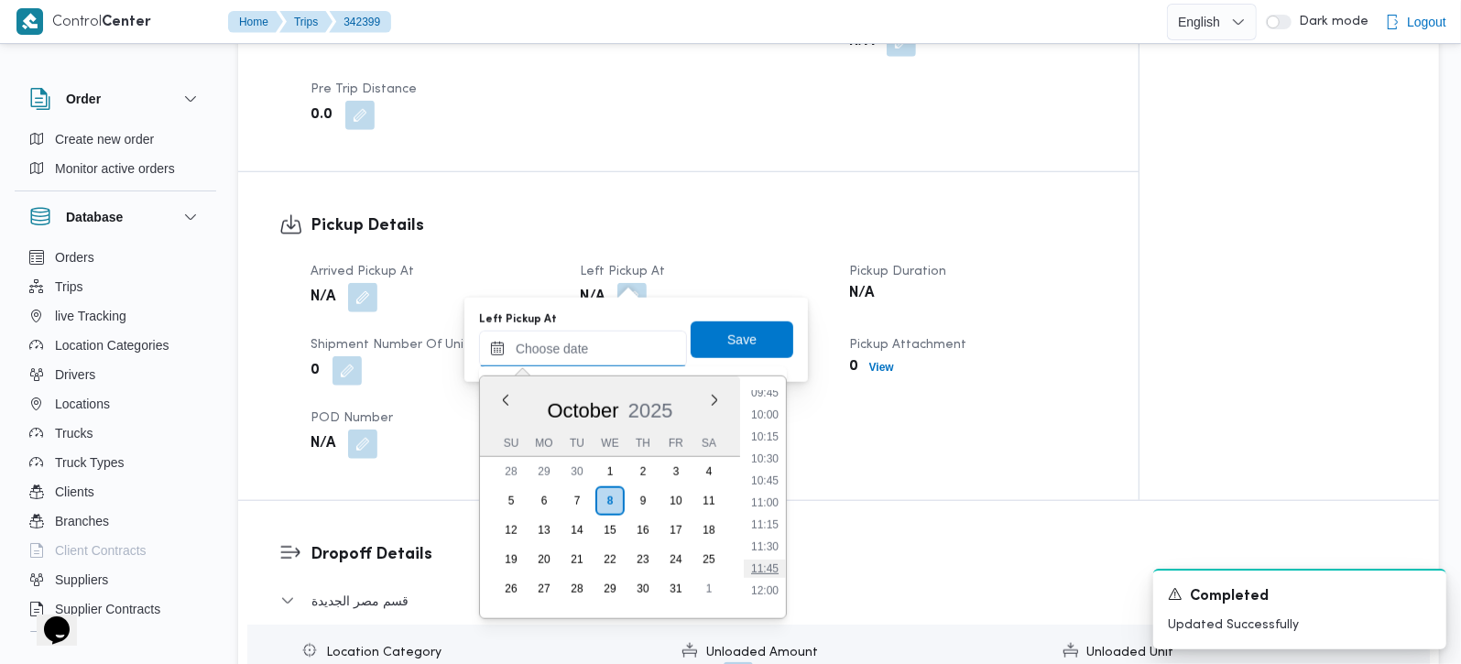
scroll to position [816, 0]
click at [759, 468] on li "10:00" at bounding box center [765, 463] width 42 height 18
type input "08/10/2025 10:00"
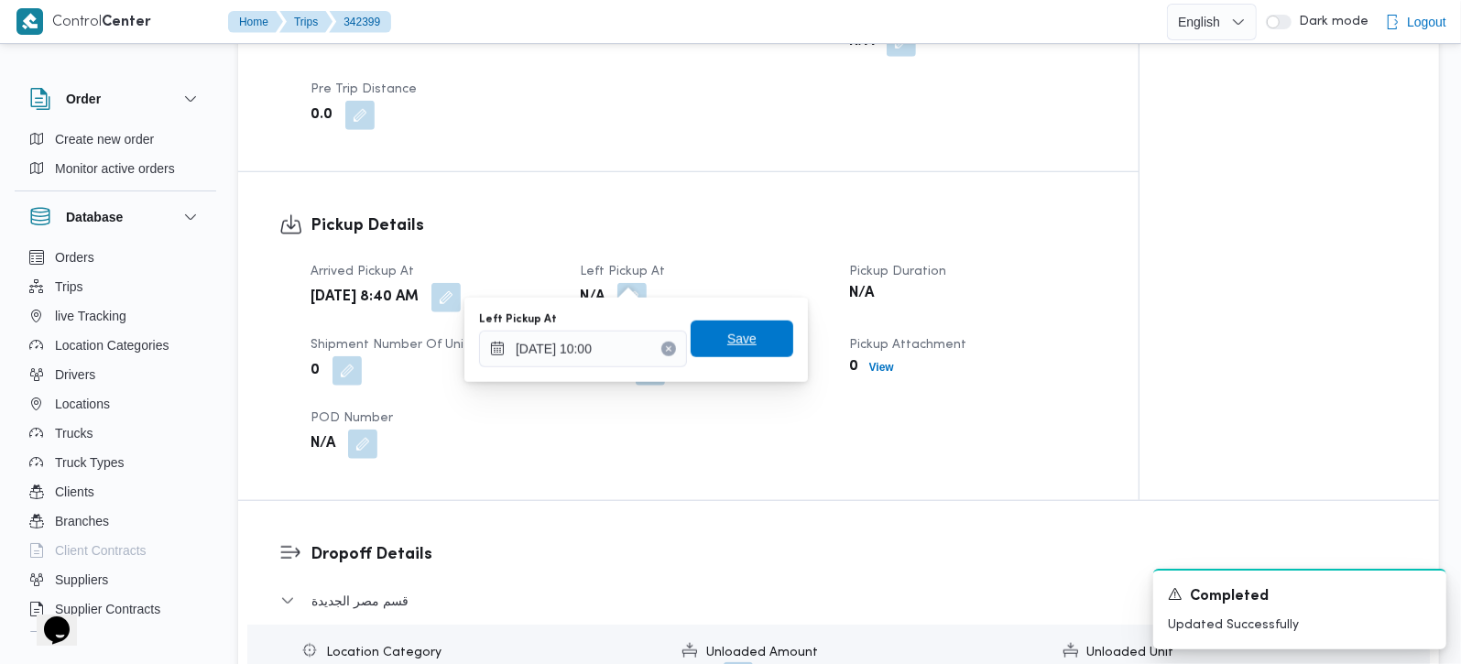
click at [729, 347] on span "Save" at bounding box center [741, 339] width 29 height 22
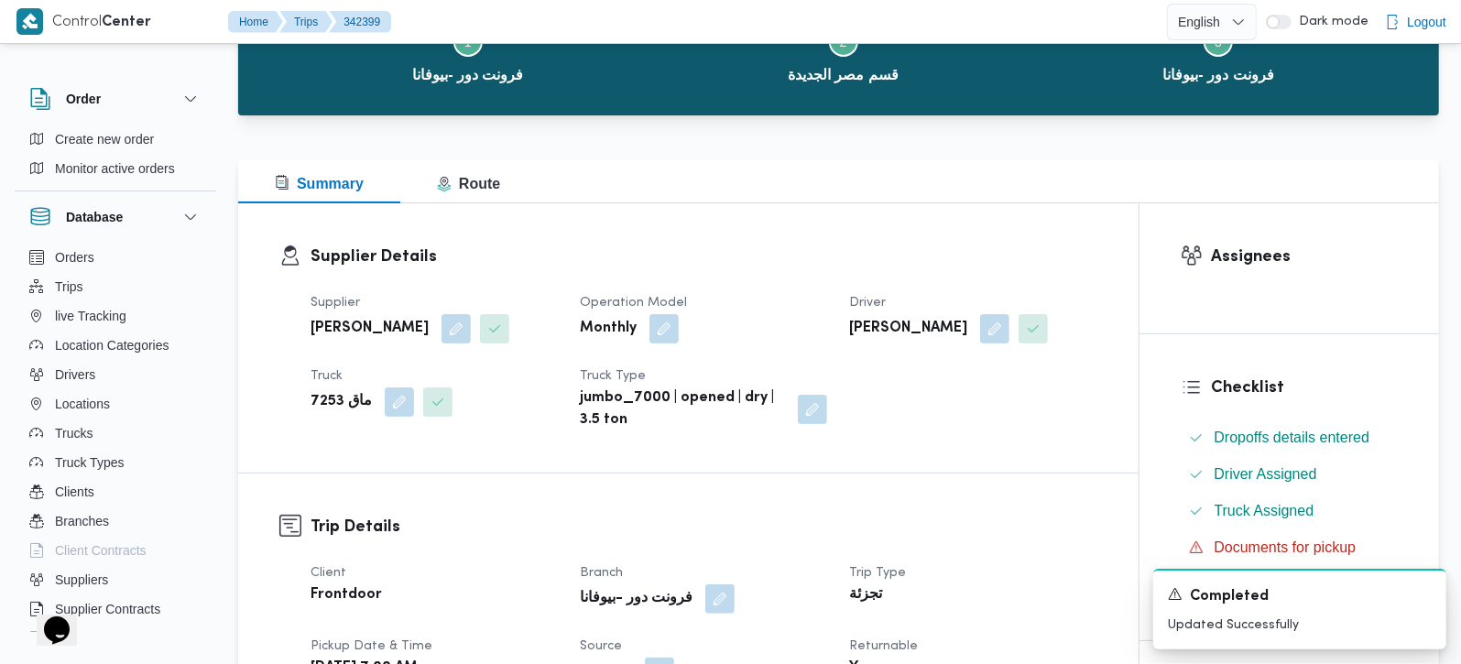
scroll to position [0, 0]
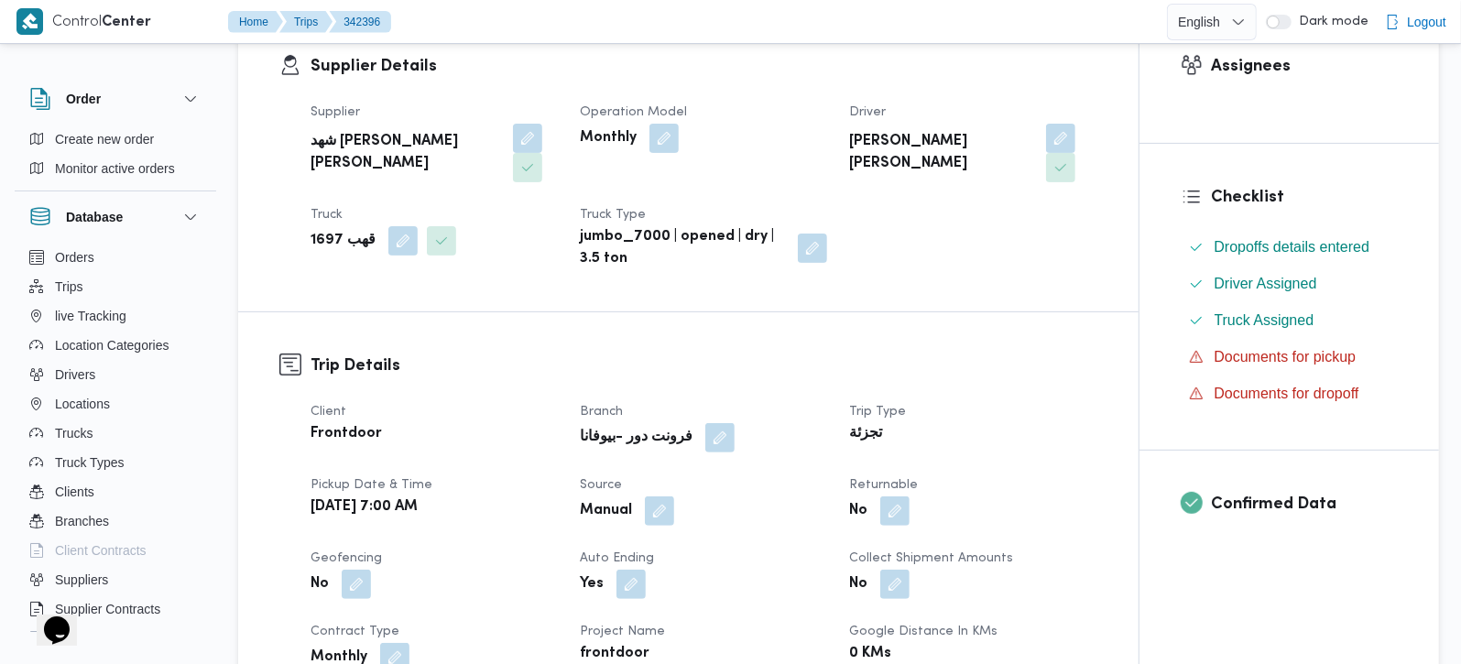
scroll to position [431, 0]
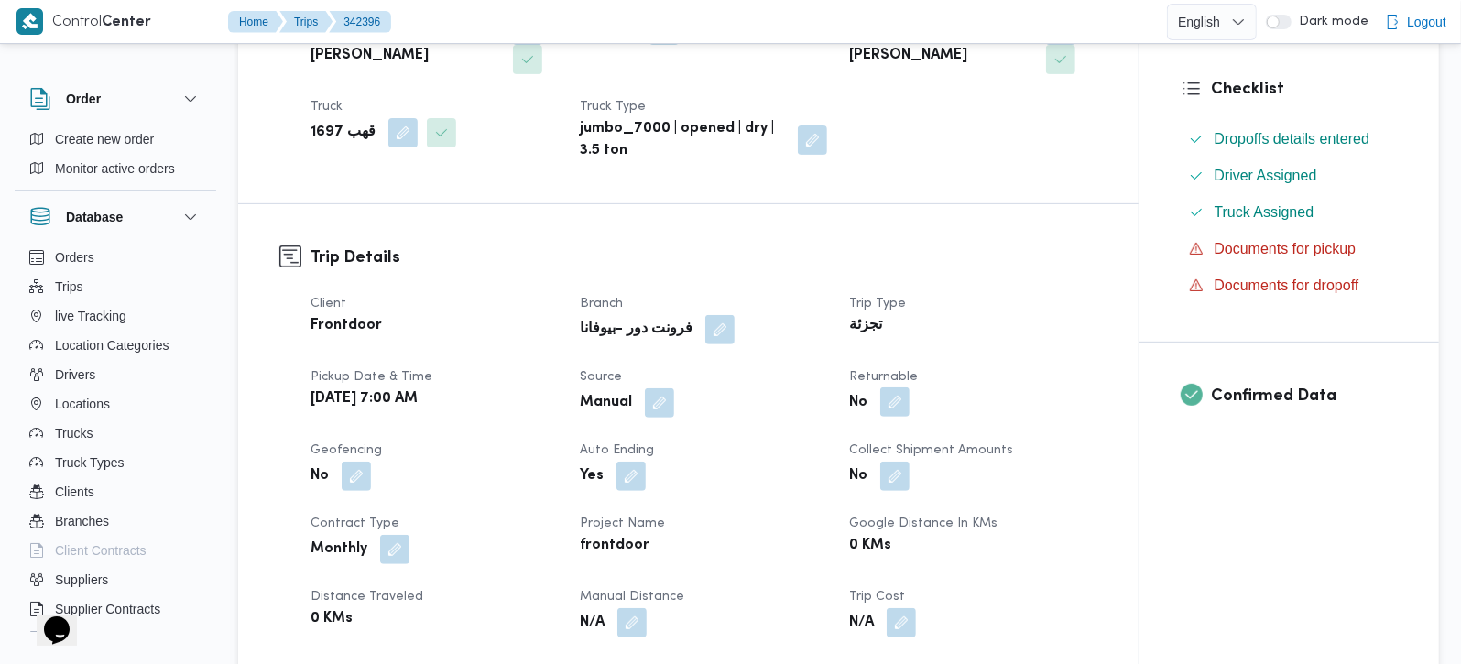
click at [896, 400] on button "button" at bounding box center [894, 401] width 29 height 29
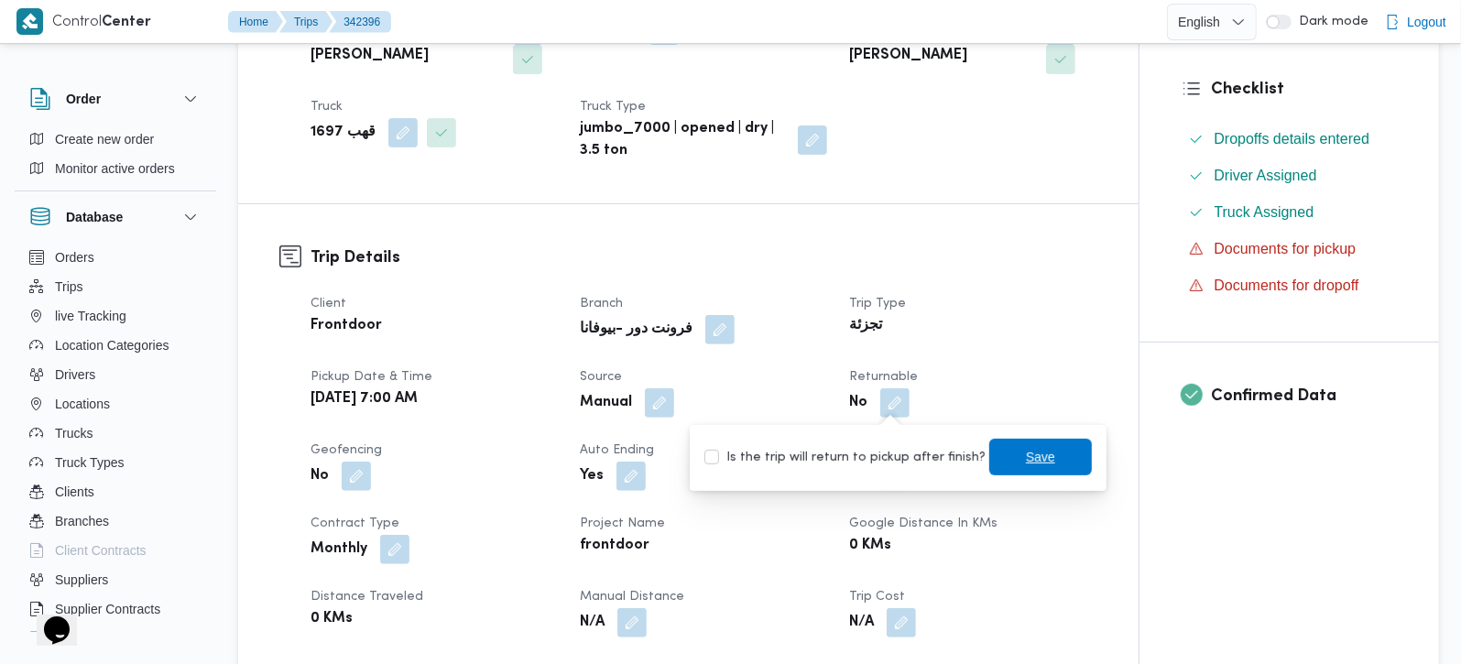
drag, startPoint x: 889, startPoint y: 451, endPoint x: 987, endPoint y: 456, distance: 98.2
click at [889, 453] on label "Is the trip will return to pickup after finish?" at bounding box center [844, 458] width 281 height 22
checkbox input "true"
click at [1027, 462] on span "Save" at bounding box center [1040, 457] width 29 height 22
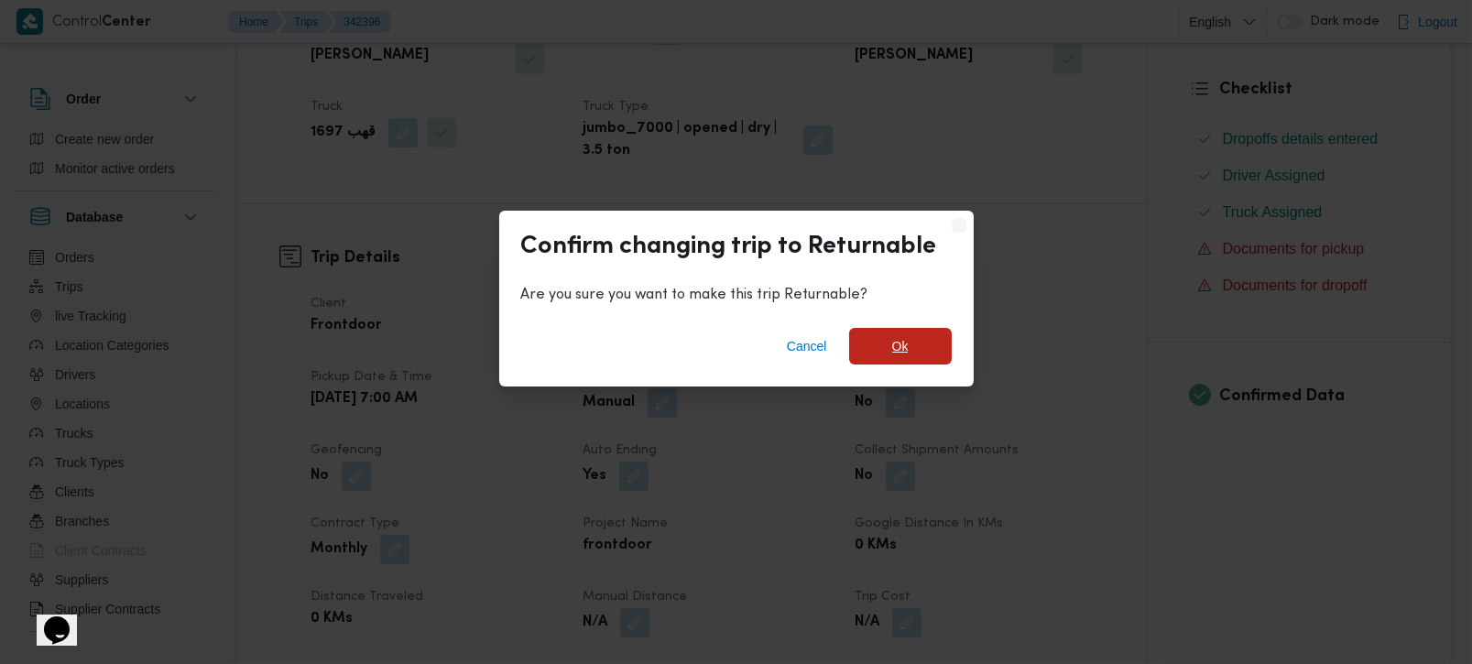
click at [887, 340] on span "Ok" at bounding box center [900, 346] width 103 height 37
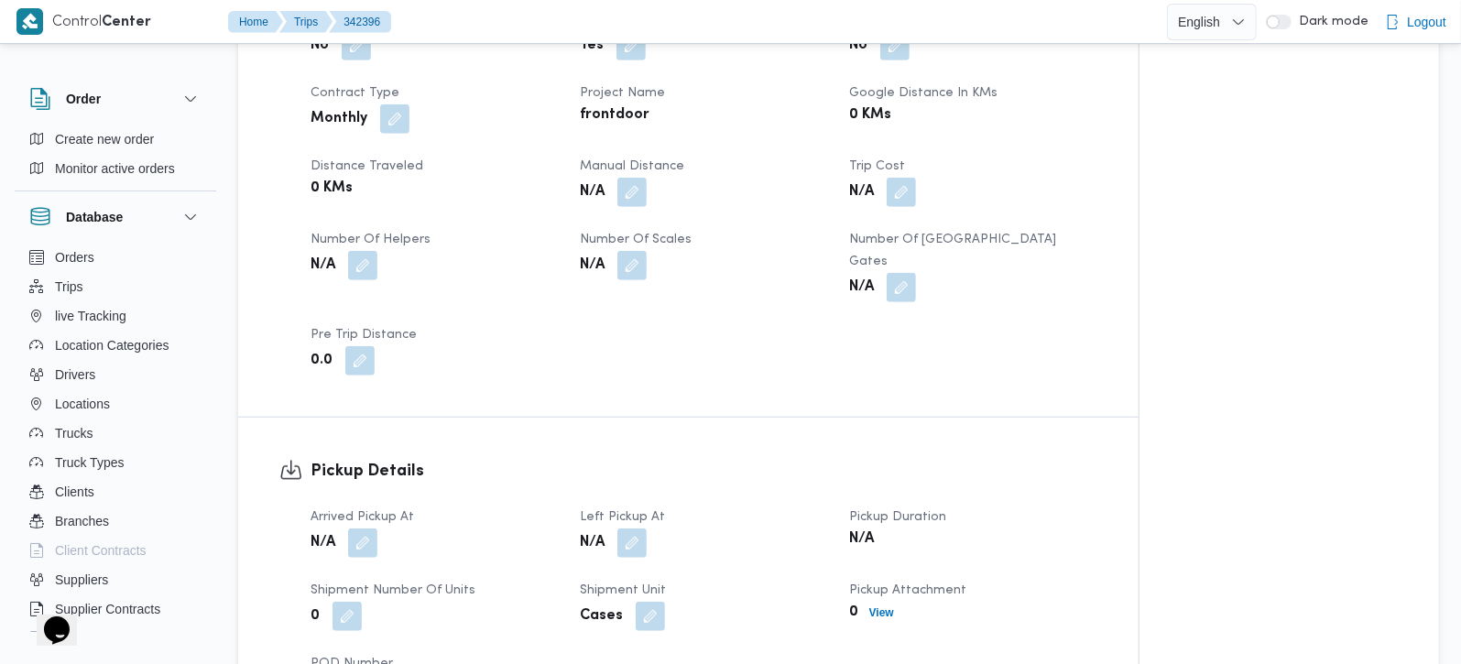
scroll to position [862, 0]
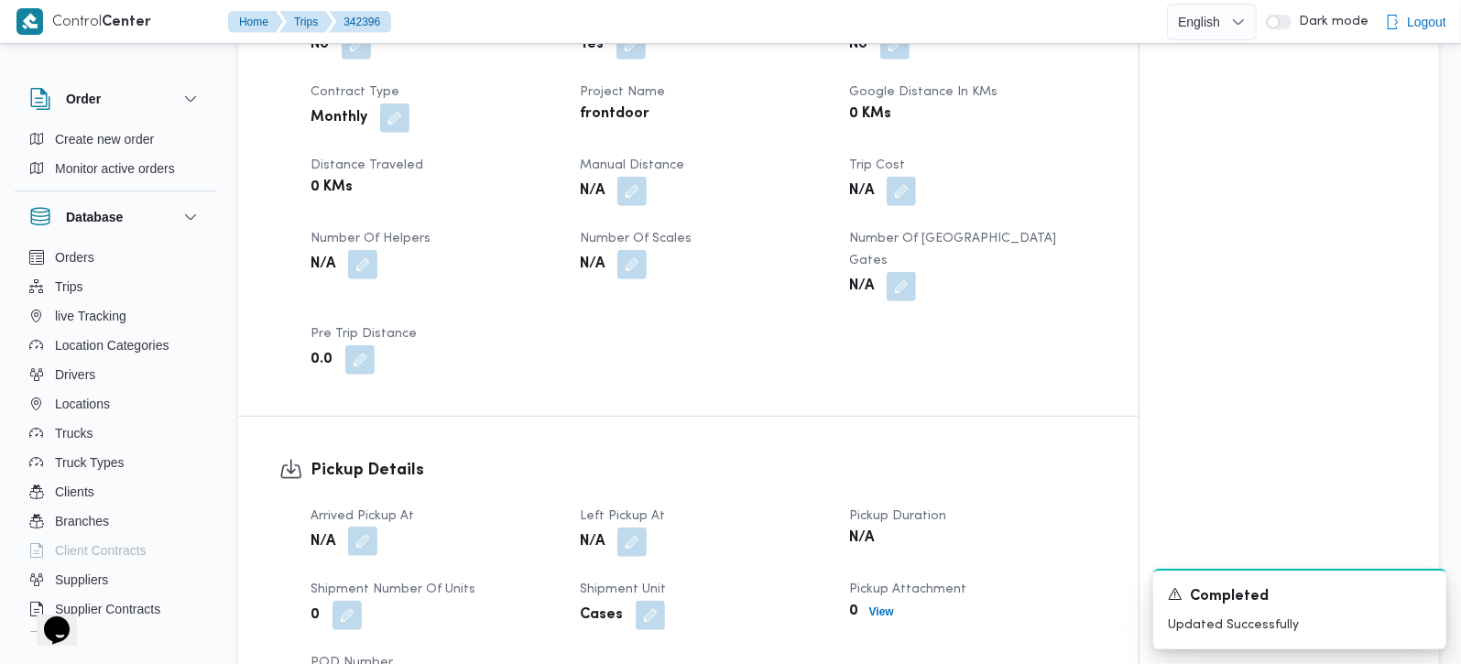
click at [362, 527] on button "button" at bounding box center [362, 541] width 29 height 29
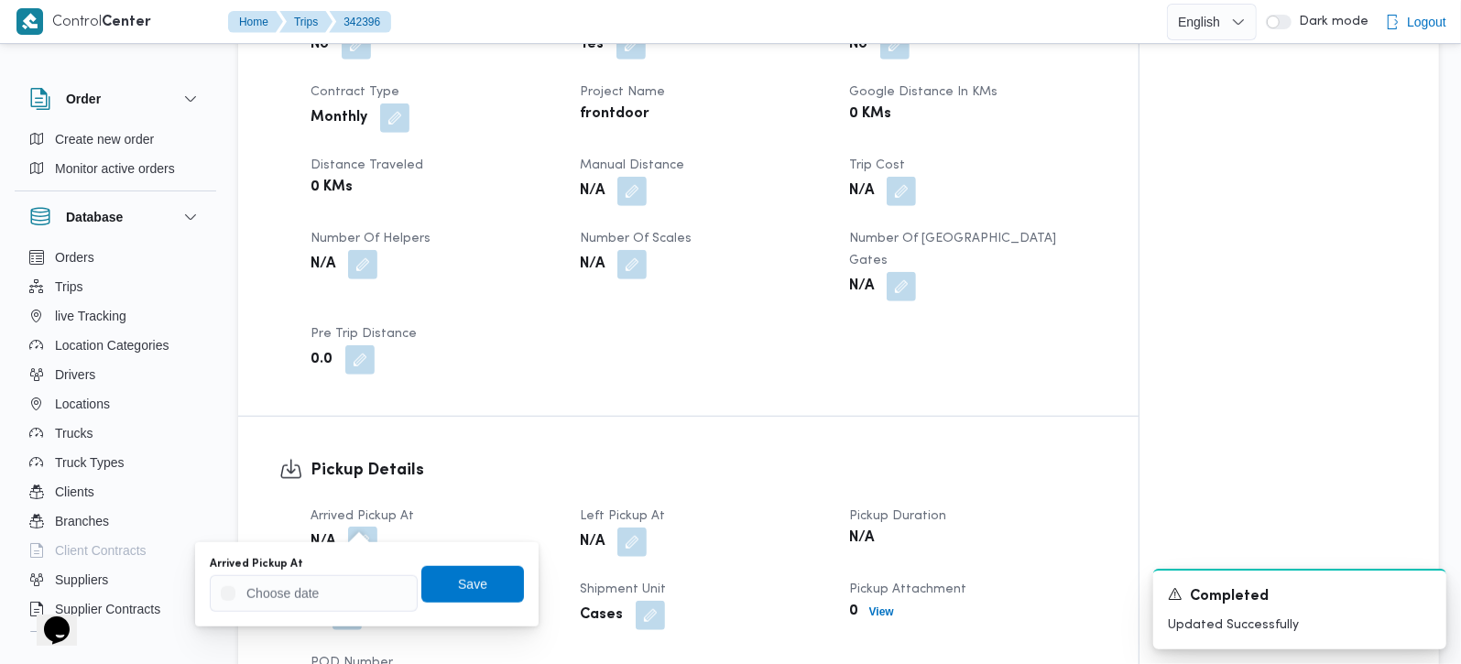
click at [362, 527] on button "button" at bounding box center [362, 541] width 29 height 29
drag, startPoint x: 365, startPoint y: 584, endPoint x: 389, endPoint y: 578, distance: 24.4
click at [365, 584] on input "Arrived Pickup At" at bounding box center [314, 593] width 208 height 37
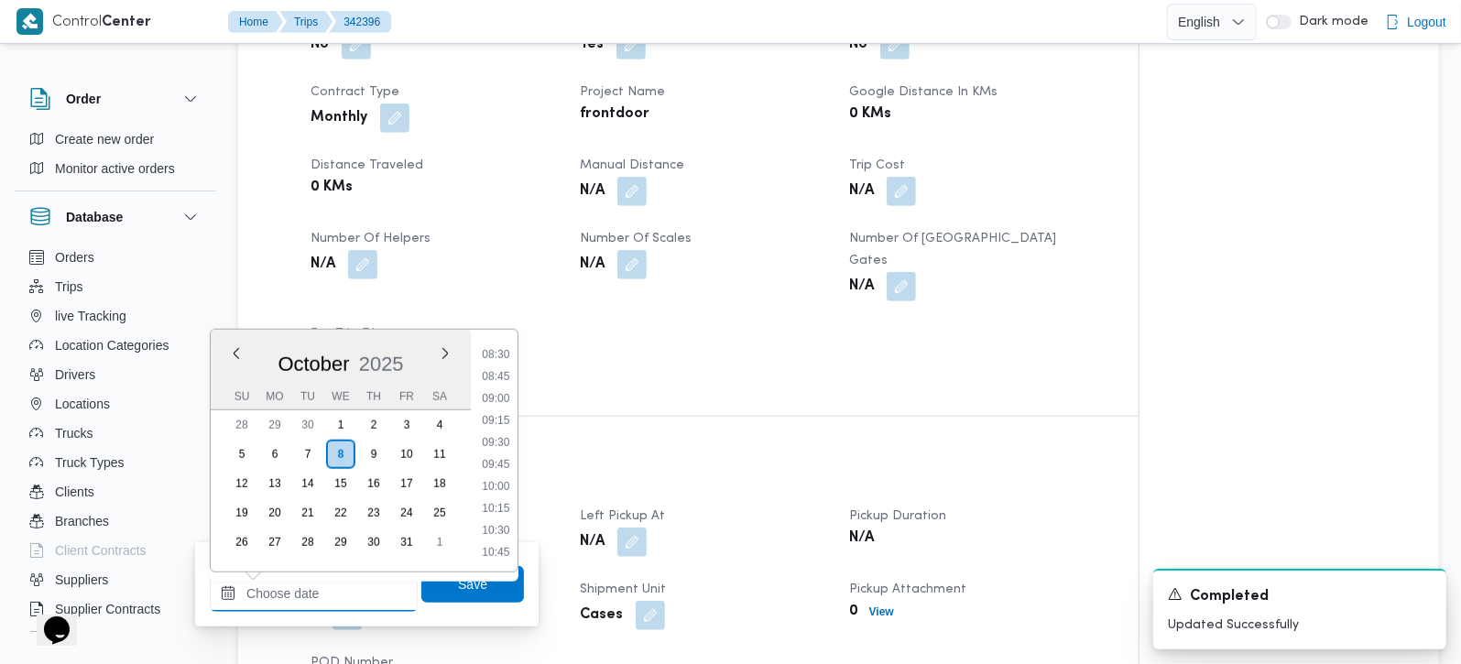
scroll to position [709, 0]
click at [497, 422] on ul "00:00 00:15 00:30 00:45 01:00 01:15 01:30 01:45 02:00 02:15 02:30 02:45 03:00 0…" at bounding box center [496, 450] width 43 height 213
click at [497, 427] on li "09:00" at bounding box center [496, 436] width 42 height 18
type input "08/10/2025 09:00"
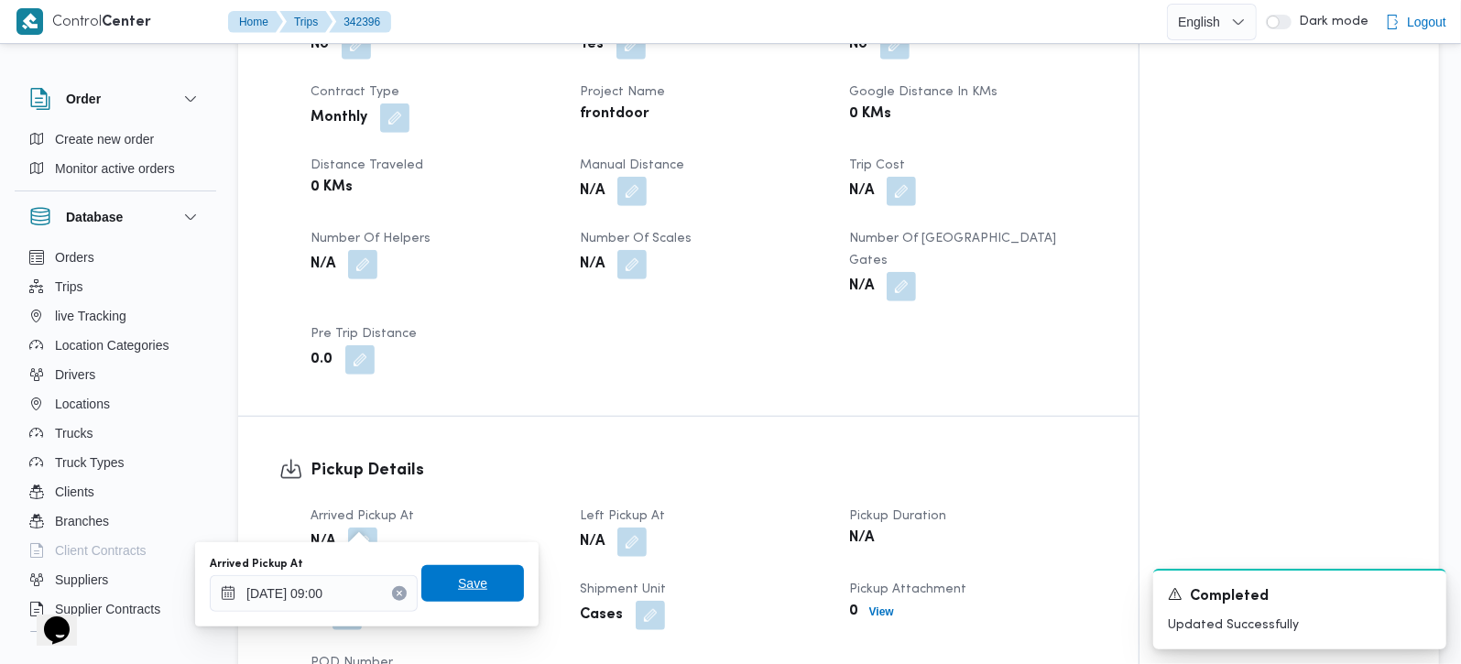
click at [491, 588] on span "Save" at bounding box center [472, 583] width 103 height 37
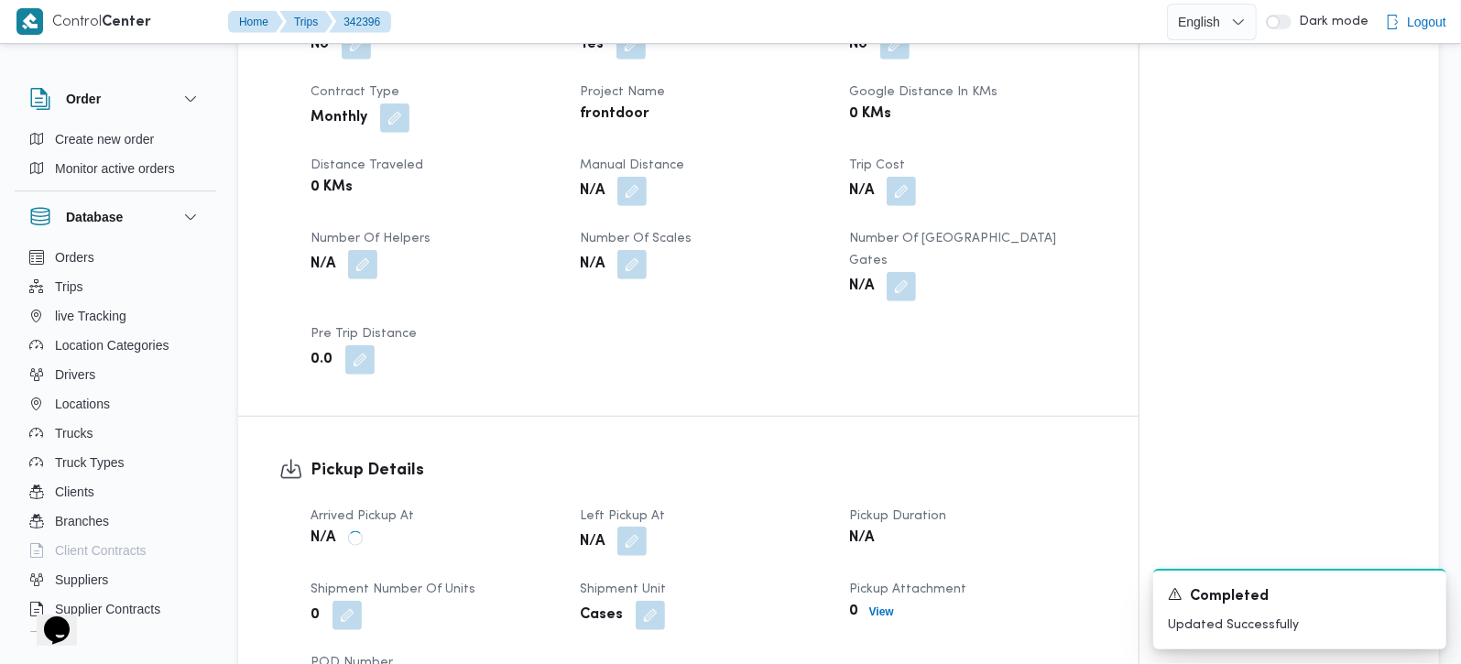
click at [634, 527] on button "button" at bounding box center [631, 541] width 29 height 29
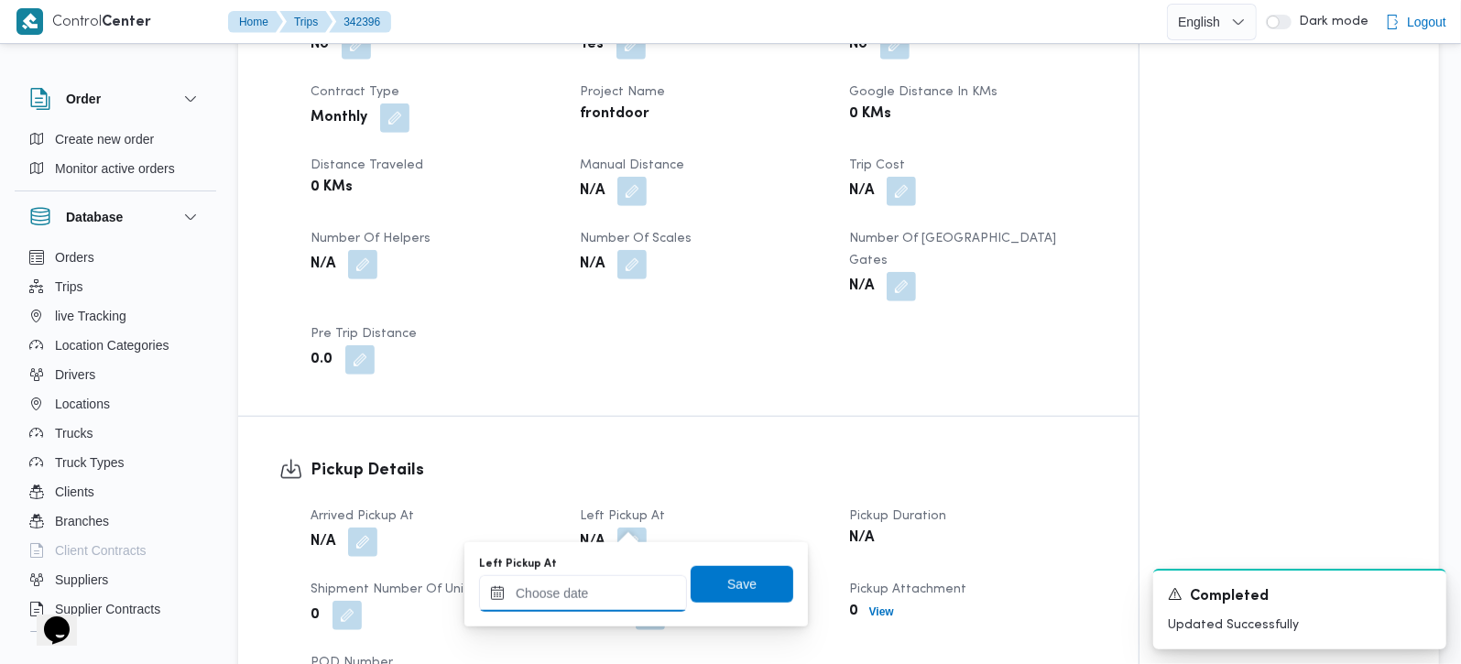
click at [617, 587] on input "Left Pickup At" at bounding box center [583, 593] width 208 height 37
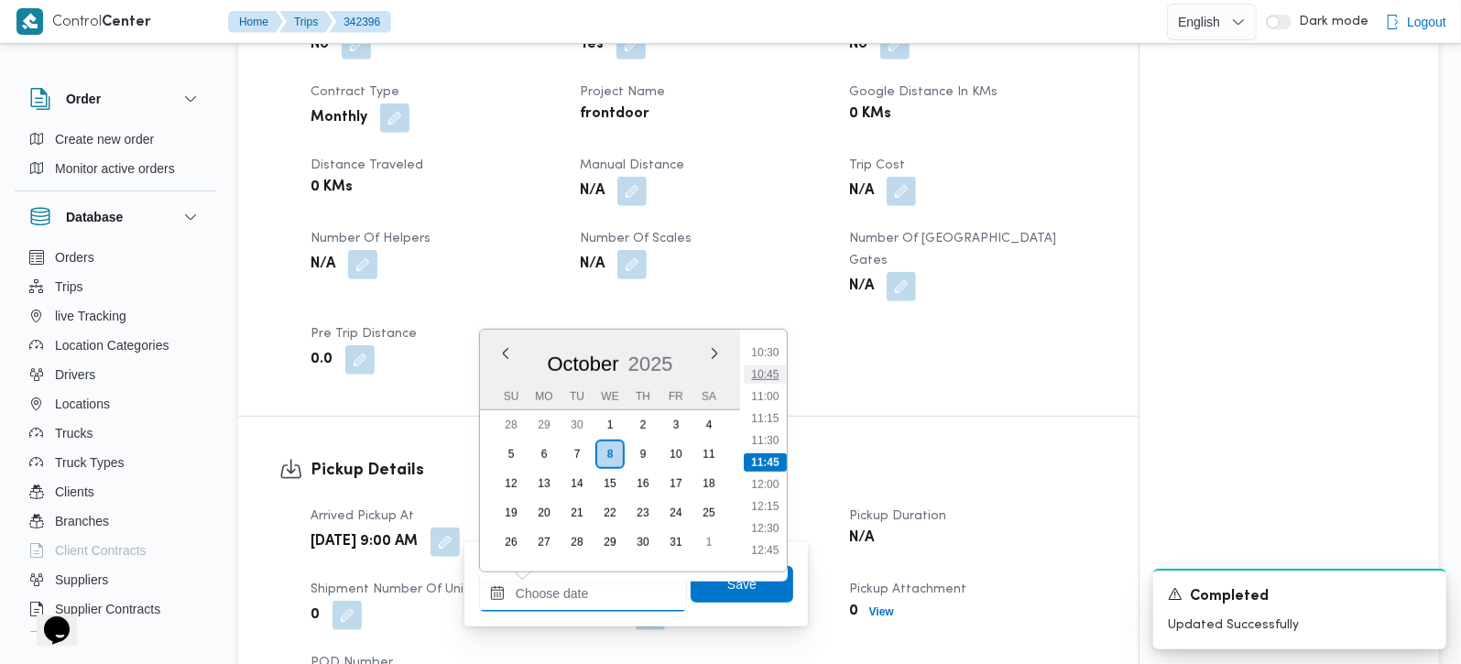
scroll to position [816, 0]
click at [766, 438] on li "10:15" at bounding box center [765, 439] width 42 height 18
type input "[DATE] 10:15"
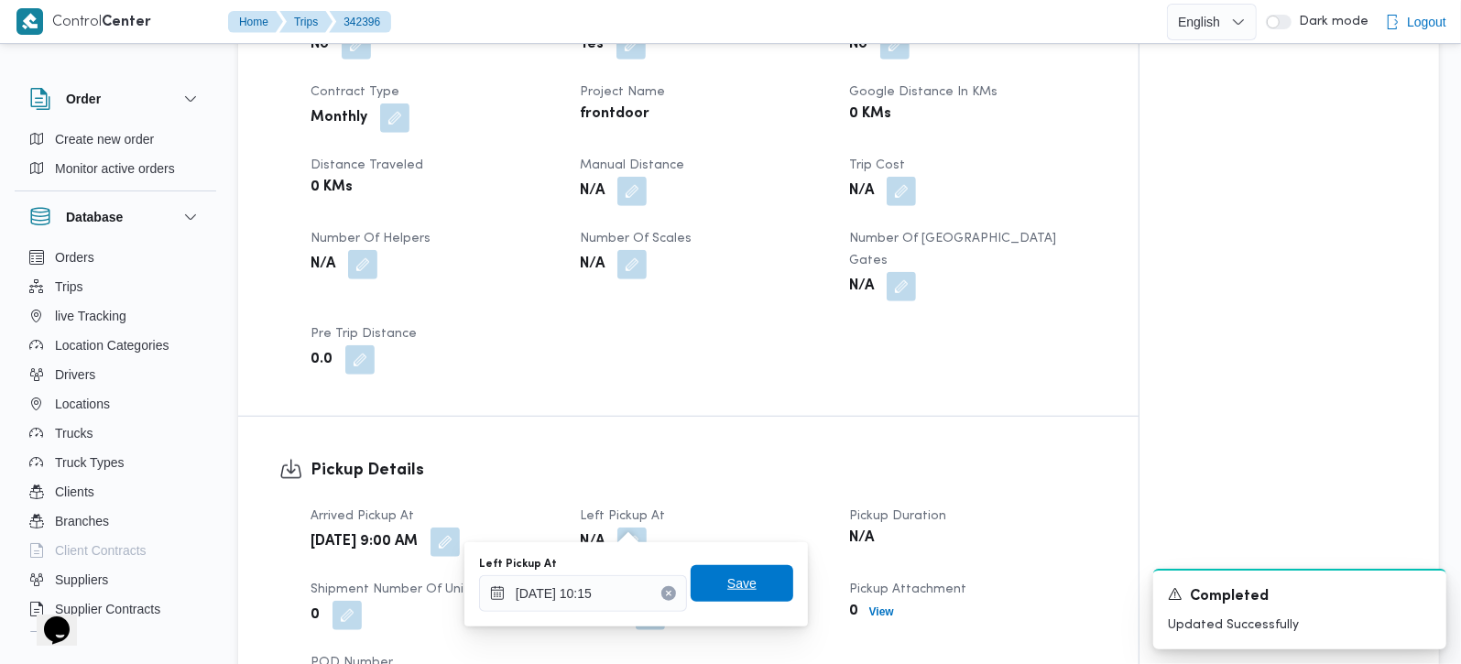
click at [762, 578] on span "Save" at bounding box center [742, 583] width 103 height 37
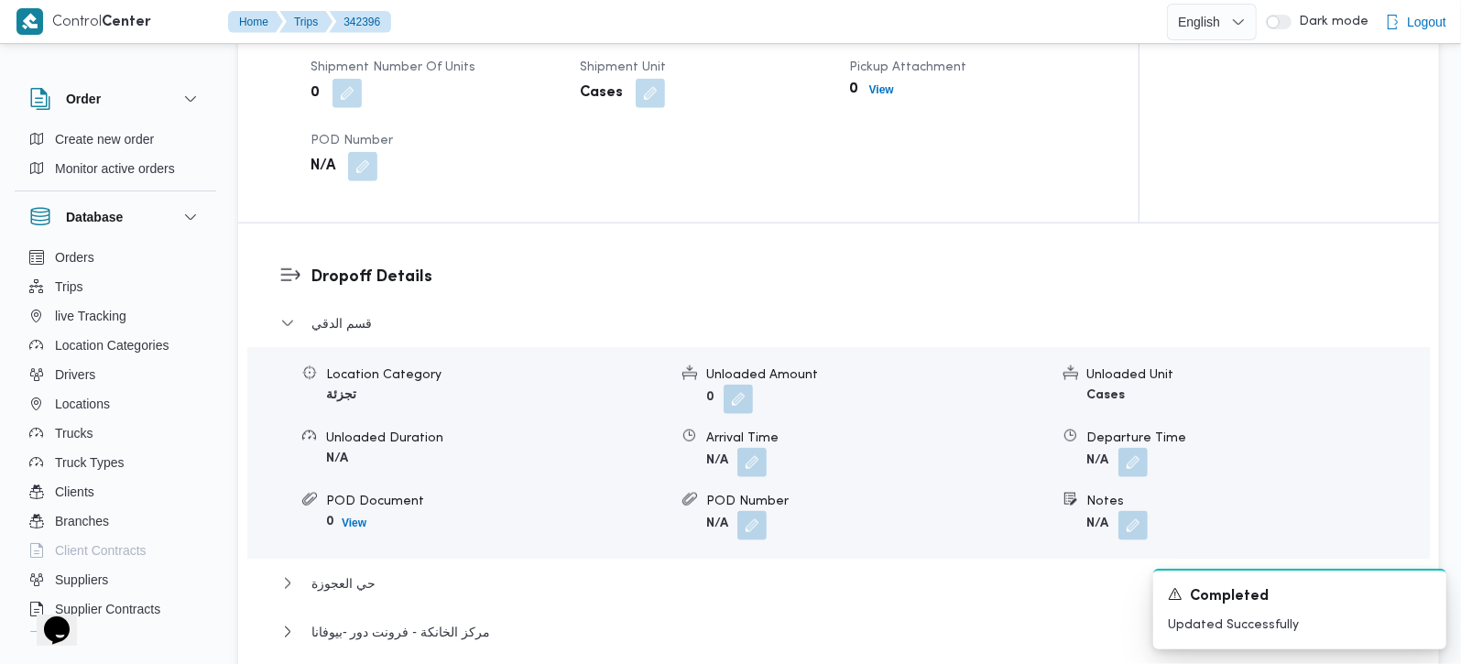
scroll to position [1509, 0]
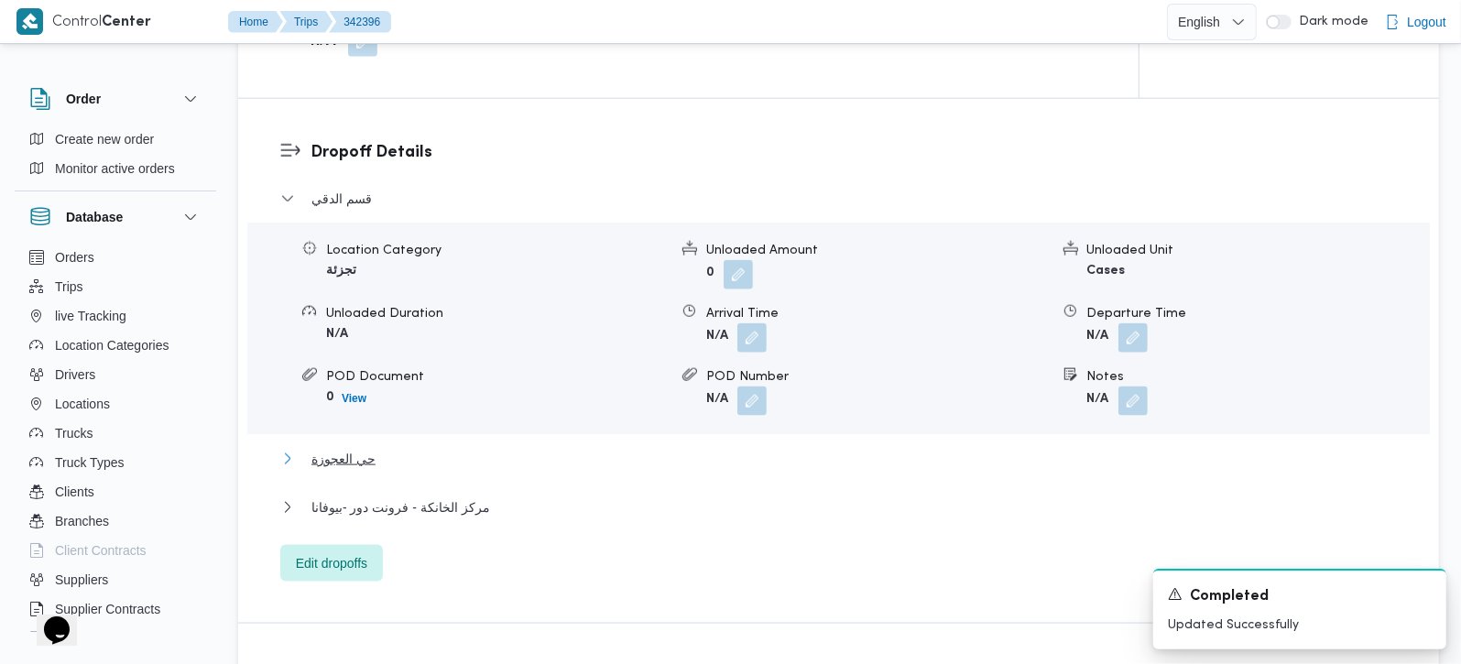
click at [364, 448] on span "حي العجوزة" at bounding box center [343, 459] width 64 height 22
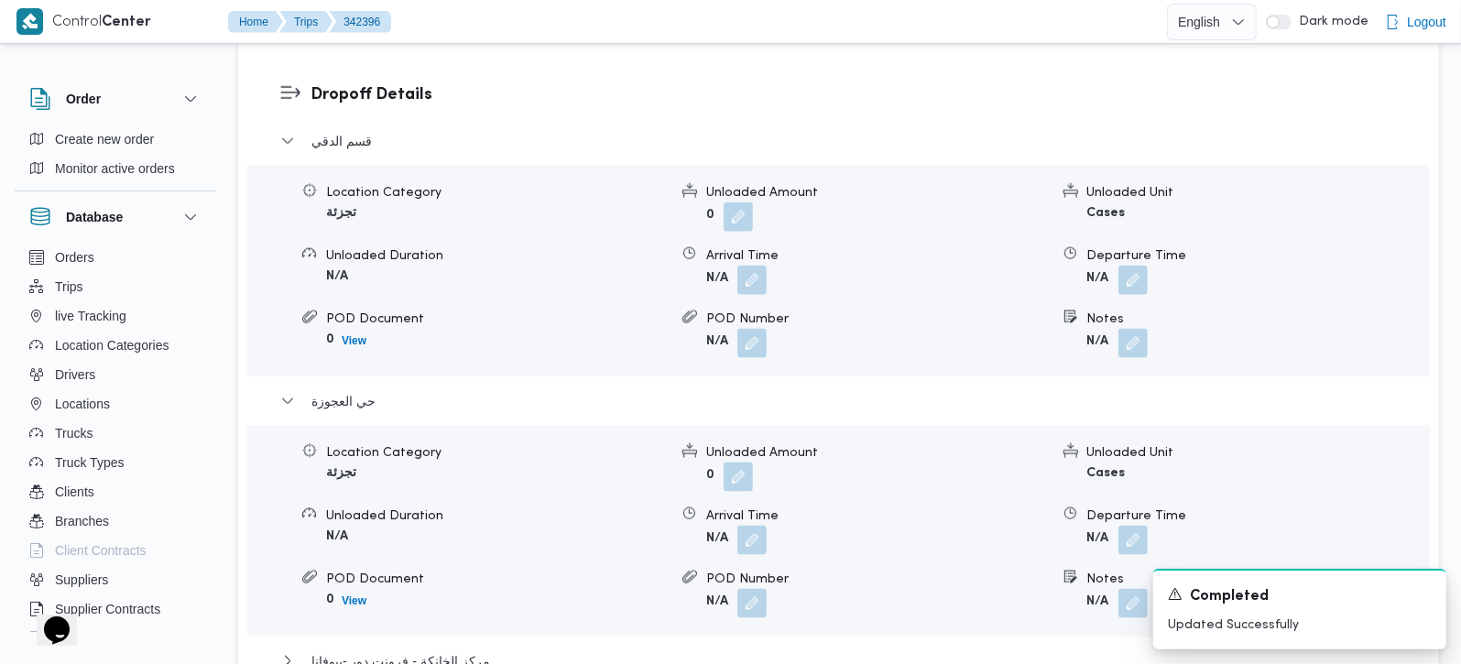
scroll to position [1616, 0]
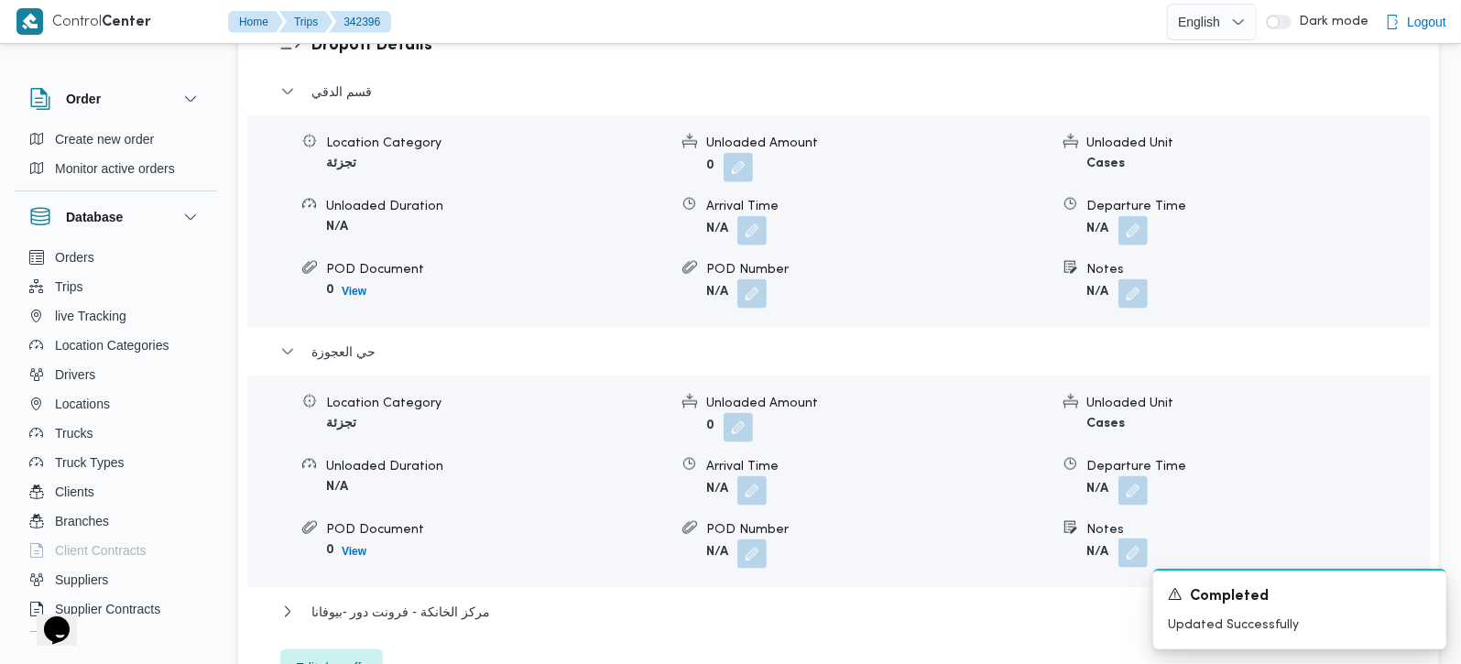
click at [1140, 539] on button "button" at bounding box center [1132, 553] width 29 height 29
click at [1061, 594] on input "Notes" at bounding box center [1083, 604] width 182 height 37
paste input "مهندسين"
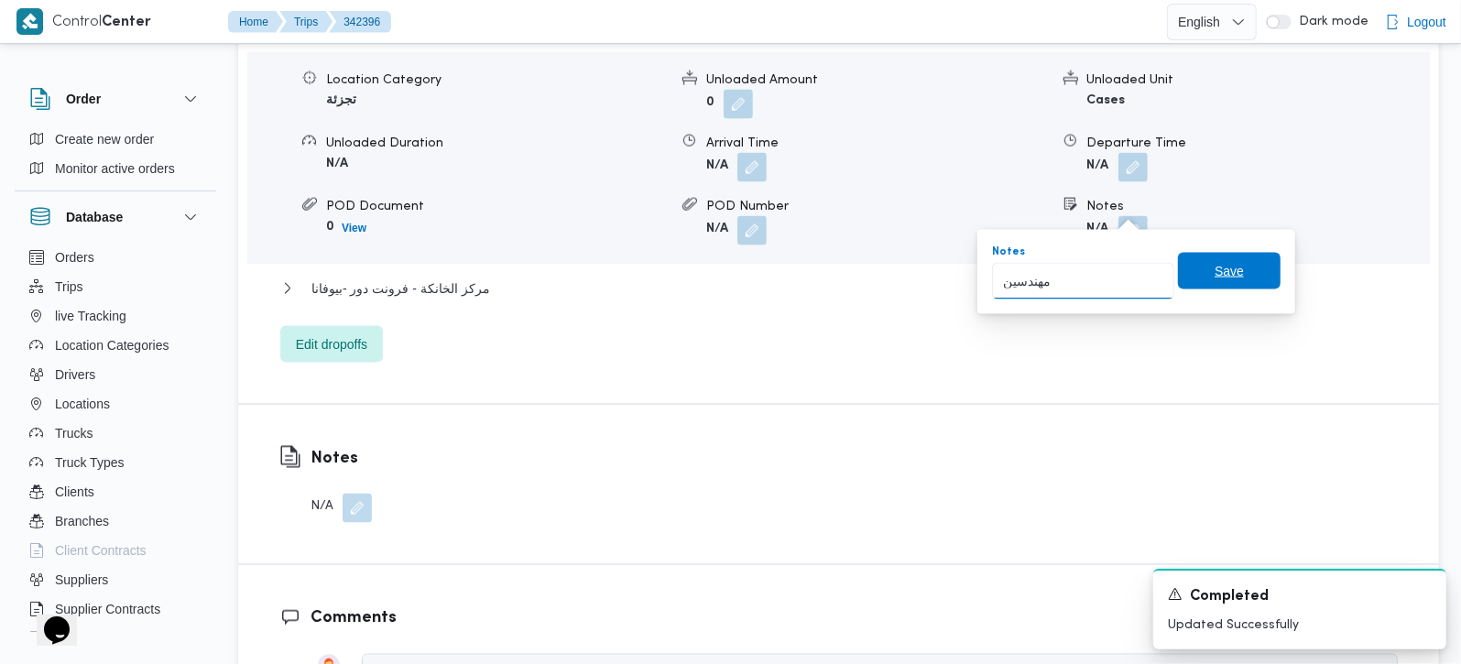
type input "مهندسين"
click at [1223, 274] on span "Save" at bounding box center [1229, 271] width 29 height 22
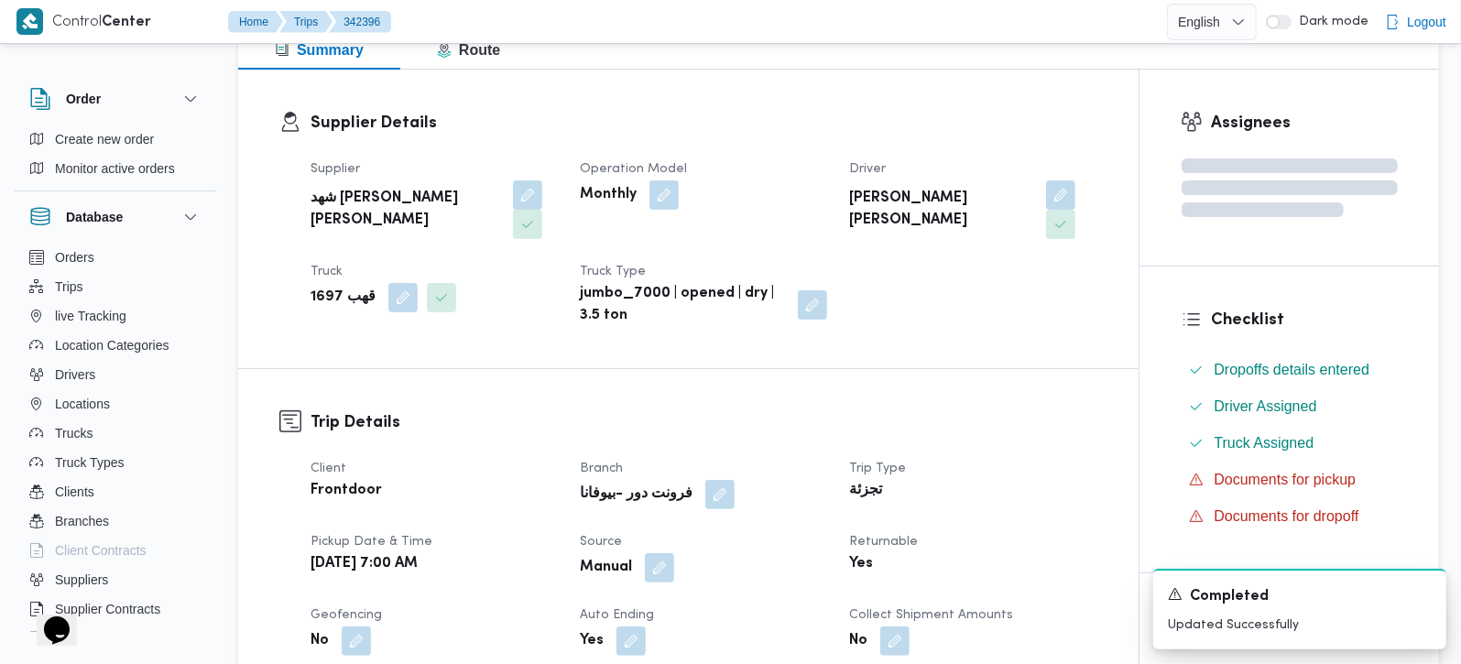
scroll to position [0, 0]
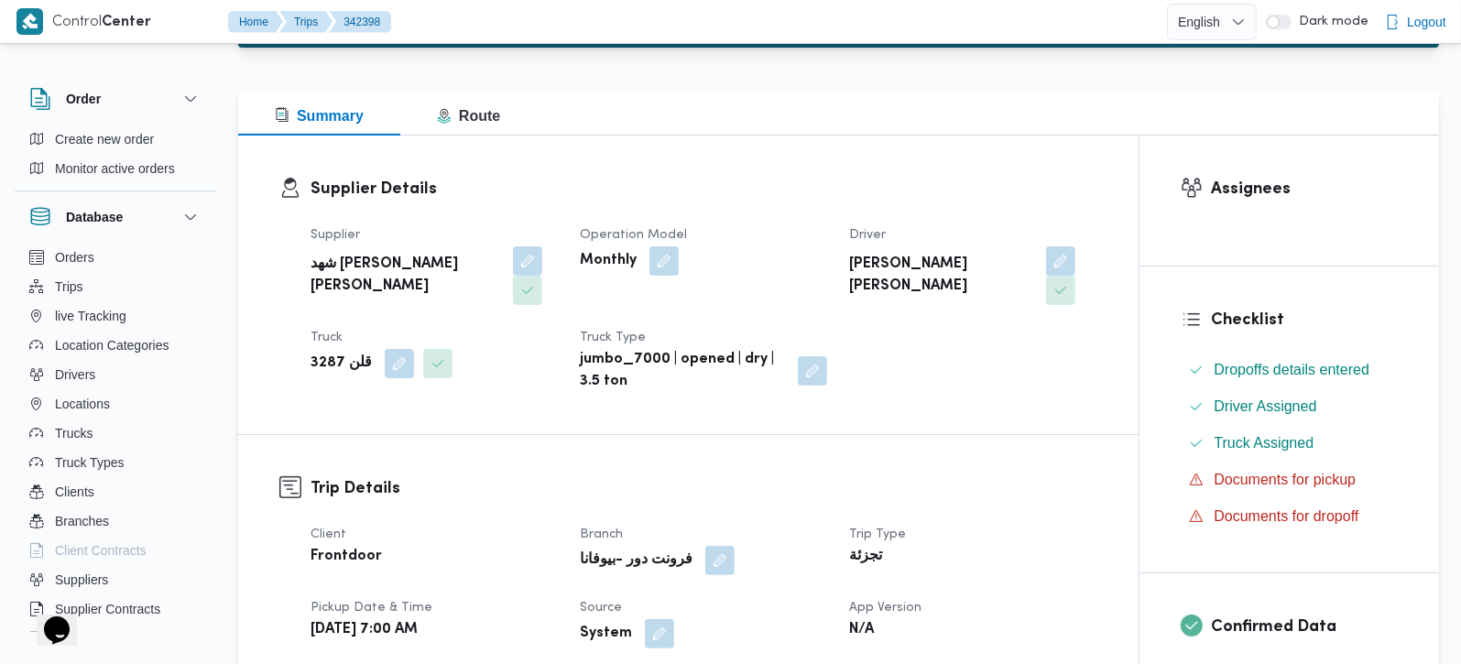
scroll to position [215, 0]
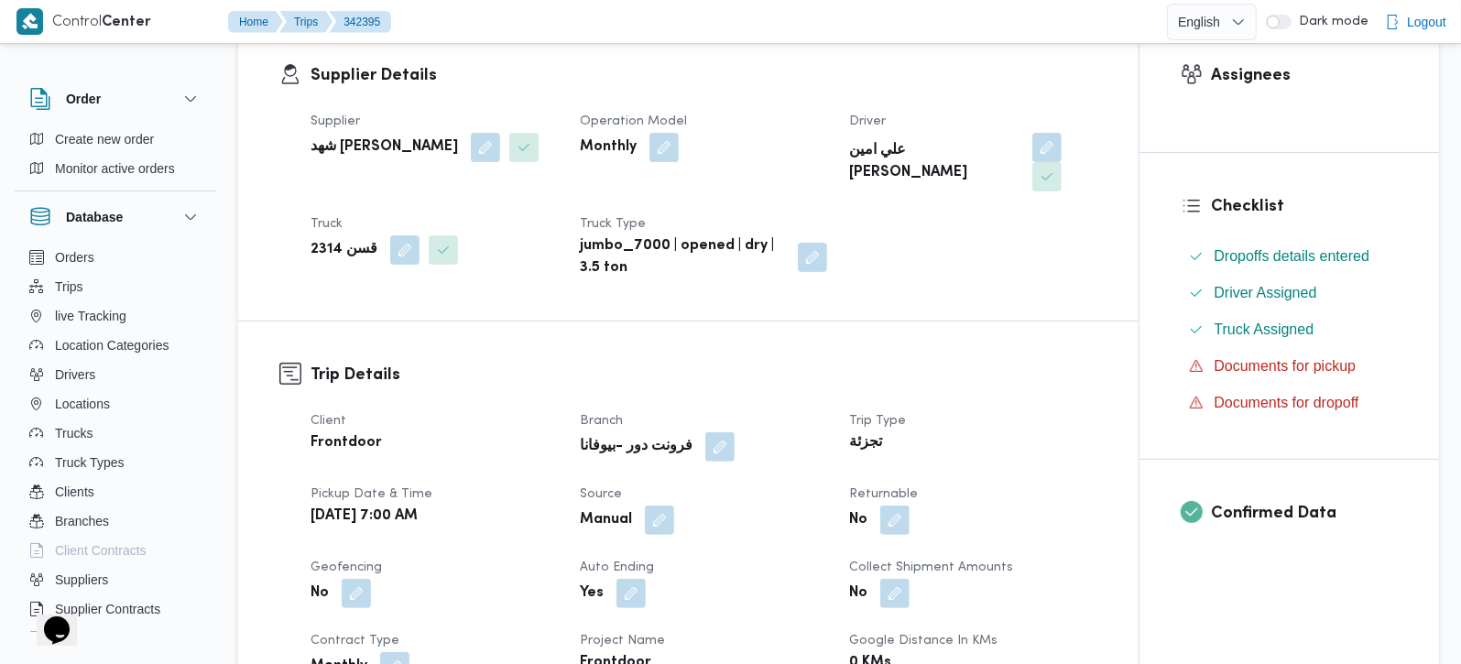
scroll to position [322, 0]
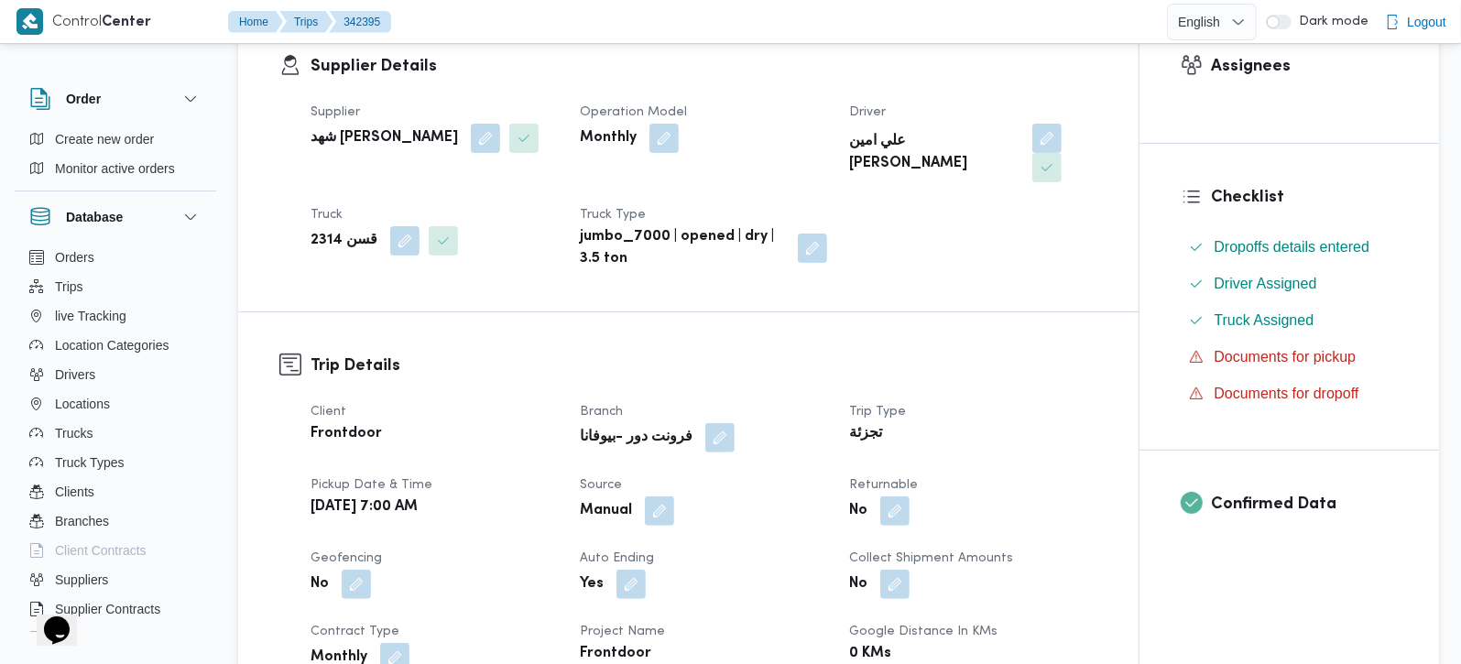
click at [900, 524] on div "No" at bounding box center [972, 511] width 251 height 33
click at [900, 521] on button "button" at bounding box center [894, 510] width 29 height 29
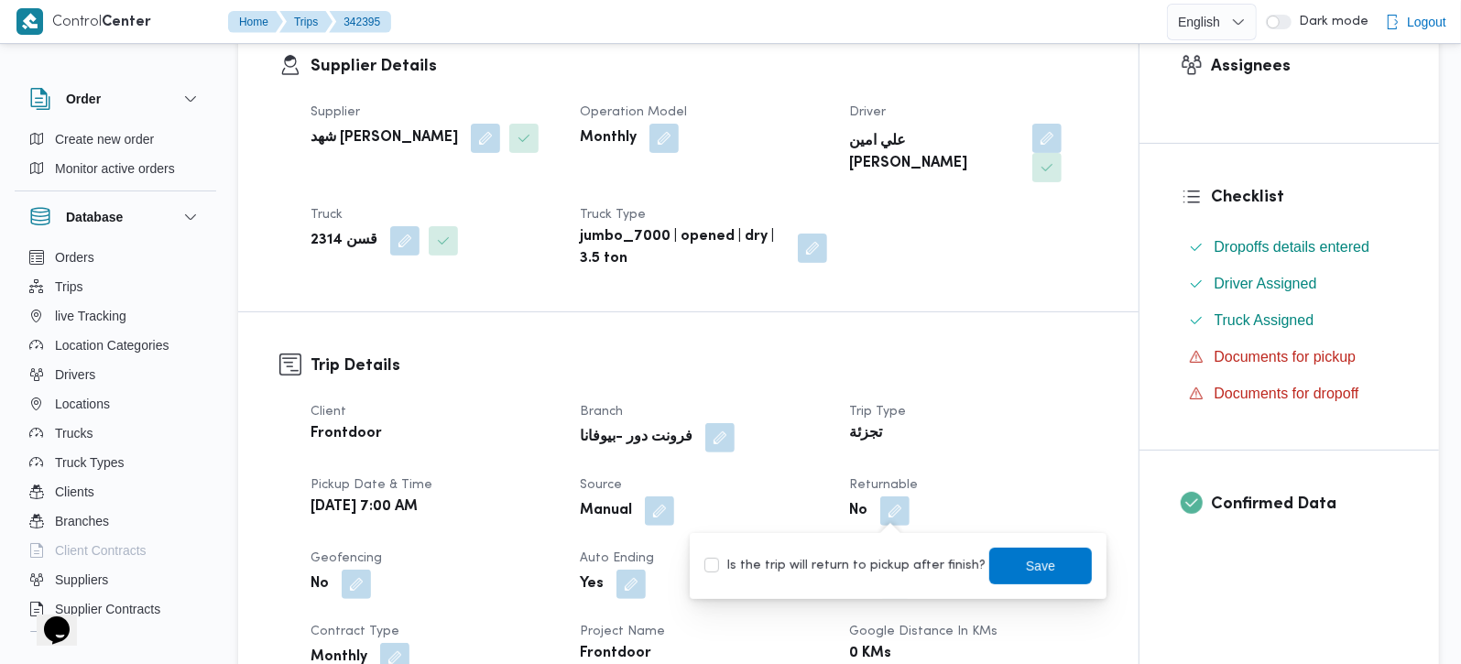
click at [913, 562] on label "Is the trip will return to pickup after finish?" at bounding box center [844, 566] width 281 height 22
checkbox input "true"
click at [1026, 566] on span "Save" at bounding box center [1040, 565] width 29 height 22
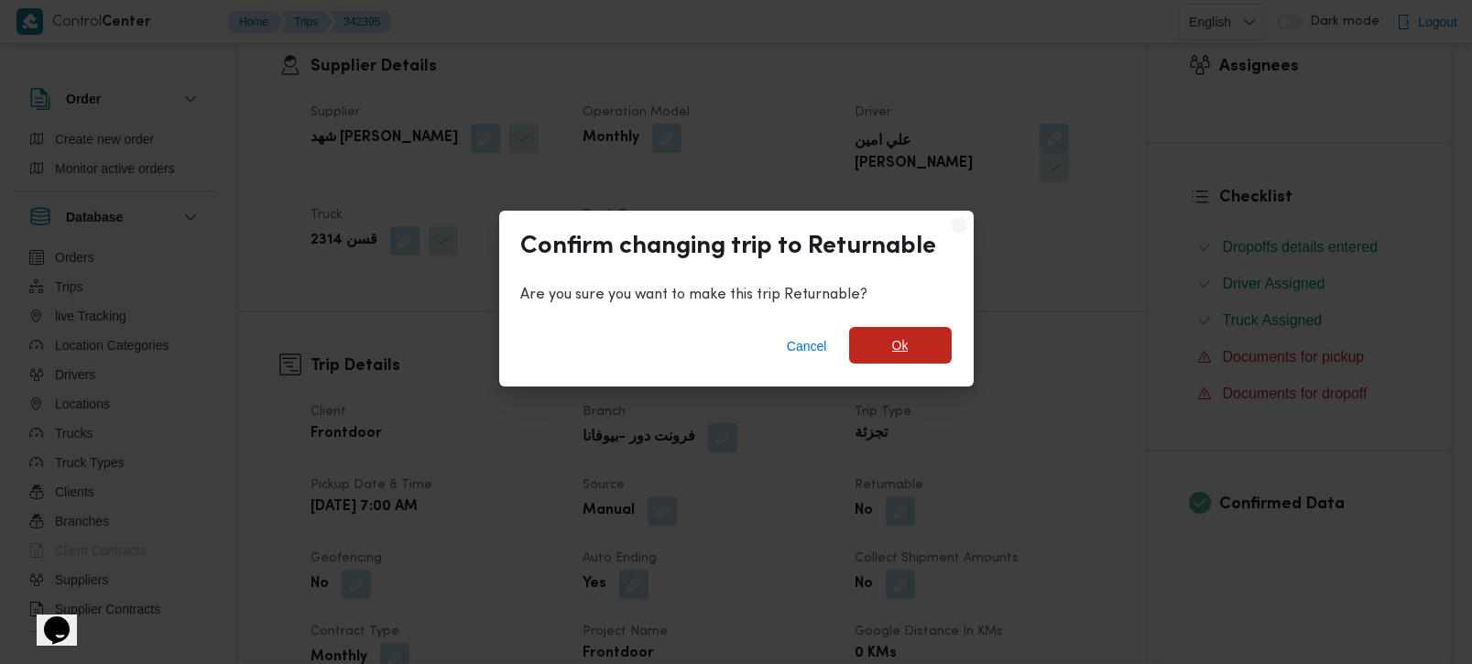
click at [882, 347] on span "Ok" at bounding box center [900, 345] width 103 height 37
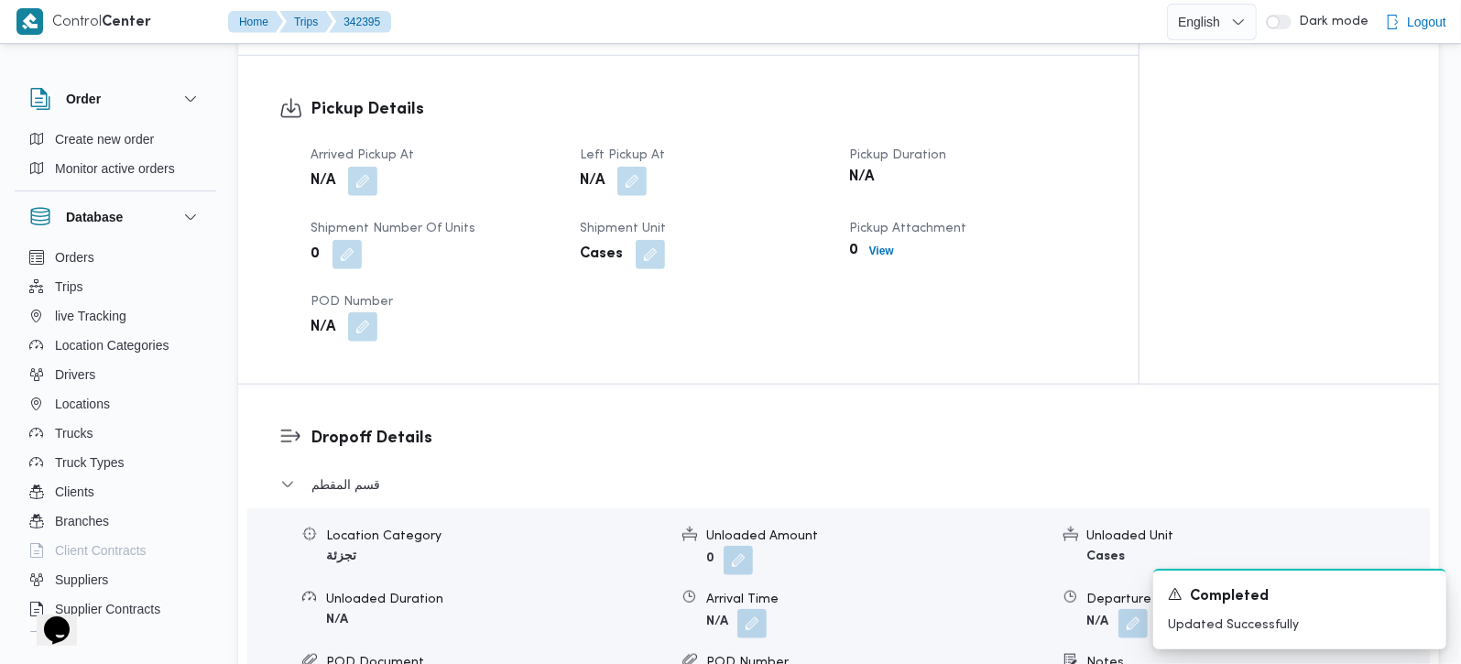
scroll to position [1185, 0]
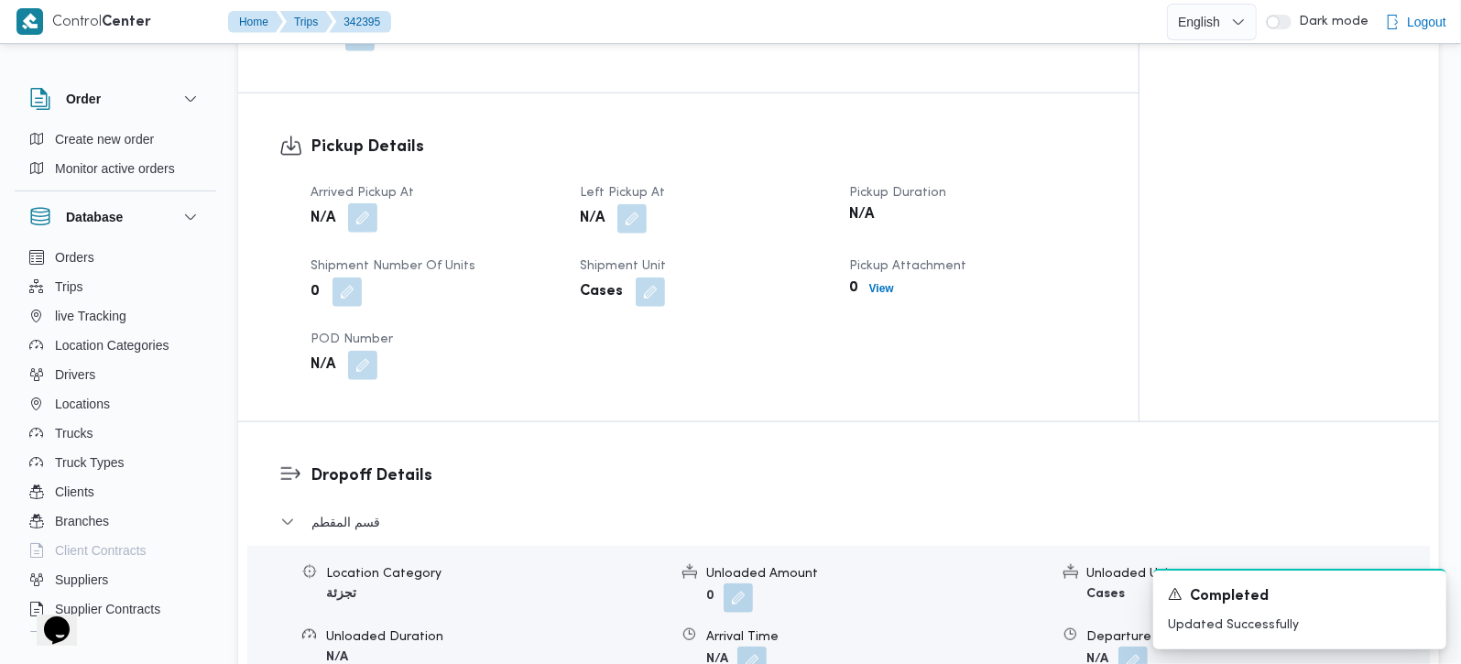
click at [367, 206] on button "button" at bounding box center [362, 217] width 29 height 29
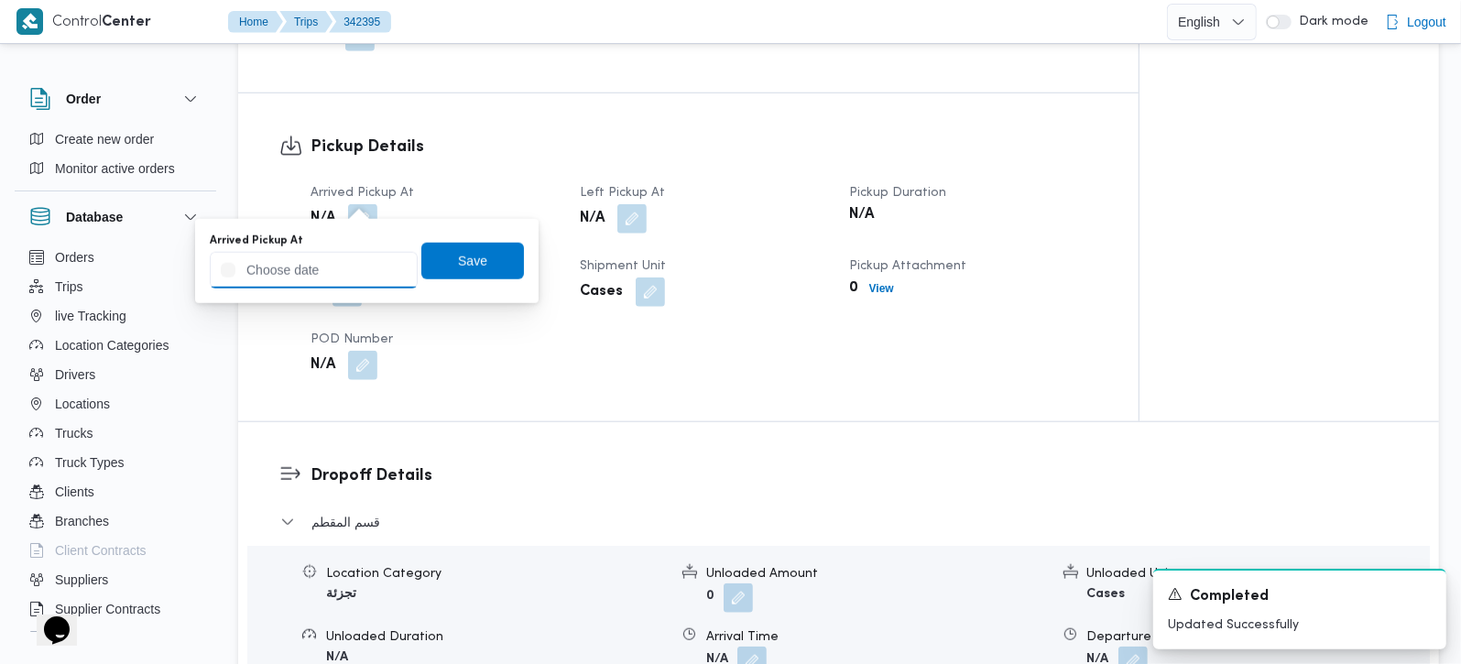
click at [345, 259] on input "Arrived Pickup At" at bounding box center [314, 270] width 208 height 37
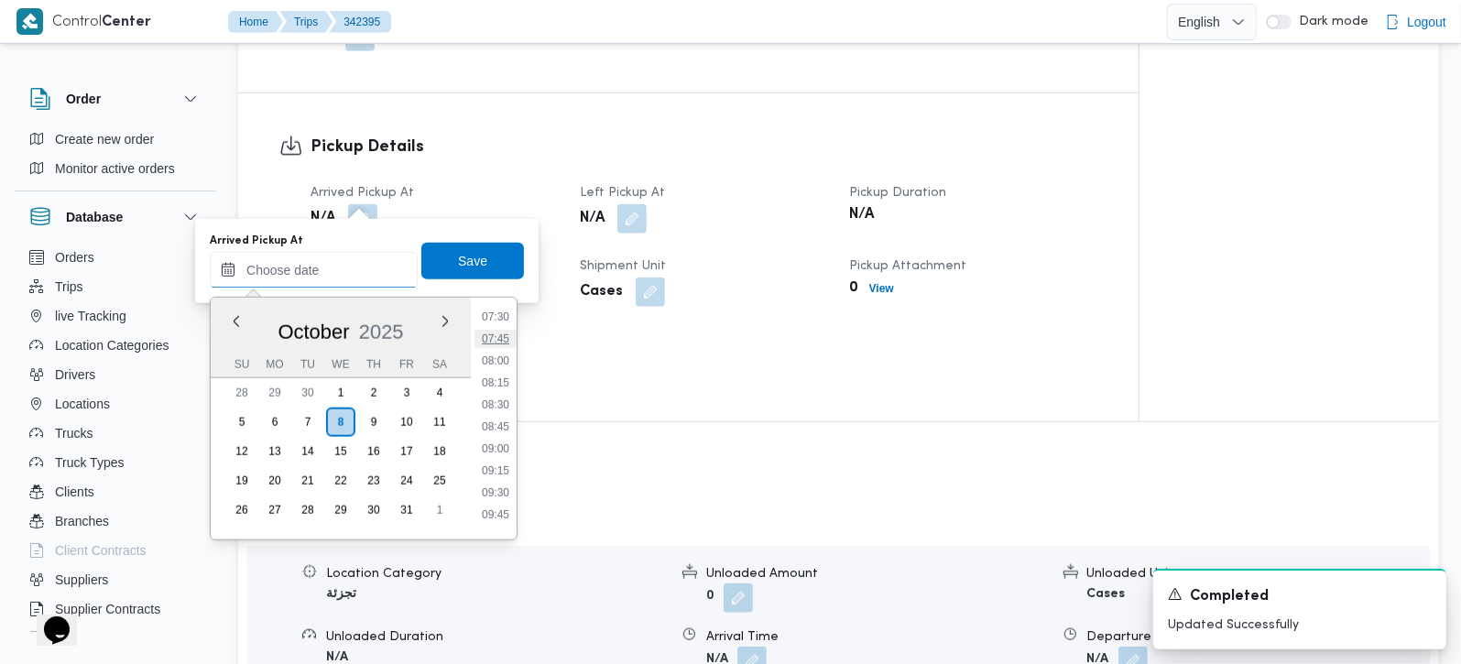
scroll to position [557, 0]
click at [504, 379] on li "07:00" at bounding box center [496, 380] width 42 height 18
type input "08/10/2025 07:00"
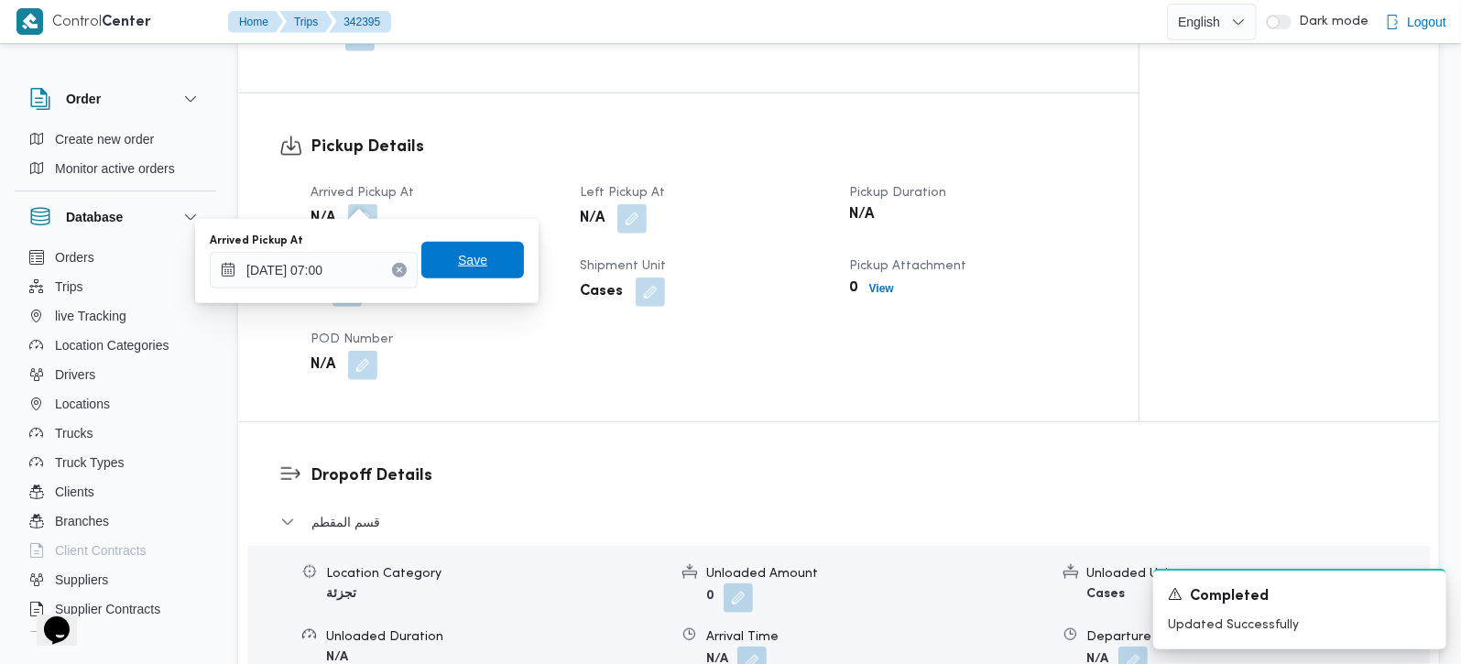
click at [463, 261] on span "Save" at bounding box center [472, 260] width 29 height 22
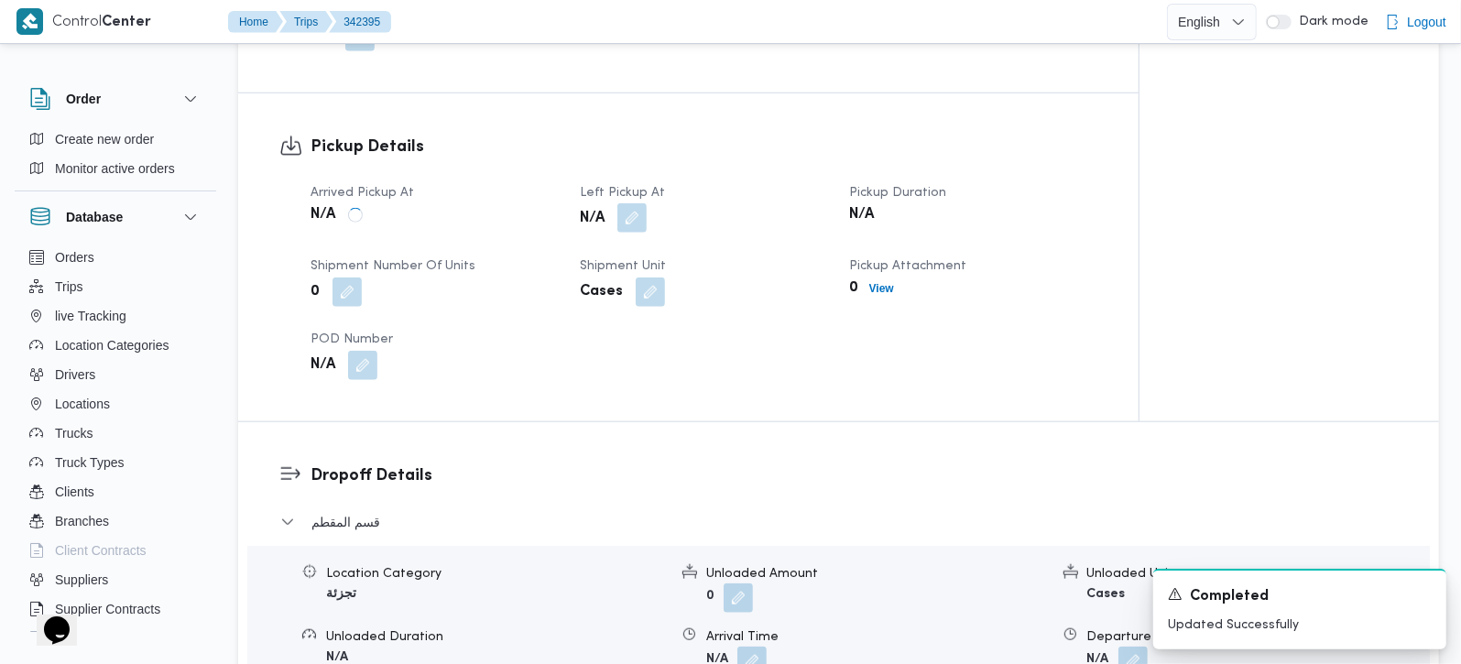
click at [637, 203] on button "button" at bounding box center [631, 217] width 29 height 29
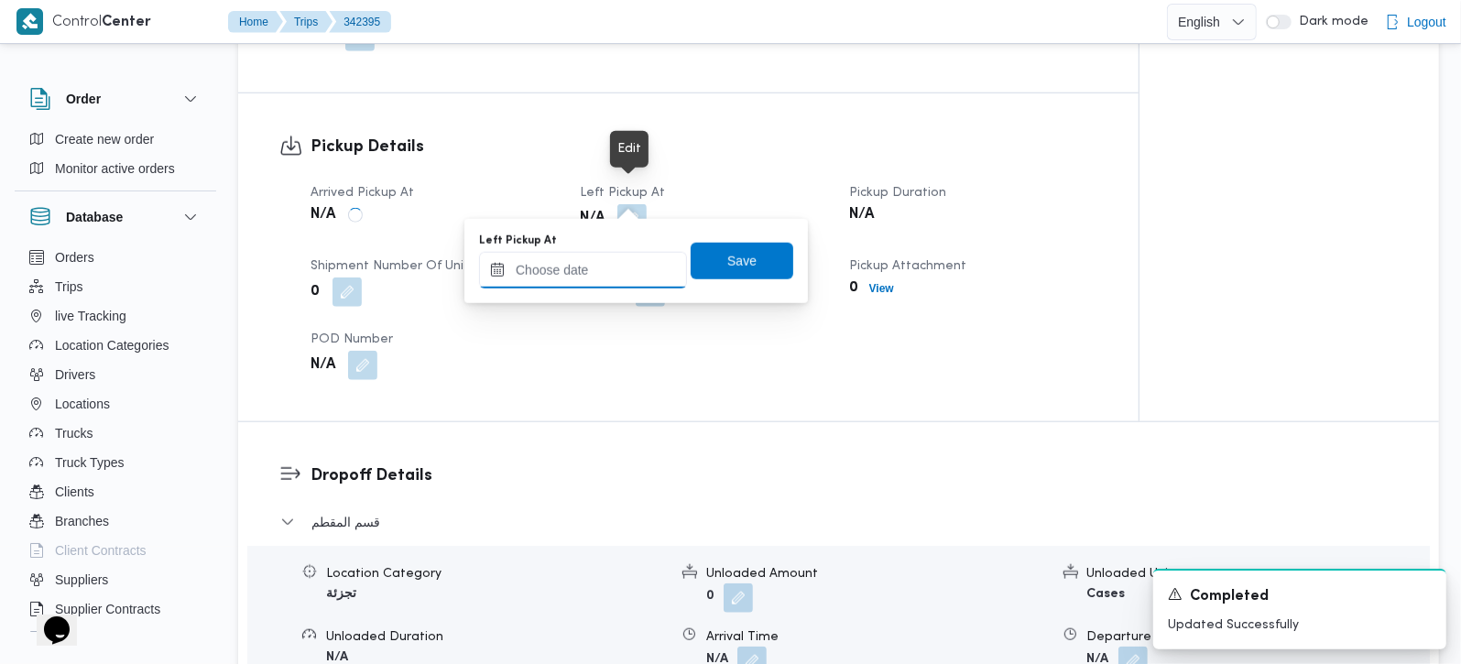
click at [605, 265] on input "Left Pickup At" at bounding box center [583, 270] width 208 height 37
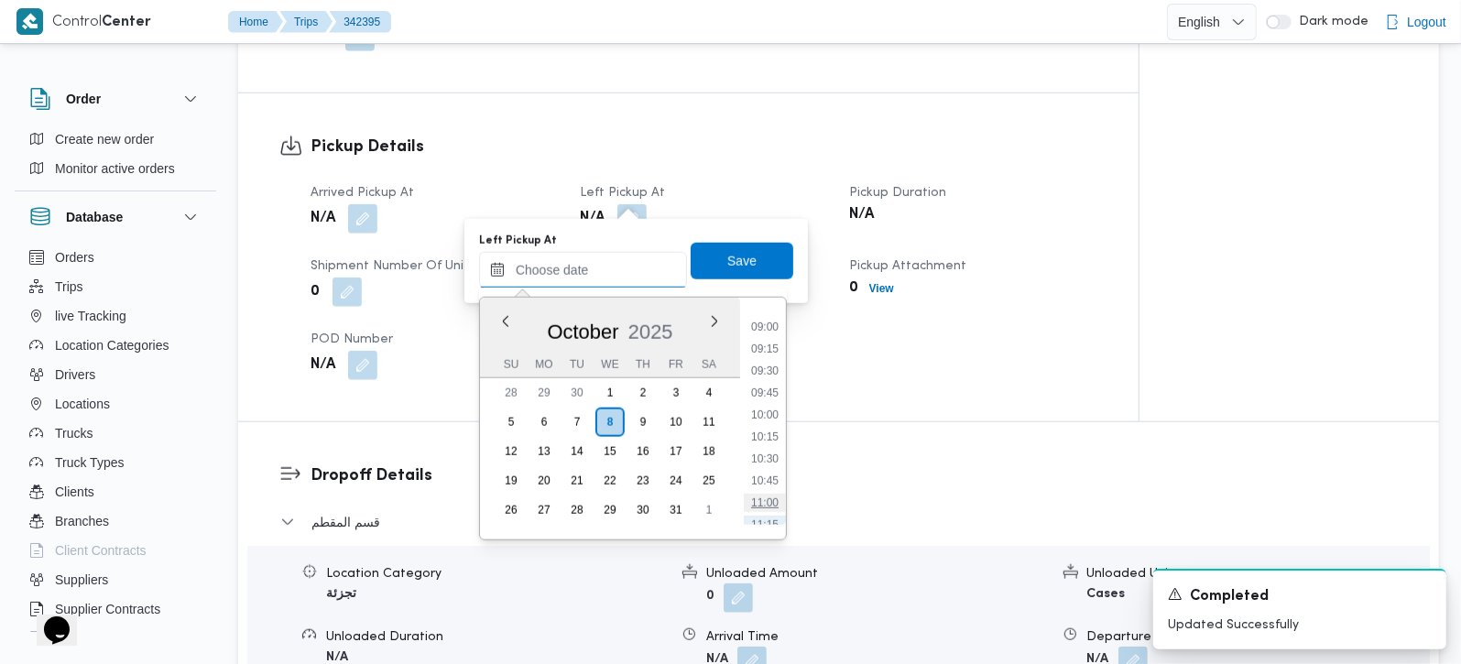
scroll to position [772, 0]
click at [771, 405] on li "09:45" at bounding box center [765, 407] width 42 height 18
type input "08/10/2025 09:45"
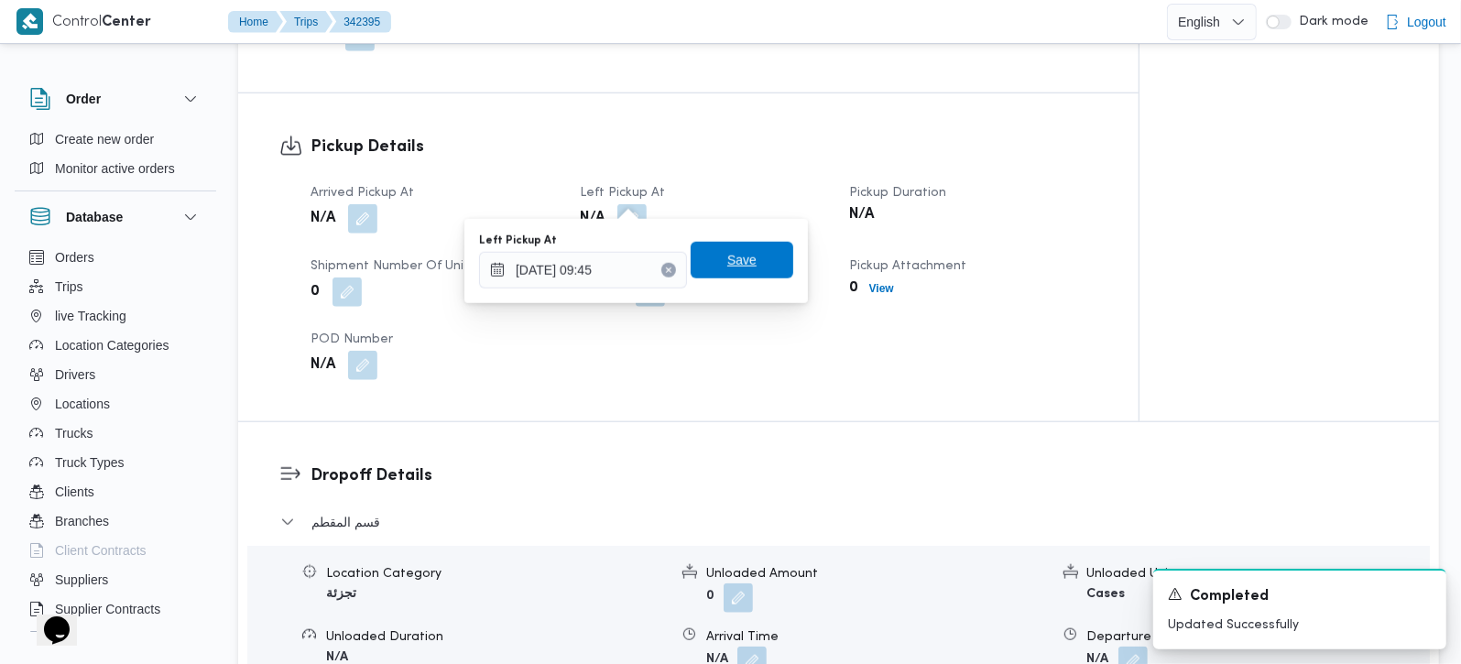
click at [736, 278] on span "Save" at bounding box center [742, 260] width 103 height 37
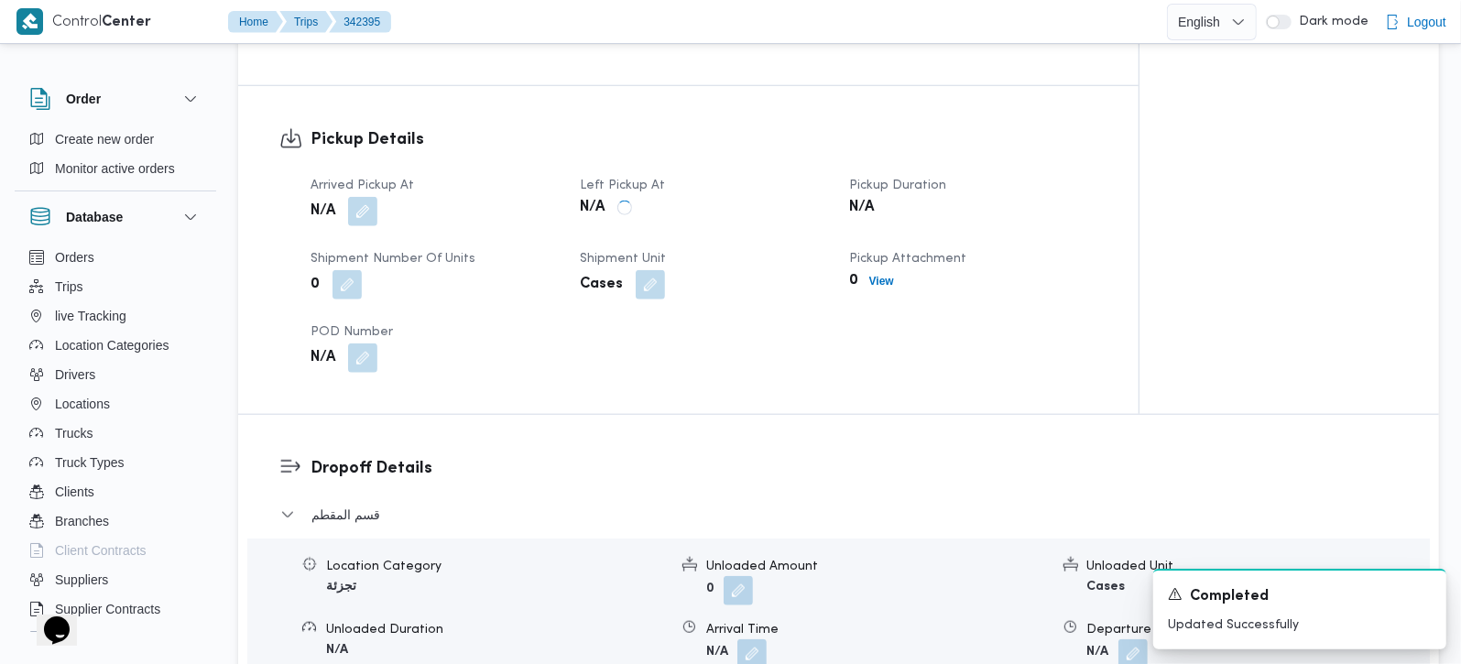
scroll to position [969, 0]
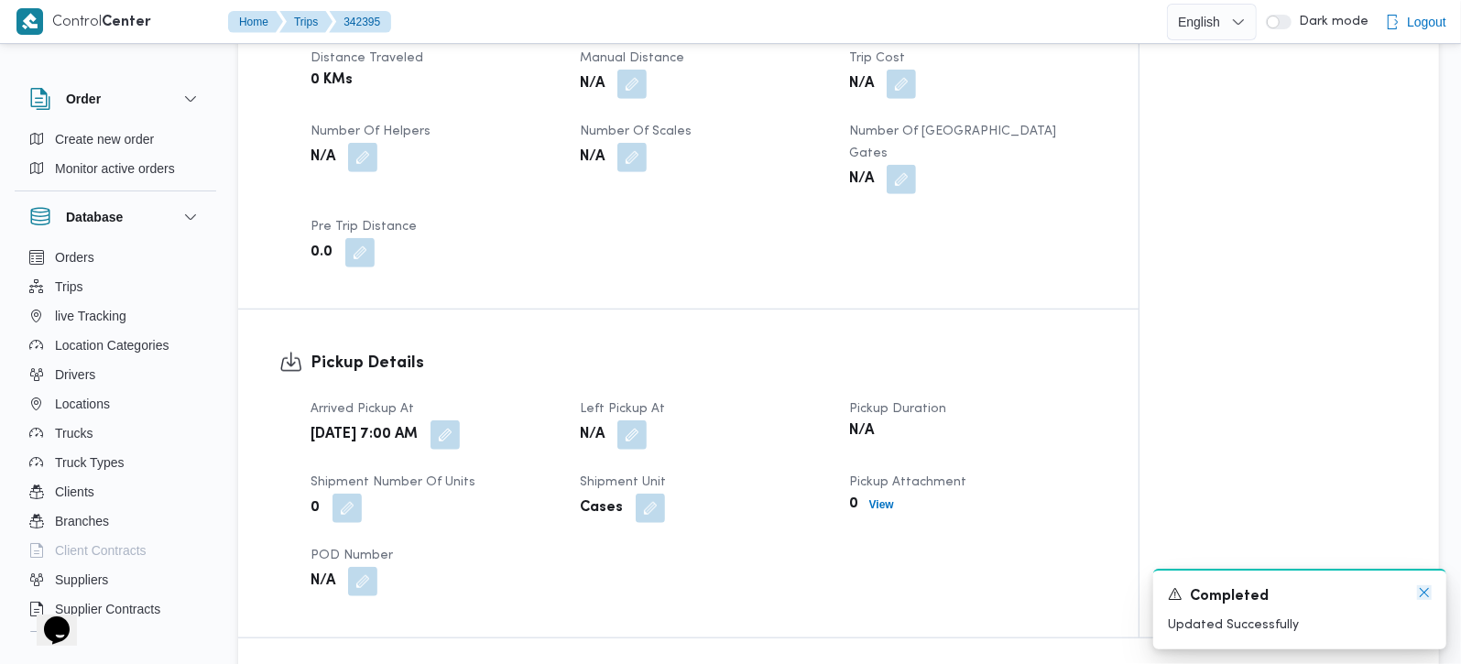
click at [1424, 597] on icon "Dismiss toast" at bounding box center [1424, 592] width 15 height 15
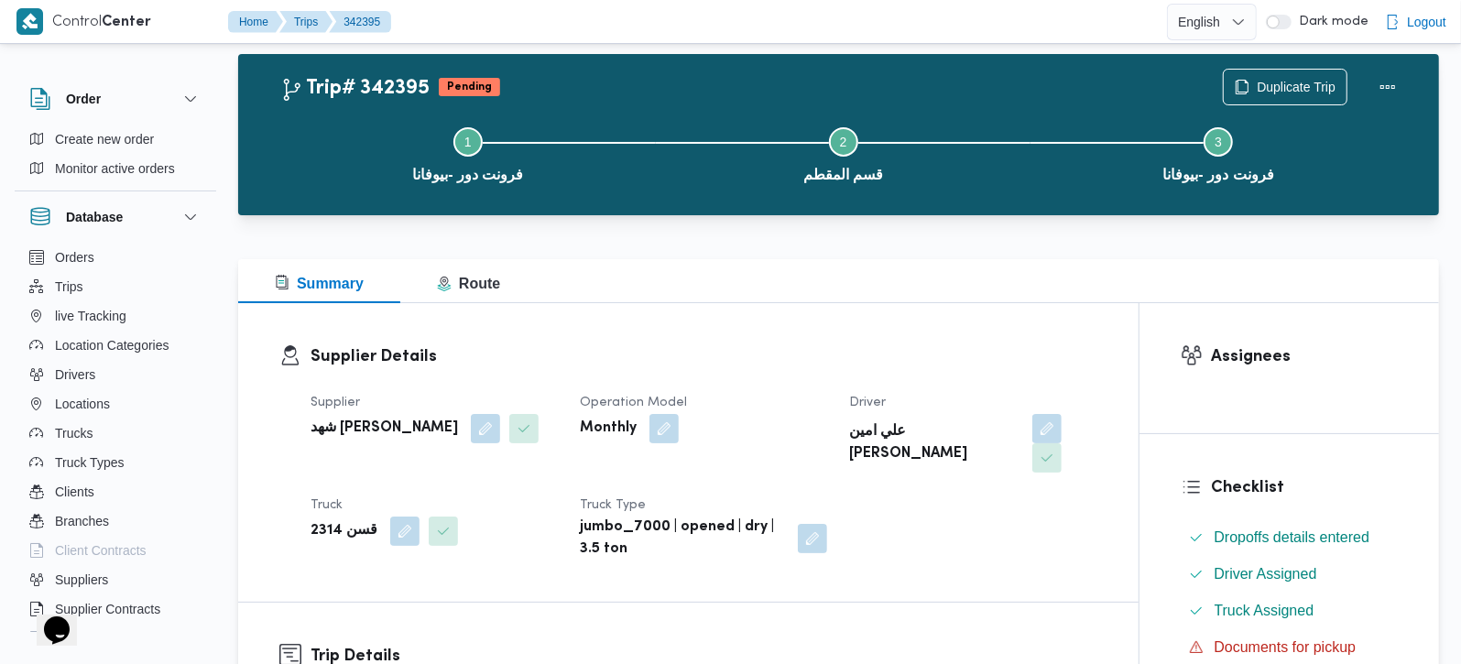
scroll to position [0, 0]
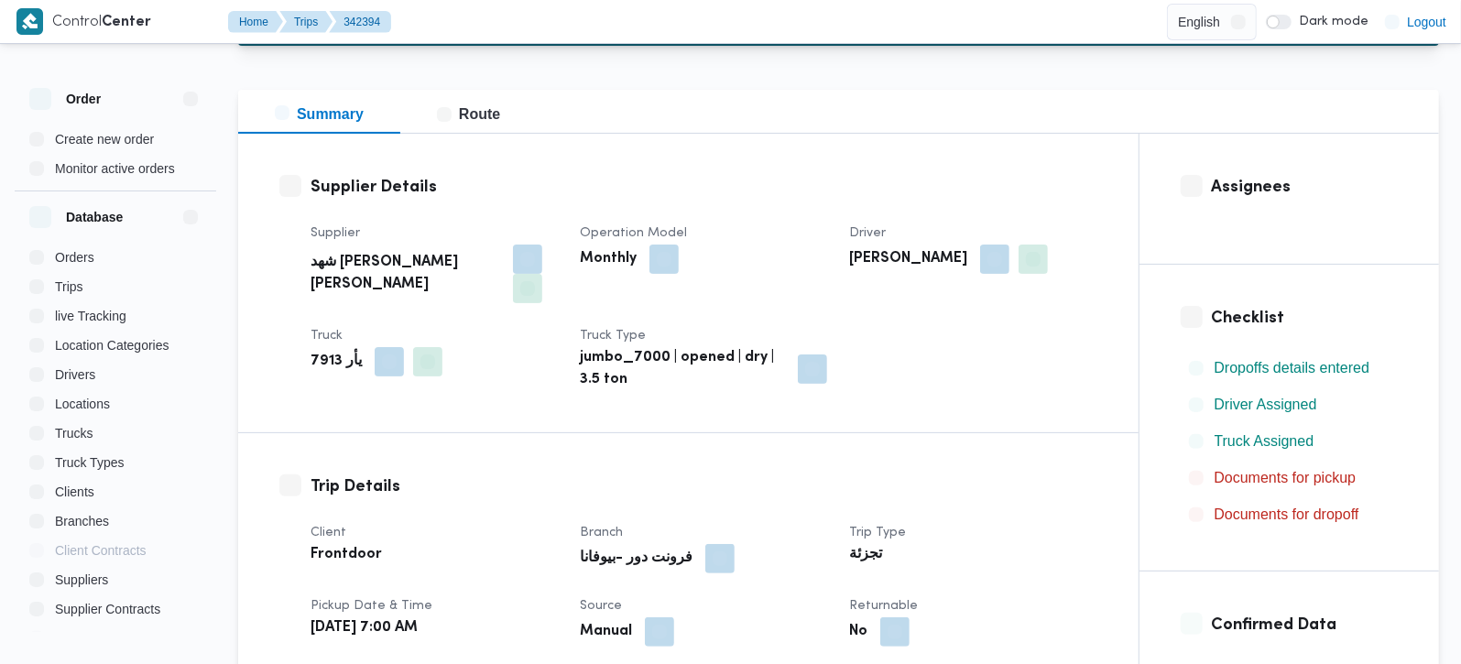
scroll to position [539, 0]
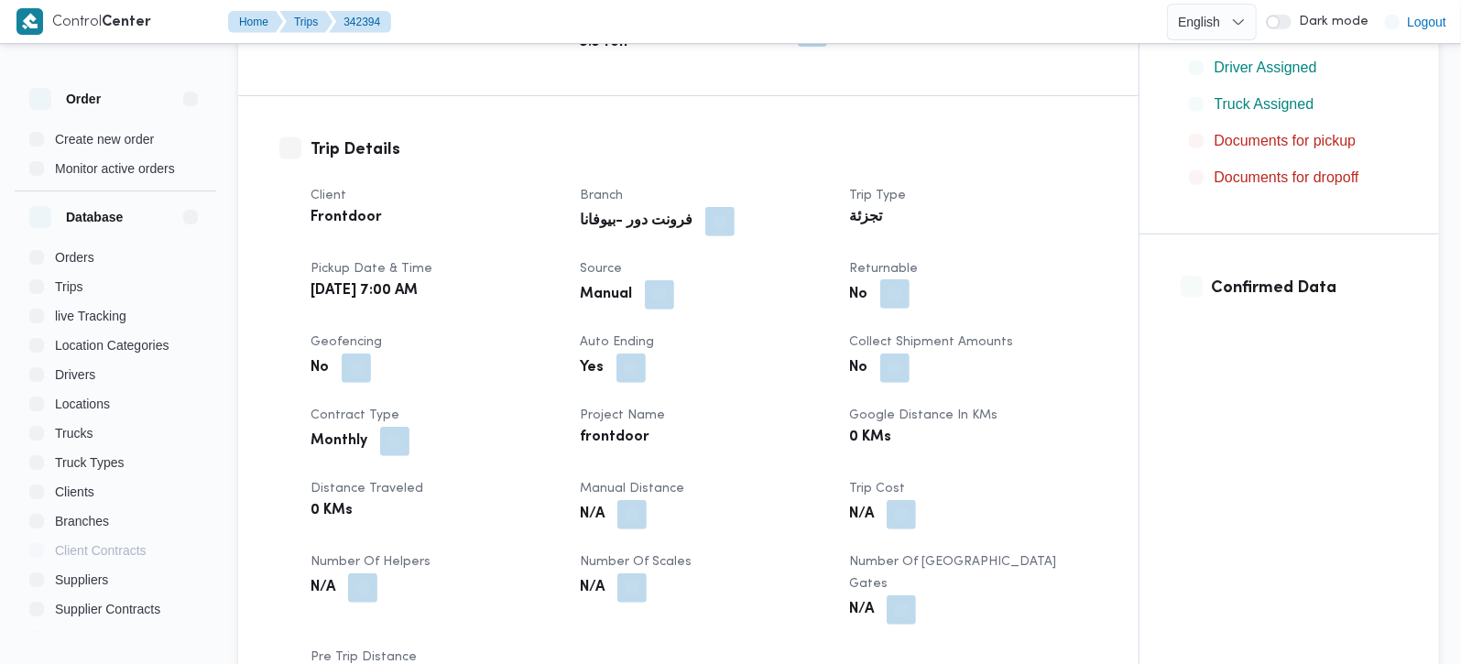
click at [894, 290] on button "button" at bounding box center [894, 293] width 29 height 29
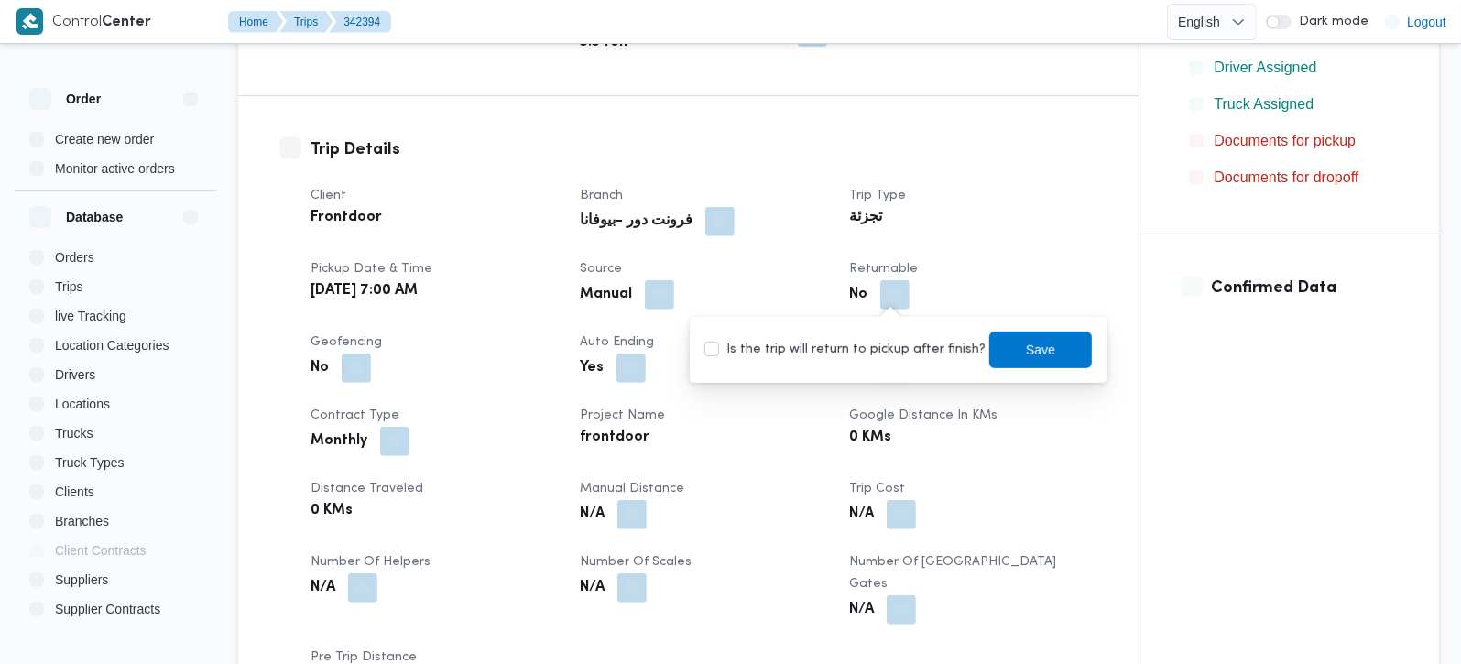
click at [877, 351] on label "Is the trip will return to pickup after finish?" at bounding box center [844, 350] width 281 height 22
checkbox input "true"
click at [1045, 340] on span "Save" at bounding box center [1040, 349] width 103 height 37
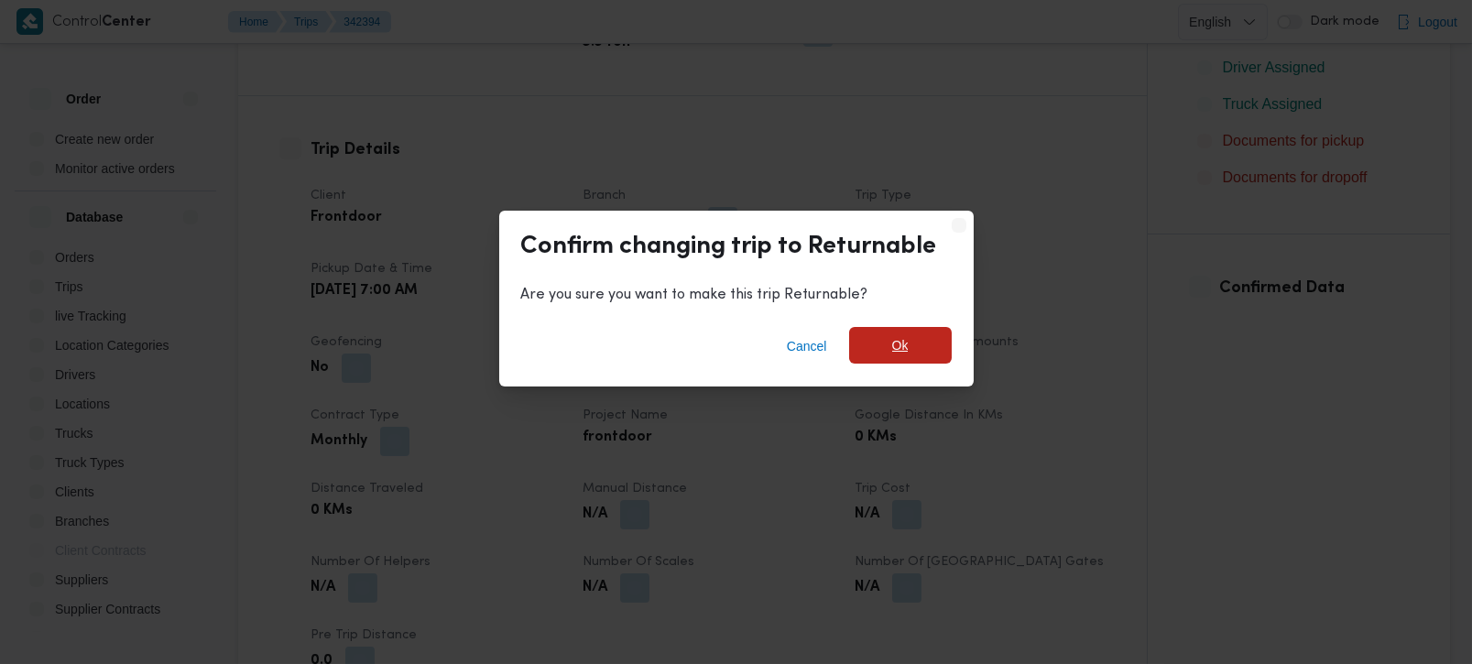
click at [913, 334] on span "Ok" at bounding box center [900, 345] width 103 height 37
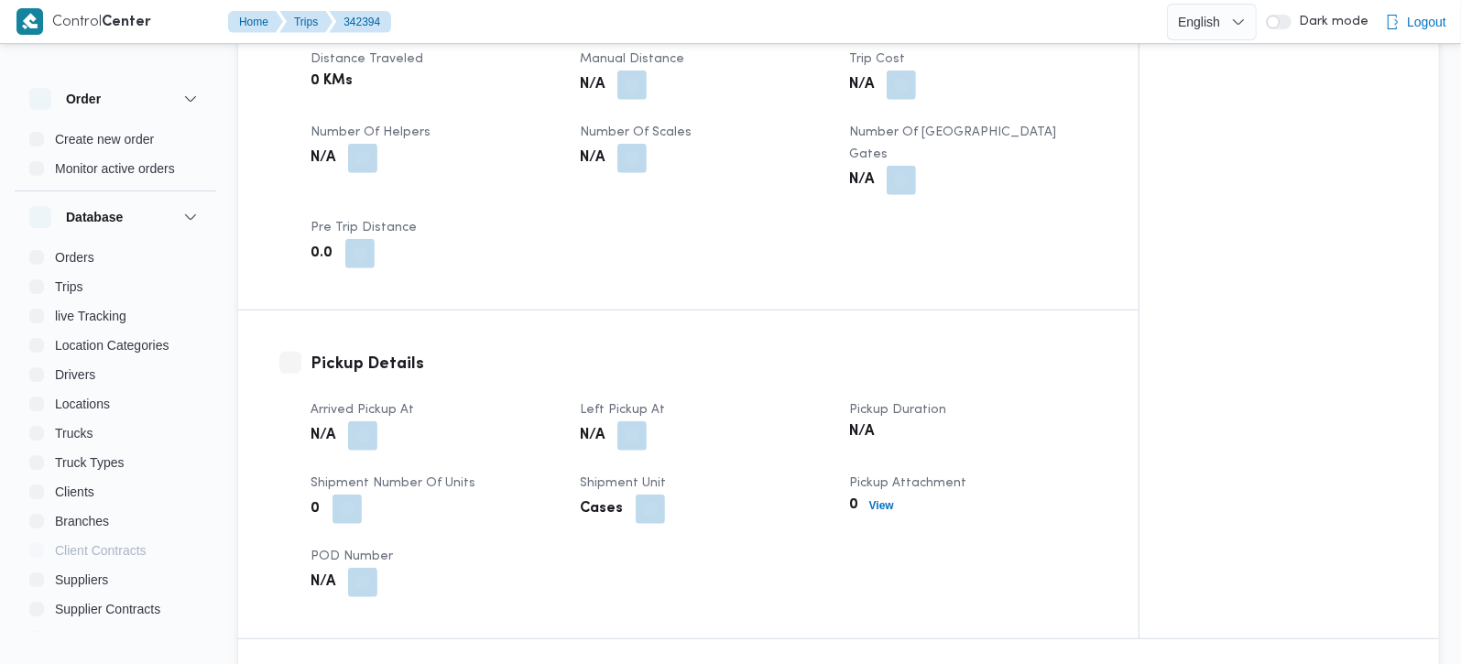
scroll to position [969, 0]
click at [365, 420] on button "button" at bounding box center [362, 434] width 29 height 29
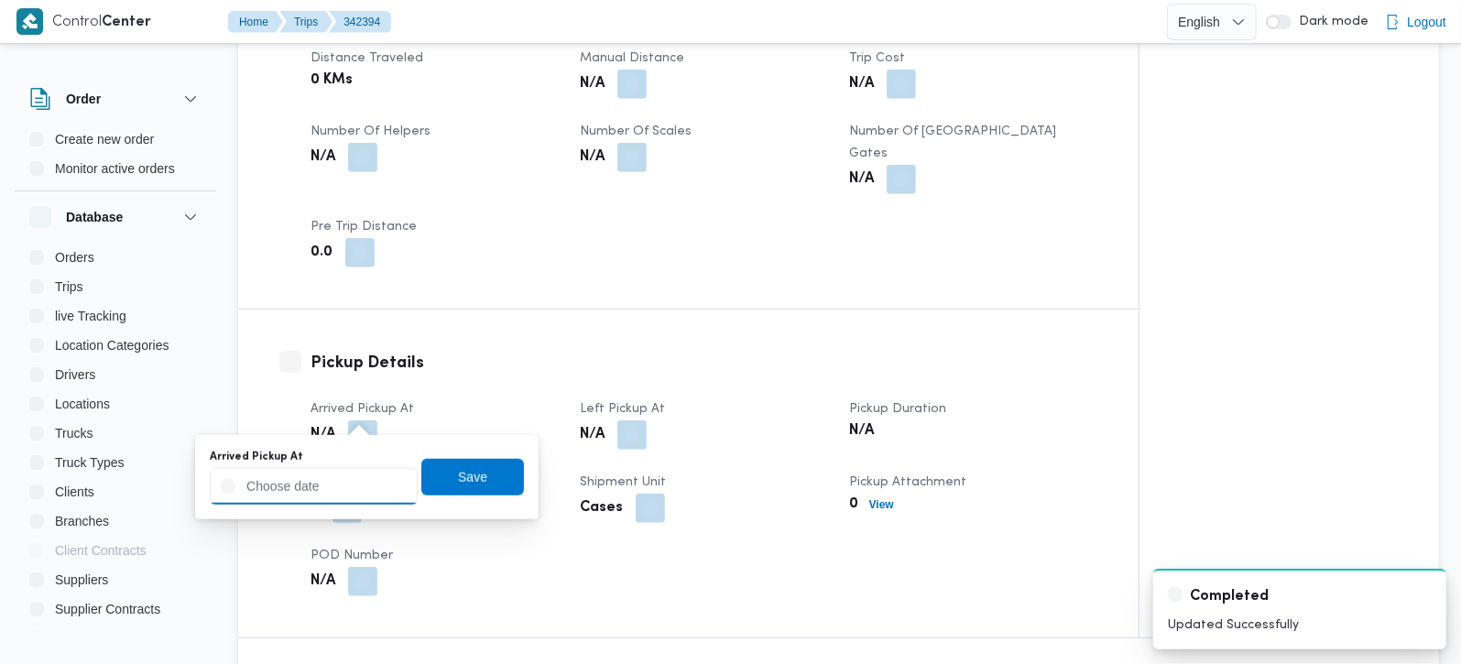
click at [343, 491] on input "Arrived Pickup At" at bounding box center [314, 486] width 208 height 37
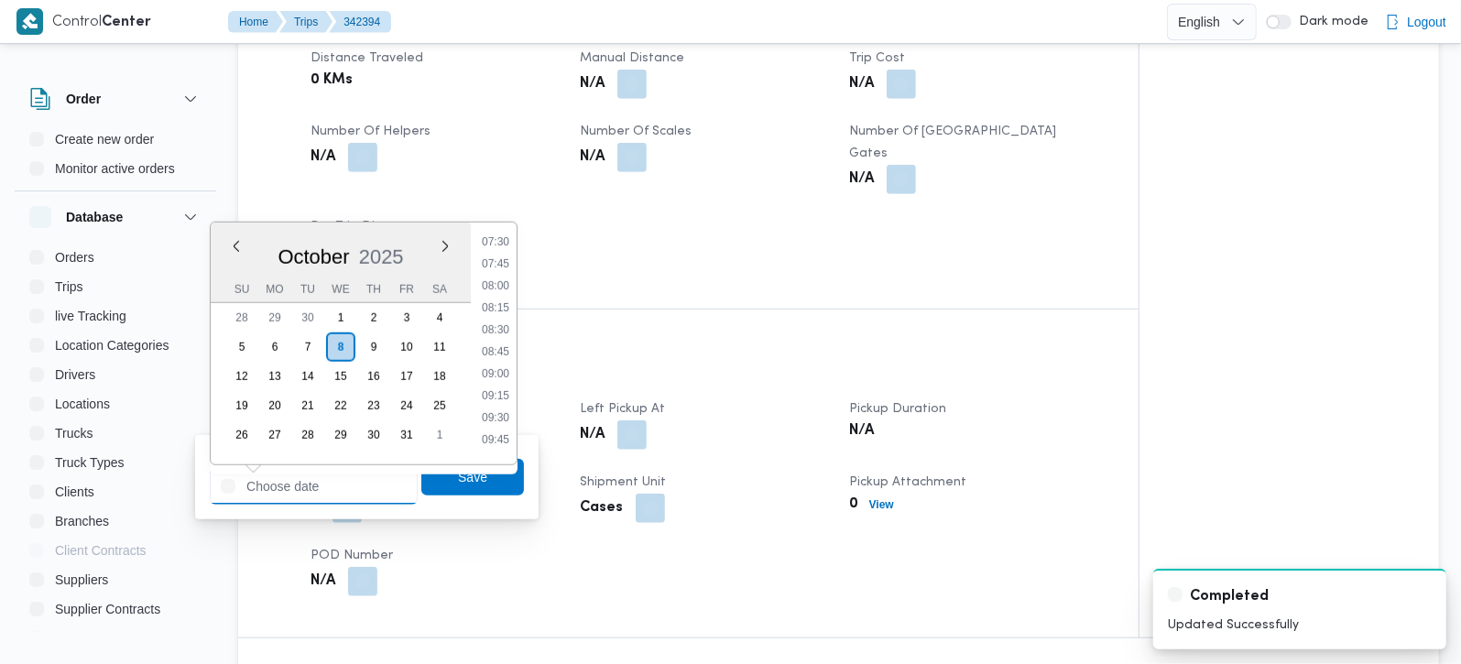
scroll to position [557, 0]
click at [501, 303] on li "07:00" at bounding box center [496, 305] width 42 height 18
type input "[DATE] 07:00"
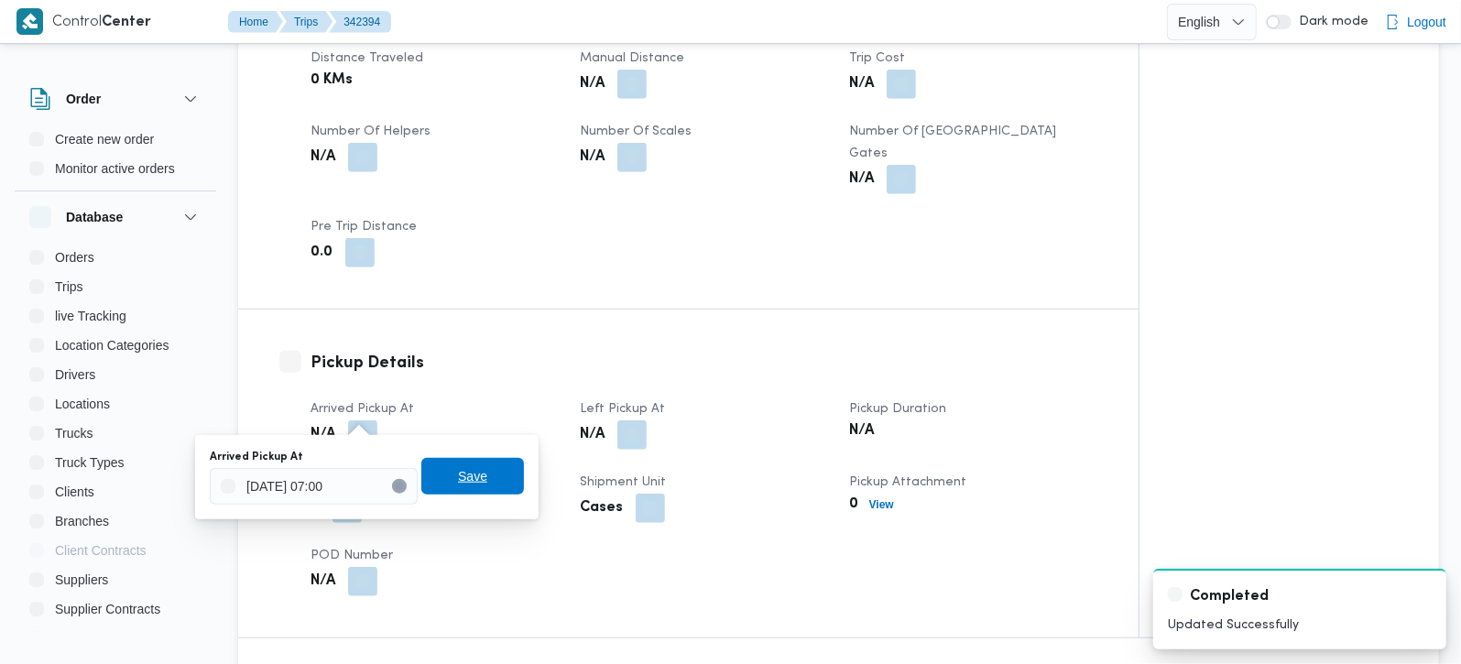
click at [474, 472] on span "Save" at bounding box center [472, 476] width 103 height 37
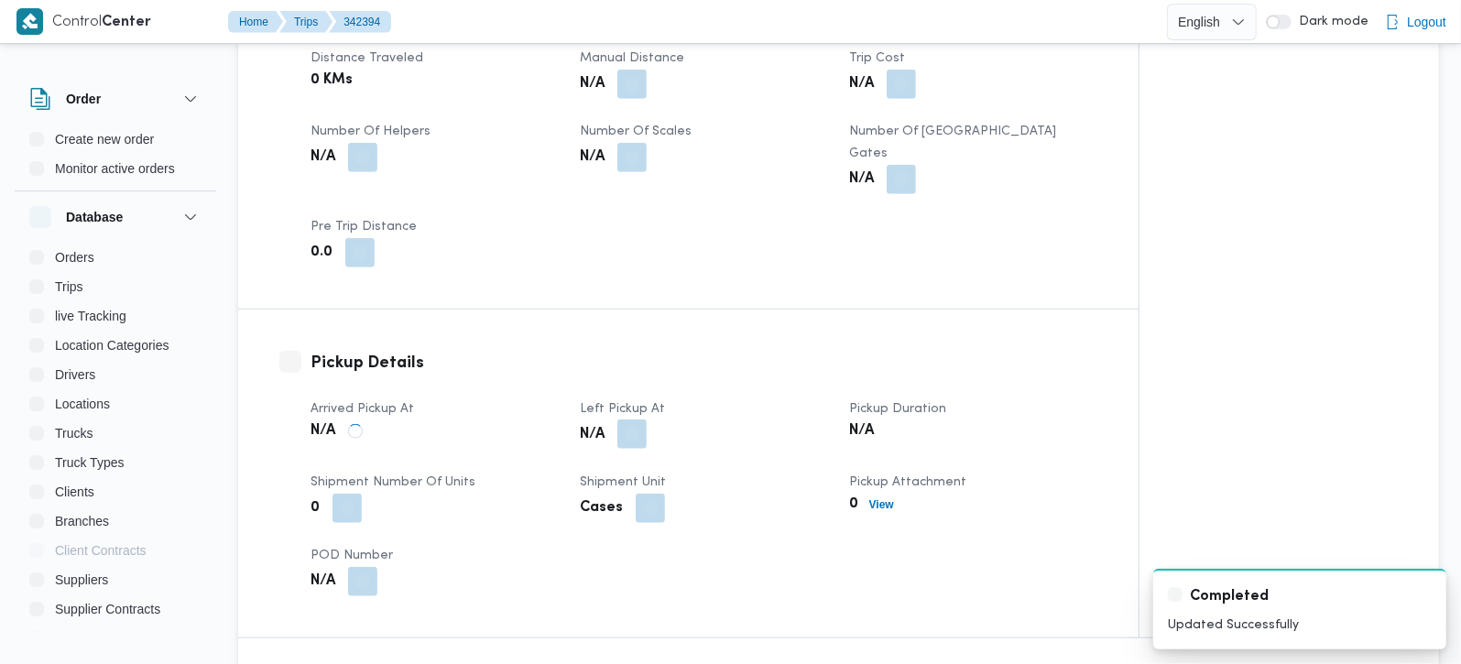
click at [631, 420] on button "button" at bounding box center [631, 434] width 29 height 29
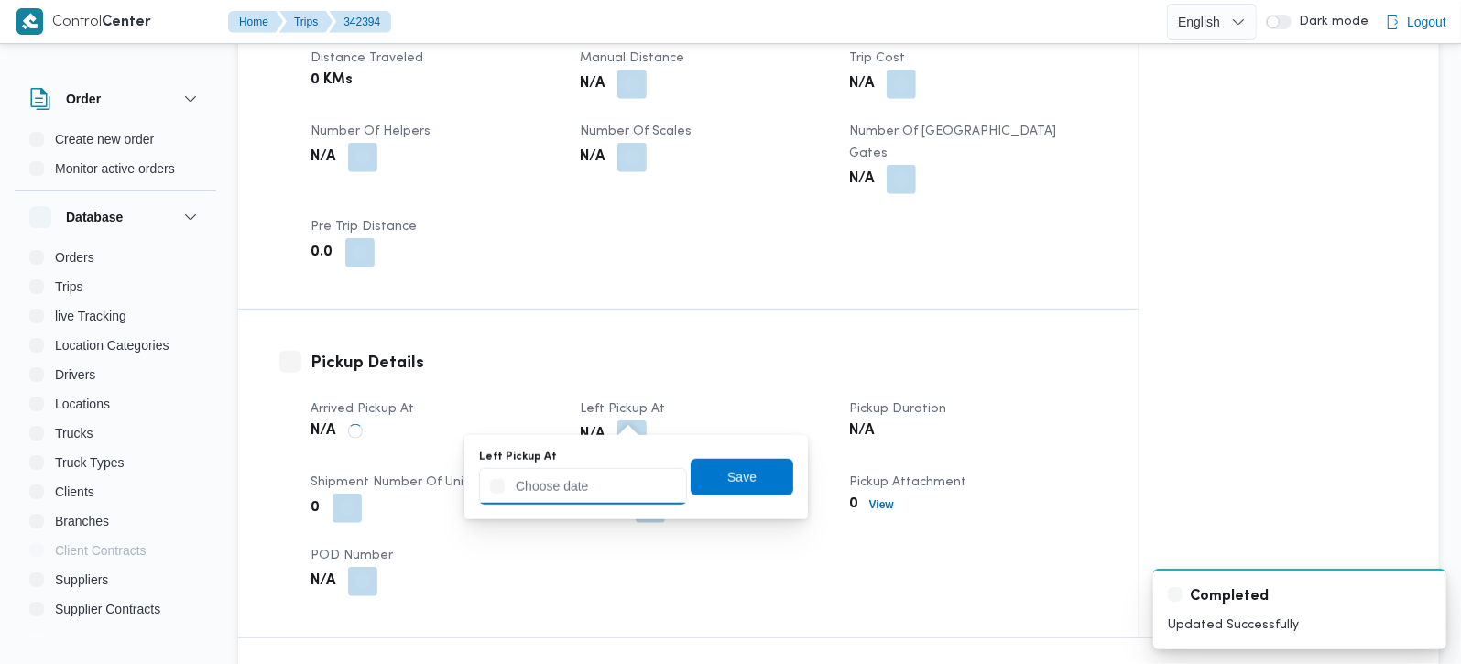
click at [616, 483] on input "Left Pickup At" at bounding box center [583, 486] width 208 height 37
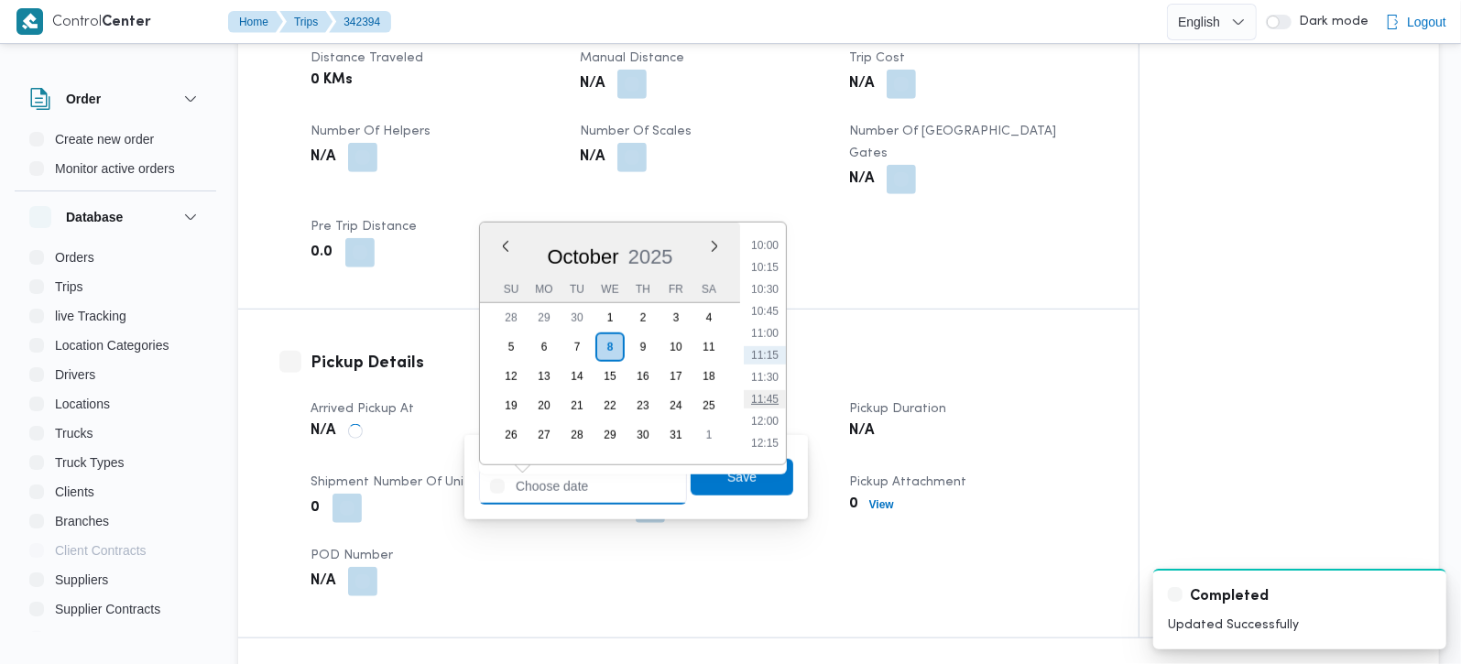
scroll to position [772, 0]
click at [777, 349] on li "10:00" at bounding box center [765, 353] width 42 height 18
type input "08/10/2025 10:00"
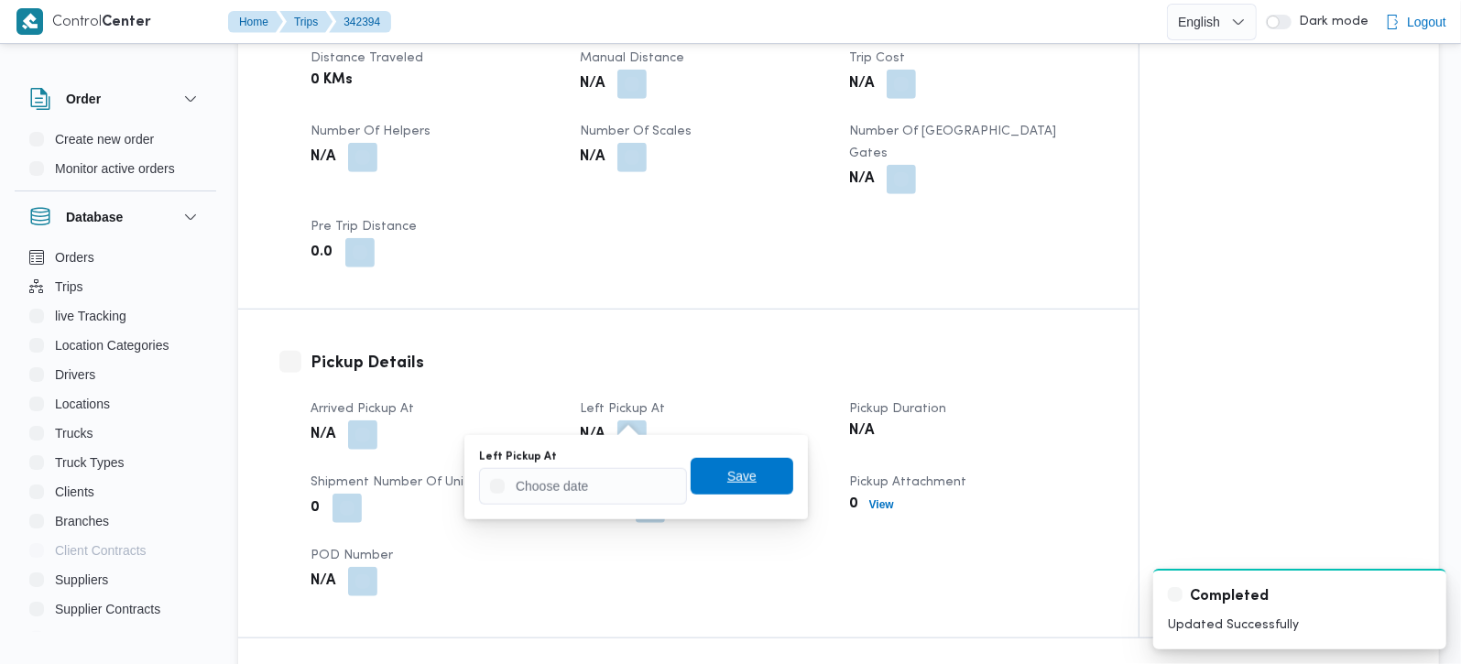
click at [750, 475] on span "Save" at bounding box center [742, 476] width 103 height 37
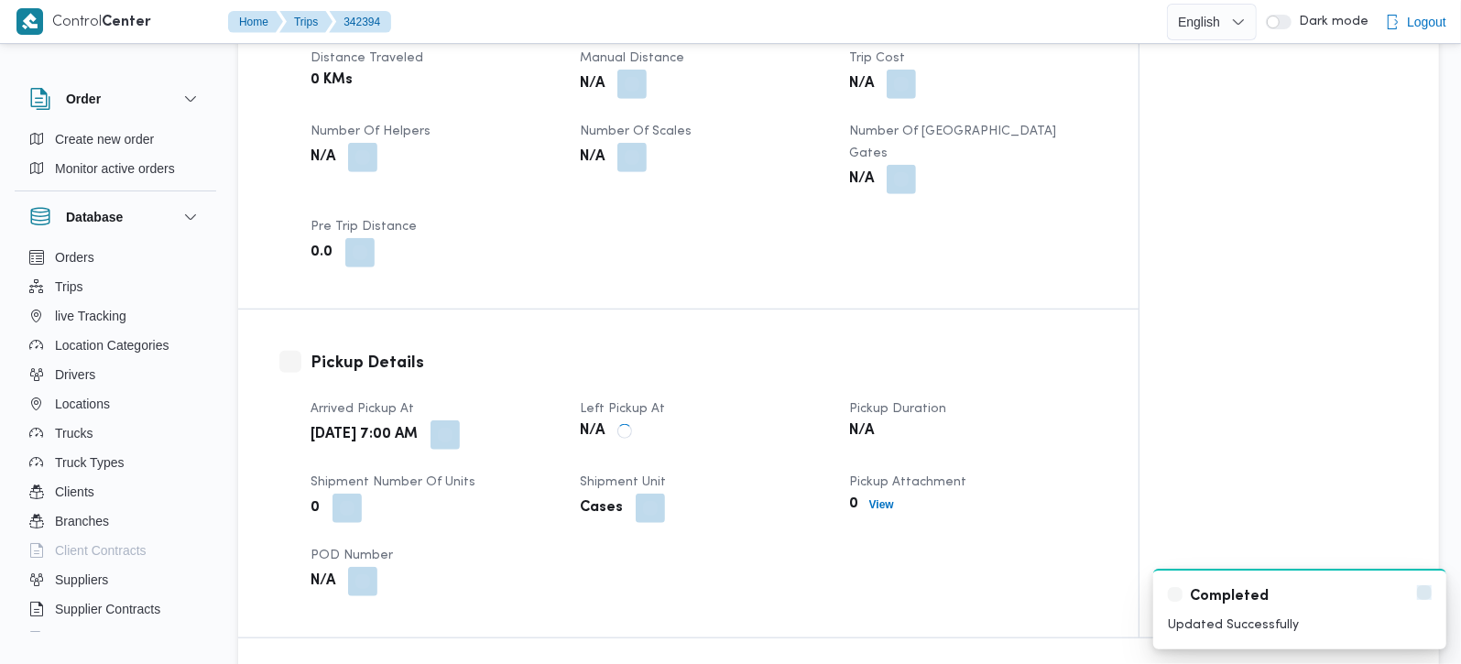
click at [1426, 588] on icon "Dismiss toast" at bounding box center [1424, 592] width 15 height 15
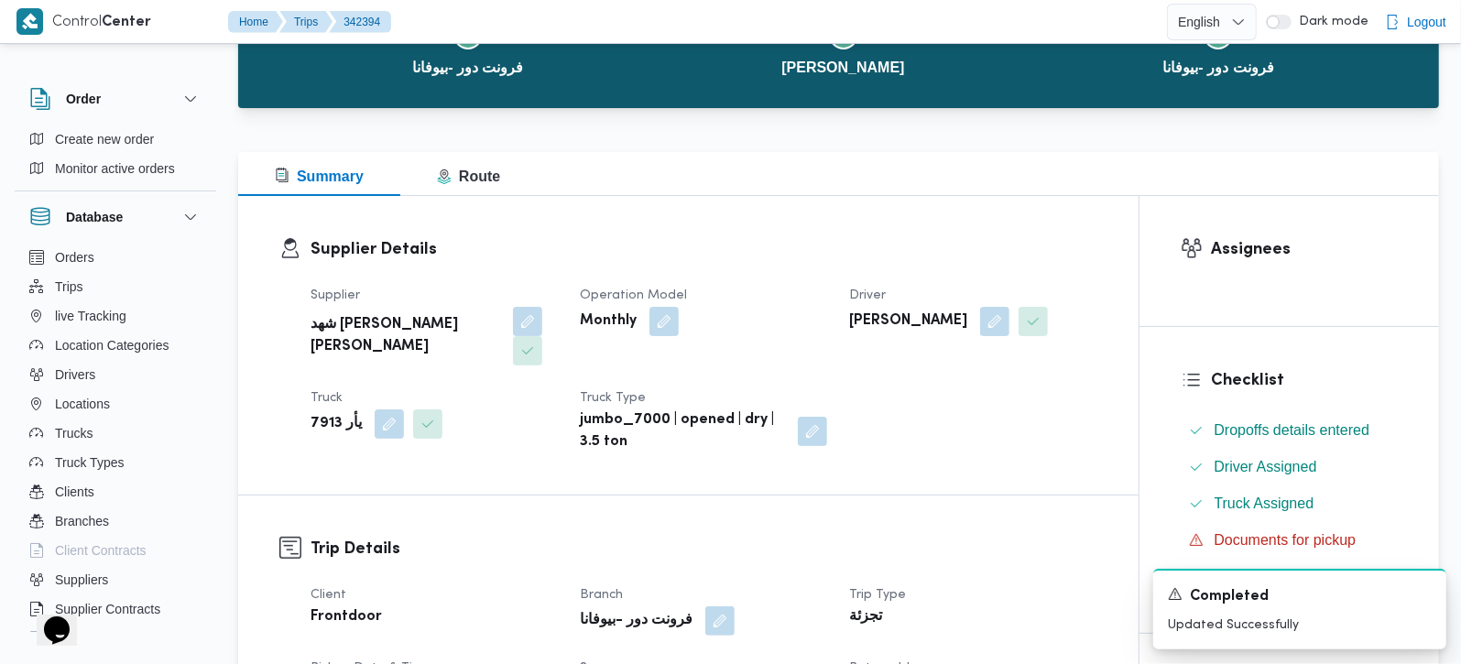
scroll to position [0, 0]
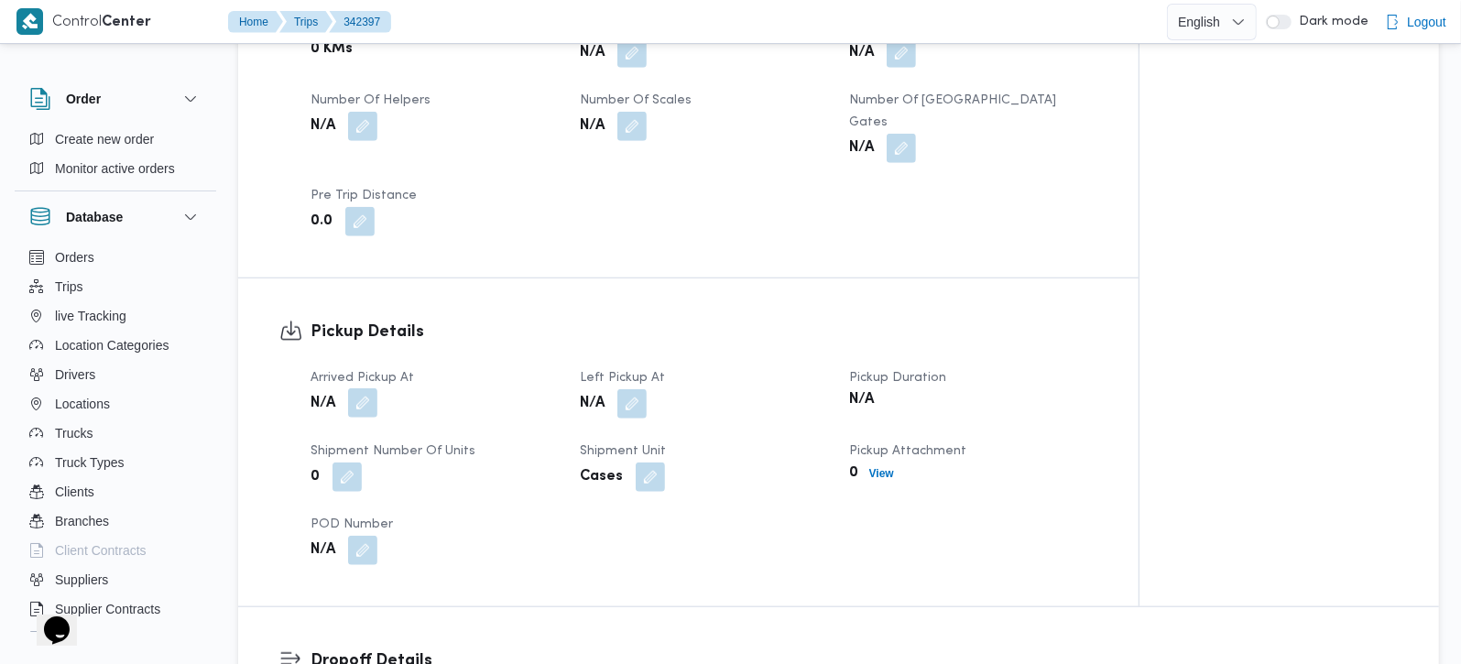
click at [365, 413] on button "button" at bounding box center [362, 402] width 29 height 29
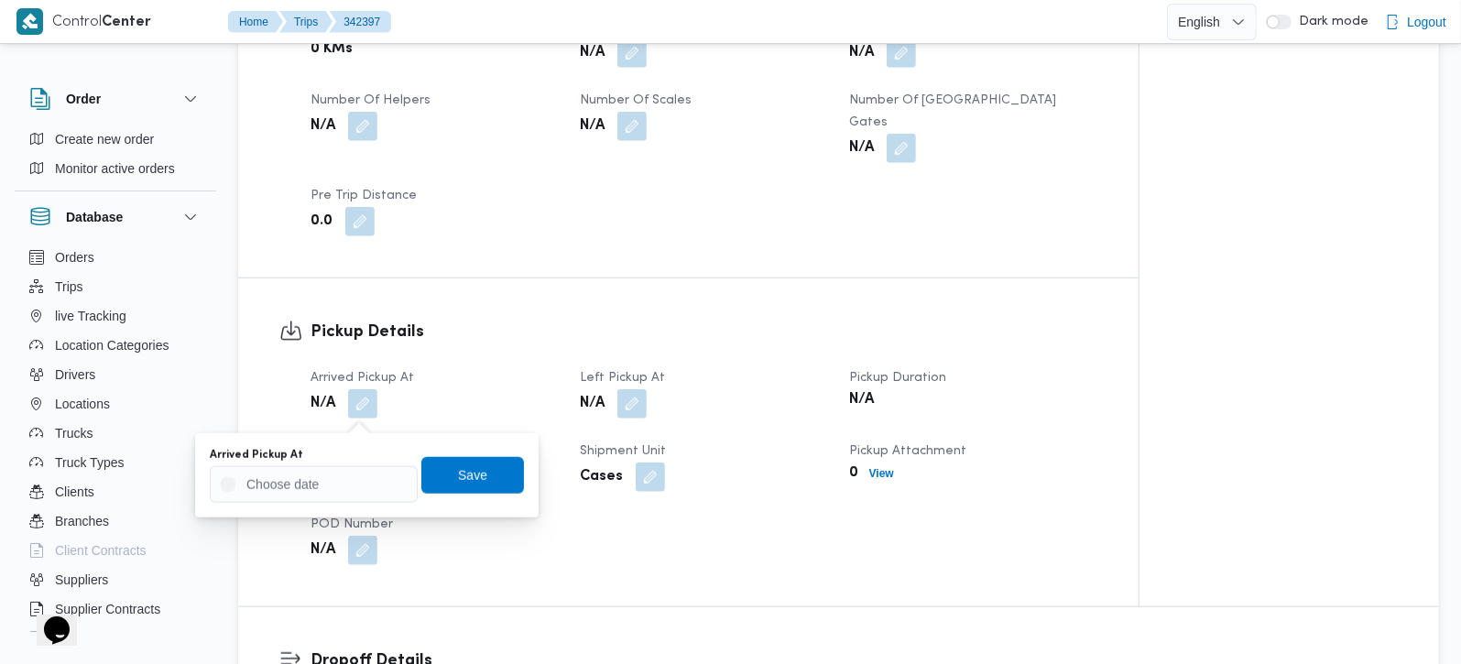
click at [346, 504] on div "You are in a dialog. To close this dialog, hit escape. Arrived Pickup At Save" at bounding box center [367, 475] width 344 height 84
click at [341, 485] on input "Arrived Pickup At" at bounding box center [314, 484] width 208 height 37
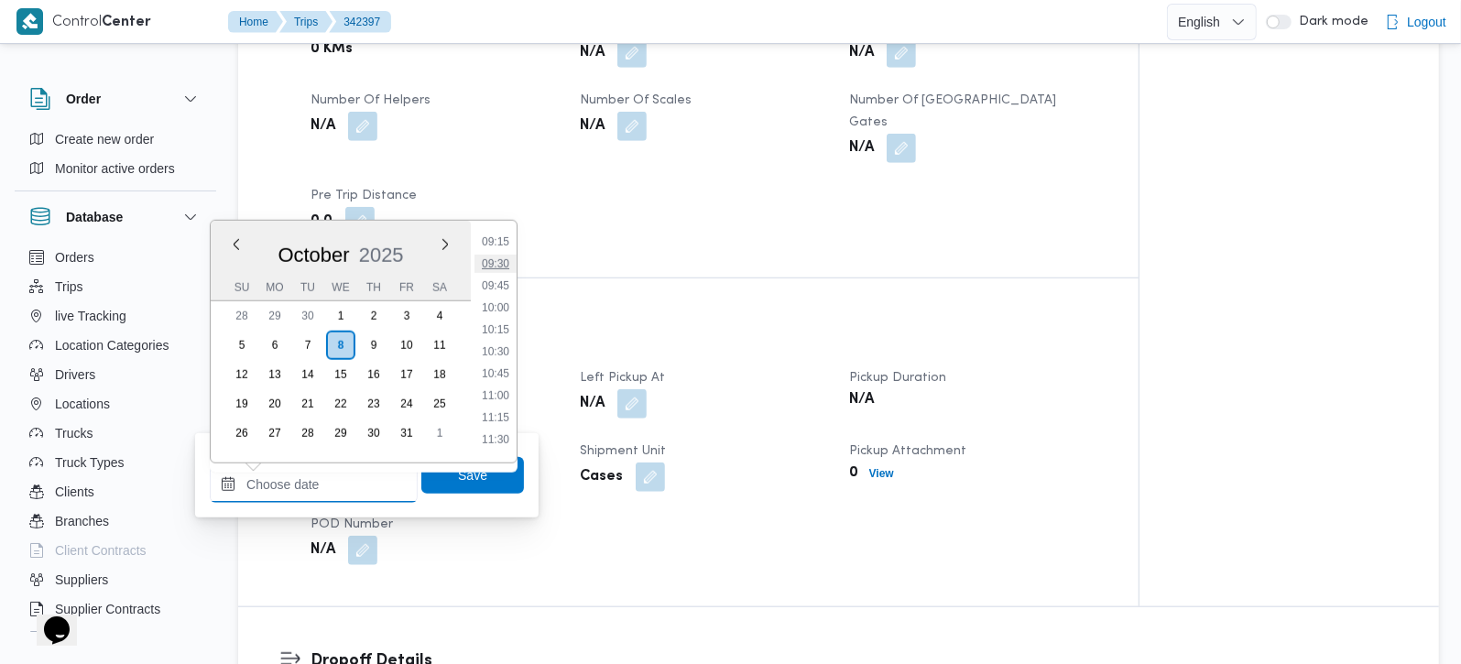
scroll to position [709, 0]
click at [502, 281] on li "08:30" at bounding box center [496, 283] width 42 height 18
type input "08/10/2025 08:30"
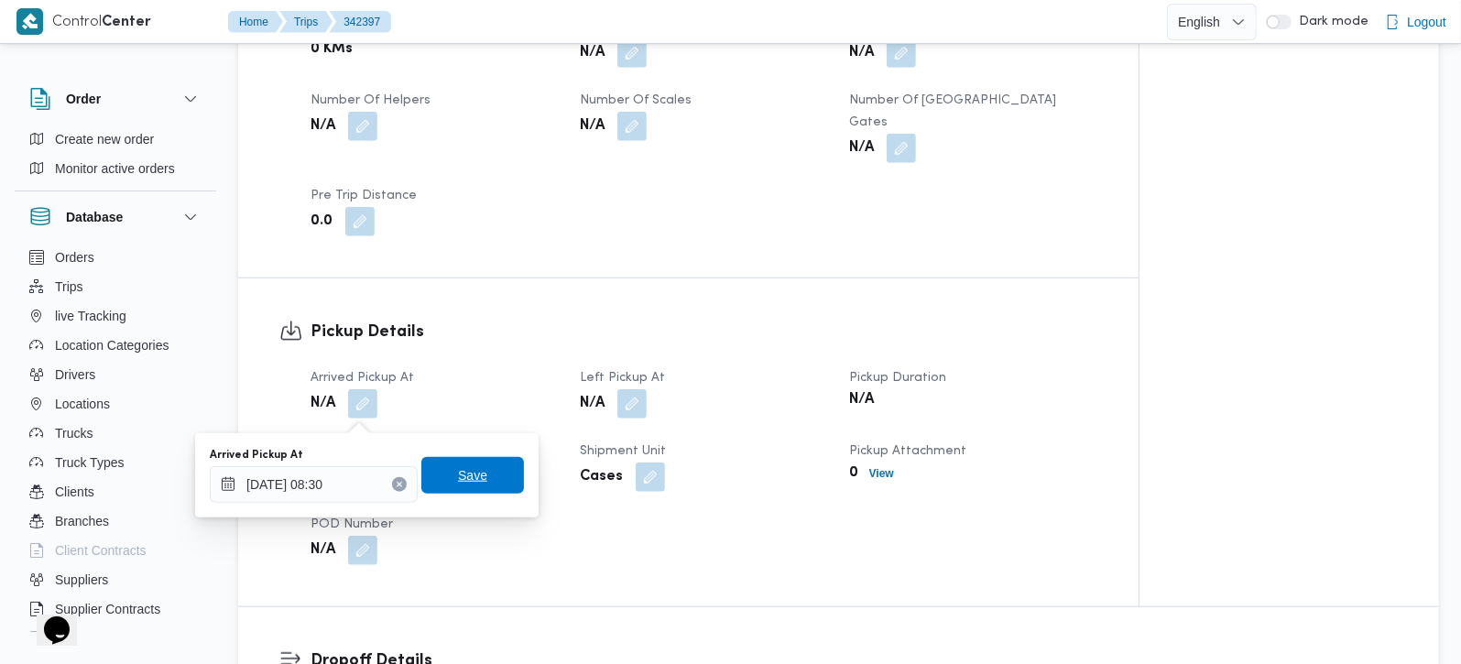
click at [465, 475] on span "Save" at bounding box center [472, 475] width 29 height 22
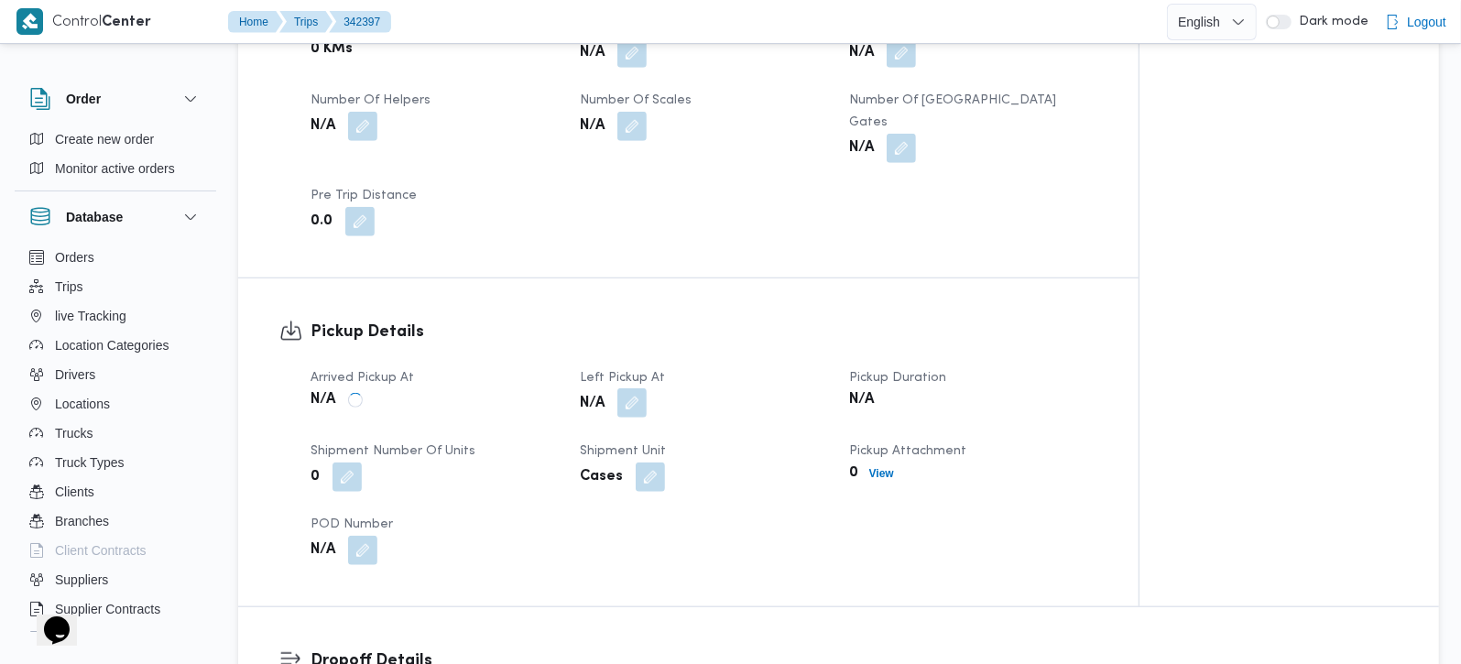
click at [633, 405] on button "button" at bounding box center [631, 402] width 29 height 29
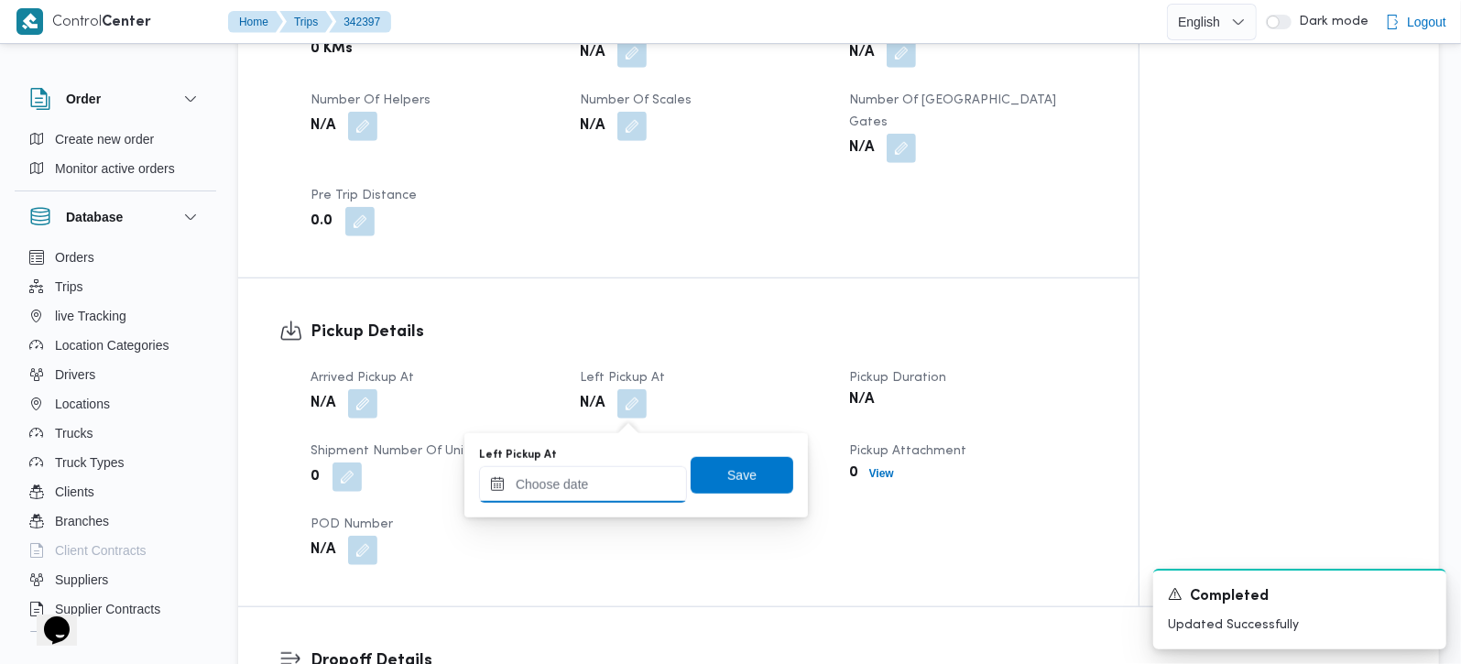
click at [619, 491] on input "Left Pickup At" at bounding box center [583, 484] width 208 height 37
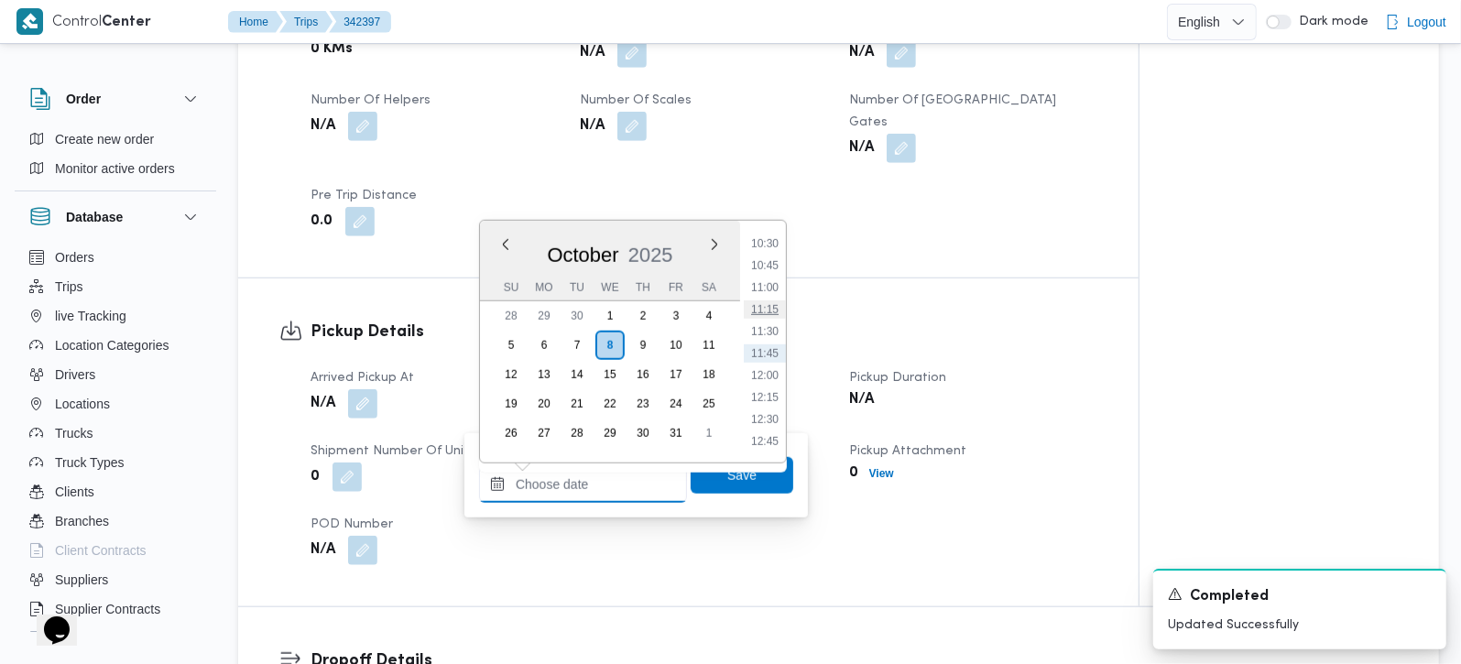
scroll to position [816, 0]
click at [767, 264] on li "09:30" at bounding box center [765, 264] width 42 height 18
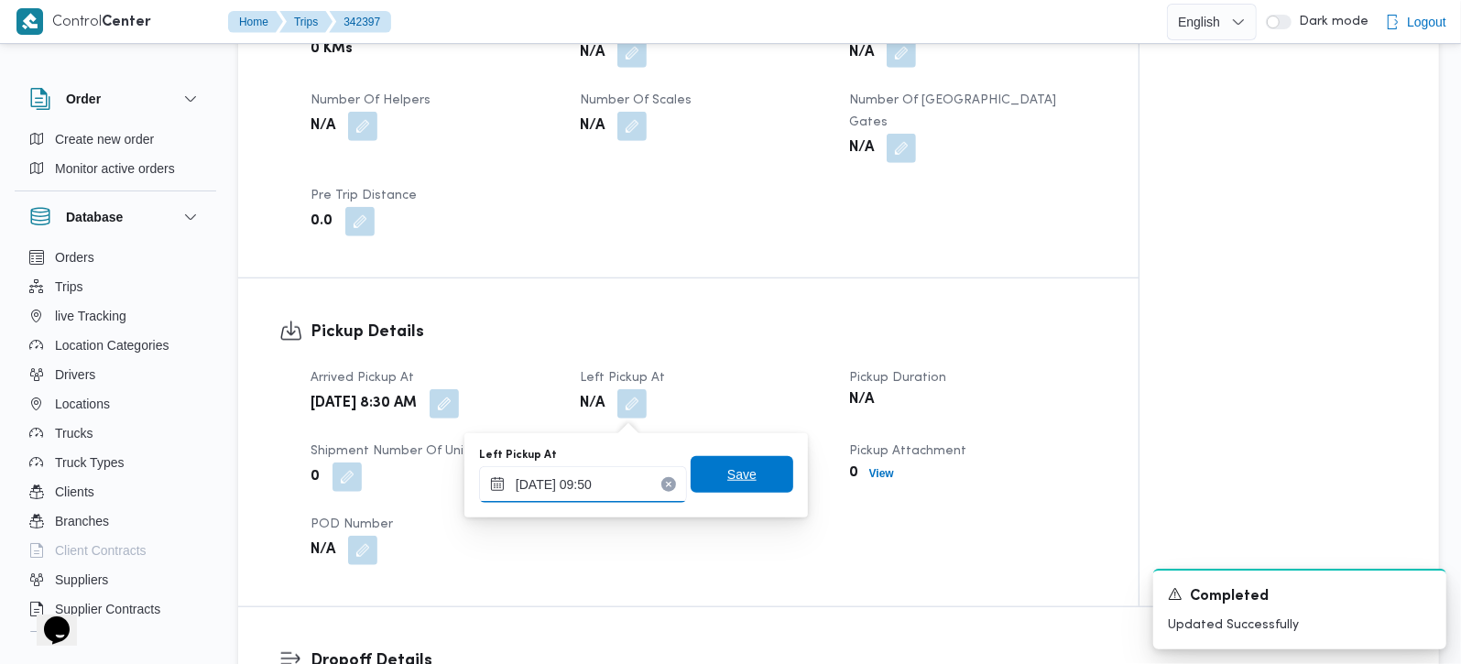
type input "08/10/2025 09:50"
click at [704, 485] on span "Save" at bounding box center [742, 474] width 103 height 37
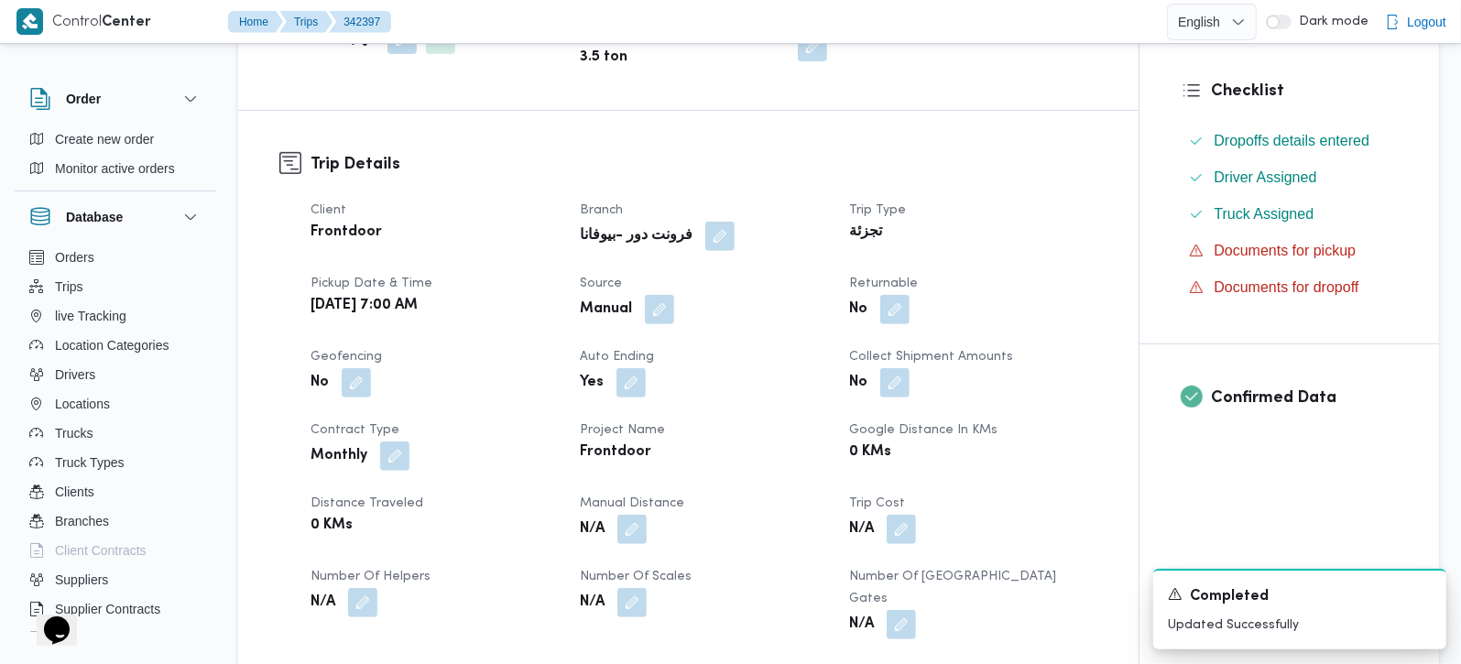
scroll to position [324, 0]
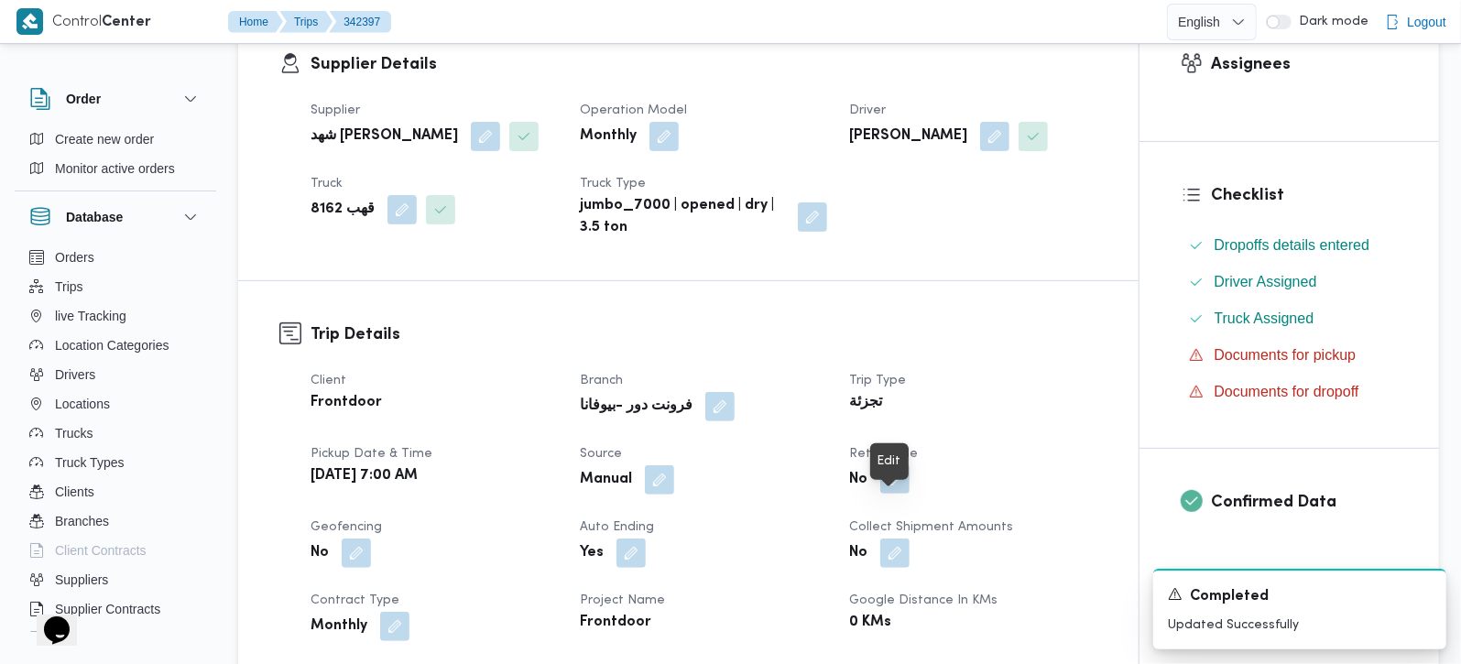
click at [900, 494] on button "button" at bounding box center [894, 478] width 29 height 29
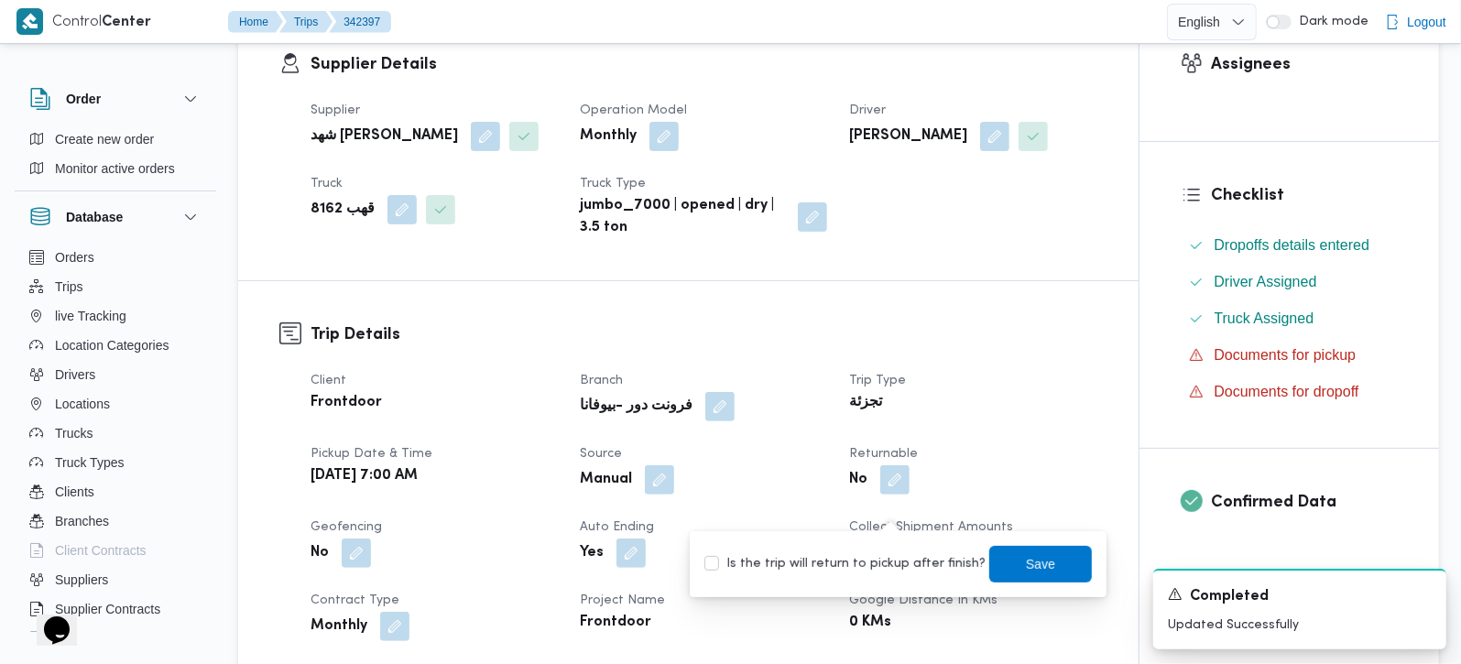
click at [899, 560] on label "Is the trip will return to pickup after finish?" at bounding box center [844, 564] width 281 height 22
checkbox input "true"
click at [998, 562] on span "Save" at bounding box center [1040, 563] width 103 height 37
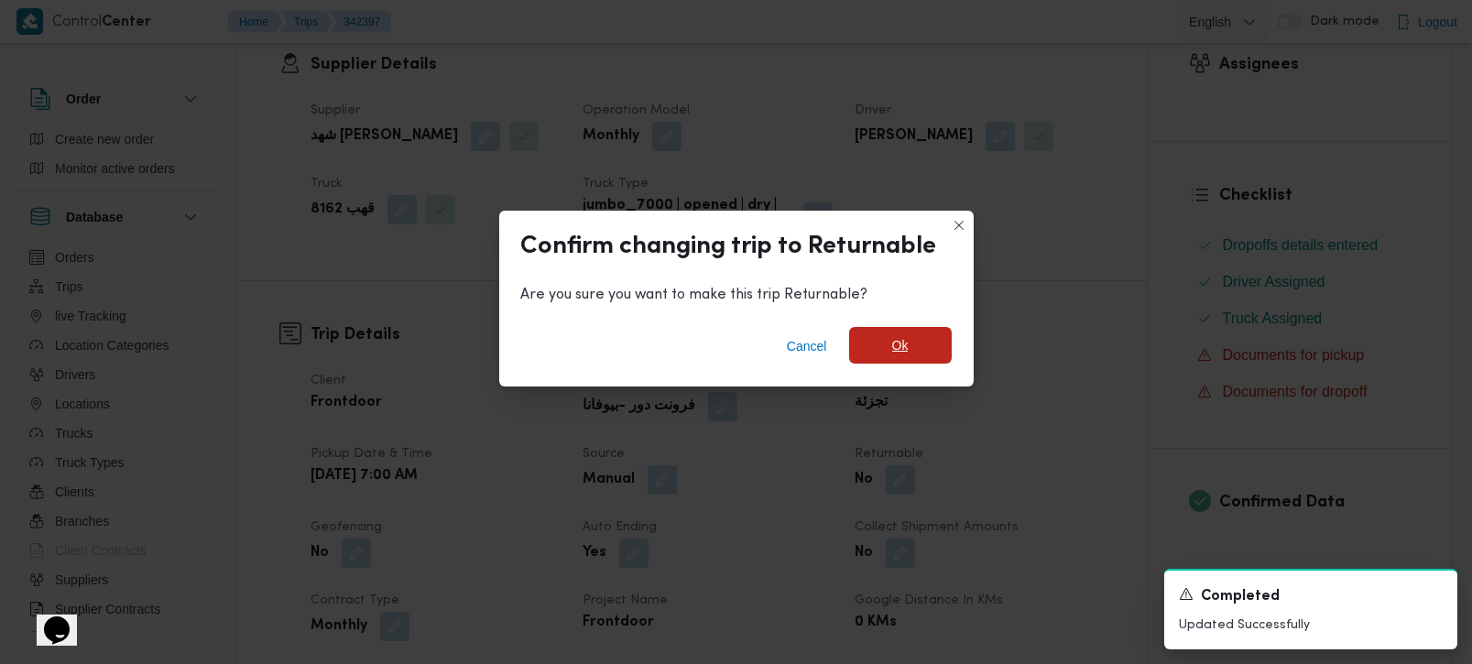
click at [878, 353] on span "Ok" at bounding box center [900, 345] width 103 height 37
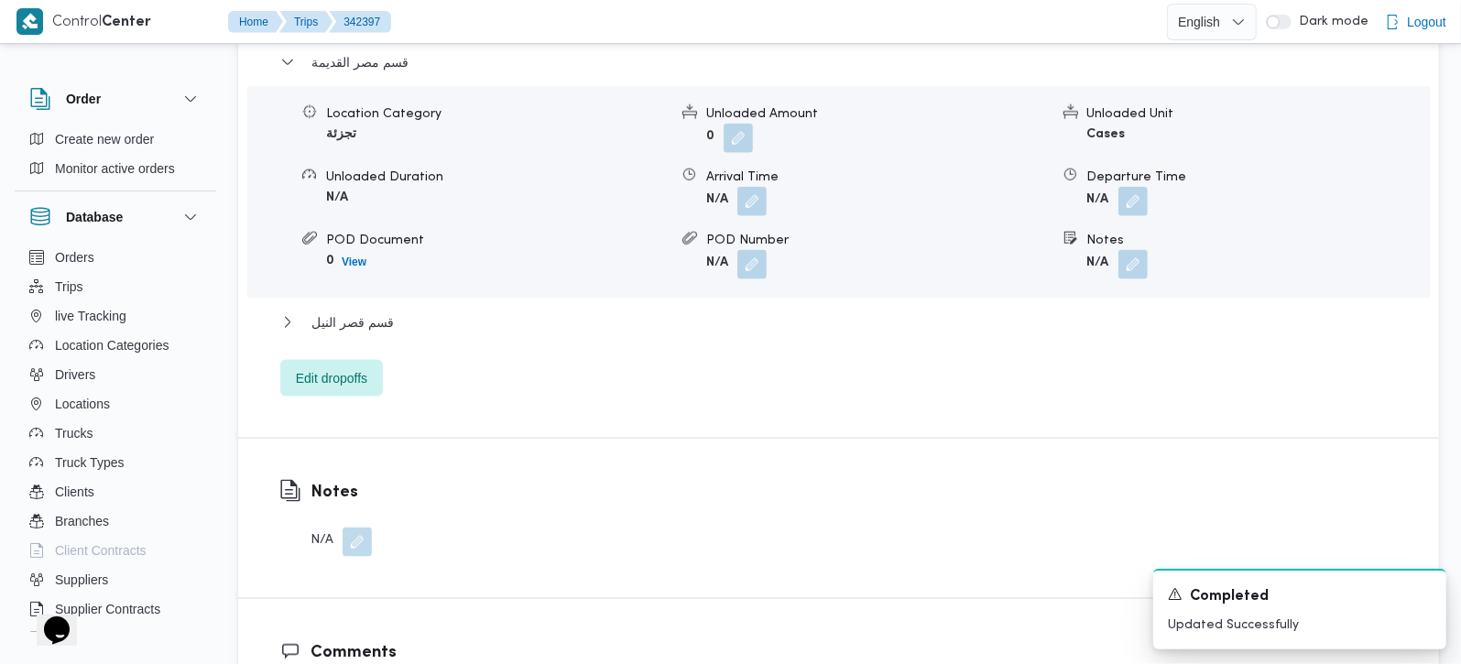
scroll to position [1617, 0]
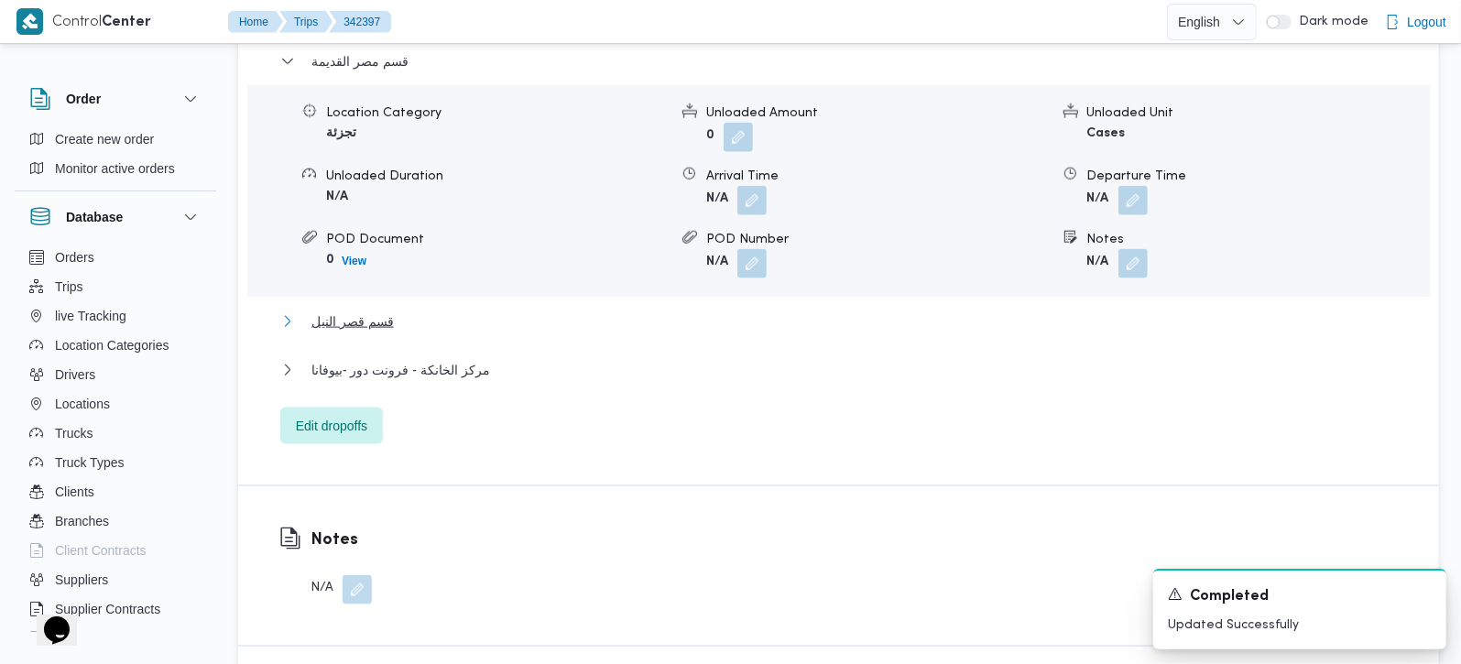
click at [371, 333] on span "قسم قصر النيل" at bounding box center [352, 322] width 82 height 22
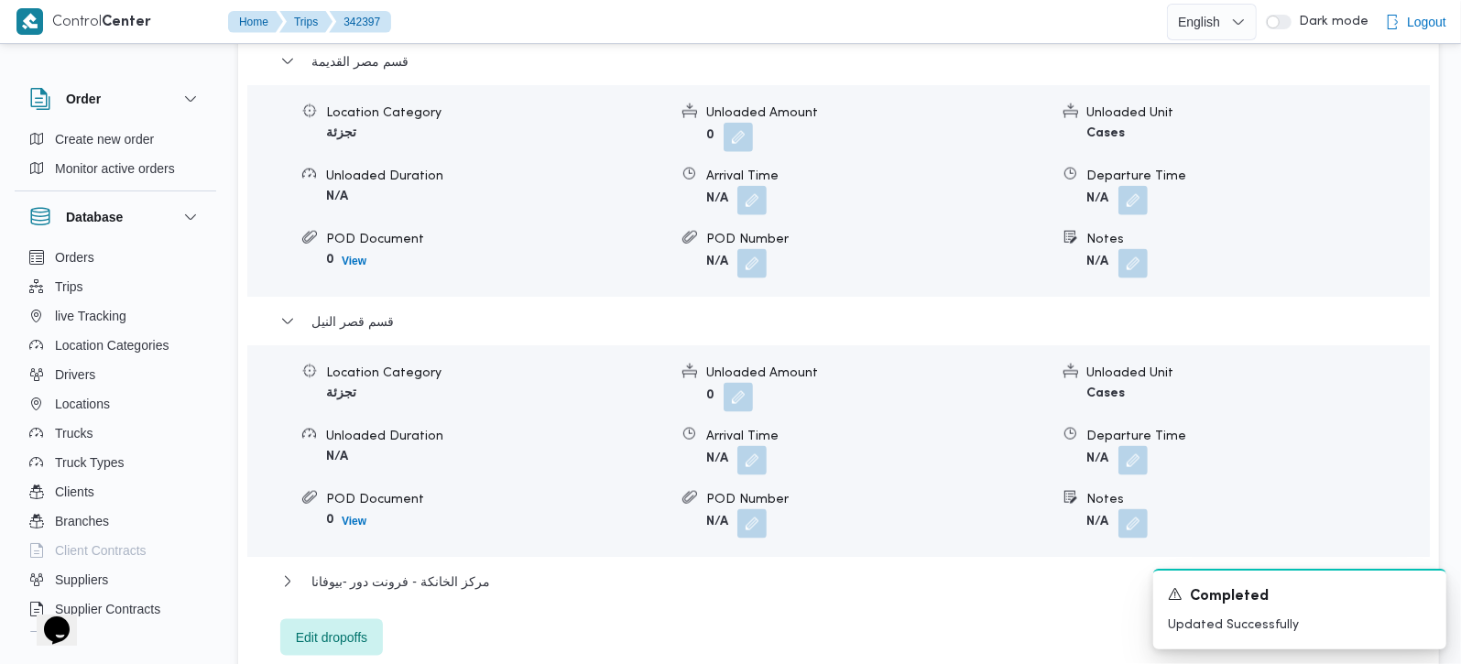
scroll to position [1725, 0]
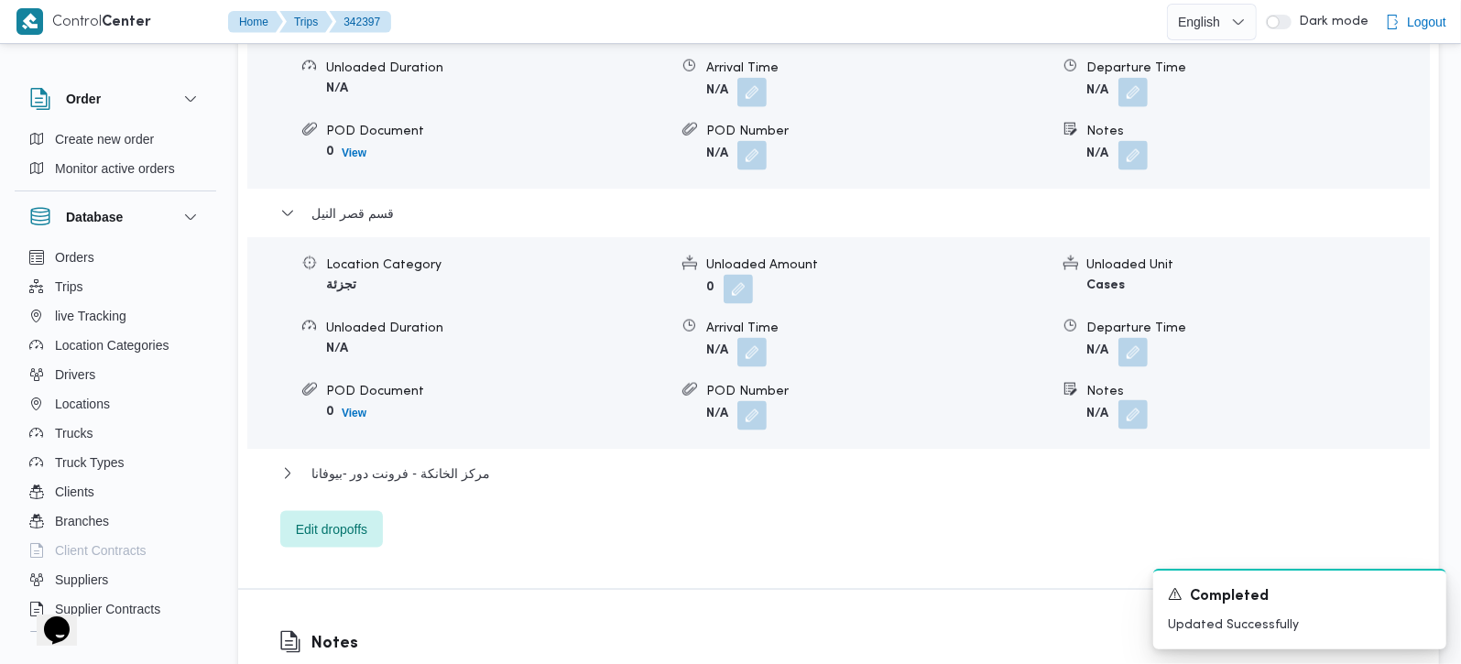
click at [1140, 418] on button "button" at bounding box center [1132, 414] width 29 height 29
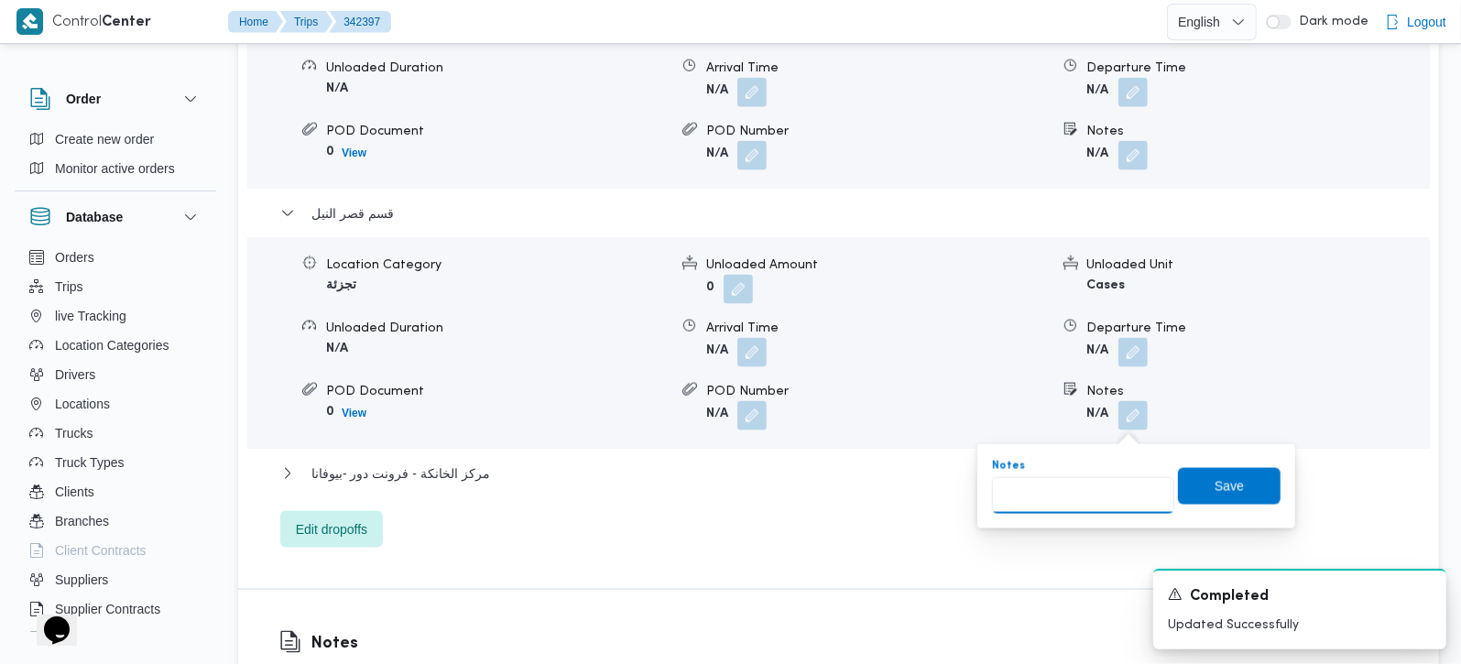
click at [1106, 480] on input "Notes" at bounding box center [1083, 495] width 182 height 37
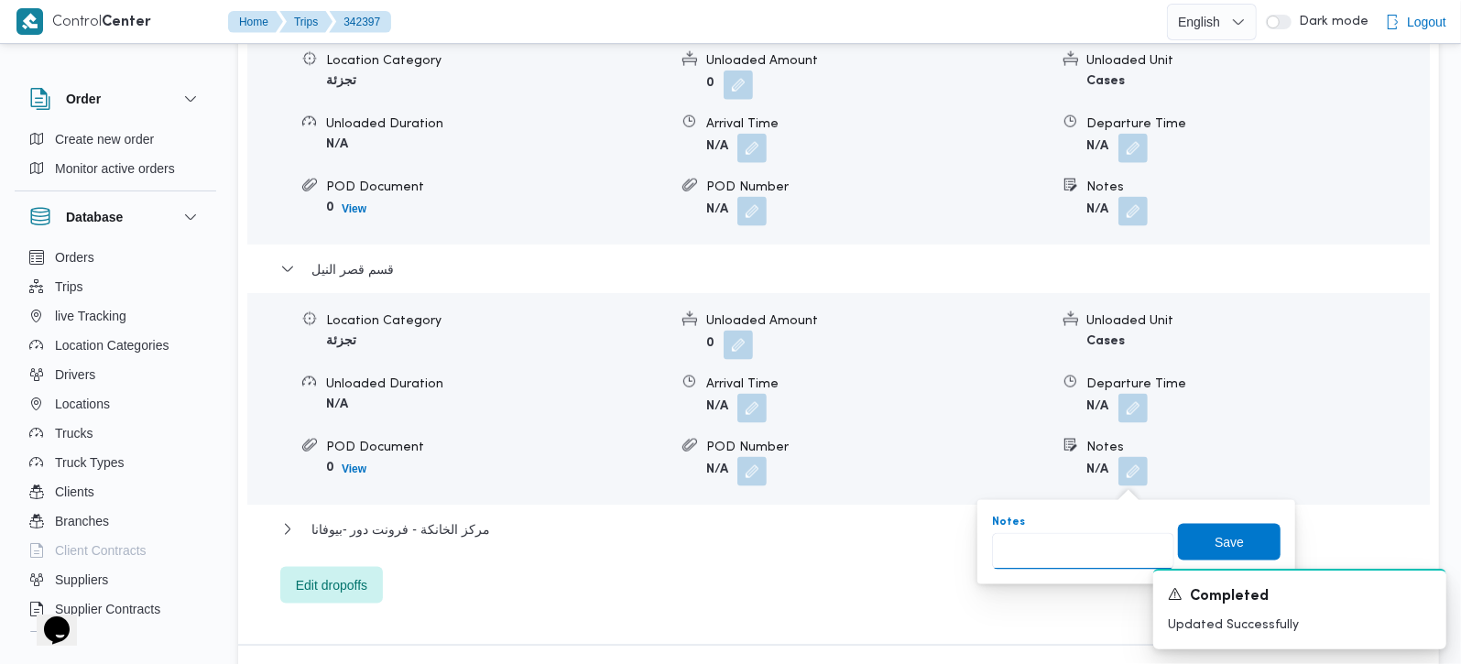
scroll to position [1617, 0]
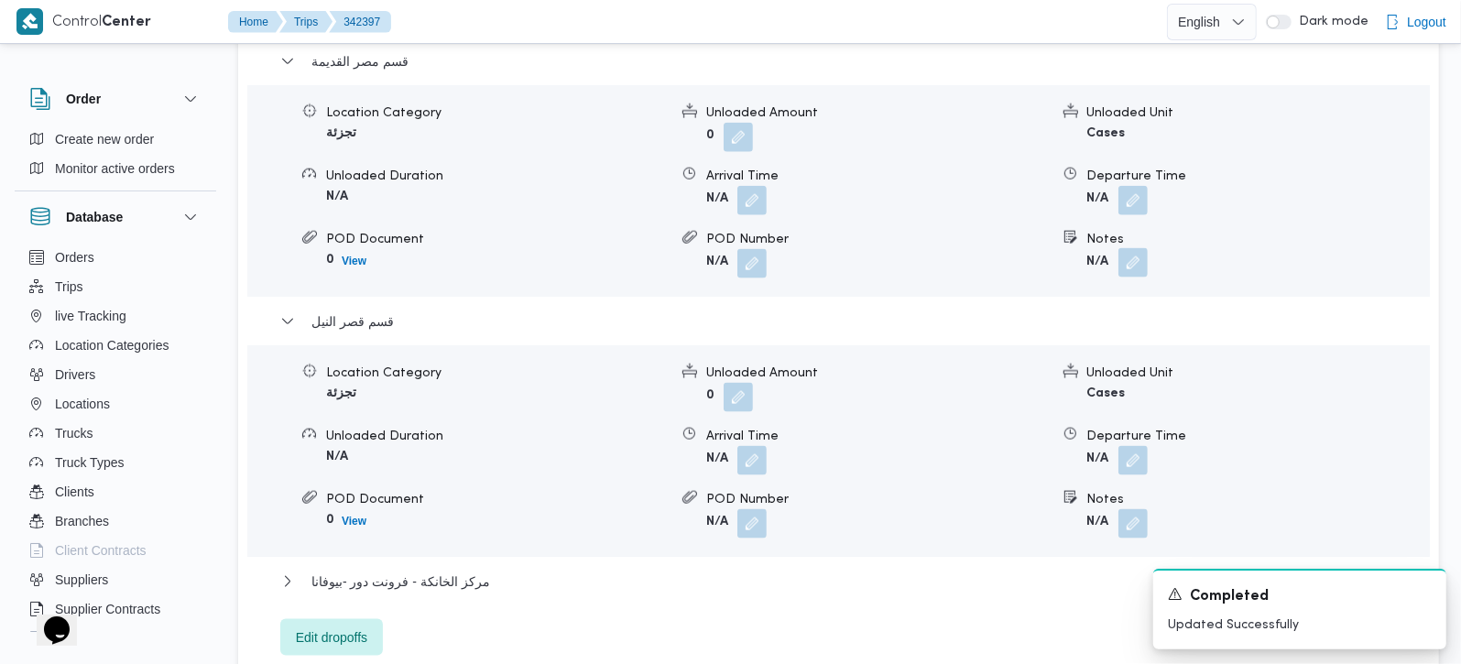
click at [1142, 269] on button "button" at bounding box center [1132, 262] width 29 height 29
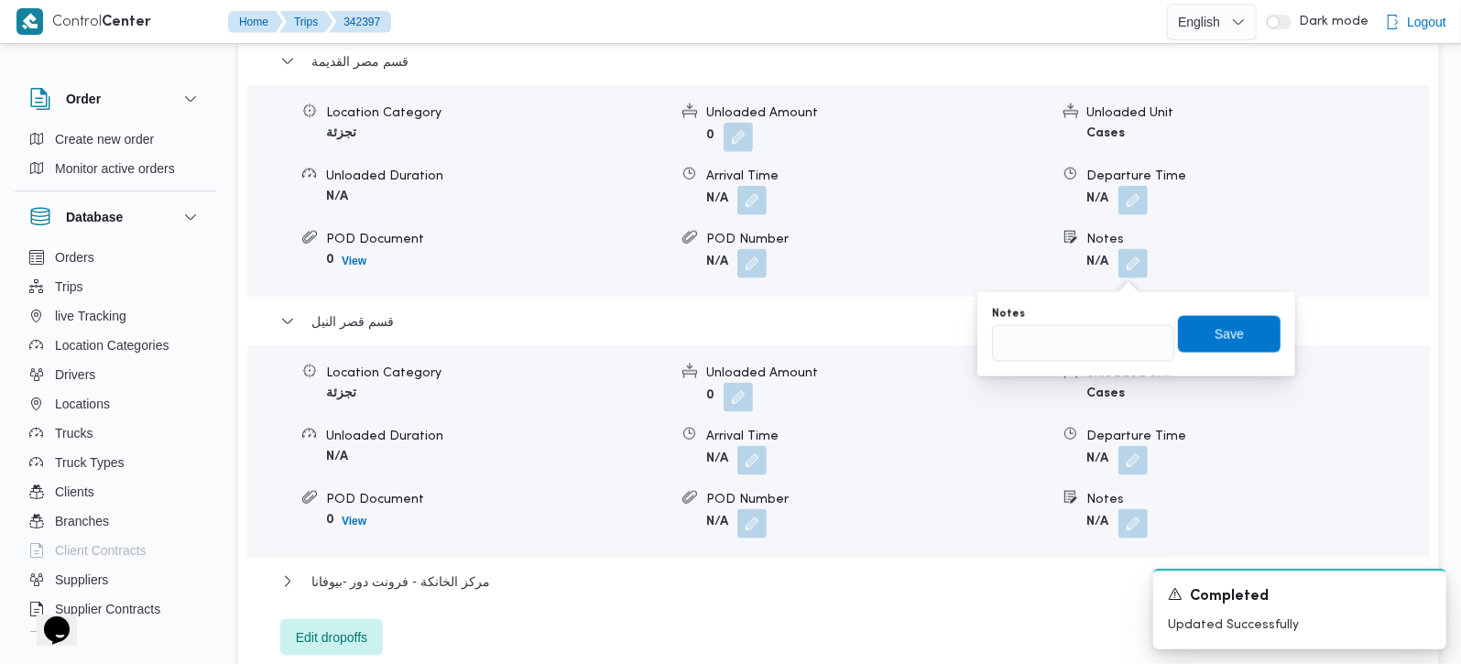
click at [1062, 362] on div "Notes Save" at bounding box center [1136, 334] width 292 height 59
click at [1053, 356] on input "Notes" at bounding box center [1083, 343] width 182 height 37
paste input "المنيل"
type input "المنيل"
click at [1215, 326] on span "Save" at bounding box center [1229, 333] width 29 height 22
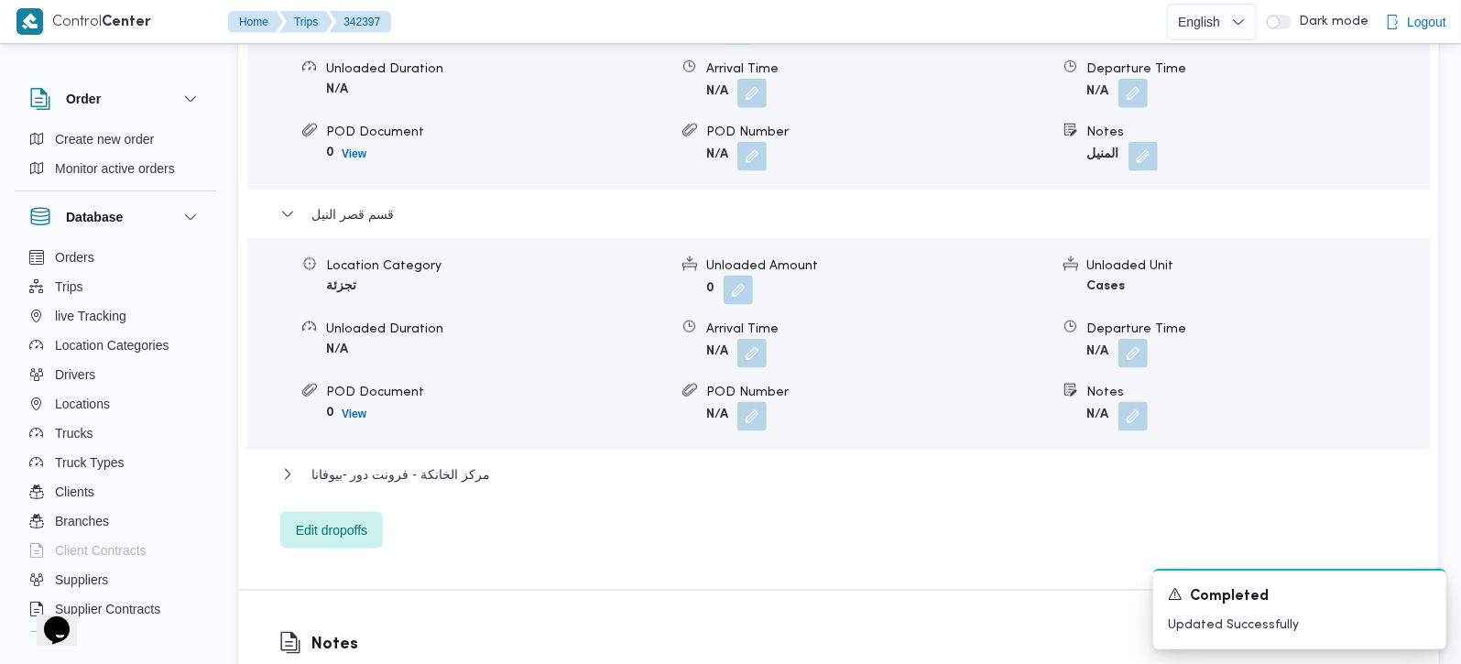
scroll to position [1725, 0]
click at [1130, 413] on button "button" at bounding box center [1132, 414] width 29 height 29
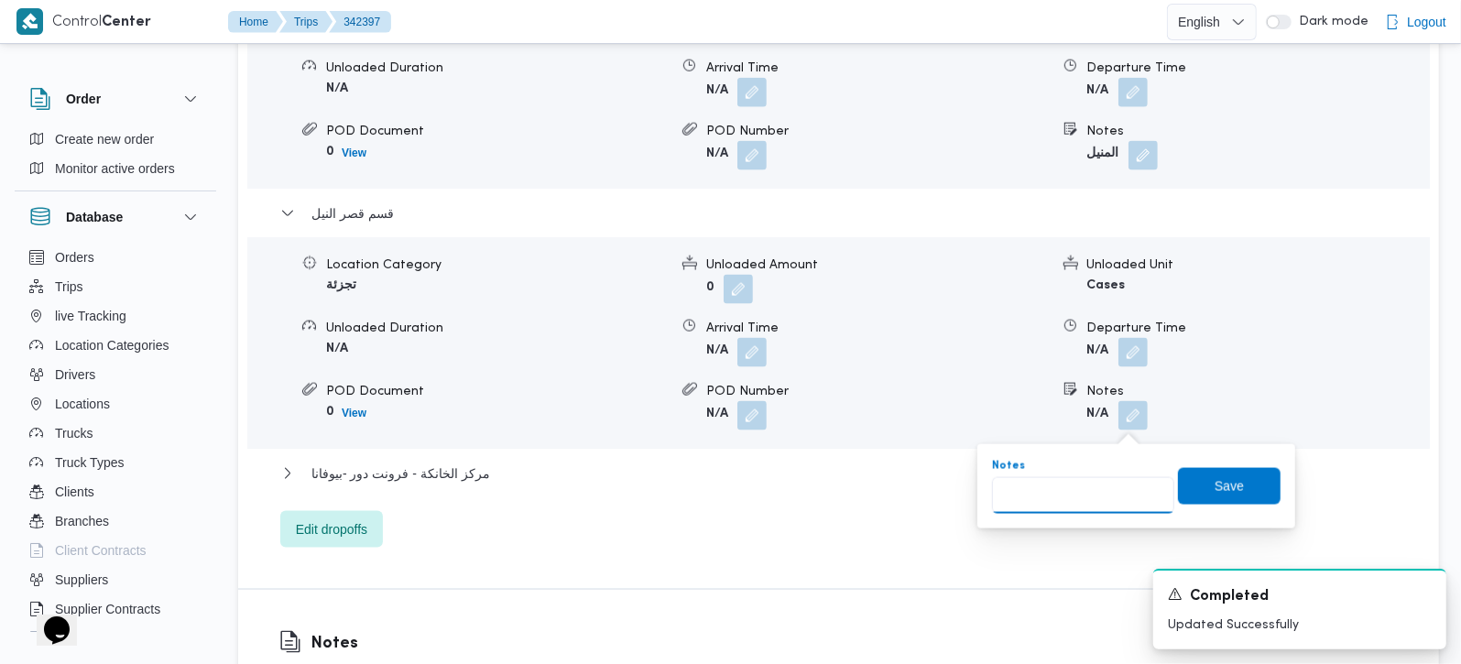
click at [1096, 485] on input "Notes" at bounding box center [1083, 495] width 182 height 37
paste input "وسط البلد"
type input "وسط البلد"
click at [1235, 496] on span "Save" at bounding box center [1229, 485] width 103 height 37
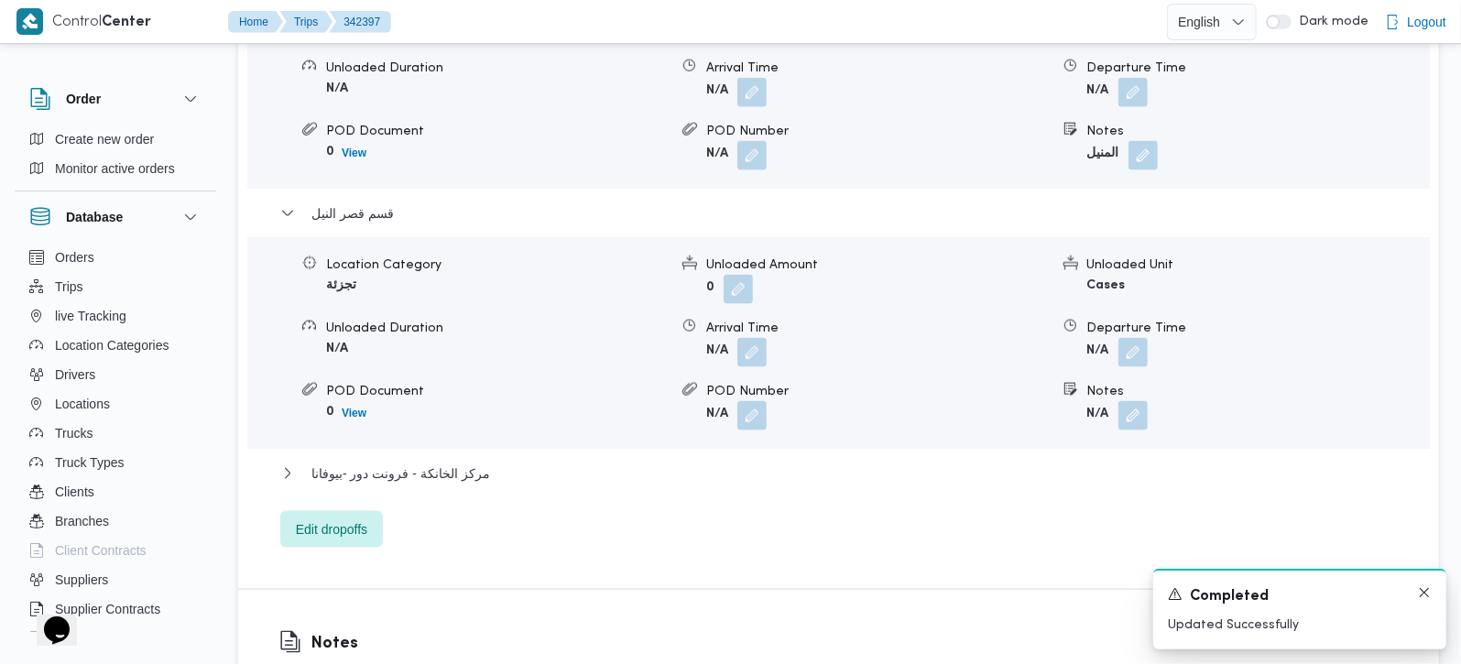
click at [1417, 595] on div "A new notification appears Completed Updated Successfully" at bounding box center [1299, 609] width 293 height 81
click at [1433, 594] on div "A new notification appears Completed Updated Successfully" at bounding box center [1299, 609] width 293 height 81
click at [1425, 594] on icon "Dismiss toast" at bounding box center [1424, 592] width 9 height 9
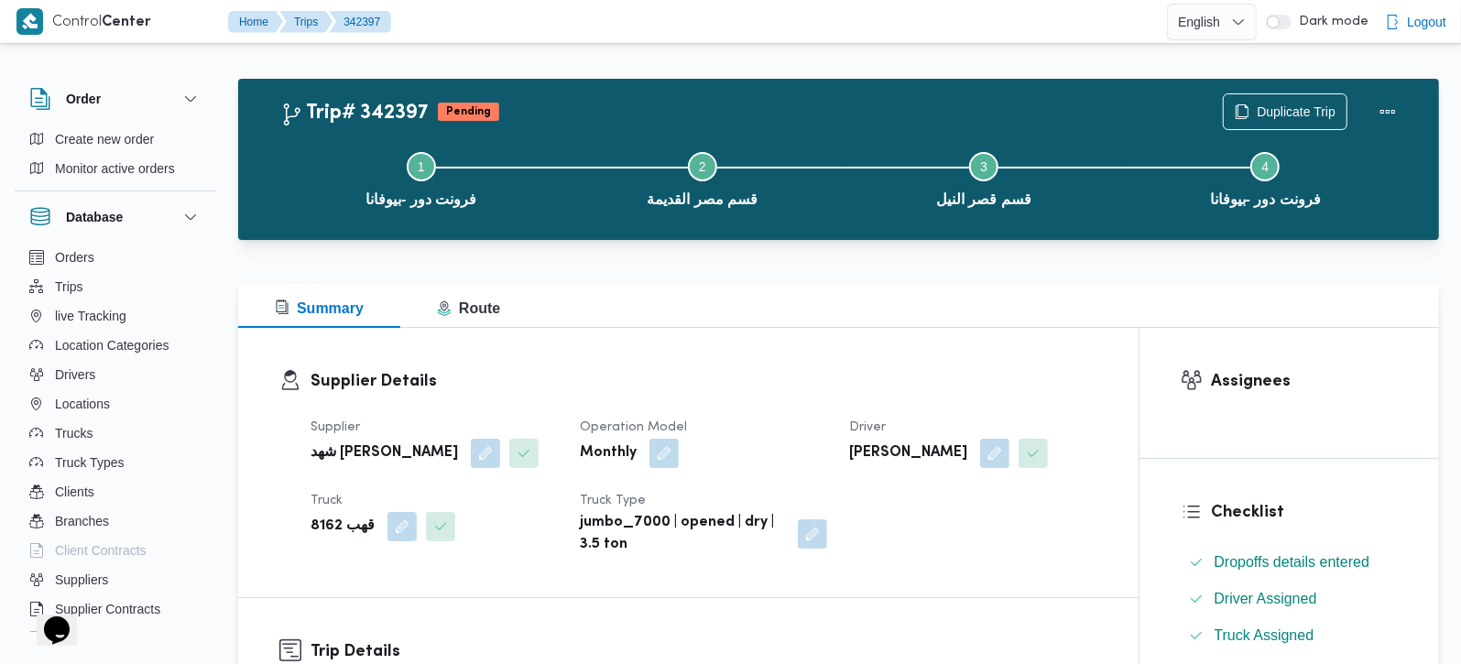
scroll to position [0, 0]
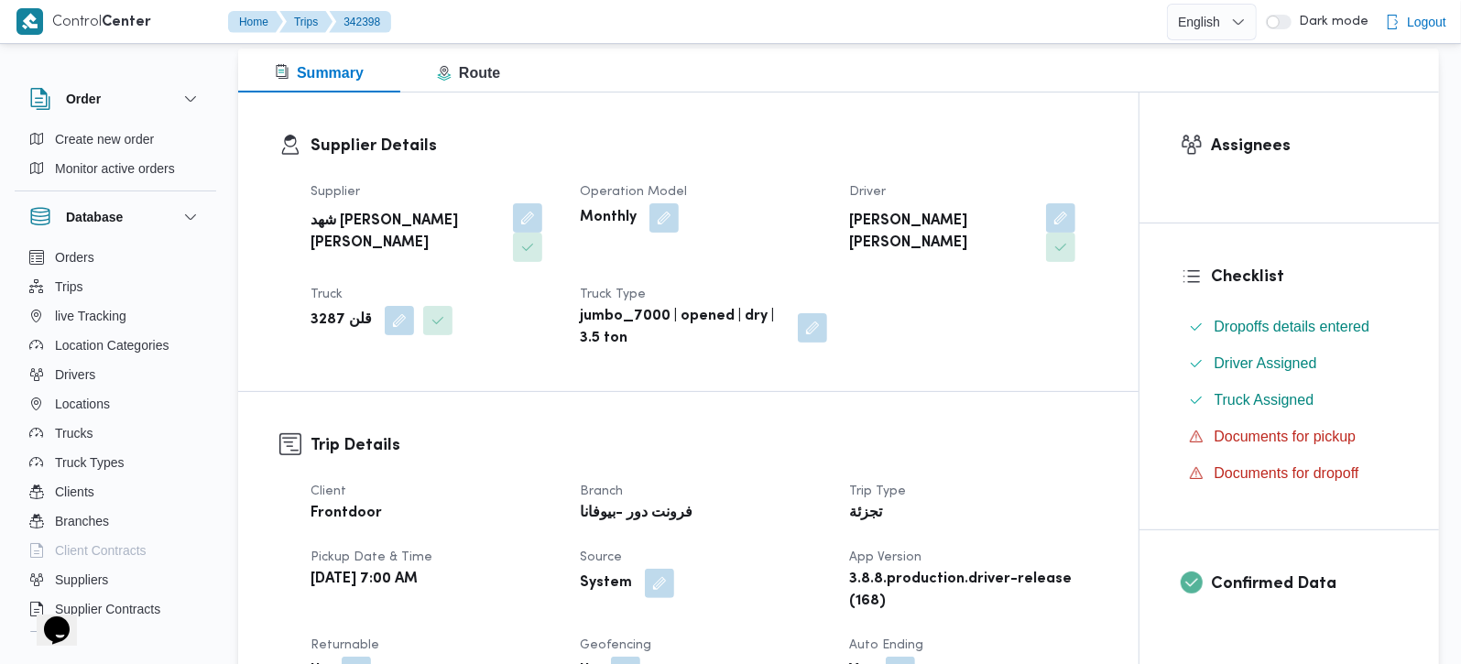
scroll to position [322, 0]
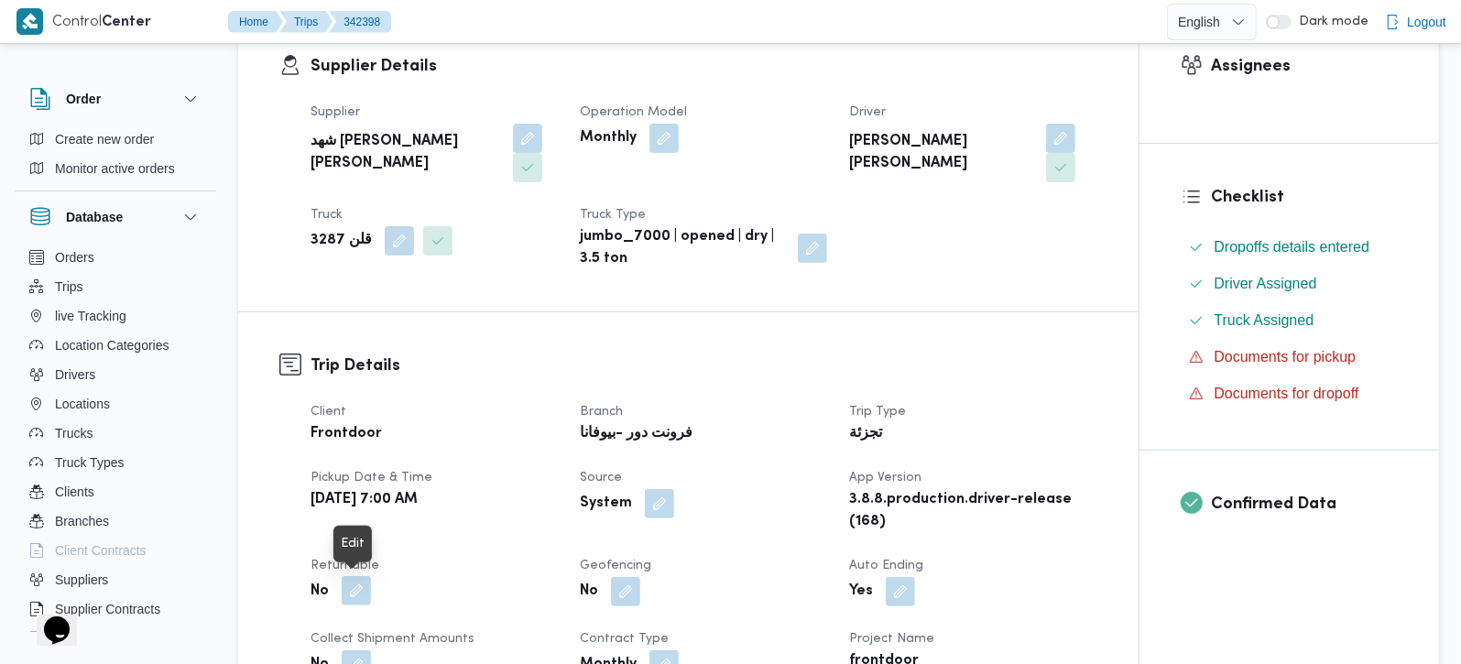
click at [353, 602] on button "button" at bounding box center [356, 590] width 29 height 29
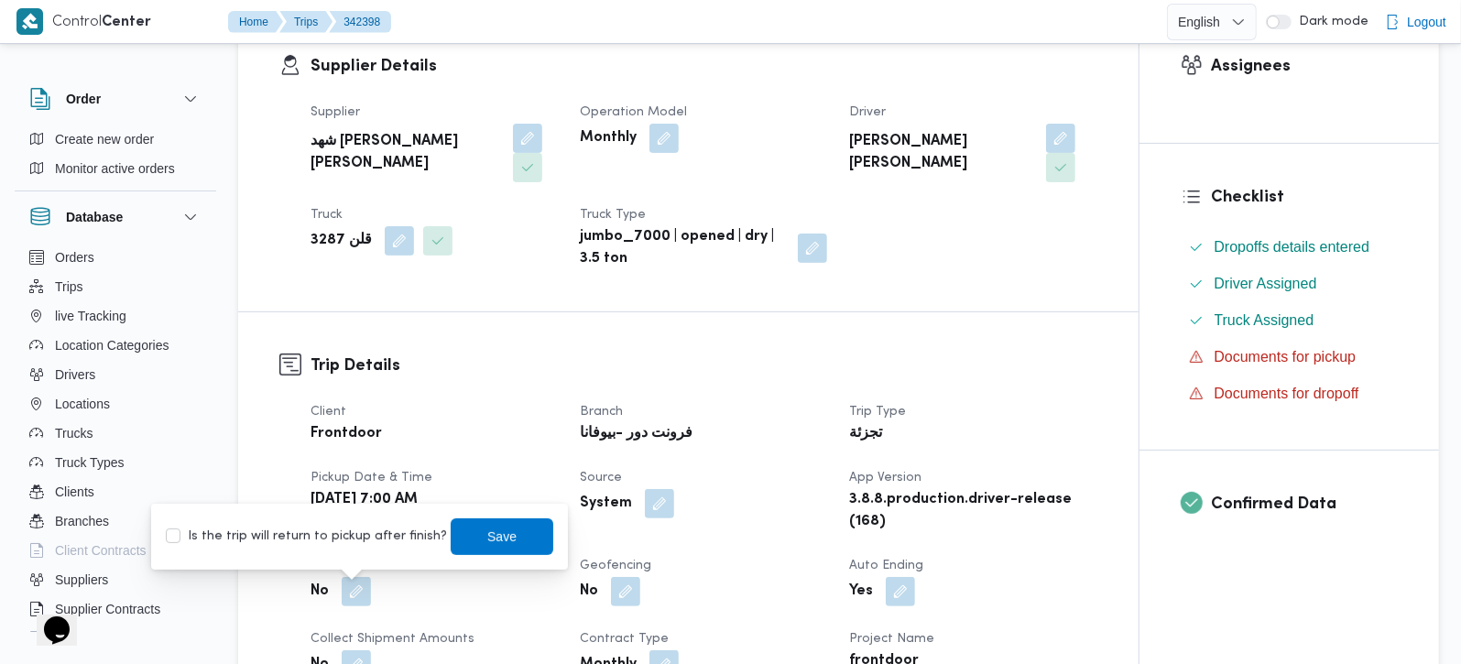
click at [333, 532] on label "Is the trip will return to pickup after finish?" at bounding box center [306, 537] width 281 height 22
checkbox input "true"
click at [467, 533] on span "Save" at bounding box center [502, 536] width 103 height 37
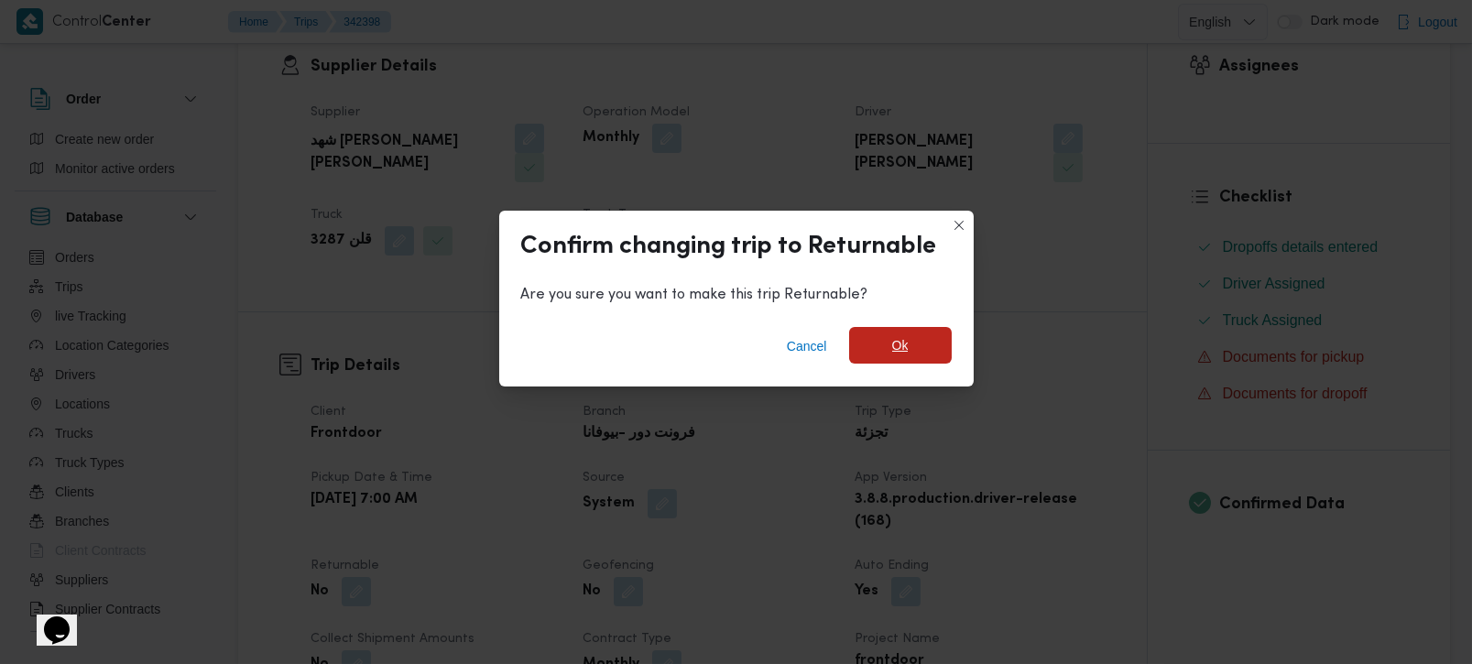
click at [913, 337] on span "Ok" at bounding box center [900, 345] width 103 height 37
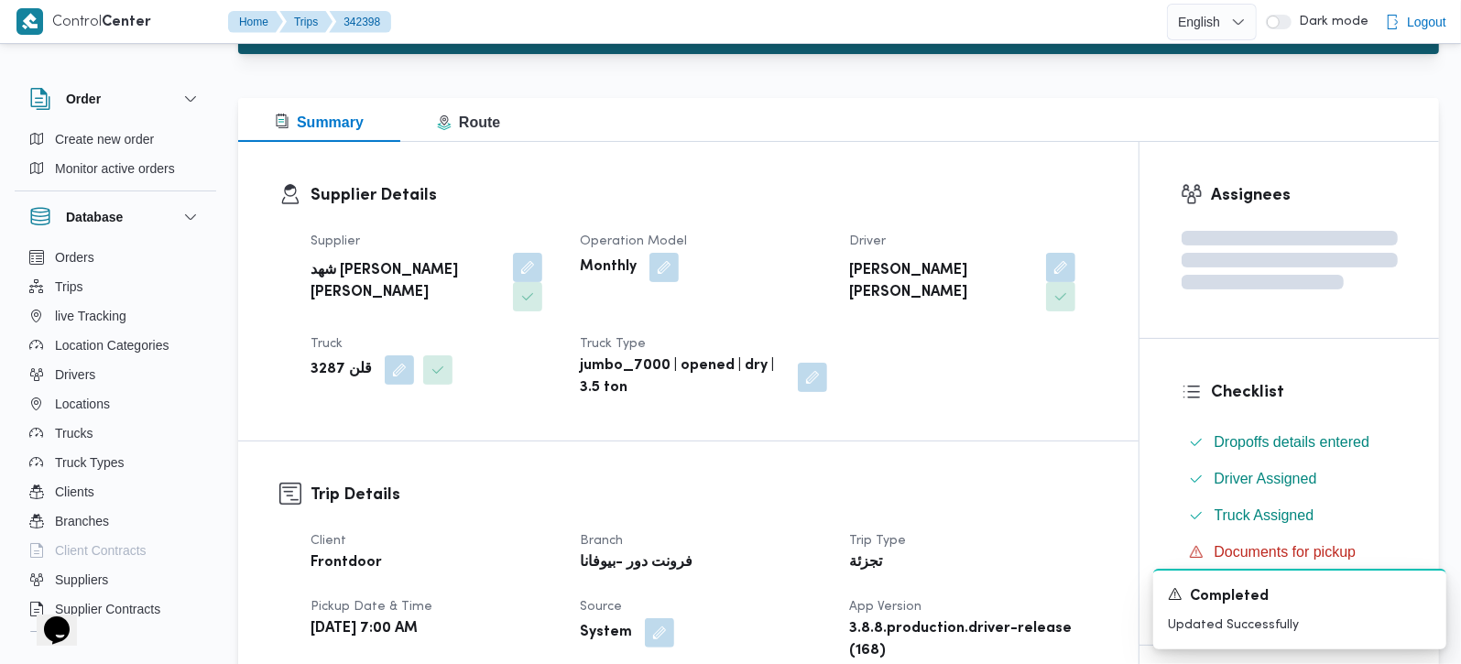
scroll to position [0, 0]
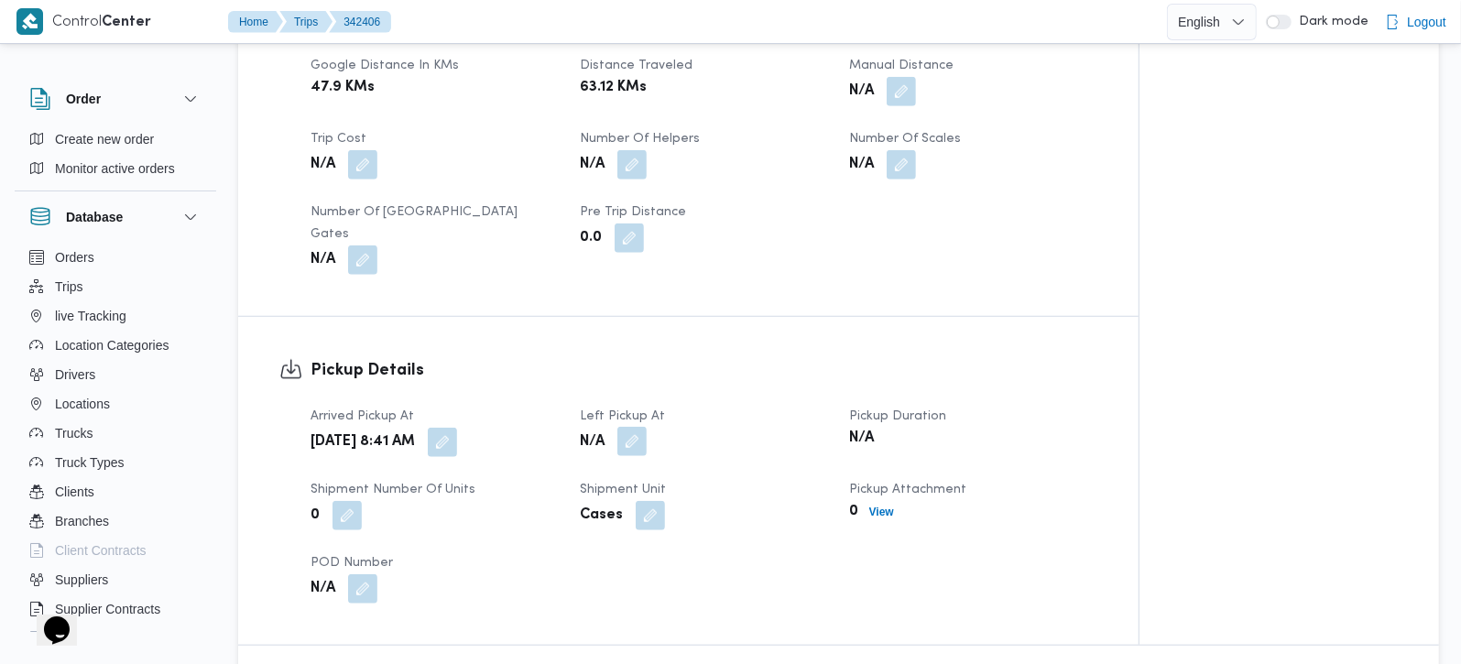
click at [634, 427] on button "button" at bounding box center [631, 441] width 29 height 29
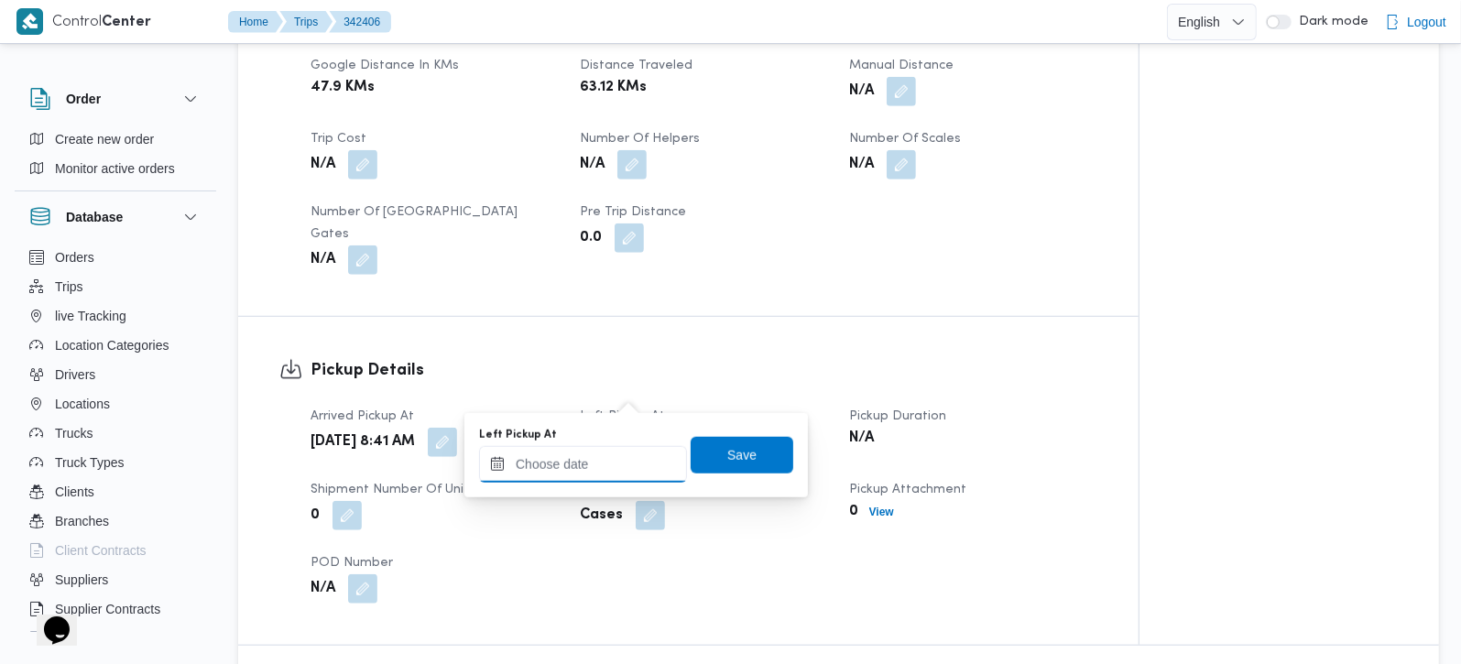
click at [615, 474] on input "Left Pickup At" at bounding box center [583, 464] width 208 height 37
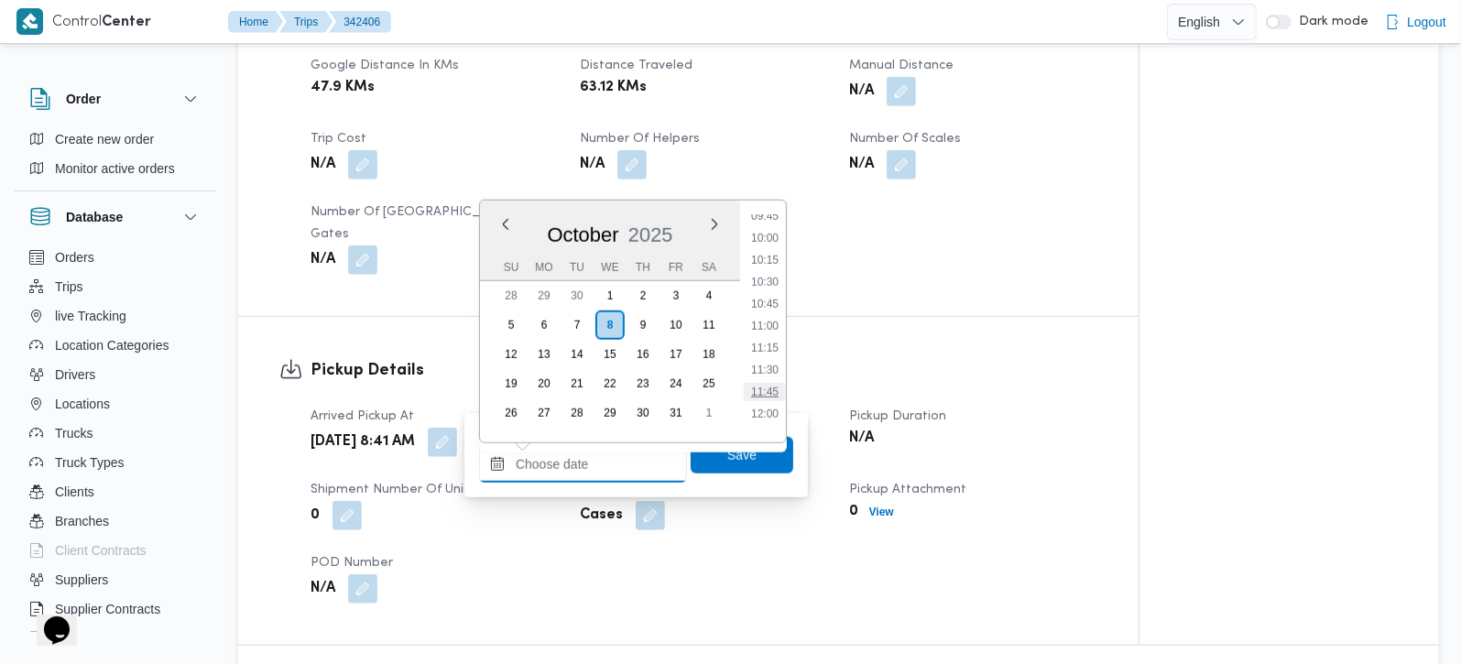
scroll to position [816, 0]
click at [768, 289] on li "10:00" at bounding box center [765, 287] width 42 height 18
type input "08/10/2025 10:00"
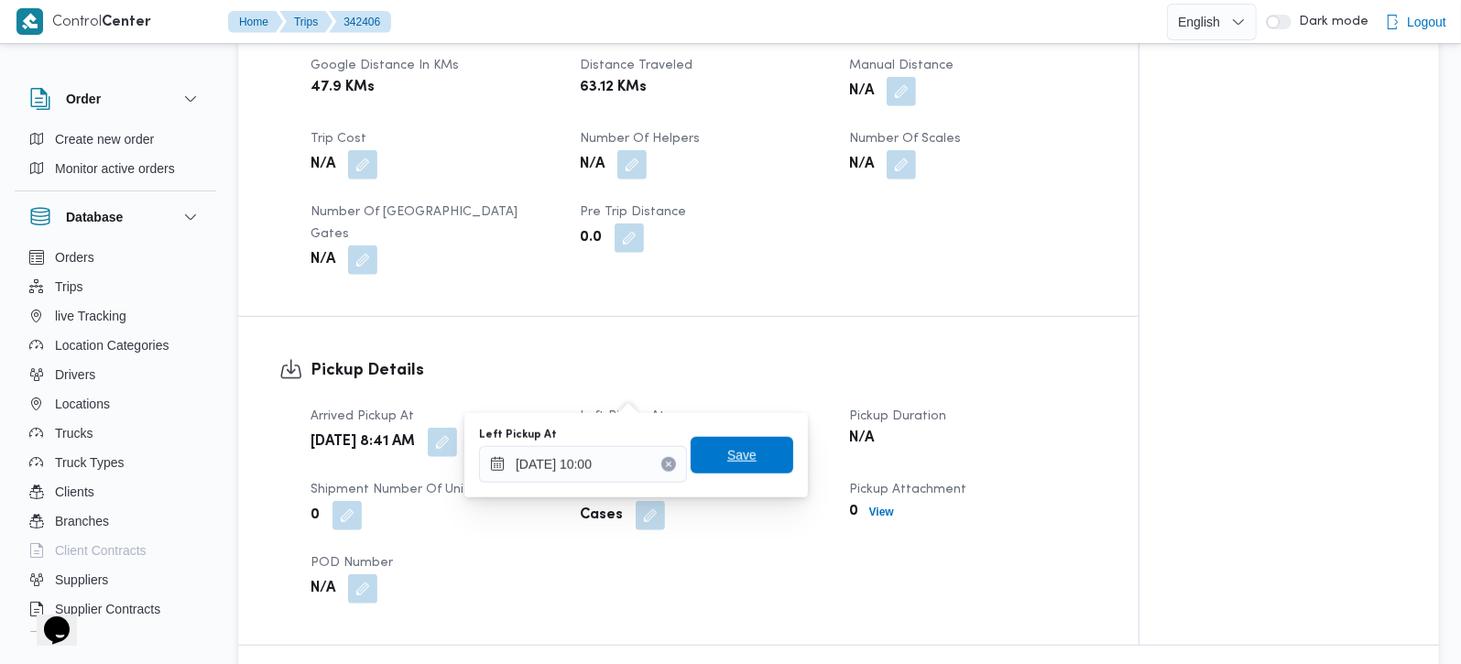
click at [754, 449] on span "Save" at bounding box center [742, 455] width 103 height 37
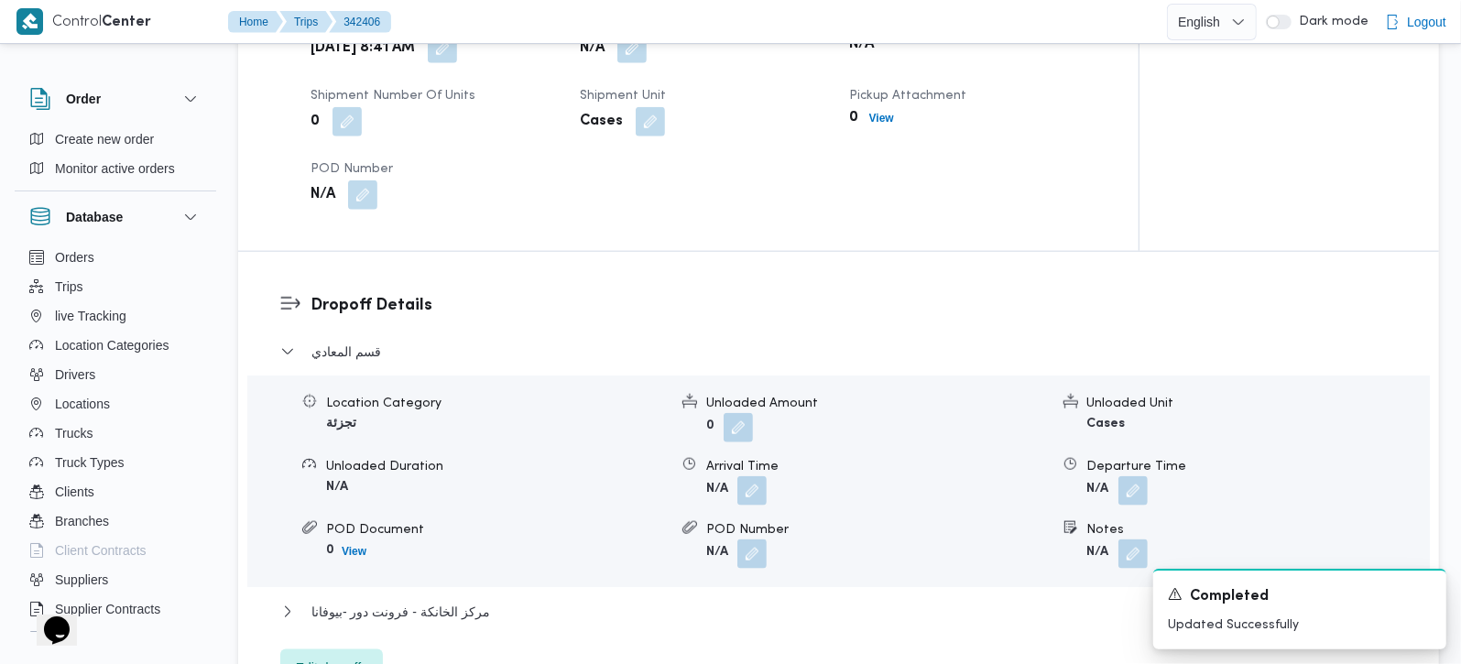
scroll to position [1401, 0]
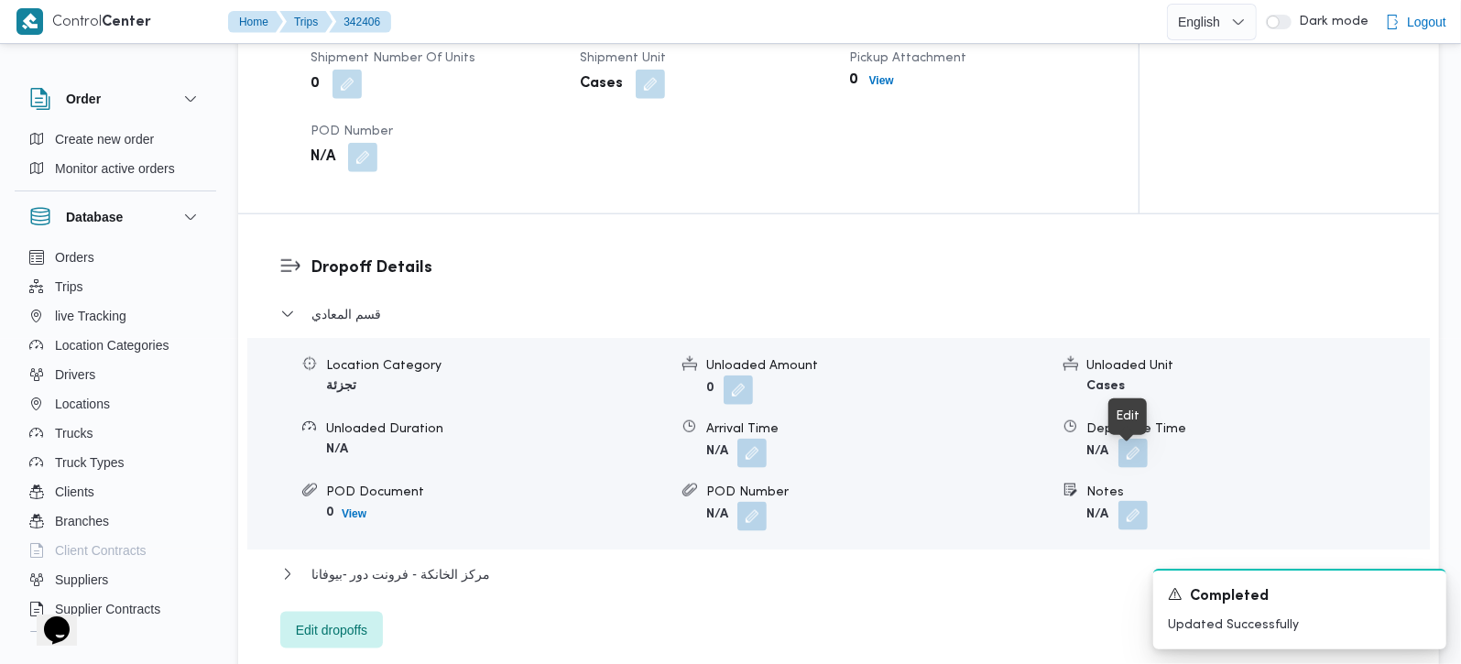
click at [1129, 501] on button "button" at bounding box center [1132, 515] width 29 height 29
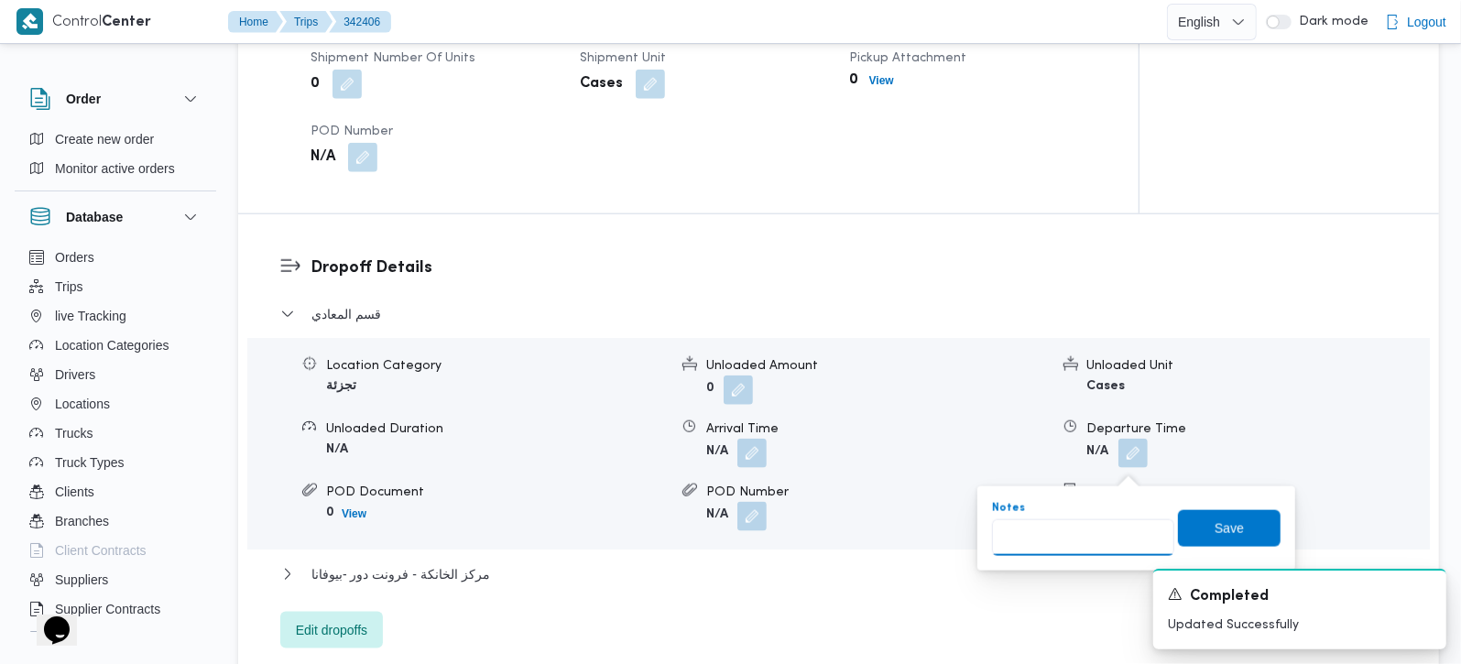
click at [1097, 529] on input "Notes" at bounding box center [1083, 537] width 182 height 37
paste input "زهراء"
type input "زهراء"
click at [1215, 520] on span "Save" at bounding box center [1229, 528] width 29 height 22
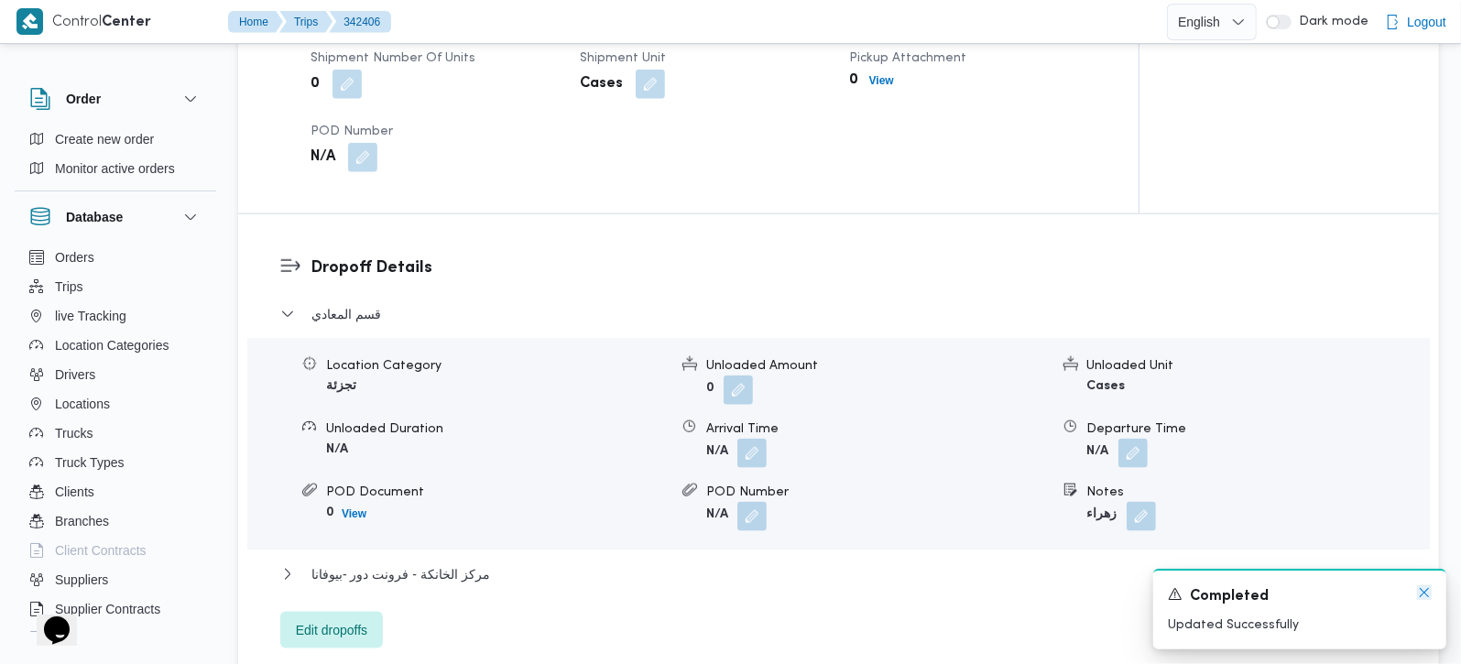
click at [1431, 600] on icon "Dismiss toast" at bounding box center [1424, 592] width 15 height 15
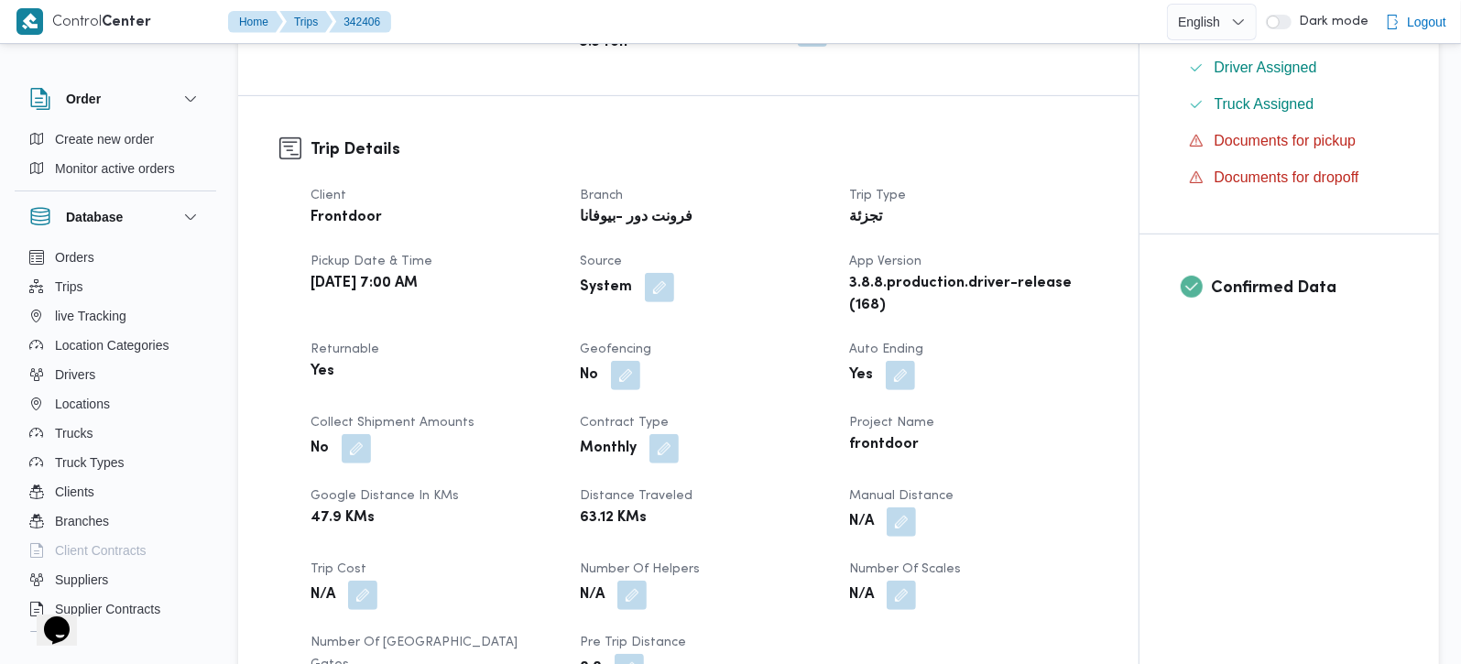
scroll to position [0, 0]
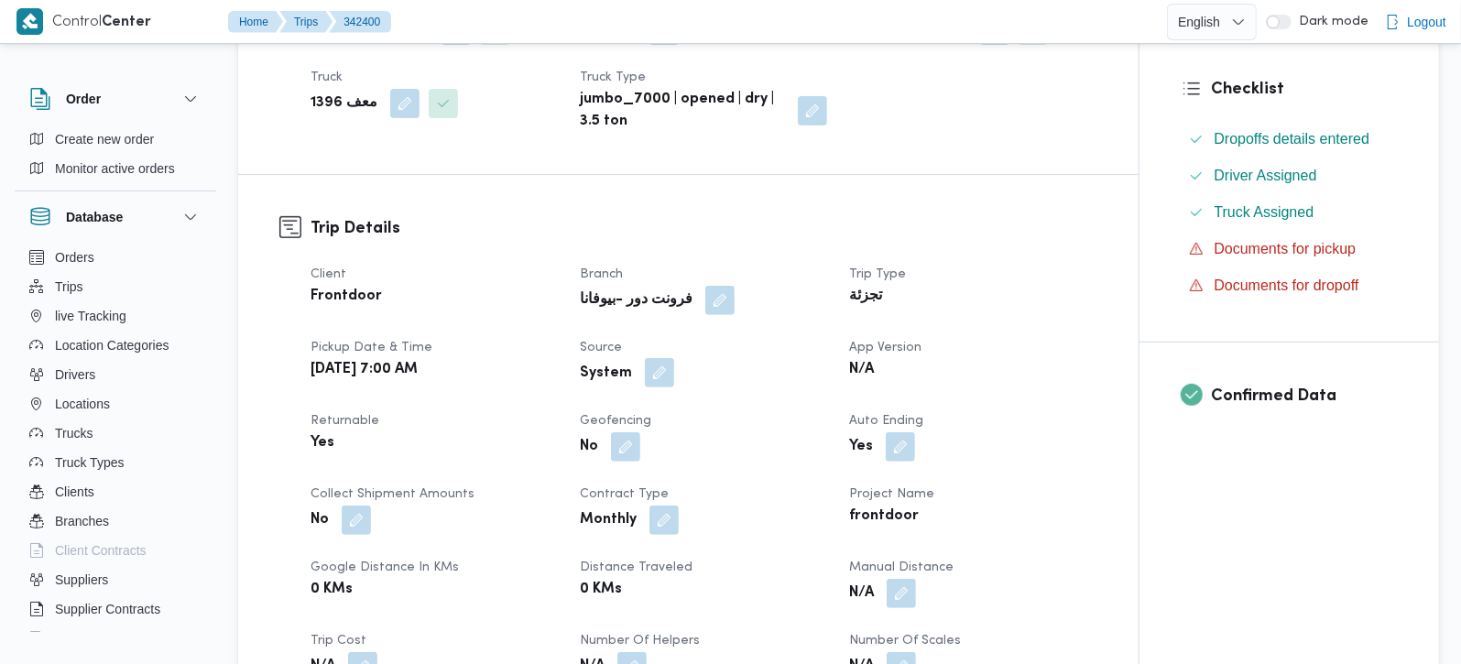
scroll to position [431, 0]
click at [658, 371] on button "button" at bounding box center [659, 371] width 29 height 29
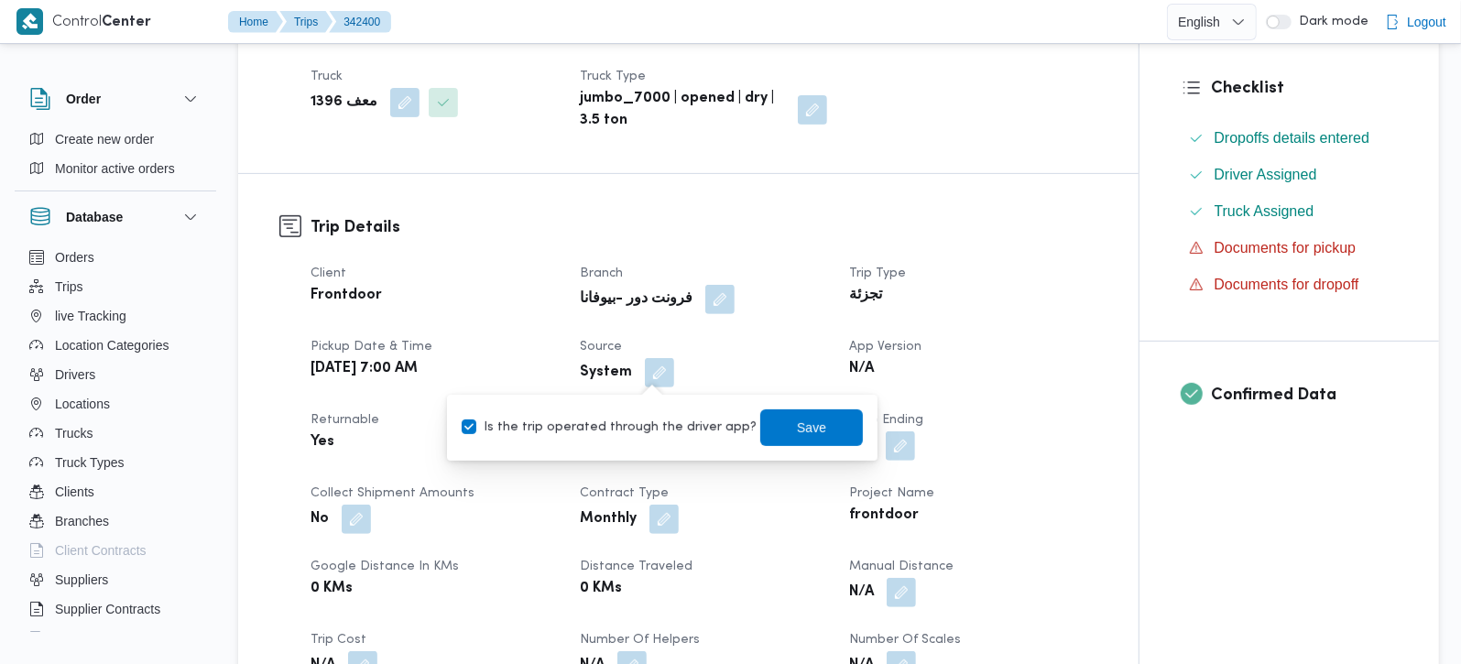
click at [658, 426] on label "Is the trip operated through the driver app?" at bounding box center [609, 428] width 295 height 22
checkbox input "false"
click at [767, 424] on span "Save" at bounding box center [811, 427] width 103 height 37
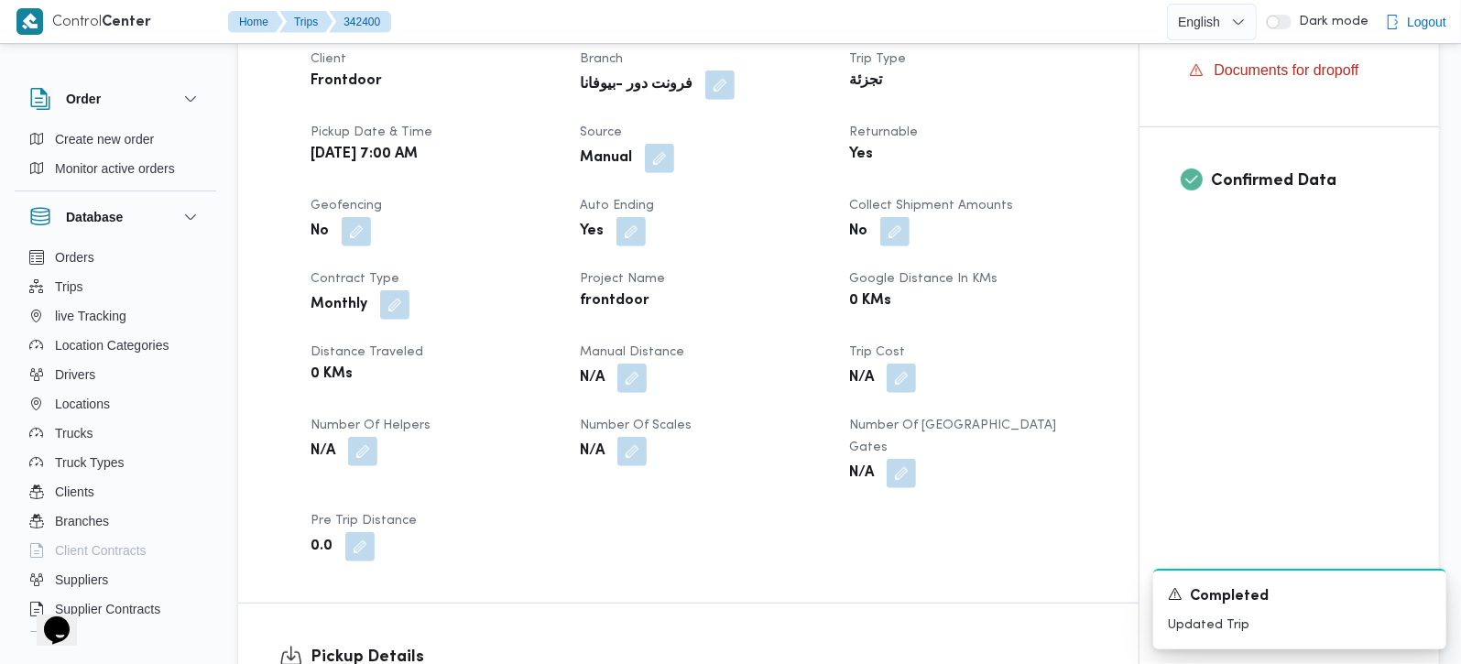
scroll to position [1078, 0]
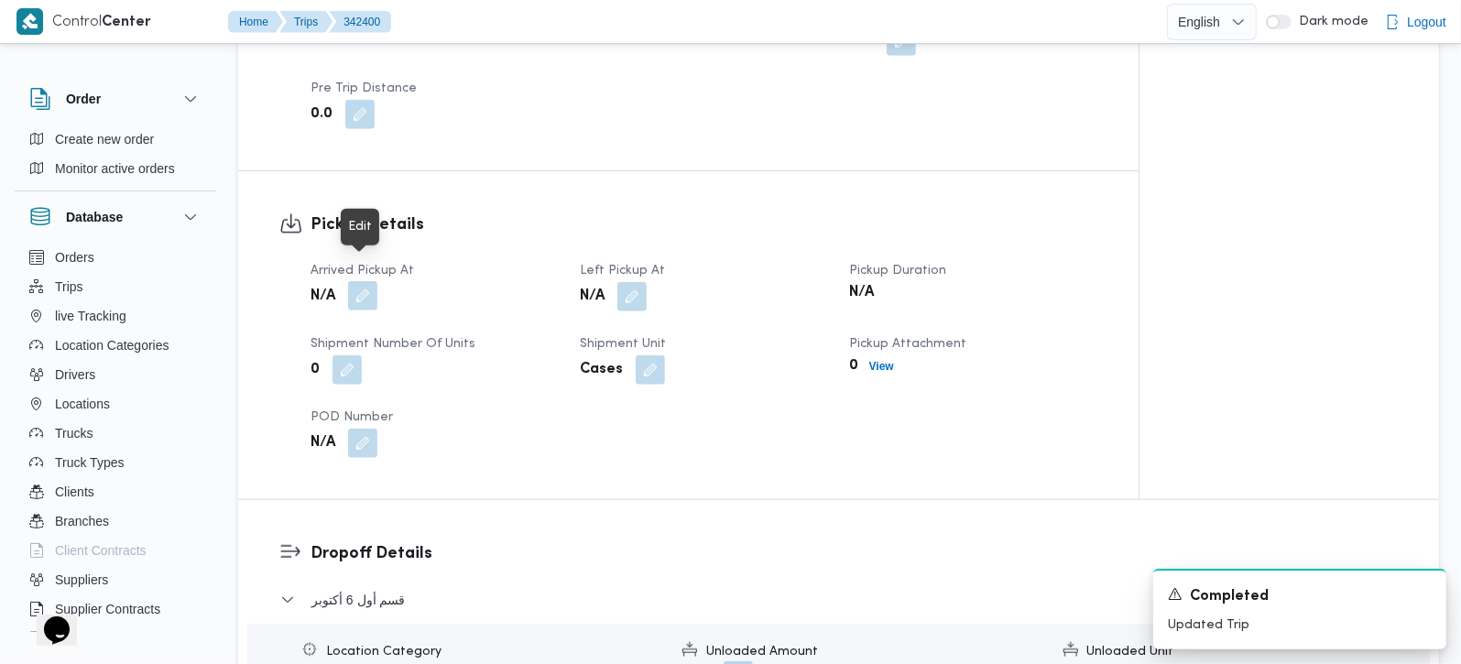
click at [362, 281] on button "button" at bounding box center [362, 295] width 29 height 29
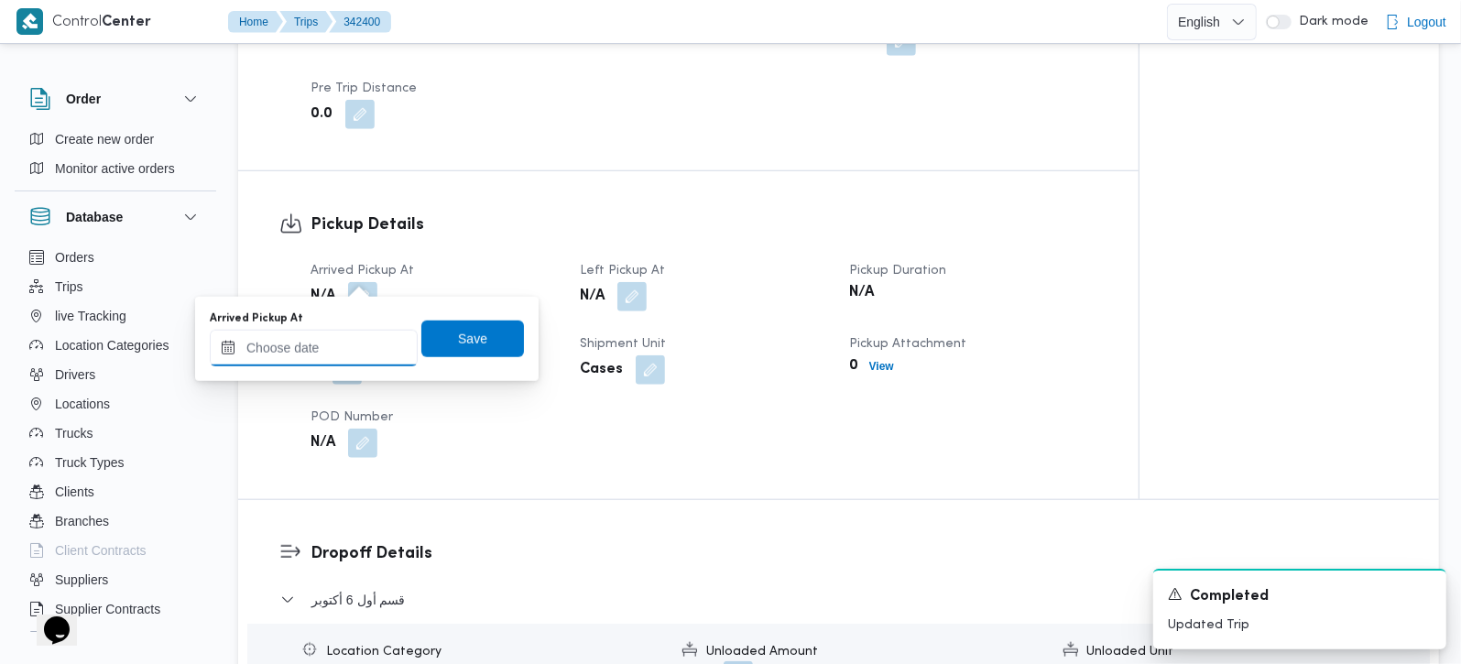
click at [327, 344] on input "Arrived Pickup At" at bounding box center [314, 348] width 208 height 37
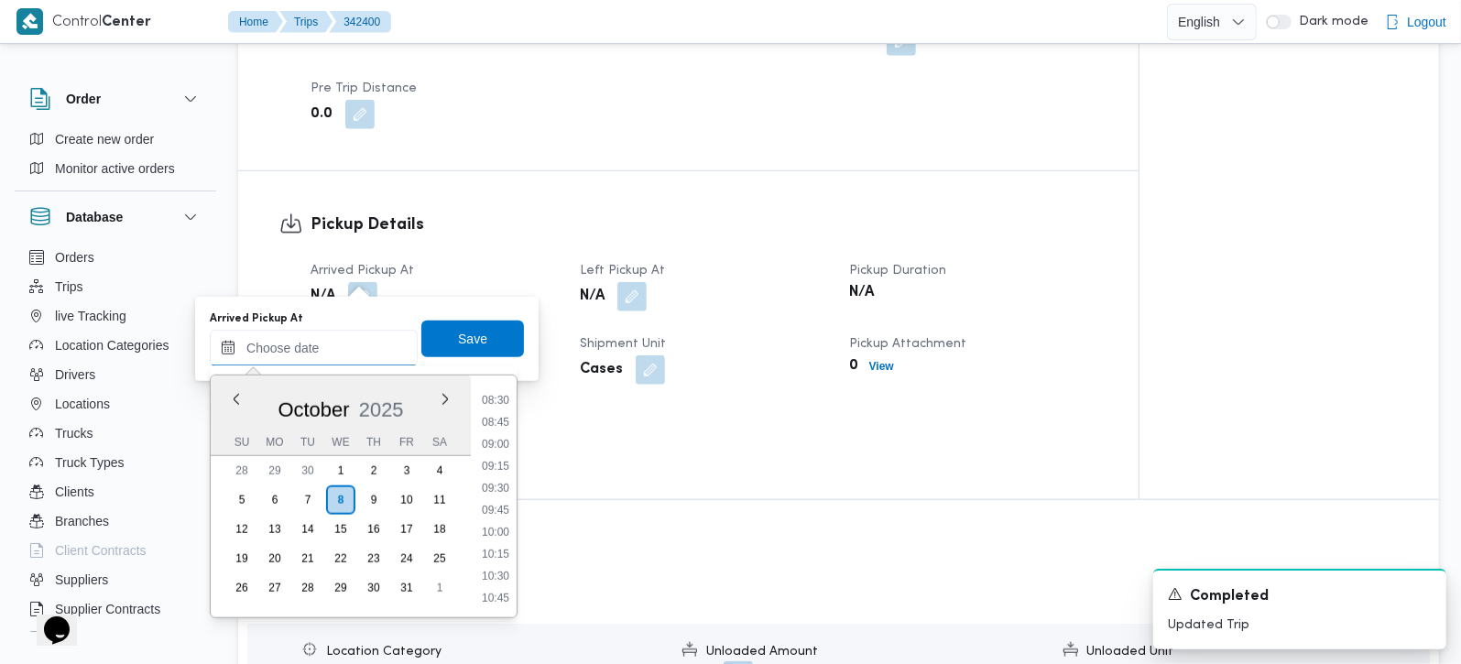
scroll to position [709, 0]
click at [507, 442] on li "08:30" at bounding box center [496, 438] width 42 height 18
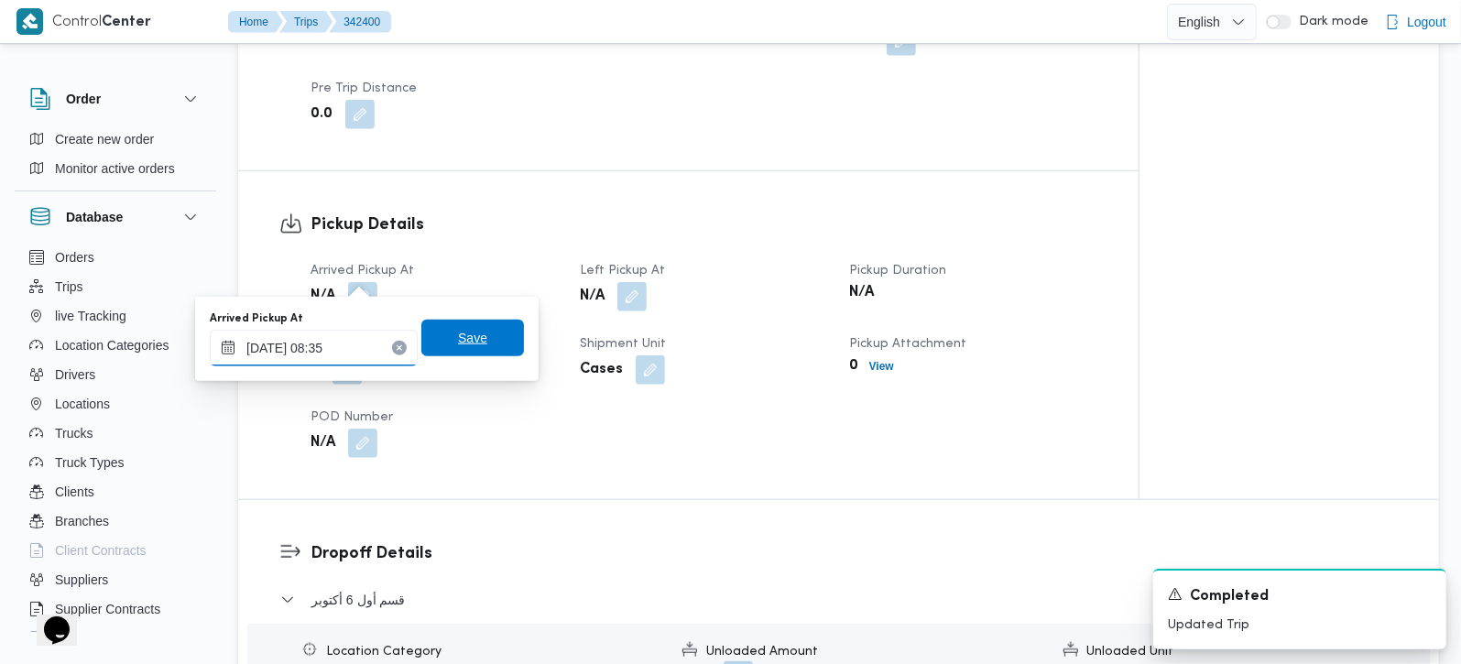
type input "[DATE] 08:35"
click at [485, 328] on span "Save" at bounding box center [472, 338] width 103 height 37
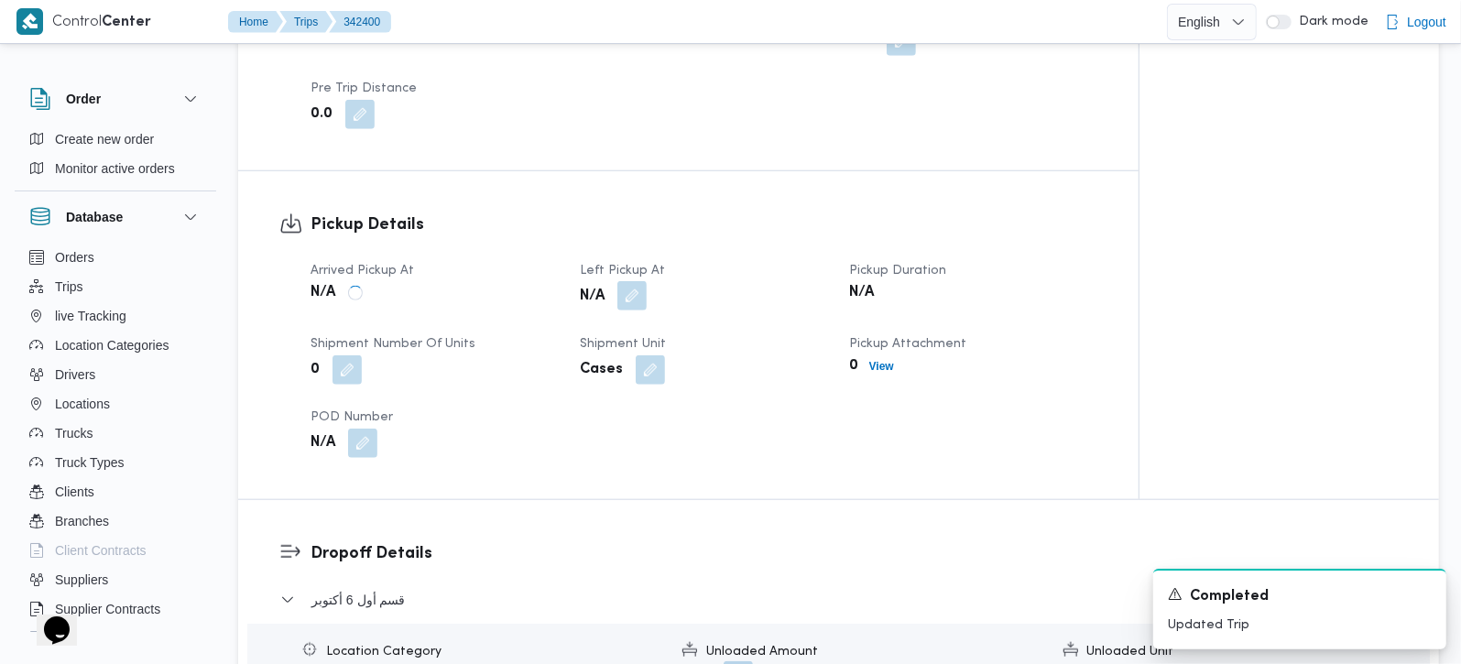
click at [643, 281] on button "button" at bounding box center [631, 295] width 29 height 29
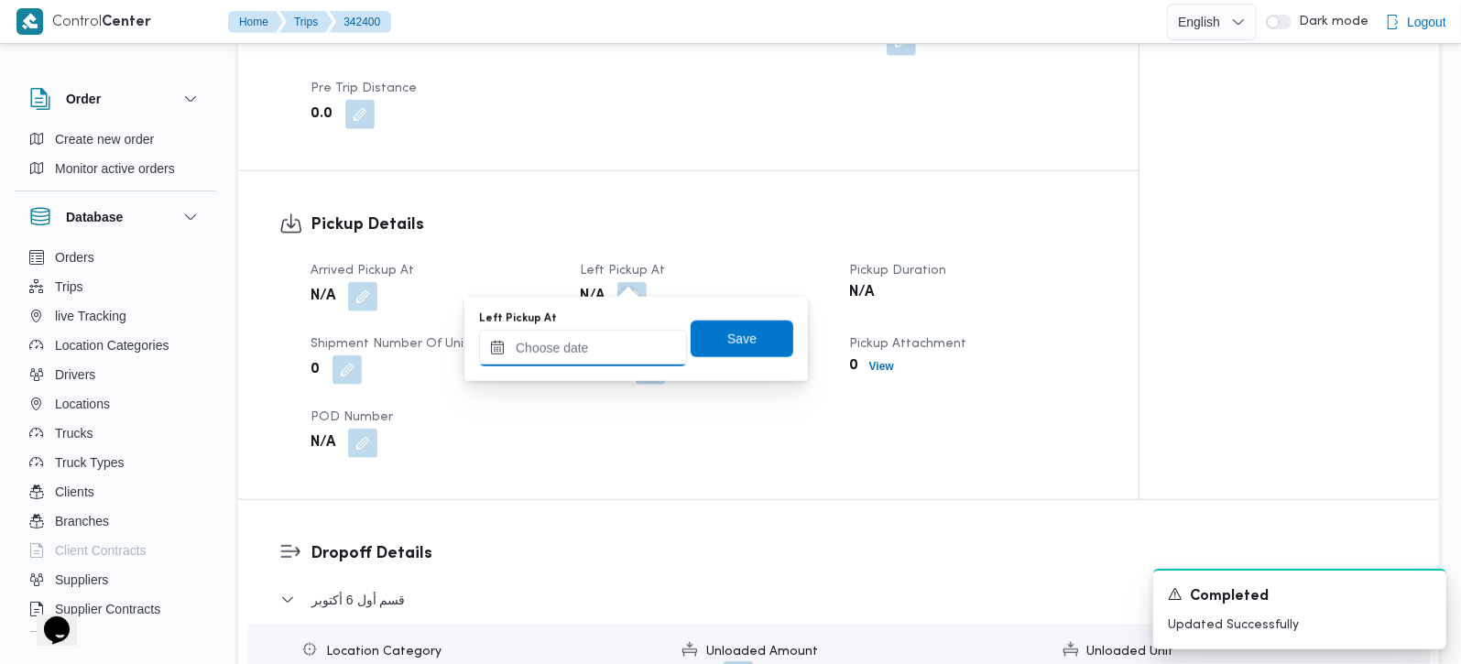
click at [575, 353] on input "Left Pickup At" at bounding box center [583, 348] width 208 height 37
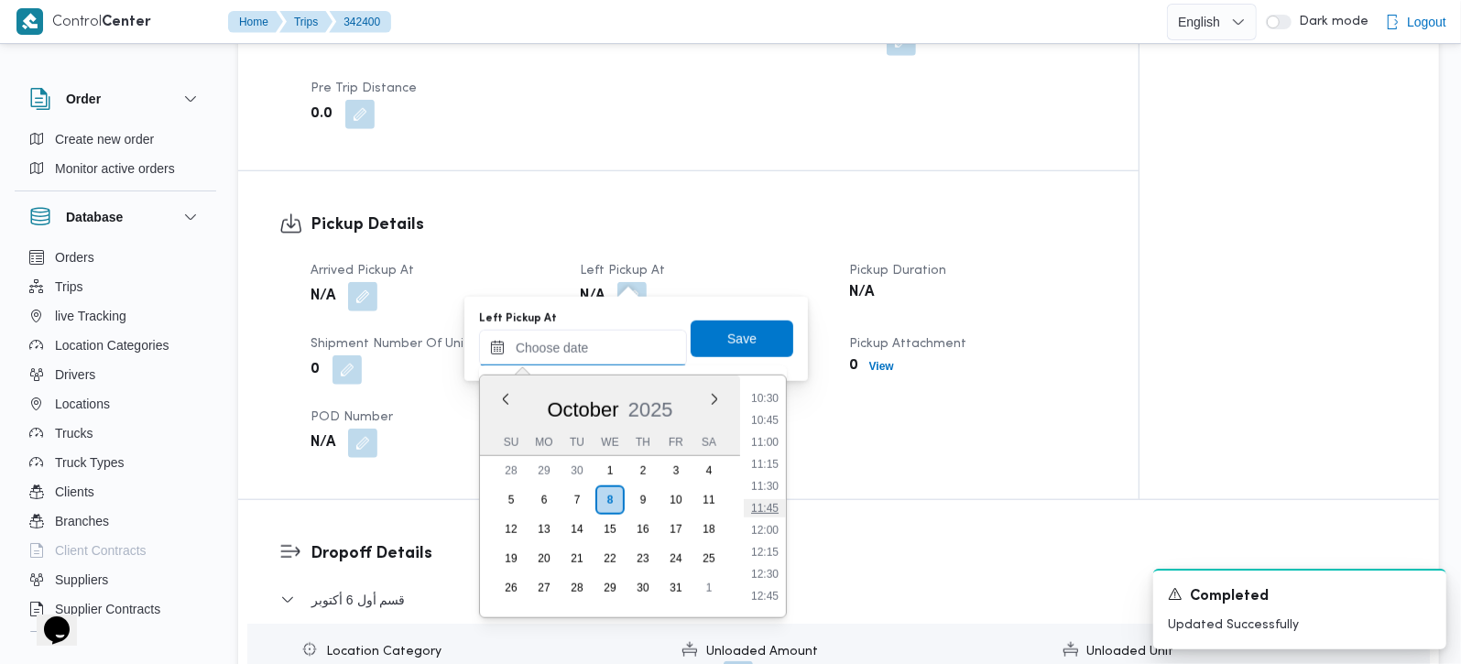
scroll to position [816, 0]
click at [779, 502] on li "10:30" at bounding box center [765, 506] width 42 height 18
type input "08/10/2025 10:30"
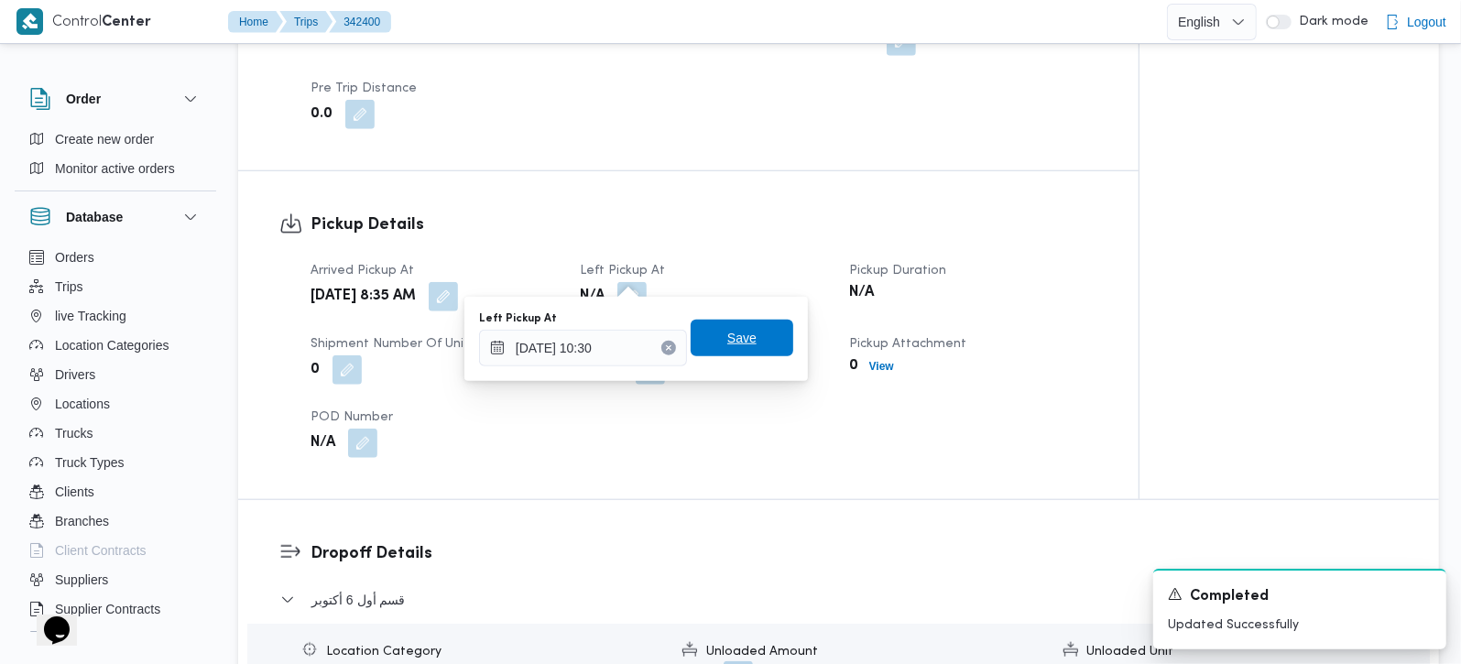
click at [741, 346] on span "Save" at bounding box center [742, 338] width 103 height 37
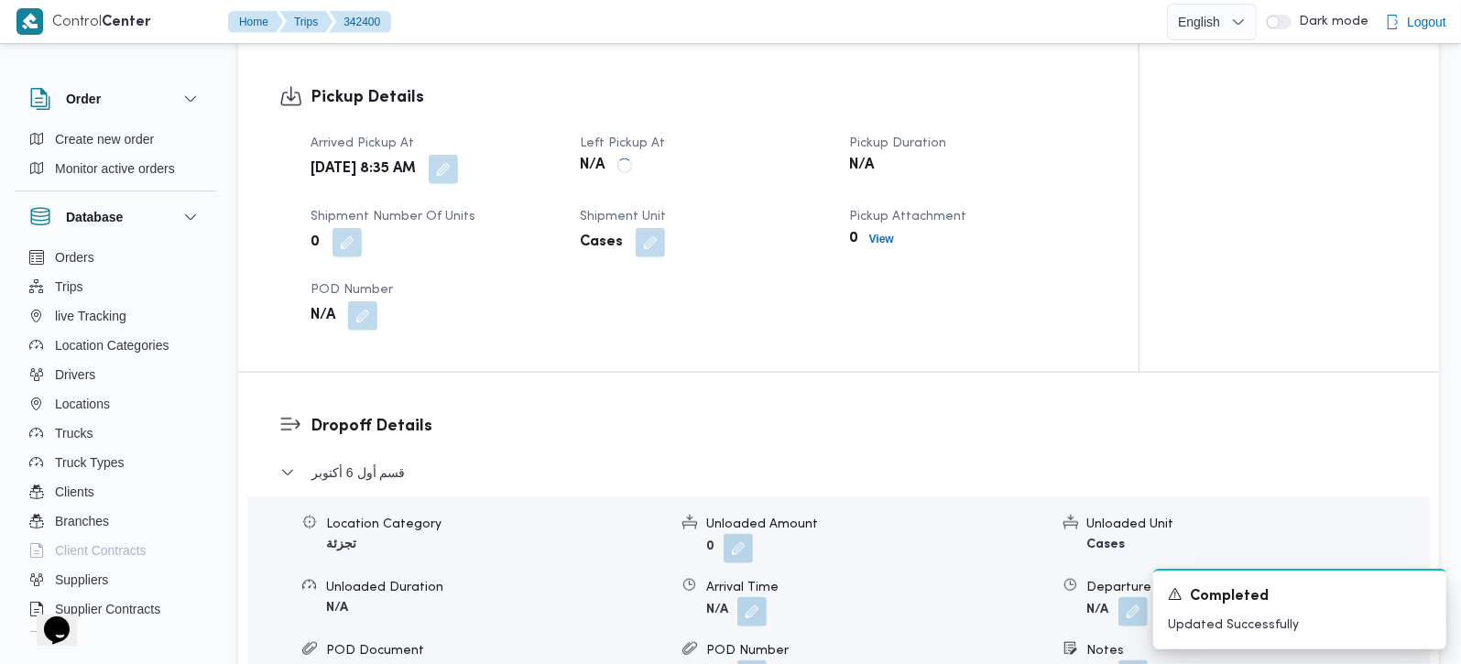
scroll to position [1402, 0]
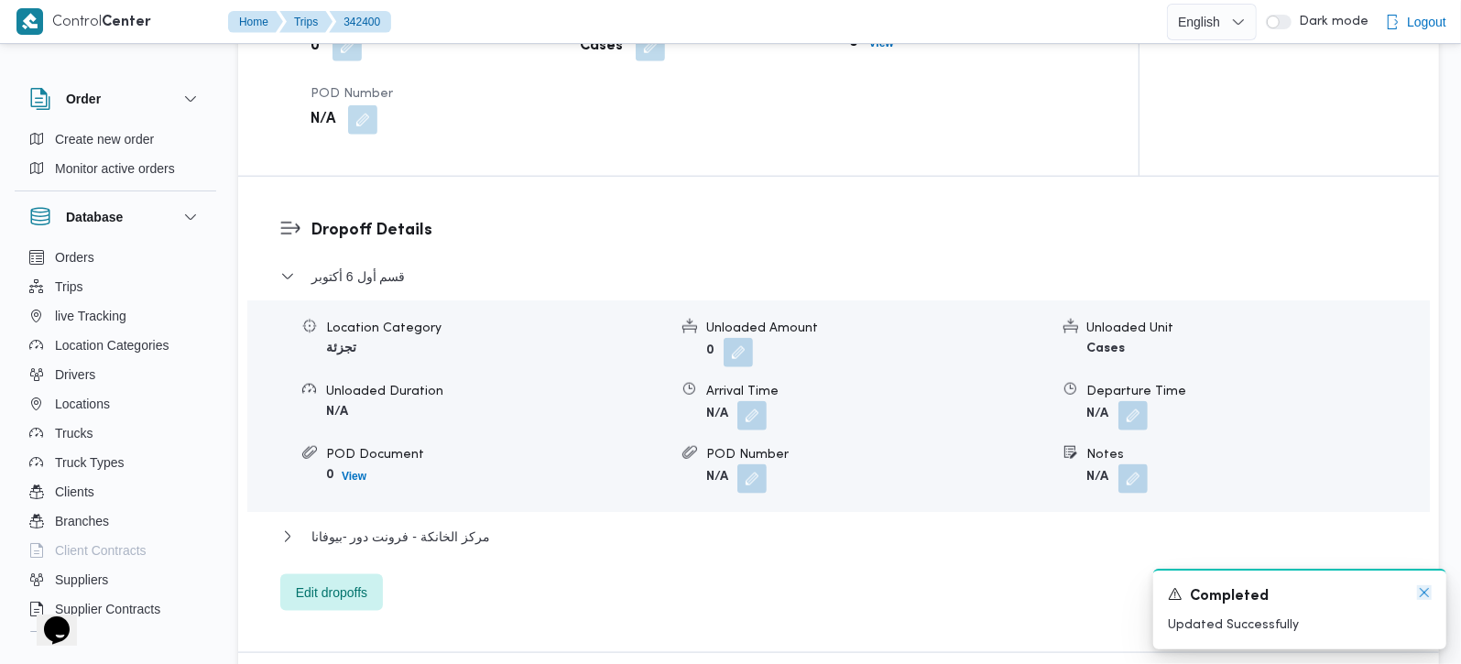
click at [1424, 595] on icon "Dismiss toast" at bounding box center [1424, 592] width 15 height 15
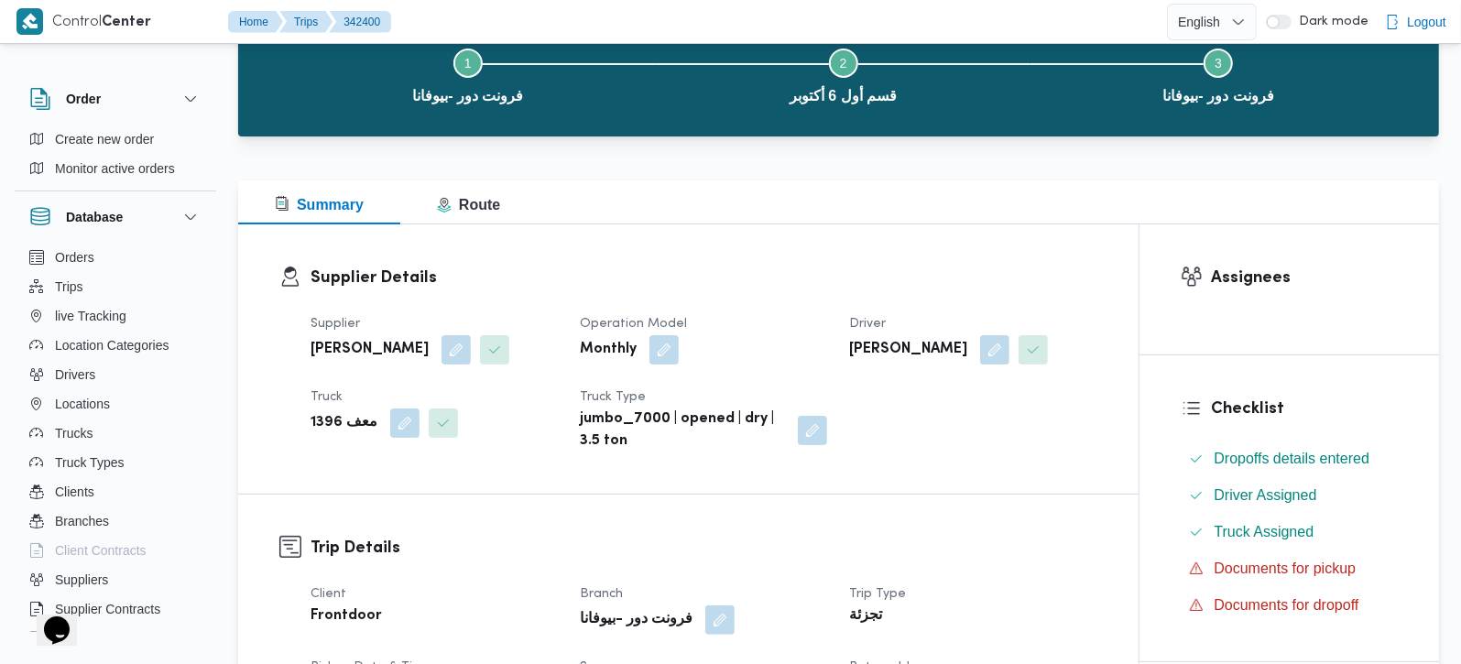
scroll to position [0, 0]
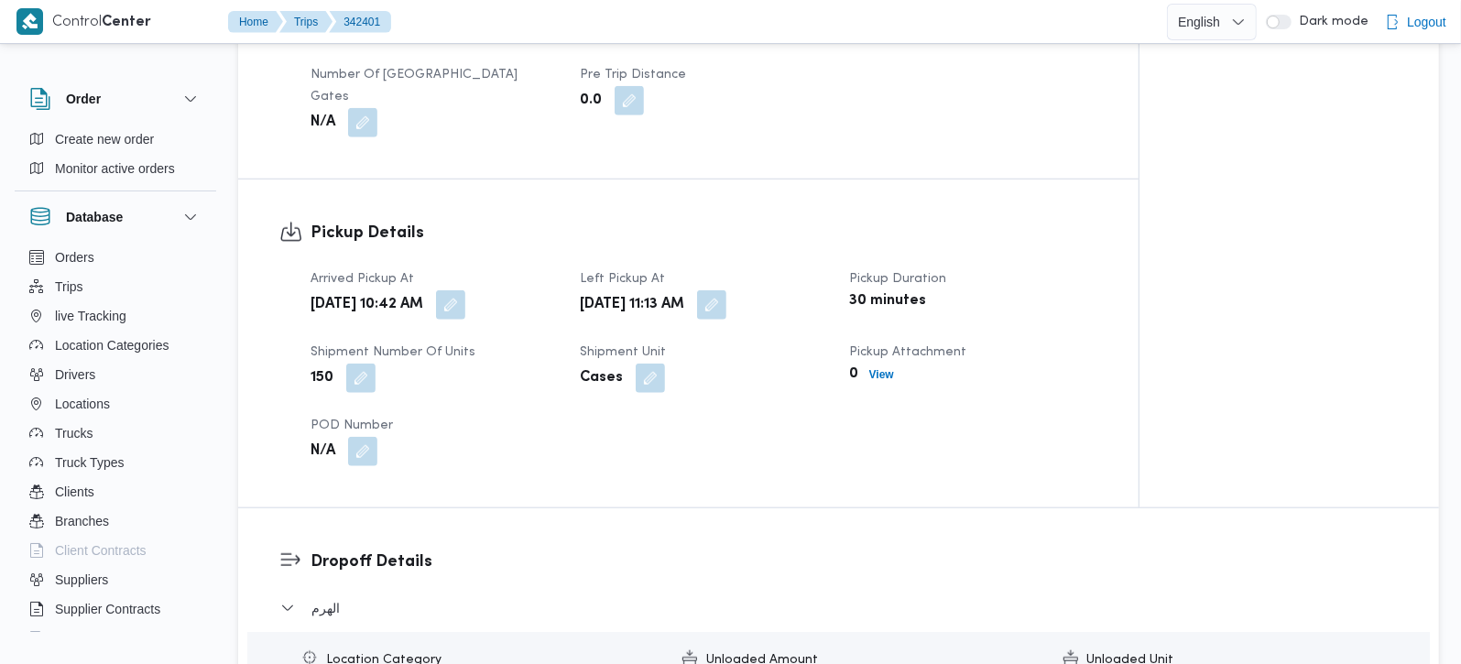
scroll to position [1078, 0]
click at [465, 289] on button "button" at bounding box center [450, 303] width 29 height 29
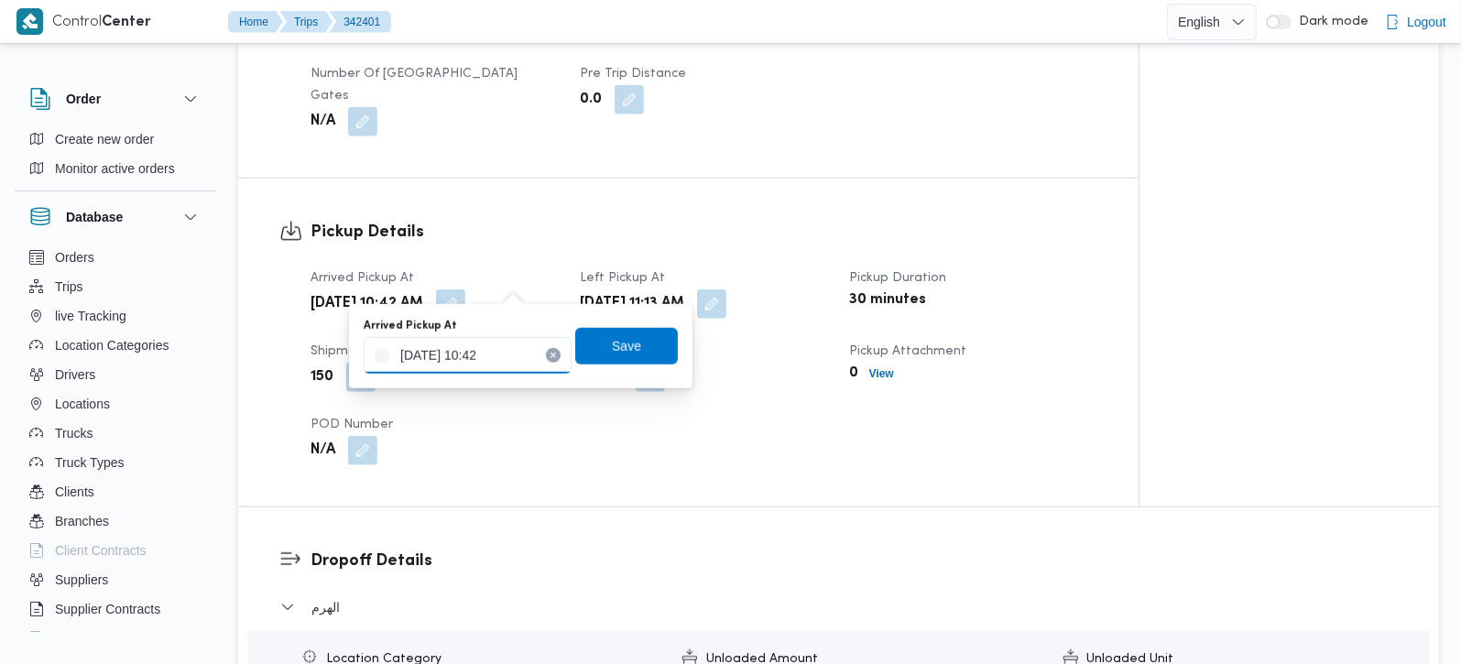
click at [462, 361] on input "[DATE] 10:42" at bounding box center [468, 355] width 208 height 37
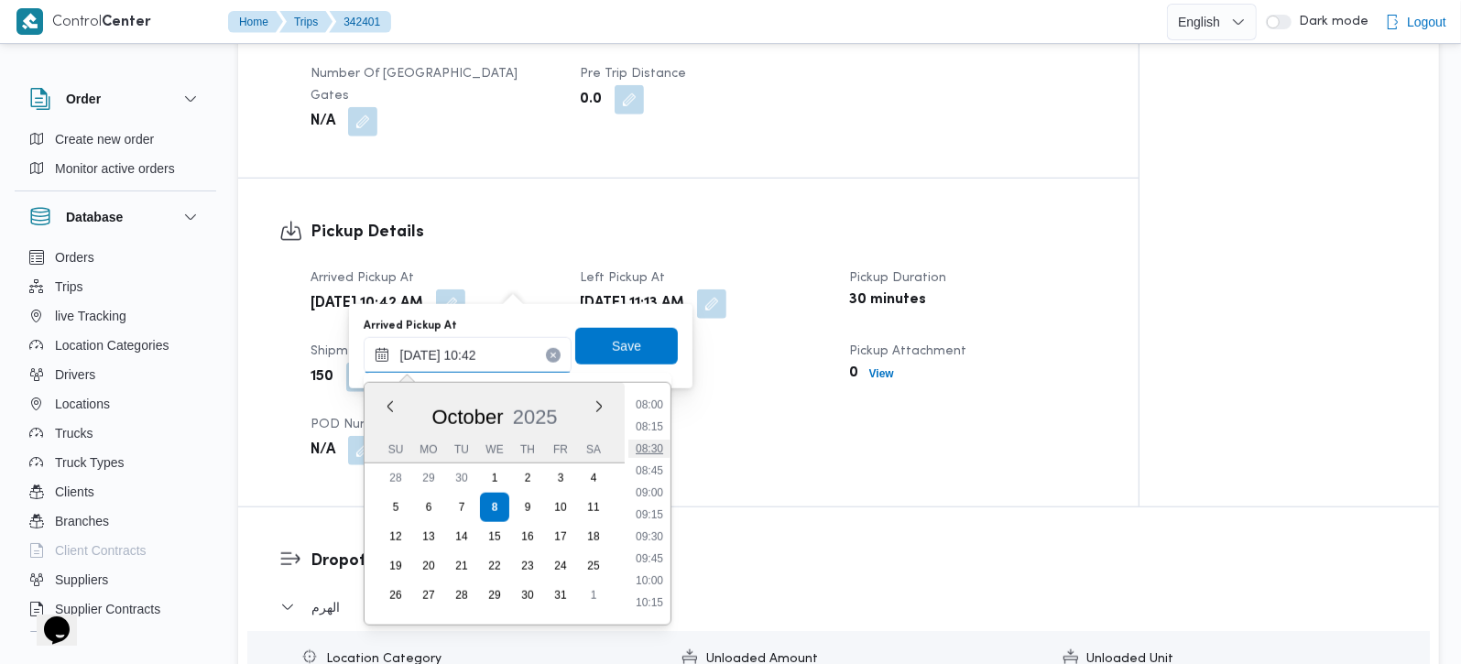
scroll to position [0, 0]
click at [646, 453] on li "08:30" at bounding box center [649, 449] width 42 height 18
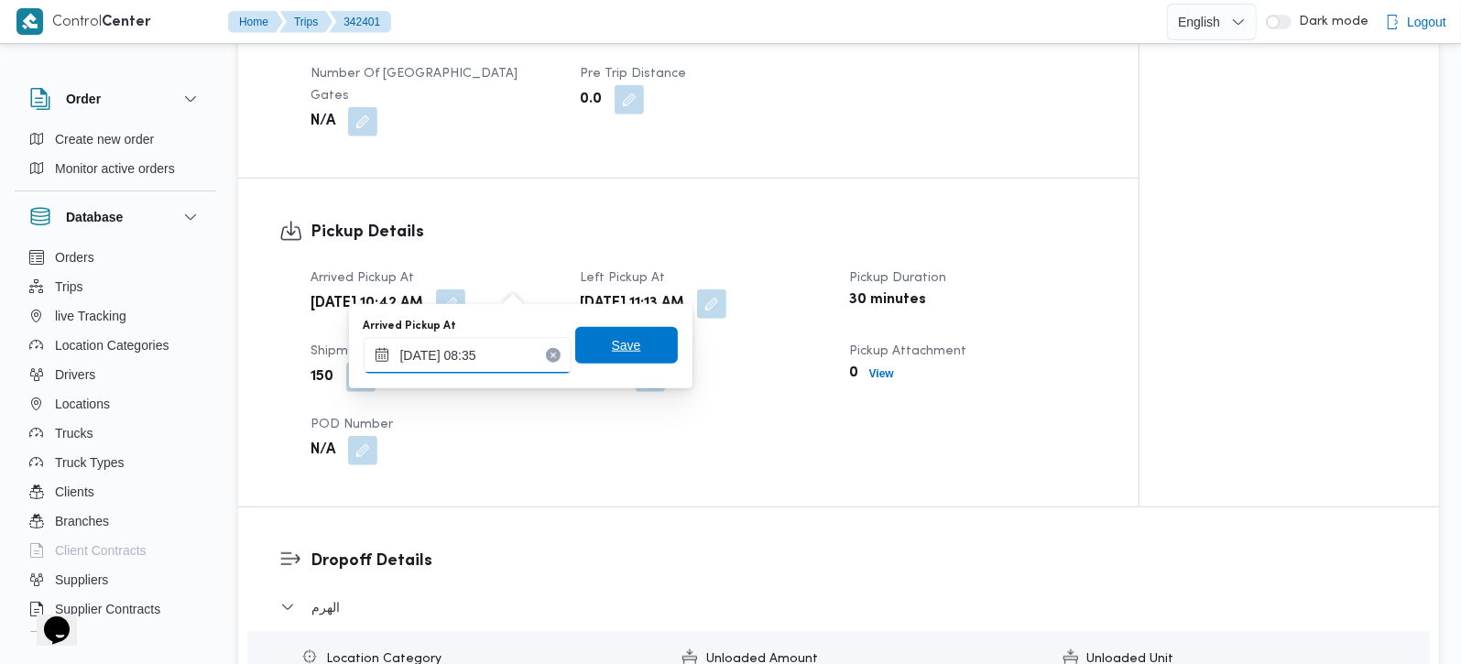
type input "[DATE] 08:35"
click at [633, 350] on span "Save" at bounding box center [626, 345] width 103 height 37
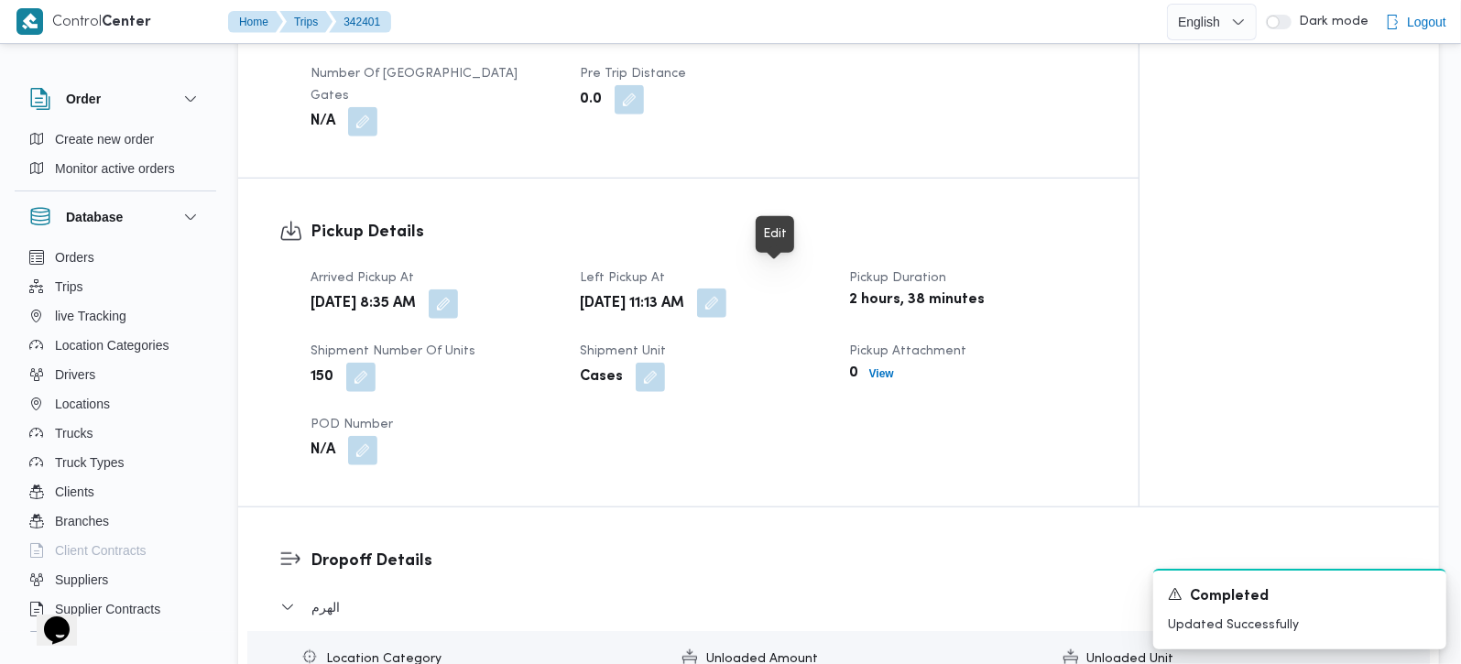
click at [726, 289] on button "button" at bounding box center [711, 303] width 29 height 29
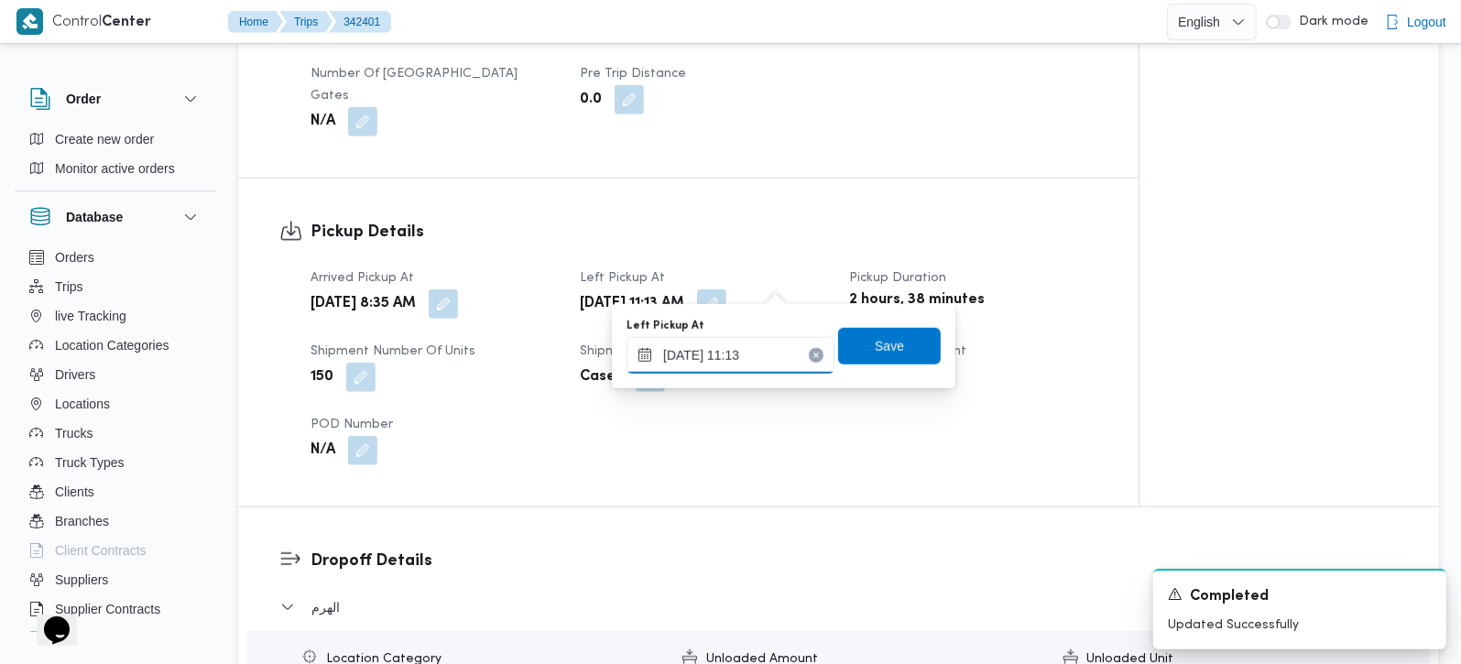
click at [736, 346] on input "[DATE] 11:13" at bounding box center [731, 355] width 208 height 37
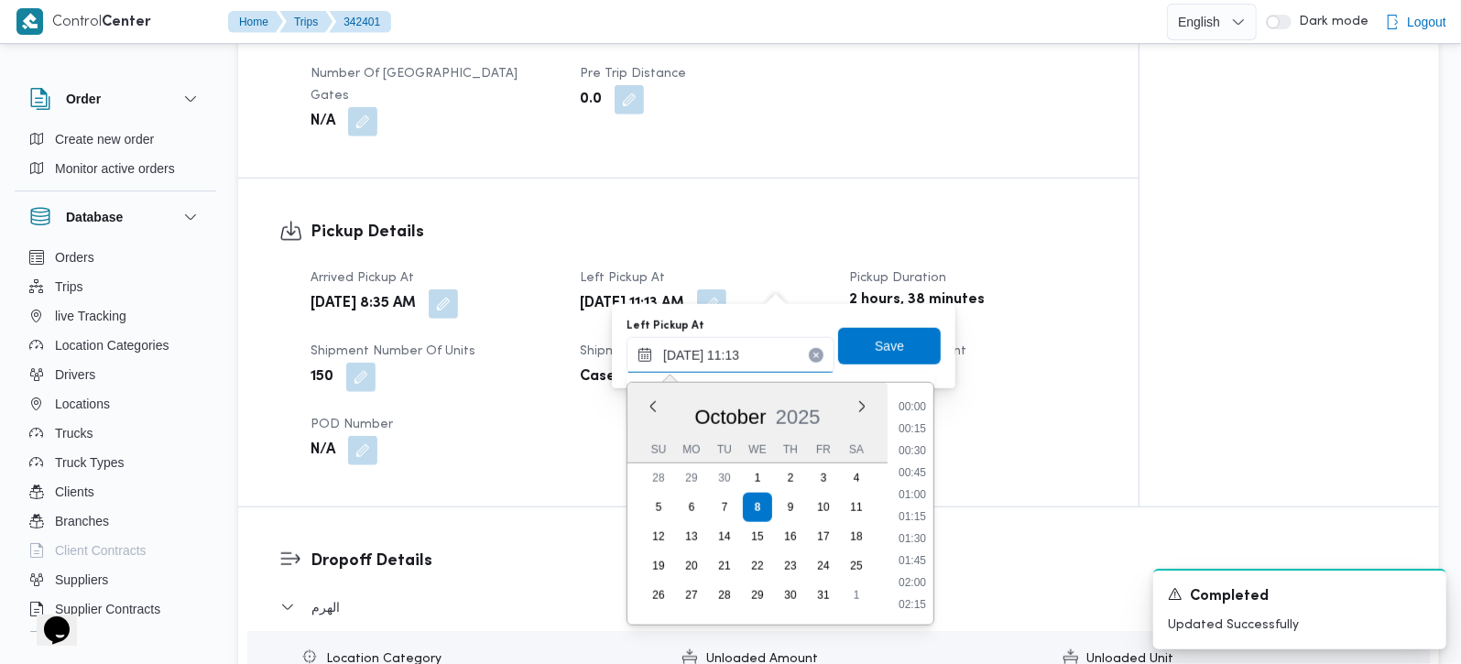
scroll to position [857, 0]
click at [918, 442] on li "10:15" at bounding box center [912, 451] width 42 height 18
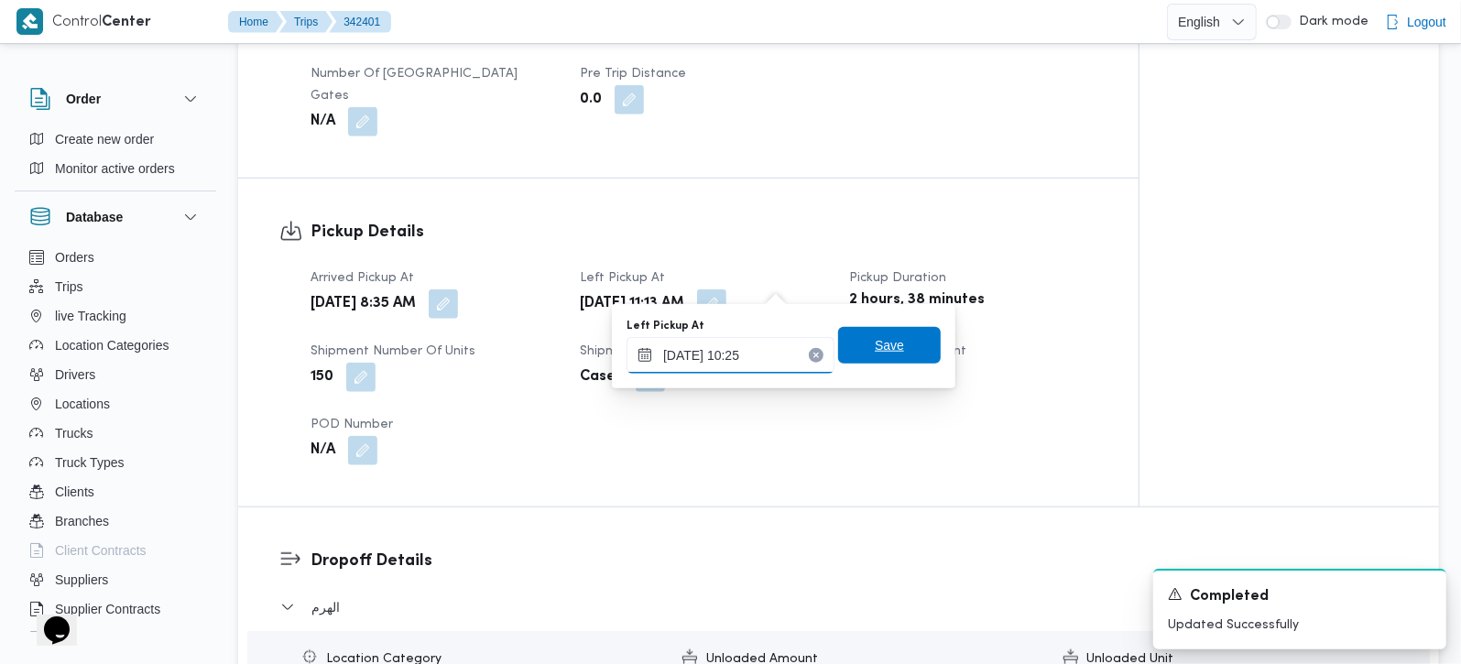
type input "[DATE] 10:25"
click at [874, 359] on span "Save" at bounding box center [889, 345] width 103 height 37
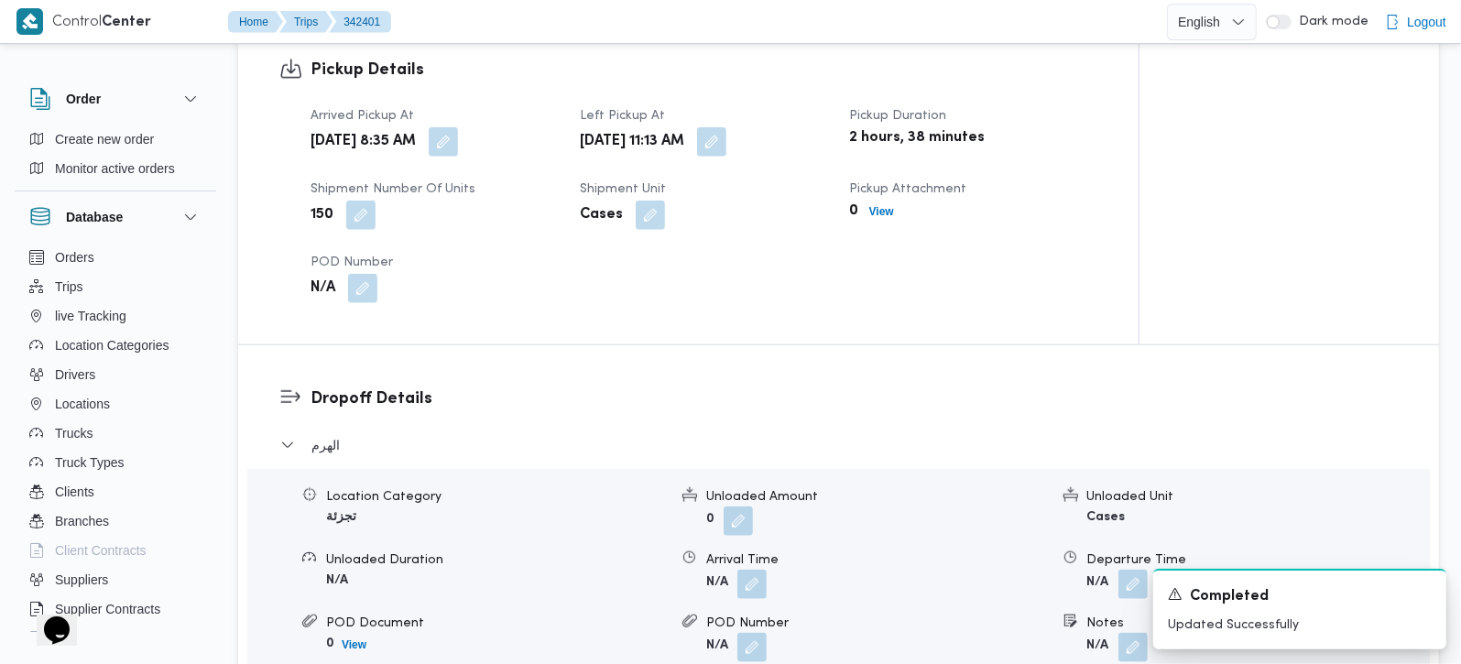
scroll to position [1510, 0]
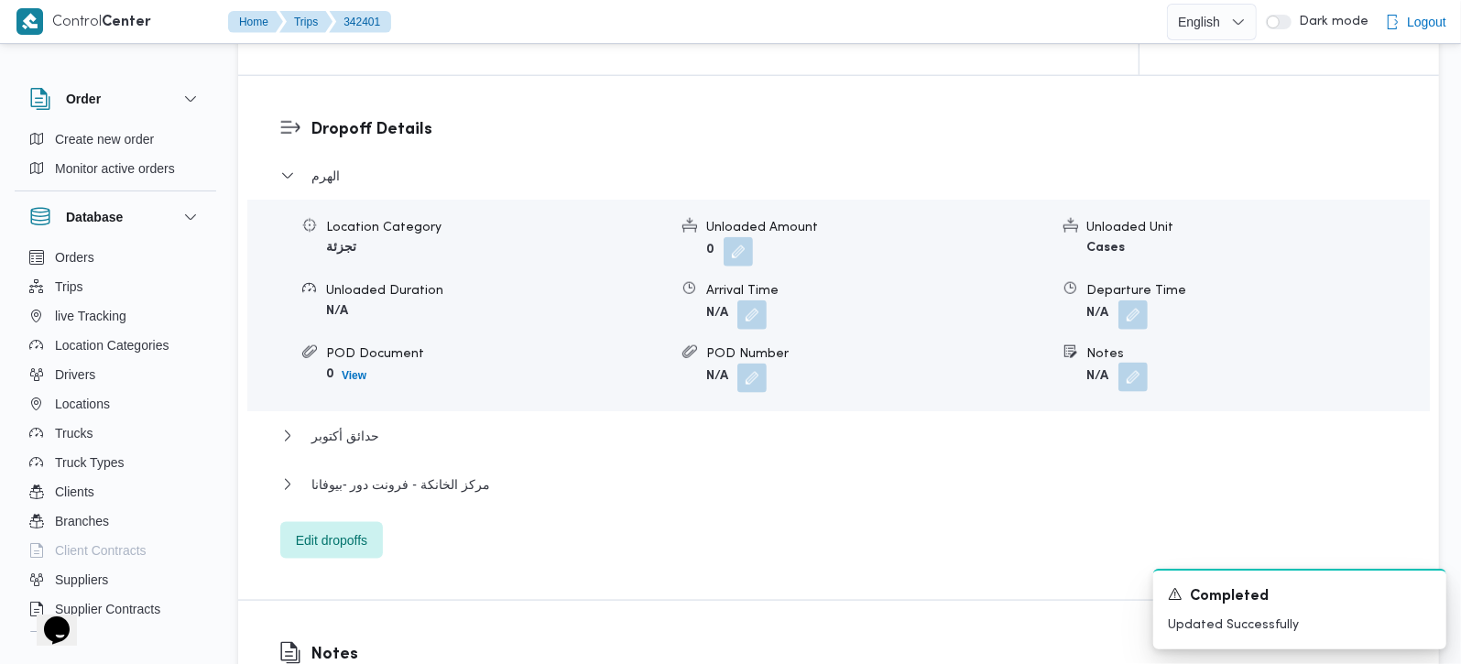
click at [1140, 363] on button "button" at bounding box center [1132, 377] width 29 height 29
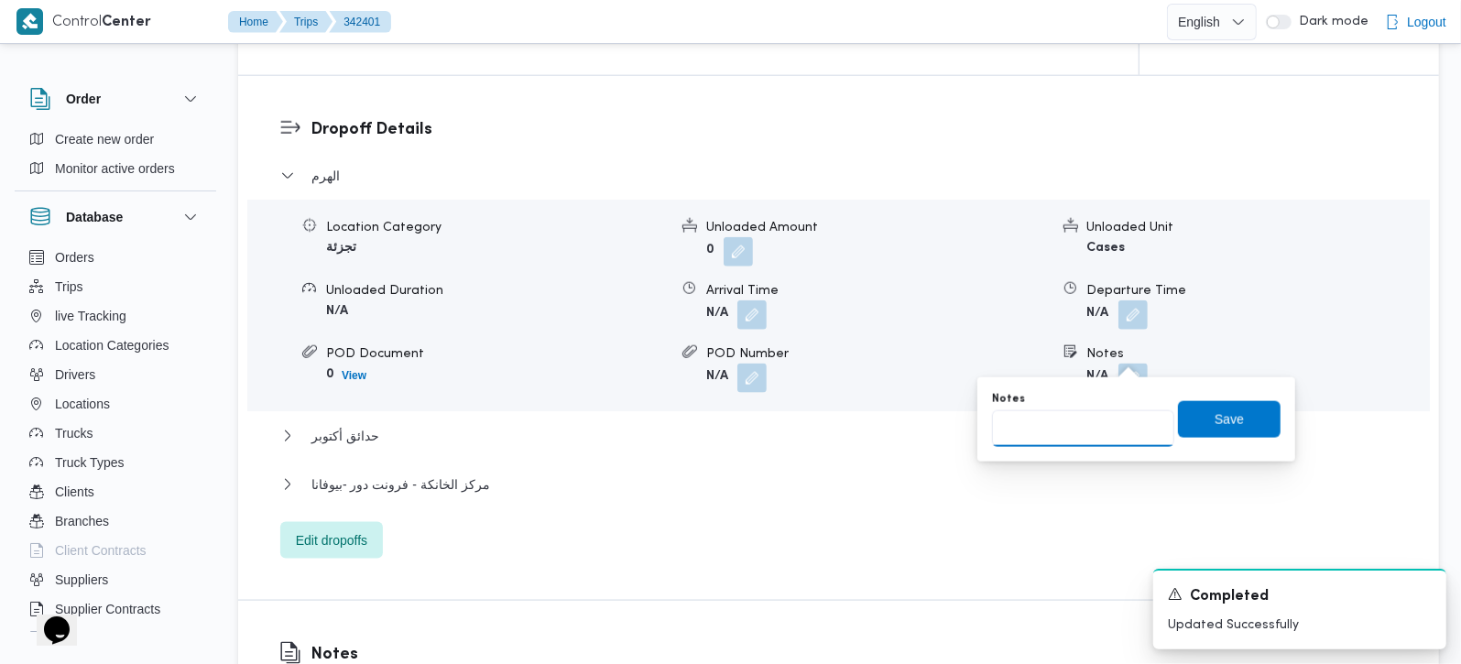
click at [1091, 414] on input "Notes" at bounding box center [1083, 428] width 182 height 37
paste input "حدائق الاهرام"
type input "حدائق الاهرام"
click at [1178, 413] on span "Save" at bounding box center [1229, 418] width 103 height 37
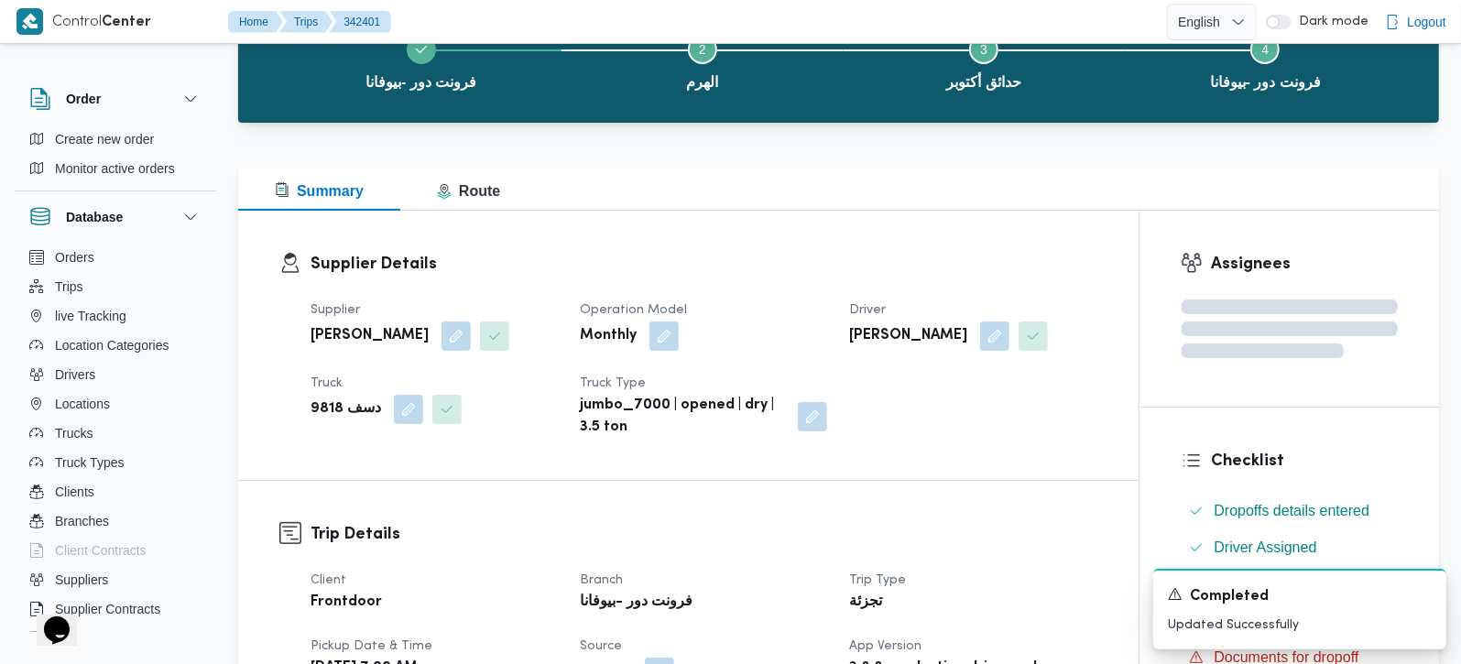
scroll to position [0, 0]
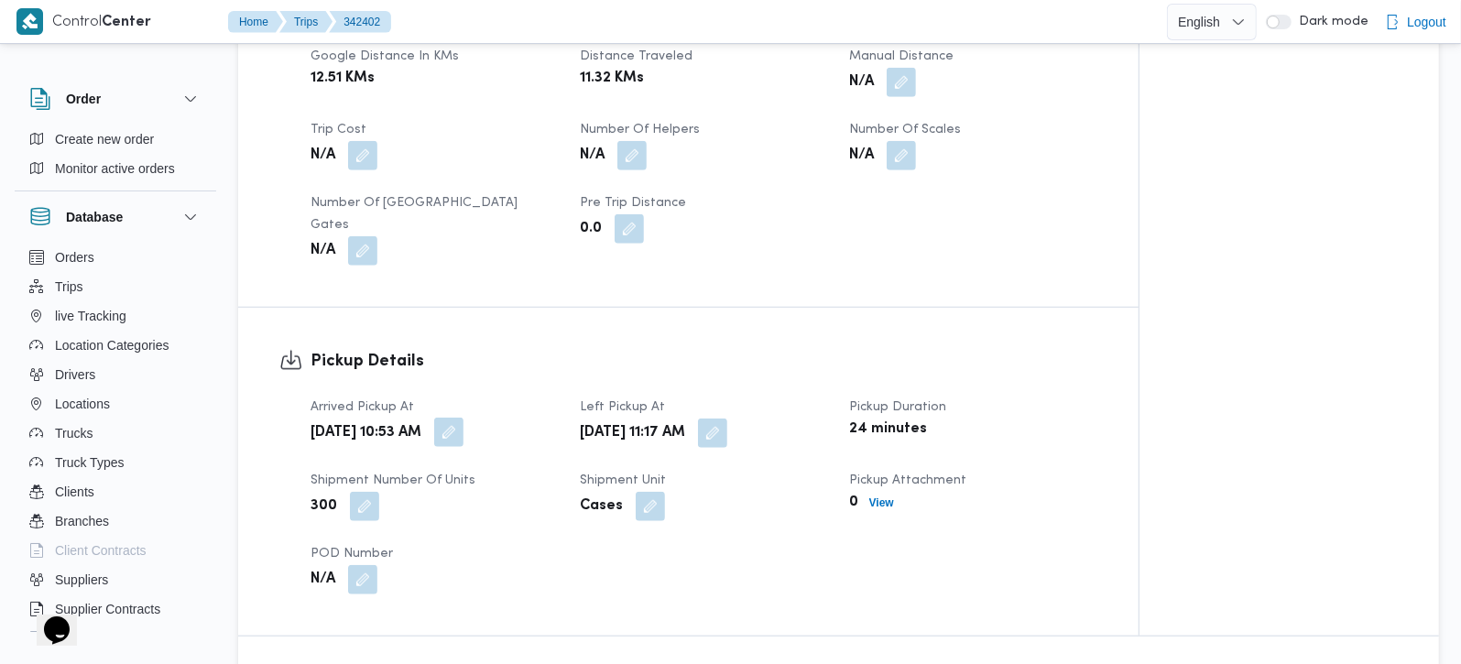
click at [464, 418] on button "button" at bounding box center [448, 432] width 29 height 29
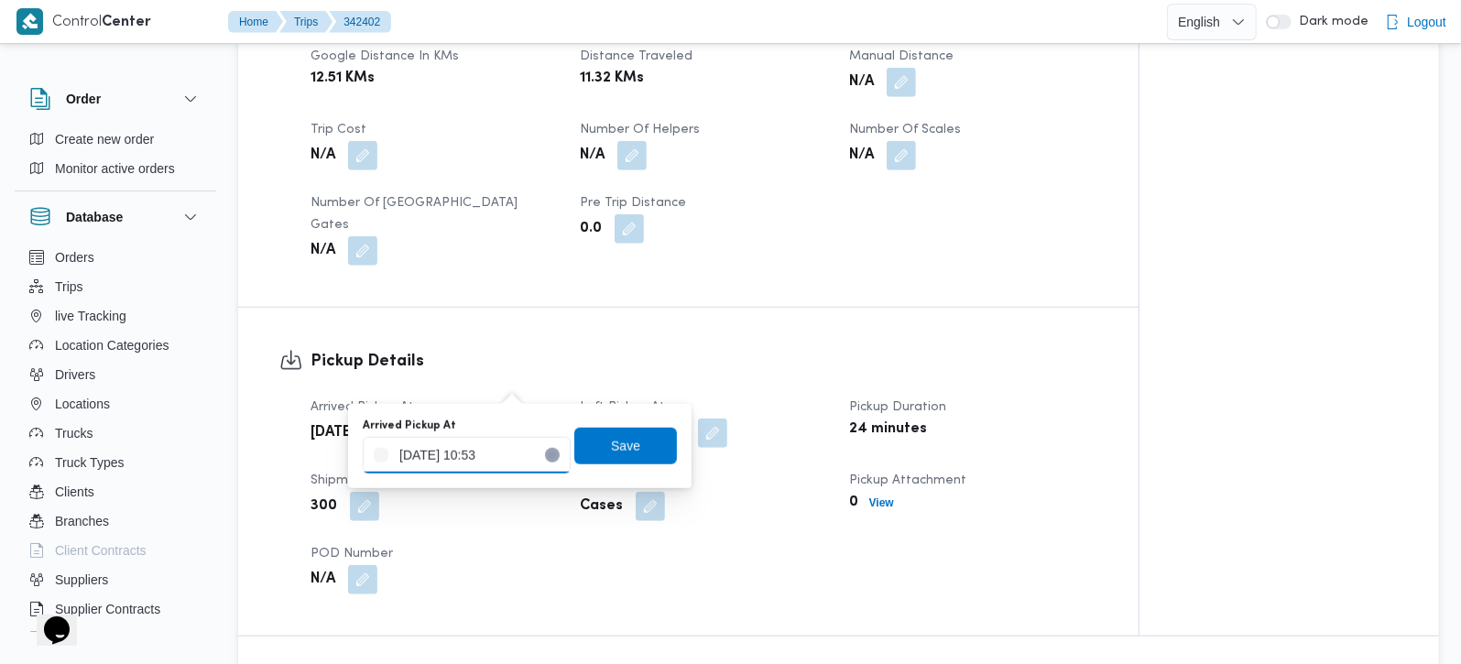
click at [475, 465] on input "[DATE] 10:53" at bounding box center [467, 455] width 208 height 37
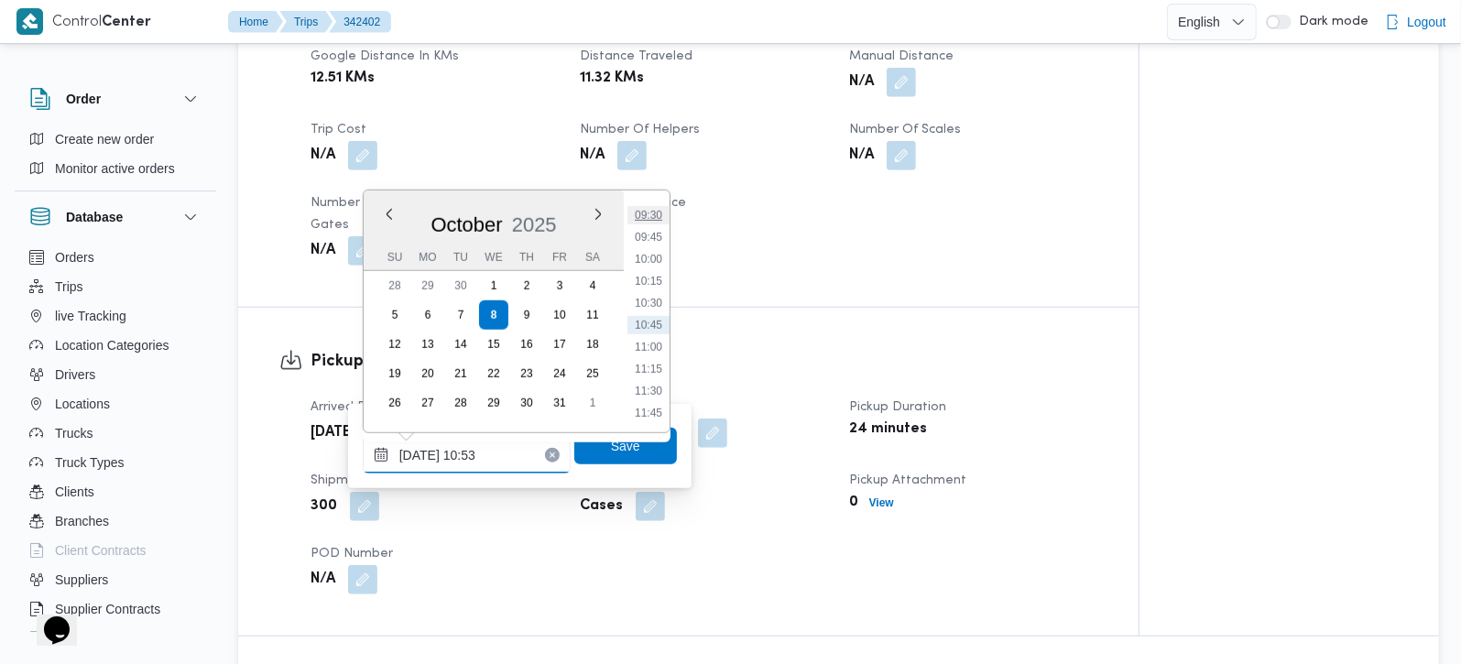
scroll to position [727, 0]
click at [649, 274] on li "09:00" at bounding box center [648, 278] width 42 height 18
type input "[DATE] 09:00"
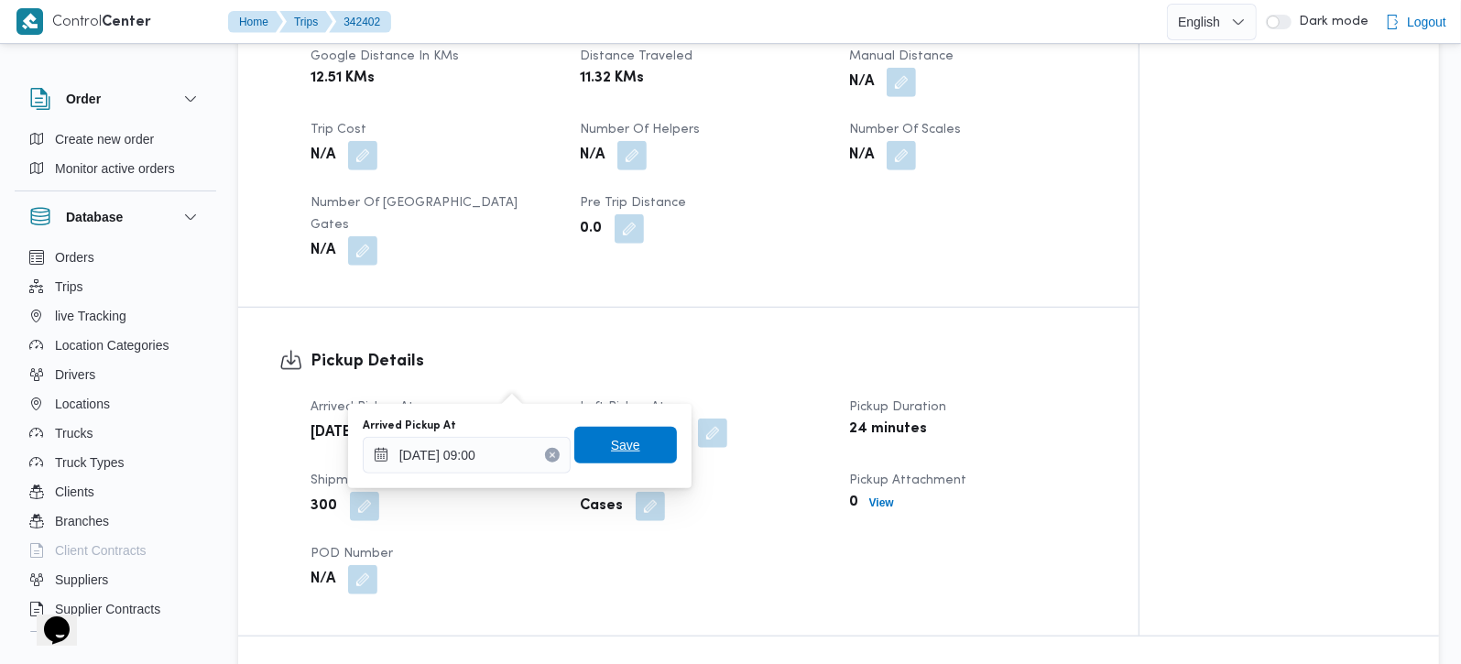
click at [637, 442] on span "Save" at bounding box center [625, 445] width 103 height 37
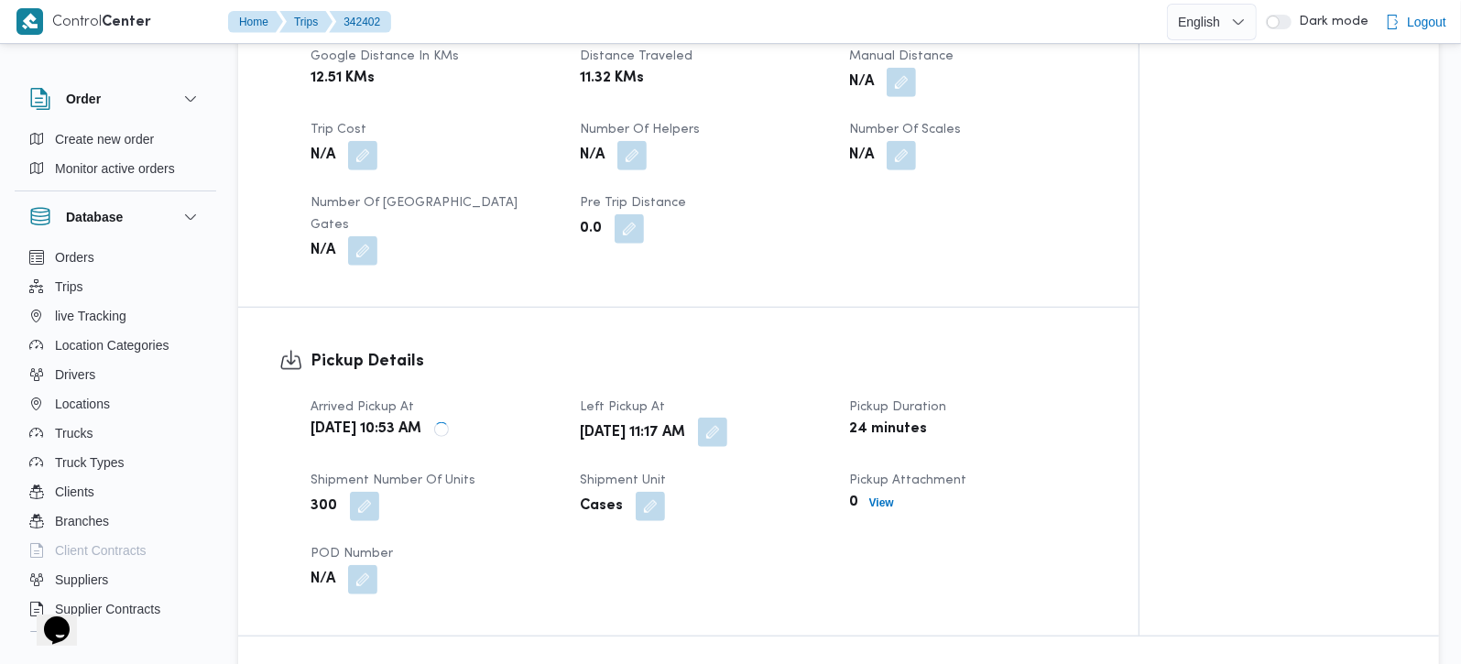
click at [727, 418] on button "button" at bounding box center [712, 432] width 29 height 29
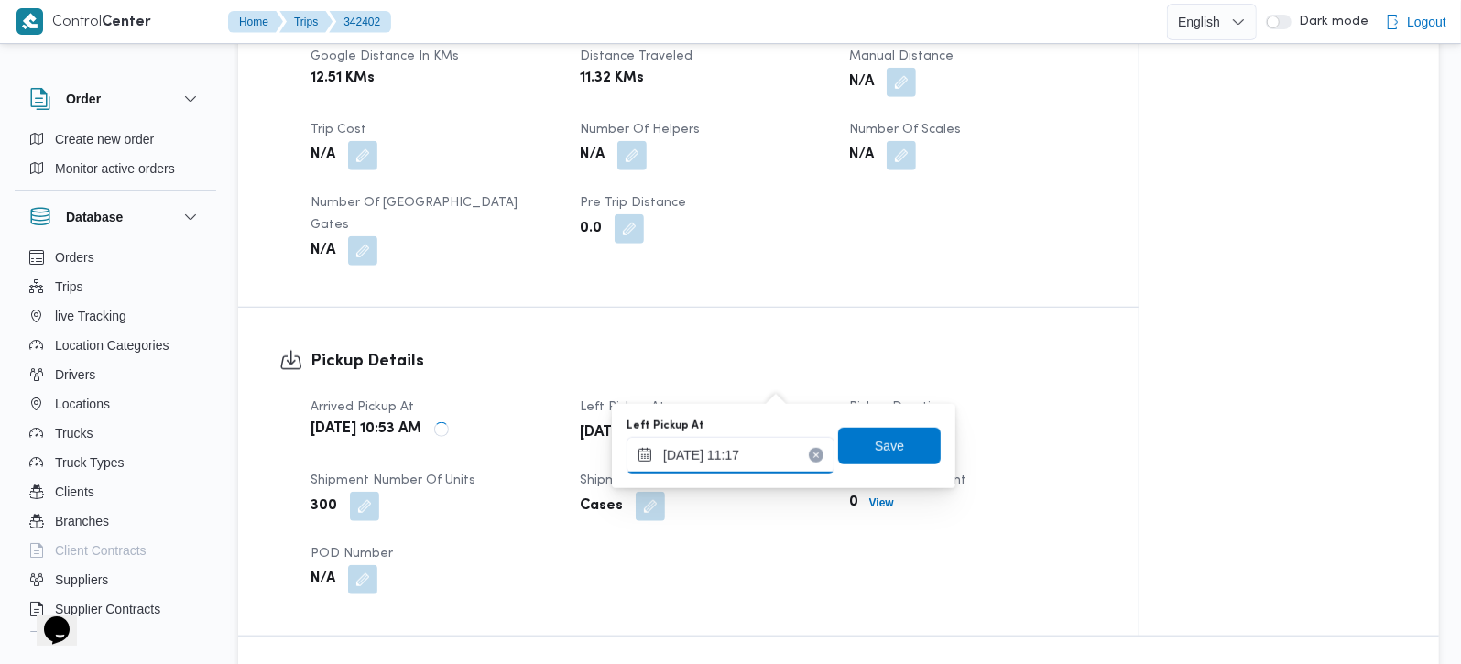
click at [736, 468] on input "[DATE] 11:17" at bounding box center [731, 455] width 208 height 37
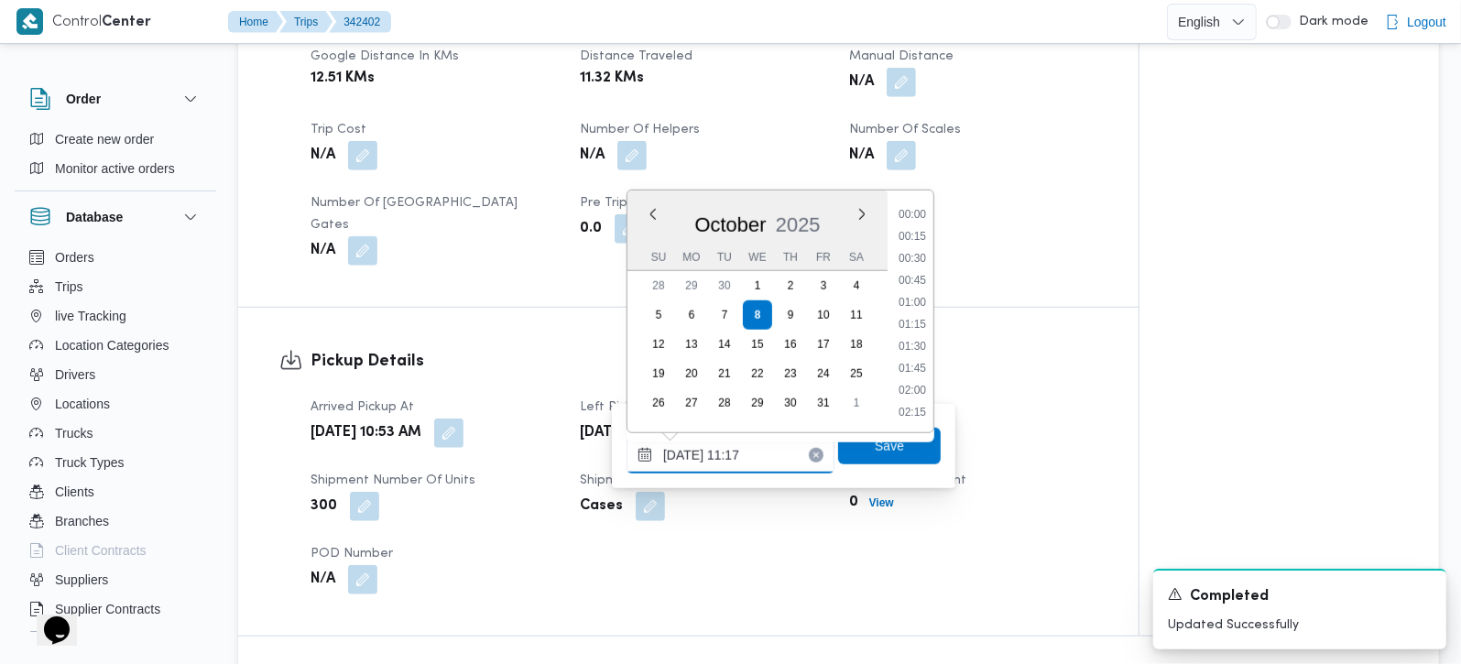
scroll to position [879, 0]
click at [906, 240] on li "10:15" at bounding box center [912, 236] width 42 height 18
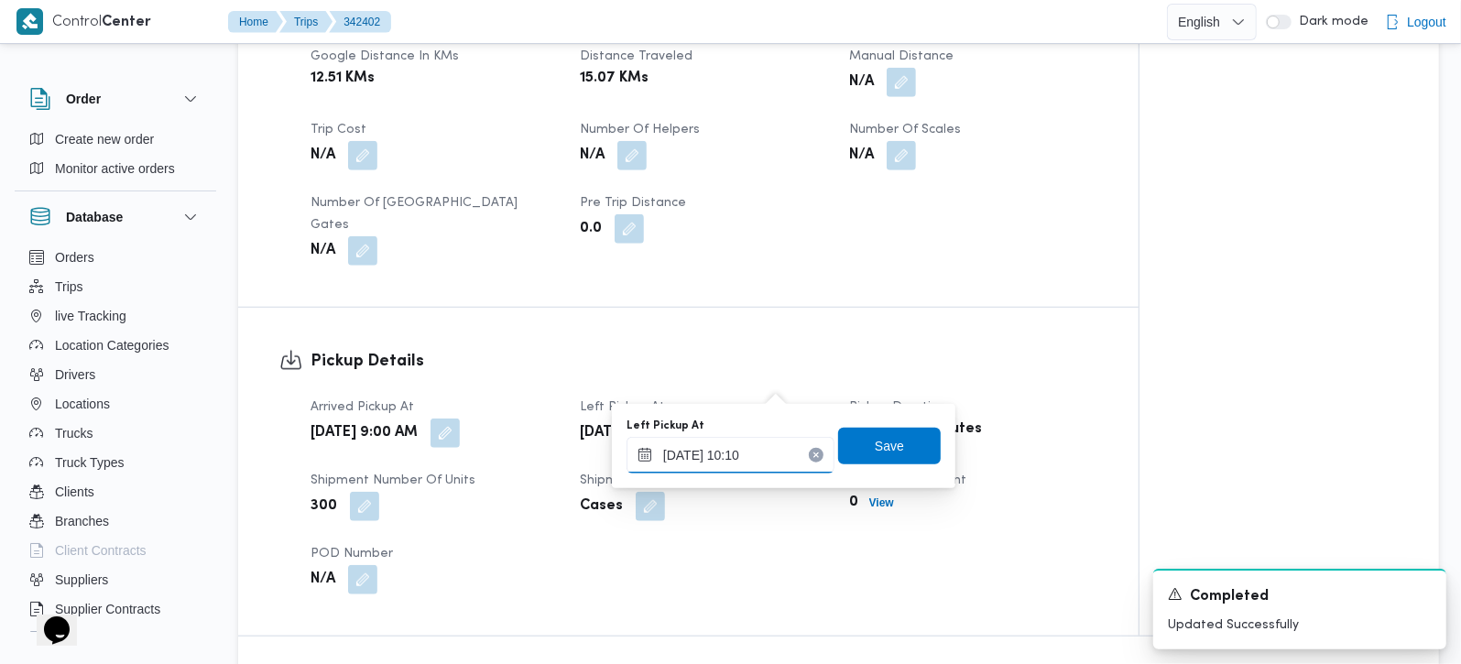
type input "08/10/2025 10:10"
click at [866, 464] on div "Left Pickup At 08/10/2025 10:10 Save" at bounding box center [784, 446] width 318 height 59
click at [875, 443] on span "Save" at bounding box center [889, 445] width 29 height 22
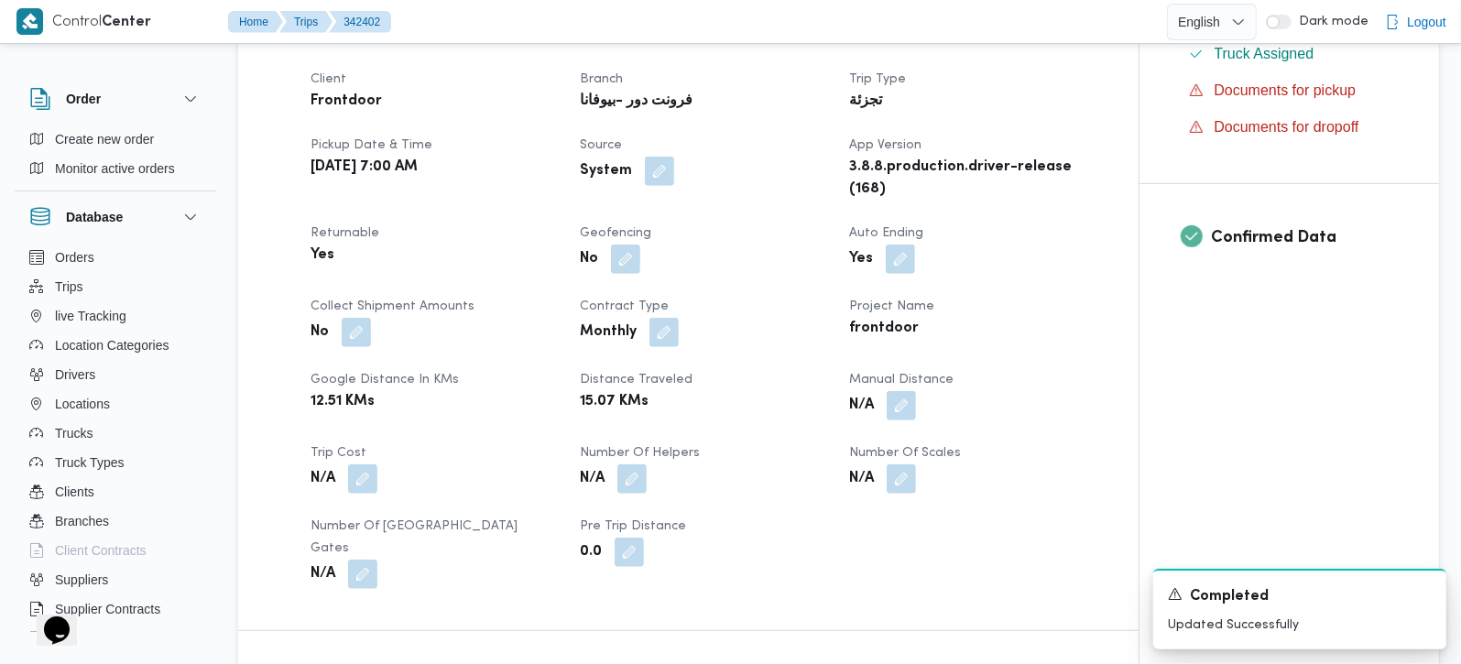
scroll to position [8, 0]
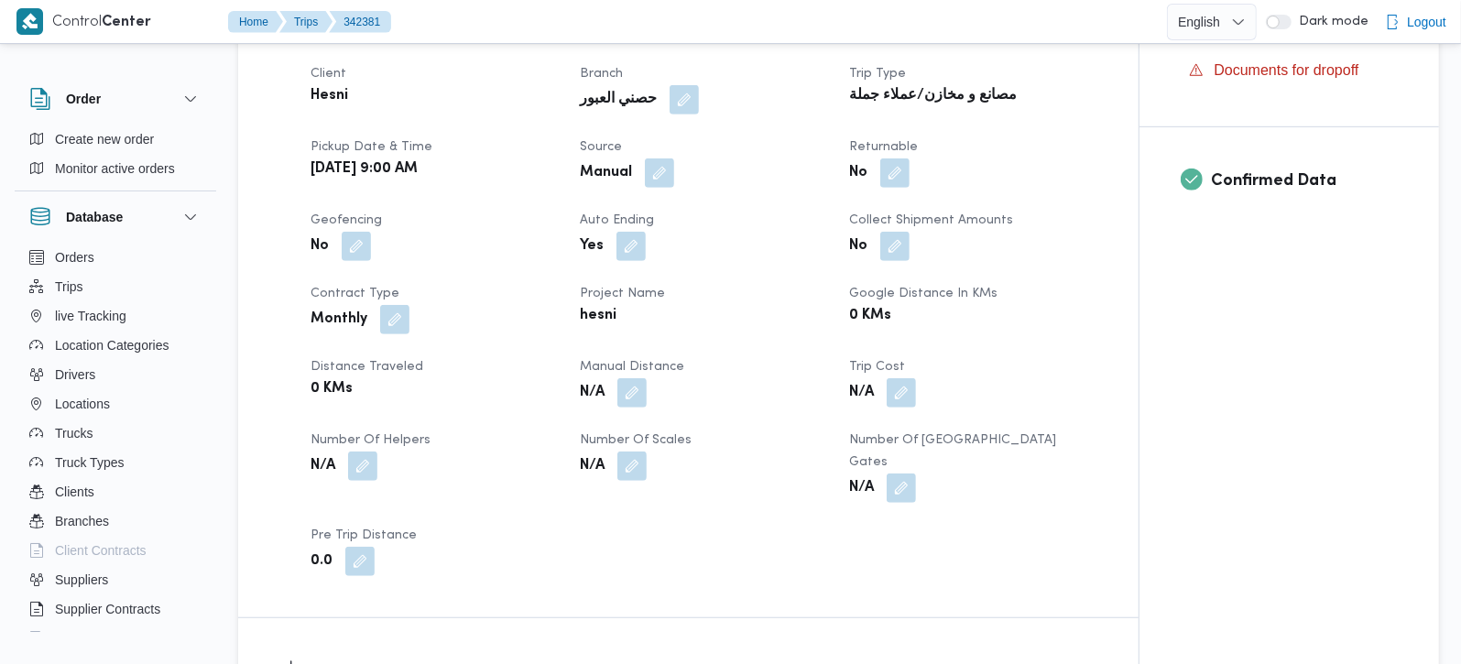
scroll to position [862, 0]
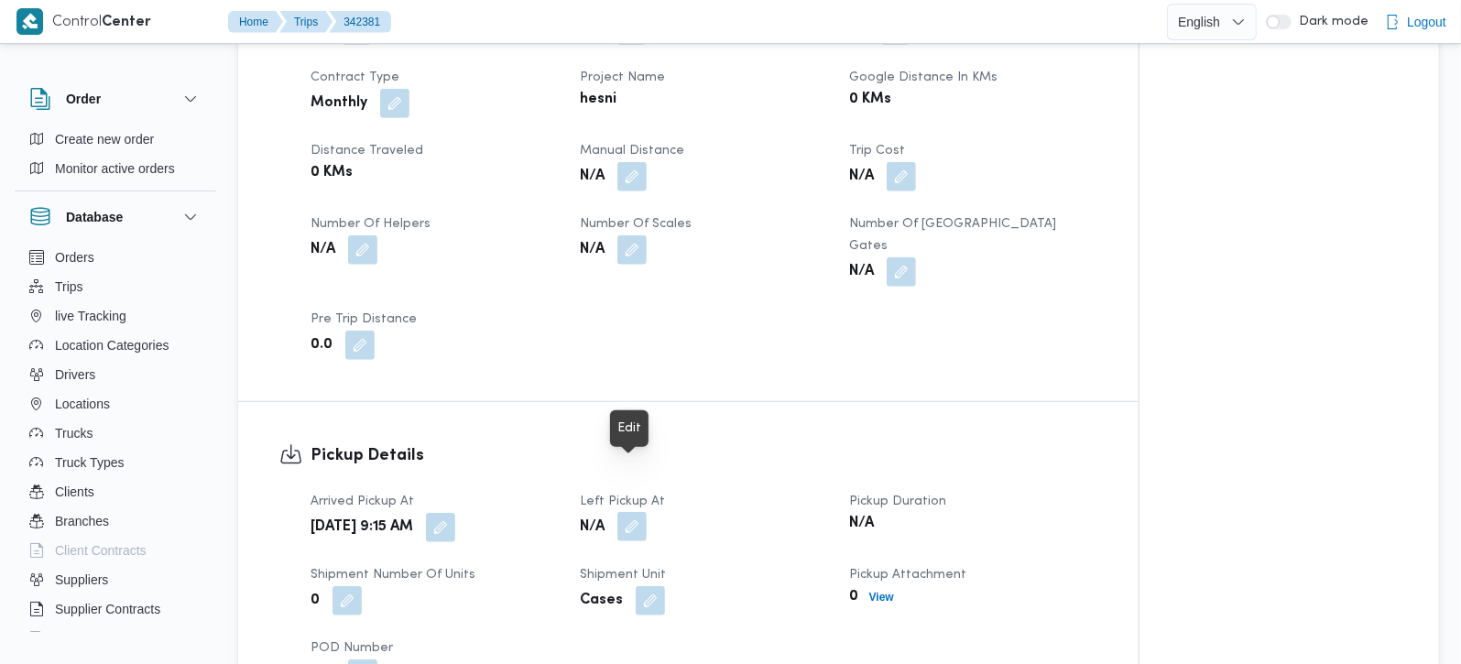
click at [622, 512] on button "button" at bounding box center [631, 526] width 29 height 29
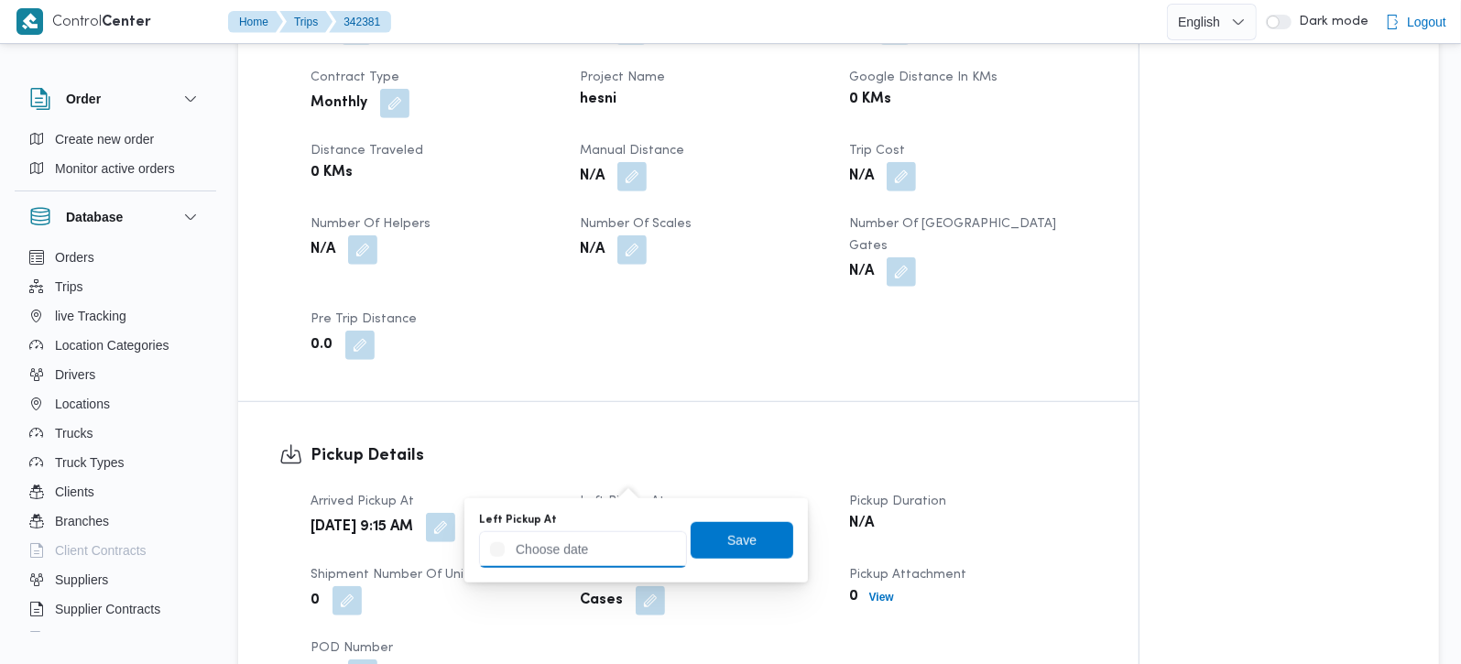
click at [617, 548] on input "Left Pickup At" at bounding box center [583, 549] width 208 height 37
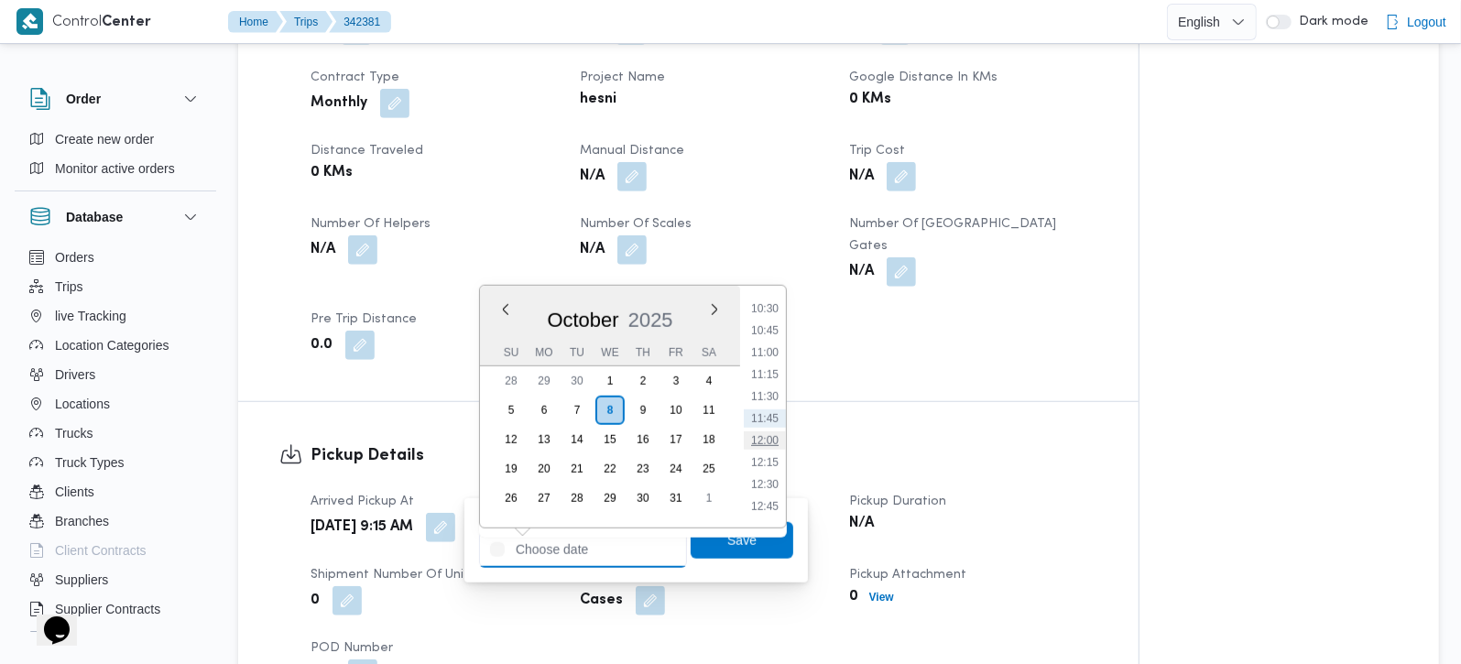
scroll to position [0, 0]
click at [770, 380] on li "11:15" at bounding box center [765, 374] width 42 height 18
type input "08/10/2025 11:15"
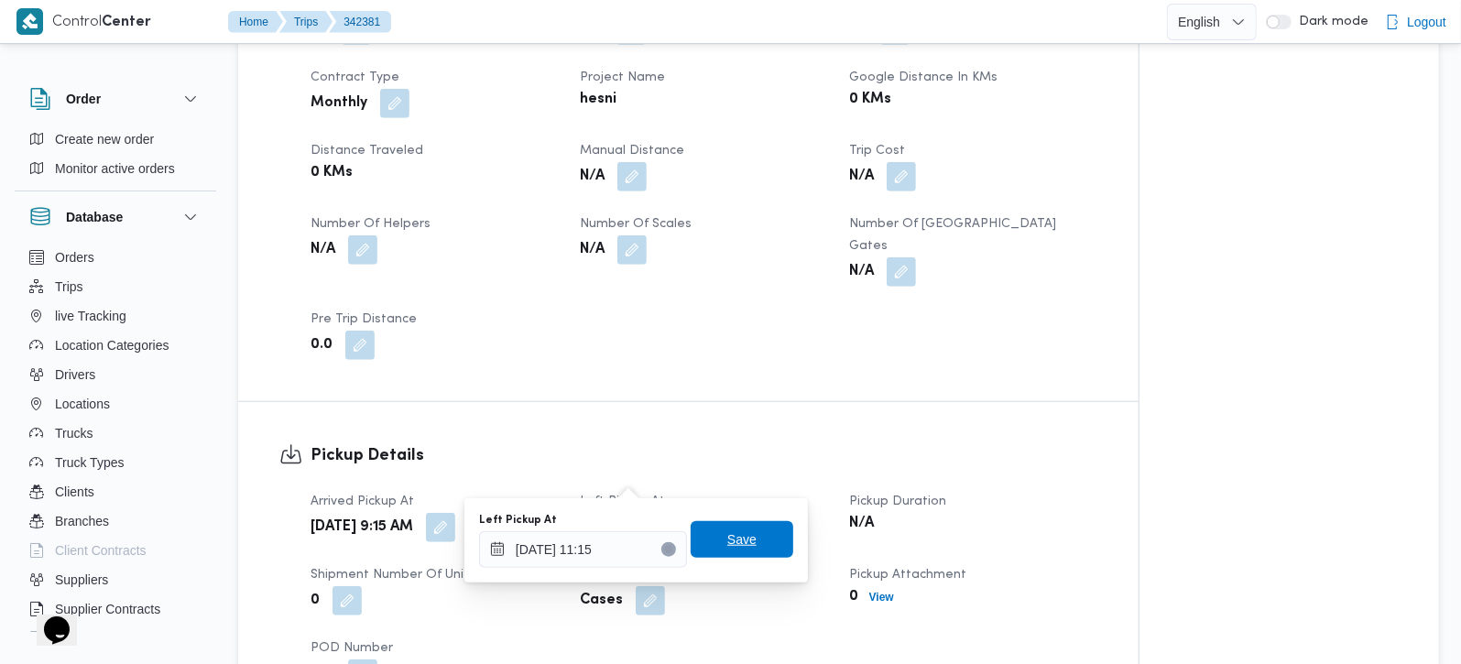
click at [741, 542] on span "Save" at bounding box center [742, 539] width 103 height 37
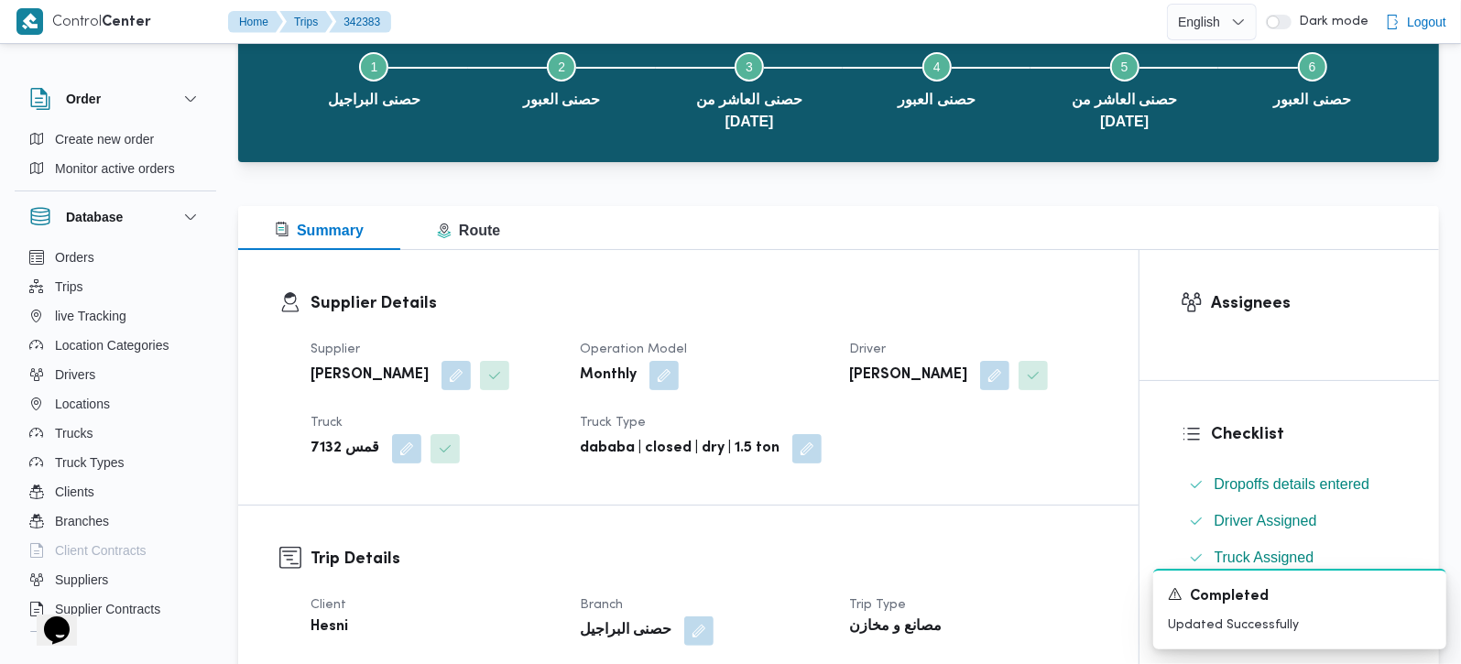
scroll to position [107, 0]
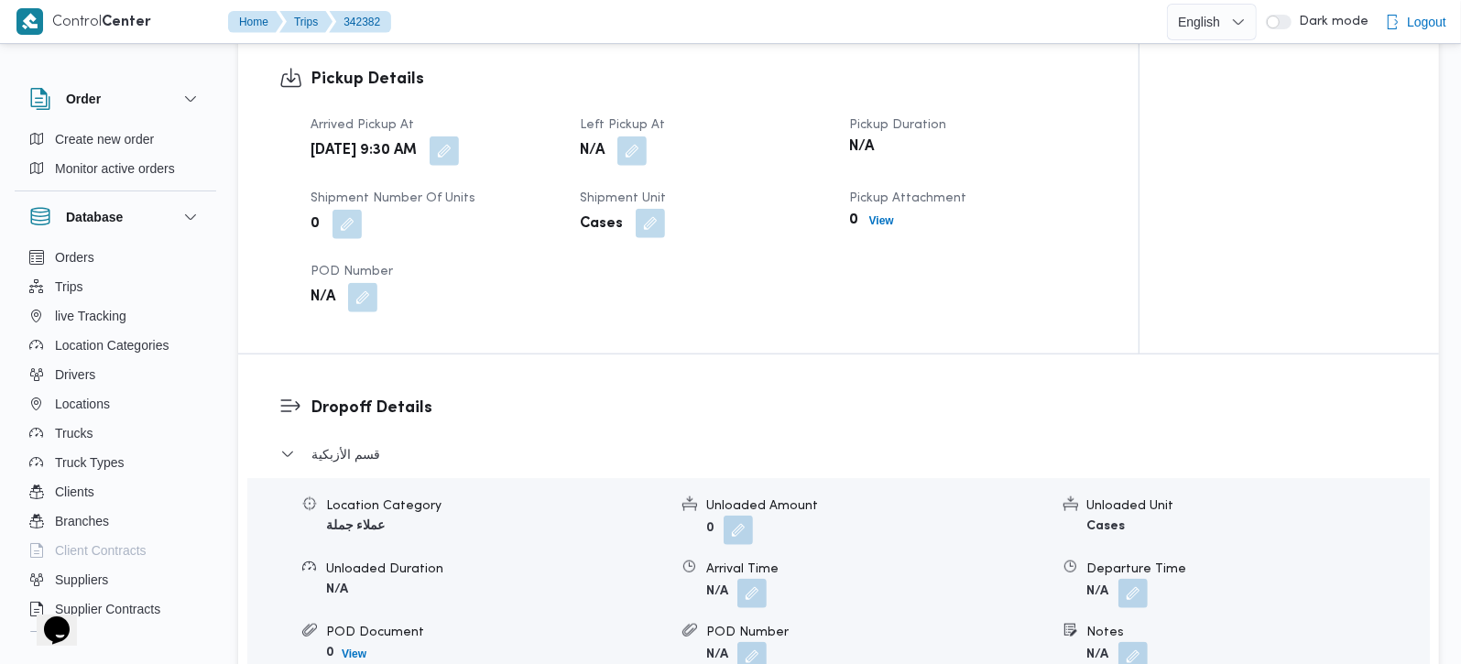
scroll to position [1077, 0]
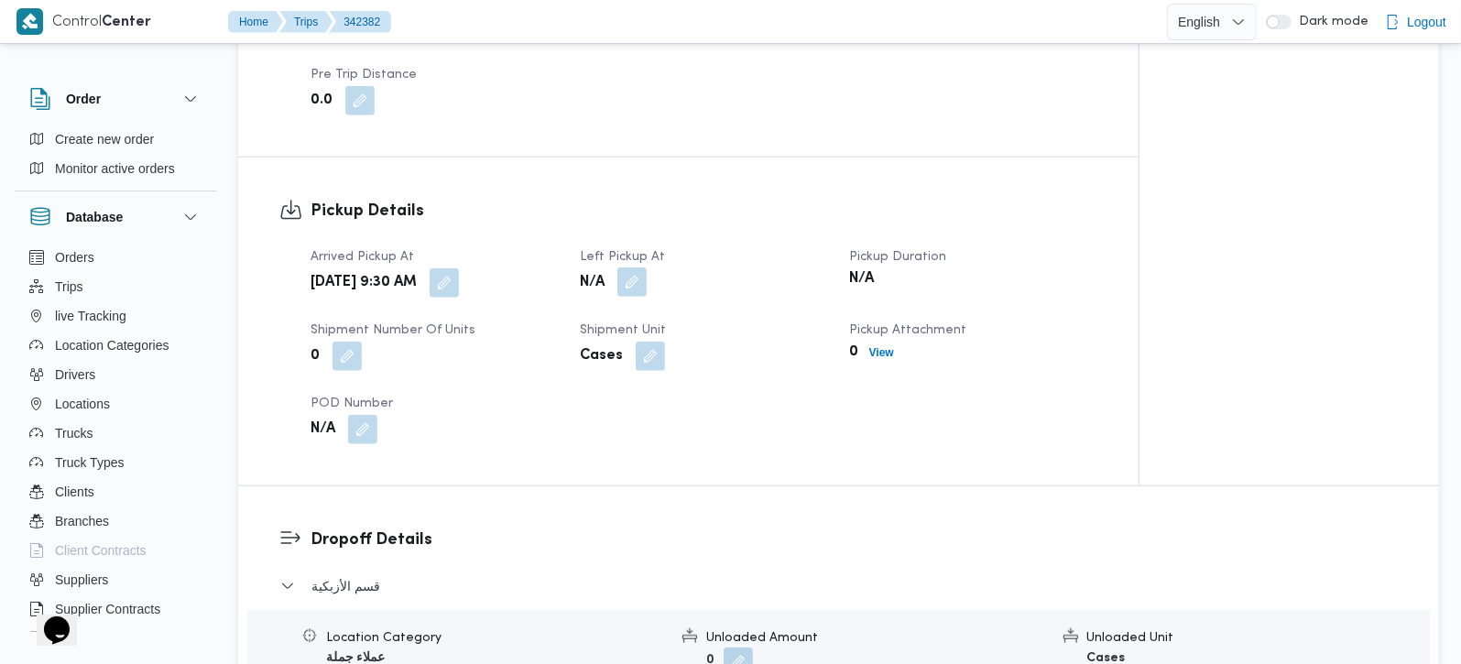
click at [627, 267] on button "button" at bounding box center [631, 281] width 29 height 29
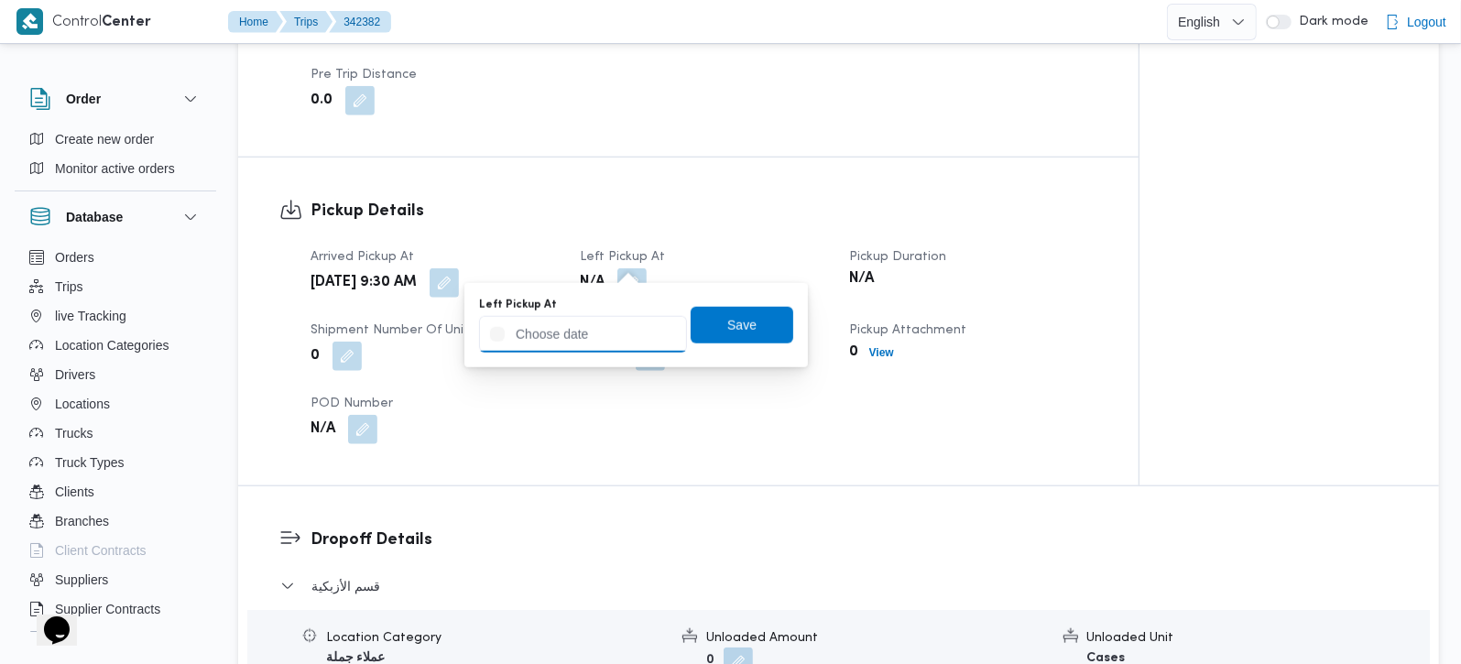
click at [605, 331] on input "Left Pickup At" at bounding box center [583, 334] width 208 height 37
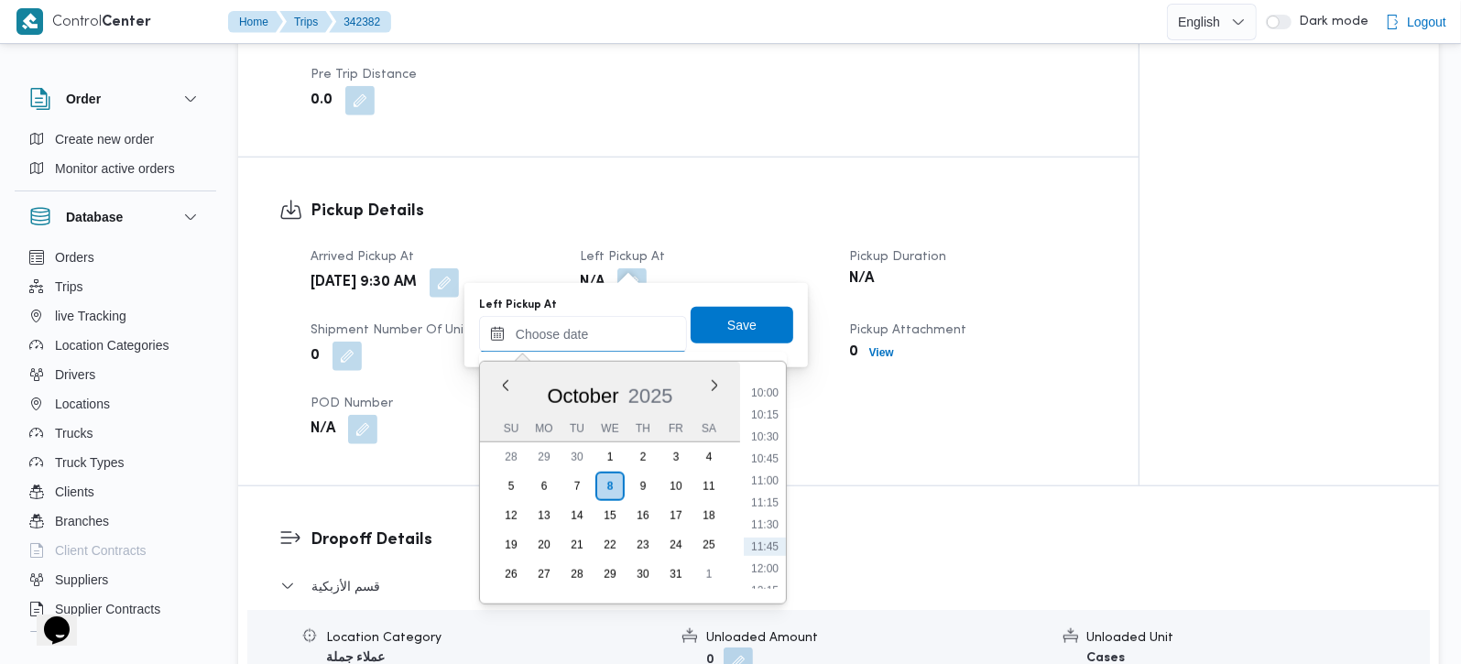
scroll to position [924, 0]
click at [772, 456] on li "11:15" at bounding box center [765, 451] width 42 height 18
type input "08/10/2025 11:15"
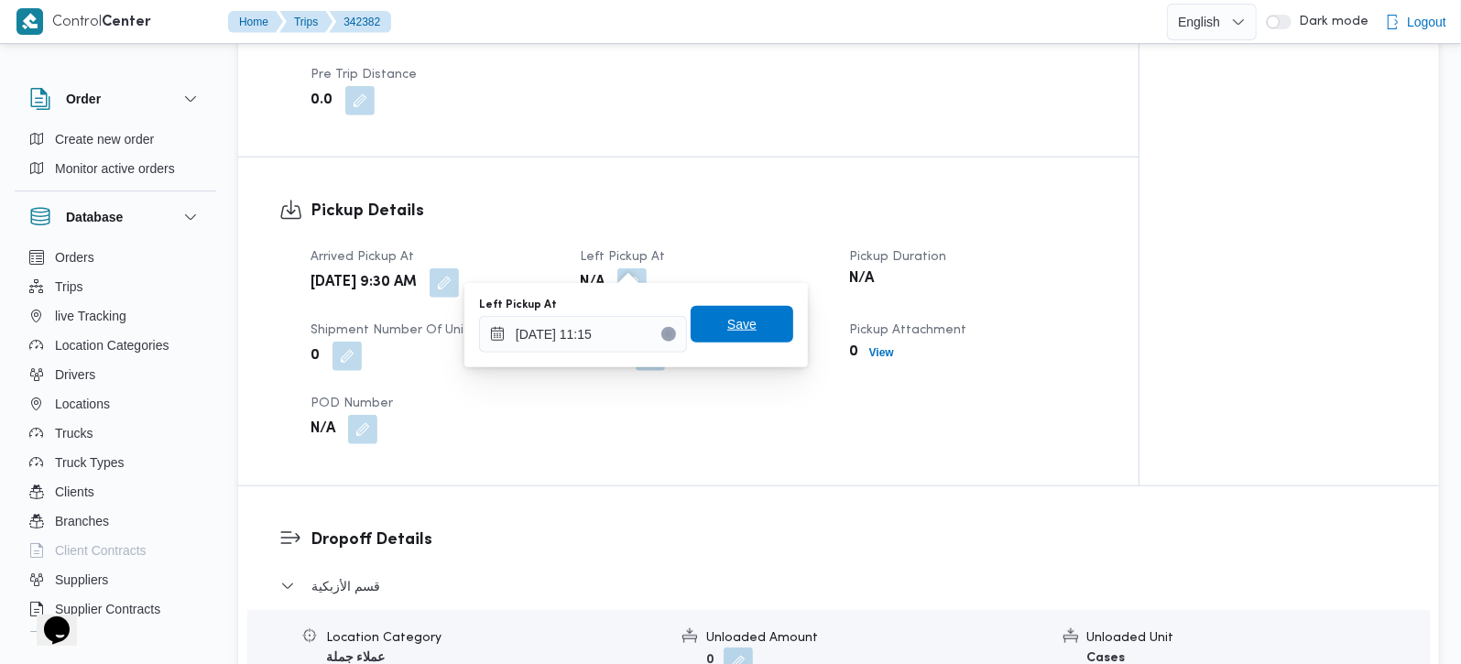
click at [712, 338] on span "Save" at bounding box center [742, 324] width 103 height 37
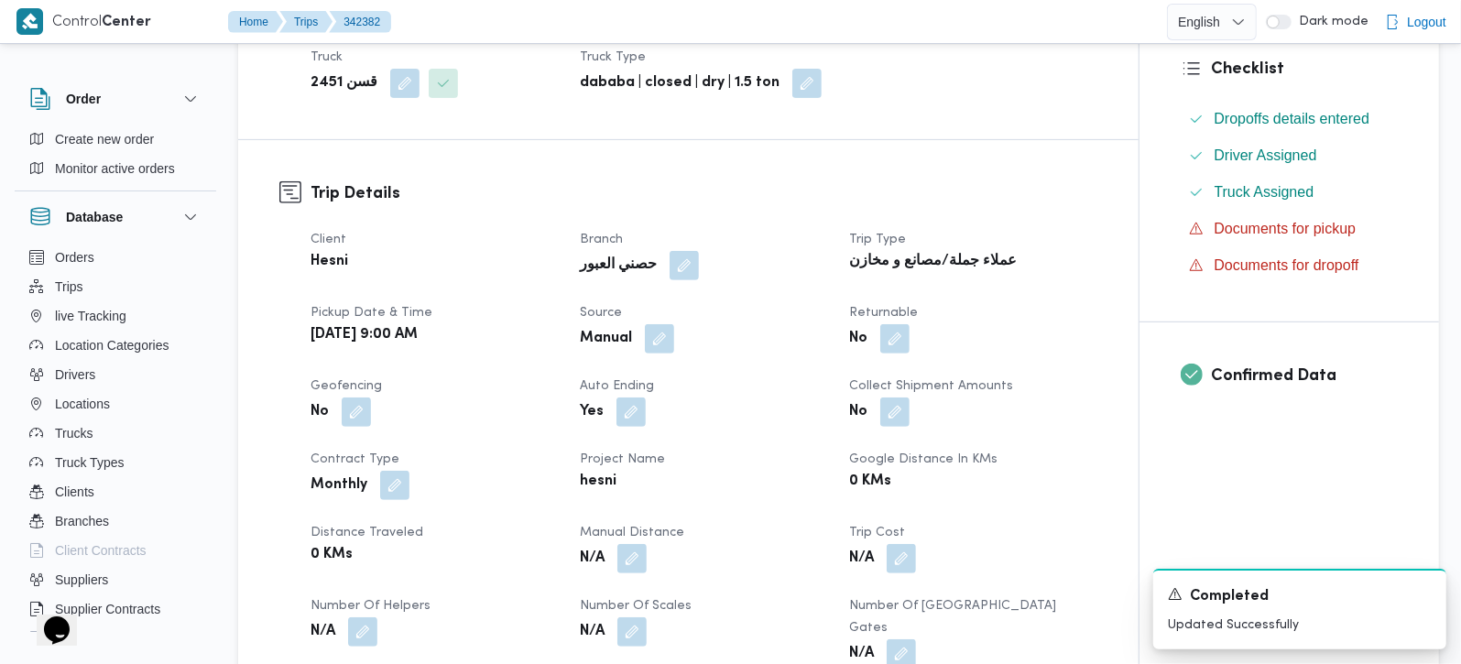
scroll to position [107, 0]
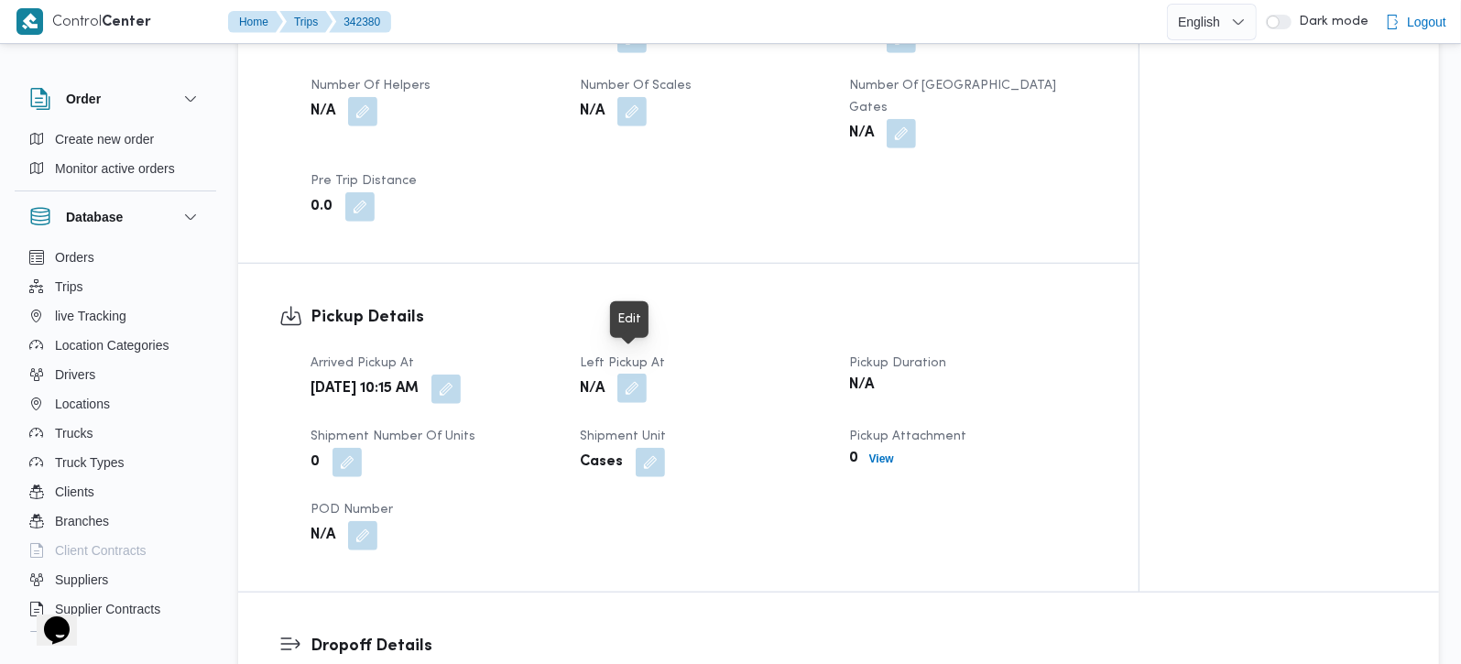
click at [647, 374] on button "button" at bounding box center [631, 388] width 29 height 29
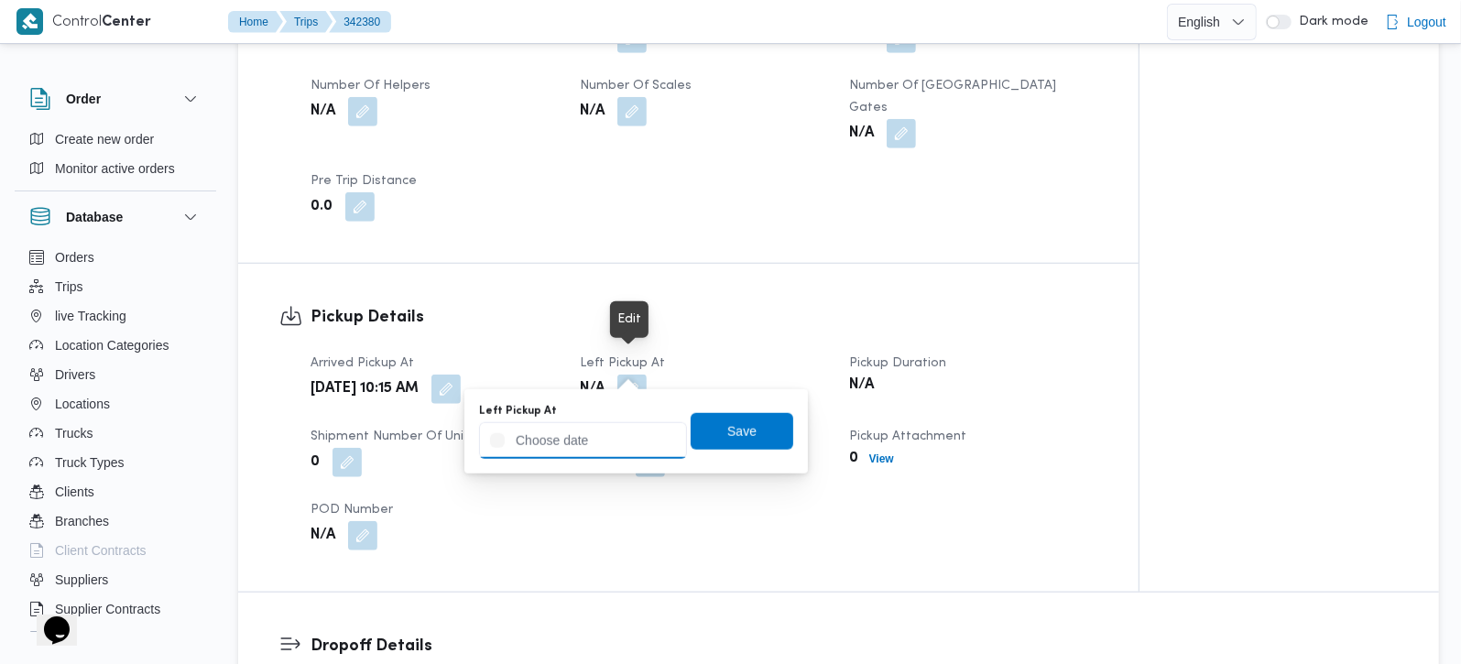
click at [617, 443] on input "Left Pickup At" at bounding box center [583, 440] width 208 height 37
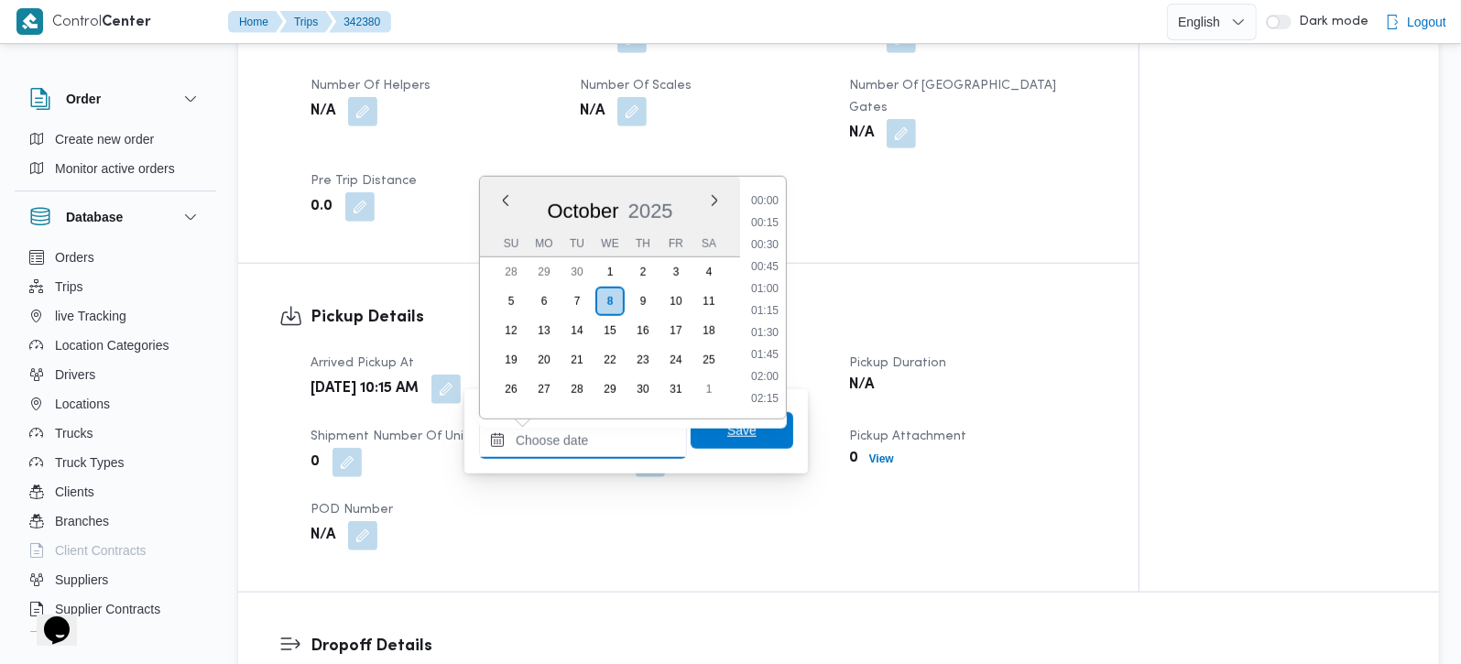
scroll to position [924, 0]
click at [755, 239] on li "11:00" at bounding box center [765, 244] width 42 height 18
type input "[DATE] 11:00"
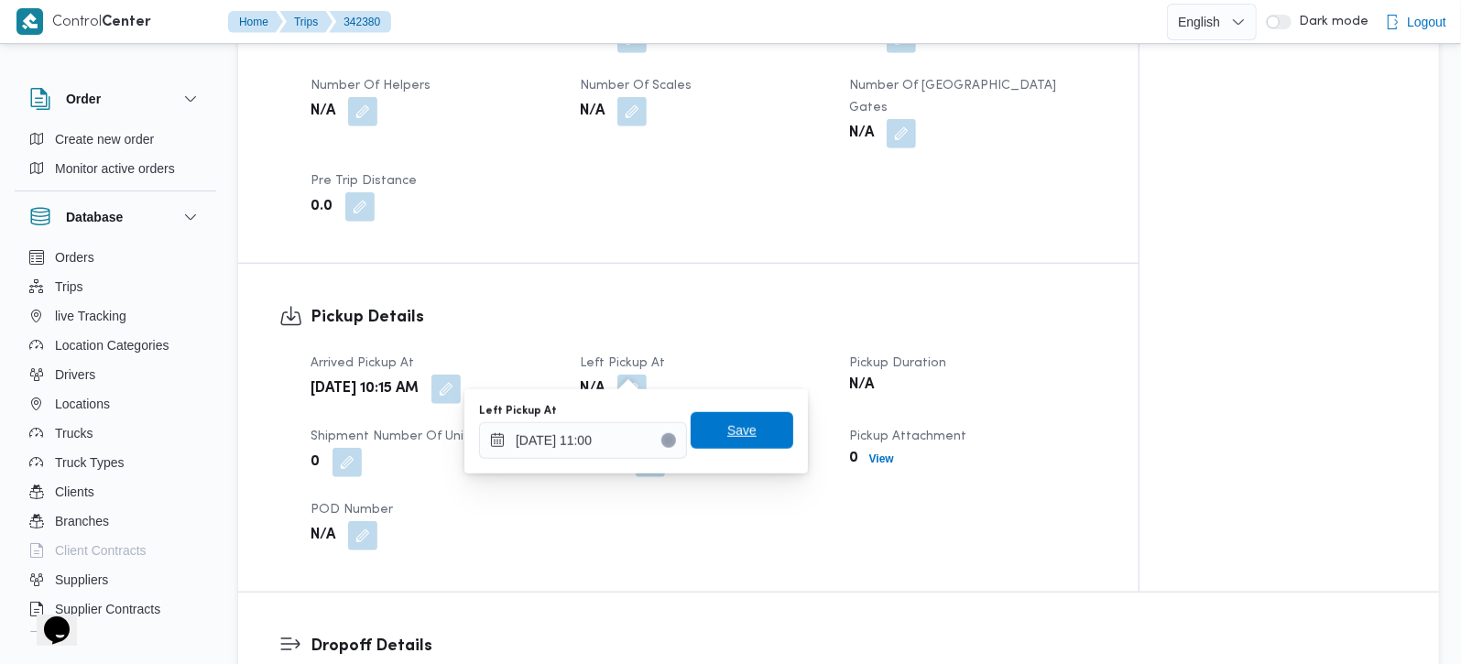
click at [731, 423] on span "Save" at bounding box center [741, 431] width 29 height 22
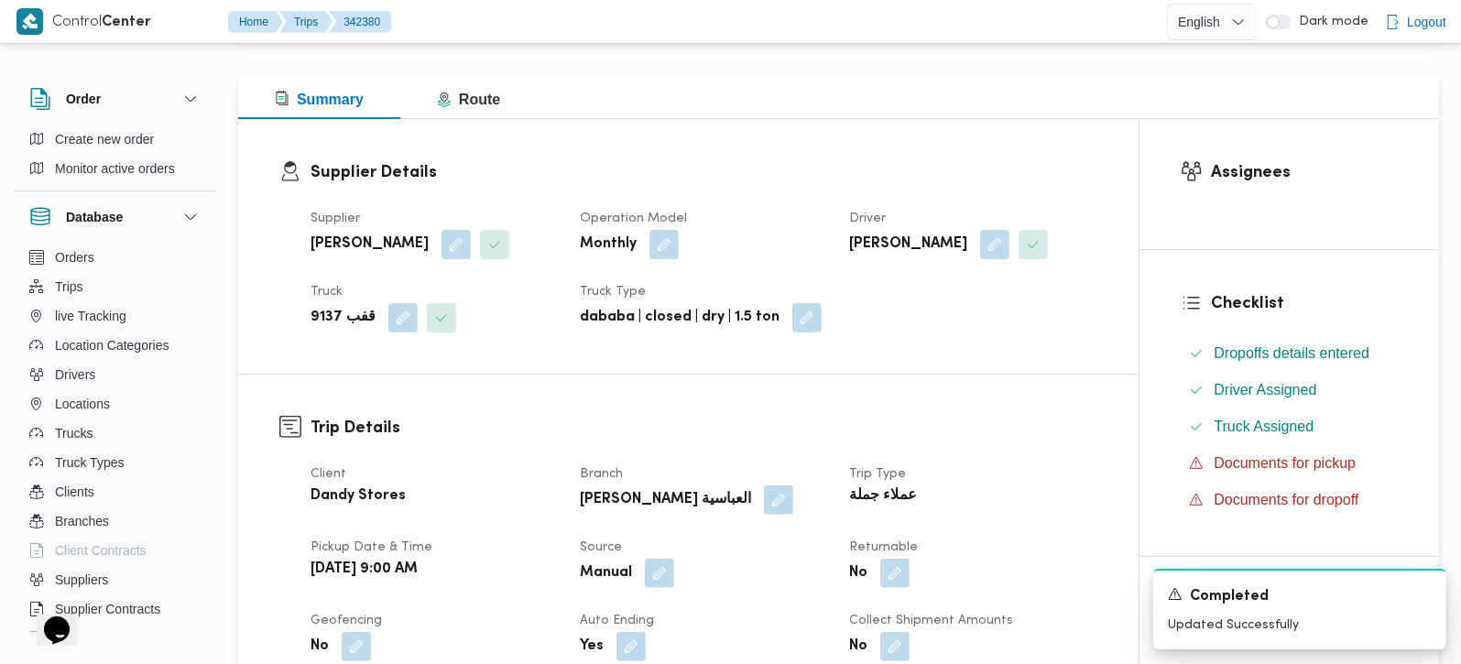
scroll to position [0, 0]
